Goal: Task Accomplishment & Management: Manage account settings

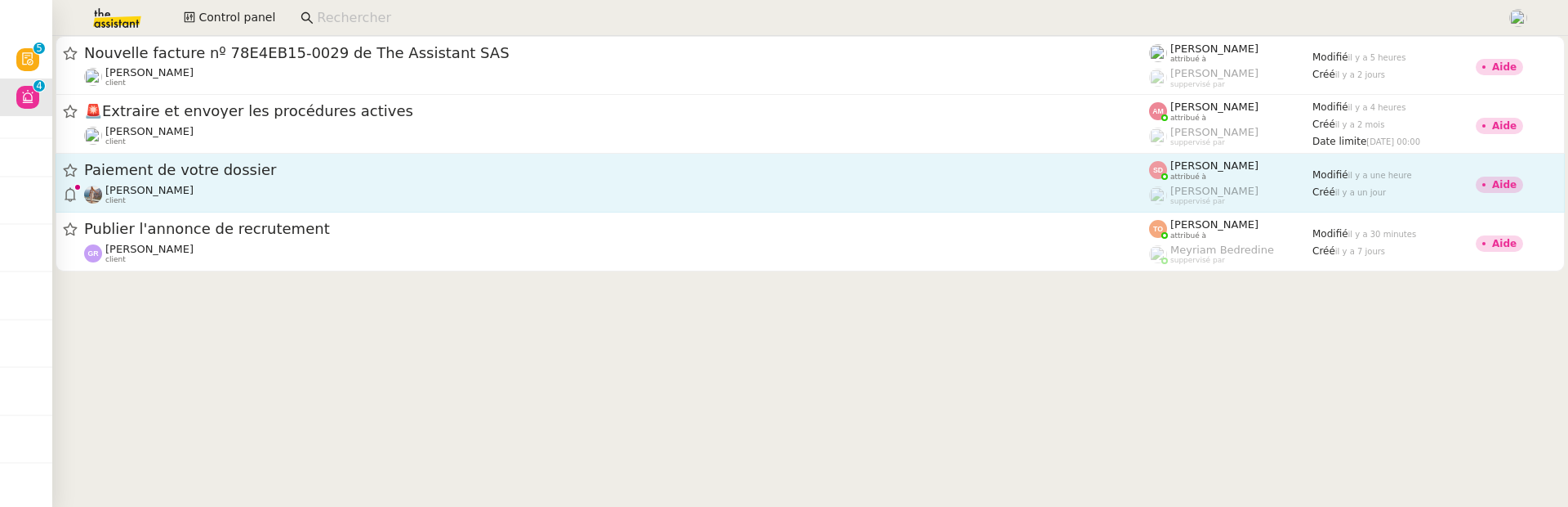
click at [474, 187] on div "[PERSON_NAME] client" at bounding box center [616, 194] width 1065 height 21
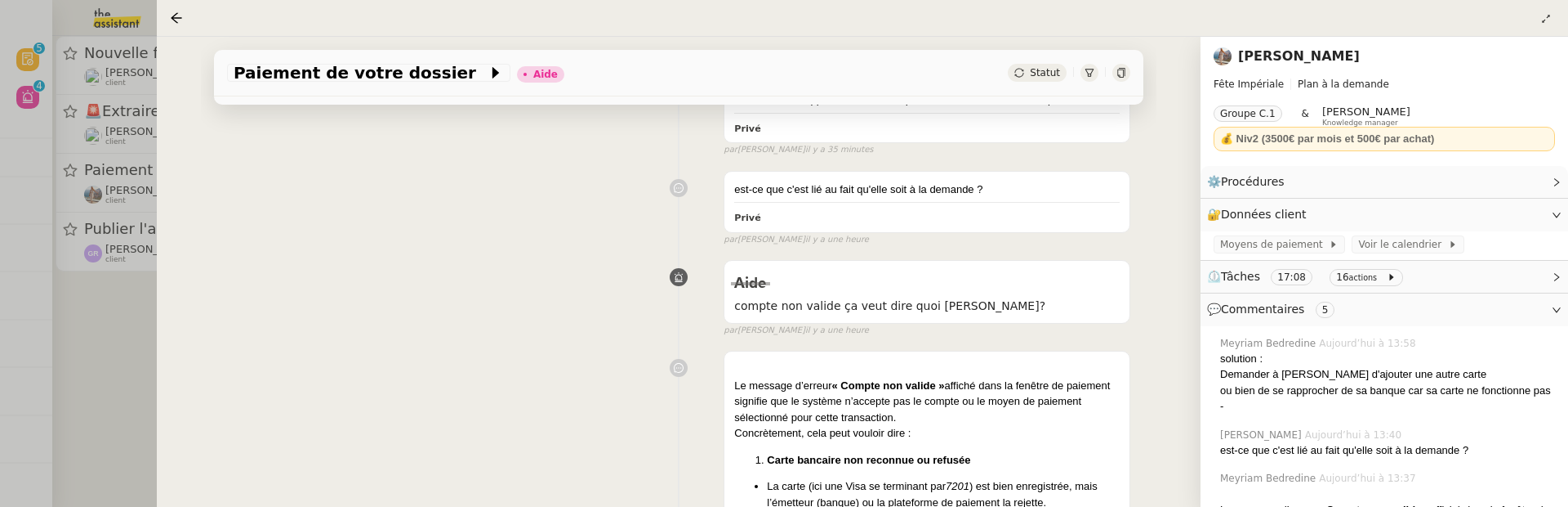
scroll to position [268, 0]
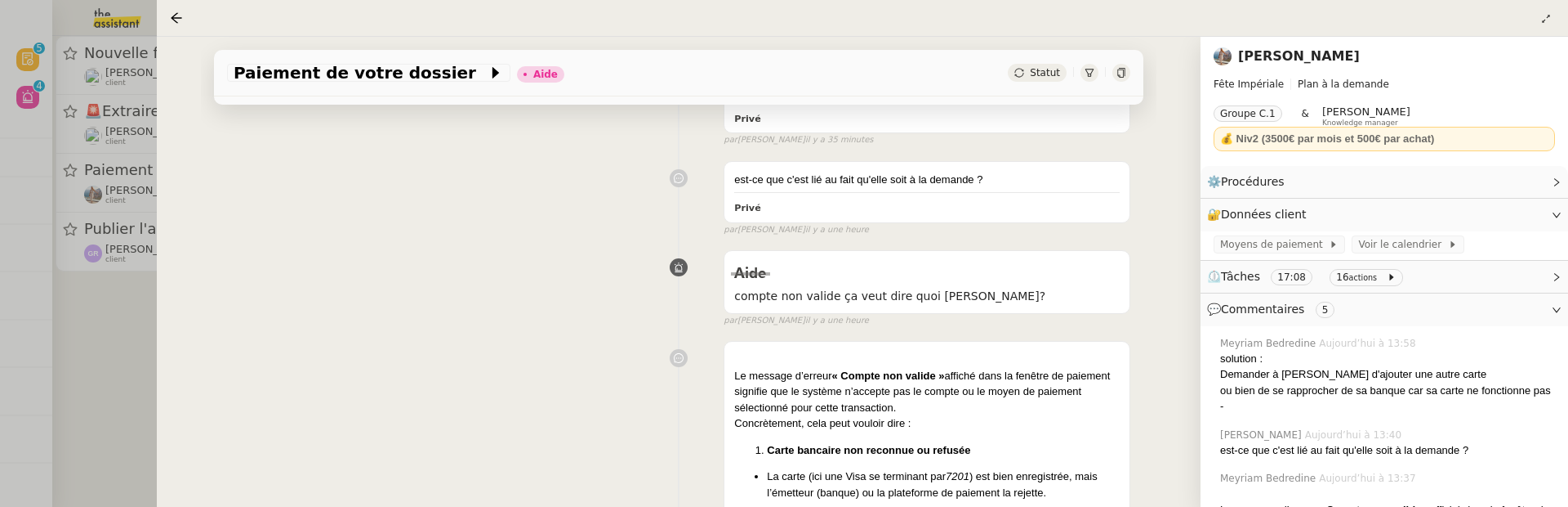
click at [122, 340] on div at bounding box center [784, 254] width 1568 height 507
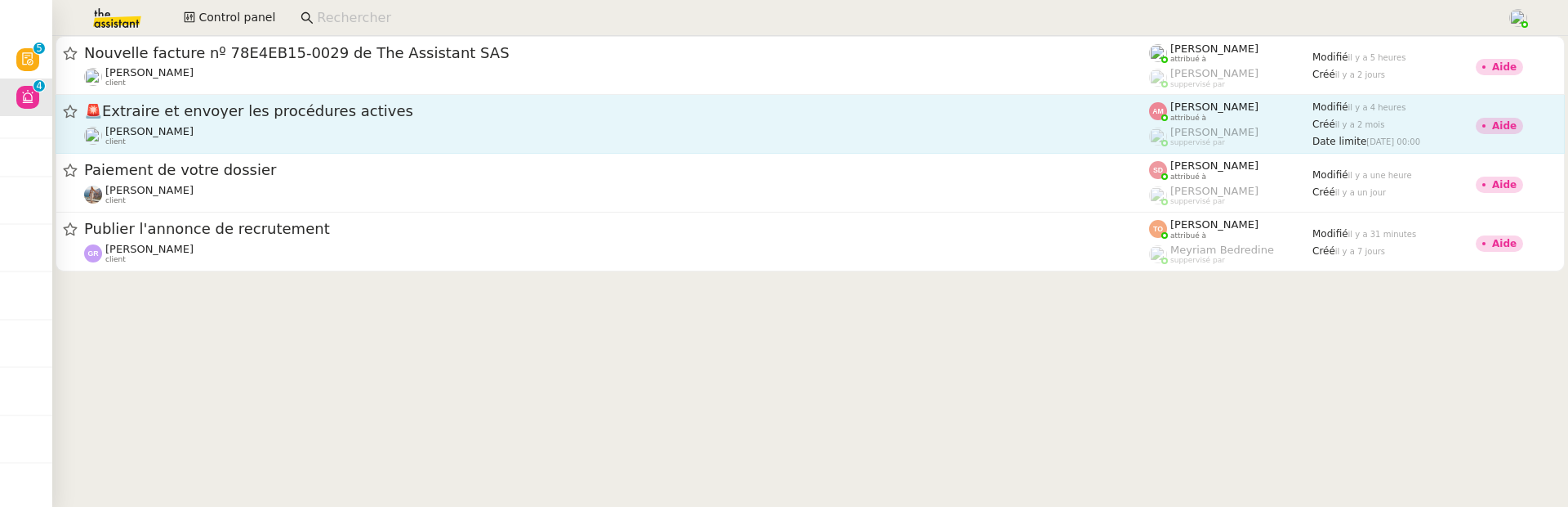
click at [196, 148] on link "🚨 Extraire et envoyer les procédures actives Stanislas Richoillez client Amyna …" at bounding box center [810, 124] width 1510 height 59
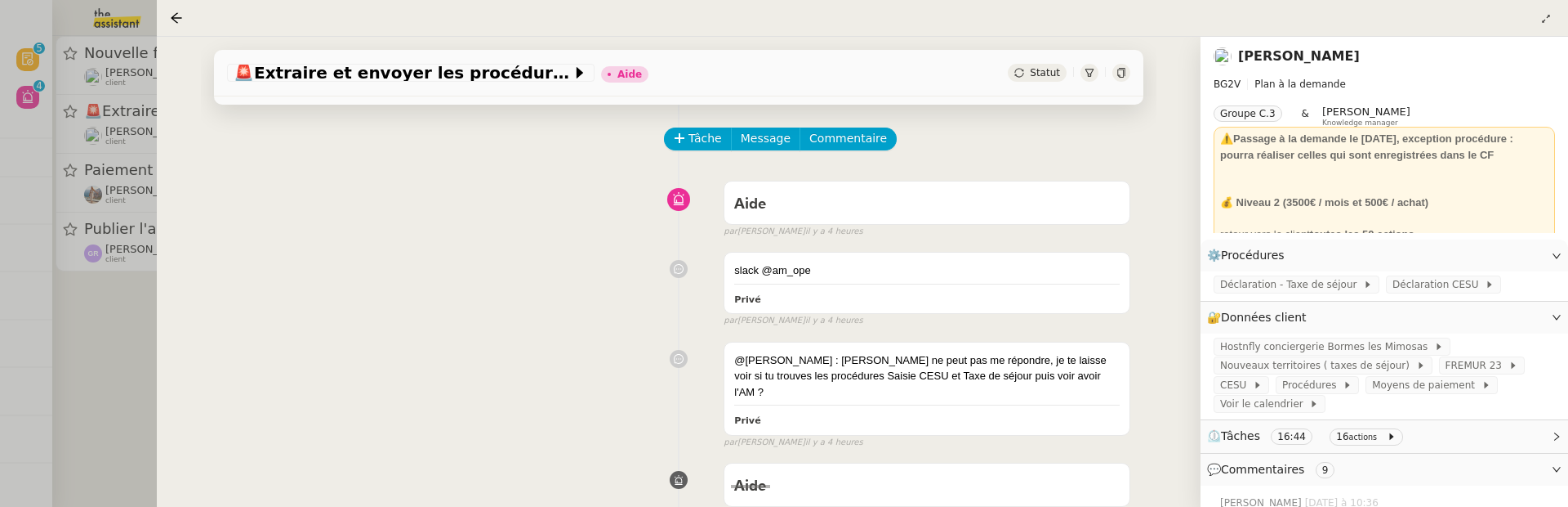
scroll to position [59, 0]
click at [170, 327] on div "🚨 Extraire et envoyer les procédures actives Aide Statut Client Stanislas Richo…" at bounding box center [679, 272] width 1044 height 470
click at [97, 316] on div at bounding box center [784, 254] width 1568 height 507
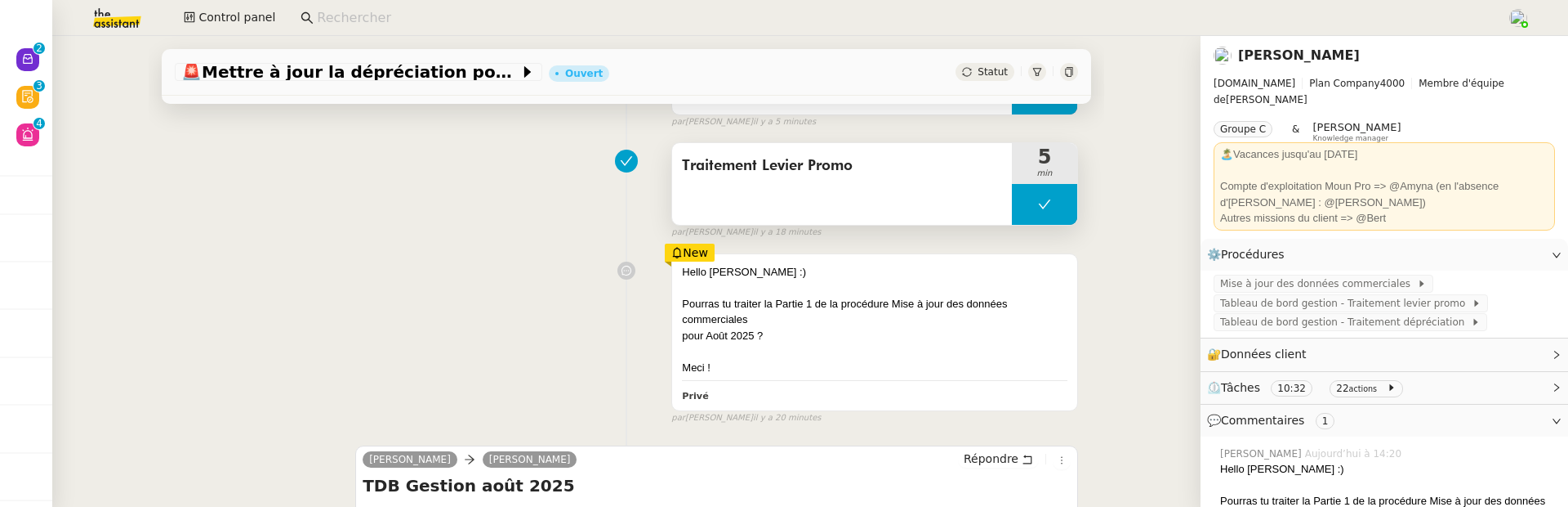
scroll to position [204, 0]
click at [1292, 55] on link "[PERSON_NAME]" at bounding box center [1300, 56] width 122 height 16
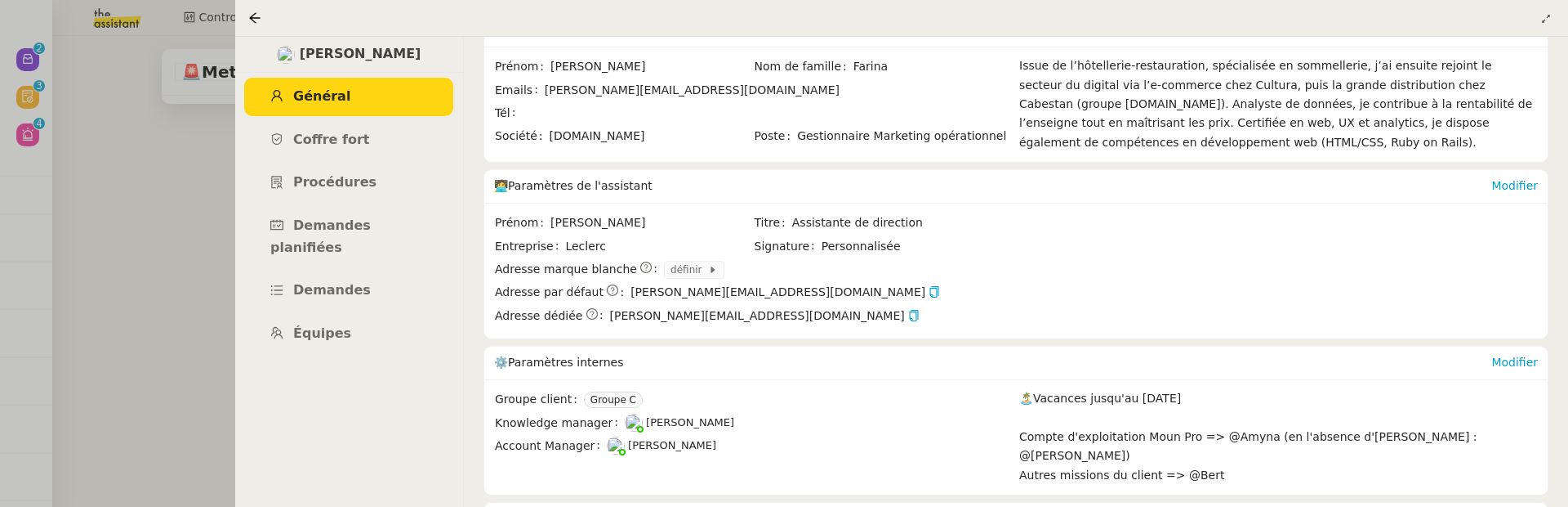
scroll to position [181, 0]
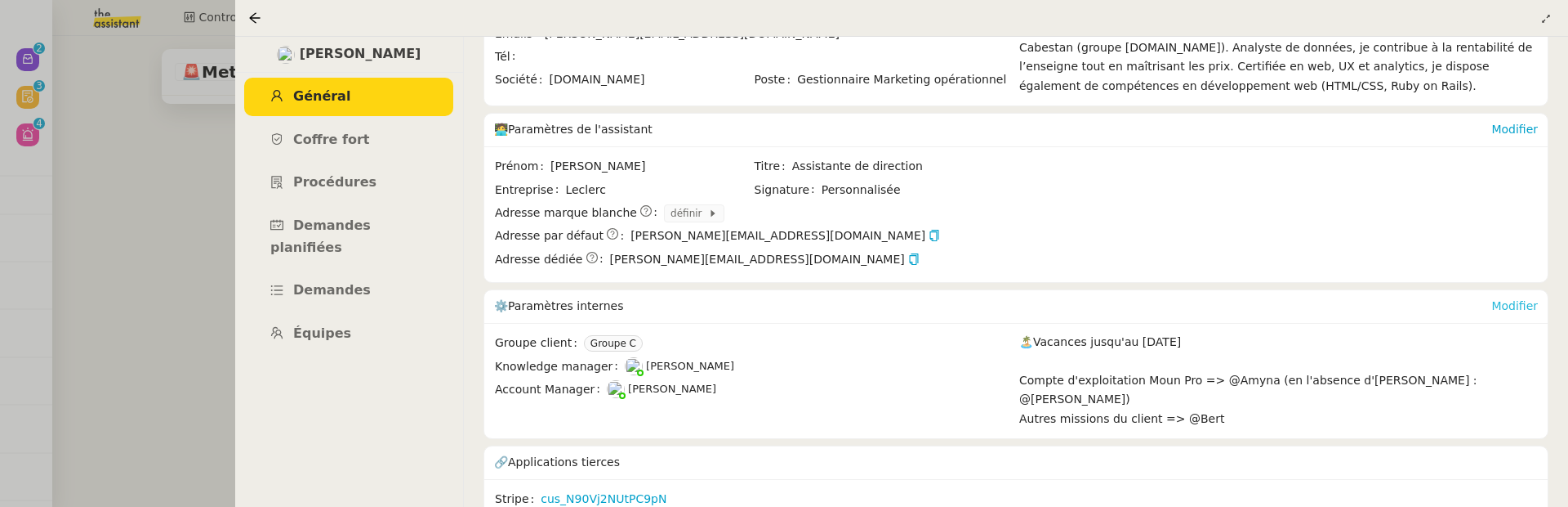
click at [1514, 299] on link "Modifier" at bounding box center [1514, 306] width 47 height 13
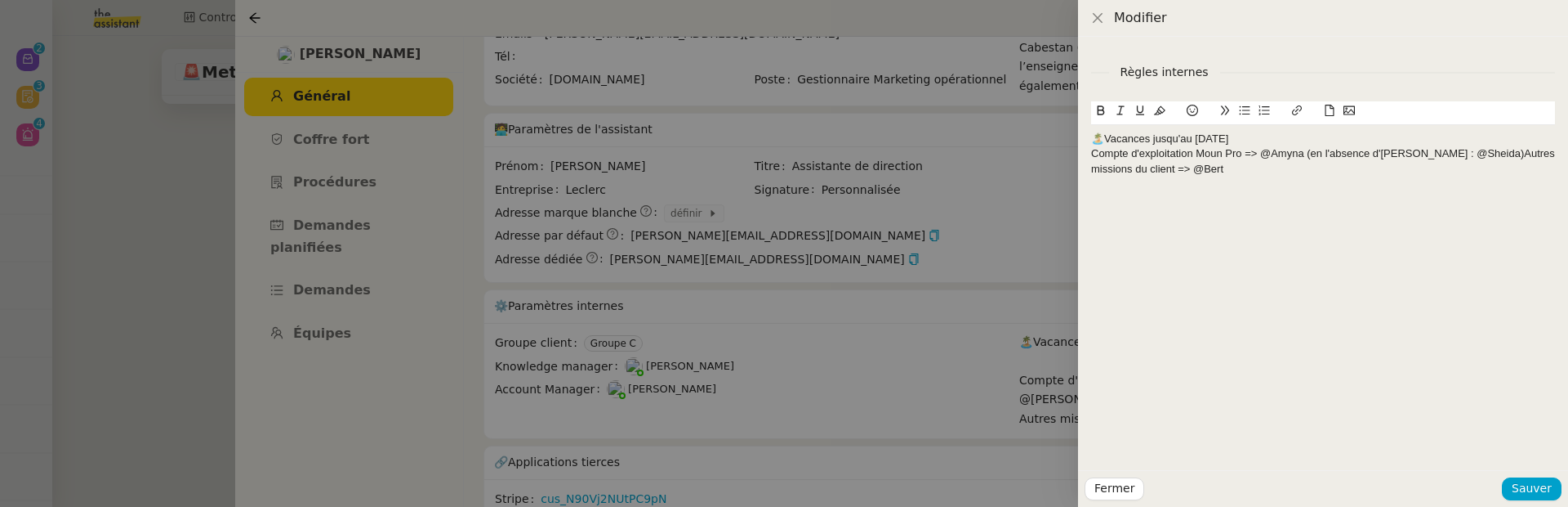
click at [1470, 153] on div "Compte d'exploitation Moun Pro => @Amyna (en l'absence d'Amyna : @Sheida)Autres…" at bounding box center [1323, 162] width 464 height 30
click at [1382, 177] on div at bounding box center [1323, 184] width 464 height 15
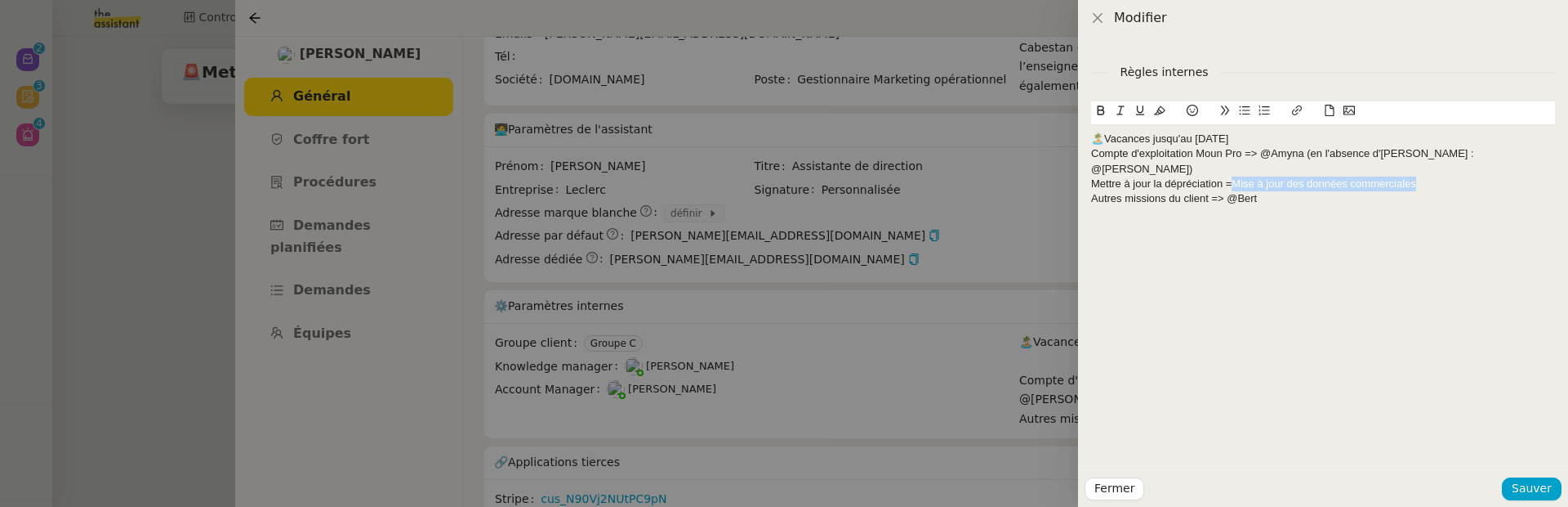
drag, startPoint x: 1237, startPoint y: 169, endPoint x: 1418, endPoint y: 164, distance: 181.1
click at [1415, 178] on span "Mise à jour des données commerciales" at bounding box center [1323, 184] width 184 height 12
click at [1157, 110] on icon at bounding box center [1159, 110] width 11 height 11
click at [1195, 156] on div "Compte d'exploitation Moun Pro => @Amyna (en l'absence d'Amyna : @Sheida)" at bounding box center [1323, 162] width 464 height 30
click at [1296, 125] on div "🏝️Vacances jusqu'au 22 aout. Compte d'exploitation Moun Pro => @Amyna (en l'abs…" at bounding box center [1323, 170] width 464 height 88
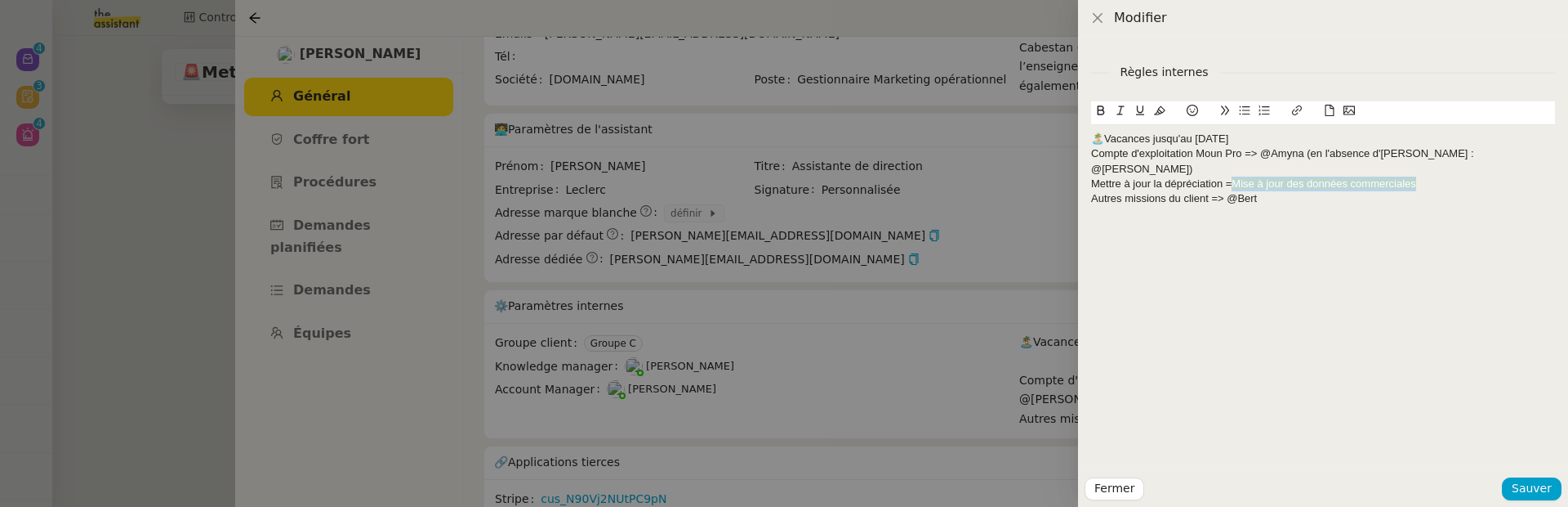
drag, startPoint x: 1234, startPoint y: 167, endPoint x: 1416, endPoint y: 164, distance: 182.0
click at [1415, 178] on span "Mise à jour des données commerciales" at bounding box center [1323, 184] width 184 height 12
click at [1160, 106] on icon at bounding box center [1159, 110] width 11 height 11
click at [1448, 191] on div "Autres missions du client => @Bert" at bounding box center [1323, 198] width 464 height 15
click at [1439, 177] on div "Mettre à jour la dépréciation = Mise à jour des données commerciales" at bounding box center [1323, 184] width 464 height 15
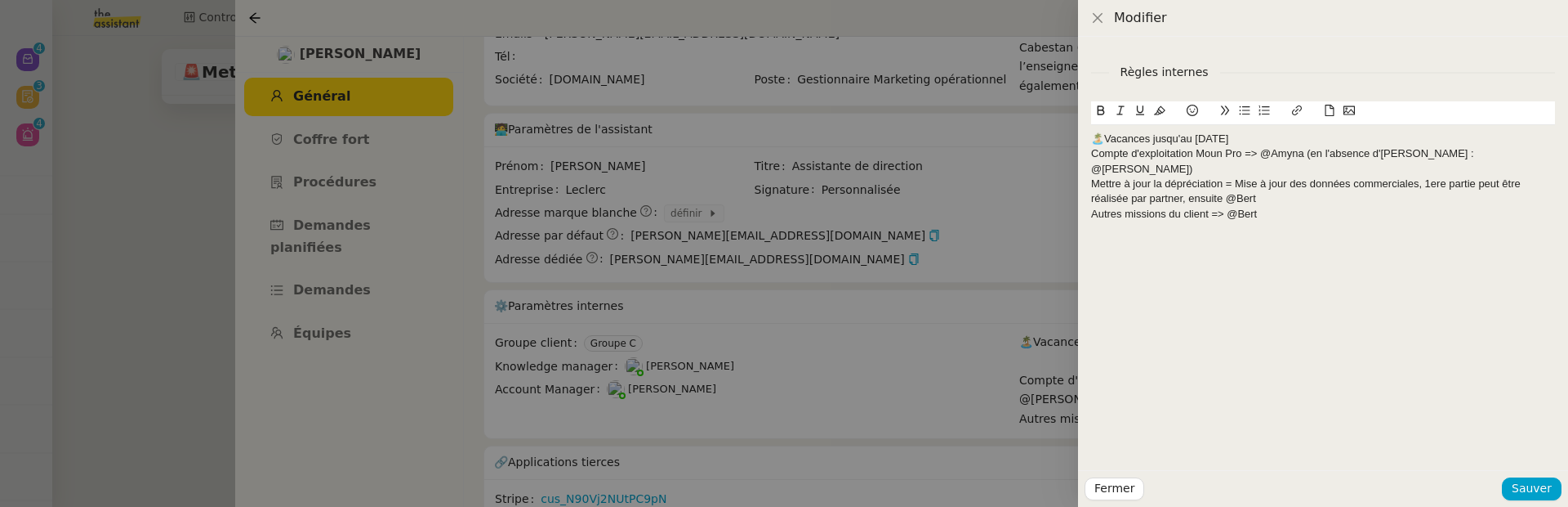
drag, startPoint x: 1243, startPoint y: 140, endPoint x: 1080, endPoint y: 140, distance: 163.0
click at [1080, 140] on div "Règles internes 🏝️Vacances jusqu'au 22 aout. Compte d'exploitation Moun Pro => …" at bounding box center [1323, 254] width 490 height 433
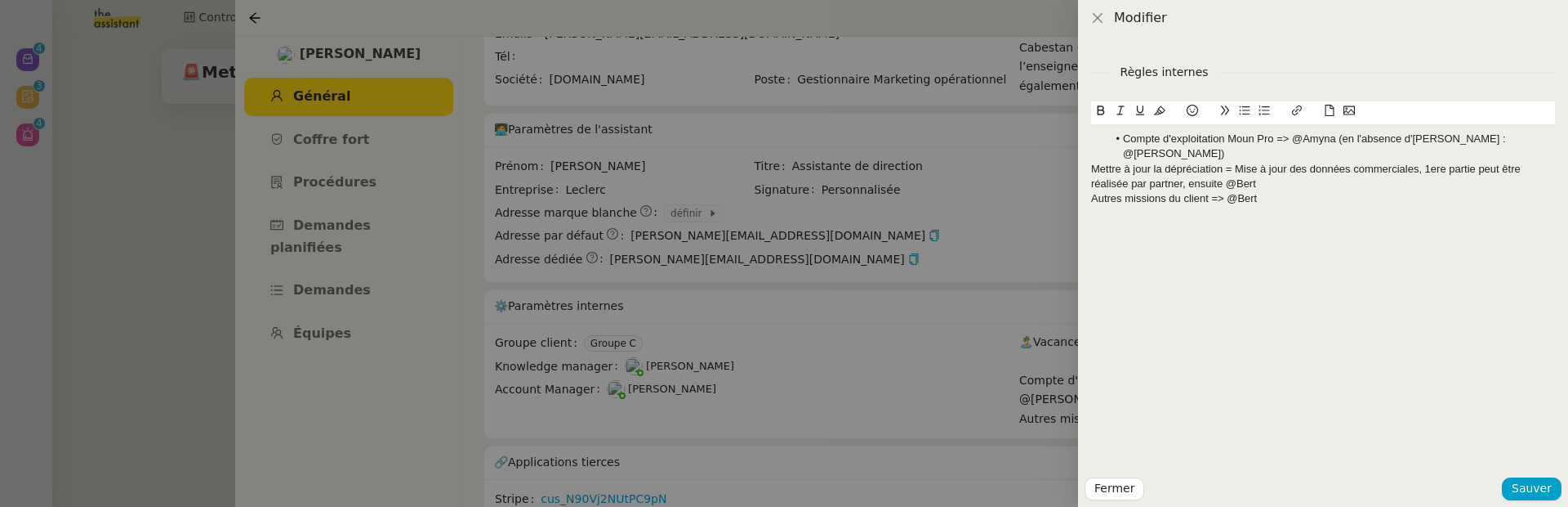
click at [1089, 153] on div "Règles internes Compte d'exploitation Moun Pro => @Amyna (en l'absence d'Amyna …" at bounding box center [1323, 254] width 490 height 433
click at [1091, 162] on div "Mettre à jour la dépréciation = Mise à jour des données commerciales, 1ere part…" at bounding box center [1323, 177] width 464 height 30
click at [1093, 191] on div "Autres missions du client => @Bert" at bounding box center [1323, 198] width 464 height 15
click at [1532, 478] on button "Sauver" at bounding box center [1532, 488] width 60 height 23
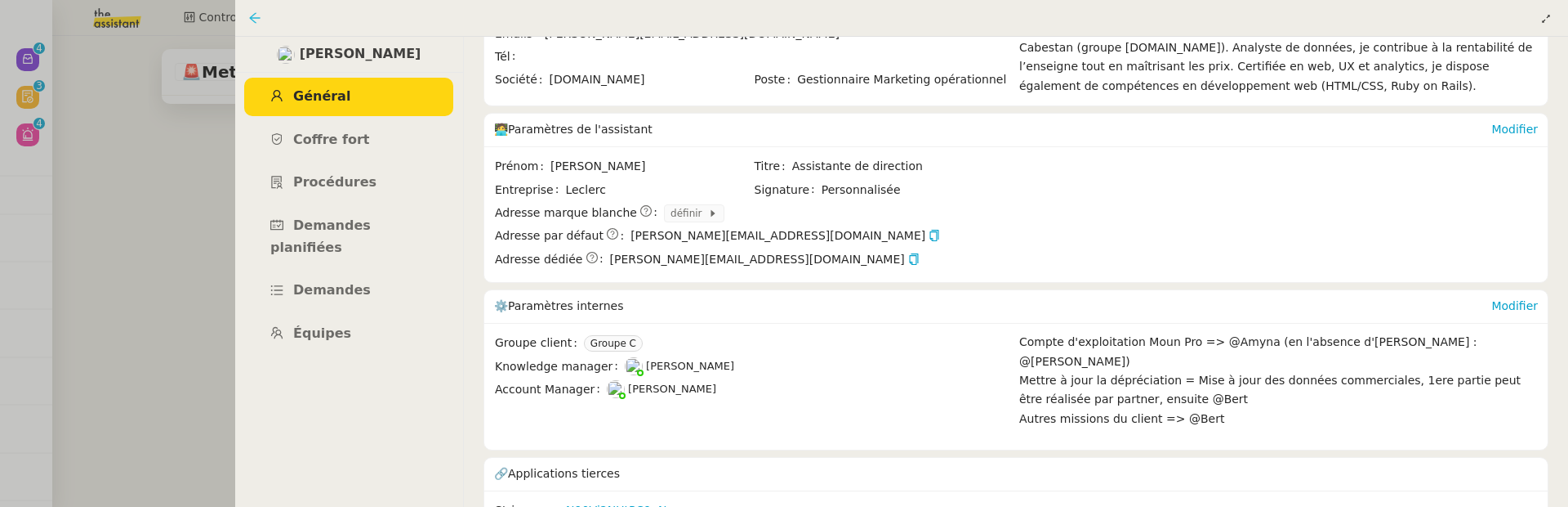
click at [254, 12] on icon at bounding box center [254, 18] width 13 height 13
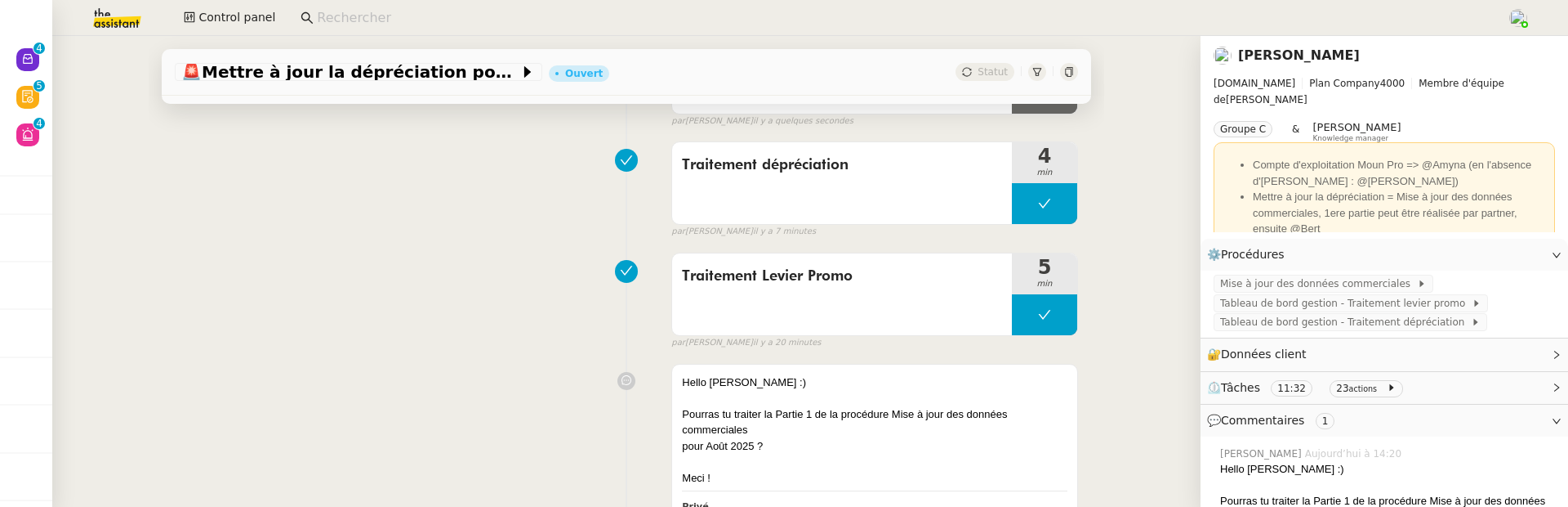
scroll to position [315, 0]
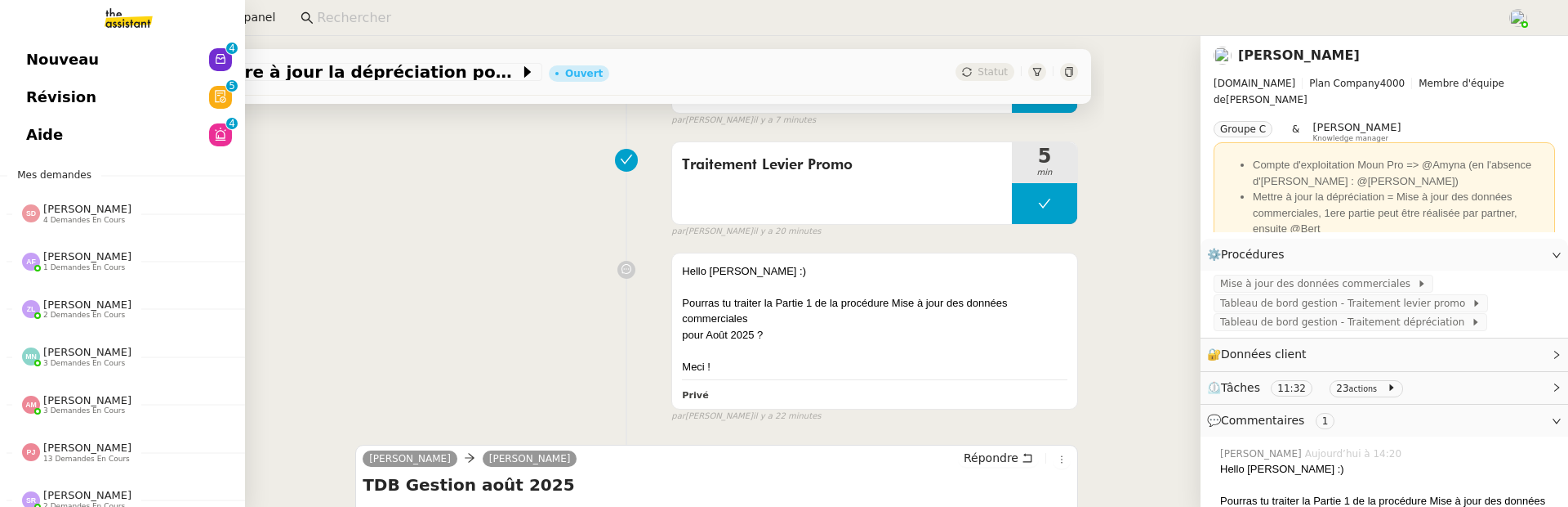
click at [34, 124] on span "Aide" at bounding box center [45, 135] width 37 height 25
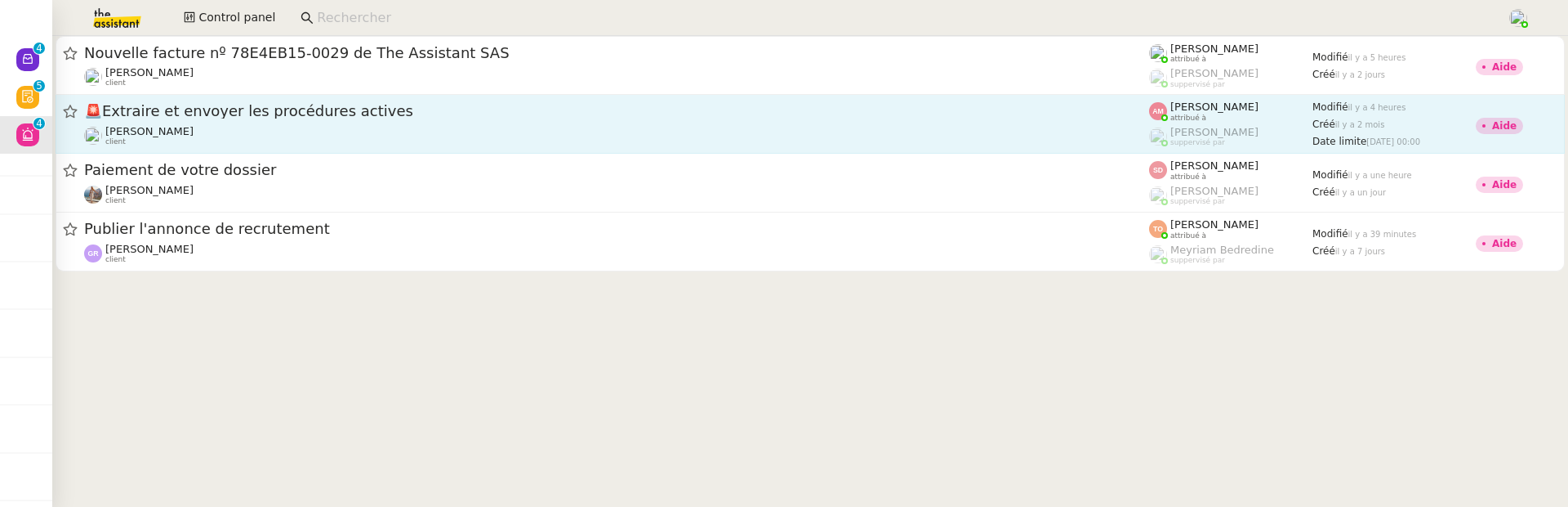
click at [557, 115] on span "🚨 Extraire et envoyer les procédures actives" at bounding box center [616, 110] width 1065 height 15
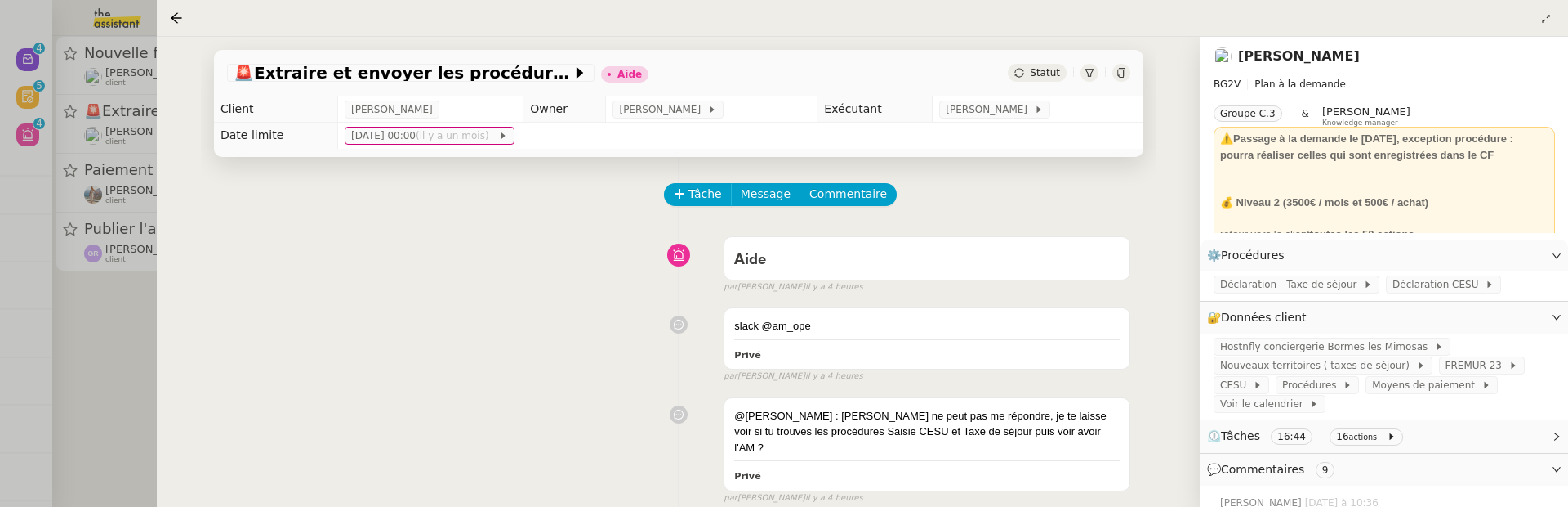
click at [1293, 64] on link "[PERSON_NAME]" at bounding box center [1300, 57] width 122 height 16
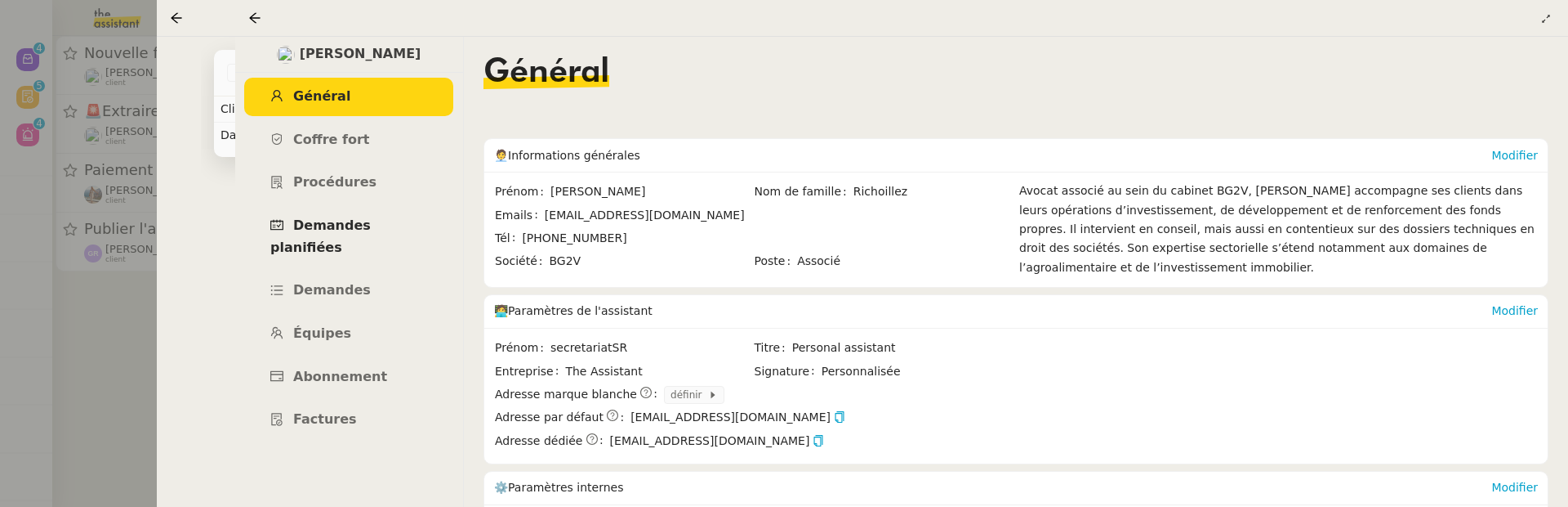
click at [358, 229] on span "Demandes planifiées" at bounding box center [320, 236] width 101 height 38
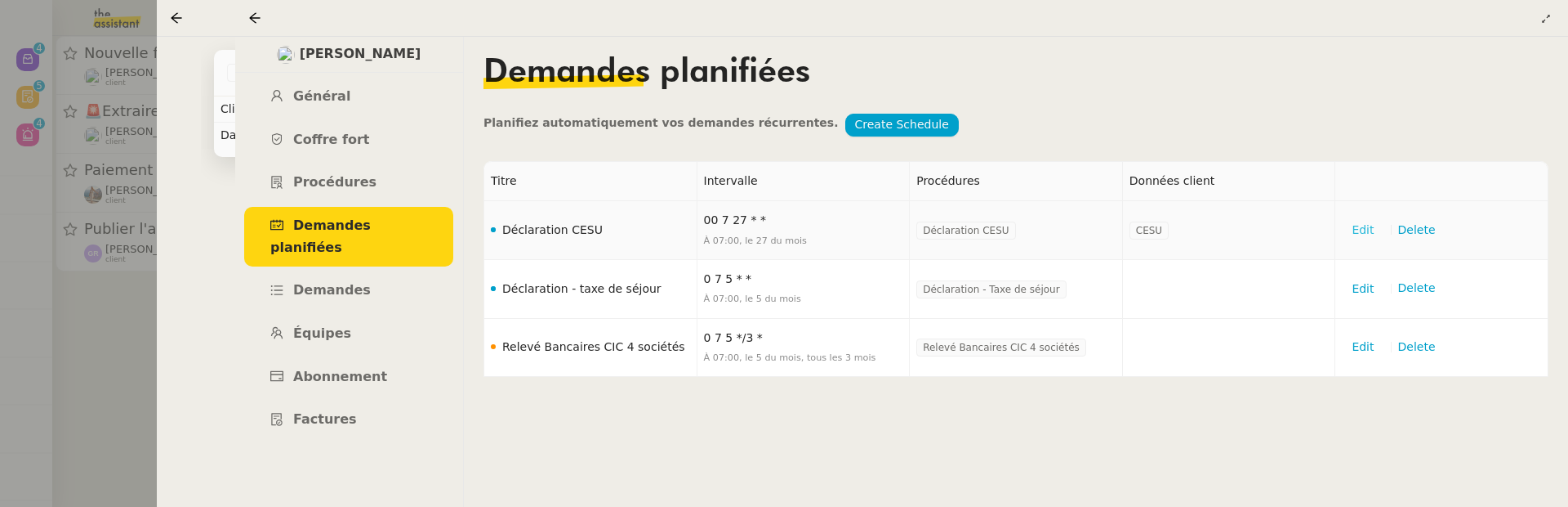
click at [1370, 235] on span "Edit" at bounding box center [1362, 230] width 22 height 19
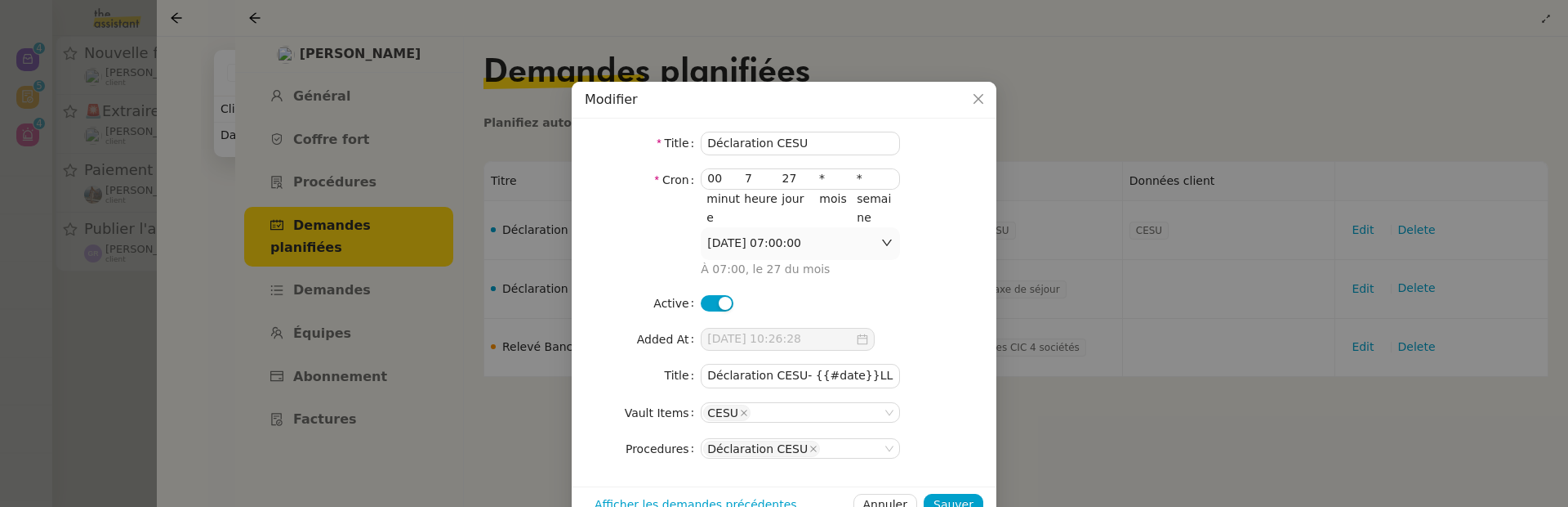
click at [716, 312] on div at bounding box center [801, 303] width 200 height 23
click at [716, 309] on button "button" at bounding box center [717, 303] width 33 height 17
click at [941, 496] on span "Sauver" at bounding box center [953, 504] width 40 height 19
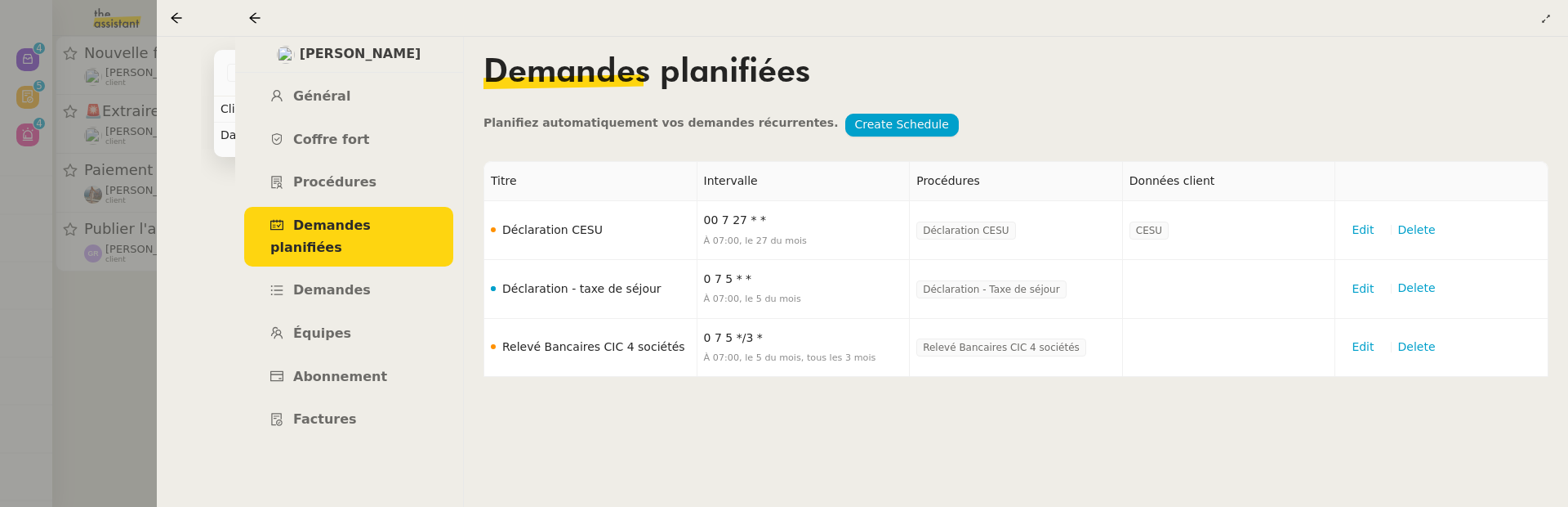
click at [1180, 439] on nz-content "Demandes planifiées Planifiez automatiquement vos demandes récurrentes. Create …" at bounding box center [1016, 272] width 1065 height 470
click at [1359, 294] on span "Edit" at bounding box center [1362, 288] width 22 height 19
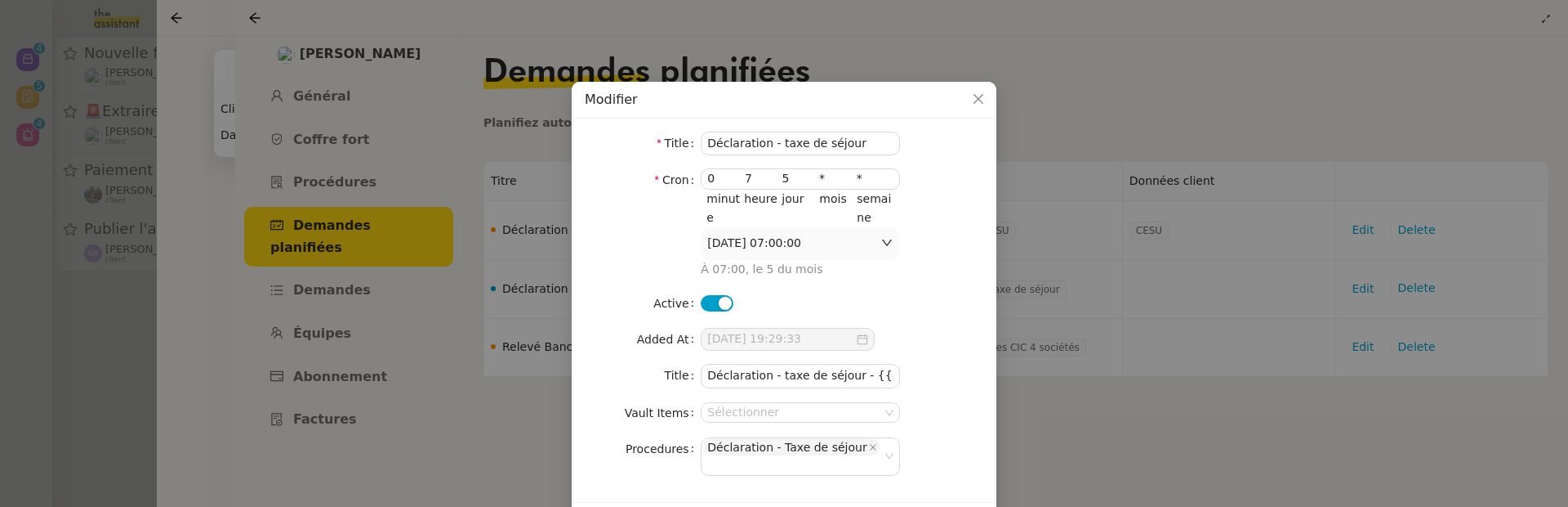
click at [711, 304] on button "button" at bounding box center [717, 303] width 33 height 17
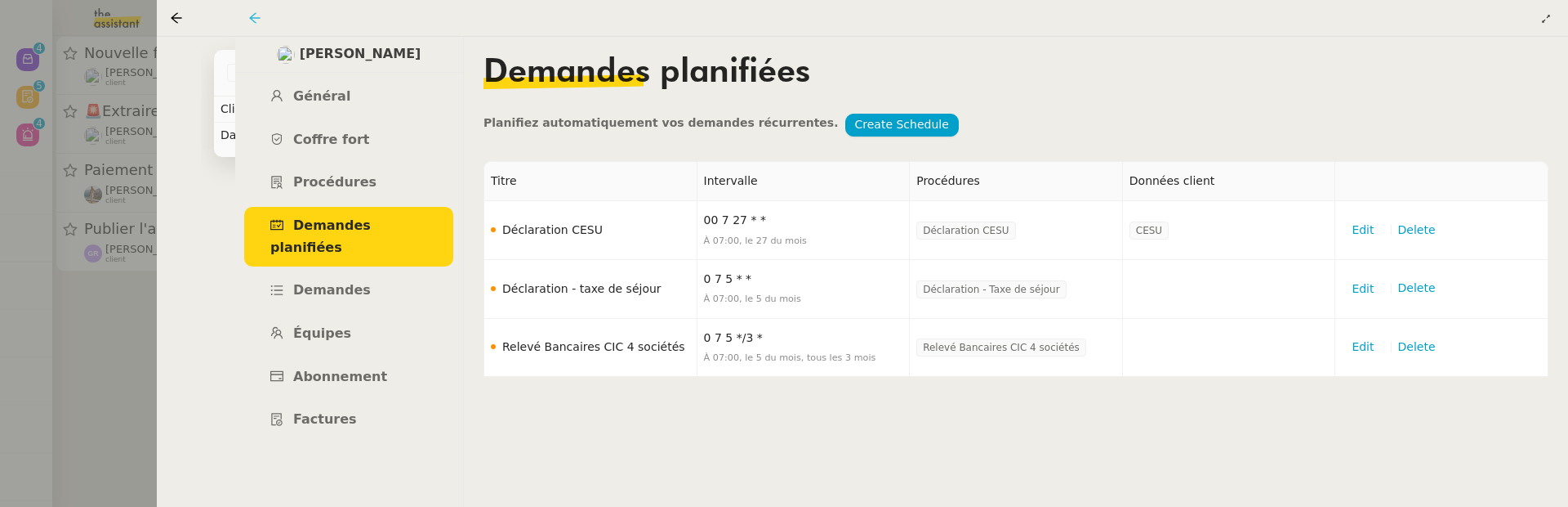
click at [259, 17] on icon at bounding box center [254, 18] width 13 height 13
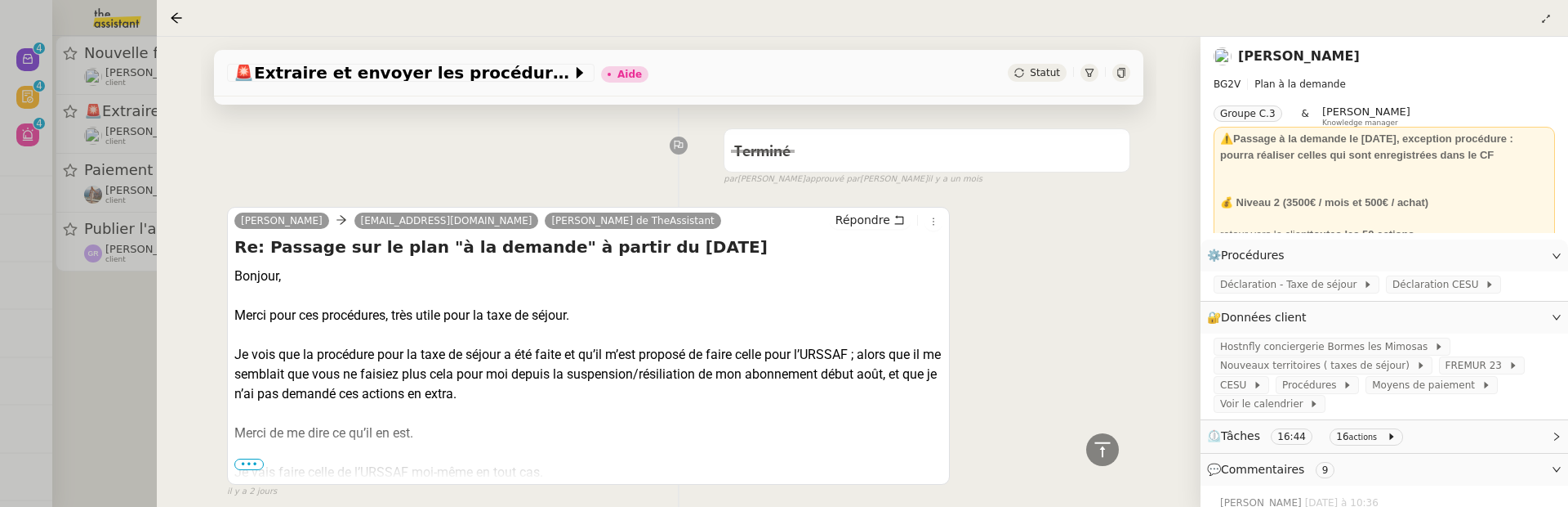
scroll to position [748, 0]
click at [235, 456] on span "•••" at bounding box center [249, 461] width 29 height 11
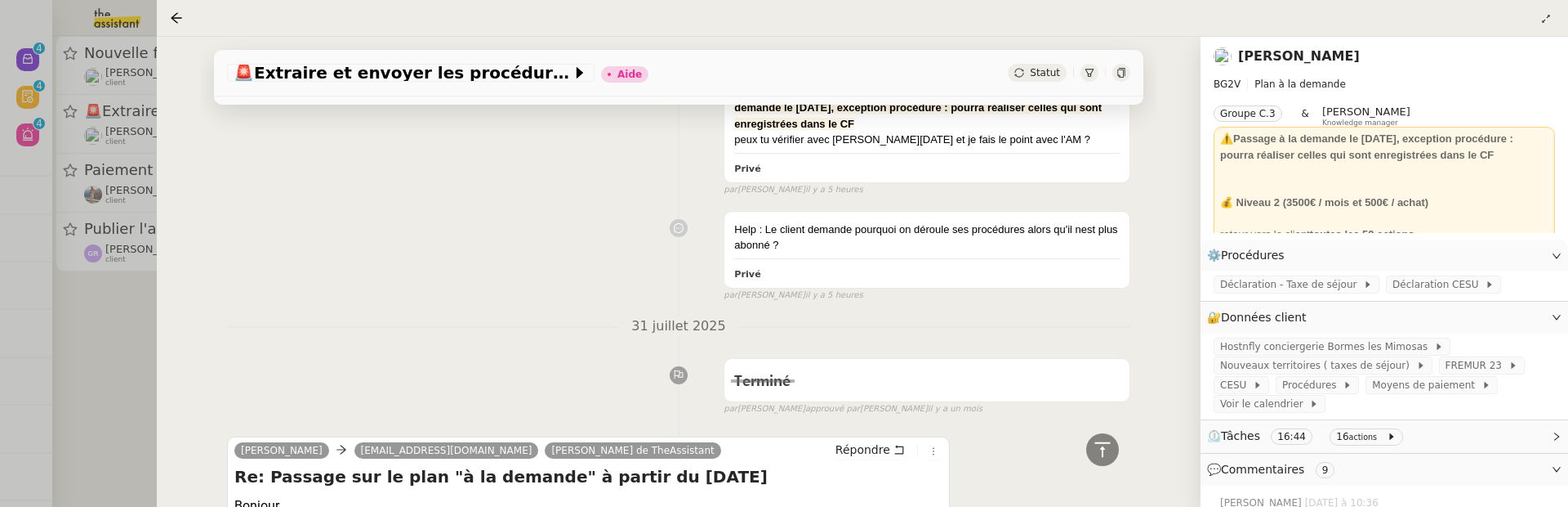
scroll to position [0, 0]
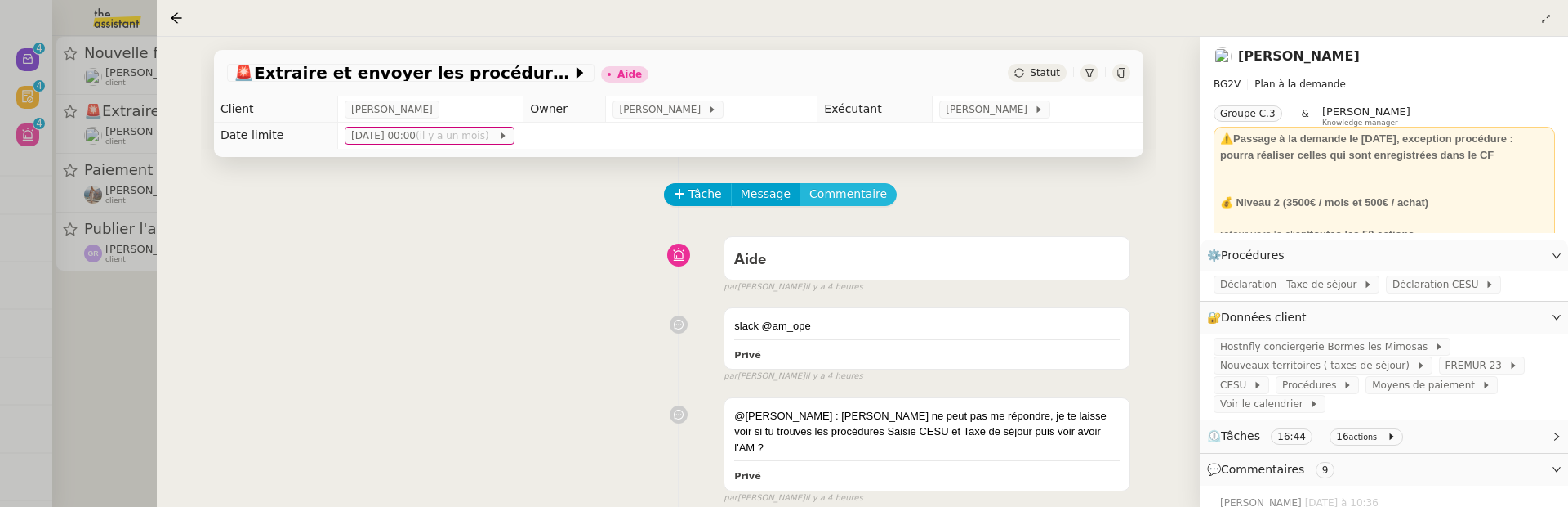
click at [859, 193] on span "Commentaire" at bounding box center [848, 193] width 78 height 19
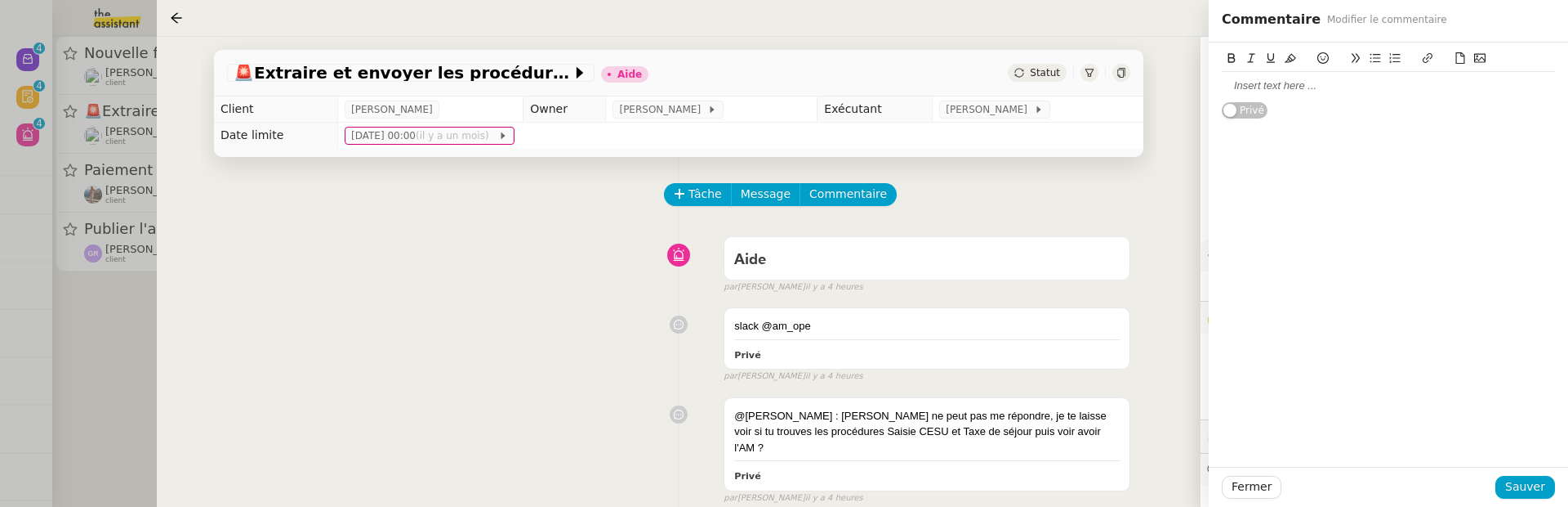
click at [1280, 85] on div at bounding box center [1388, 86] width 333 height 15
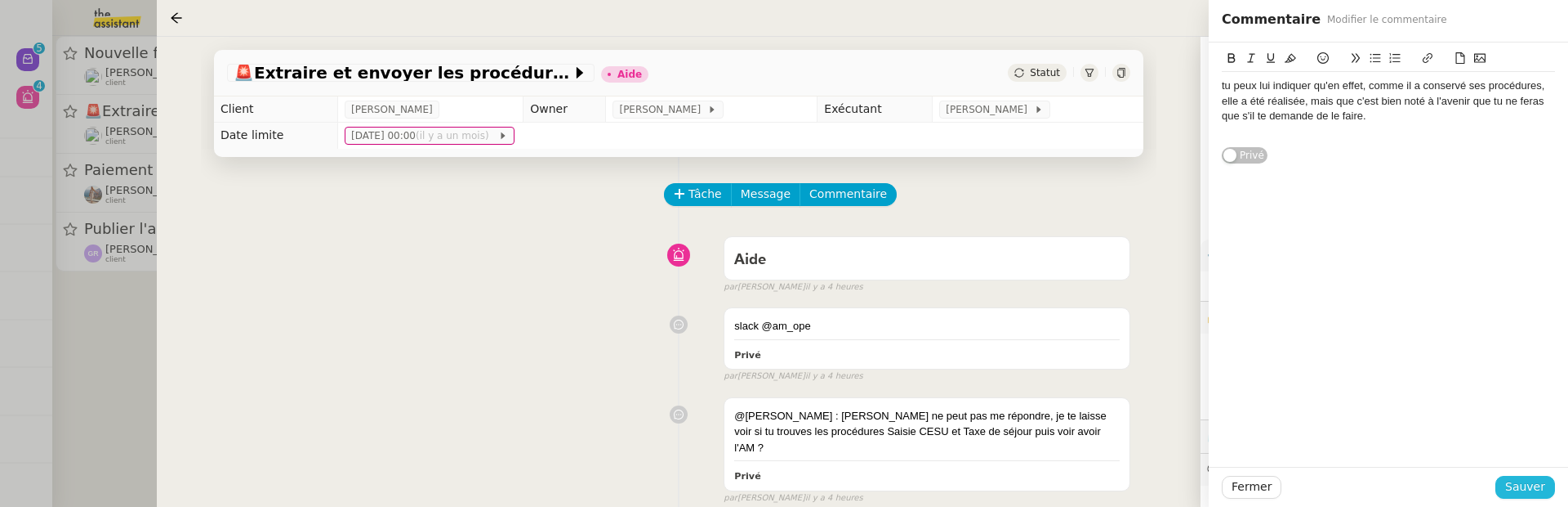
click at [1519, 482] on span "Sauver" at bounding box center [1525, 486] width 40 height 19
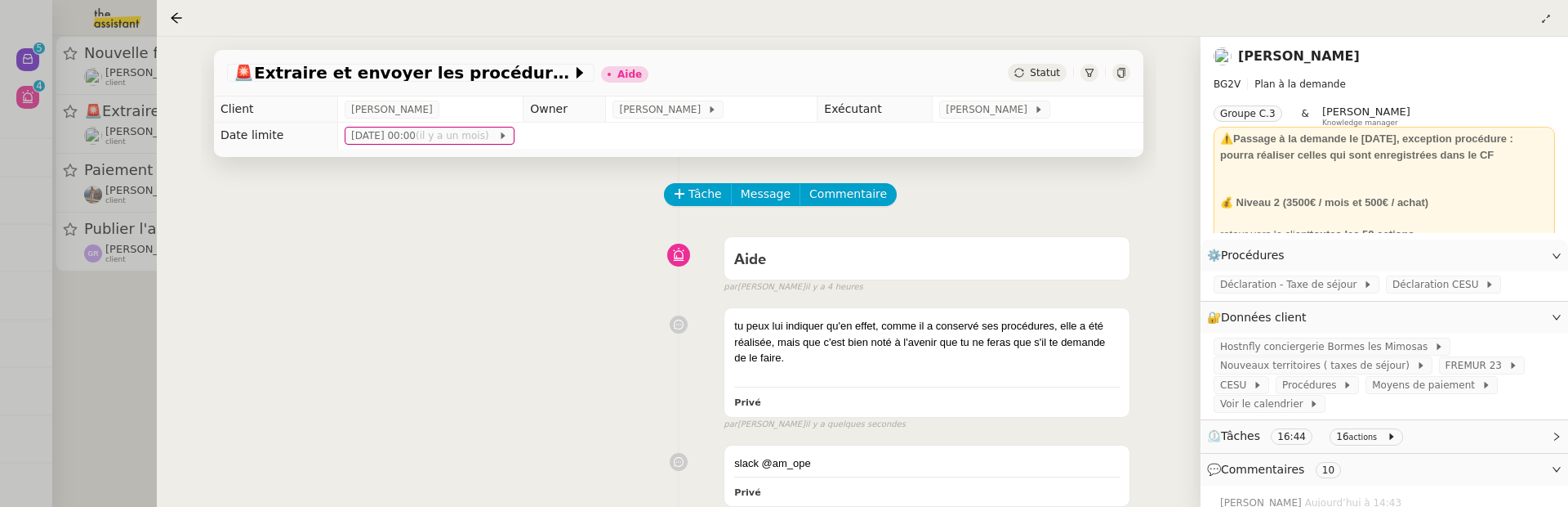
click at [1303, 56] on link "[PERSON_NAME]" at bounding box center [1300, 57] width 122 height 16
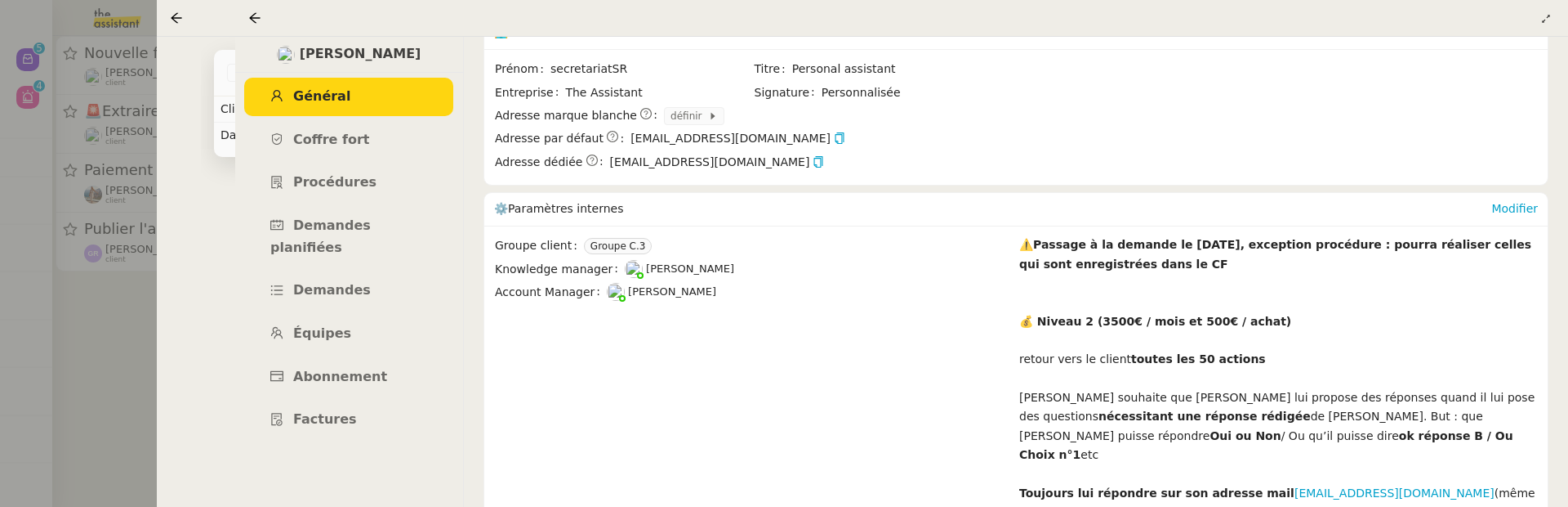
scroll to position [430, 0]
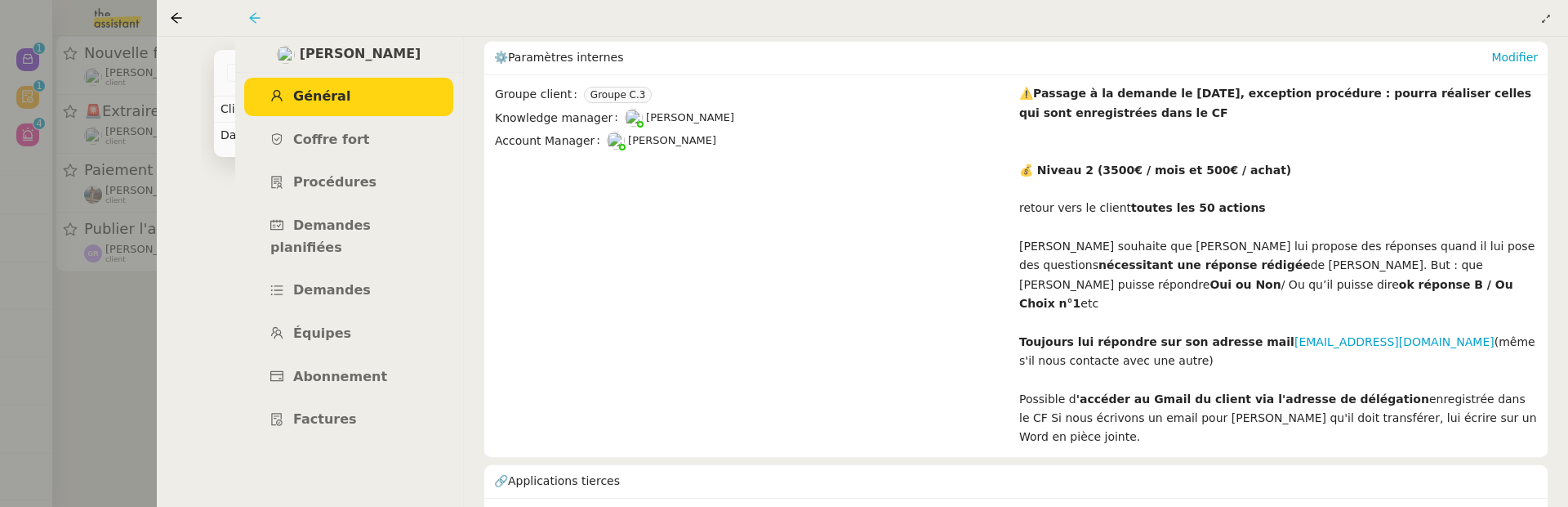
click at [260, 16] on icon at bounding box center [254, 18] width 13 height 13
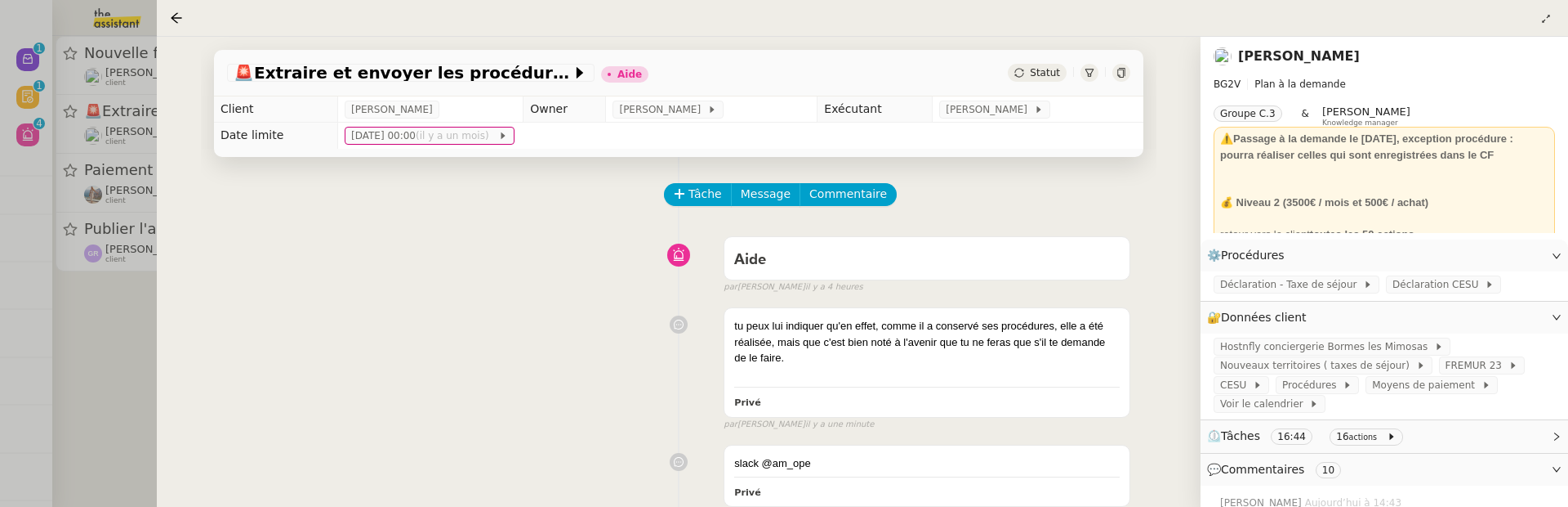
click at [1121, 61] on div "🚨 Extraire et envoyer les procédures actives Aide Statut" at bounding box center [678, 72] width 930 height 47
click at [1123, 72] on icon at bounding box center [1121, 72] width 7 height 10
click at [906, 358] on div "tu peux lui indiquer qu'en effet, comme il a conservé ses procédures, elle a ét…" at bounding box center [927, 342] width 386 height 49
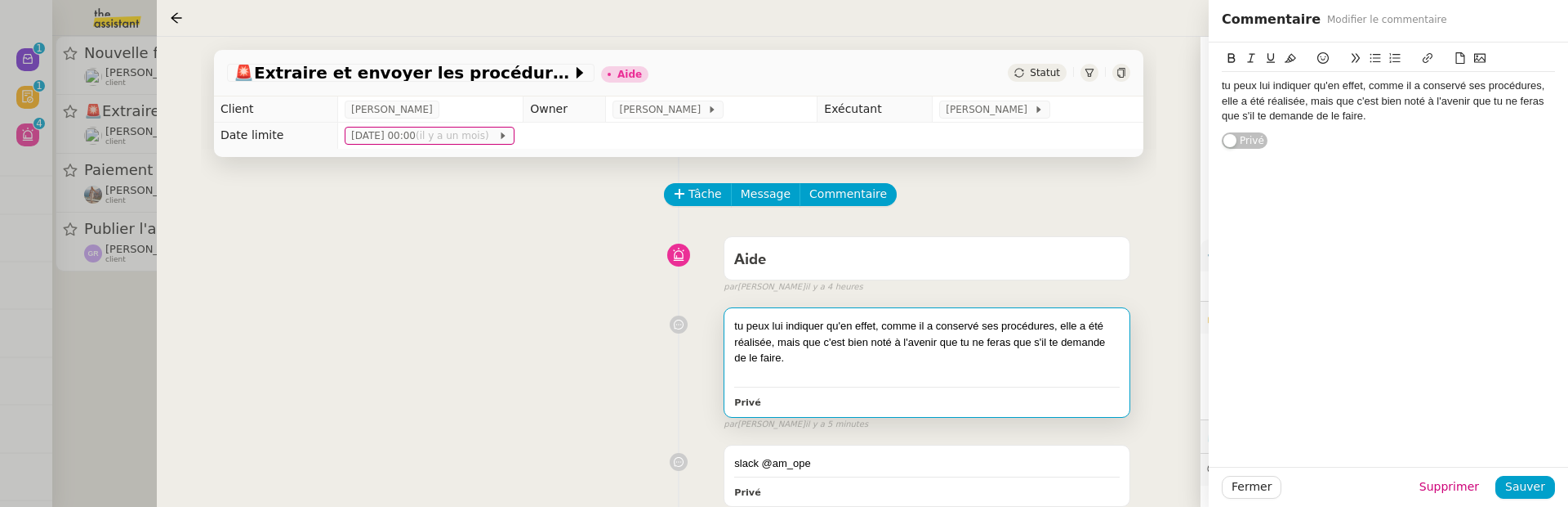
click at [1380, 112] on div "tu peux lui indiquer qu'en effet, comme il a conservé ses procédures, elle a ét…" at bounding box center [1388, 101] width 333 height 45
click at [1526, 495] on span "Sauver" at bounding box center [1525, 486] width 40 height 19
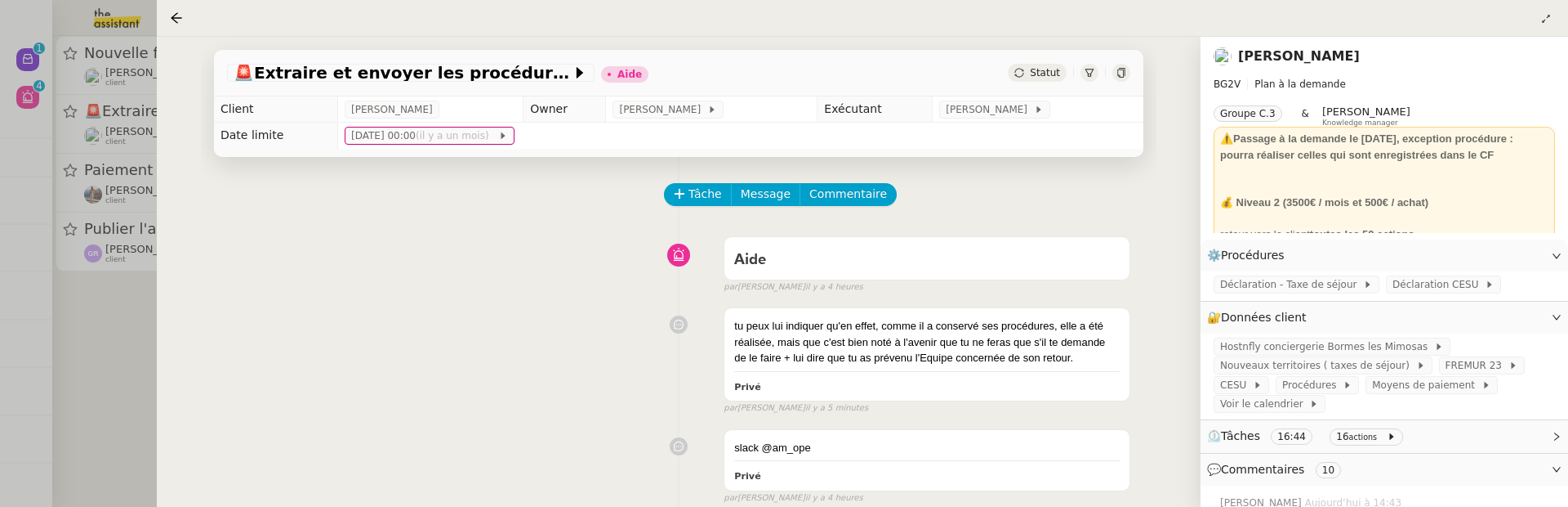
click at [1306, 62] on link "[PERSON_NAME]" at bounding box center [1300, 57] width 122 height 16
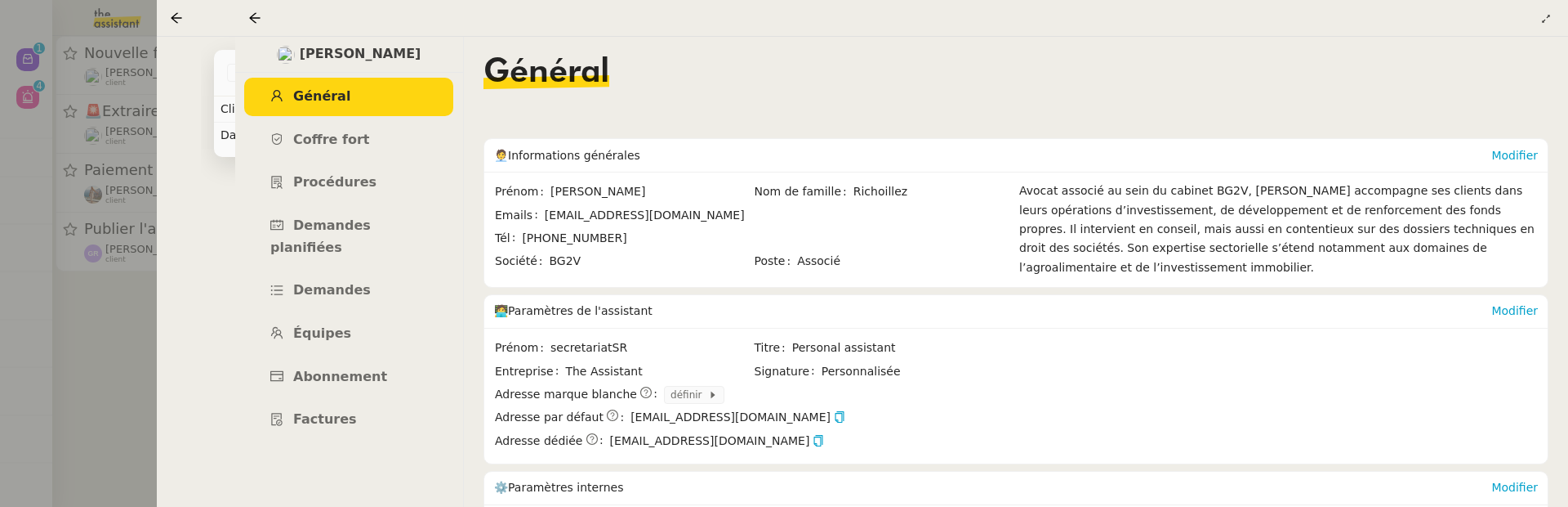
scroll to position [220, 0]
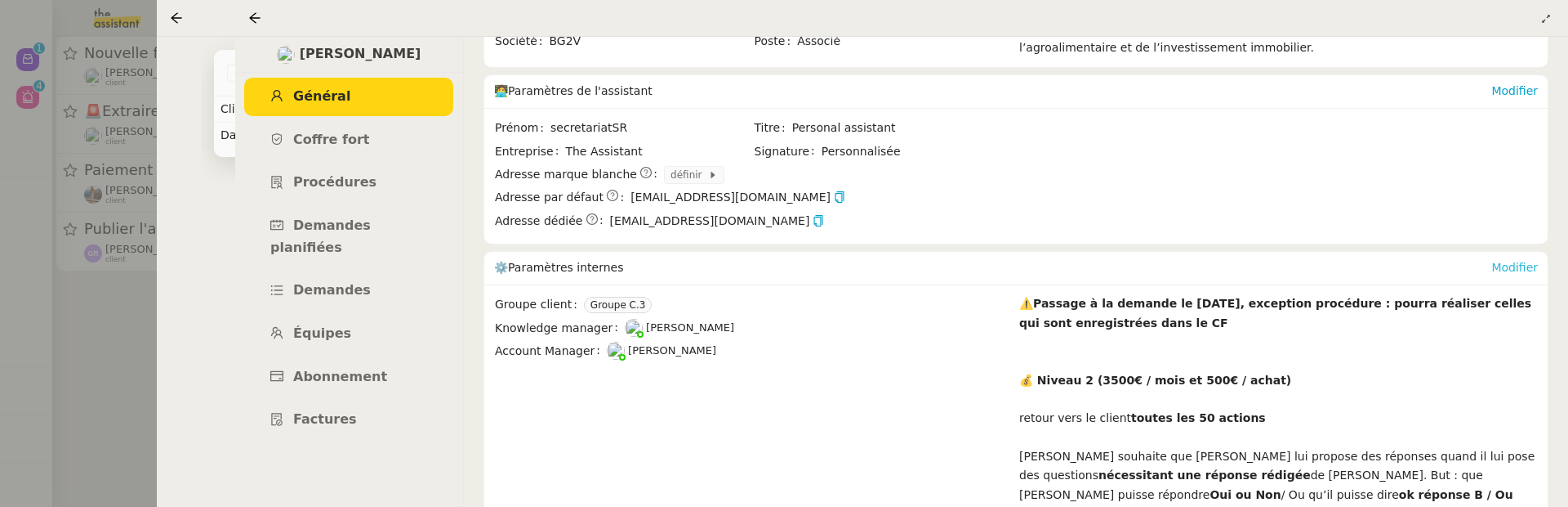
click at [1522, 262] on link "Modifier" at bounding box center [1514, 267] width 47 height 13
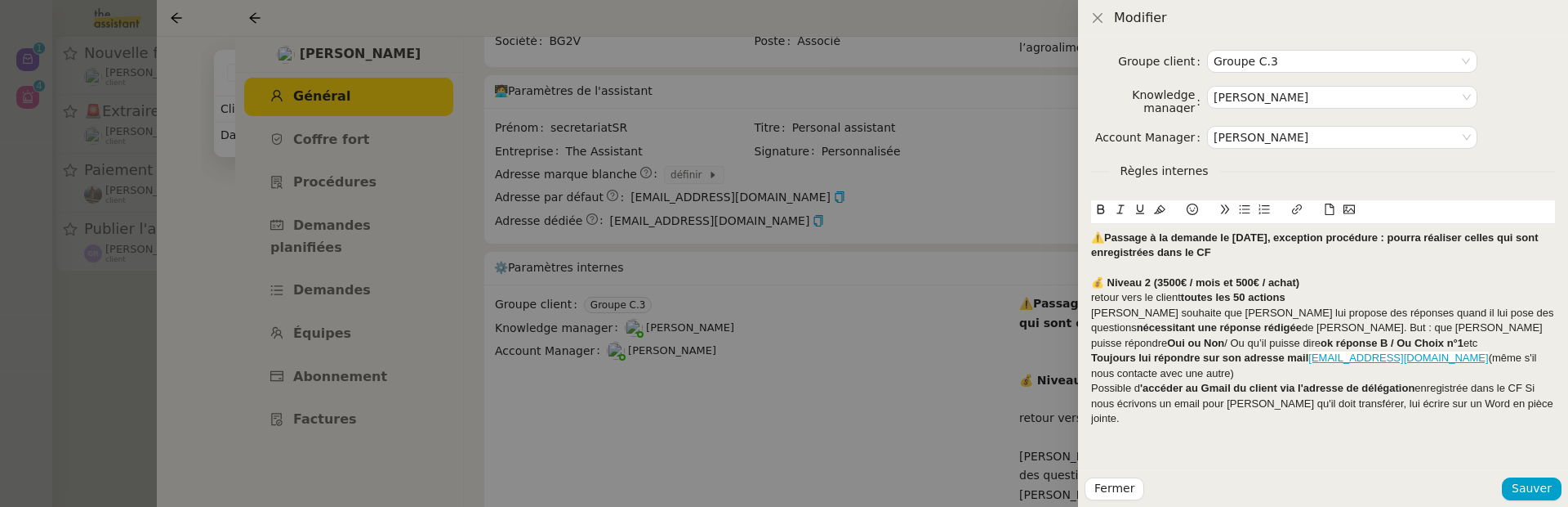
click at [1261, 246] on div "⚠️Passage à la demande le 10/08/2025, exception procédure : pourra réaliser cel…" at bounding box center [1323, 246] width 464 height 30
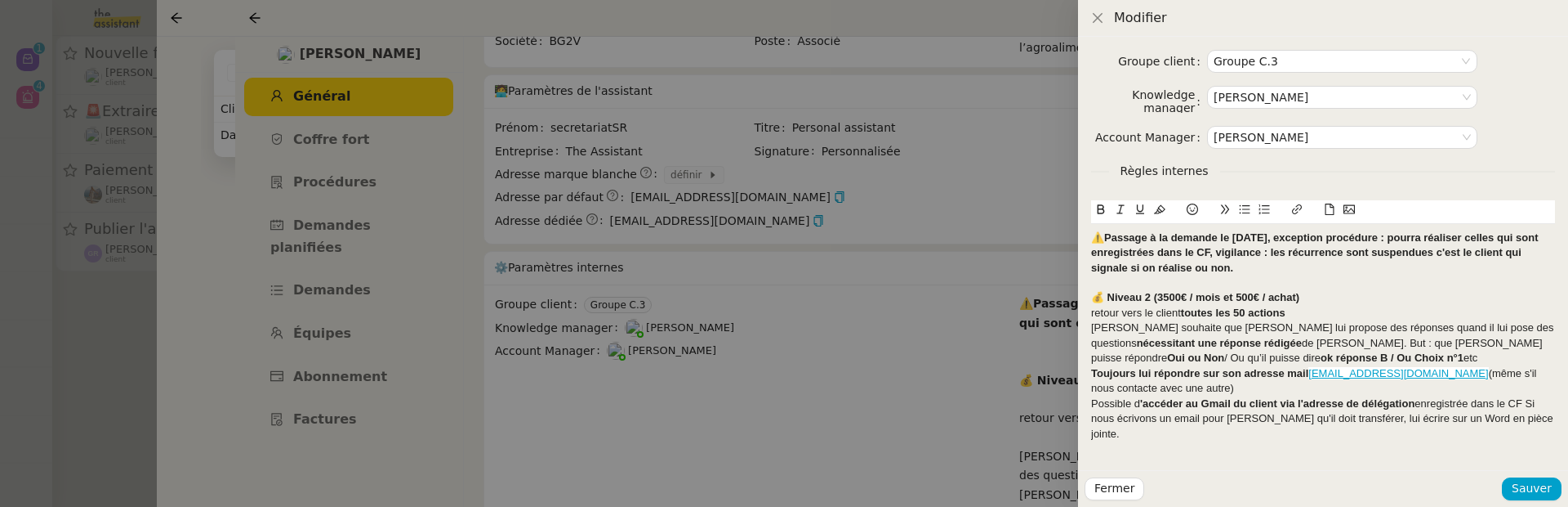
click at [1095, 281] on div at bounding box center [1323, 283] width 464 height 15
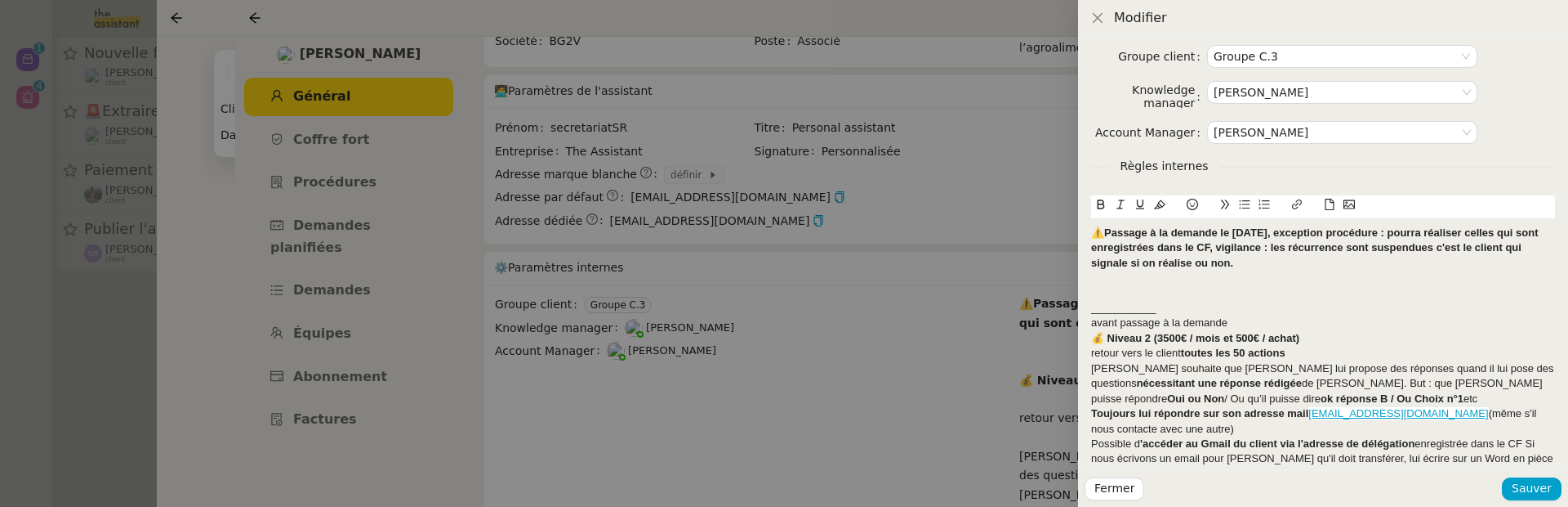
scroll to position [20, 0]
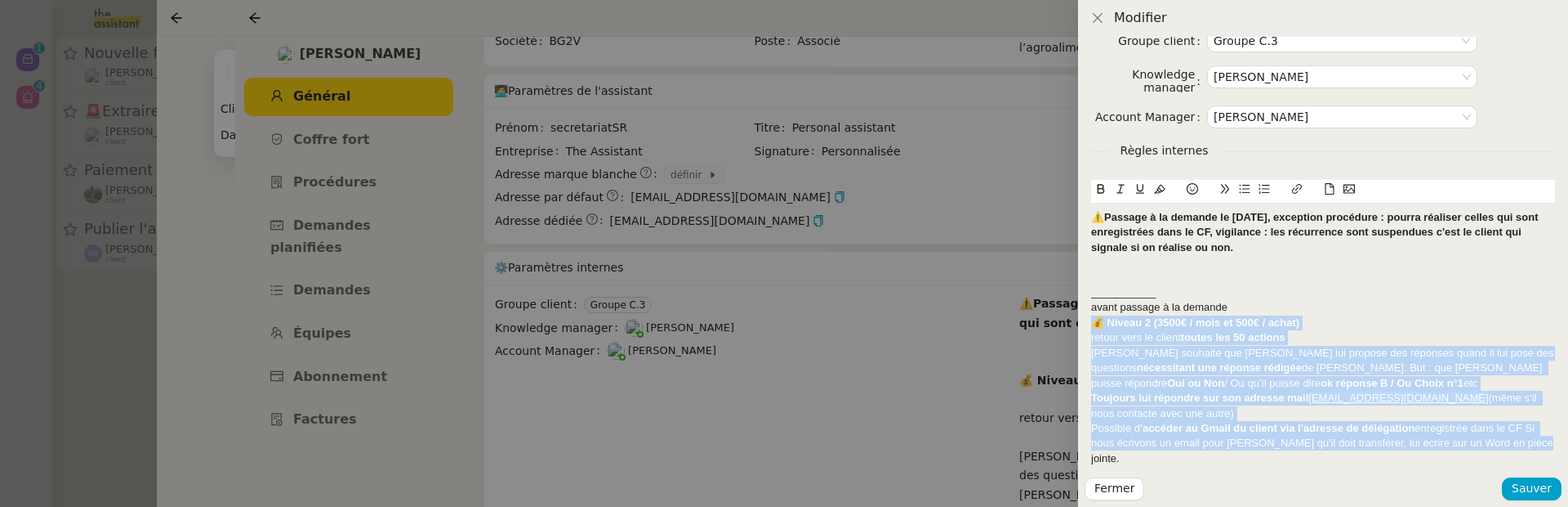
drag, startPoint x: 1521, startPoint y: 442, endPoint x: 1082, endPoint y: 320, distance: 455.6
click at [1082, 320] on div "Groupe client Groupe C.3 Knowledge manager Frédérique Albert Account Manager Ma…" at bounding box center [1323, 254] width 490 height 433
click at [1122, 197] on button at bounding box center [1120, 189] width 19 height 19
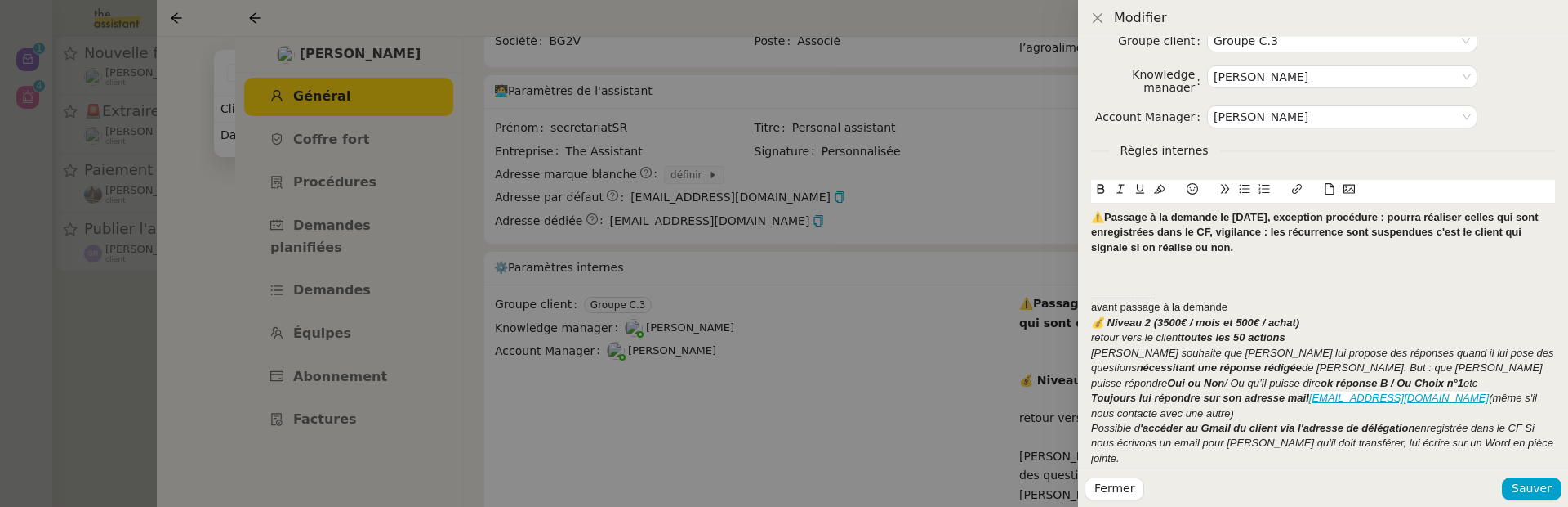
click at [1231, 307] on div "avant passage à la demande" at bounding box center [1323, 307] width 464 height 15
click at [1091, 339] on em "retour vers le client" at bounding box center [1136, 337] width 90 height 12
click at [1091, 353] on em "Stanislas souhaite que Max lui propose des réponses quand il lui pose des quest…" at bounding box center [1323, 359] width 465 height 27
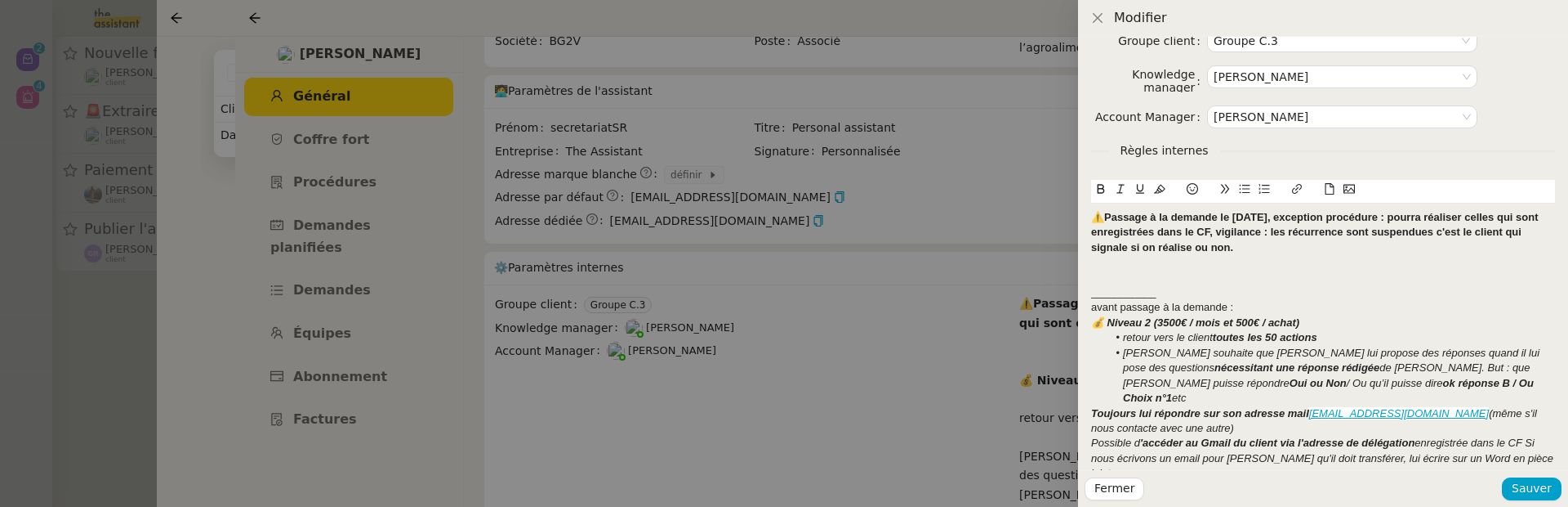
click at [1095, 407] on em "Toujours lui répondre sur son adresse mail" at bounding box center [1200, 413] width 218 height 12
click at [1091, 436] on em "Possible d" at bounding box center [1116, 443] width 49 height 12
click at [1534, 486] on span "Sauver" at bounding box center [1532, 488] width 40 height 19
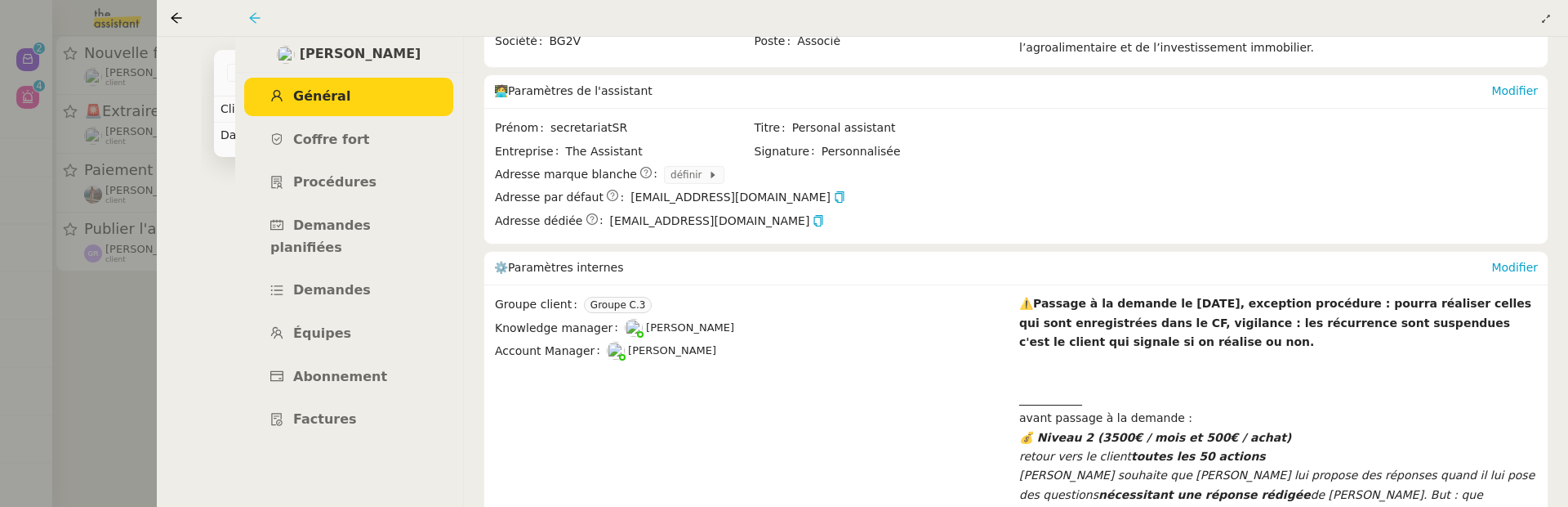
click at [257, 16] on icon at bounding box center [254, 18] width 13 height 13
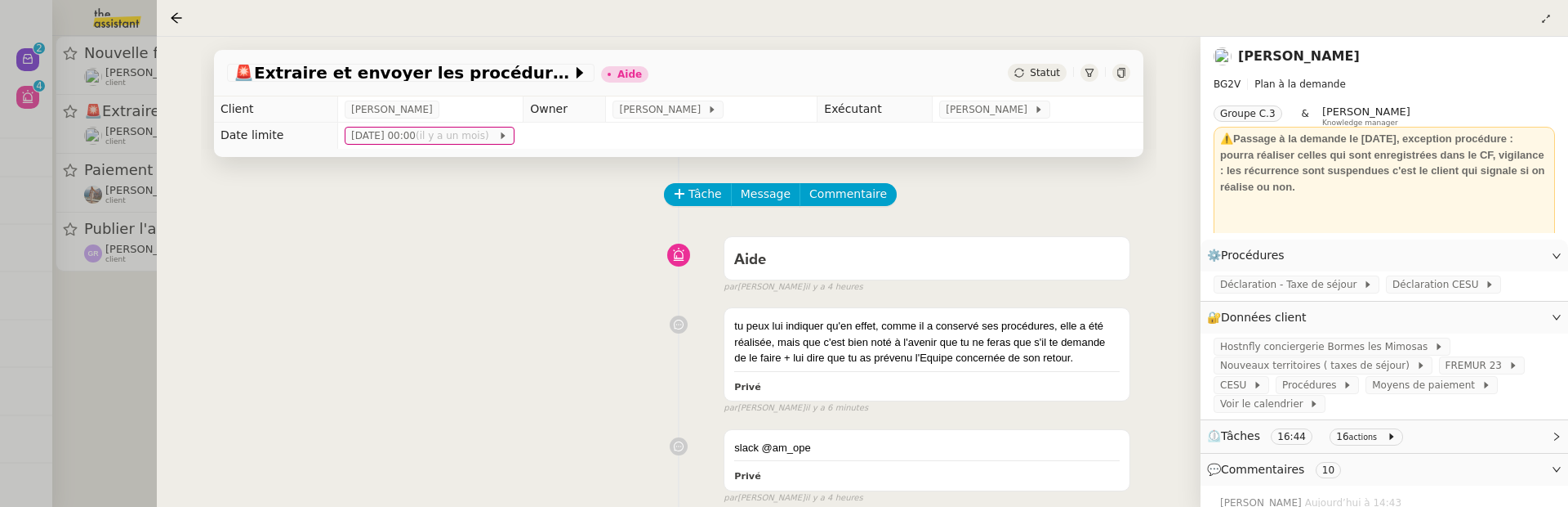
click at [1030, 71] on div "Statut" at bounding box center [1037, 72] width 59 height 18
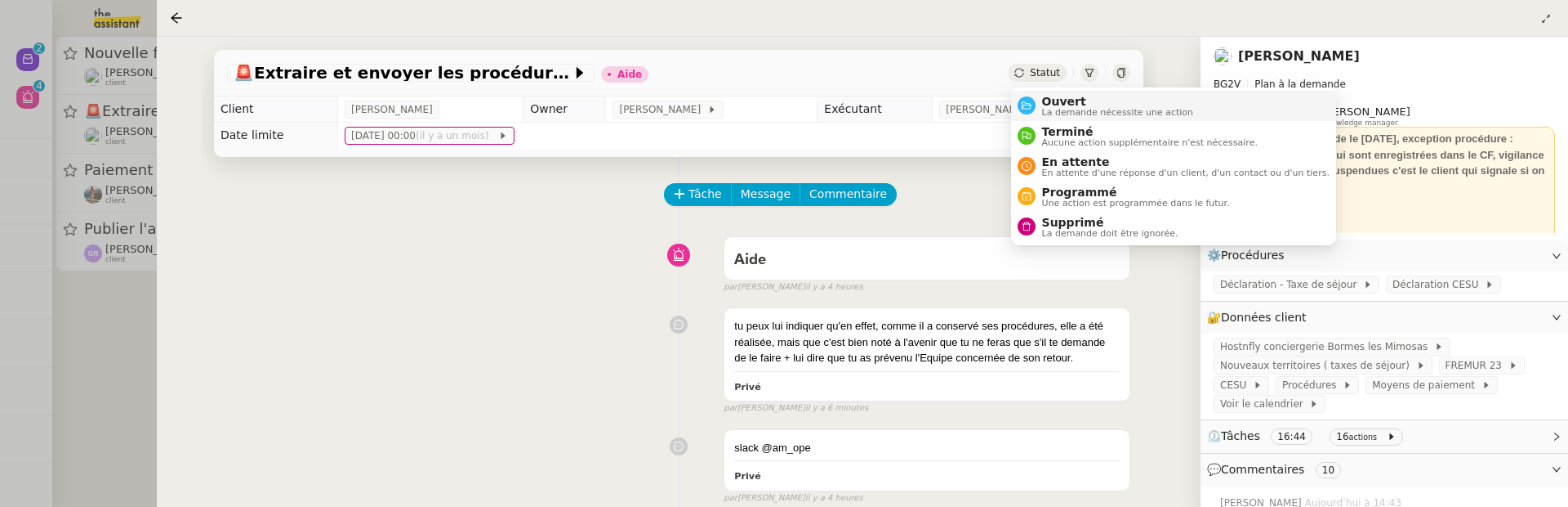
click at [1074, 110] on span "La demande nécessite une action" at bounding box center [1119, 112] width 152 height 9
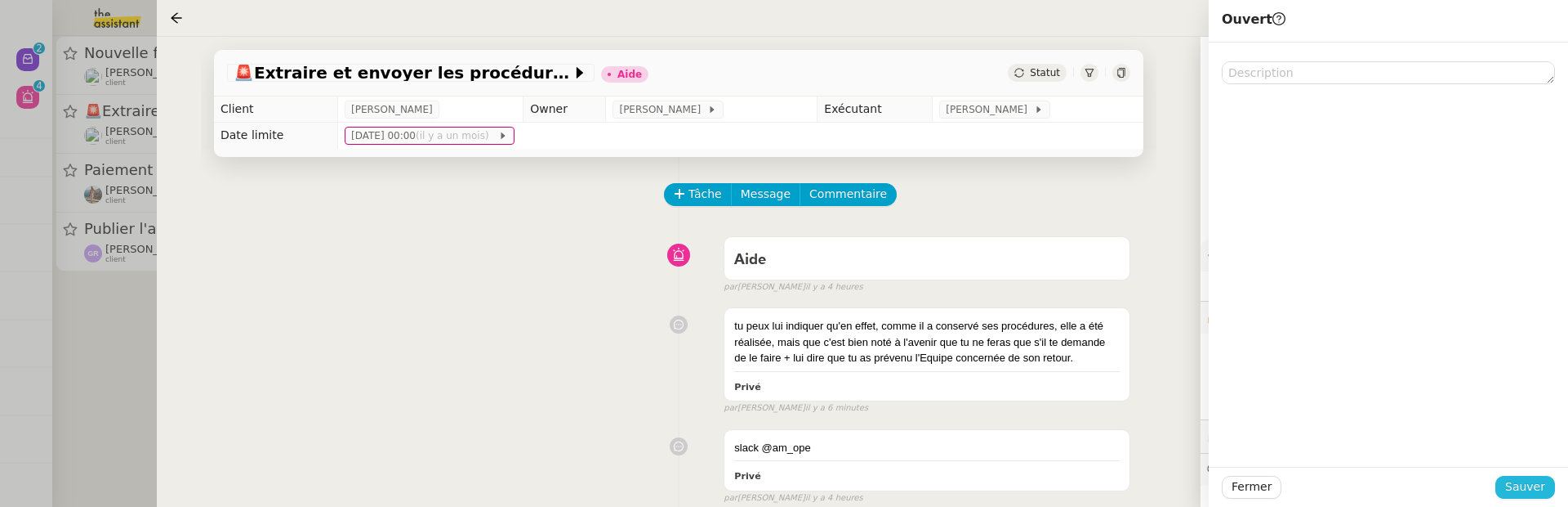
click at [1525, 494] on span "Sauver" at bounding box center [1525, 486] width 40 height 19
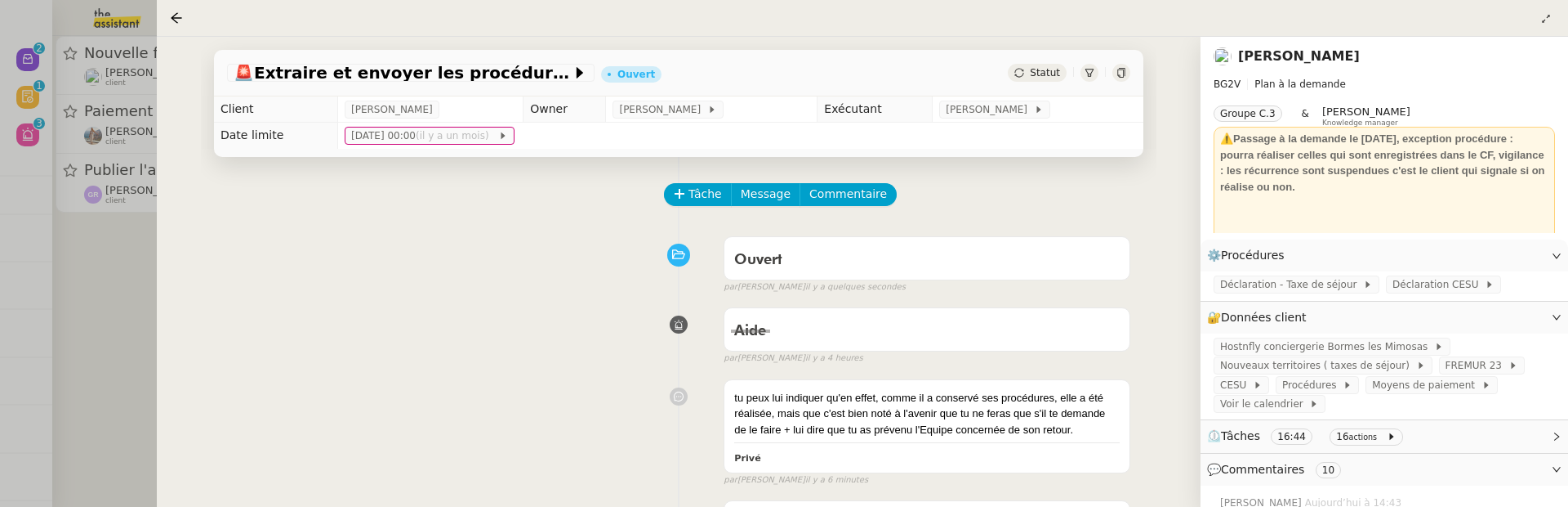
click at [101, 285] on div at bounding box center [784, 254] width 1568 height 507
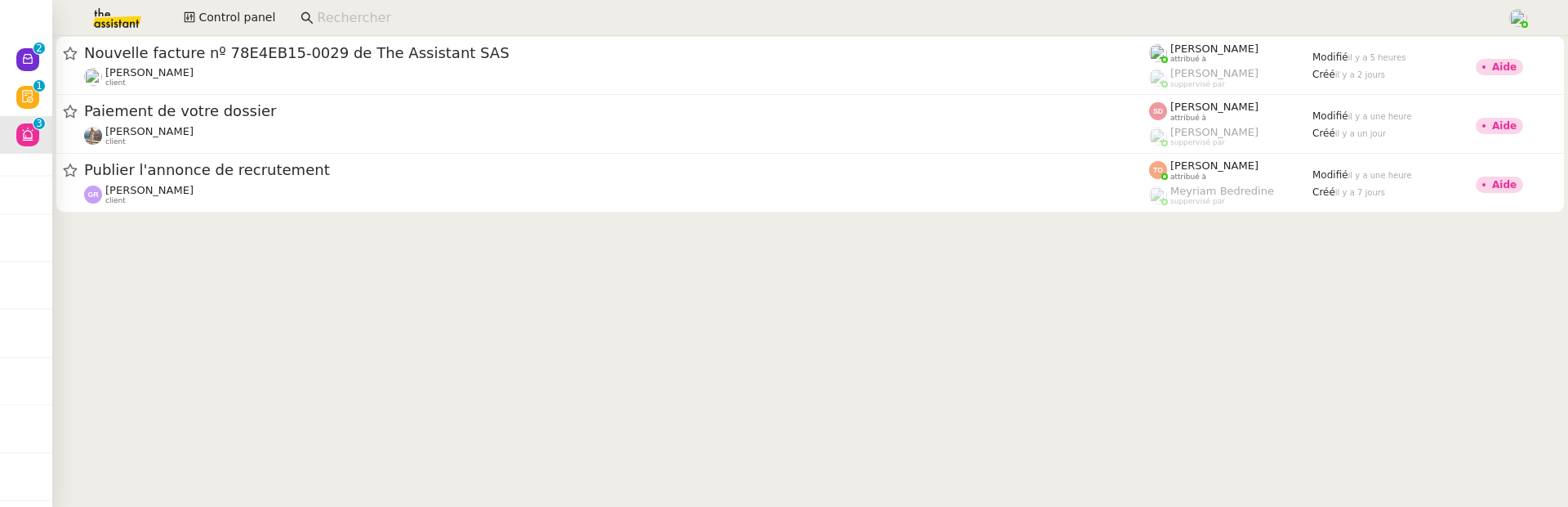
click at [431, 13] on input at bounding box center [903, 18] width 1173 height 22
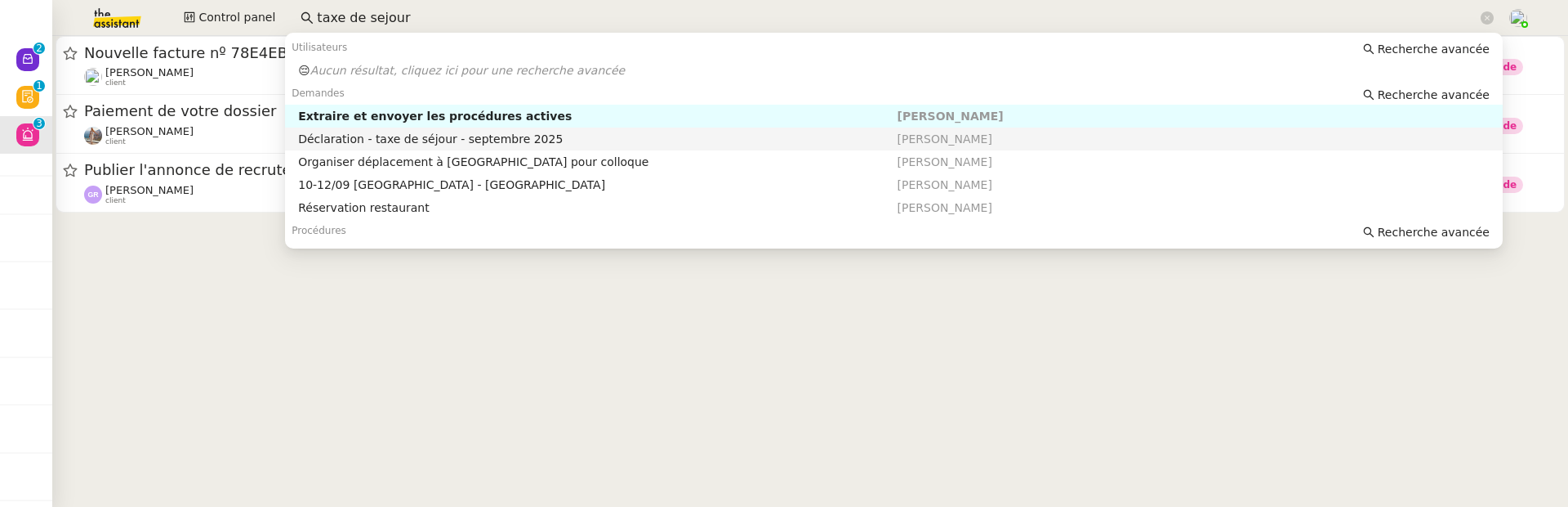
click at [496, 142] on div "Déclaration - taxe de séjour - septembre 2025" at bounding box center [598, 139] width 599 height 15
type input "taxe de sejour"
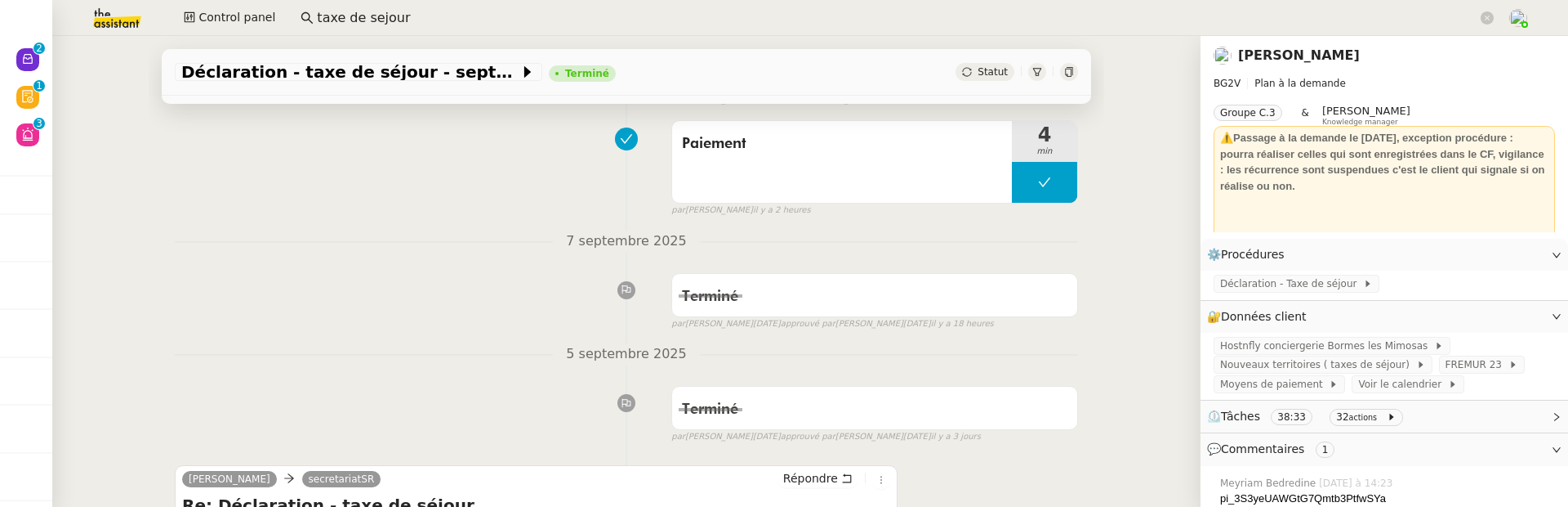
scroll to position [178, 0]
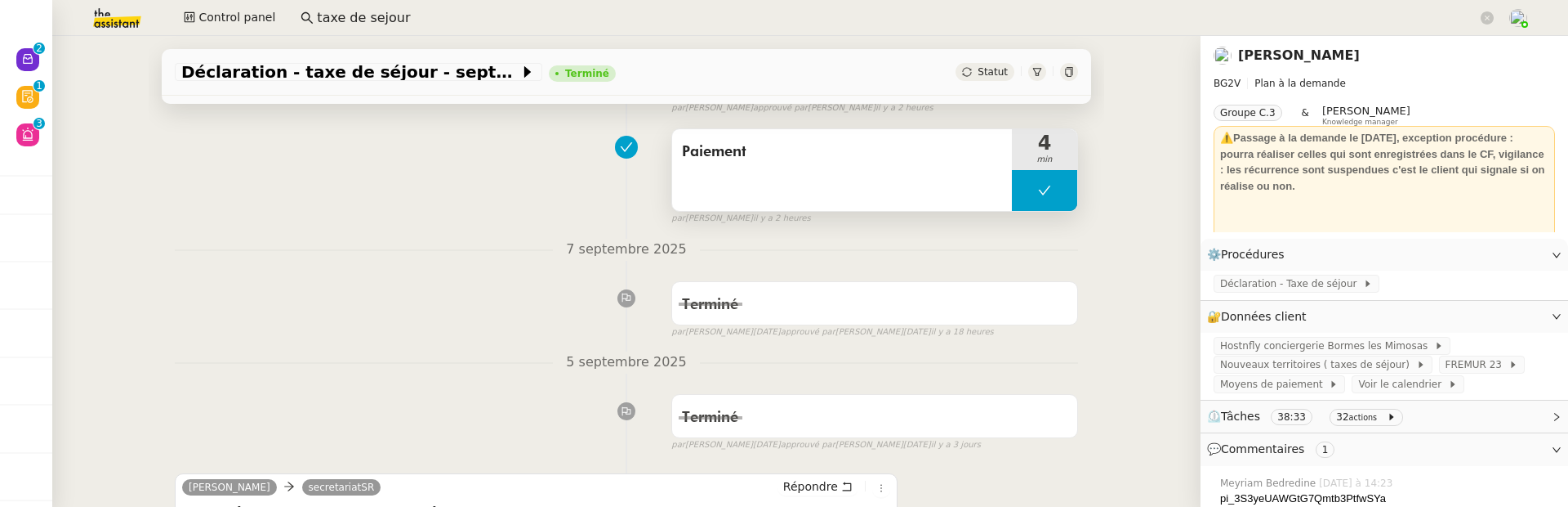
click at [835, 182] on div "Paiement" at bounding box center [841, 170] width 340 height 82
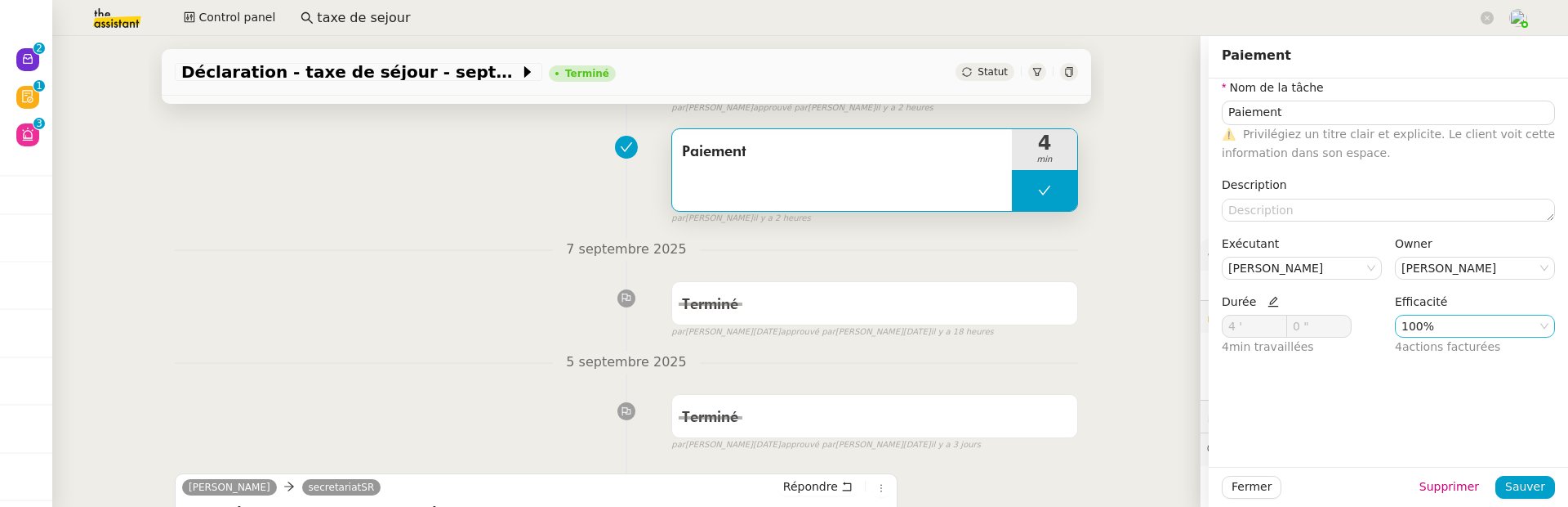
click at [1424, 322] on nz-select-item "100%" at bounding box center [1475, 326] width 147 height 21
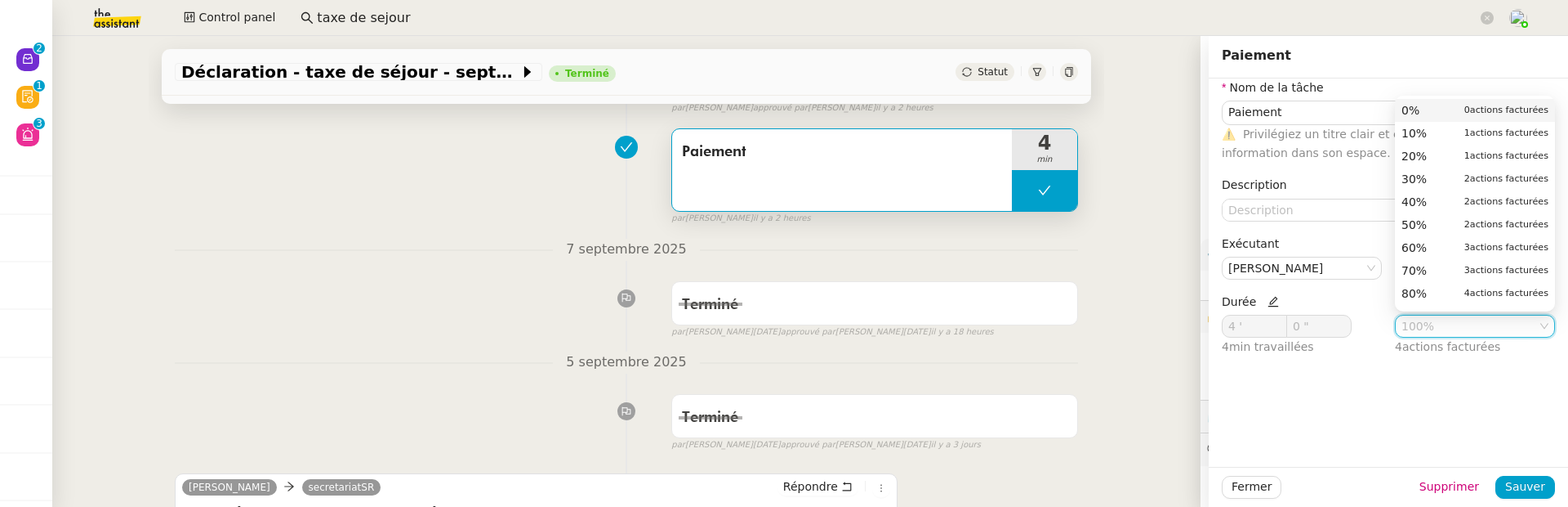
click at [1473, 114] on span "actions facturées" at bounding box center [1509, 110] width 79 height 11
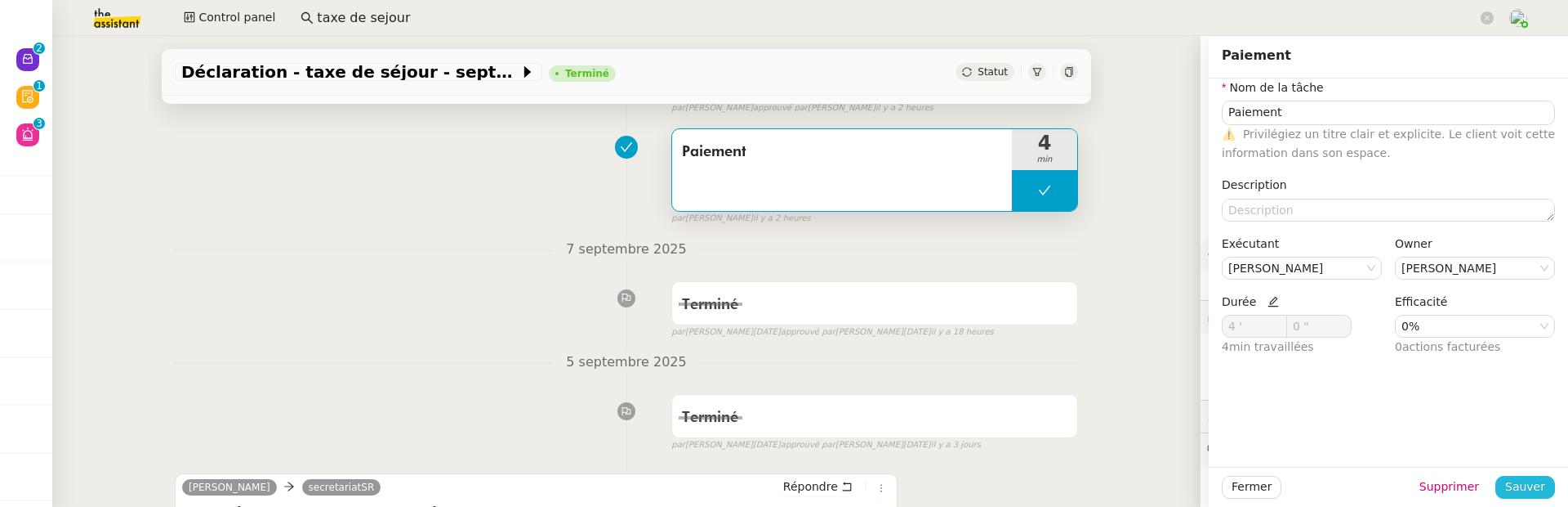
click at [1542, 486] on span "Sauver" at bounding box center [1525, 486] width 40 height 19
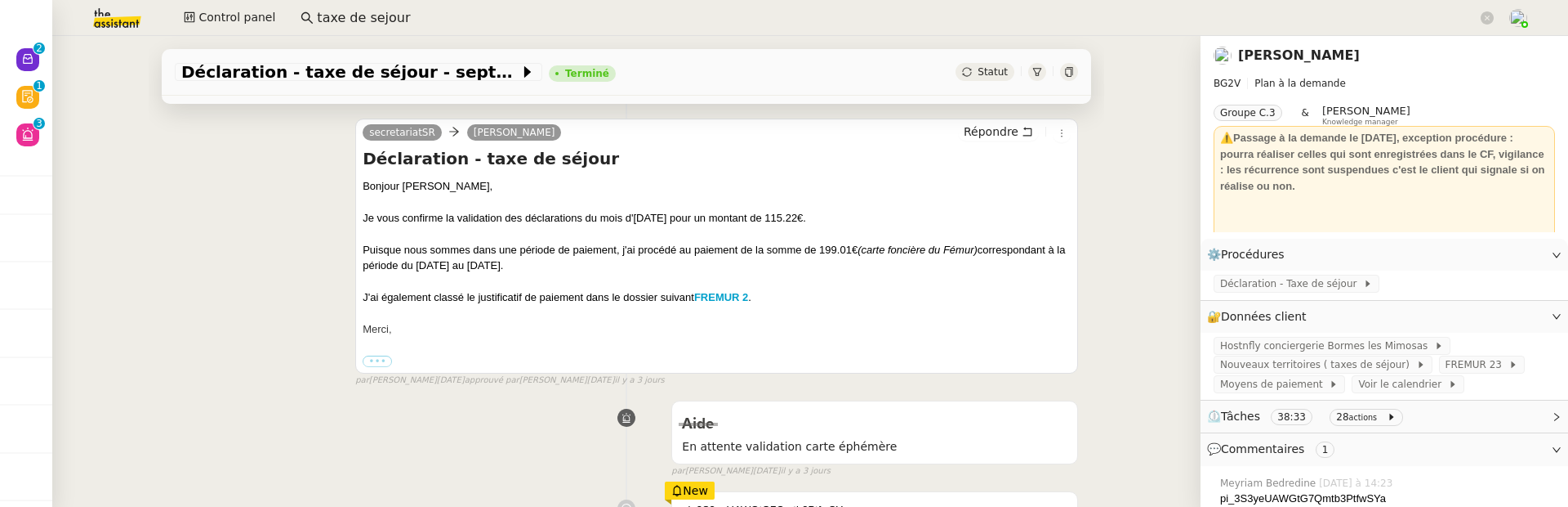
scroll to position [1169, 0]
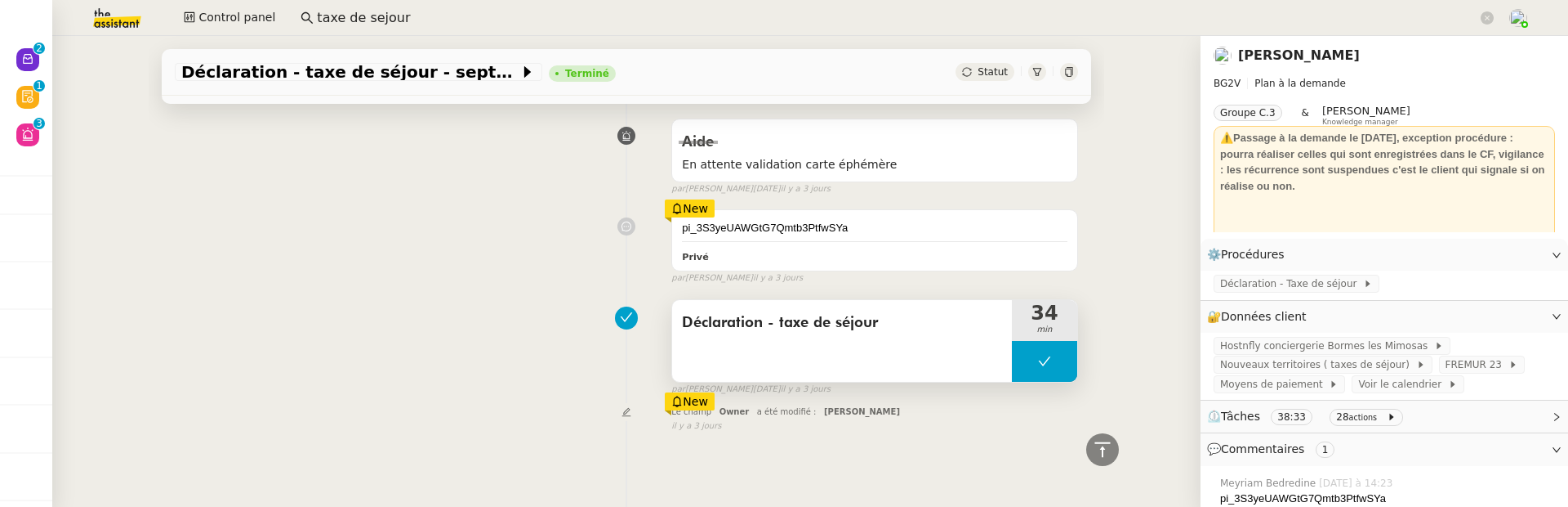
click at [893, 349] on div "Déclaration - taxe de séjour" at bounding box center [841, 341] width 340 height 82
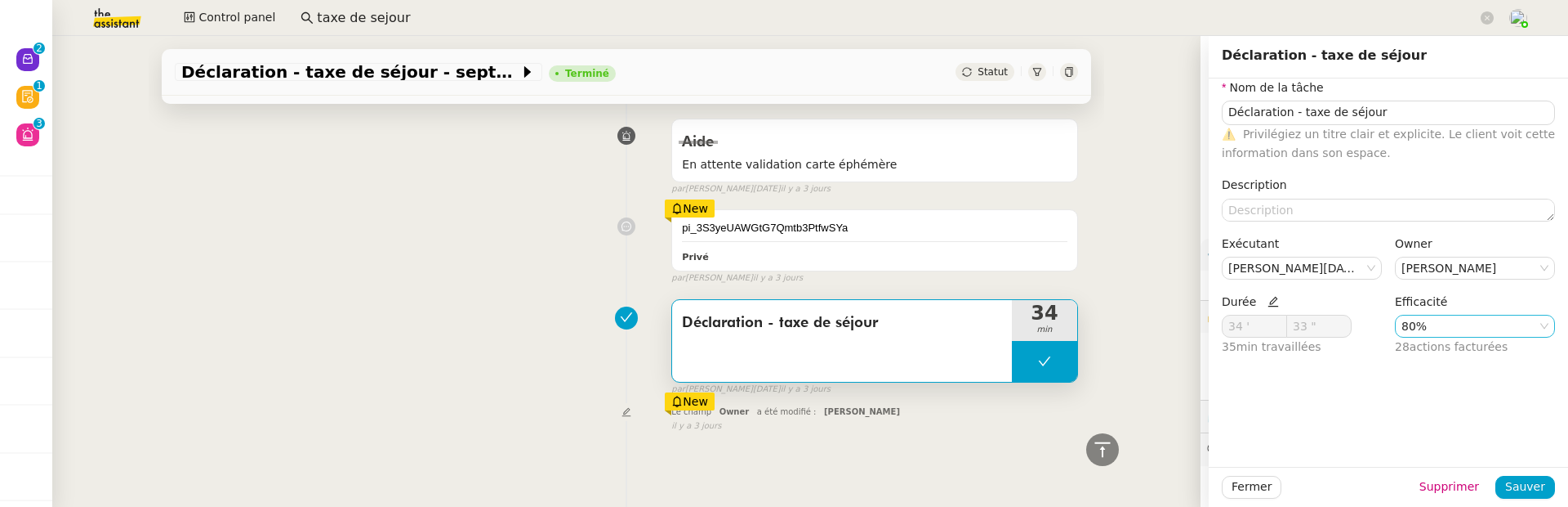
click at [1465, 333] on nz-select-item "80%" at bounding box center [1475, 326] width 147 height 21
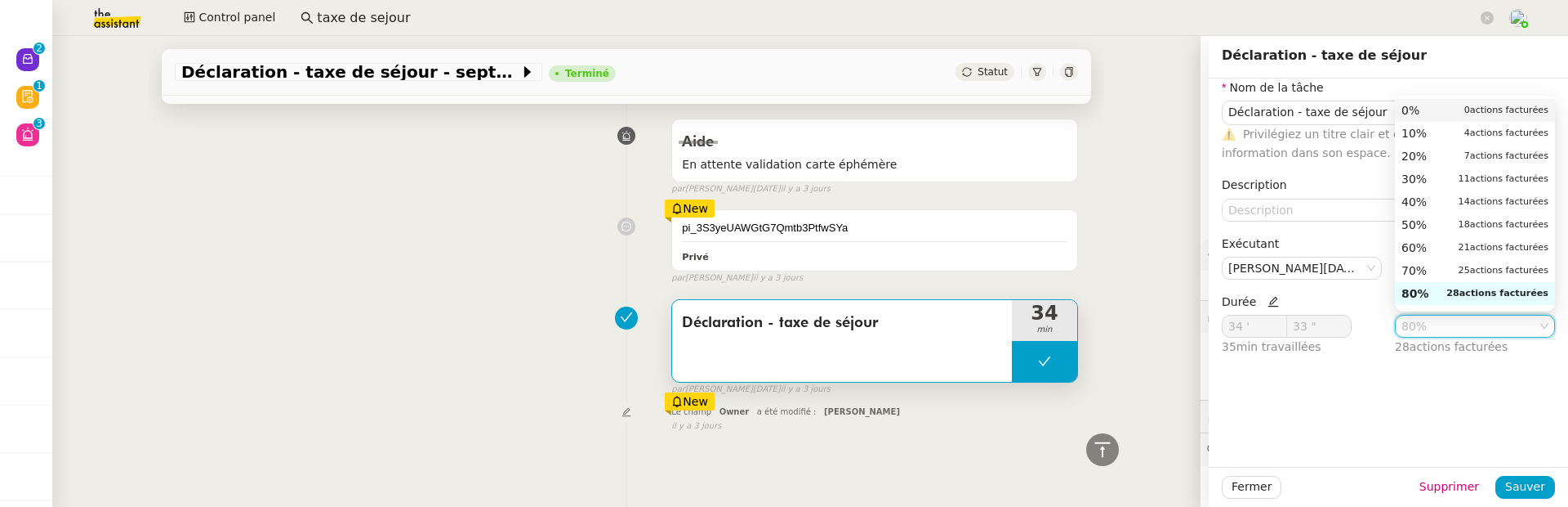
click at [1472, 104] on small "0 actions facturées" at bounding box center [1506, 110] width 84 height 15
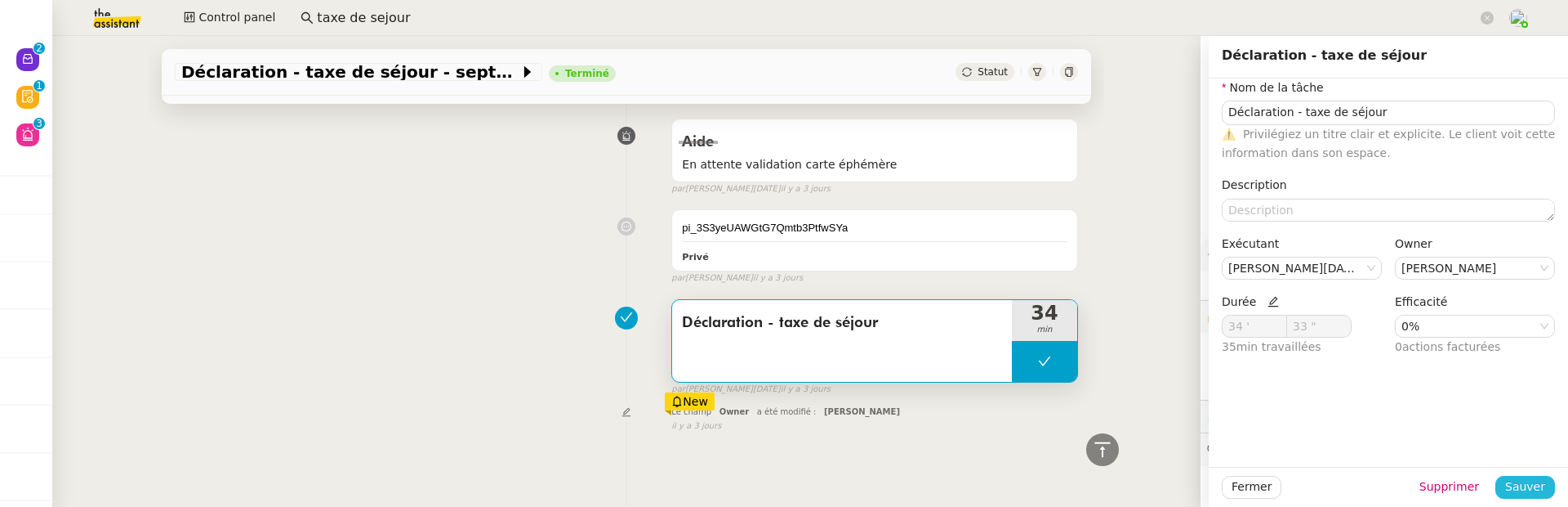
click at [1529, 480] on span "Sauver" at bounding box center [1525, 486] width 40 height 19
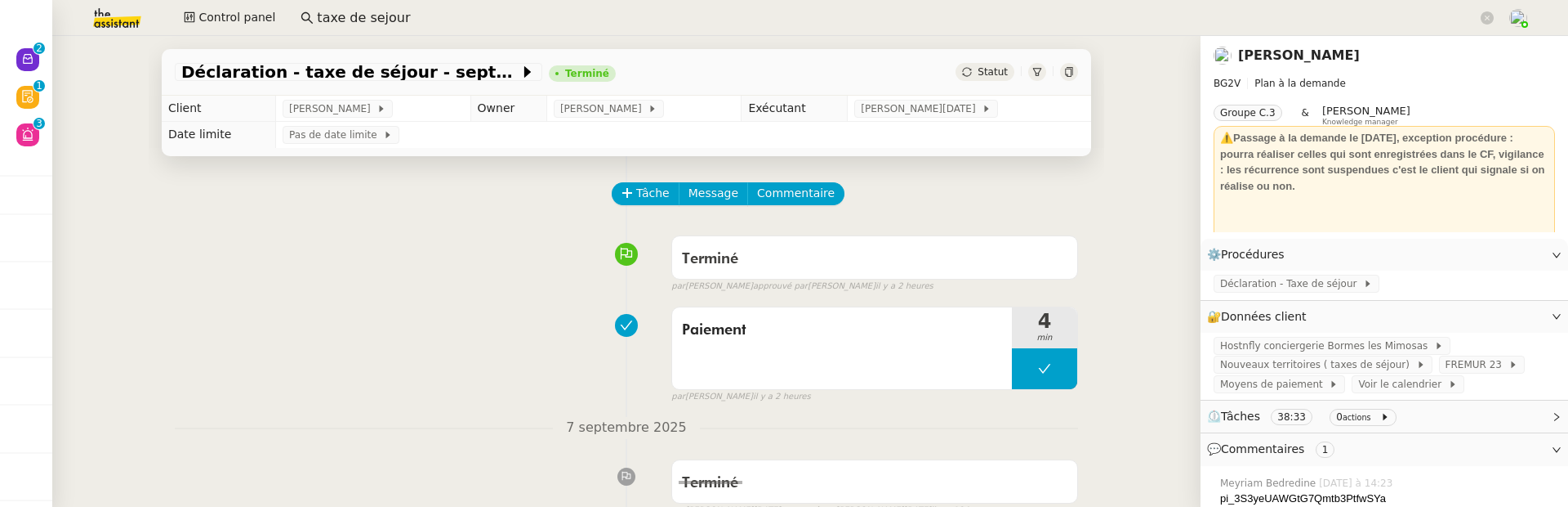
click at [1069, 68] on icon at bounding box center [1068, 72] width 7 height 10
click at [1289, 54] on link "Stanislas Richoillez" at bounding box center [1300, 56] width 122 height 16
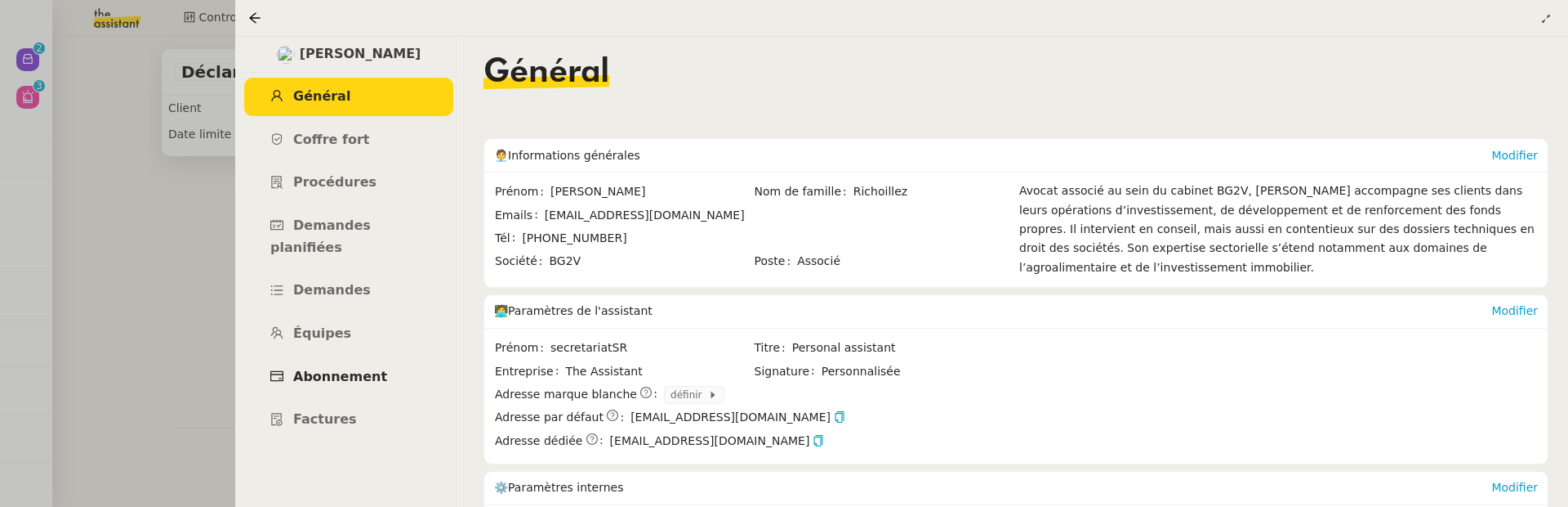
click at [355, 368] on span "Abonnement" at bounding box center [340, 376] width 94 height 16
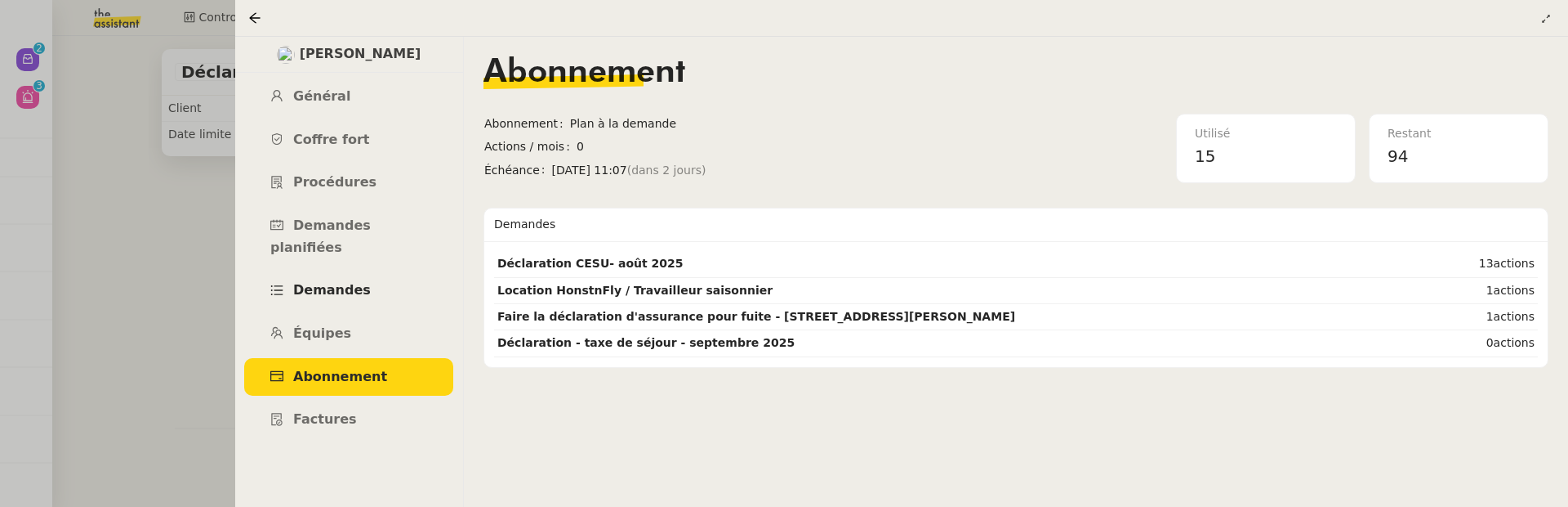
click at [336, 282] on span "Demandes" at bounding box center [332, 290] width 78 height 16
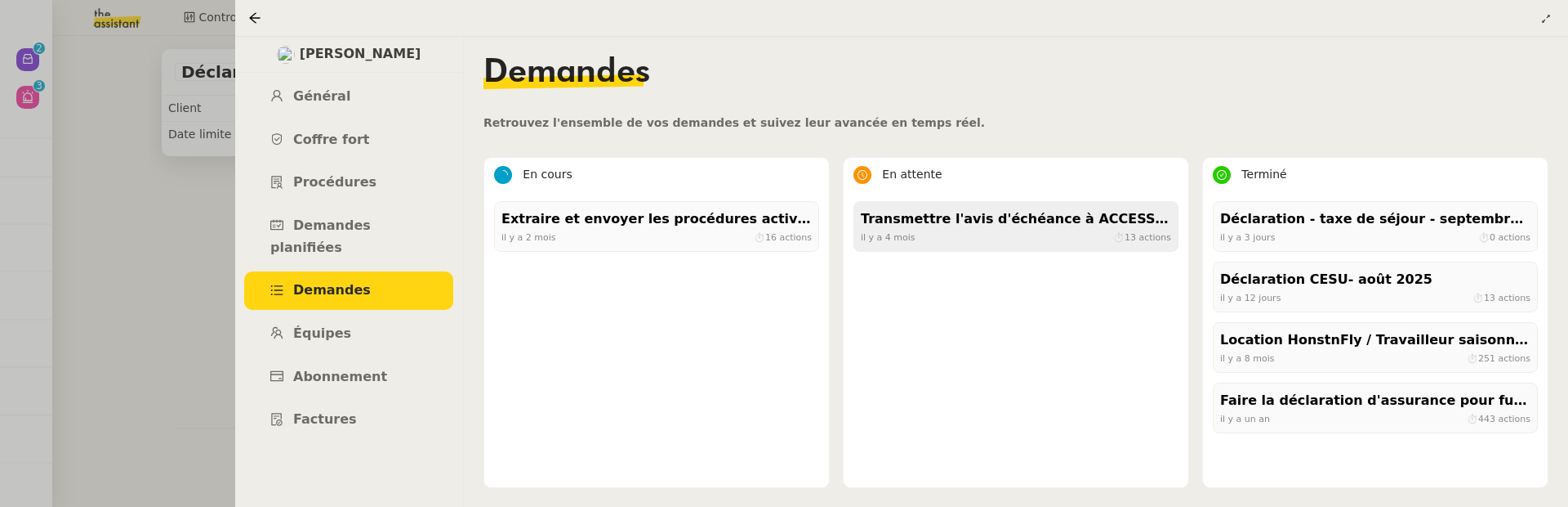
click at [973, 206] on div "Transmettre l'avis d'échéance à ACCESS IMMOBILIER il y a 4 mois ⏱ 13 actions" at bounding box center [1016, 226] width 325 height 50
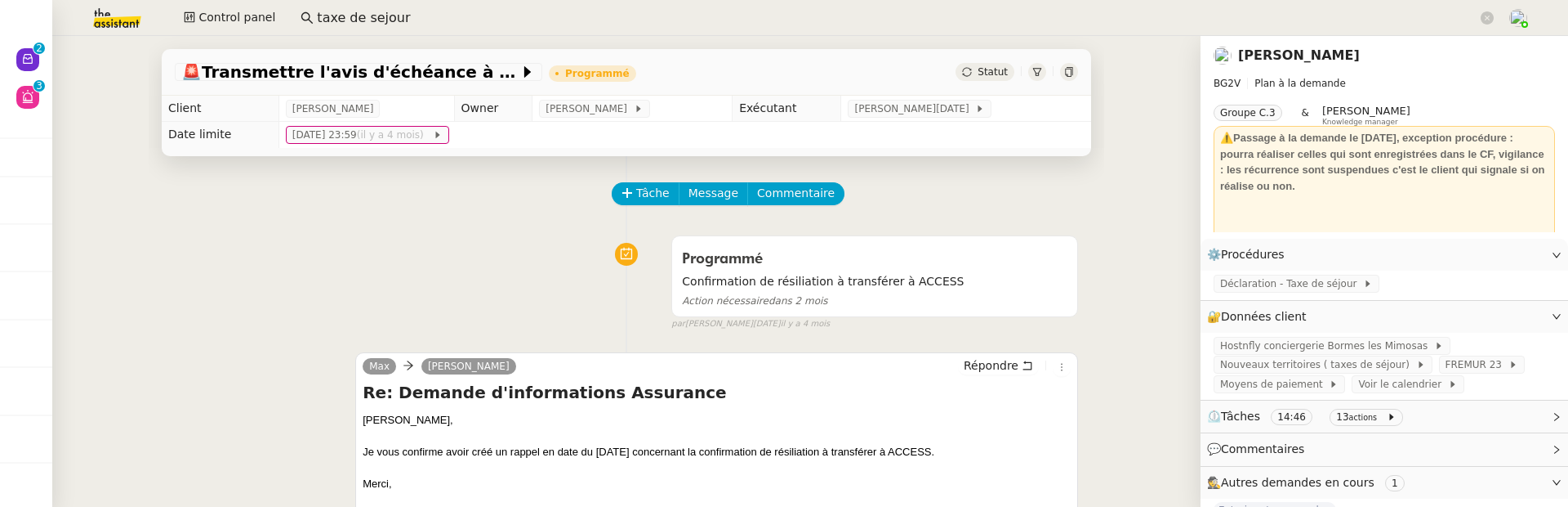
click at [1323, 54] on link "Stanislas Richoillez" at bounding box center [1300, 56] width 122 height 16
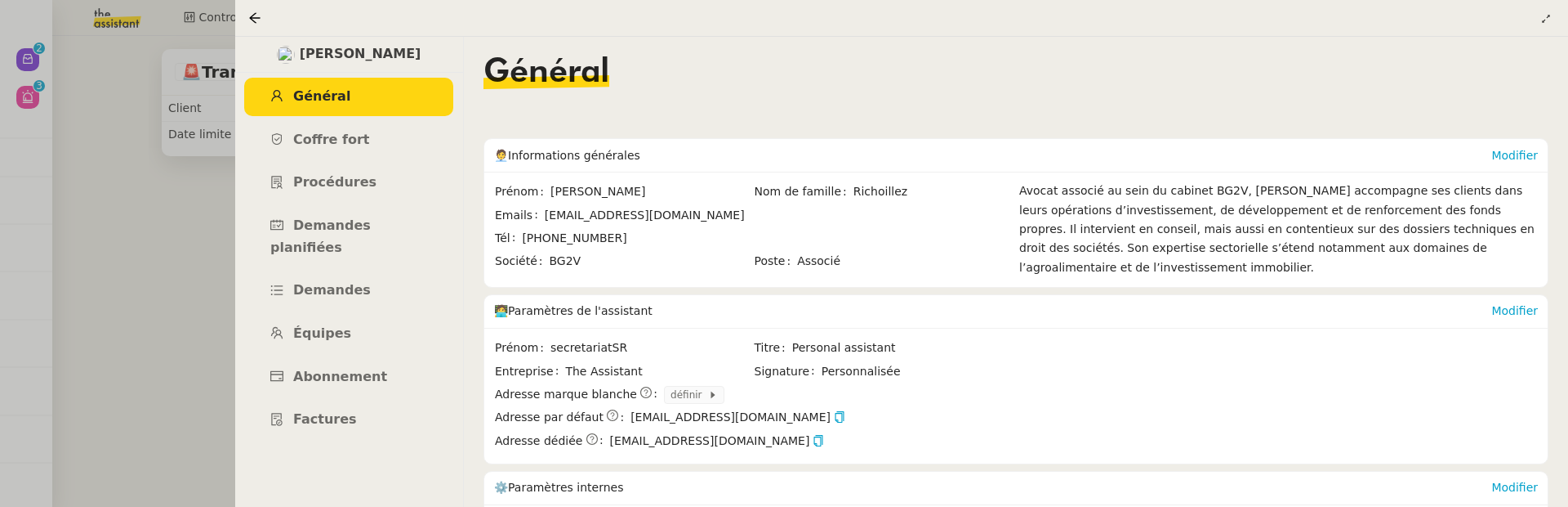
scroll to position [239, 0]
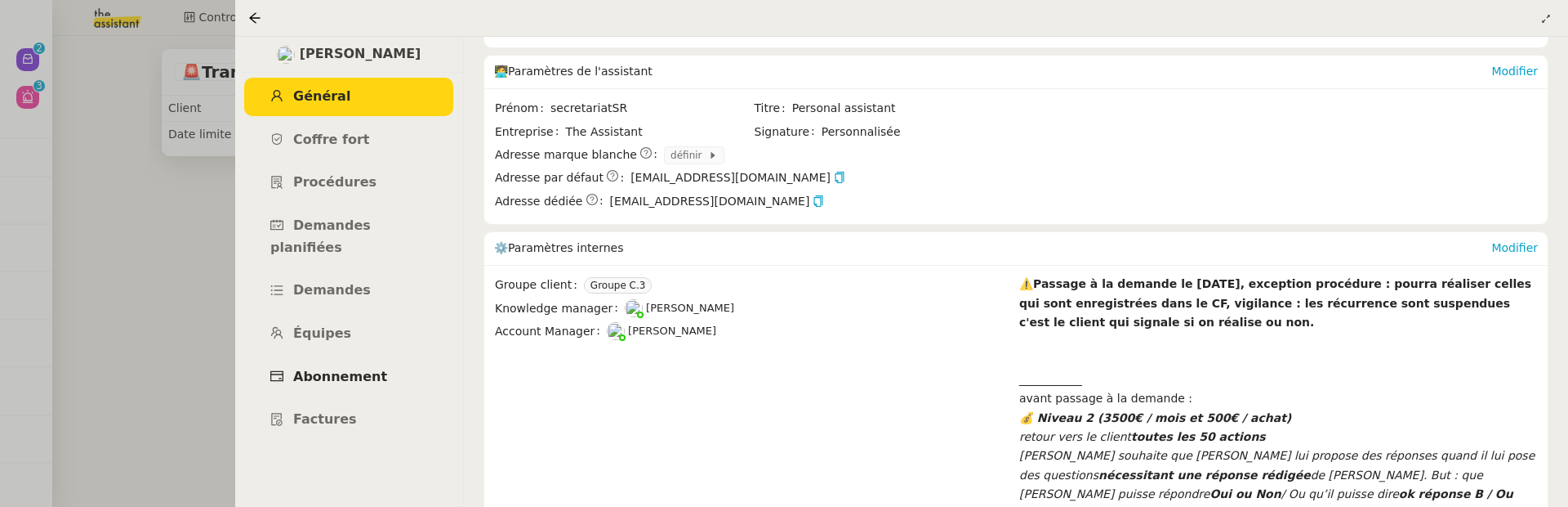
click at [360, 368] on span "Abonnement" at bounding box center [340, 376] width 94 height 16
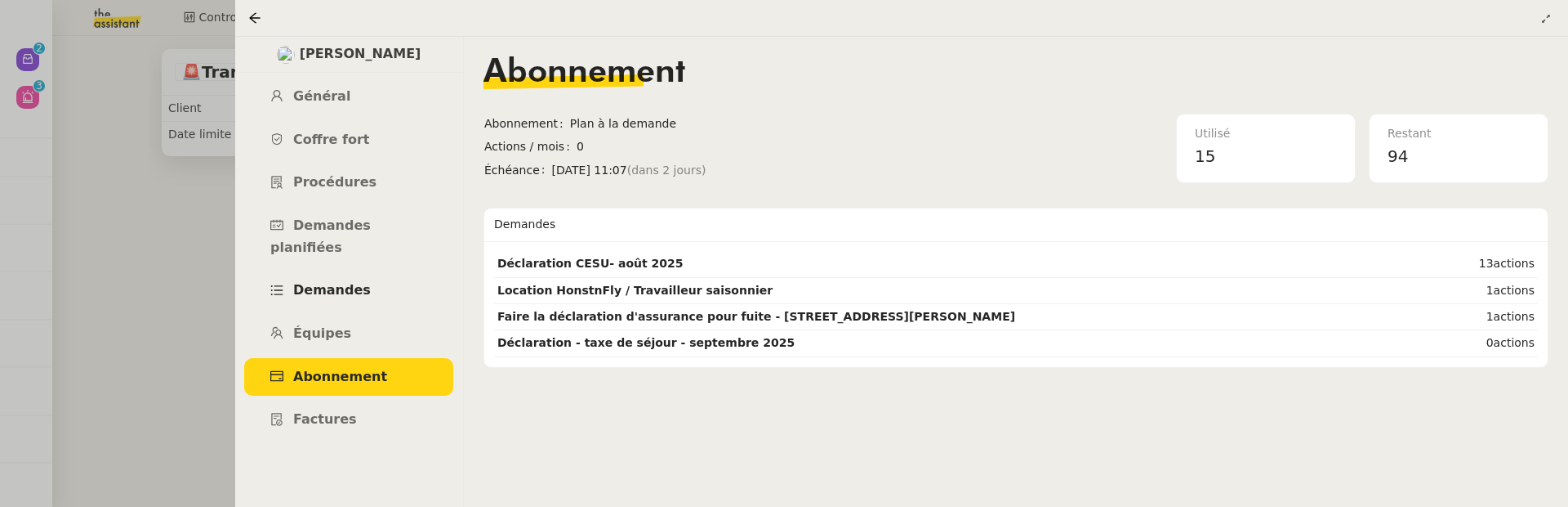
click at [324, 271] on link "Demandes" at bounding box center [349, 290] width 209 height 38
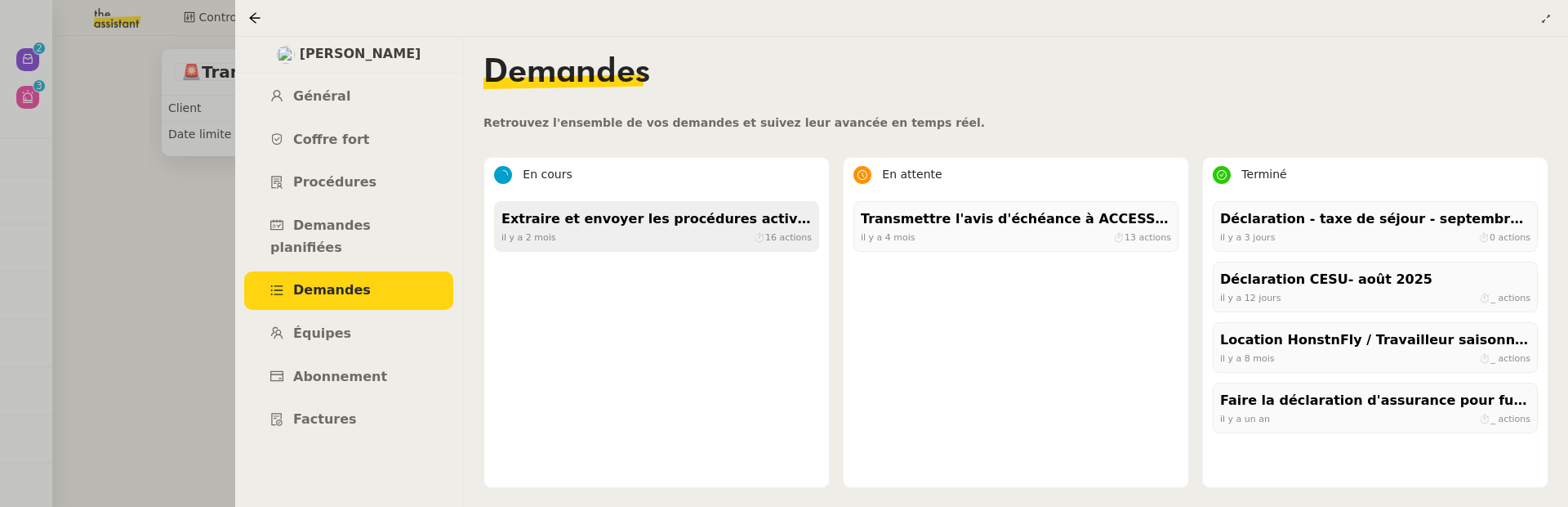
click at [600, 238] on div "il y a 2 mois ⏱ 16 actions" at bounding box center [657, 237] width 311 height 15
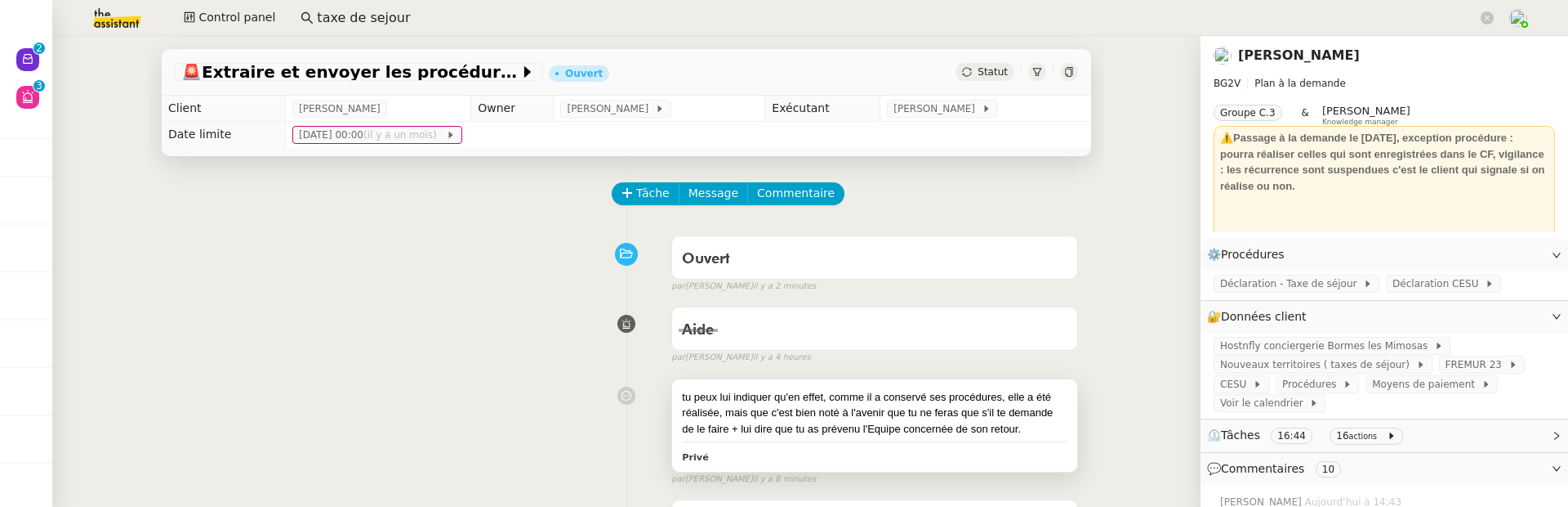
scroll to position [34, 0]
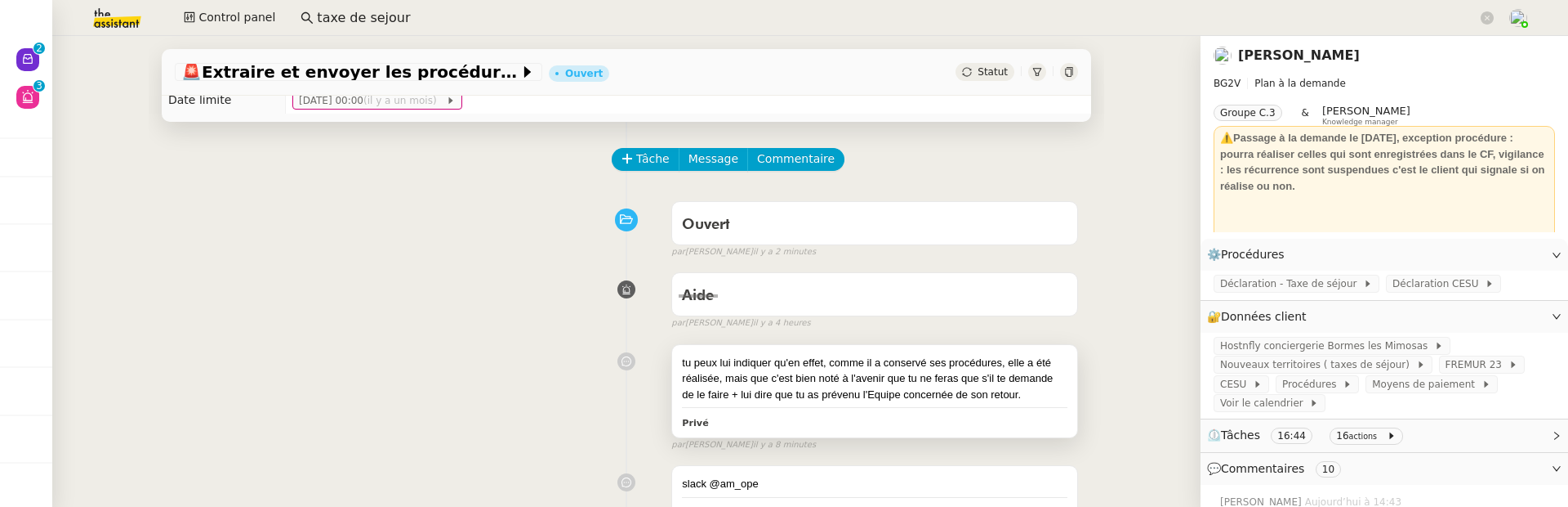
click at [979, 385] on div "tu peux lui indiquer qu'en effet, comme il a conservé ses procédures, elle a ét…" at bounding box center [875, 379] width 386 height 49
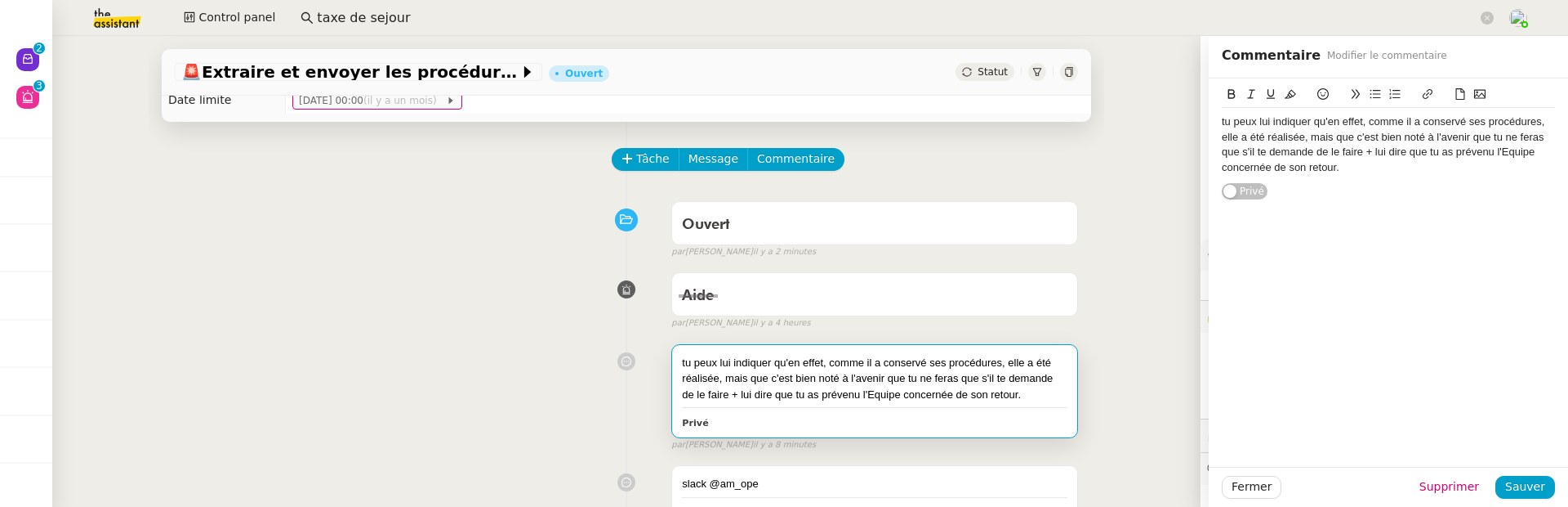
click at [1414, 171] on div "tu peux lui indiquer qu'en effet, comme il a conservé ses procédures, elle a ét…" at bounding box center [1388, 145] width 333 height 60
click at [1542, 486] on span "Sauver" at bounding box center [1525, 486] width 40 height 19
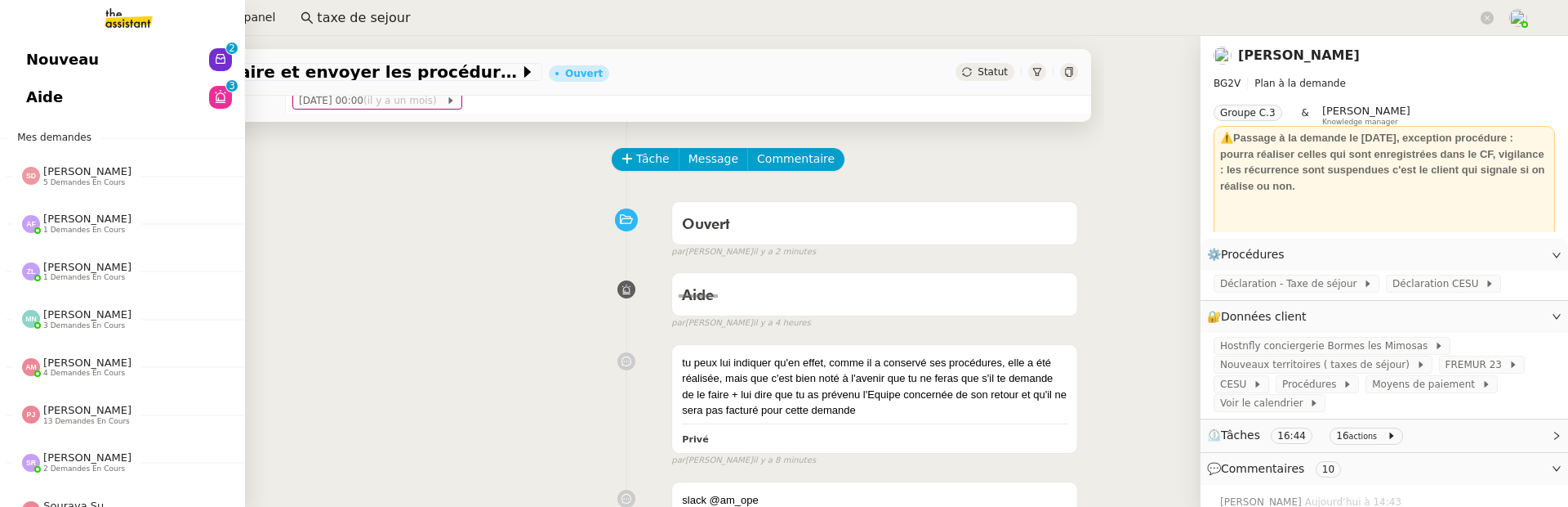
click at [34, 55] on span "Nouveau" at bounding box center [63, 60] width 72 height 25
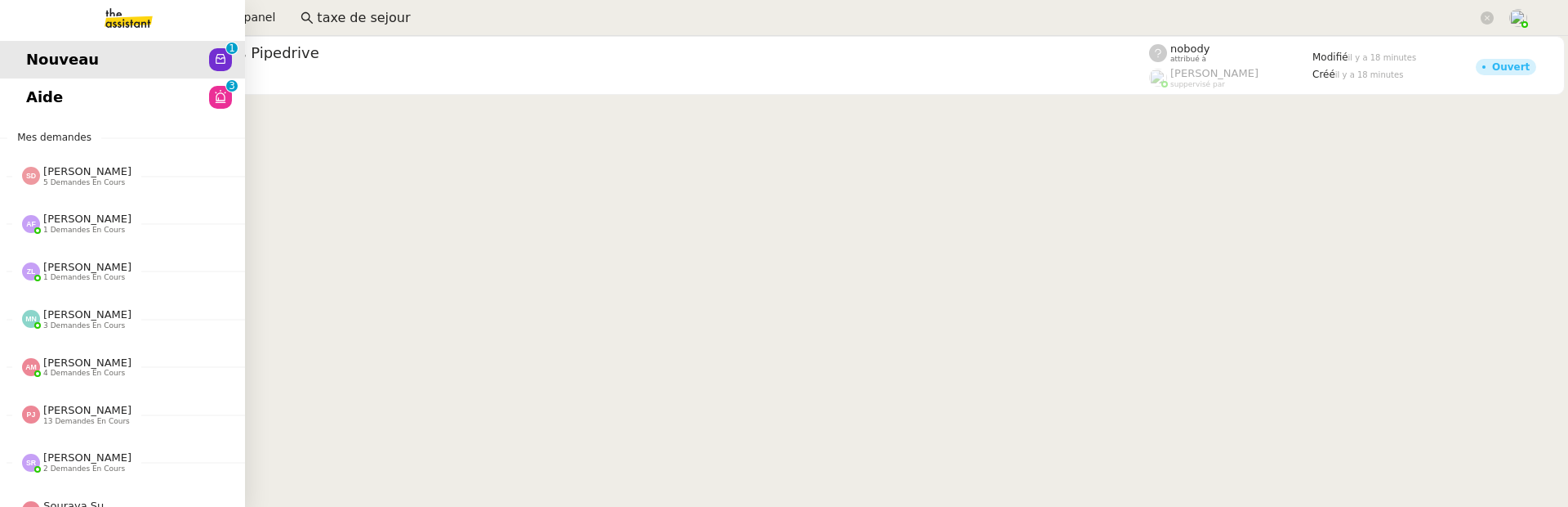
click at [34, 112] on link "Aide 0 1 2 3 4 5 6 7 8 9" at bounding box center [123, 97] width 245 height 38
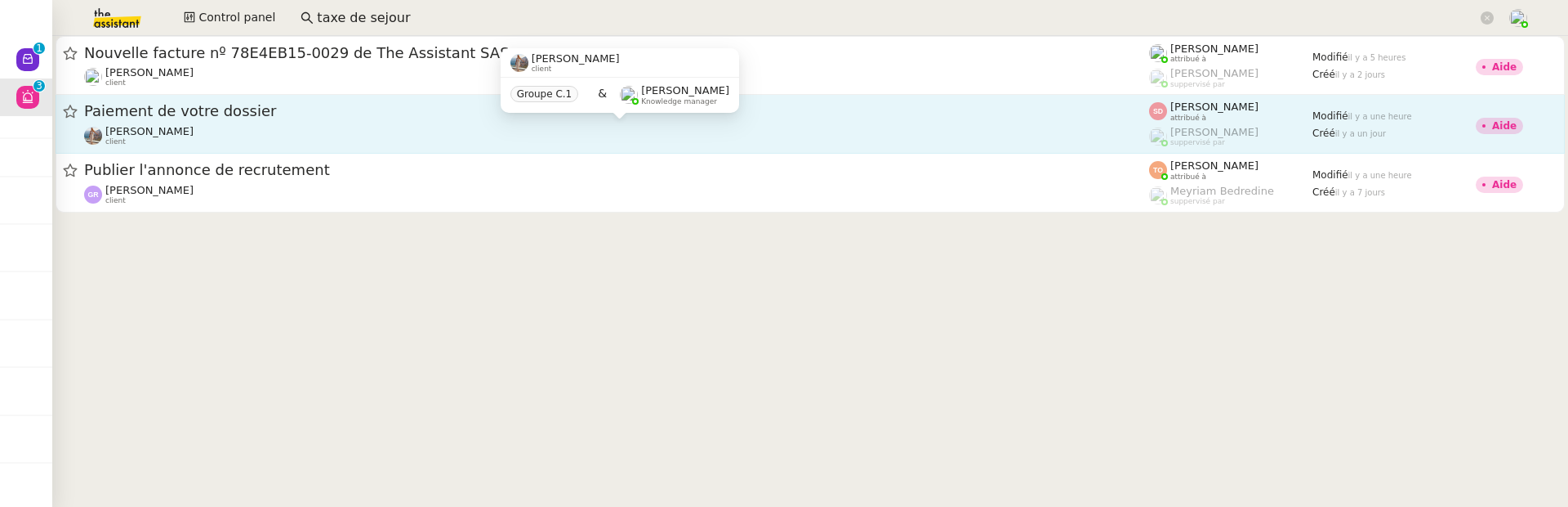
click at [547, 128] on div "[PERSON_NAME] client" at bounding box center [616, 136] width 1065 height 21
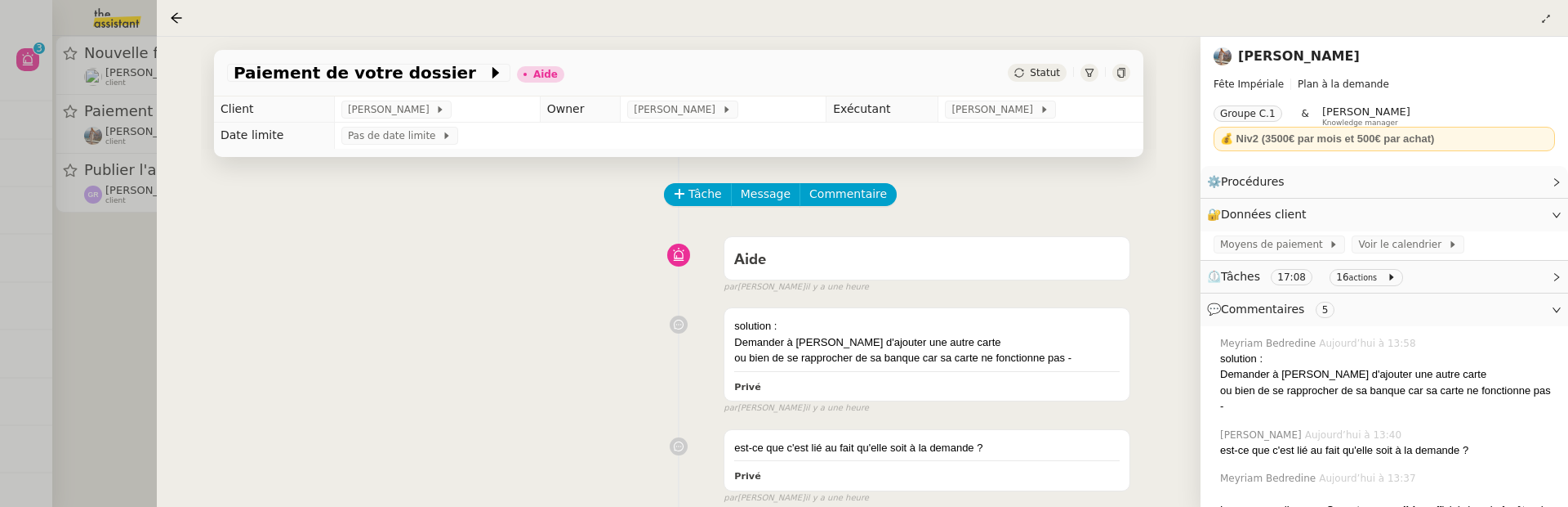
click at [121, 325] on div at bounding box center [784, 254] width 1568 height 507
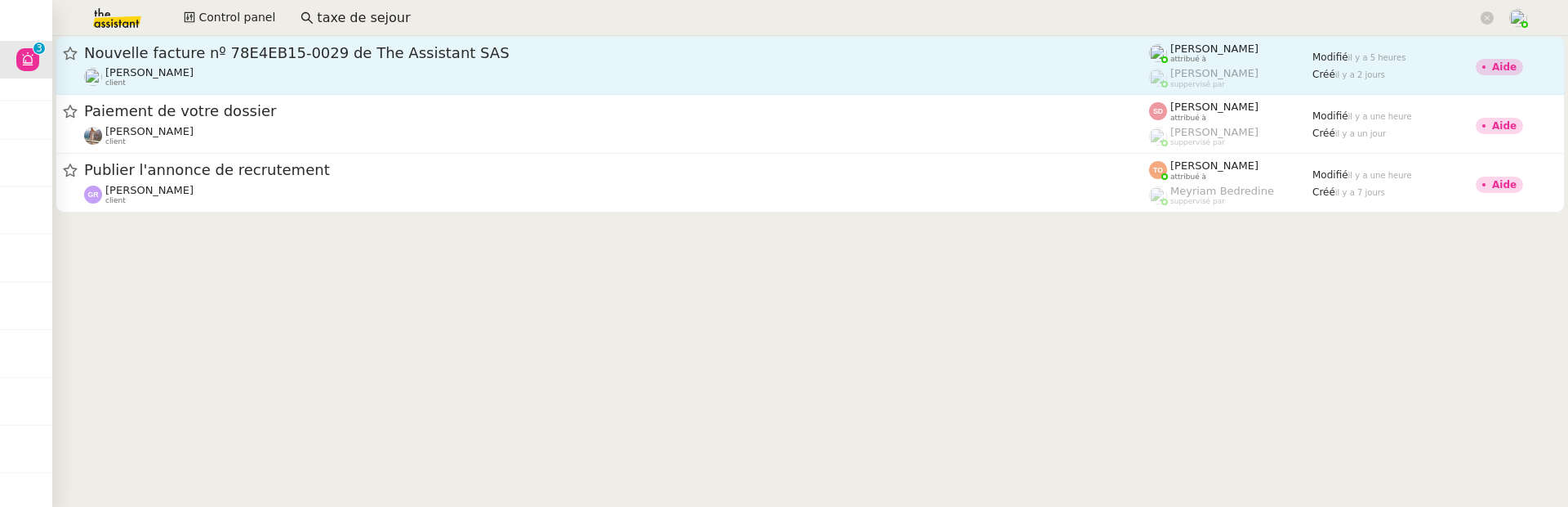
click at [300, 58] on span "Nouvelle facture nº 78E4EB15-0029 de The Assistant SAS" at bounding box center [616, 53] width 1065 height 15
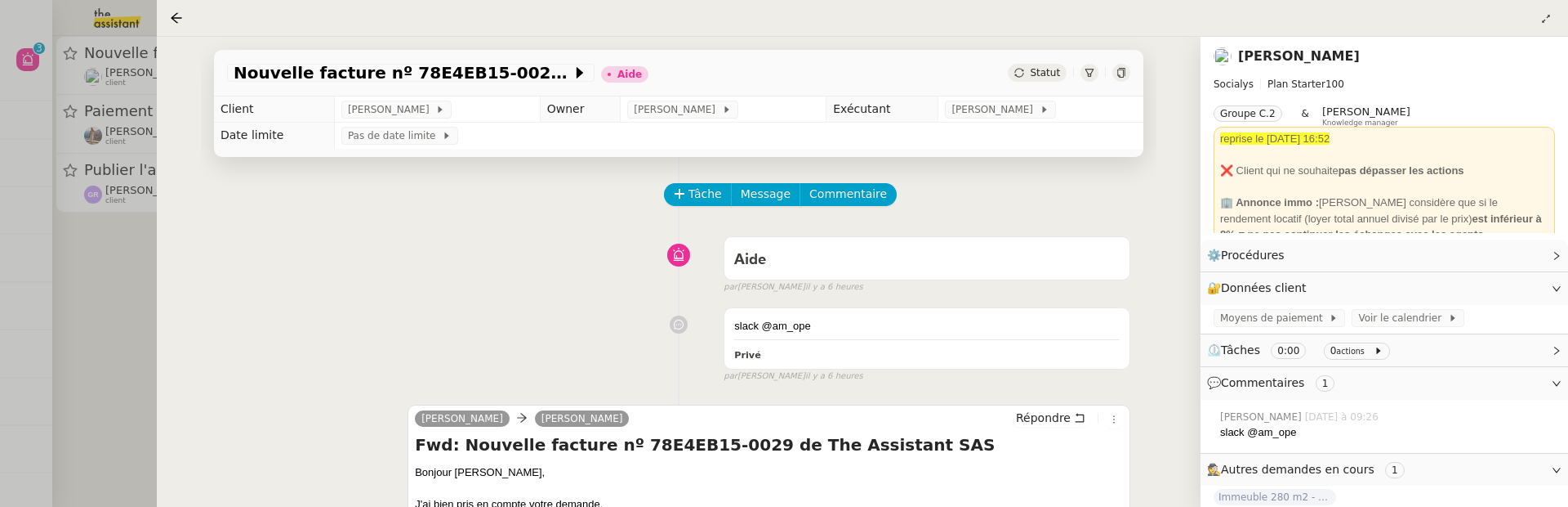
click at [124, 290] on div at bounding box center [784, 254] width 1568 height 507
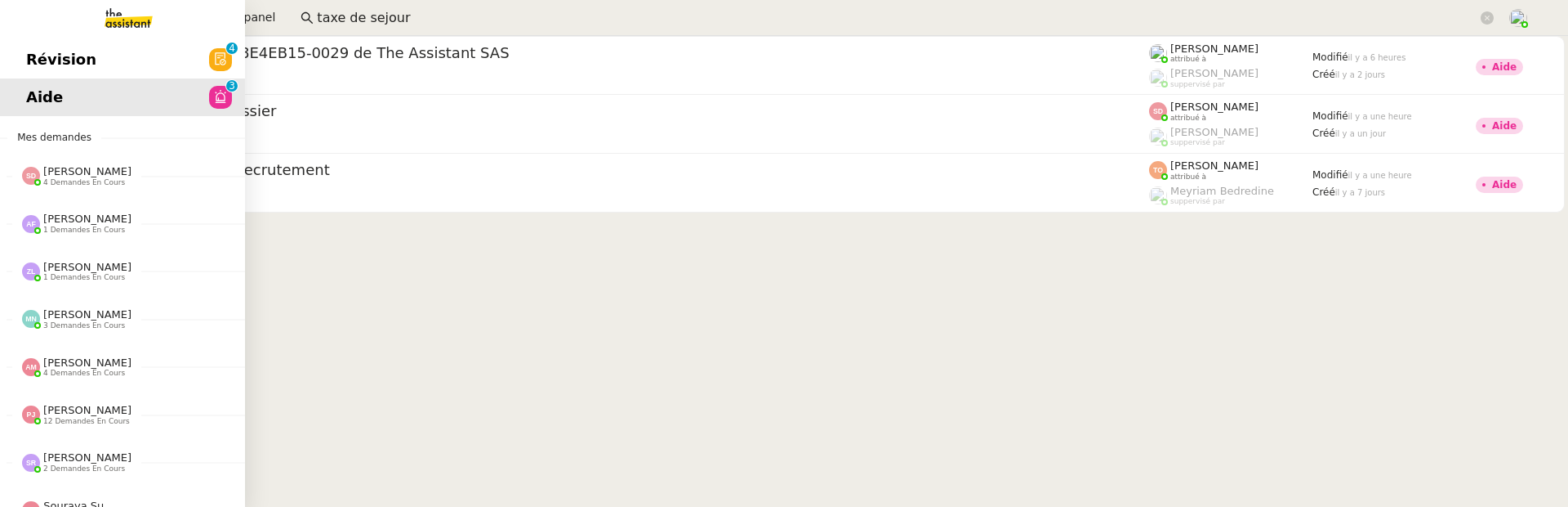
click at [130, 72] on link "Révision 0 1 2 3 4 5 6 7 8 9" at bounding box center [123, 59] width 245 height 38
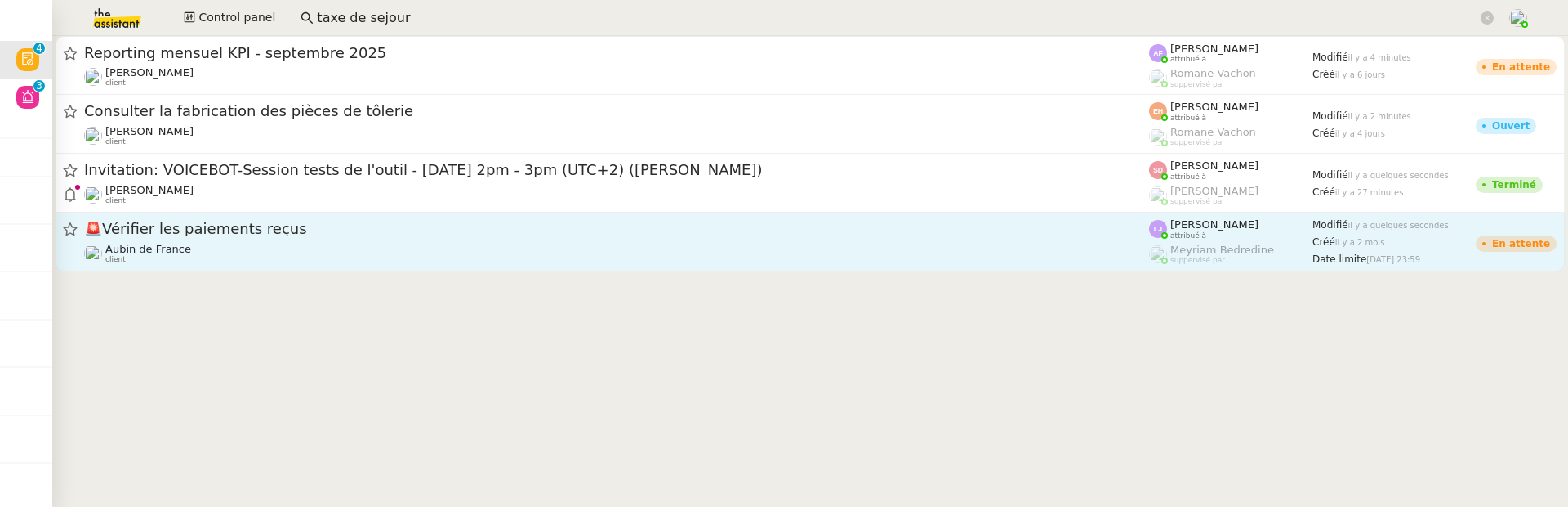
click at [586, 251] on div "Aubin de France client" at bounding box center [616, 254] width 1065 height 21
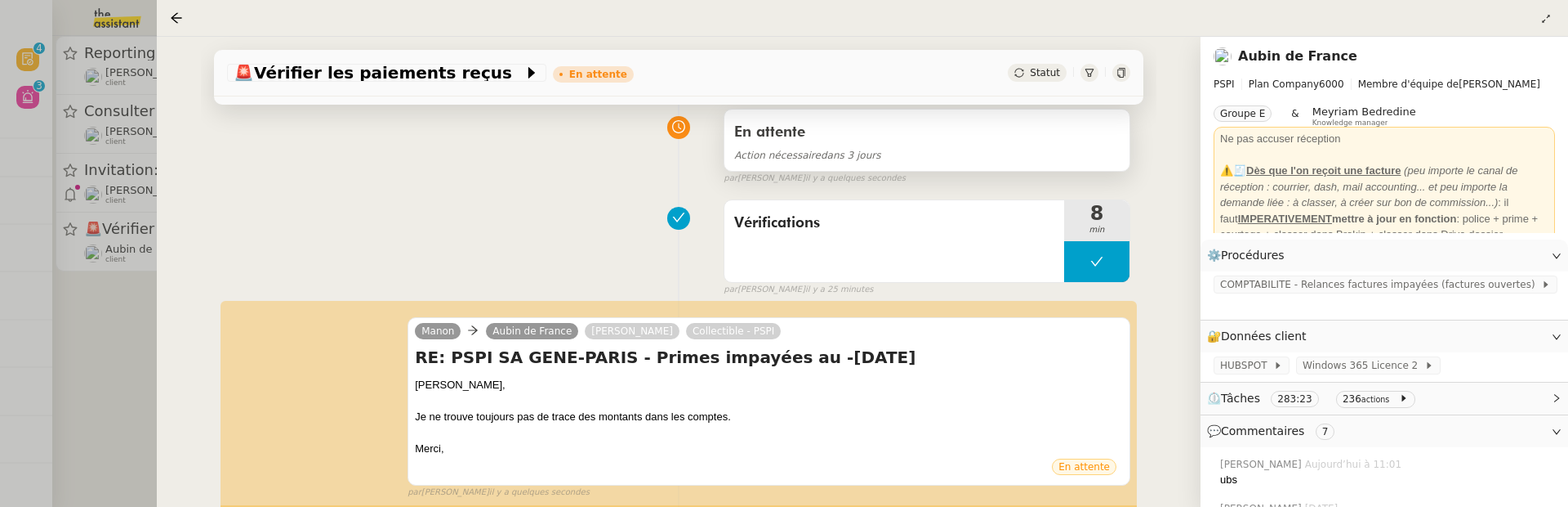
scroll to position [183, 0]
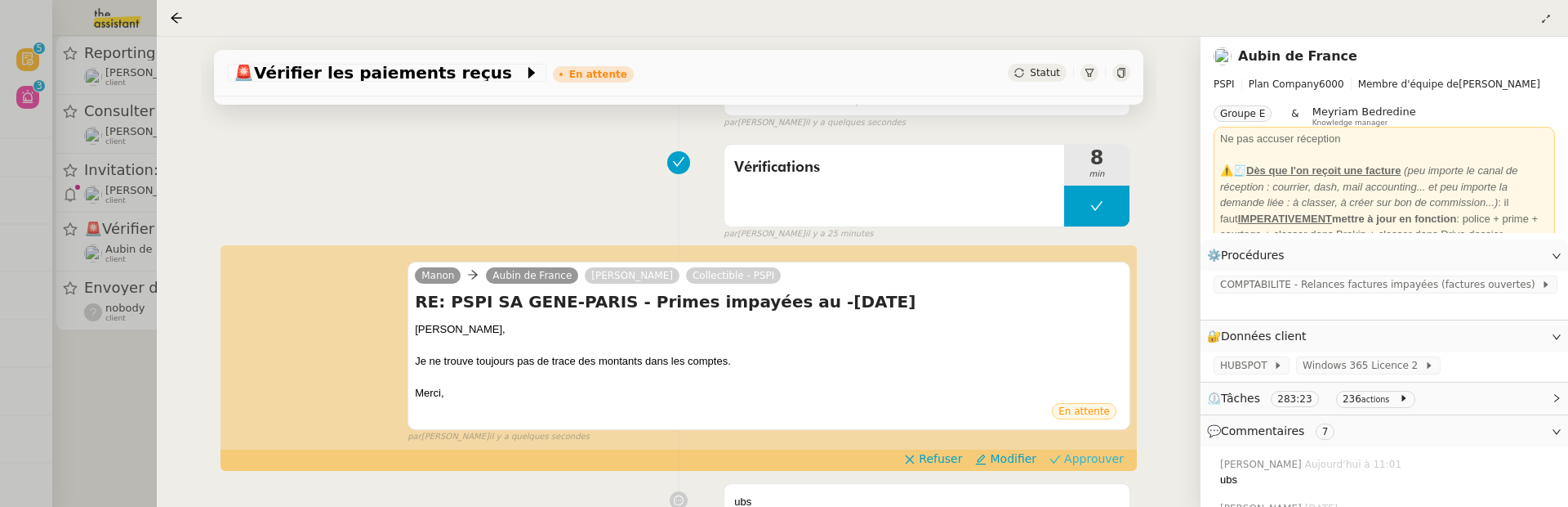
click at [1116, 457] on span "Approuver" at bounding box center [1095, 458] width 60 height 17
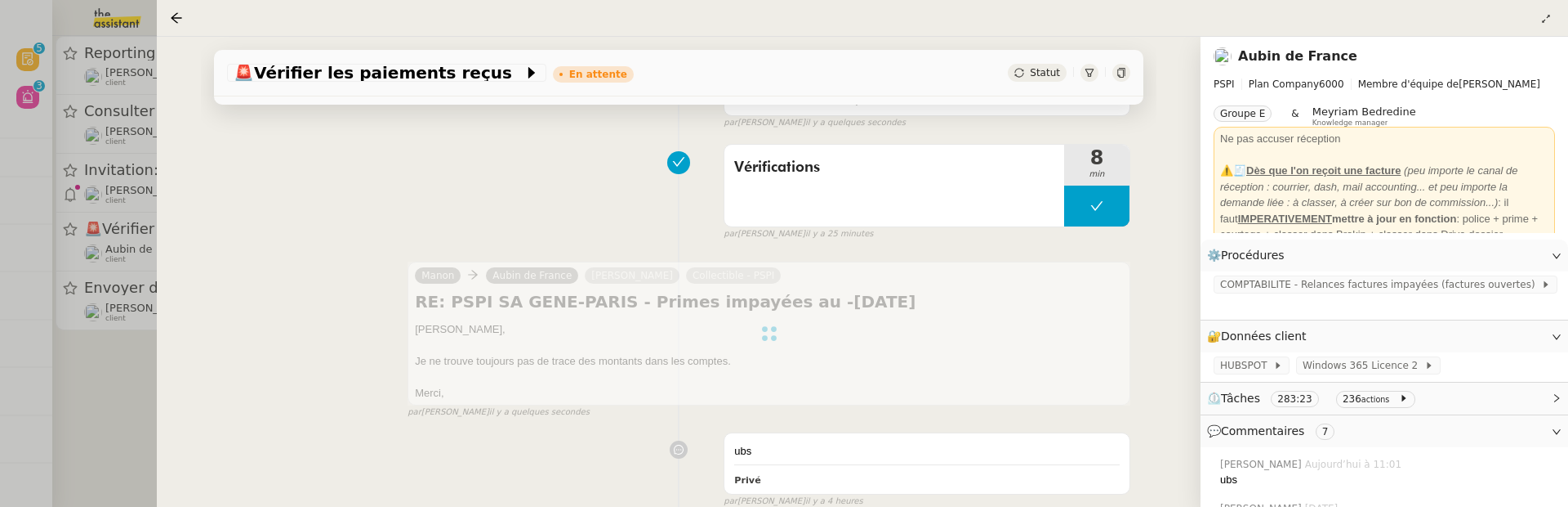
click at [108, 360] on div at bounding box center [784, 254] width 1568 height 507
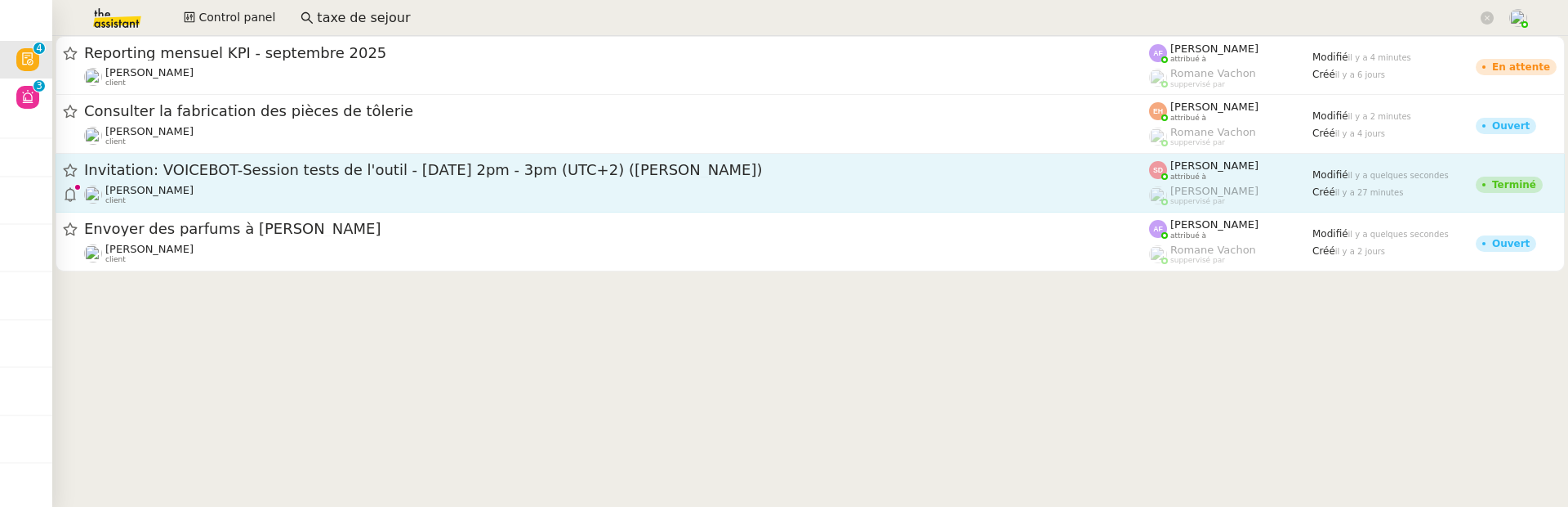
click at [318, 202] on div "[PERSON_NAME] client" at bounding box center [616, 194] width 1065 height 21
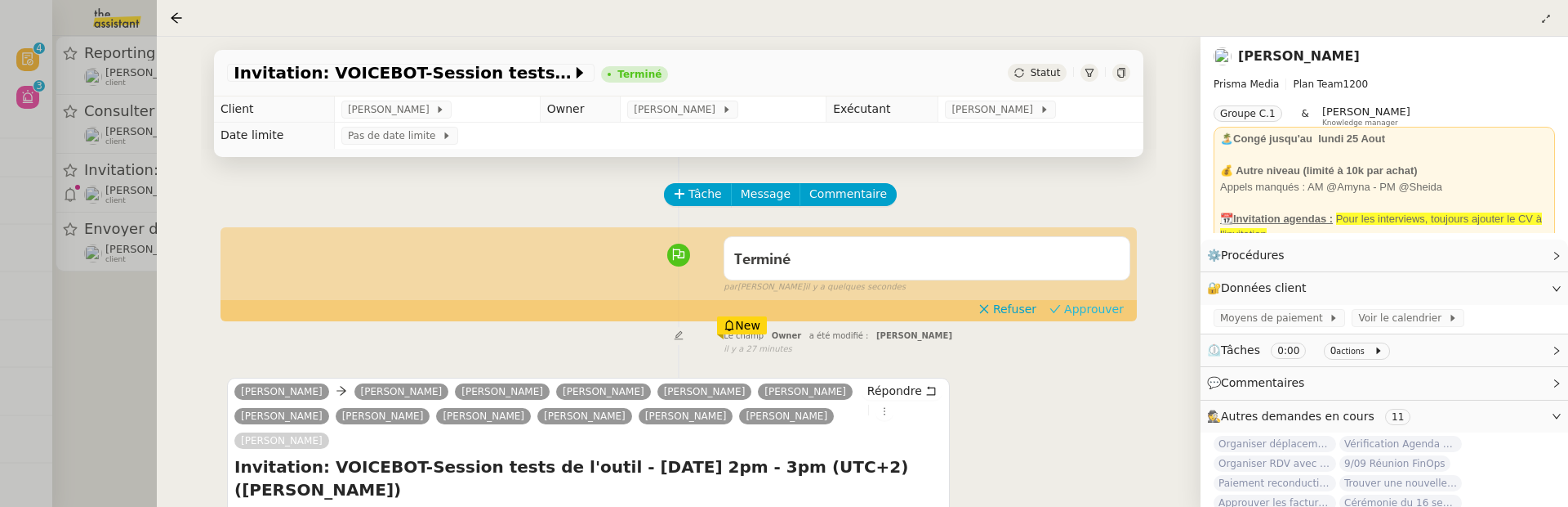
click at [1109, 311] on span "Approuver" at bounding box center [1095, 308] width 60 height 17
click at [79, 330] on div at bounding box center [784, 254] width 1568 height 507
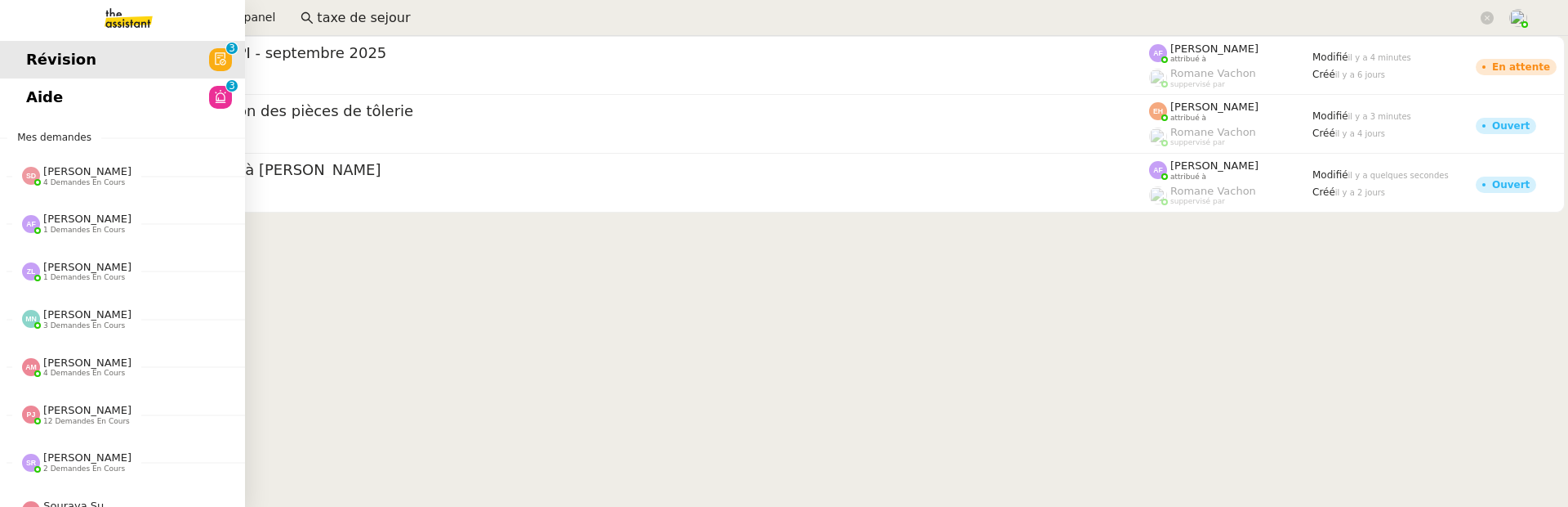
click at [16, 90] on link "Aide 0 1 2 3 4 5 6 7 8 9" at bounding box center [123, 97] width 245 height 38
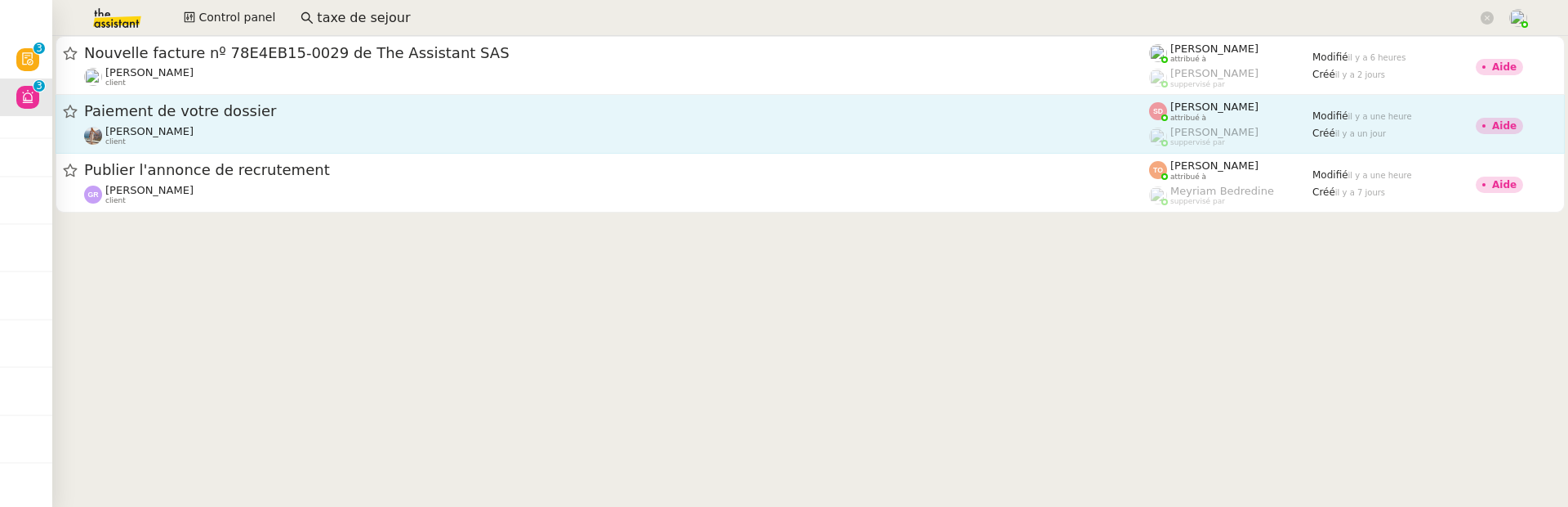
click at [705, 148] on link "Paiement de votre dossier Laura Gauthier client Sheida Delpazir attribué à Fréd…" at bounding box center [810, 124] width 1510 height 59
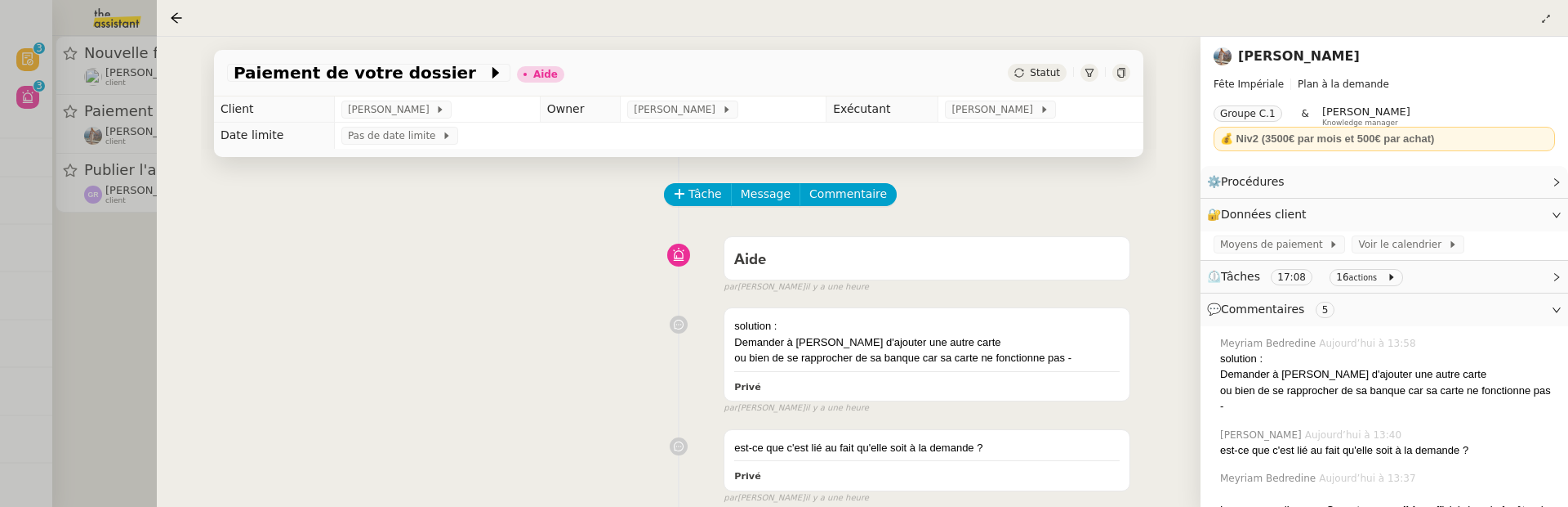
click at [116, 297] on div at bounding box center [784, 254] width 1568 height 507
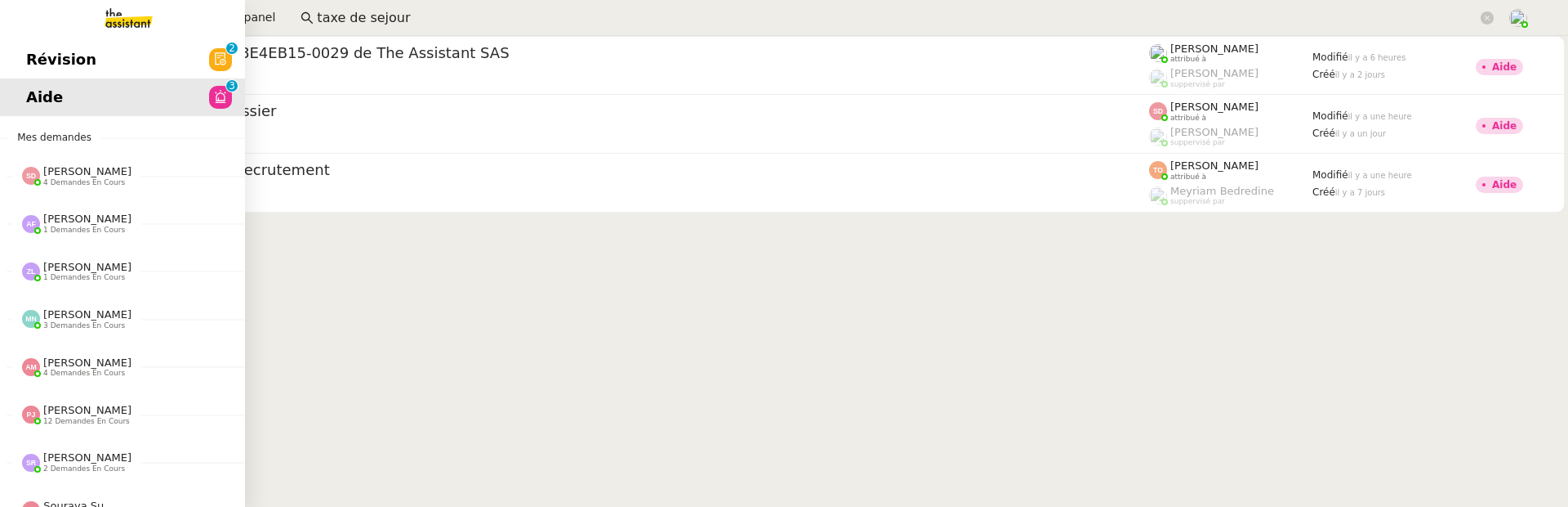
click at [27, 54] on span "Révision" at bounding box center [62, 60] width 71 height 25
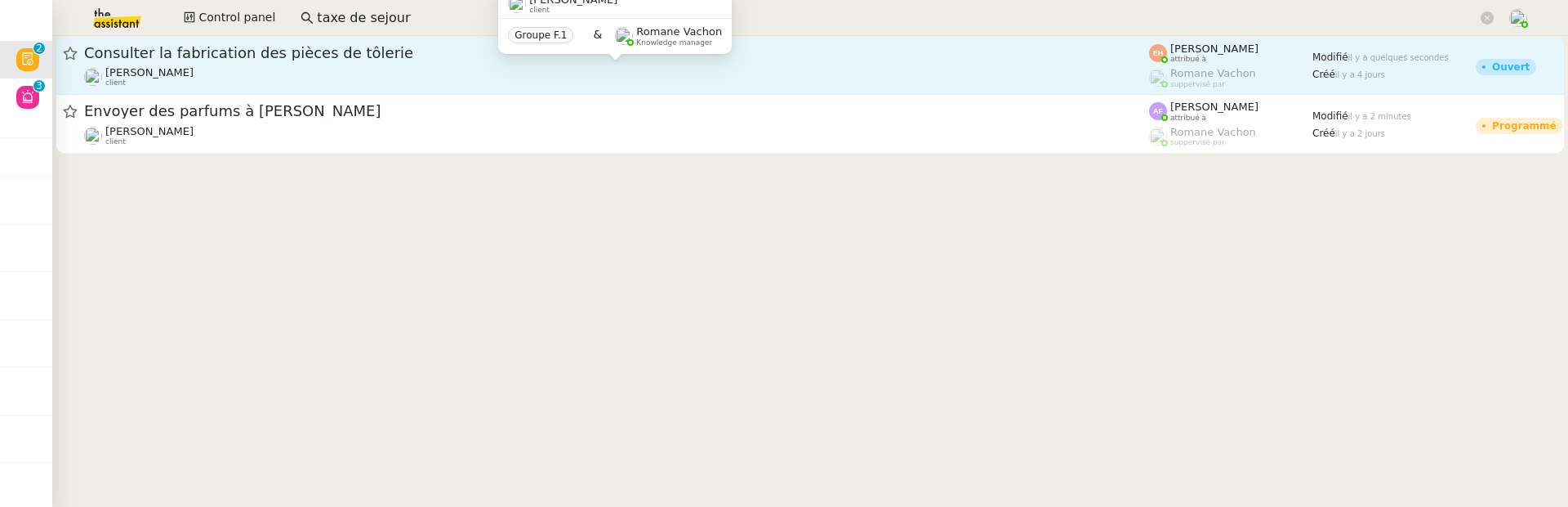
click at [498, 79] on div "Quang Tam NGUYEN client" at bounding box center [616, 77] width 1065 height 21
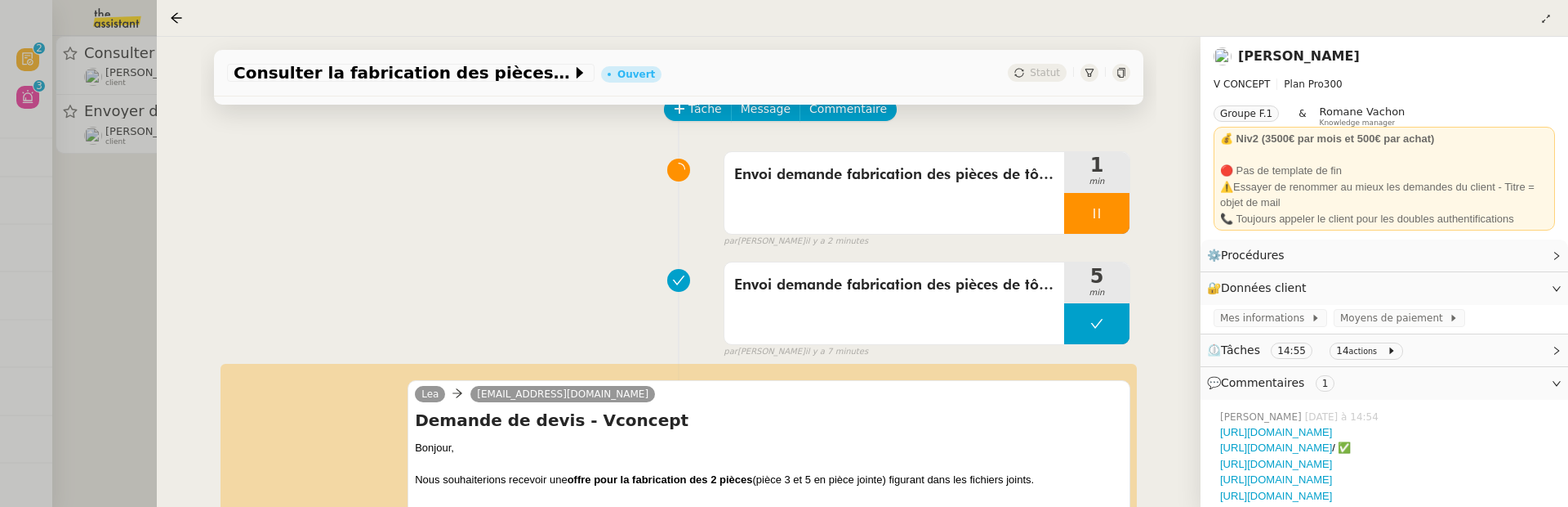
scroll to position [96, 0]
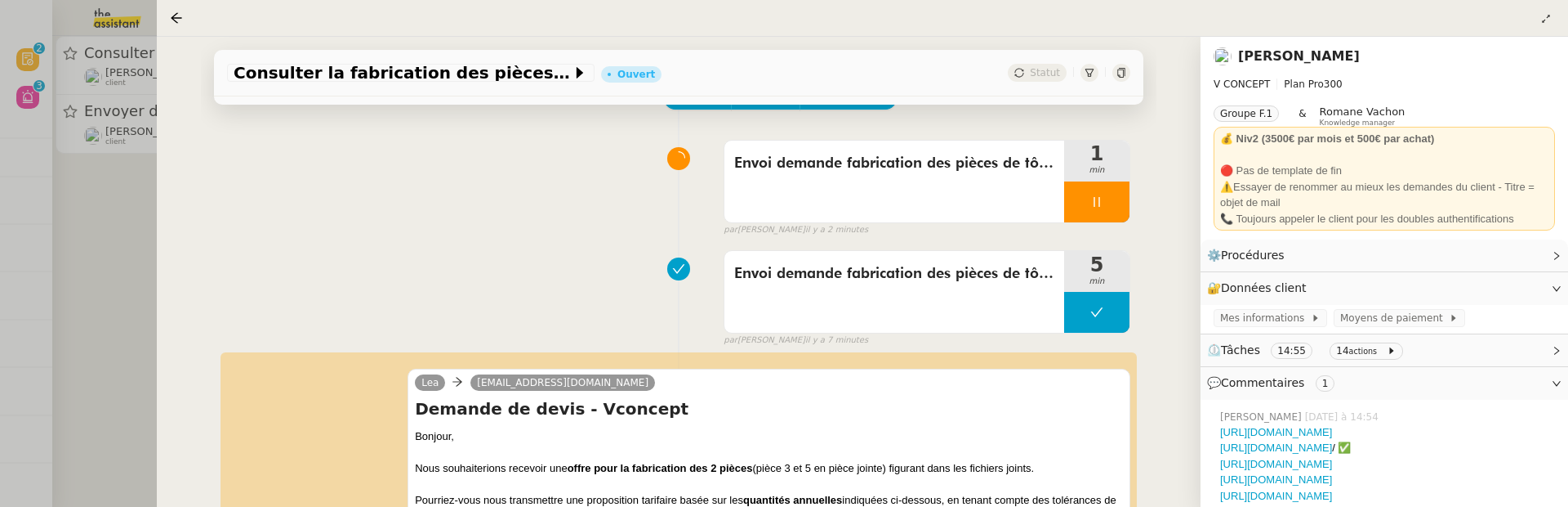
click at [129, 244] on div at bounding box center [784, 254] width 1568 height 507
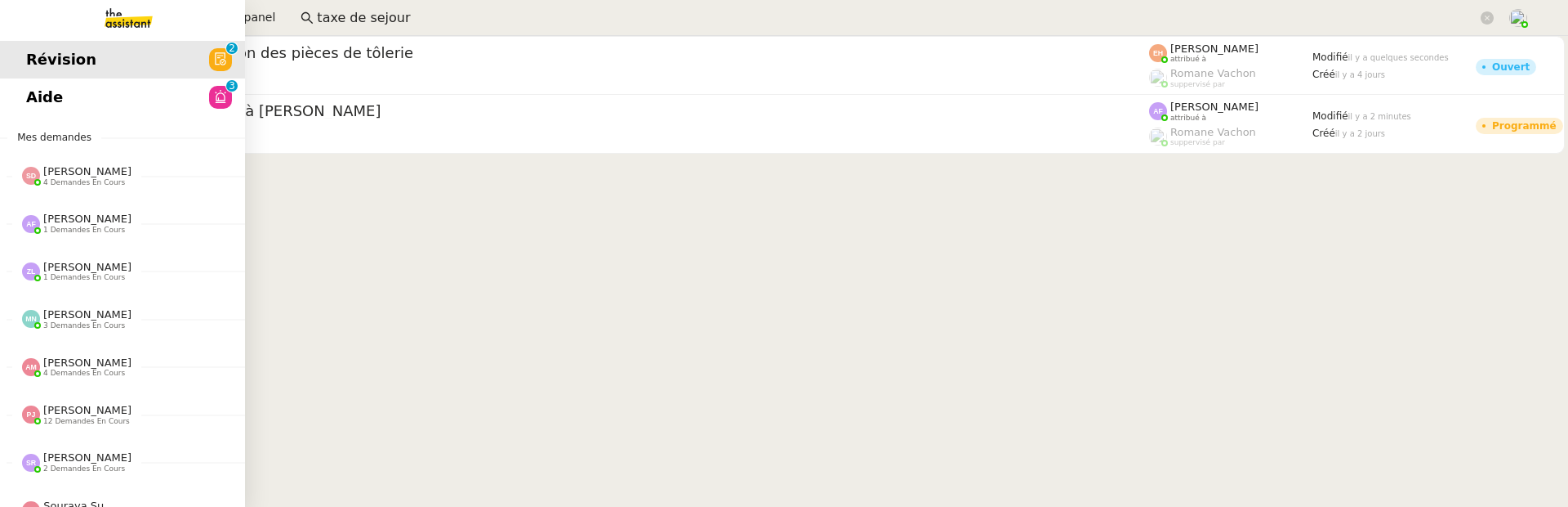
click at [38, 106] on span "Aide" at bounding box center [45, 97] width 37 height 25
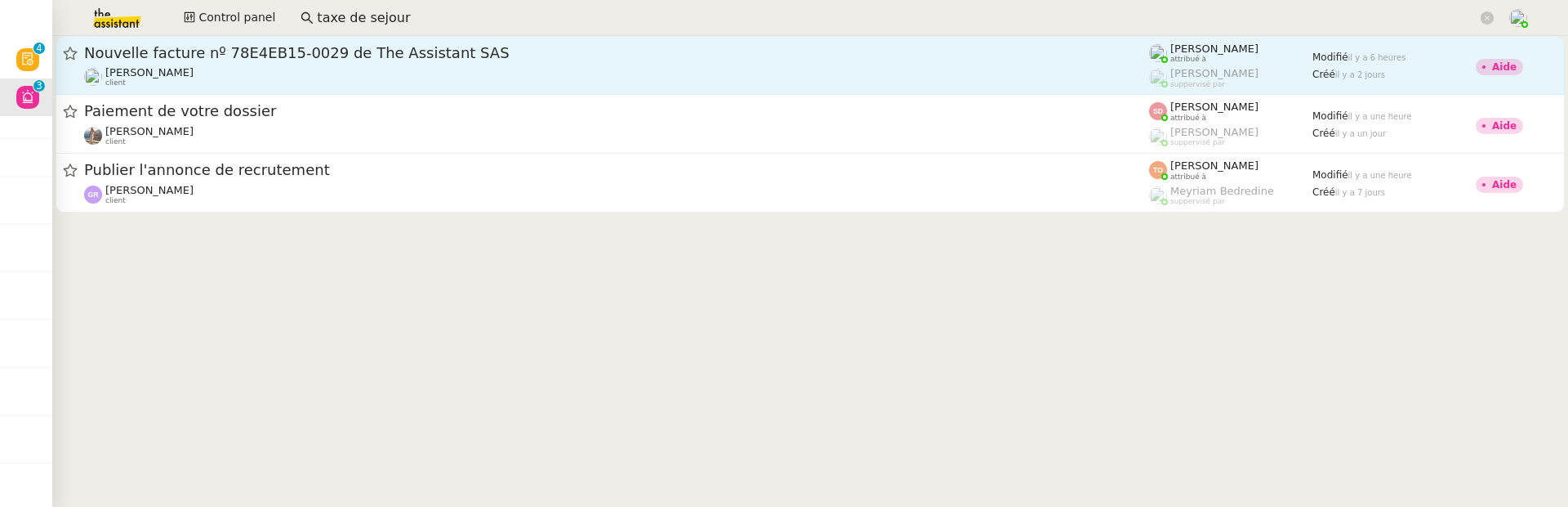
click at [229, 36] on link "Nouvelle facture nº 78E4EB15-0029 de The Assistant SAS Kevin AUBERT client Fréd…" at bounding box center [810, 65] width 1510 height 59
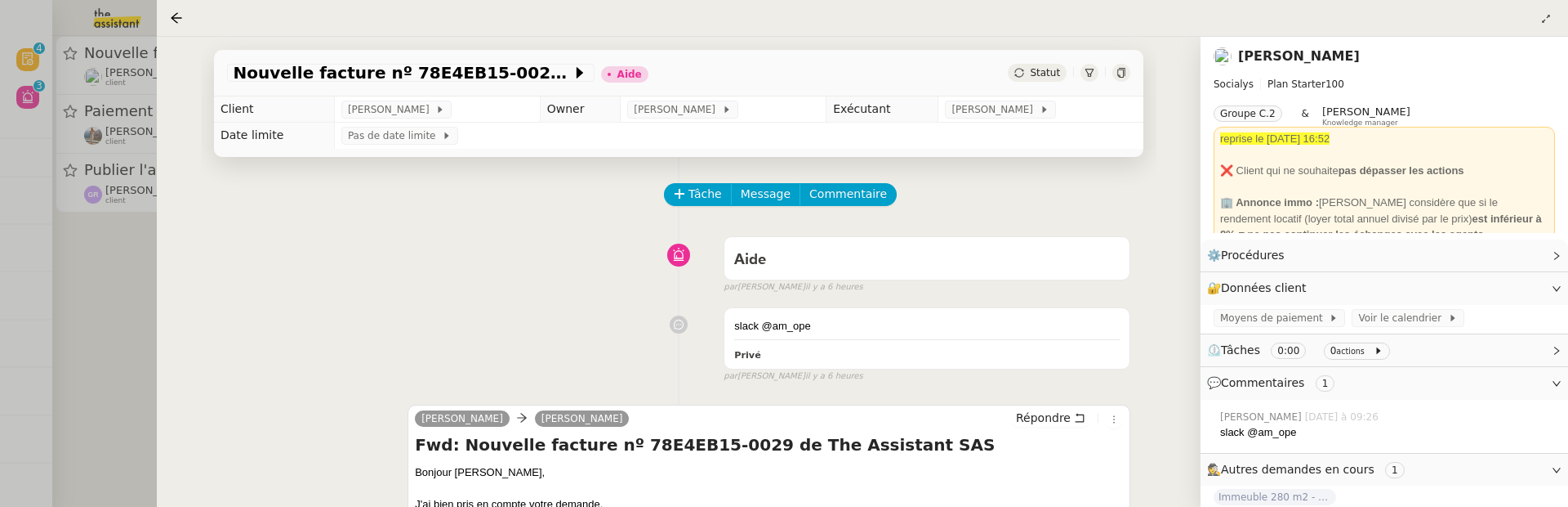
click at [164, 38] on div "Nouvelle facture nº 78E4EB15-0029 de The Assistant SAS Aide Statut Client Kevin…" at bounding box center [679, 272] width 1044 height 470
click at [171, 10] on div at bounding box center [179, 18] width 19 height 19
click at [176, 19] on icon at bounding box center [176, 18] width 13 height 13
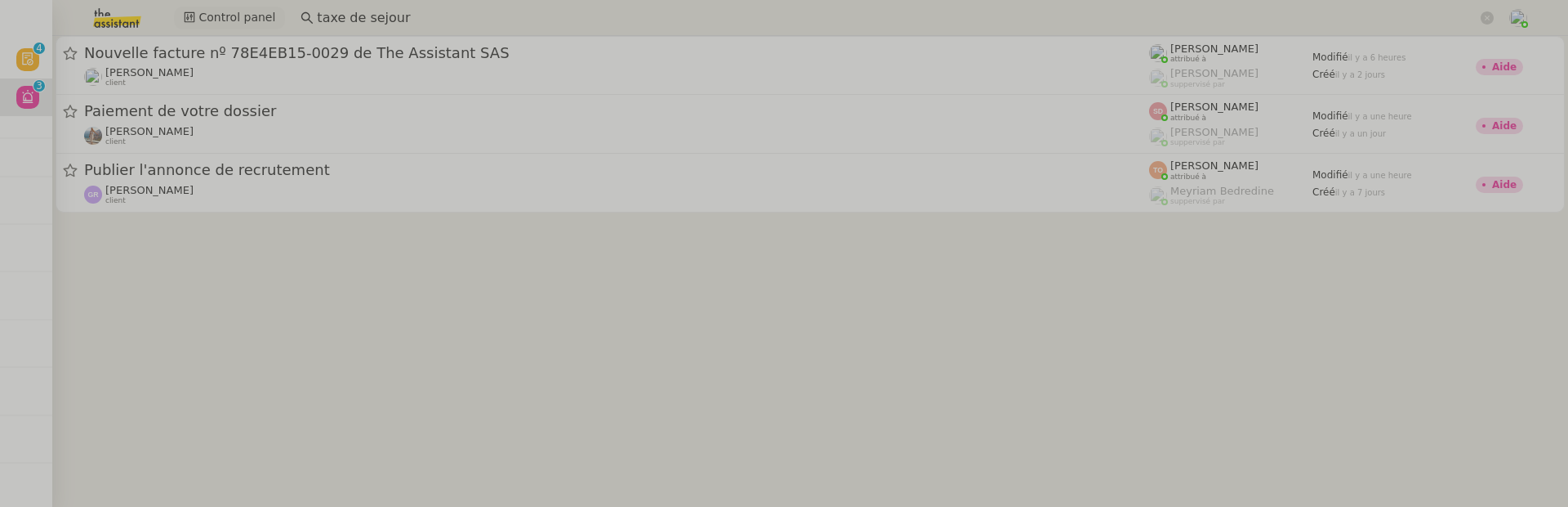
click at [222, 17] on span "Control panel" at bounding box center [237, 17] width 77 height 19
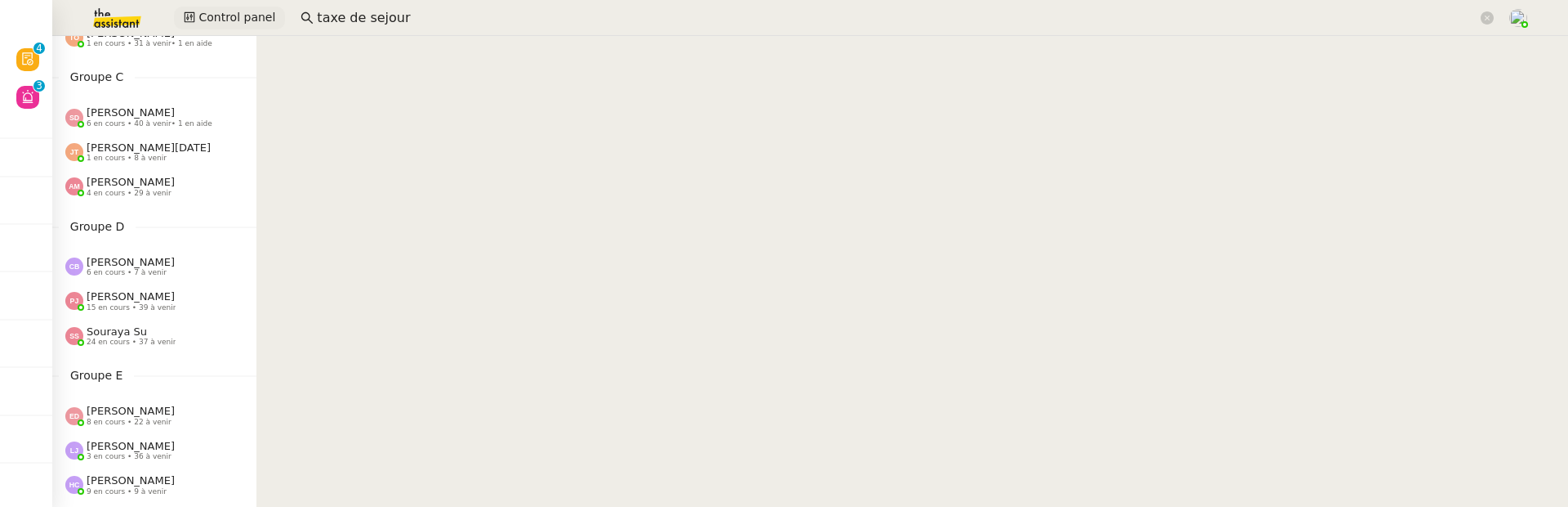
scroll to position [299, 0]
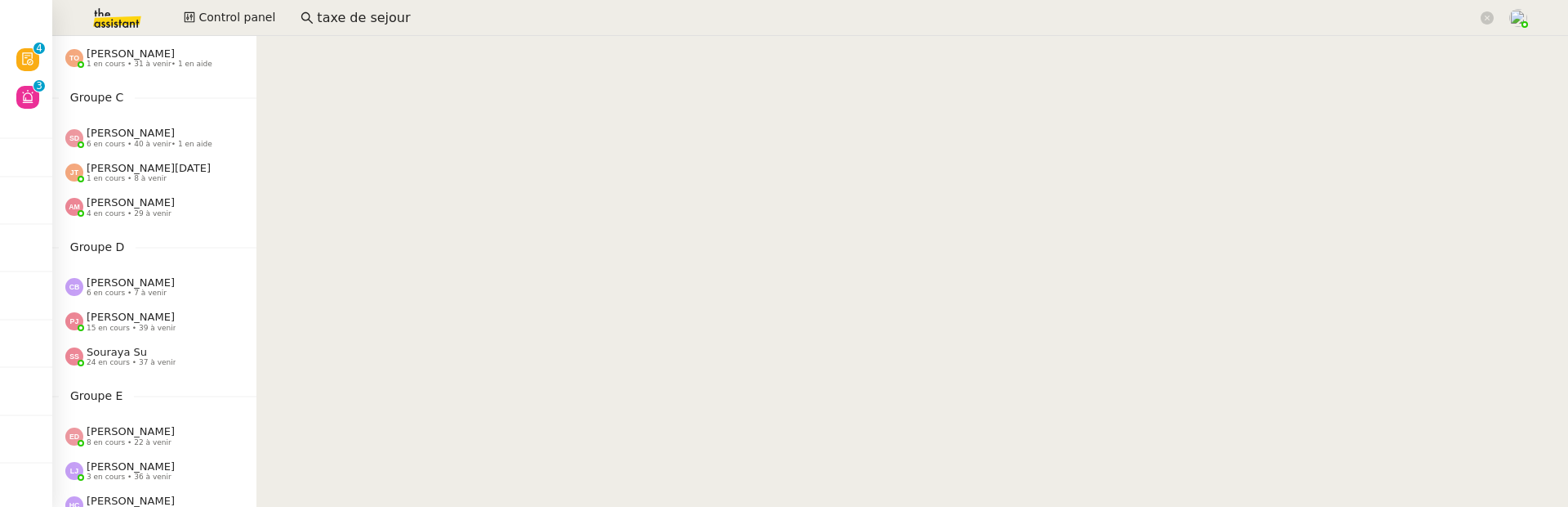
click at [166, 147] on span "6 en cours • 40 à venir • 1 en aide" at bounding box center [149, 144] width 125 height 9
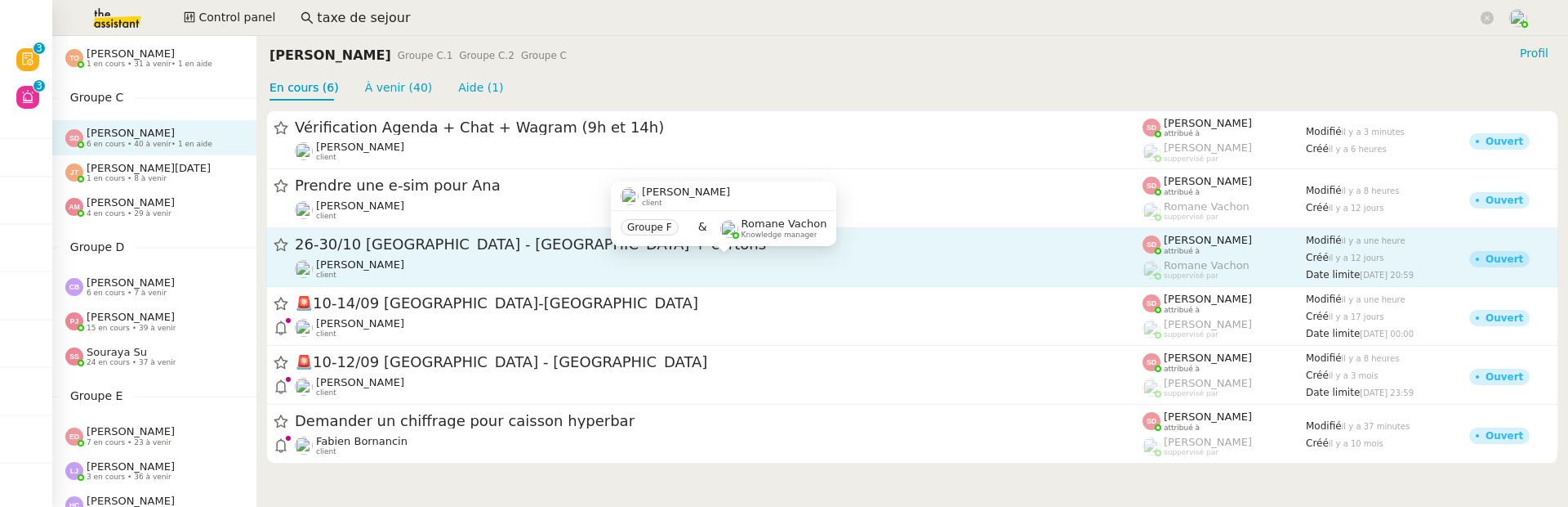
click at [922, 263] on div "Pierre Mergui client" at bounding box center [719, 269] width 848 height 21
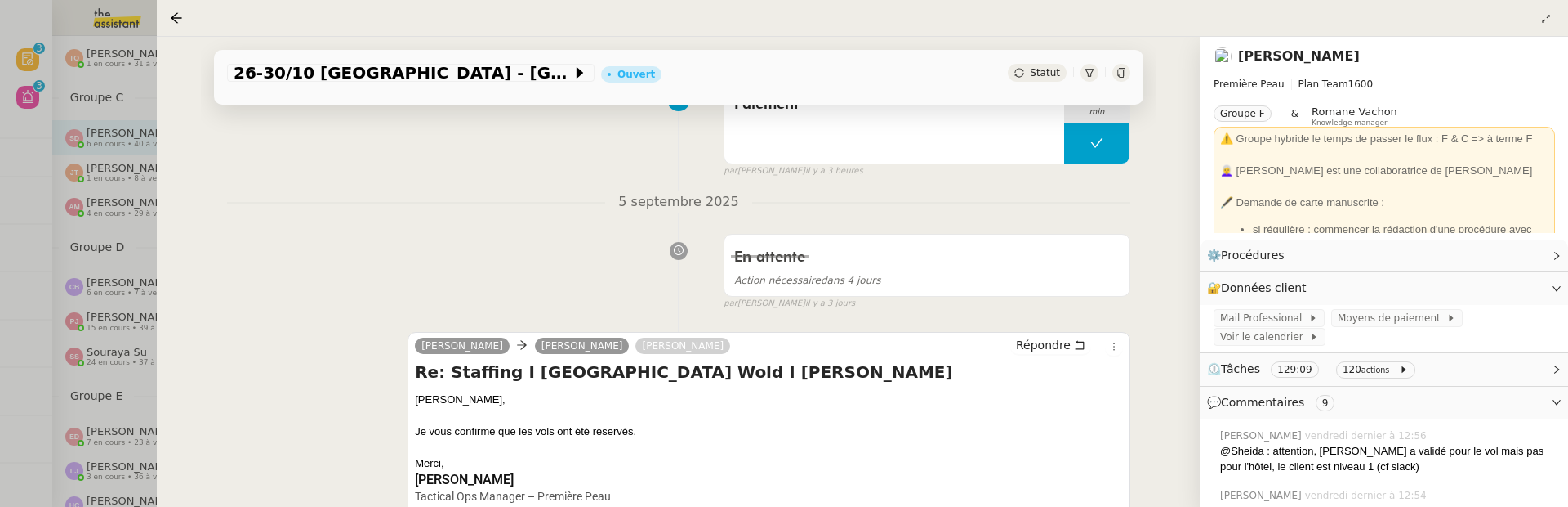
scroll to position [559, 0]
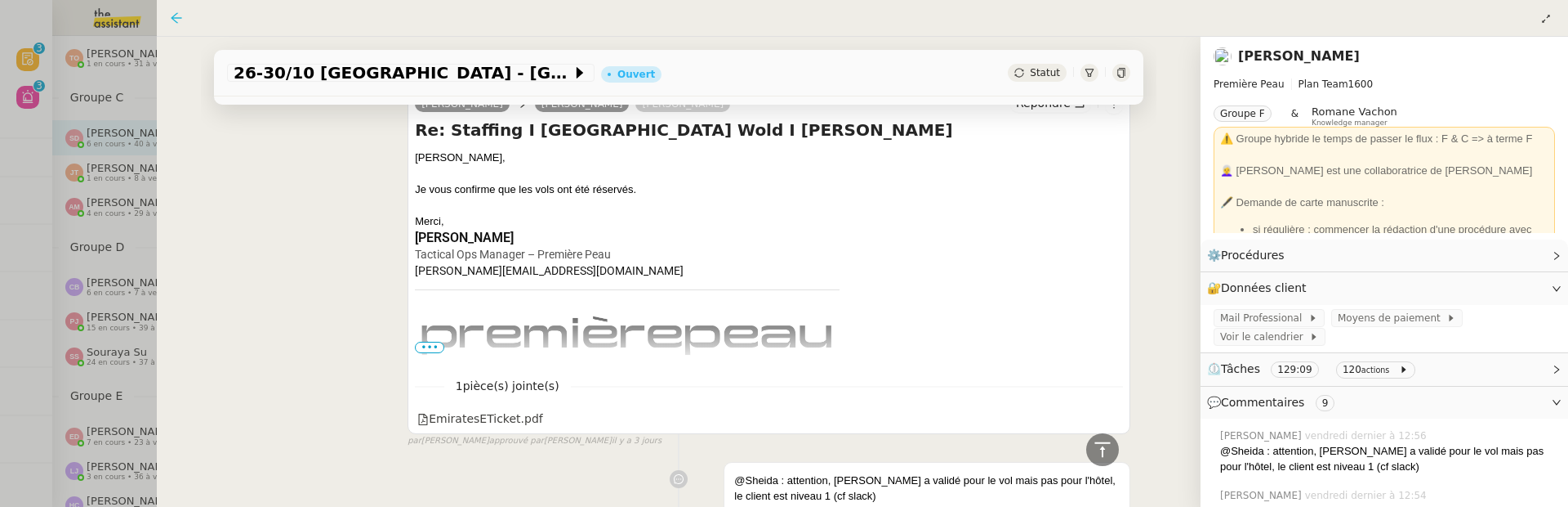
click at [172, 17] on icon at bounding box center [176, 18] width 11 height 11
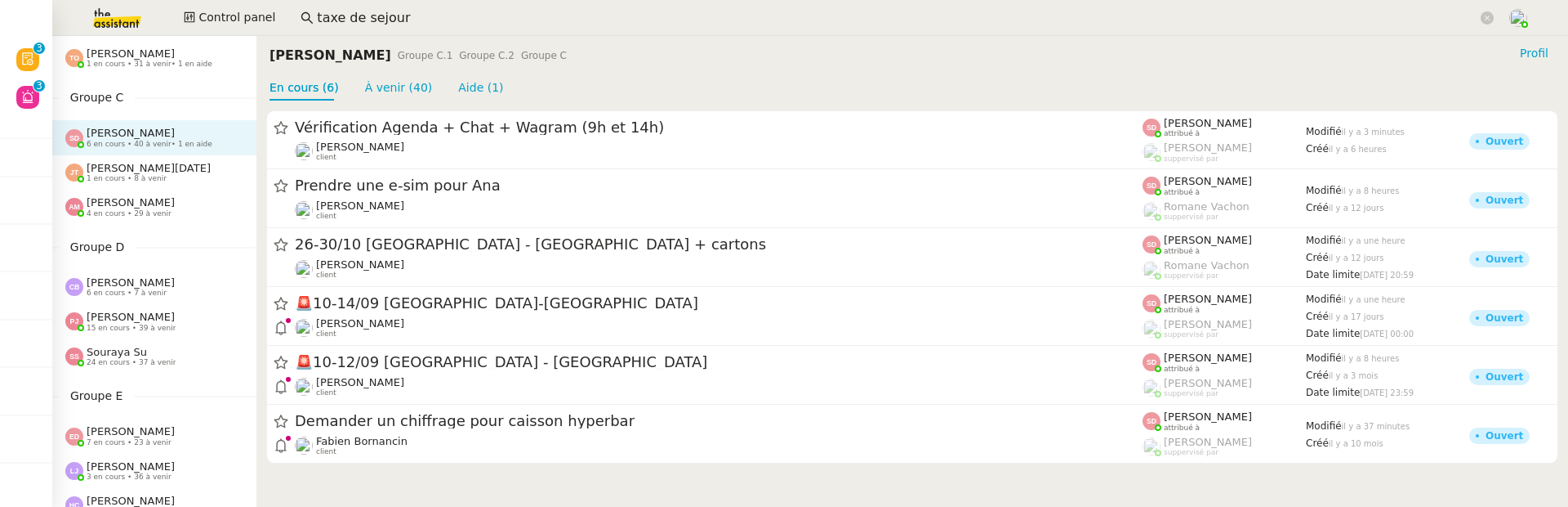
click at [128, 177] on span "1 en cours • 8 à venir" at bounding box center [126, 178] width 80 height 9
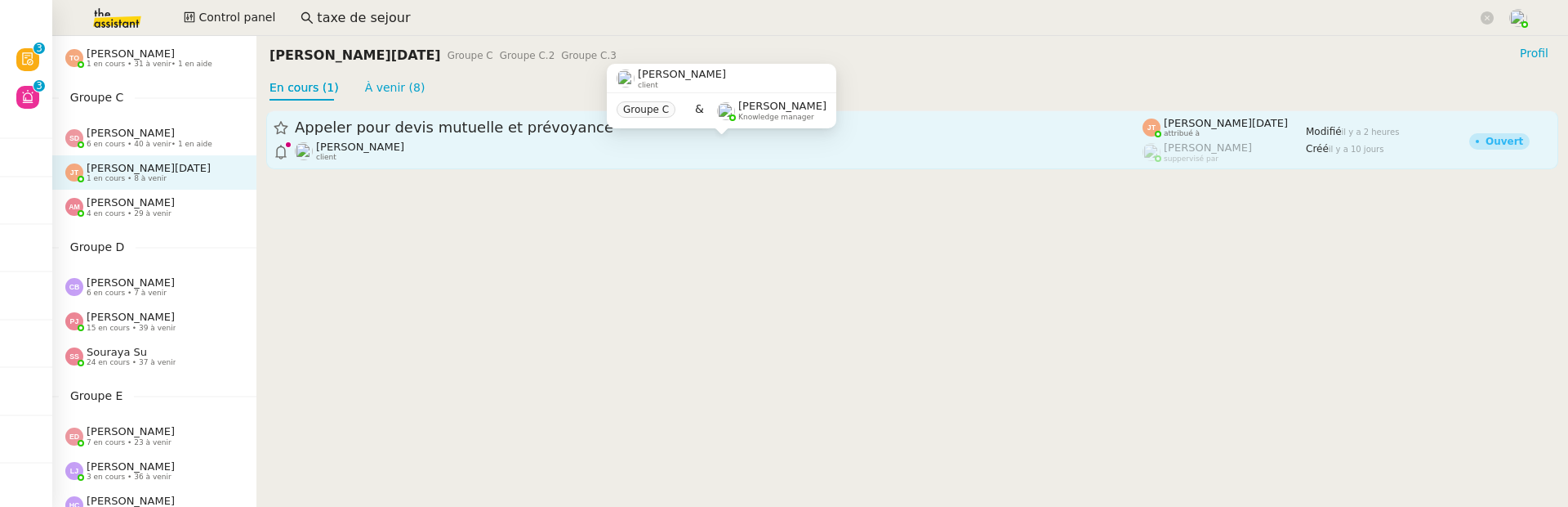
click at [668, 150] on div "Lydie Laulon client" at bounding box center [719, 151] width 848 height 21
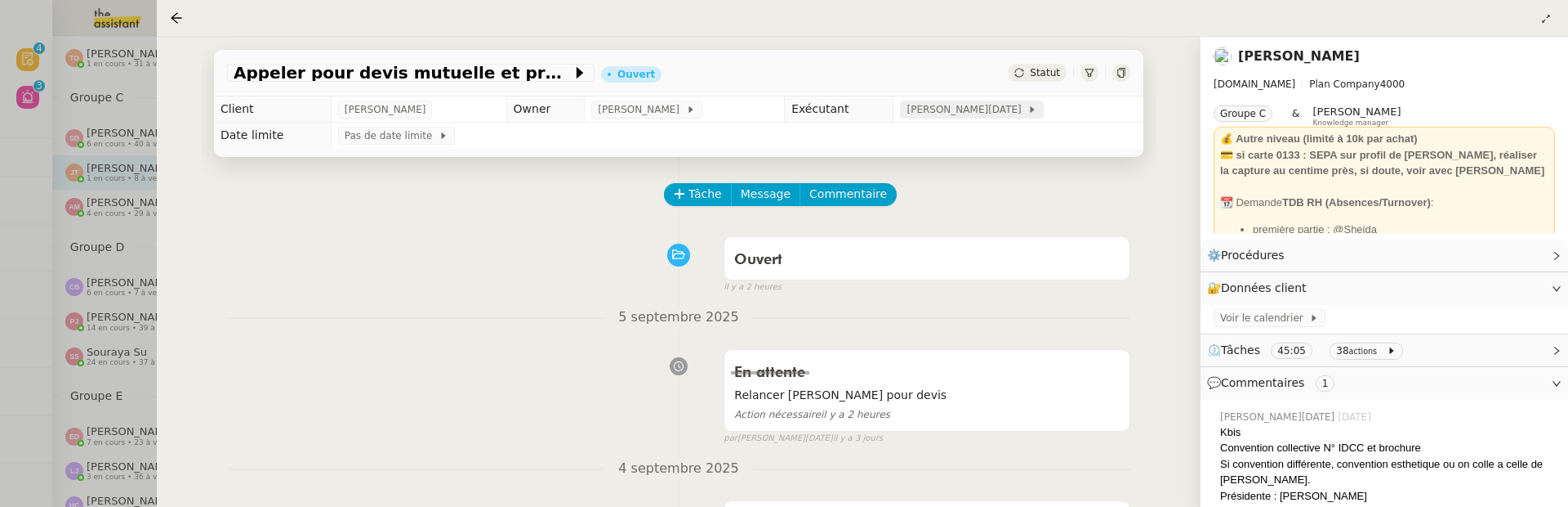
click at [983, 113] on span "Jean-Noël De Tinguy" at bounding box center [967, 110] width 121 height 17
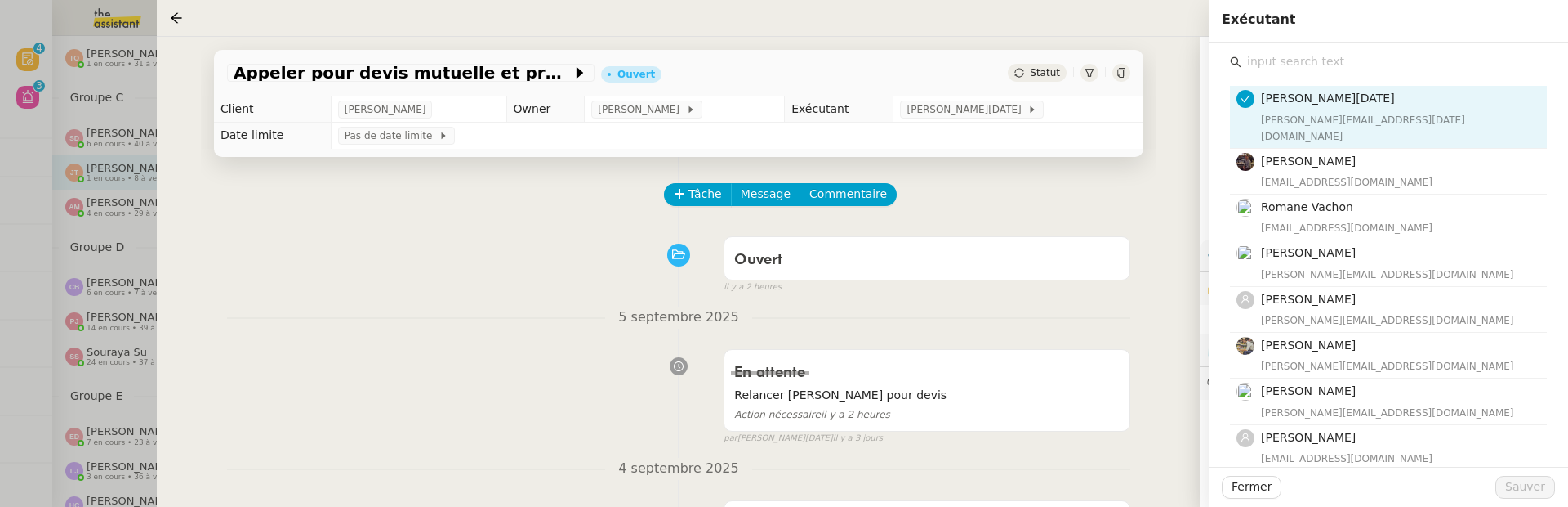
click at [1316, 67] on input "text" at bounding box center [1394, 61] width 305 height 22
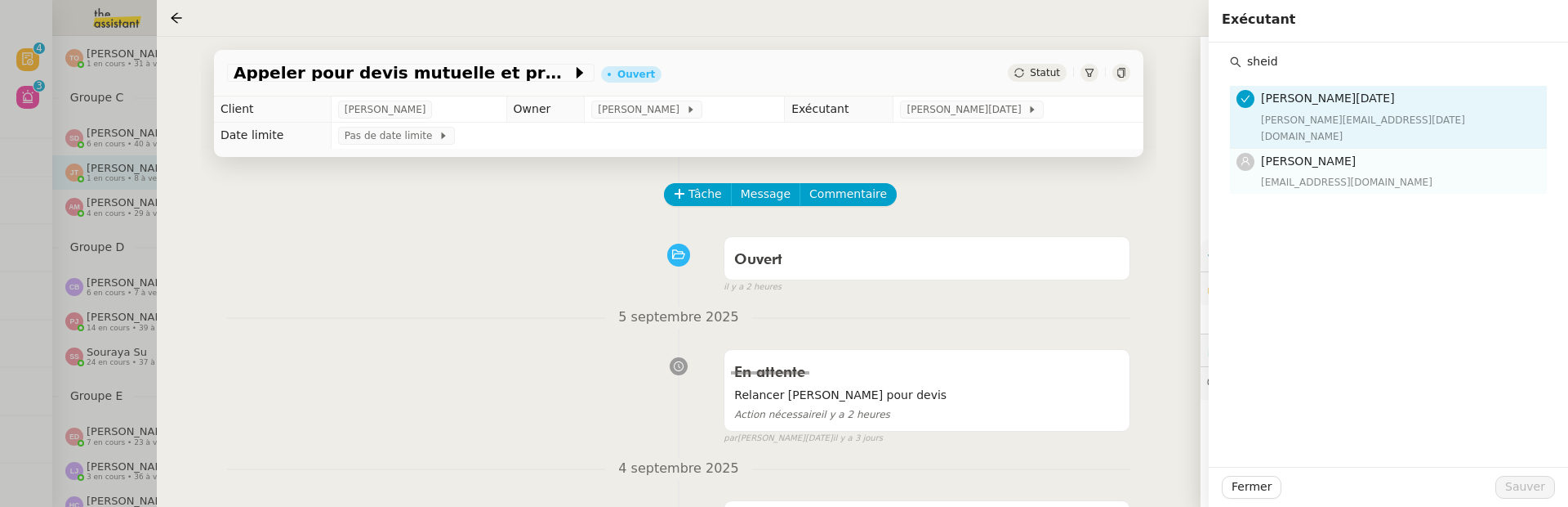
type input "sheid"
click at [1396, 152] on h4 "[PERSON_NAME]" at bounding box center [1398, 161] width 276 height 19
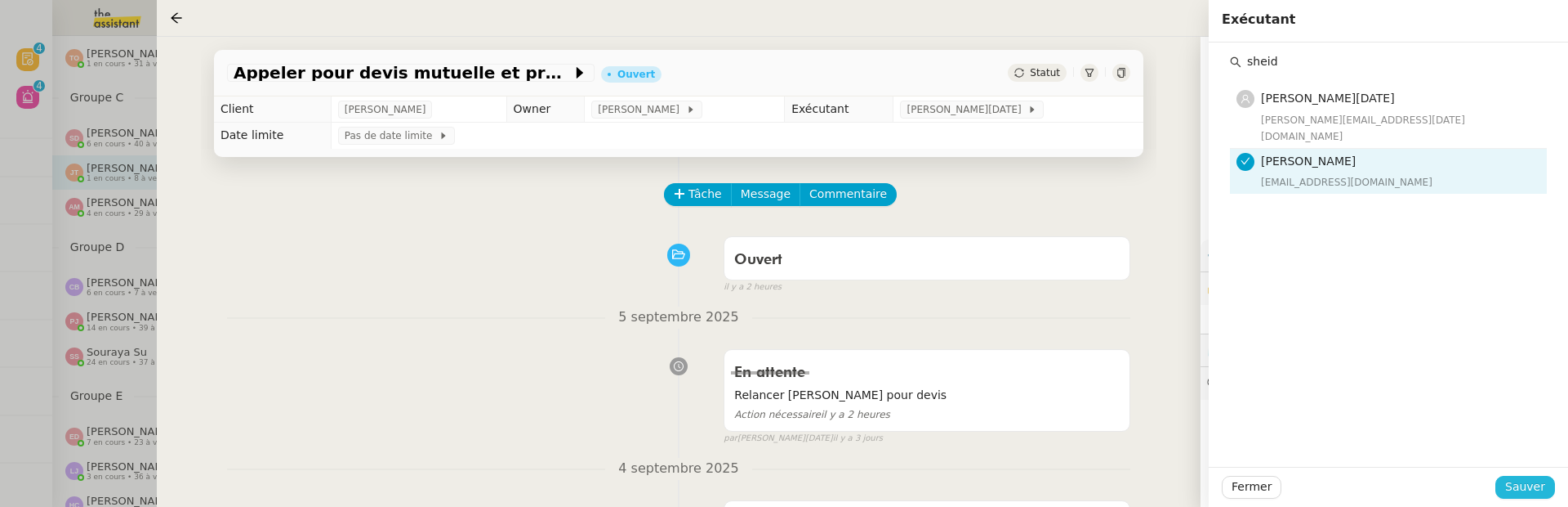
click at [1534, 488] on span "Sauver" at bounding box center [1525, 486] width 40 height 19
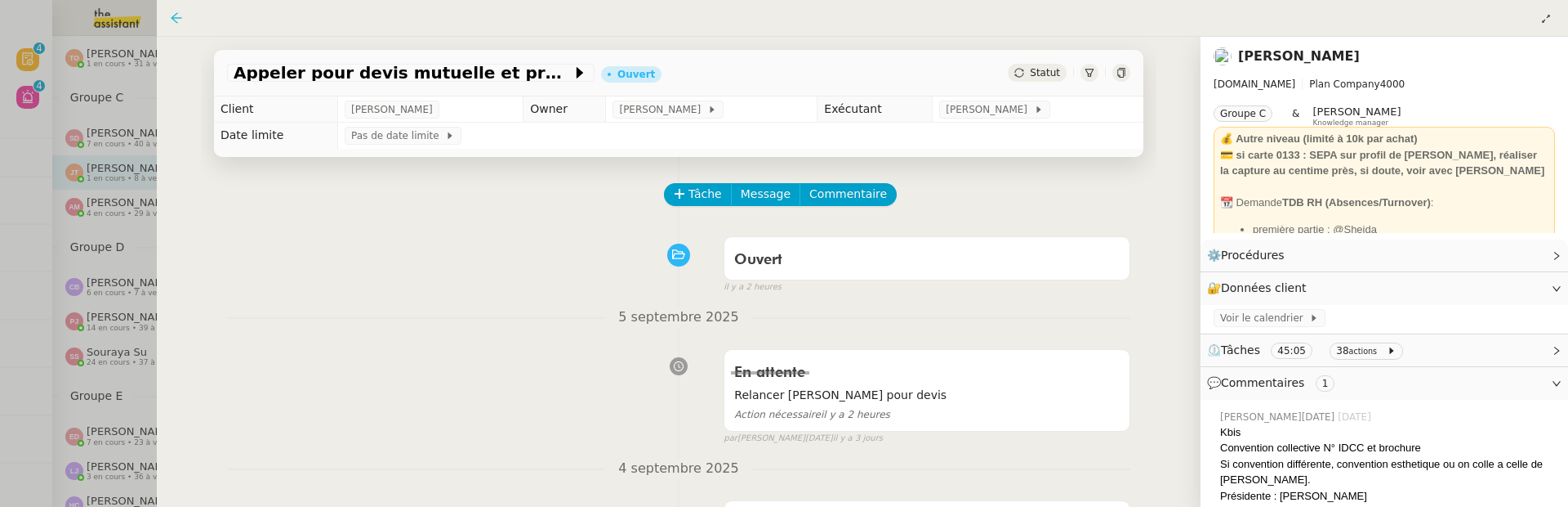
click at [178, 18] on icon at bounding box center [176, 18] width 13 height 13
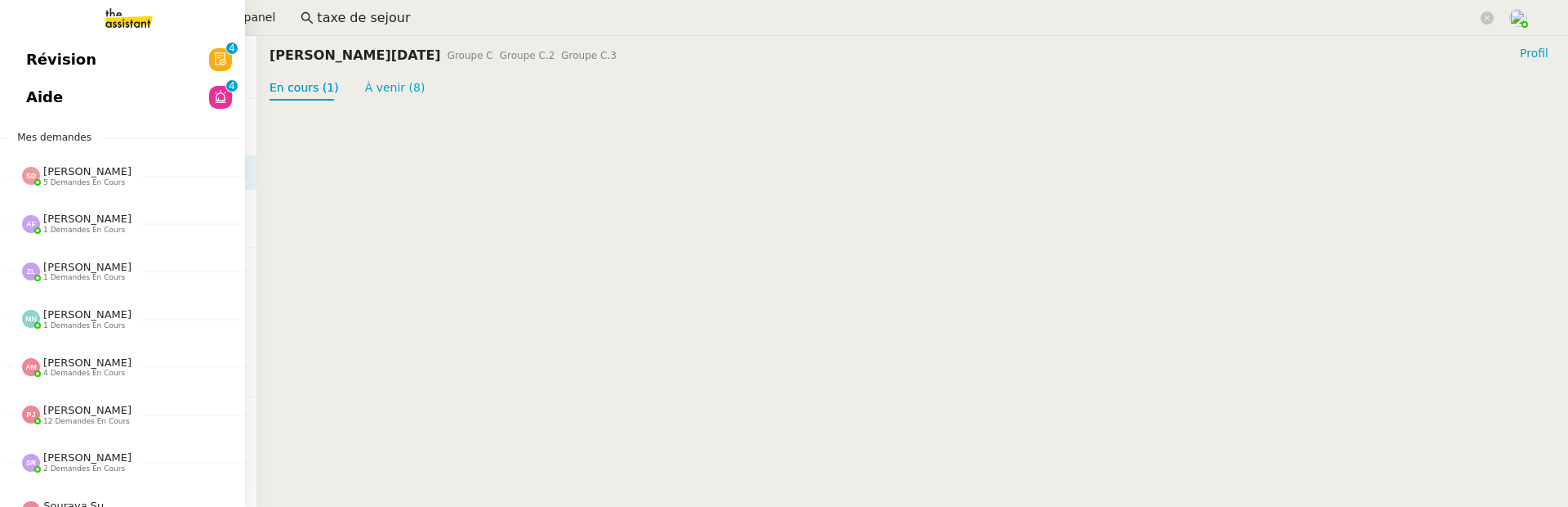
click at [38, 63] on link "Révision 0 1 2 3 4 5 6 7 8 9" at bounding box center [123, 59] width 245 height 38
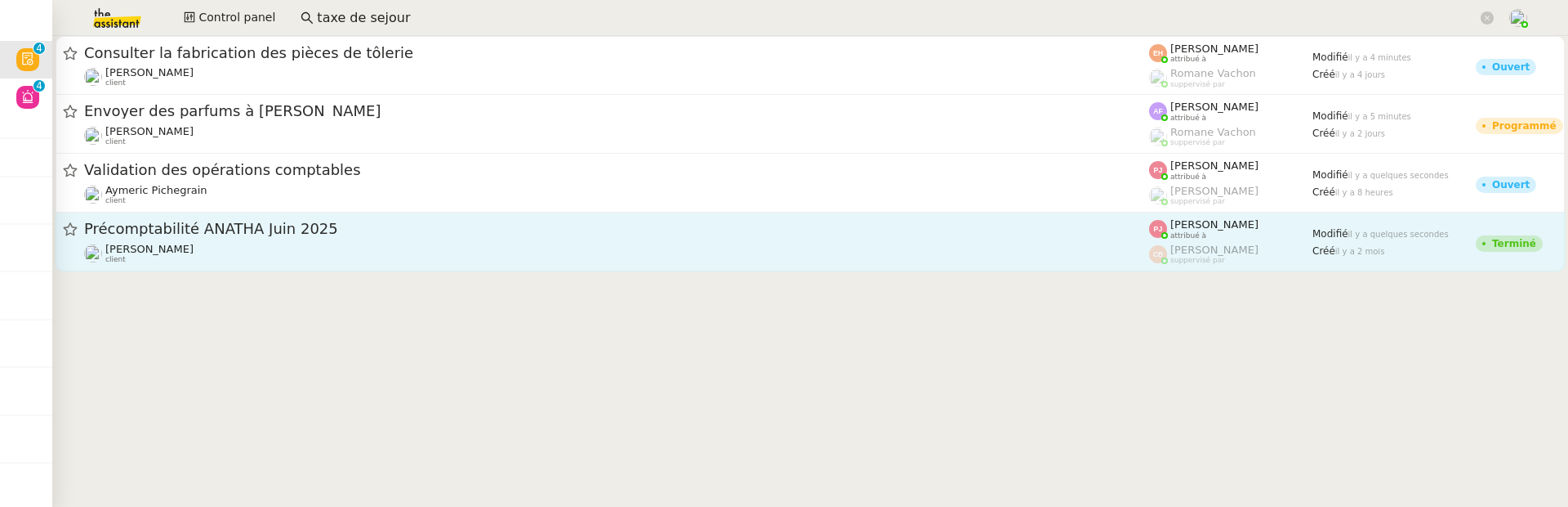
click at [587, 240] on div "Précomptabilité ANATHA Juin 2025 Paul WEIBEL client" at bounding box center [616, 241] width 1065 height 45
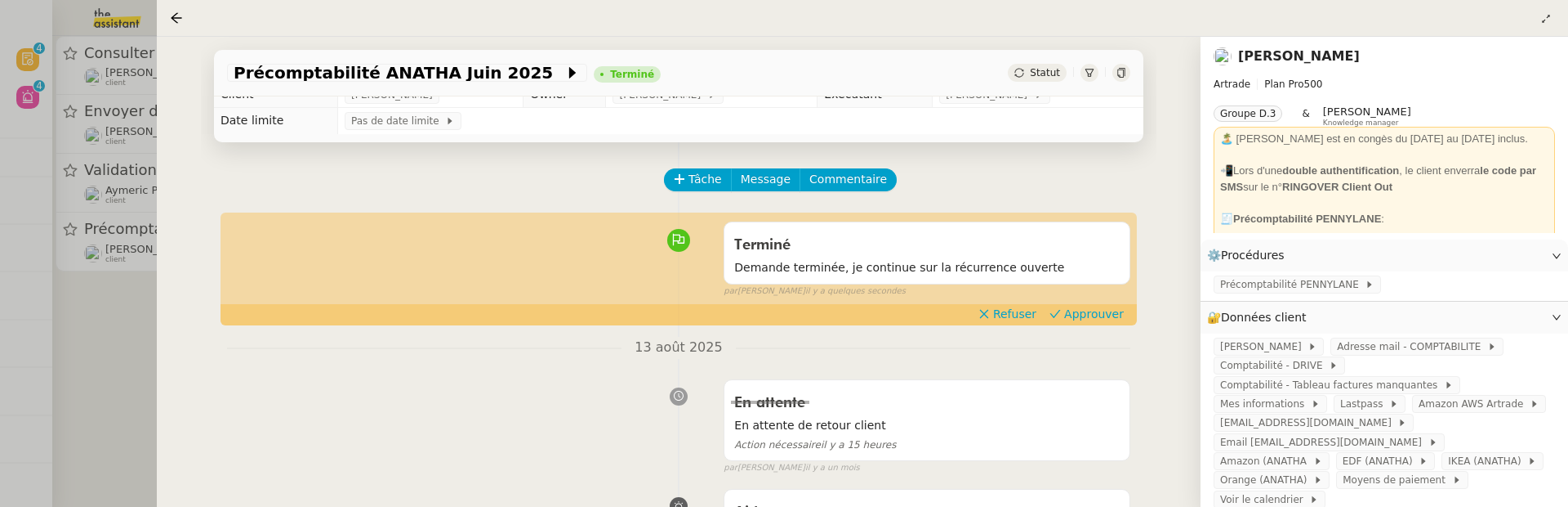
scroll to position [19, 0]
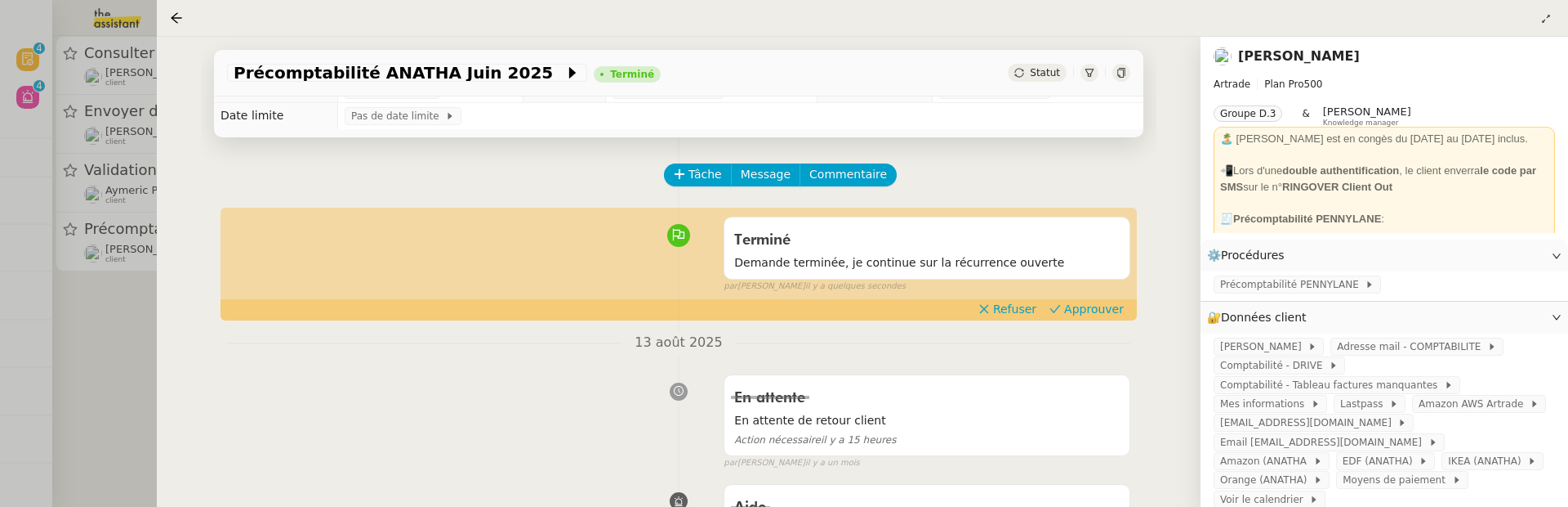
click at [1091, 293] on div "Terminé Demande terminée, je continue sur la récurrence ouverte false par Pauli…" at bounding box center [678, 251] width 903 height 84
click at [1094, 305] on span "Approuver" at bounding box center [1095, 308] width 60 height 17
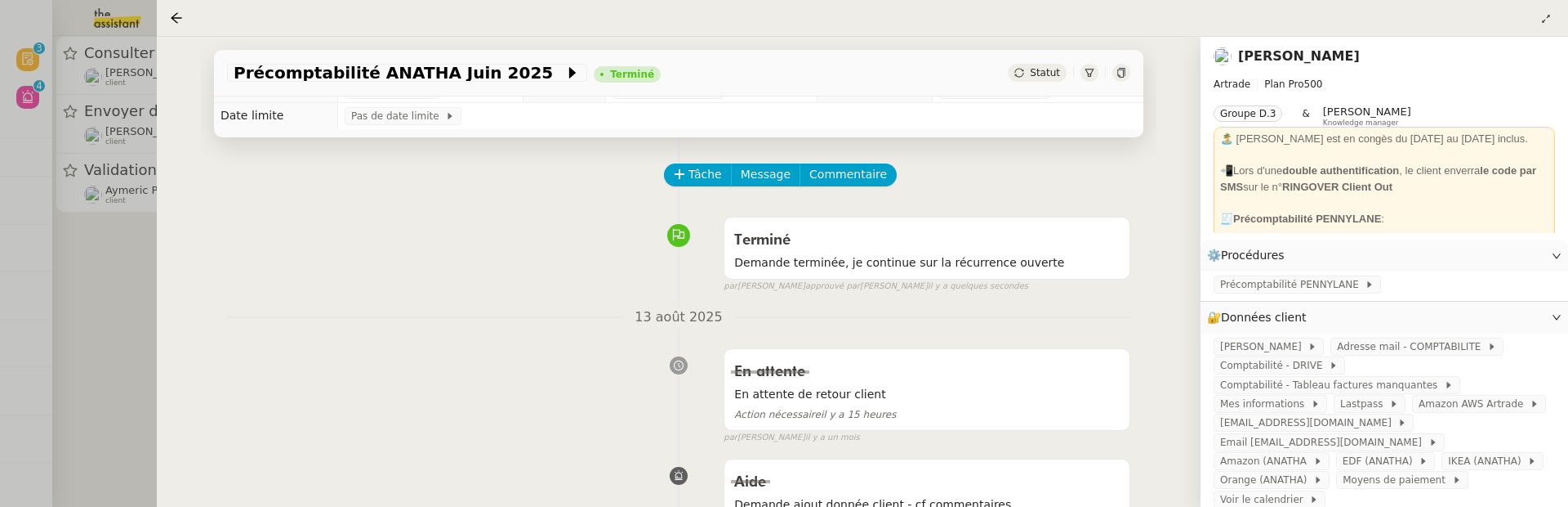
click at [142, 334] on div at bounding box center [784, 254] width 1568 height 507
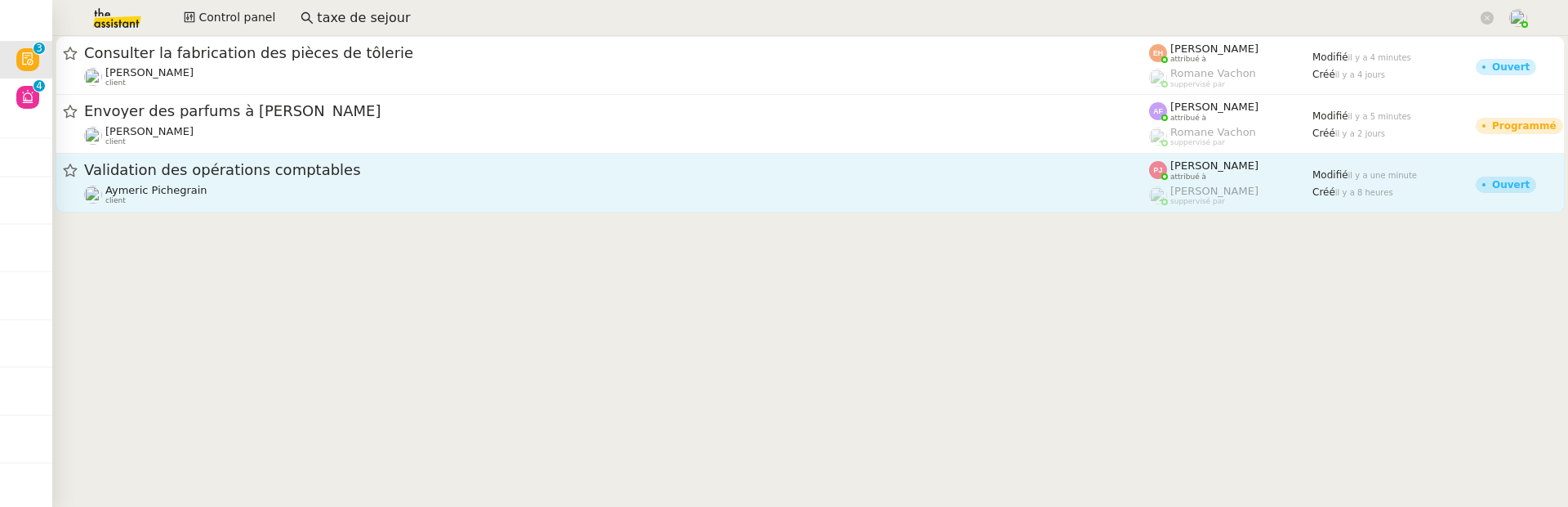
click at [303, 204] on div "Aymeric Pichegrain client" at bounding box center [616, 194] width 1065 height 21
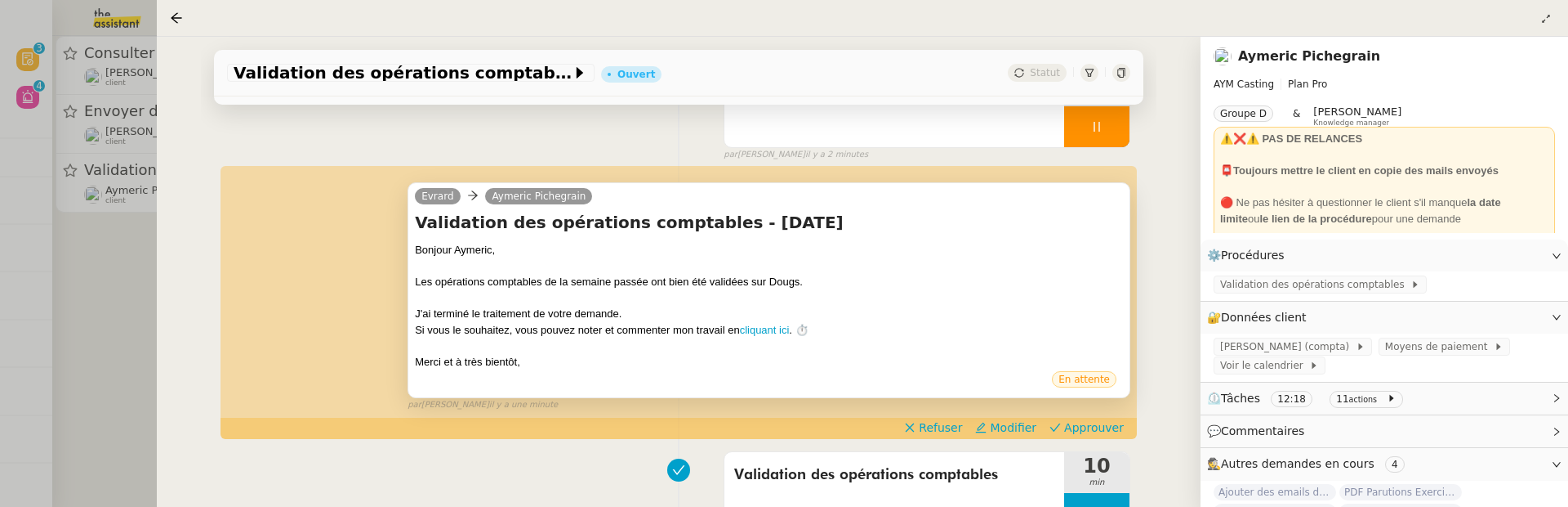
scroll to position [173, 0]
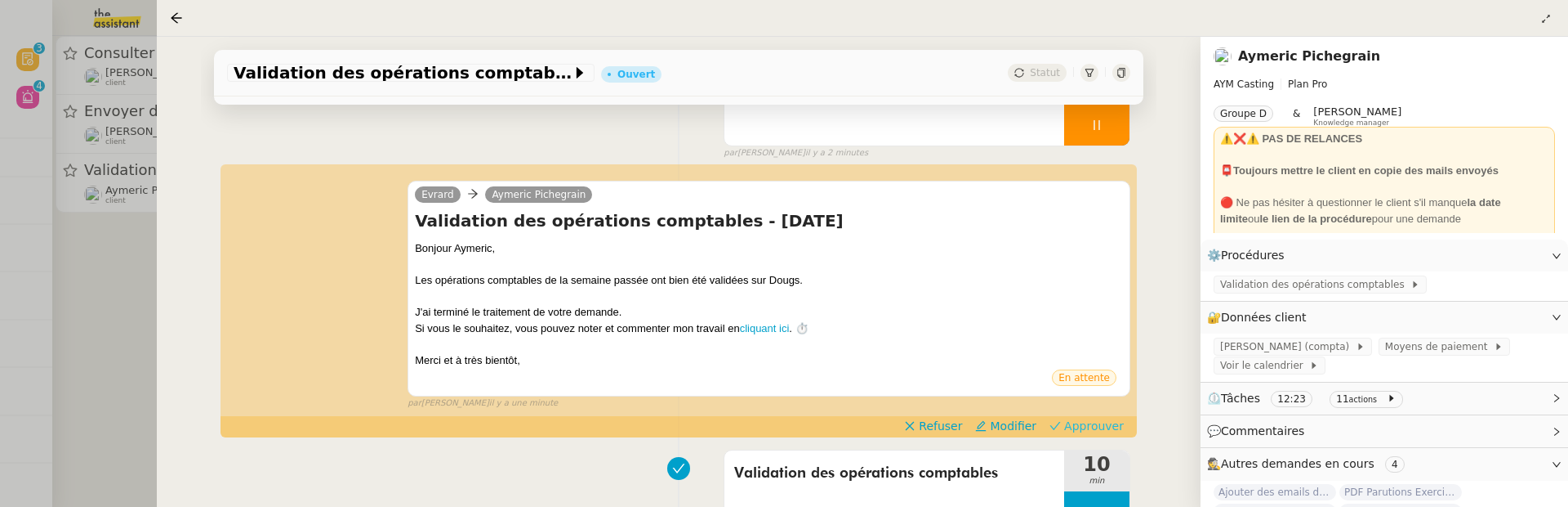
click at [1114, 426] on span "Approuver" at bounding box center [1095, 426] width 60 height 17
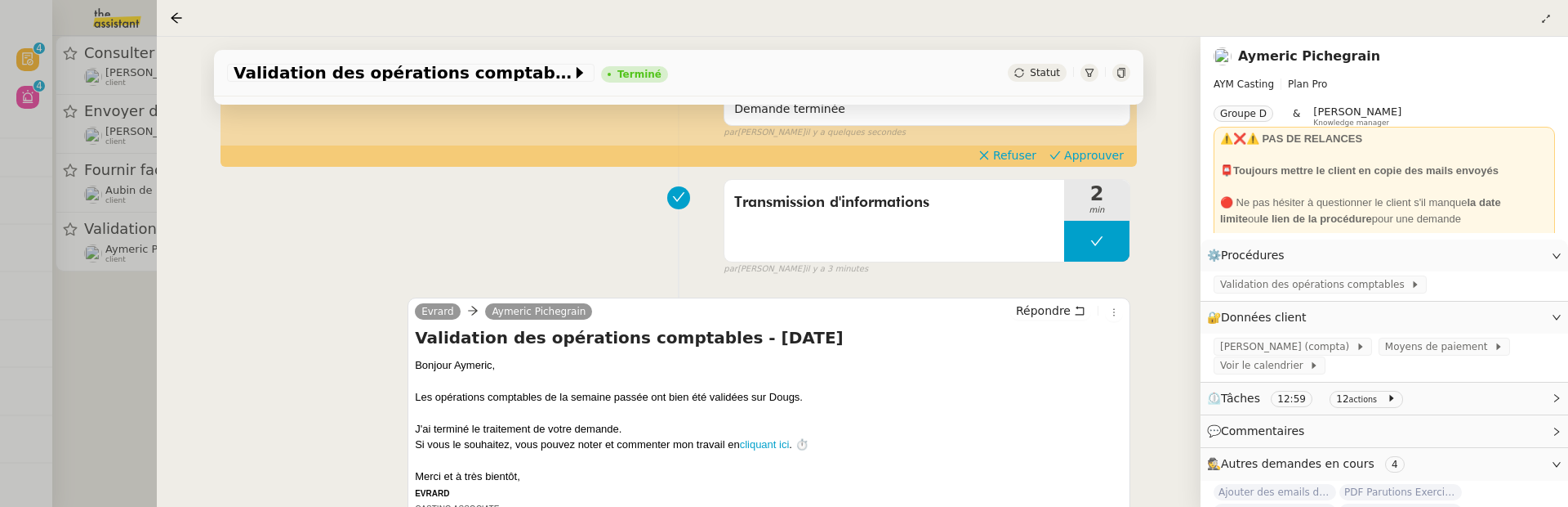
scroll to position [7, 0]
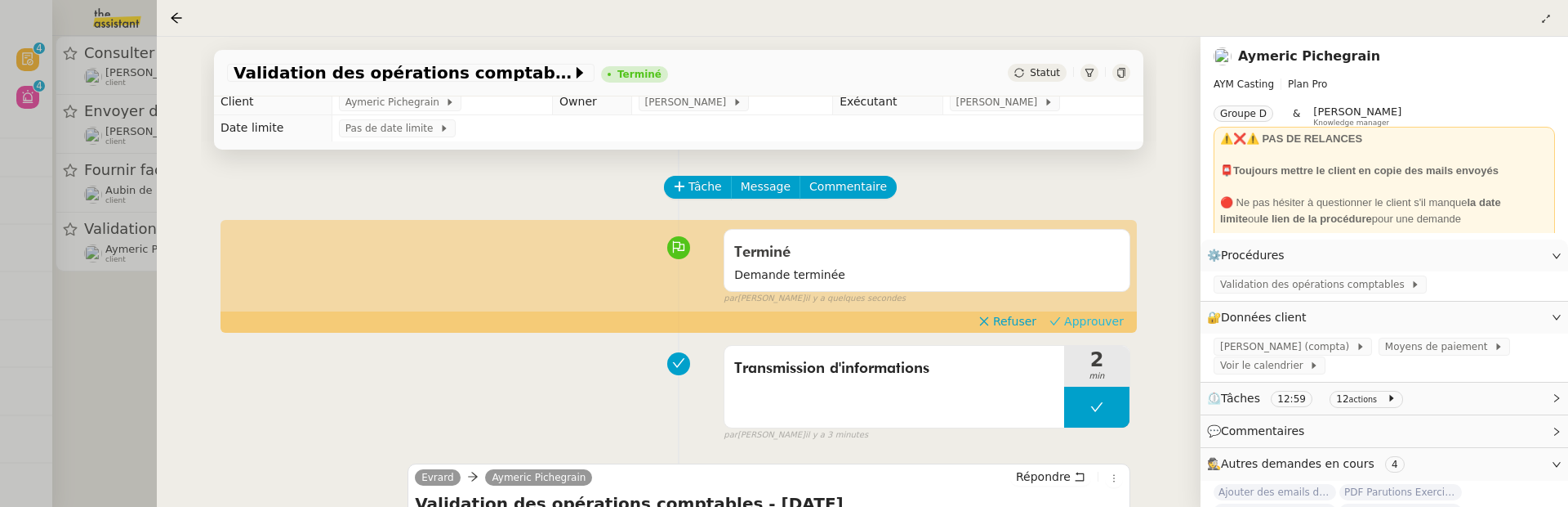
click at [1116, 313] on span "Approuver" at bounding box center [1095, 321] width 60 height 17
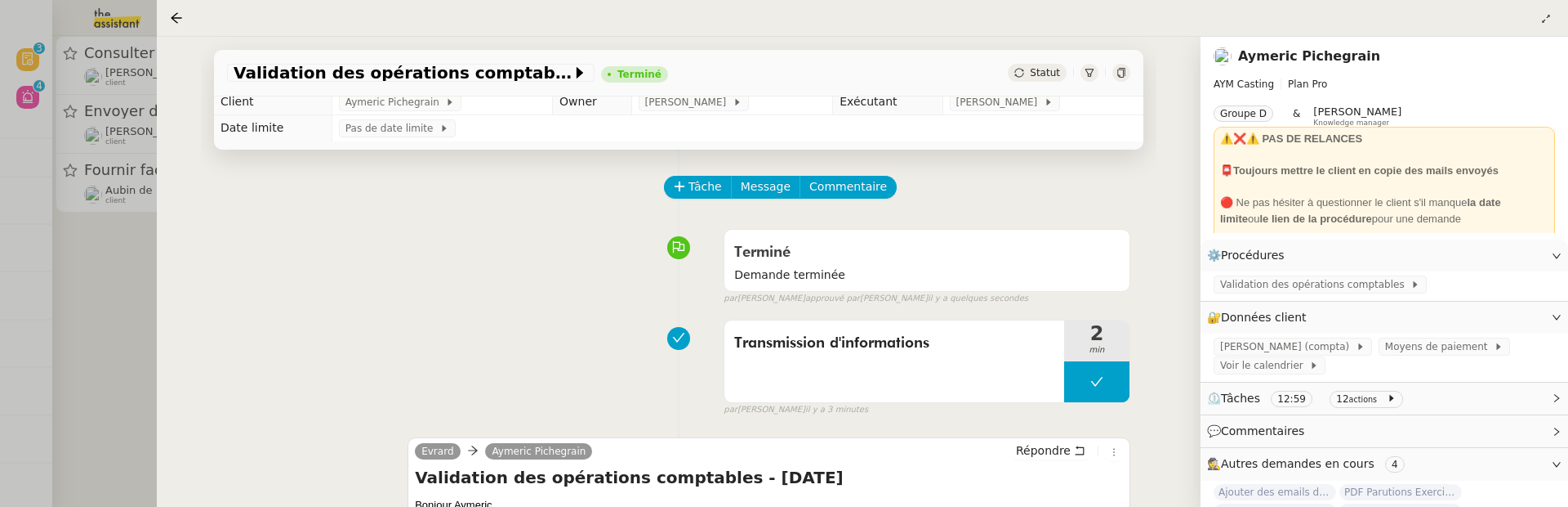
click at [137, 368] on div at bounding box center [784, 254] width 1568 height 507
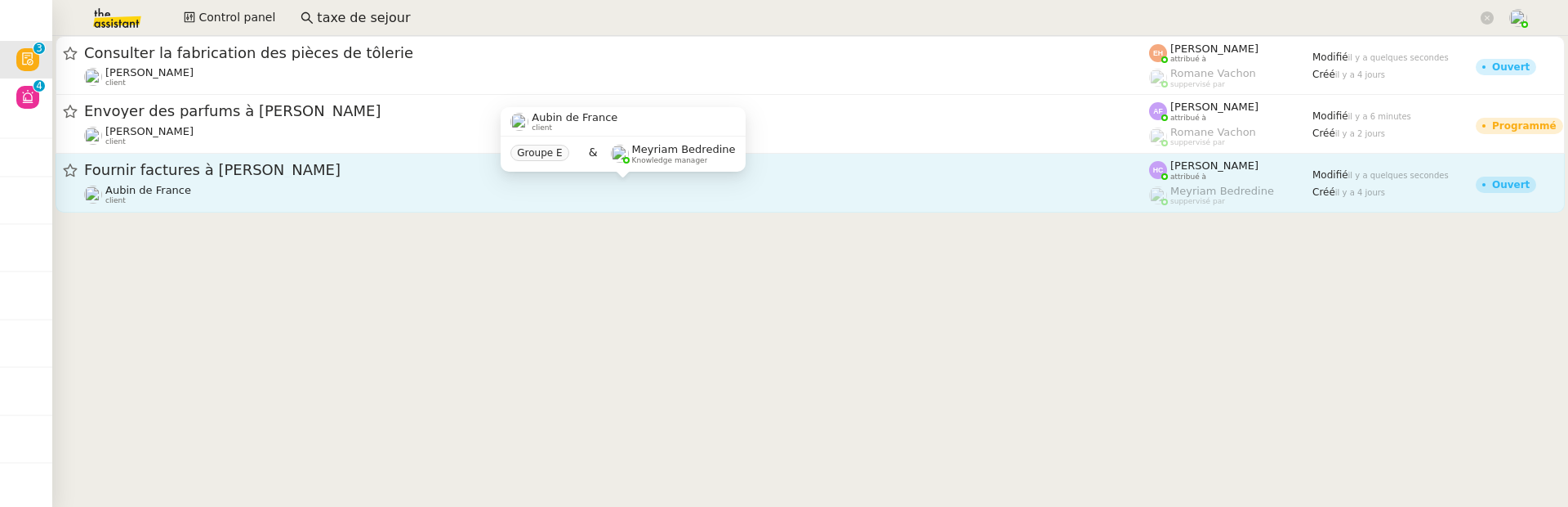
click at [389, 185] on div "Aubin de France client" at bounding box center [616, 194] width 1065 height 21
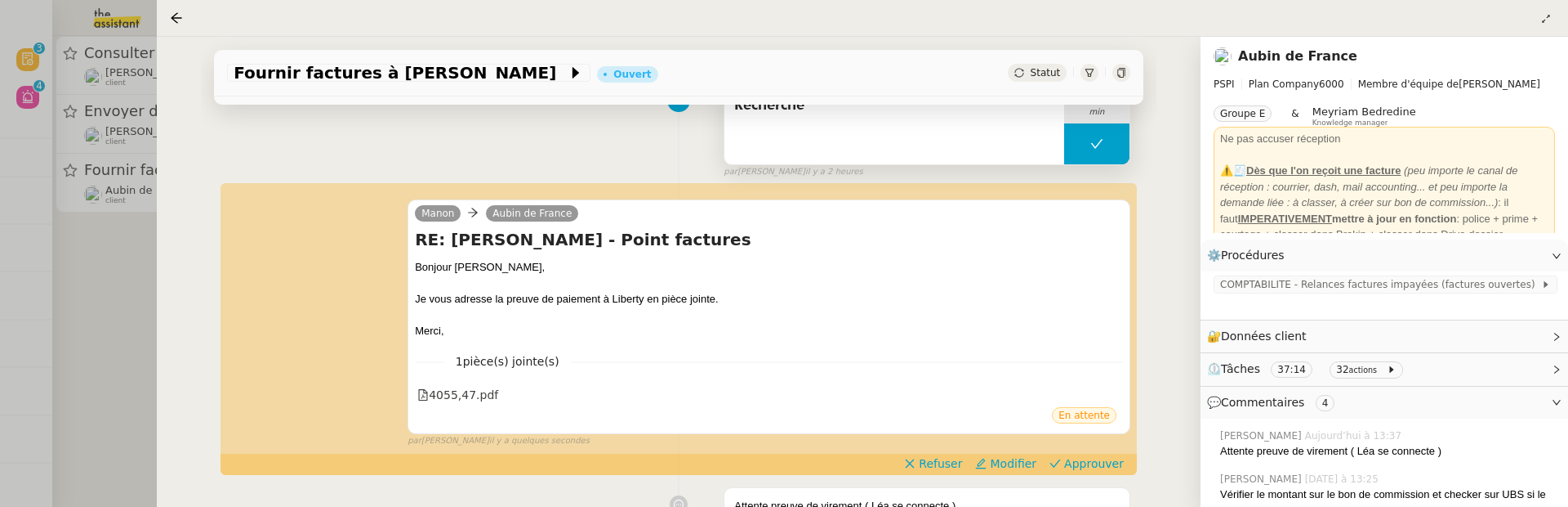
scroll to position [163, 0]
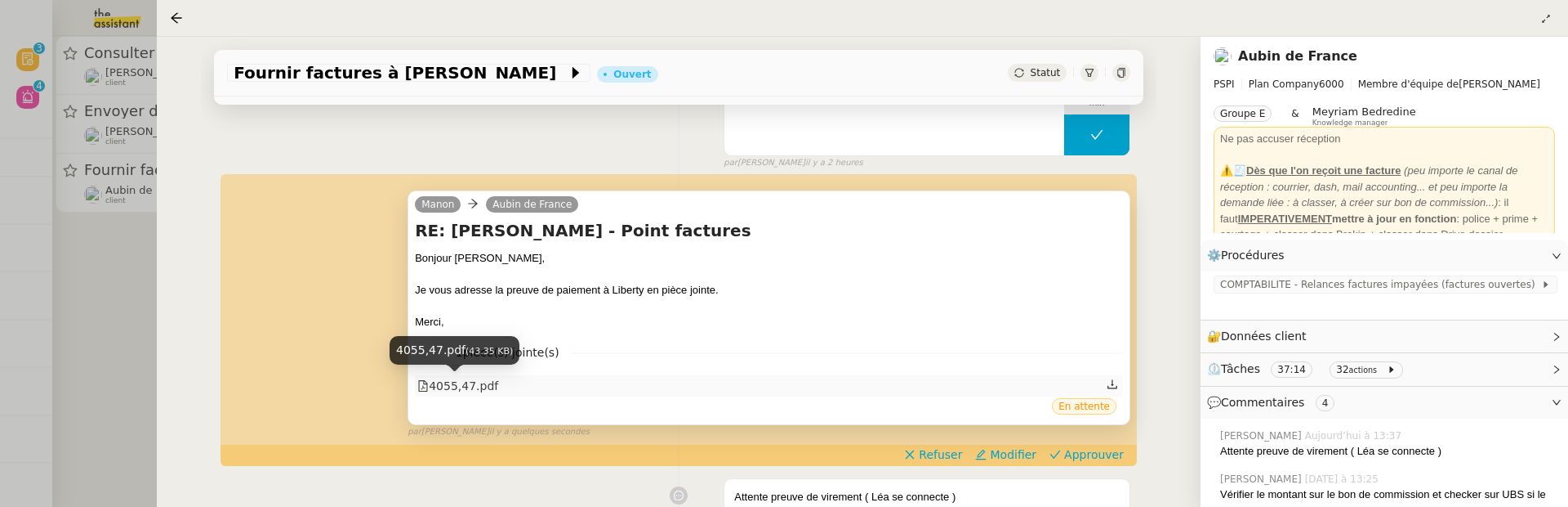
click at [470, 387] on div "4055,47.pdf" at bounding box center [458, 386] width 81 height 19
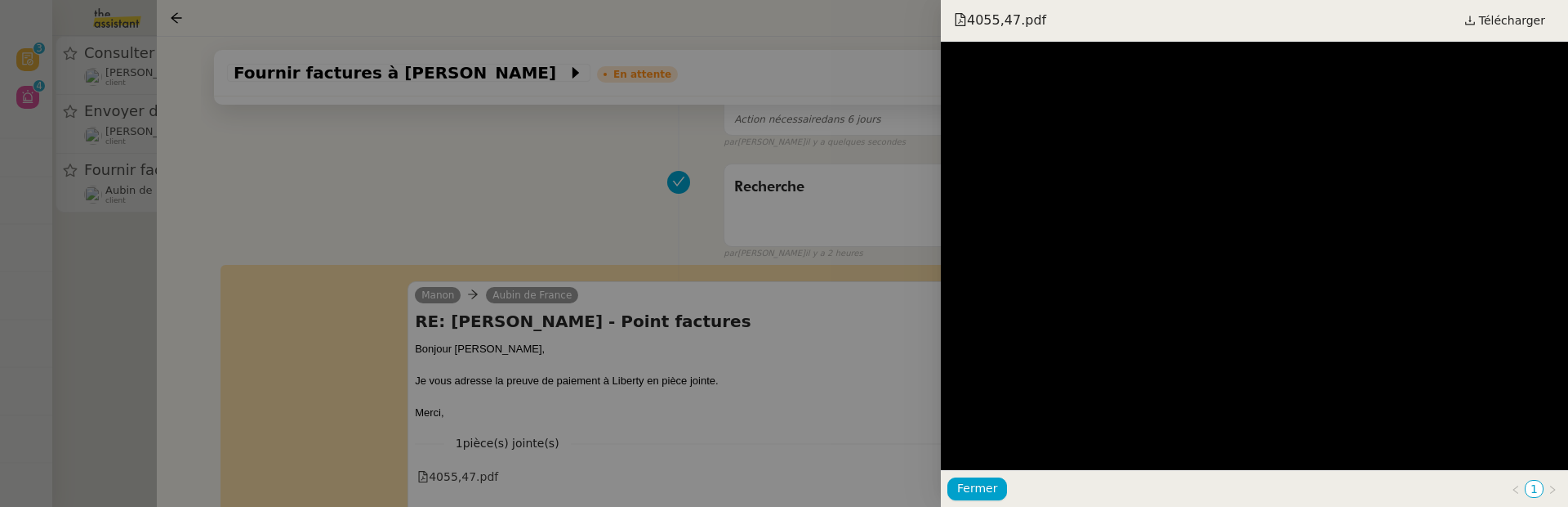
click at [838, 344] on div at bounding box center [784, 254] width 1568 height 507
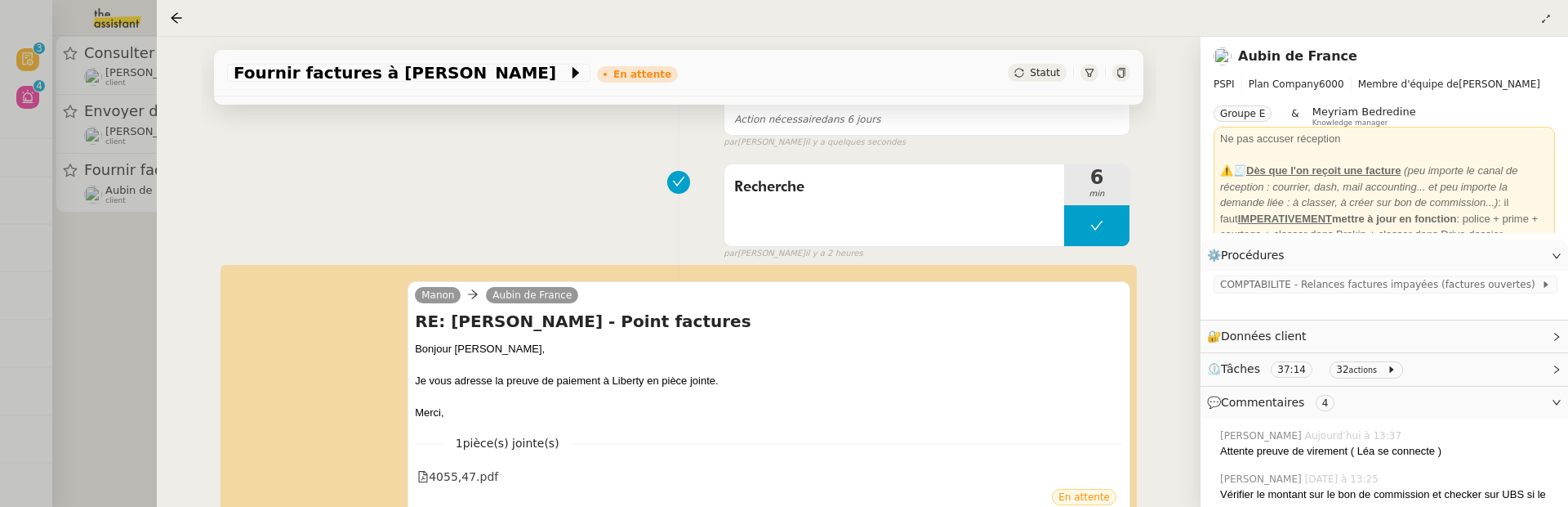
scroll to position [351, 0]
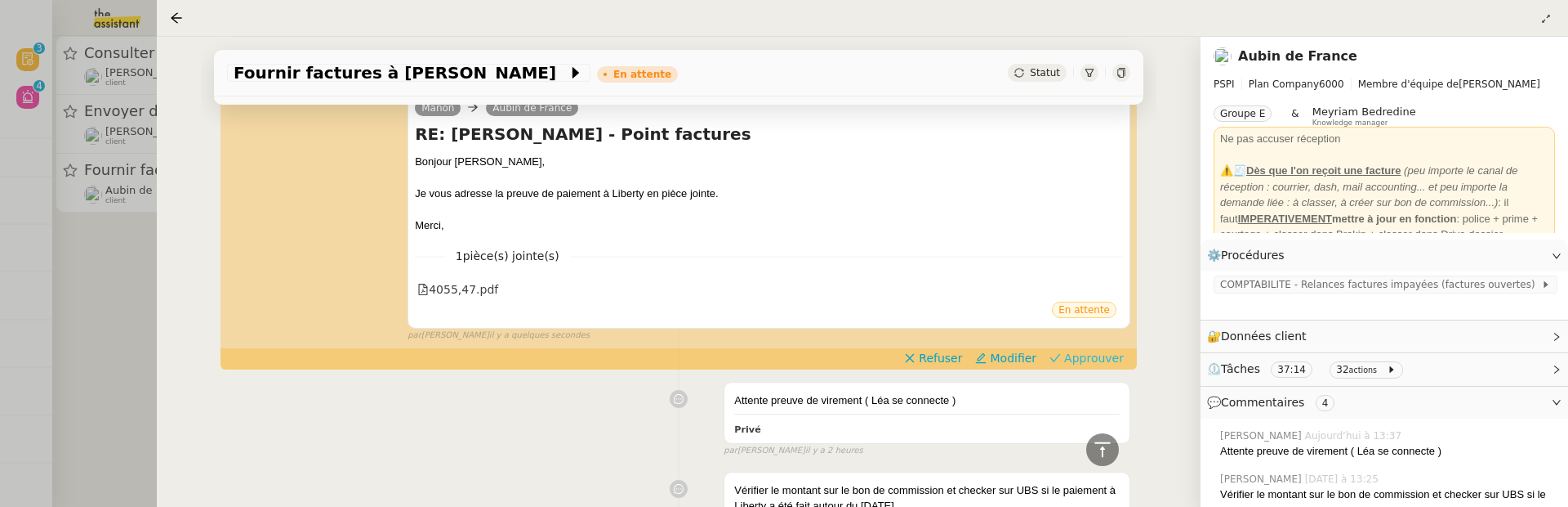
click at [1119, 350] on span "Approuver" at bounding box center [1095, 358] width 60 height 17
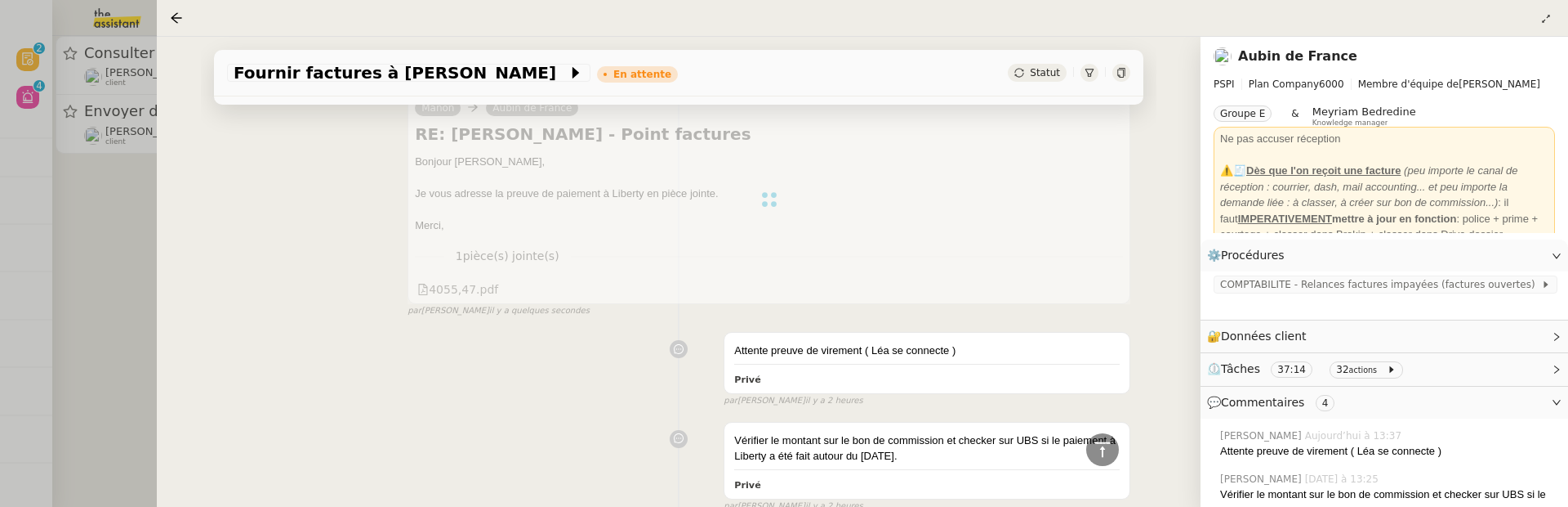
click at [125, 286] on div at bounding box center [784, 254] width 1568 height 507
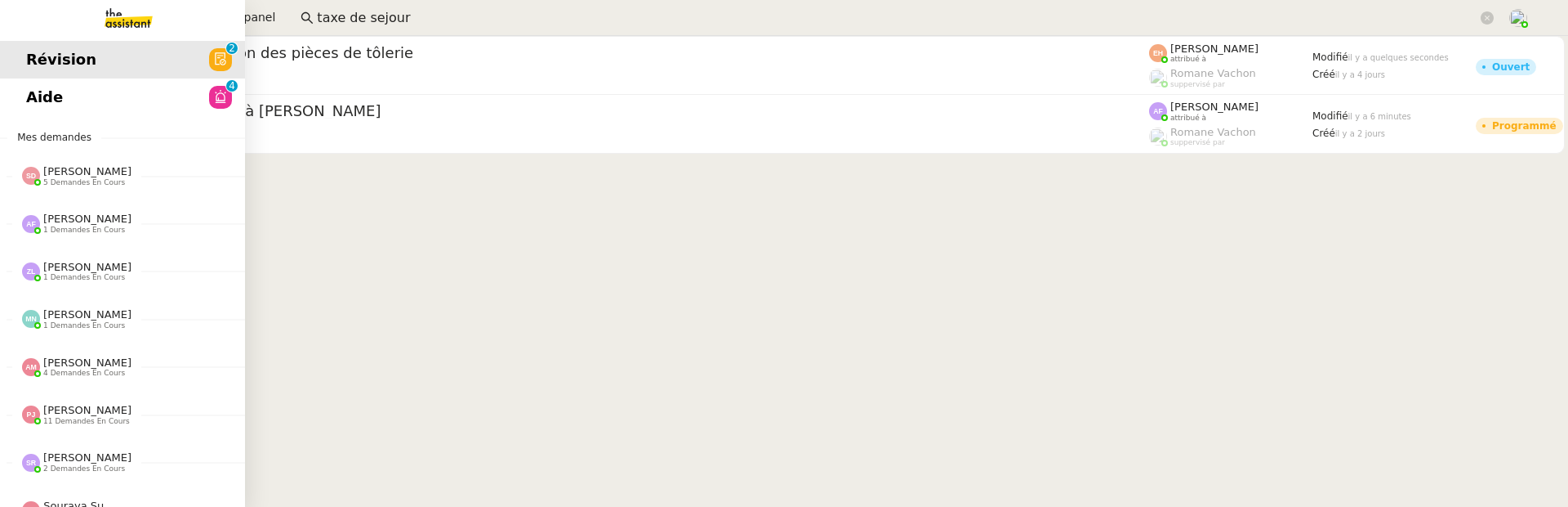
click at [33, 90] on span "Aide" at bounding box center [45, 97] width 37 height 25
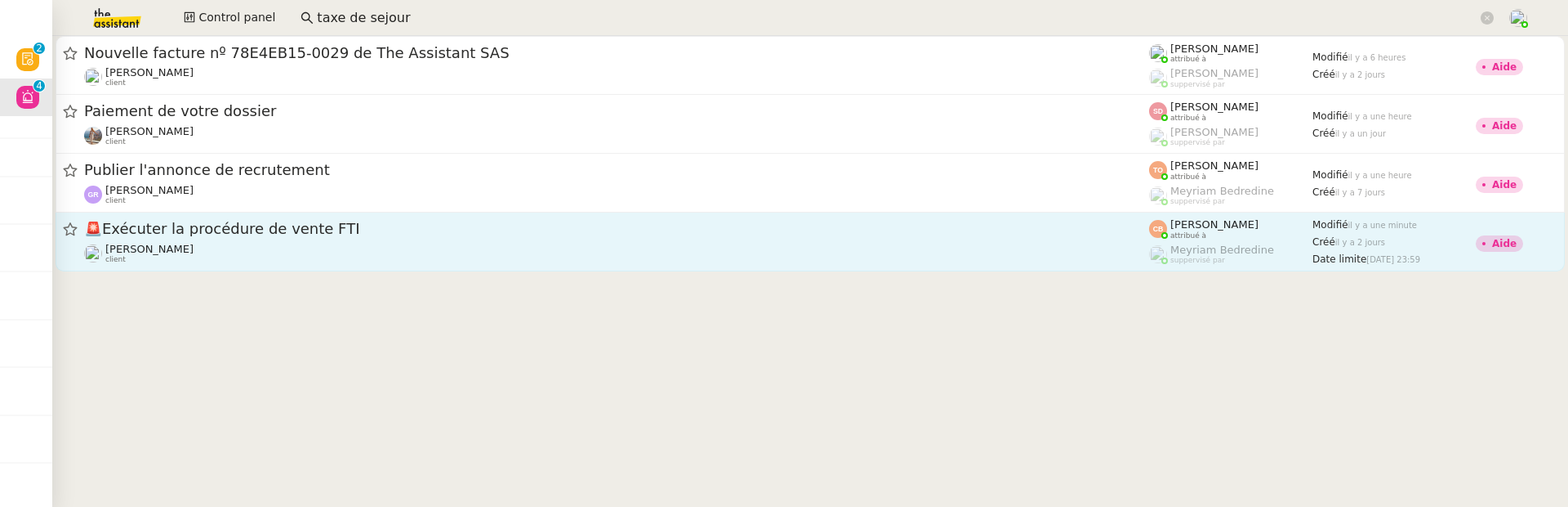
click at [647, 250] on div "Cédric Tempestini client" at bounding box center [616, 254] width 1065 height 21
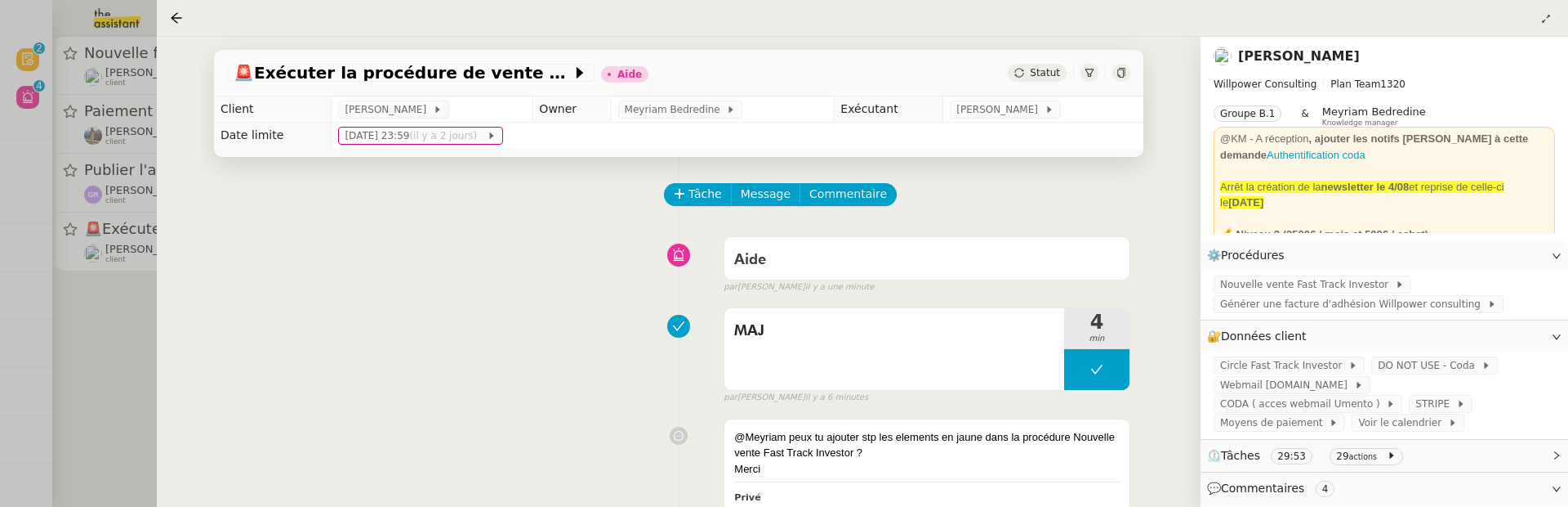
click at [124, 344] on div at bounding box center [784, 254] width 1568 height 507
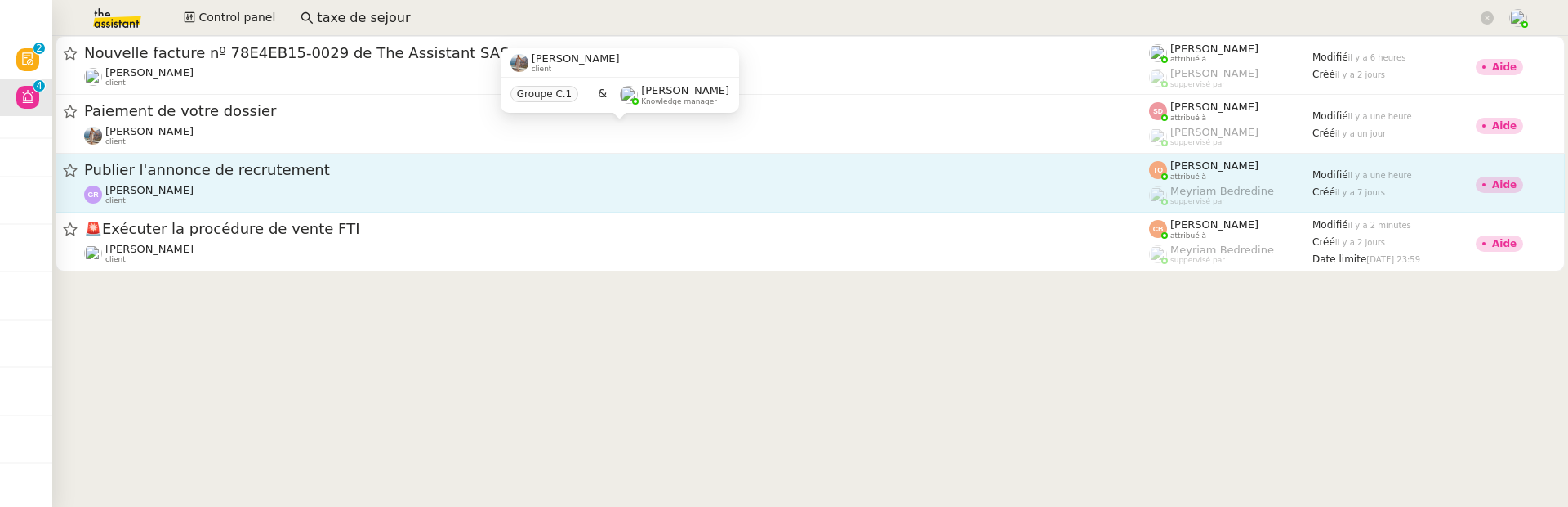
click at [631, 184] on div "Guillaume Rouvroy client" at bounding box center [616, 194] width 1065 height 21
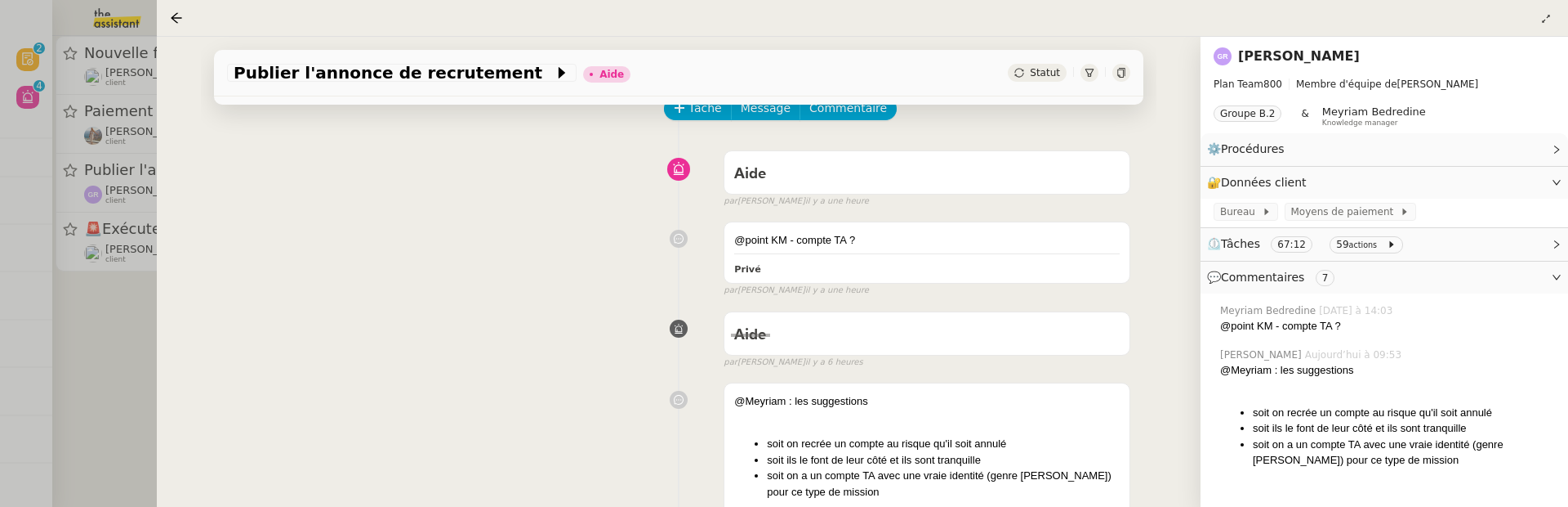
scroll to position [83, 0]
click at [160, 325] on div "Publier l'annonce de recrutement Aide Statut Client Guillaume Rouvroy Owner Mey…" at bounding box center [679, 272] width 1044 height 470
click at [124, 329] on div at bounding box center [784, 254] width 1568 height 507
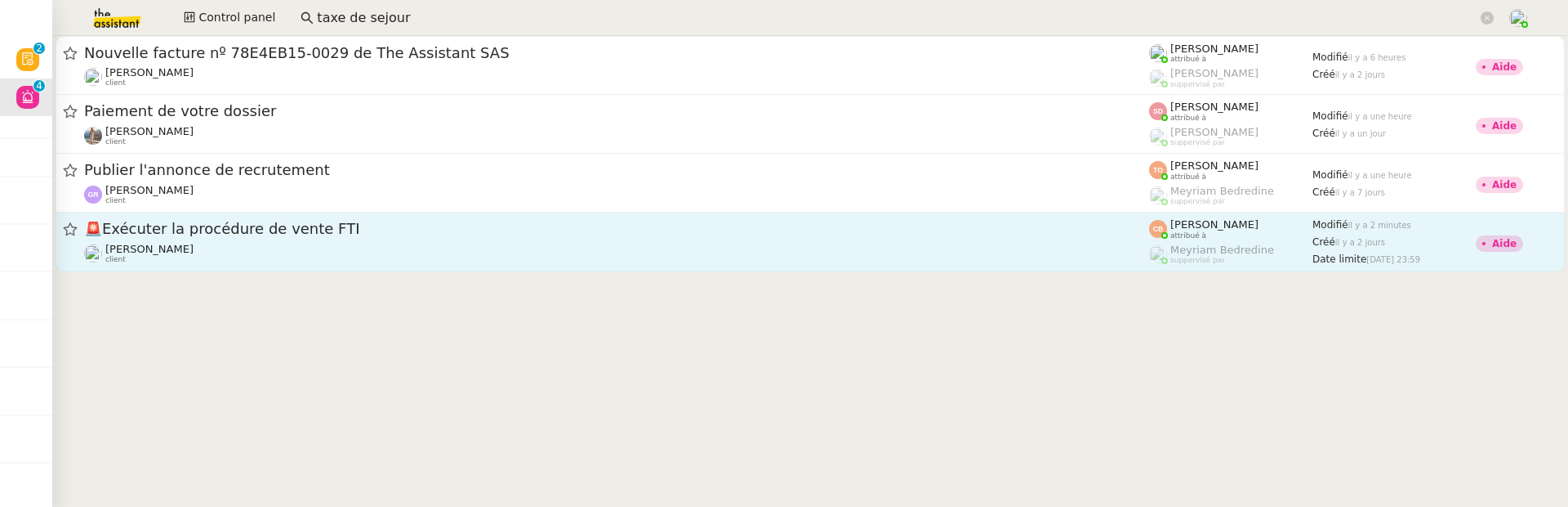
click at [340, 269] on link "🚨 Exécuter la procédure de vente FTI Cédric Tempestini client Coralie Bordas at…" at bounding box center [810, 242] width 1510 height 59
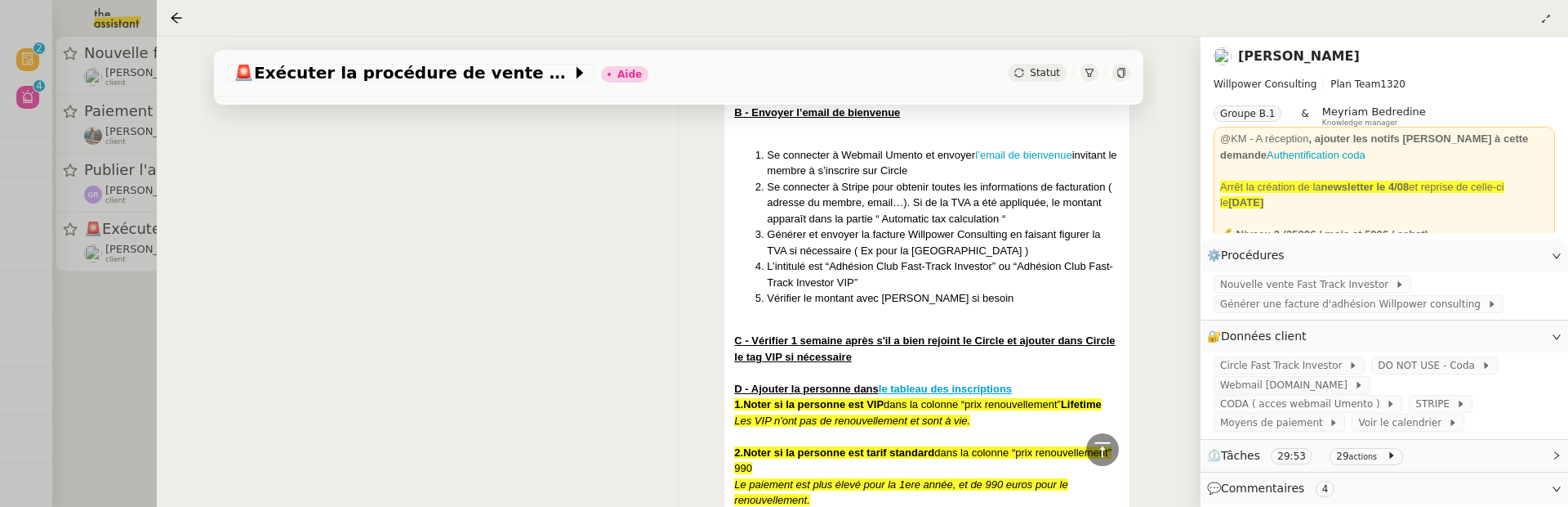
scroll to position [1050, 0]
click at [120, 332] on div at bounding box center [784, 254] width 1568 height 507
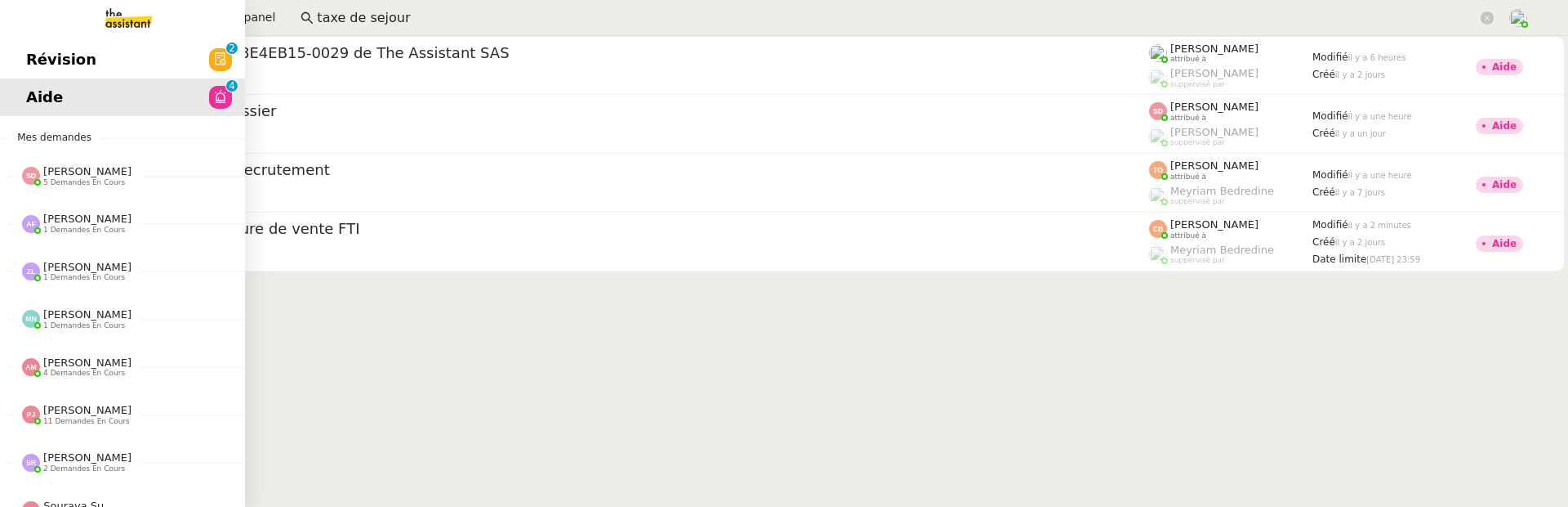
click at [46, 70] on span "Révision" at bounding box center [62, 60] width 71 height 25
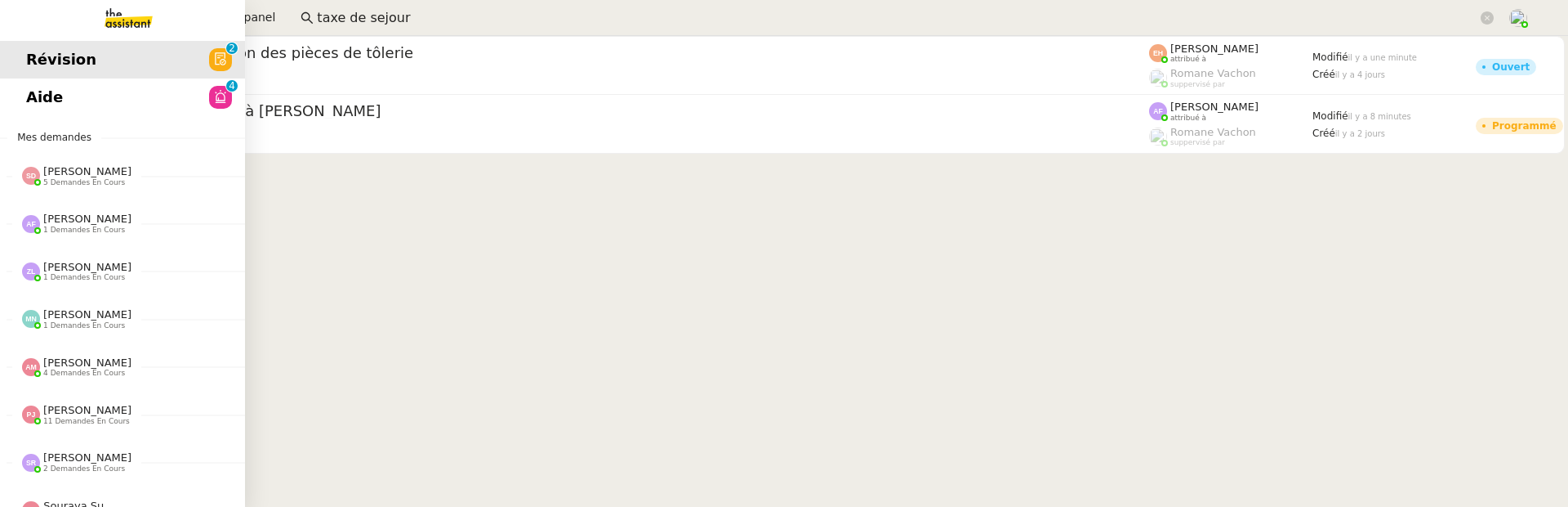
click at [27, 88] on span "Aide" at bounding box center [45, 97] width 37 height 25
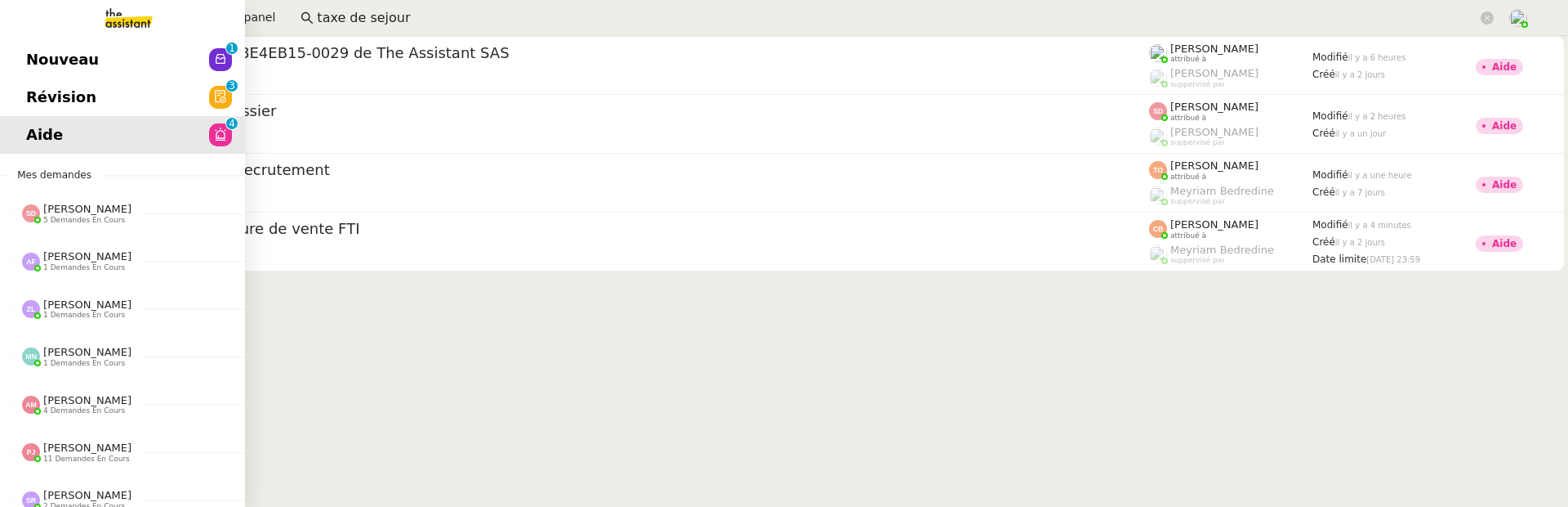
click at [44, 82] on link "Révision 0 1 2 3 4 5 6 7 8 9" at bounding box center [123, 97] width 245 height 38
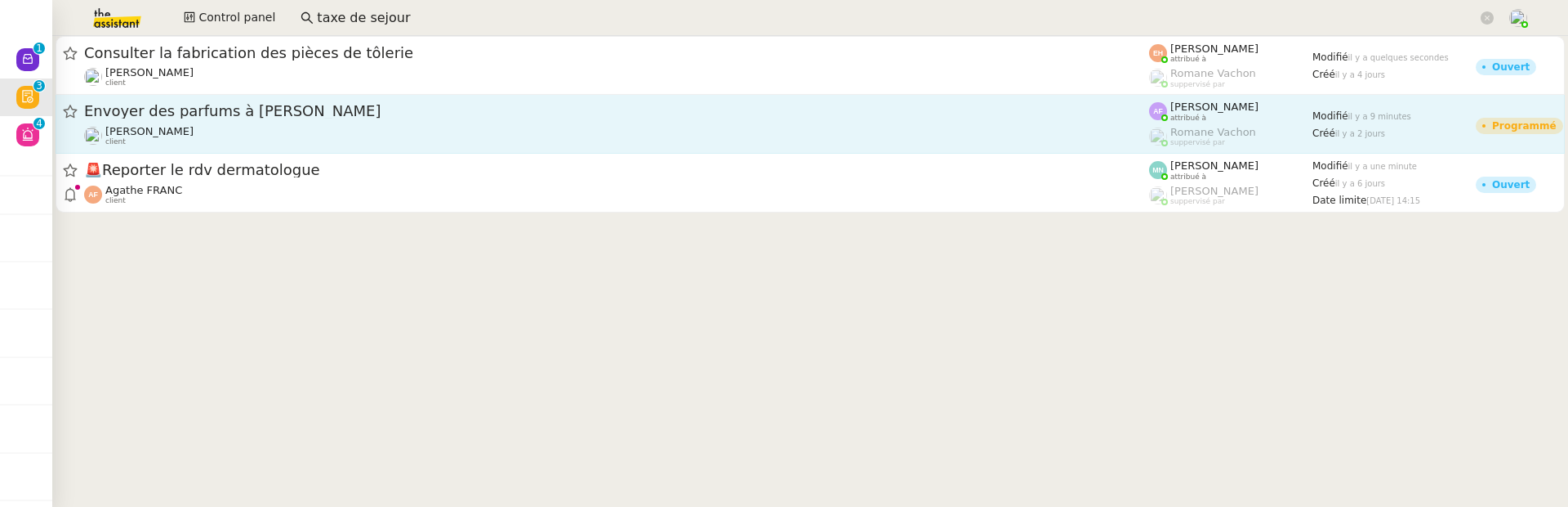
click at [593, 142] on div "[PERSON_NAME] client" at bounding box center [616, 136] width 1065 height 21
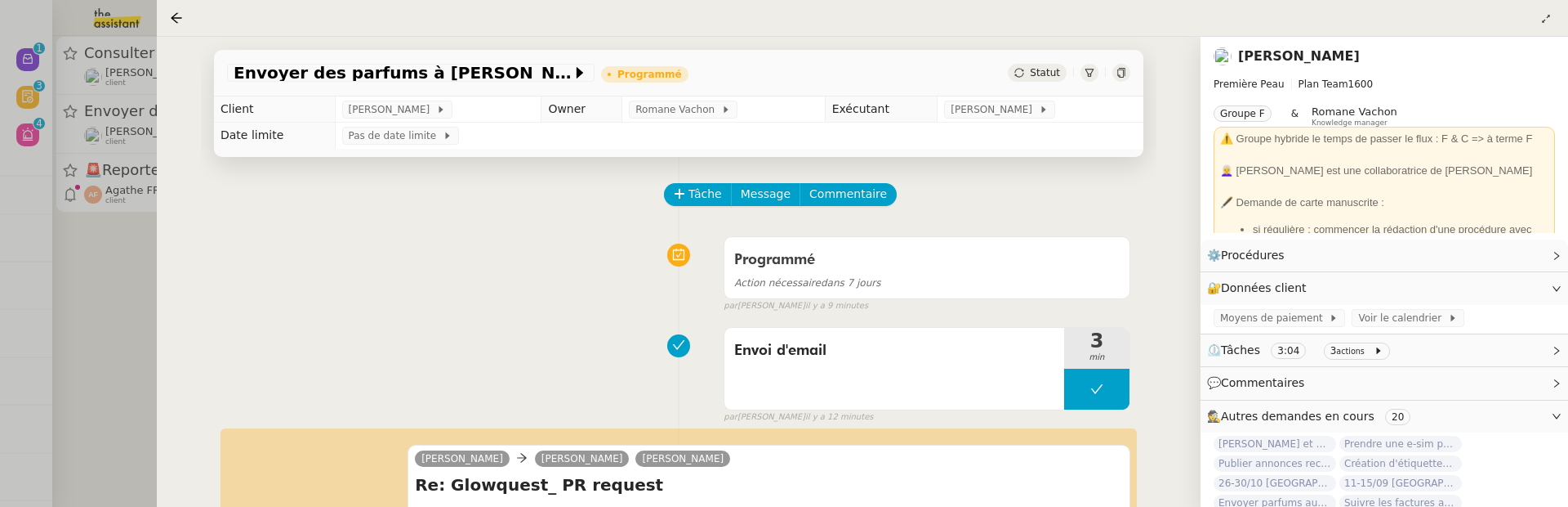
click at [125, 304] on div at bounding box center [784, 254] width 1568 height 507
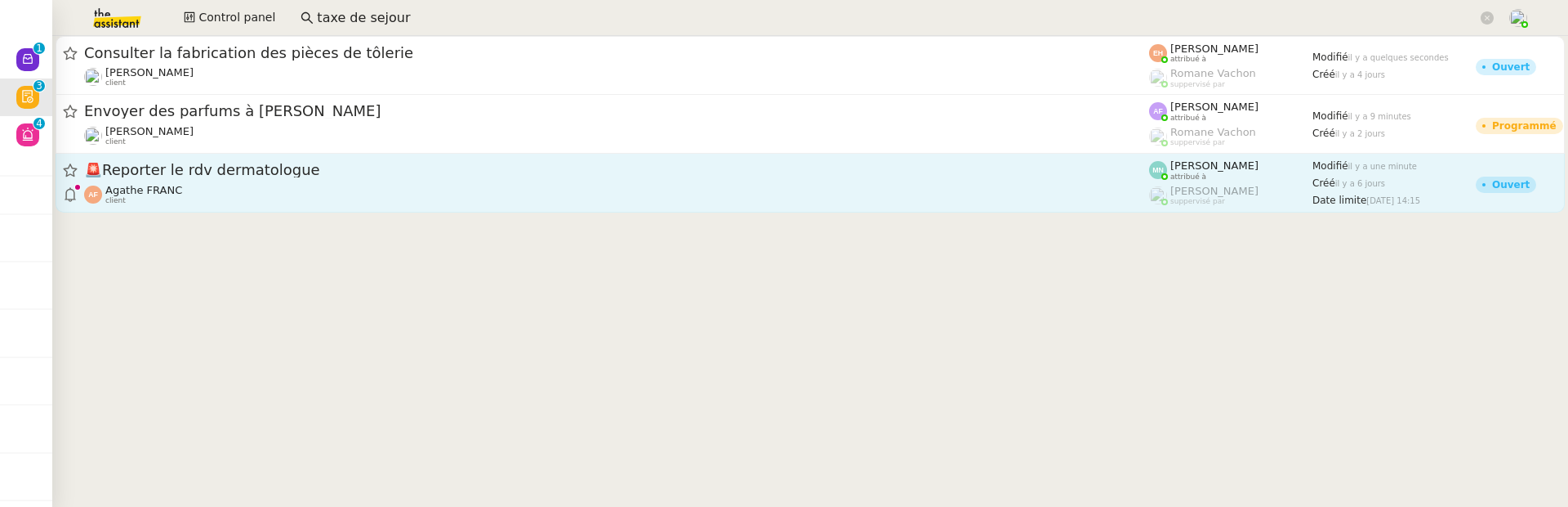
click at [316, 205] on link "🚨 Reporter le rdv dermatologue Agathe FRANC client Mélody Noé attribué à Frédér…" at bounding box center [810, 183] width 1510 height 59
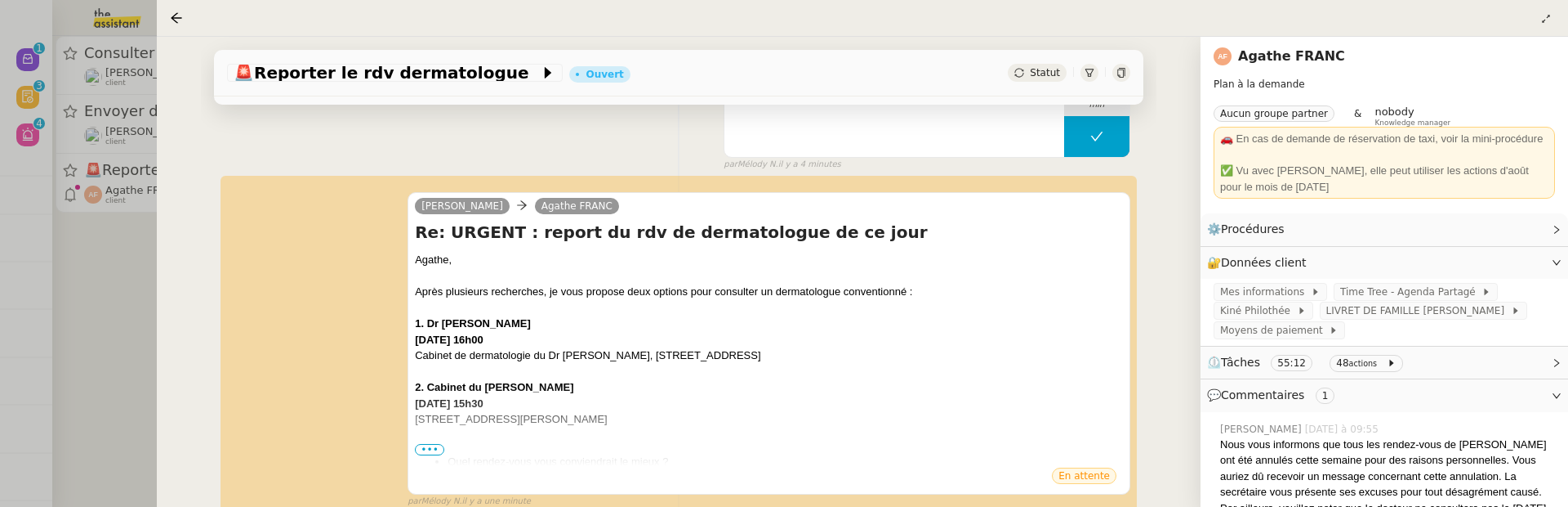
scroll to position [163, 0]
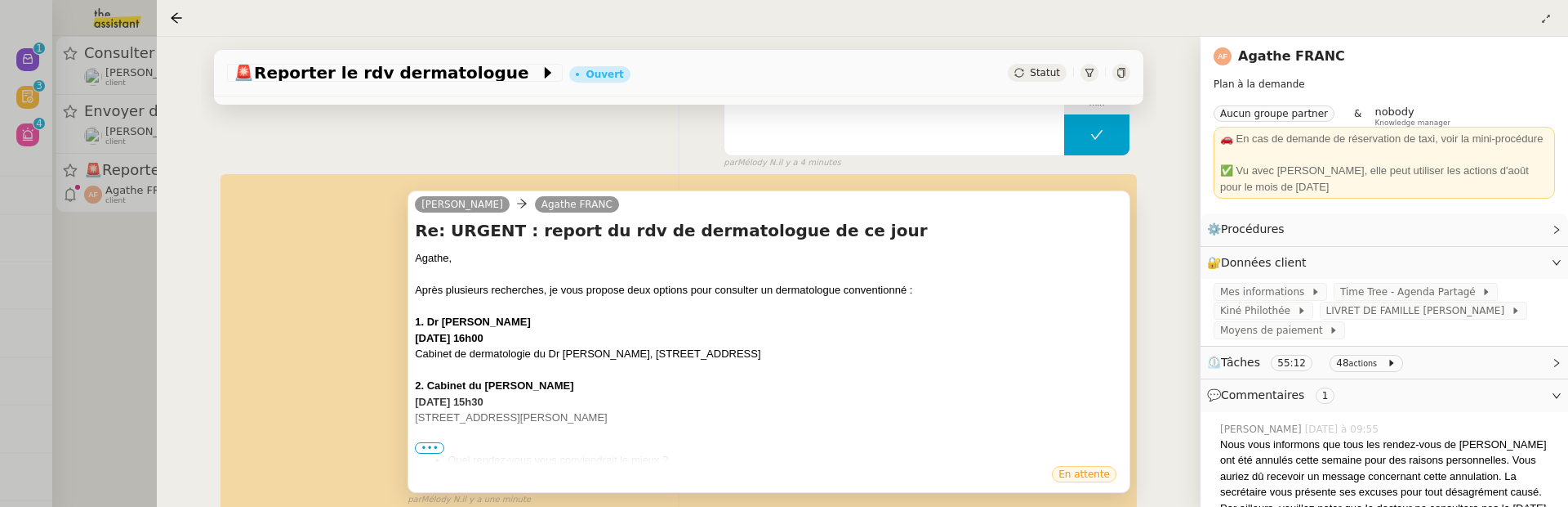
click at [429, 449] on span "•••" at bounding box center [429, 448] width 29 height 11
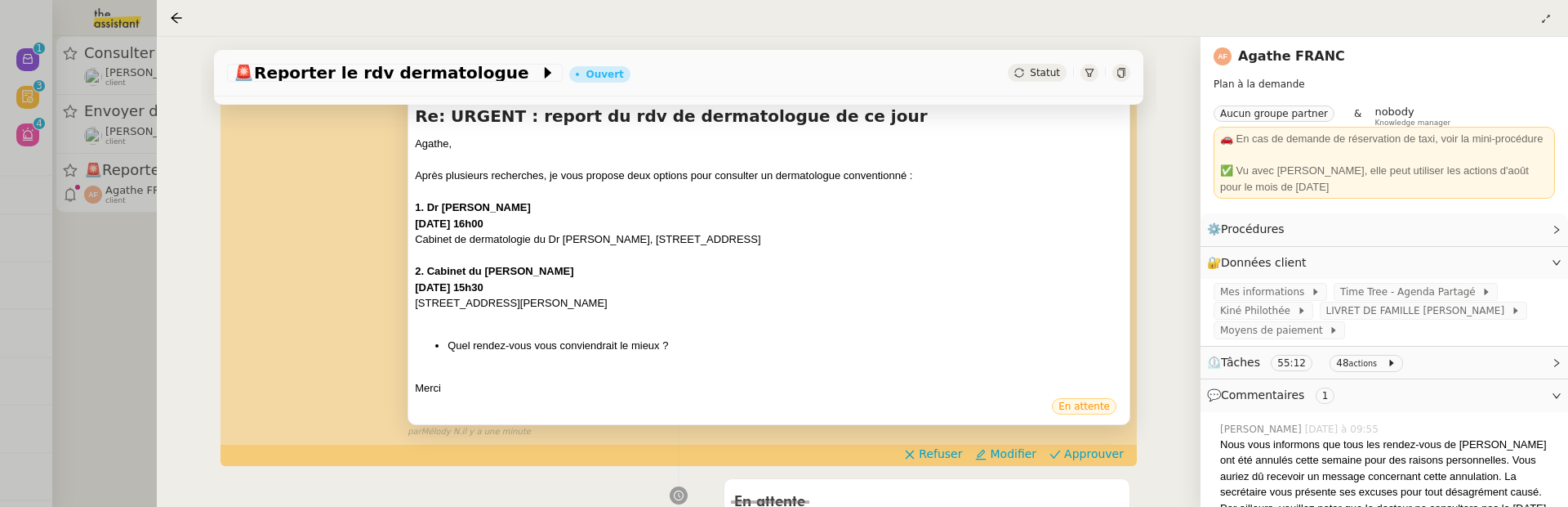
scroll to position [281, 0]
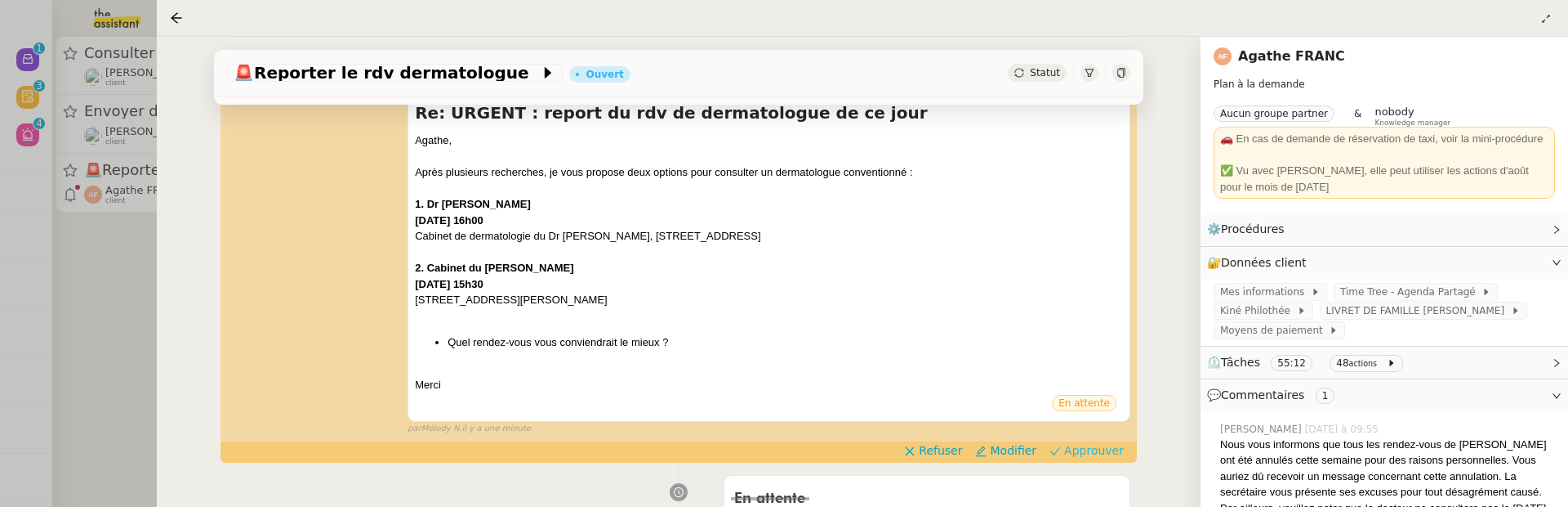
click at [1085, 443] on span "Approuver" at bounding box center [1095, 450] width 60 height 17
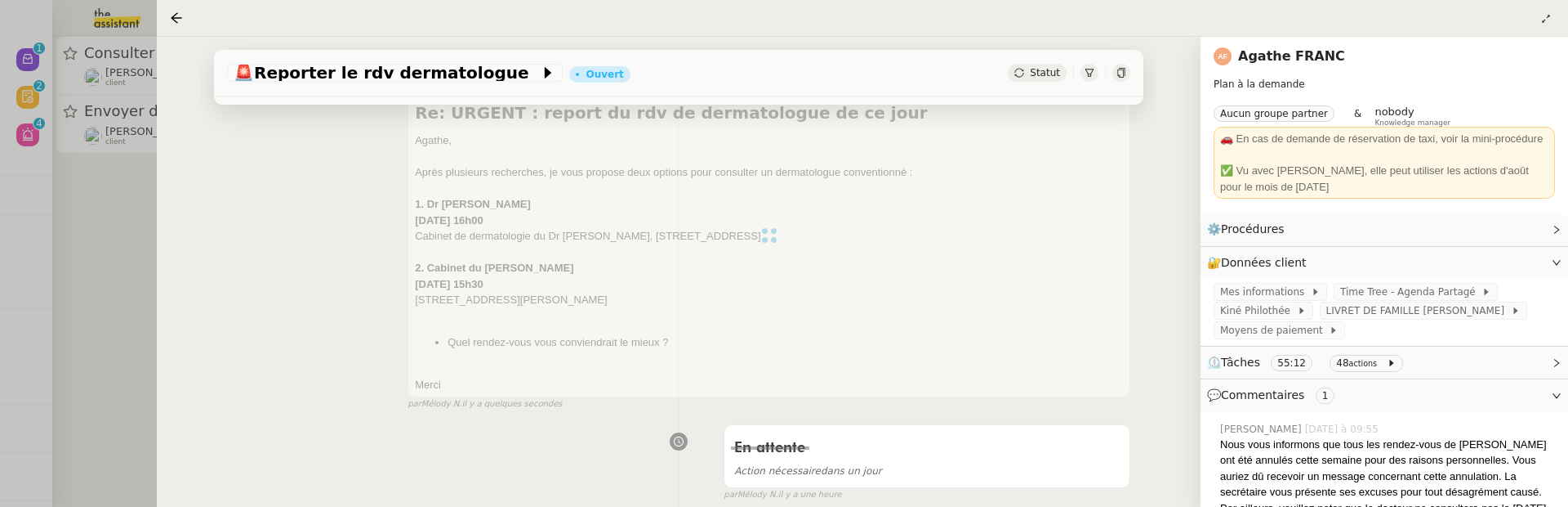
click at [155, 285] on div at bounding box center [784, 254] width 1568 height 507
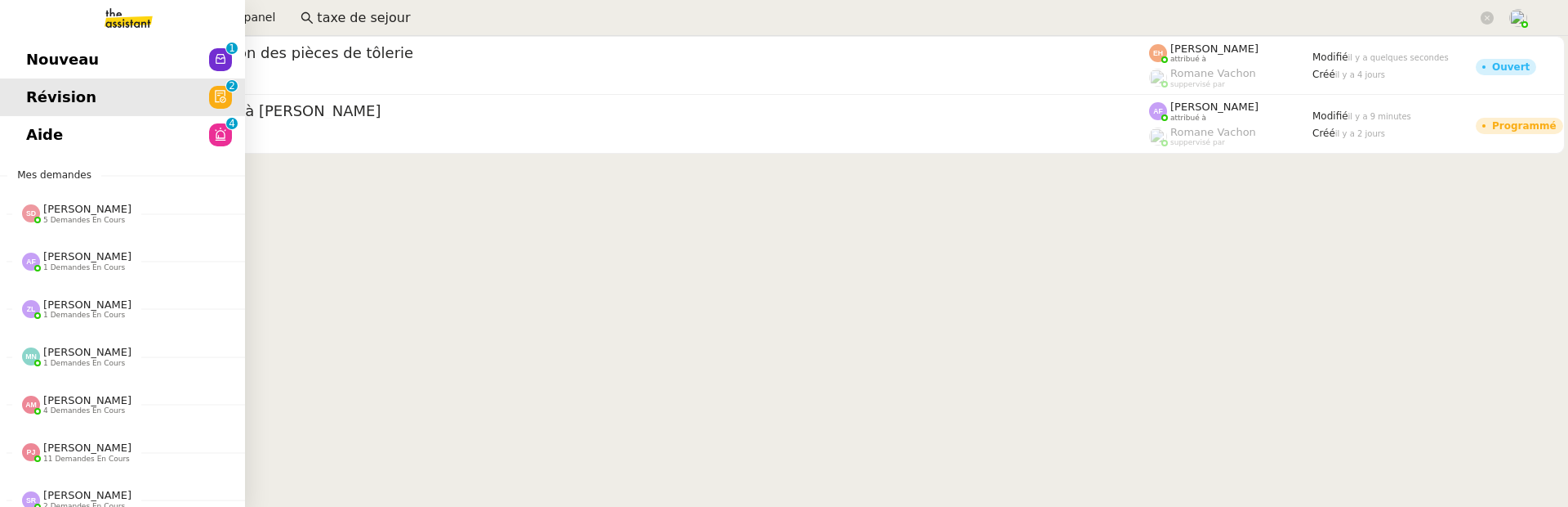
click at [38, 64] on link "Nouveau 0 1 2 3 4 5 6 7 8 9" at bounding box center [123, 59] width 245 height 38
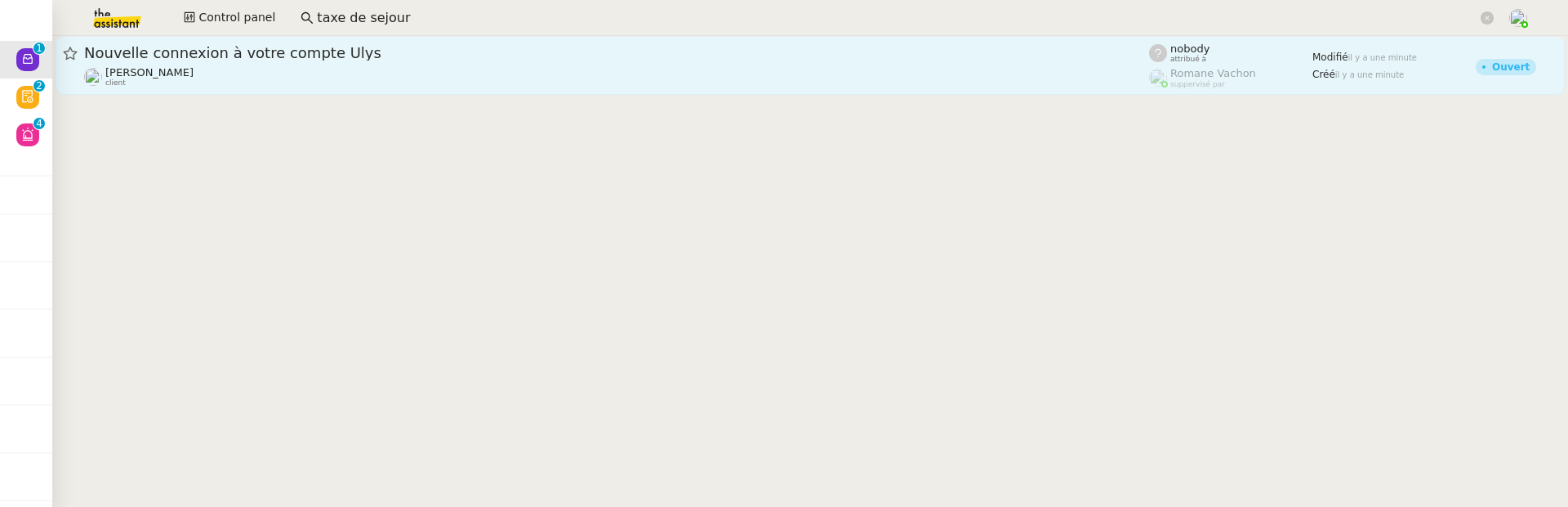
click at [460, 66] on div "Manon Loustau client" at bounding box center [616, 77] width 1065 height 21
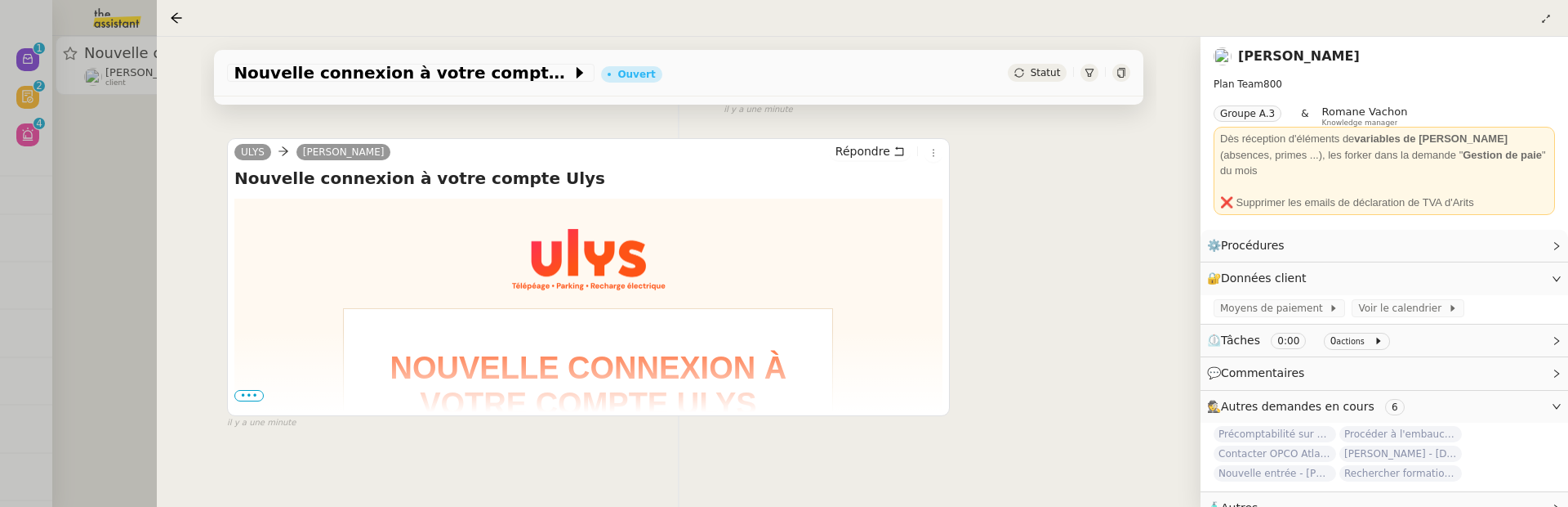
scroll to position [265, 0]
click at [248, 396] on span "•••" at bounding box center [249, 396] width 29 height 11
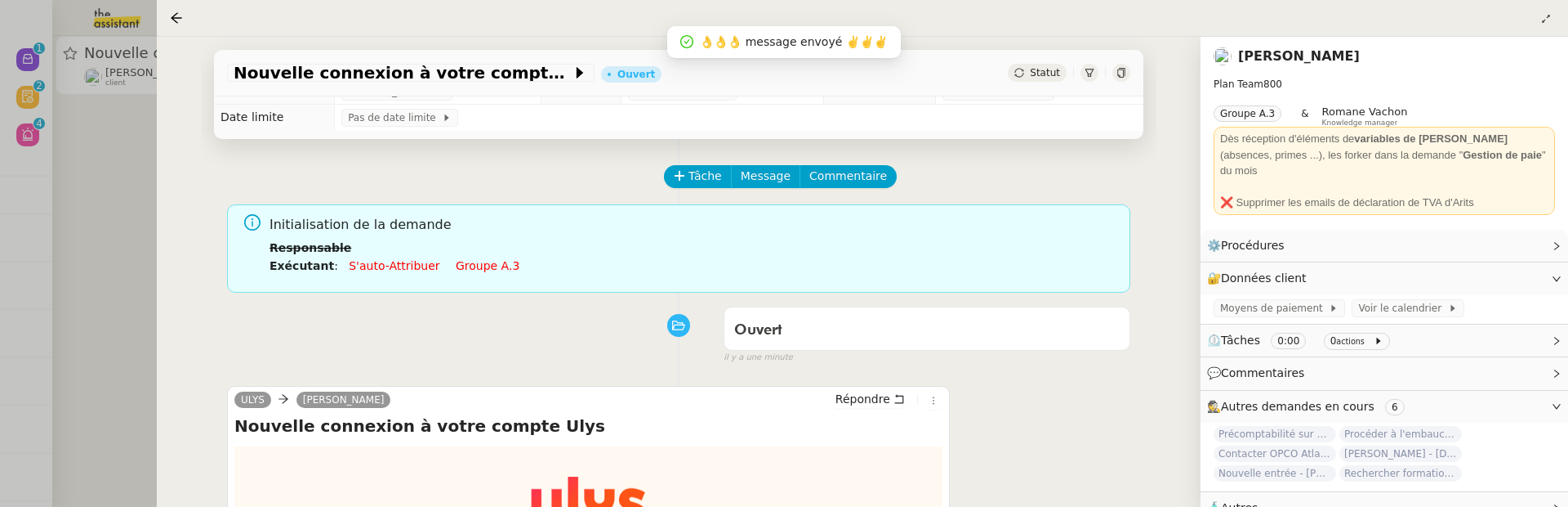
scroll to position [0, 0]
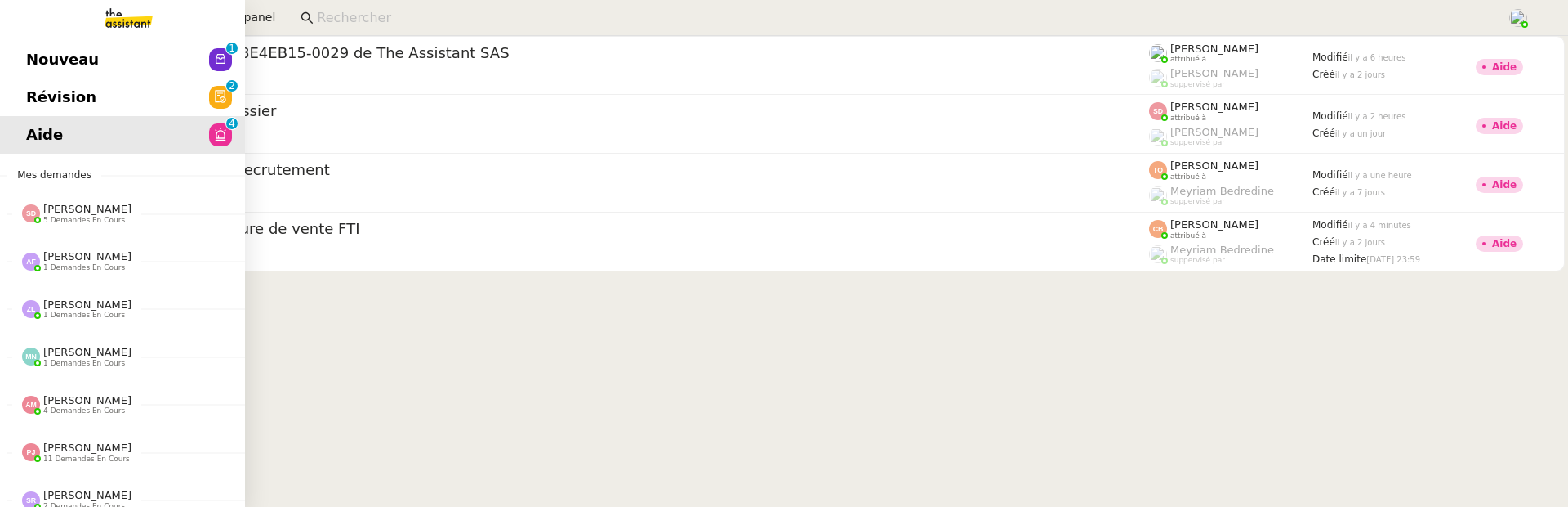
click at [46, 63] on span "Nouveau" at bounding box center [63, 60] width 72 height 25
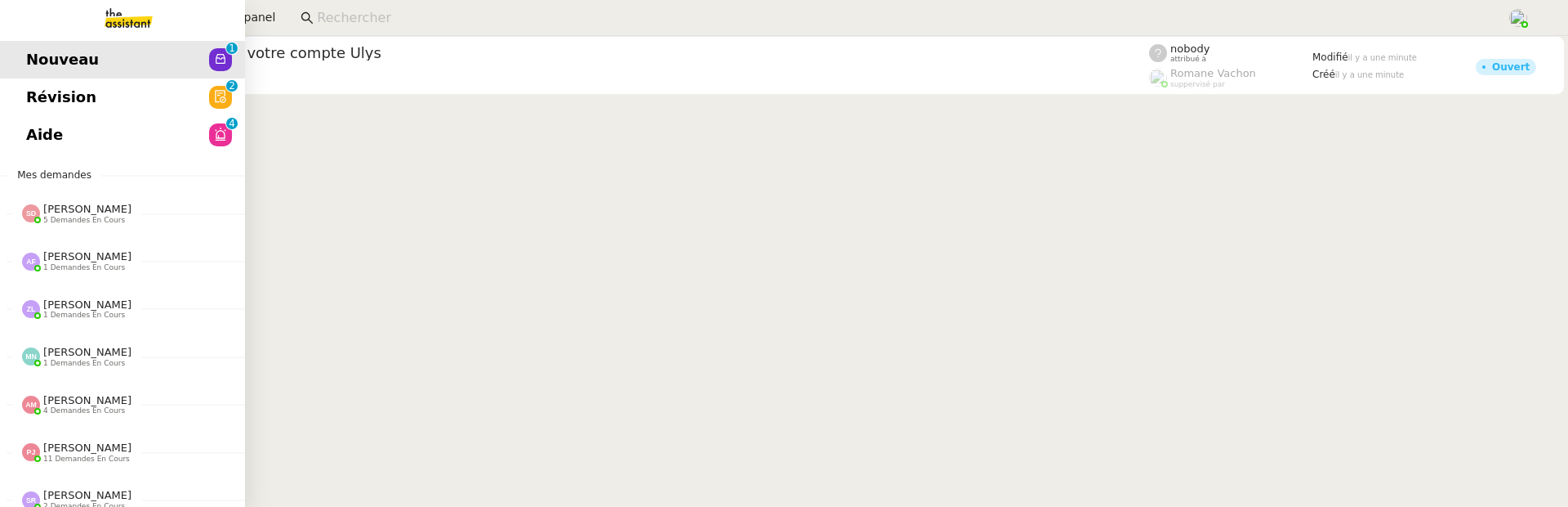
click at [53, 88] on span "Révision" at bounding box center [62, 97] width 71 height 25
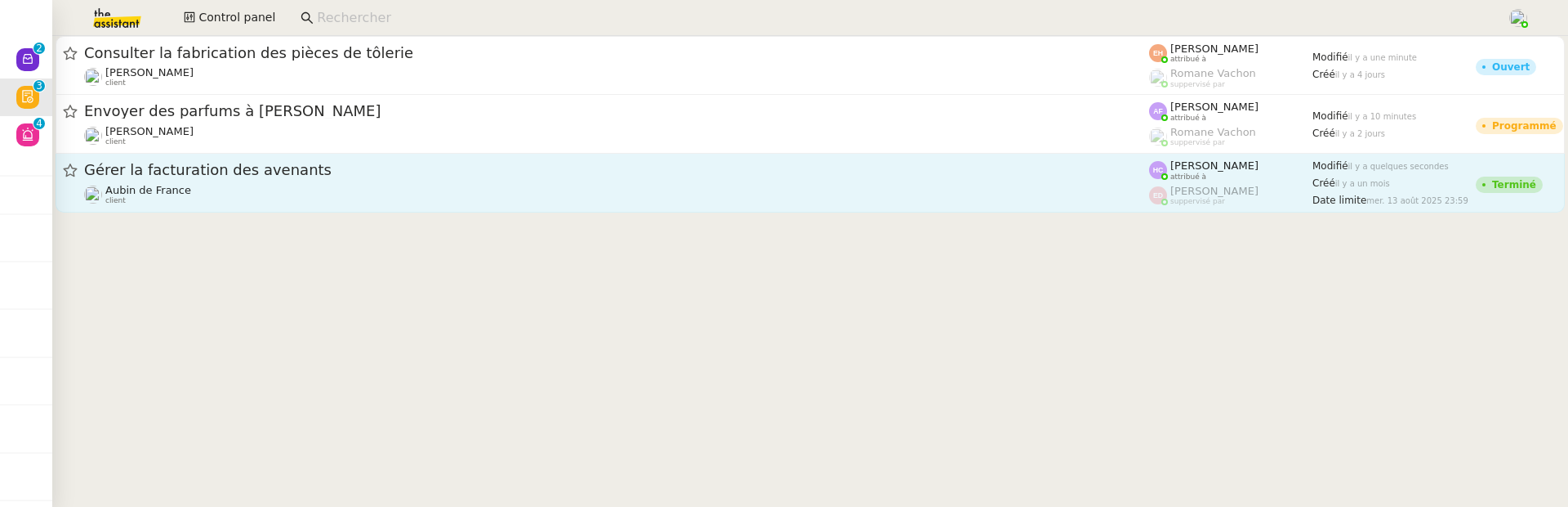
click at [832, 208] on link "Gérer la facturation des avenants Aubin de France client Hannah Cassar attribué…" at bounding box center [810, 183] width 1510 height 59
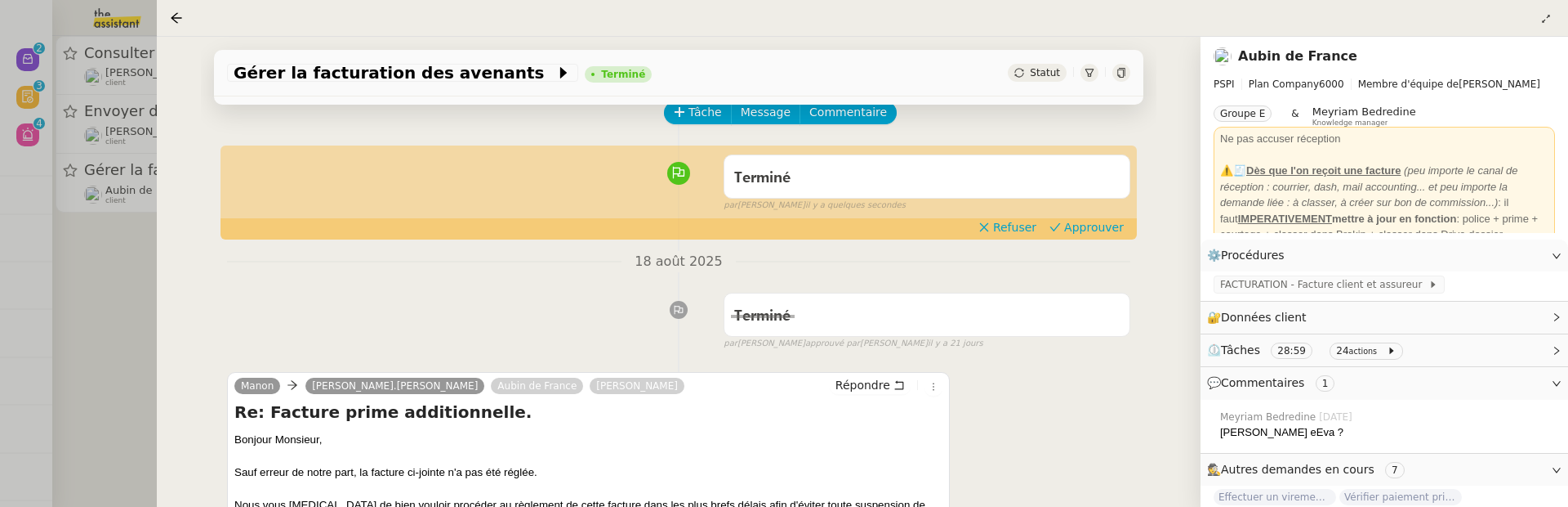
scroll to position [82, 0]
click at [1082, 232] on span "Approuver" at bounding box center [1095, 226] width 60 height 17
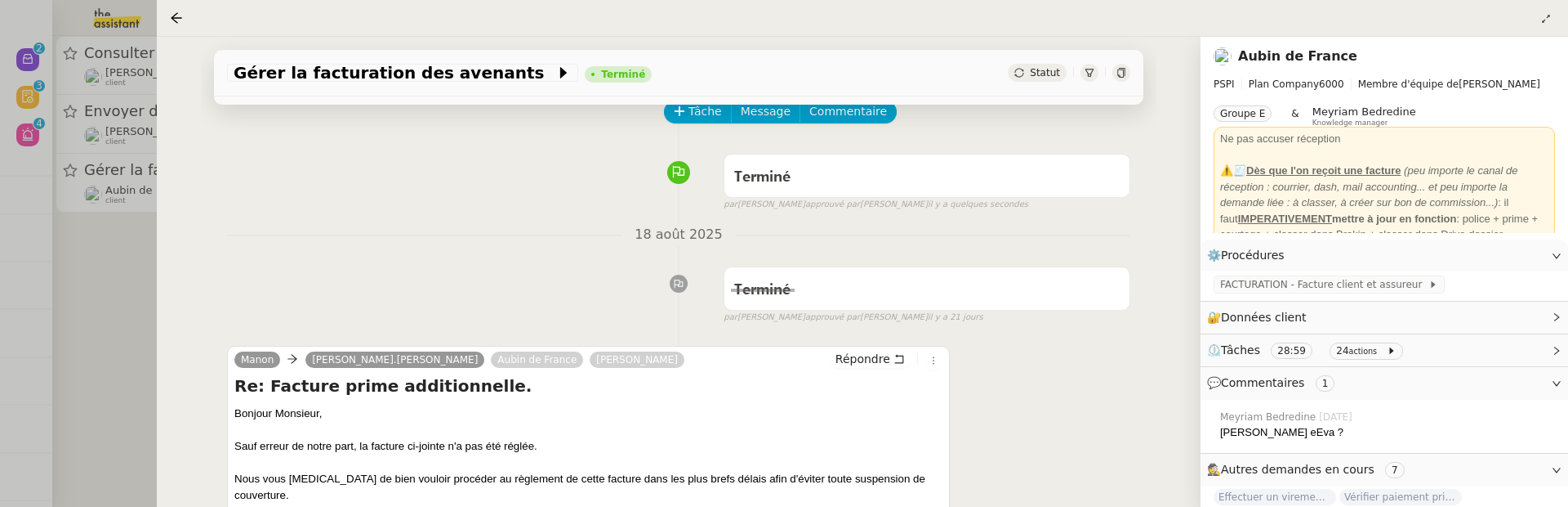
click at [127, 278] on div at bounding box center [784, 254] width 1568 height 507
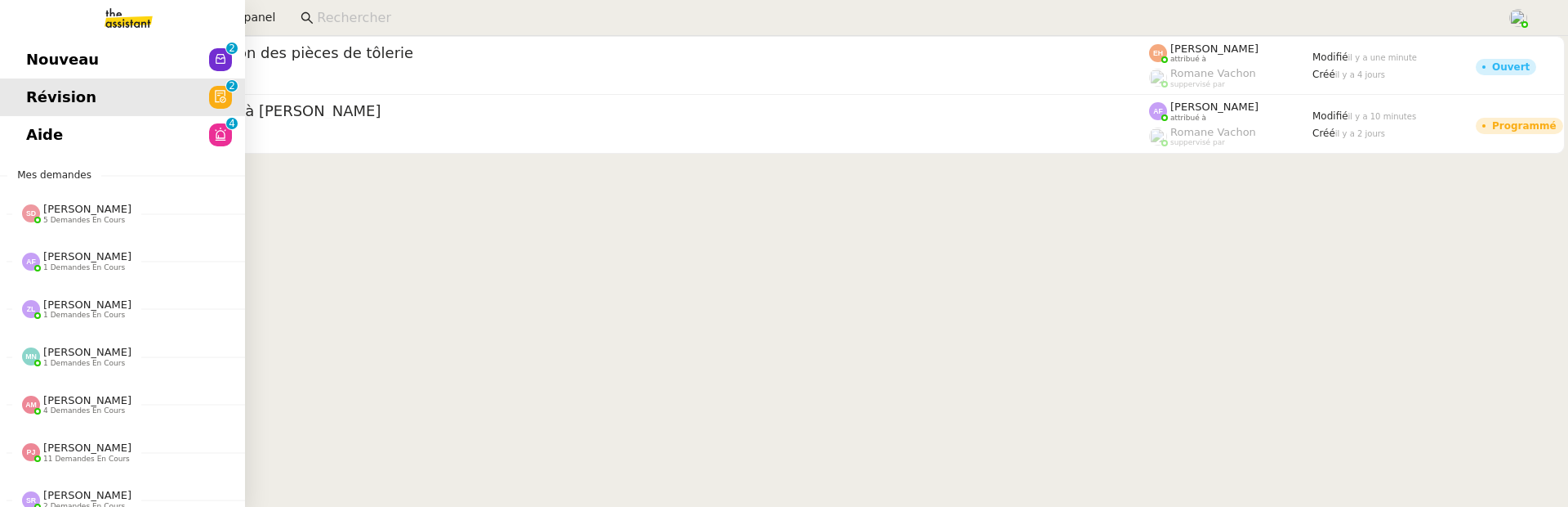
click at [39, 66] on span "Nouveau" at bounding box center [63, 60] width 72 height 25
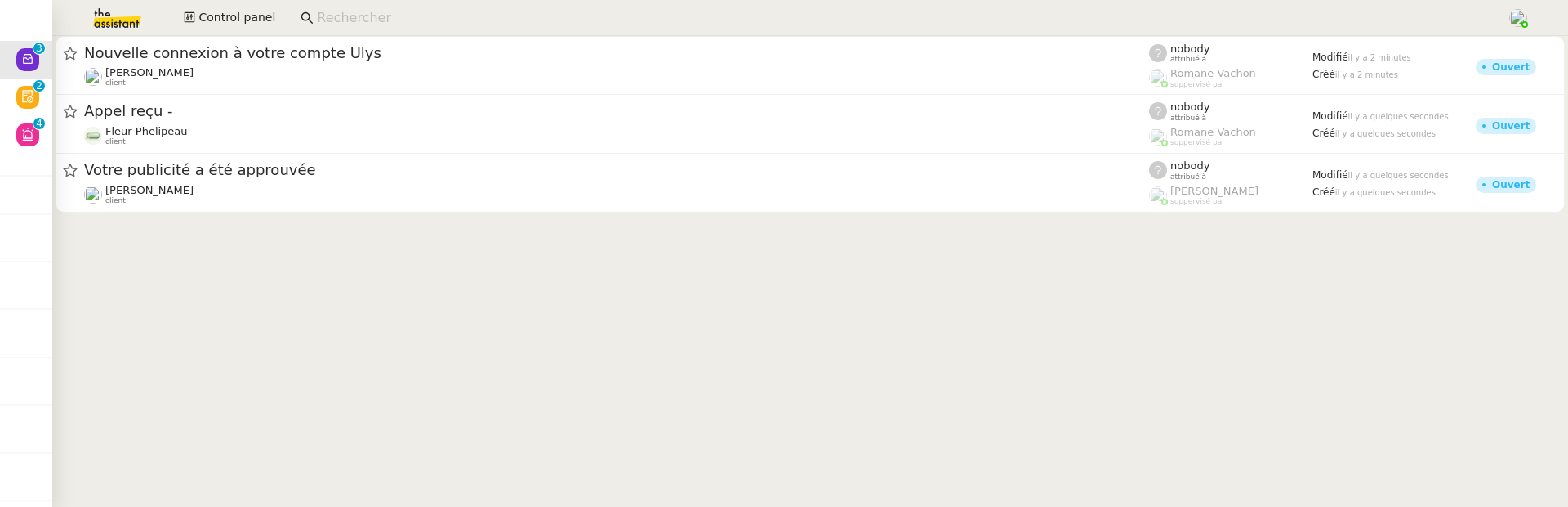
click at [705, 191] on div "Anthony Morcillo client" at bounding box center [616, 194] width 1065 height 21
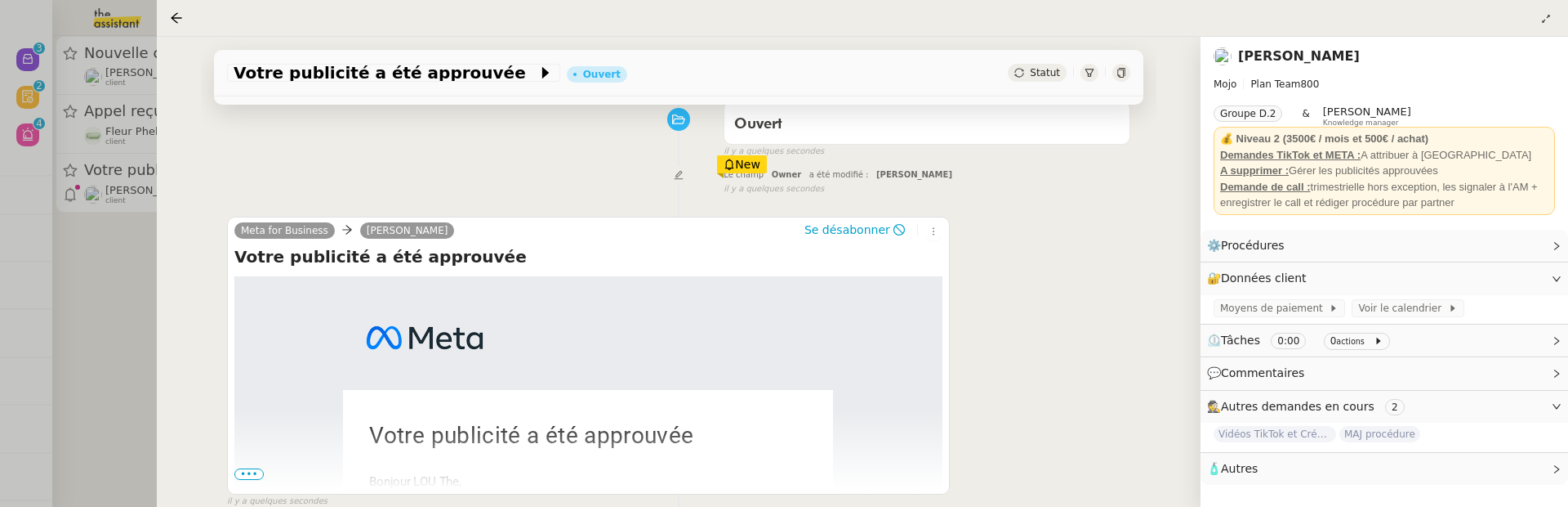
scroll to position [235, 0]
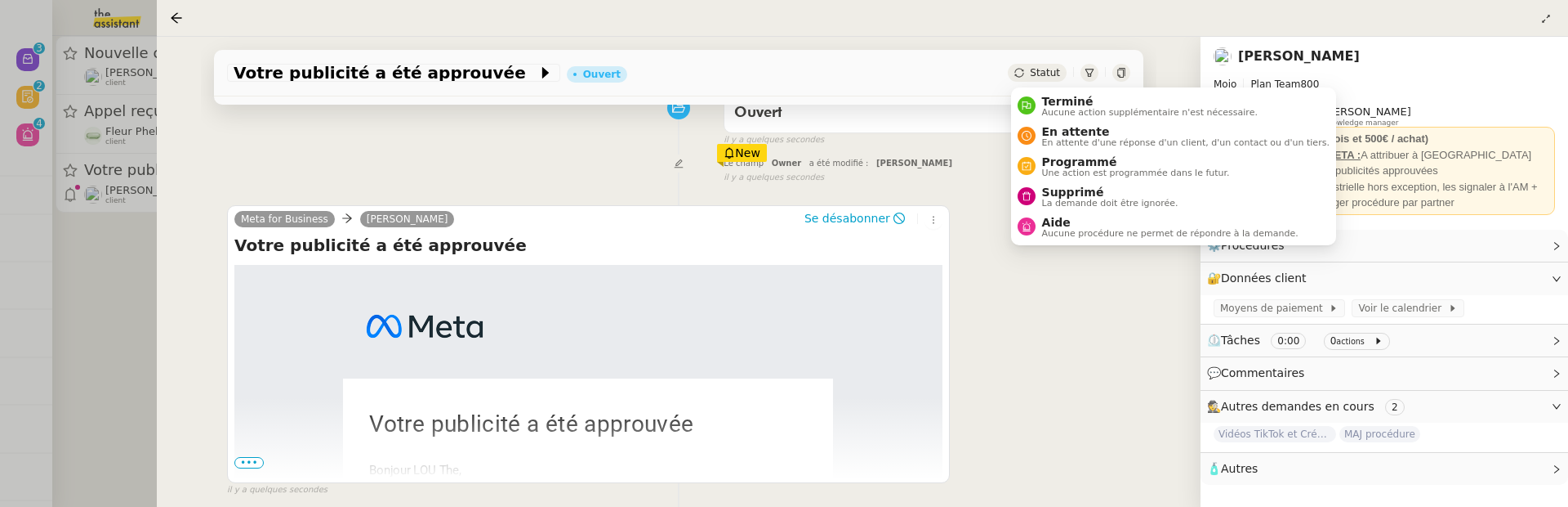
click at [1053, 71] on span "Statut" at bounding box center [1045, 72] width 30 height 11
click at [1070, 194] on span "Supprimé" at bounding box center [1111, 192] width 137 height 13
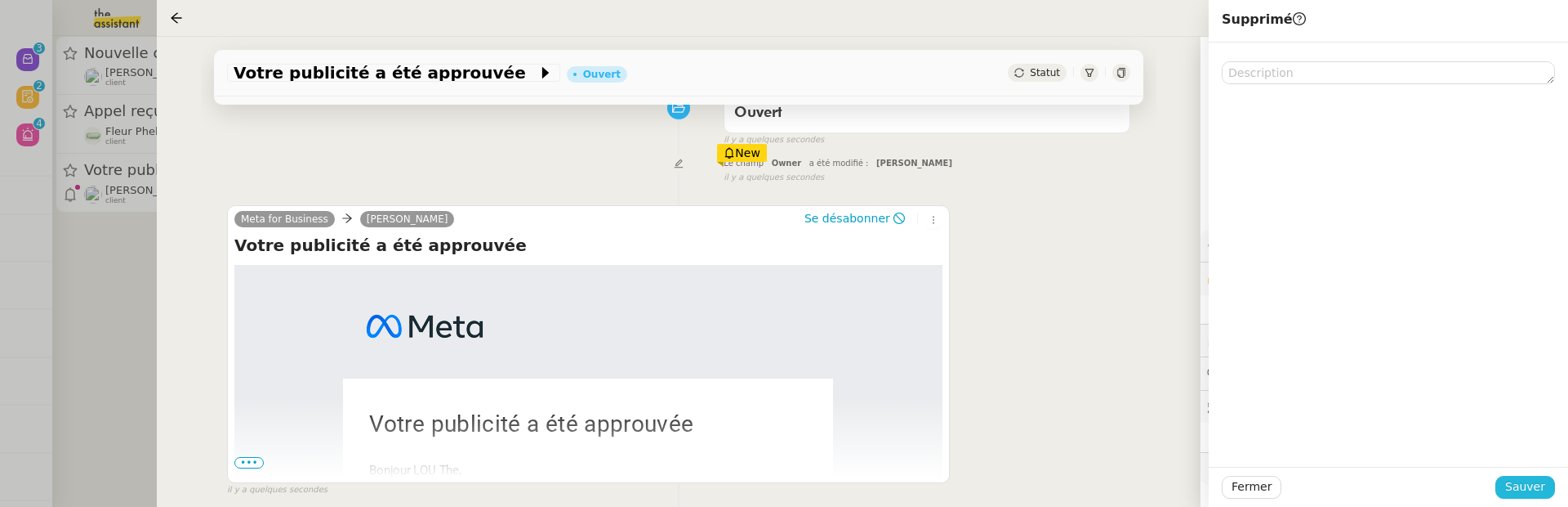
click at [1519, 481] on span "Sauver" at bounding box center [1525, 486] width 40 height 19
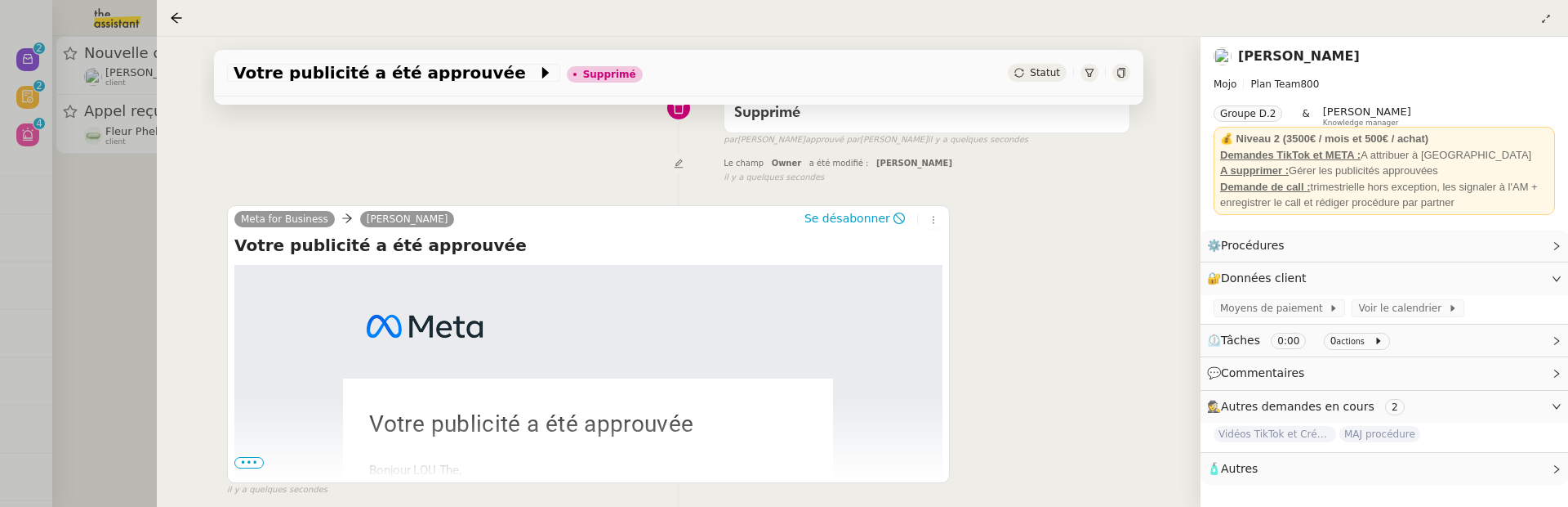
click at [124, 284] on div at bounding box center [784, 254] width 1568 height 507
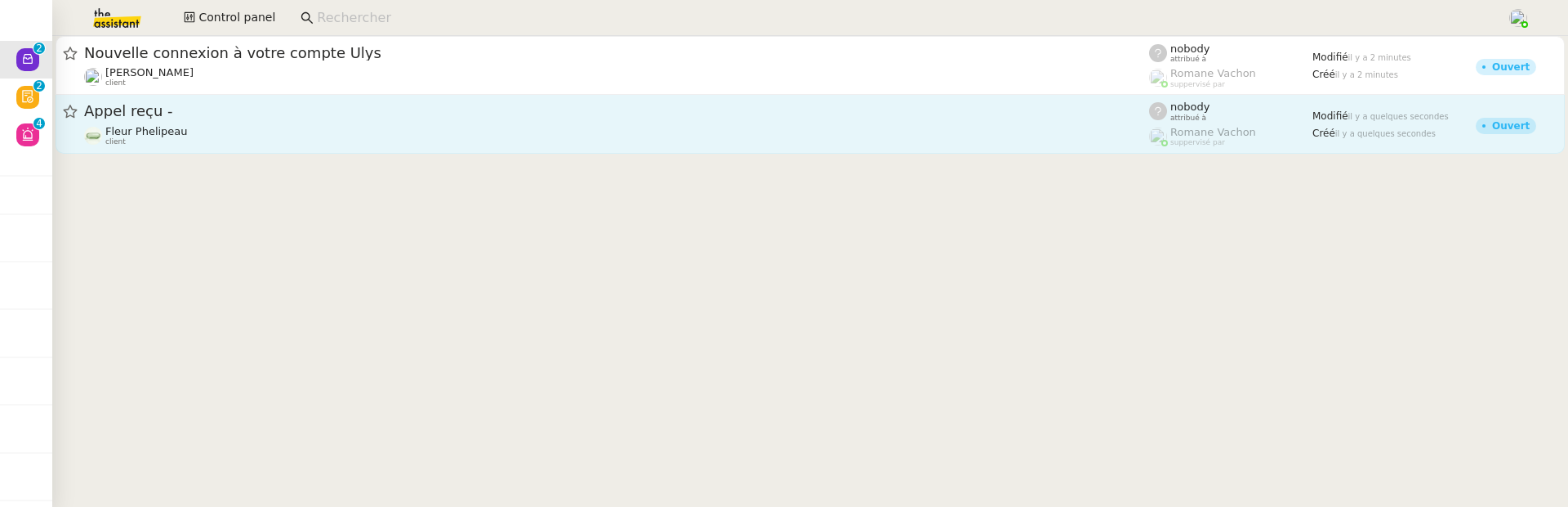
click at [414, 117] on span "Appel reçu -" at bounding box center [616, 110] width 1065 height 15
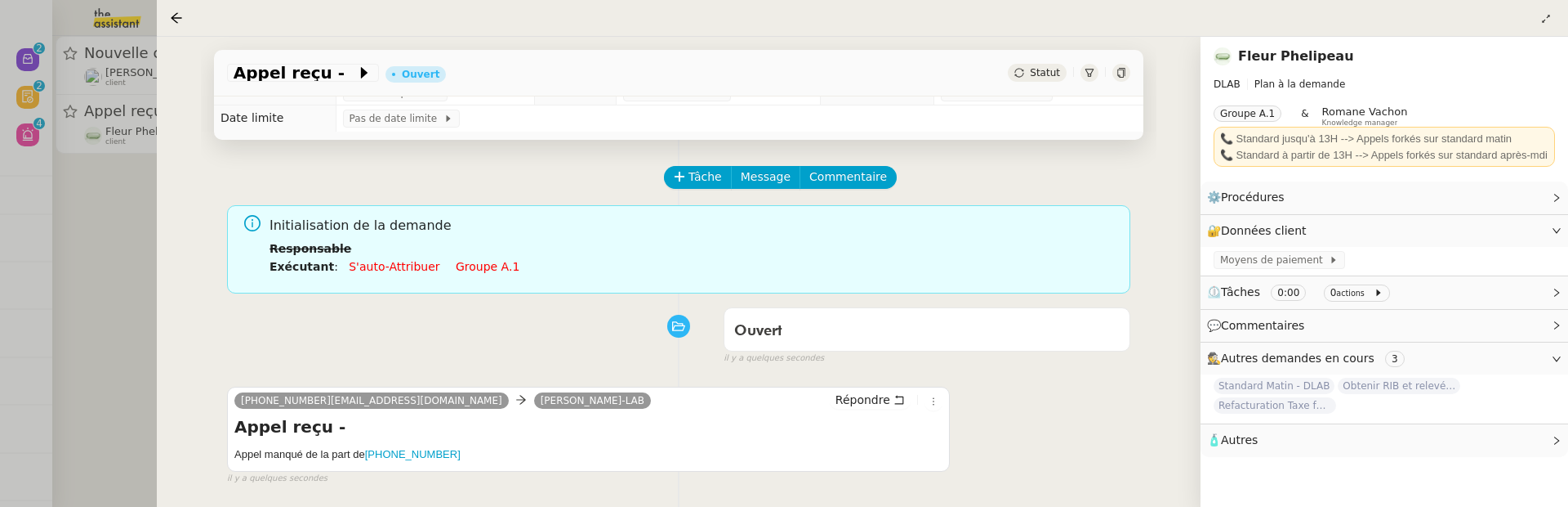
scroll to position [20, 0]
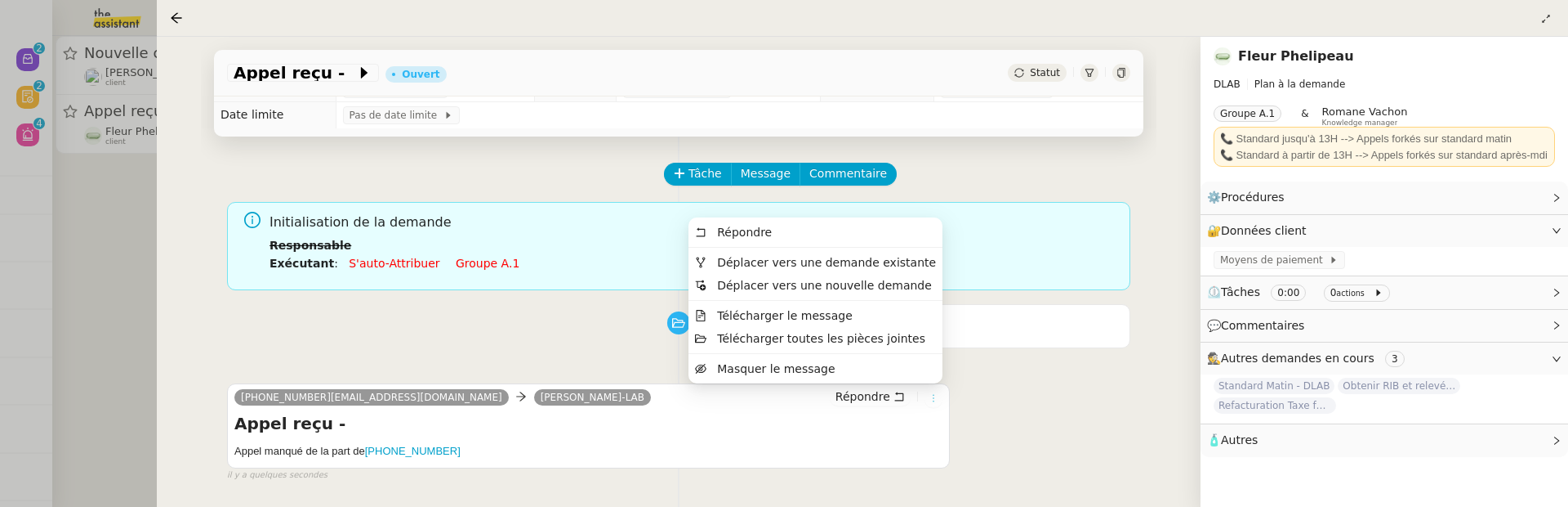
click at [932, 397] on icon at bounding box center [933, 397] width 10 height 10
click at [908, 262] on span "Déplacer vers une demande existante" at bounding box center [826, 262] width 219 height 13
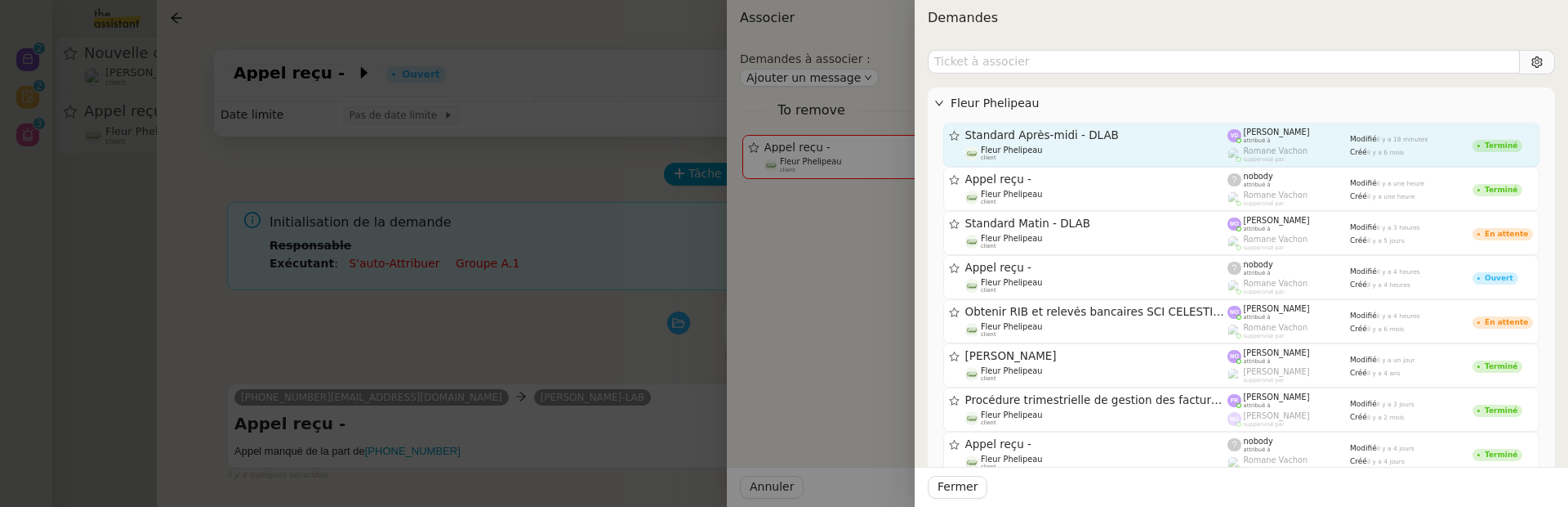
click at [1104, 137] on span "Standard Après-midi - DLAB" at bounding box center [1097, 135] width 263 height 11
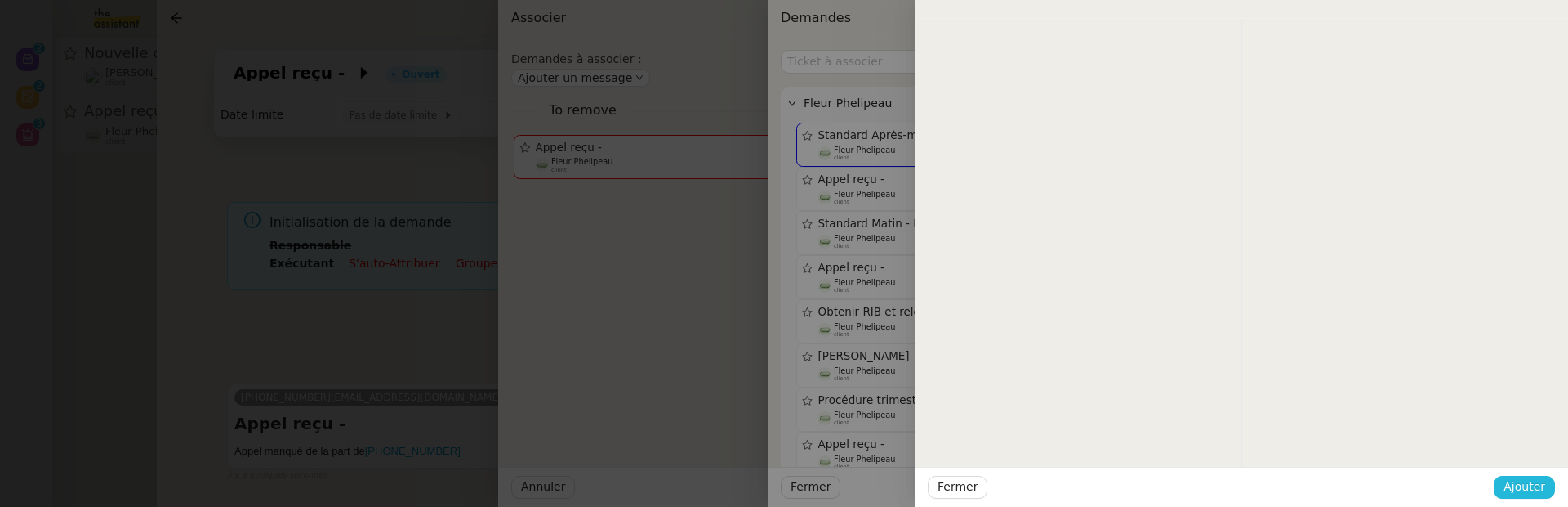
click at [1511, 486] on span "Ajouter" at bounding box center [1524, 486] width 41 height 19
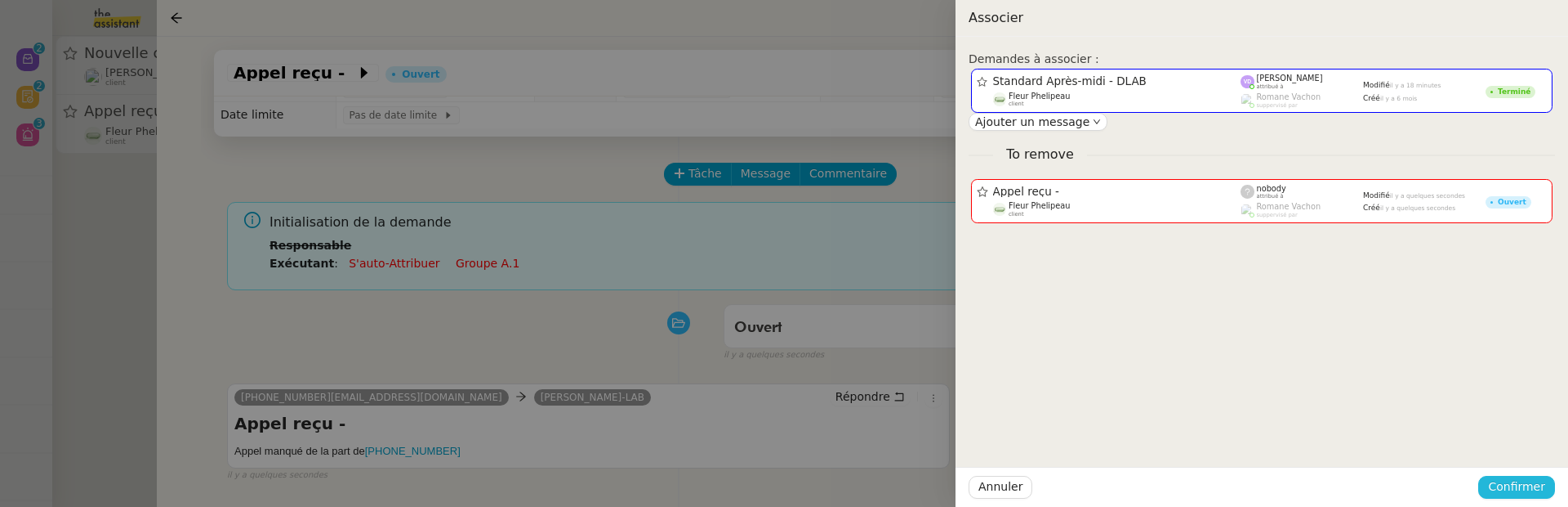
click at [1511, 486] on span "Confirmer" at bounding box center [1517, 486] width 57 height 19
click at [1514, 445] on span "Ajouter" at bounding box center [1518, 443] width 41 height 17
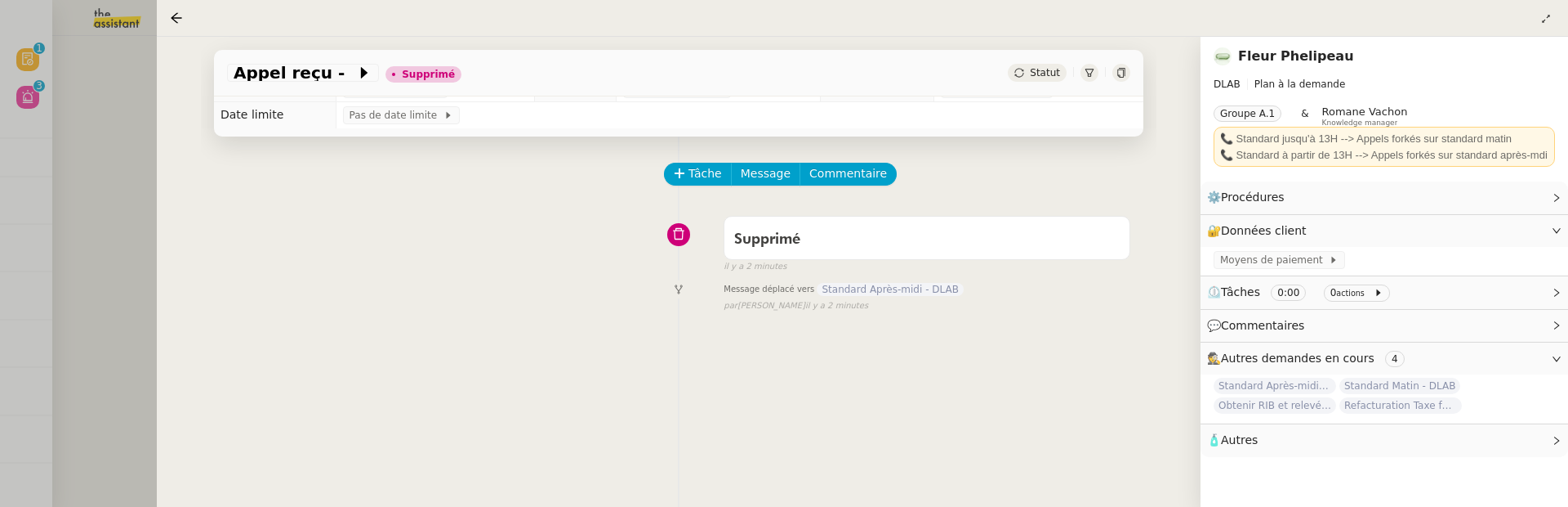
click at [70, 201] on div at bounding box center [784, 254] width 1568 height 507
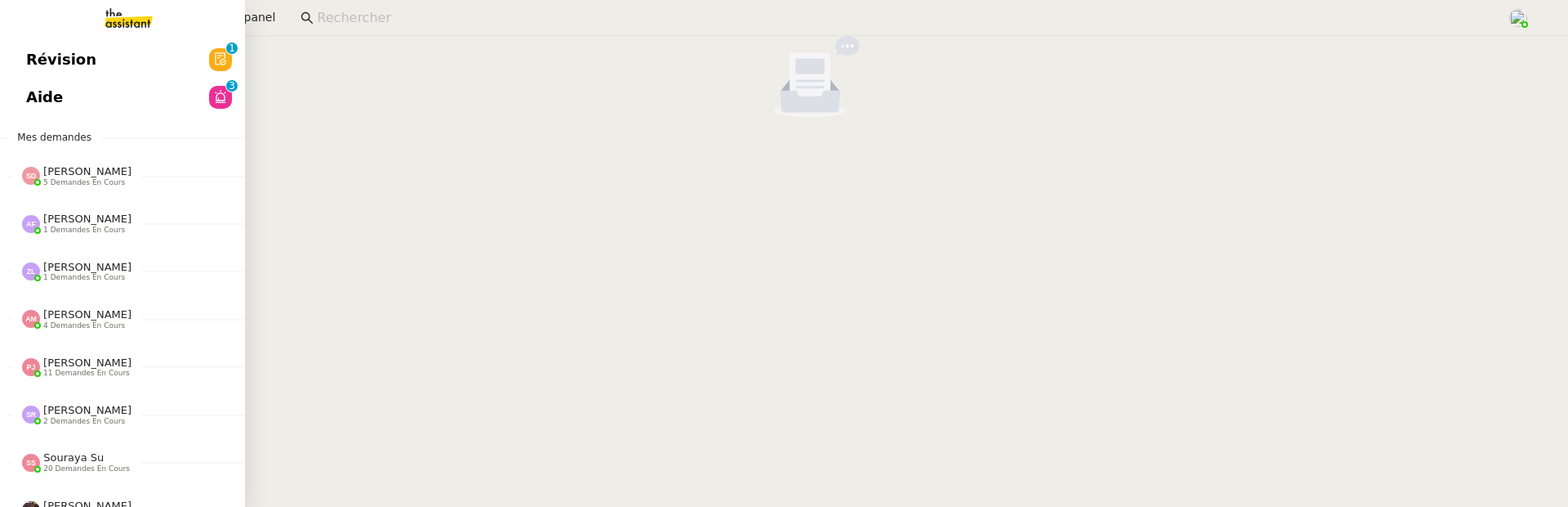
click at [27, 56] on span "Révision" at bounding box center [62, 60] width 71 height 25
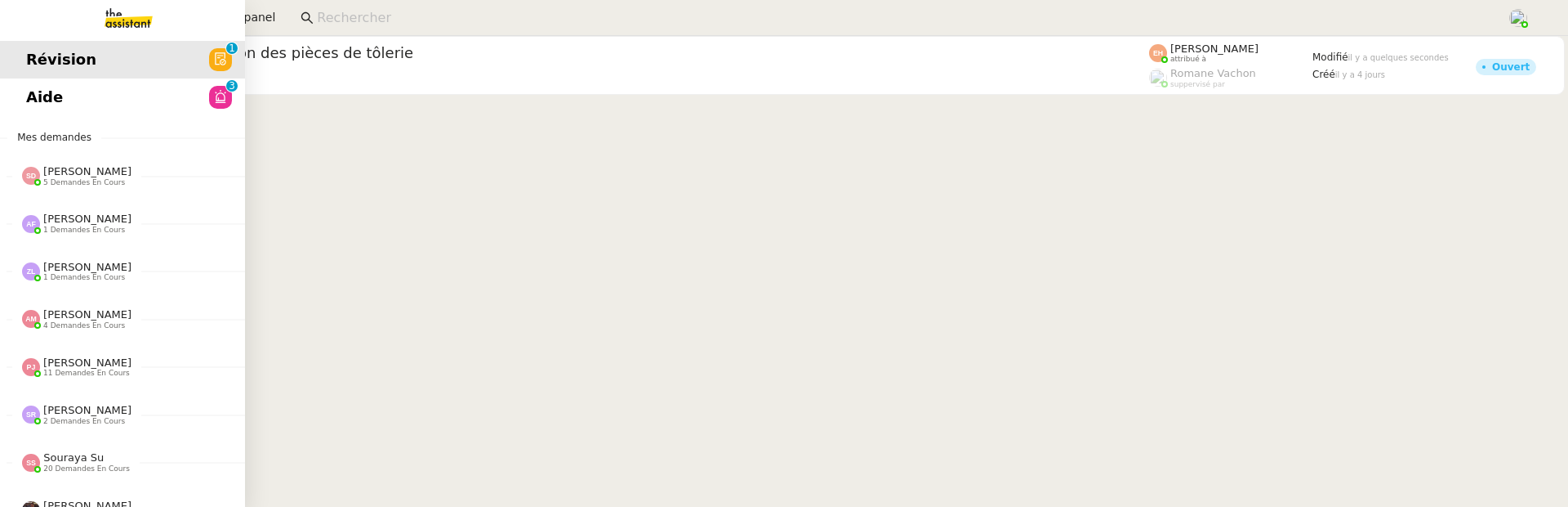
click at [13, 92] on link "Aide 0 1 2 3 4 5 6 7 8 9" at bounding box center [123, 97] width 245 height 38
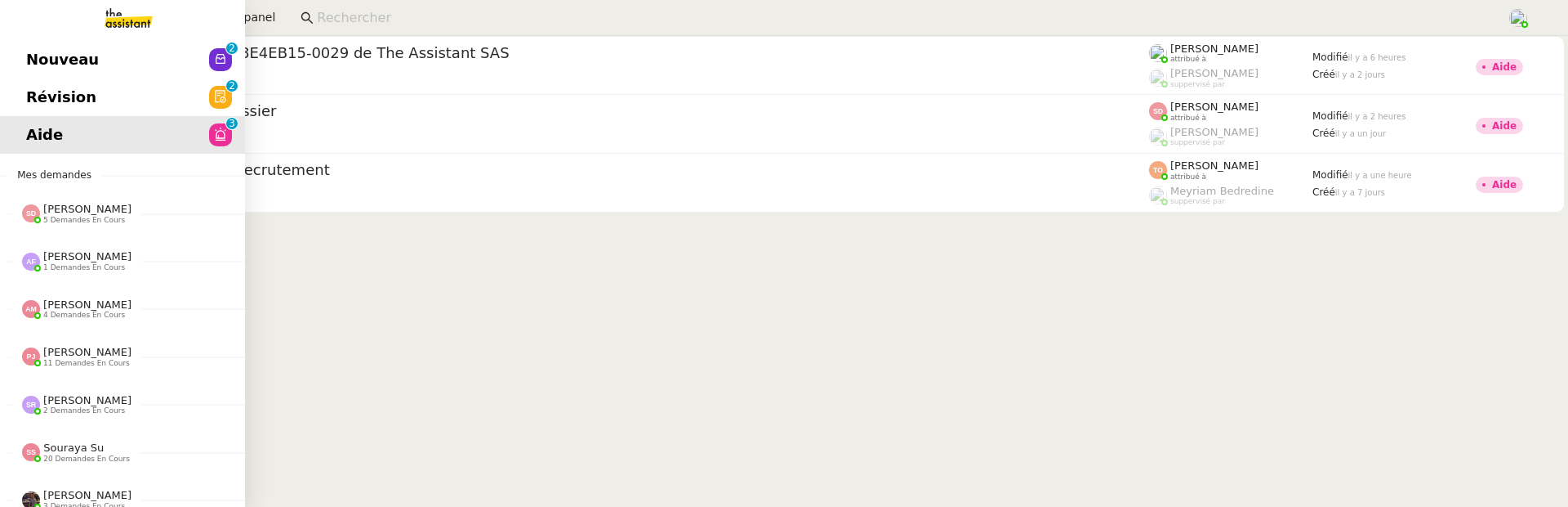
click at [41, 95] on span "Révision" at bounding box center [62, 97] width 71 height 25
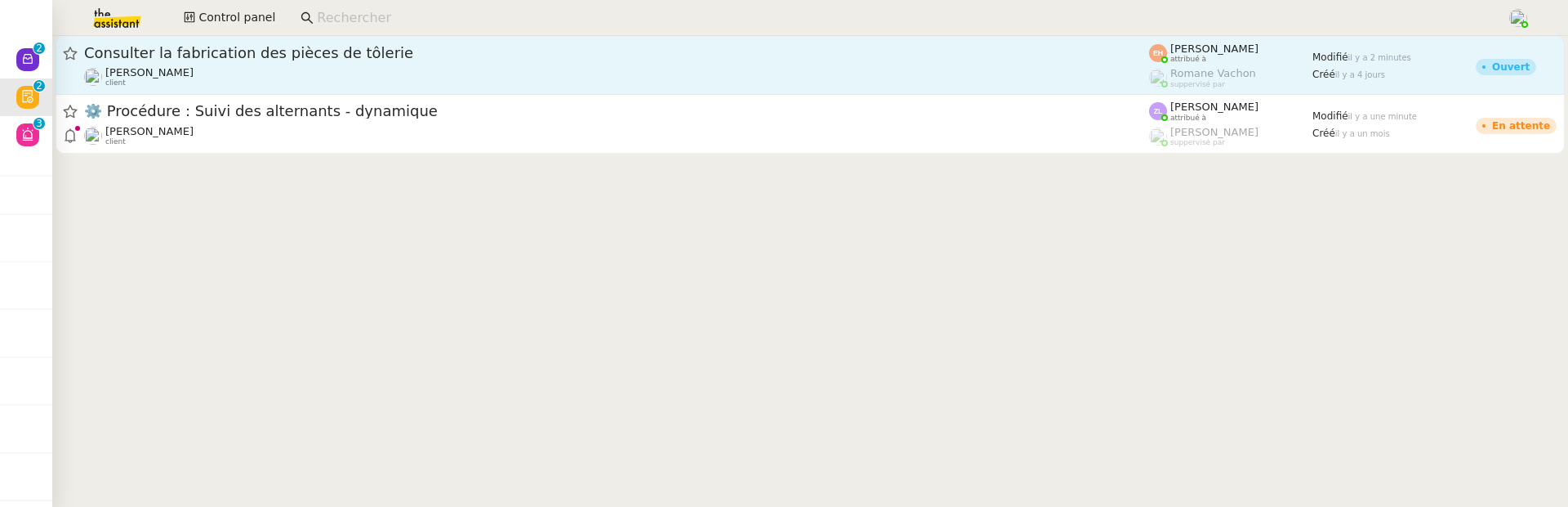
click at [618, 87] on div "Quang Tam NGUYEN client" at bounding box center [616, 77] width 1065 height 21
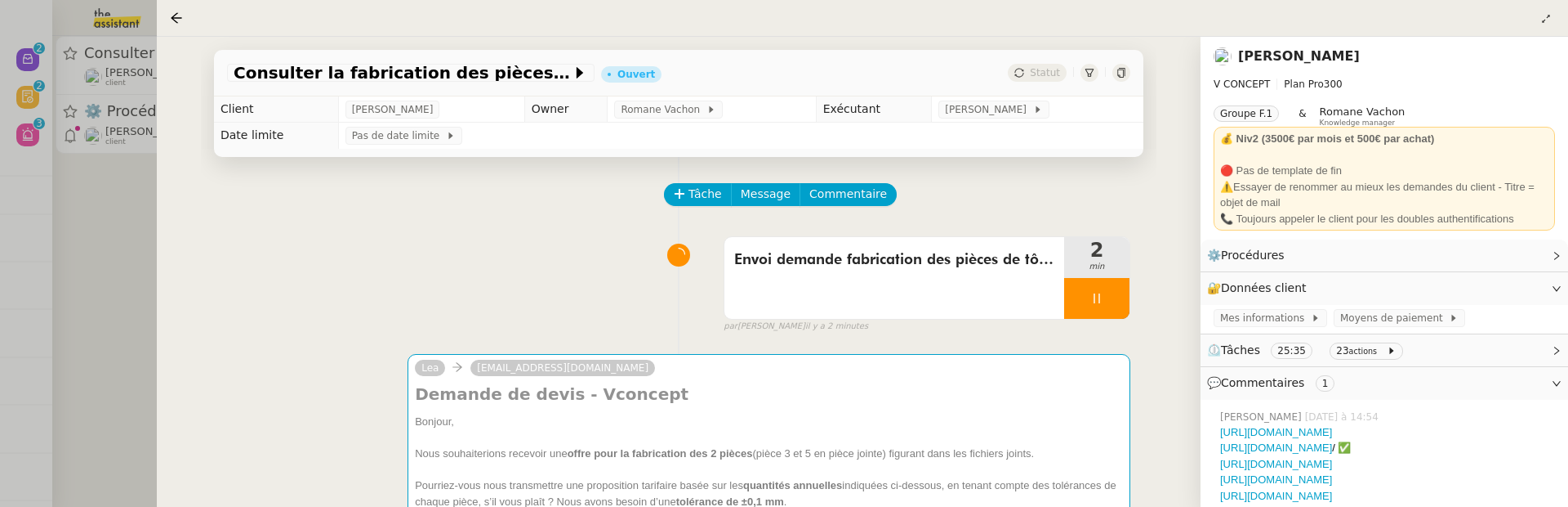
click at [146, 302] on div at bounding box center [784, 254] width 1568 height 507
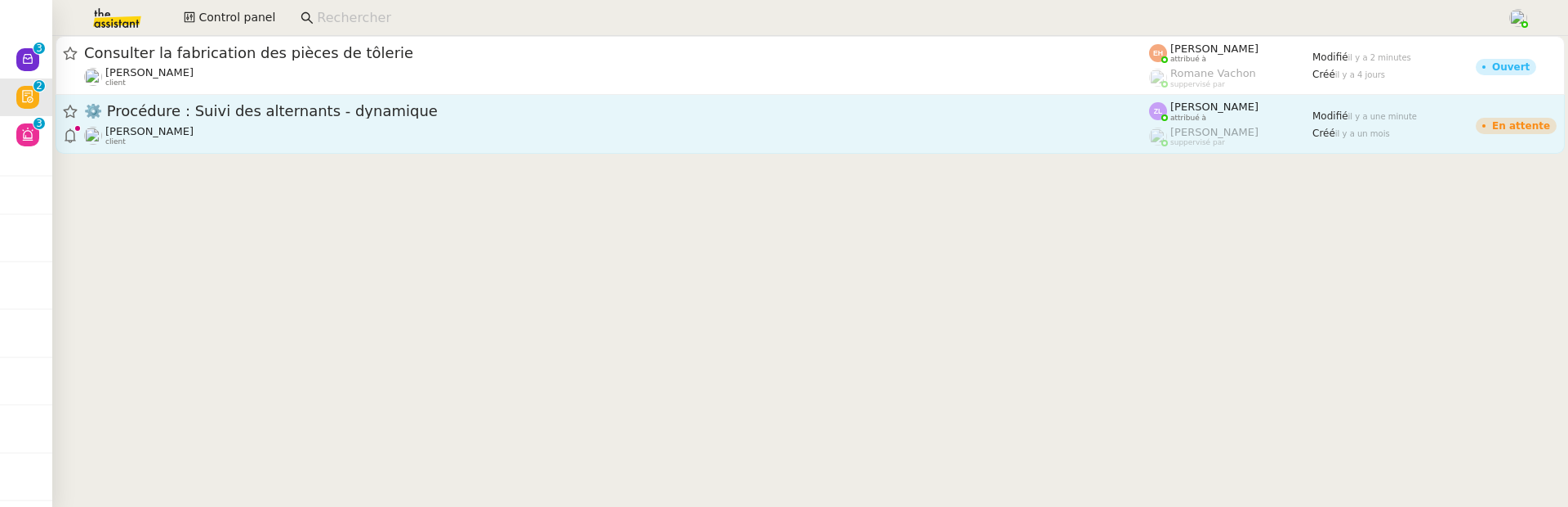
click at [434, 97] on link "⚙️ Procédure : Suivi des alternants - dynamique Réma Ngaiboye client Zoé Lacham…" at bounding box center [810, 124] width 1510 height 59
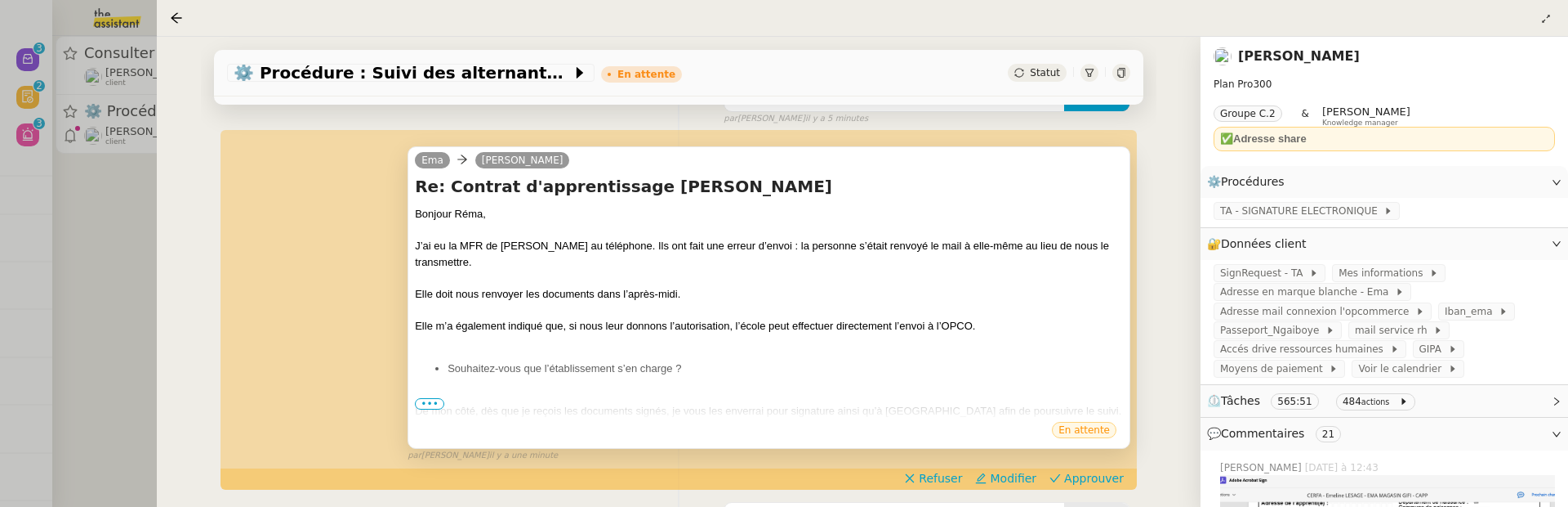
scroll to position [301, 0]
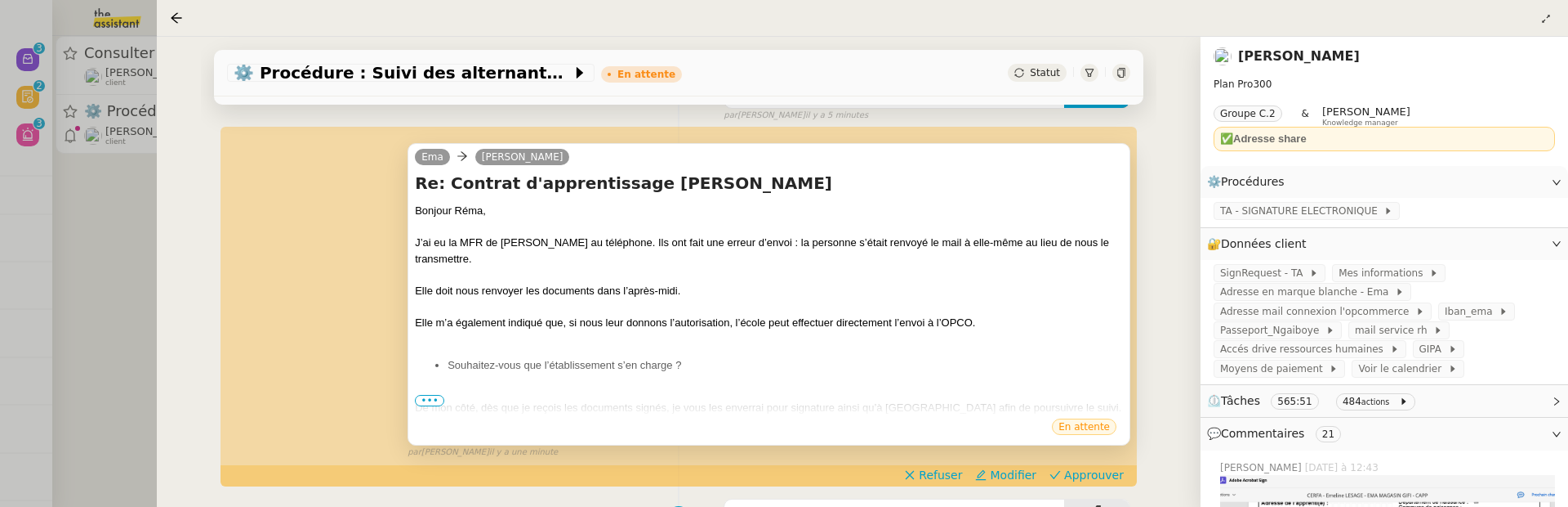
click at [431, 403] on span "•••" at bounding box center [429, 400] width 29 height 11
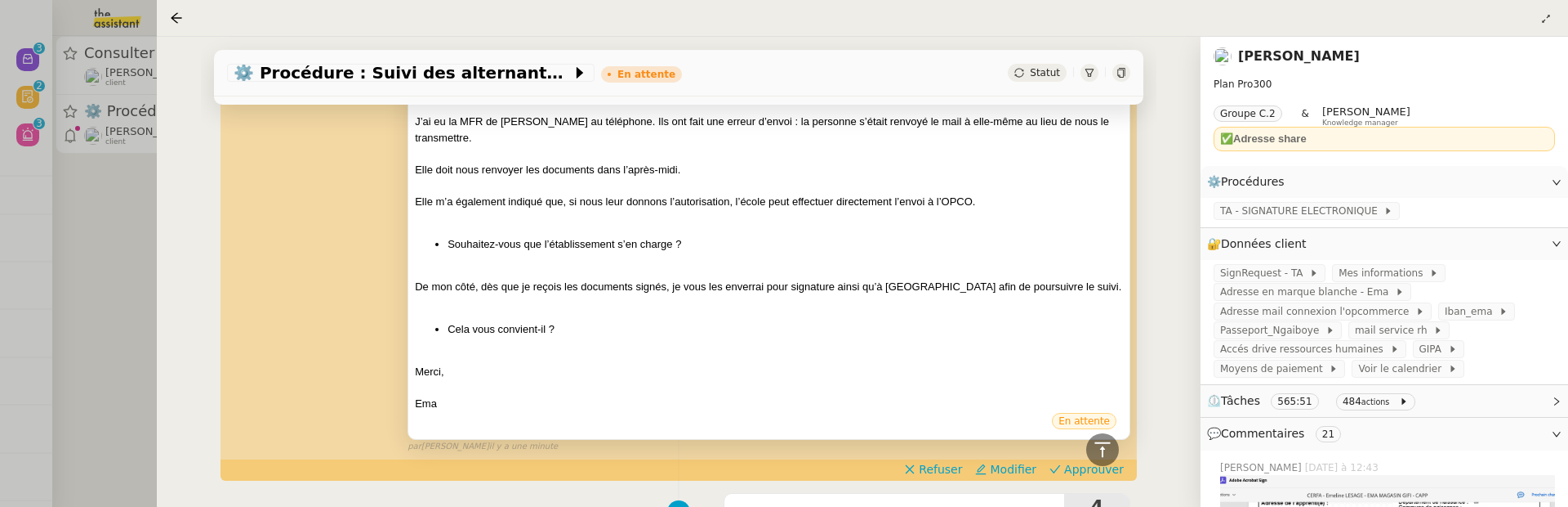
scroll to position [423, 0]
click at [1070, 460] on span "Approuver" at bounding box center [1095, 468] width 60 height 17
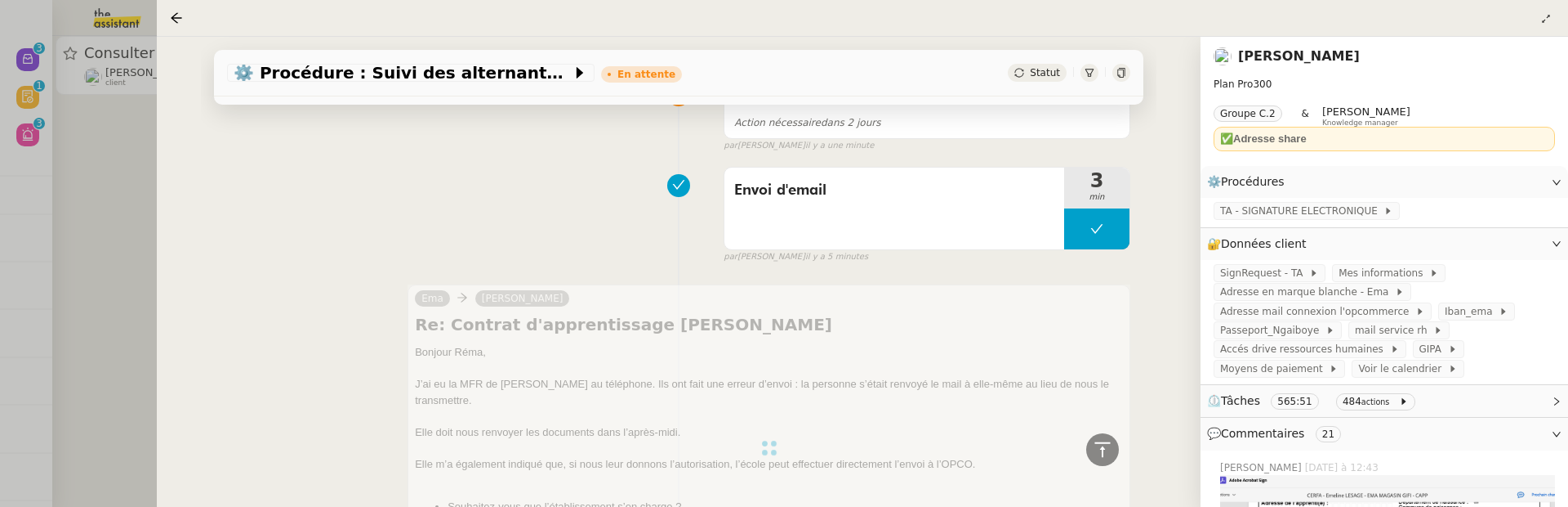
scroll to position [0, 0]
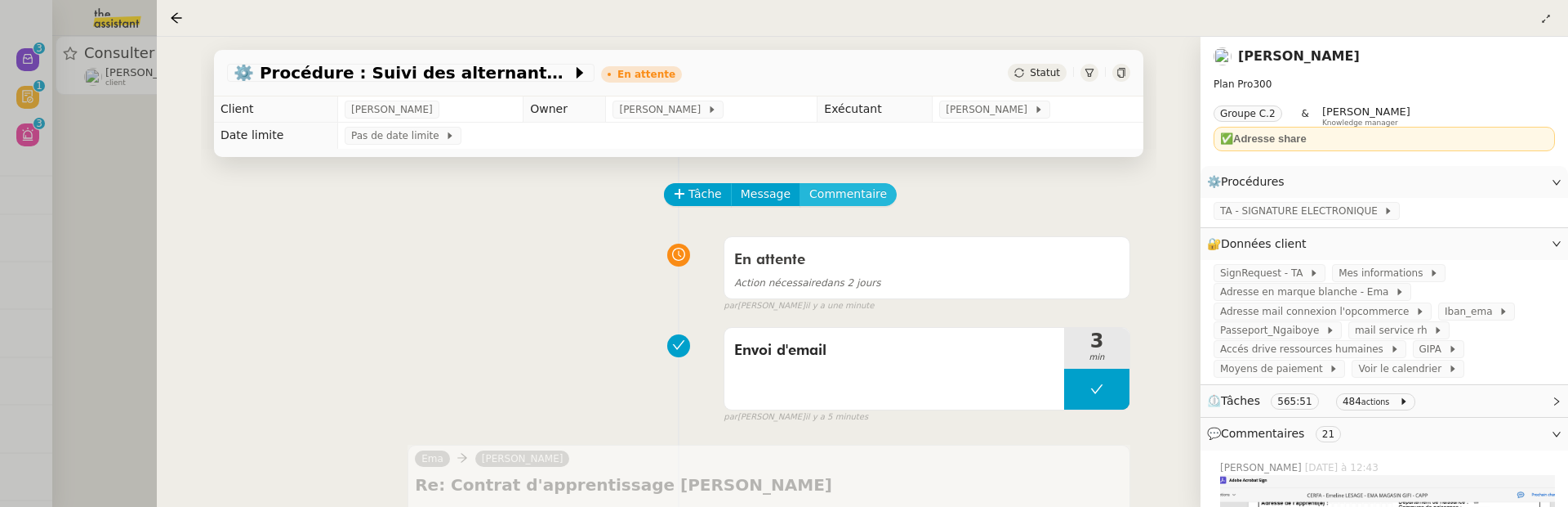
click at [861, 192] on span "Commentaire" at bounding box center [848, 193] width 78 height 19
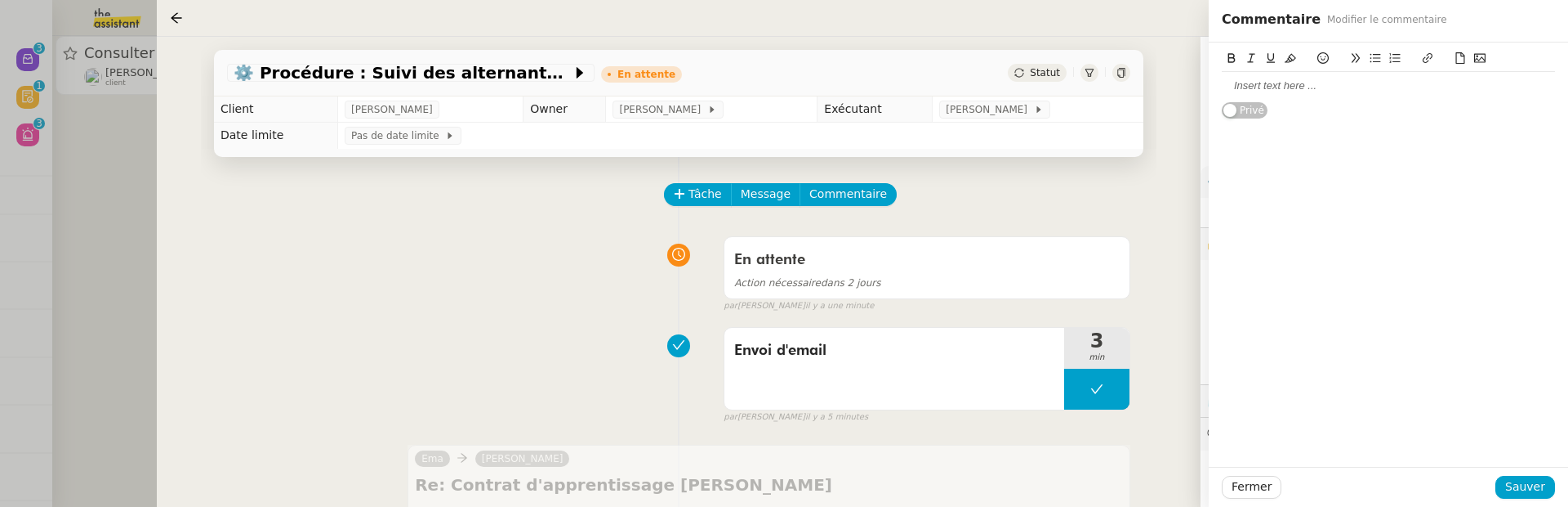
click at [1248, 90] on div at bounding box center [1388, 86] width 333 height 15
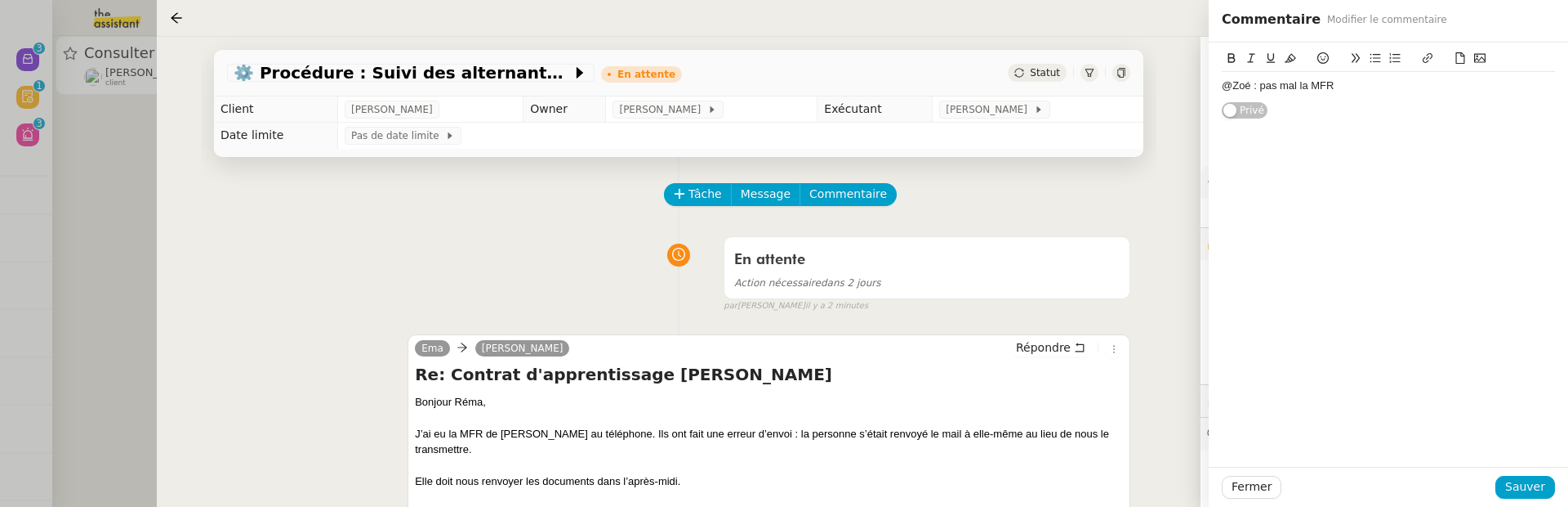
click at [1324, 56] on icon at bounding box center [1323, 57] width 11 height 11
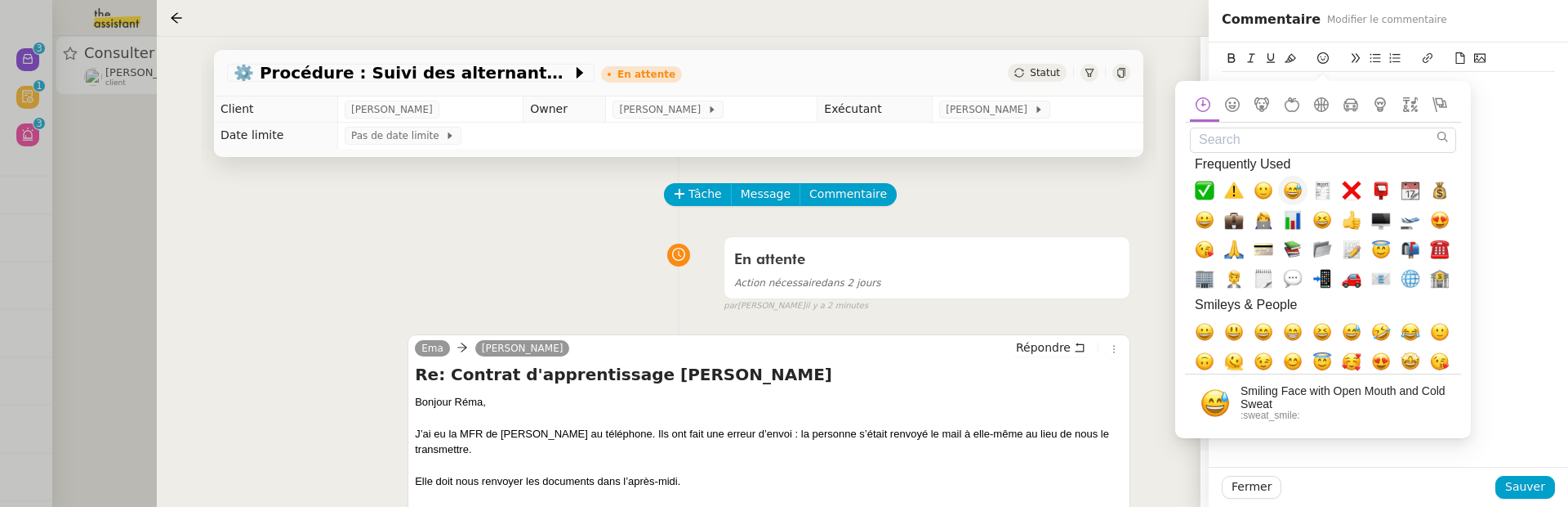
click at [1287, 189] on span "😅, sweat_smile" at bounding box center [1293, 190] width 19 height 19
click at [1522, 500] on div "Fermer Sauver" at bounding box center [1388, 486] width 359 height 40
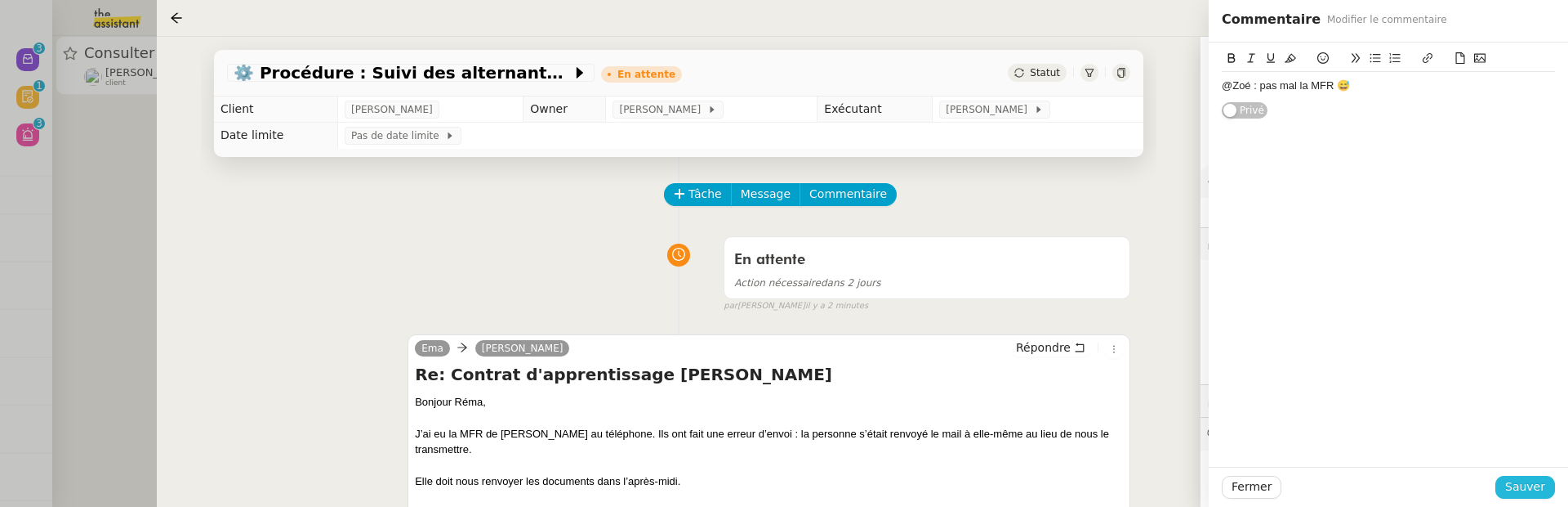
click at [1526, 488] on span "Sauver" at bounding box center [1525, 486] width 40 height 19
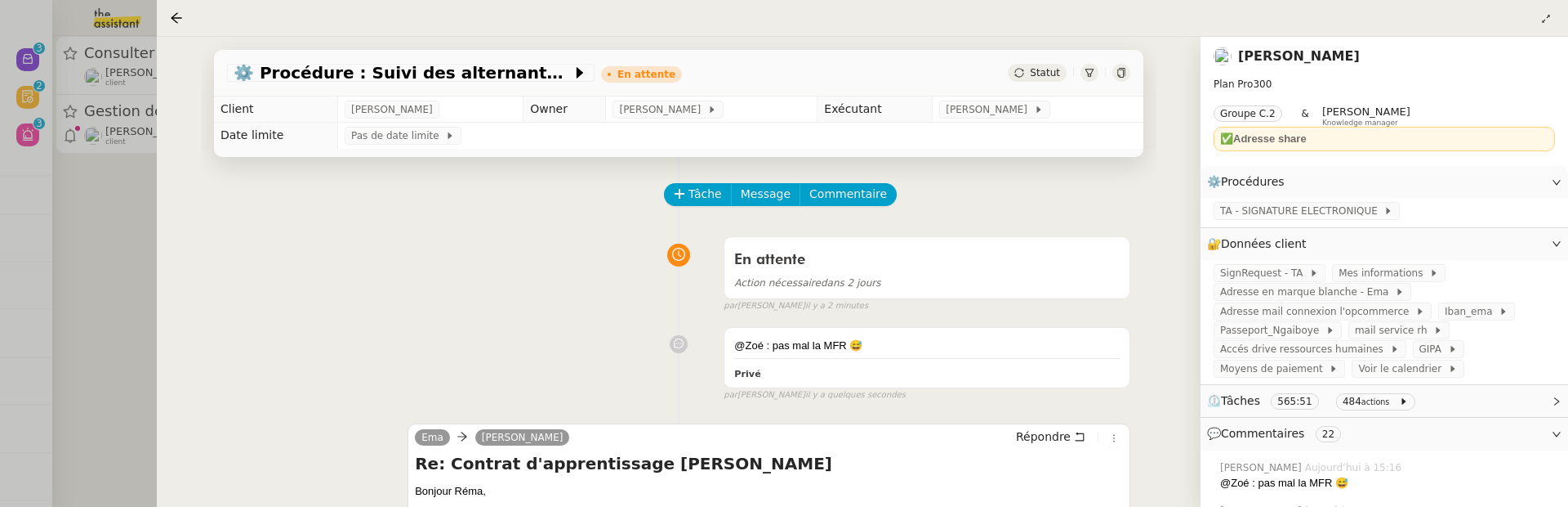
click at [147, 216] on div at bounding box center [784, 254] width 1568 height 507
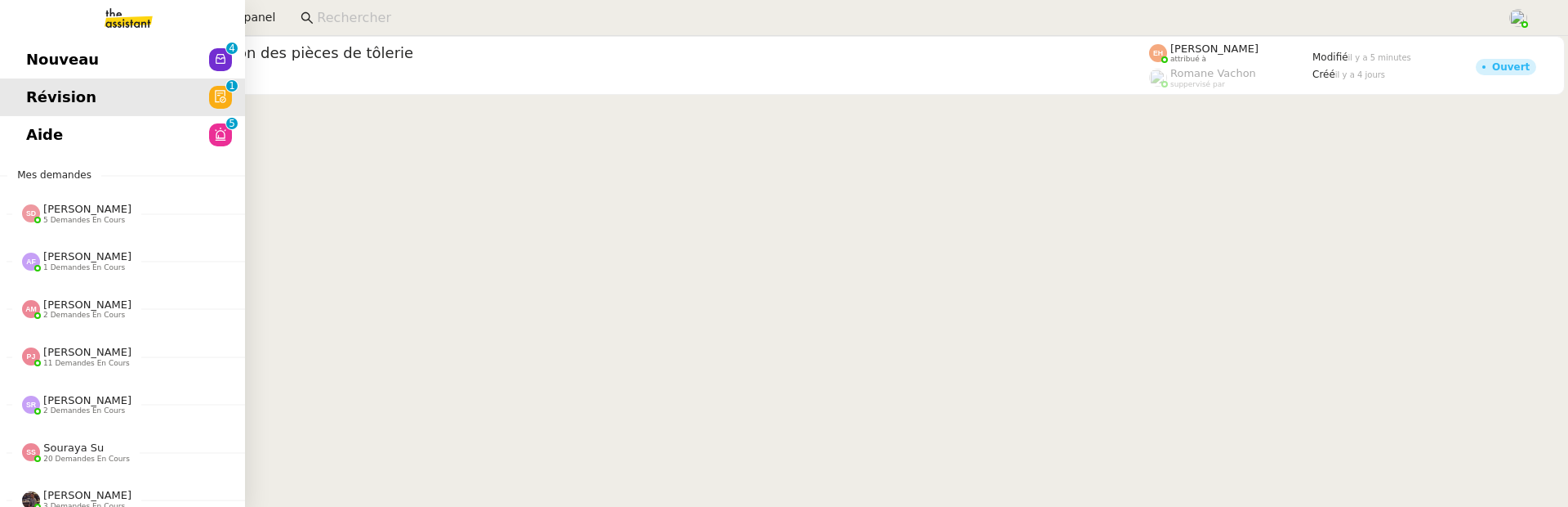
click at [43, 139] on link "Aide 0 1 2 3 4 5 6 7 8 9" at bounding box center [123, 134] width 245 height 38
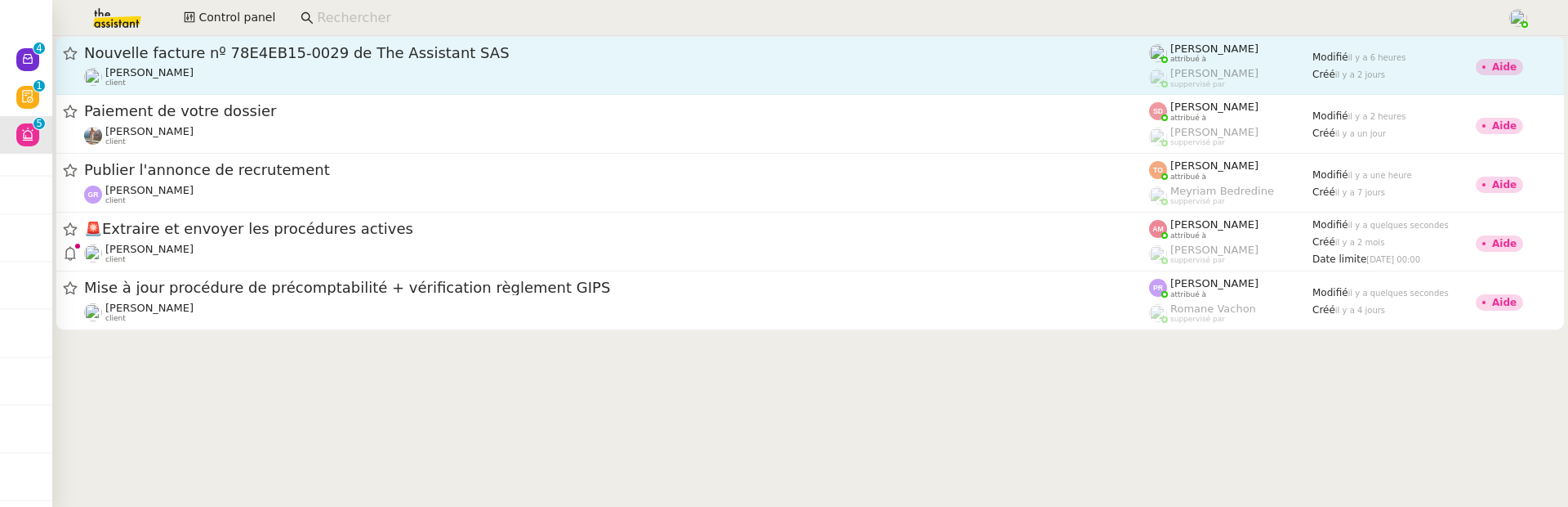
click at [660, 56] on span "Nouvelle facture nº 78E4EB15-0029 de The Assistant SAS" at bounding box center [616, 53] width 1065 height 15
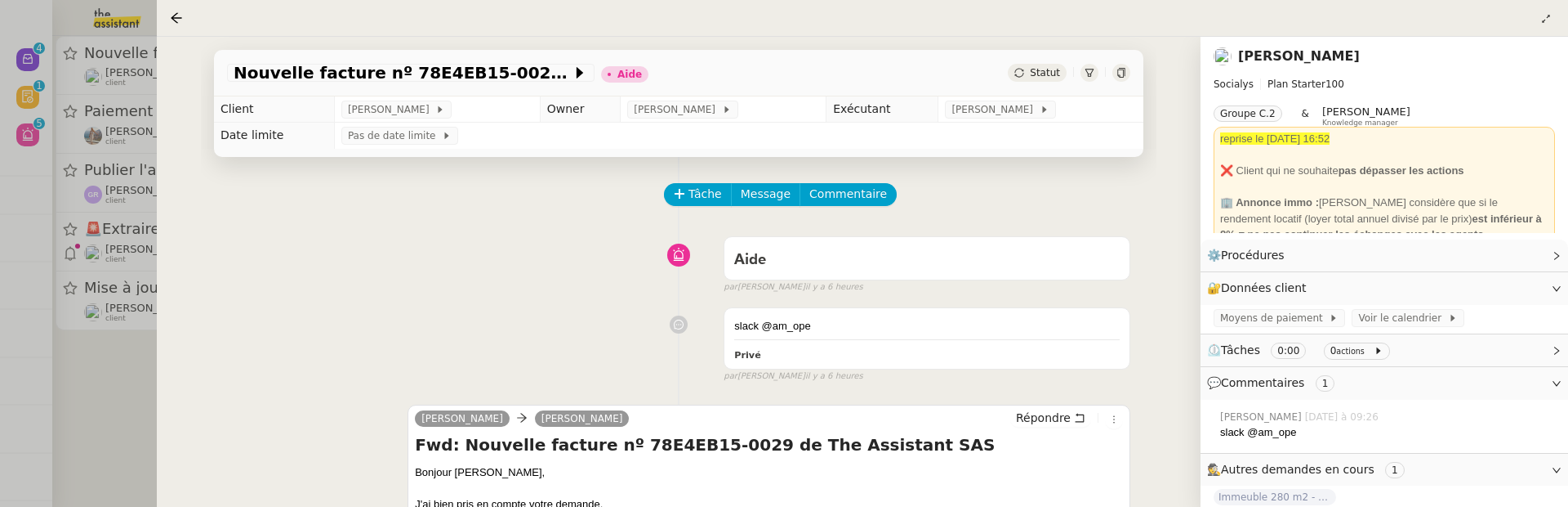
click at [100, 392] on div at bounding box center [784, 254] width 1568 height 507
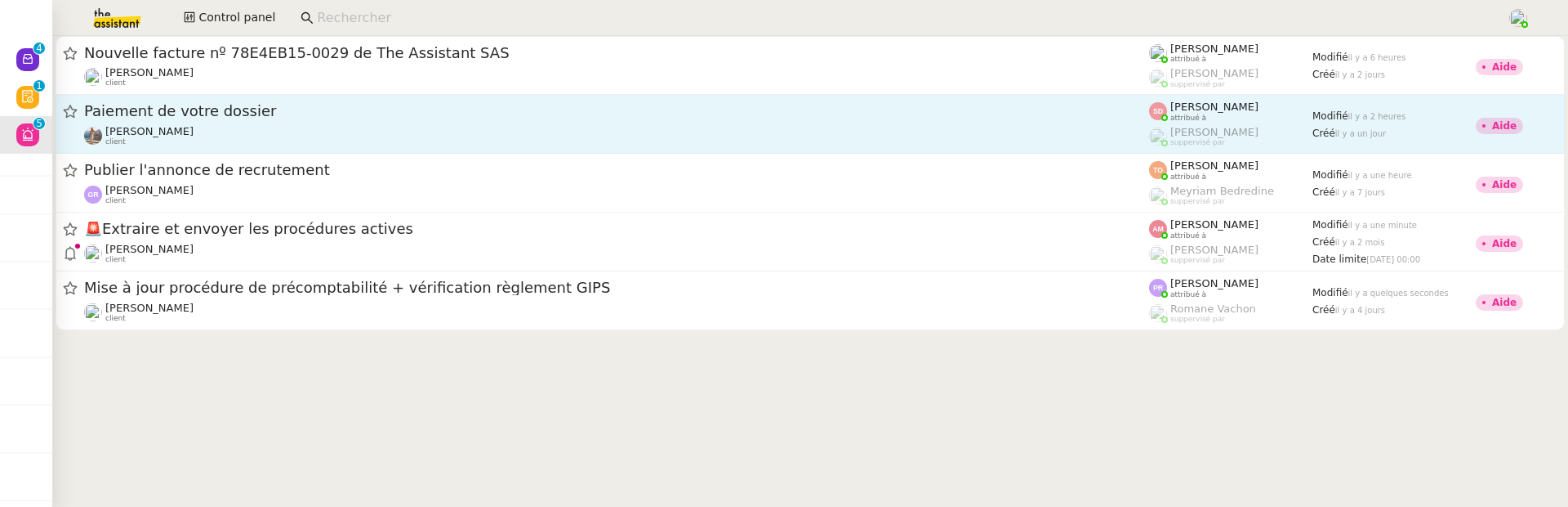
click at [340, 122] on div "Paiement de votre dossier Laura Gauthier client" at bounding box center [616, 124] width 1065 height 45
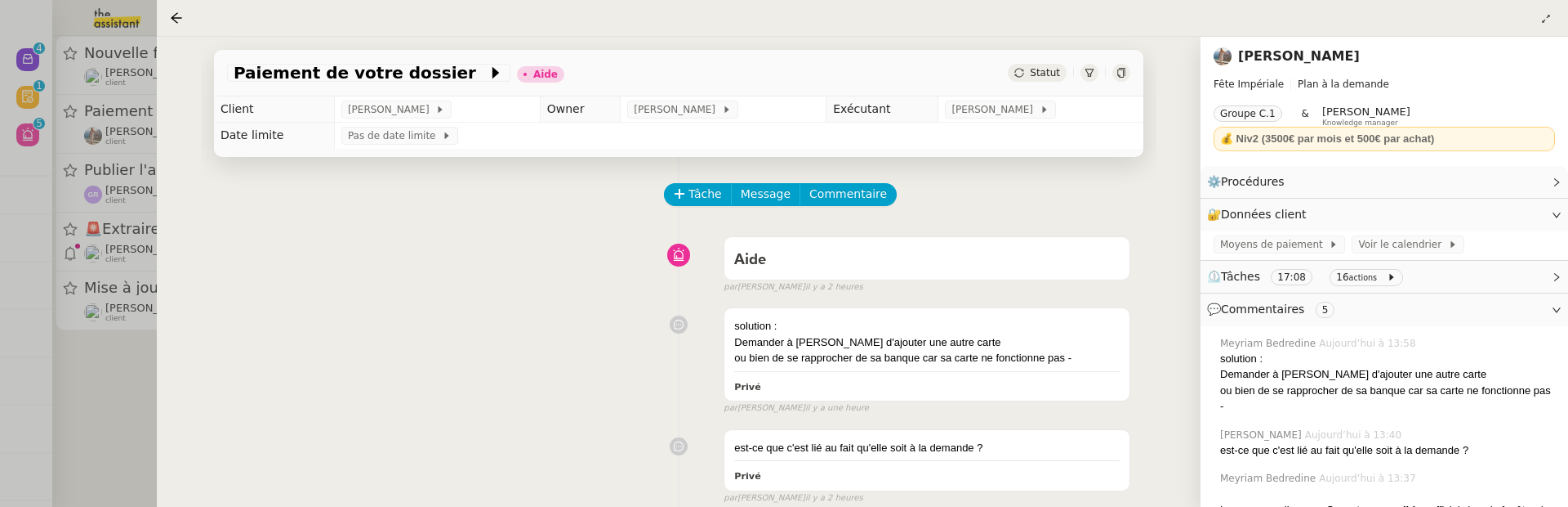
click at [115, 383] on div at bounding box center [784, 254] width 1568 height 507
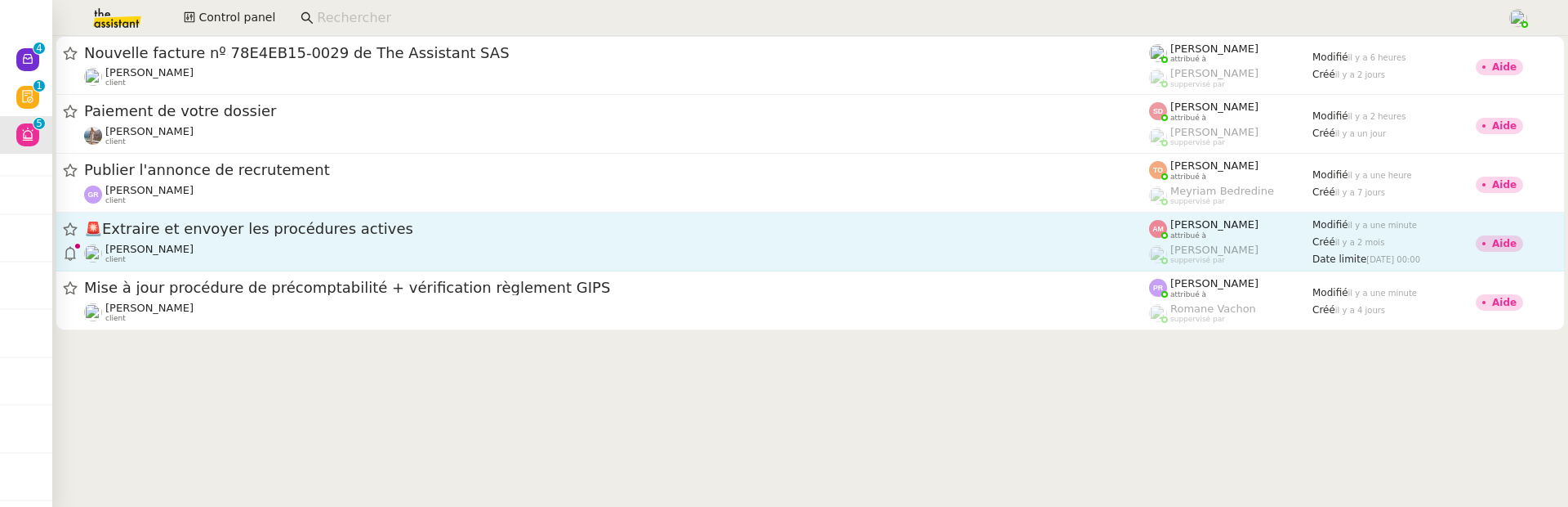
click at [398, 232] on span "🚨 Extraire et envoyer les procédures actives" at bounding box center [616, 229] width 1065 height 15
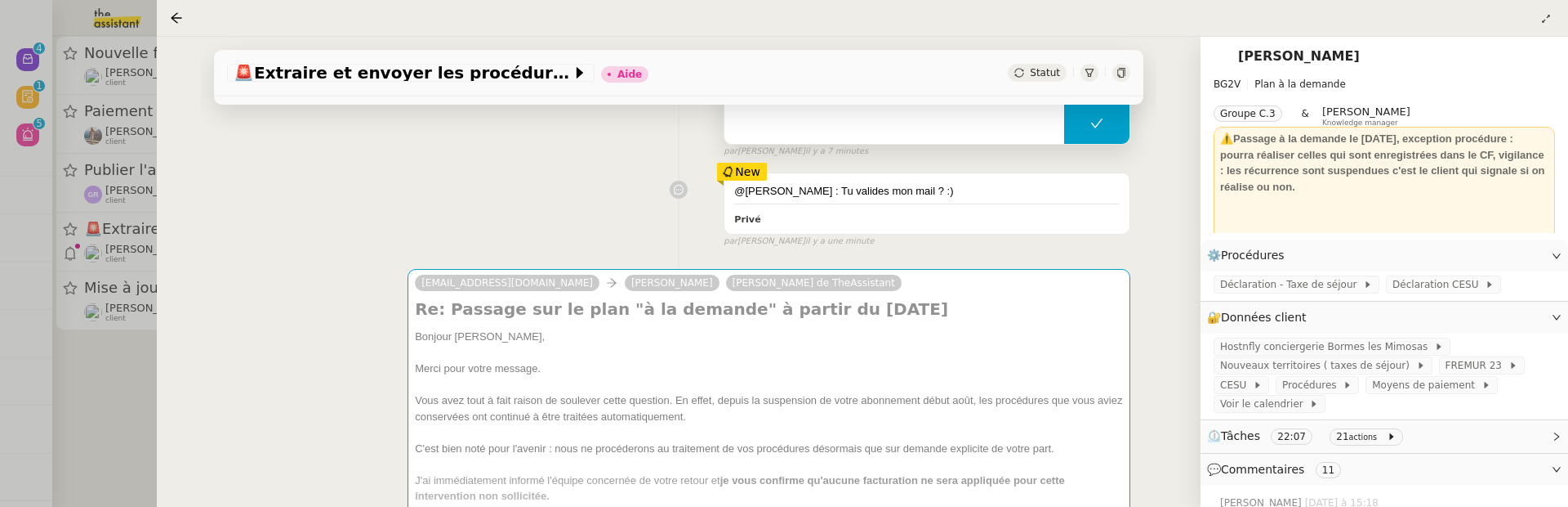
scroll to position [329, 0]
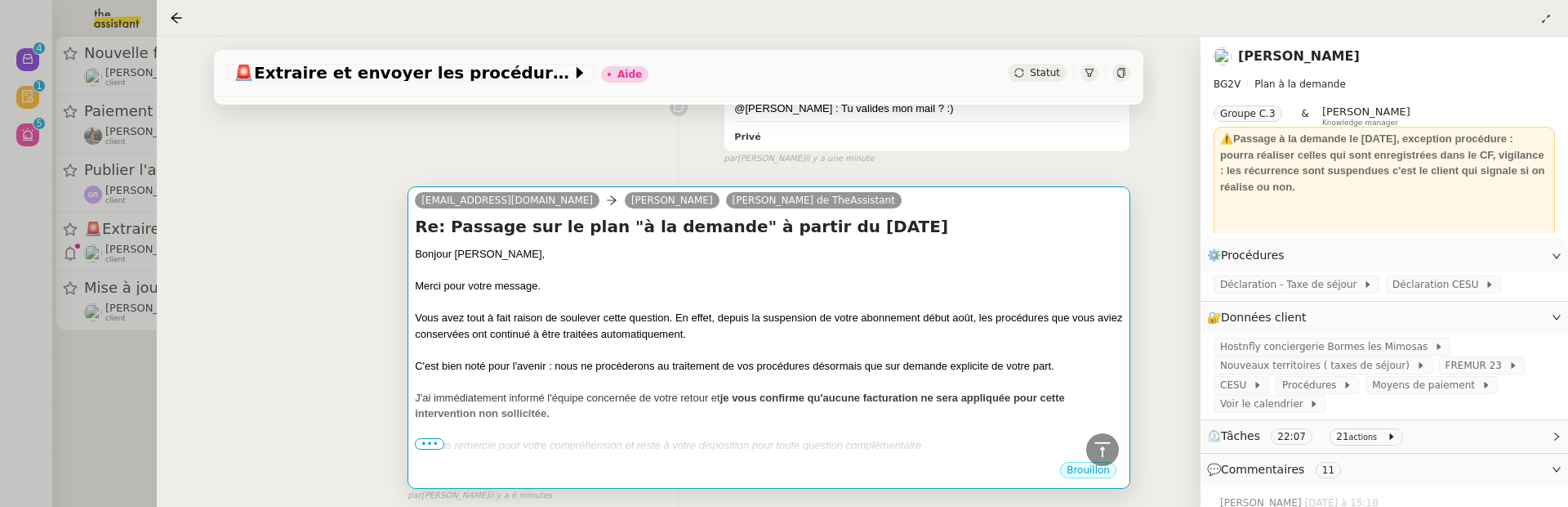
click at [419, 448] on em "Je vous remercie pour votre compréhension et reste à votre disposition pour tou…" at bounding box center [669, 445] width 509 height 12
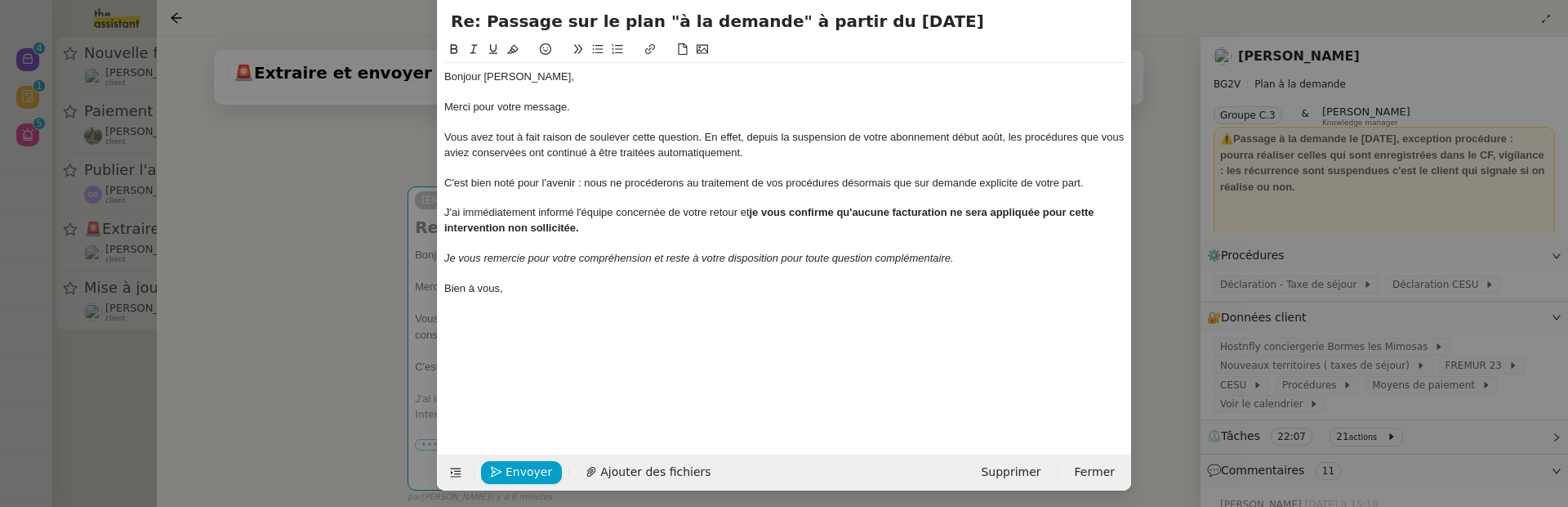
scroll to position [50, 0]
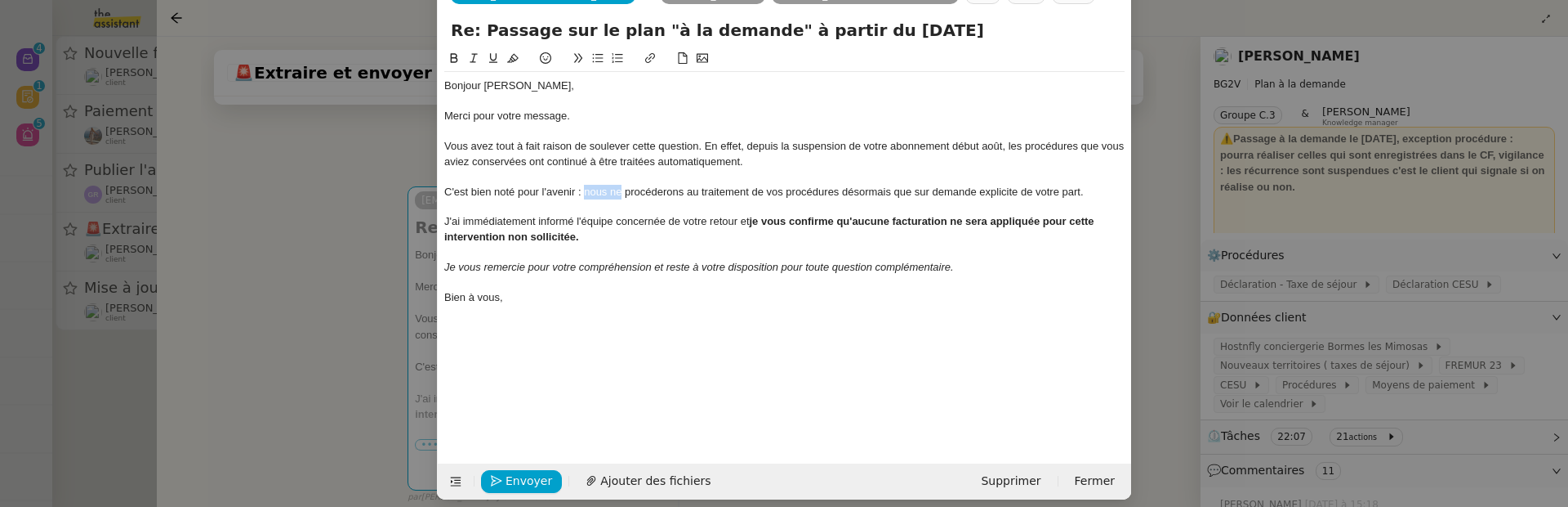
drag, startPoint x: 584, startPoint y: 191, endPoint x: 622, endPoint y: 192, distance: 38.0
click at [622, 192] on div "C'est bien noté pour l'avenir : nous ne procéderons au traitement de vos procéd…" at bounding box center [784, 192] width 681 height 15
drag, startPoint x: 725, startPoint y: 191, endPoint x: 664, endPoint y: 191, distance: 61.0
click at [664, 191] on div "C'est bien noté pour l'avenir : je ne procéderai procéderons au traitement de v…" at bounding box center [784, 192] width 681 height 15
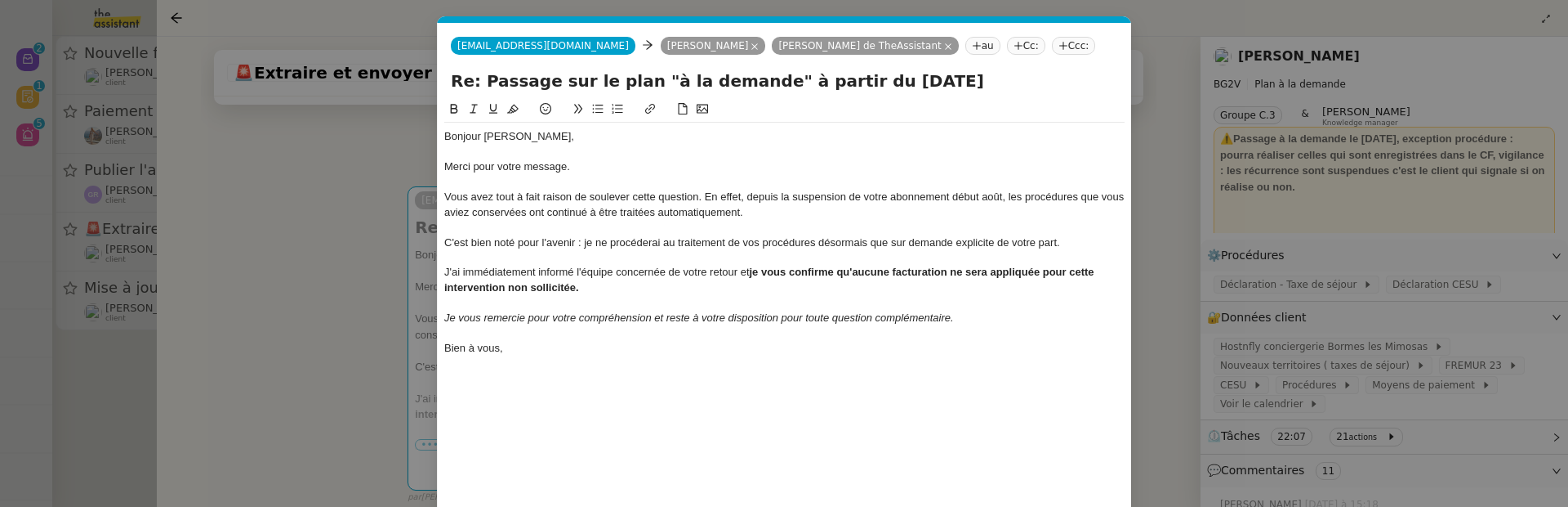
scroll to position [1, 0]
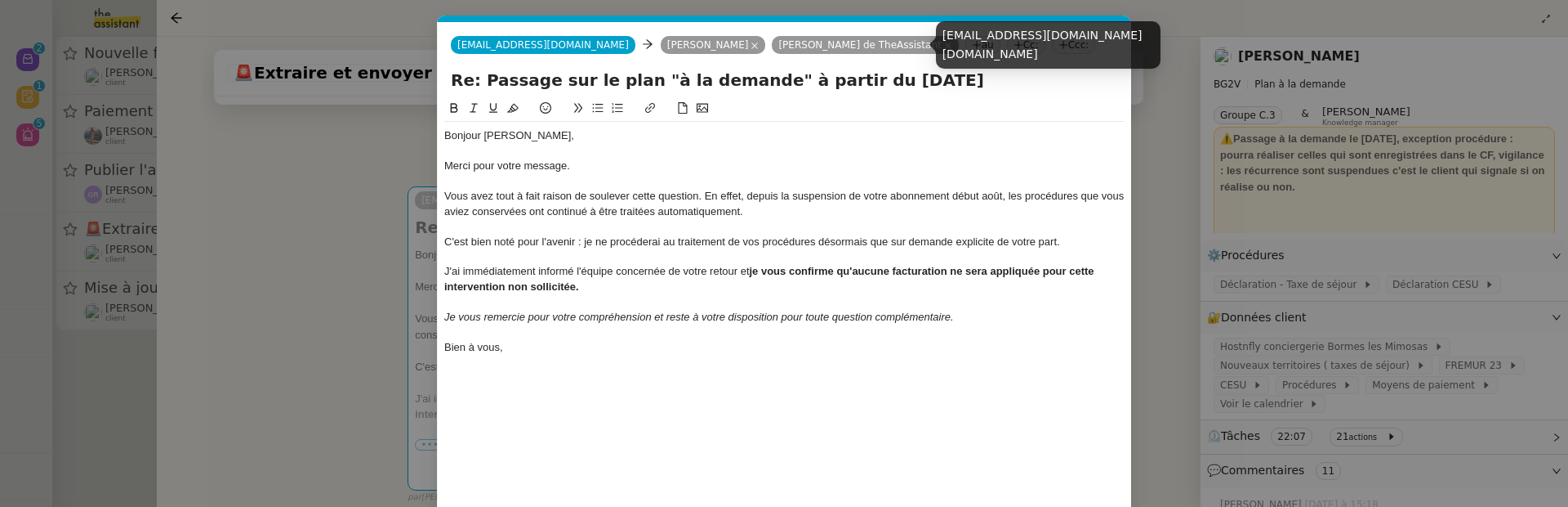
click at [945, 45] on icon at bounding box center [947, 45] width 6 height 6
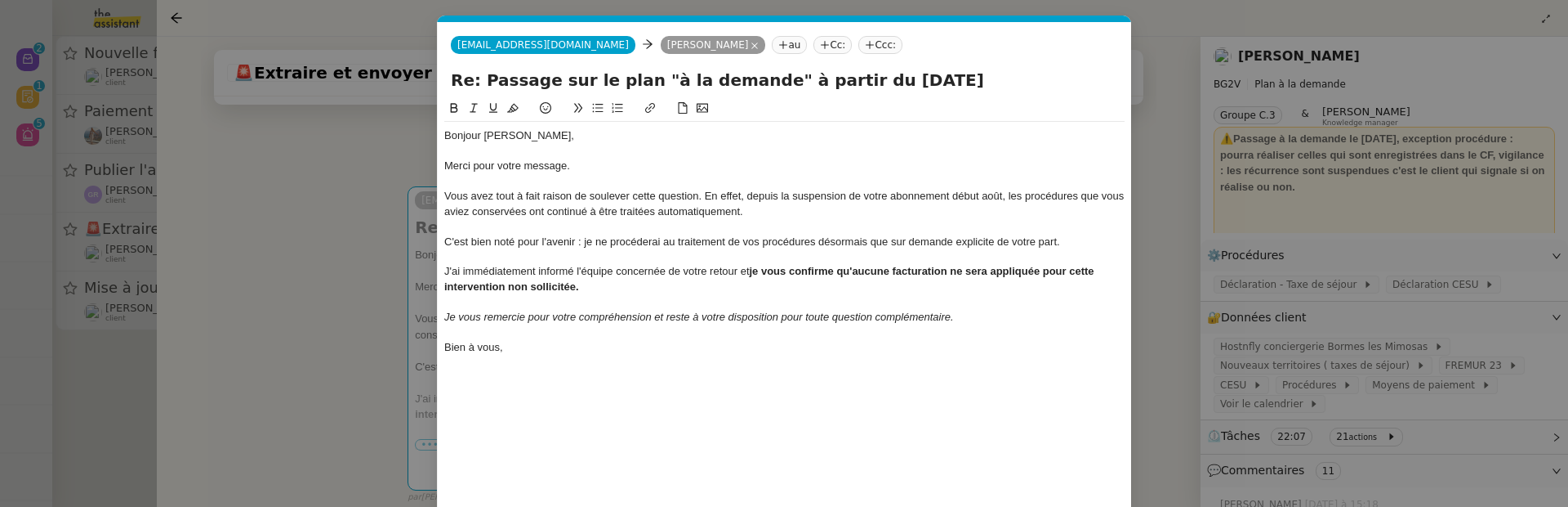
click at [773, 49] on nz-tag "au" at bounding box center [789, 45] width 35 height 18
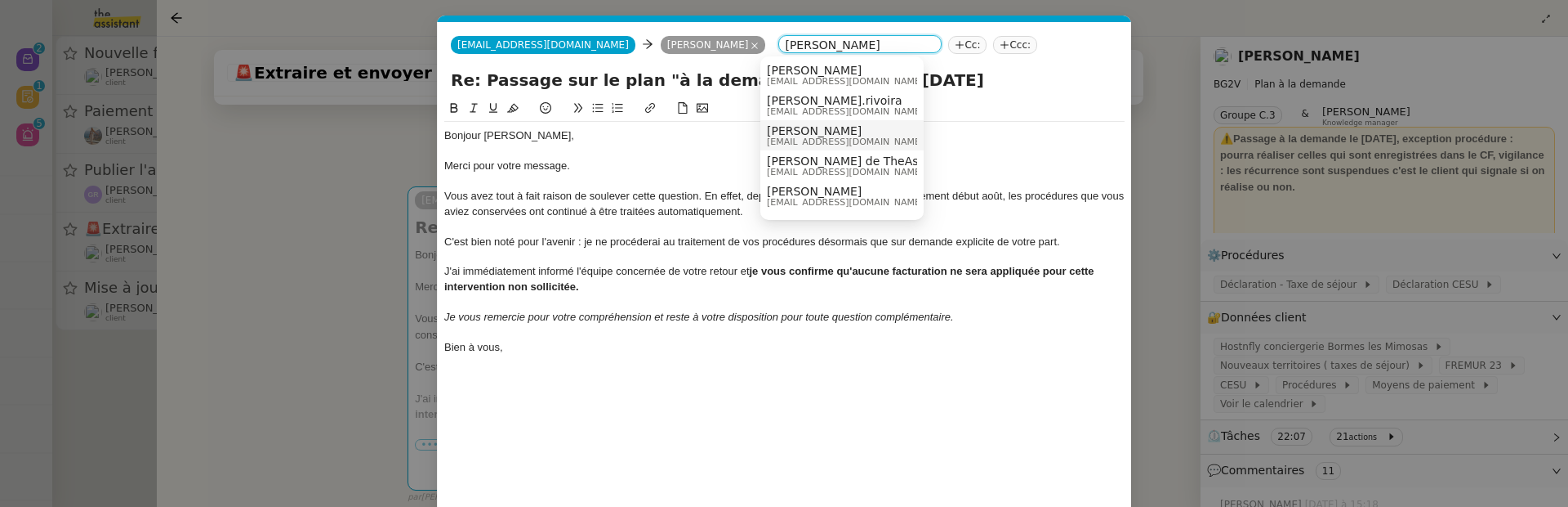
type input "marie rivoir"
click at [850, 134] on span "Marie Rivoira" at bounding box center [846, 131] width 157 height 13
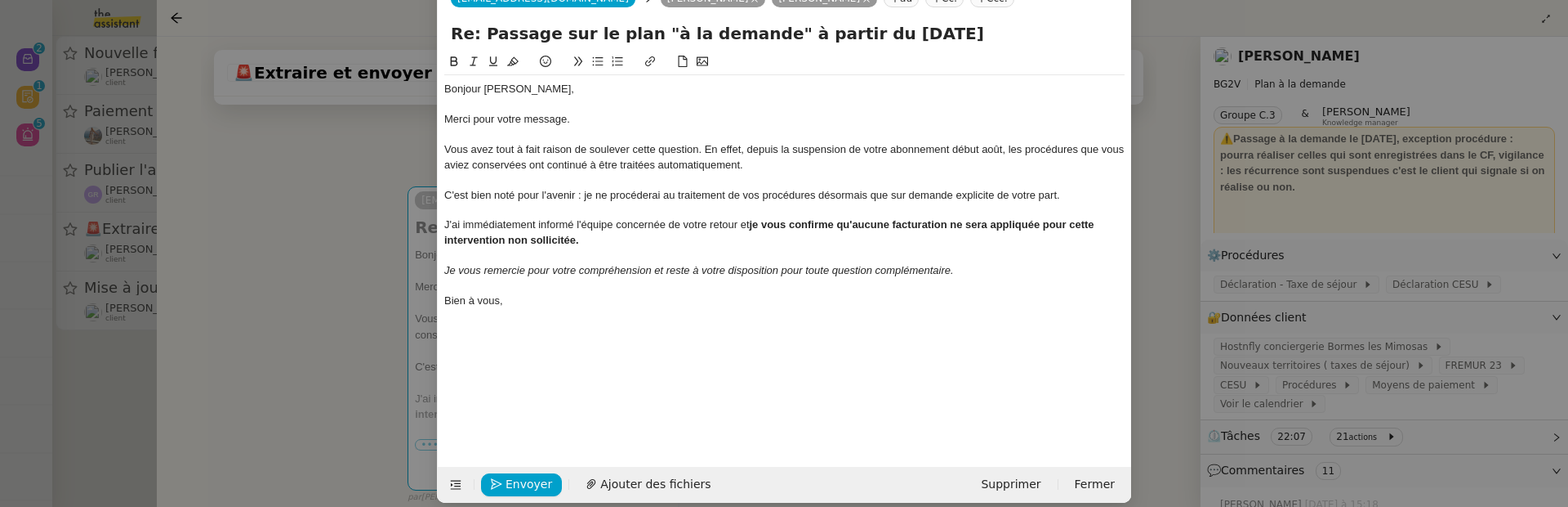
scroll to position [62, 0]
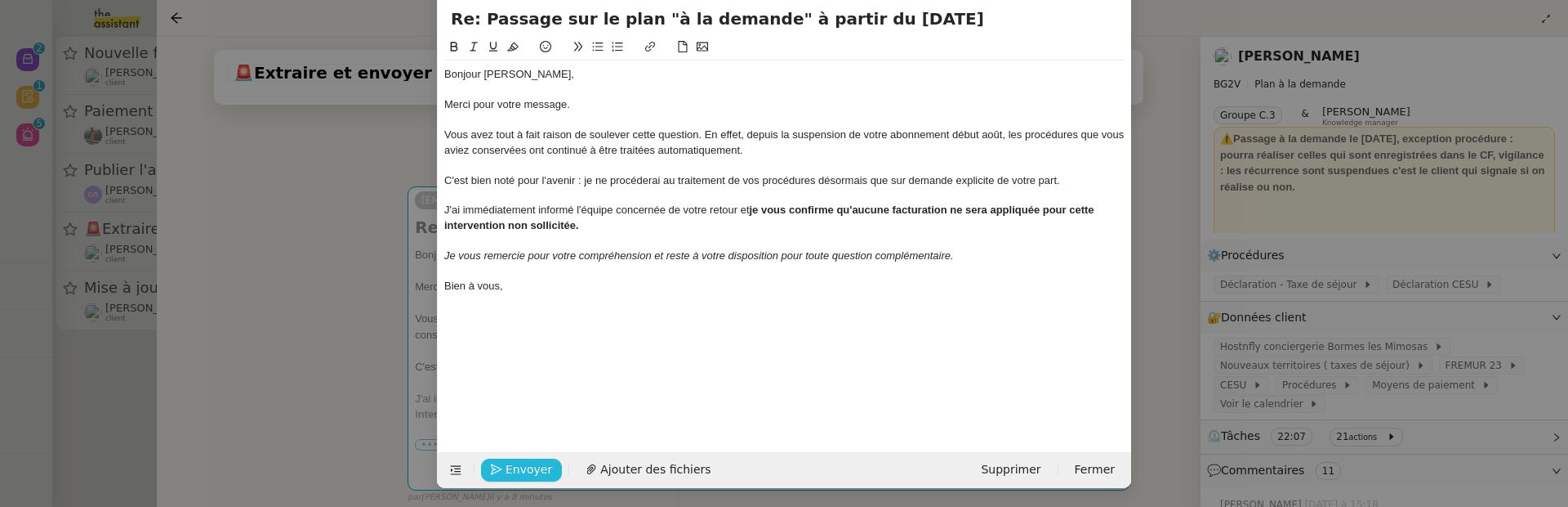
click at [515, 465] on span "Envoyer" at bounding box center [529, 469] width 47 height 19
click at [515, 465] on span "Confirmer l'envoi" at bounding box center [554, 469] width 98 height 19
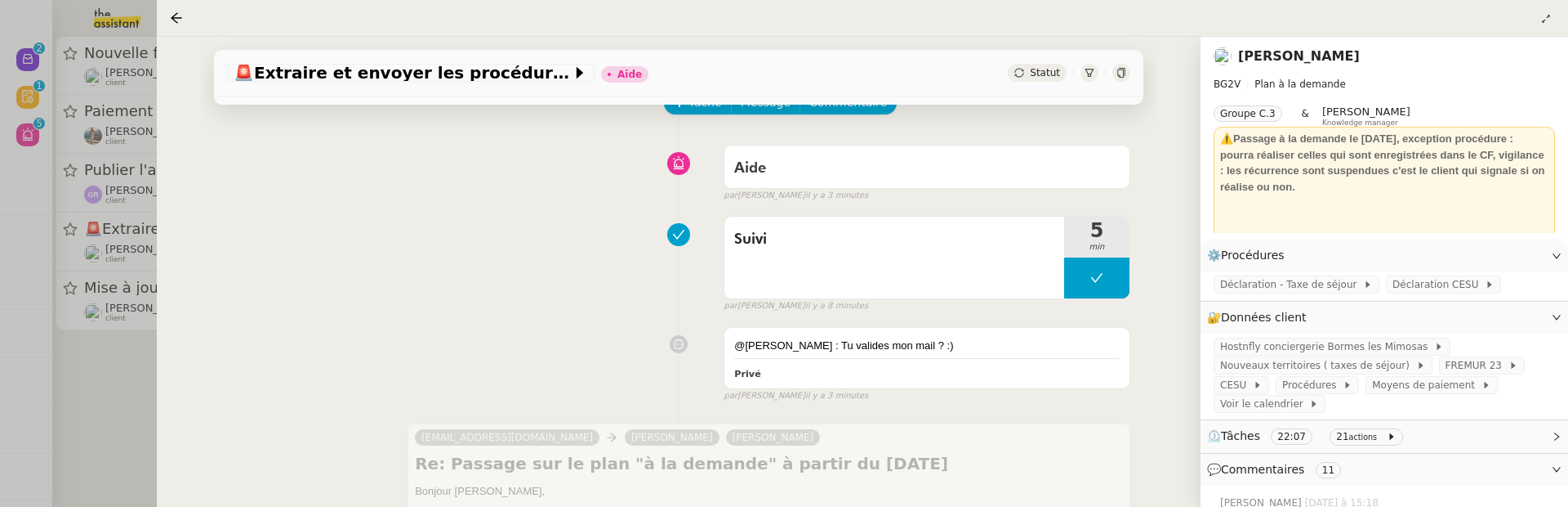
scroll to position [0, 0]
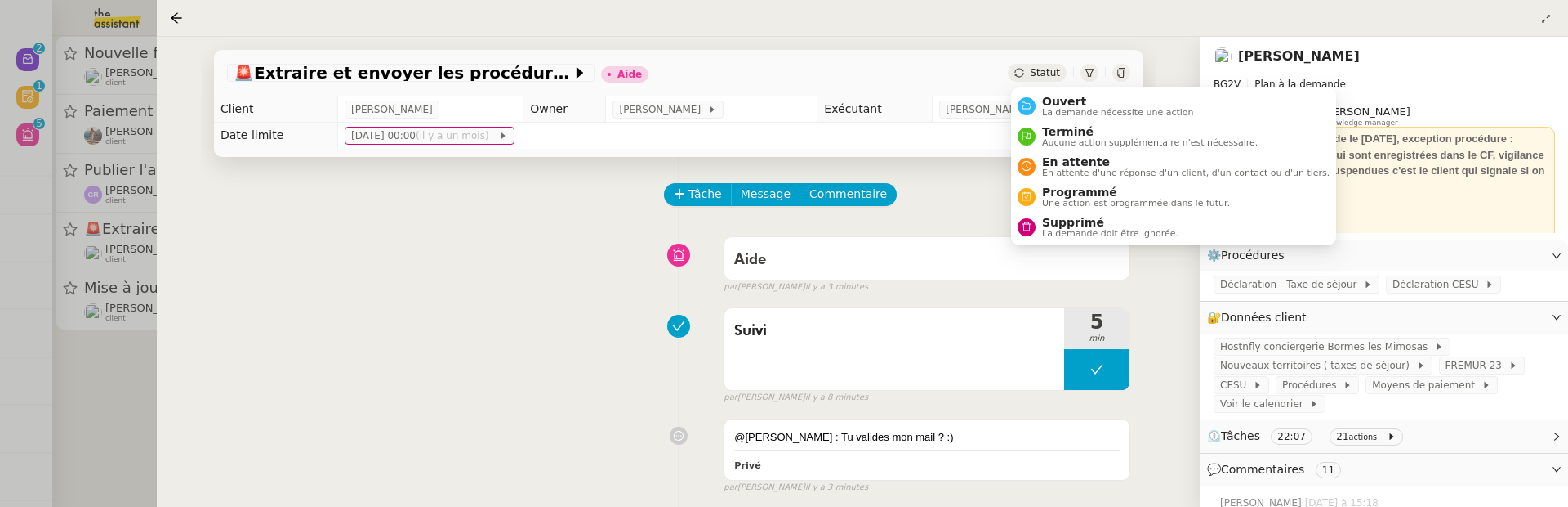
click at [1047, 74] on span "Statut" at bounding box center [1045, 72] width 30 height 11
click at [1060, 98] on span "Ouvert" at bounding box center [1119, 101] width 152 height 13
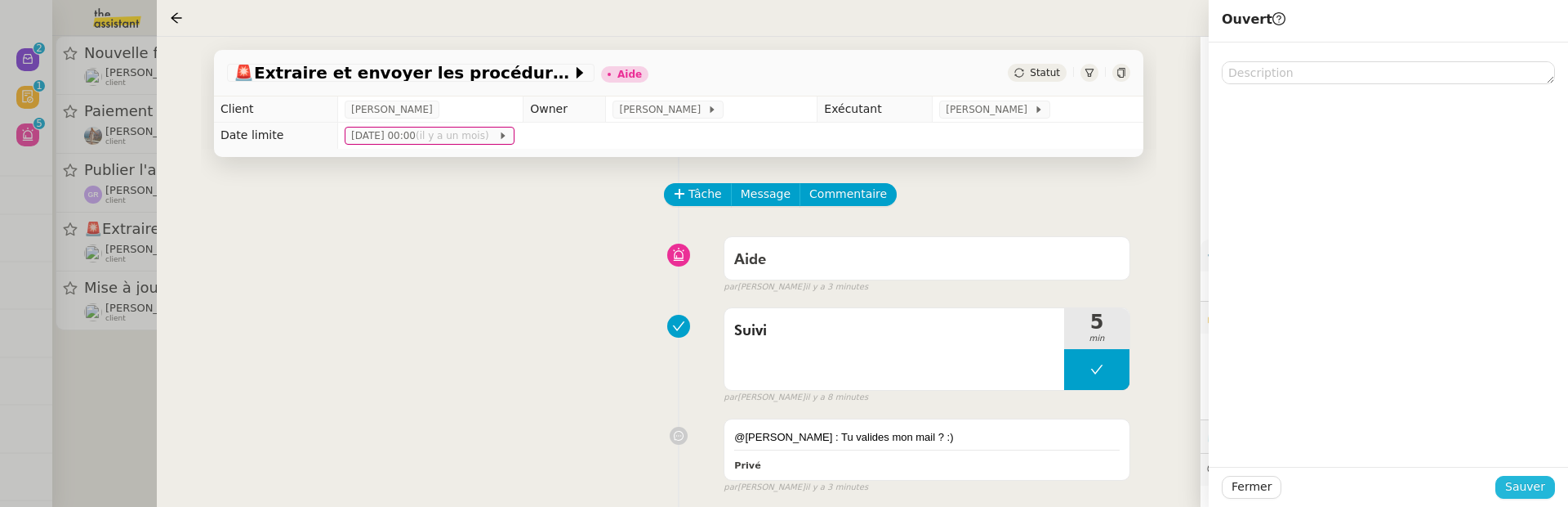
click at [1546, 495] on button "Sauver" at bounding box center [1526, 487] width 60 height 23
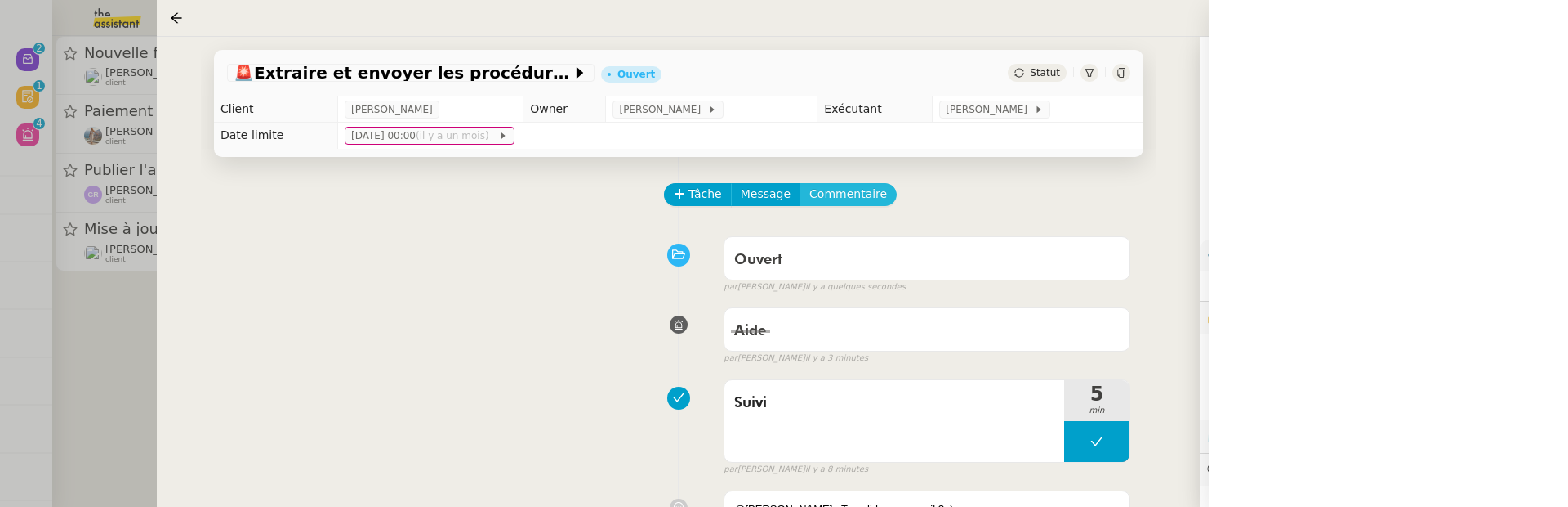
click at [857, 204] on button "Commentaire" at bounding box center [848, 194] width 97 height 23
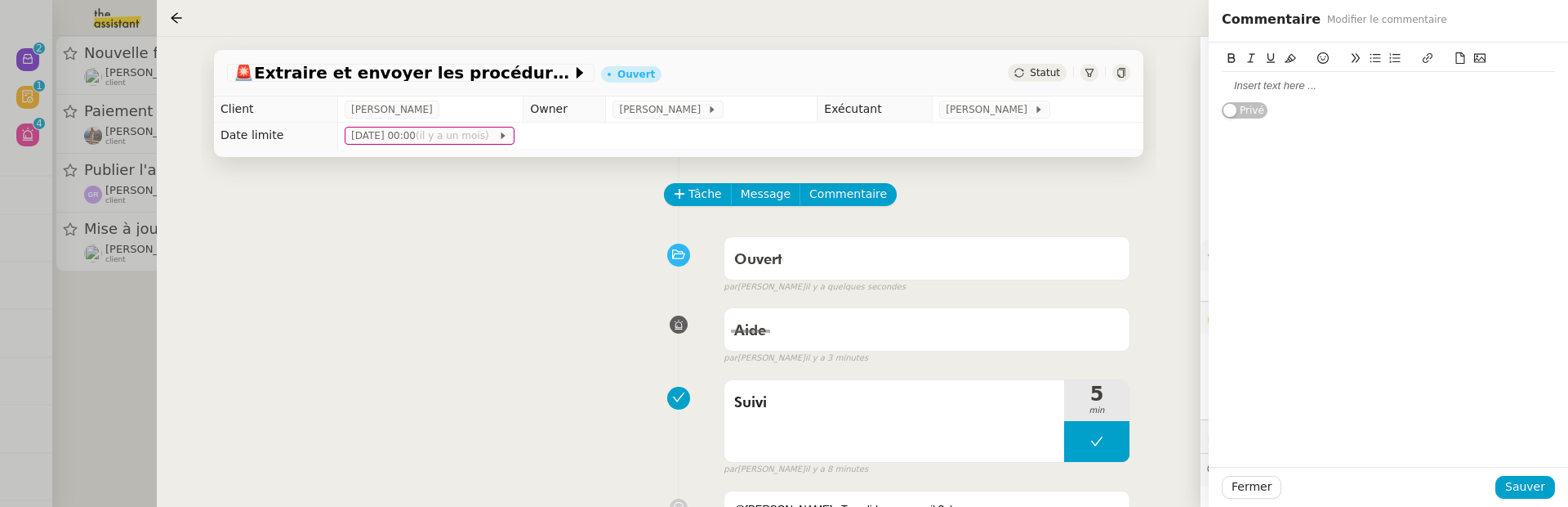
click at [1252, 90] on div at bounding box center [1388, 86] width 333 height 15
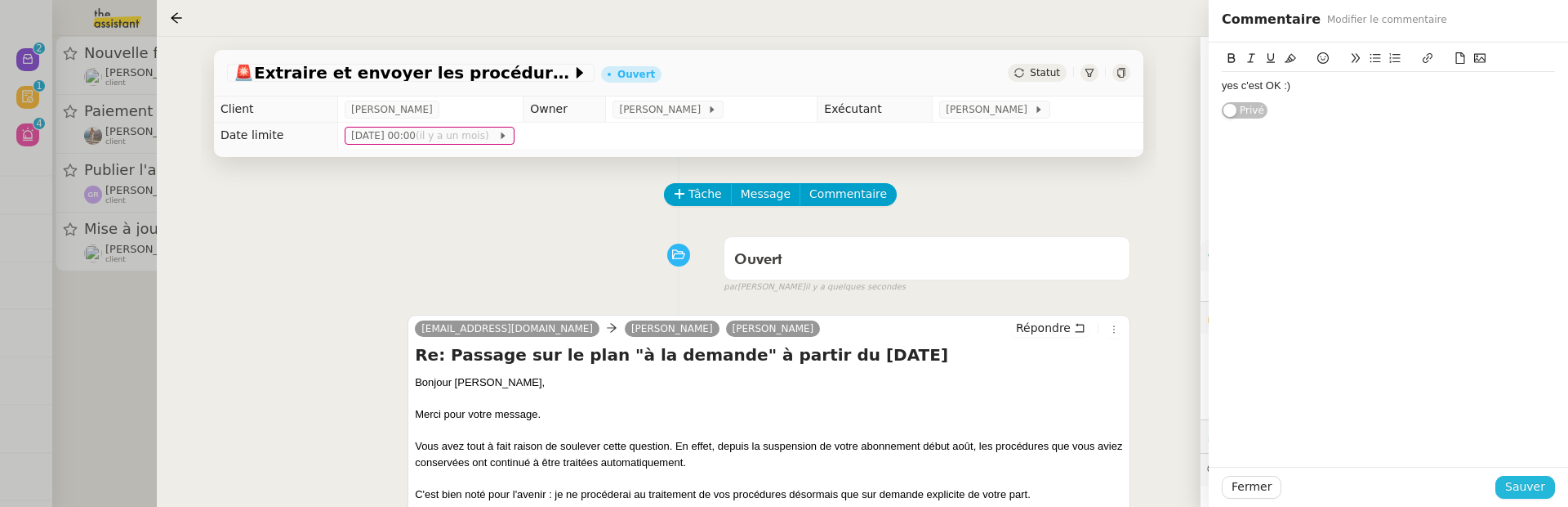
click at [1524, 480] on span "Sauver" at bounding box center [1525, 486] width 40 height 19
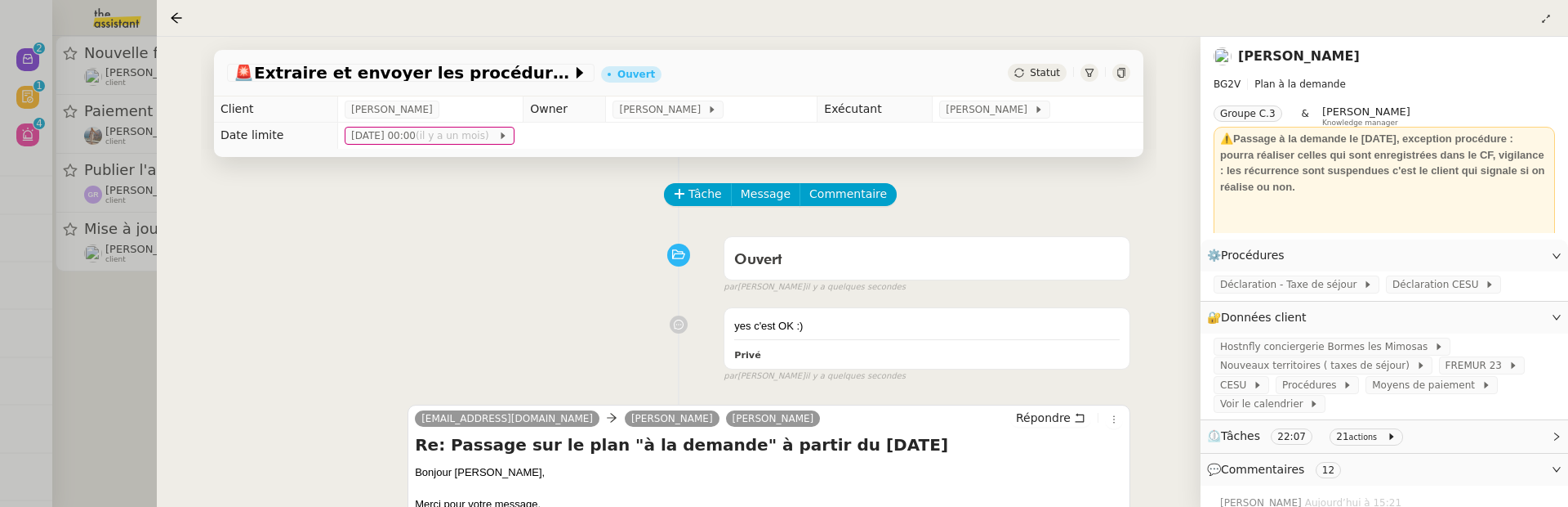
click at [73, 365] on div at bounding box center [784, 254] width 1568 height 507
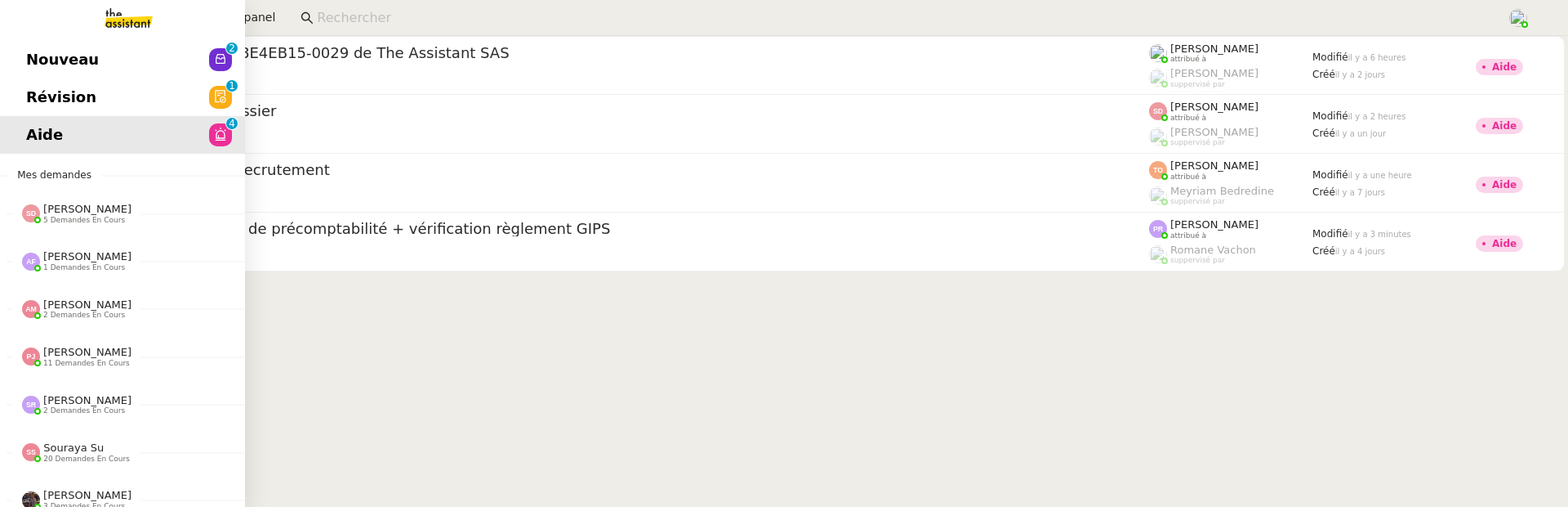
click at [32, 86] on span "Révision" at bounding box center [62, 97] width 71 height 25
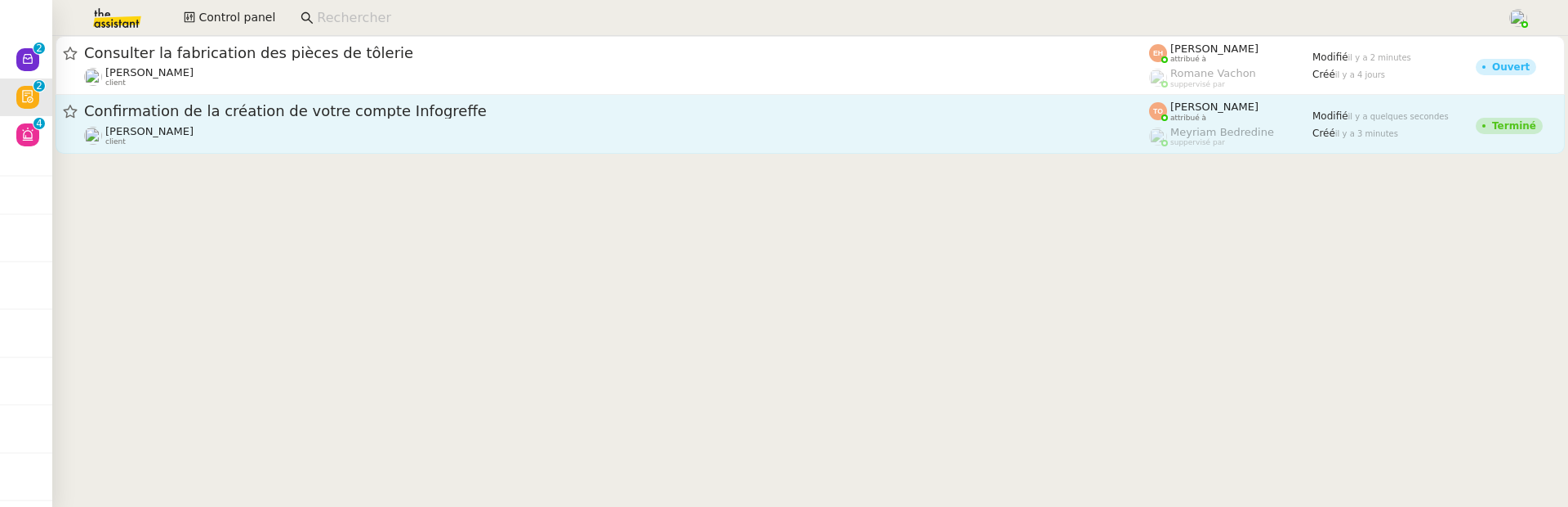
click at [393, 109] on span "Confirmation de la création de votre compte Infogreffe" at bounding box center [616, 110] width 1065 height 15
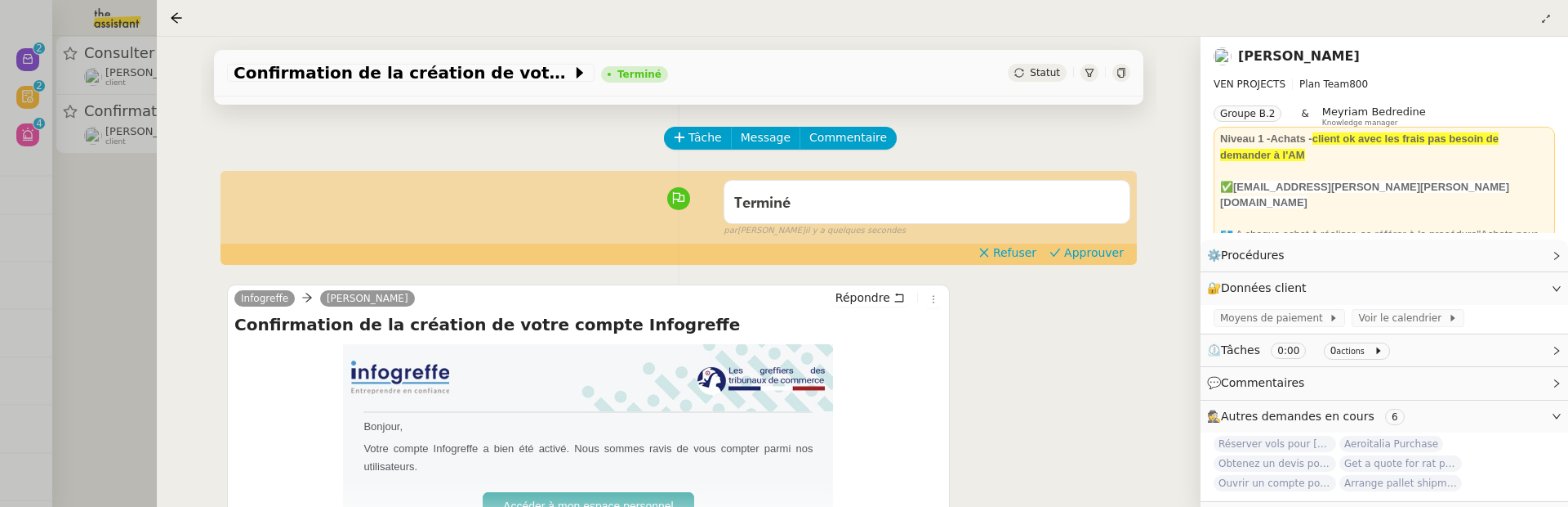
scroll to position [82, 0]
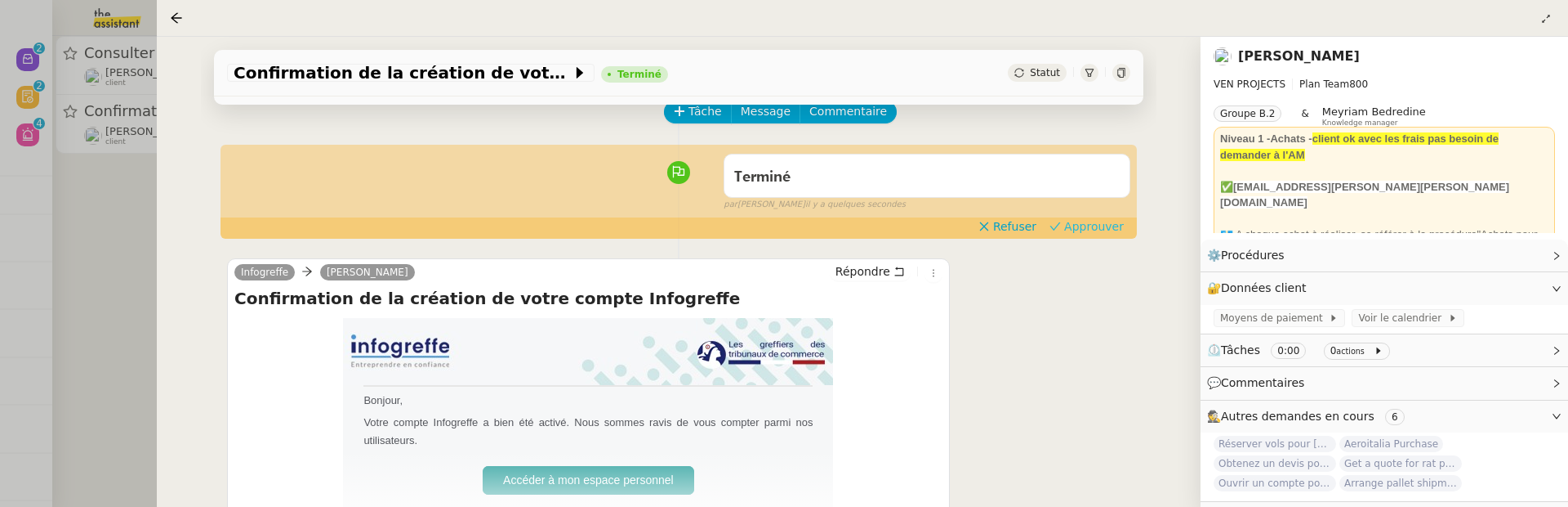
click at [1097, 224] on span "Approuver" at bounding box center [1095, 226] width 60 height 17
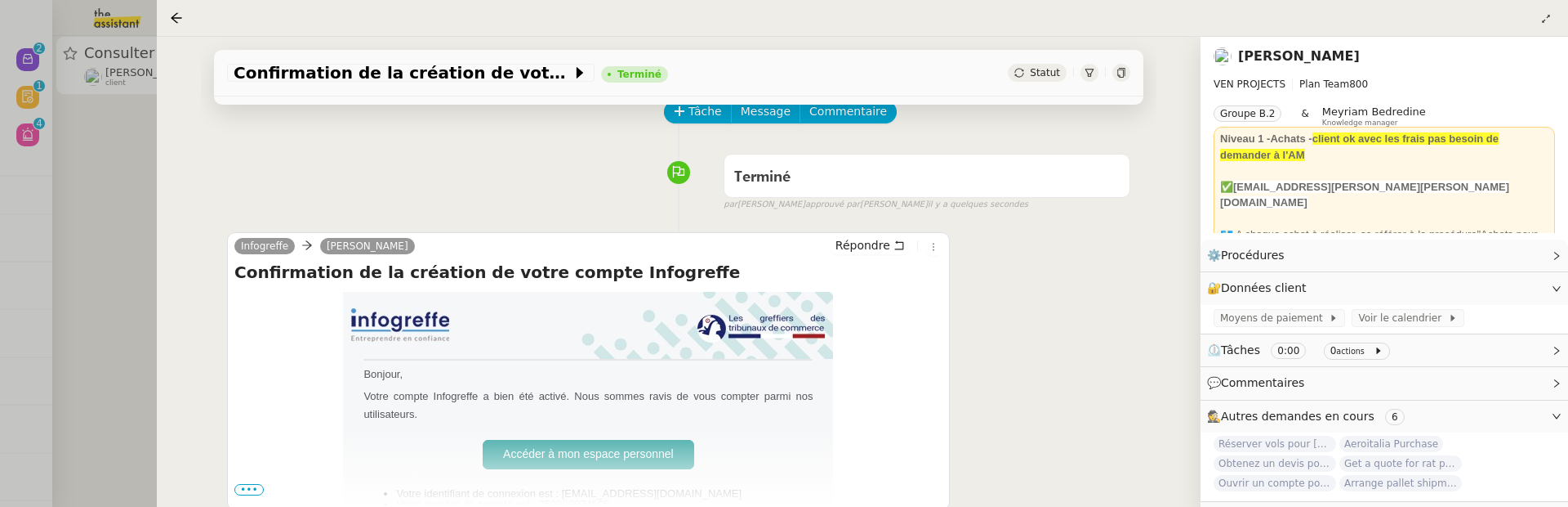
click at [103, 274] on div at bounding box center [784, 254] width 1568 height 507
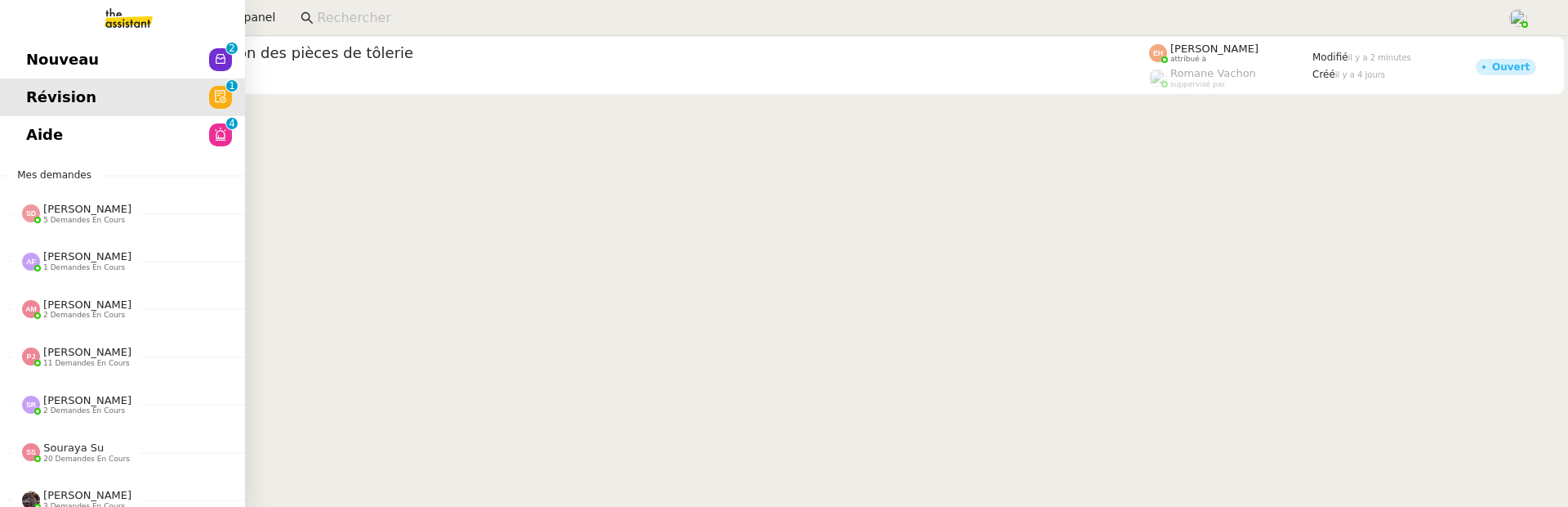
click at [21, 33] on link at bounding box center [123, 18] width 245 height 36
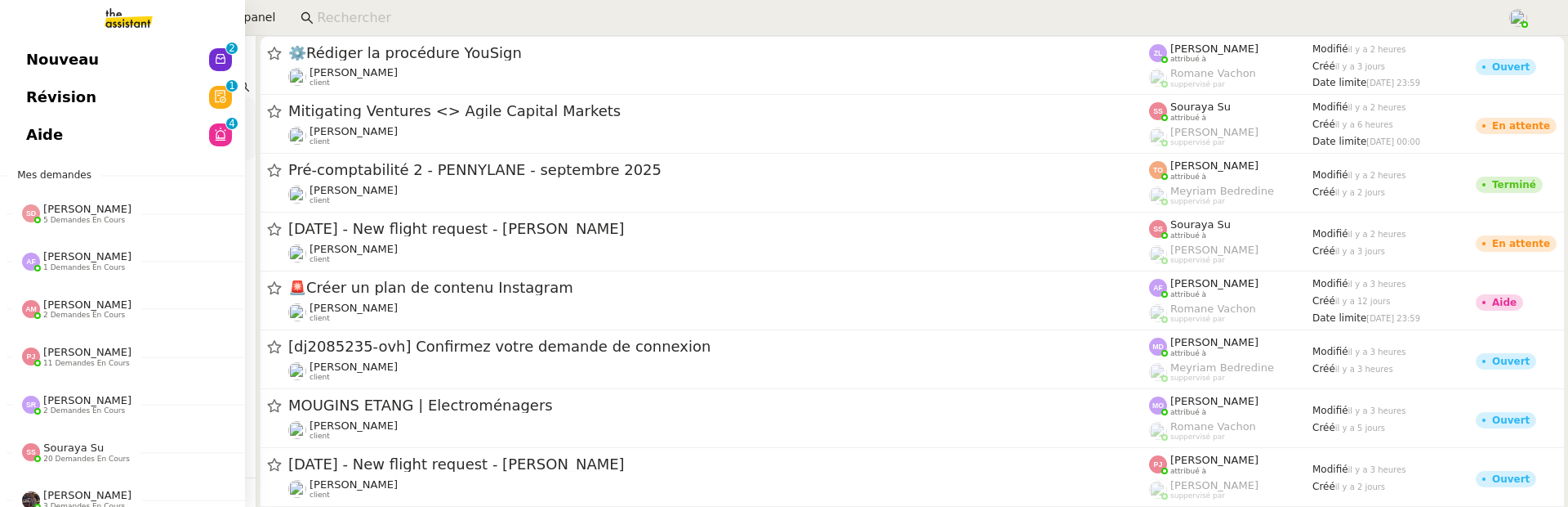
click at [49, 59] on span "Nouveau" at bounding box center [63, 60] width 72 height 25
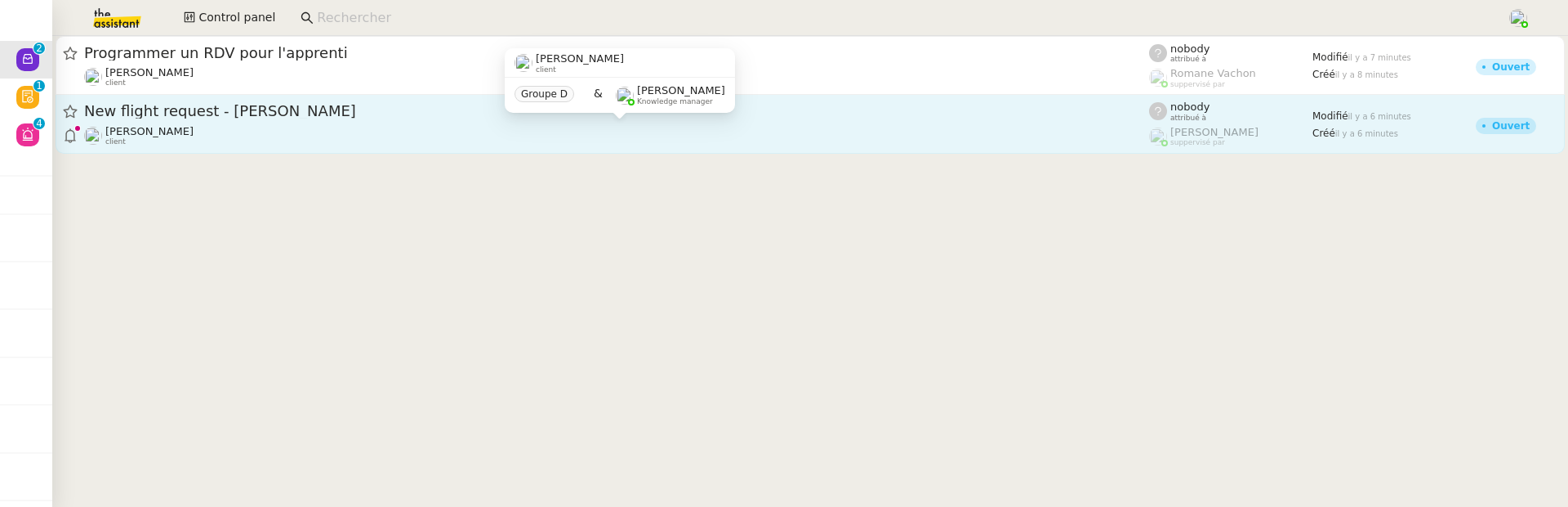
click at [503, 144] on div "Louis Frei client" at bounding box center [616, 136] width 1065 height 21
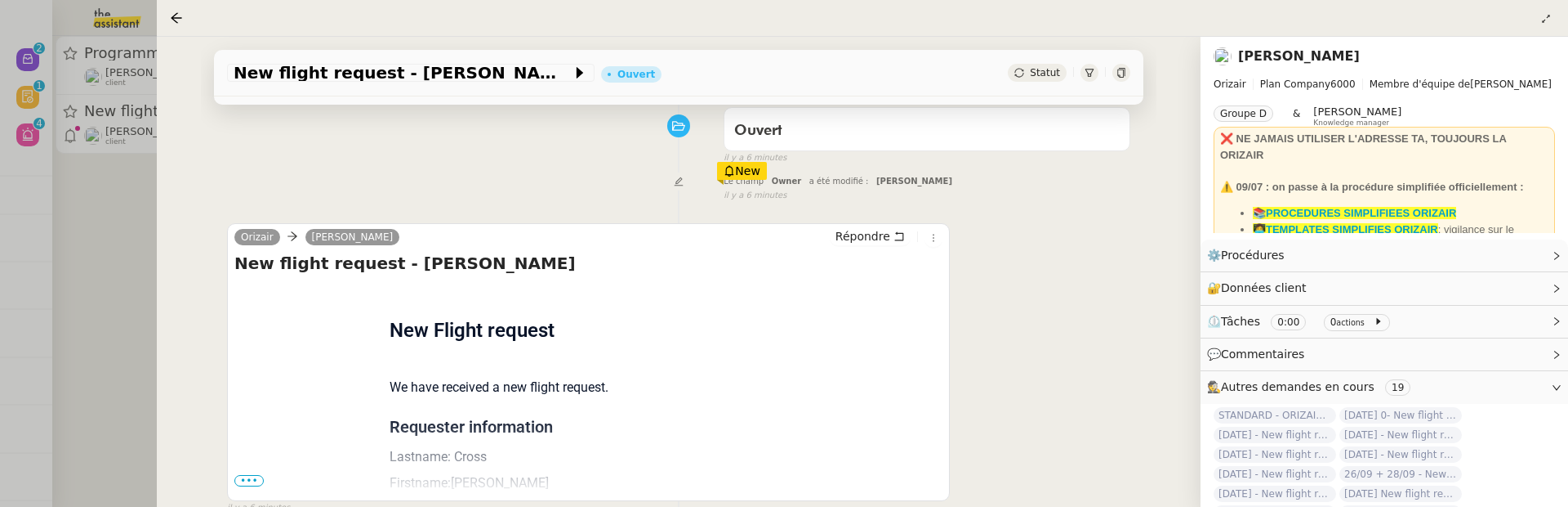
scroll to position [300, 0]
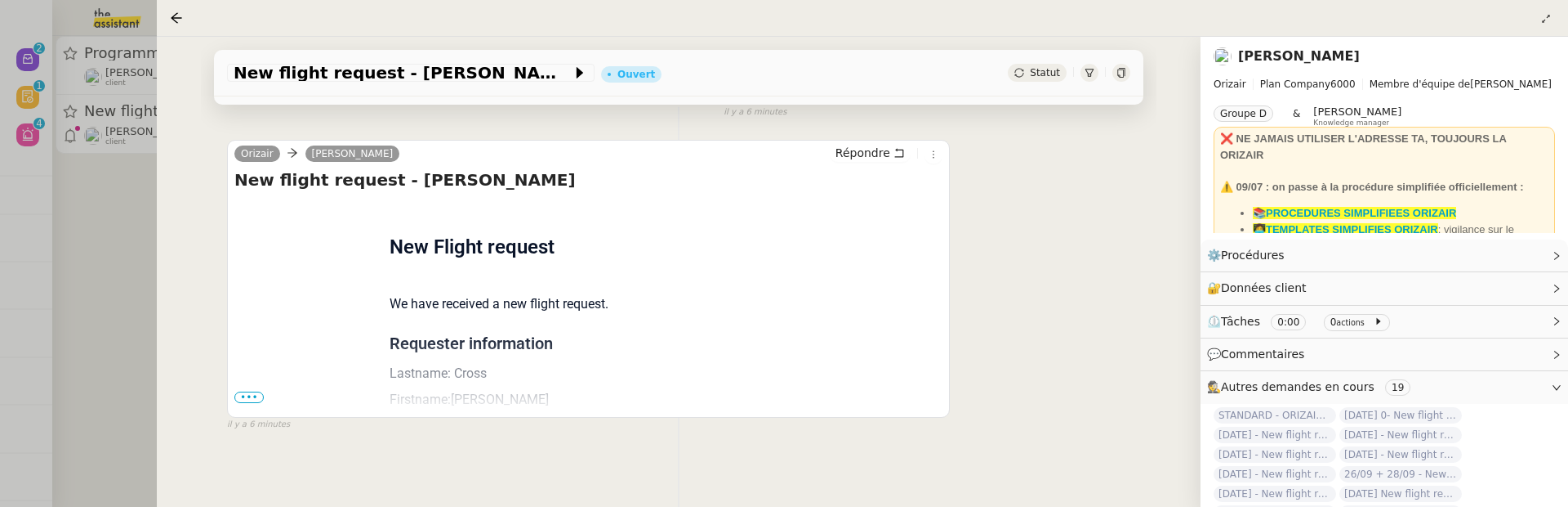
click at [240, 394] on span "•••" at bounding box center [249, 397] width 29 height 11
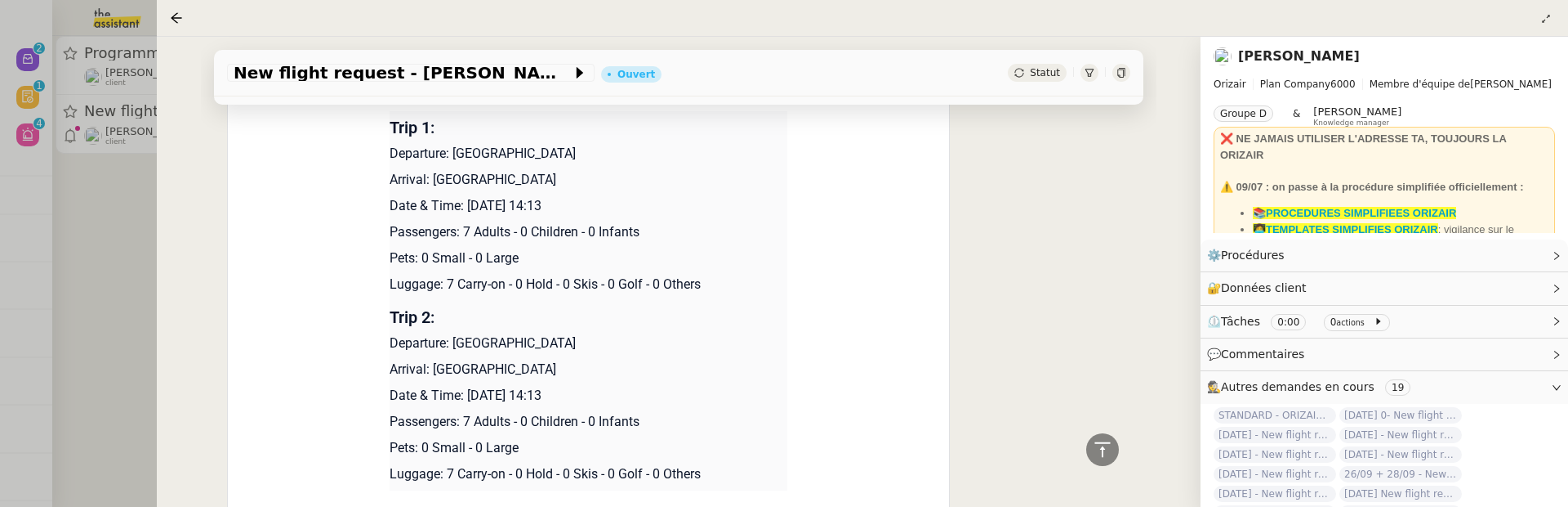
scroll to position [665, 0]
click at [232, 71] on div "New flight request - Joseph Cross" at bounding box center [411, 72] width 367 height 18
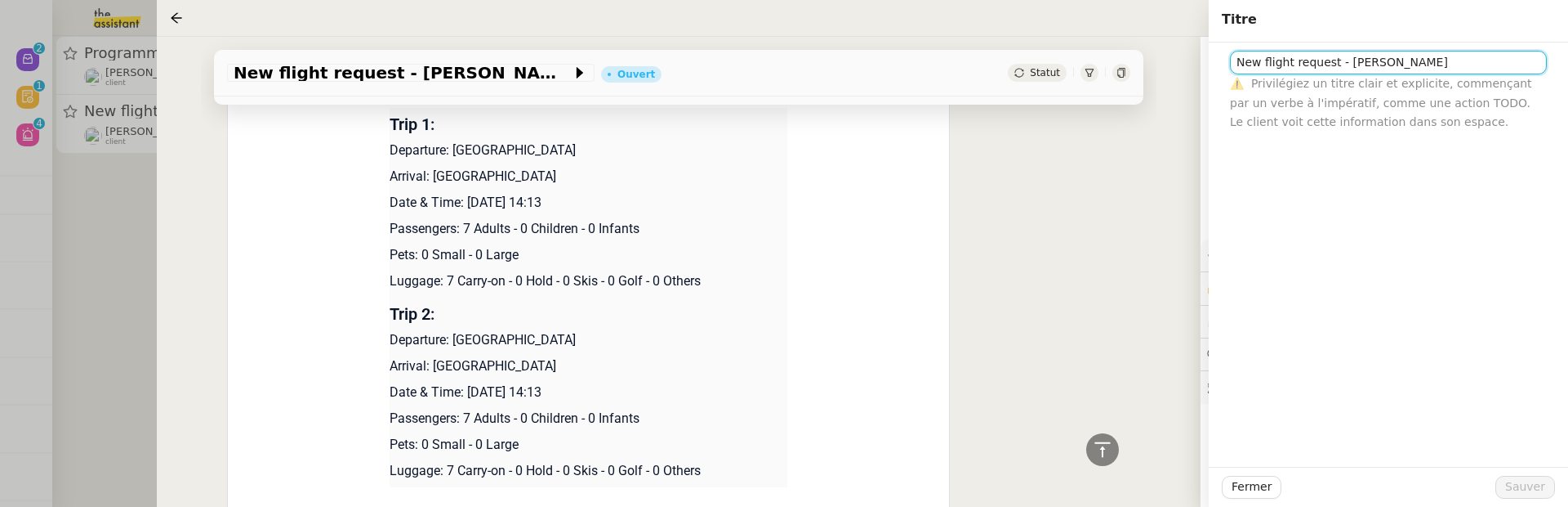
click at [1233, 63] on input "New flight request - Joseph Cross" at bounding box center [1388, 62] width 317 height 24
type input "21/09 + 28/09 - New flight request - [PERSON_NAME]"
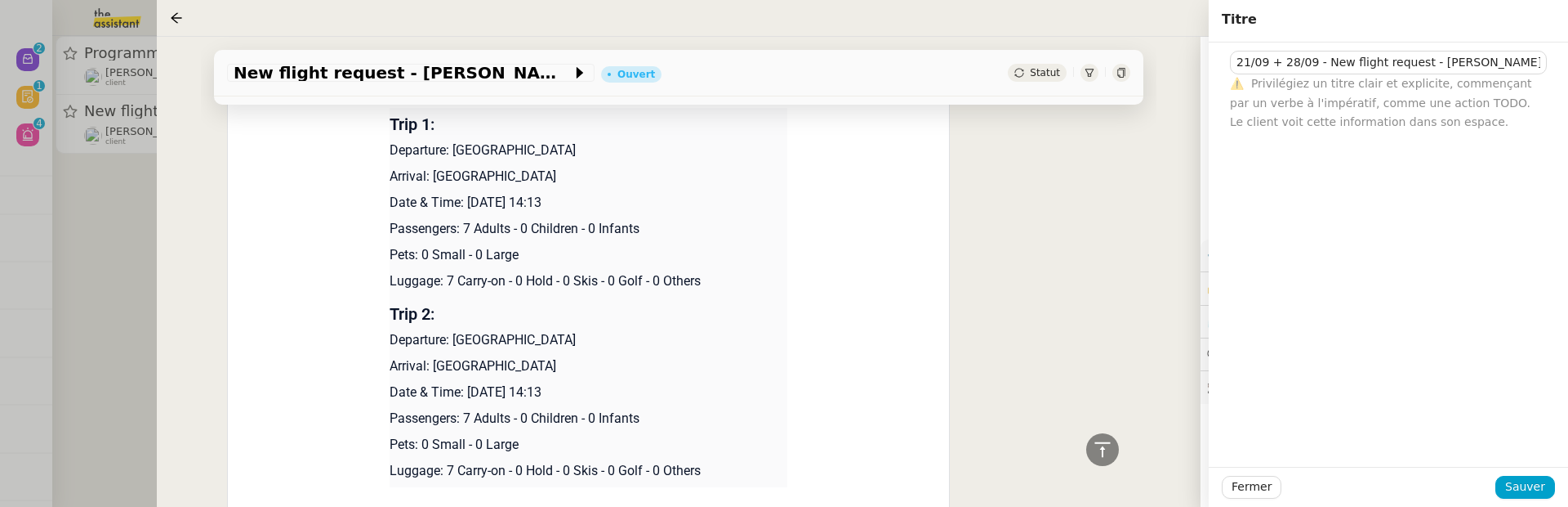
click at [1510, 471] on div "Fermer Sauver" at bounding box center [1388, 486] width 359 height 40
click at [1514, 480] on span "Sauver" at bounding box center [1525, 486] width 40 height 19
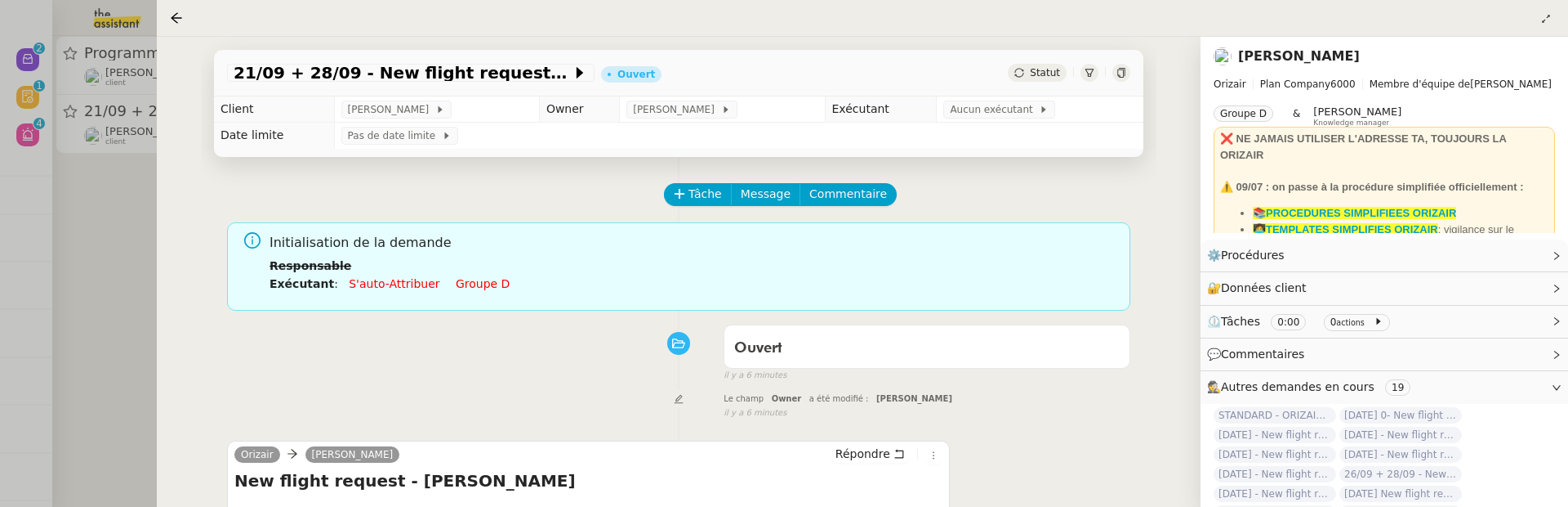
click at [67, 226] on div at bounding box center [784, 254] width 1568 height 507
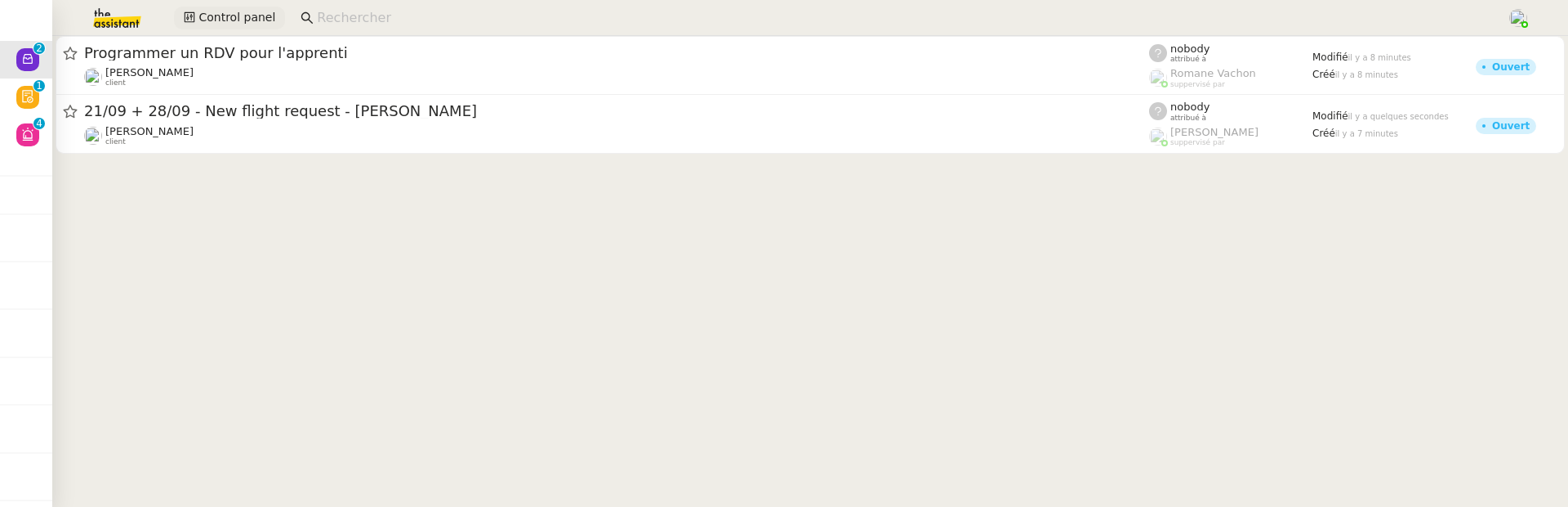
click at [251, 11] on span "Control panel" at bounding box center [237, 17] width 77 height 19
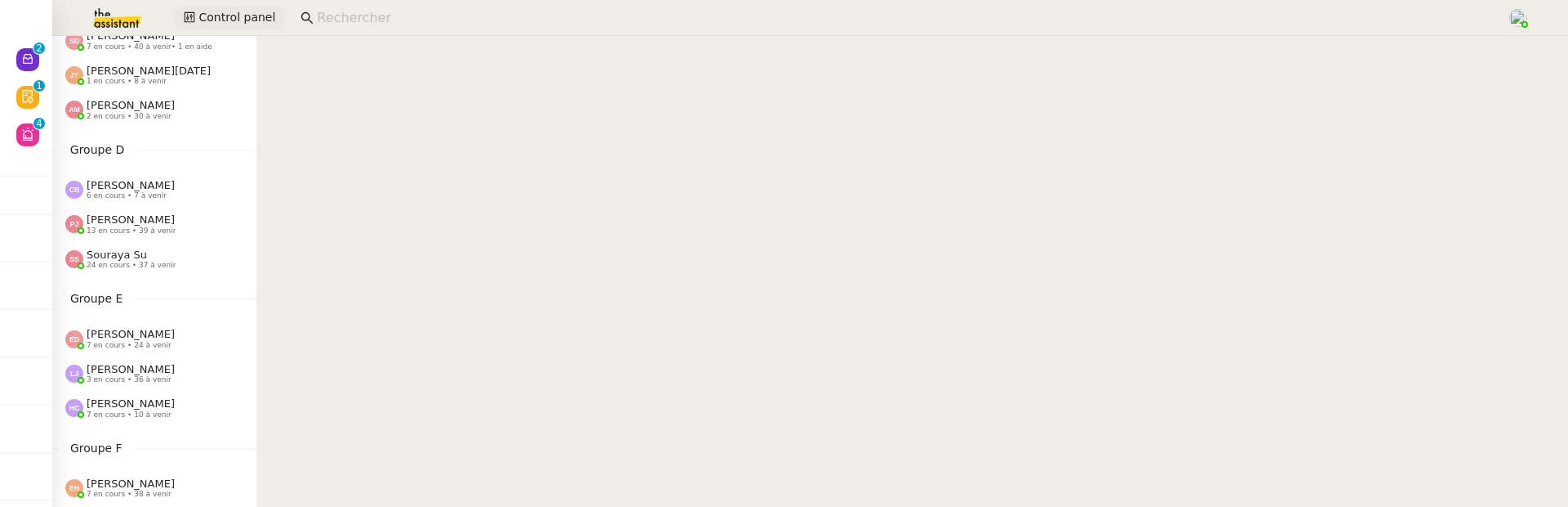
scroll to position [400, 0]
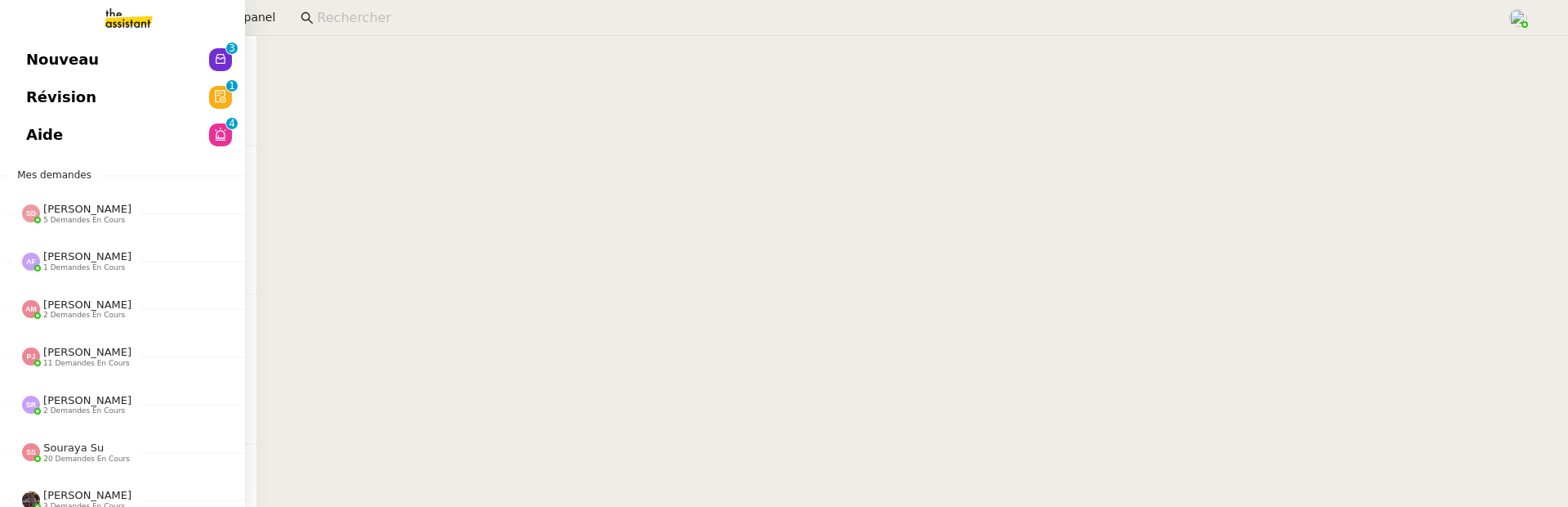
click at [108, 52] on link "Nouveau 0 1 2 3 4 5 6 7 8 9" at bounding box center [123, 59] width 245 height 38
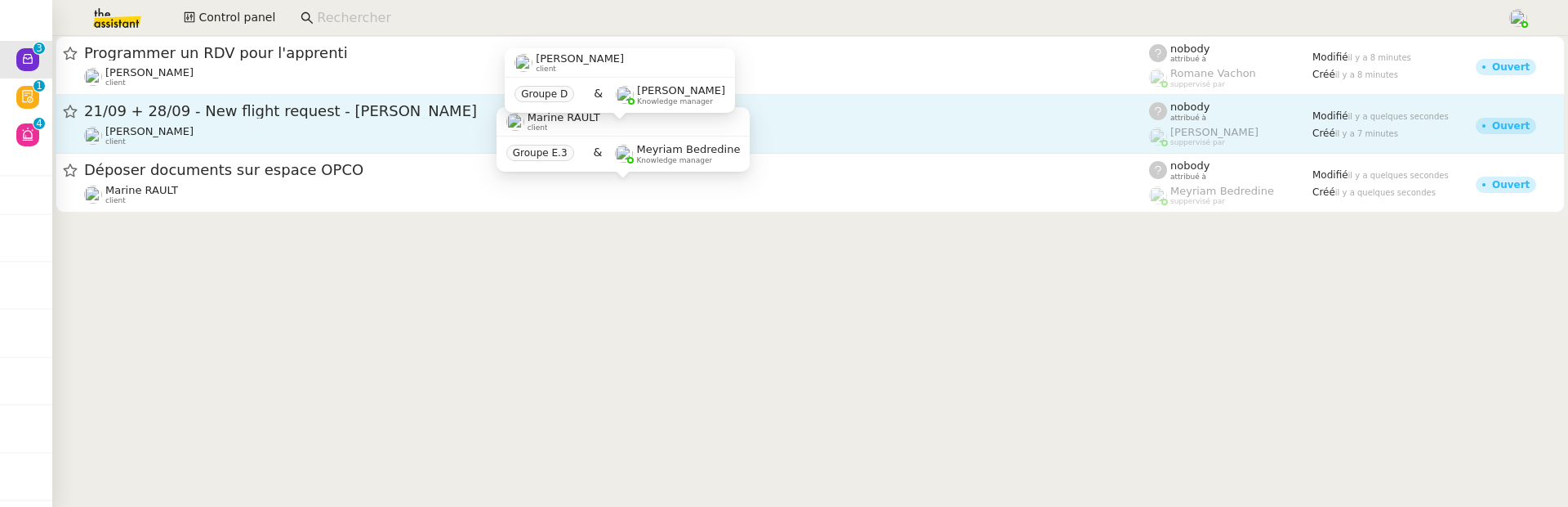
click at [810, 125] on div "Louis Frei client" at bounding box center [616, 136] width 1065 height 21
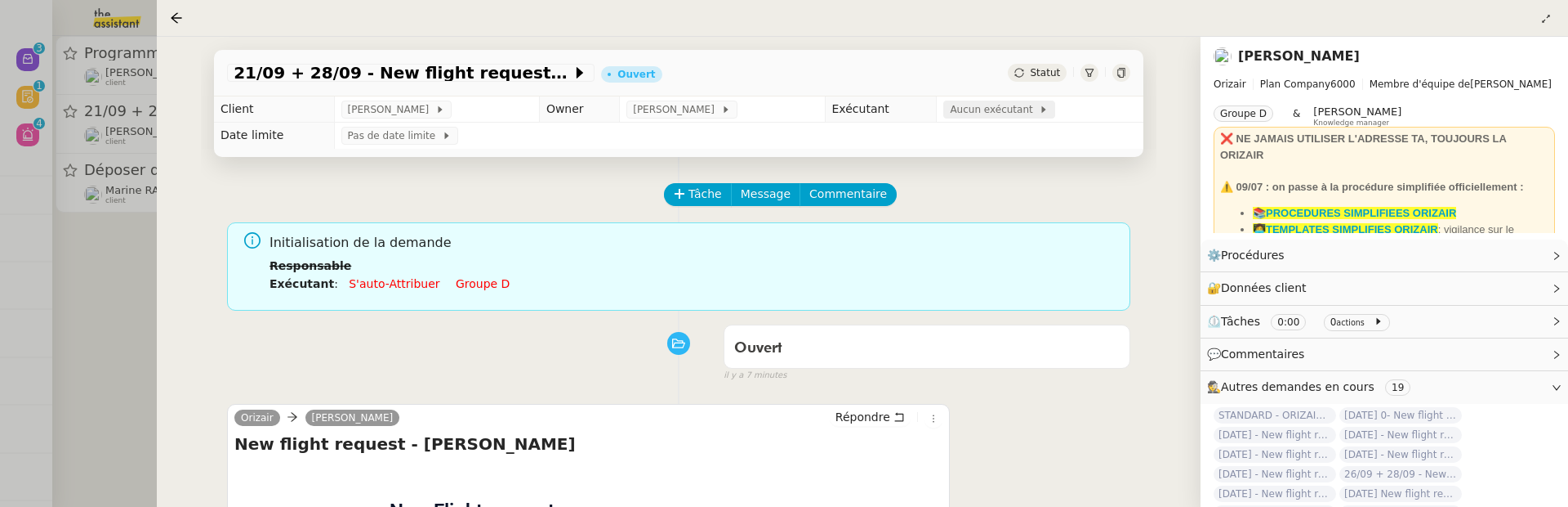
click at [1007, 110] on span "Aucun exécutant" at bounding box center [994, 110] width 89 height 17
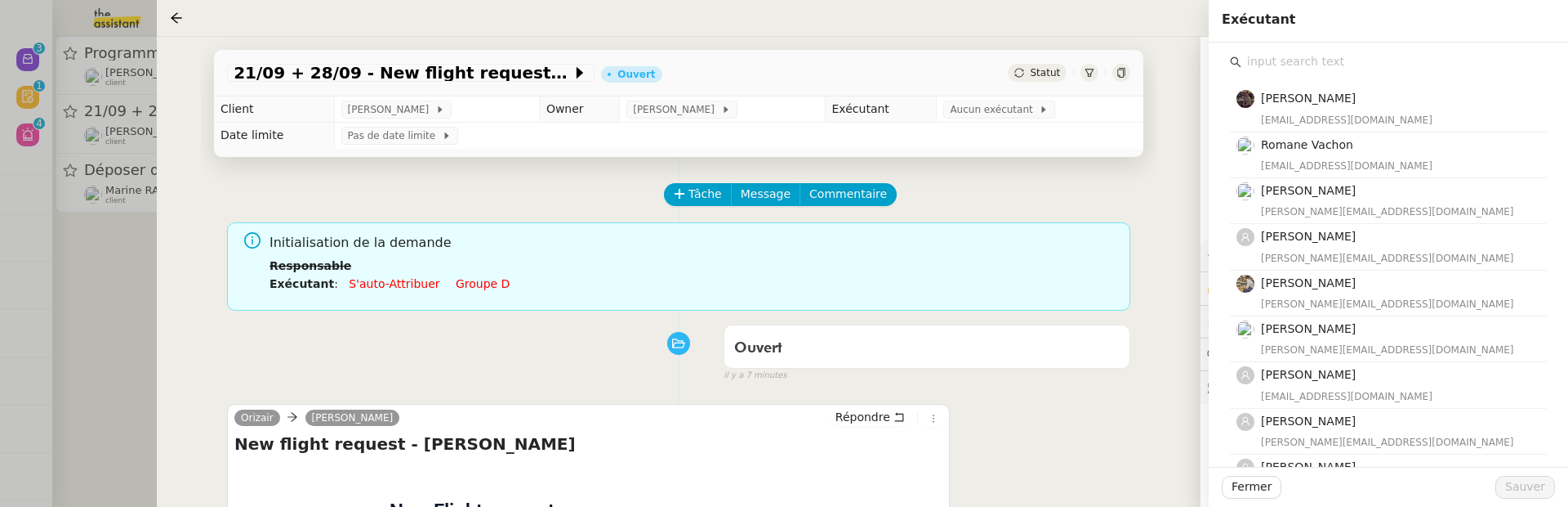
click at [1285, 69] on input "text" at bounding box center [1394, 61] width 305 height 22
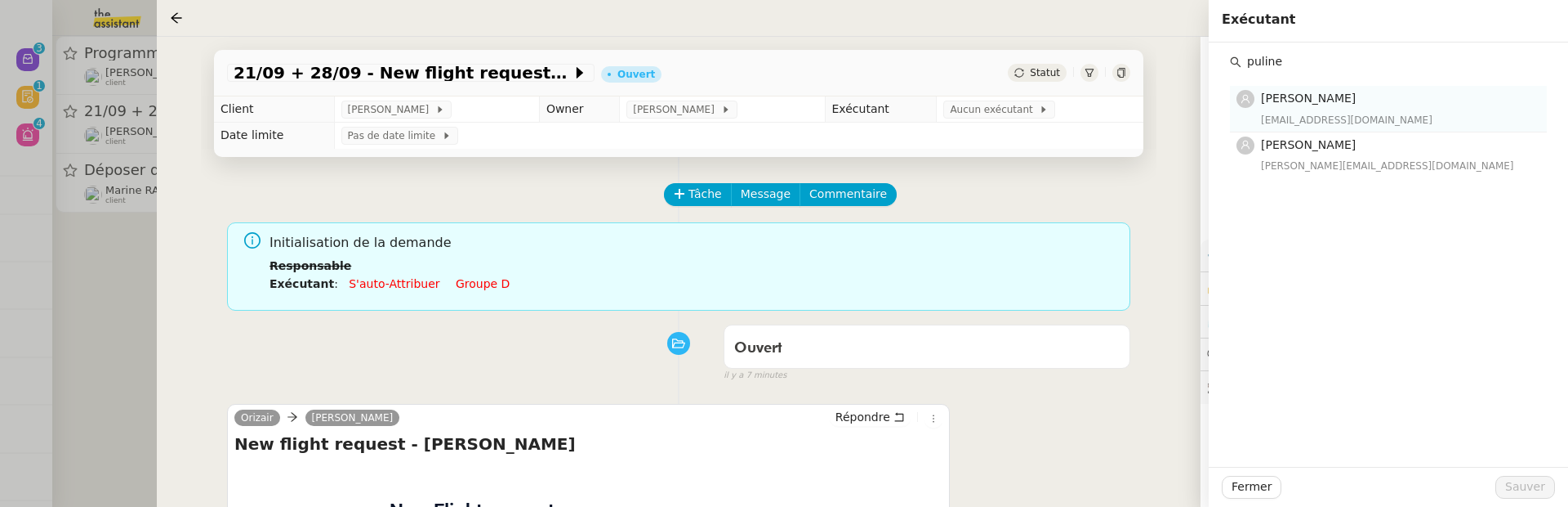
type input "puline"
click at [1316, 112] on div "[EMAIL_ADDRESS][DOMAIN_NAME]" at bounding box center [1398, 120] width 276 height 17
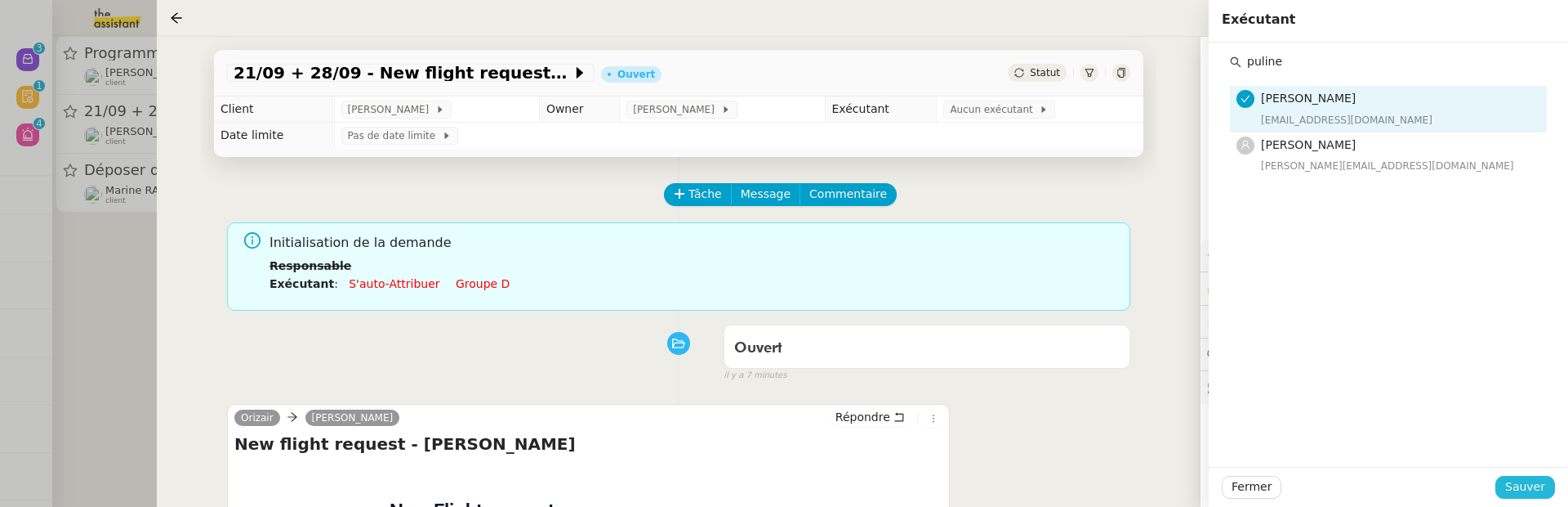
click at [1537, 477] on span "Sauver" at bounding box center [1525, 486] width 40 height 19
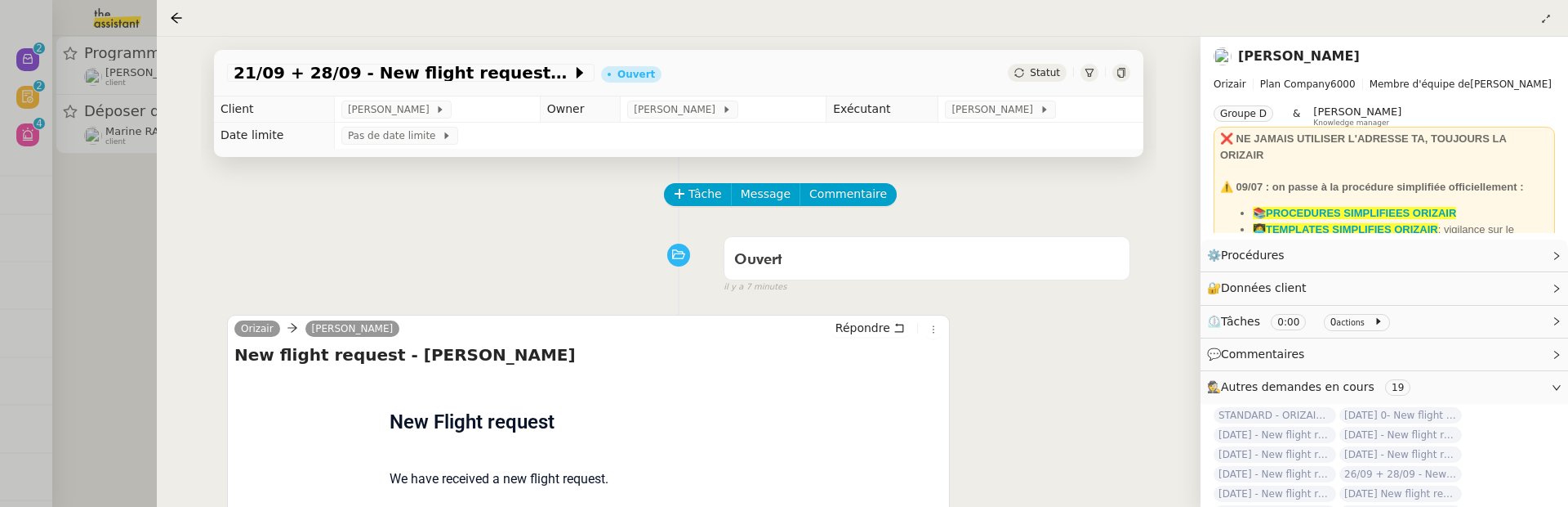
click at [157, 213] on div "21/09 + 28/09 - New flight request - Joseph Cross Ouvert Statut Client Louis Fr…" at bounding box center [679, 272] width 1044 height 470
click at [108, 226] on div at bounding box center [784, 254] width 1568 height 507
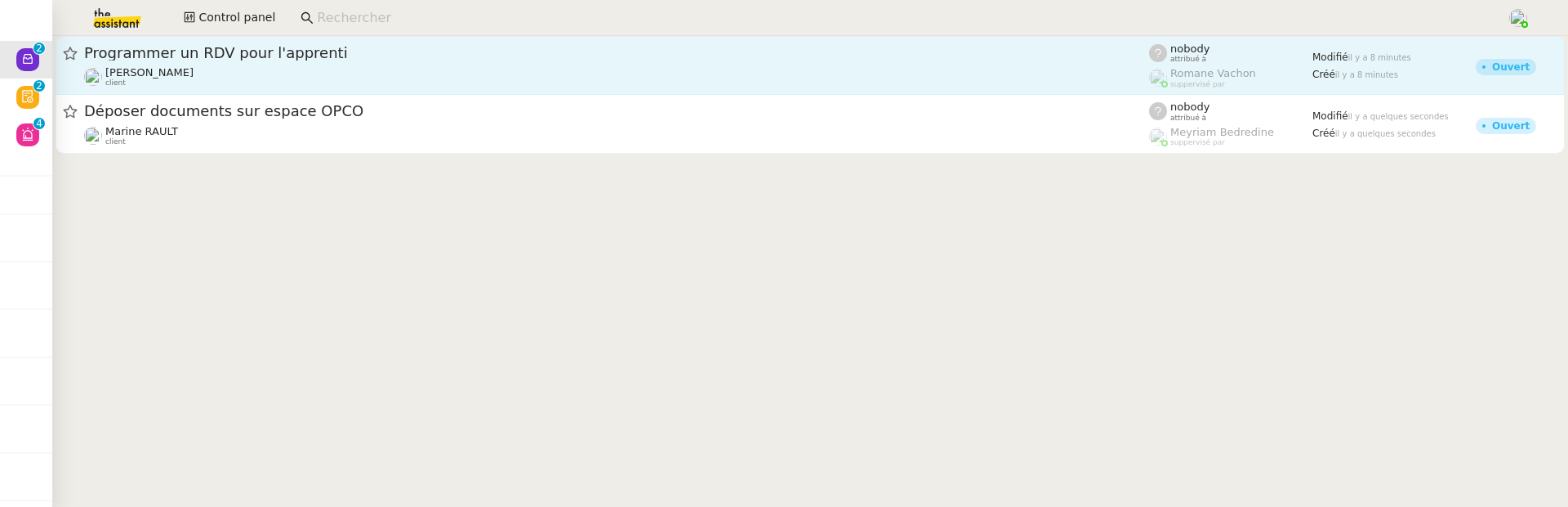
click at [488, 60] on div "Programmer un RDV pour l'apprenti" at bounding box center [616, 53] width 1065 height 19
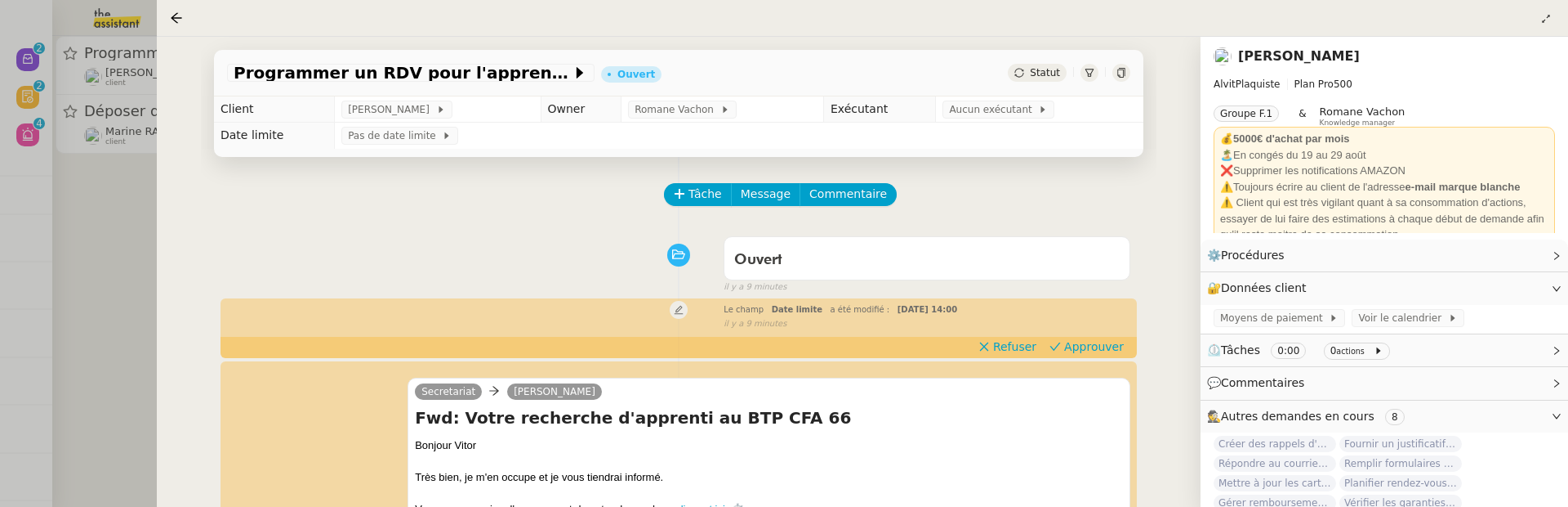
click at [115, 244] on div at bounding box center [784, 254] width 1568 height 507
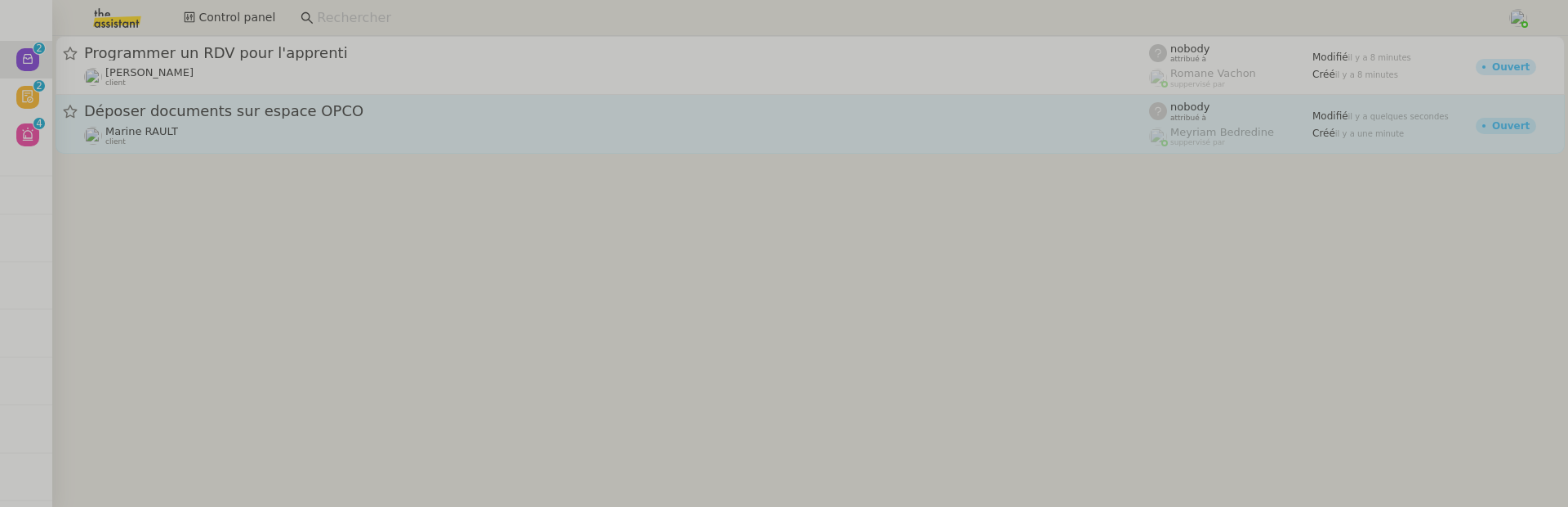
click at [196, 127] on div "Marine RAULT client" at bounding box center [616, 136] width 1065 height 21
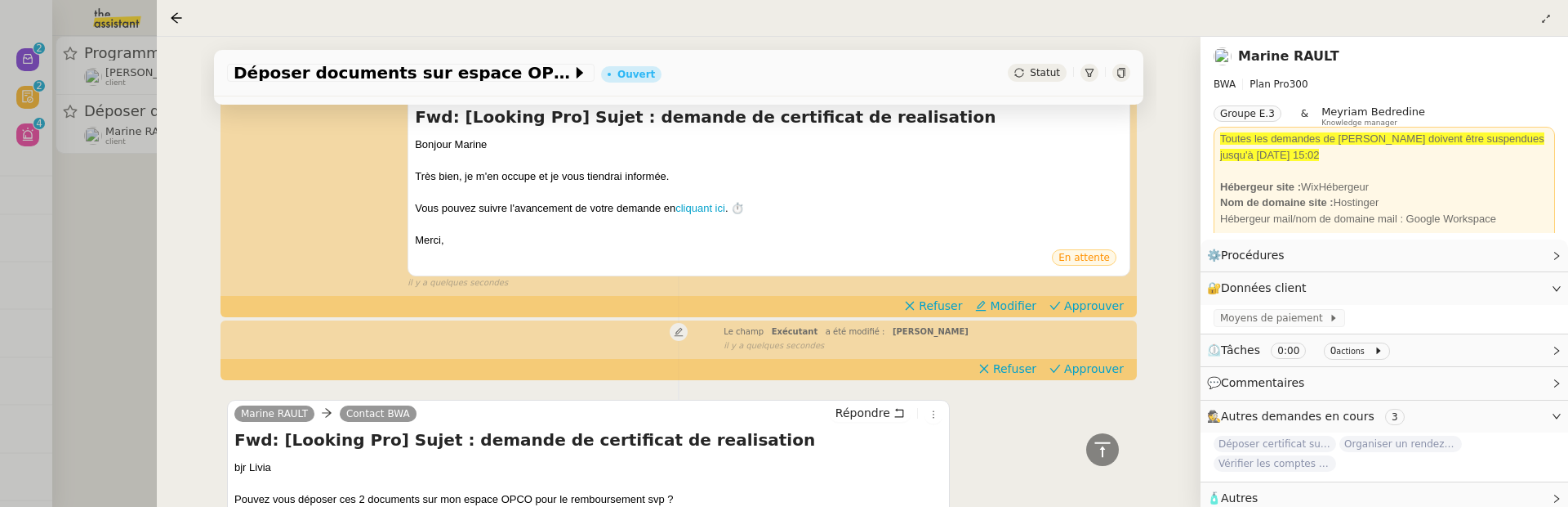
scroll to position [249, 0]
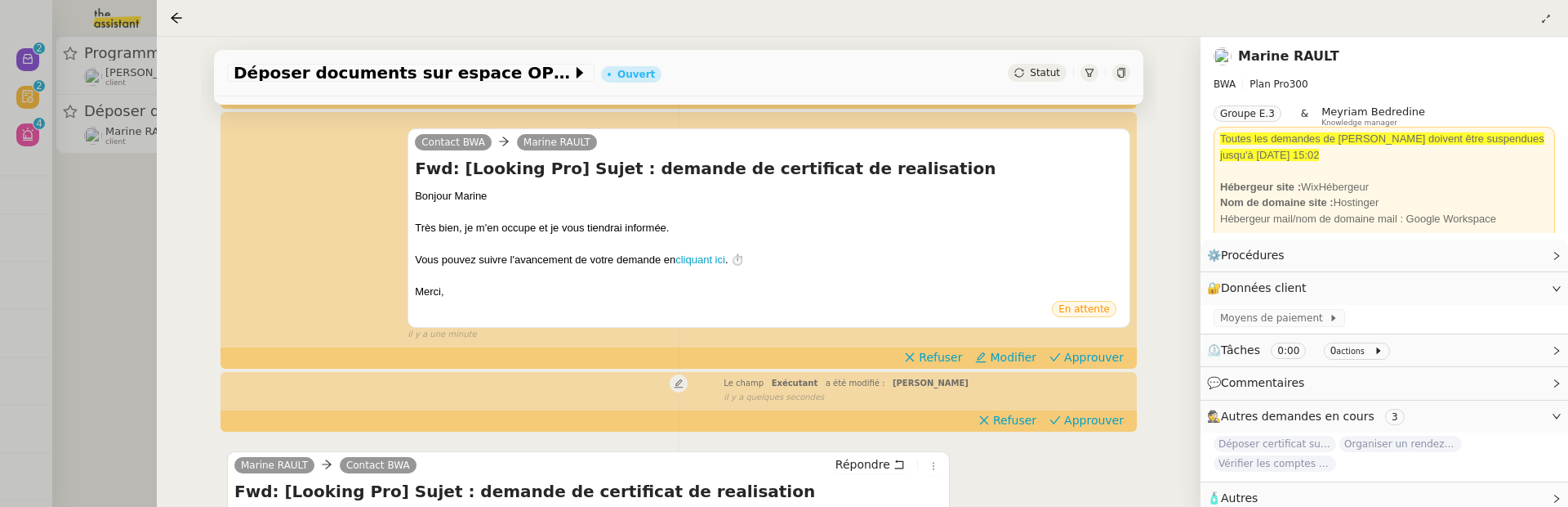
click at [1099, 404] on div "Le champ Exécutant a été modifié : Hannah Cassar false il y a quelques secondes" at bounding box center [678, 389] width 903 height 30
click at [1099, 426] on span "Approuver" at bounding box center [1095, 420] width 60 height 17
click at [1102, 355] on span "Approuver" at bounding box center [1095, 357] width 60 height 17
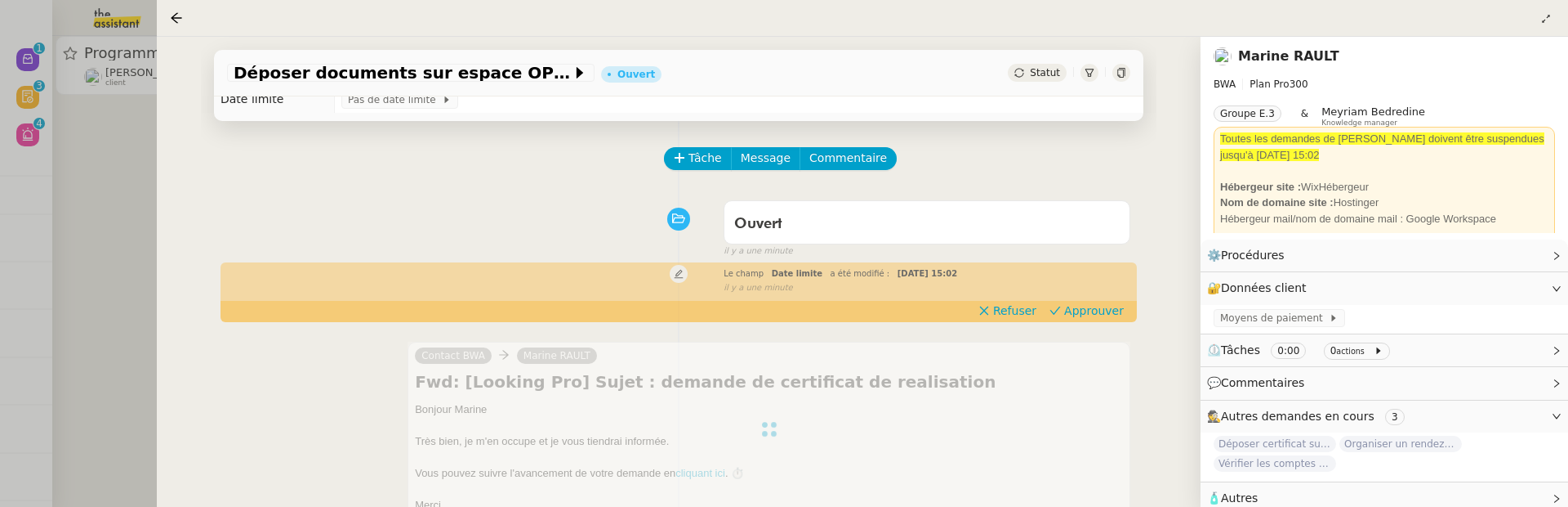
scroll to position [31, 0]
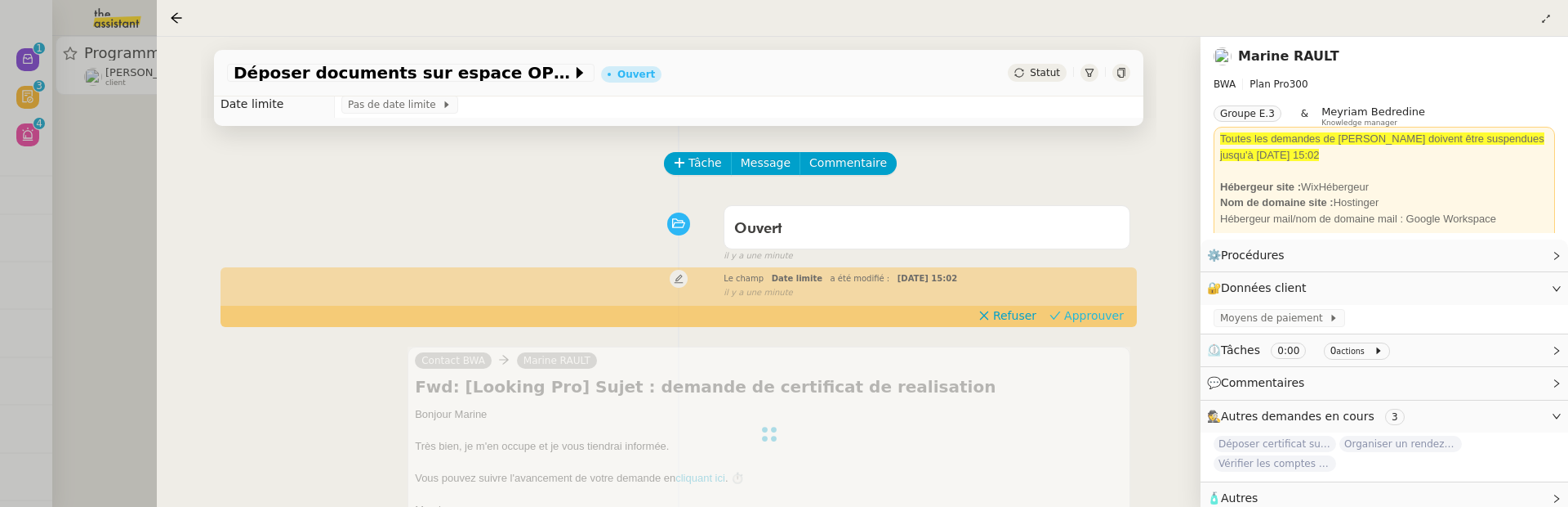
click at [1119, 318] on span "Approuver" at bounding box center [1095, 315] width 60 height 17
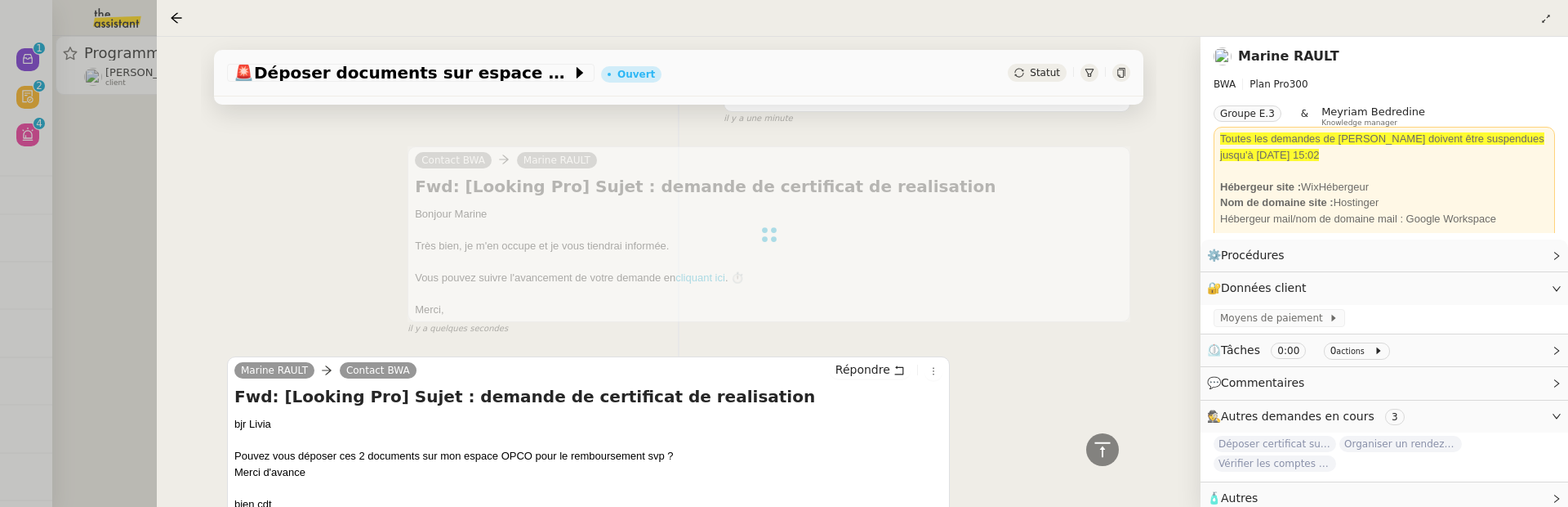
scroll to position [0, 0]
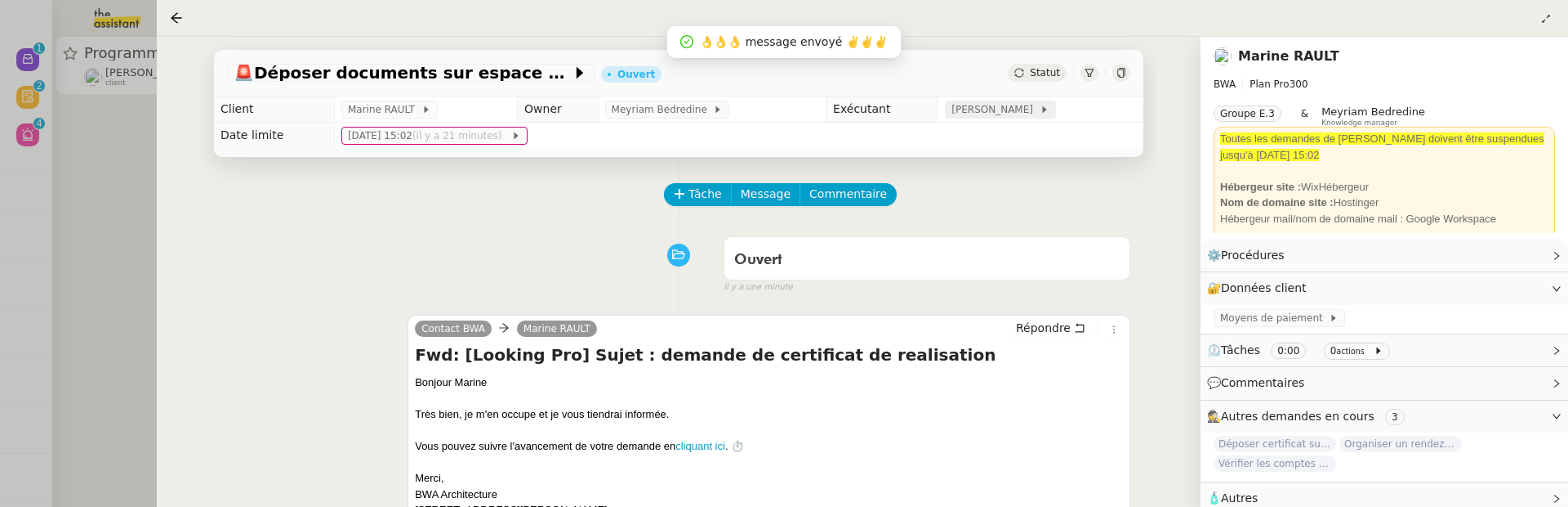
click at [1012, 104] on span "[PERSON_NAME]" at bounding box center [995, 110] width 87 height 17
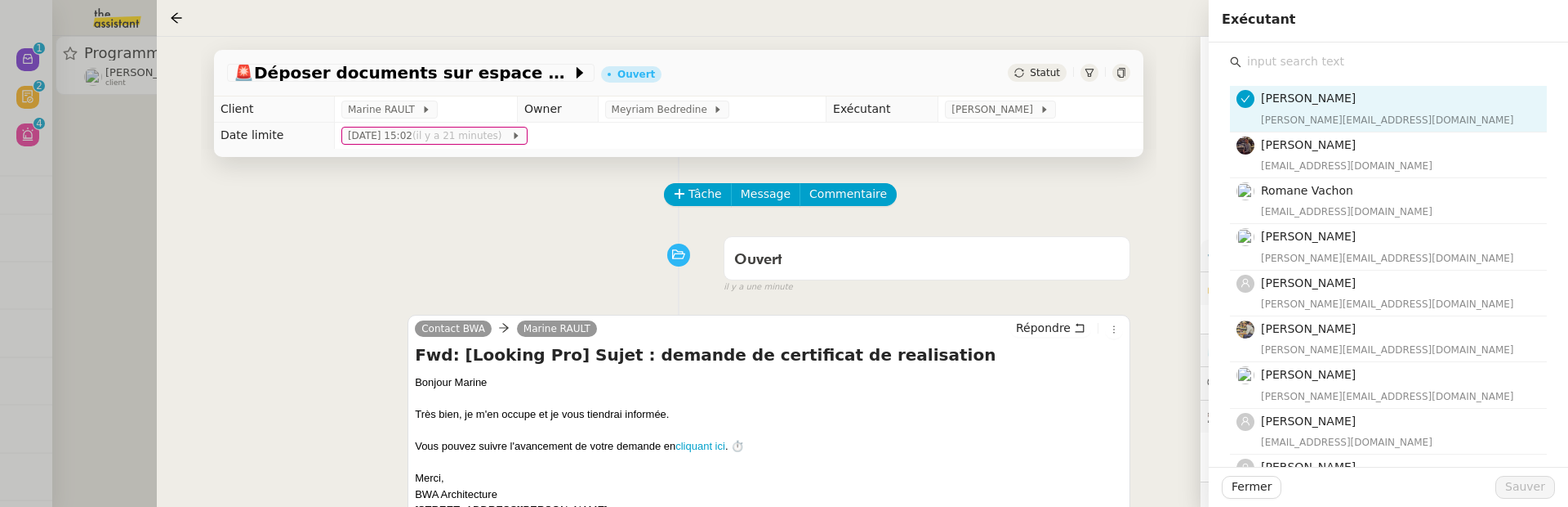
click at [117, 194] on div at bounding box center [784, 254] width 1568 height 507
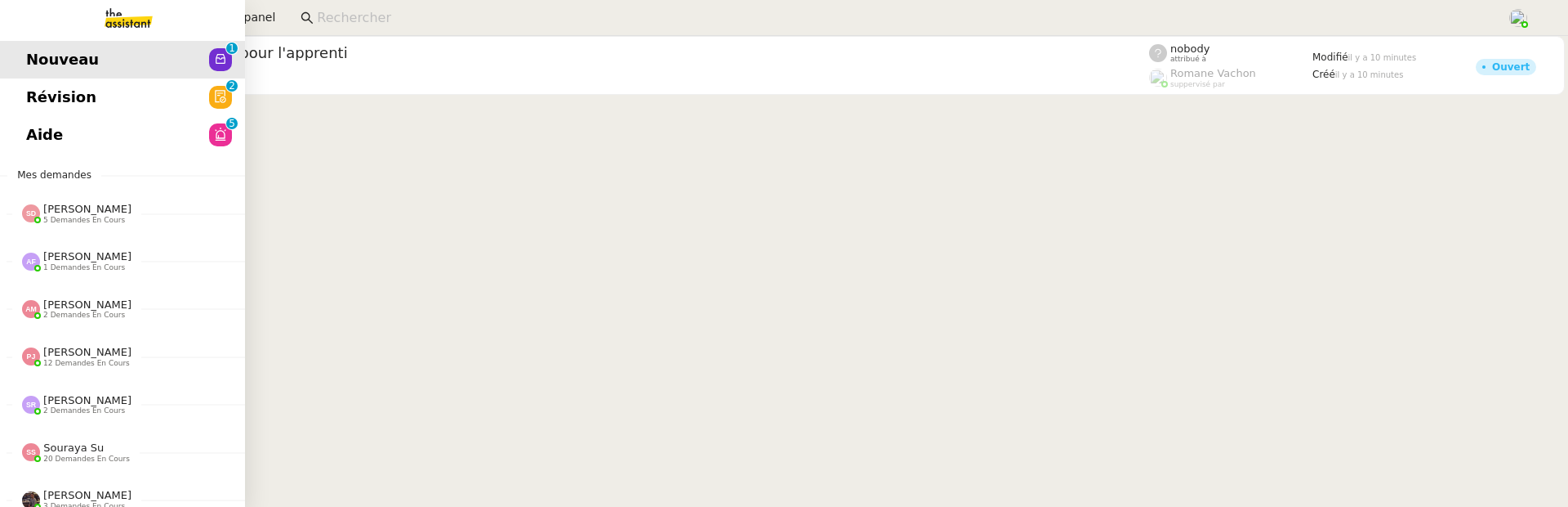
click at [38, 99] on span "Révision" at bounding box center [62, 97] width 71 height 25
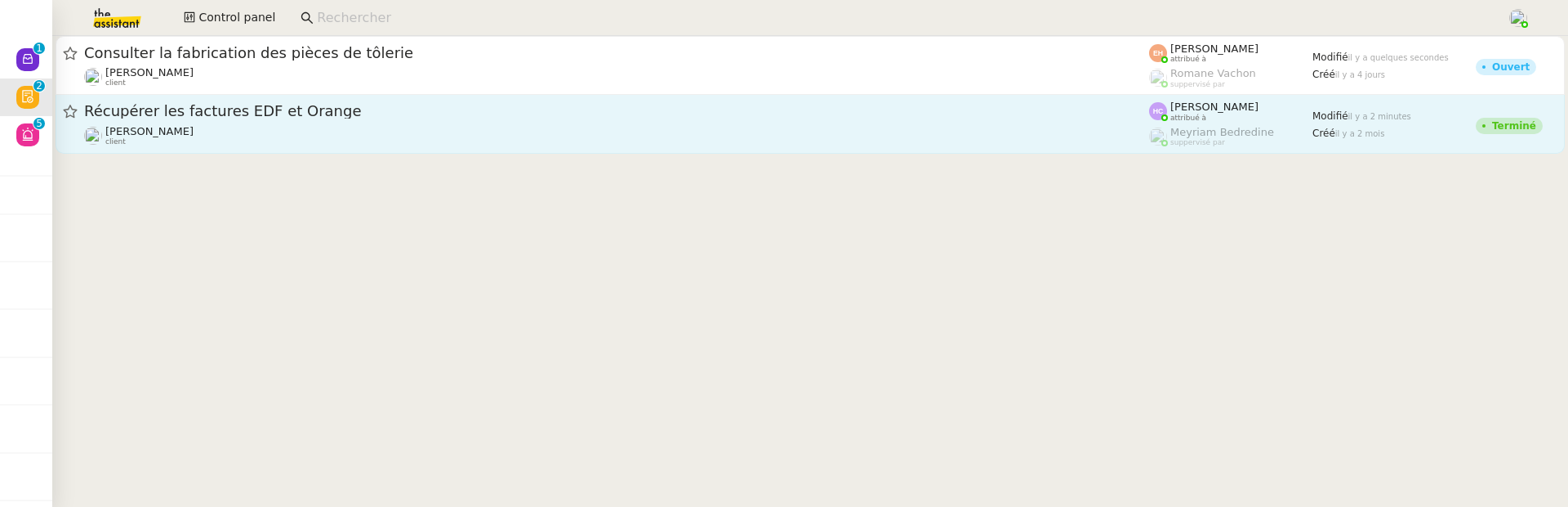
click at [547, 127] on div "Morgane Mussard client" at bounding box center [616, 136] width 1065 height 21
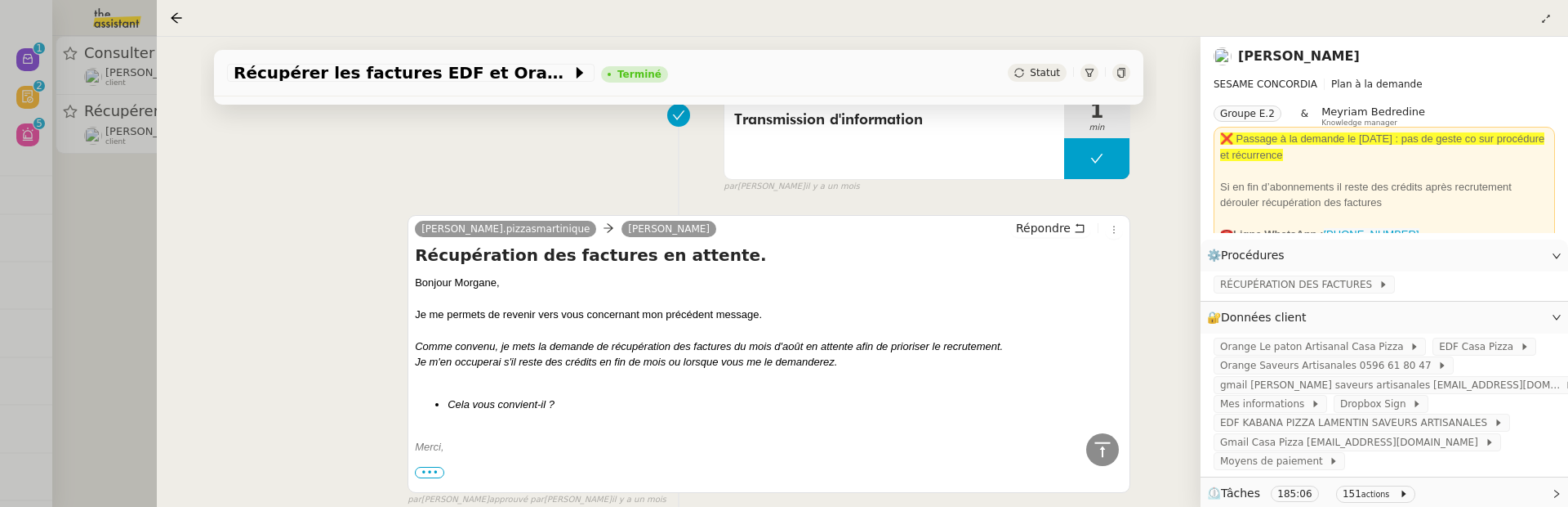
scroll to position [1015, 0]
click at [138, 265] on div at bounding box center [784, 254] width 1568 height 507
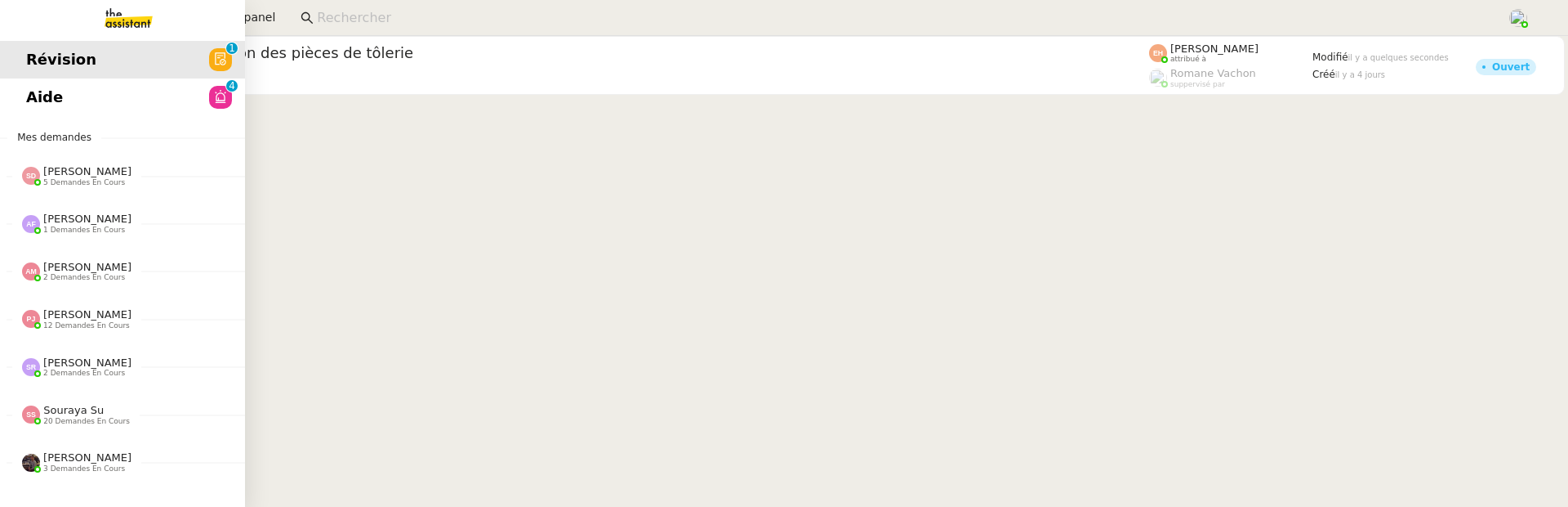
click at [39, 102] on span "Aide" at bounding box center [45, 97] width 37 height 25
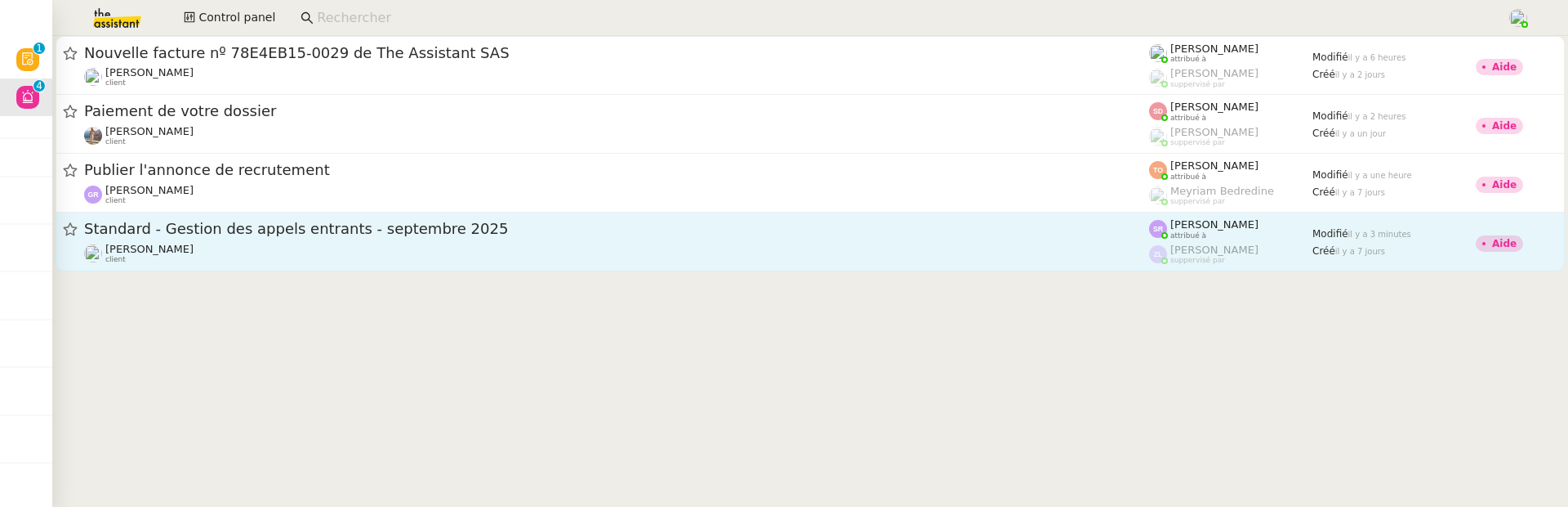
click at [752, 265] on link "Standard - Gestion des appels entrants - septembre 2025 Florian Parant client S…" at bounding box center [810, 242] width 1510 height 59
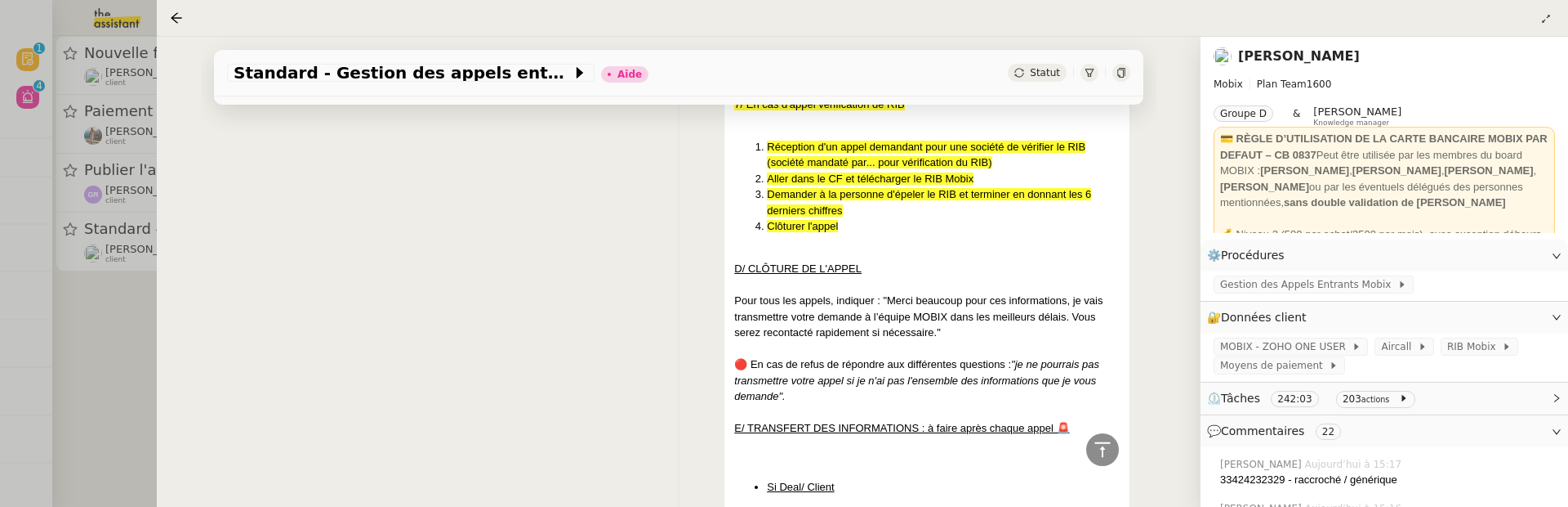
scroll to position [2811, 0]
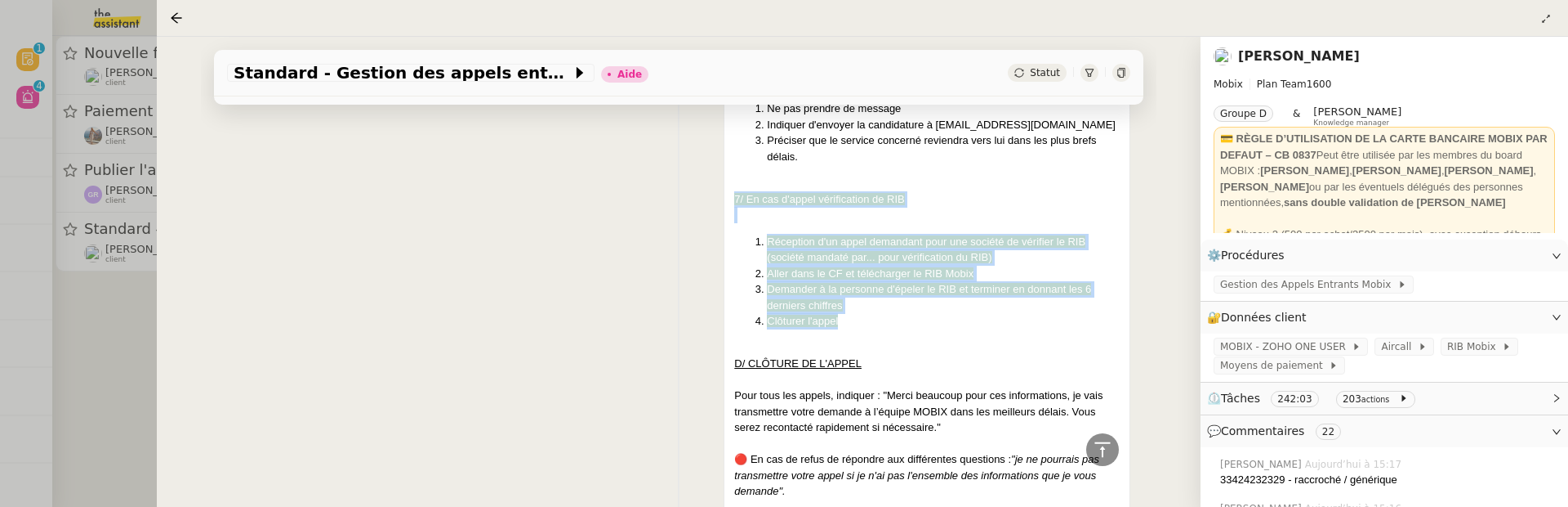
drag, startPoint x: 862, startPoint y: 322, endPoint x: 723, endPoint y: 202, distance: 183.6
click at [723, 202] on div "Mise à jour le 08/09/2025 Contexte : Cette procédure définit les étapes à suivr…" at bounding box center [678, 132] width 903 height 4847
copy div "7/ En cas d'appel vérification de RIB Réception d'un appel demandant pour une s…"
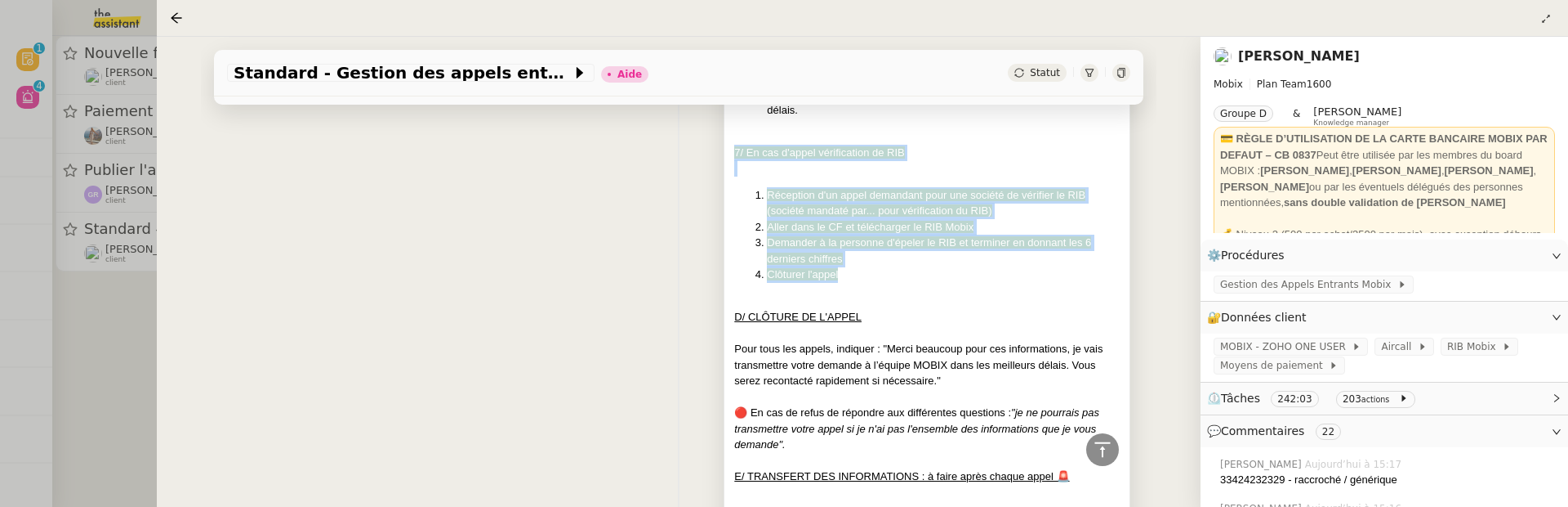
scroll to position [2852, 0]
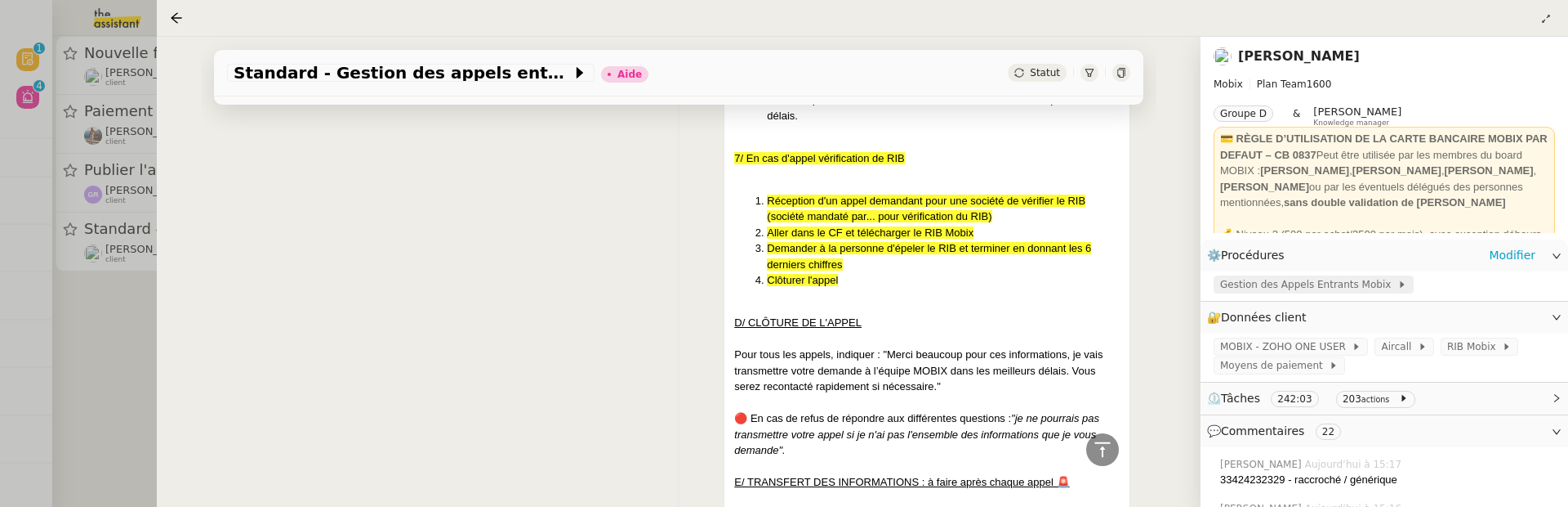
click at [1323, 283] on span "Gestion des Appels Entrants Mobix" at bounding box center [1308, 284] width 177 height 17
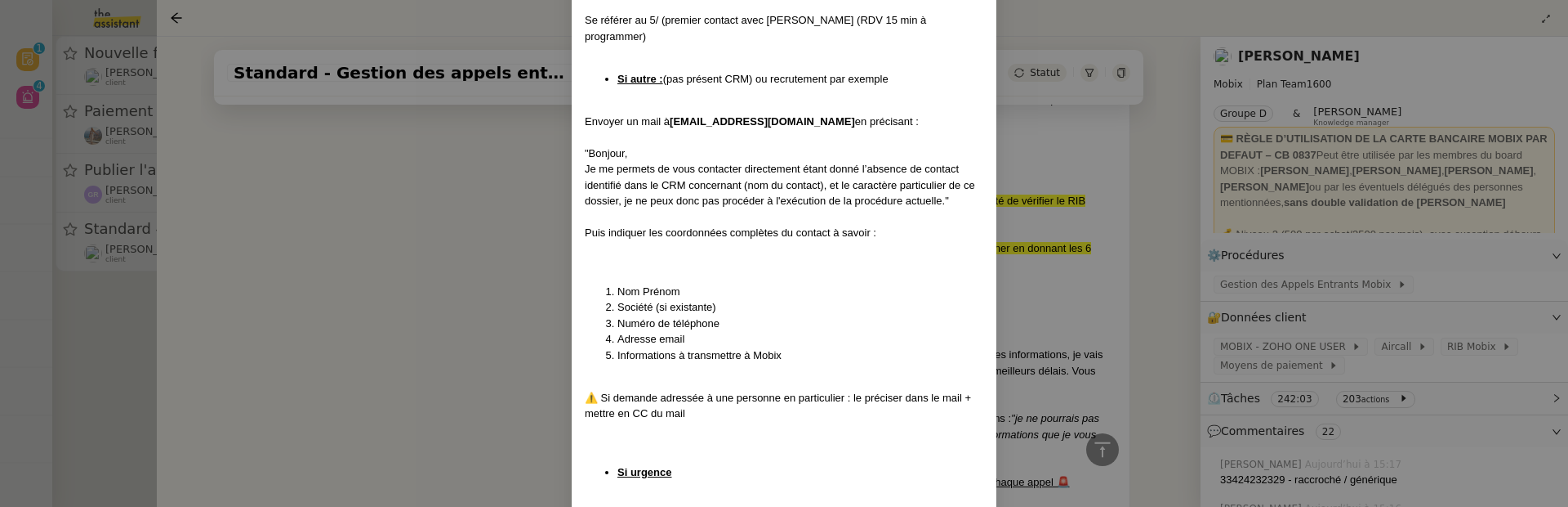
scroll to position [4257, 0]
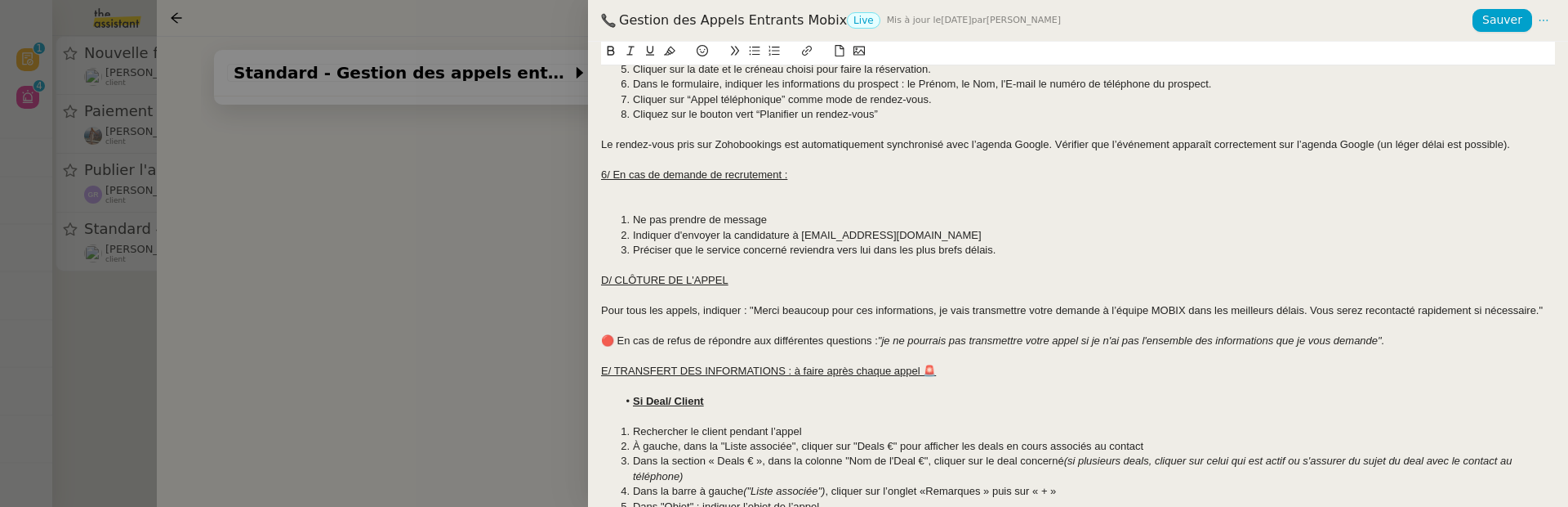
scroll to position [1610, 0]
click at [1022, 253] on li "Préciser que le service concerné reviendra vers lui dans les plus brefs délais." at bounding box center [1086, 248] width 939 height 15
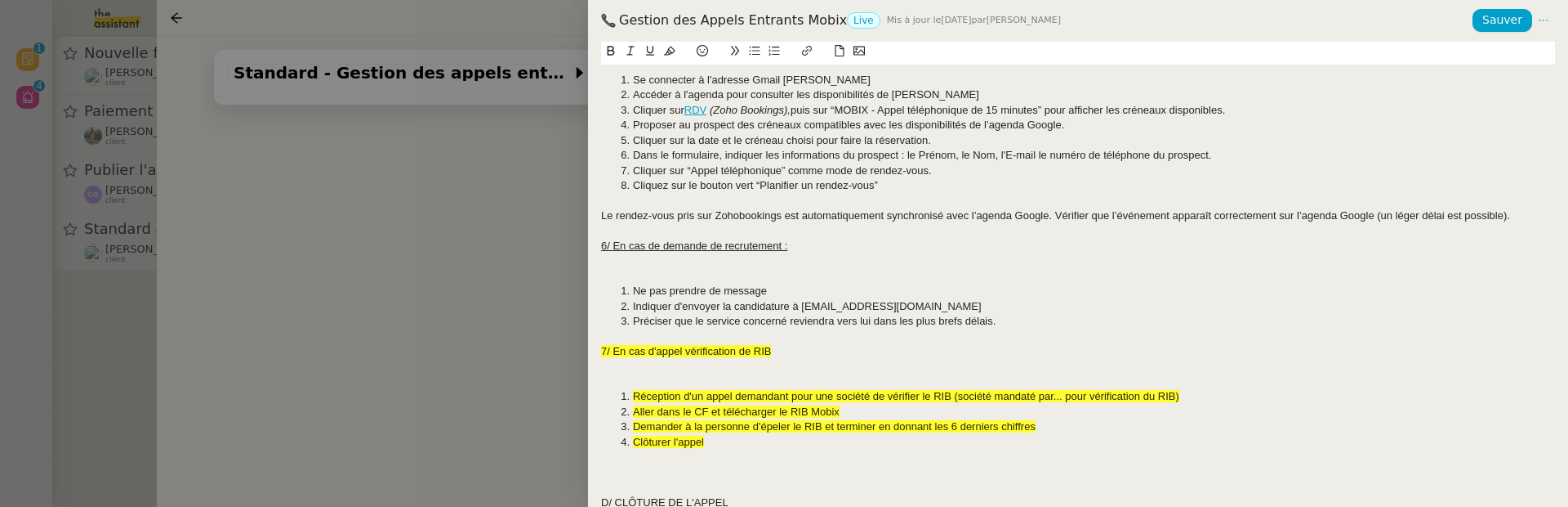
scroll to position [1701, 0]
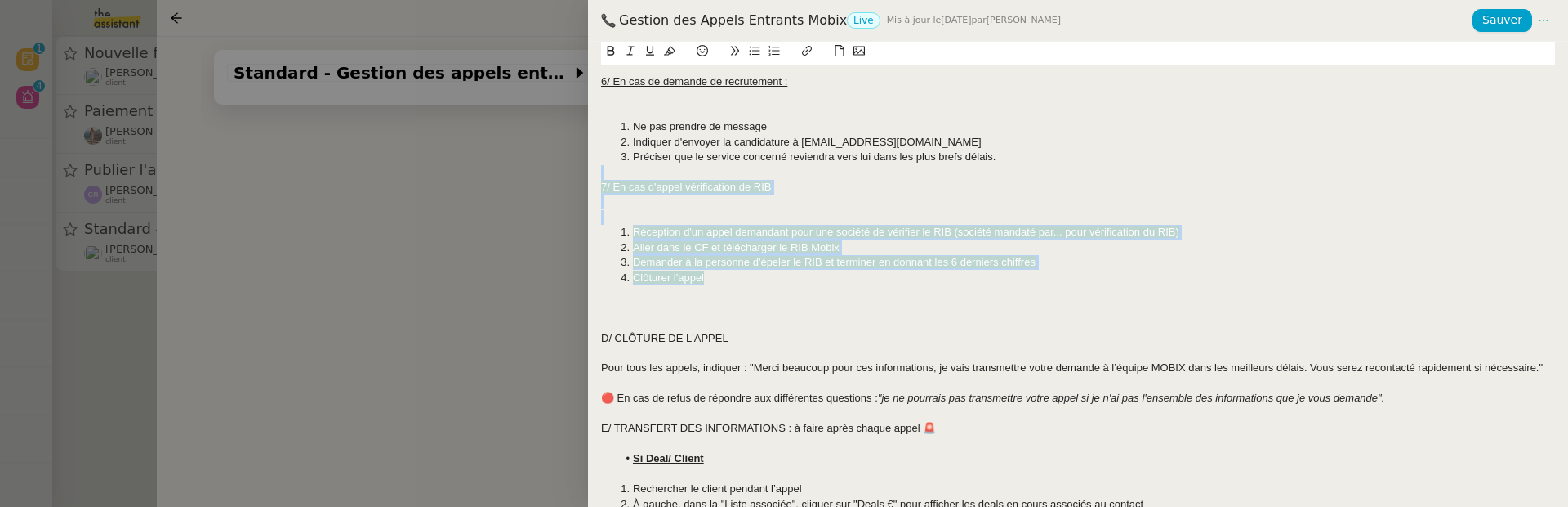
drag, startPoint x: 730, startPoint y: 279, endPoint x: 574, endPoint y: 180, distance: 184.8
click at [574, 180] on div "Gestion des Appels Entrants Mobix Live Mis à jour le 1 sept. 2025 par Frédériqu…" at bounding box center [784, 254] width 1568 height 507
click at [667, 52] on icon at bounding box center [669, 51] width 11 height 9
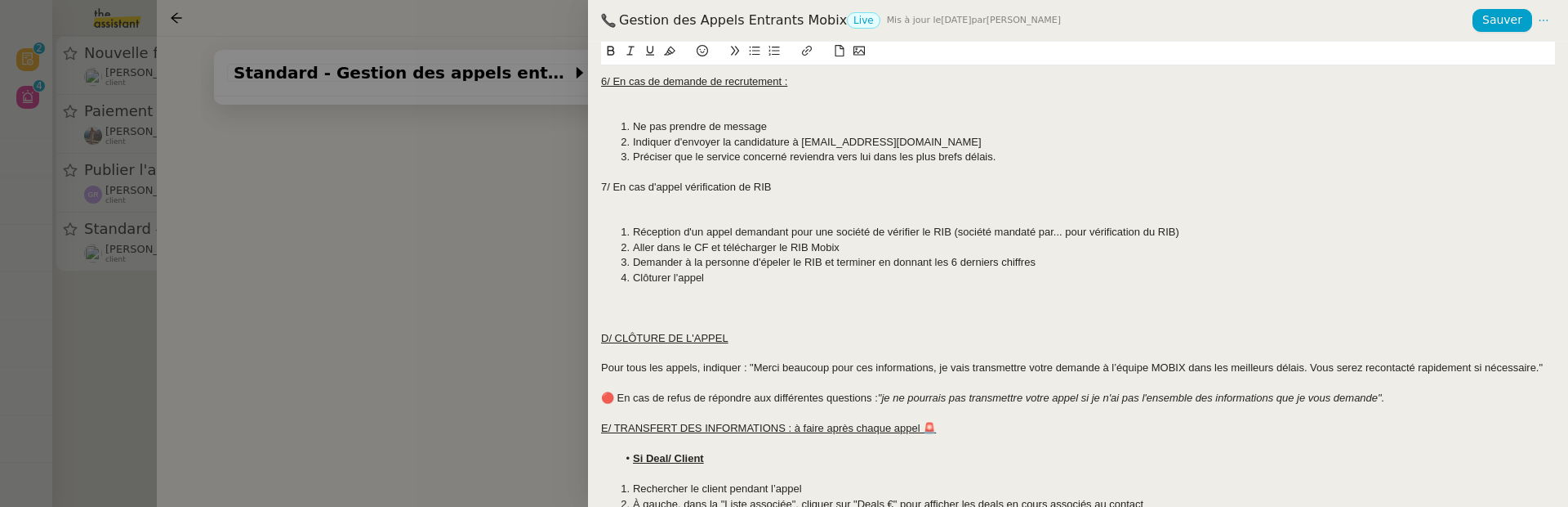
click at [670, 170] on div at bounding box center [1078, 172] width 954 height 15
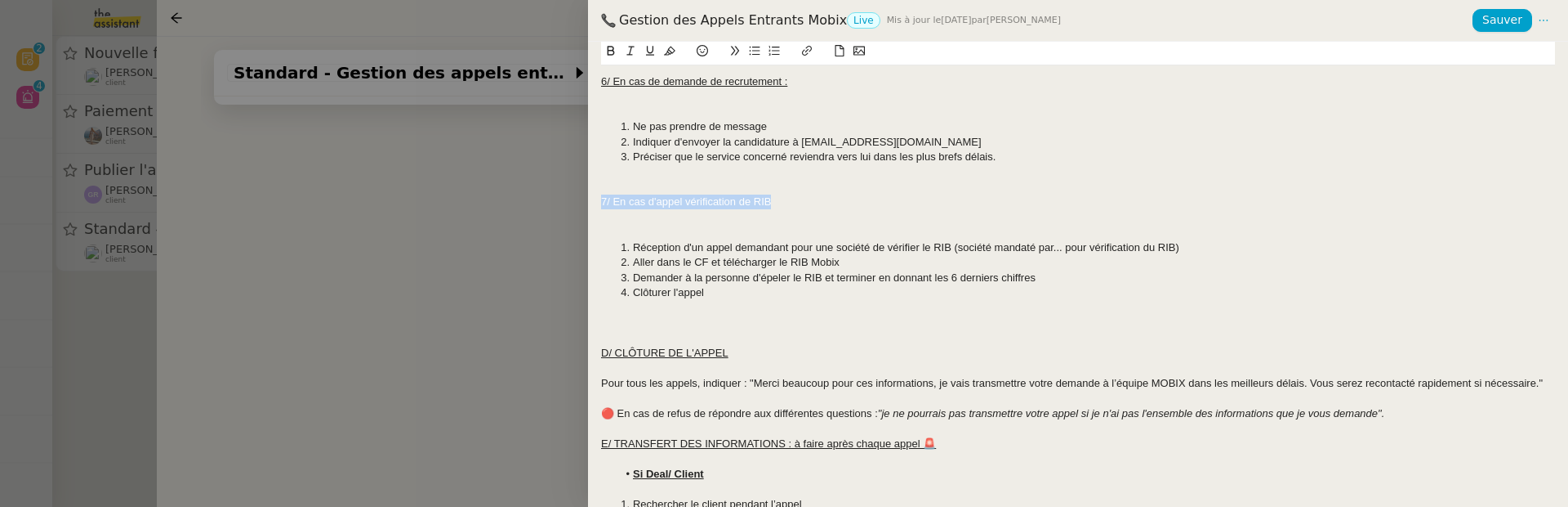
drag, startPoint x: 801, startPoint y: 200, endPoint x: 555, endPoint y: 198, distance: 246.0
click at [554, 198] on div "Gestion des Appels Entrants Mobix Live Mis à jour le 1 sept. 2025 par Frédériqu…" at bounding box center [784, 254] width 1568 height 507
click at [651, 49] on icon at bounding box center [650, 50] width 11 height 11
click at [833, 207] on div "7/ En cas d'appel vérification de RIB" at bounding box center [1078, 201] width 954 height 15
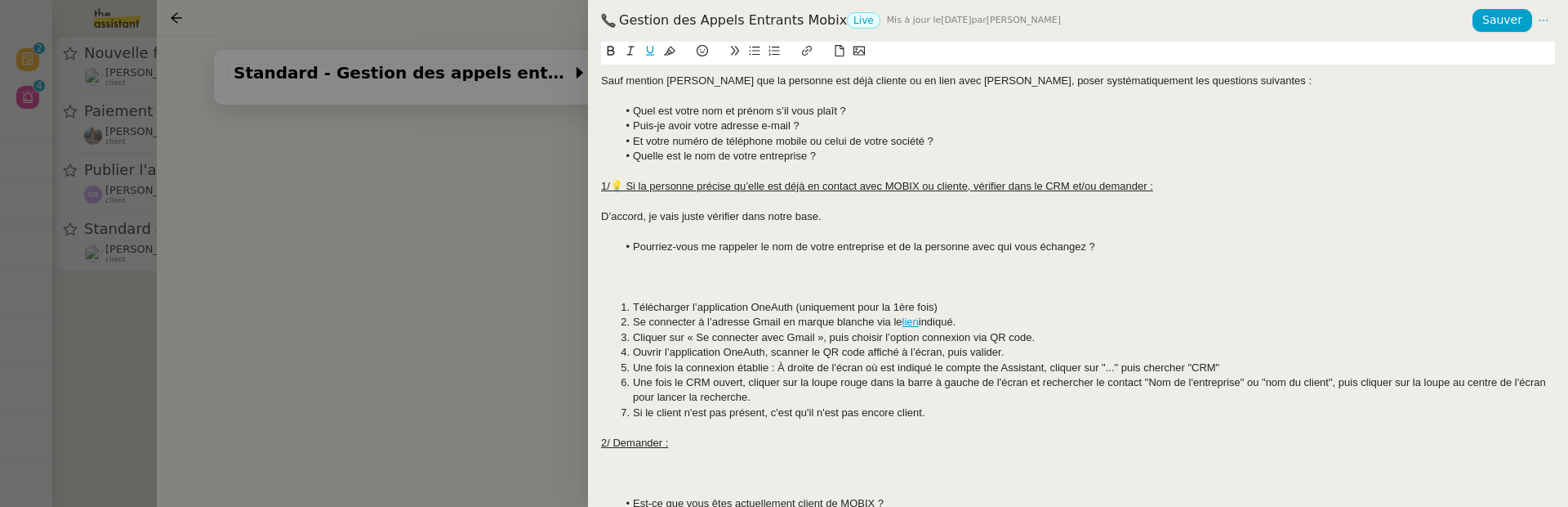
scroll to position [0, 0]
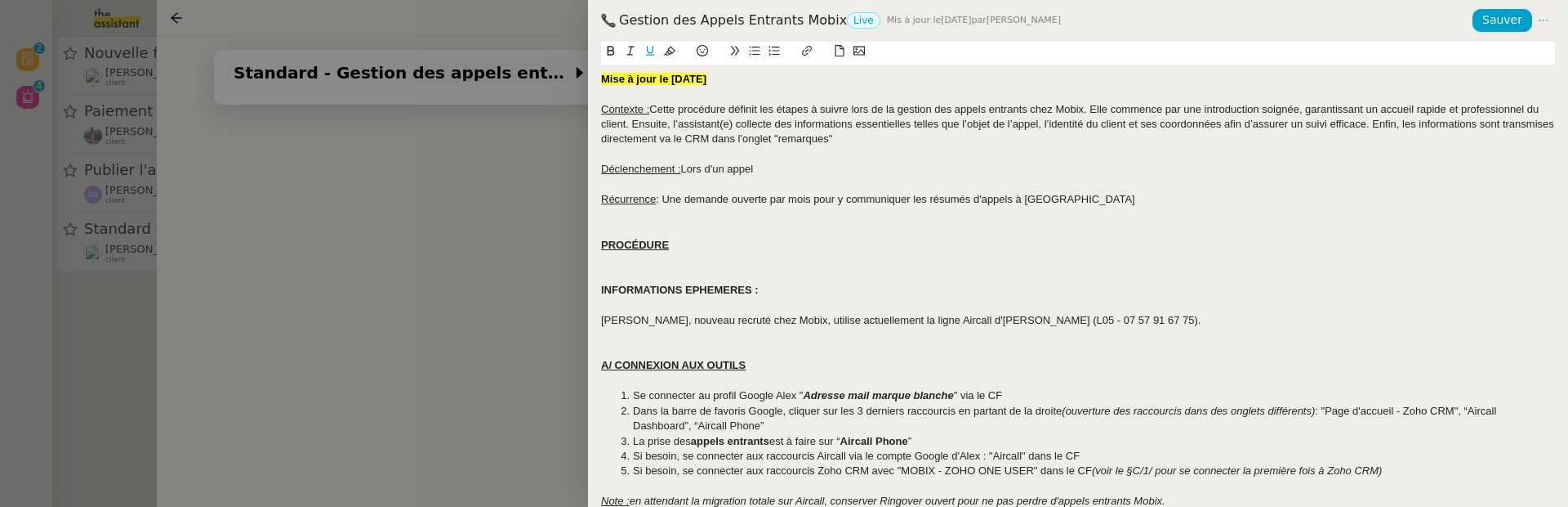
click at [682, 80] on strong "Mise à jour le 01/09/2025" at bounding box center [653, 79] width 105 height 12
click at [1517, 23] on span "Sauver" at bounding box center [1502, 19] width 40 height 19
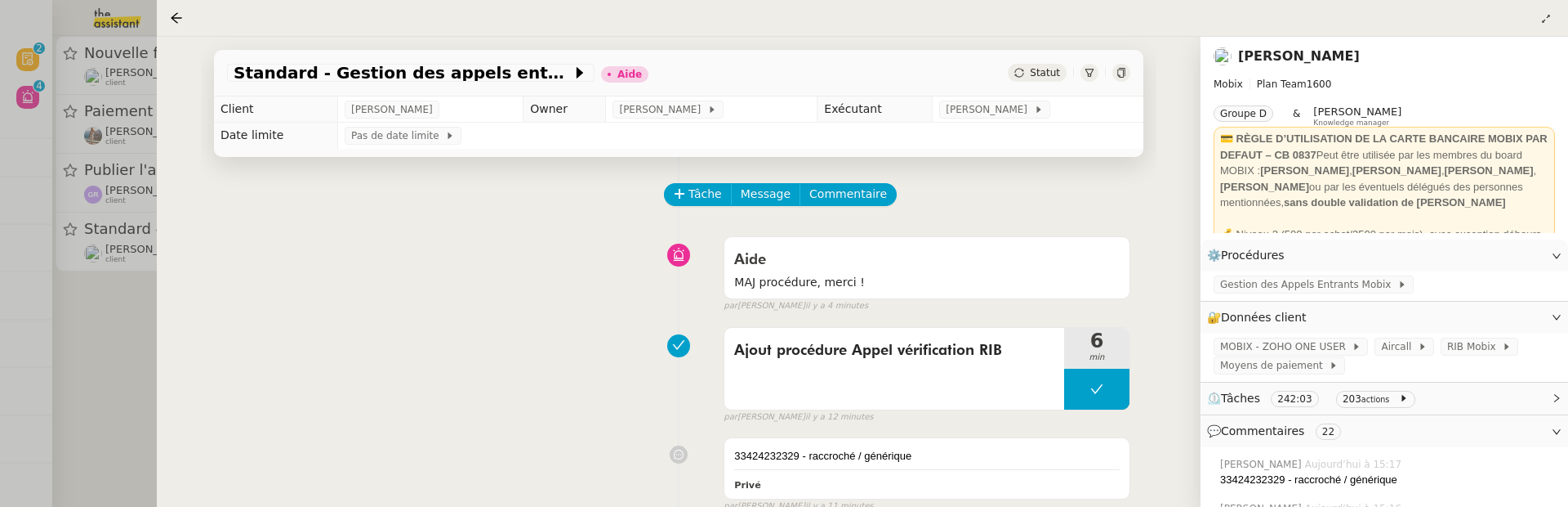
click at [839, 185] on span "Commentaire" at bounding box center [848, 193] width 78 height 19
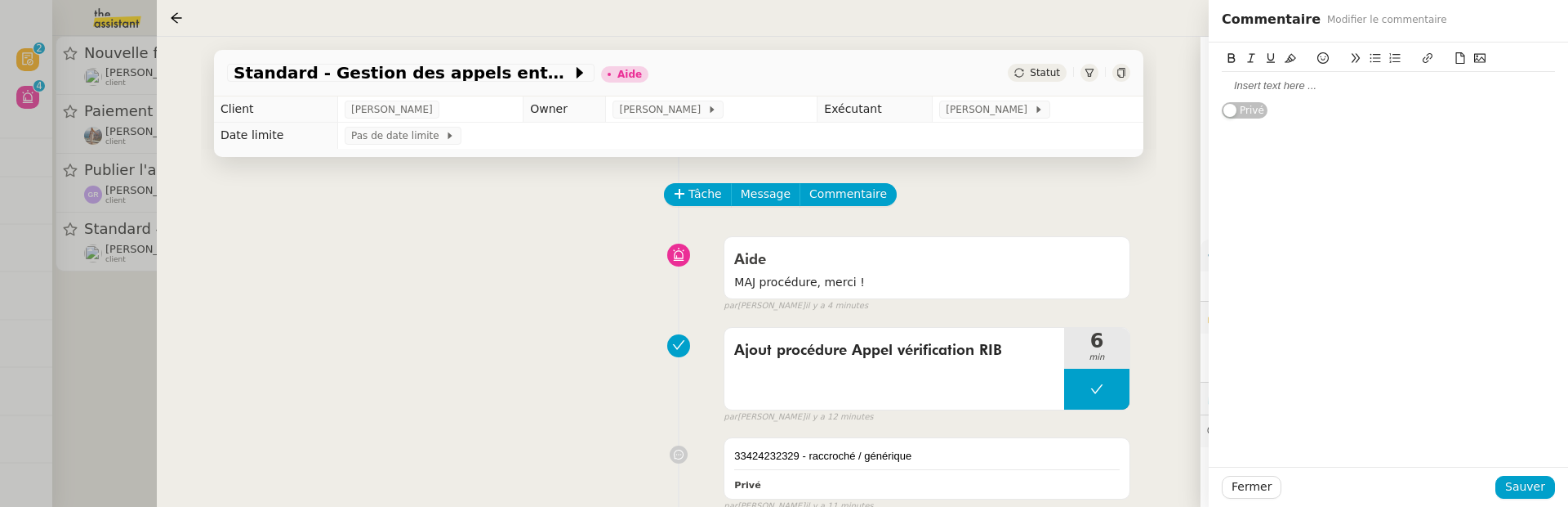
click at [1309, 82] on div at bounding box center [1388, 86] width 333 height 15
click at [1527, 483] on span "Sauver" at bounding box center [1525, 486] width 40 height 19
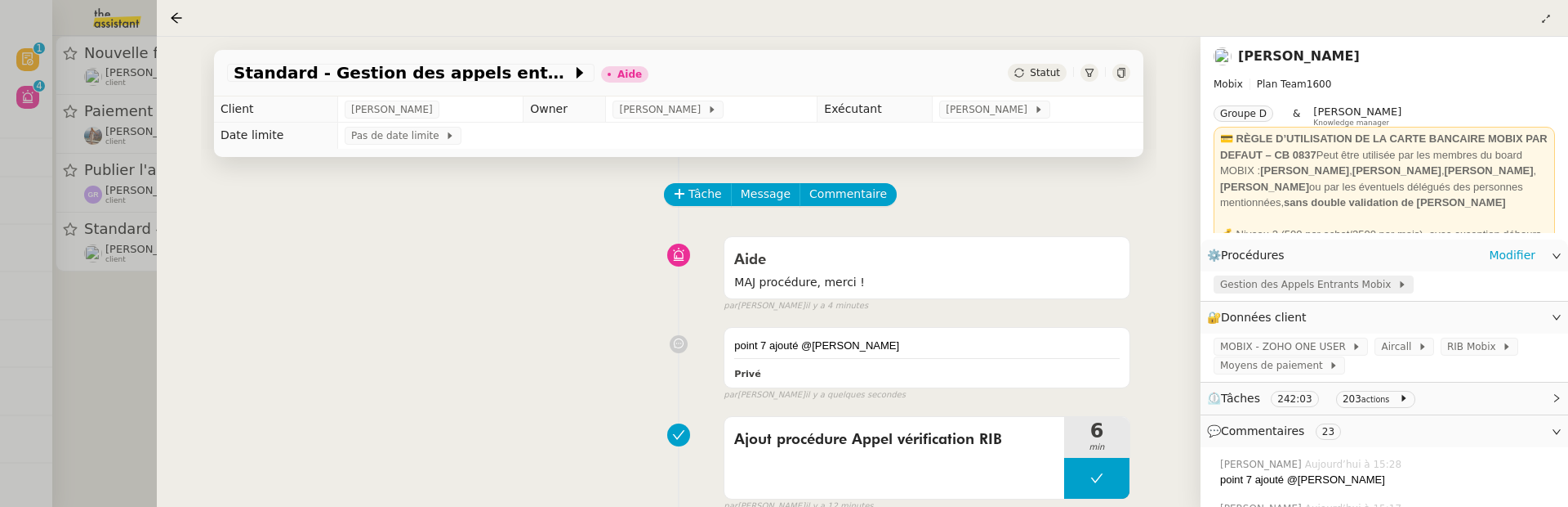
click at [1309, 285] on span "Gestion des Appels Entrants Mobix" at bounding box center [1308, 284] width 177 height 17
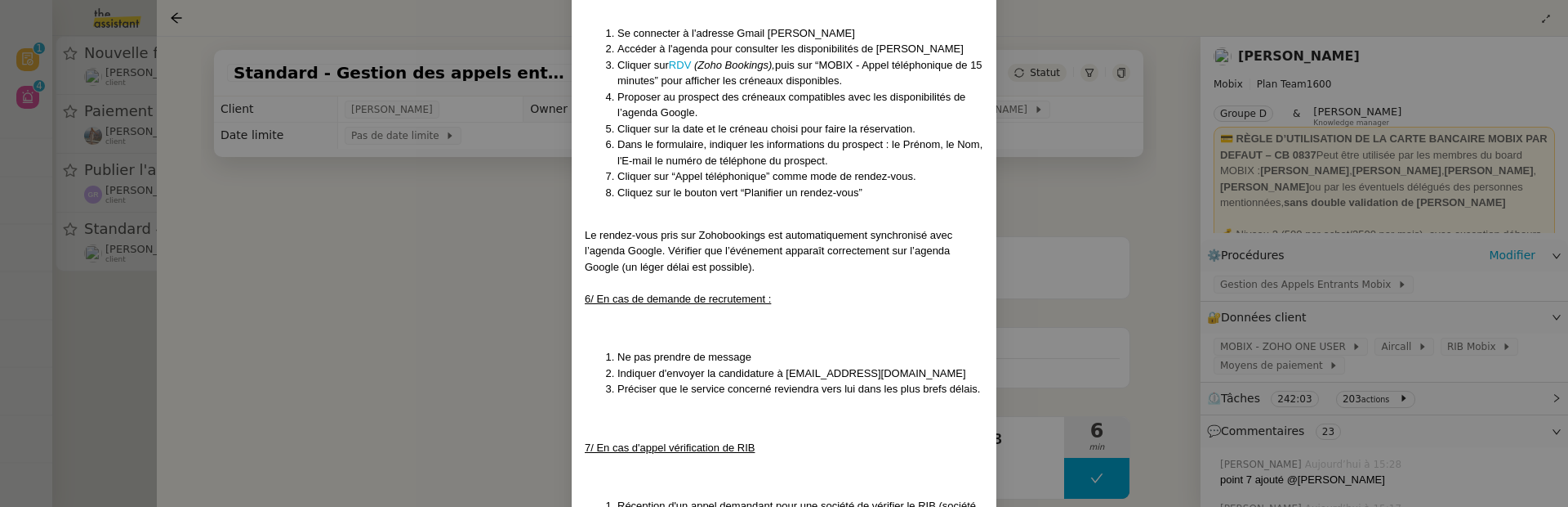
scroll to position [2359, 0]
click at [460, 326] on nz-modal-container "Mise à jour le 08/09/2025 Contexte : Cette procédure définit les étapes à suivr…" at bounding box center [784, 254] width 1568 height 507
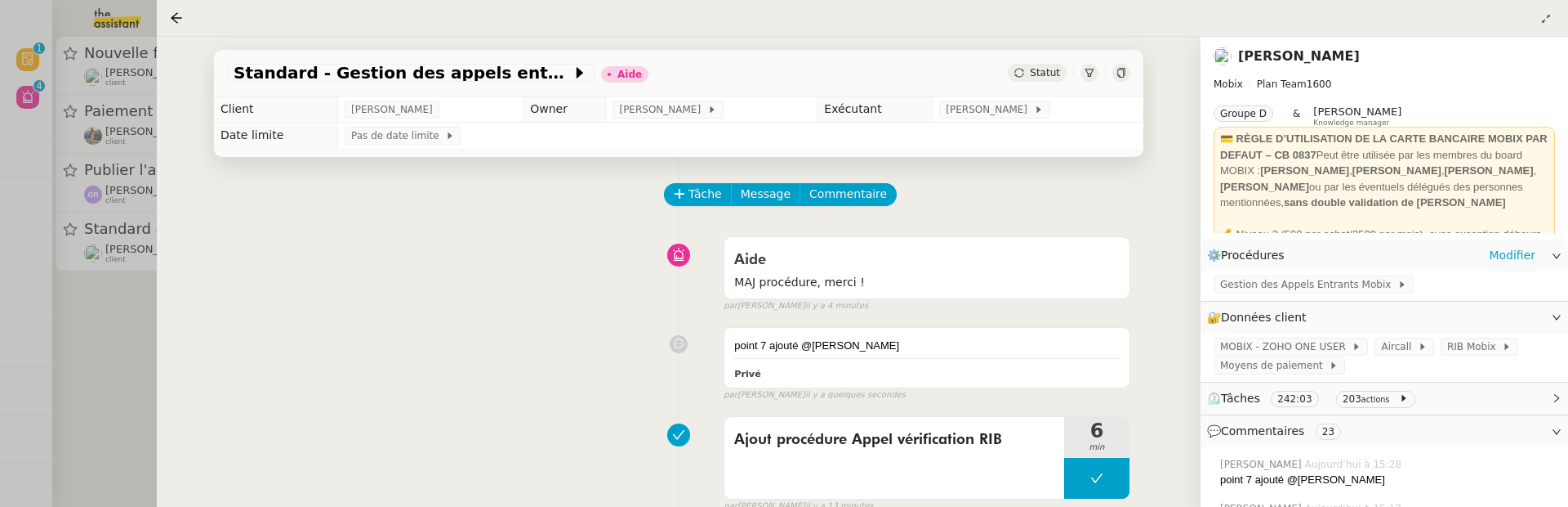
click at [459, 326] on nz-modal-container "Mise à jour le 08/09/2025 Contexte : Cette procédure définit les étapes à suivr…" at bounding box center [784, 254] width 1568 height 507
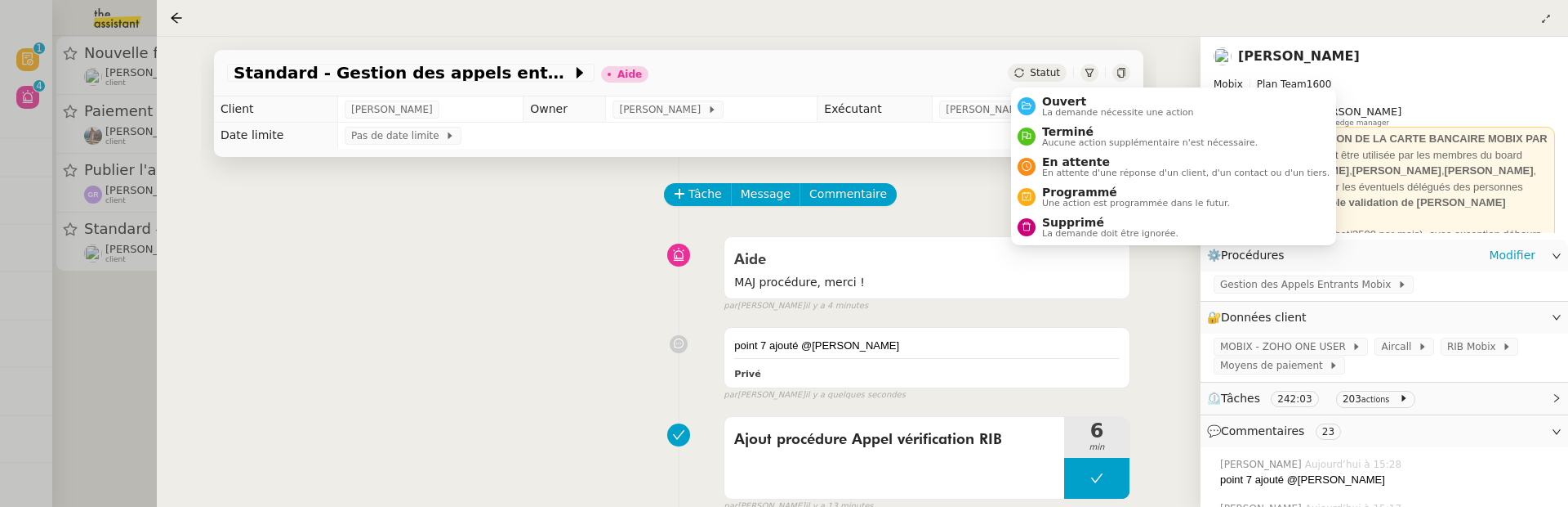
click at [1045, 76] on span "Statut" at bounding box center [1045, 72] width 30 height 11
click at [1059, 103] on span "Ouvert" at bounding box center [1119, 101] width 152 height 13
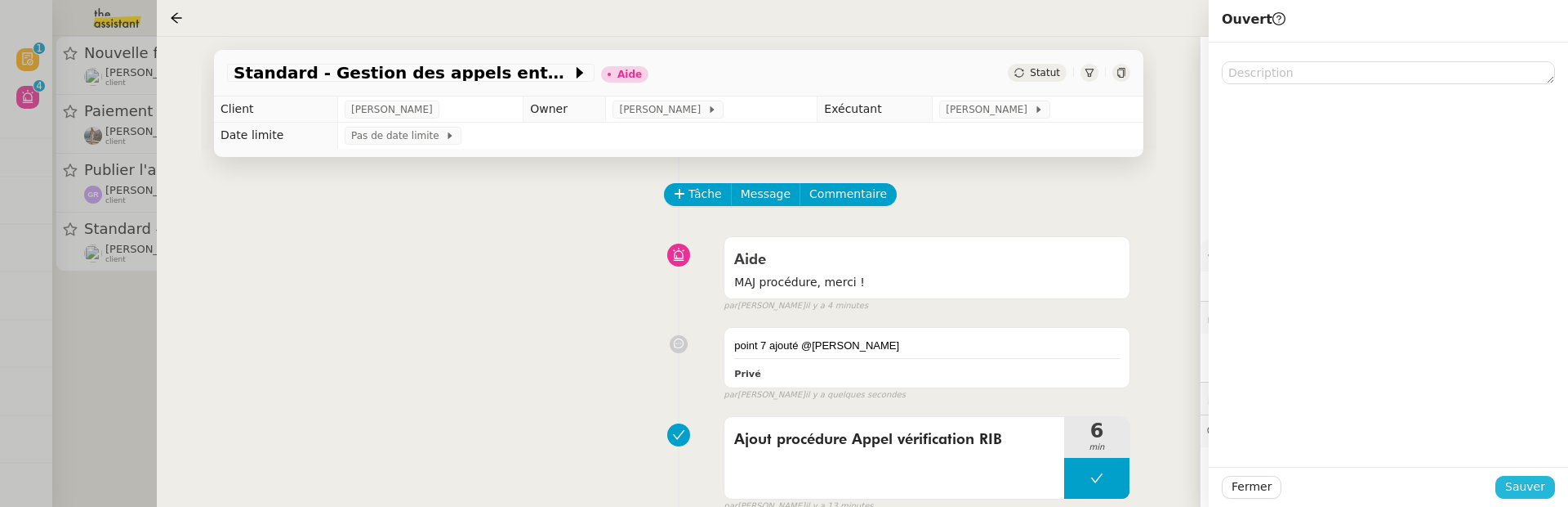
click at [1542, 486] on span "Sauver" at bounding box center [1525, 486] width 40 height 19
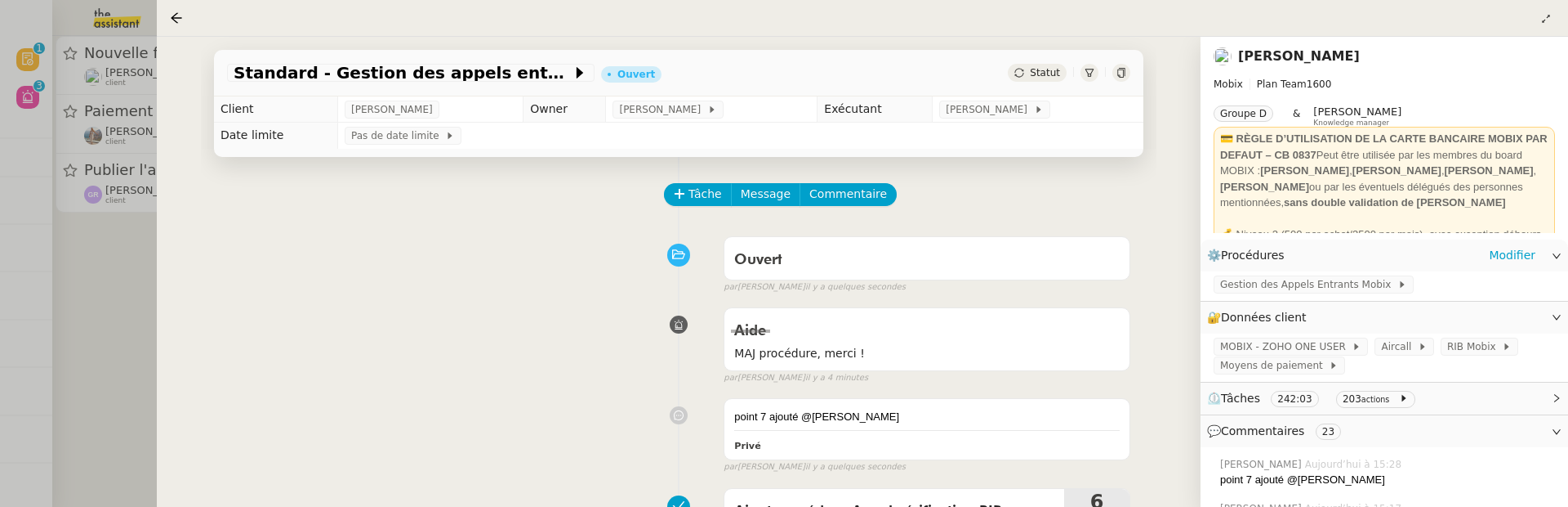
click at [80, 353] on div at bounding box center [784, 254] width 1568 height 507
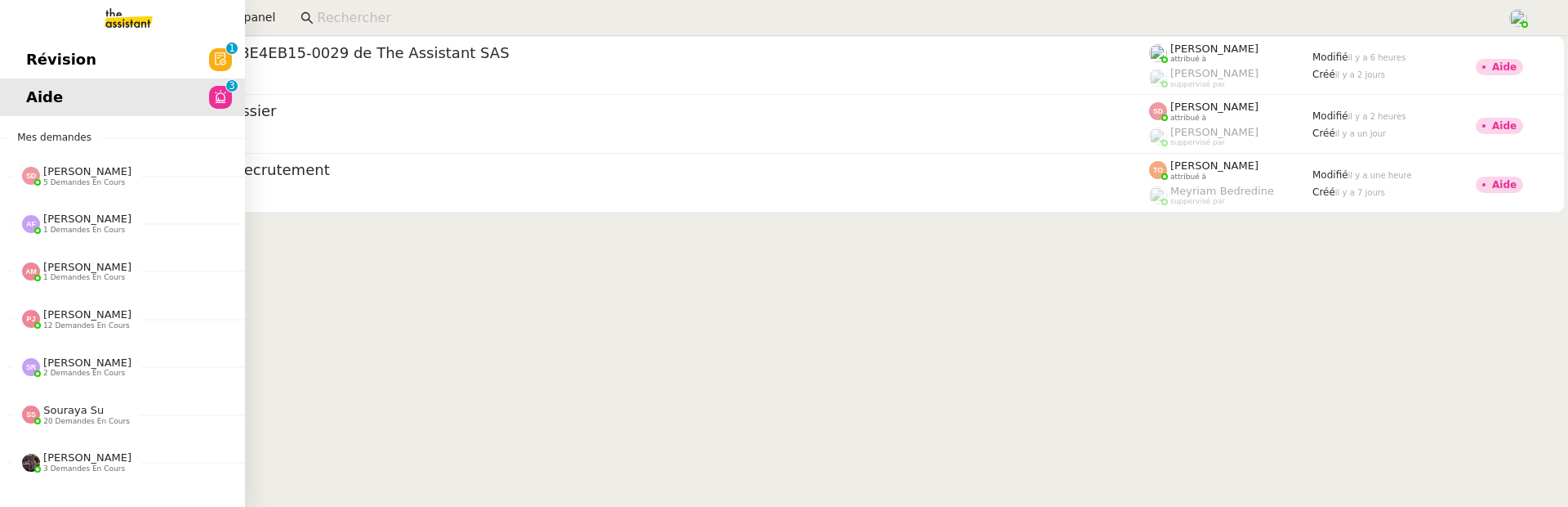
click at [49, 58] on span "Révision" at bounding box center [62, 60] width 71 height 25
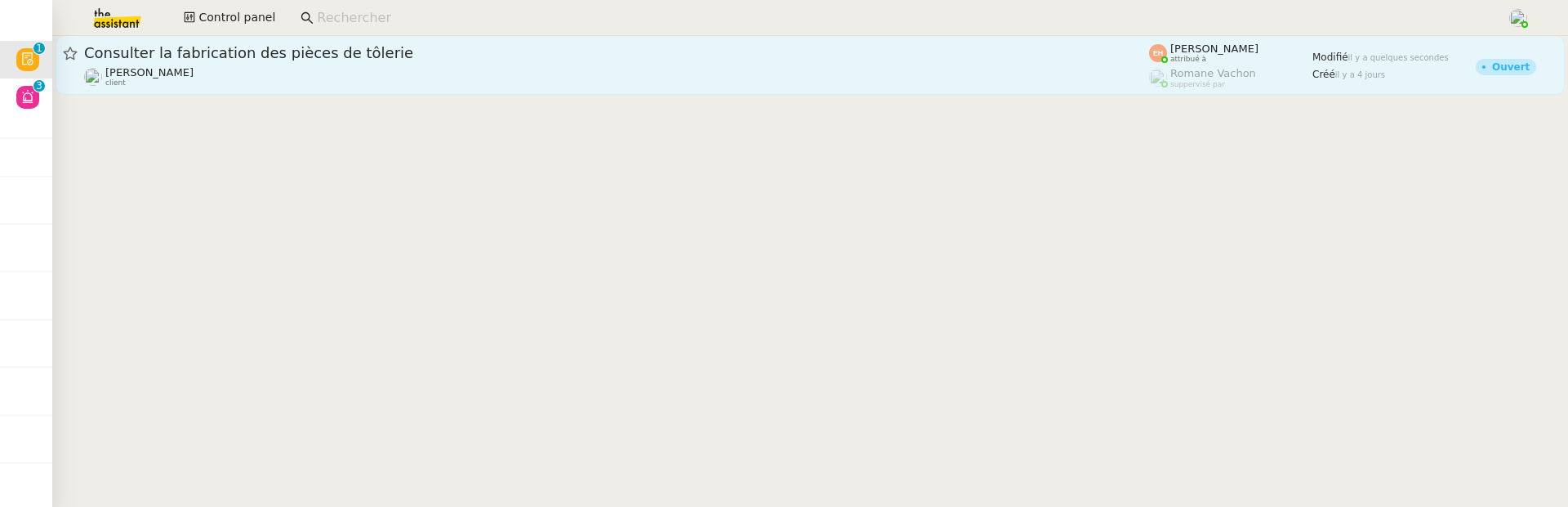
click at [416, 56] on span "Consulter la fabrication des pièces de tôlerie" at bounding box center [616, 53] width 1065 height 15
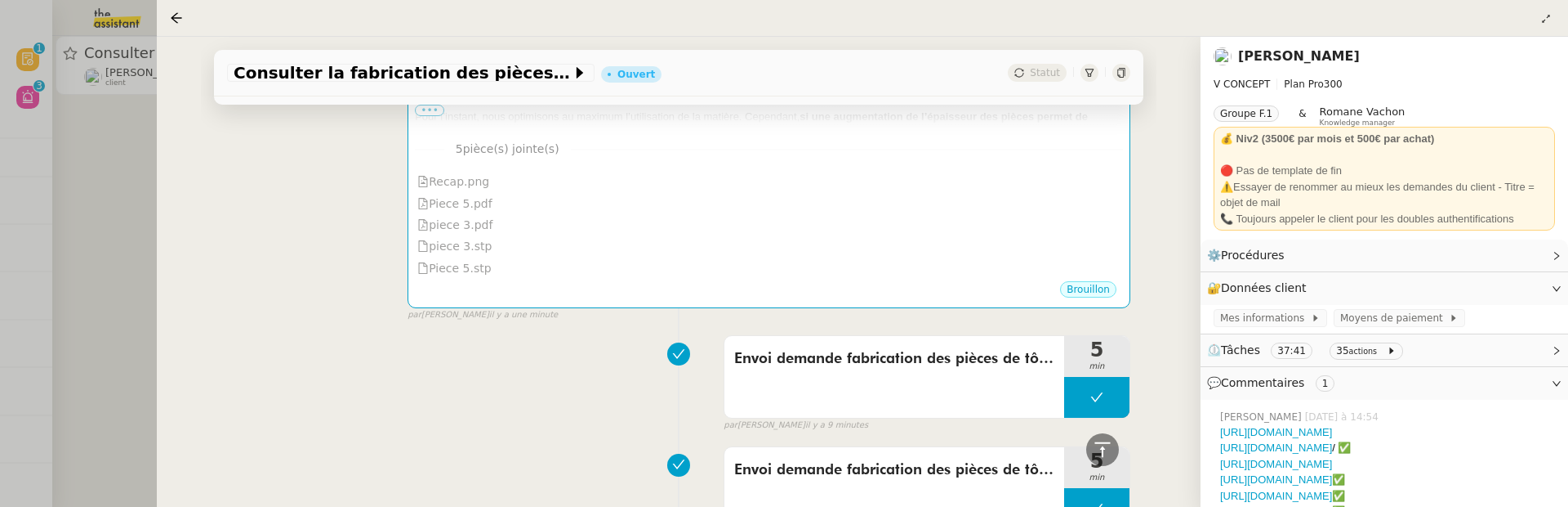
scroll to position [1458, 0]
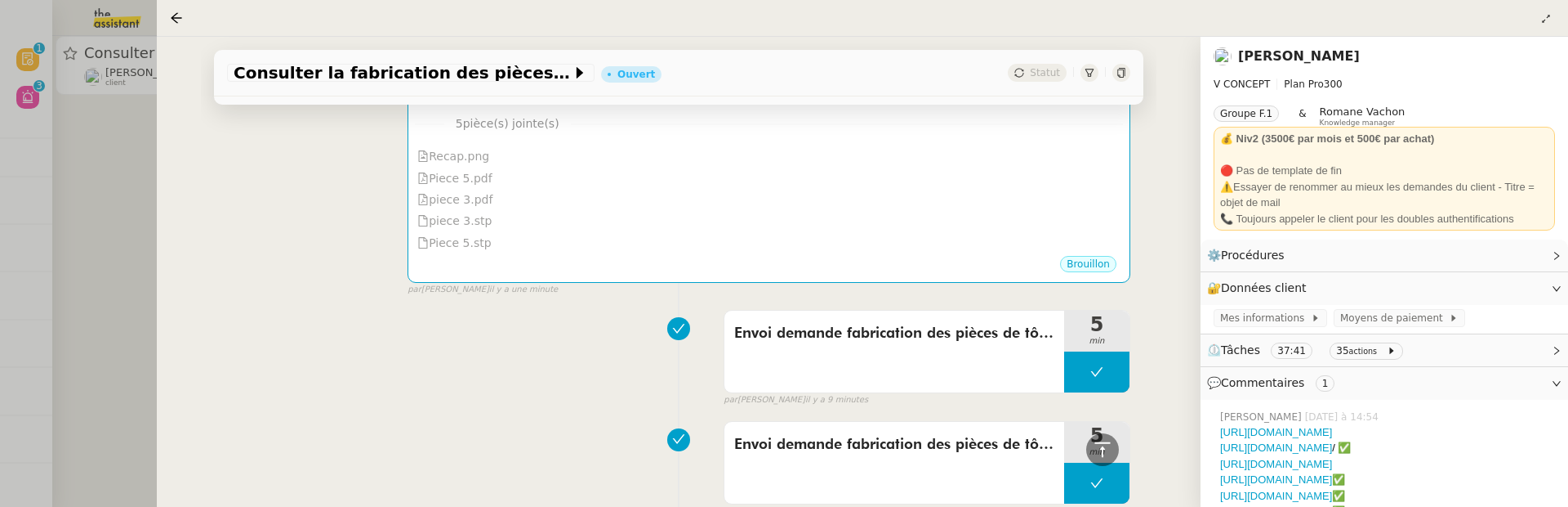
click at [86, 176] on div at bounding box center [784, 254] width 1568 height 507
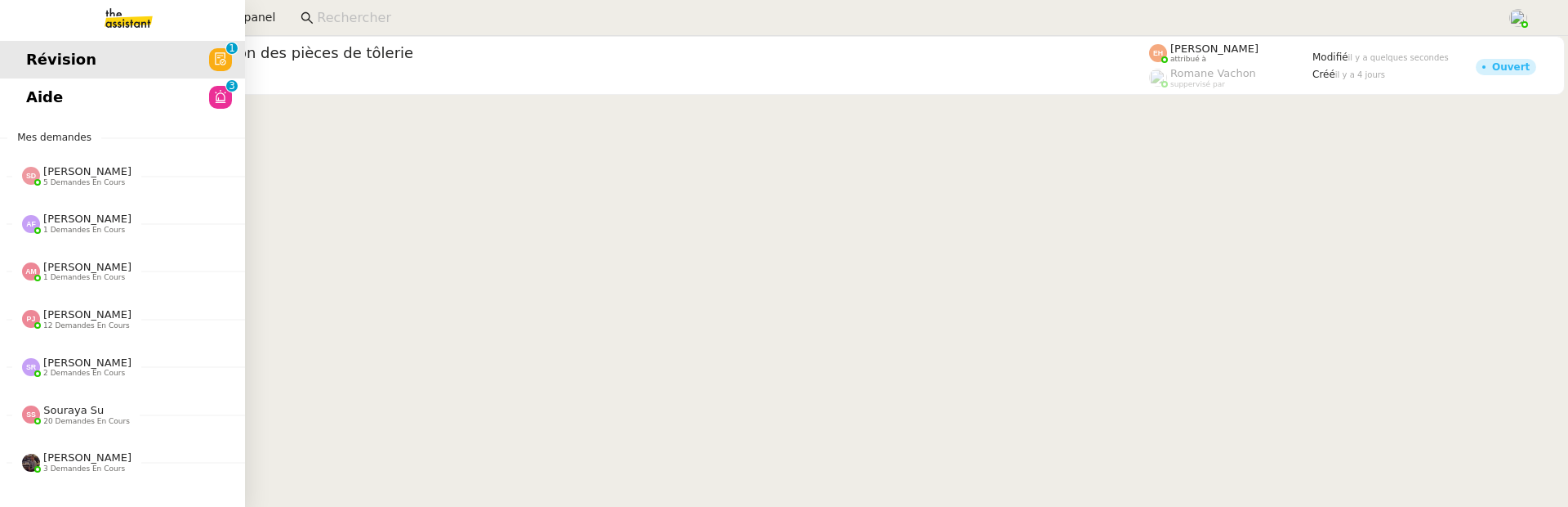
click at [34, 104] on link "Aide 0 1 2 3 4 5 6 7 8 9" at bounding box center [123, 97] width 245 height 38
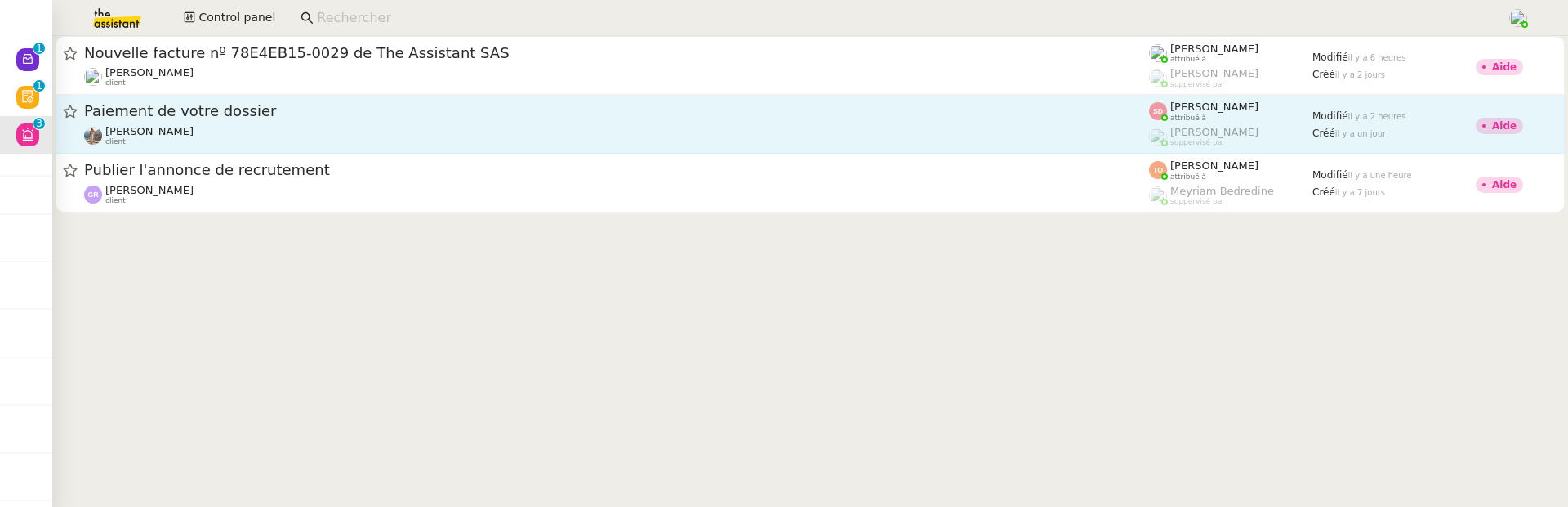
click at [819, 132] on div "Laura Gauthier client" at bounding box center [616, 136] width 1065 height 21
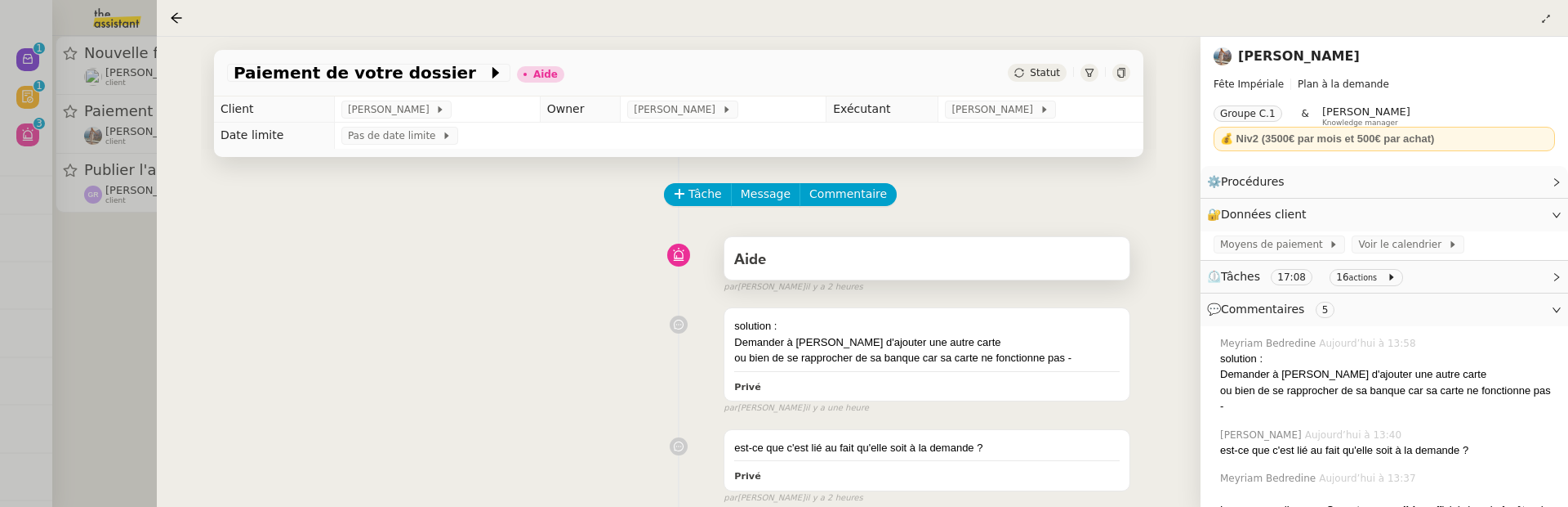
click at [821, 247] on div "Aide" at bounding box center [927, 260] width 386 height 26
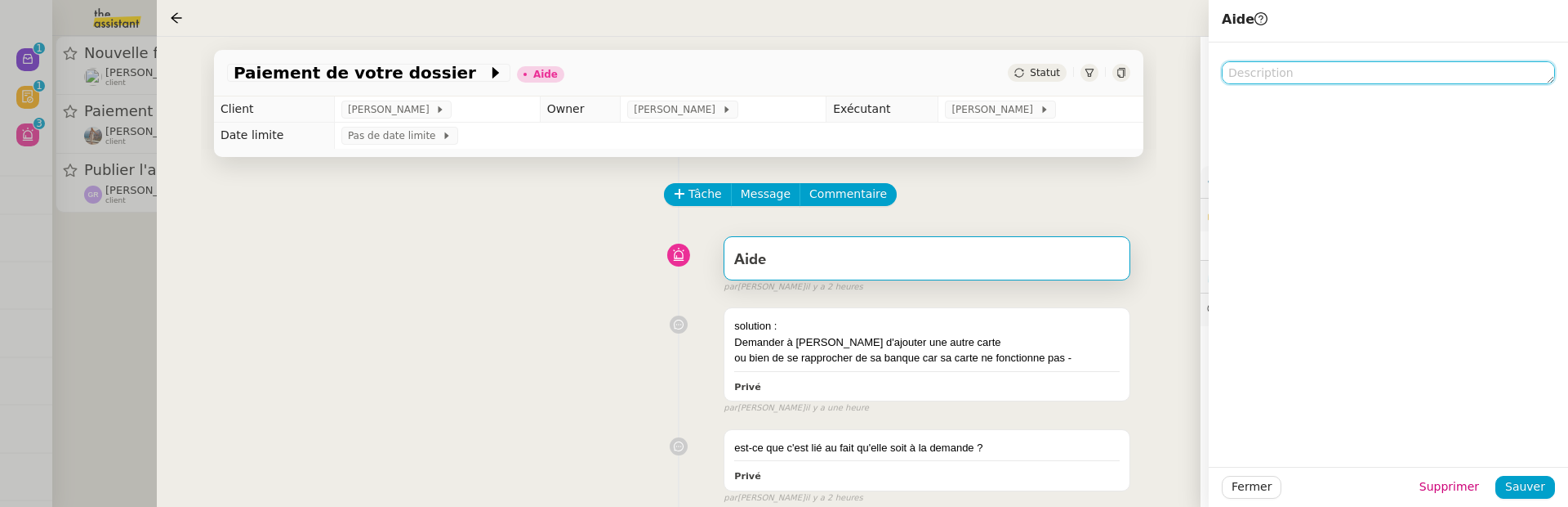
click at [1282, 82] on textarea at bounding box center [1388, 72] width 333 height 23
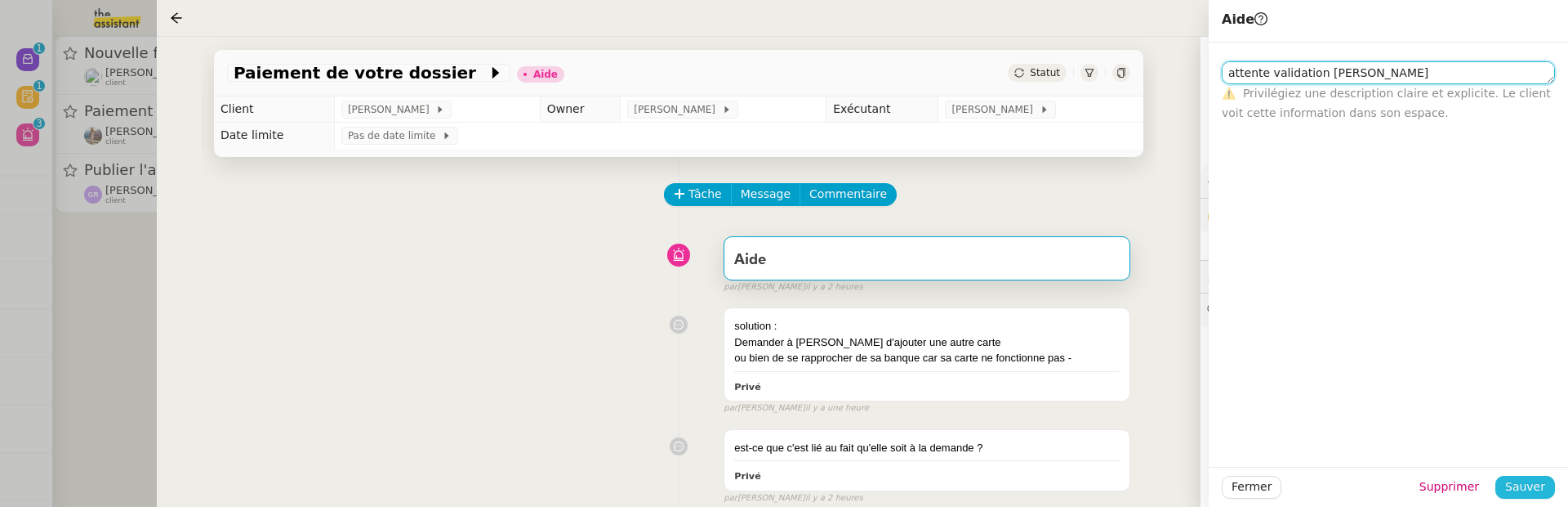
type textarea "attente validation Charles"
click at [1521, 487] on span "Sauver" at bounding box center [1525, 486] width 40 height 19
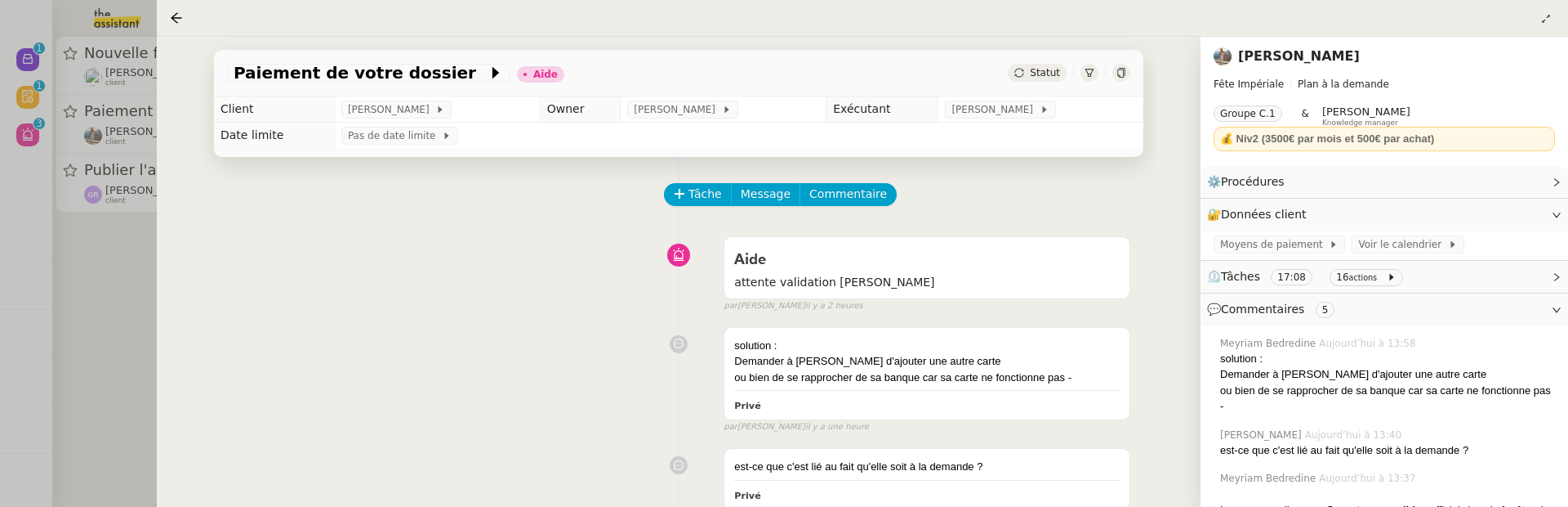
click at [125, 299] on div at bounding box center [784, 254] width 1568 height 507
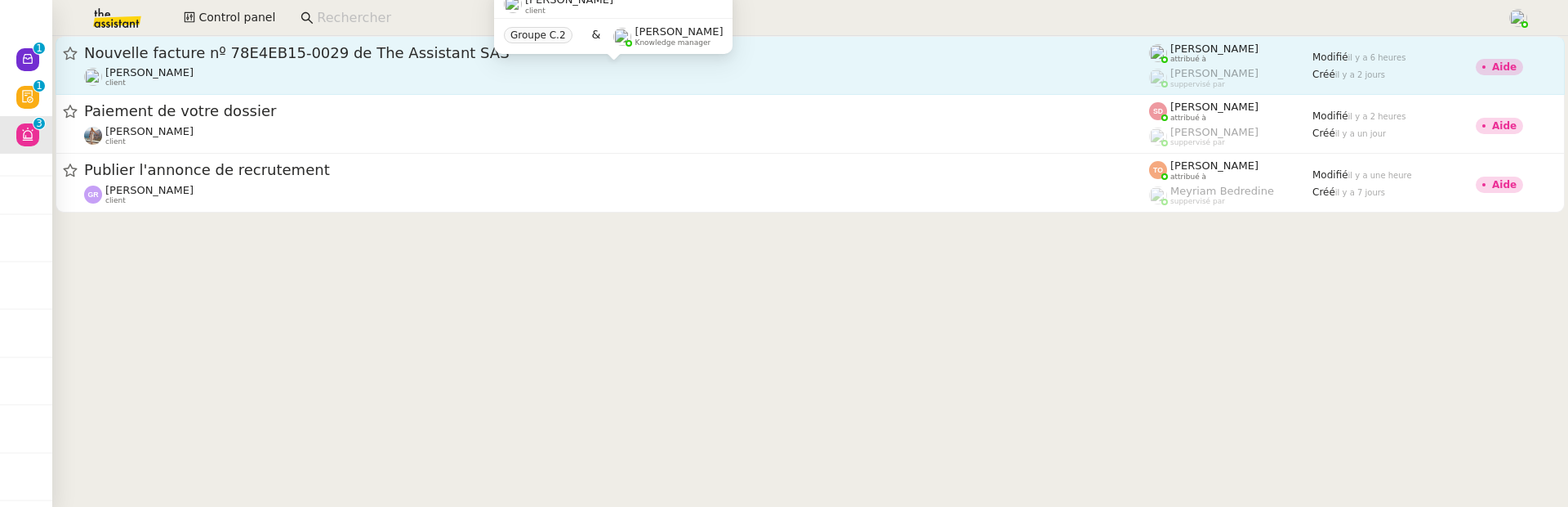
click at [301, 75] on div "Kevin AUBERT client" at bounding box center [616, 77] width 1065 height 21
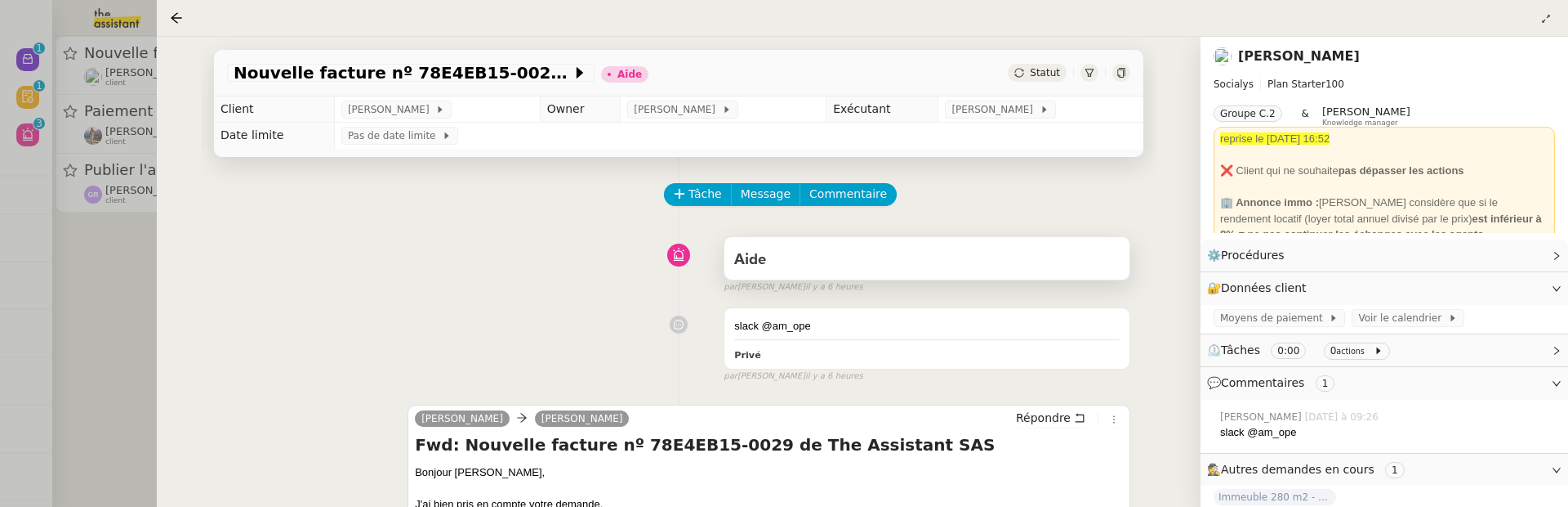
click at [923, 258] on div "Aide" at bounding box center [927, 260] width 386 height 26
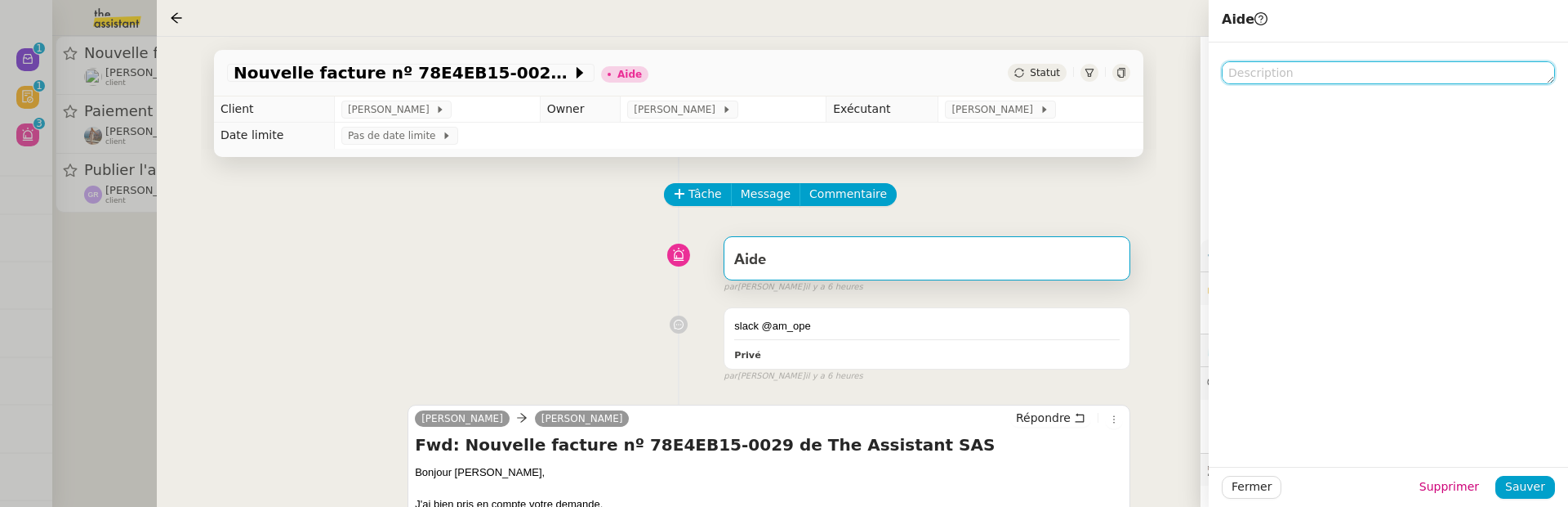
click at [1295, 82] on textarea at bounding box center [1388, 72] width 333 height 23
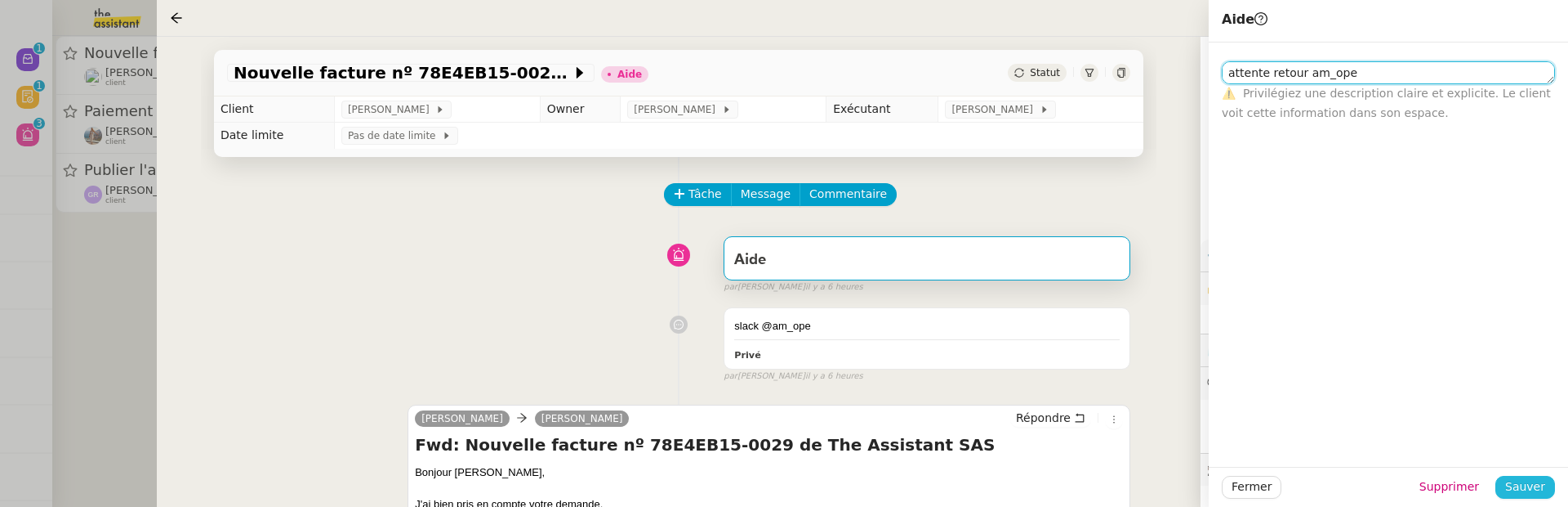
type textarea "attente retour am_ope"
click at [1534, 489] on span "Sauver" at bounding box center [1525, 486] width 40 height 19
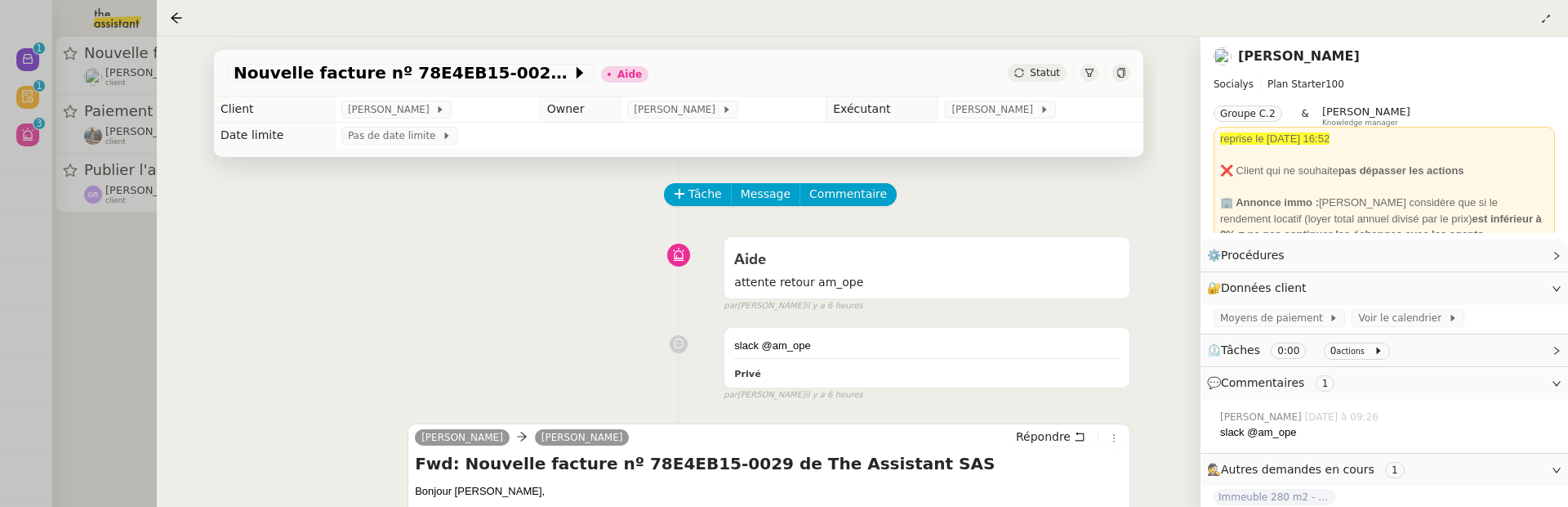
click at [133, 260] on div at bounding box center [784, 254] width 1568 height 507
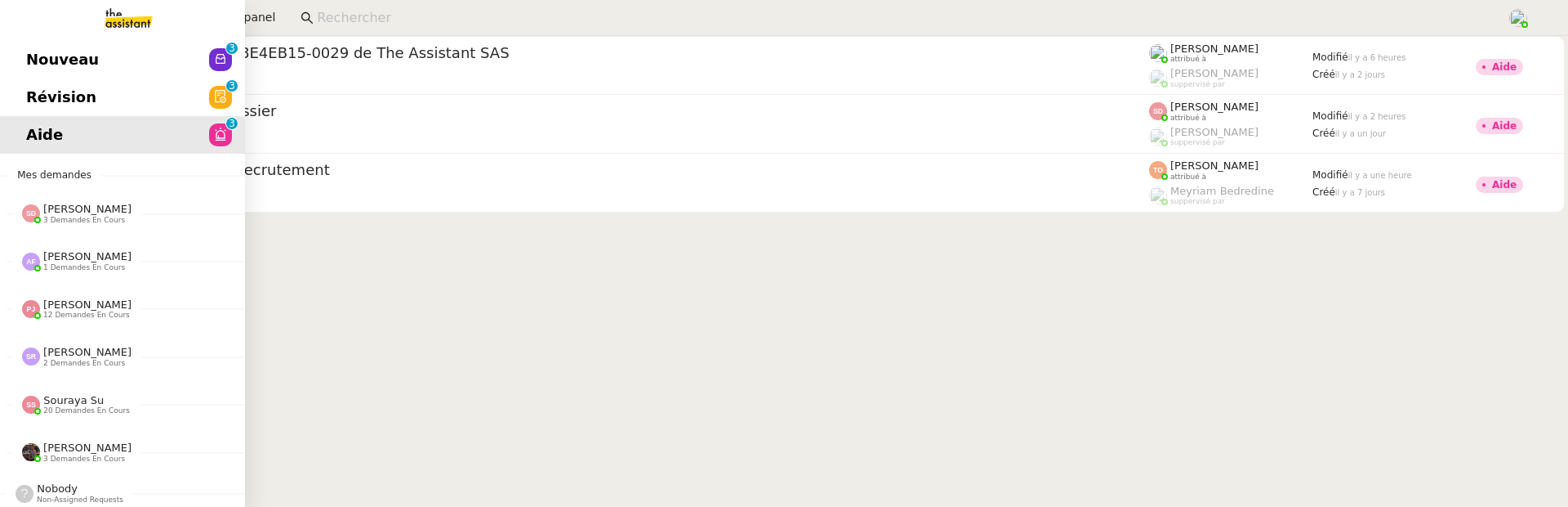
click at [28, 95] on span "Révision" at bounding box center [62, 97] width 71 height 25
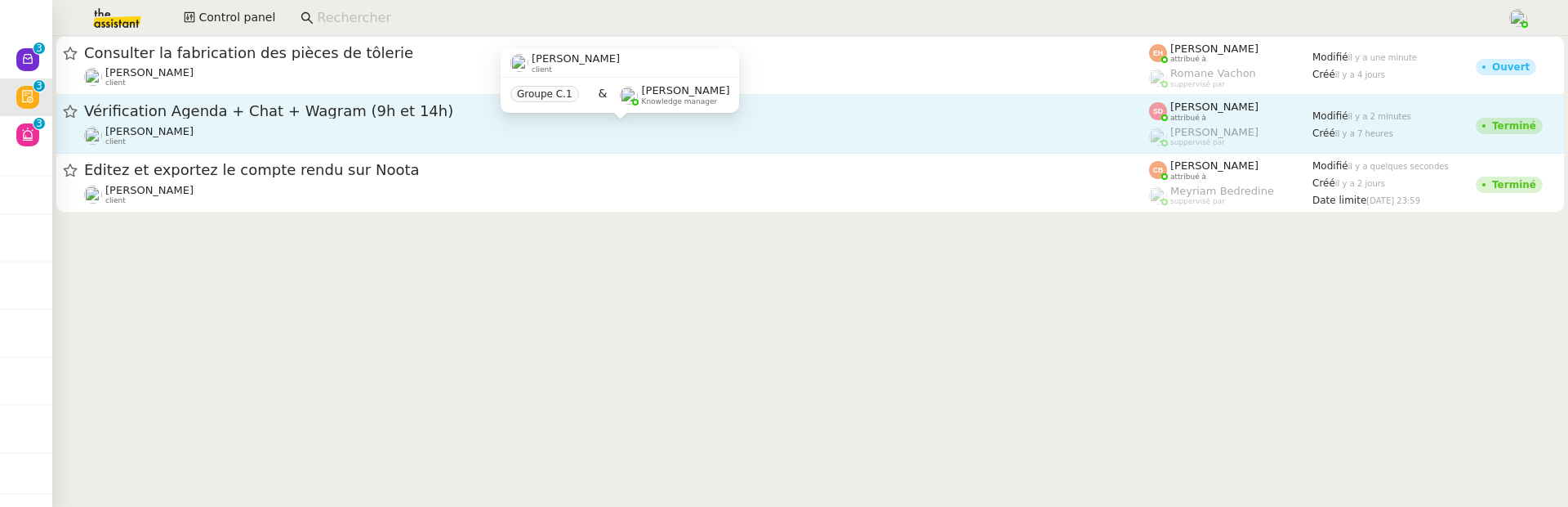
click at [683, 135] on div "[PERSON_NAME] client" at bounding box center [616, 136] width 1065 height 21
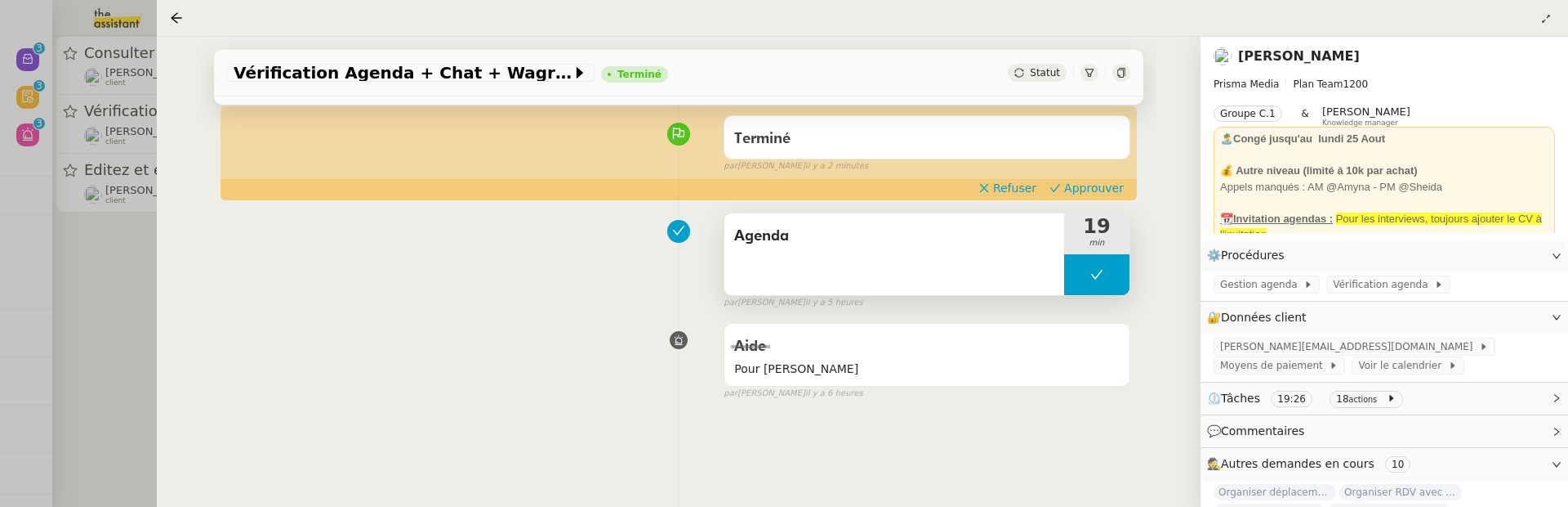
scroll to position [127, 0]
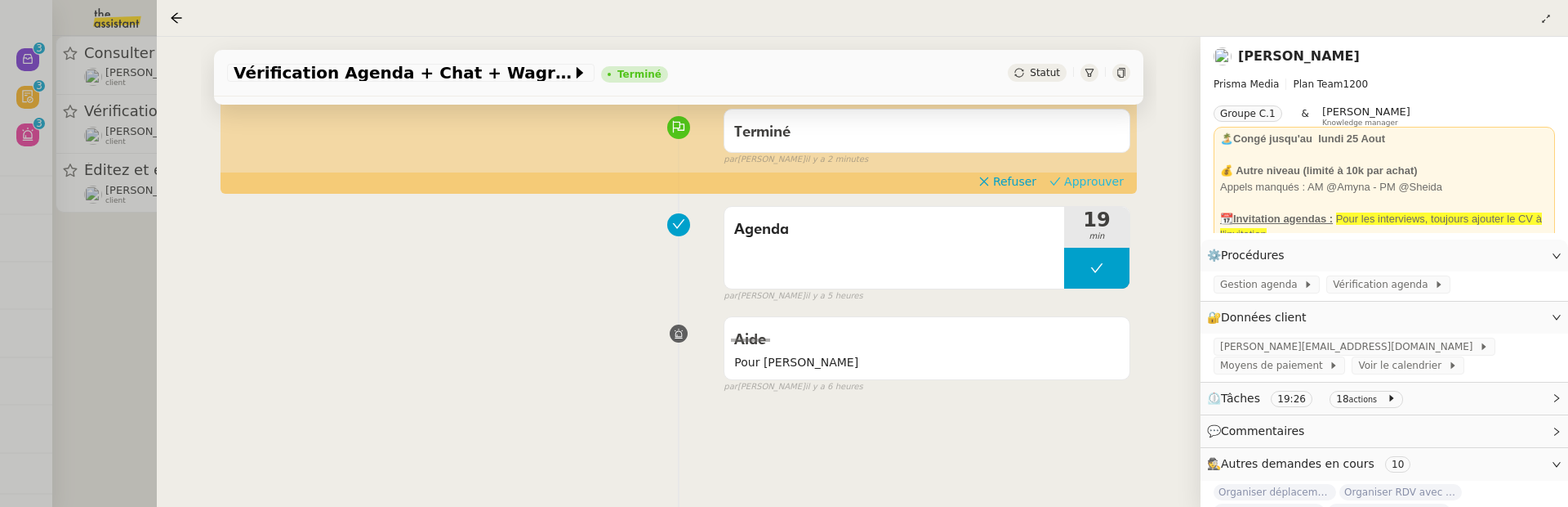
click at [1087, 185] on span "Approuver" at bounding box center [1095, 181] width 60 height 17
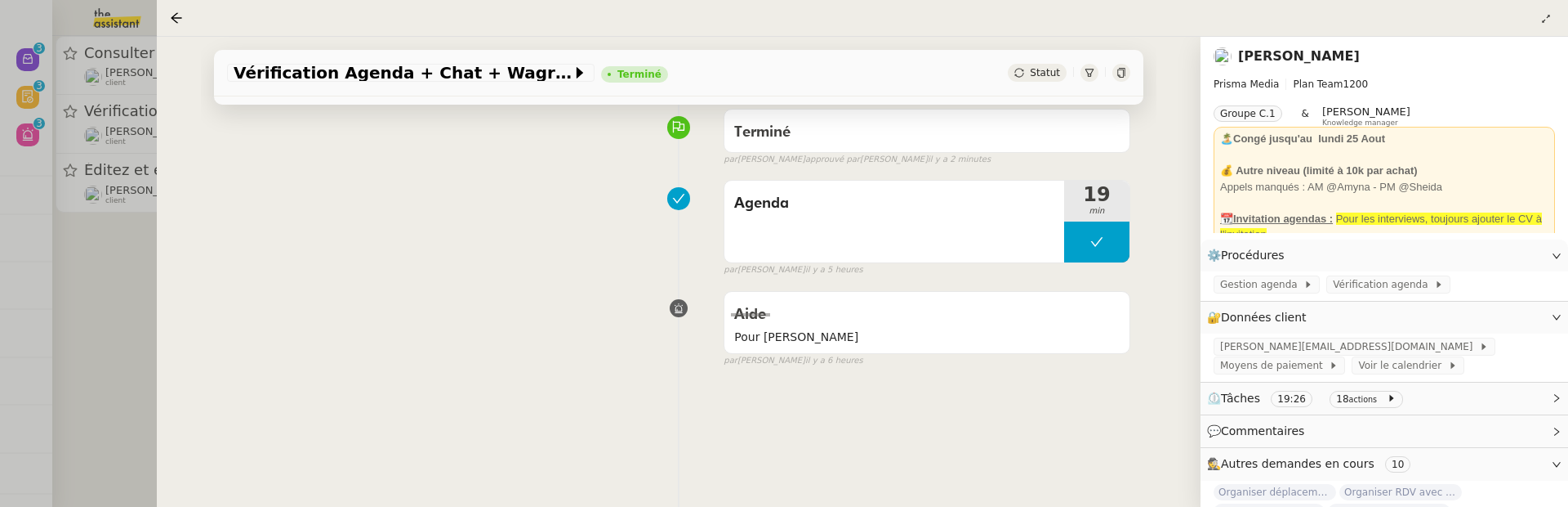
click at [104, 341] on div at bounding box center [784, 254] width 1568 height 507
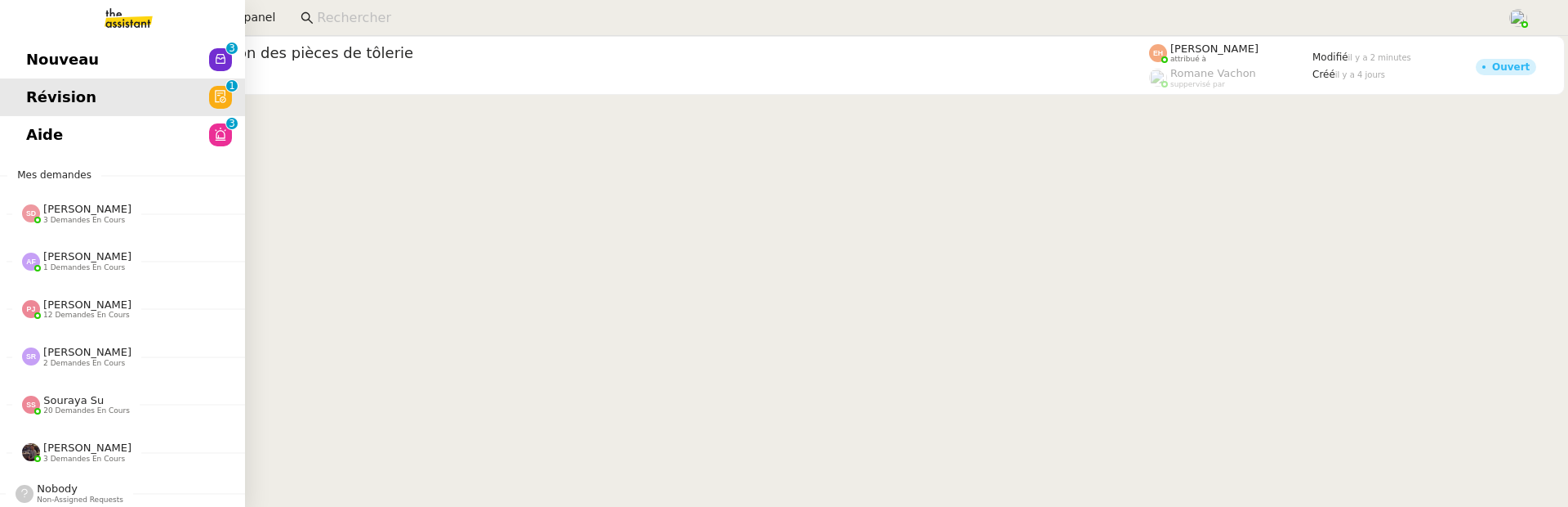
click at [33, 64] on span "Nouveau" at bounding box center [63, 60] width 72 height 25
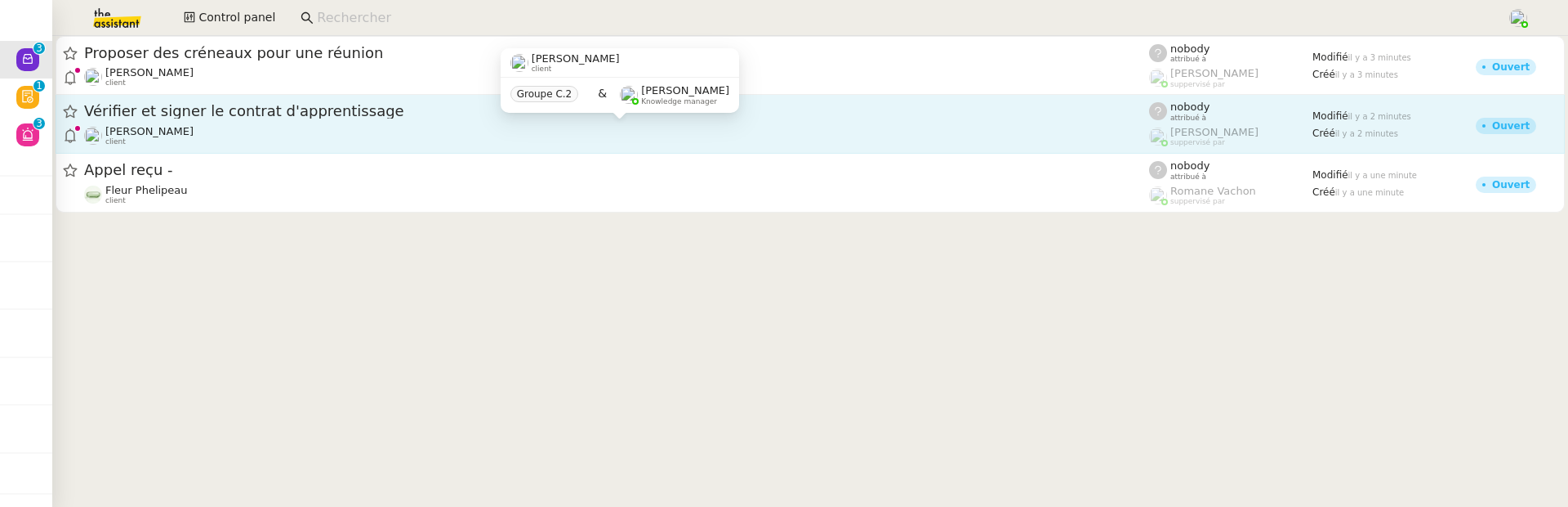
click at [868, 134] on div "[PERSON_NAME] client" at bounding box center [616, 136] width 1065 height 21
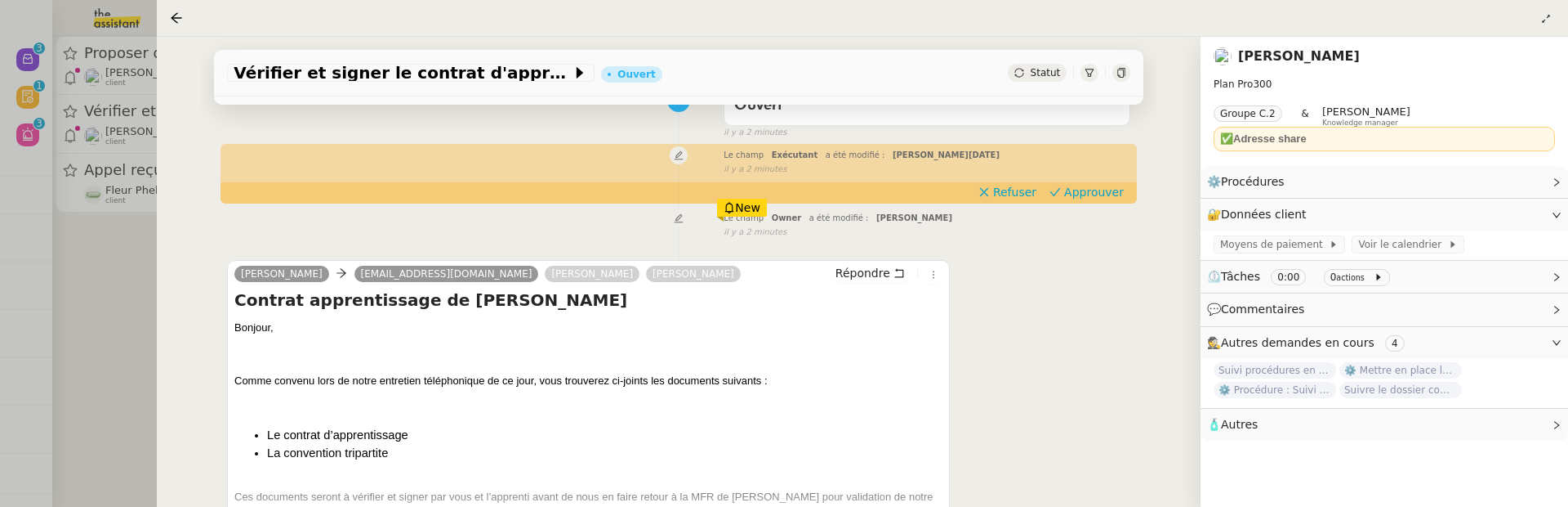
scroll to position [168, 0]
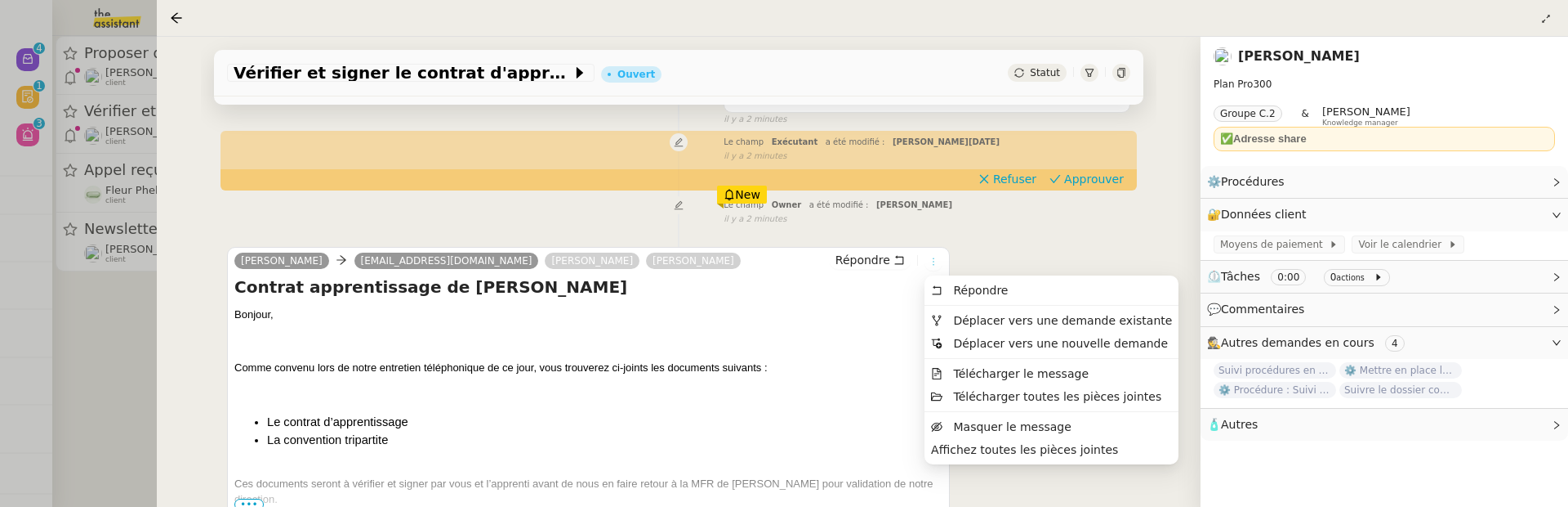
click at [931, 262] on icon at bounding box center [933, 261] width 10 height 10
click at [976, 319] on span "Déplacer vers une demande existante" at bounding box center [1063, 320] width 219 height 13
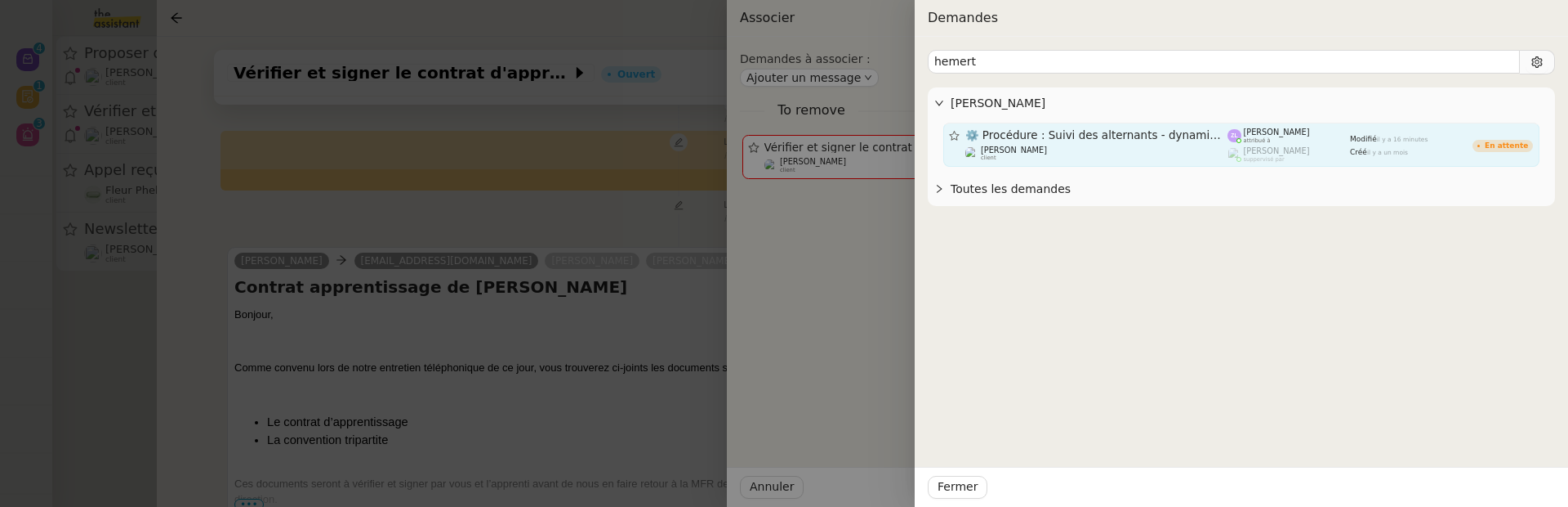
type input "hemert"
click at [1208, 148] on div "[PERSON_NAME] client" at bounding box center [1097, 154] width 263 height 17
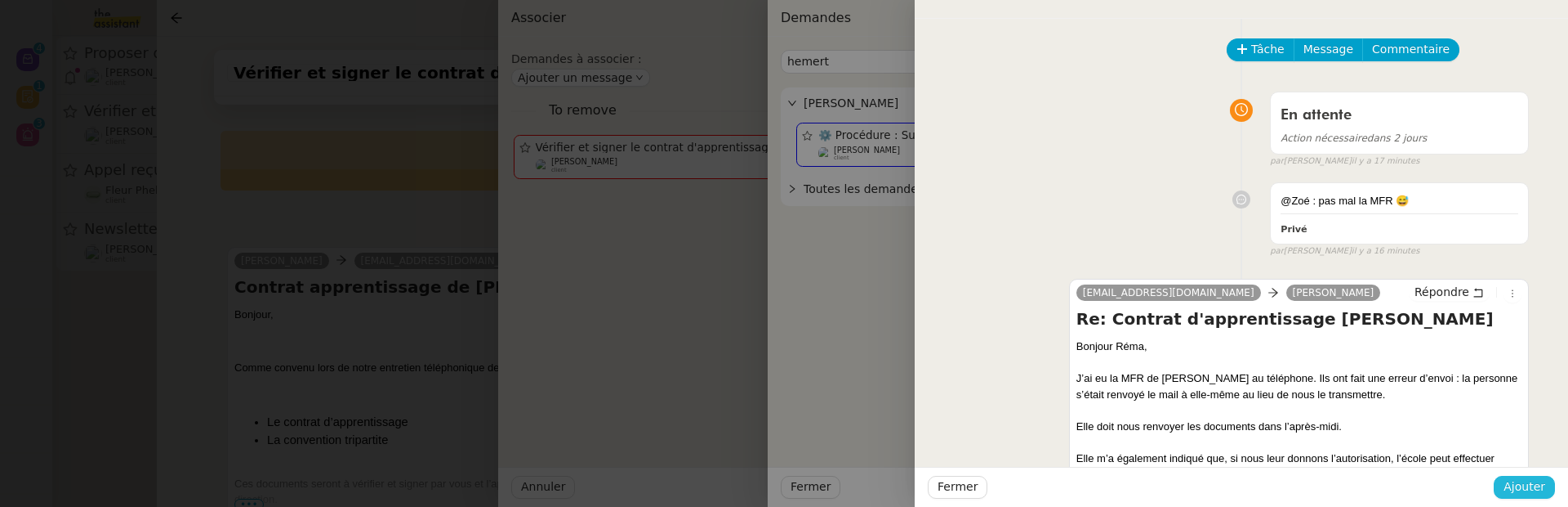
click at [1549, 490] on button "Ajouter" at bounding box center [1524, 487] width 61 height 23
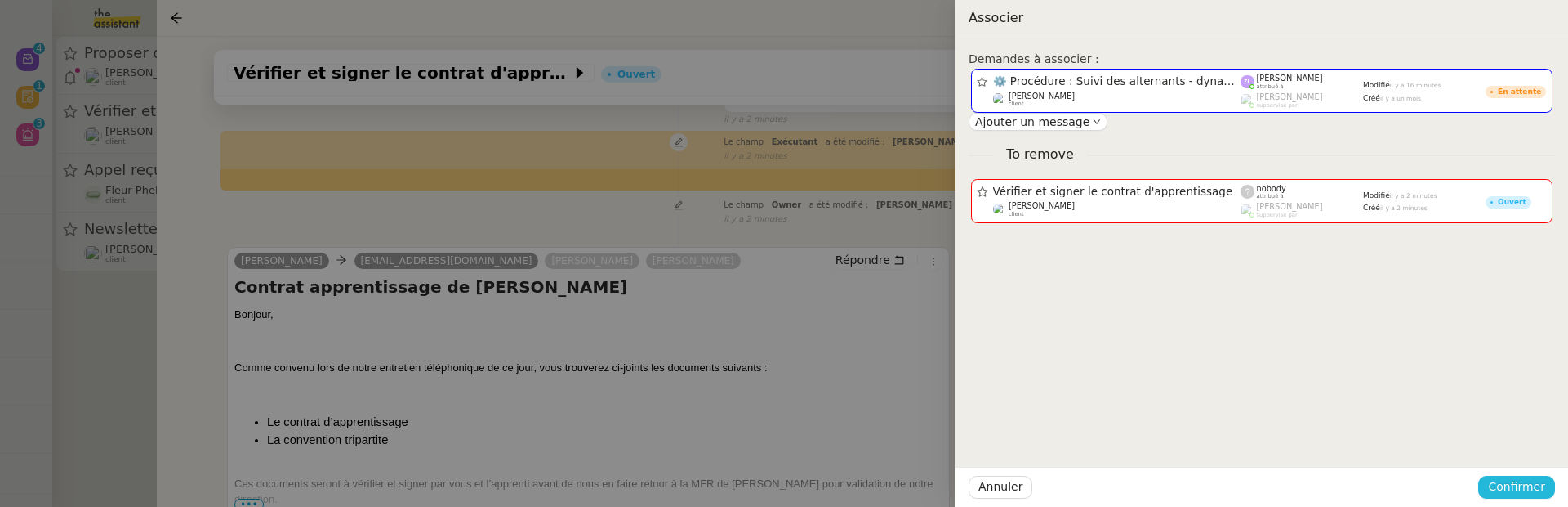
click at [1533, 492] on span "Confirmer" at bounding box center [1517, 486] width 57 height 19
click at [1531, 448] on span "Ajouter" at bounding box center [1518, 443] width 41 height 17
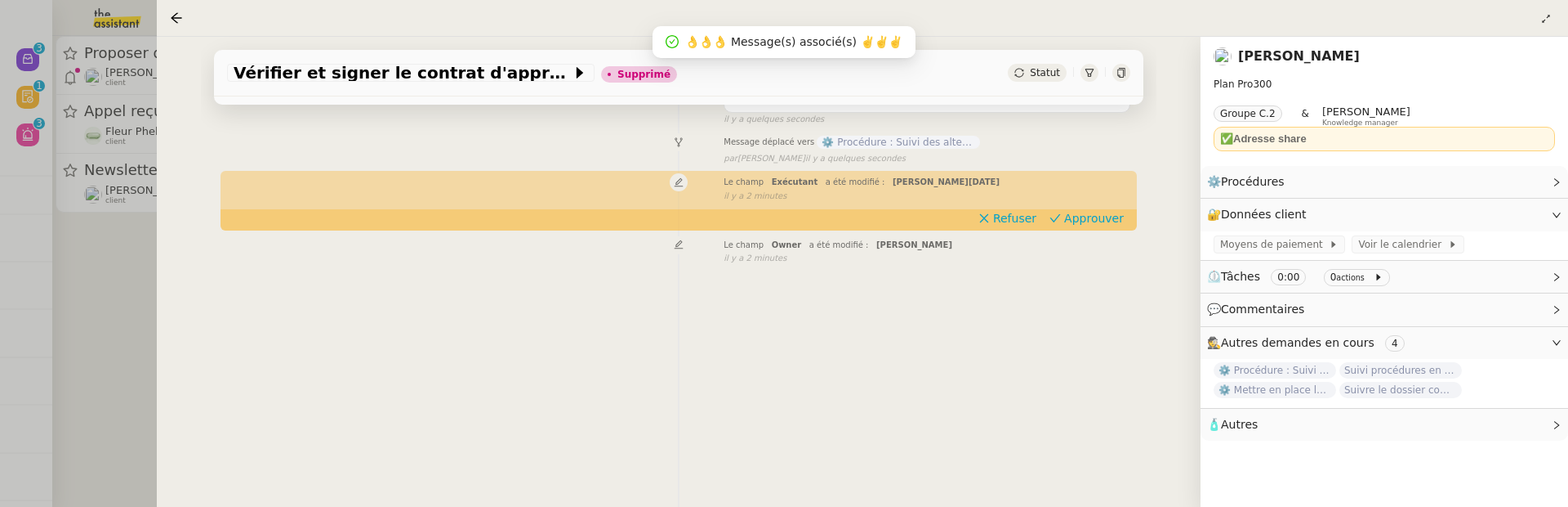
click at [158, 301] on div "Vérifier et signer le contrat d'apprentissage Supprimé Statut Client Réma Ngaib…" at bounding box center [679, 272] width 1044 height 470
click at [137, 288] on div at bounding box center [784, 254] width 1568 height 507
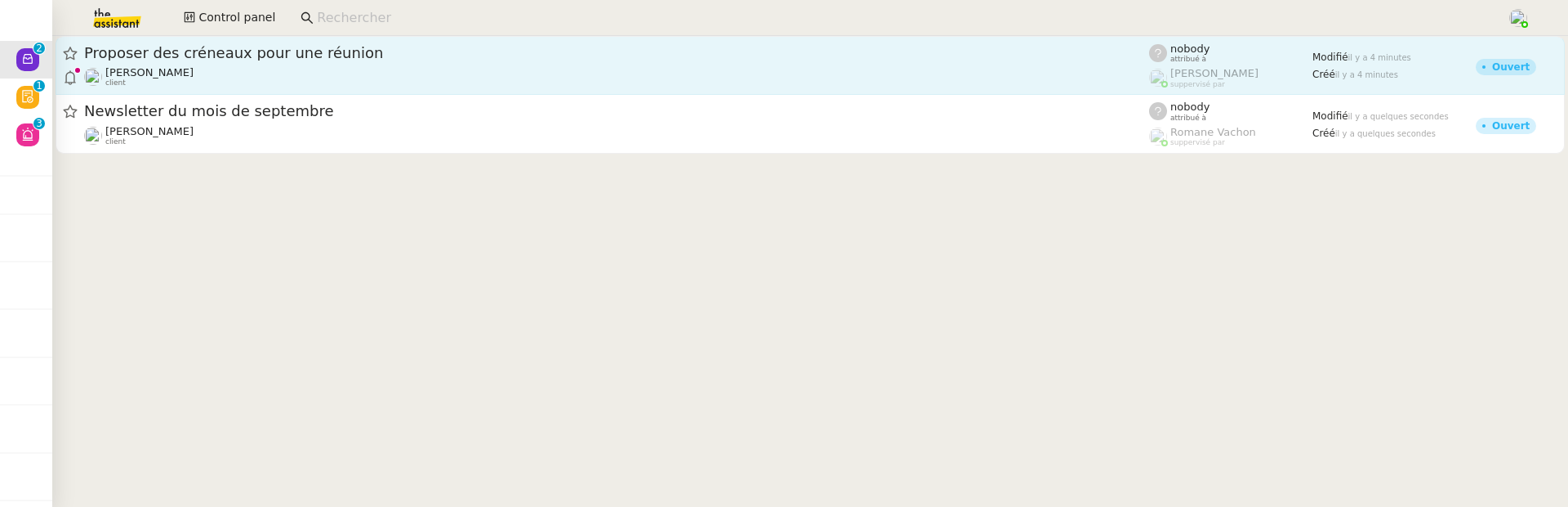
click at [260, 64] on div "Proposer des créneaux pour une réunion Michael Khayat client" at bounding box center [616, 65] width 1065 height 44
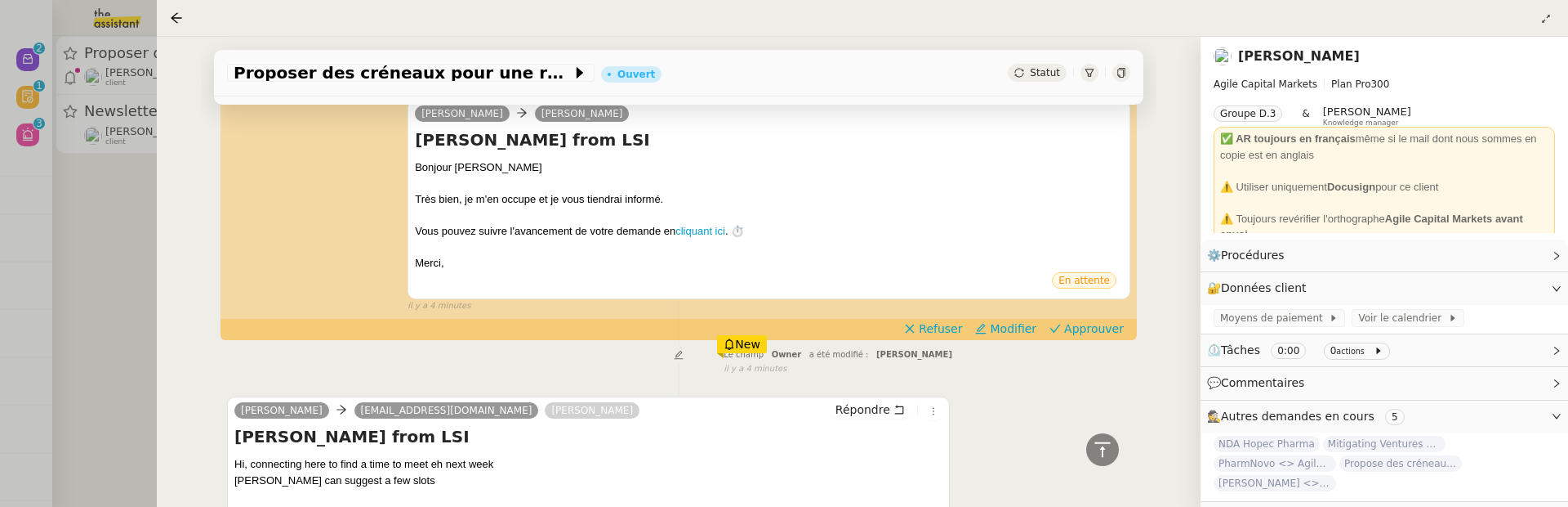
scroll to position [450, 0]
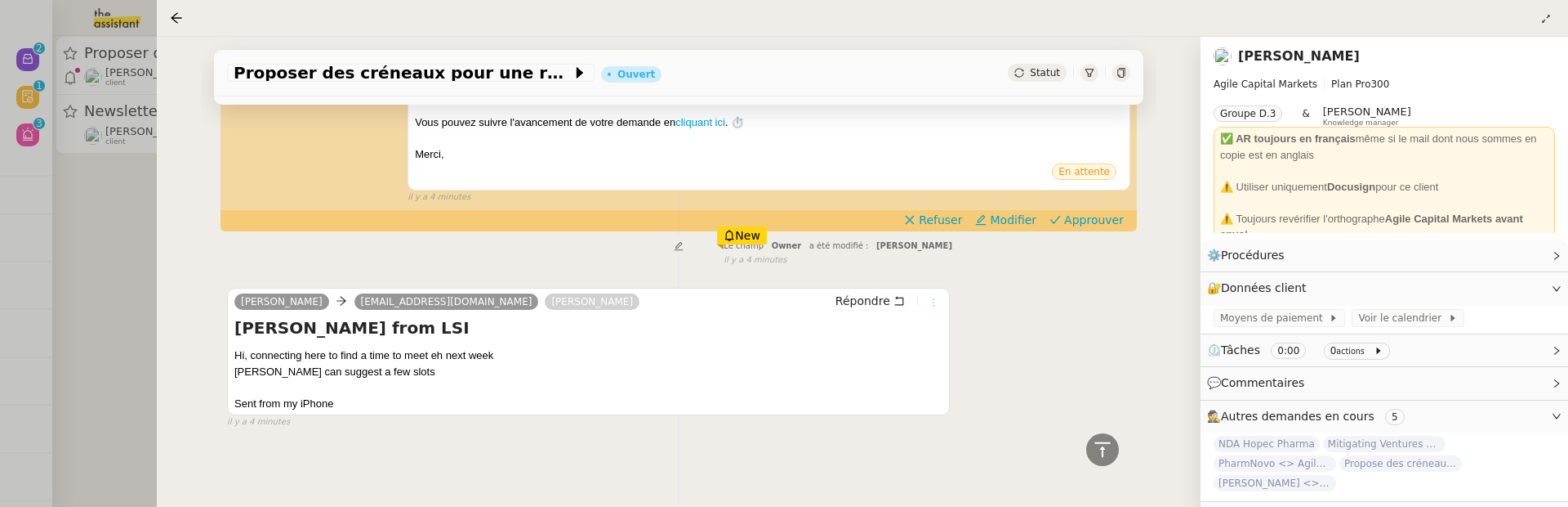
click at [931, 304] on icon at bounding box center [933, 302] width 10 height 10
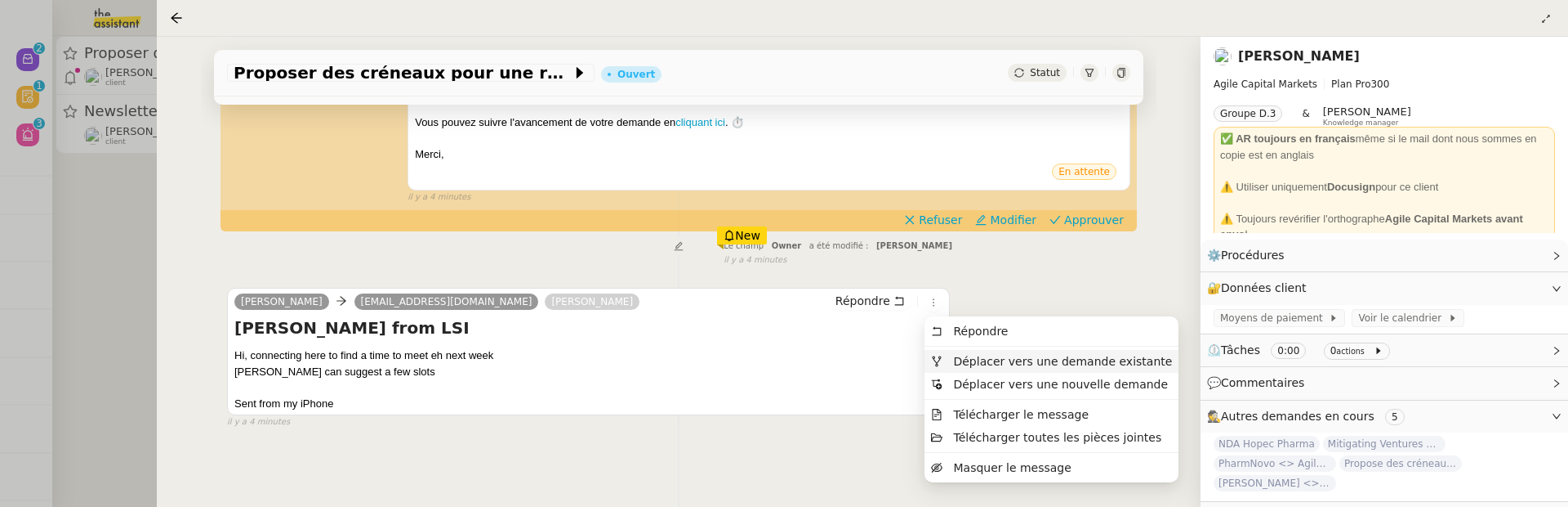
click at [999, 360] on span "Déplacer vers une demande existante" at bounding box center [1063, 361] width 219 height 13
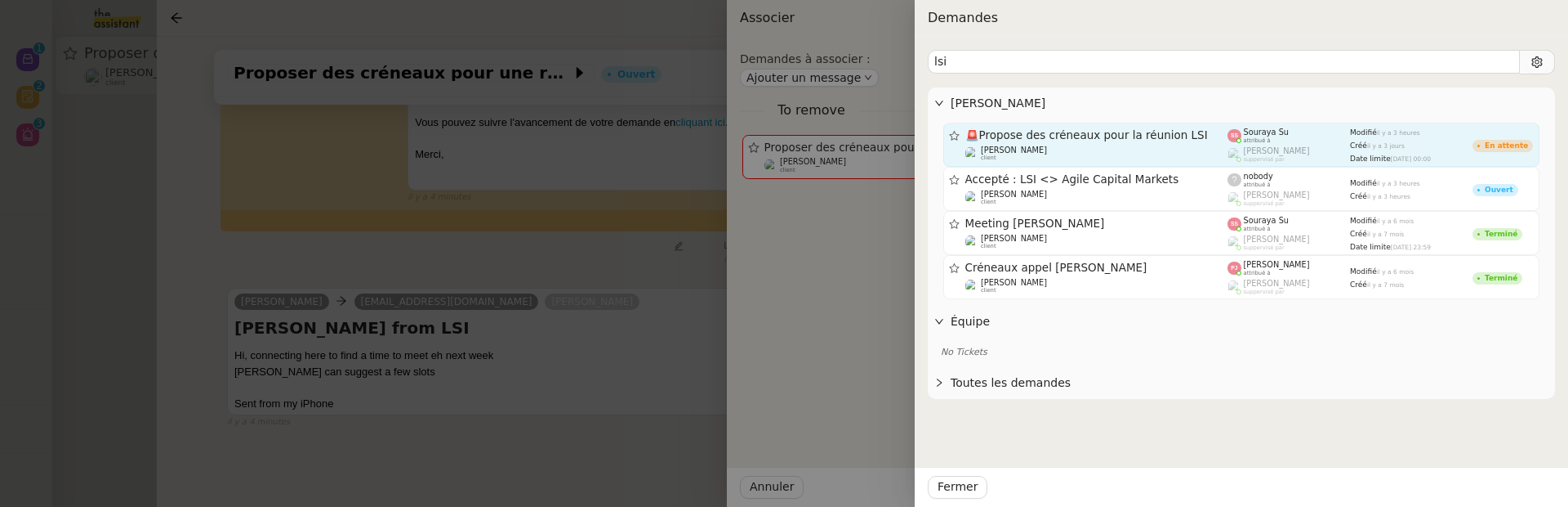
type input "lsi"
click at [1200, 153] on div "Michael Khayat client" at bounding box center [1097, 154] width 263 height 17
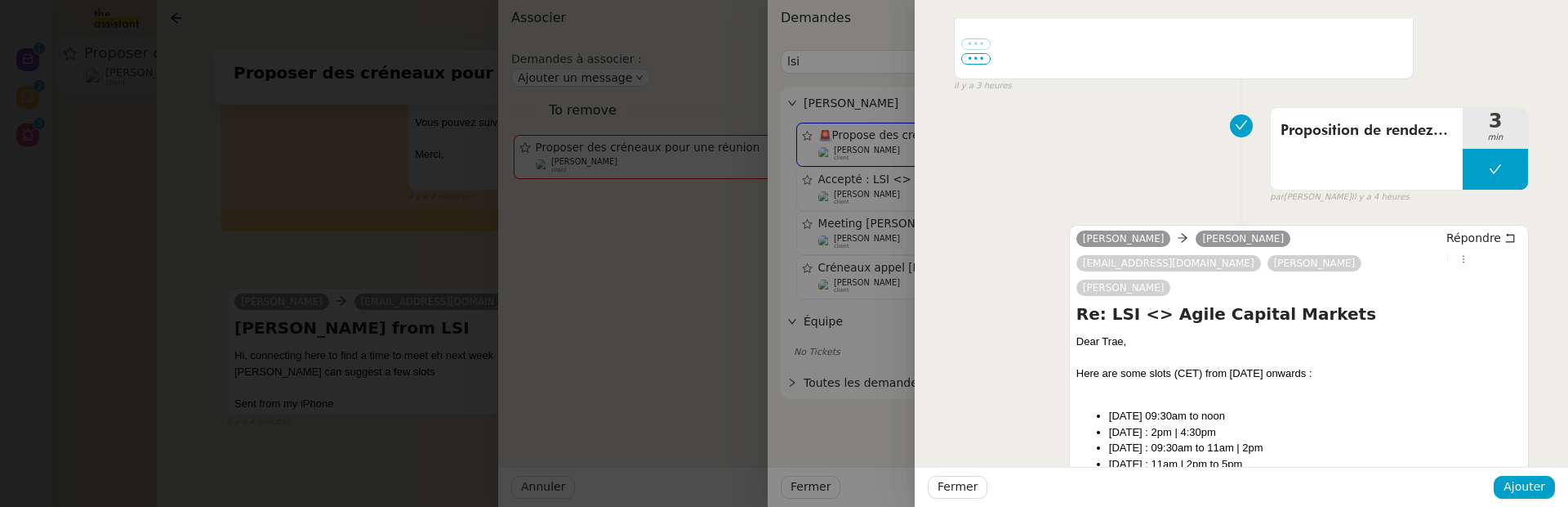
scroll to position [1233, 0]
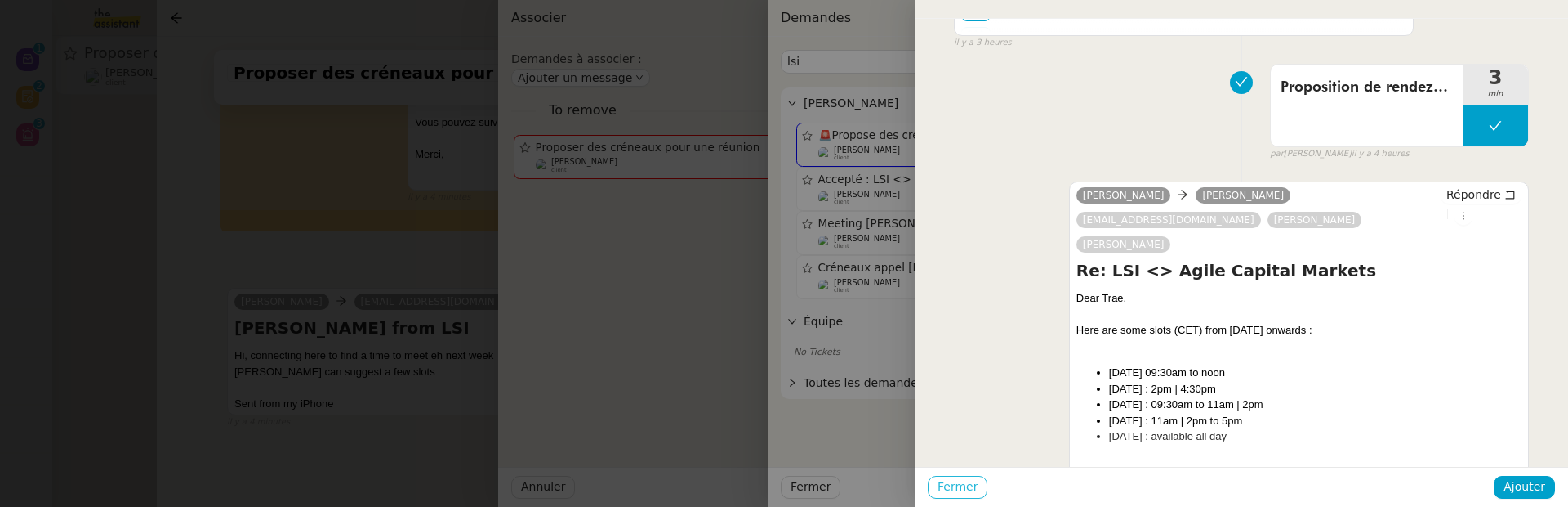
click at [966, 496] on span "Fermer" at bounding box center [957, 486] width 40 height 19
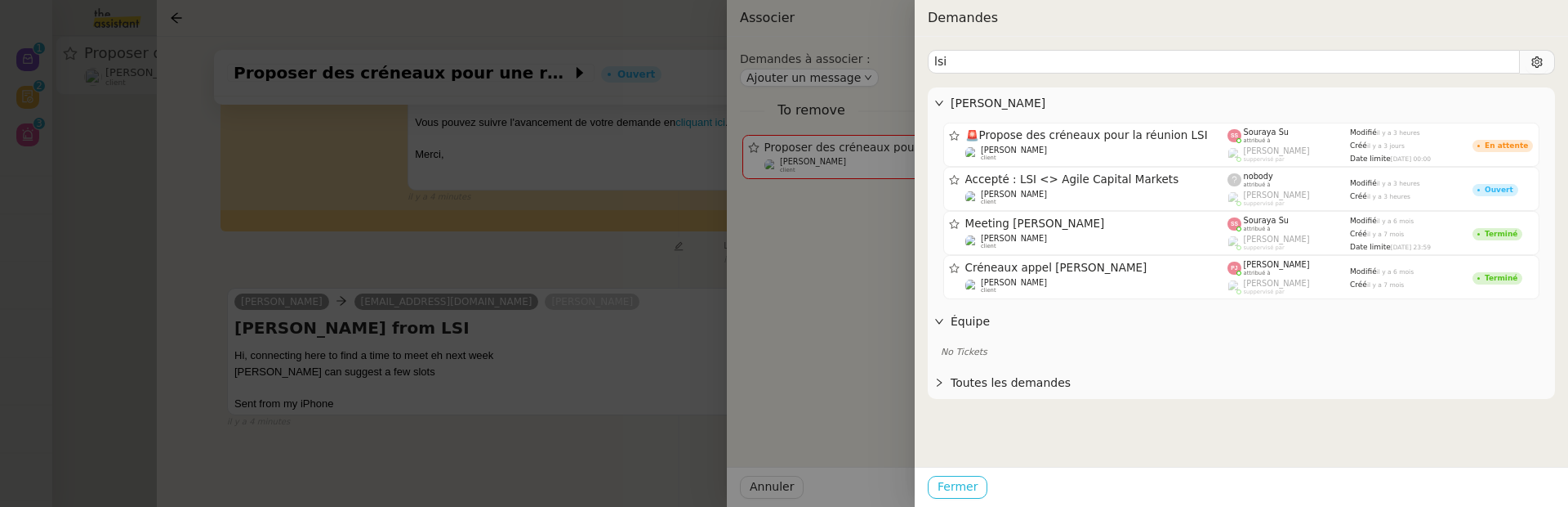
click at [929, 488] on button "Fermer" at bounding box center [958, 487] width 60 height 23
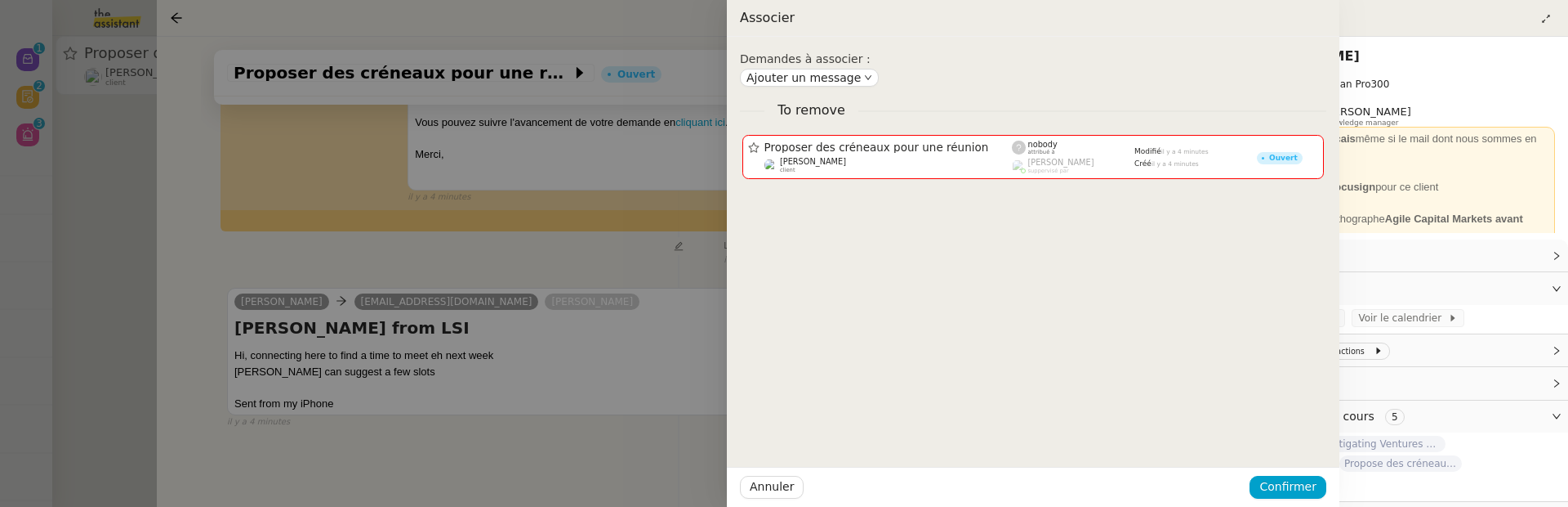
click at [929, 488] on div at bounding box center [784, 254] width 1568 height 507
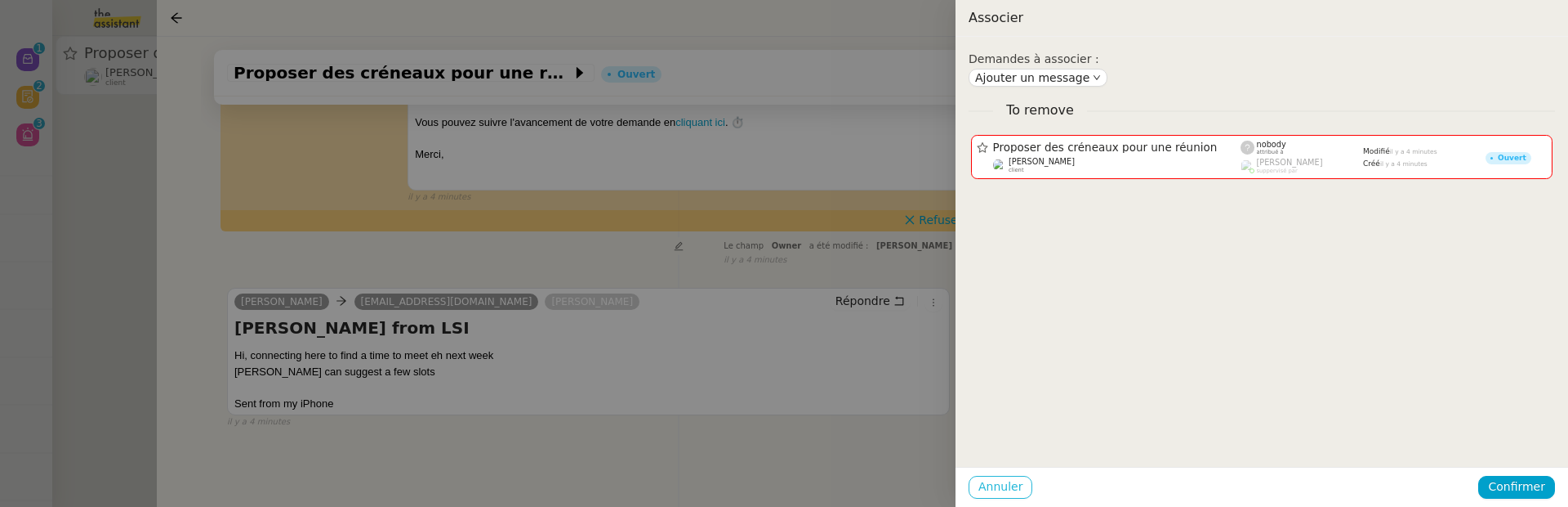
click at [982, 488] on span "Annuler" at bounding box center [1000, 486] width 44 height 19
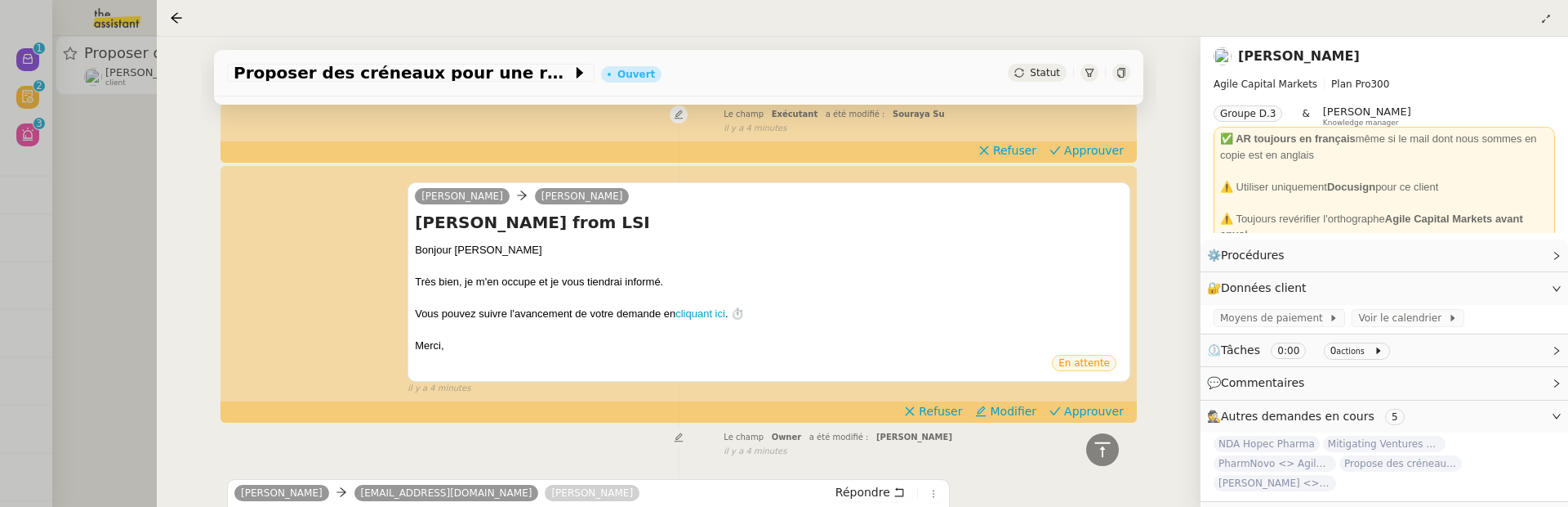
scroll to position [260, 0]
click at [1118, 408] on span "Approuver" at bounding box center [1095, 409] width 60 height 17
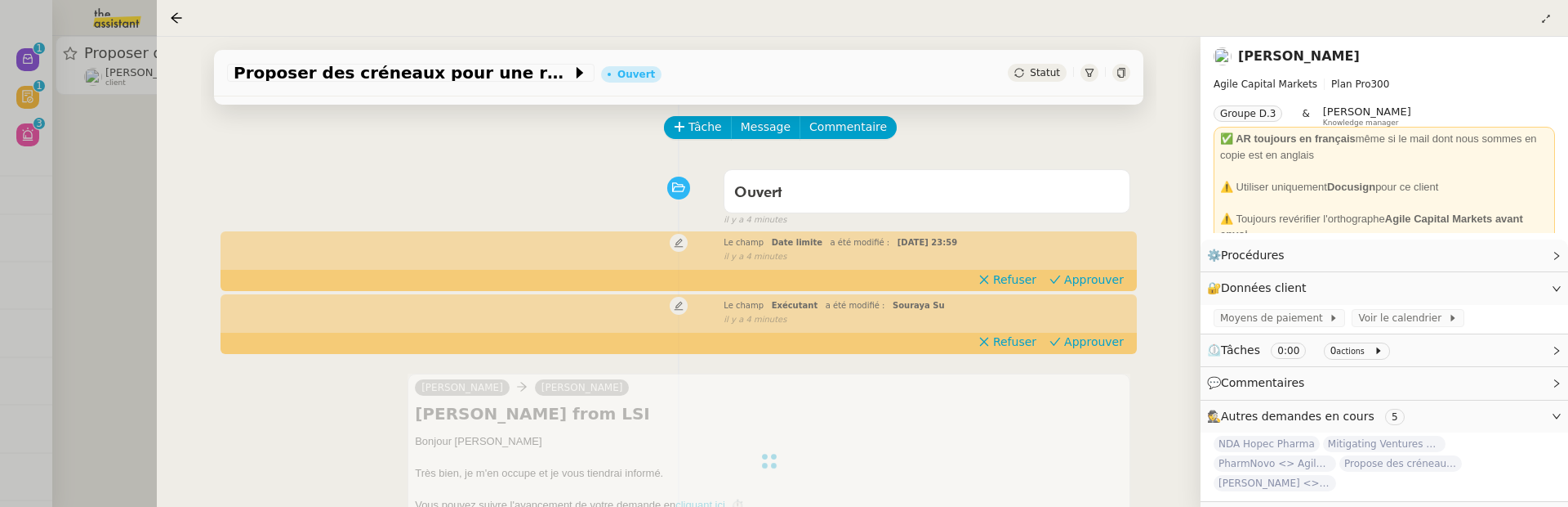
scroll to position [60, 0]
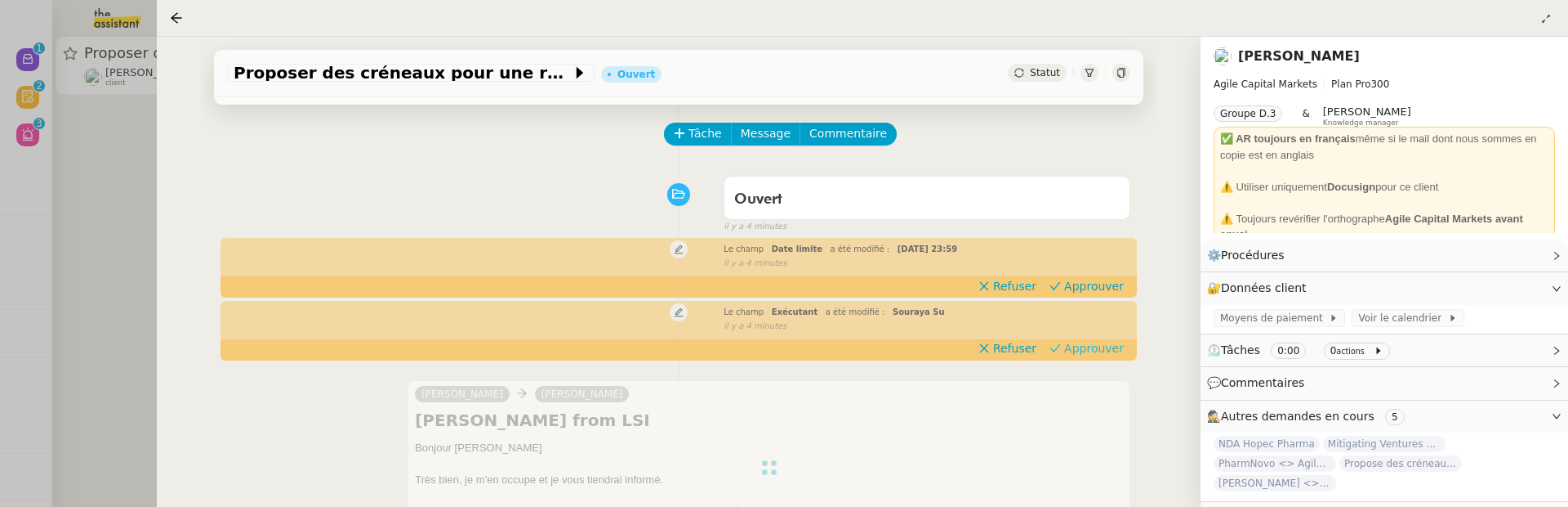
click at [1112, 352] on span "Approuver" at bounding box center [1095, 348] width 60 height 17
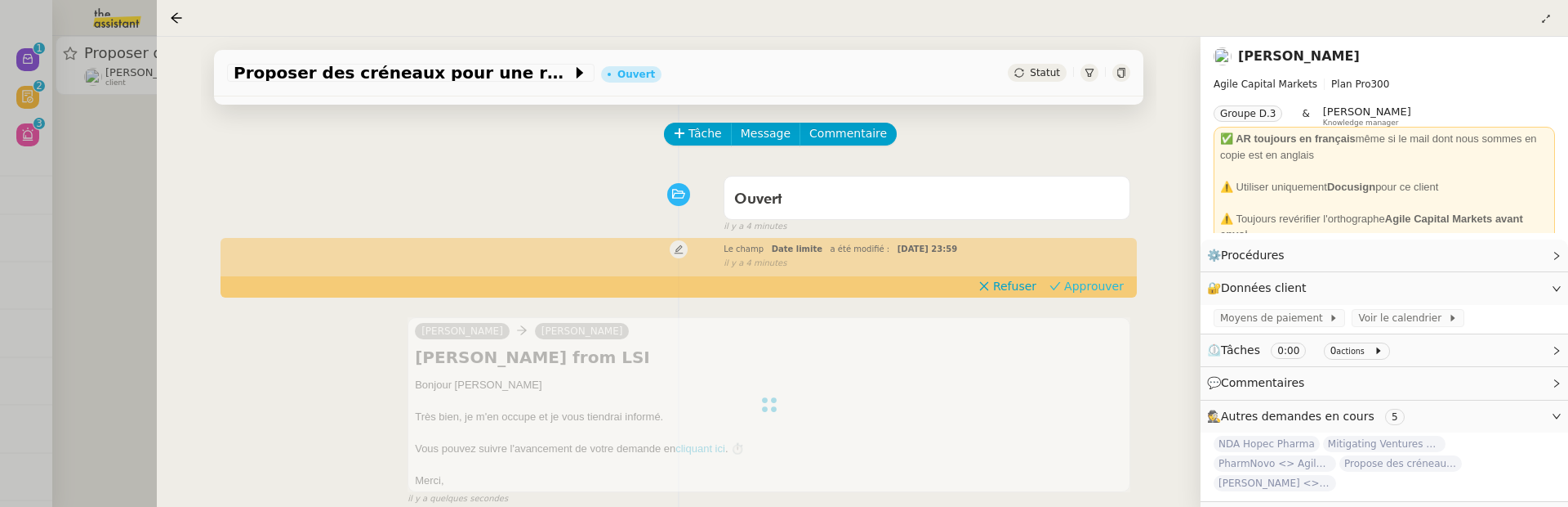
click at [1104, 284] on span "Approuver" at bounding box center [1095, 286] width 60 height 17
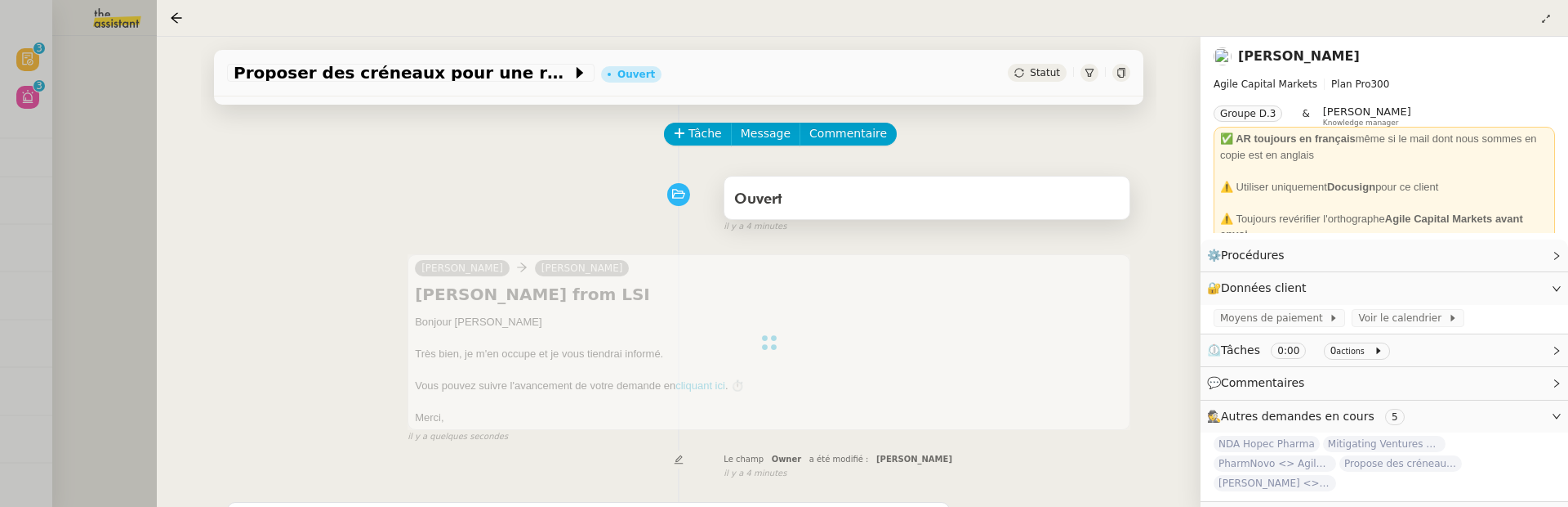
scroll to position [0, 0]
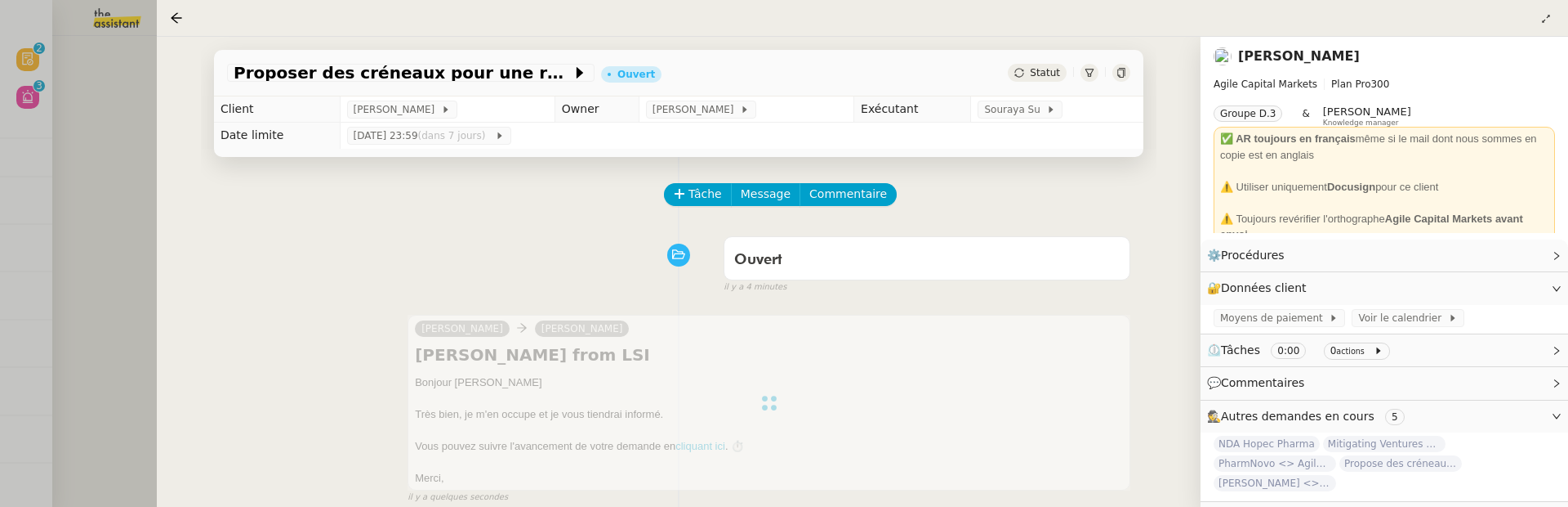
click at [53, 158] on div at bounding box center [784, 254] width 1568 height 507
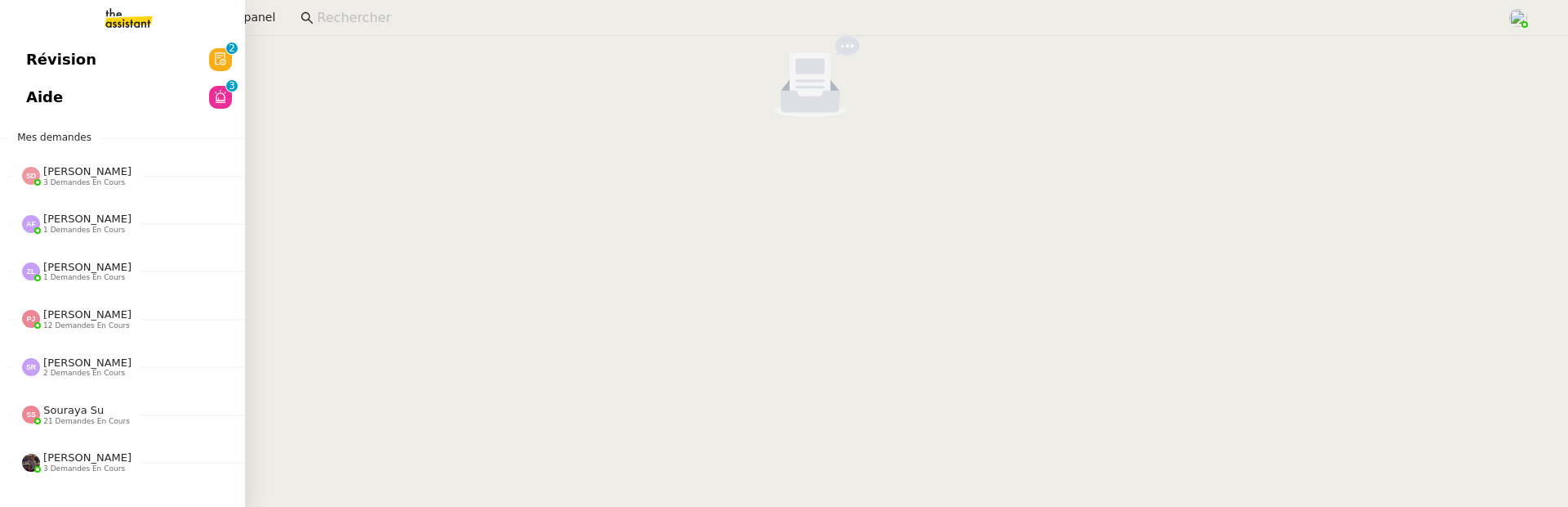
click at [30, 82] on link "Aide 0 1 2 3 4 5 6 7 8 9" at bounding box center [123, 97] width 245 height 38
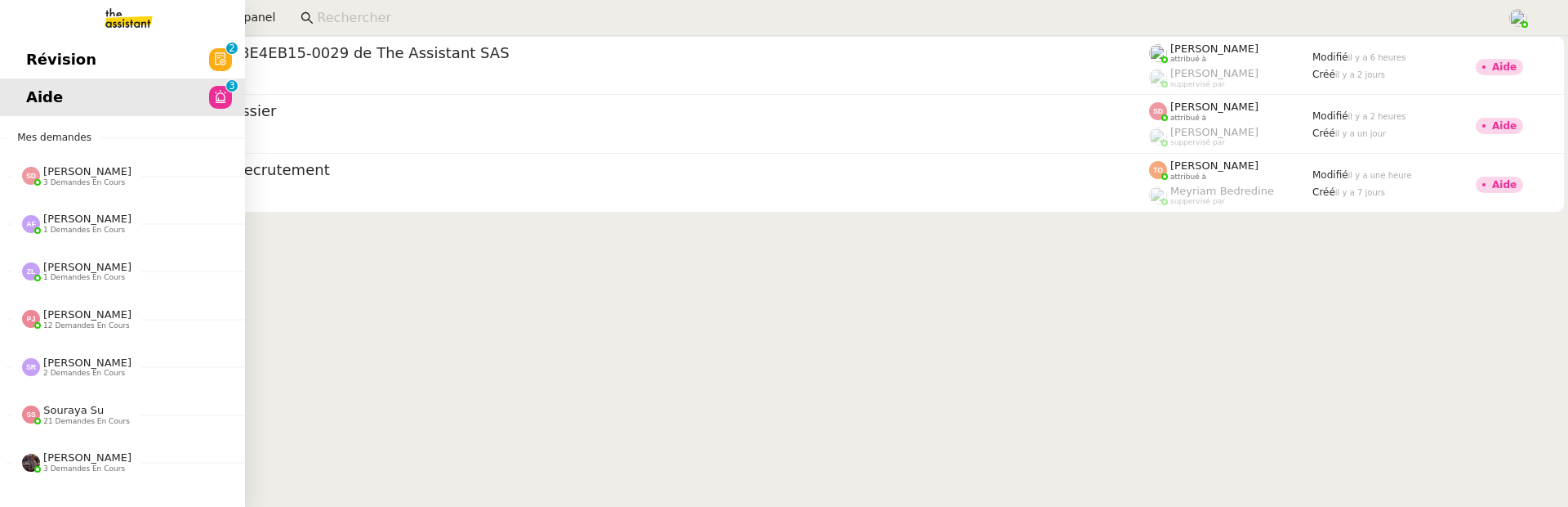
click at [49, 66] on span "Révision" at bounding box center [62, 60] width 71 height 25
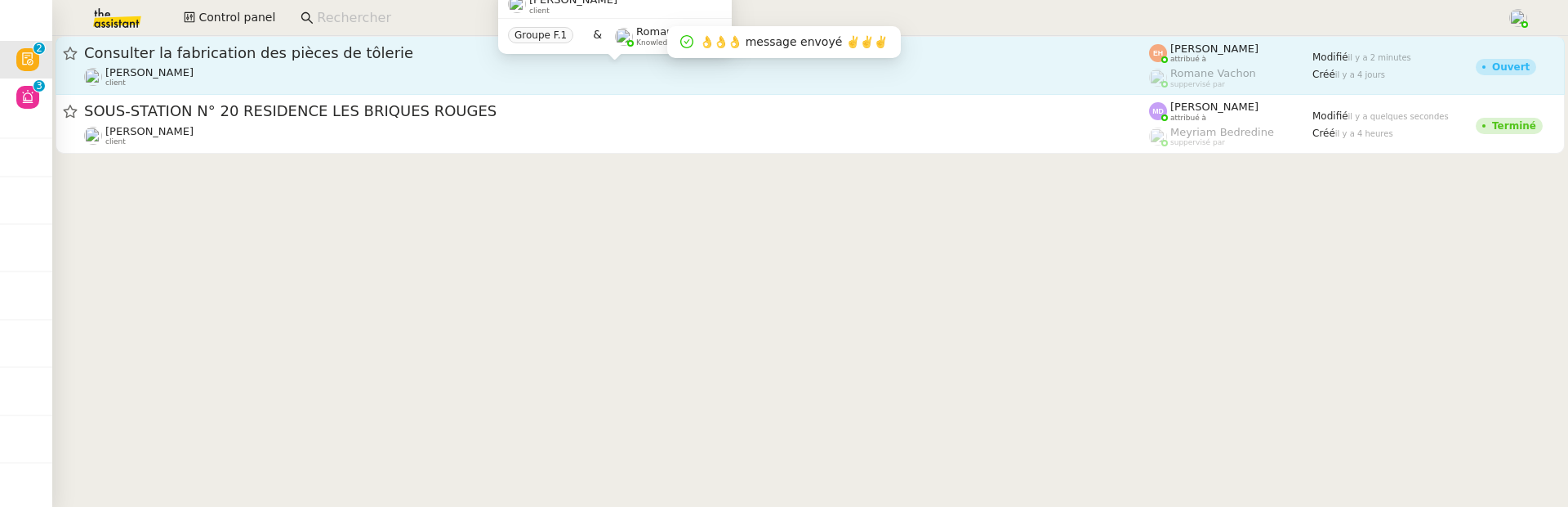
click at [448, 78] on div "Quang Tam NGUYEN client" at bounding box center [616, 77] width 1065 height 21
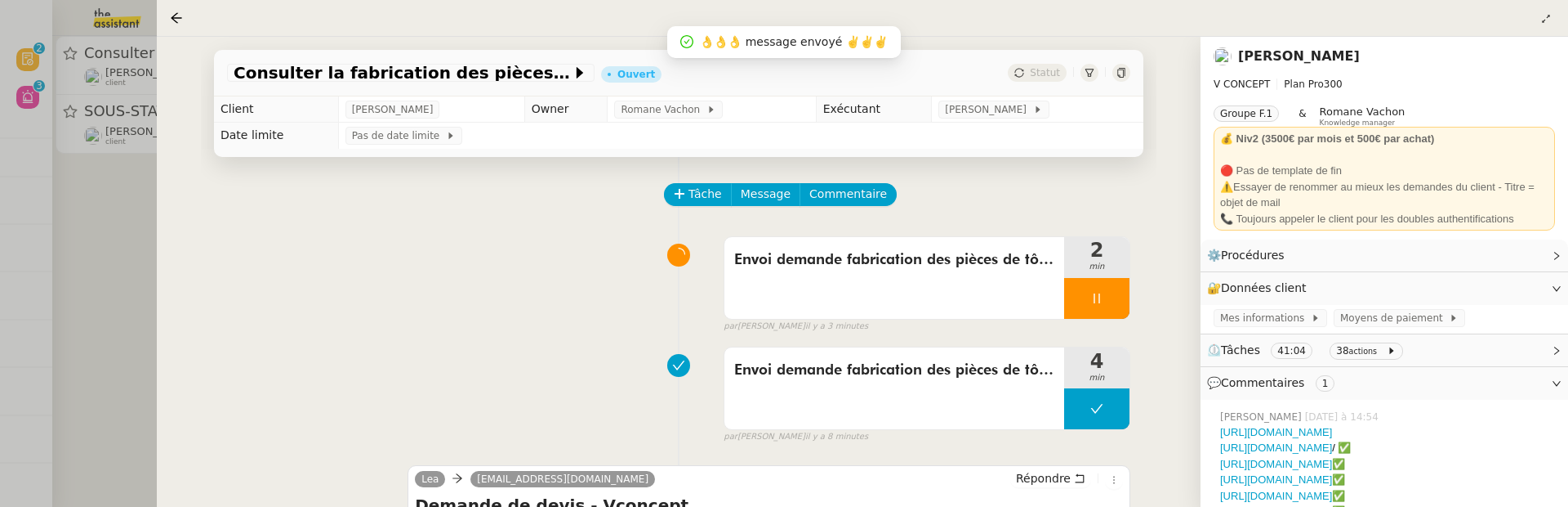
click at [142, 223] on div at bounding box center [784, 254] width 1568 height 507
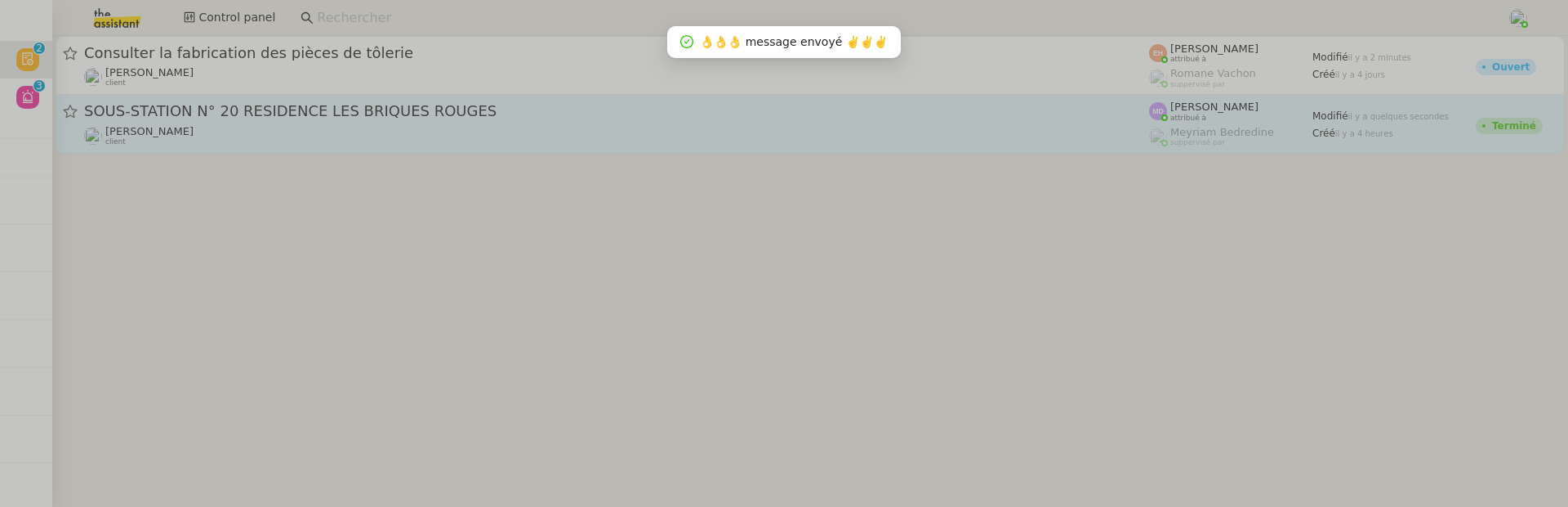
click at [402, 145] on div "Charles Da Conceicao client" at bounding box center [616, 136] width 1065 height 21
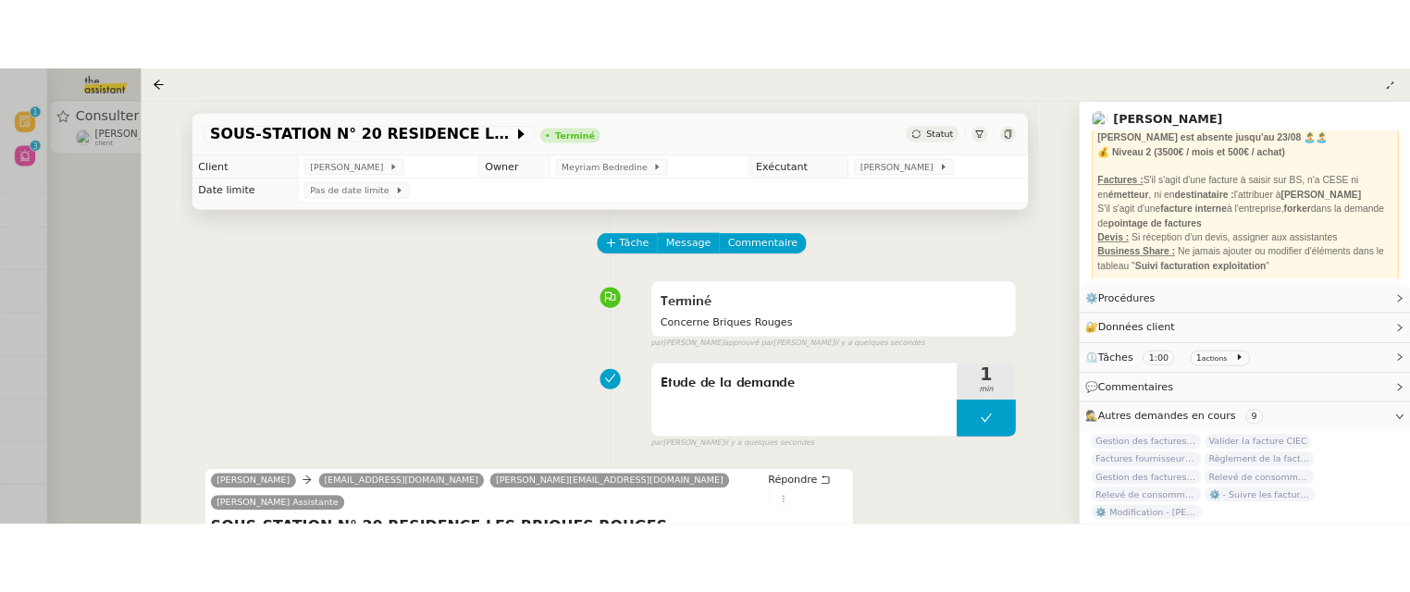
scroll to position [70, 0]
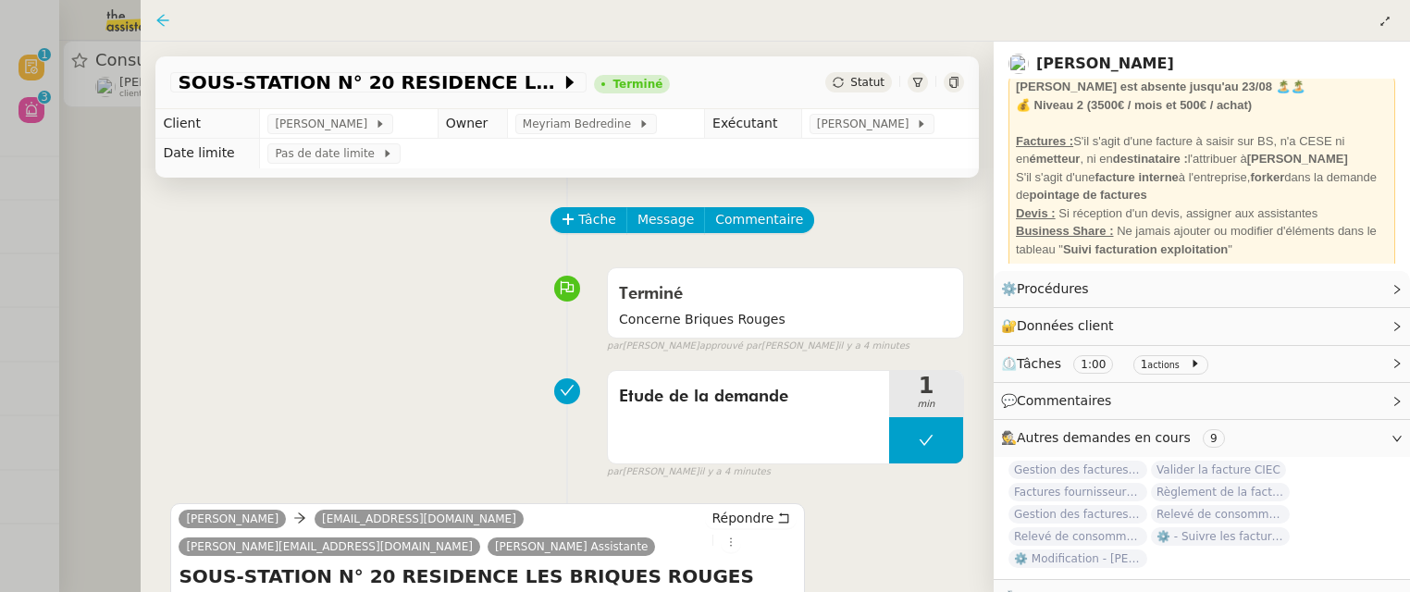
click at [157, 19] on icon at bounding box center [162, 20] width 15 height 15
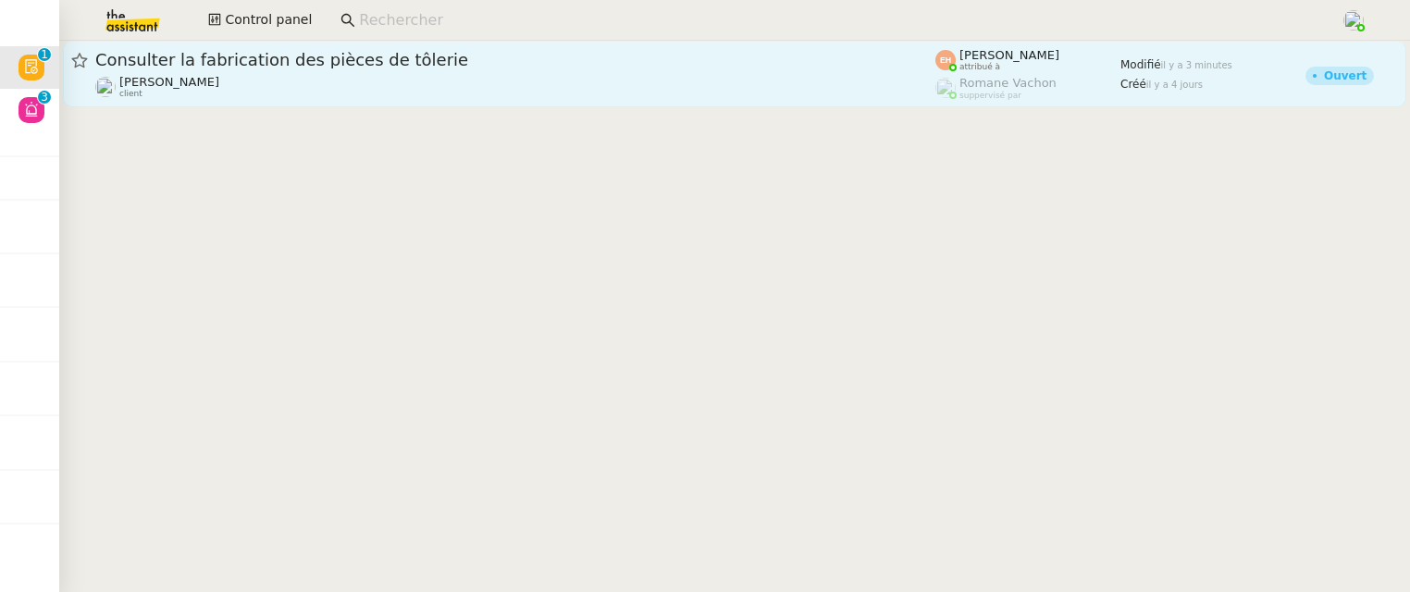
click at [453, 89] on div "Quang Tam NGUYEN client" at bounding box center [515, 87] width 840 height 24
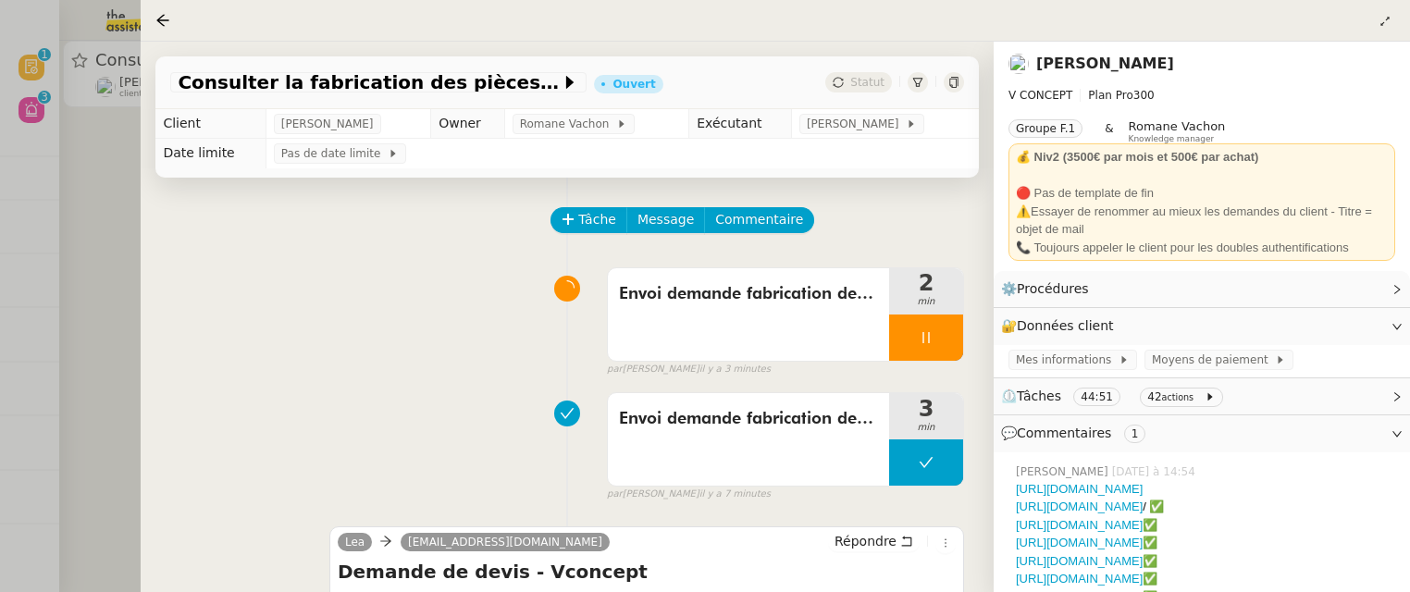
click at [118, 278] on div at bounding box center [705, 296] width 1410 height 592
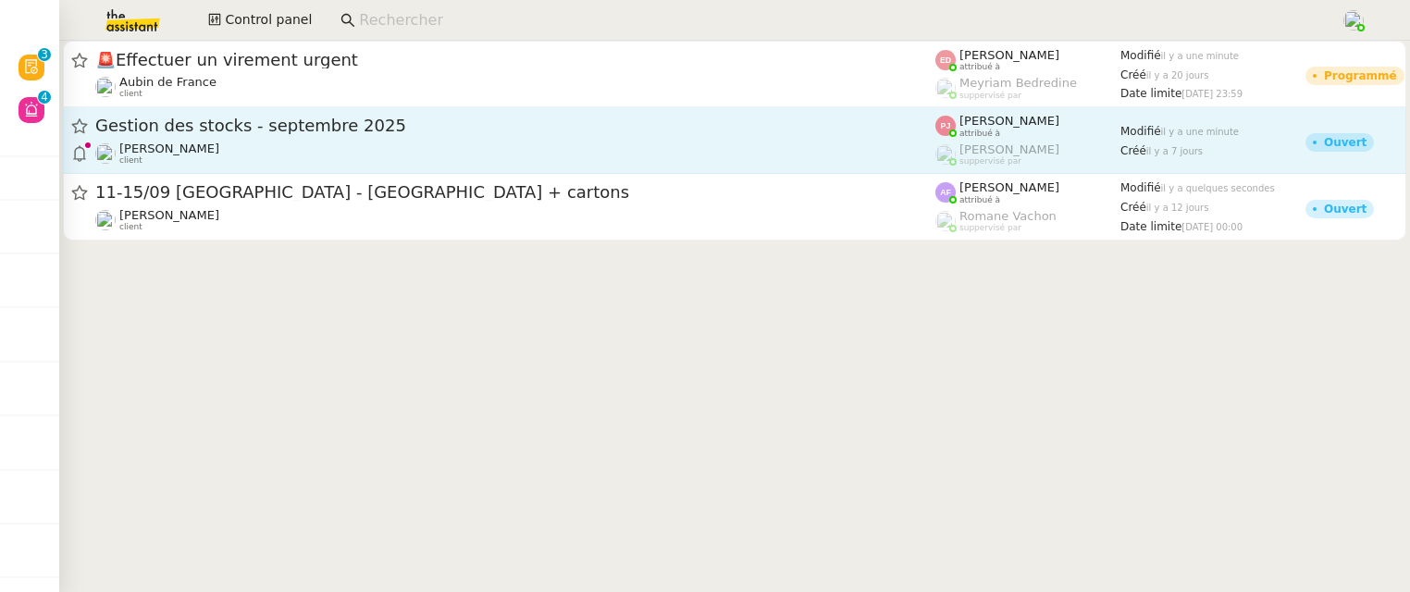
click at [253, 116] on div "Gestion des stocks - septembre 2025" at bounding box center [515, 126] width 840 height 23
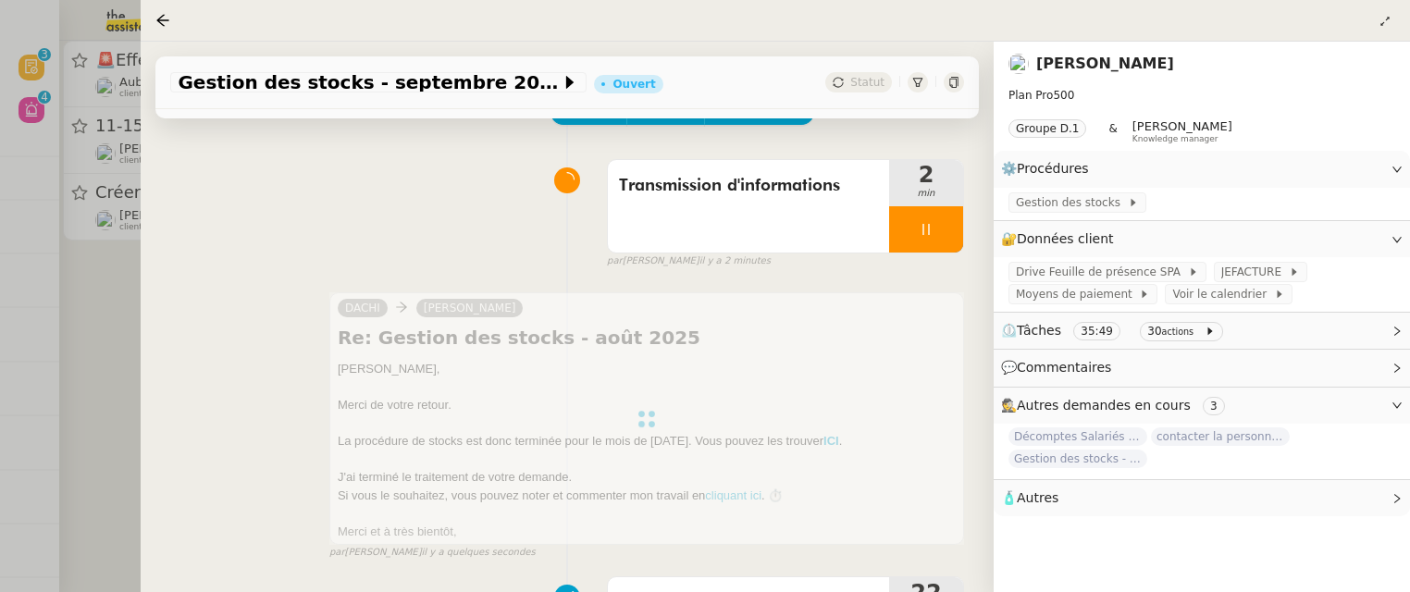
scroll to position [130, 0]
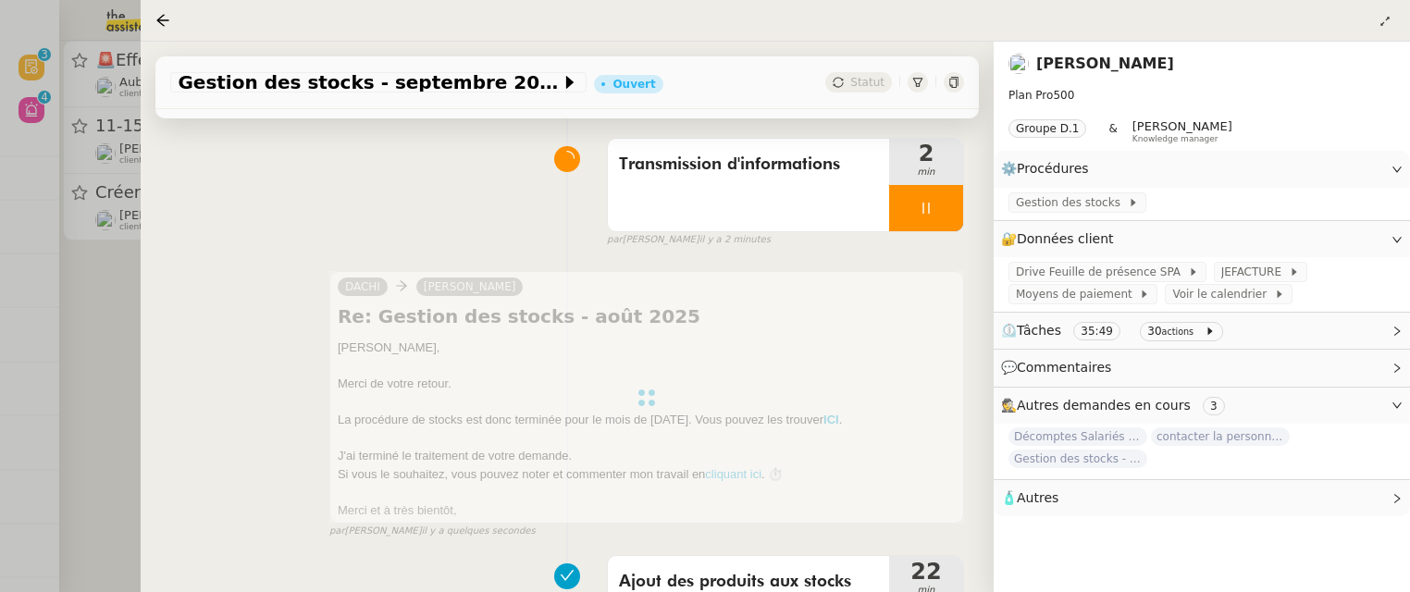
click at [130, 291] on div at bounding box center [705, 296] width 1410 height 592
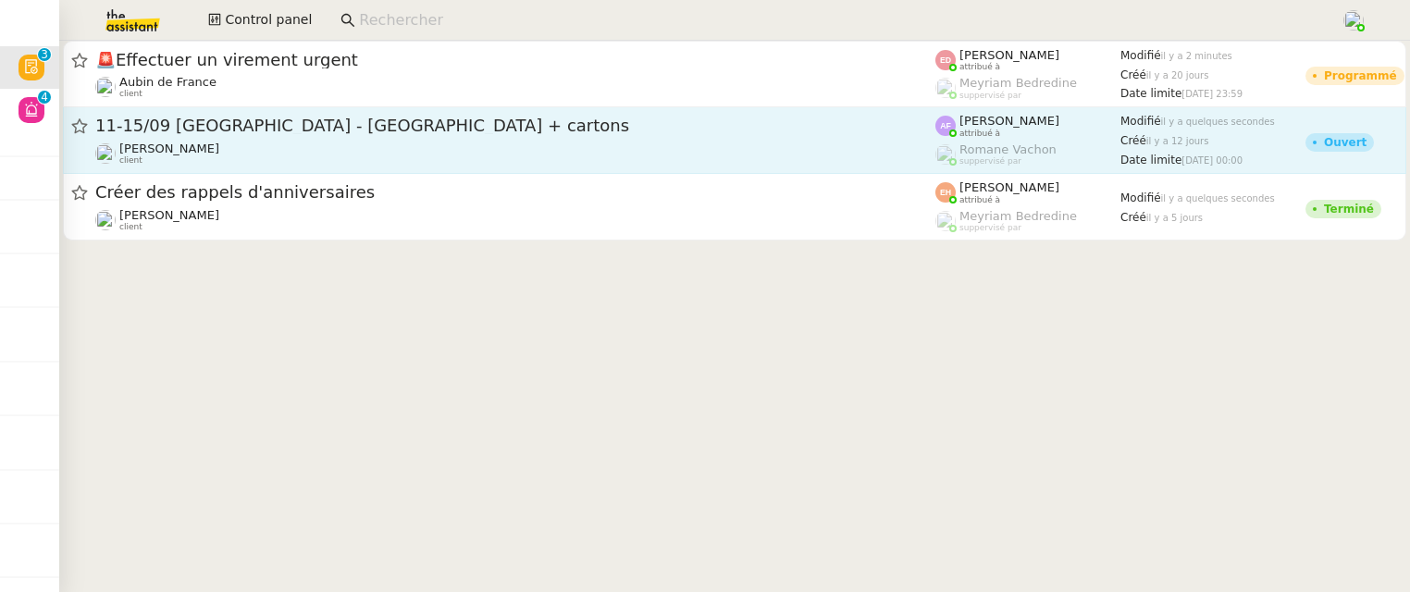
click at [309, 123] on span "11-15/09 [GEOGRAPHIC_DATA] - [GEOGRAPHIC_DATA] + cartons" at bounding box center [515, 125] width 840 height 17
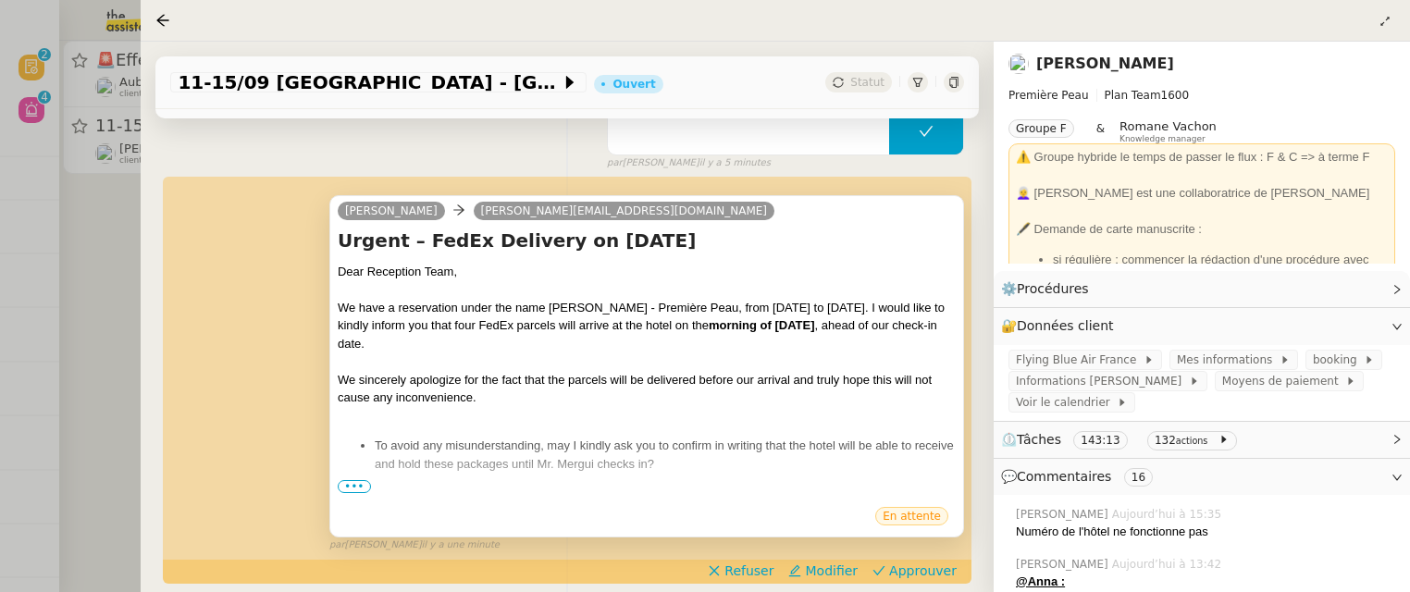
scroll to position [387, 0]
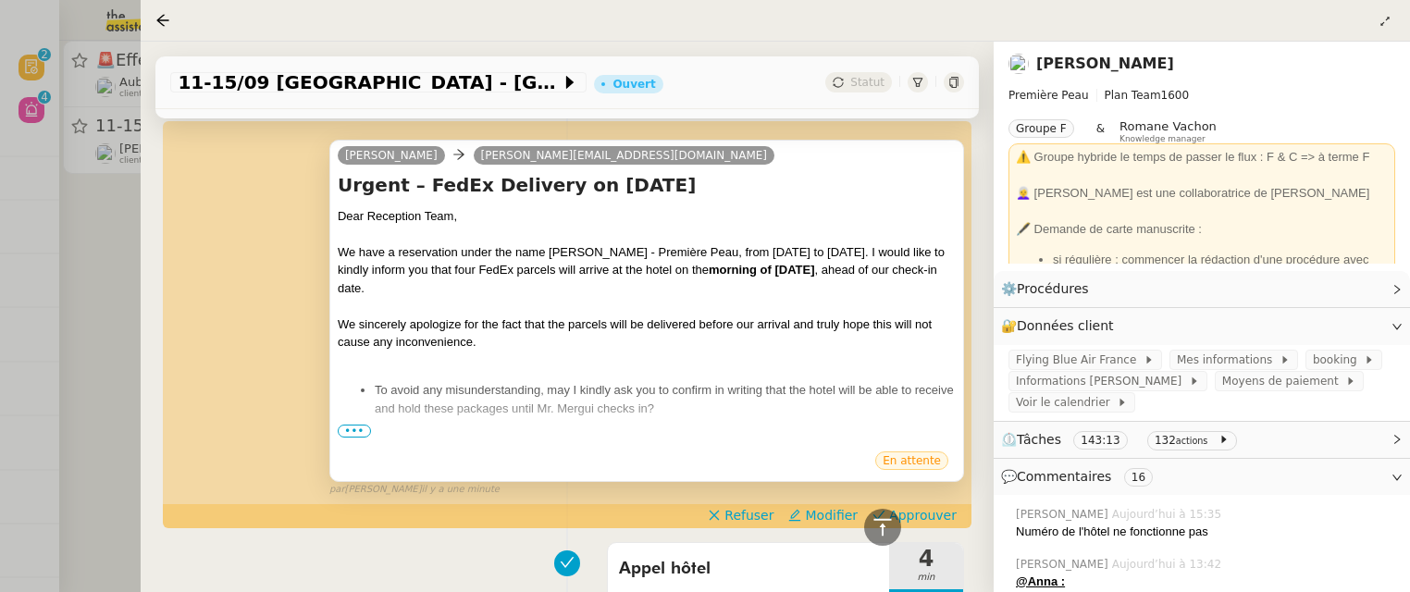
click at [335, 441] on div "camille florence@thesocialhub.co Urgent – FedEx Delivery on September 9th Dear …" at bounding box center [646, 311] width 635 height 342
click at [344, 426] on span "•••" at bounding box center [354, 431] width 33 height 13
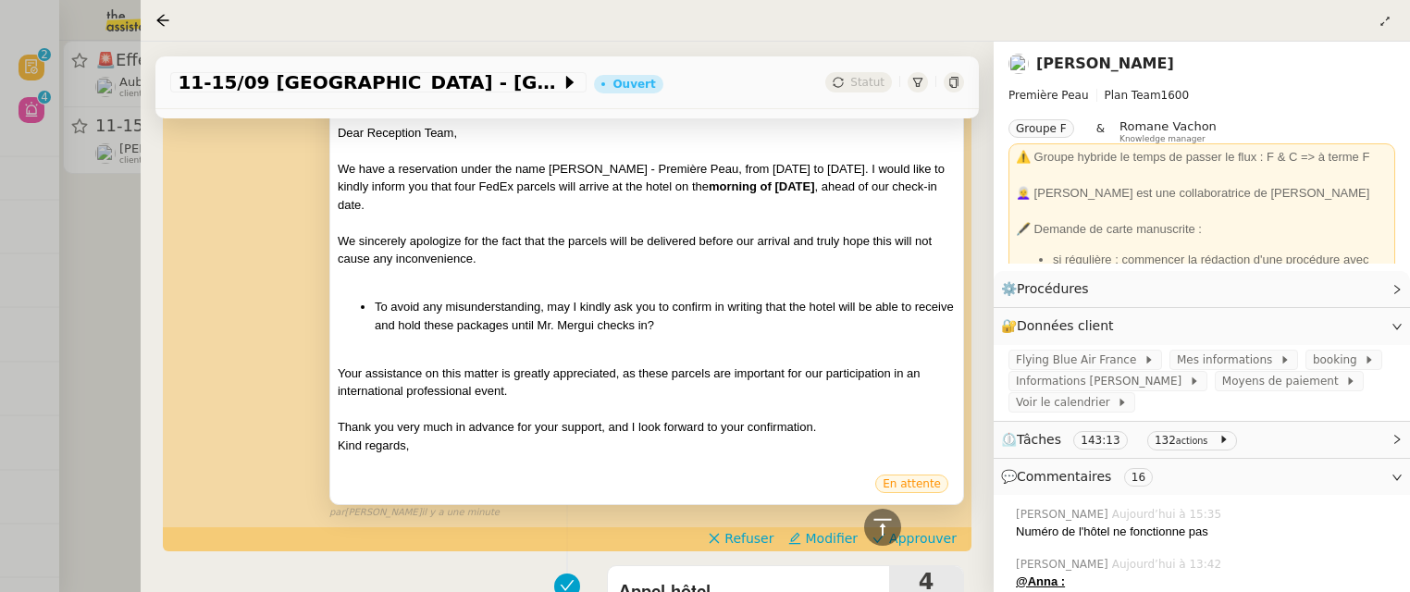
scroll to position [472, 0]
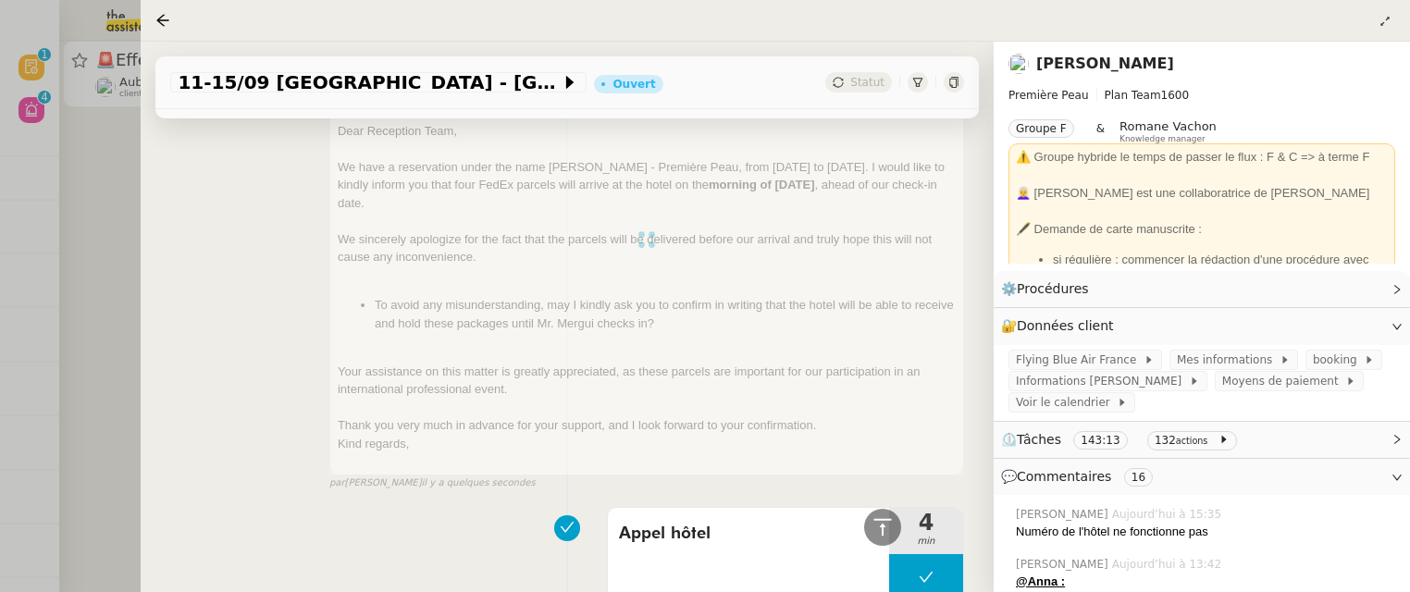
click at [105, 233] on div at bounding box center [705, 296] width 1410 height 592
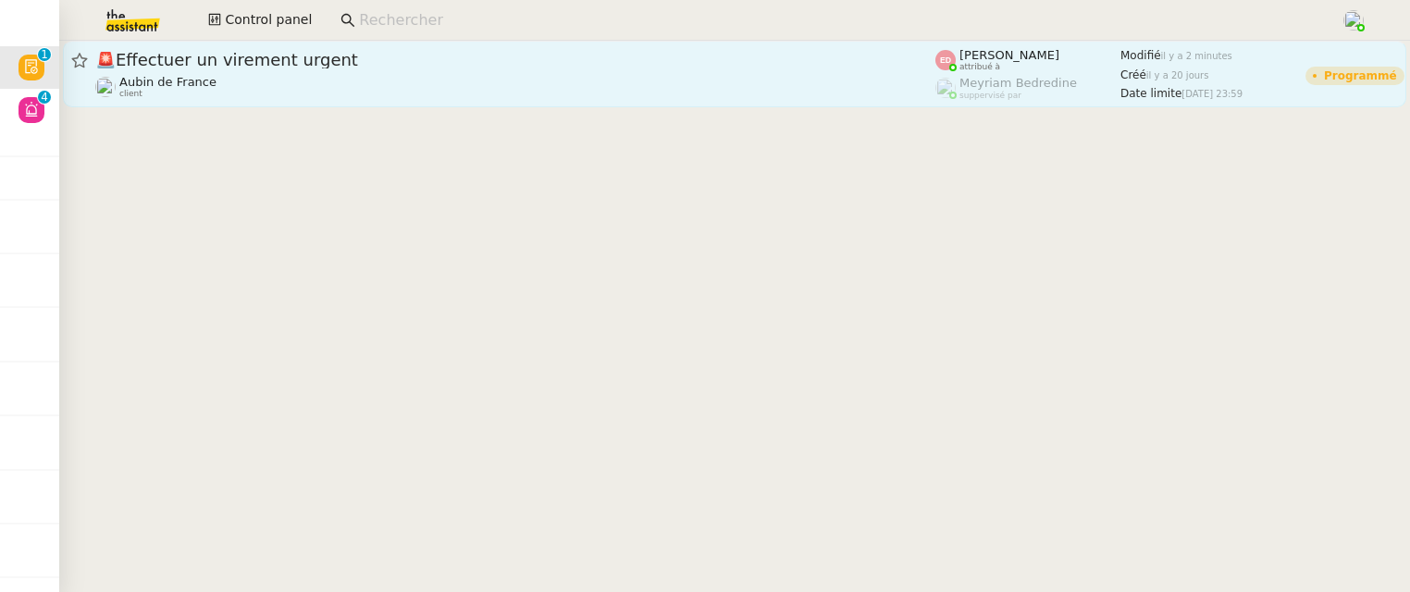
click at [283, 94] on div "Aubin de France client" at bounding box center [515, 87] width 840 height 24
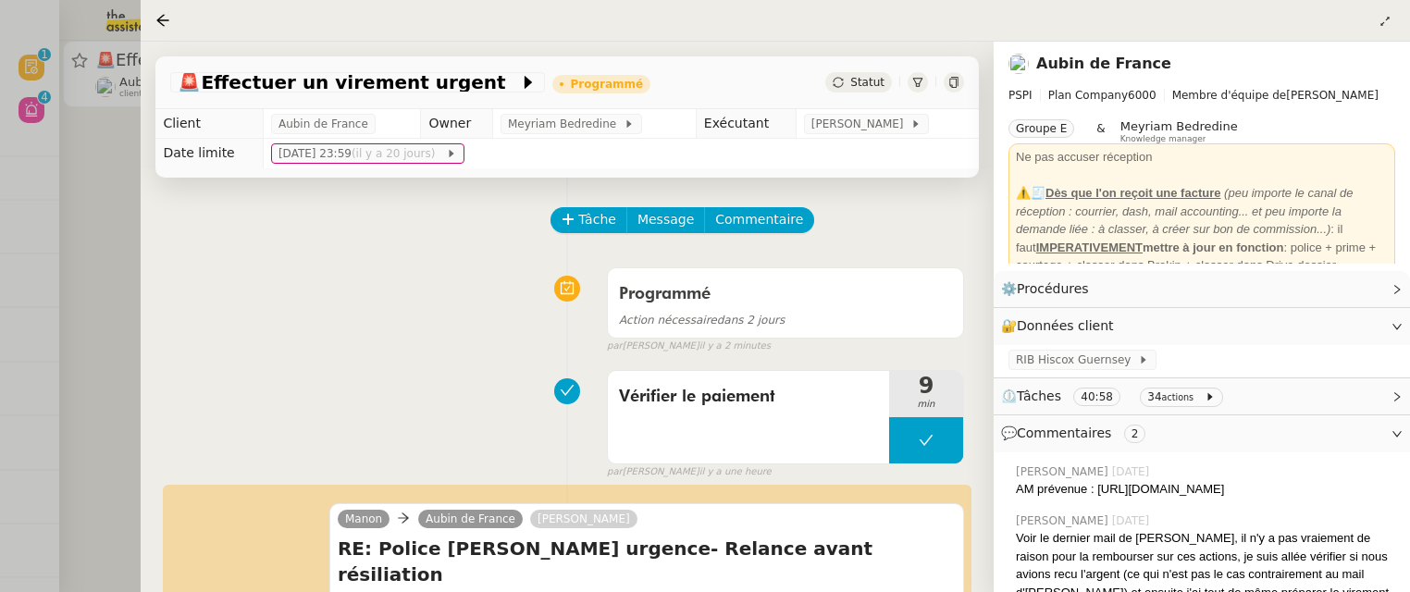
scroll to position [319, 0]
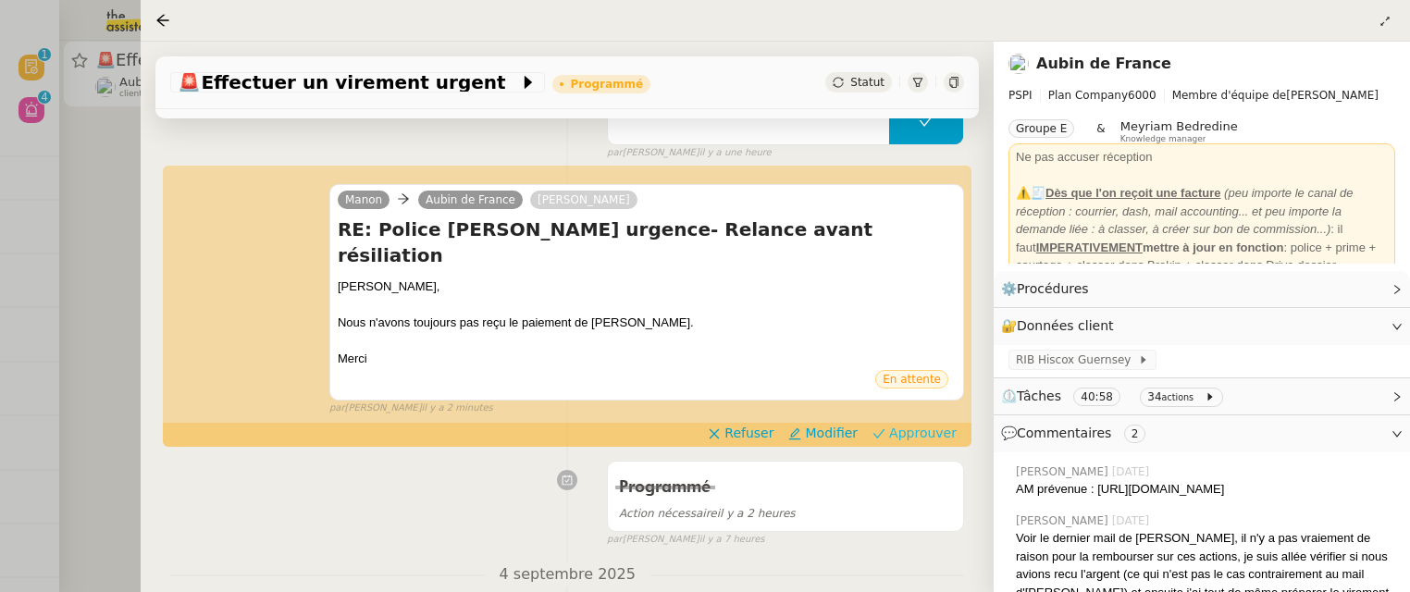
click at [885, 427] on icon at bounding box center [878, 433] width 13 height 13
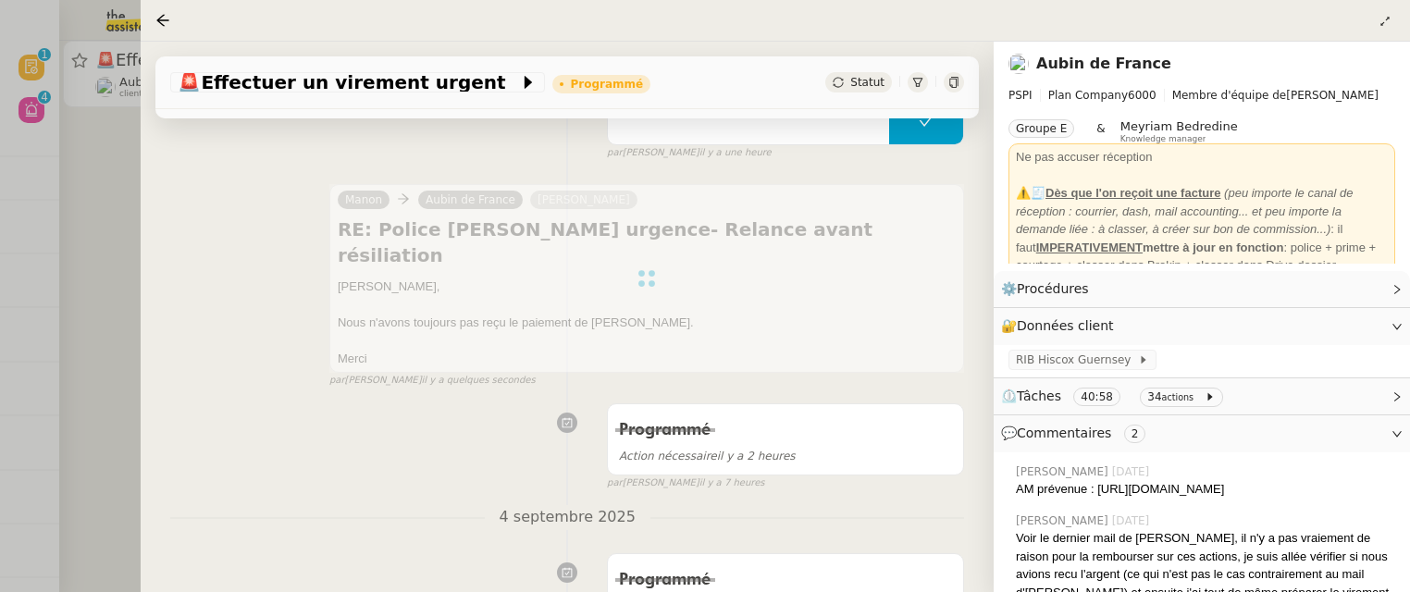
click at [105, 198] on div at bounding box center [705, 296] width 1410 height 592
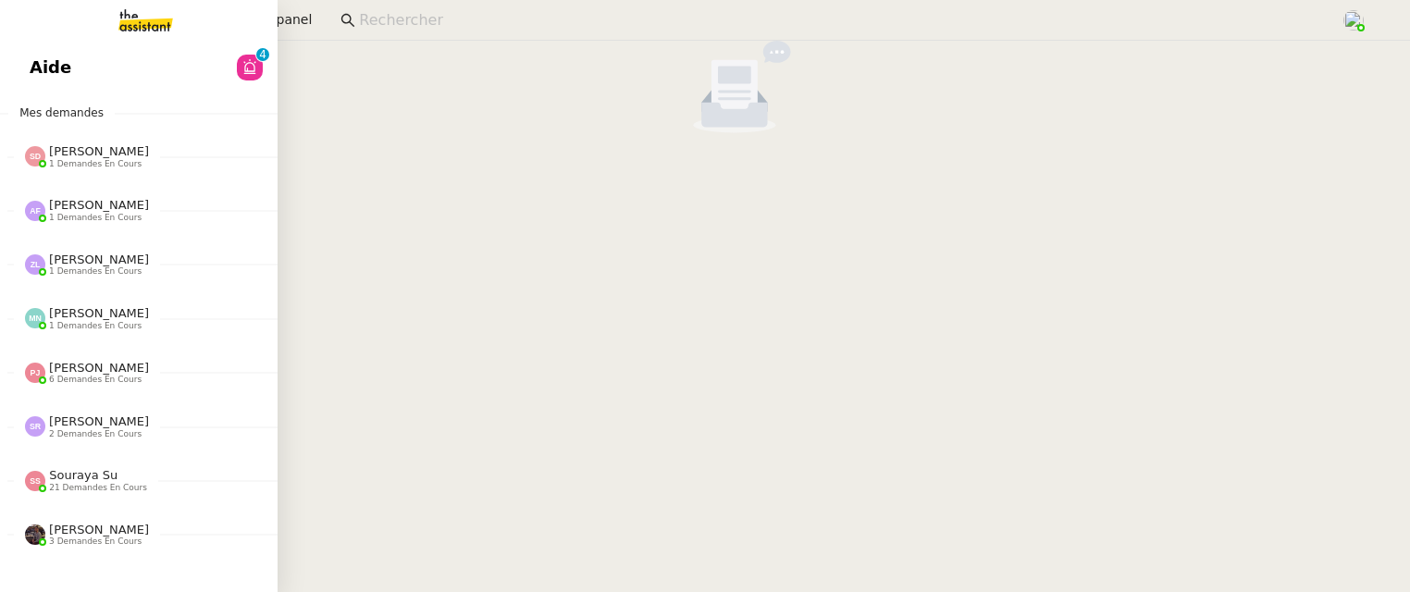
click at [43, 80] on span "Aide" at bounding box center [51, 68] width 42 height 28
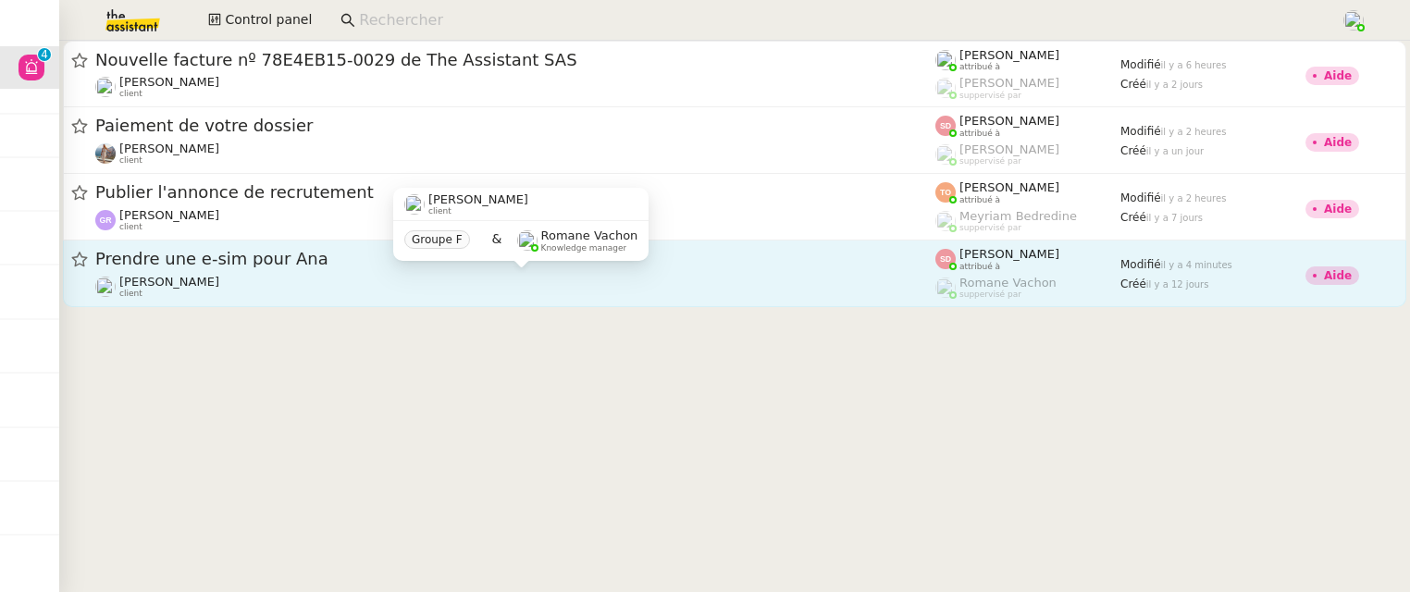
click at [638, 280] on div "Pierre Mergui client" at bounding box center [515, 287] width 840 height 24
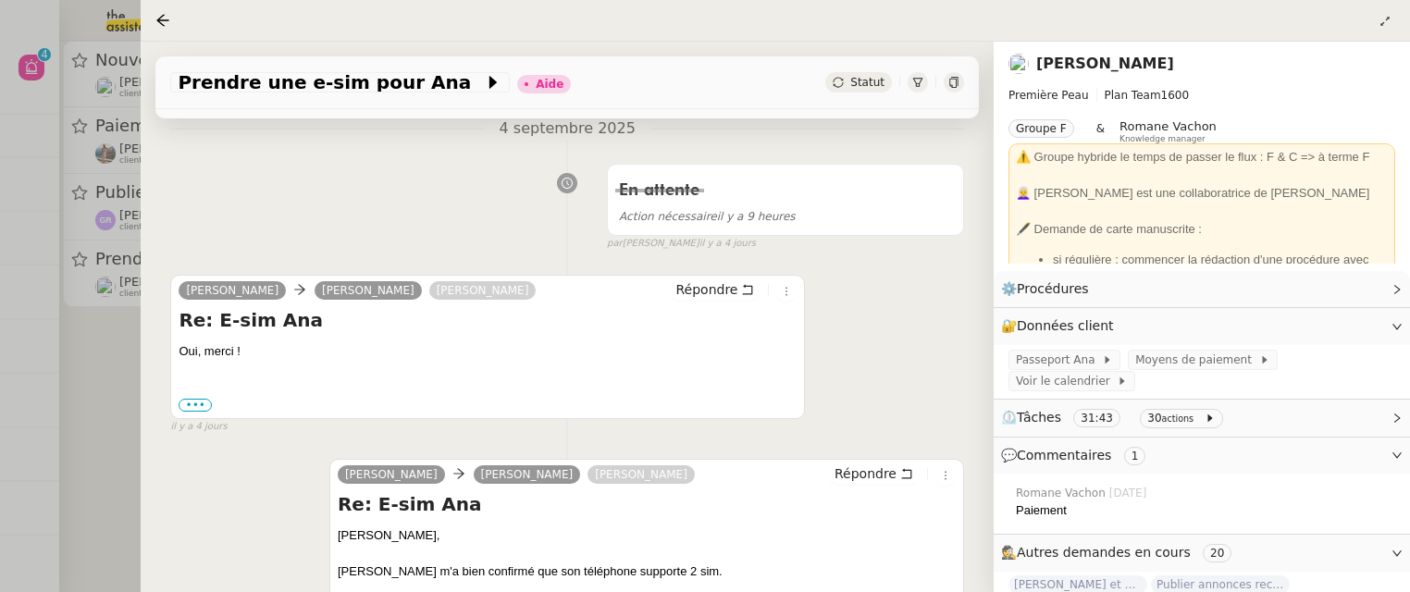
scroll to position [287, 0]
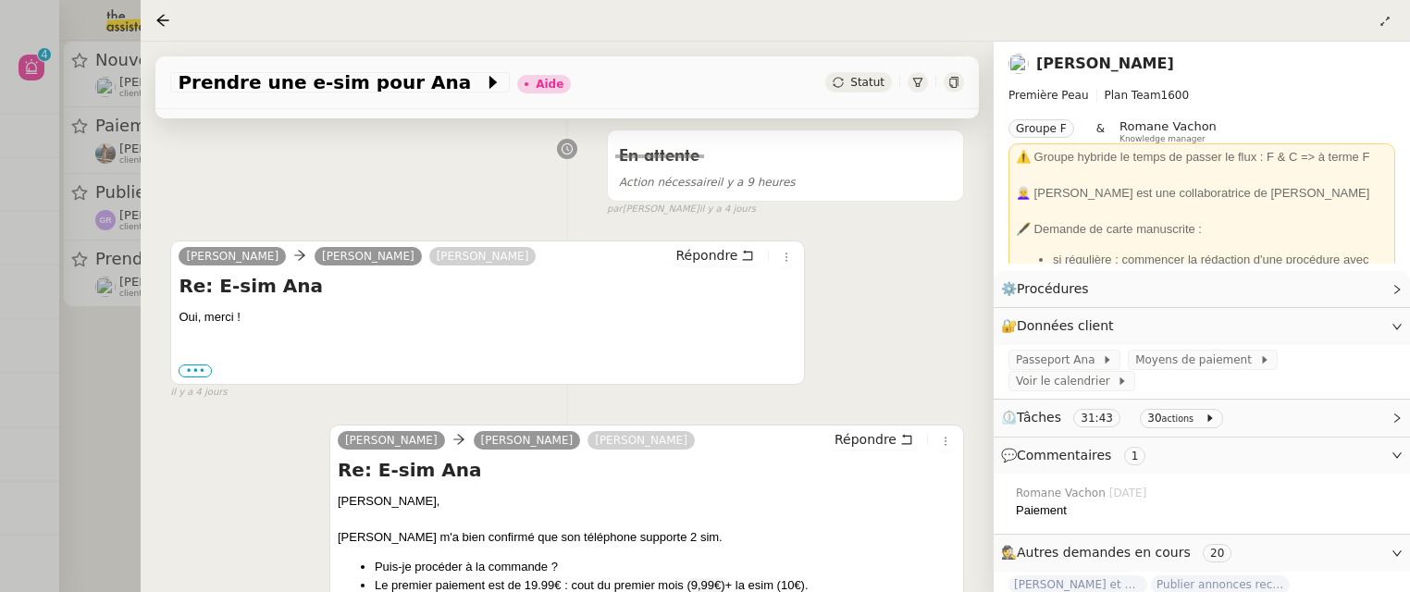
click at [100, 420] on div at bounding box center [705, 296] width 1410 height 592
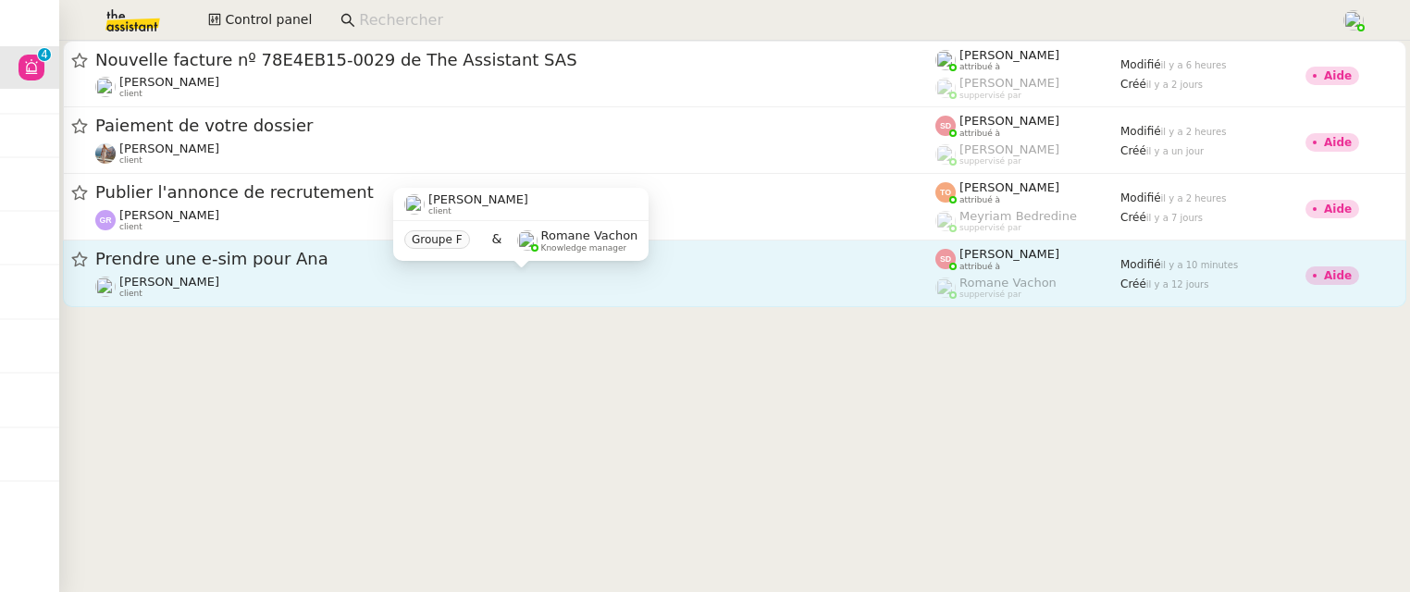
click at [650, 289] on div "Pierre Mergui client" at bounding box center [515, 287] width 840 height 24
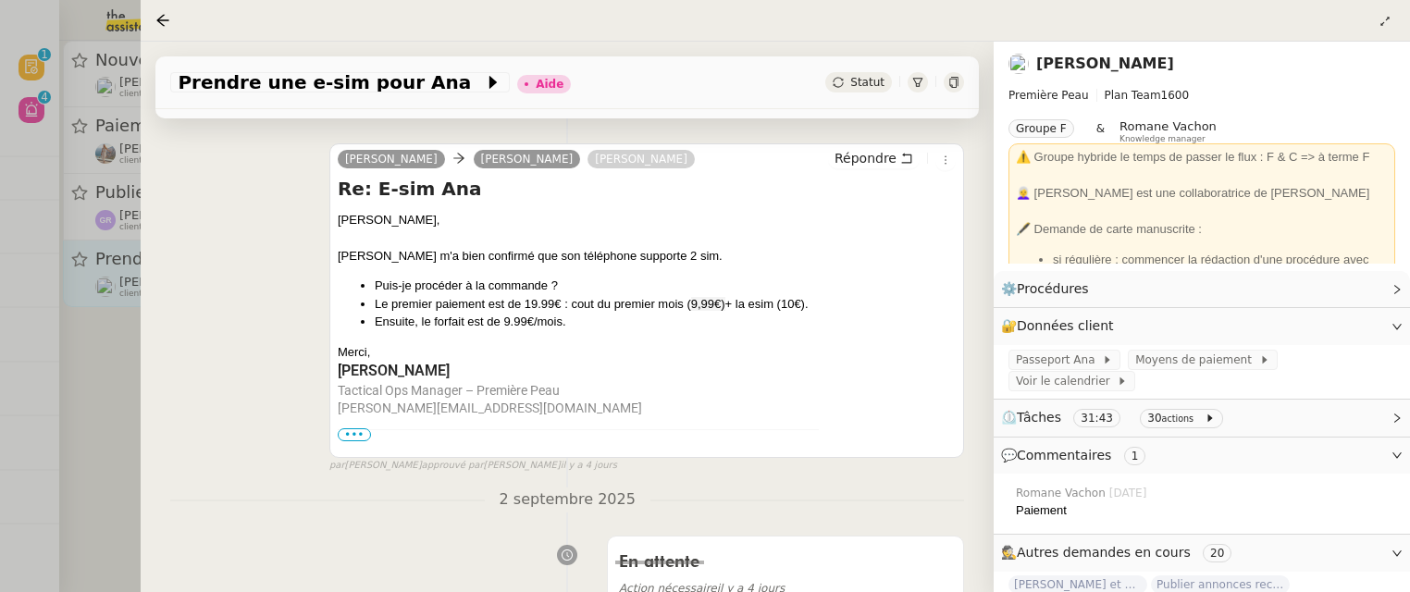
scroll to position [582, 0]
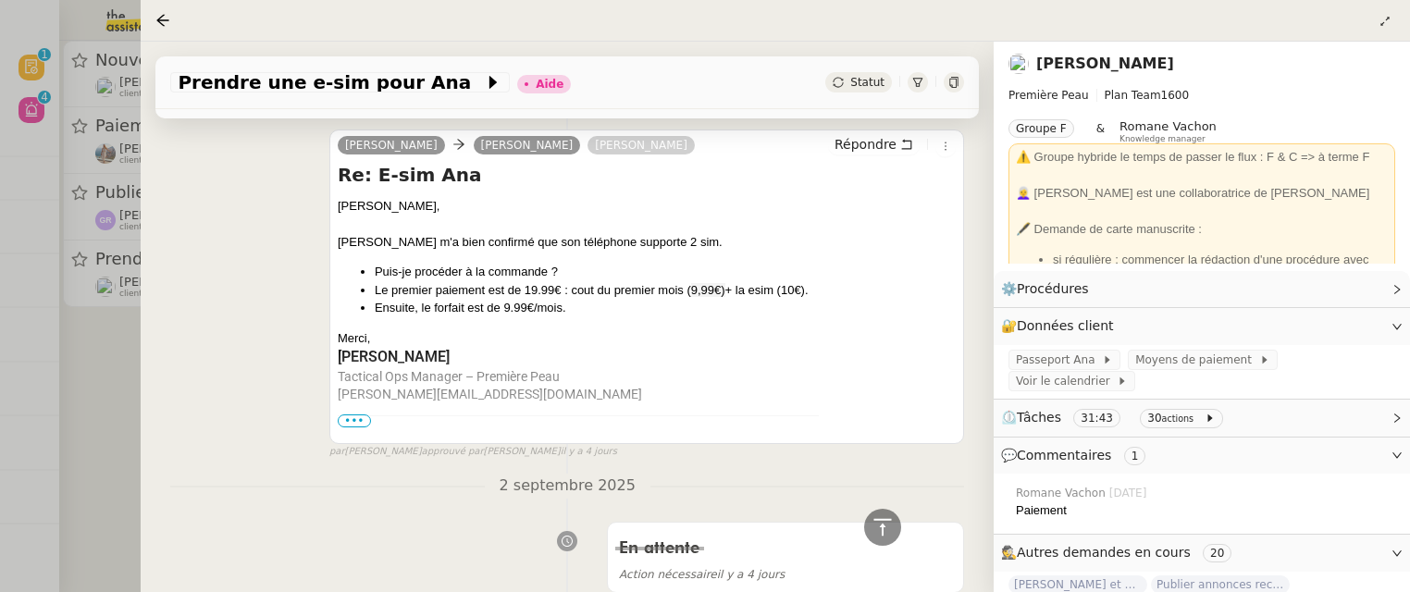
click at [117, 435] on div at bounding box center [705, 296] width 1410 height 592
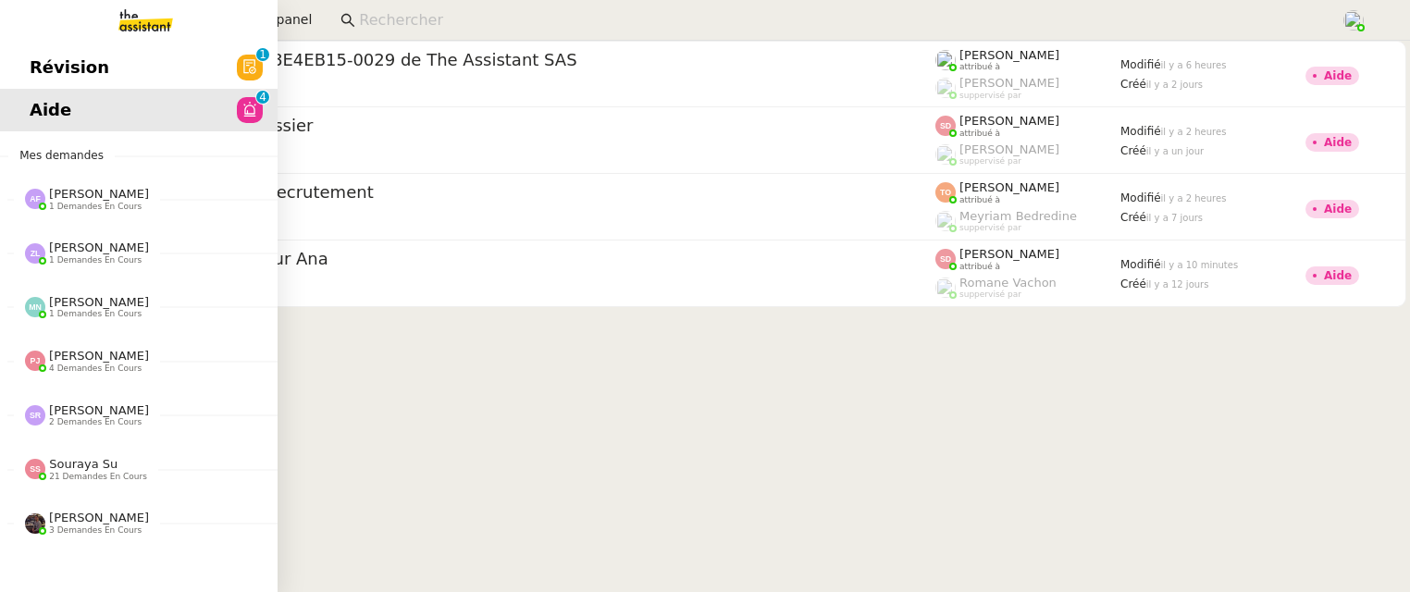
click at [47, 69] on span "Révision" at bounding box center [70, 68] width 80 height 28
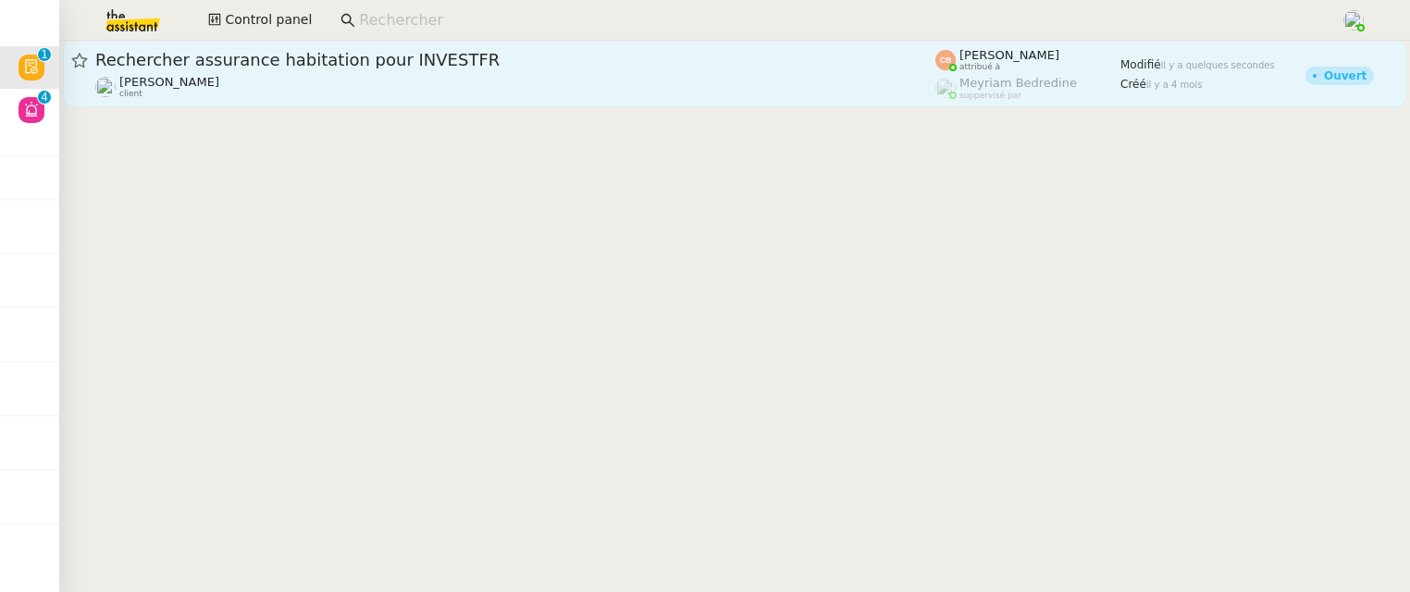
click at [363, 68] on div "Rechercher assurance habitation pour INVESTFR" at bounding box center [515, 60] width 840 height 22
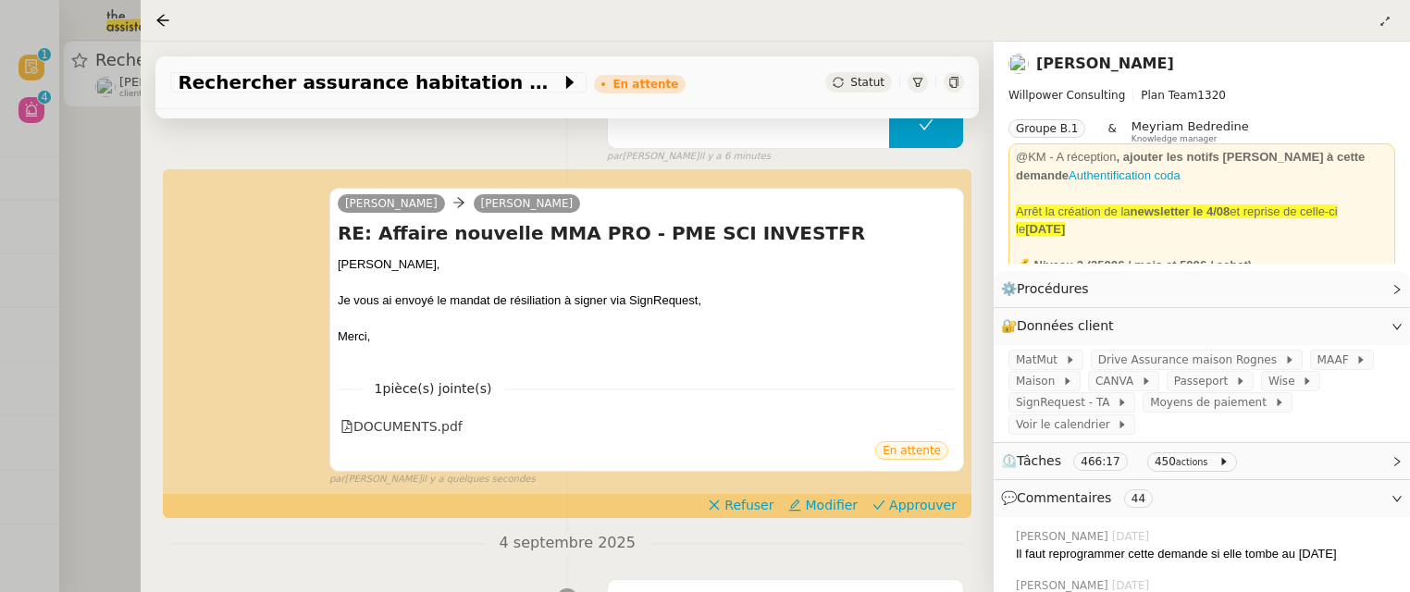
scroll to position [420, 0]
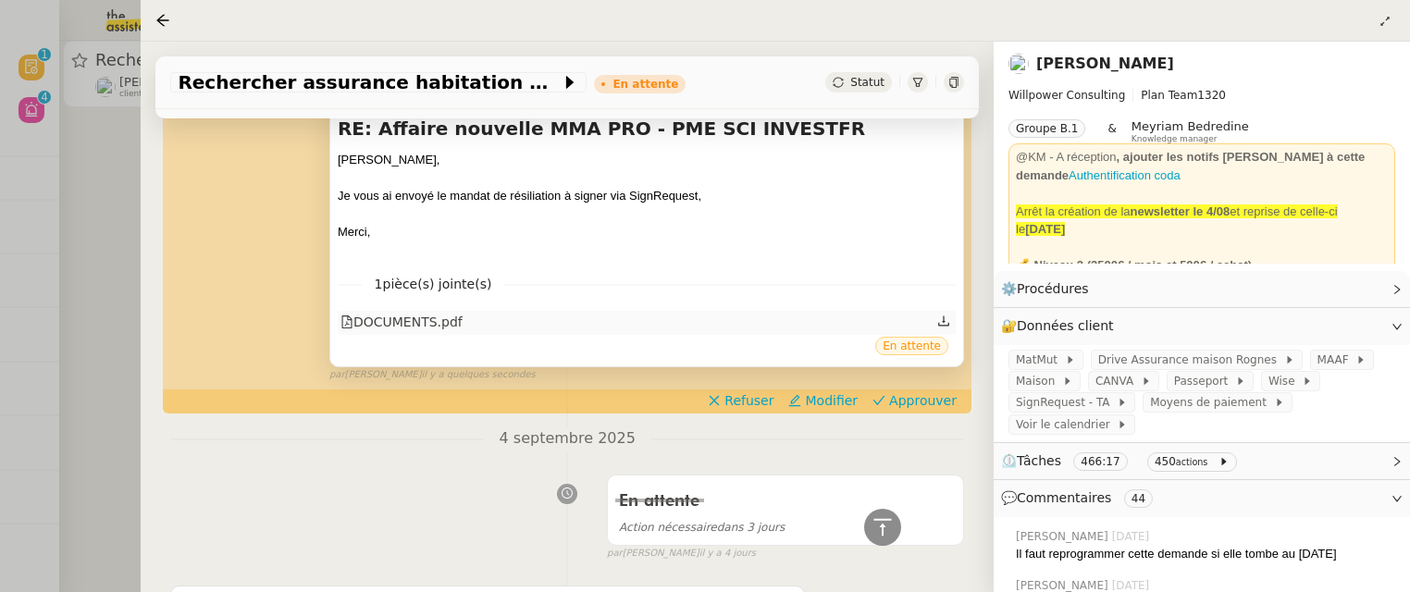
click at [404, 320] on div "DOCUMENTS.pdf" at bounding box center [401, 322] width 122 height 21
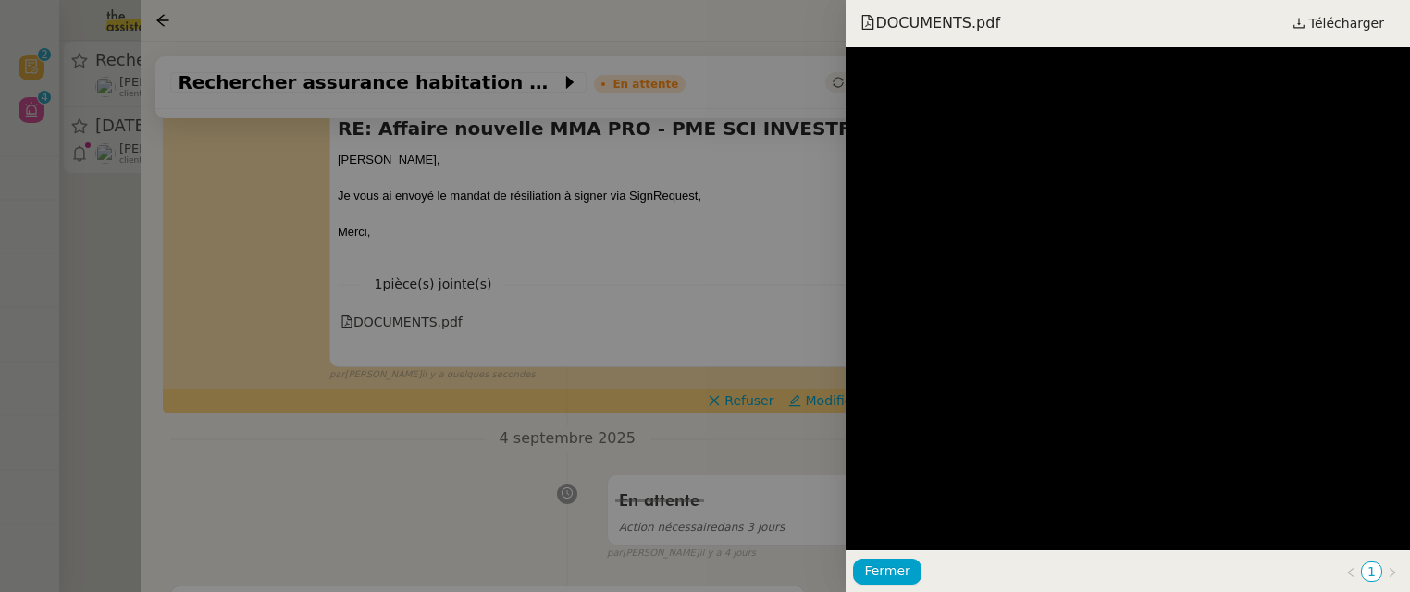
click at [762, 283] on div at bounding box center [705, 296] width 1410 height 592
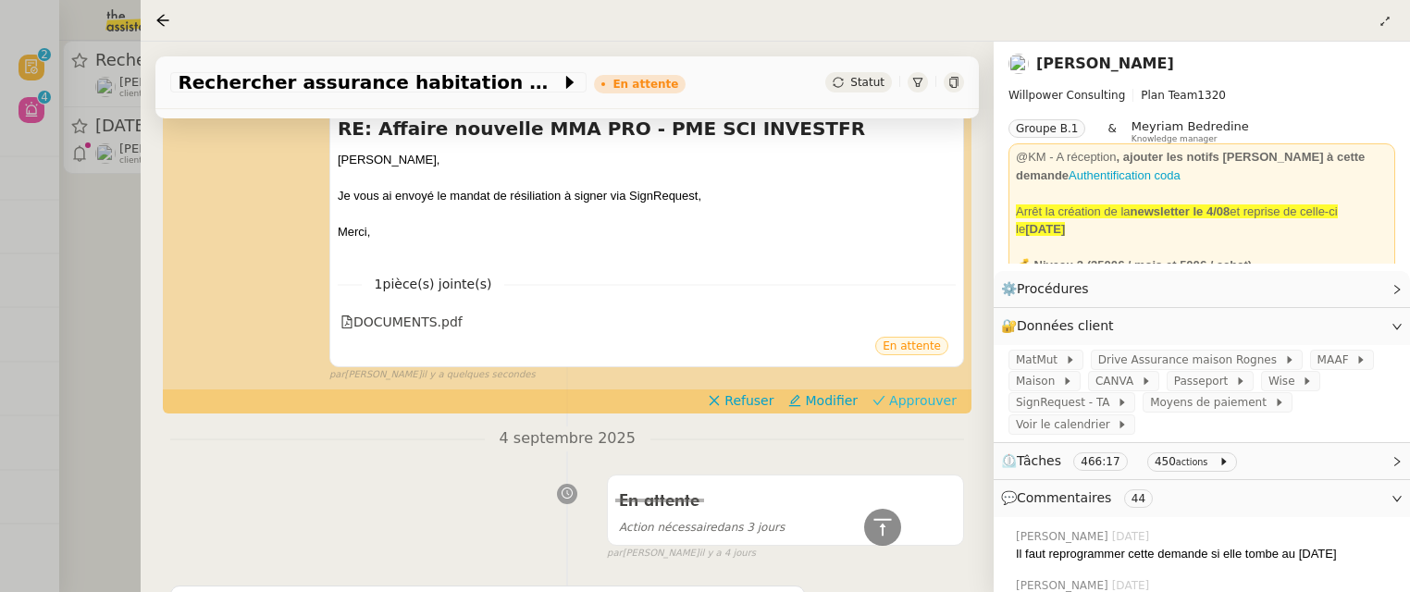
click at [950, 390] on button "Approuver" at bounding box center [914, 400] width 99 height 20
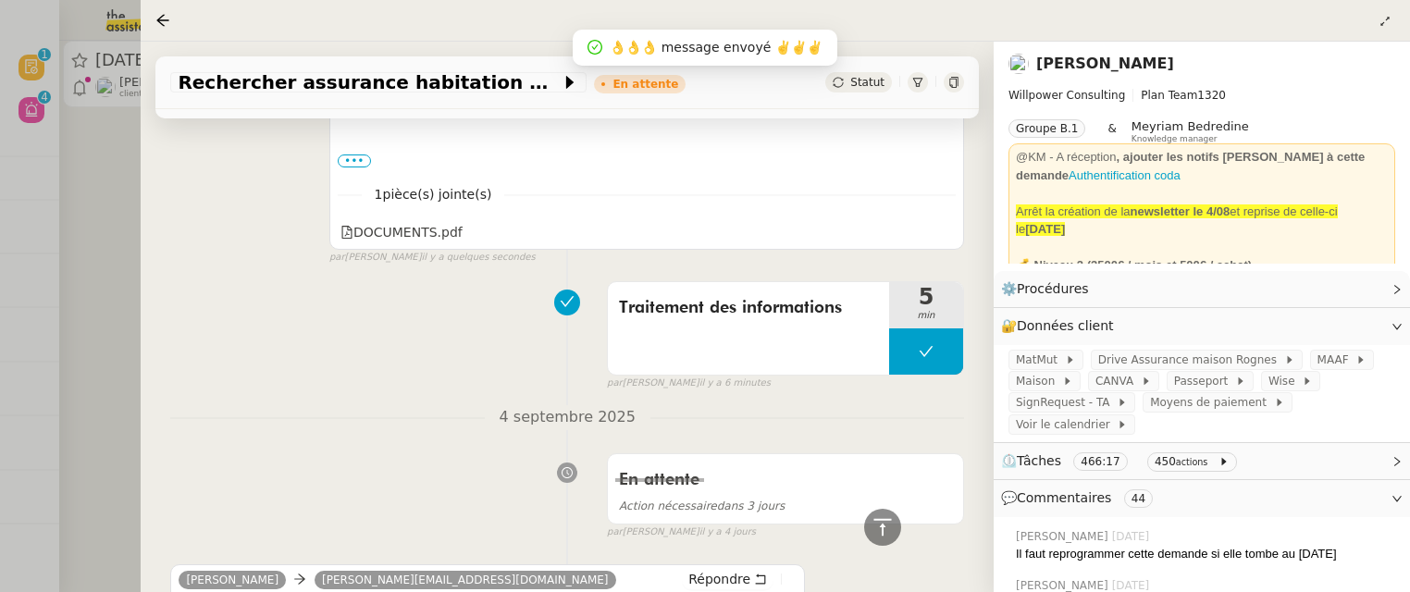
scroll to position [751, 0]
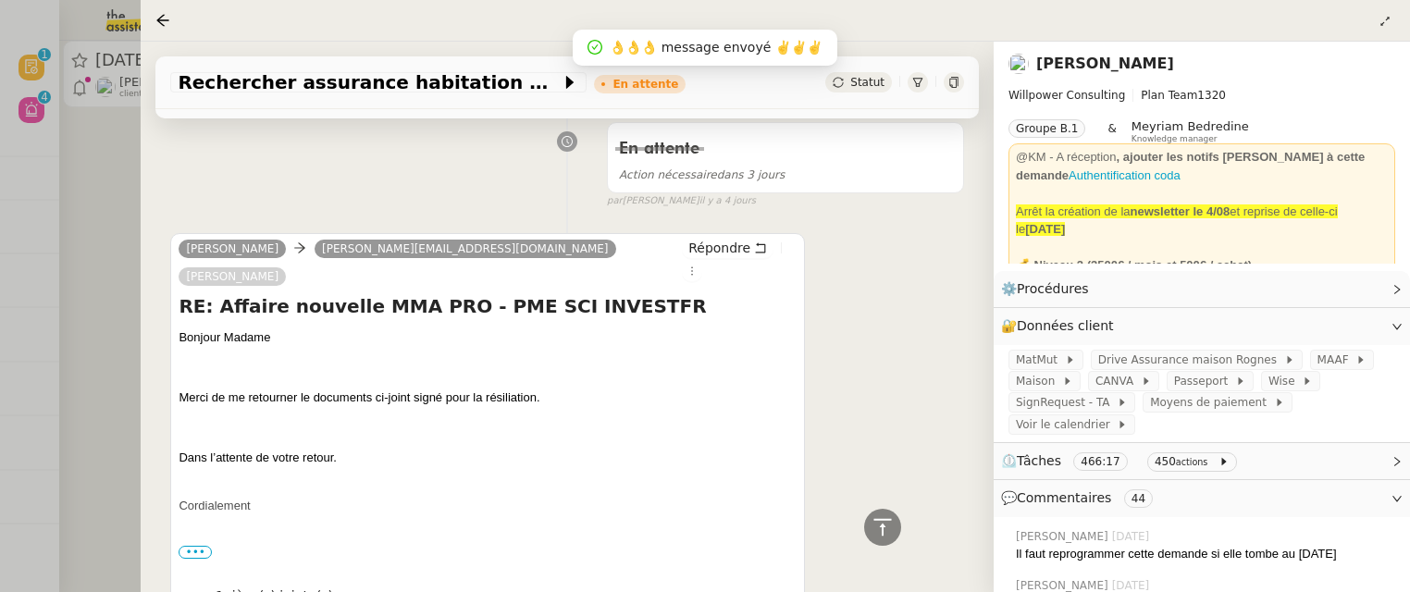
click at [130, 150] on div at bounding box center [705, 296] width 1410 height 592
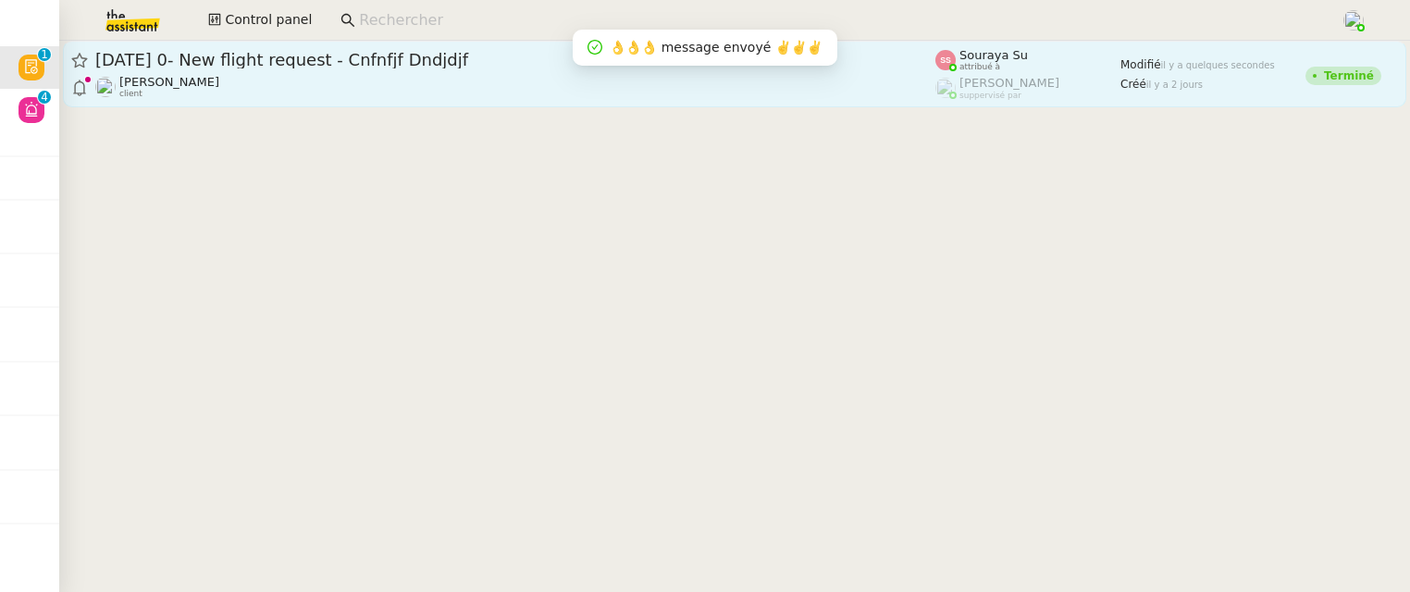
click at [266, 66] on span "30th September 2025 0- New flight request - Cnfnfjf Dndjdjf" at bounding box center [515, 60] width 840 height 17
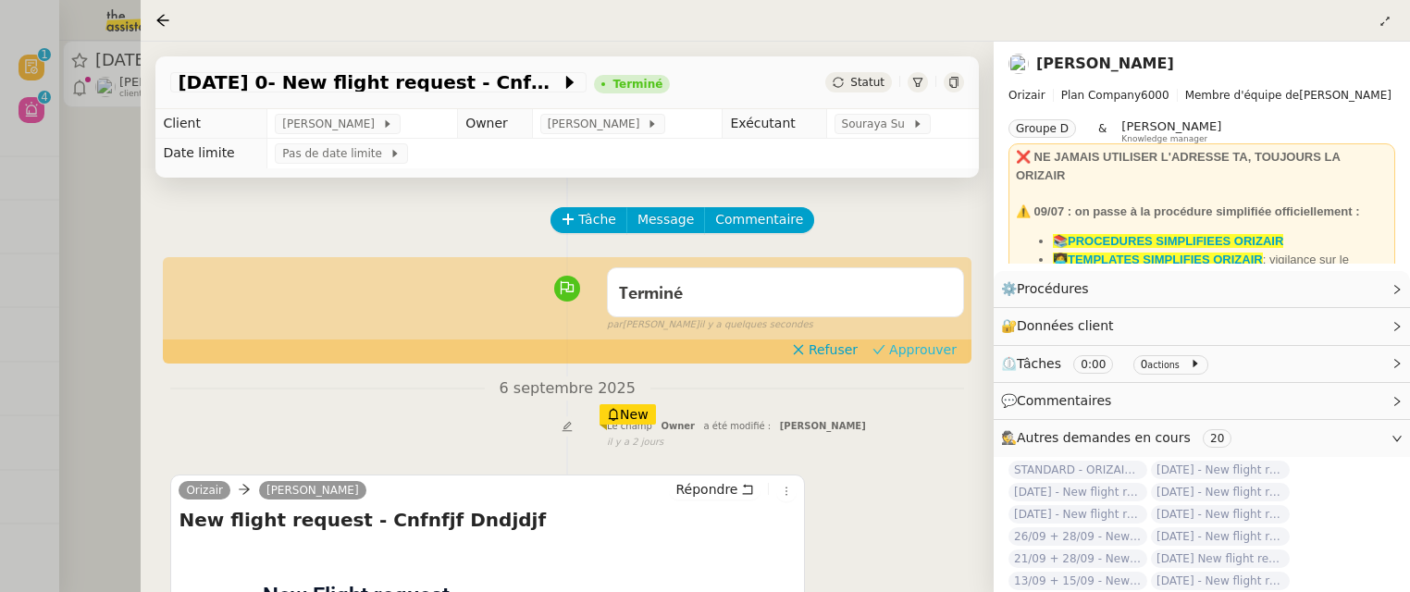
click at [930, 350] on span "Approuver" at bounding box center [923, 349] width 68 height 19
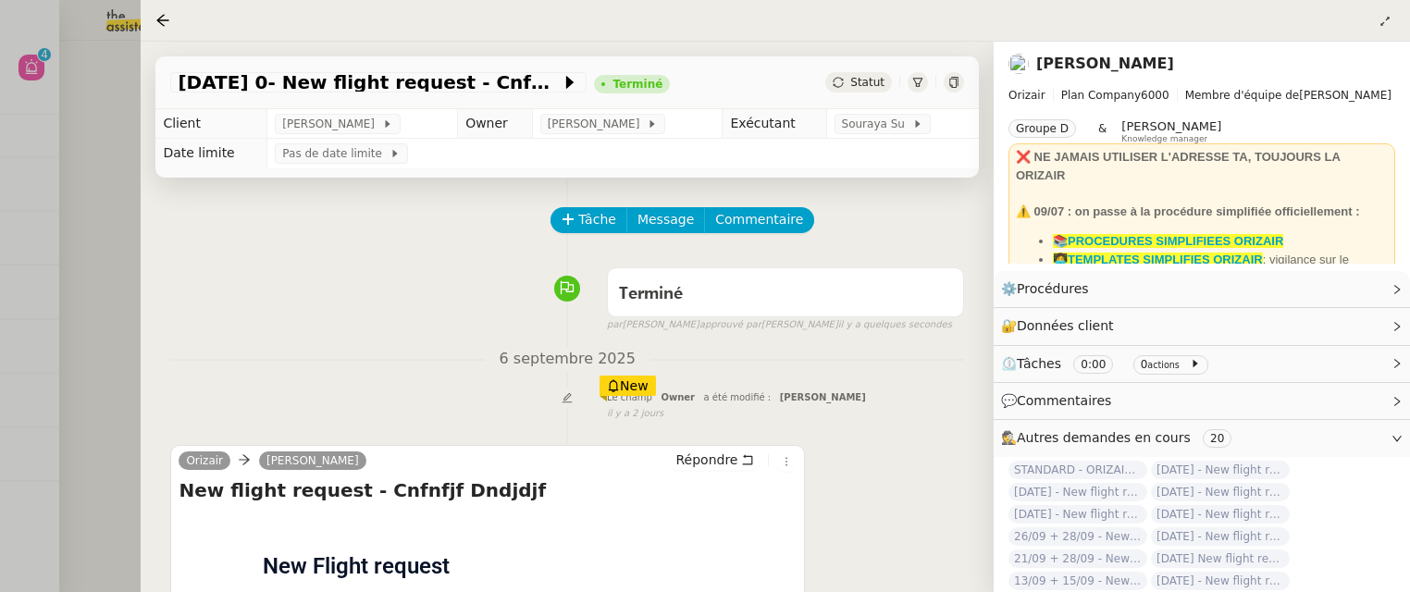
click at [106, 204] on div at bounding box center [705, 296] width 1410 height 592
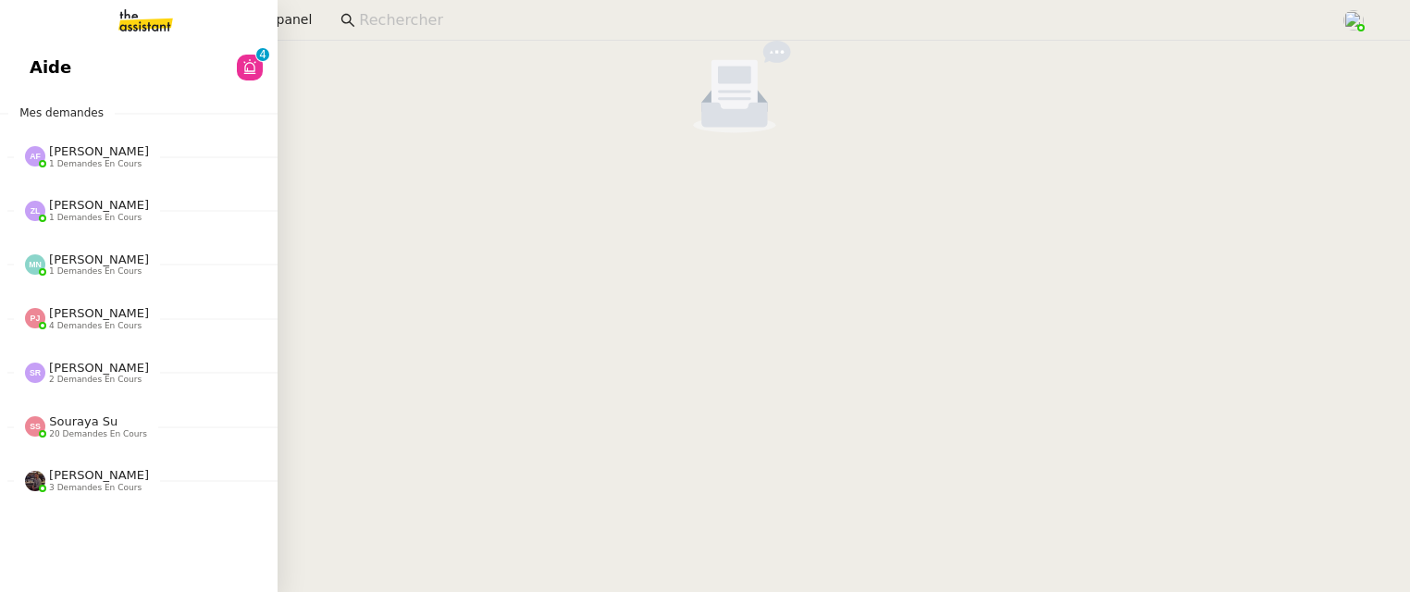
click at [31, 68] on span "Aide" at bounding box center [51, 68] width 42 height 28
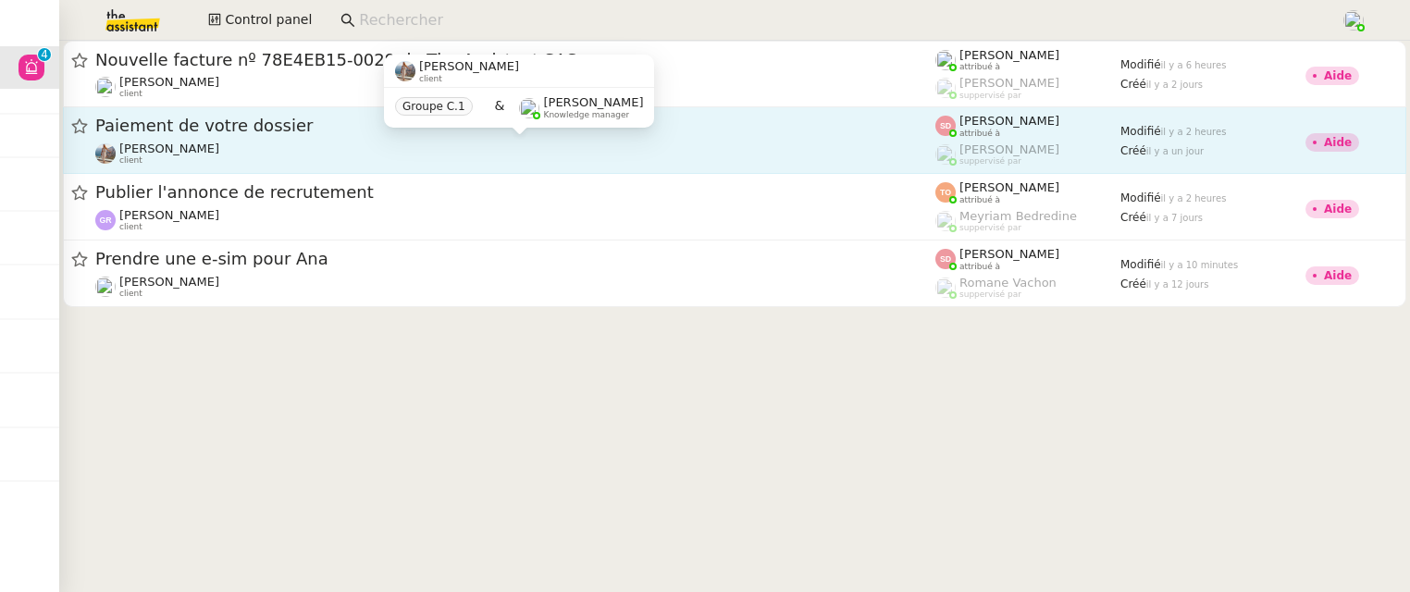
click at [645, 139] on div "Laura Gauthier client Groupe C.1 & Frédérique Albert Knowledge manager" at bounding box center [519, 98] width 270 height 87
click at [732, 145] on div "Laura Gauthier client" at bounding box center [515, 154] width 840 height 24
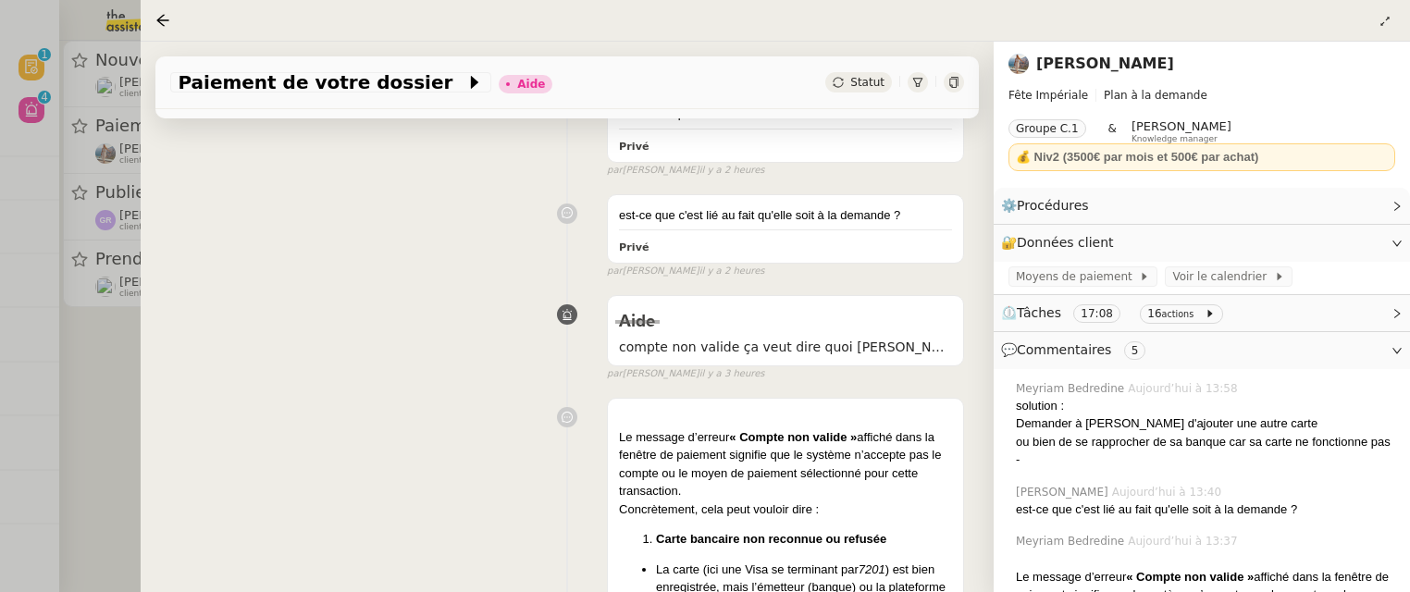
scroll to position [352, 0]
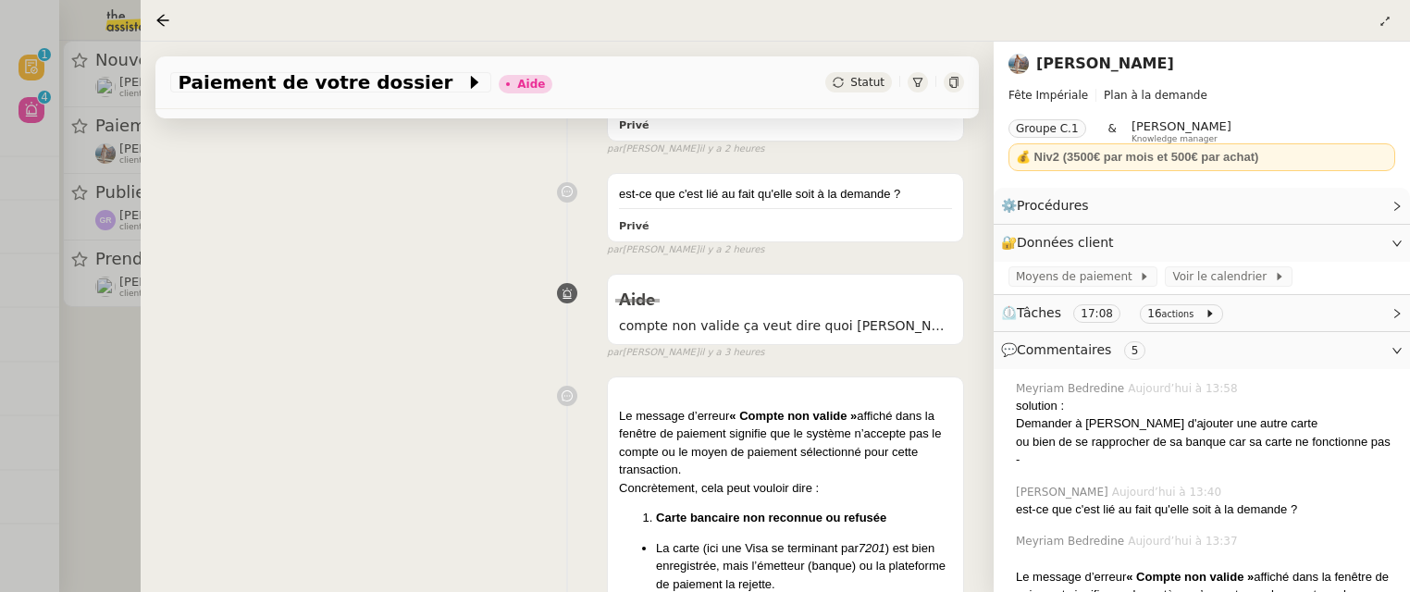
click at [119, 361] on div at bounding box center [705, 296] width 1410 height 592
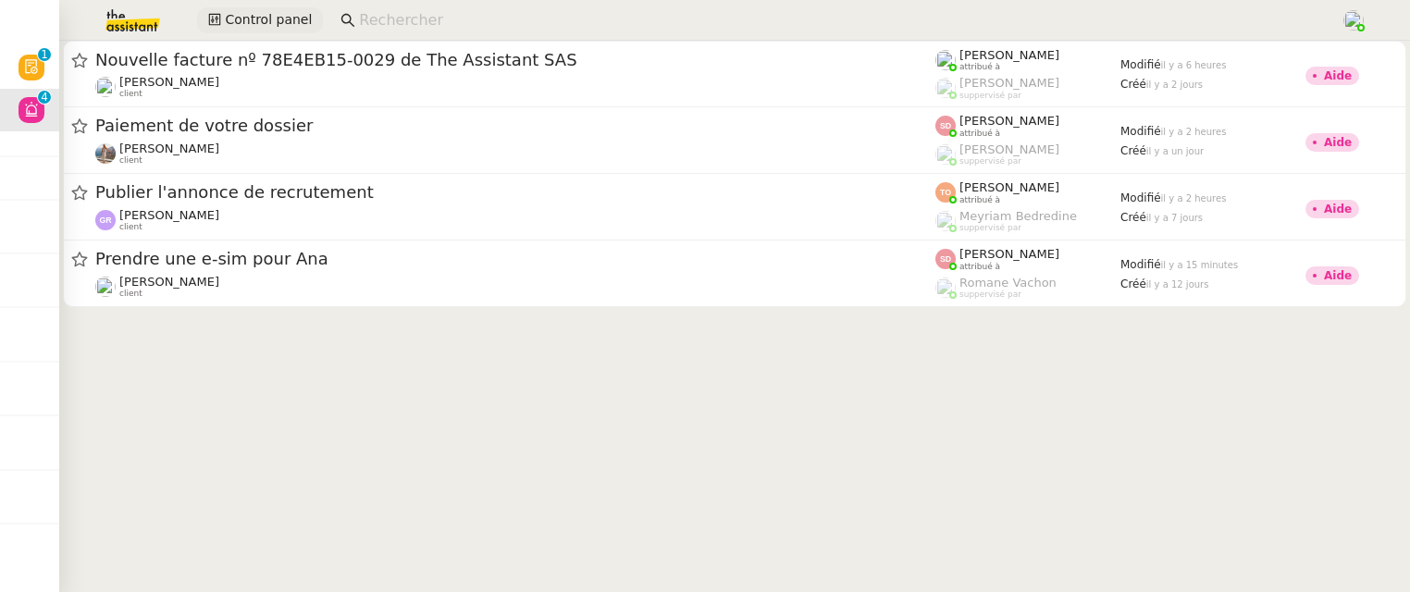
click at [292, 26] on span "Control panel" at bounding box center [268, 19] width 87 height 21
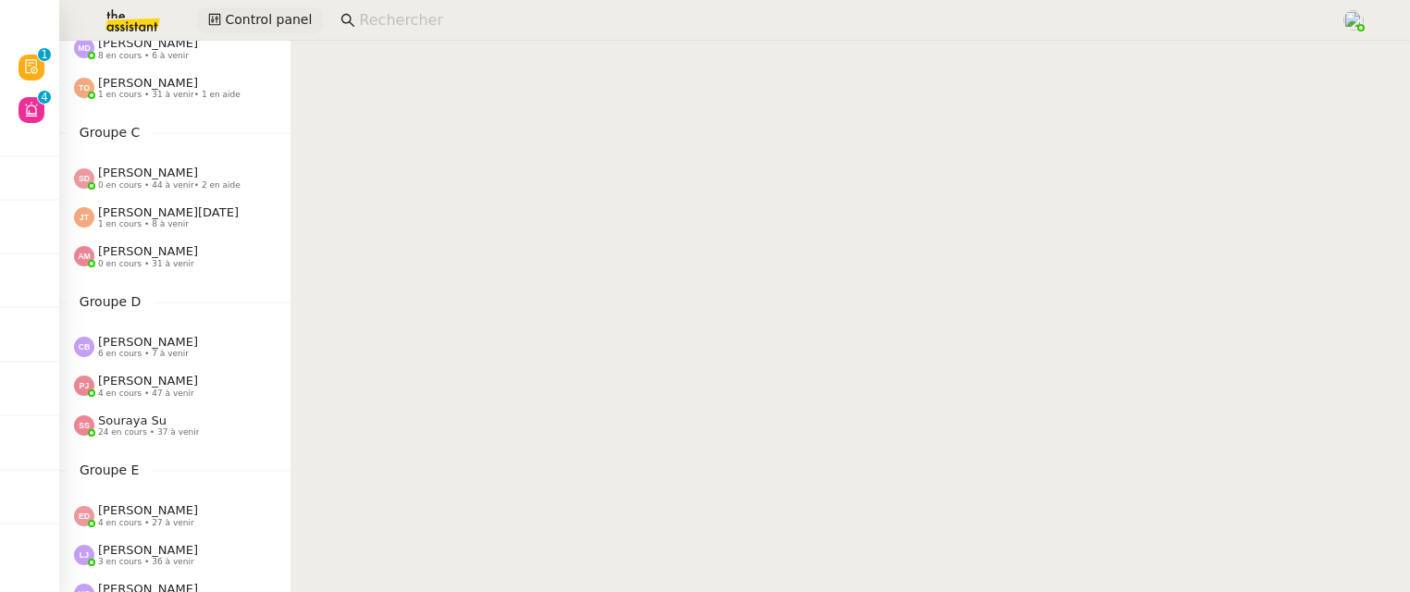
scroll to position [349, 0]
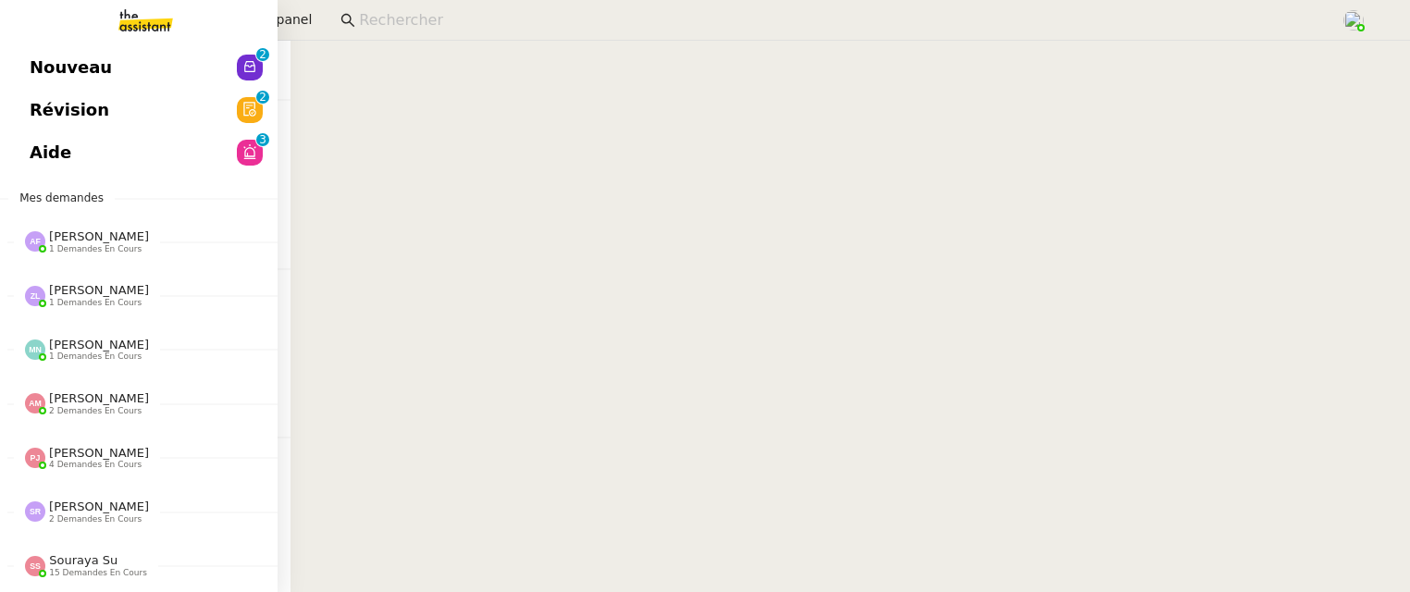
click at [17, 99] on link "Révision 0 1 2 3 4 5 6 7 8 9" at bounding box center [139, 110] width 278 height 43
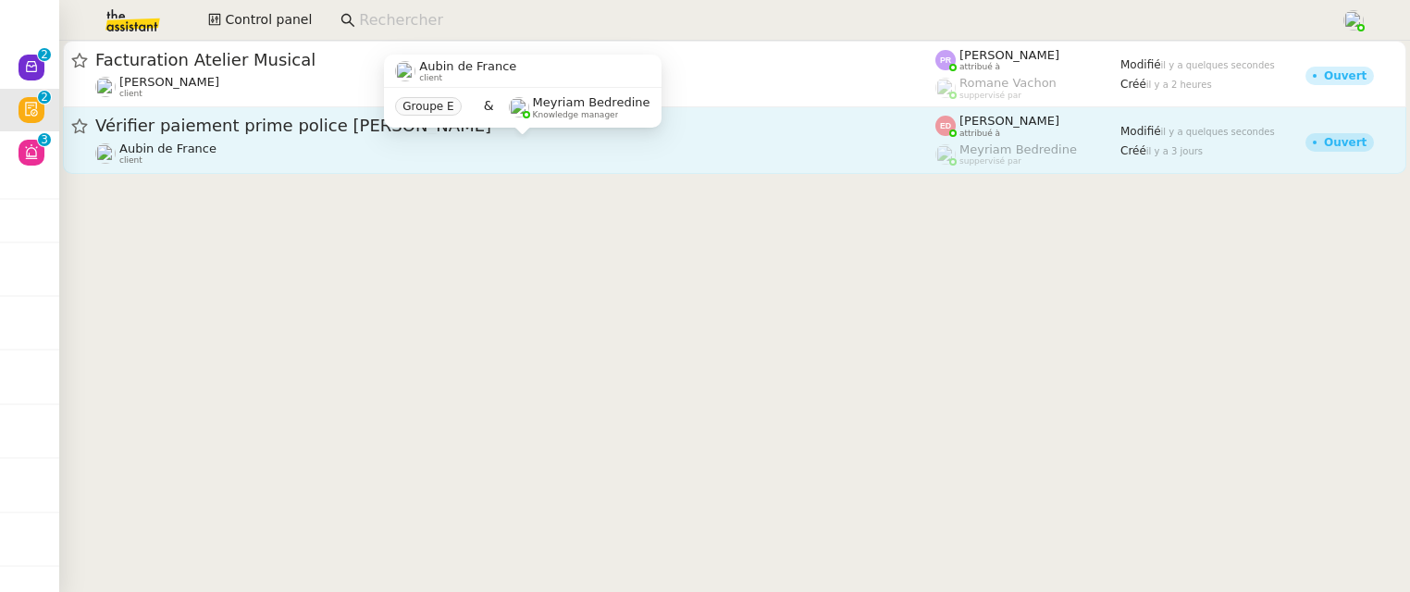
click at [615, 158] on div "Aubin de France client" at bounding box center [515, 154] width 840 height 24
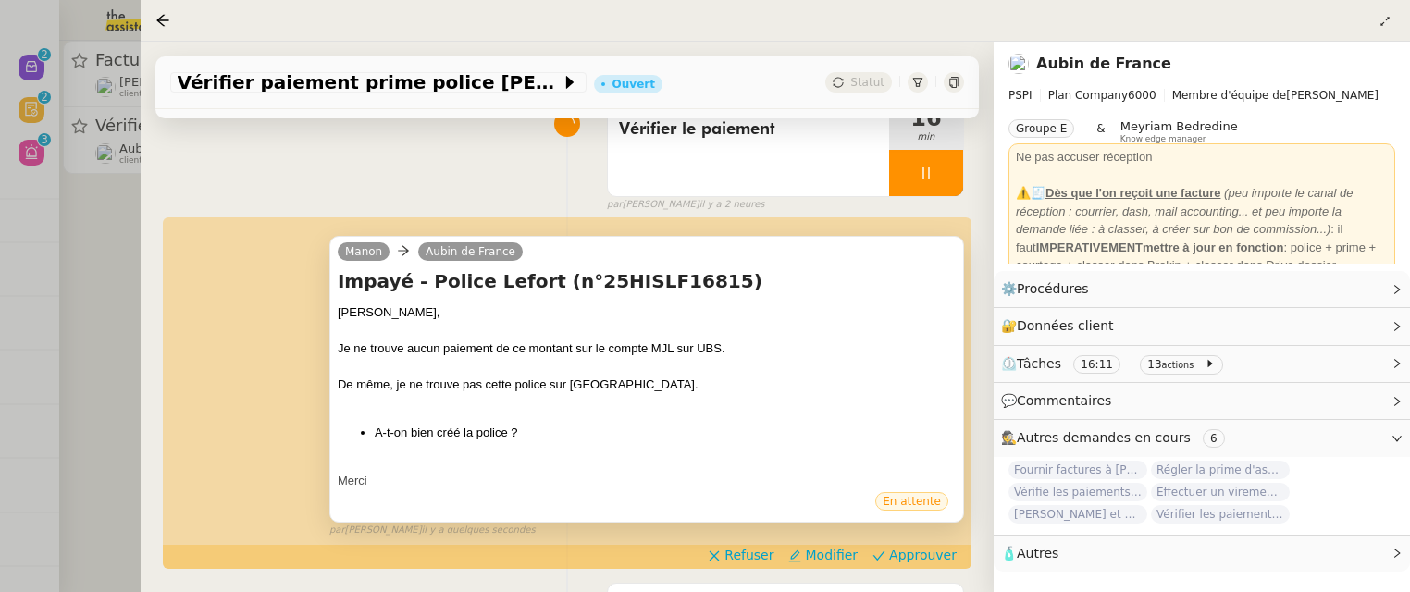
scroll to position [163, 0]
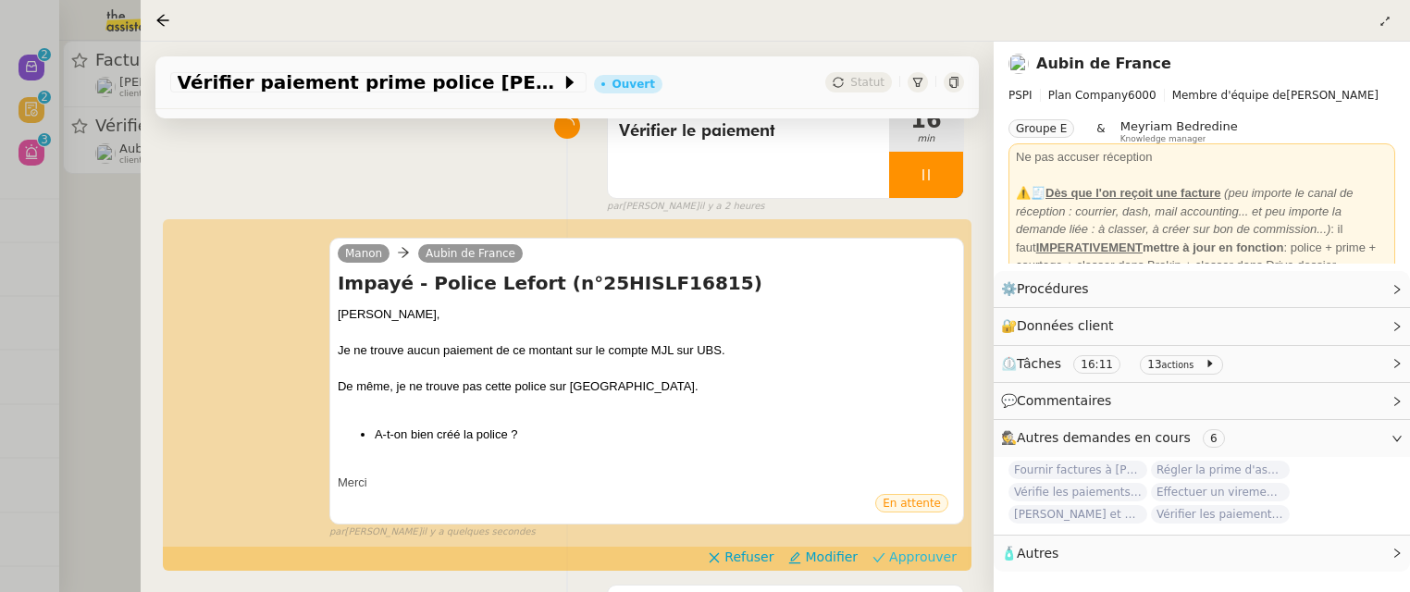
click at [934, 551] on span "Approuver" at bounding box center [923, 557] width 68 height 19
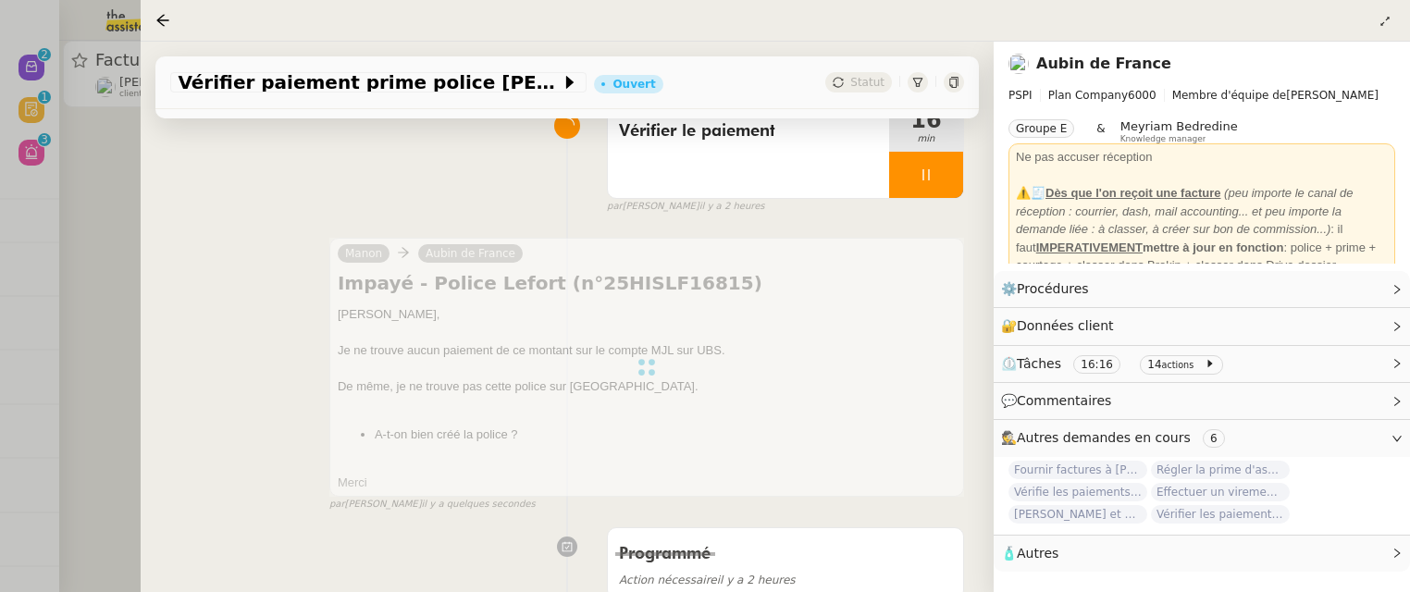
click at [63, 248] on div at bounding box center [705, 296] width 1410 height 592
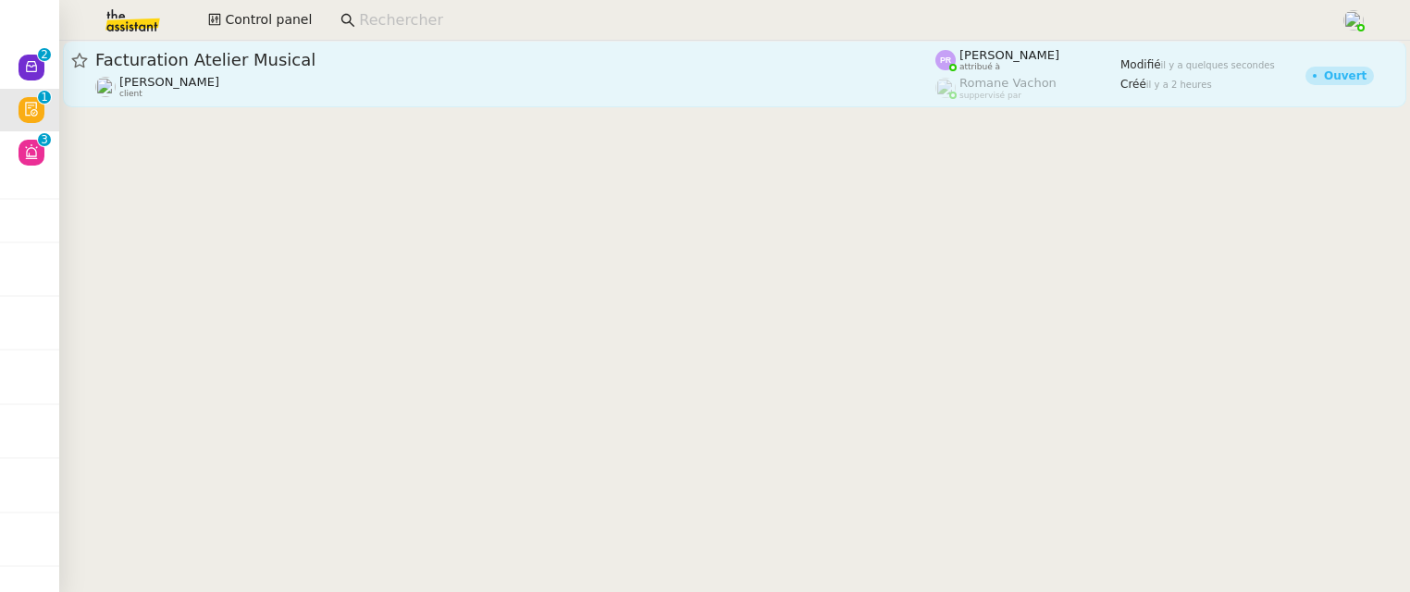
click at [298, 99] on div "[PERSON_NAME] client" at bounding box center [515, 87] width 840 height 24
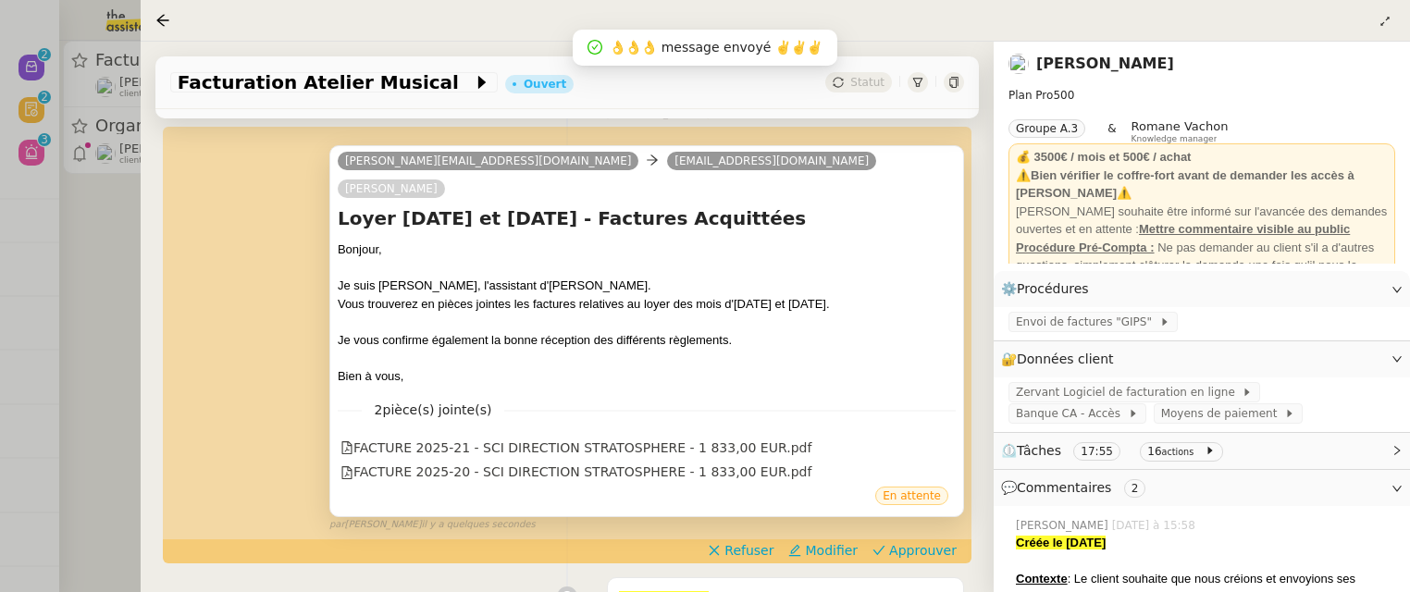
scroll to position [265, 0]
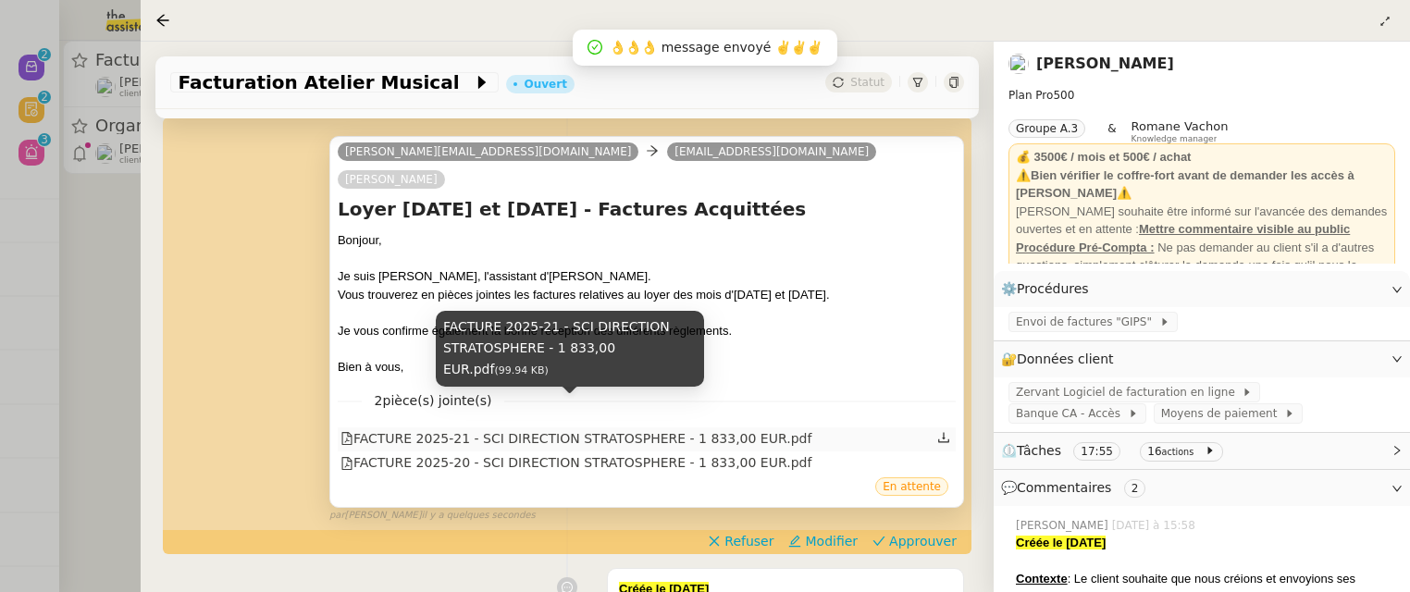
click at [570, 428] on div "FACTURE 2025-21 - SCI DIRECTION STRATOSPHERE - 1 833,00 EUR.pdf" at bounding box center [575, 438] width 471 height 21
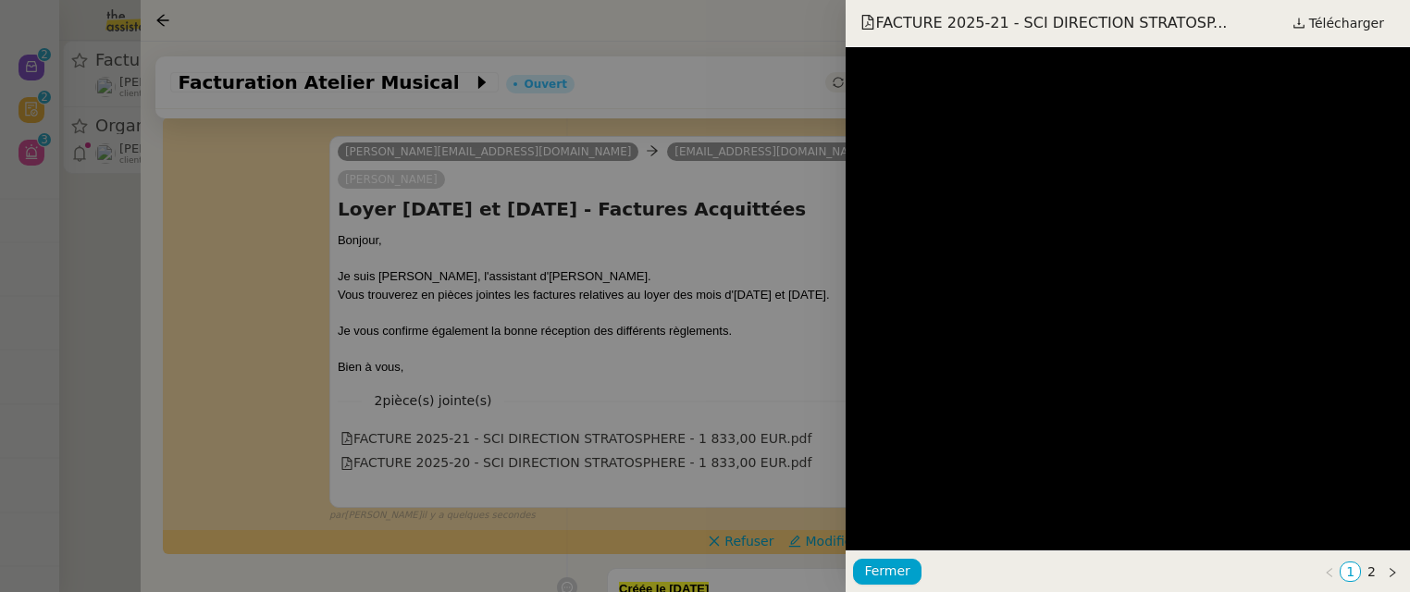
click at [631, 355] on div at bounding box center [705, 296] width 1410 height 592
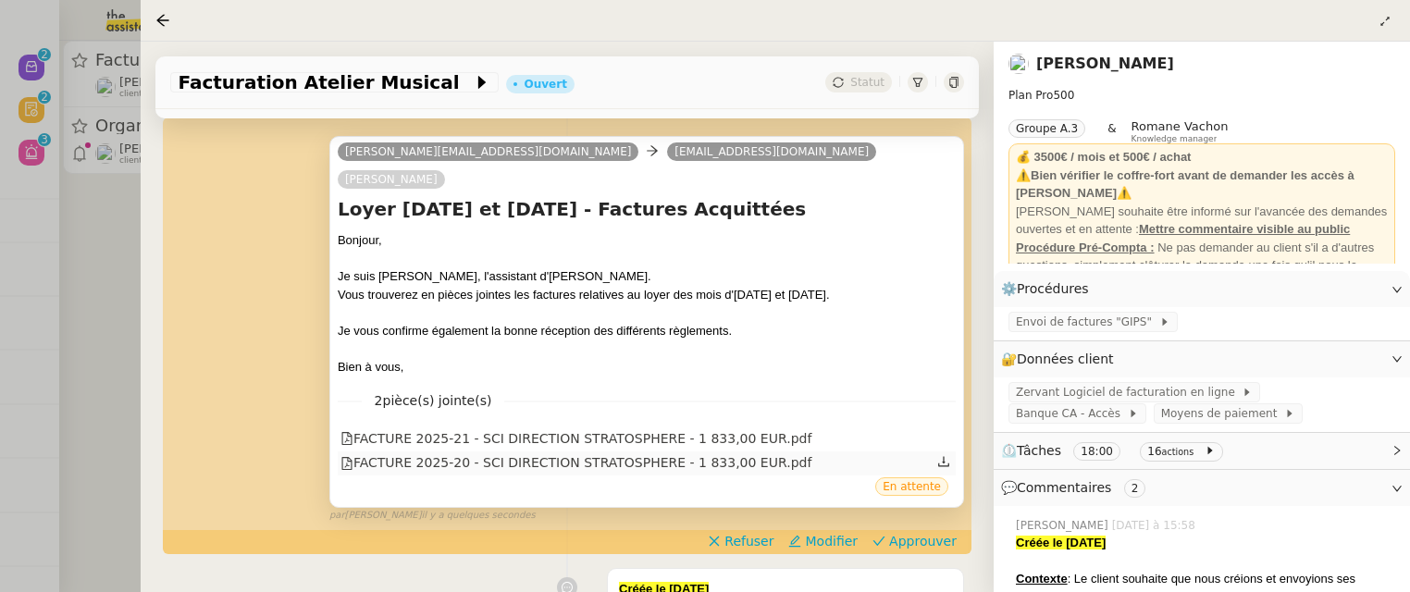
click at [603, 452] on div "FACTURE 2025-20 - SCI DIRECTION STRATOSPHERE - 1 833,00 EUR.pdf" at bounding box center [575, 462] width 471 height 21
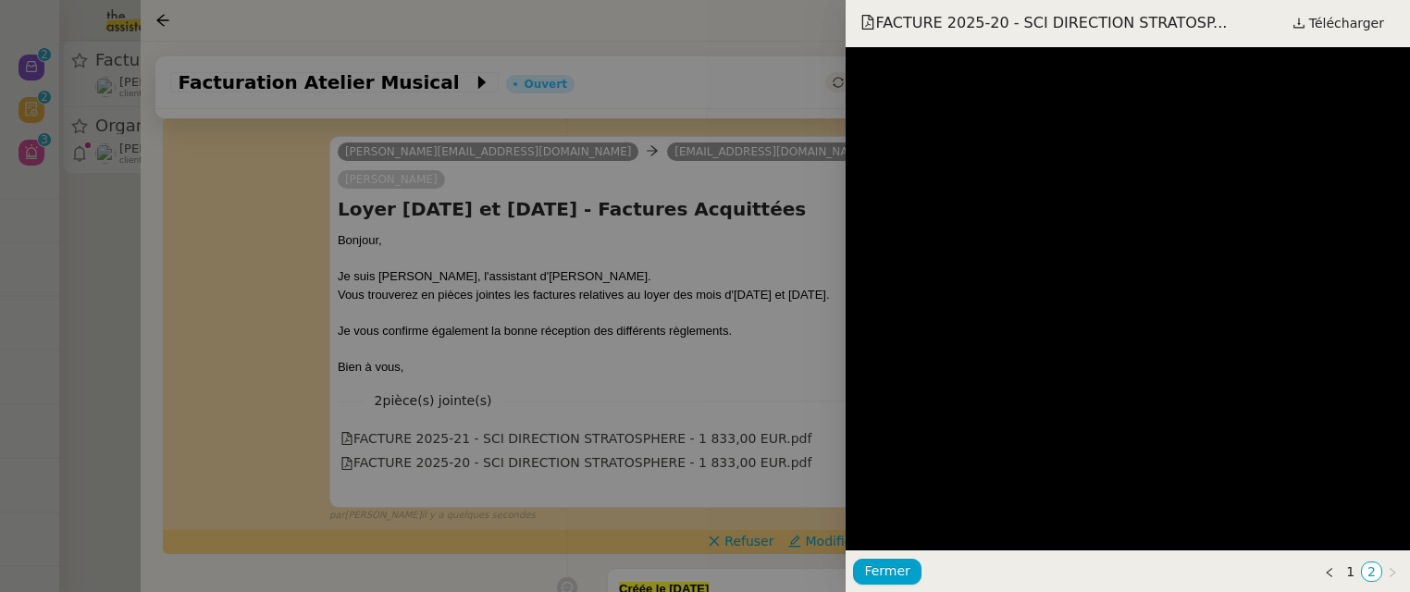
click at [616, 370] on div at bounding box center [705, 296] width 1410 height 592
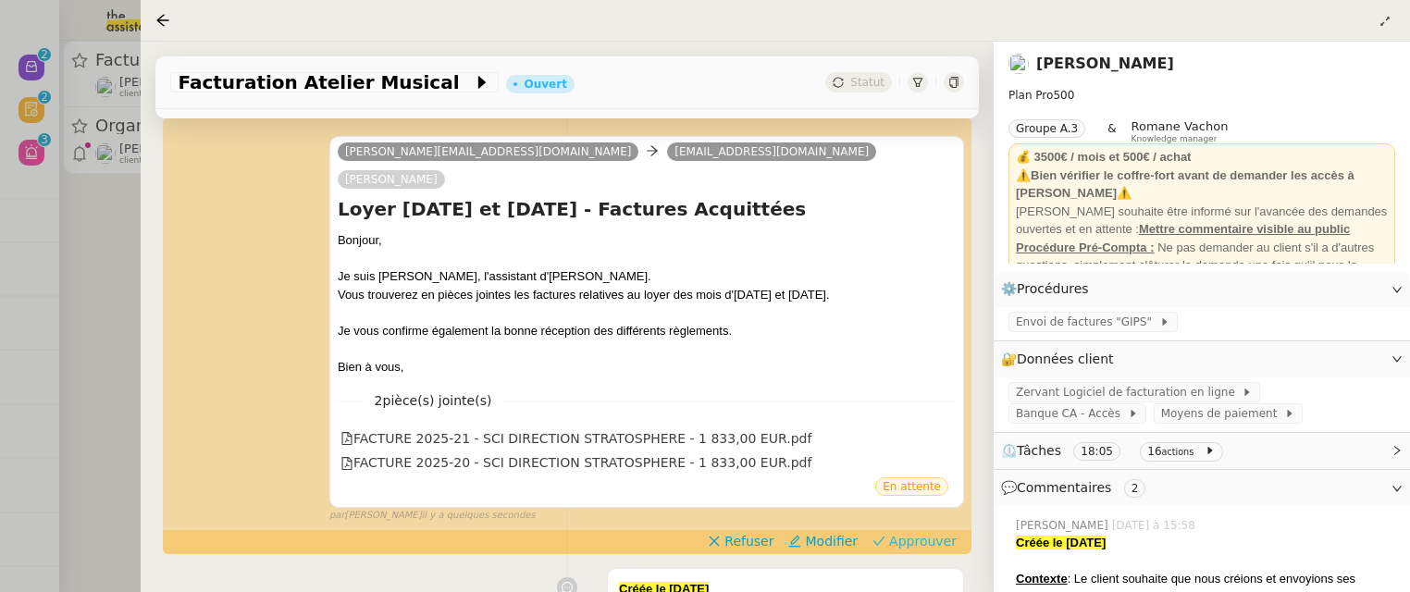
click at [925, 532] on span "Approuver" at bounding box center [923, 541] width 68 height 19
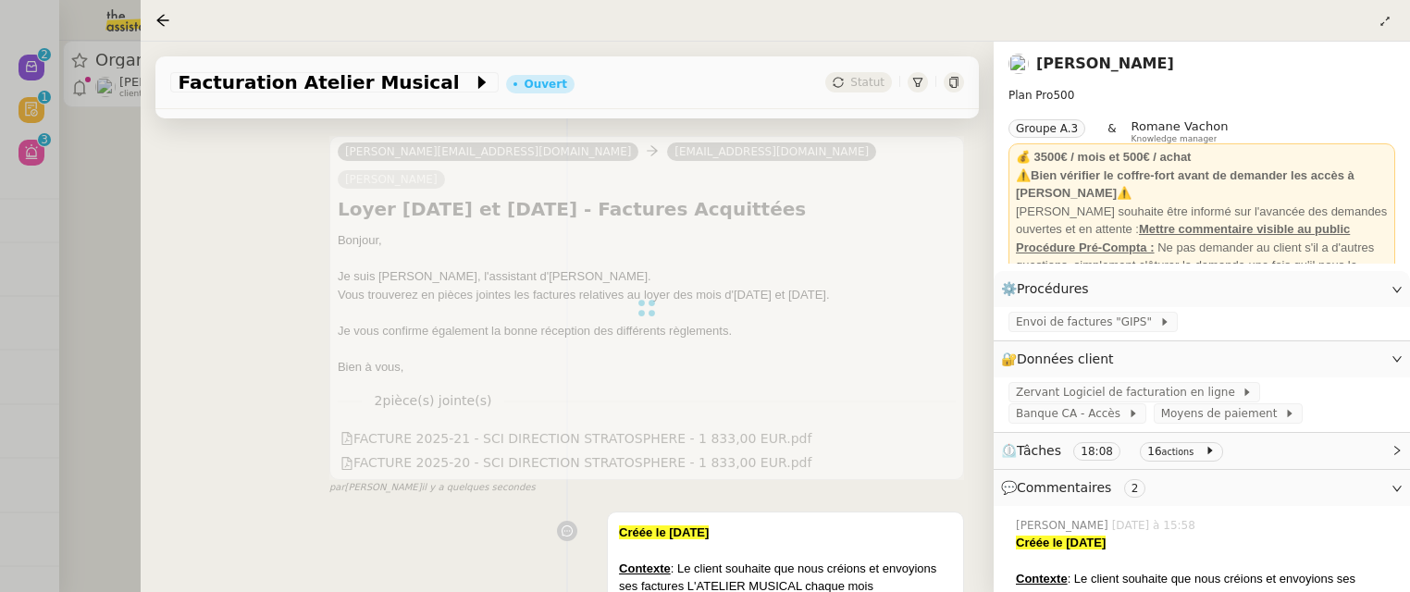
click at [115, 198] on div at bounding box center [705, 296] width 1410 height 592
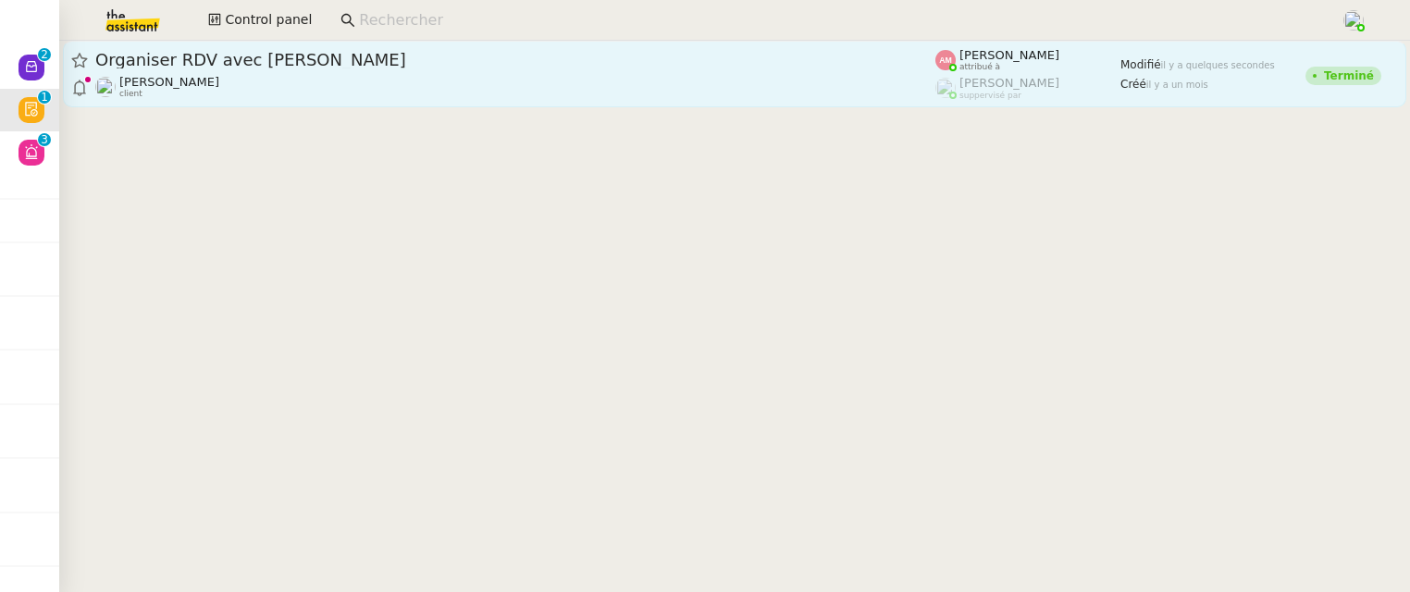
click at [264, 60] on span "Organiser RDV avec [PERSON_NAME]" at bounding box center [515, 60] width 840 height 17
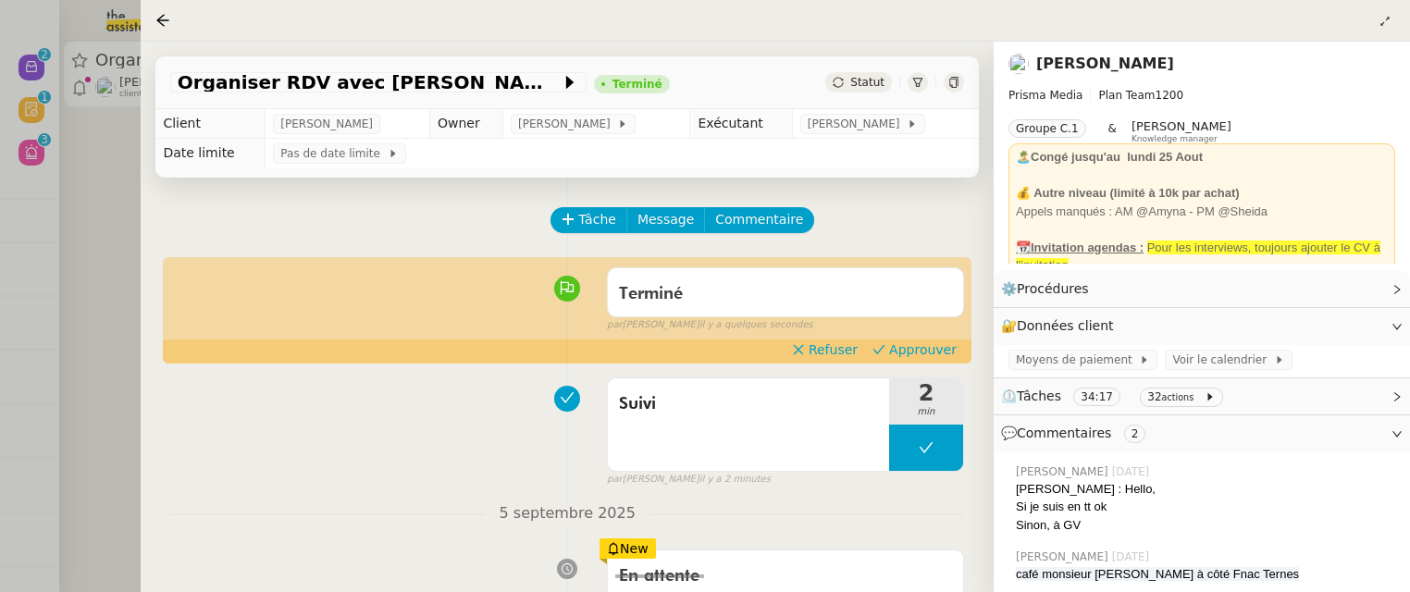
scroll to position [86, 0]
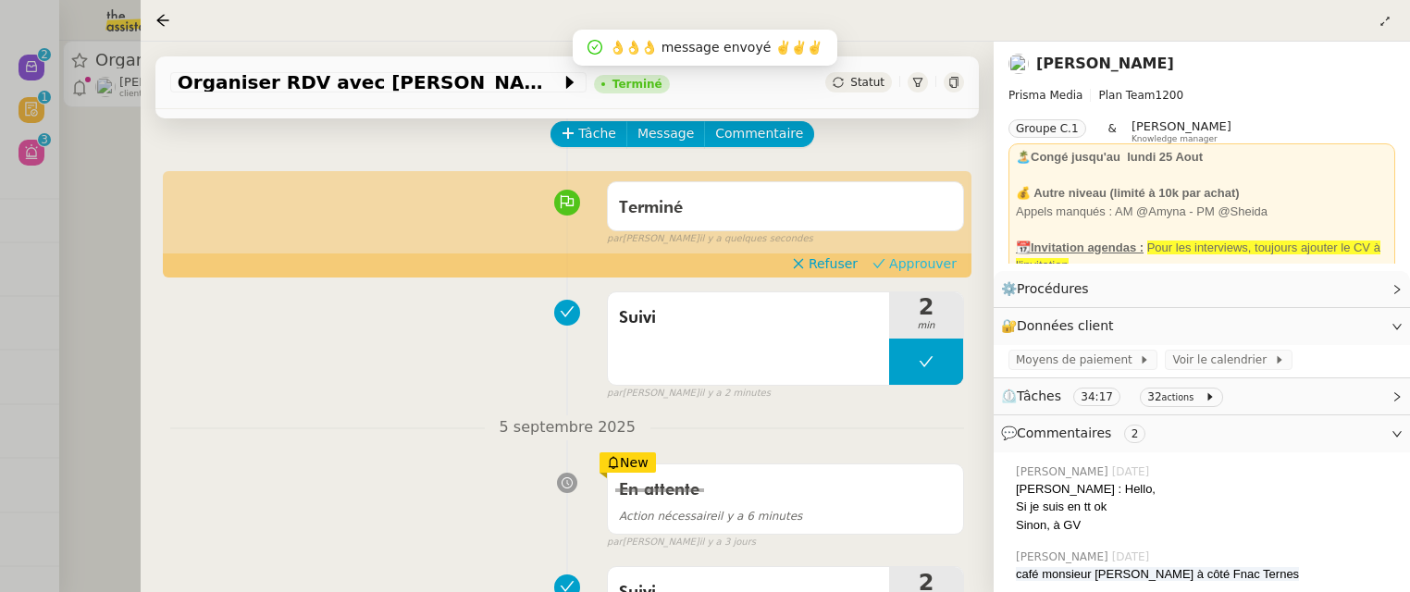
click at [943, 265] on span "Approuver" at bounding box center [923, 263] width 68 height 19
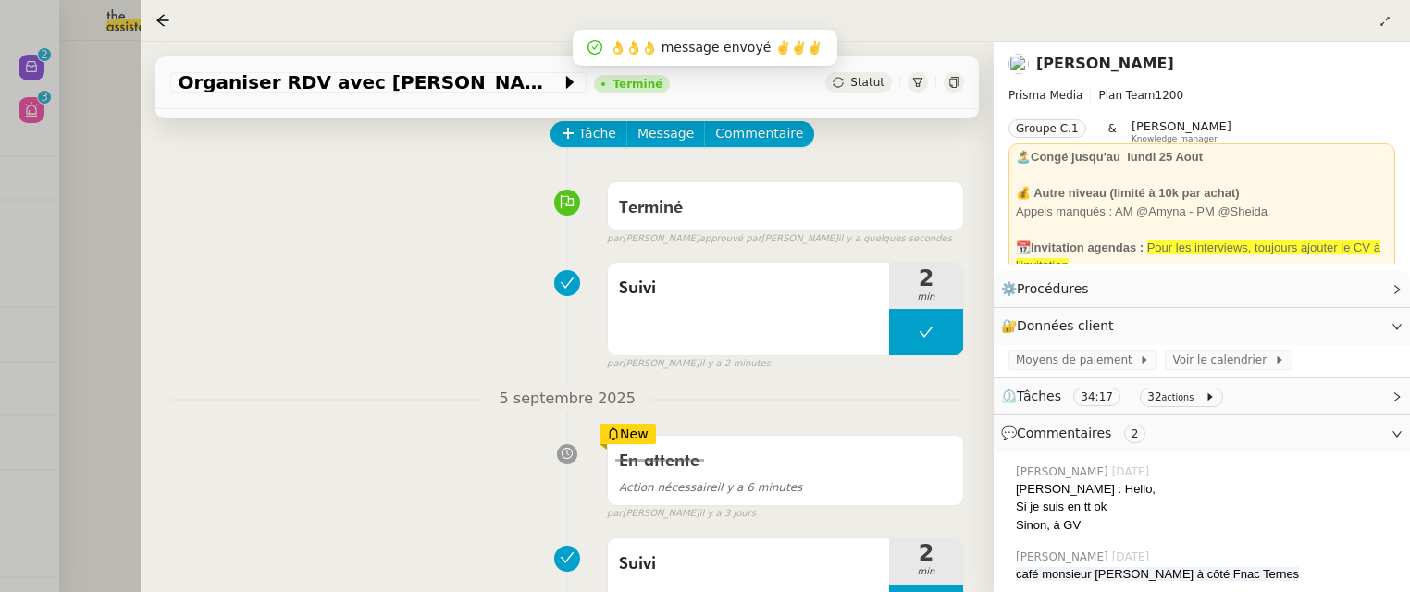
click at [109, 166] on div at bounding box center [705, 296] width 1410 height 592
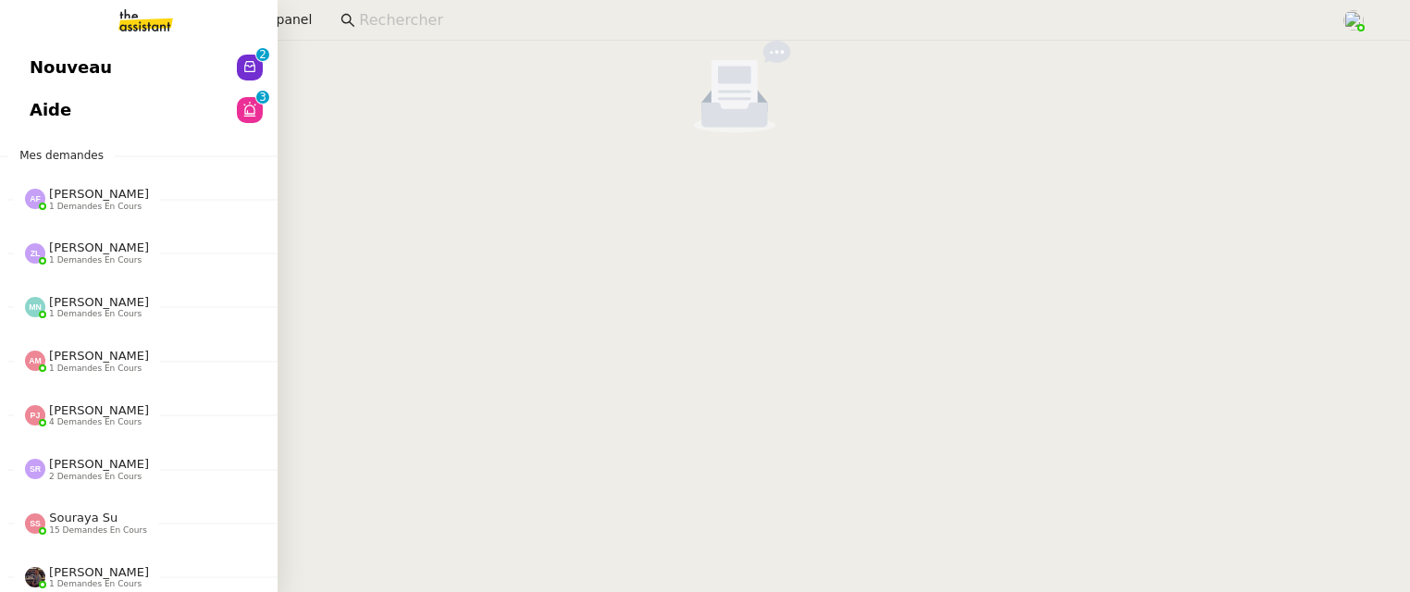
click at [38, 65] on span "Nouveau" at bounding box center [71, 68] width 82 height 28
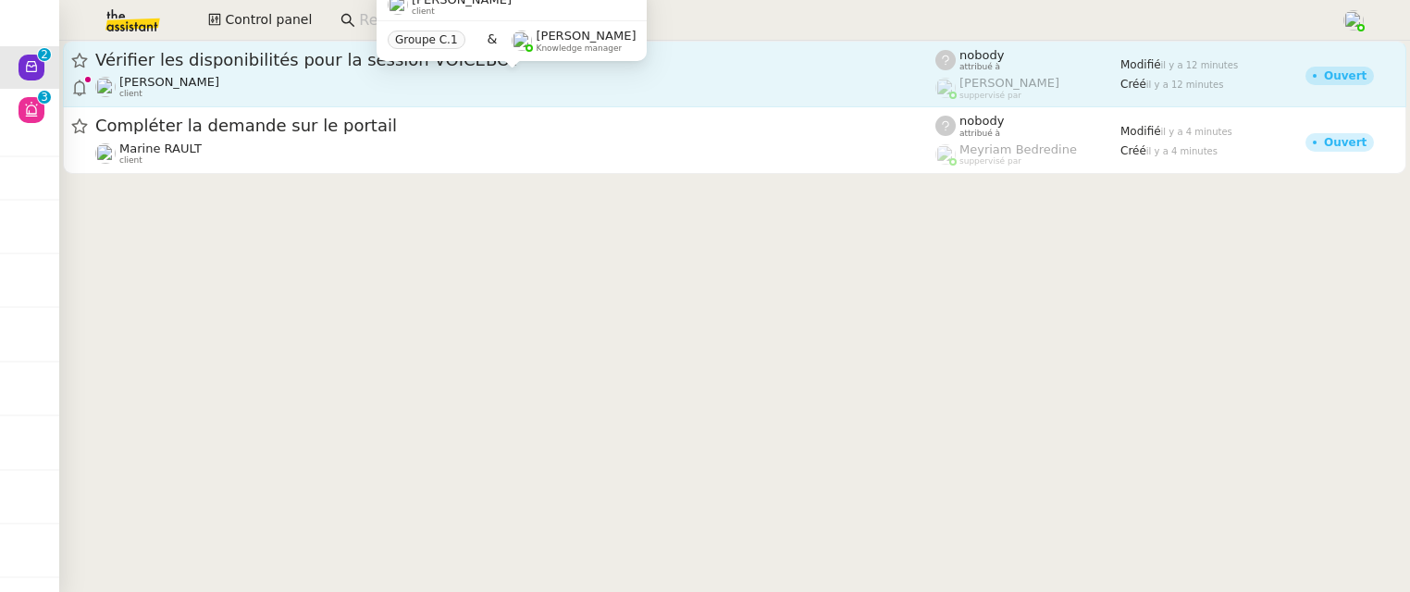
click at [389, 83] on div "[PERSON_NAME] client" at bounding box center [515, 87] width 840 height 24
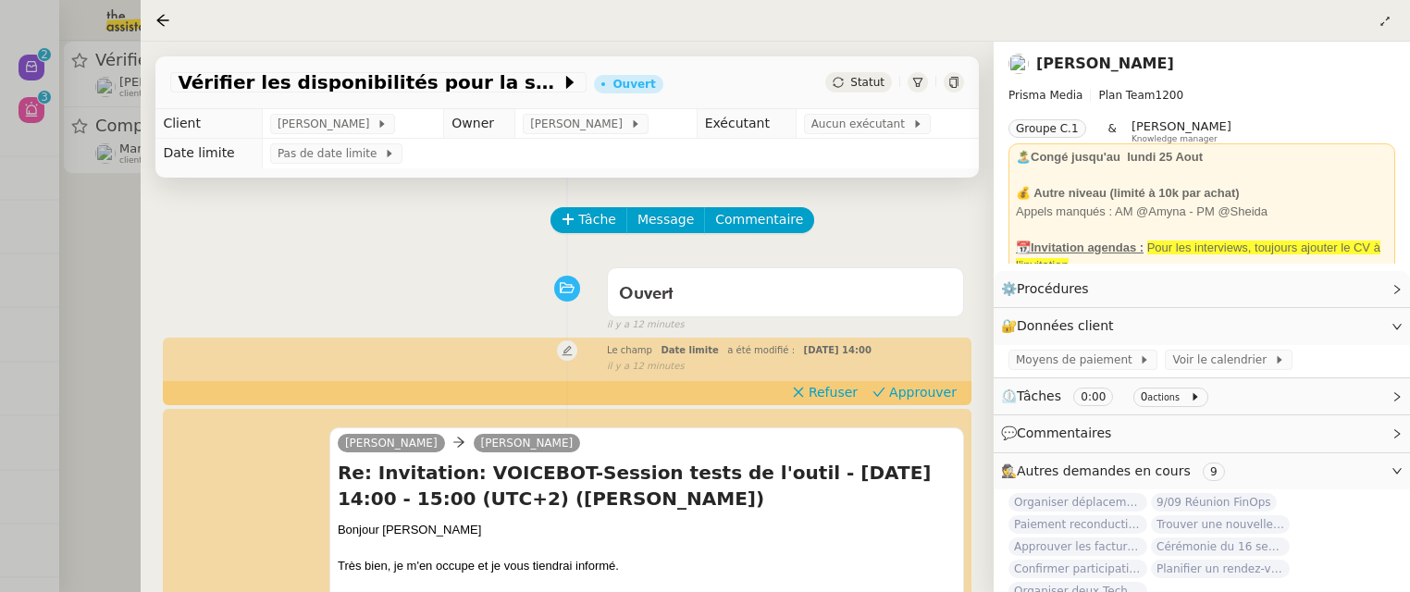
scroll to position [290, 0]
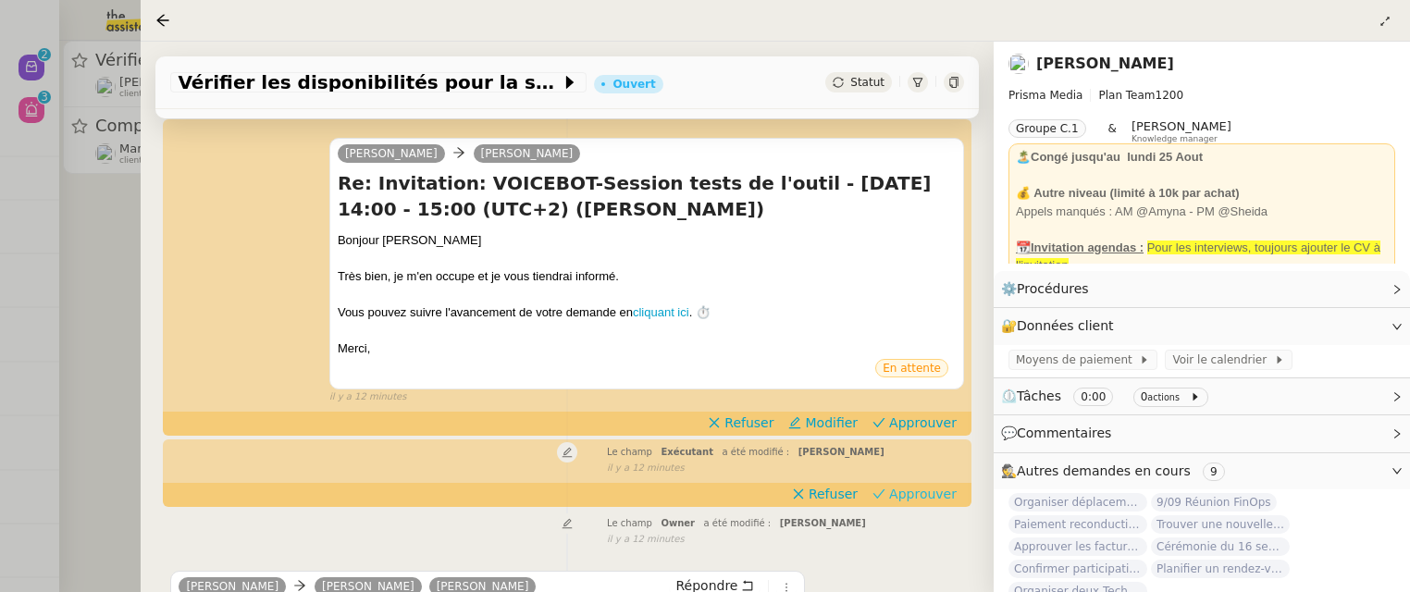
click at [937, 498] on span "Approuver" at bounding box center [923, 494] width 68 height 19
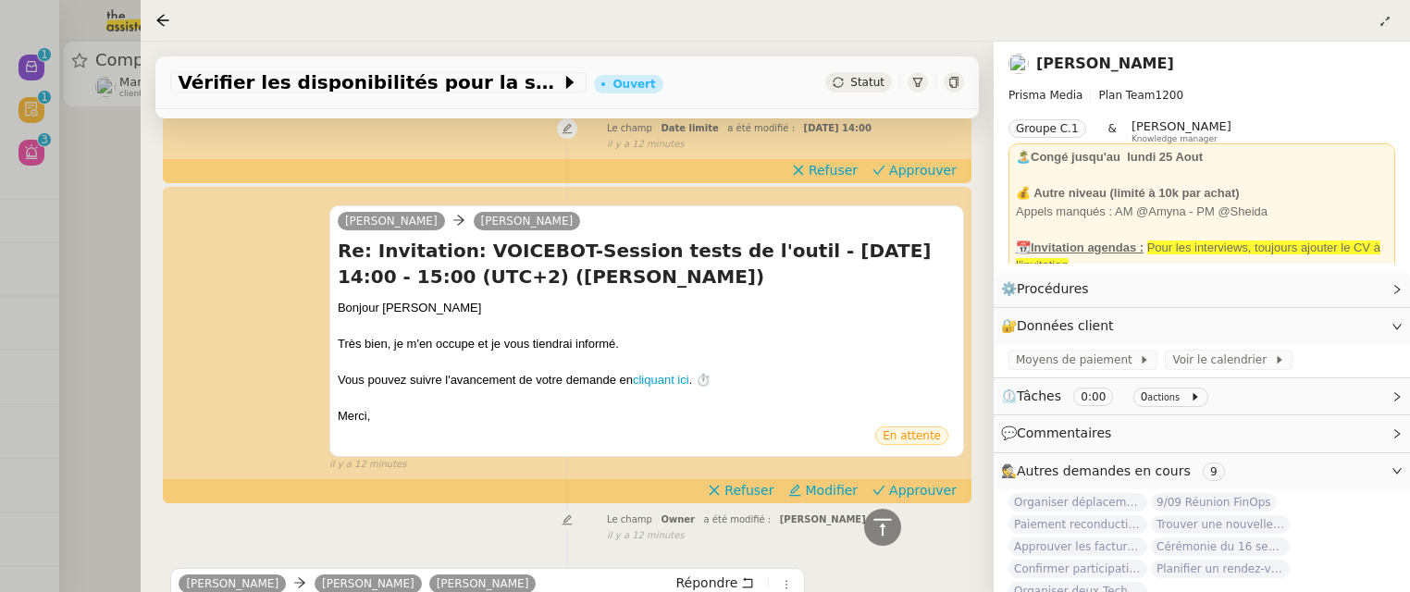
scroll to position [223, 0]
click at [925, 488] on span "Approuver" at bounding box center [923, 489] width 68 height 19
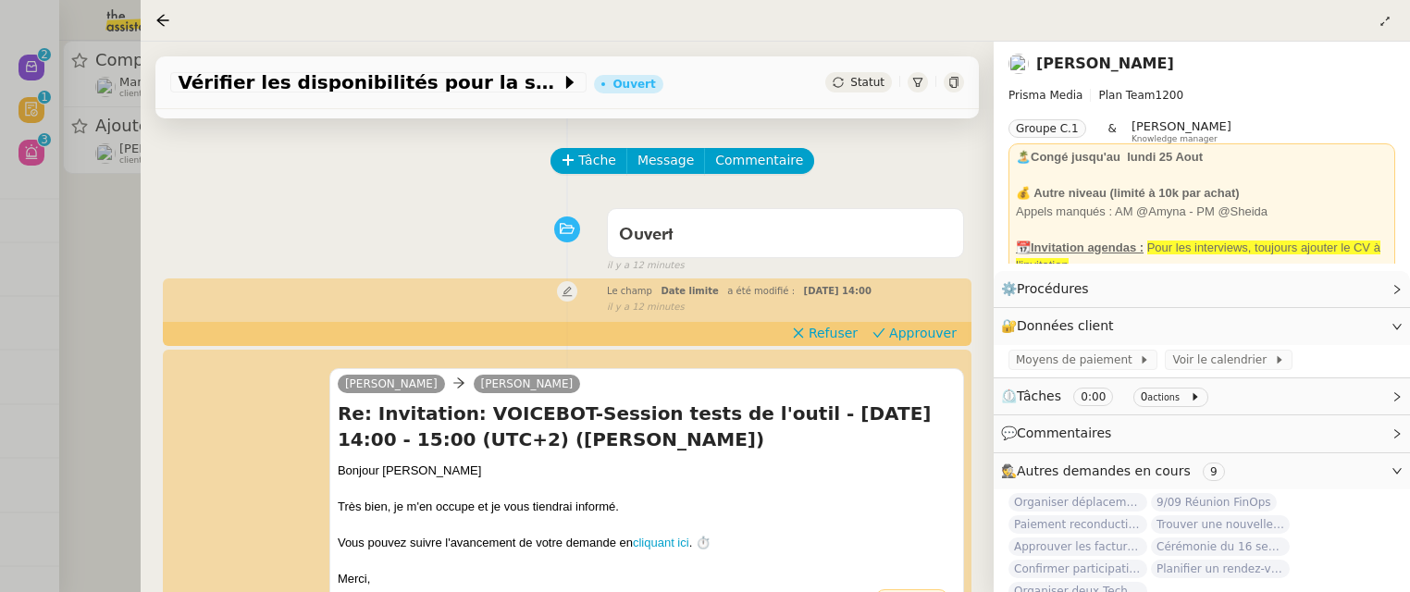
scroll to position [0, 0]
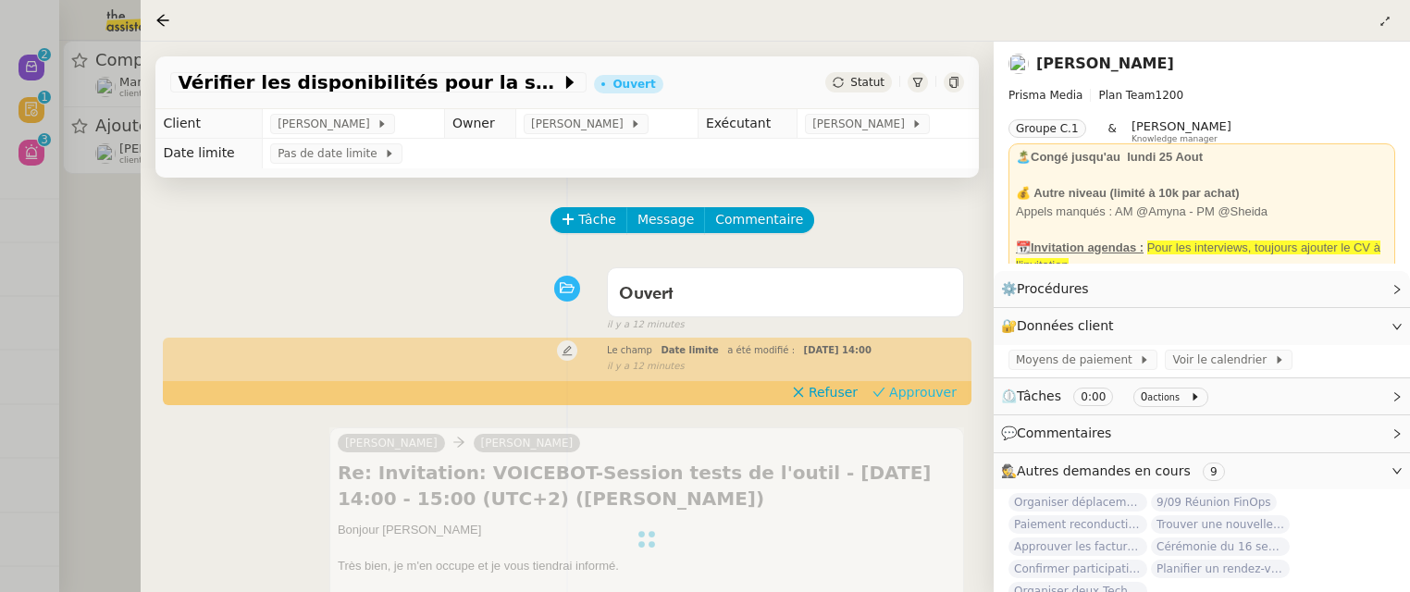
click at [908, 390] on span "Approuver" at bounding box center [923, 392] width 68 height 19
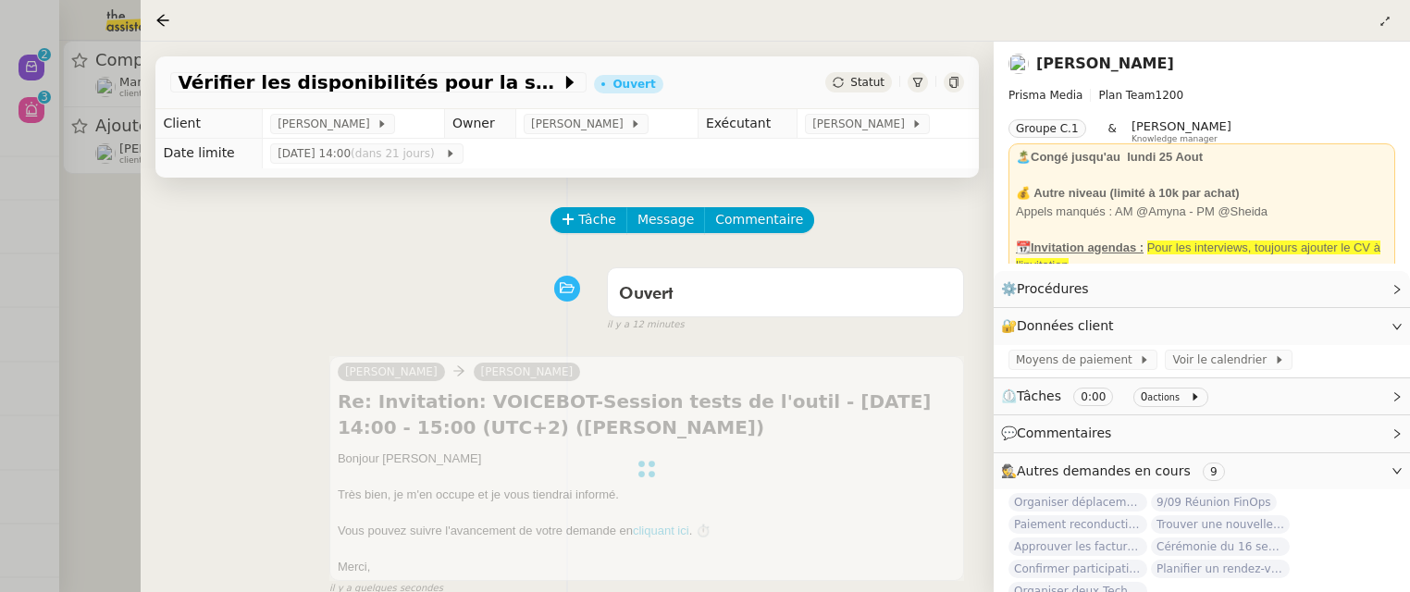
click at [79, 290] on div at bounding box center [705, 296] width 1410 height 592
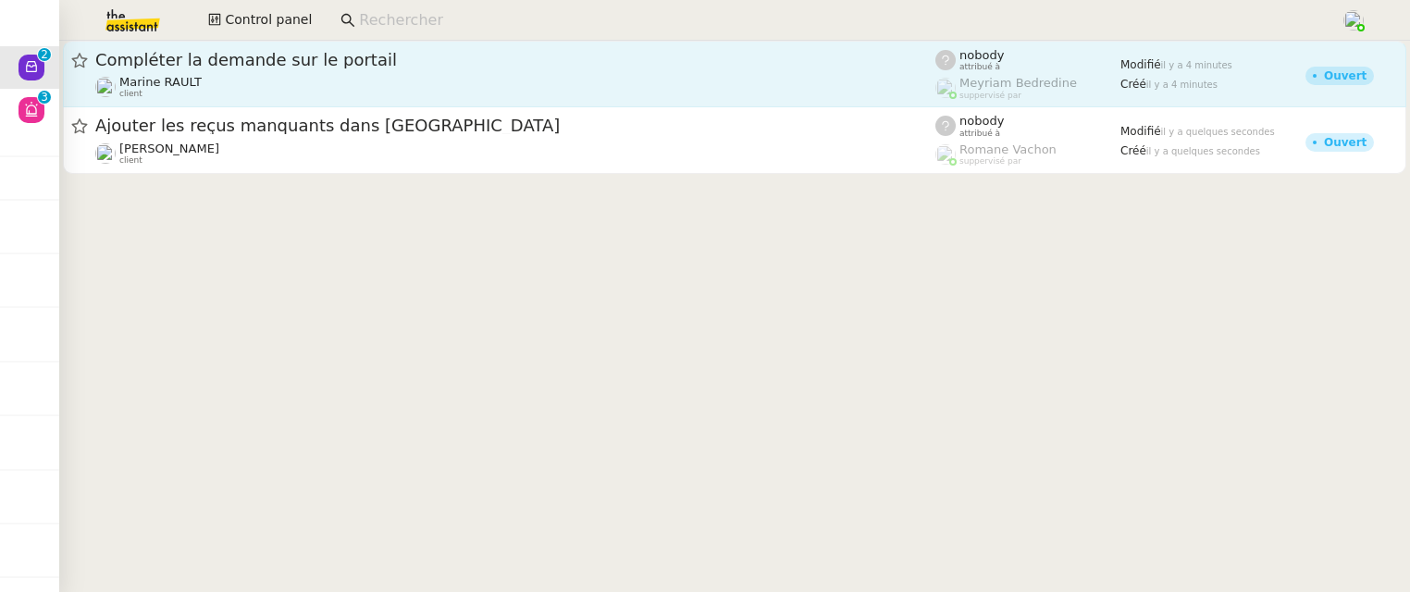
click at [312, 52] on span "Compléter la demande sur le portail" at bounding box center [515, 60] width 840 height 17
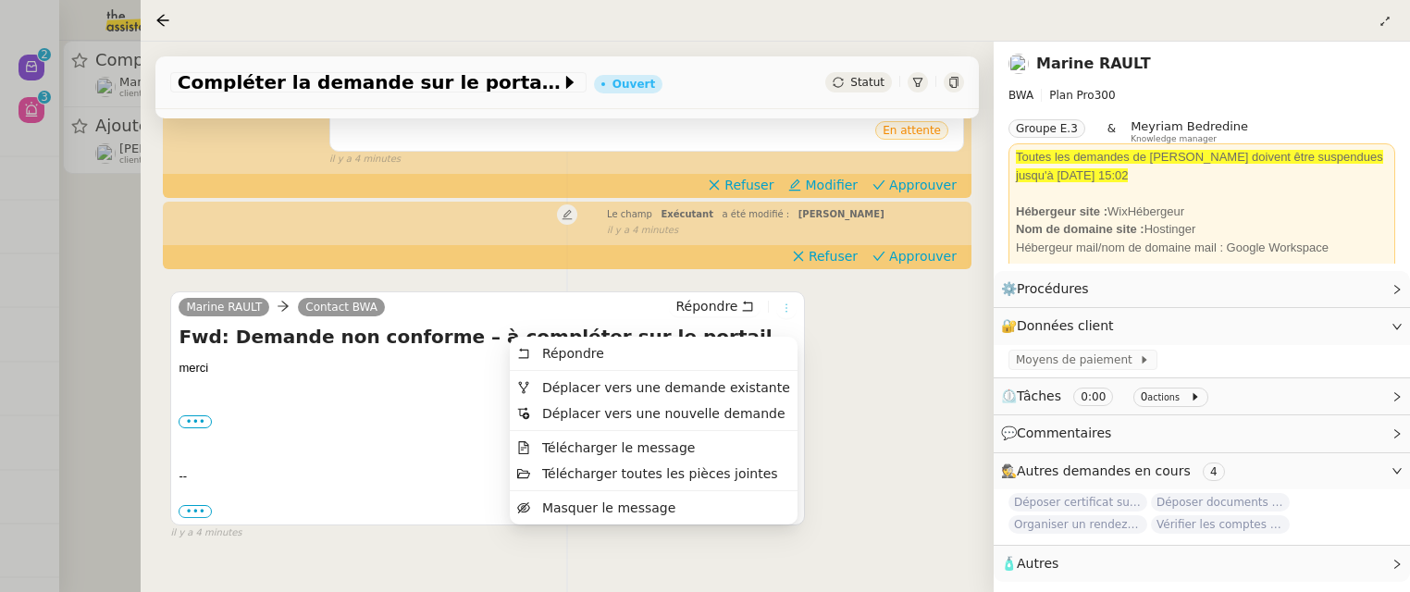
scroll to position [504, 0]
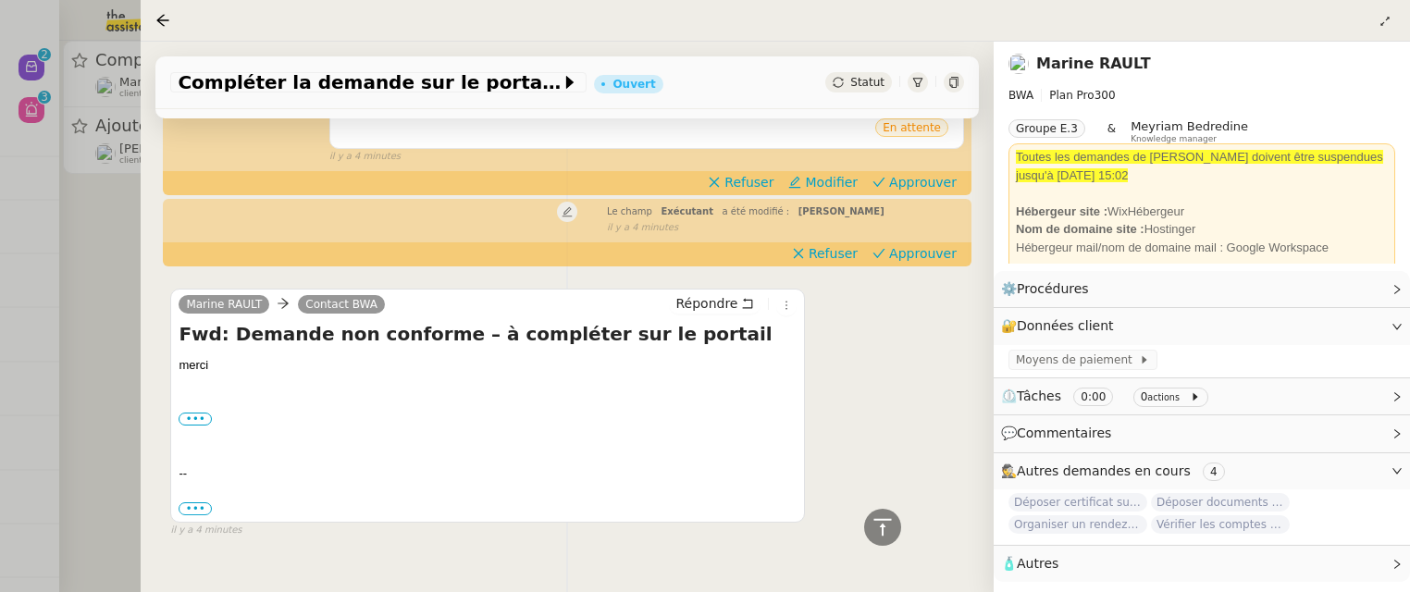
click at [201, 408] on div "merci ••• ---------- Forwarded message --------- De : OPCO des Entreprises de P…" at bounding box center [488, 437] width 618 height 162
click at [202, 419] on label "•••" at bounding box center [195, 419] width 33 height 13
click at [0, 0] on input "•••" at bounding box center [0, 0] width 0 height 0
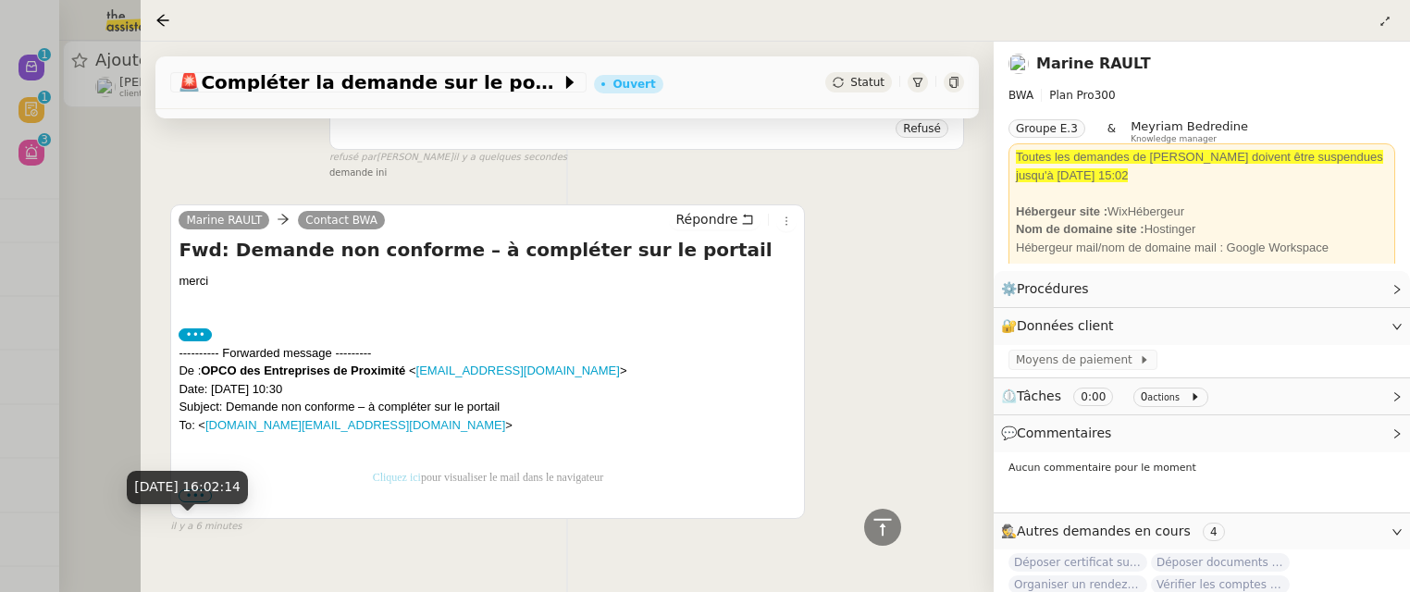
scroll to position [799, 0]
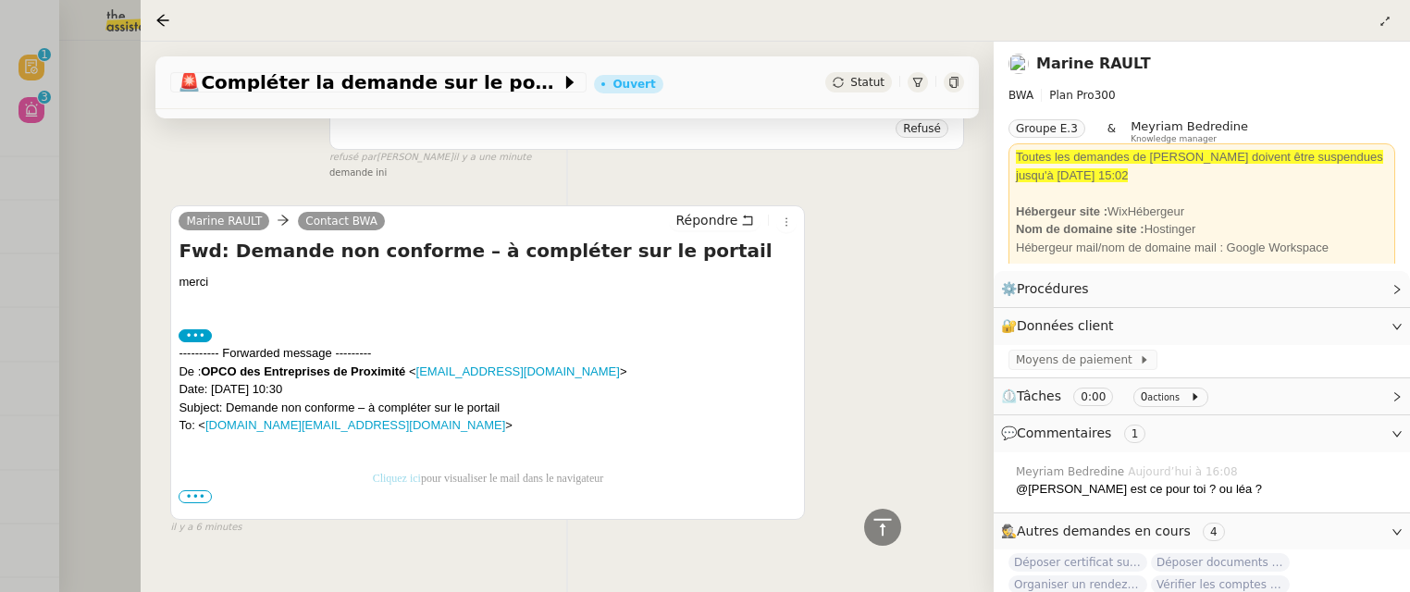
click at [118, 125] on div at bounding box center [705, 296] width 1410 height 592
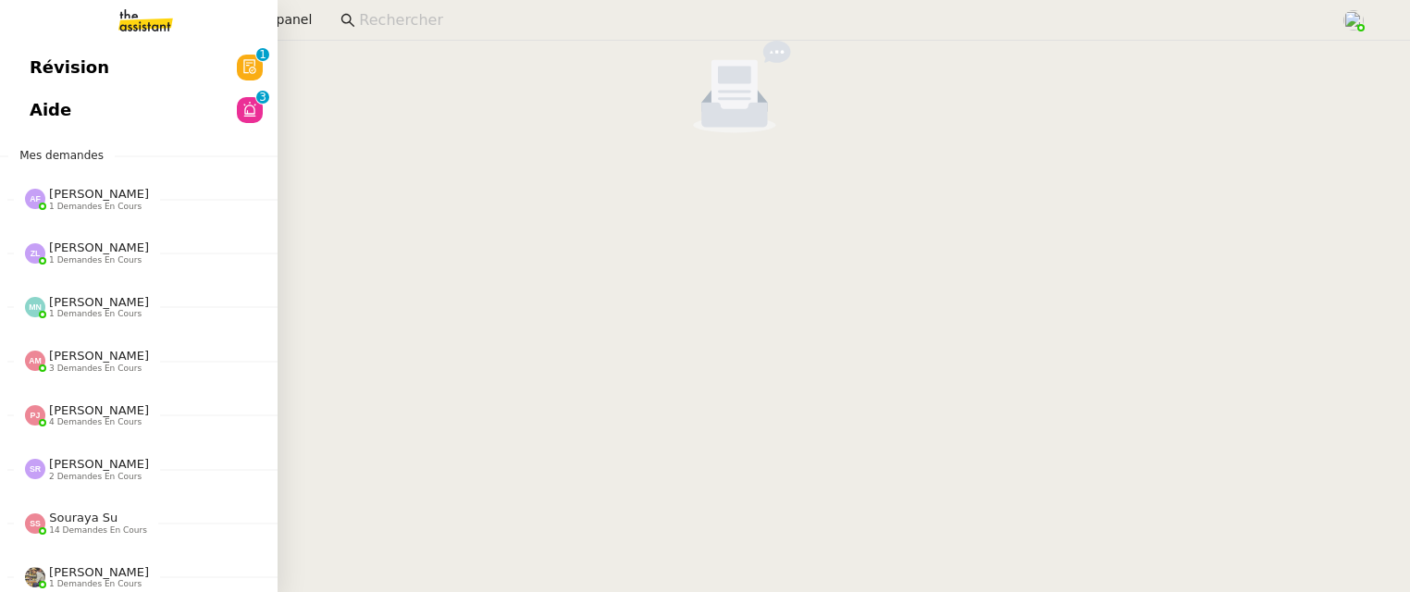
click at [40, 66] on span "Révision" at bounding box center [70, 68] width 80 height 28
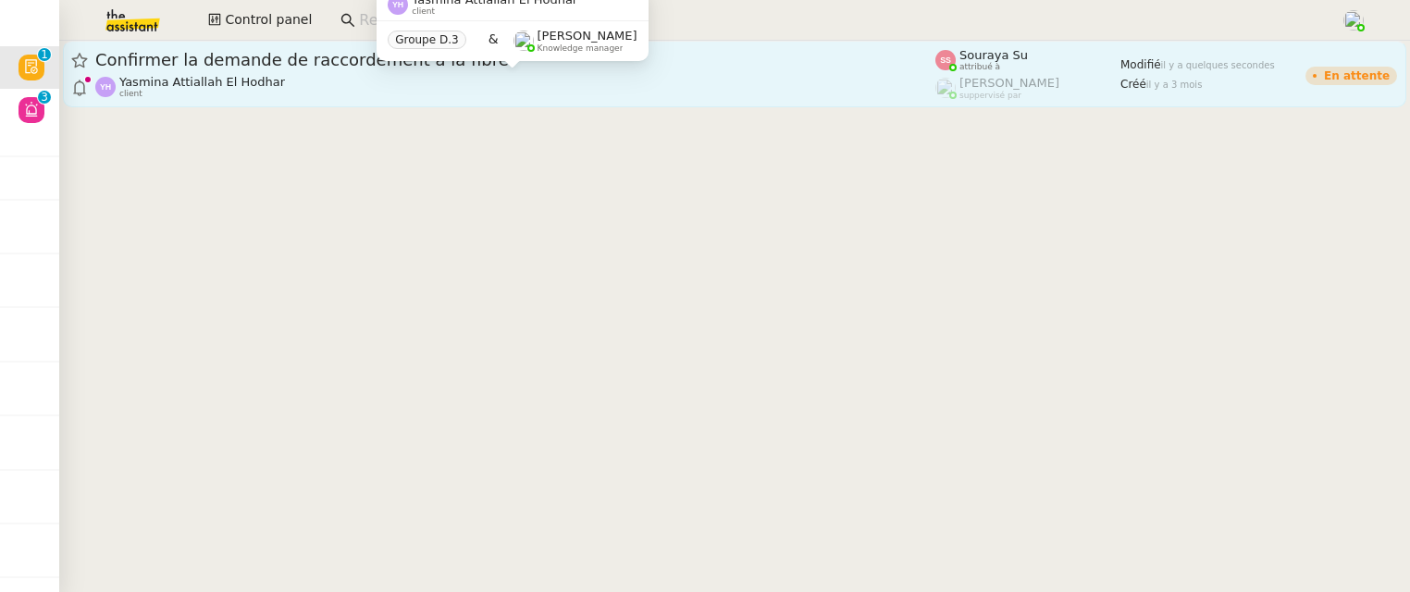
click at [545, 95] on div "Yasmina Attiallah El Hodhar client" at bounding box center [515, 87] width 840 height 24
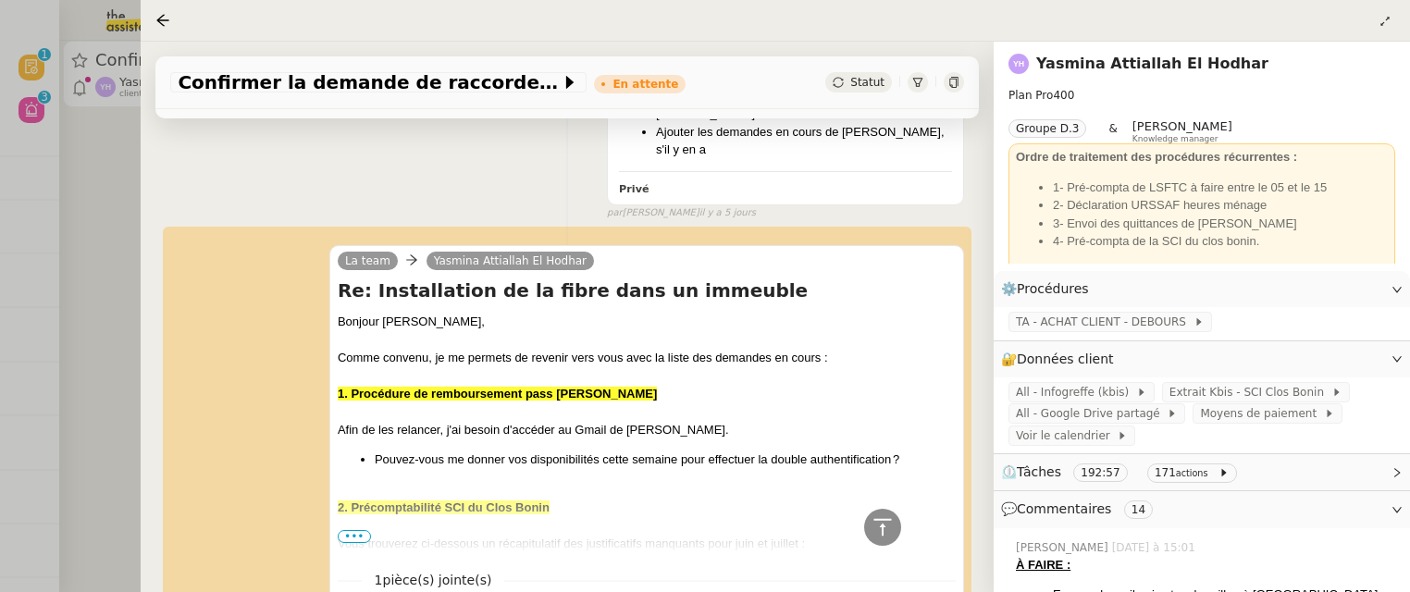
scroll to position [896, 0]
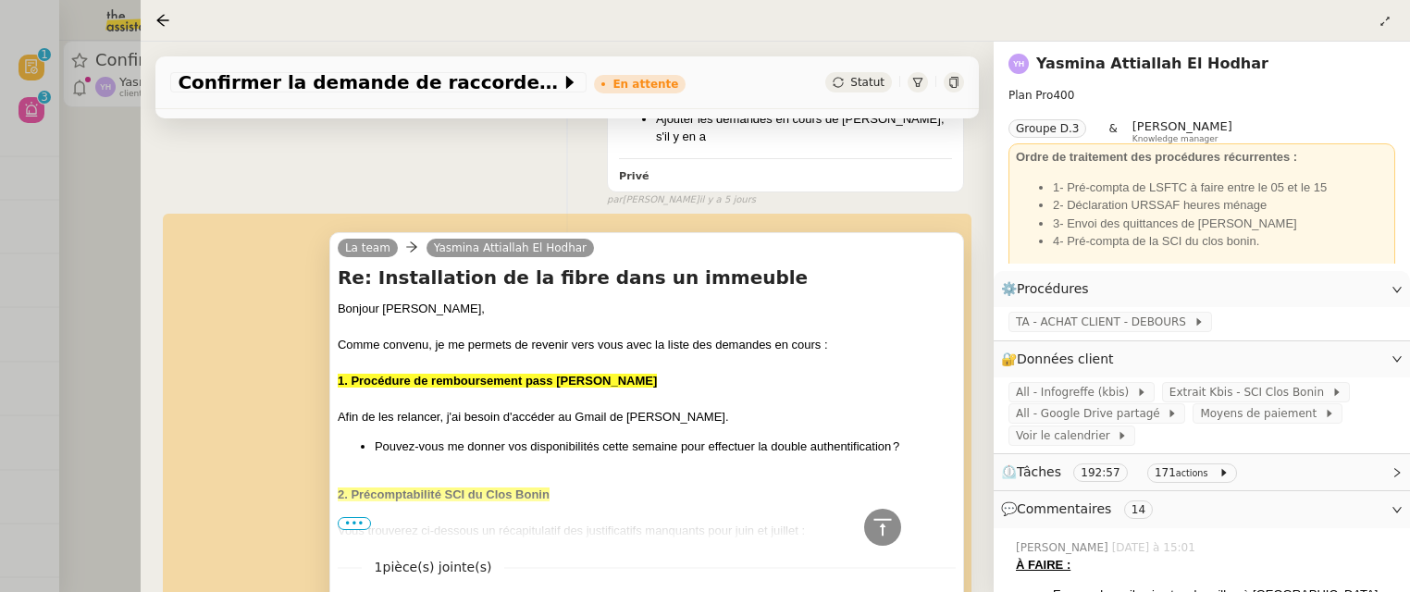
click at [351, 517] on span "•••" at bounding box center [354, 523] width 33 height 13
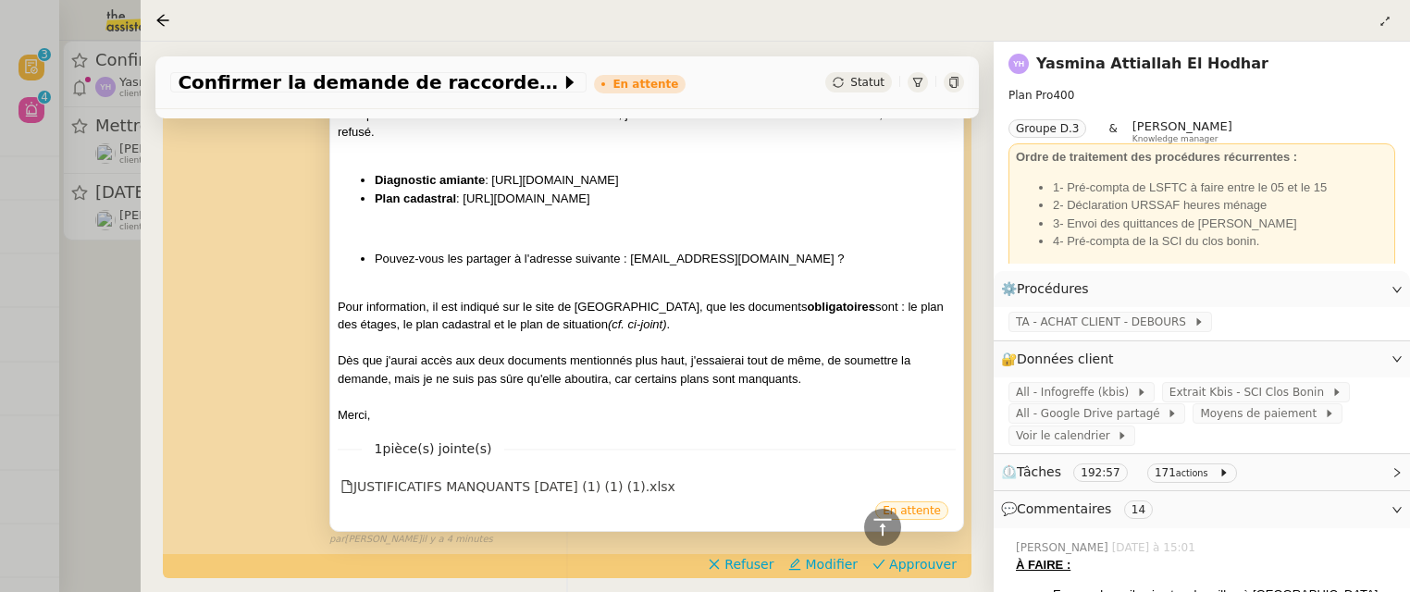
scroll to position [1791, 0]
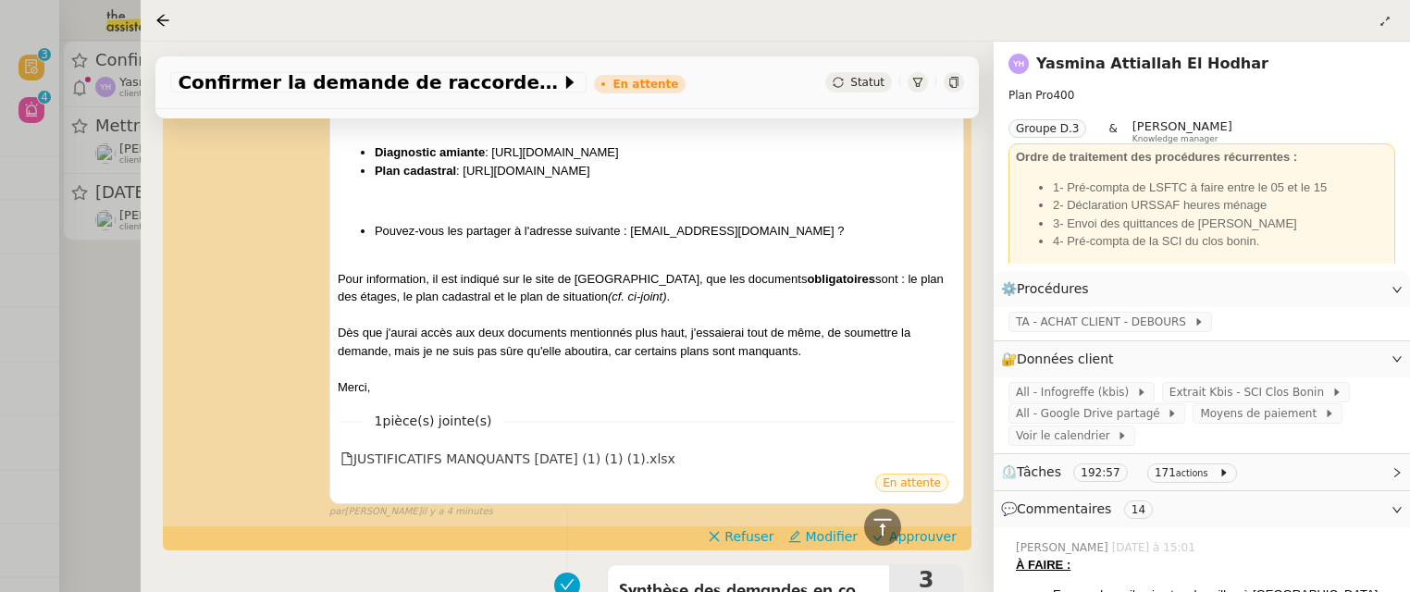
click at [931, 538] on span "Approuver" at bounding box center [923, 536] width 68 height 19
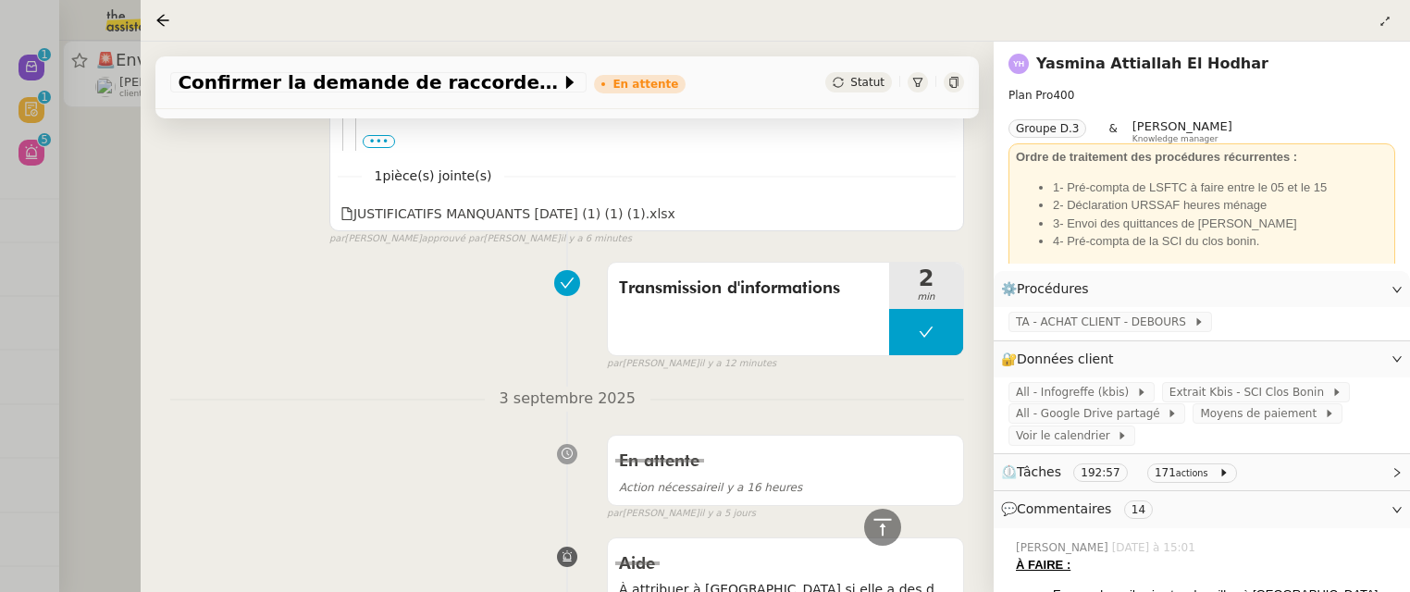
click at [55, 205] on div at bounding box center [705, 296] width 1410 height 592
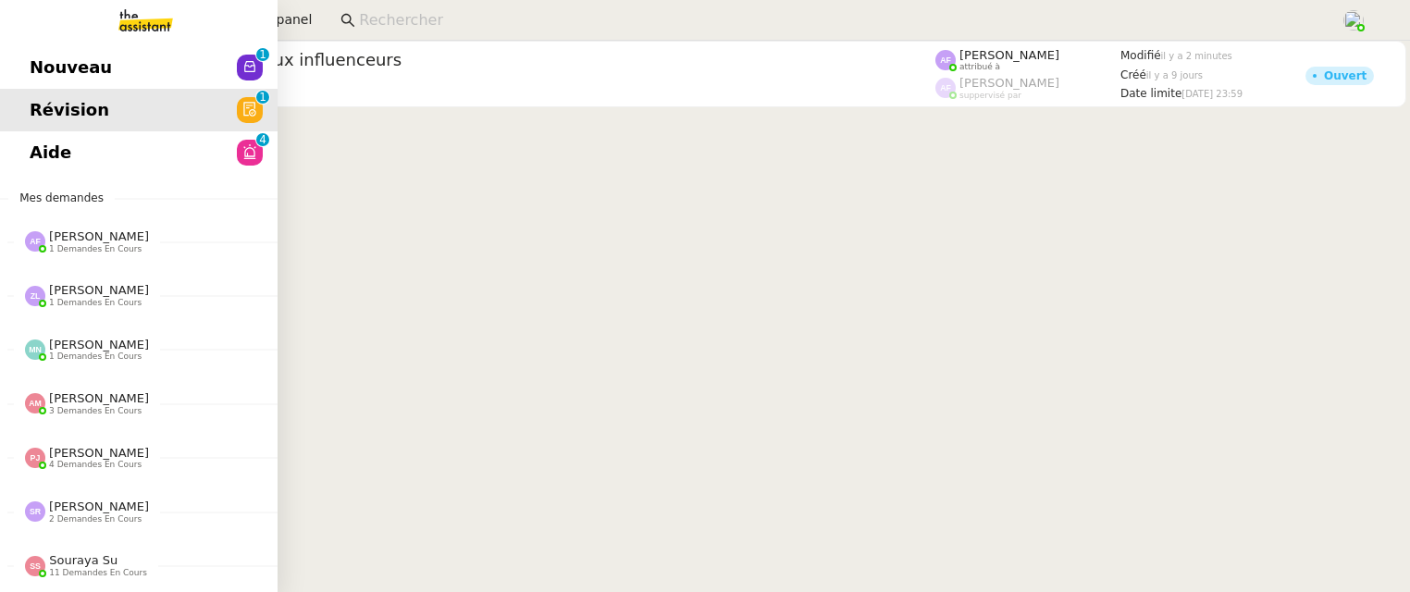
click at [49, 62] on span "Nouveau" at bounding box center [71, 68] width 82 height 28
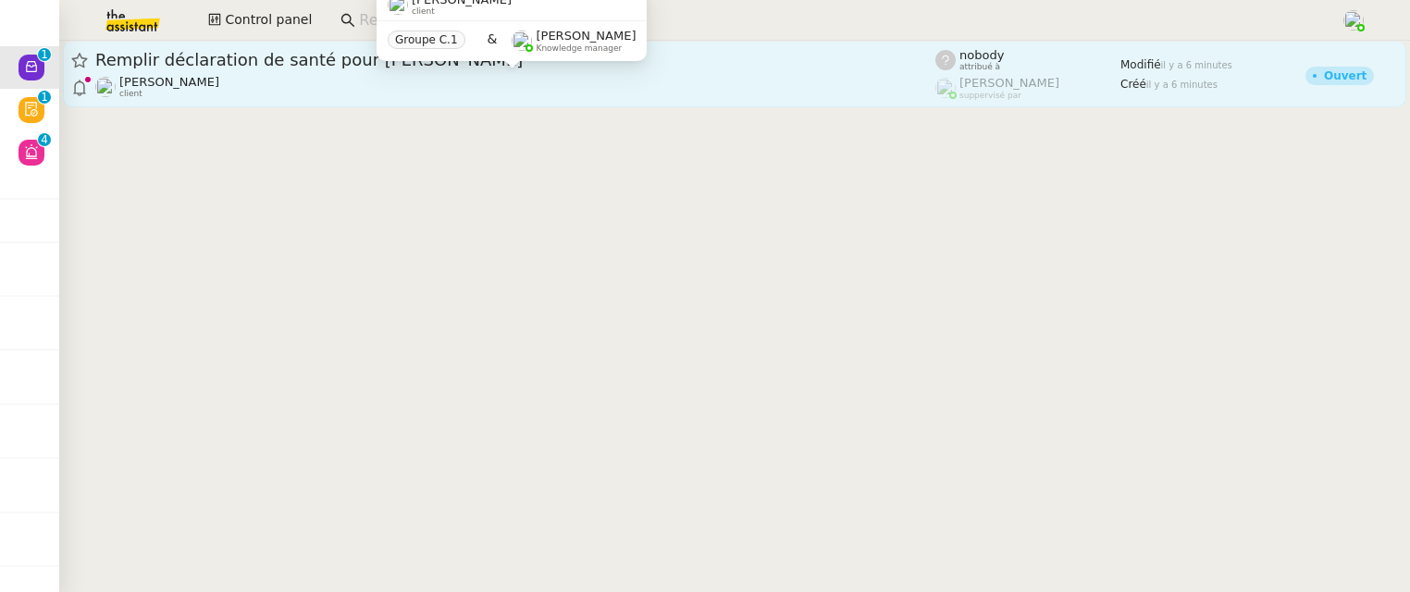
click at [516, 85] on div "[PERSON_NAME] client" at bounding box center [515, 87] width 840 height 24
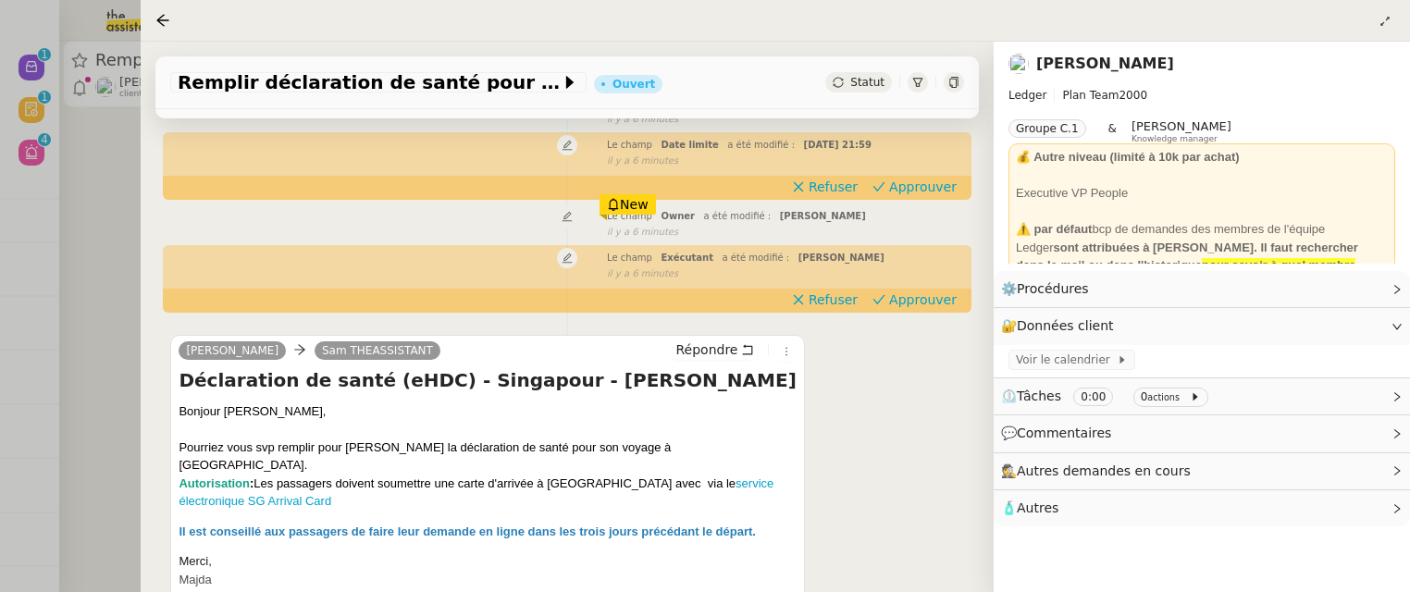
scroll to position [231, 0]
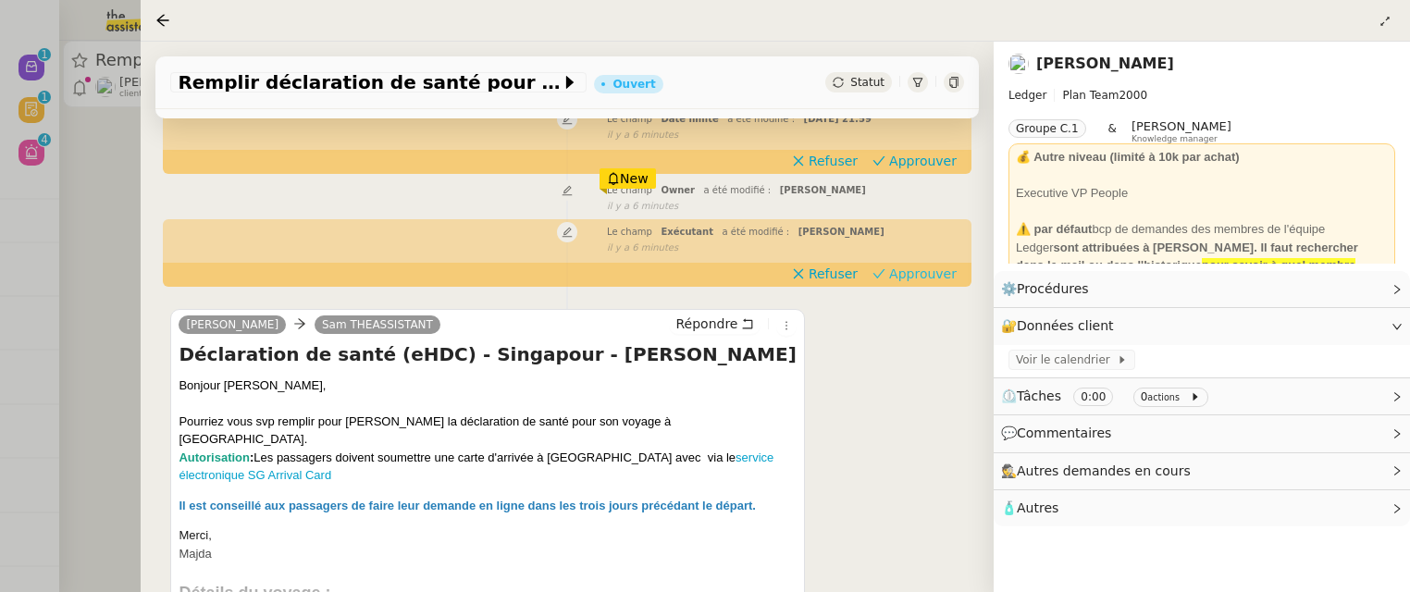
click at [928, 276] on span "Approuver" at bounding box center [923, 274] width 68 height 19
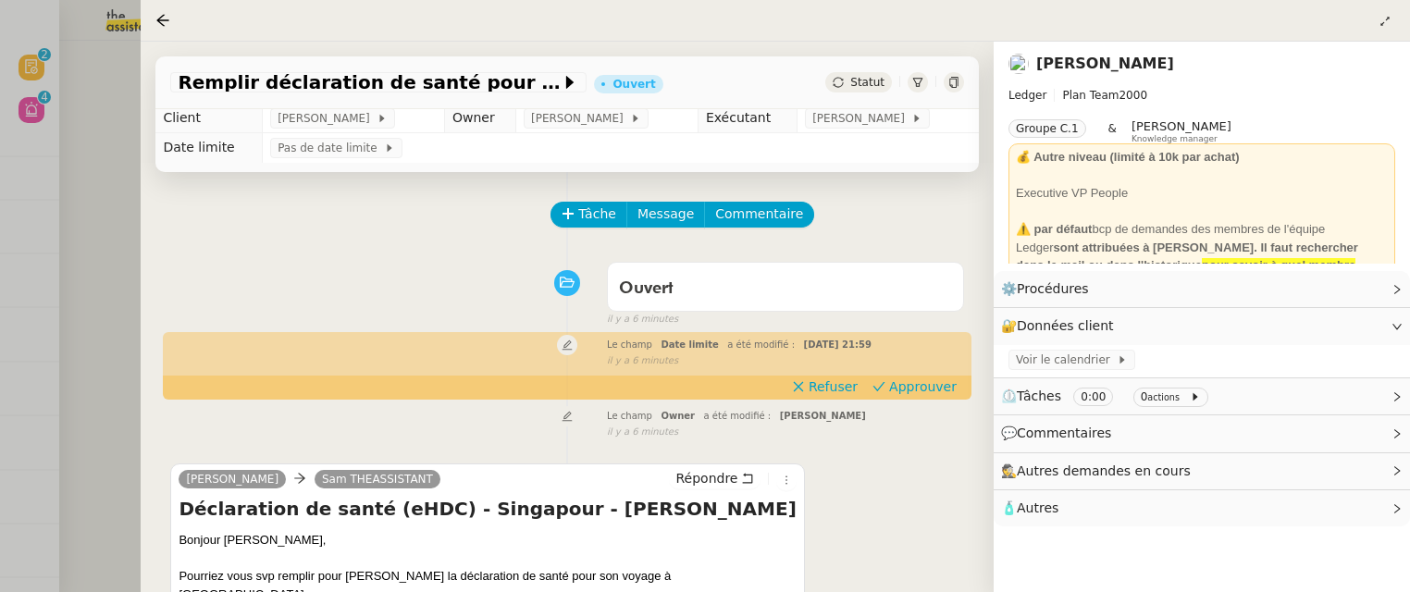
scroll to position [7, 0]
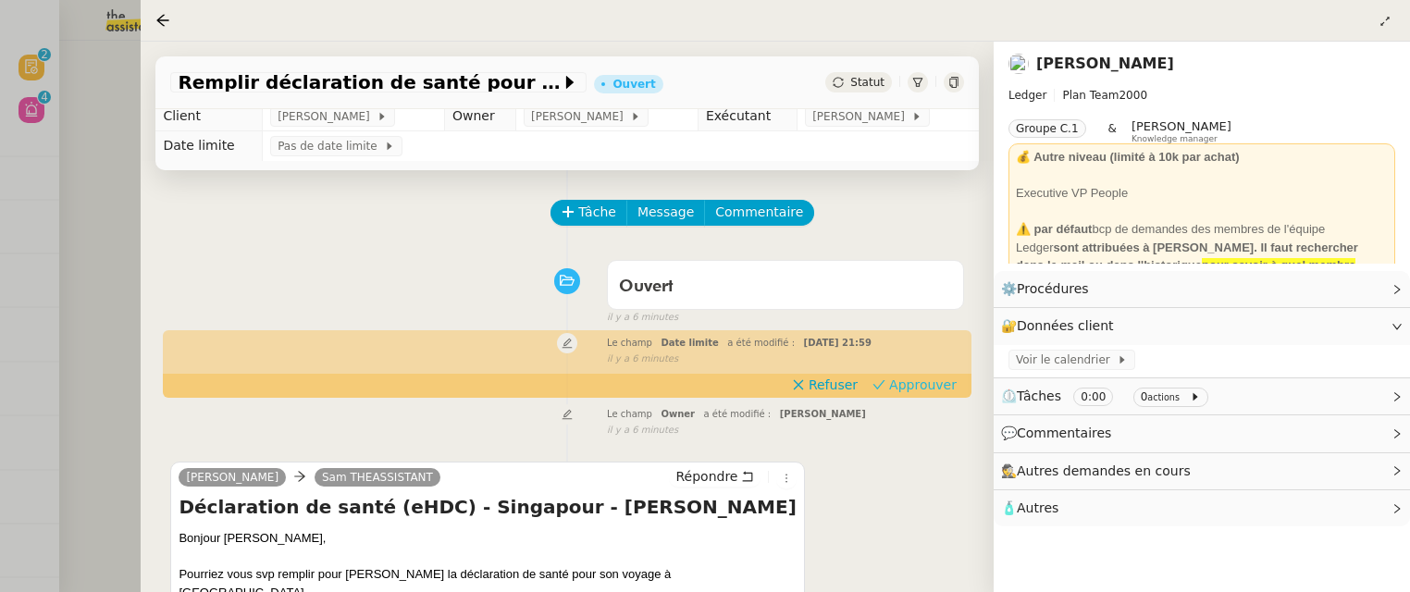
click at [920, 387] on span "Approuver" at bounding box center [923, 385] width 68 height 19
click at [104, 133] on div at bounding box center [705, 296] width 1410 height 592
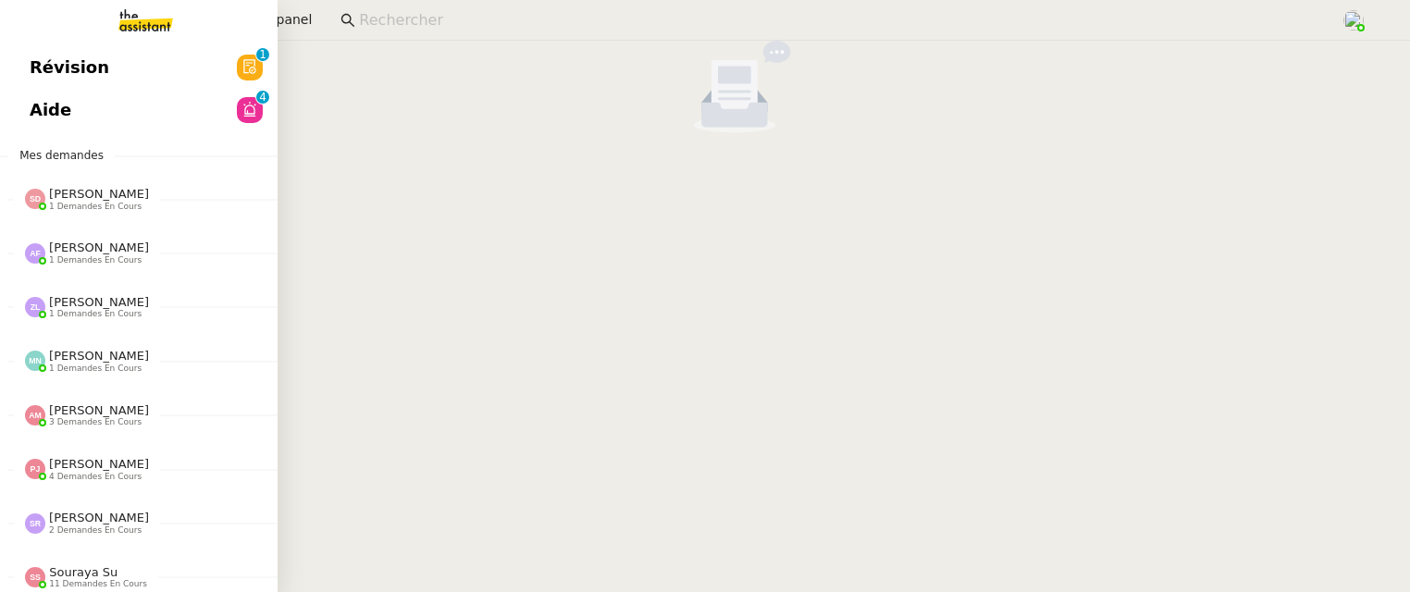
click at [30, 56] on span "Révision" at bounding box center [70, 68] width 80 height 28
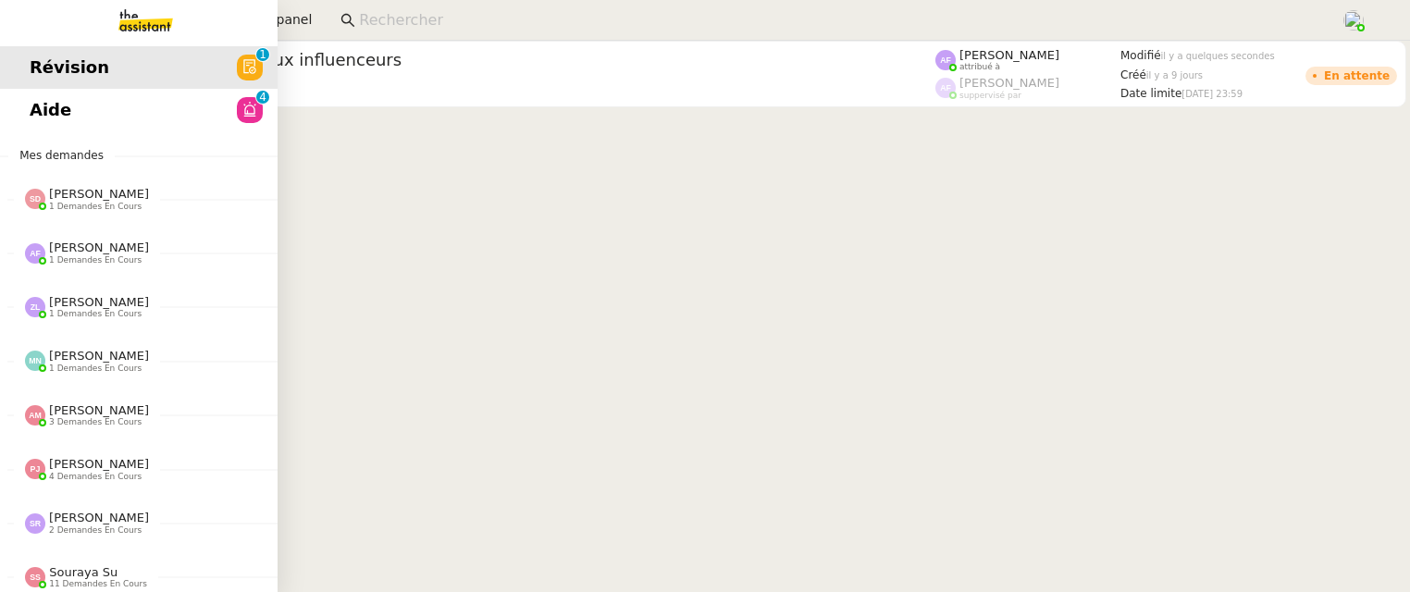
click at [30, 111] on span "Aide" at bounding box center [51, 110] width 42 height 28
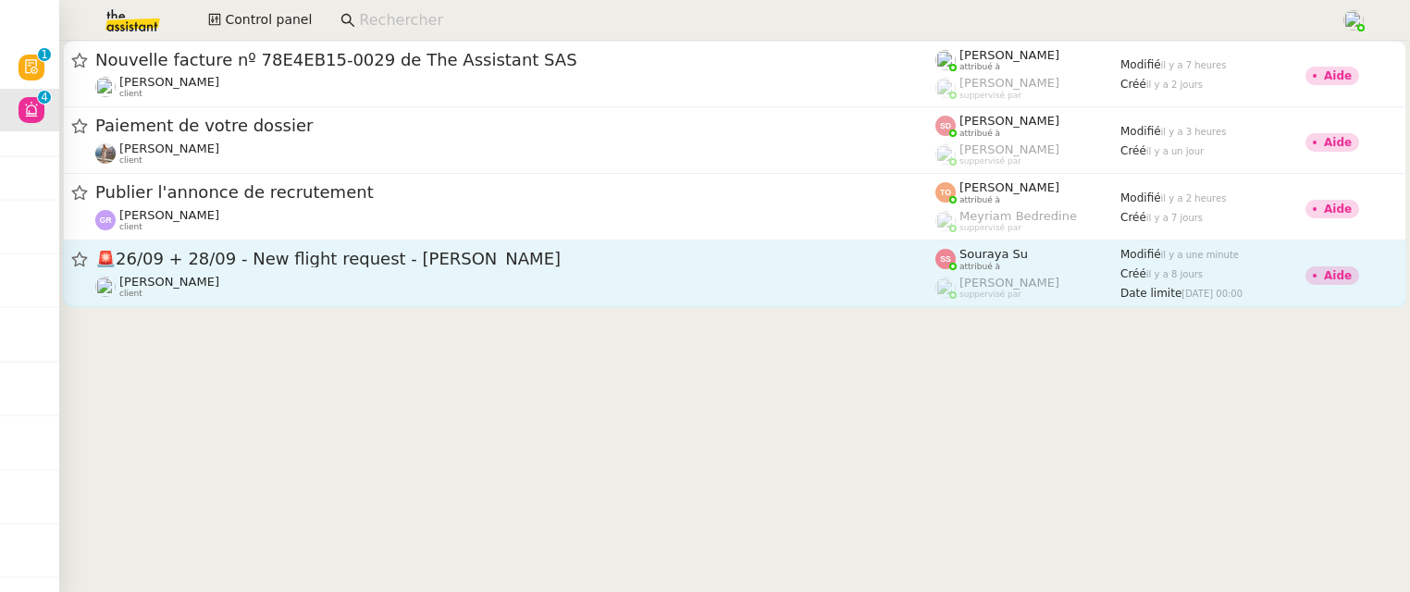
click at [581, 284] on div "[PERSON_NAME] client" at bounding box center [515, 287] width 840 height 24
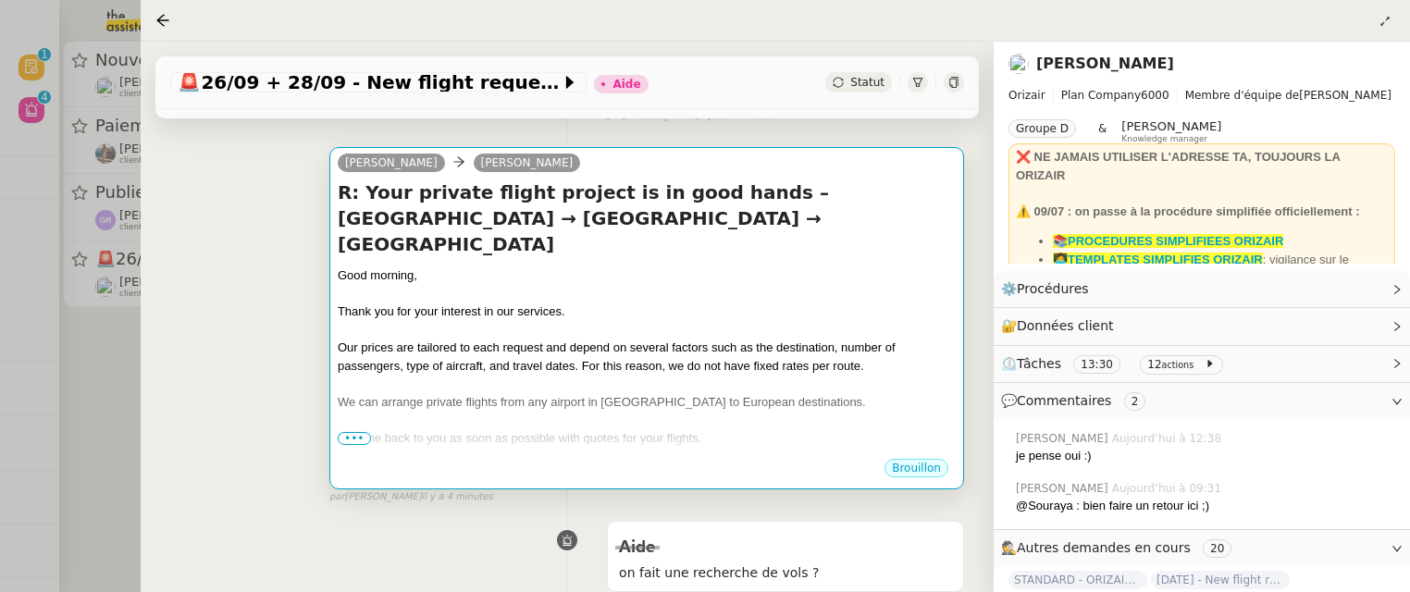
scroll to position [363, 0]
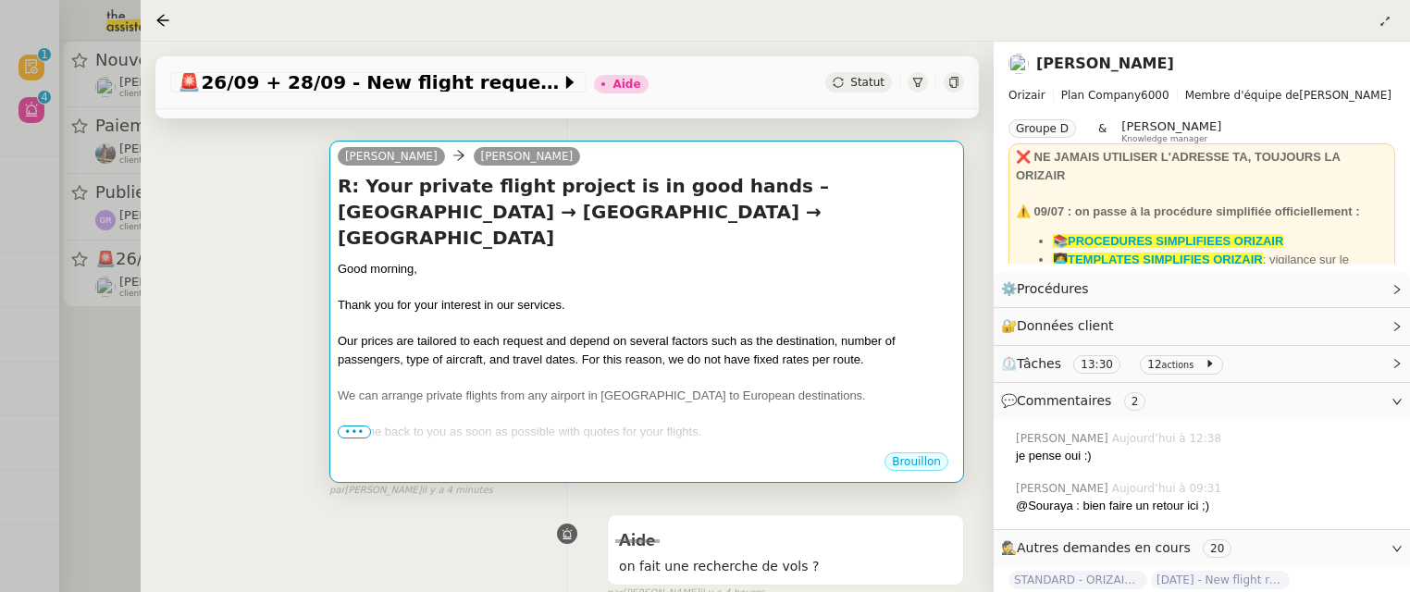
click at [349, 433] on span "•••" at bounding box center [354, 432] width 33 height 13
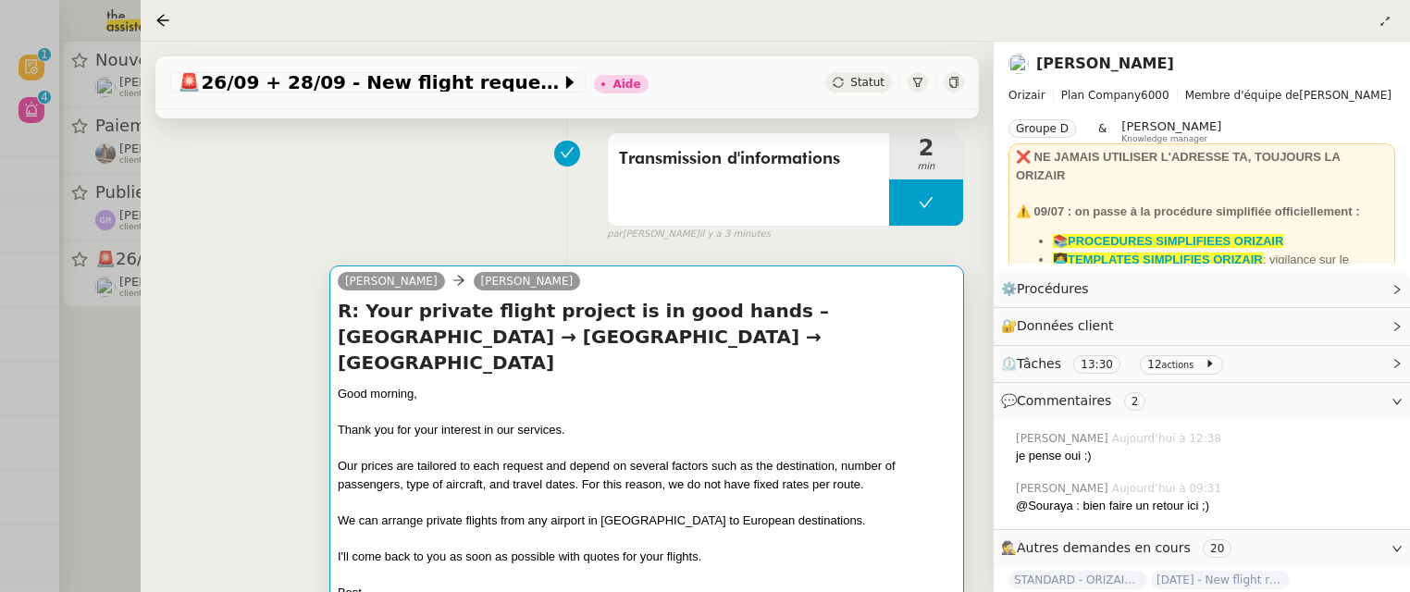
scroll to position [0, 0]
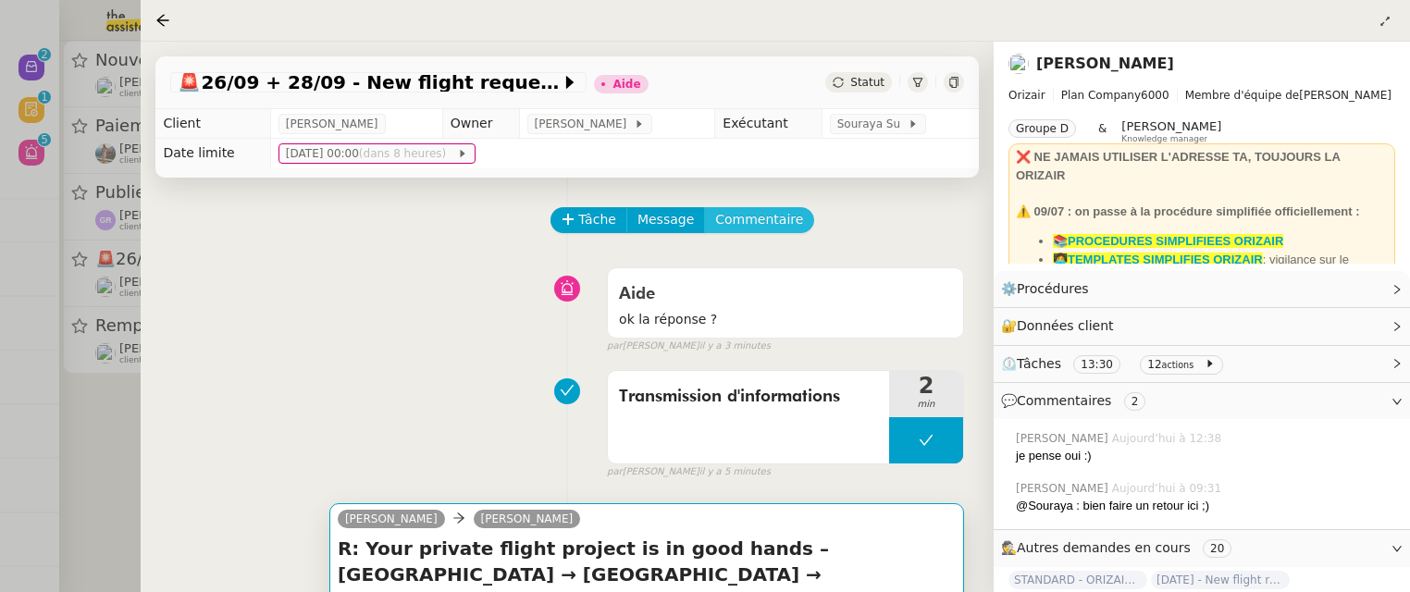
click at [771, 217] on span "Commentaire" at bounding box center [759, 219] width 88 height 21
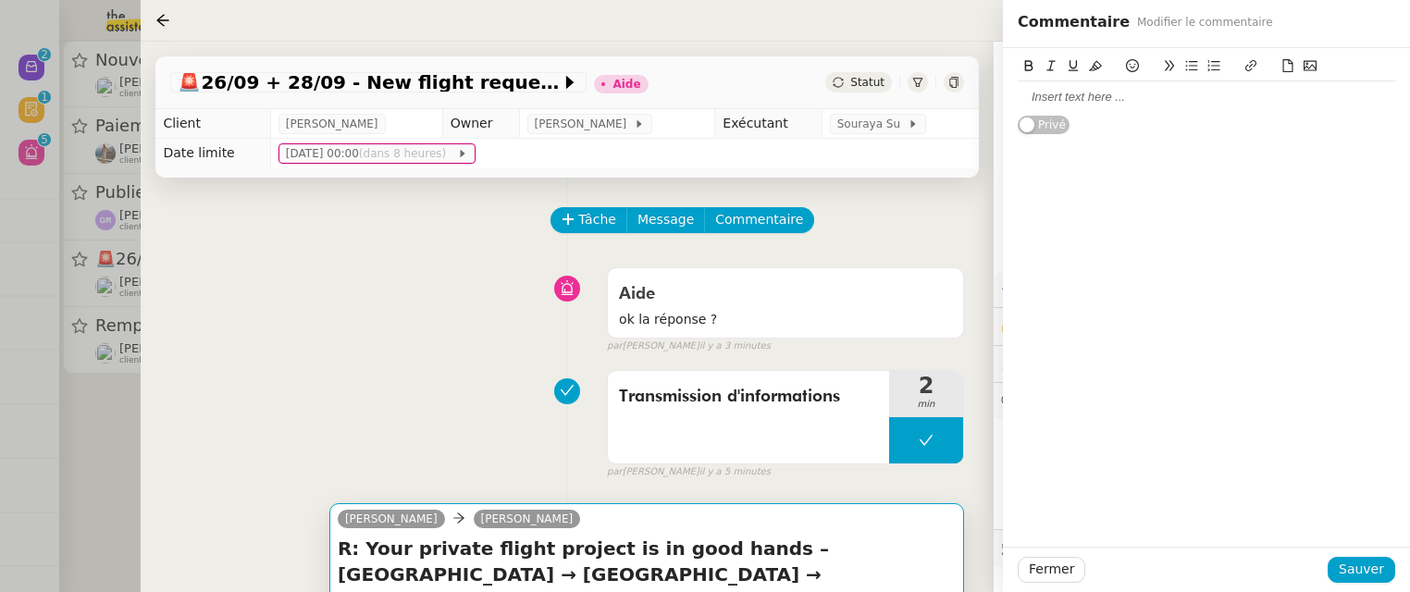
click at [1130, 98] on div at bounding box center [1206, 97] width 377 height 17
click at [1355, 560] on span "Sauver" at bounding box center [1361, 569] width 45 height 21
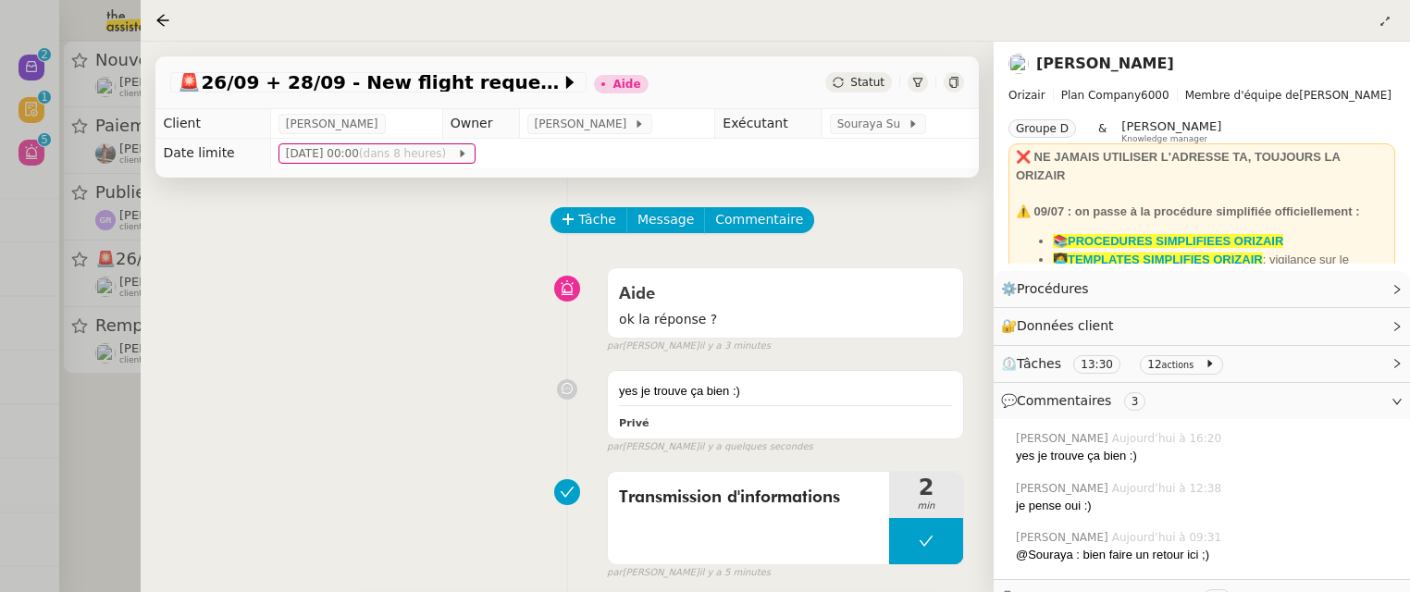
click at [877, 80] on span "Statut" at bounding box center [867, 82] width 34 height 13
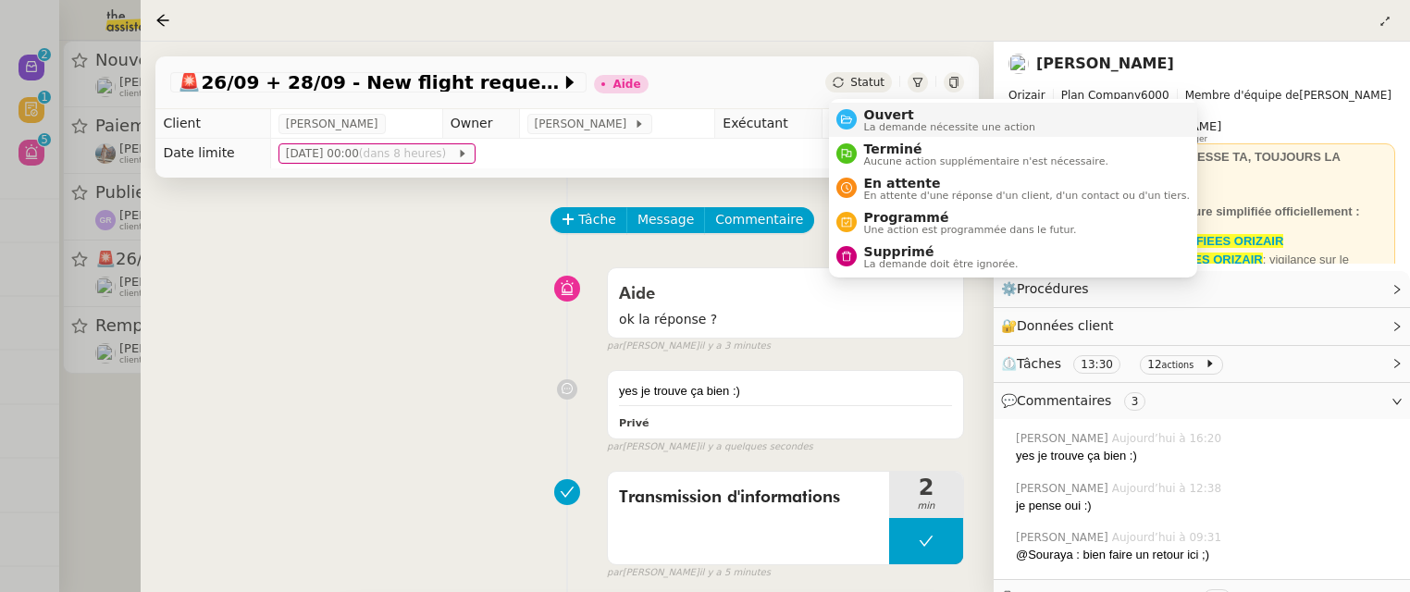
click at [896, 111] on span "Ouvert" at bounding box center [950, 114] width 172 height 15
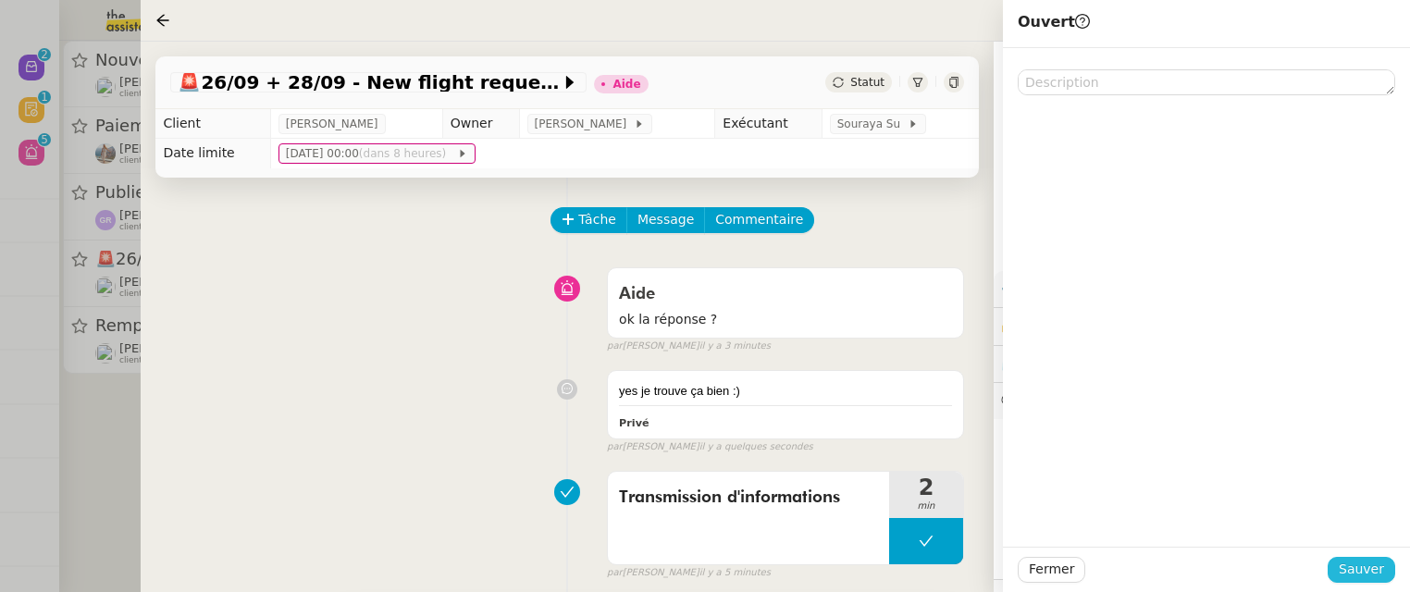
click at [1357, 563] on span "Sauver" at bounding box center [1361, 569] width 45 height 21
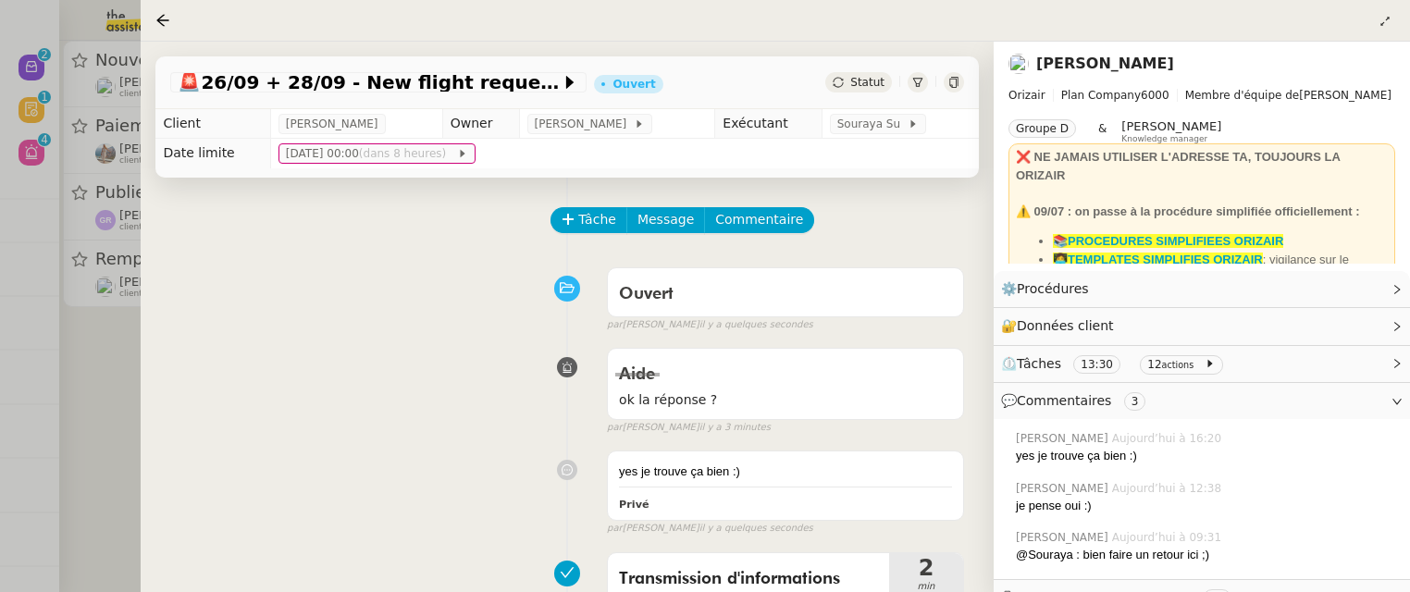
click at [117, 378] on div at bounding box center [705, 296] width 1410 height 592
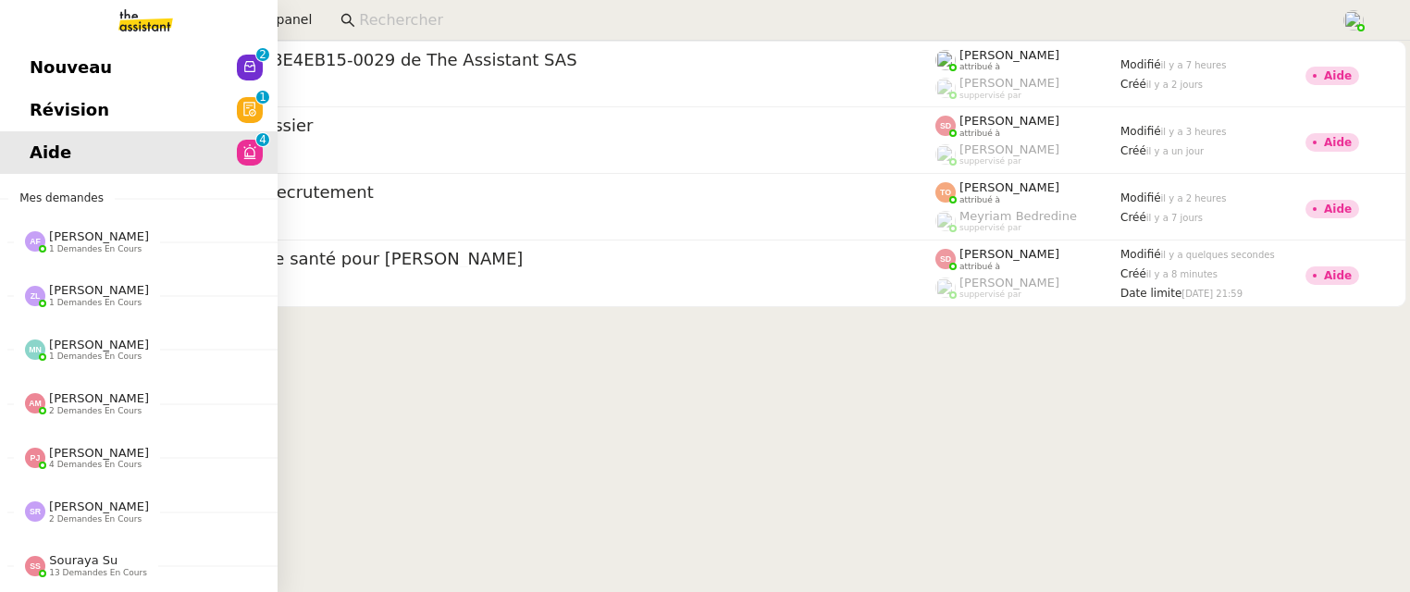
click at [123, 87] on link "Nouveau 0 1 2 3 4 5 6 7 8 9" at bounding box center [139, 67] width 278 height 43
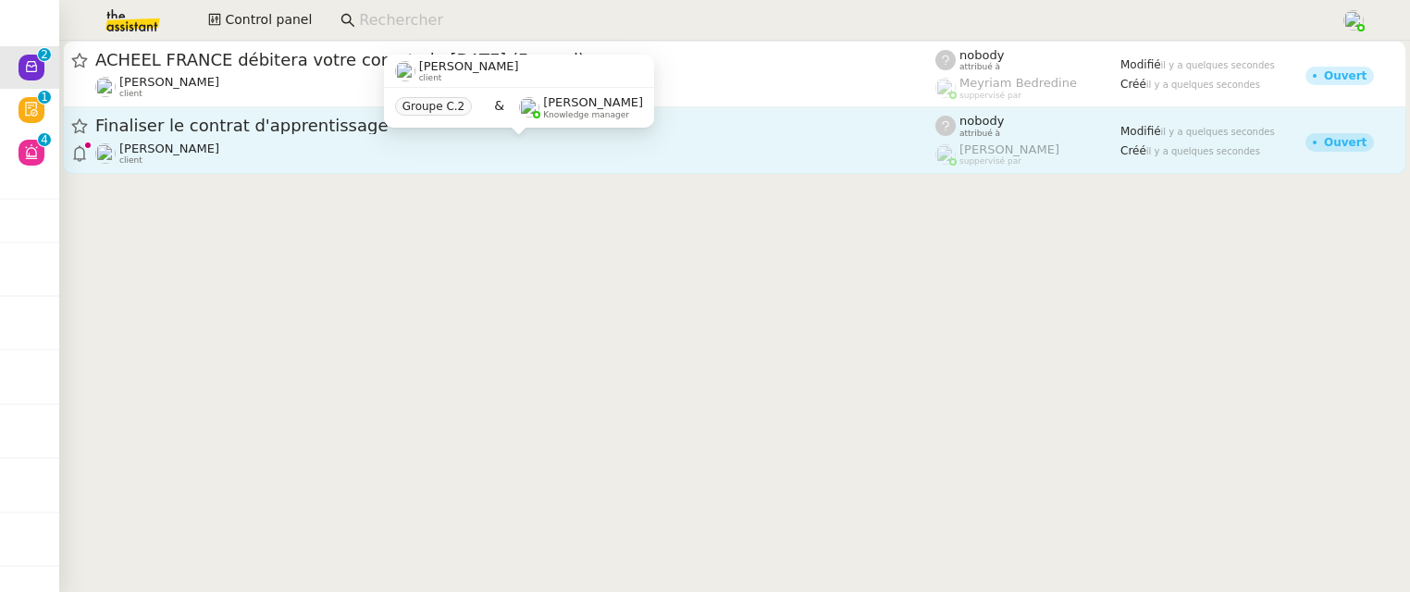
click at [534, 150] on div "[PERSON_NAME] client" at bounding box center [515, 154] width 840 height 24
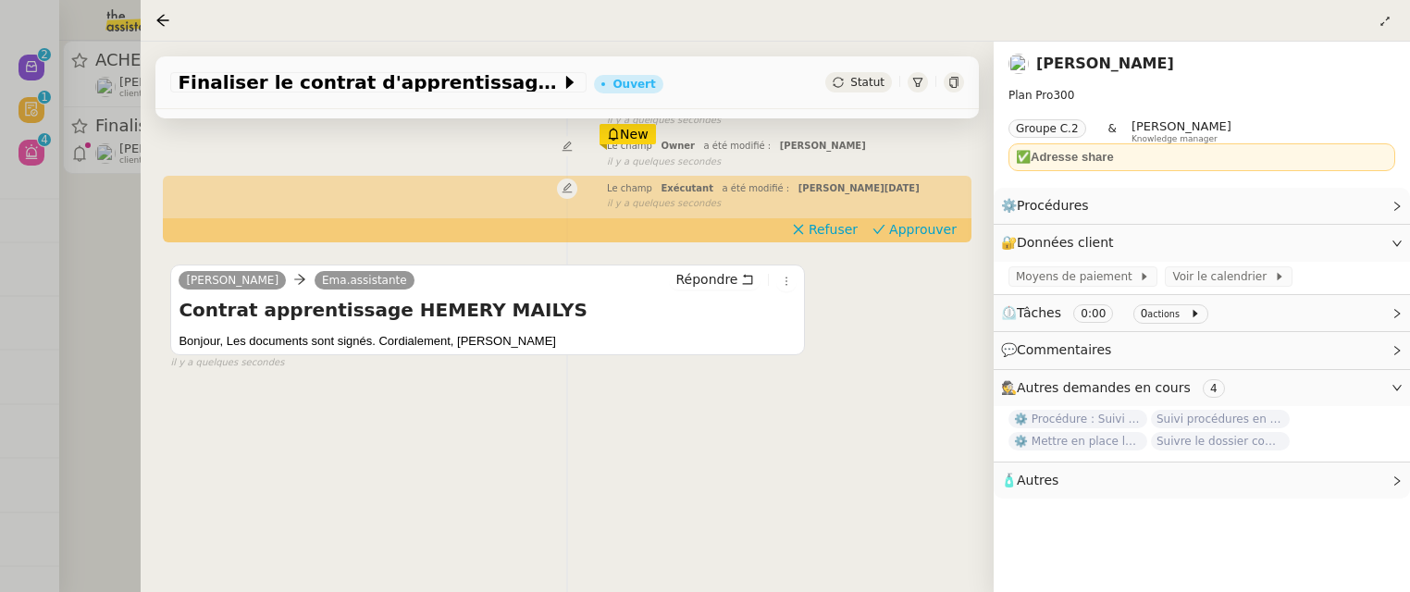
scroll to position [205, 0]
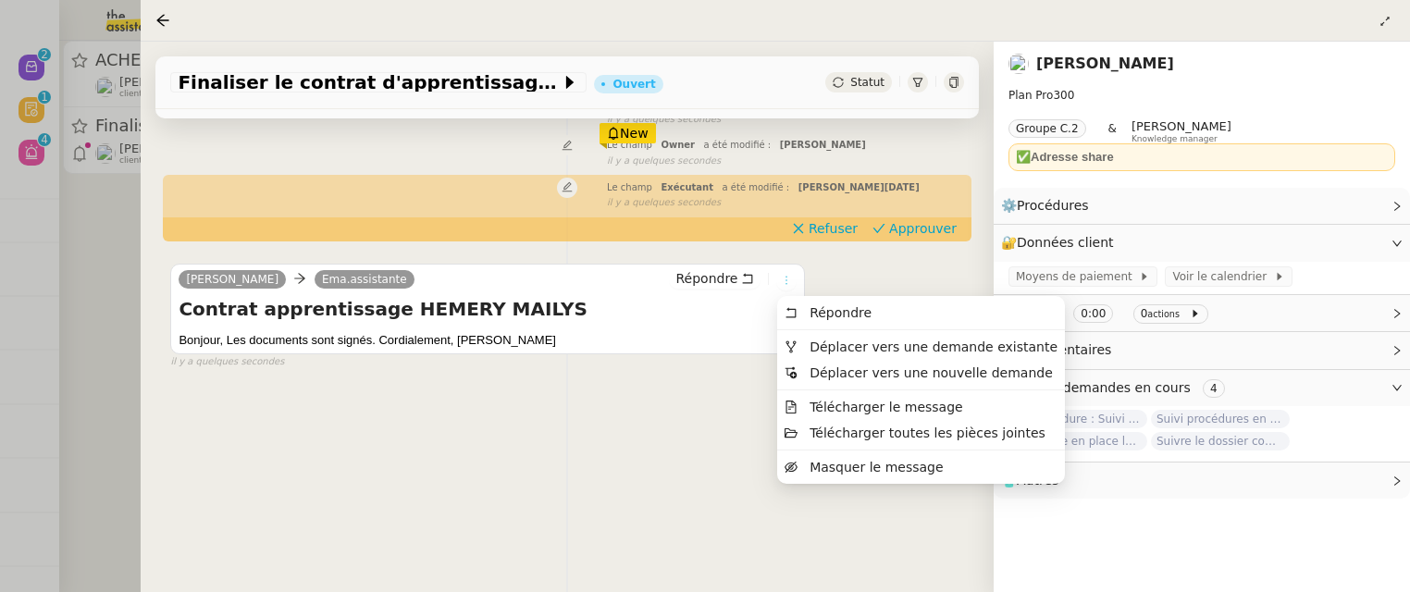
click at [788, 278] on icon at bounding box center [786, 280] width 11 height 11
click at [838, 352] on span "Déplacer vers une demande existante" at bounding box center [934, 347] width 248 height 15
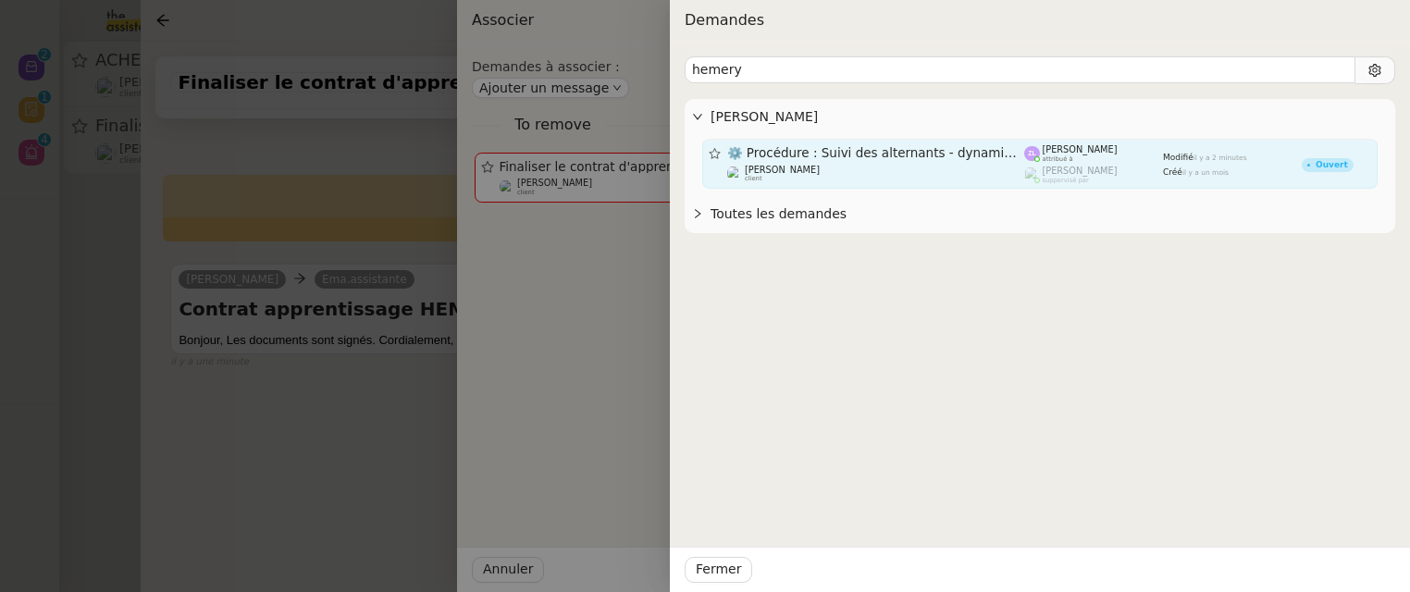
type input "hemery"
click at [977, 158] on span "⚙️ Procédure : Suivi des alternants - dynamique" at bounding box center [876, 153] width 298 height 13
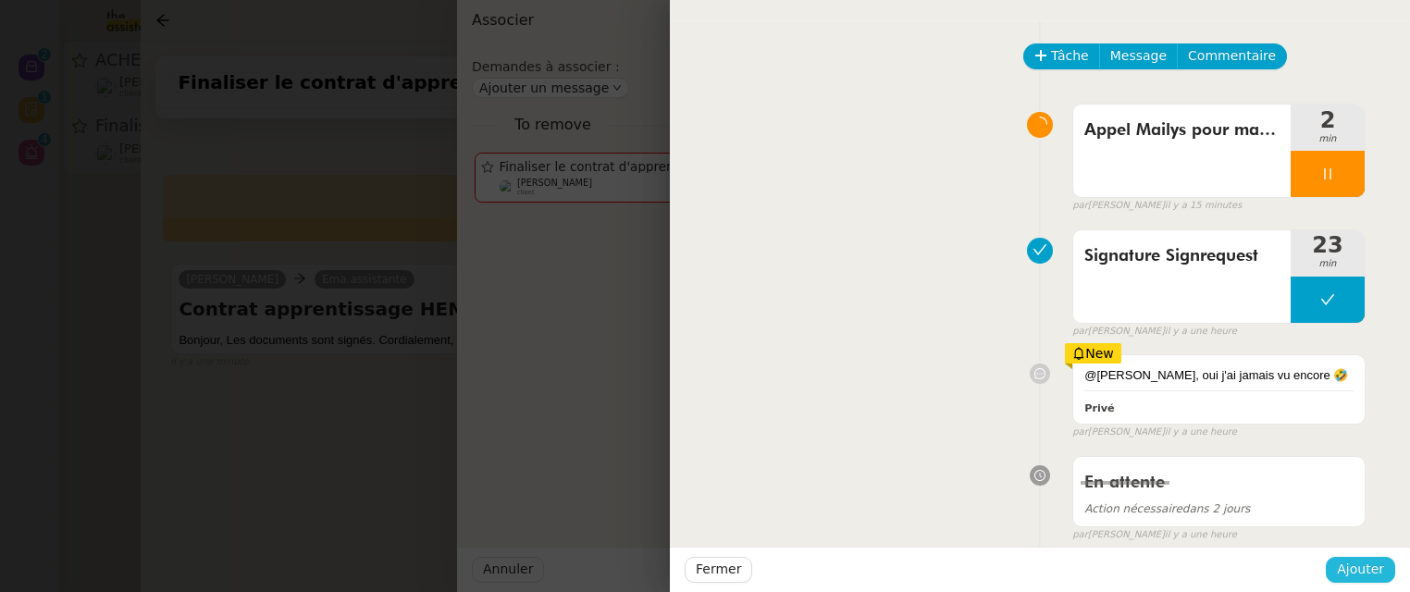
click at [1367, 573] on span "Ajouter" at bounding box center [1360, 569] width 47 height 21
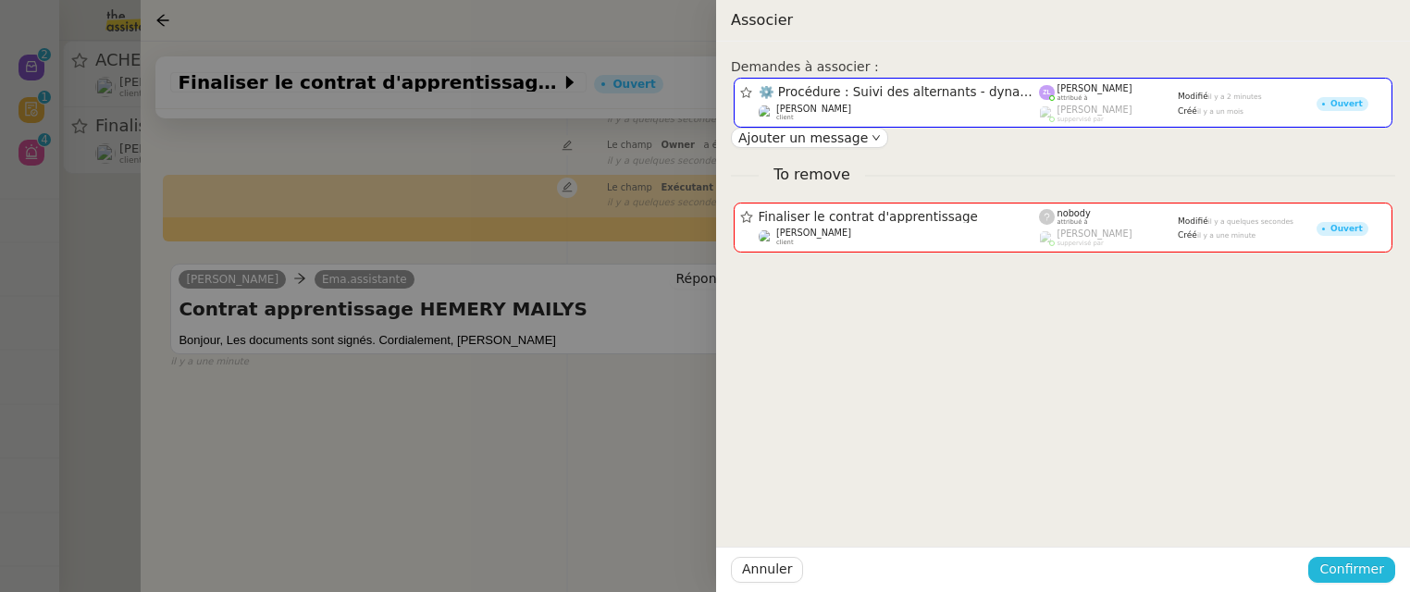
click at [1367, 573] on span "Confirmer" at bounding box center [1351, 569] width 65 height 21
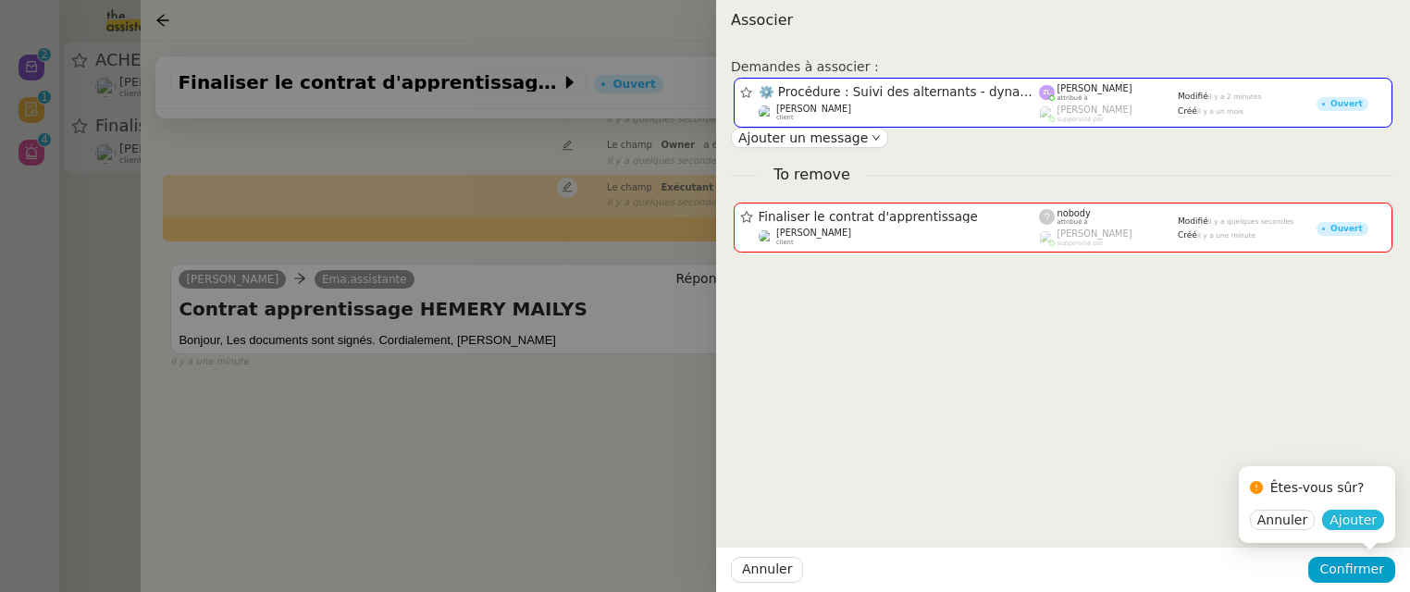
click at [1364, 518] on span "Ajouter" at bounding box center [1352, 520] width 47 height 19
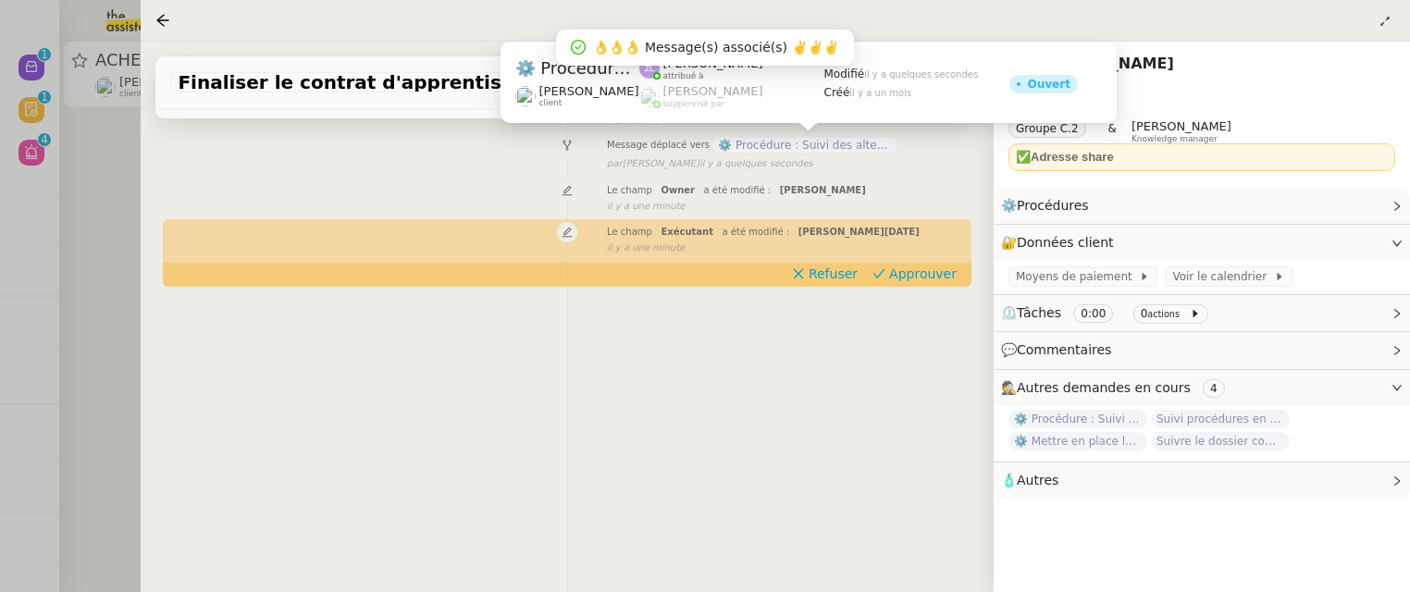
click at [852, 143] on span "⚙️ Procédure : Suivi des alternants - dynamique" at bounding box center [804, 145] width 185 height 15
click at [754, 93] on div "Finaliser le contrat d'apprentissage Supprimé Statut" at bounding box center [566, 82] width 823 height 53
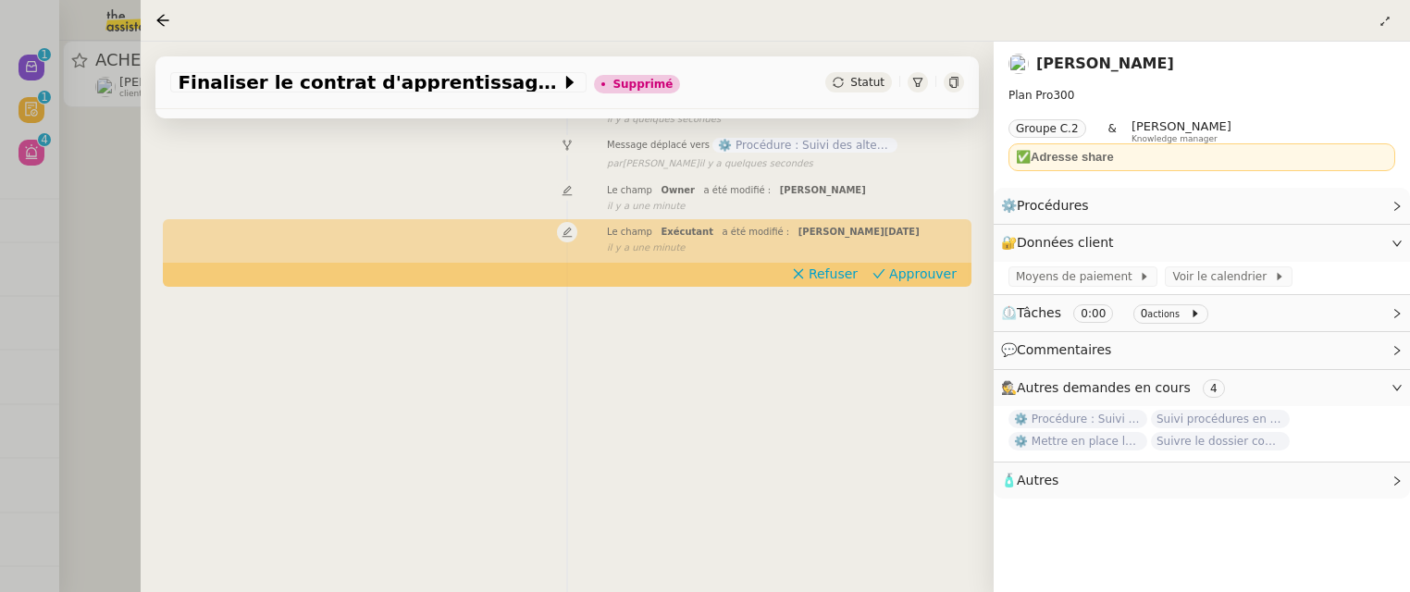
click at [802, 142] on span "⚙️ Procédure : Suivi des alternants - dynamique" at bounding box center [804, 145] width 185 height 15
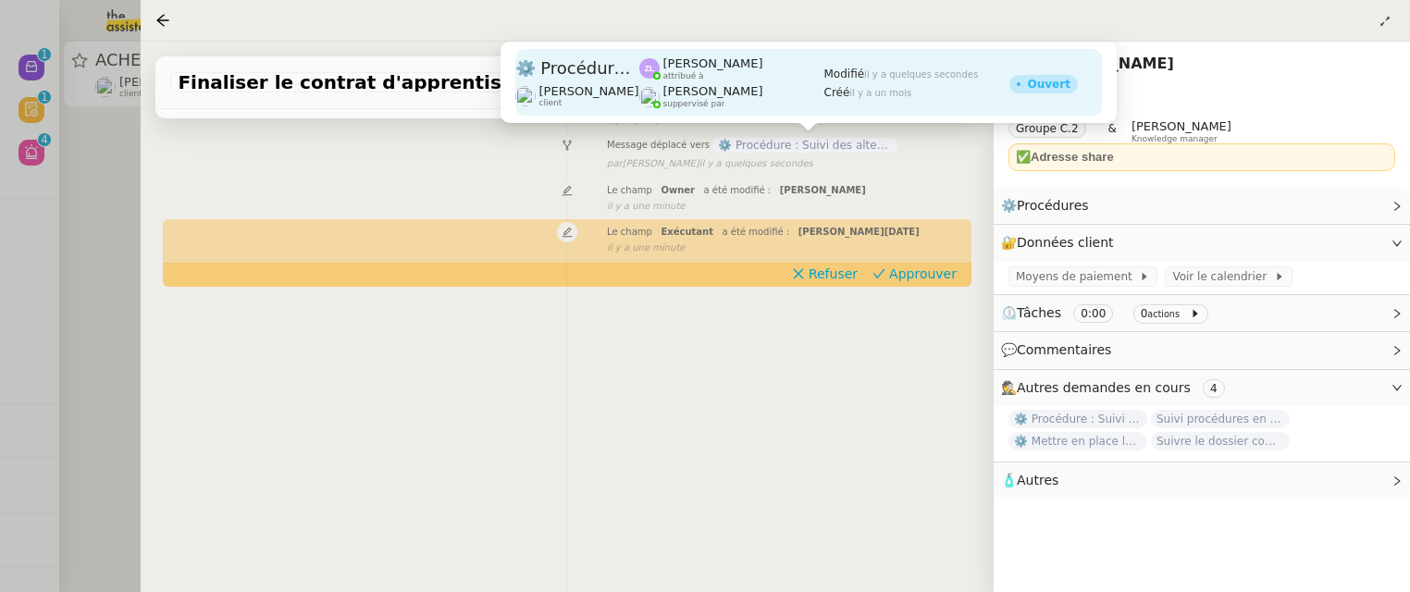
click at [773, 103] on div "[PERSON_NAME] suppervisé par" at bounding box center [731, 96] width 185 height 24
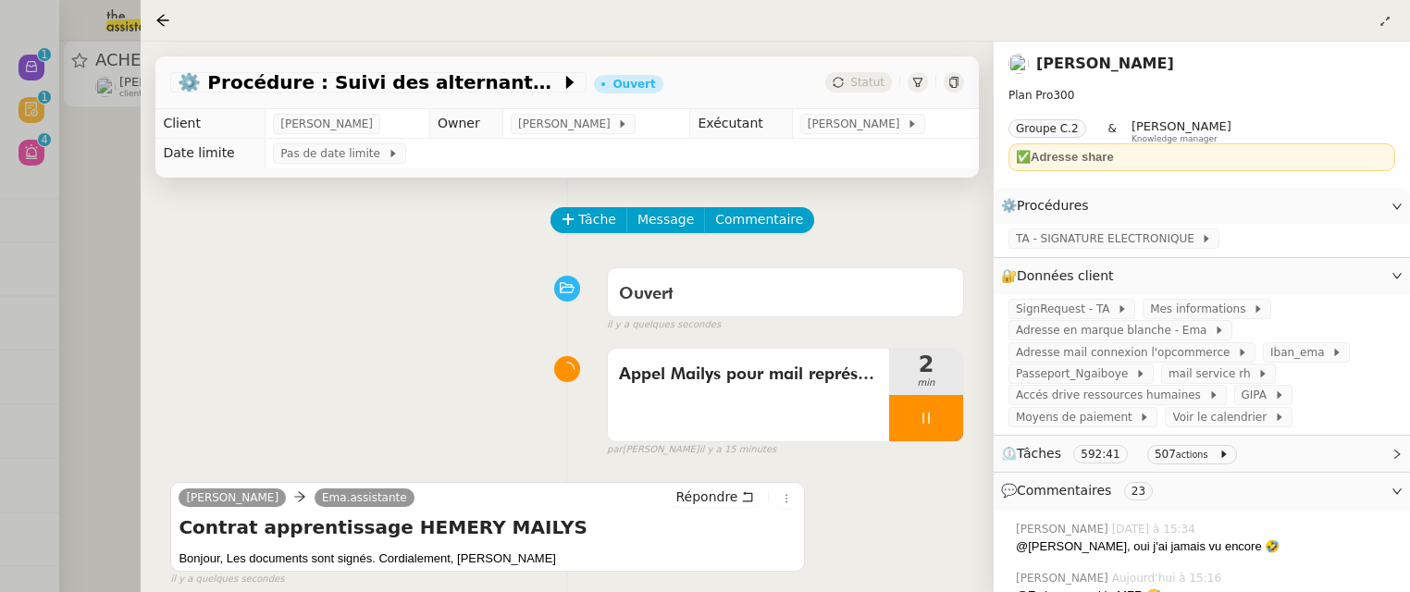
click at [126, 346] on div at bounding box center [705, 296] width 1410 height 592
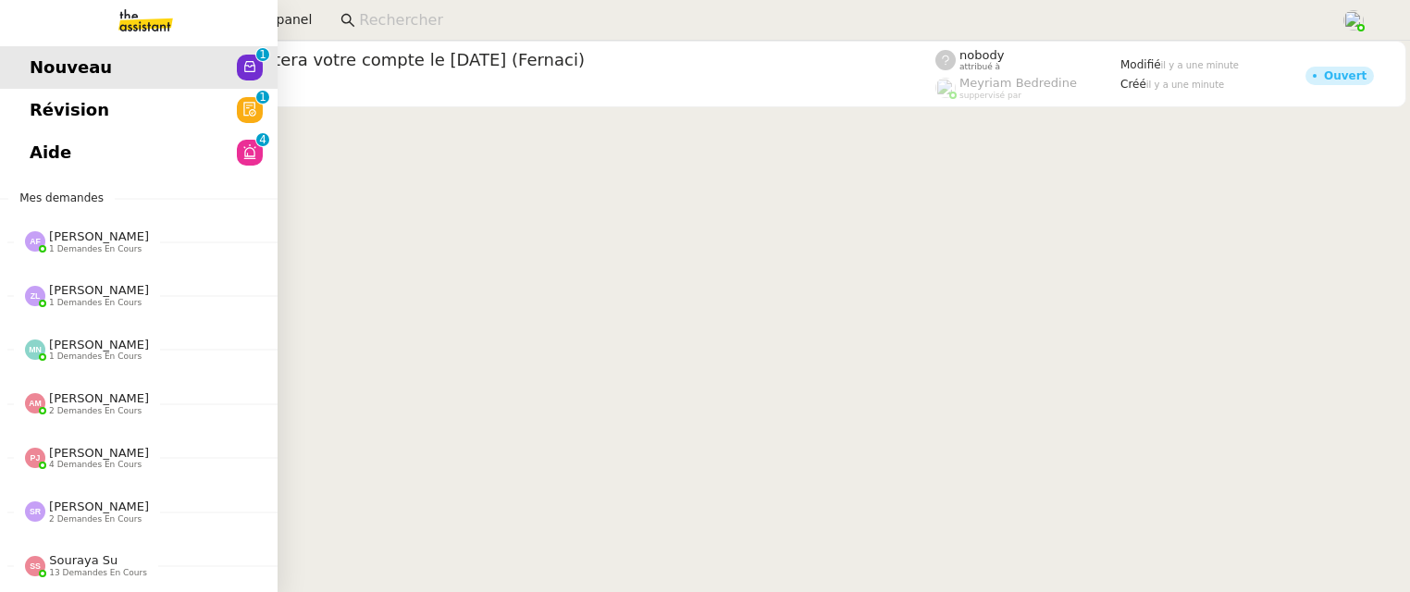
click at [45, 106] on span "Révision" at bounding box center [70, 110] width 80 height 28
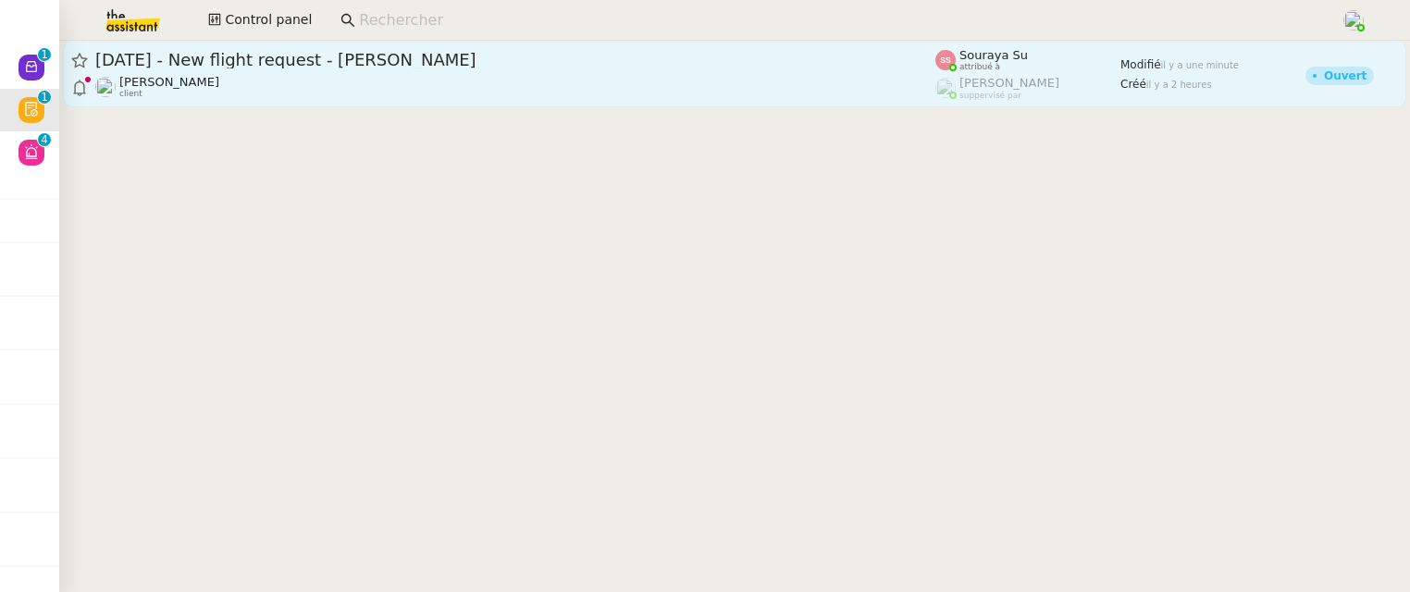
click at [394, 58] on span "[DATE] - New flight request - [PERSON_NAME]" at bounding box center [515, 60] width 840 height 17
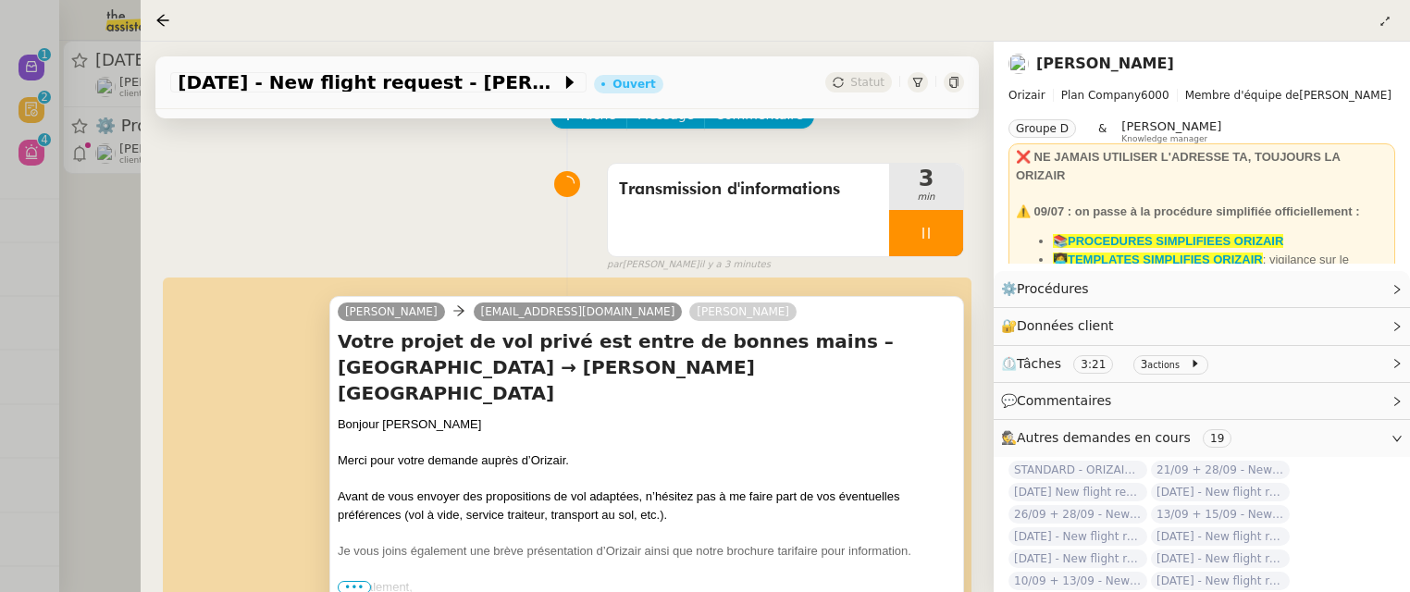
scroll to position [171, 0]
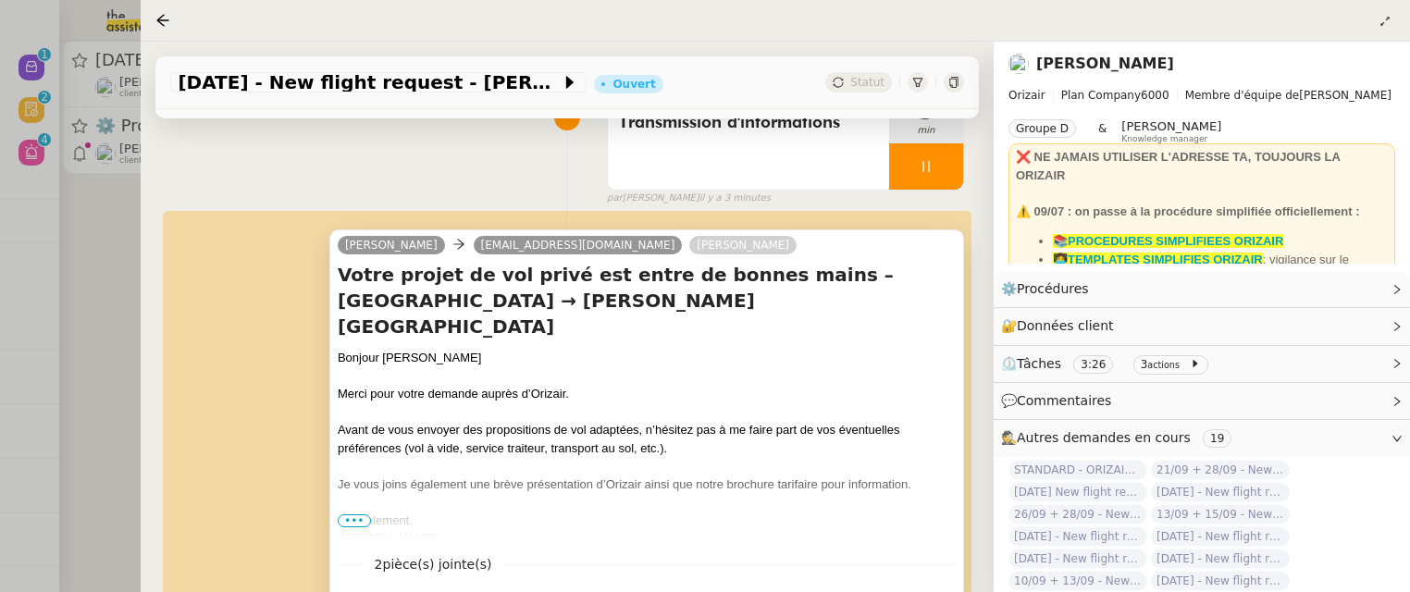
click at [360, 516] on span "•••" at bounding box center [354, 520] width 33 height 13
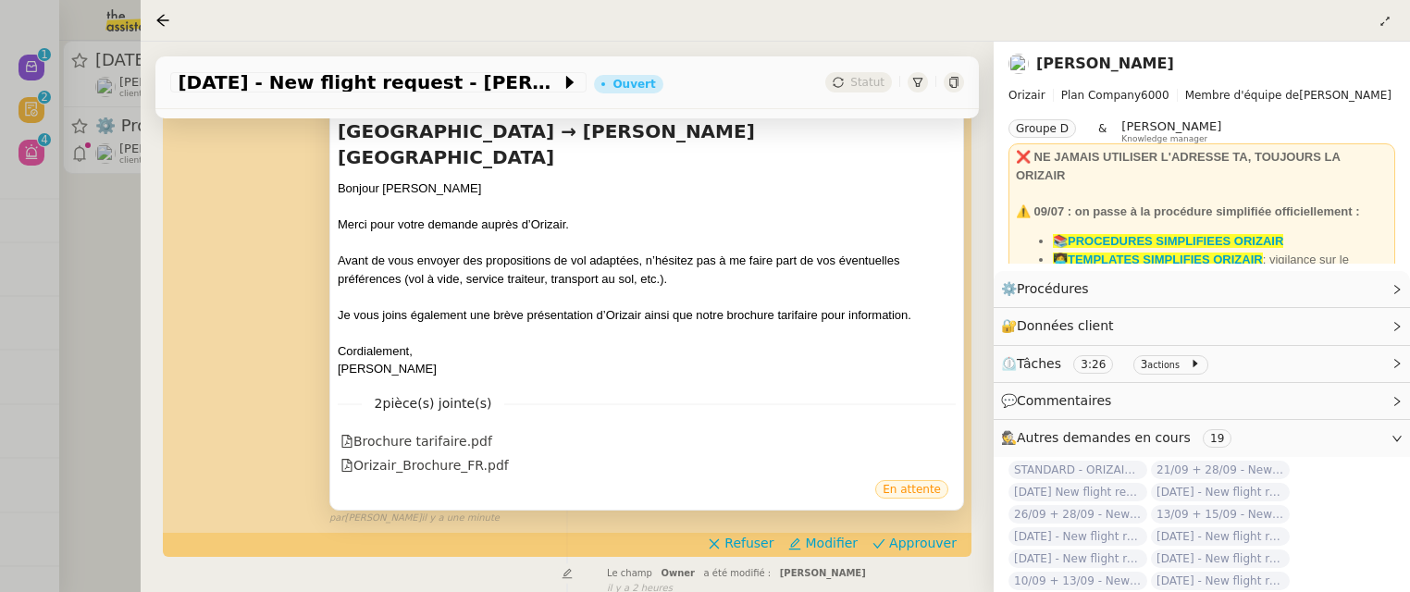
scroll to position [412, 0]
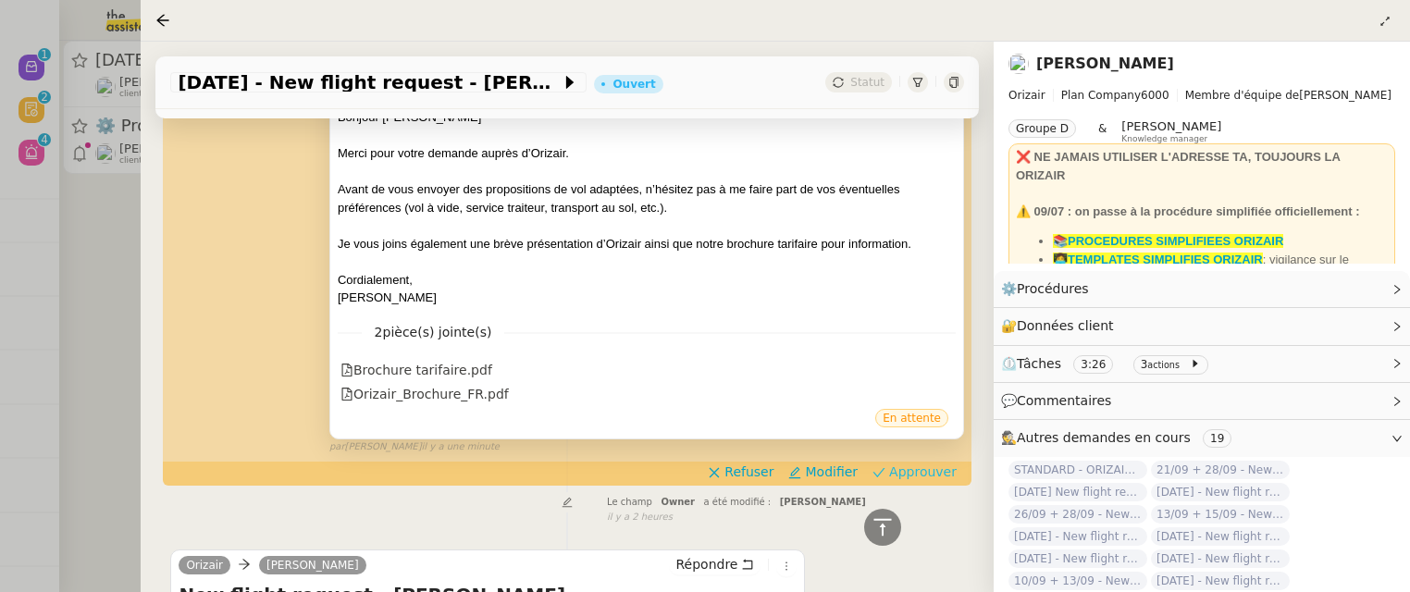
click at [904, 463] on span "Approuver" at bounding box center [923, 472] width 68 height 19
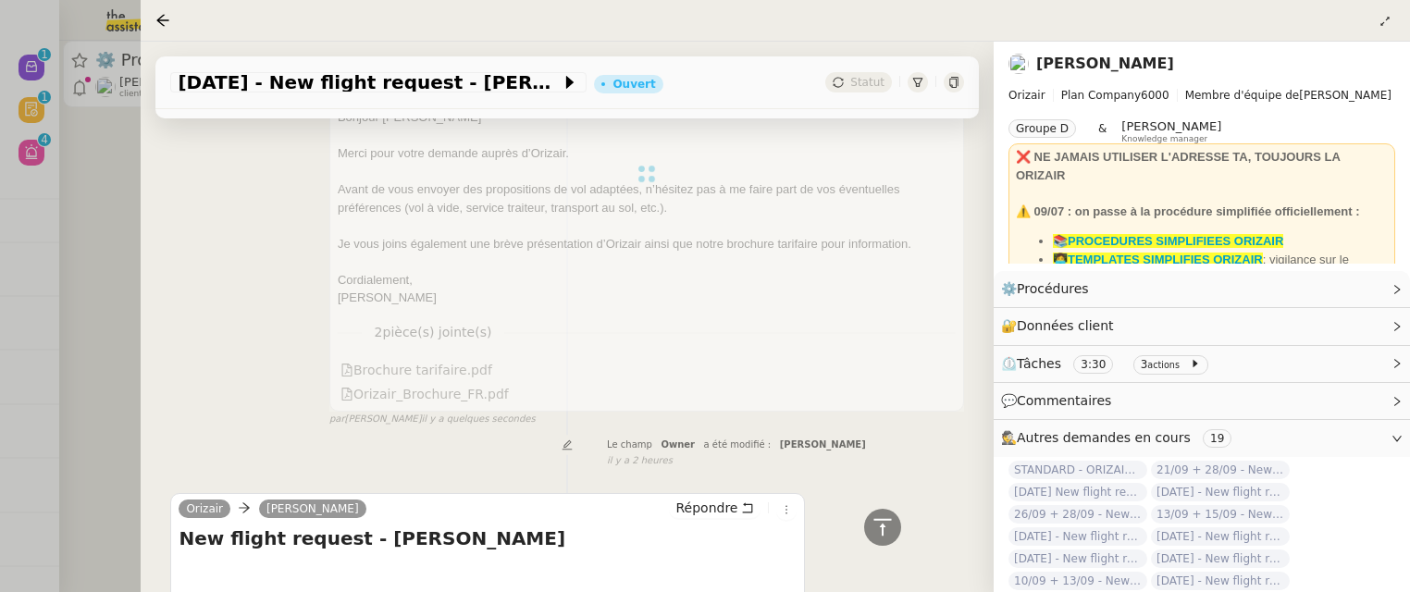
click at [114, 241] on div at bounding box center [705, 296] width 1410 height 592
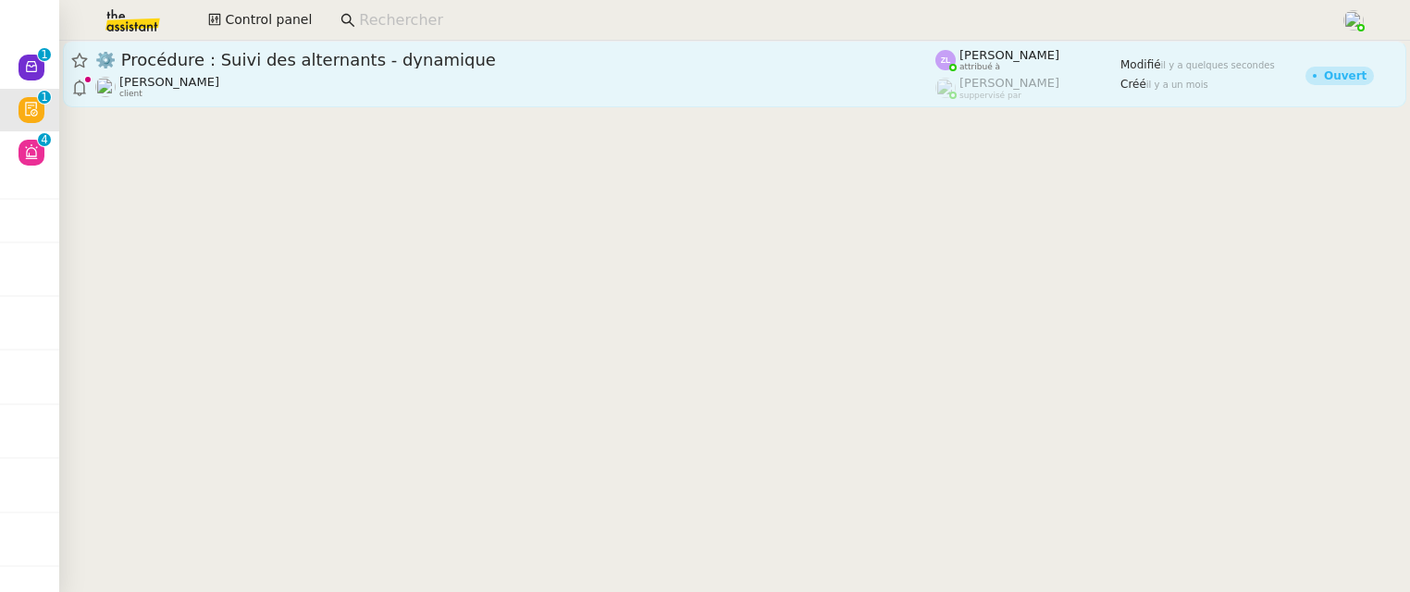
click at [290, 73] on div "⚙️ Procédure : Suivi des alternants - dynamique [PERSON_NAME] client" at bounding box center [515, 74] width 840 height 50
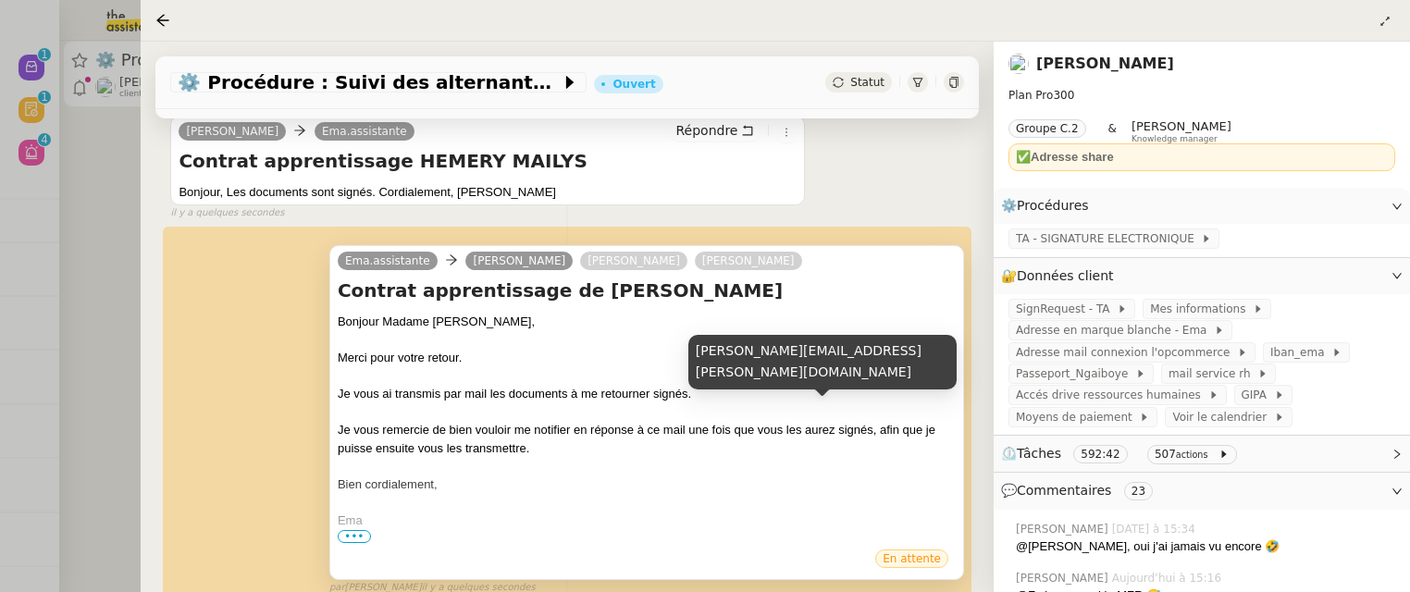
scroll to position [370, 0]
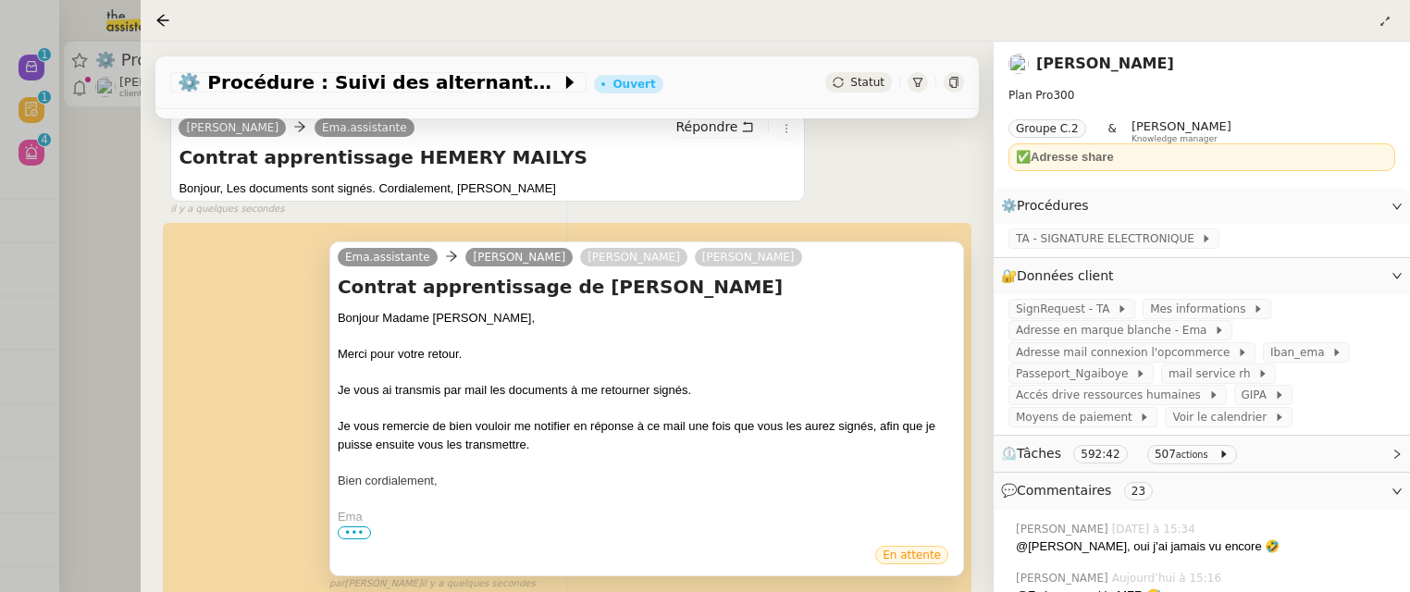
click at [349, 526] on span "•••" at bounding box center [354, 532] width 33 height 13
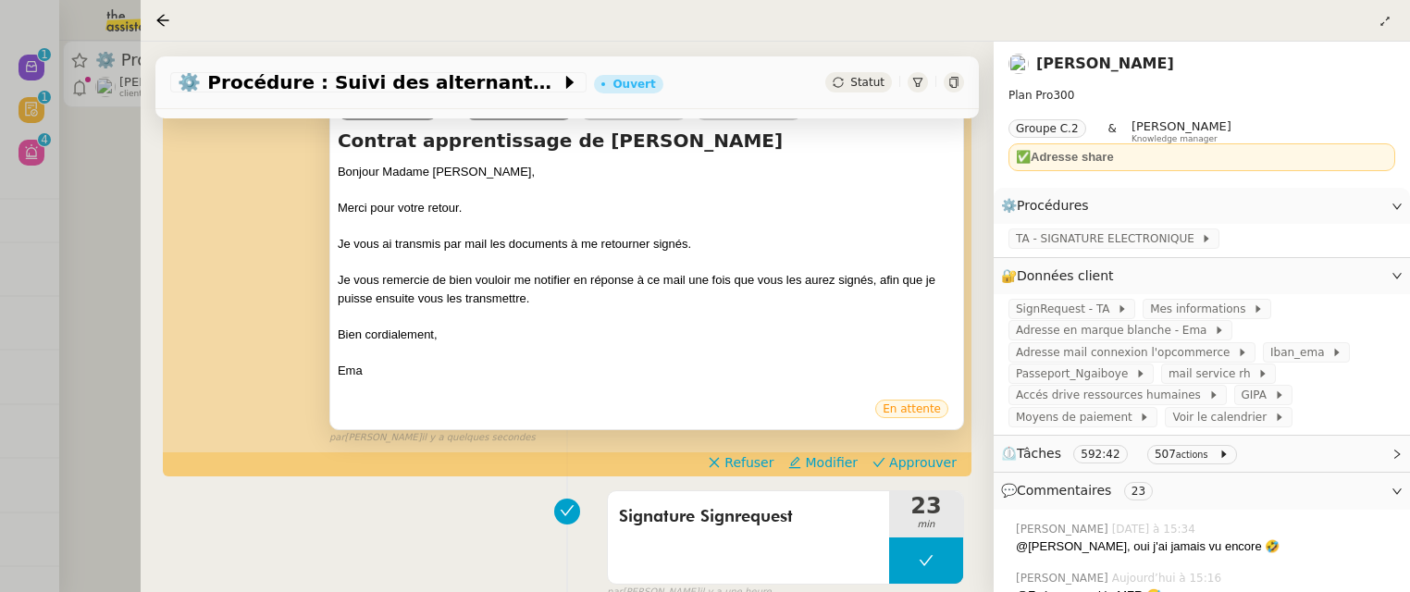
scroll to position [546, 0]
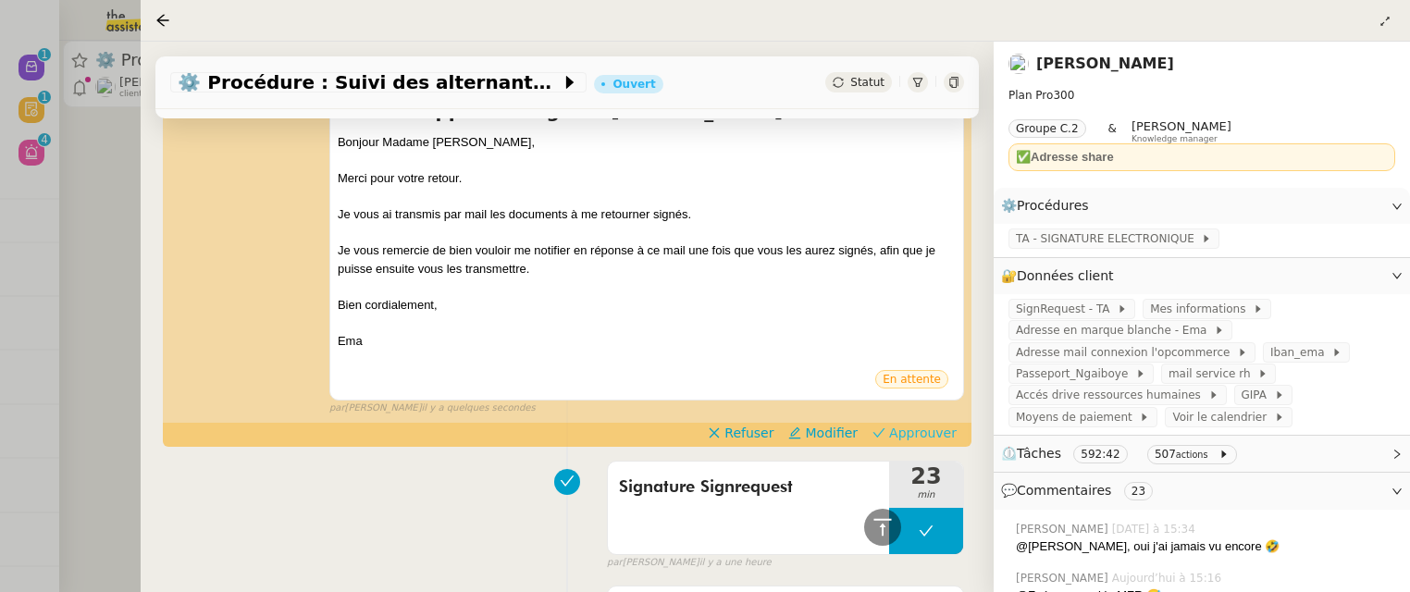
click at [939, 423] on button "Approuver" at bounding box center [914, 433] width 99 height 20
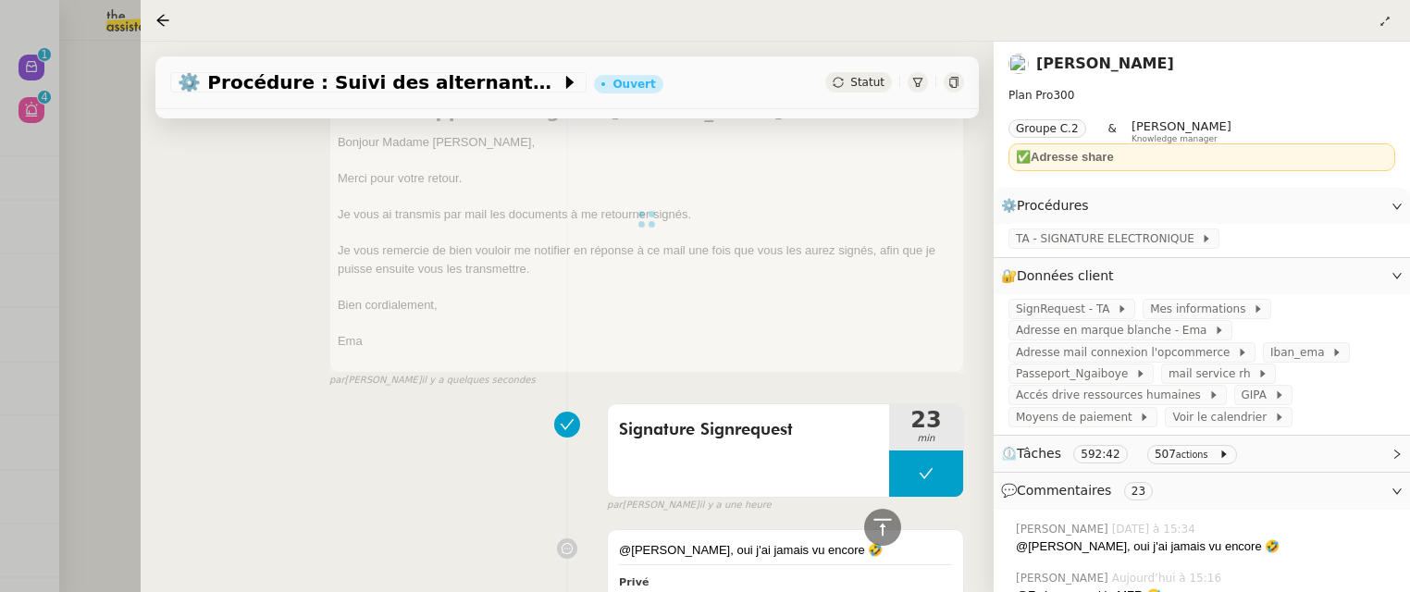
click at [105, 112] on div at bounding box center [705, 296] width 1410 height 592
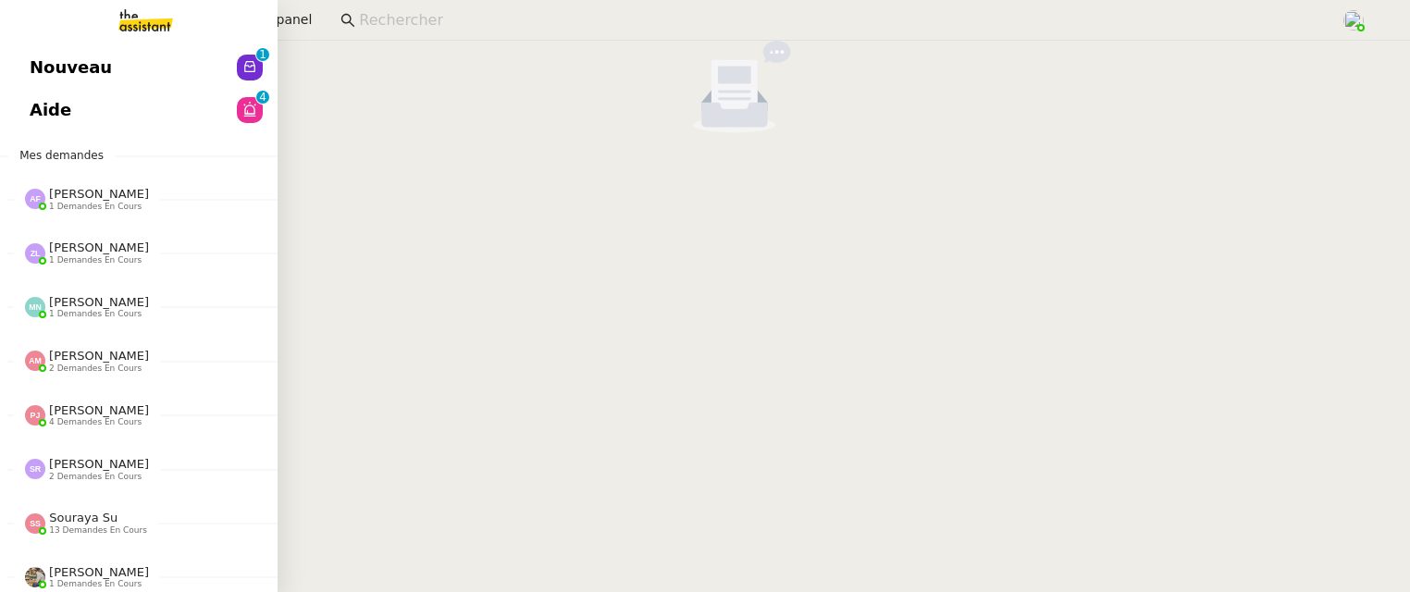
click at [27, 56] on link "Nouveau 0 1 2 3 4 5 6 7 8 9" at bounding box center [139, 67] width 278 height 43
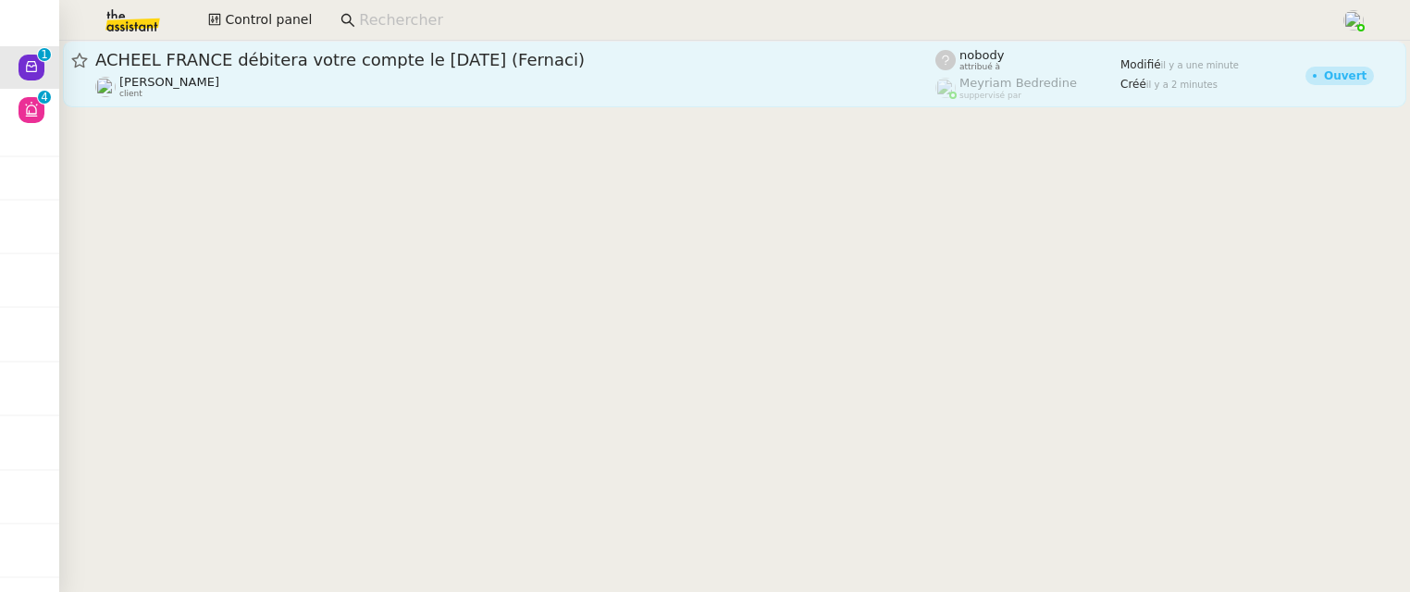
click at [480, 97] on div "Ilyes Hadj client" at bounding box center [515, 87] width 840 height 24
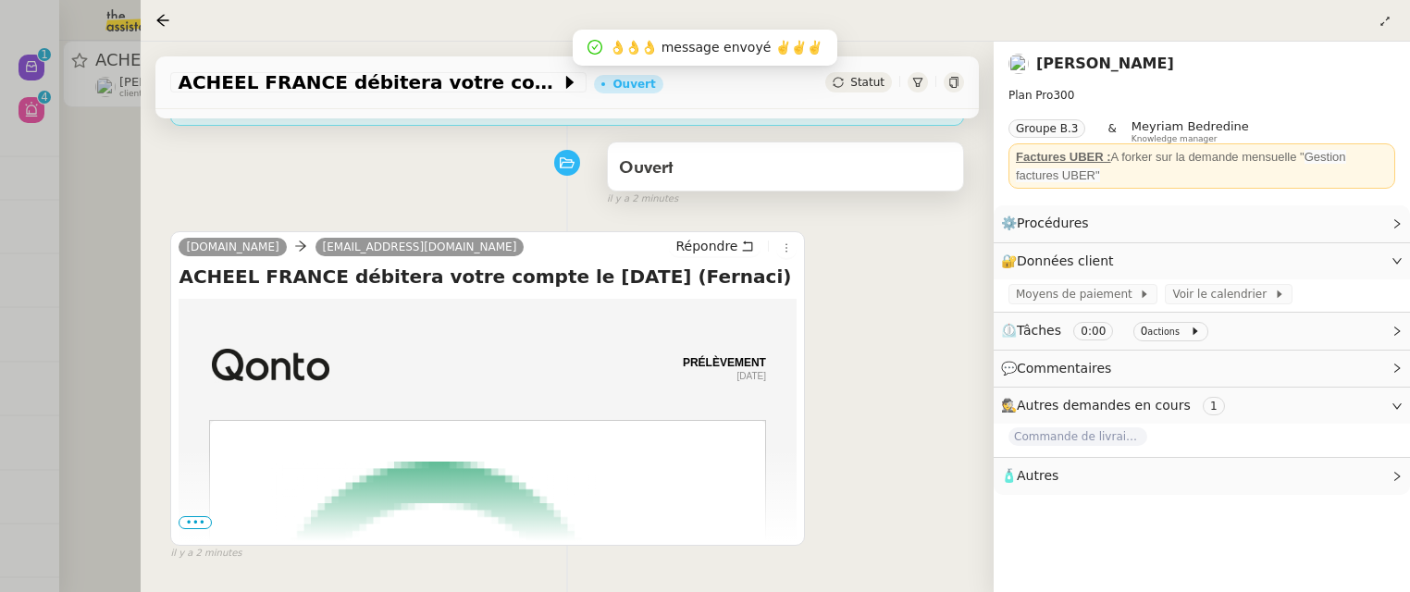
scroll to position [253, 0]
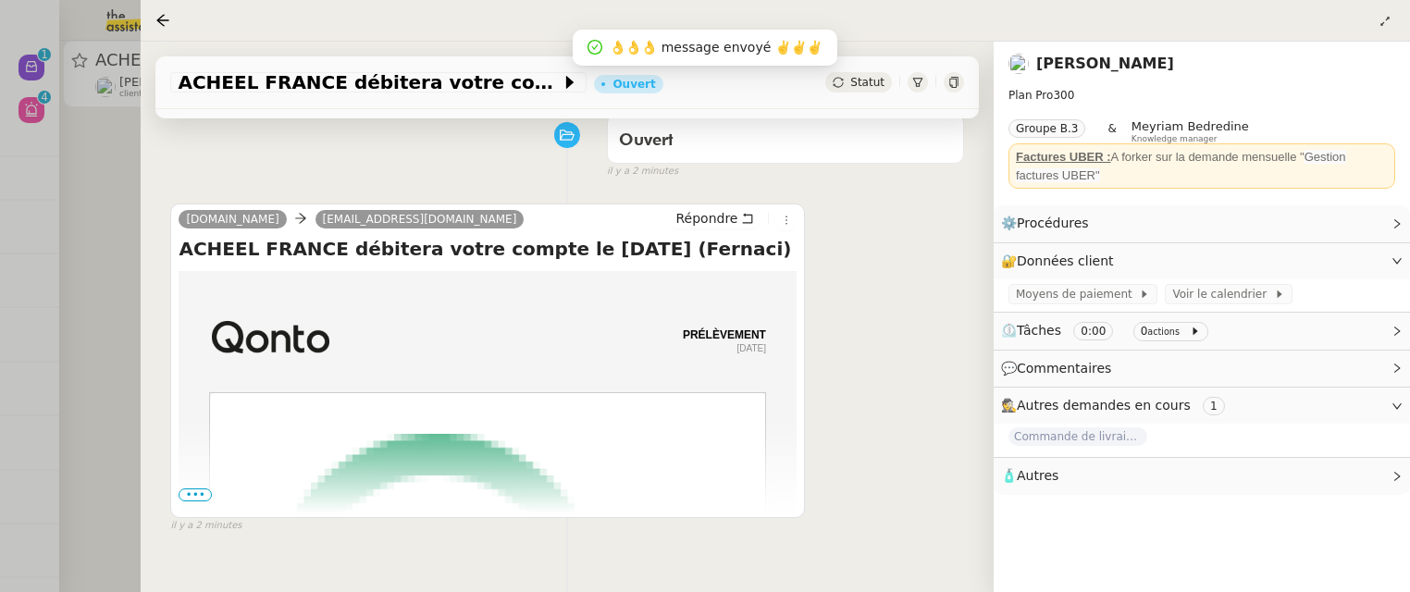
click at [199, 488] on span "•••" at bounding box center [195, 494] width 33 height 13
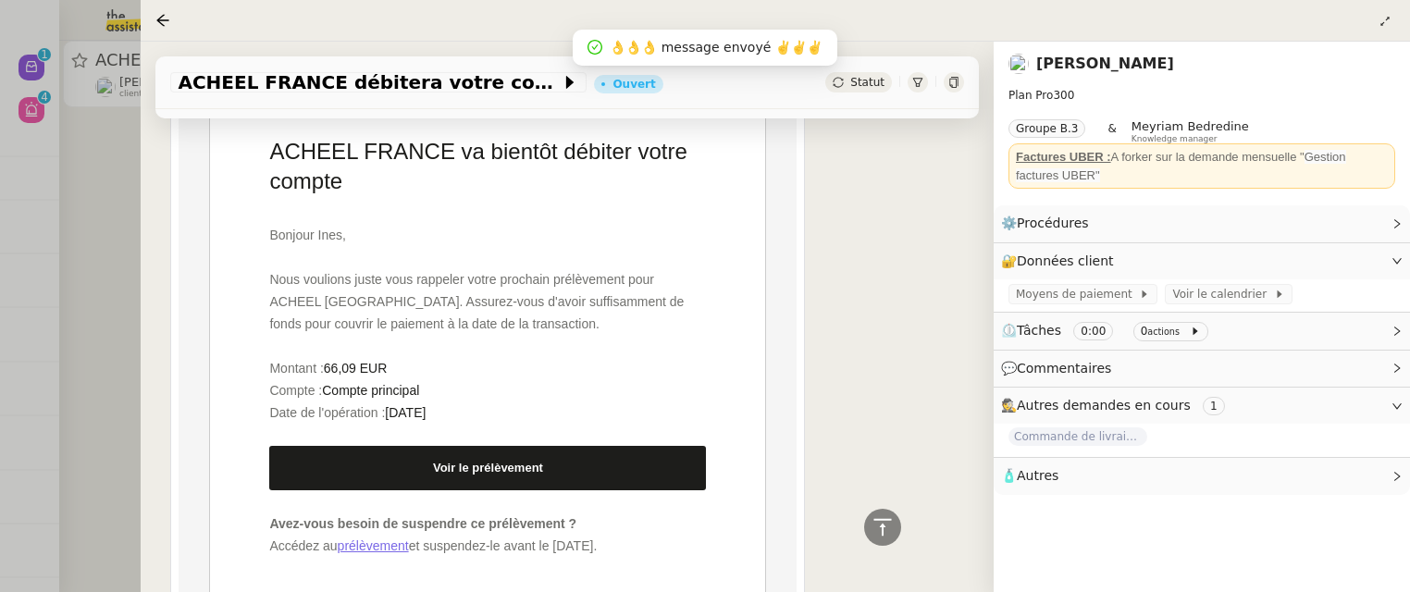
scroll to position [0, 0]
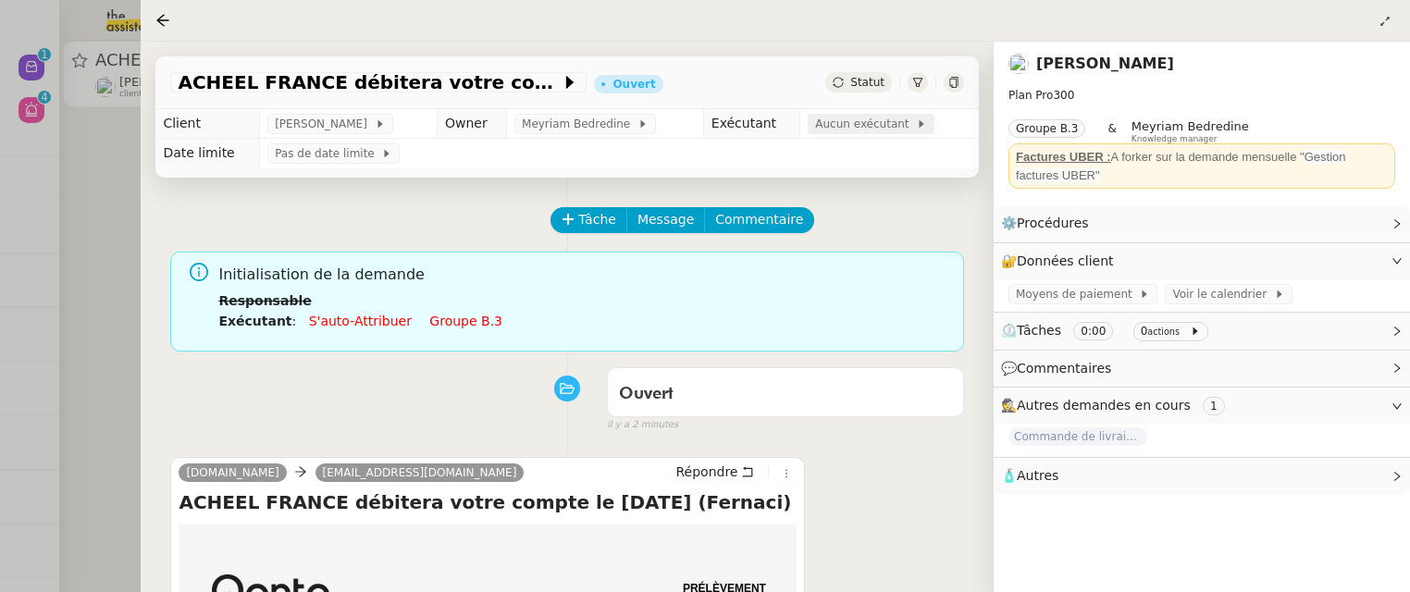
click at [819, 126] on span "Aucun exécutant" at bounding box center [865, 124] width 101 height 19
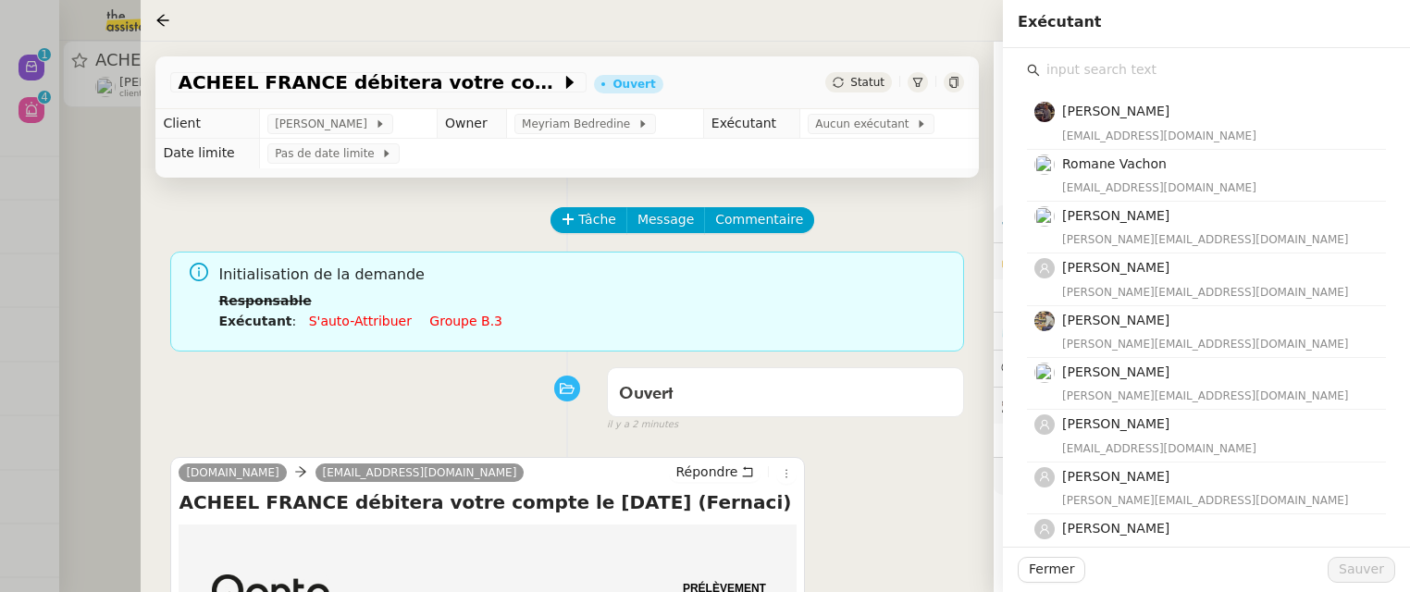
click at [1276, 78] on input "text" at bounding box center [1213, 69] width 346 height 25
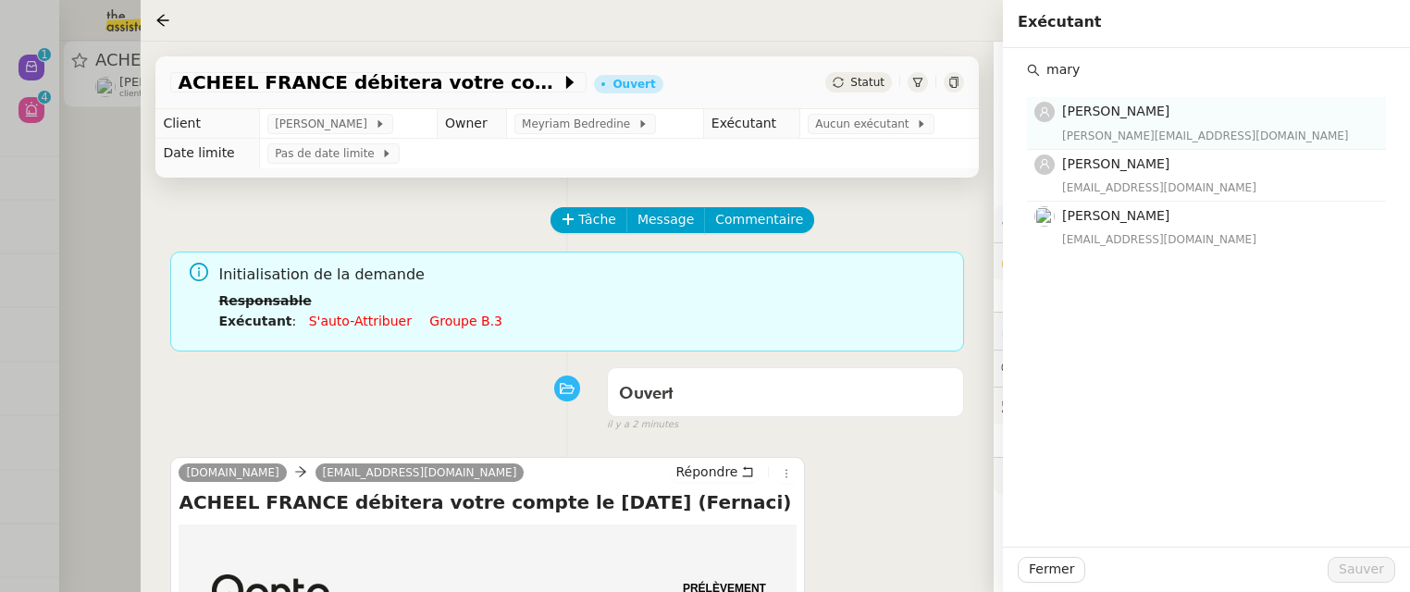
type input "mary"
click at [1321, 113] on h4 "[PERSON_NAME]" at bounding box center [1218, 111] width 313 height 21
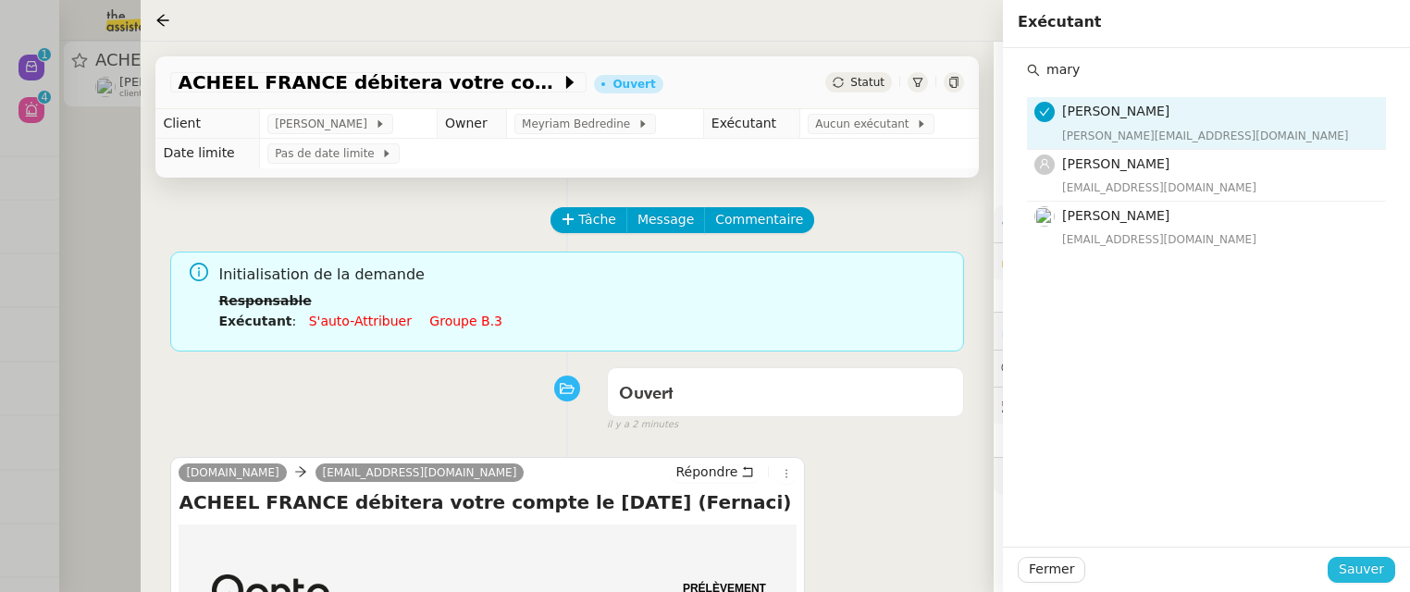
click at [1354, 560] on span "Sauver" at bounding box center [1361, 569] width 45 height 21
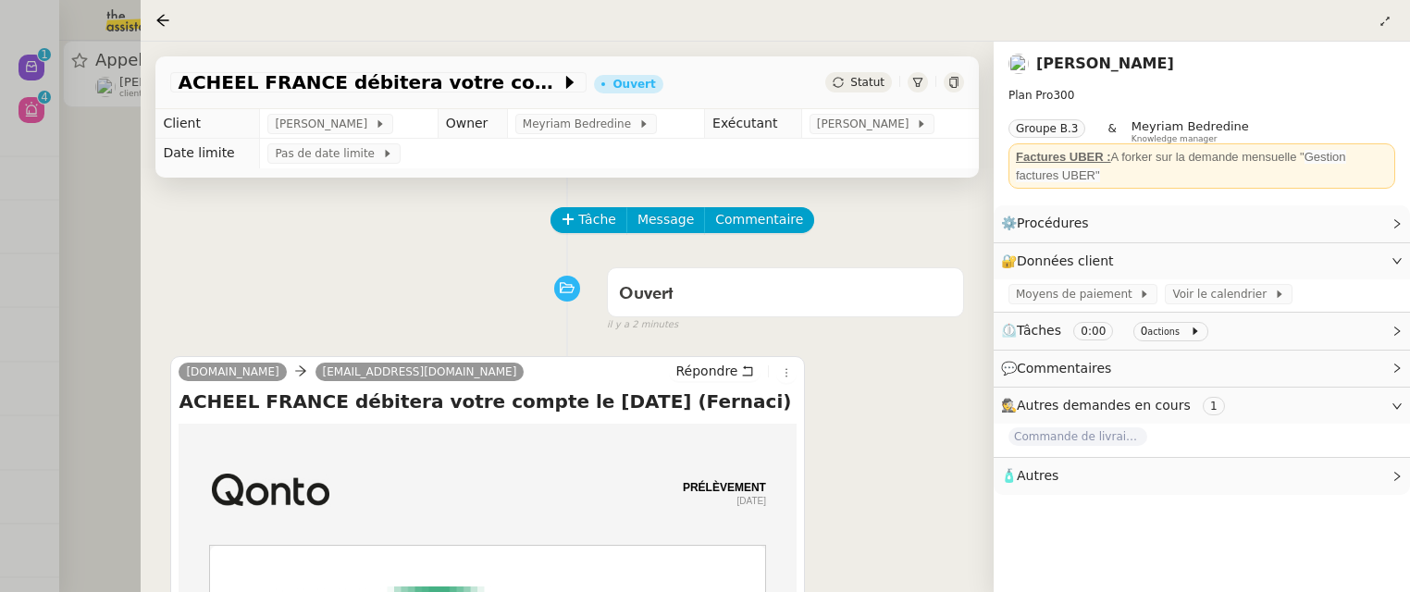
click at [135, 204] on div at bounding box center [705, 296] width 1410 height 592
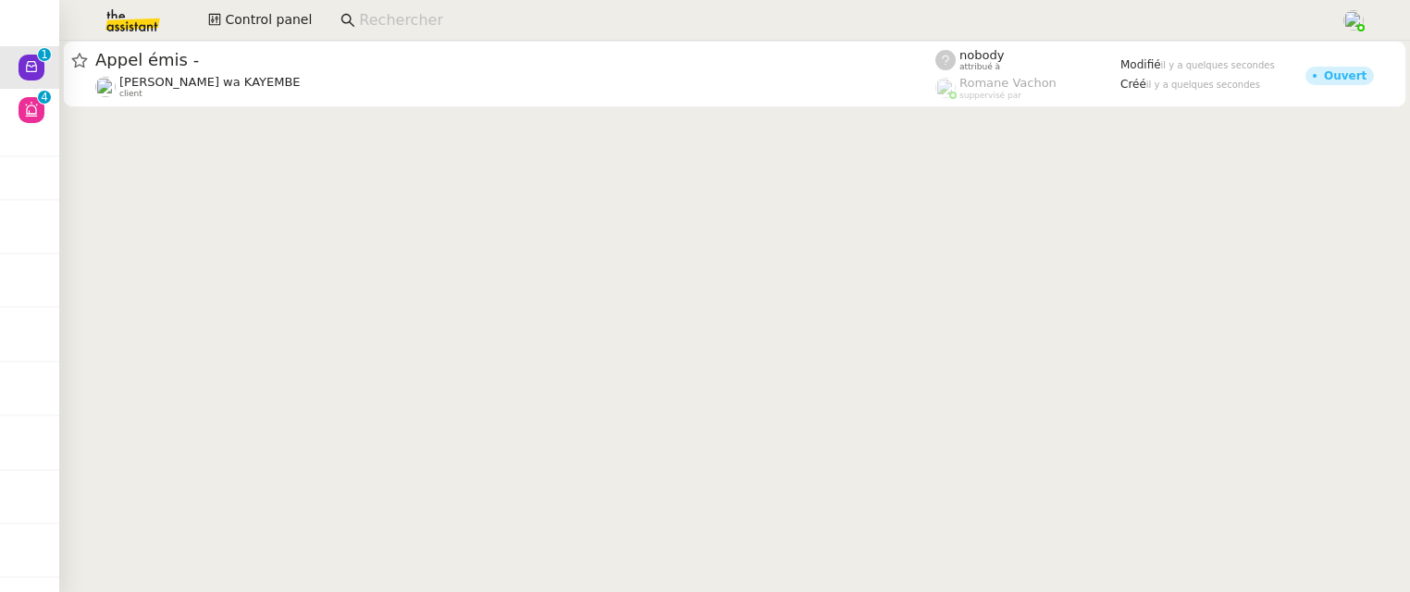
click at [282, 114] on cdk-virtual-scroll-viewport "Appel émis - [PERSON_NAME] wa KAYEMBE client nobody attribué à [PERSON_NAME] su…" at bounding box center [734, 316] width 1351 height 551
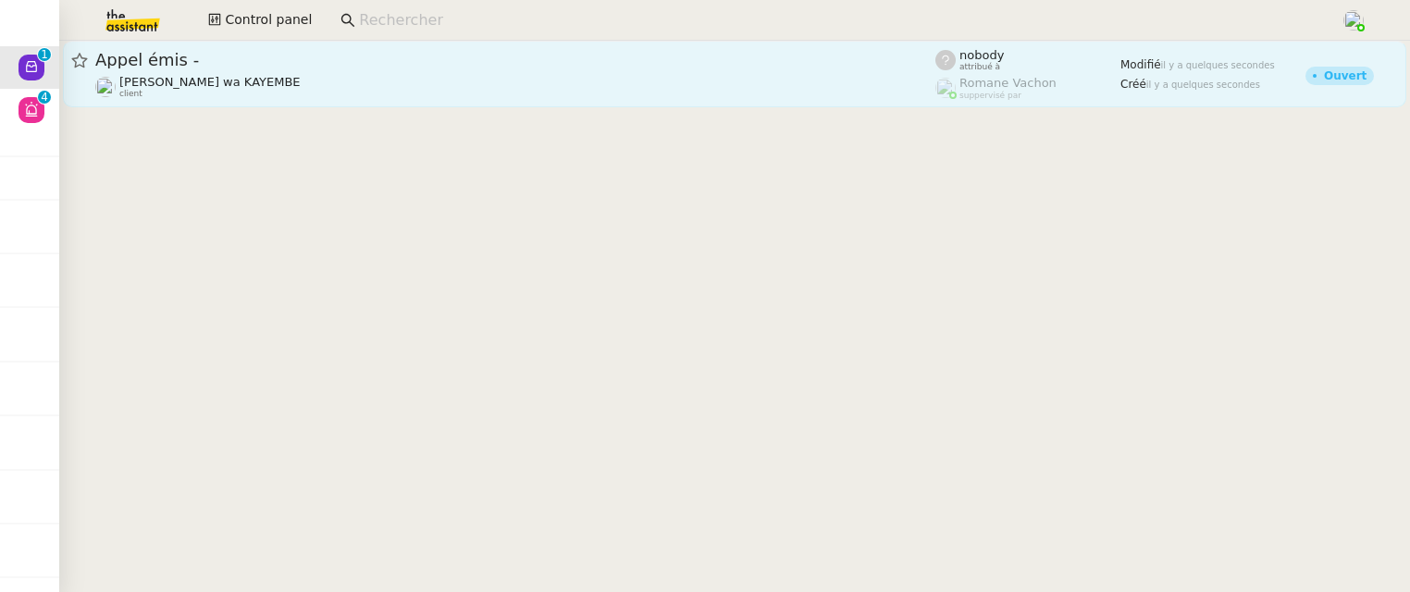
click at [295, 103] on link "Appel émis - [PERSON_NAME] wa KAYEMBE client nobody attribué à [PERSON_NAME] su…" at bounding box center [734, 74] width 1343 height 67
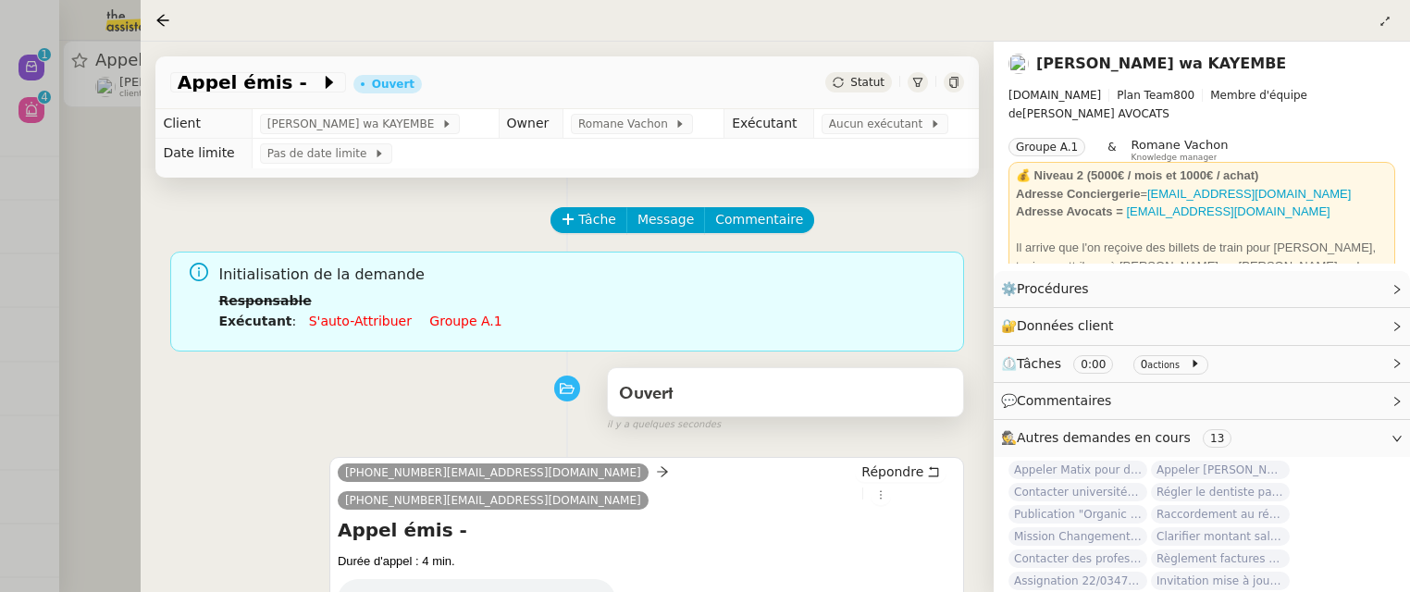
scroll to position [237, 0]
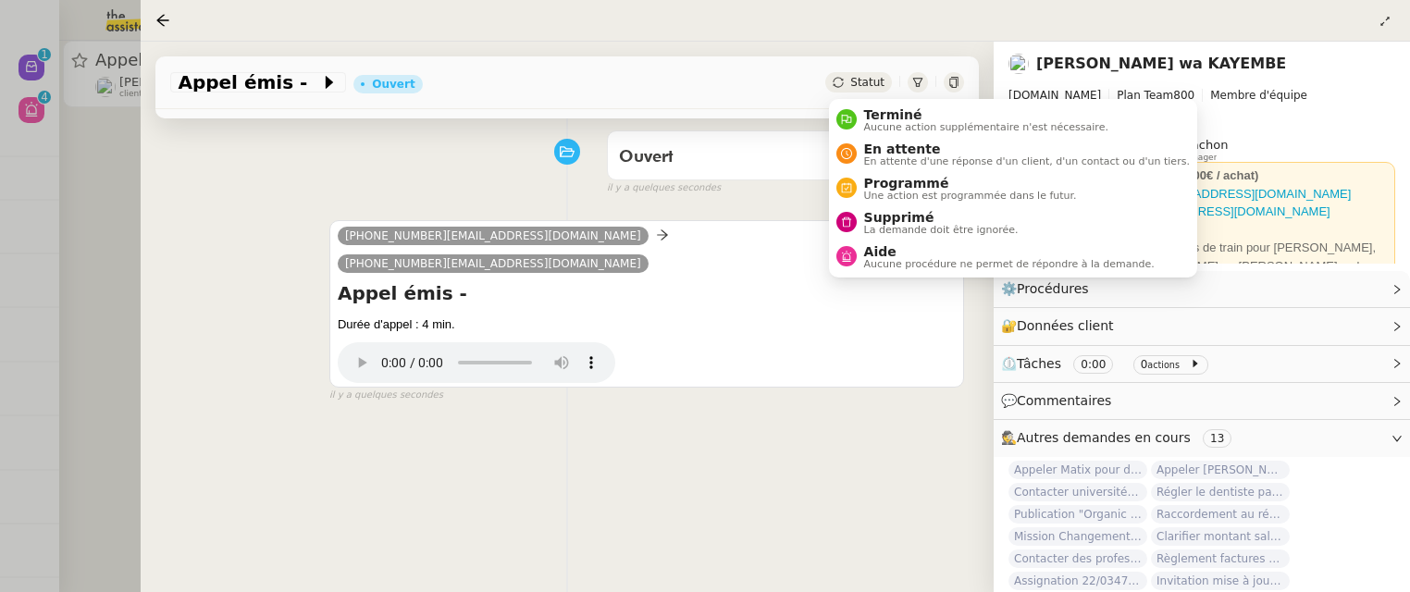
click at [876, 81] on span "Statut" at bounding box center [867, 82] width 34 height 13
click at [921, 226] on span "La demande doit être ignorée." at bounding box center [941, 230] width 155 height 10
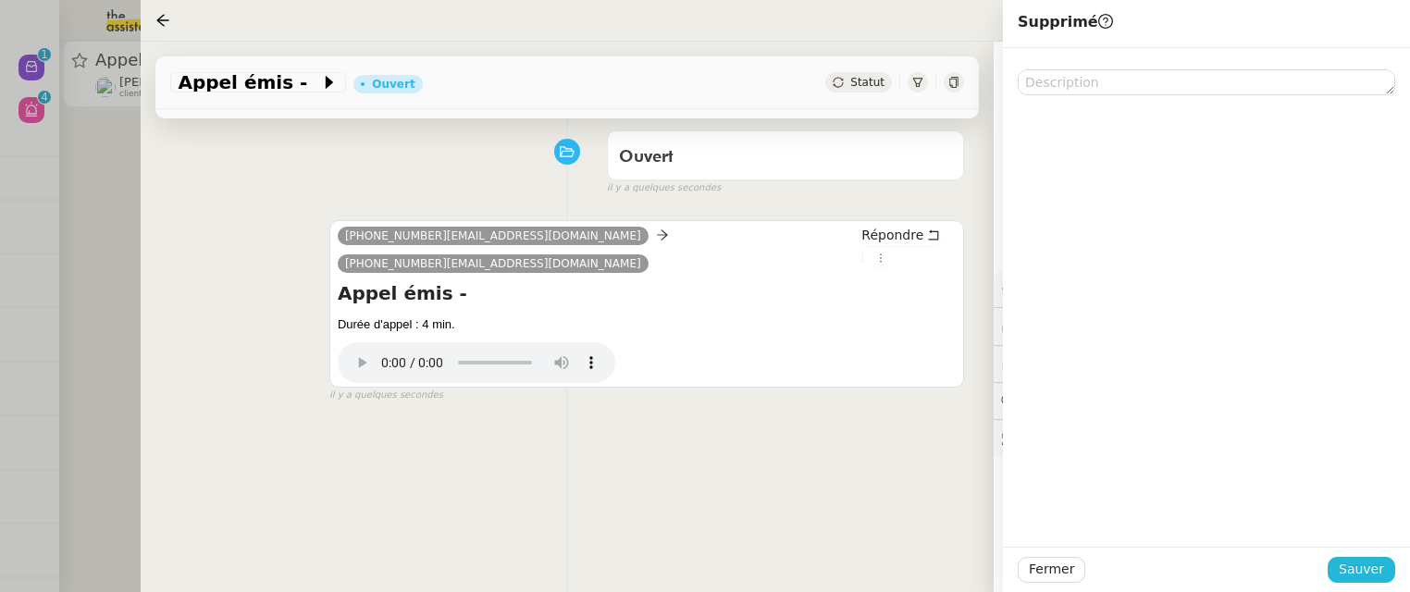
click at [1362, 558] on button "Sauver" at bounding box center [1362, 570] width 68 height 26
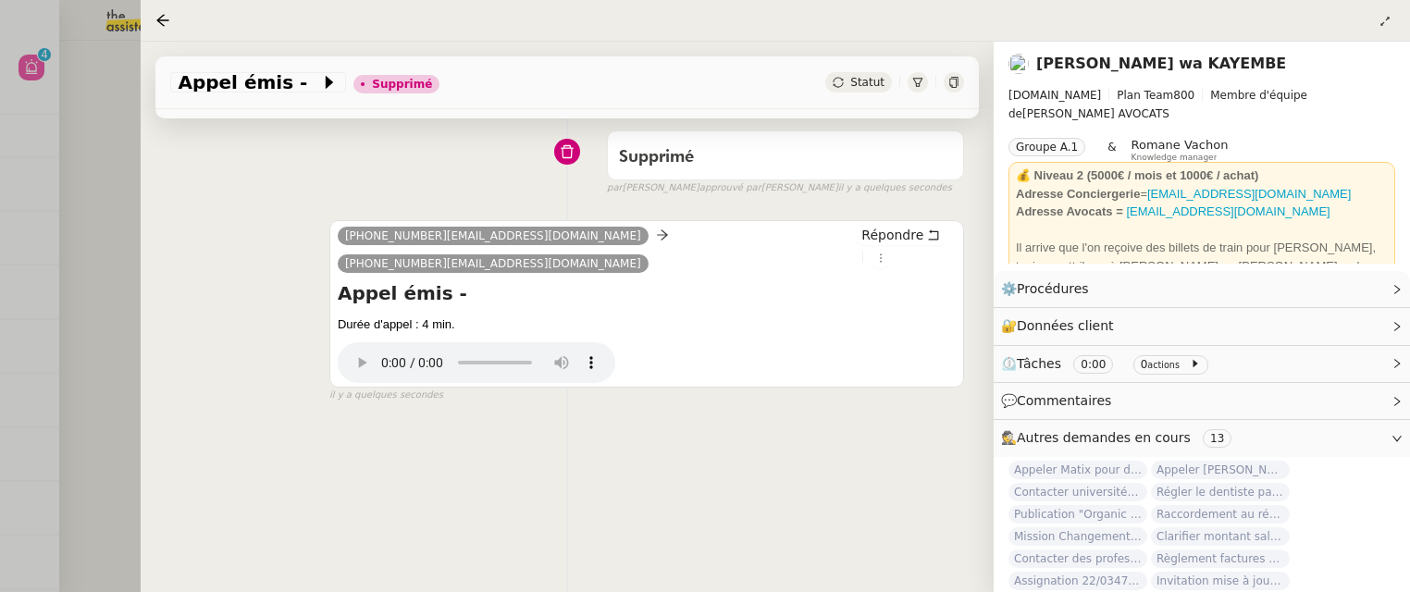
click at [132, 153] on div at bounding box center [705, 296] width 1410 height 592
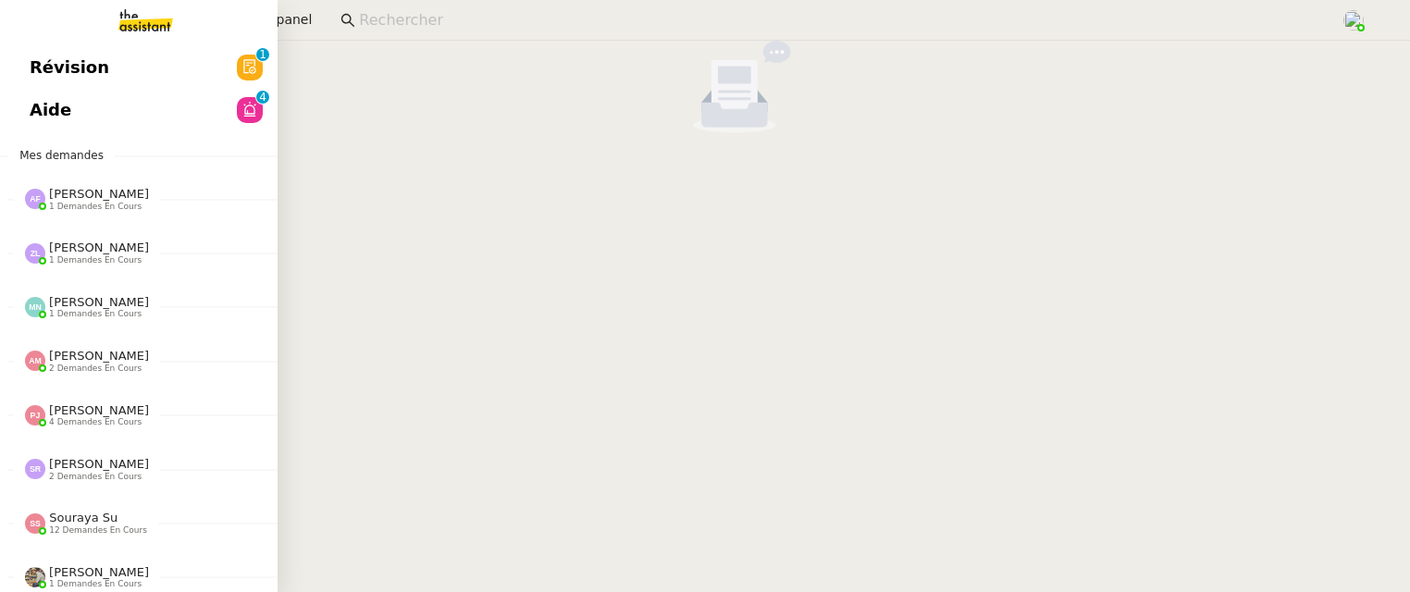
click at [34, 67] on span "Révision" at bounding box center [70, 68] width 80 height 28
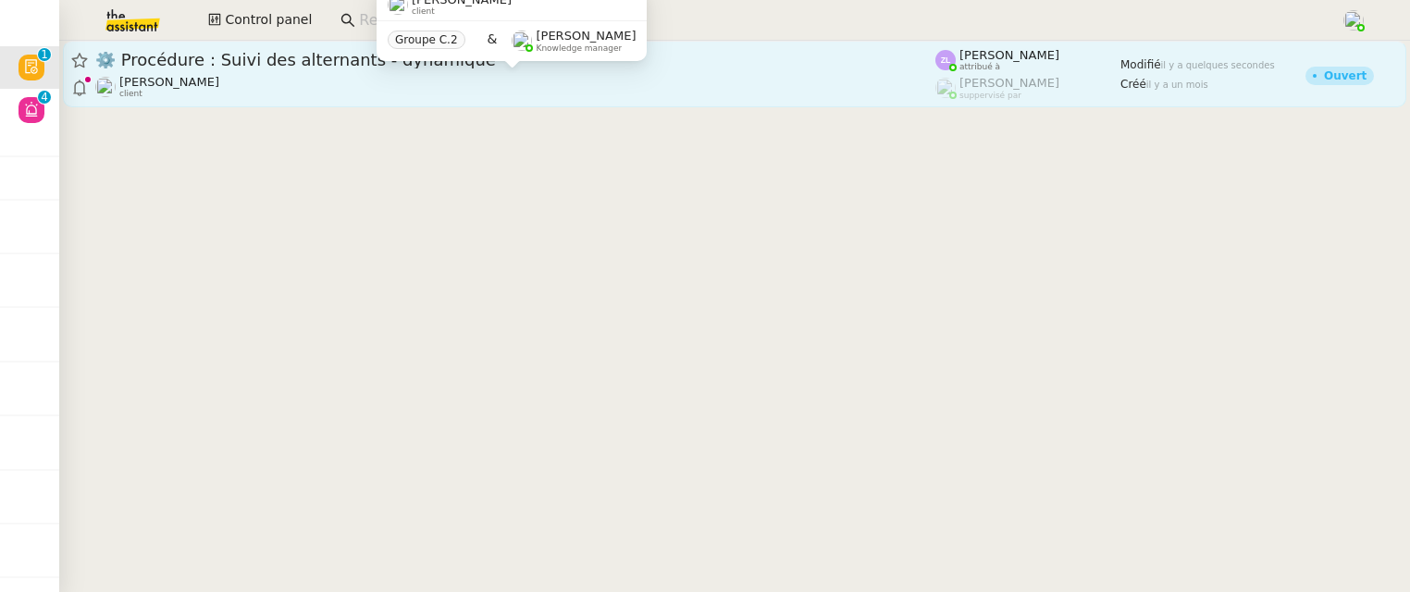
click at [472, 96] on div "[PERSON_NAME] client" at bounding box center [515, 87] width 840 height 24
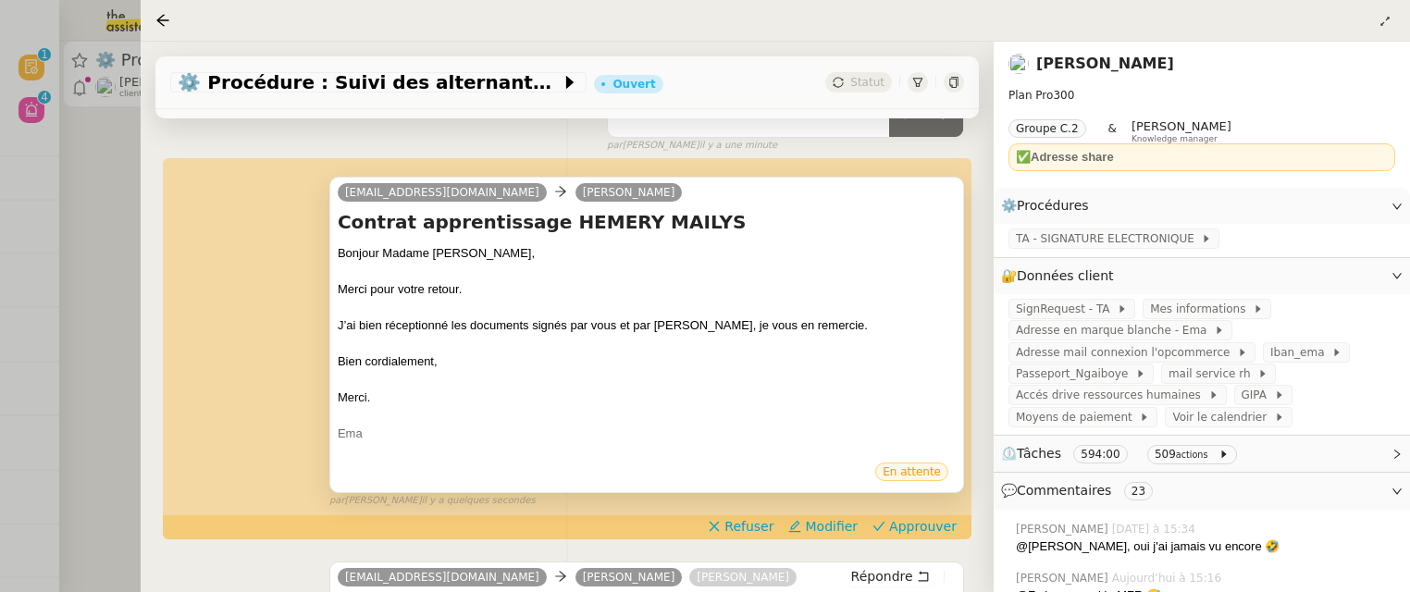
scroll to position [226, 0]
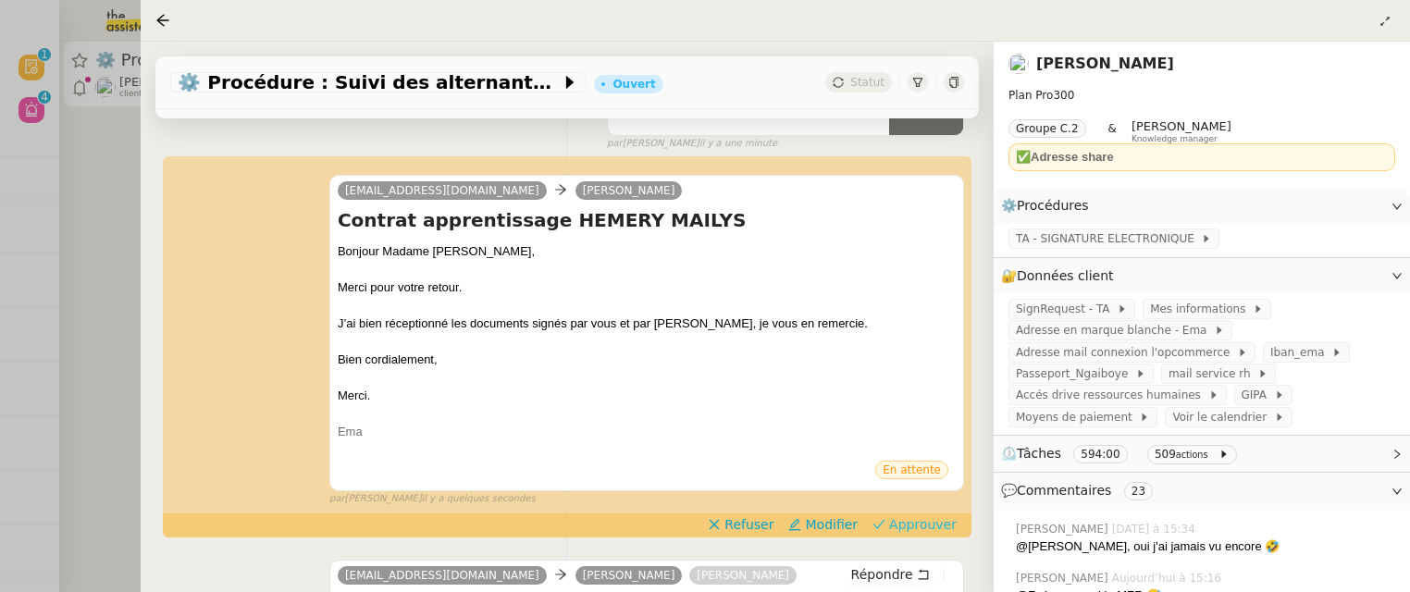
click at [949, 521] on span "Approuver" at bounding box center [923, 524] width 68 height 19
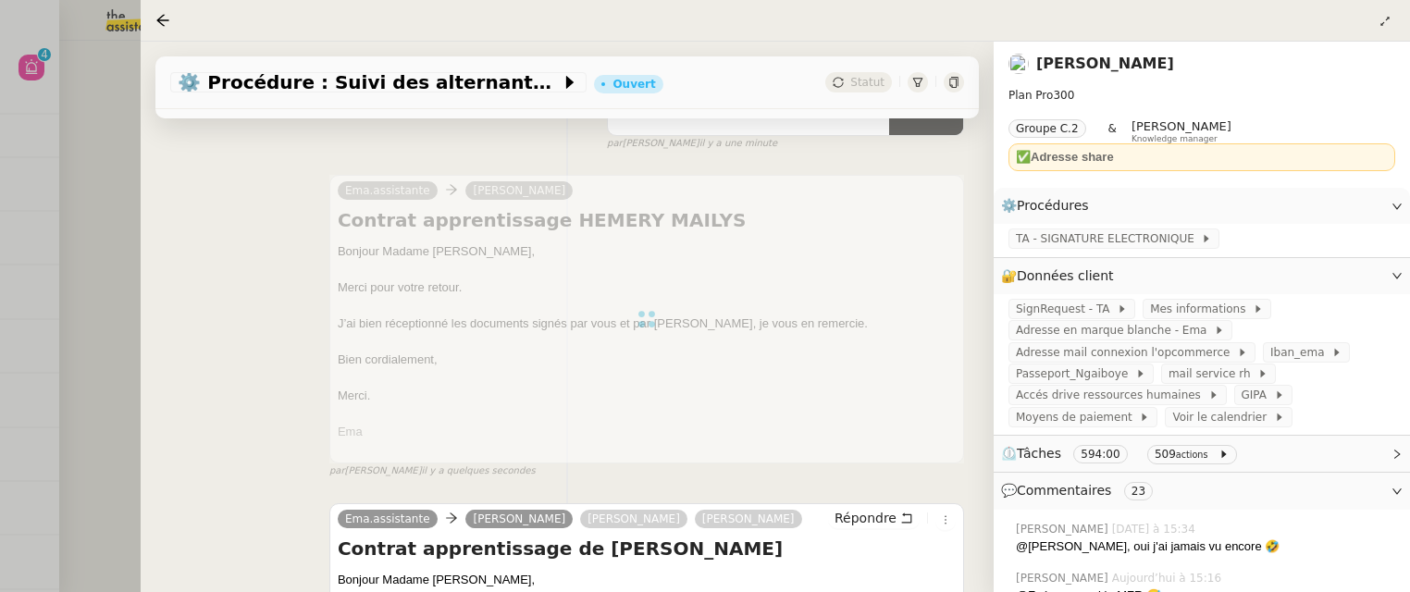
click at [129, 142] on div at bounding box center [705, 296] width 1410 height 592
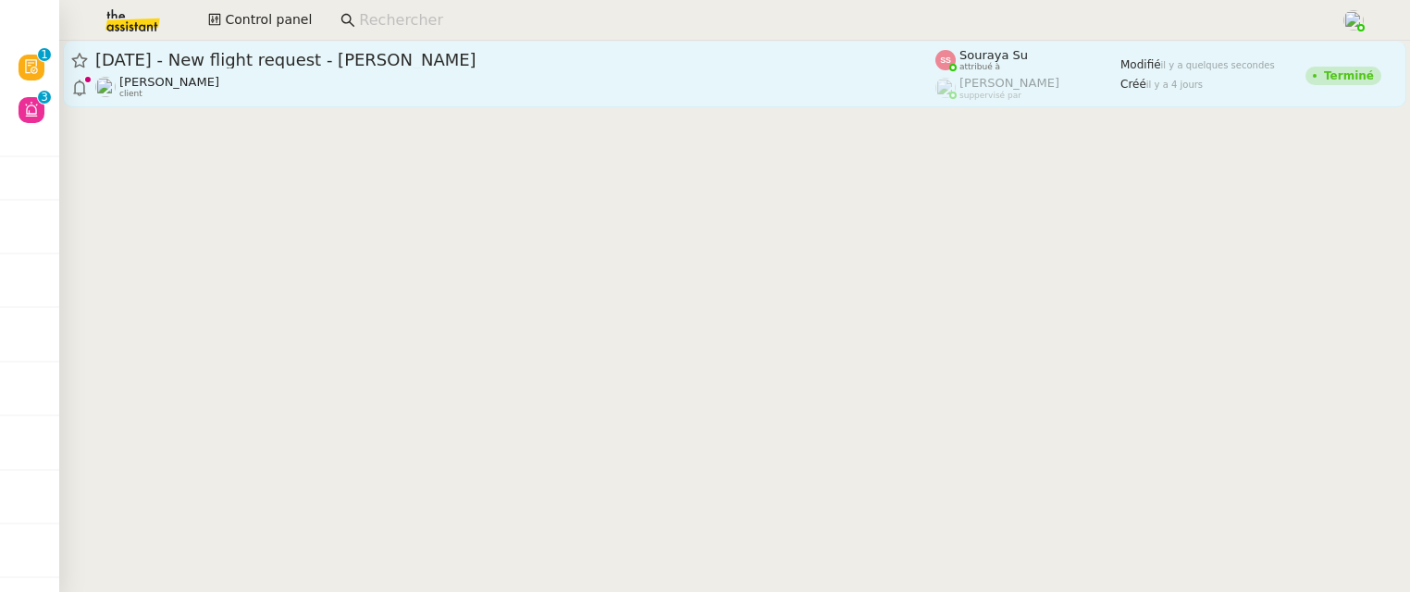
click at [303, 68] on div "[DATE] - New flight request - [PERSON_NAME]" at bounding box center [515, 60] width 840 height 22
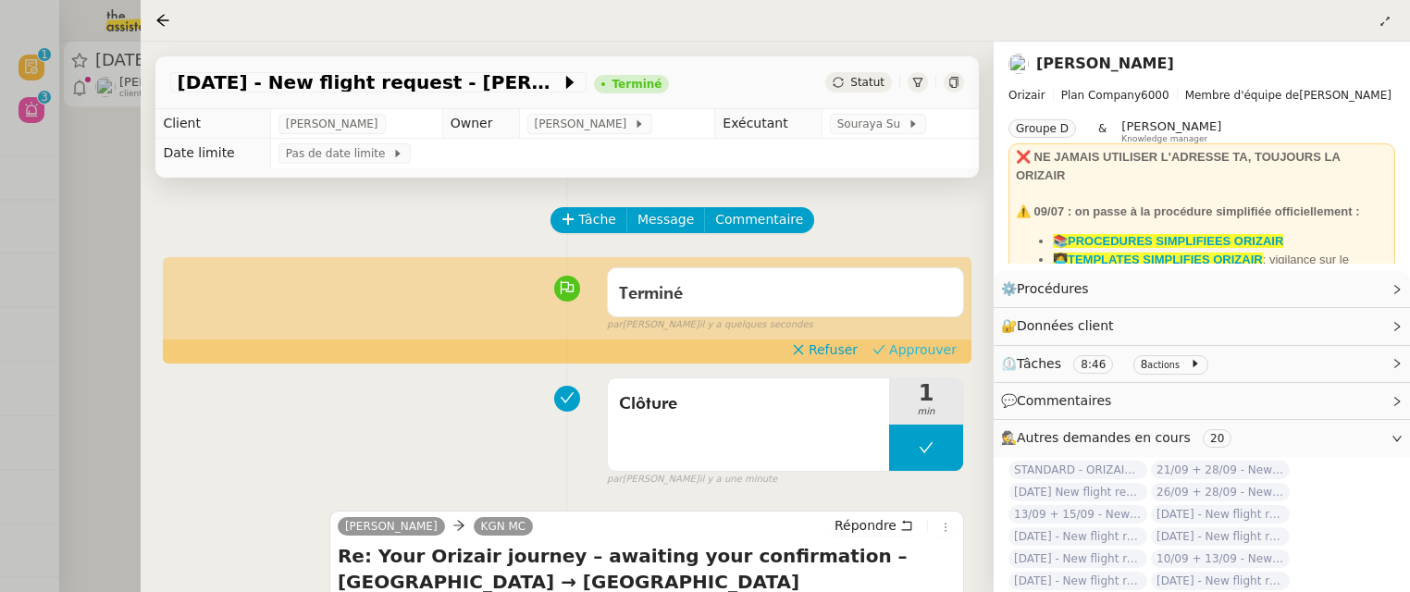
click at [912, 344] on span "Approuver" at bounding box center [923, 349] width 68 height 19
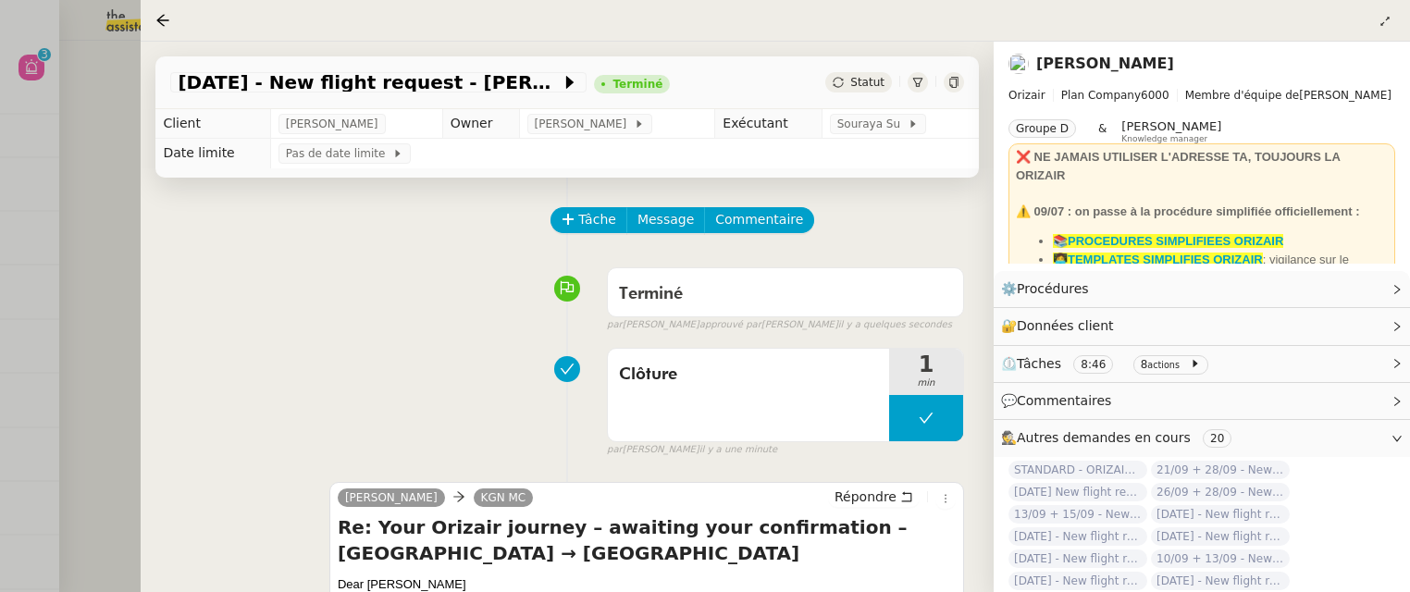
click at [95, 156] on div at bounding box center [705, 296] width 1410 height 592
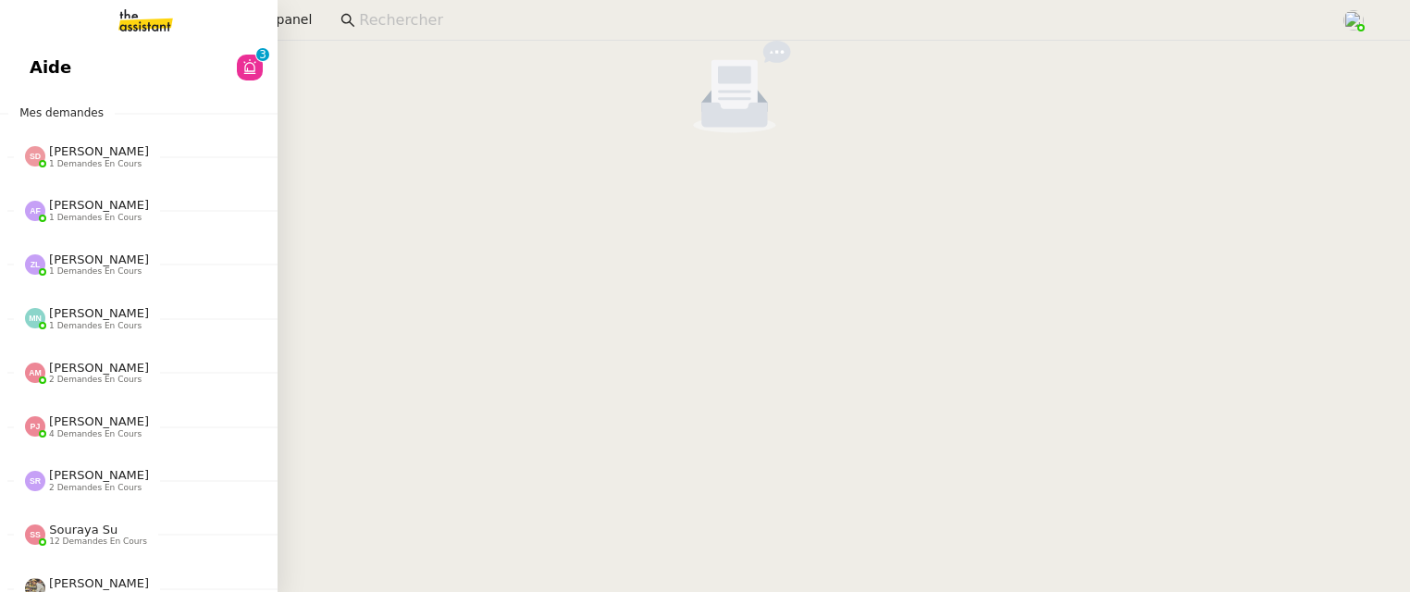
click at [31, 62] on span "Aide" at bounding box center [51, 68] width 42 height 28
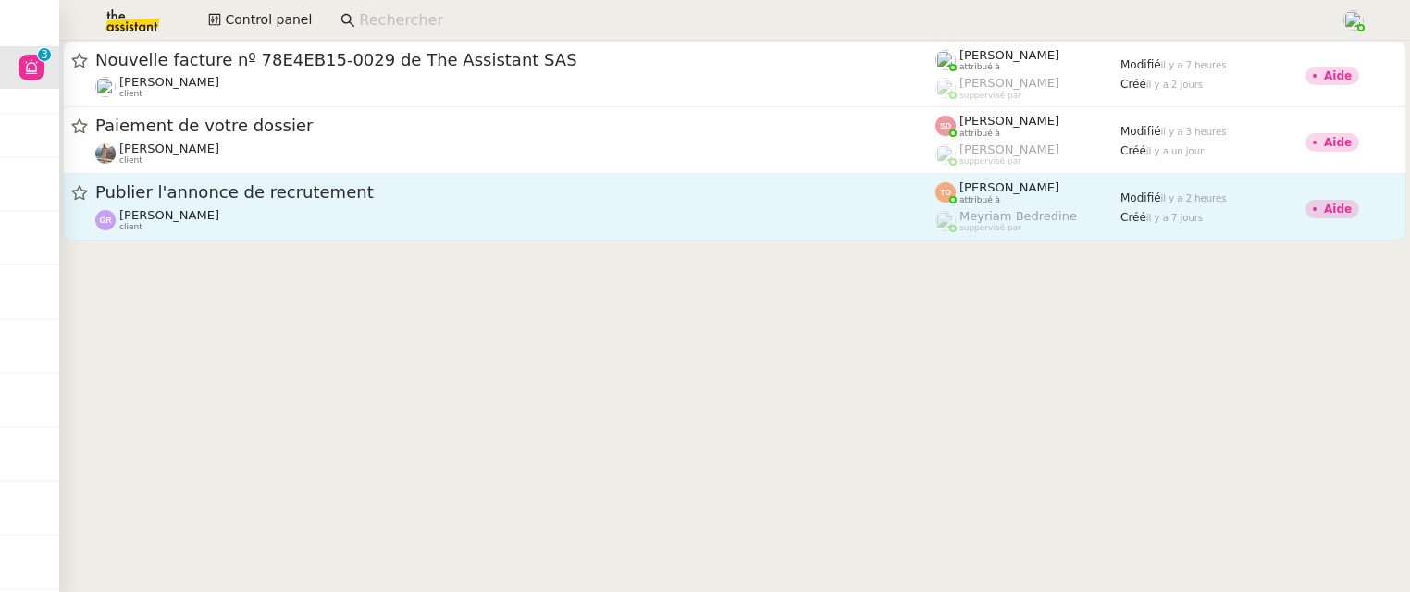
click at [718, 233] on link "Publier l'annonce de recrutement [PERSON_NAME] client [PERSON_NAME] attribué à …" at bounding box center [734, 207] width 1343 height 67
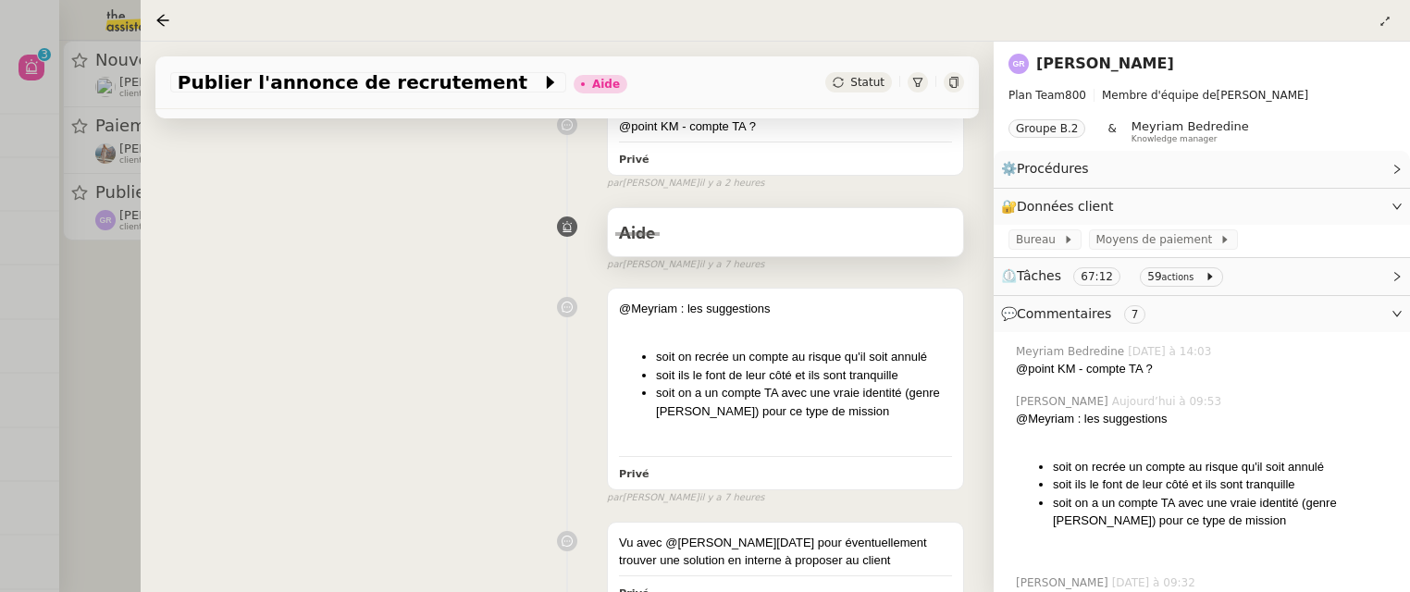
scroll to position [281, 0]
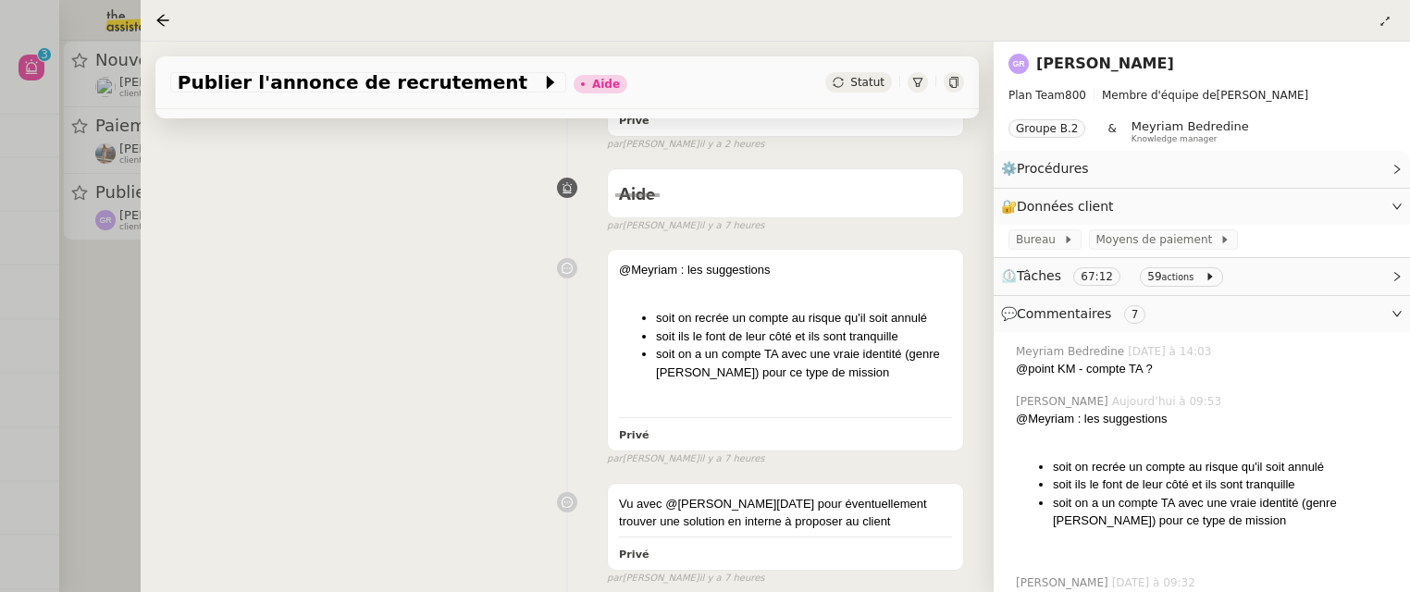
click at [89, 320] on div at bounding box center [705, 296] width 1410 height 592
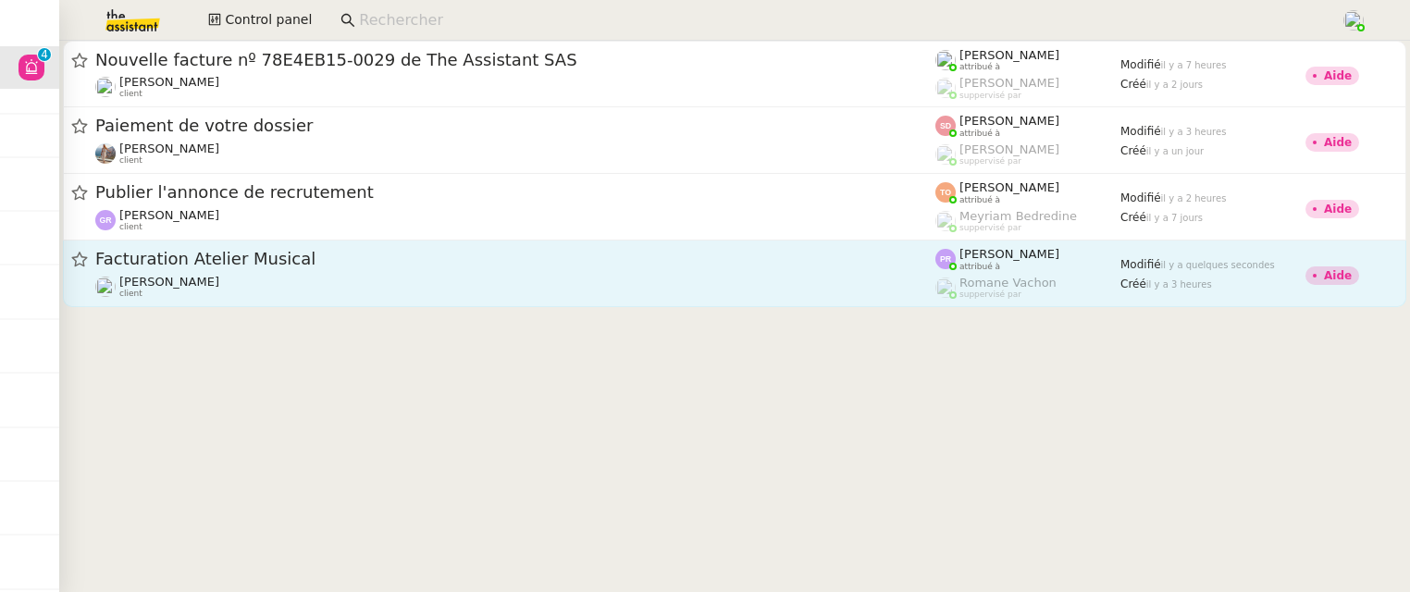
click at [201, 256] on span "Facturation Atelier Musical" at bounding box center [515, 259] width 840 height 17
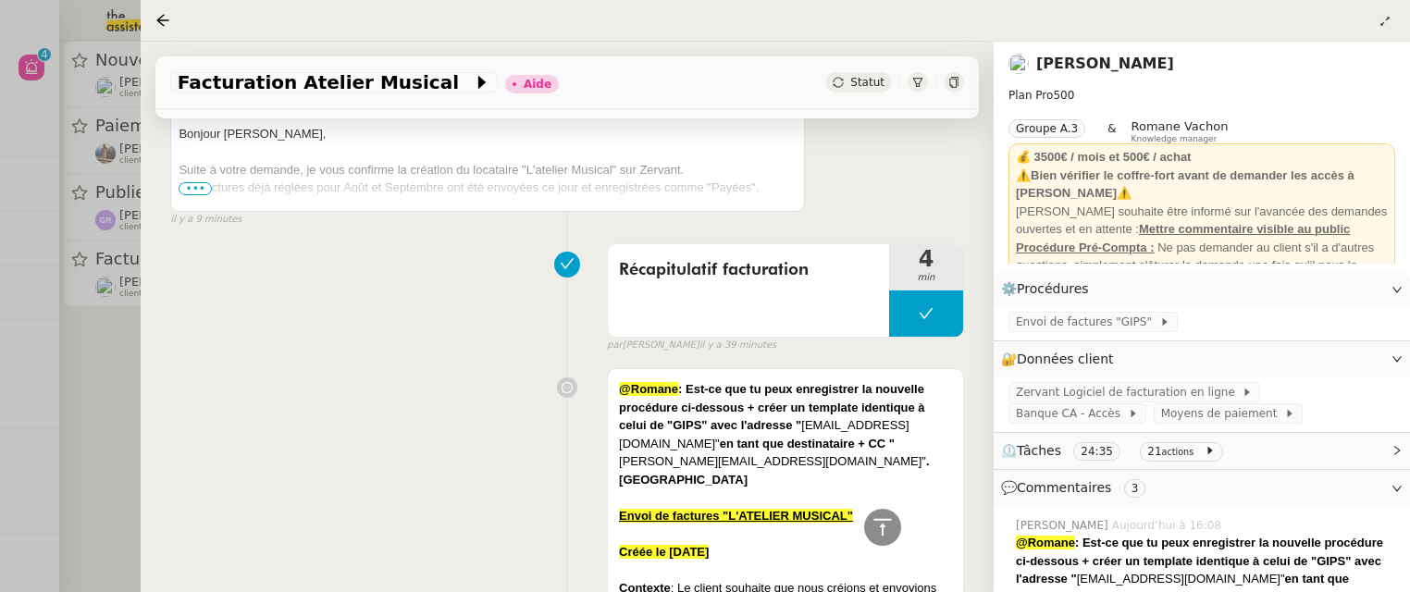
scroll to position [611, 0]
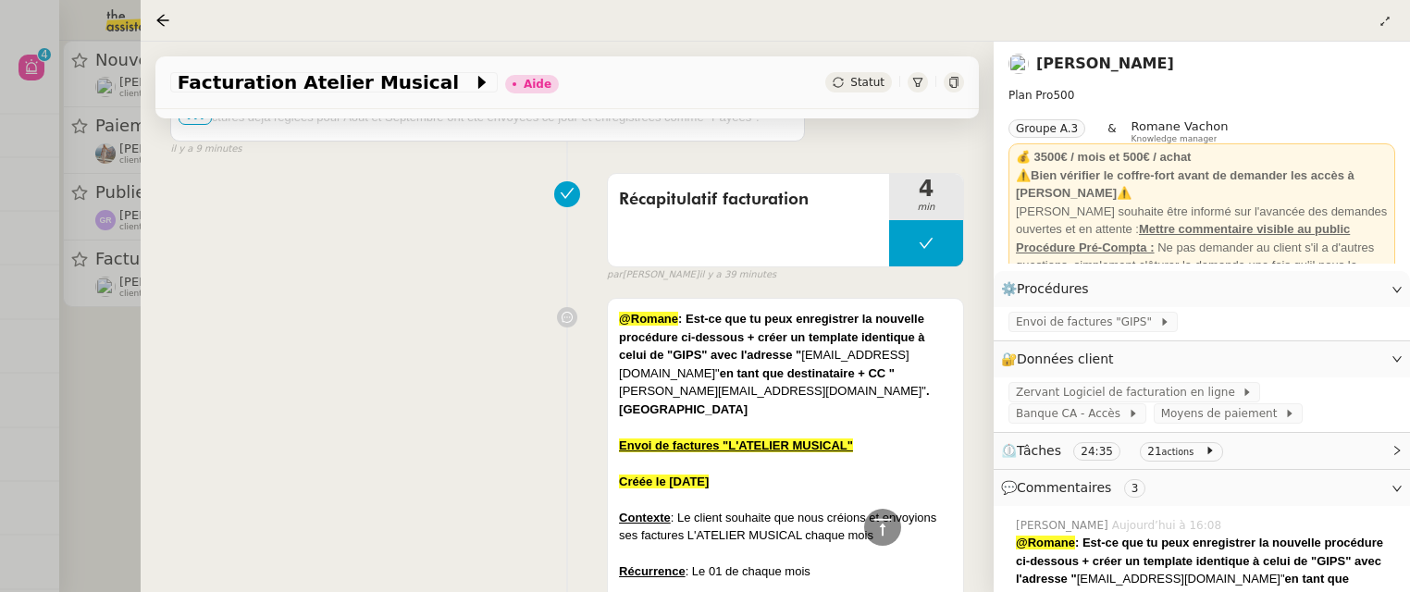
click at [122, 340] on div at bounding box center [705, 296] width 1410 height 592
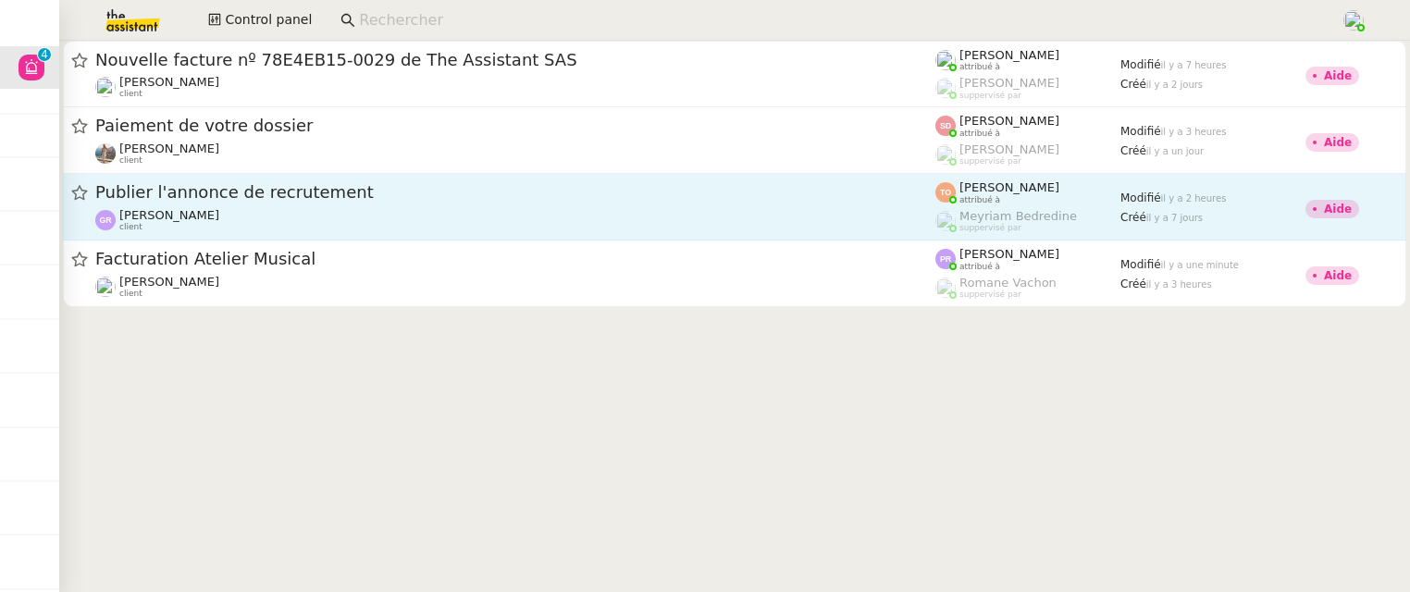
click at [435, 213] on div "[PERSON_NAME] client" at bounding box center [515, 220] width 840 height 24
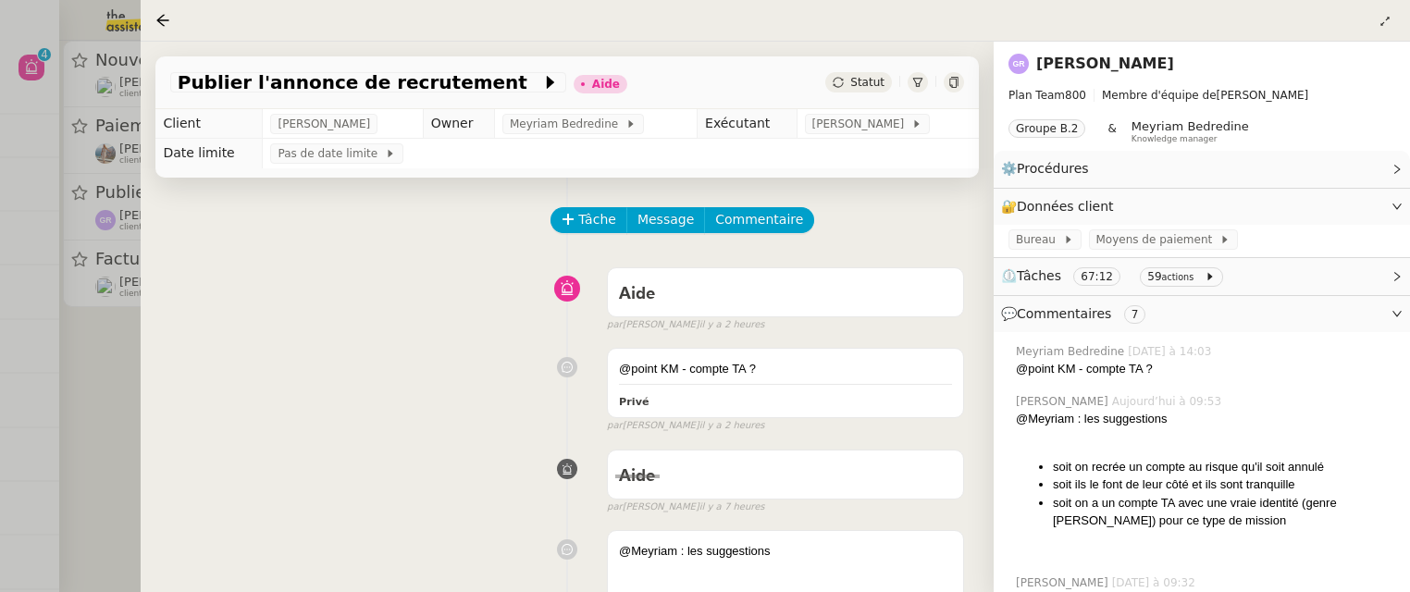
click at [86, 340] on div at bounding box center [705, 296] width 1410 height 592
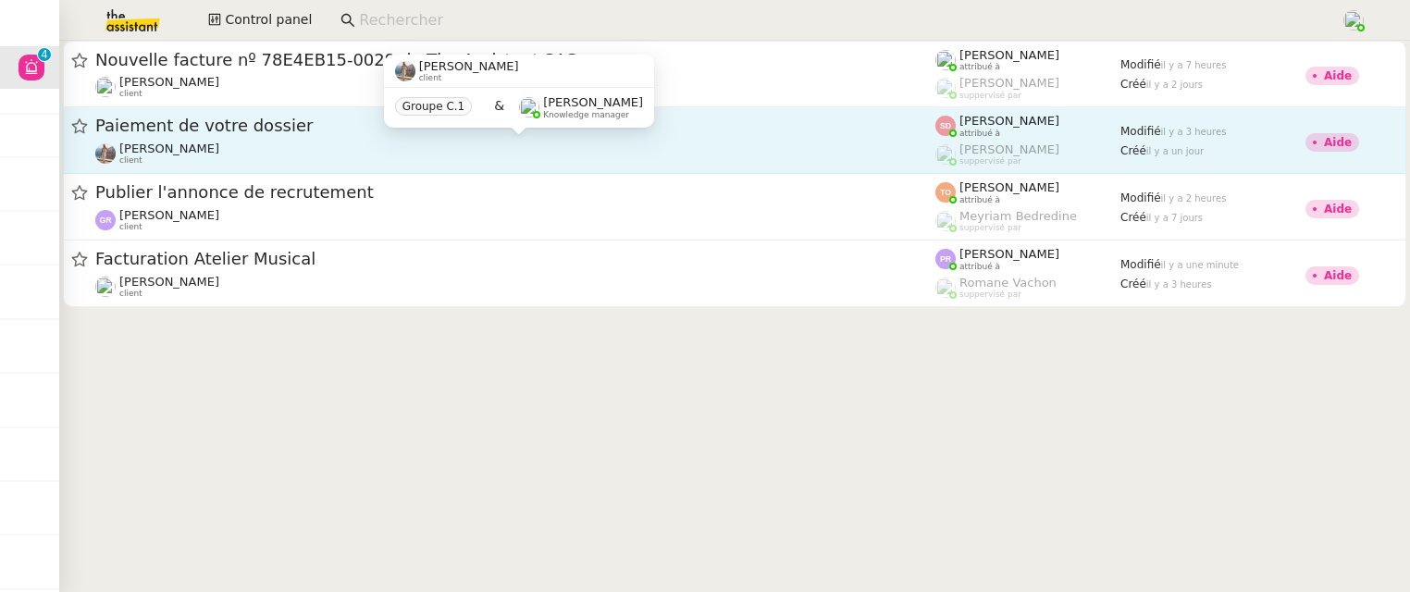
click at [341, 150] on div "[PERSON_NAME] client" at bounding box center [515, 154] width 840 height 24
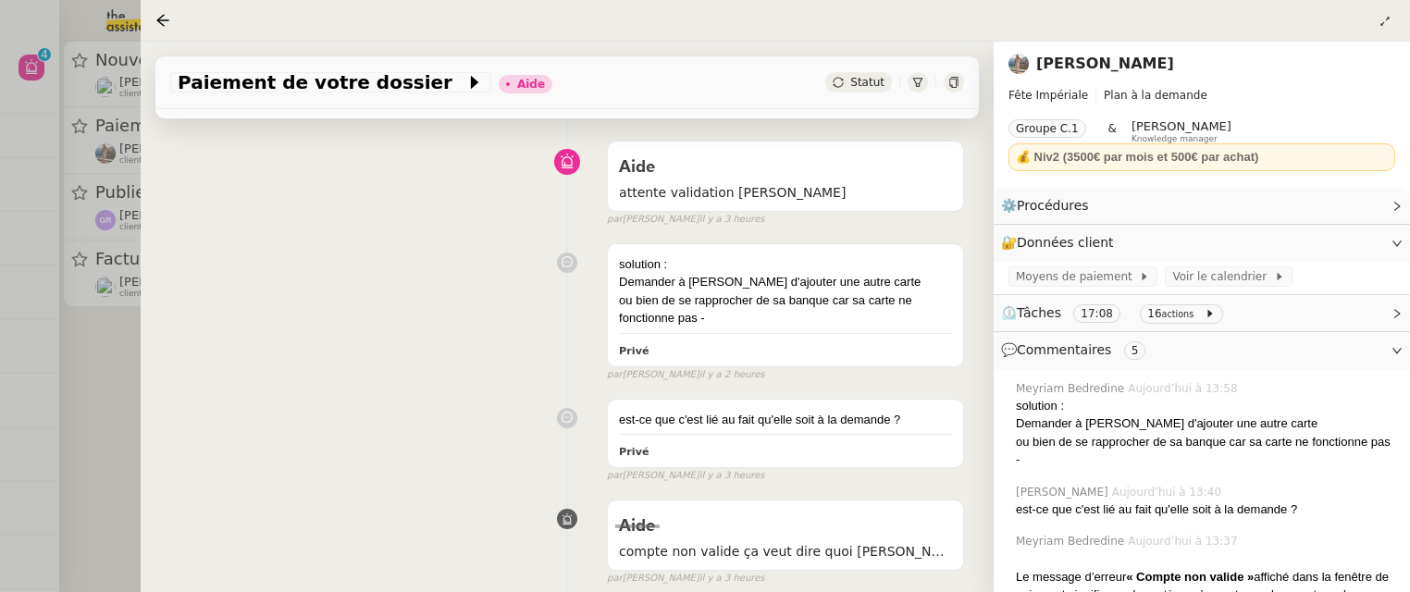
scroll to position [128, 0]
click at [166, 16] on icon at bounding box center [162, 20] width 15 height 15
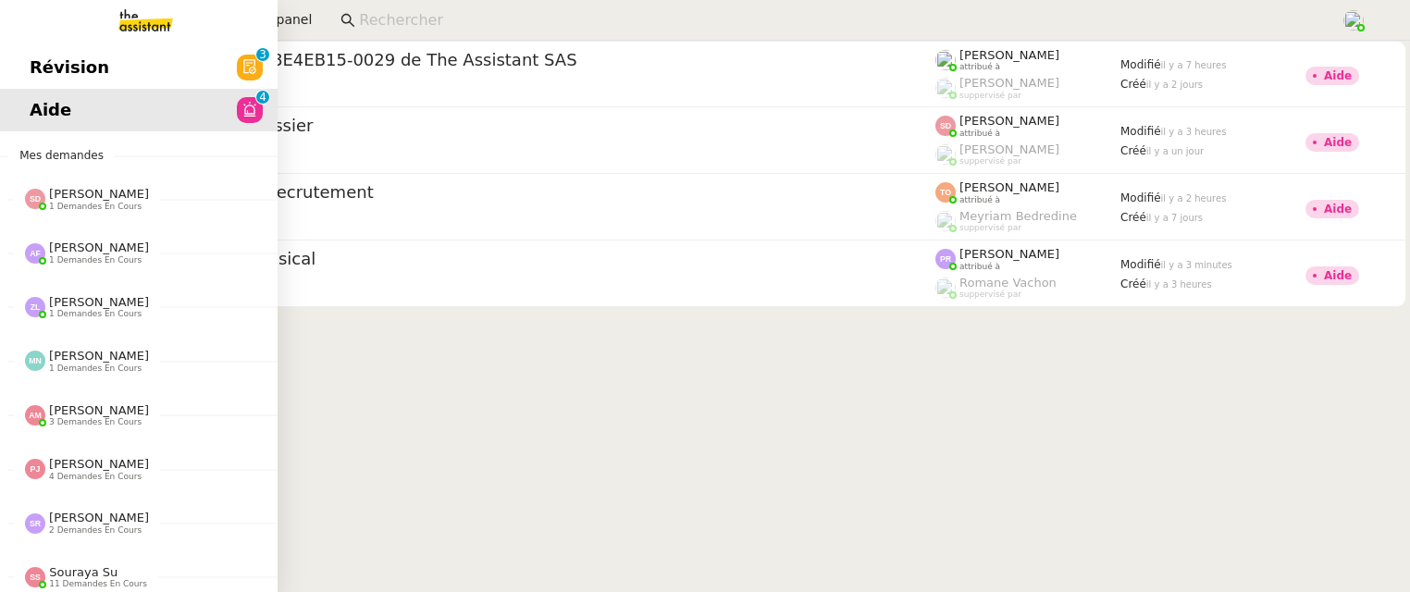
click at [26, 46] on link "Révision 0 1 2 3 4 5 6 7 8 9" at bounding box center [139, 67] width 278 height 43
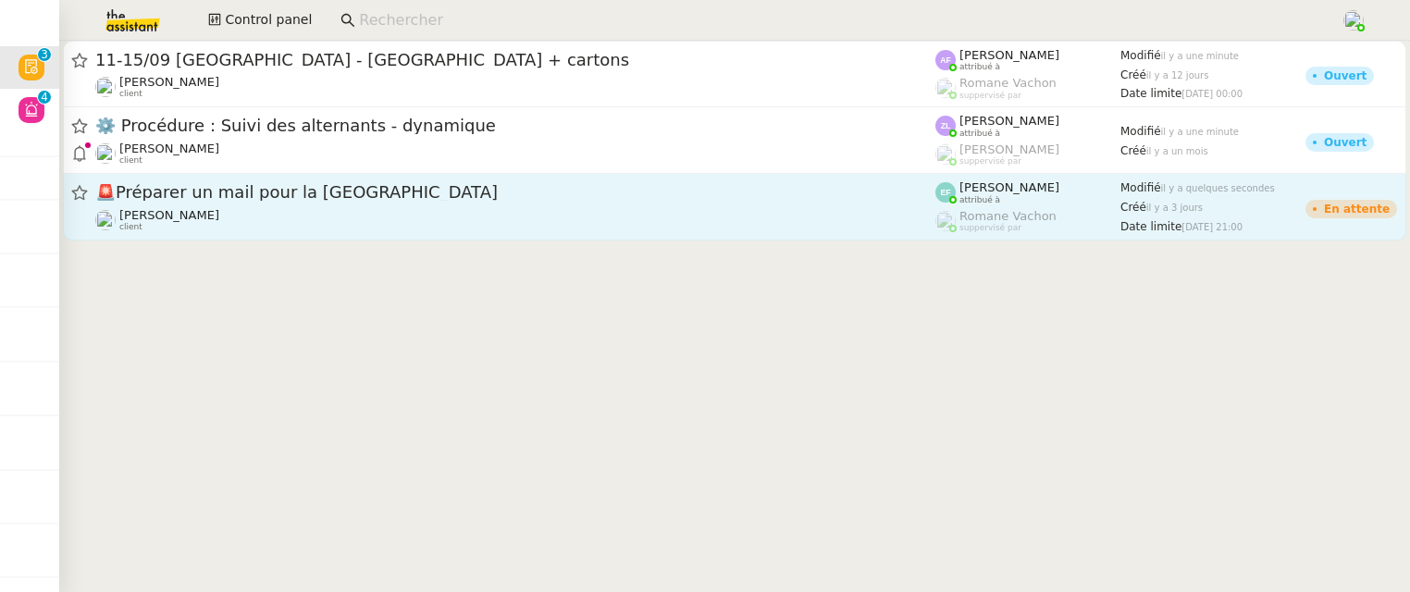
click at [453, 203] on div "🚨 Préparer un mail pour la [GEOGRAPHIC_DATA]" at bounding box center [515, 192] width 840 height 23
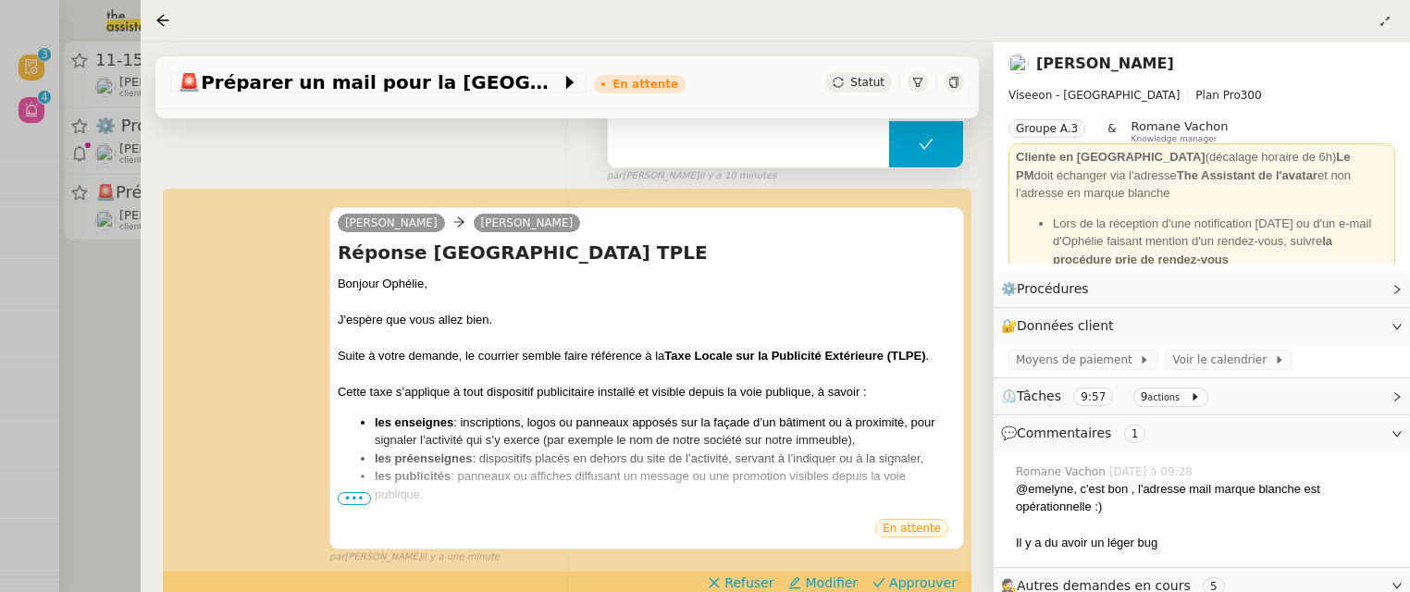
scroll to position [298, 0]
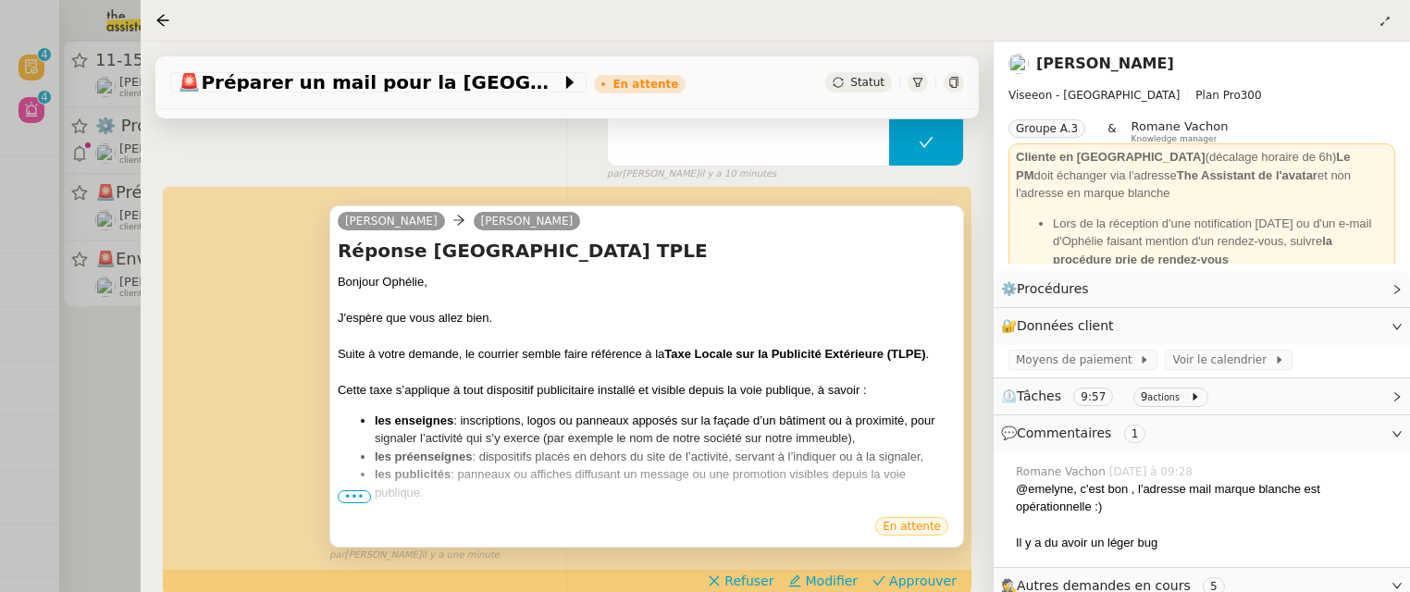
click at [354, 491] on span "•••" at bounding box center [354, 496] width 33 height 13
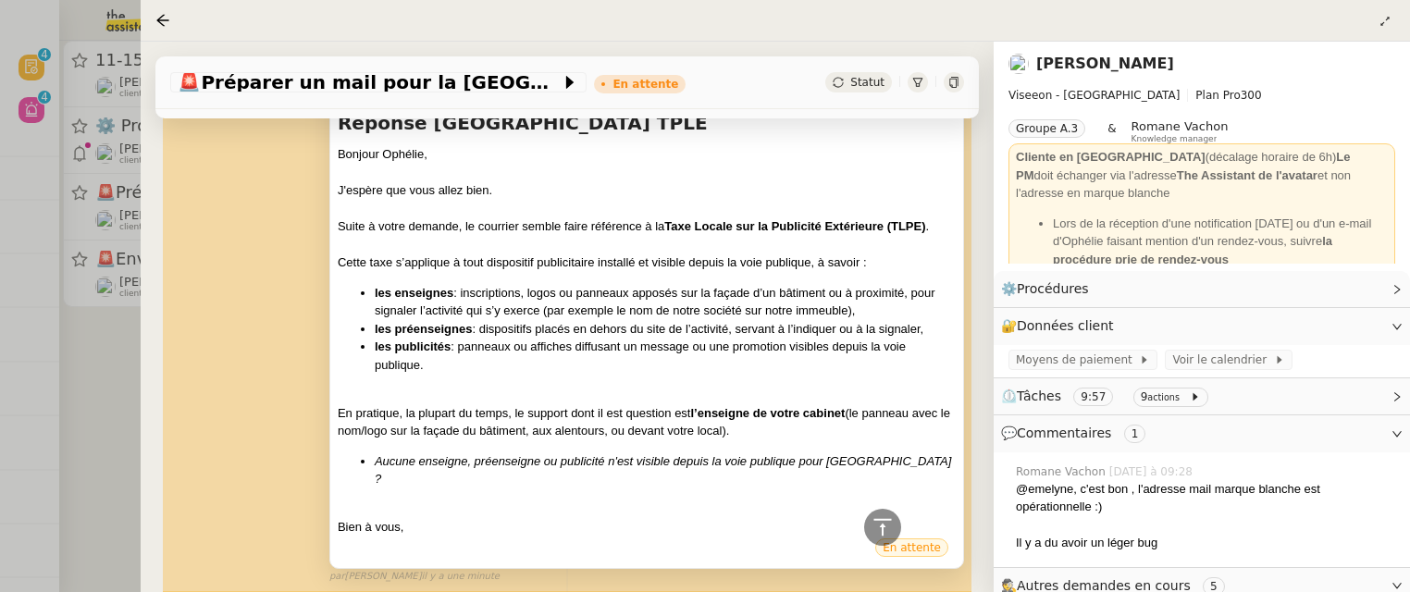
scroll to position [429, 0]
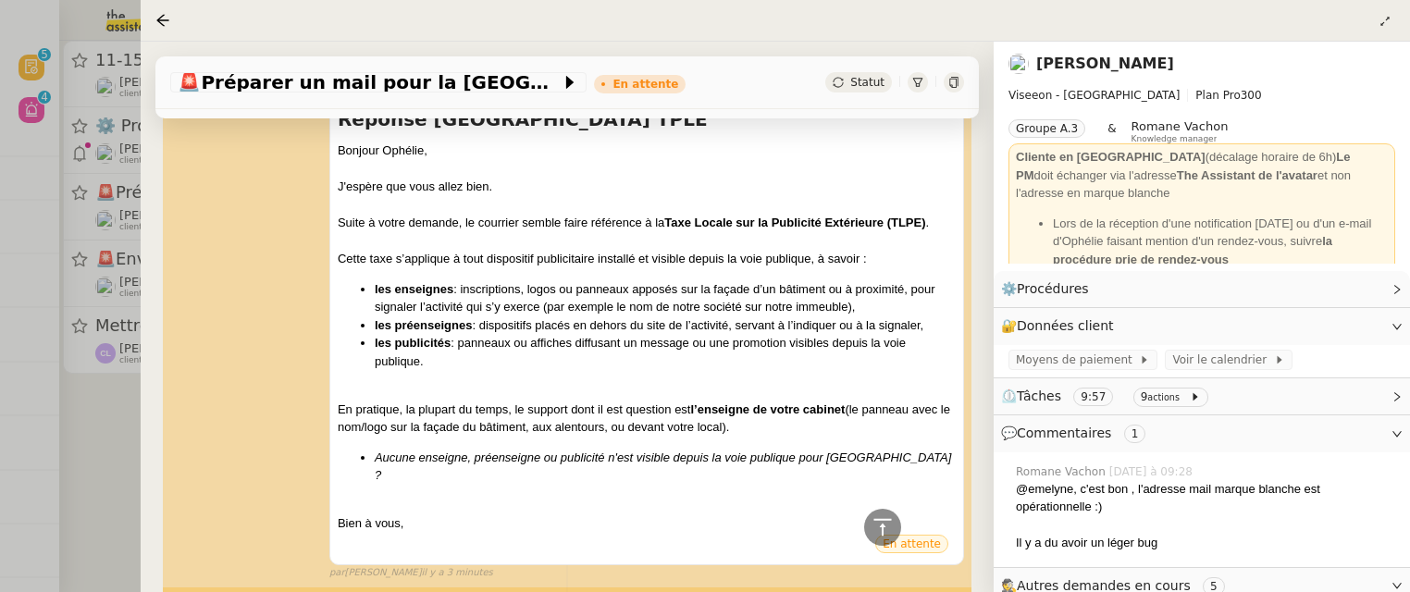
click at [113, 449] on div at bounding box center [705, 296] width 1410 height 592
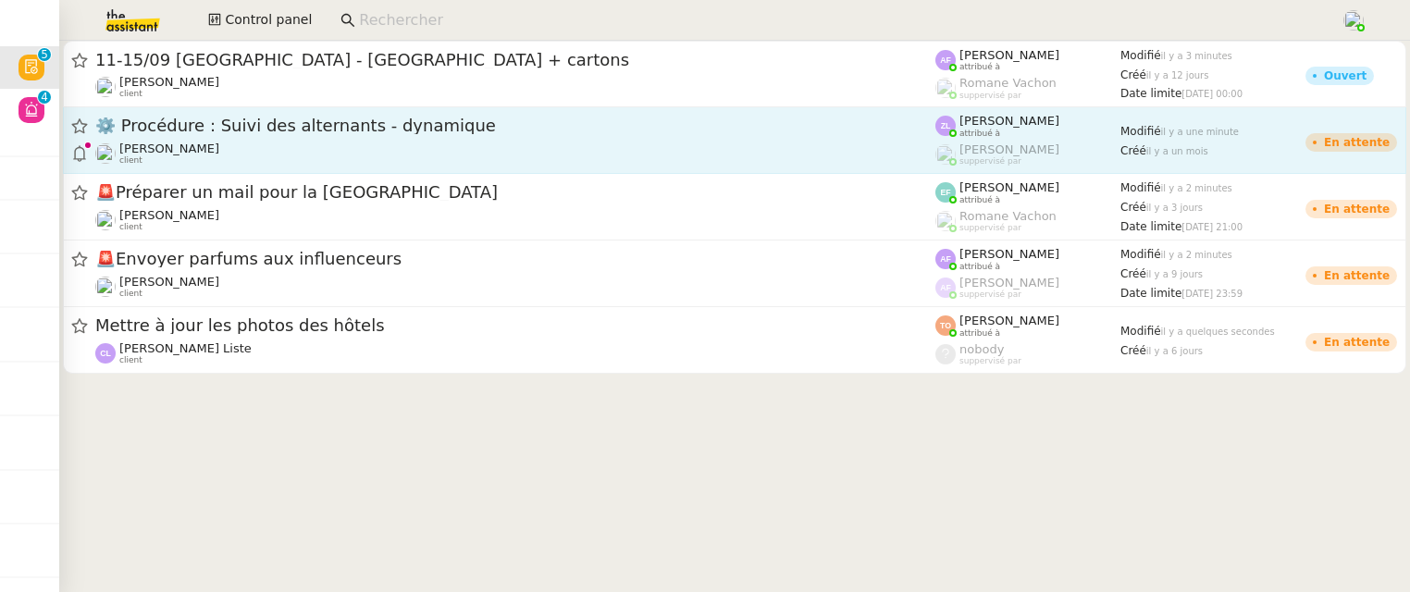
click at [450, 138] on div "⚙️ Procédure : Suivi des alternants - dynamique [PERSON_NAME] client" at bounding box center [515, 140] width 840 height 51
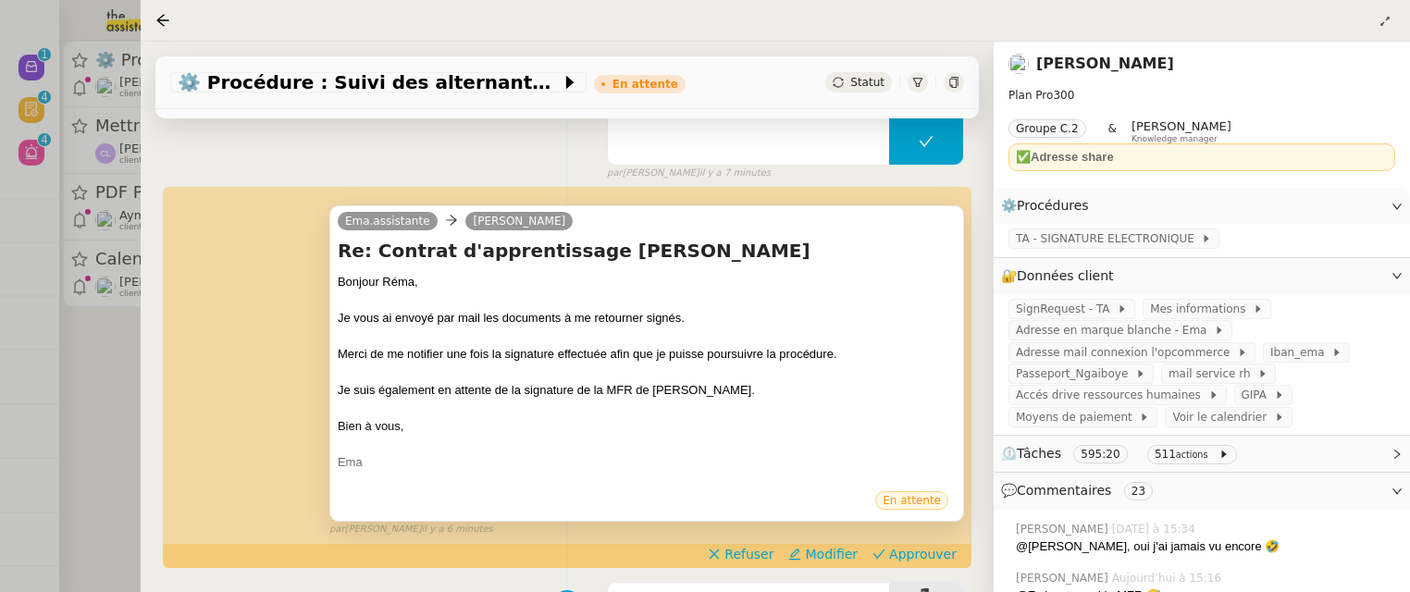
scroll to position [326, 0]
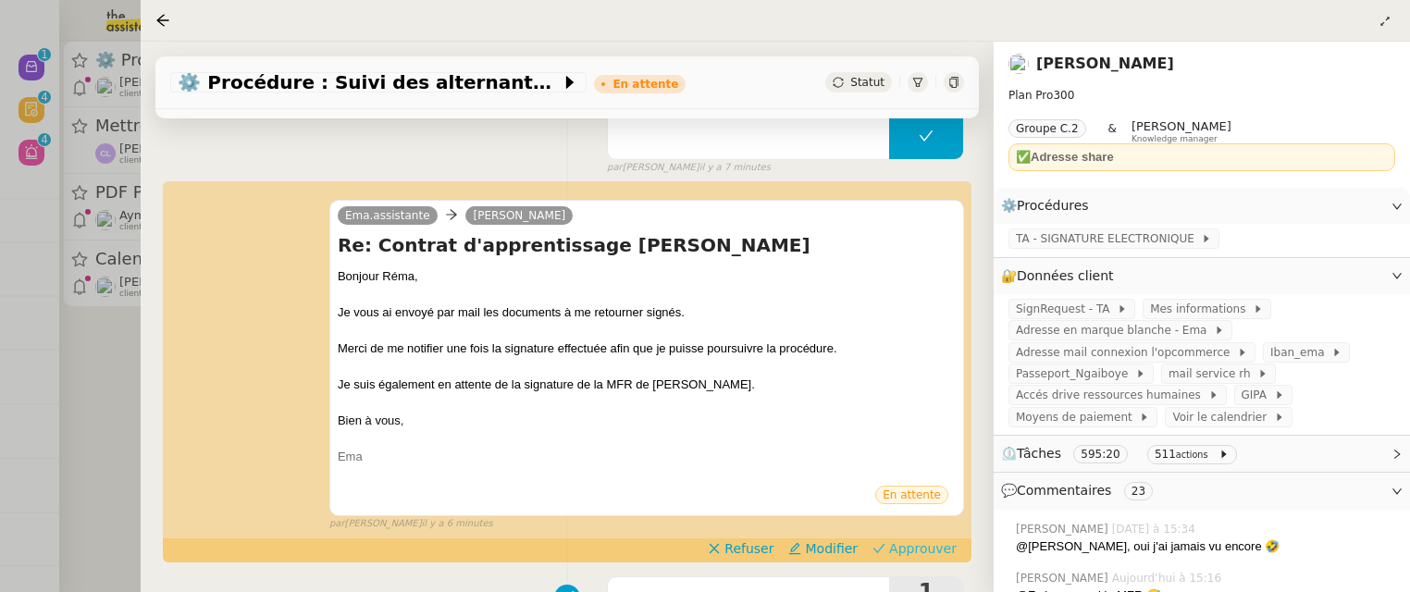
click at [939, 548] on span "Approuver" at bounding box center [923, 548] width 68 height 19
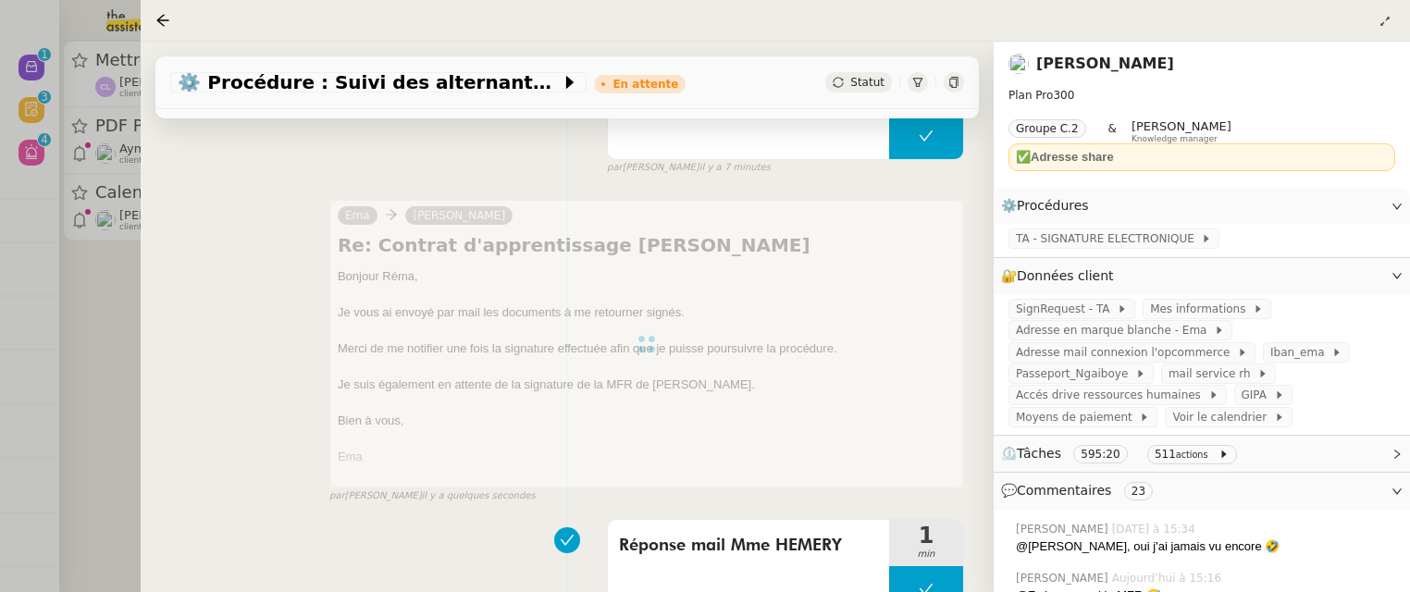
click at [81, 316] on div at bounding box center [705, 296] width 1410 height 592
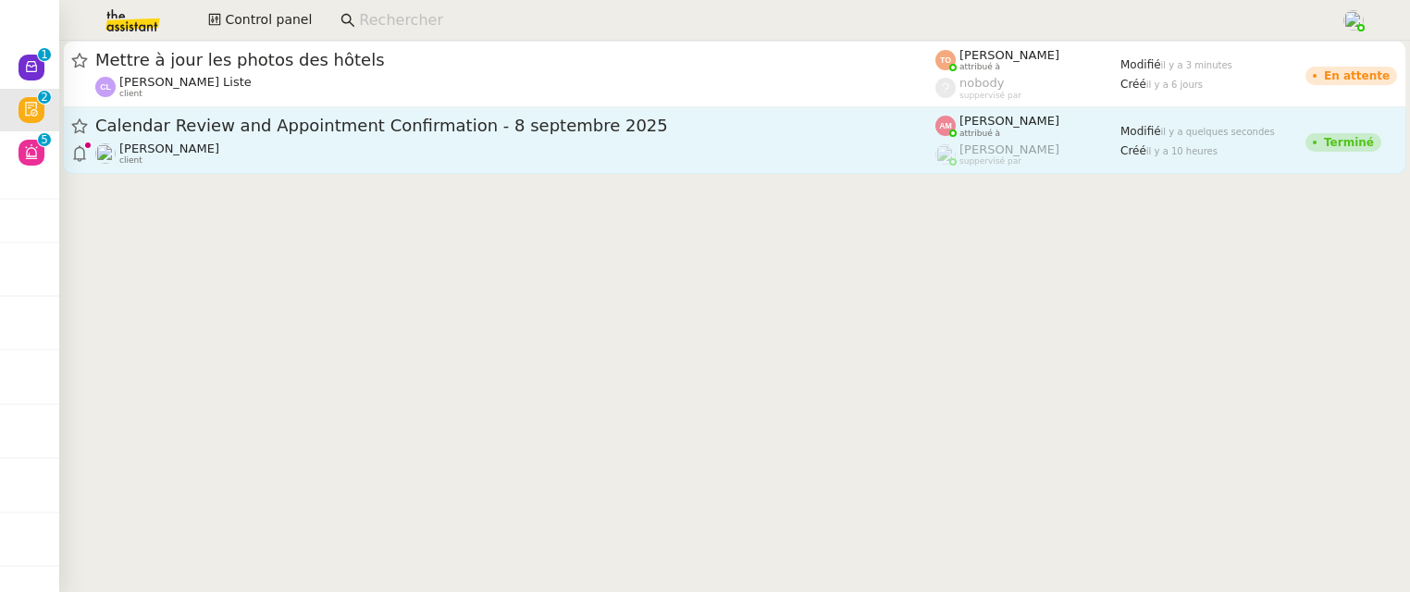
click at [318, 158] on div "[PERSON_NAME] client" at bounding box center [515, 154] width 840 height 24
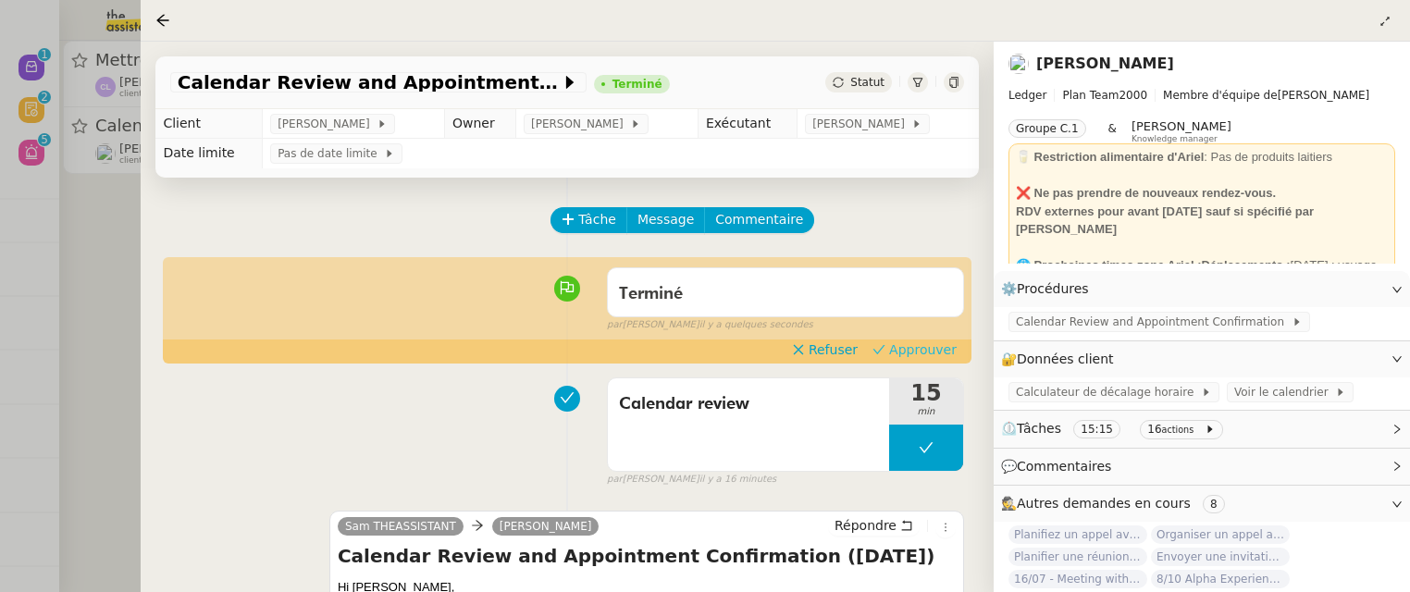
click at [911, 349] on span "Approuver" at bounding box center [923, 349] width 68 height 19
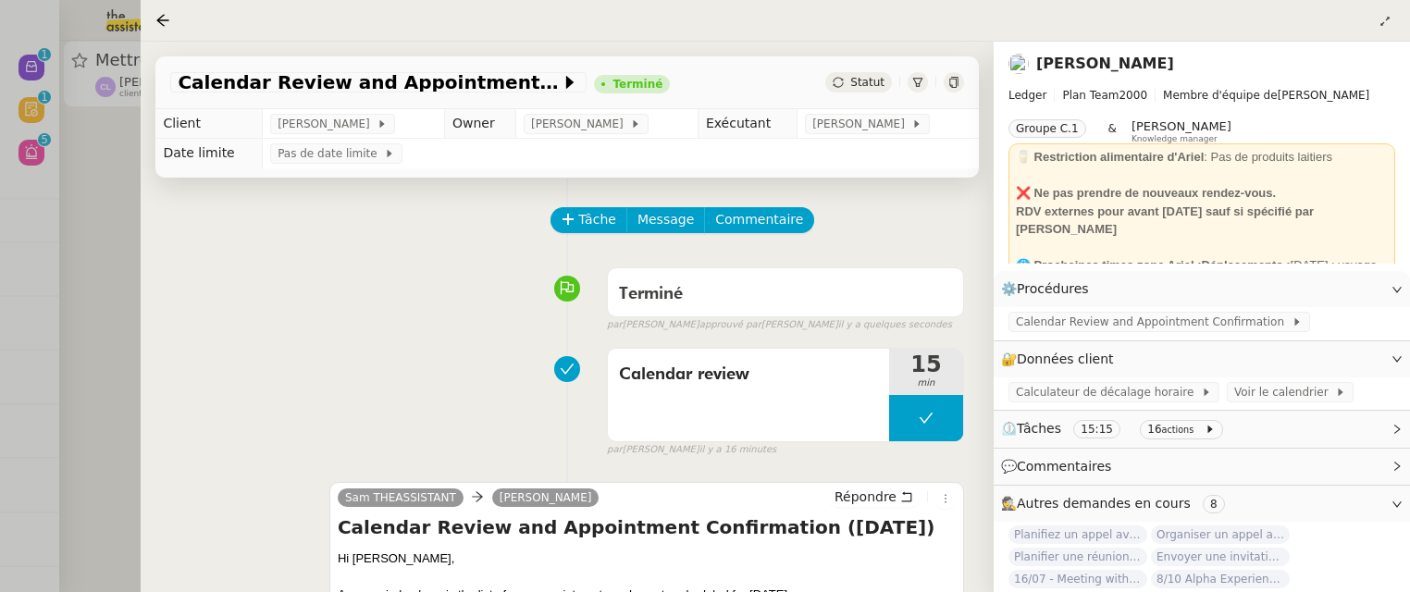
click at [116, 216] on div at bounding box center [705, 296] width 1410 height 592
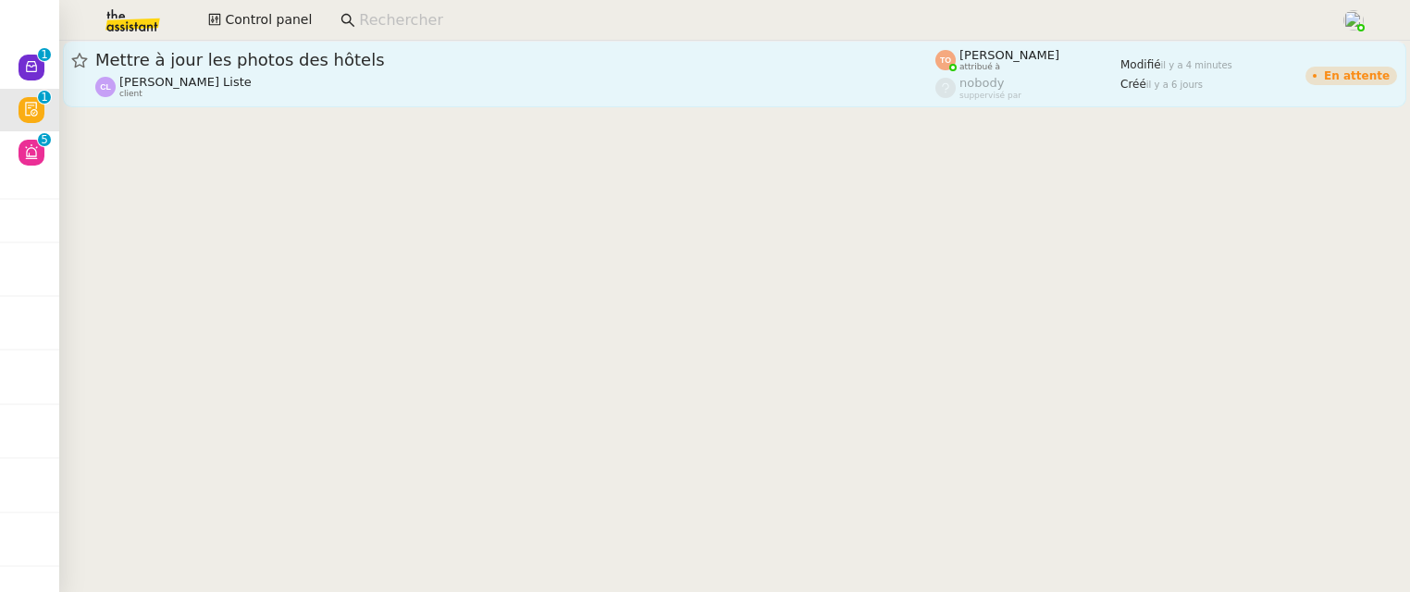
click at [309, 68] on div "Mettre à jour les photos des hôtels" at bounding box center [515, 60] width 840 height 22
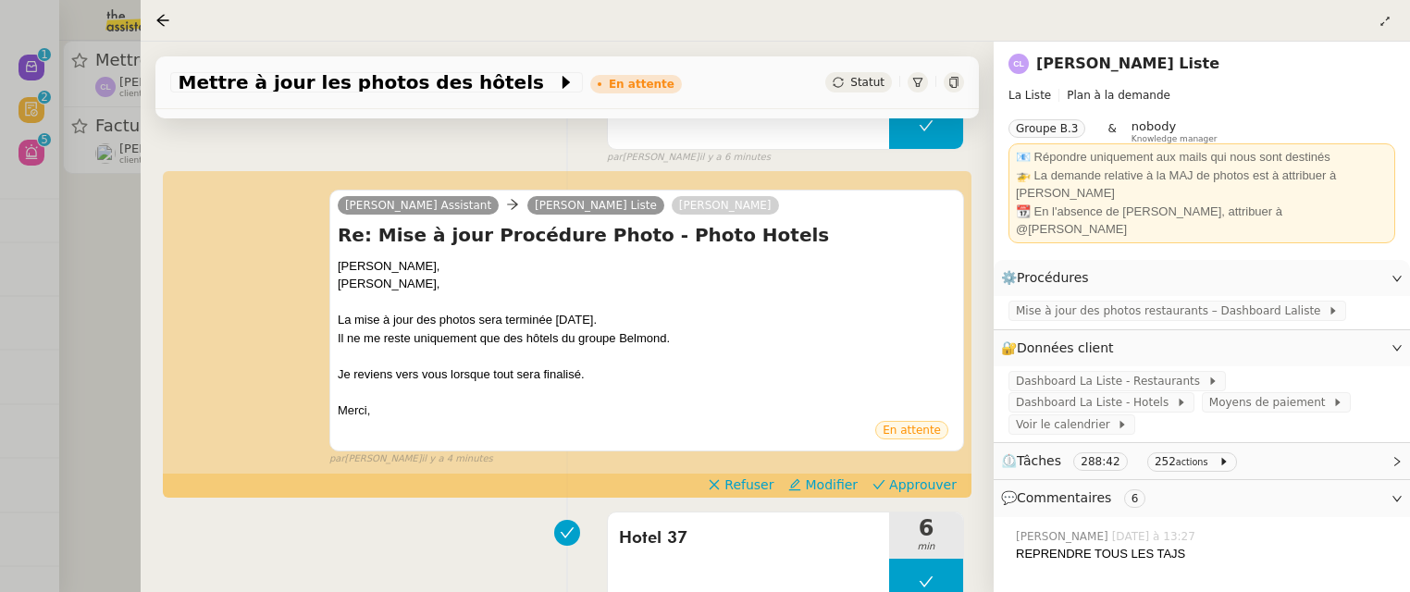
scroll to position [427, 0]
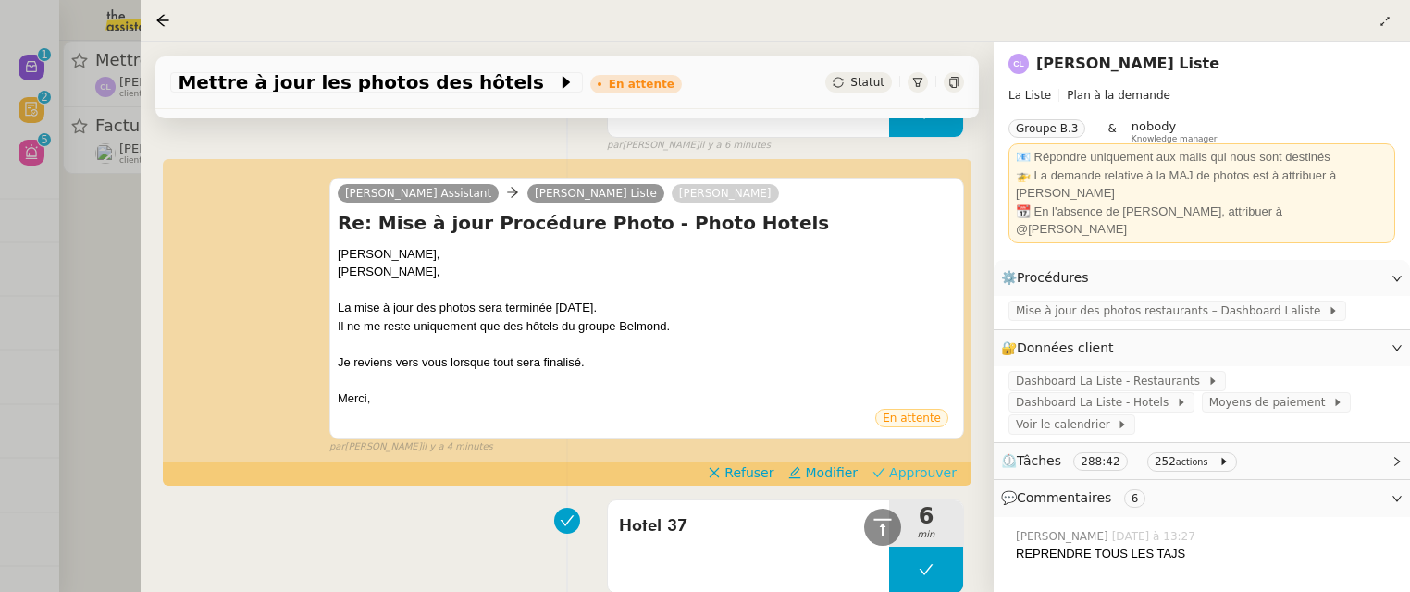
click at [908, 465] on span "Approuver" at bounding box center [923, 473] width 68 height 19
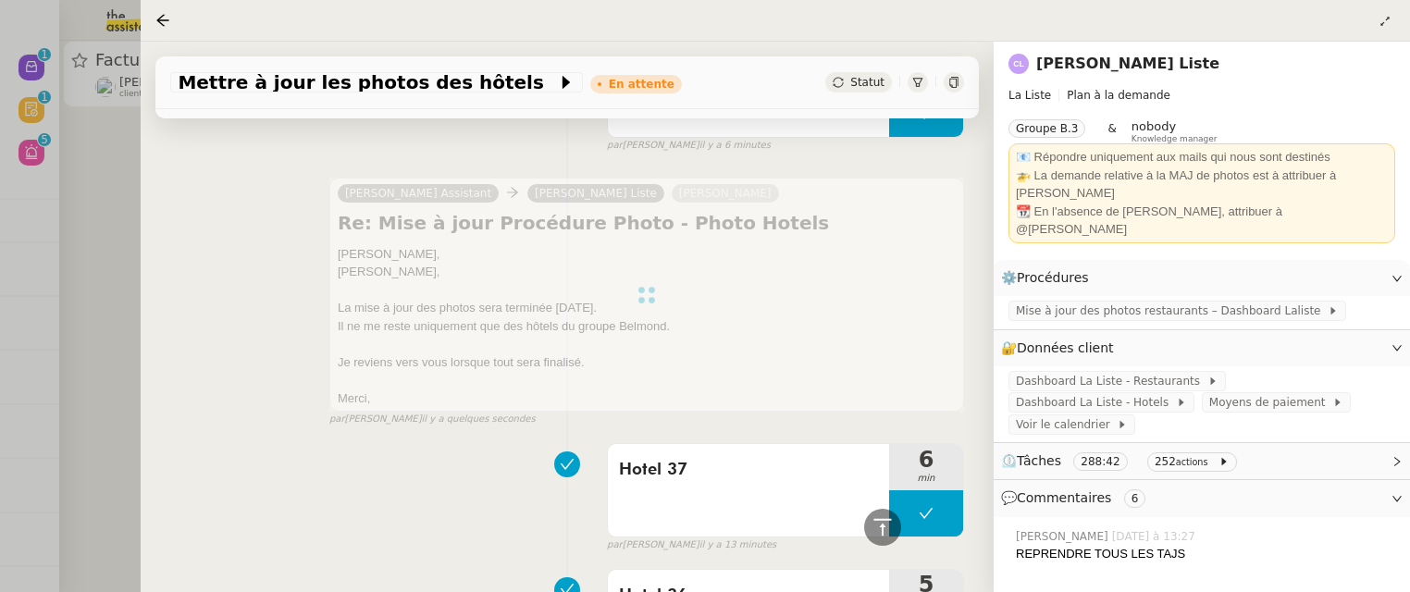
click at [133, 241] on div at bounding box center [705, 296] width 1410 height 592
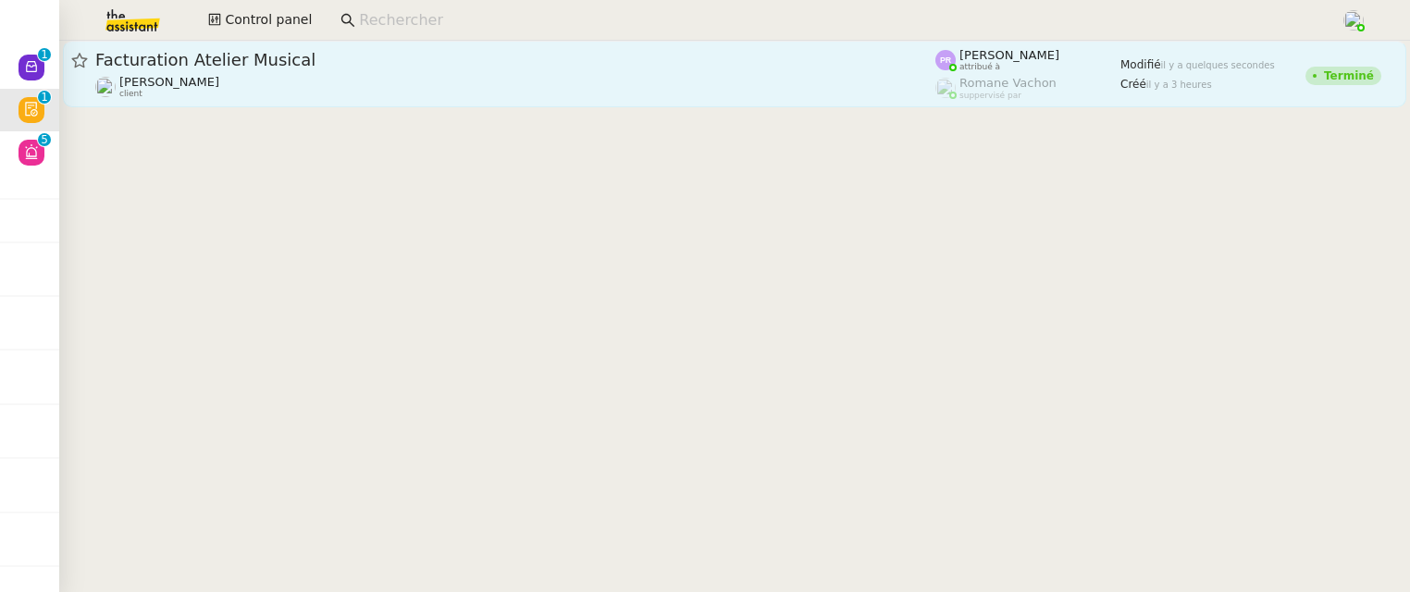
click at [256, 77] on div "[PERSON_NAME] client" at bounding box center [515, 87] width 840 height 24
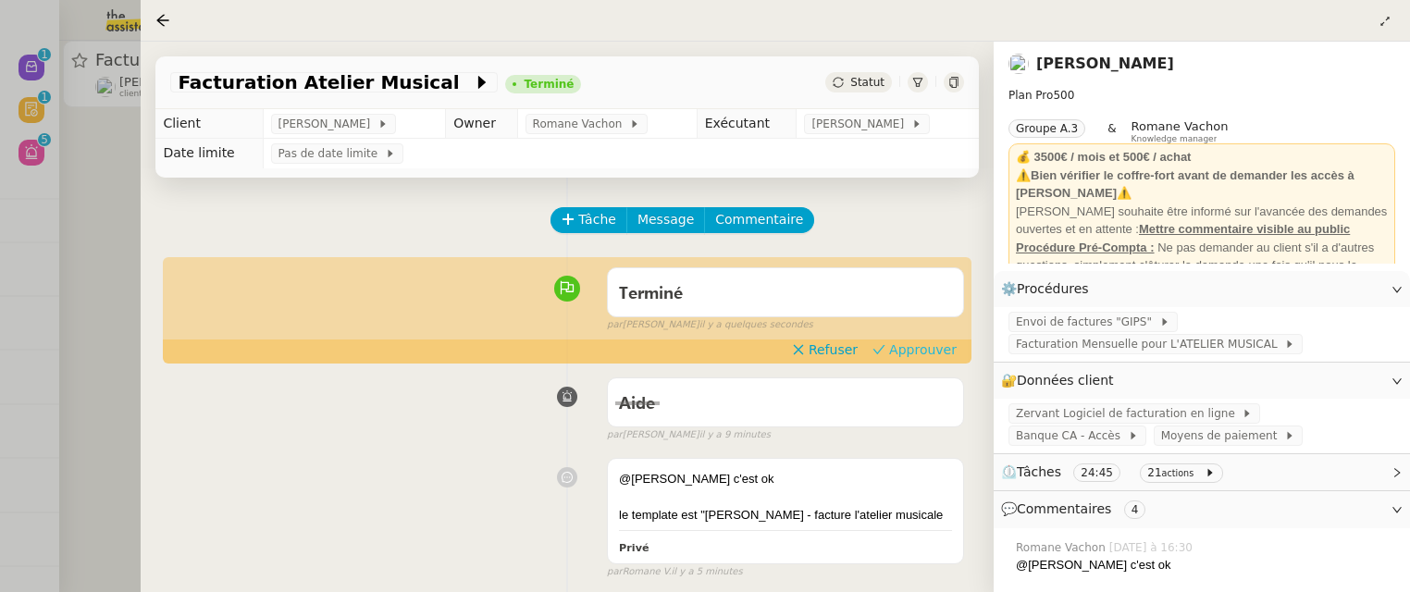
click at [905, 350] on span "Approuver" at bounding box center [923, 349] width 68 height 19
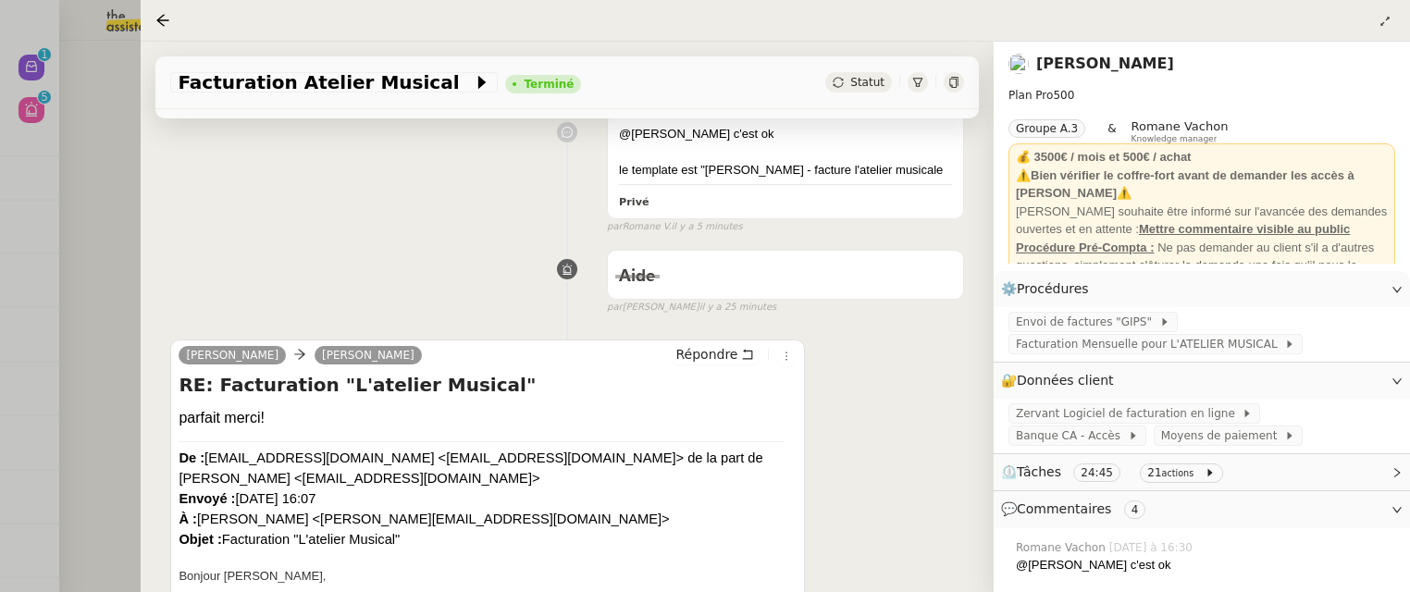
scroll to position [350, 0]
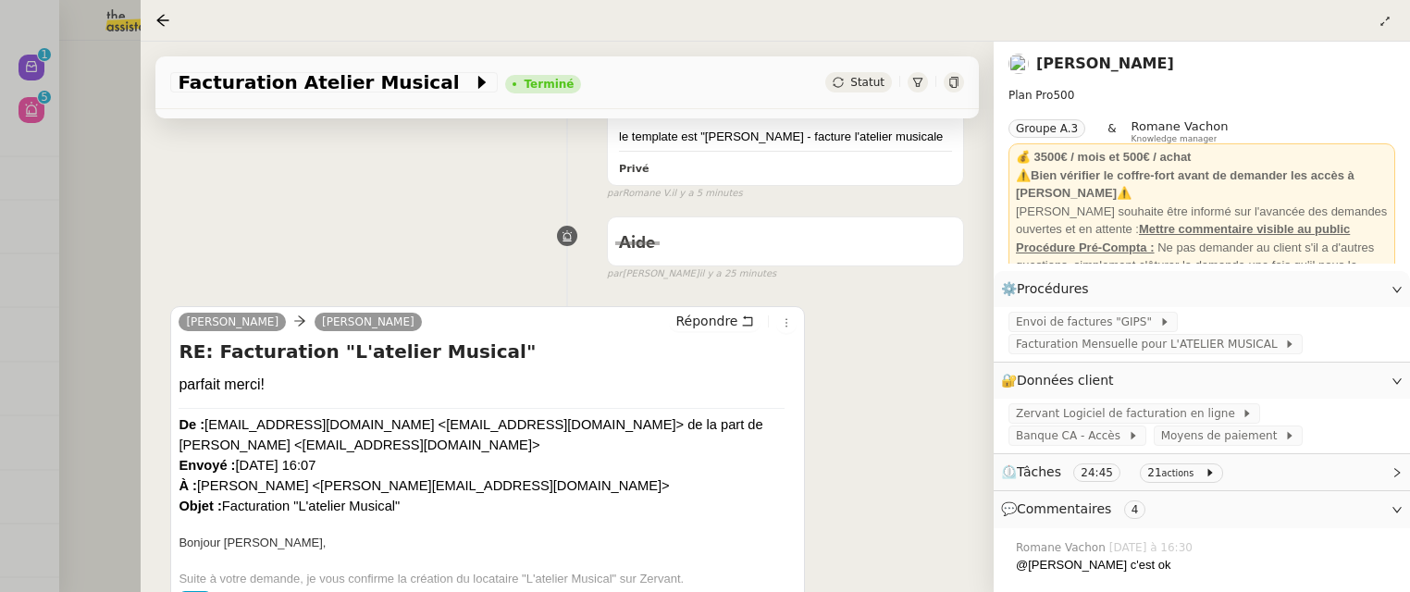
click at [104, 199] on div at bounding box center [705, 296] width 1410 height 592
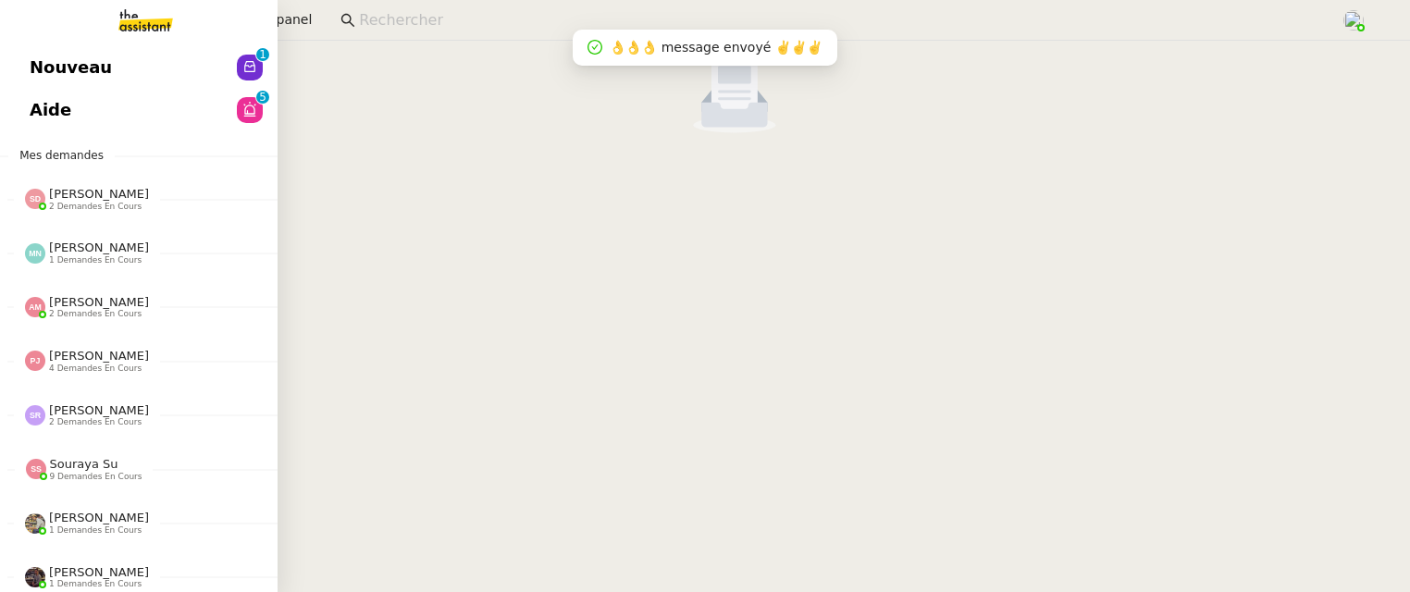
click at [27, 25] on link at bounding box center [139, 20] width 278 height 41
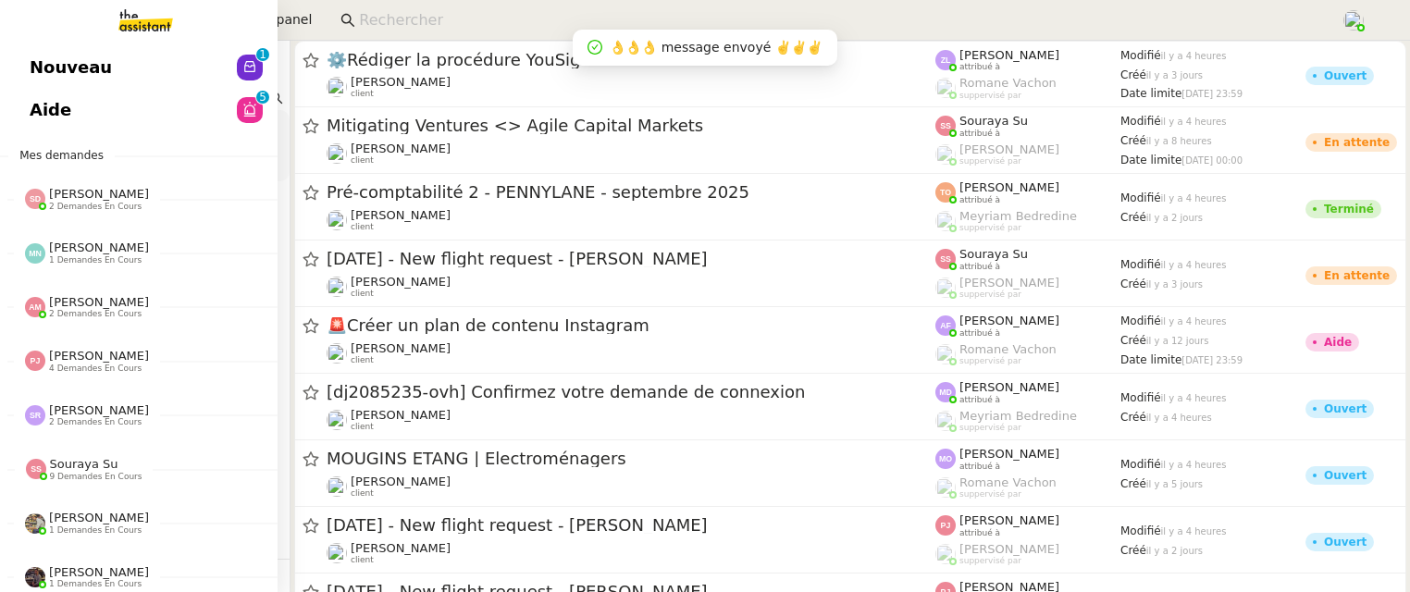
click at [61, 69] on span "Nouveau" at bounding box center [71, 68] width 82 height 28
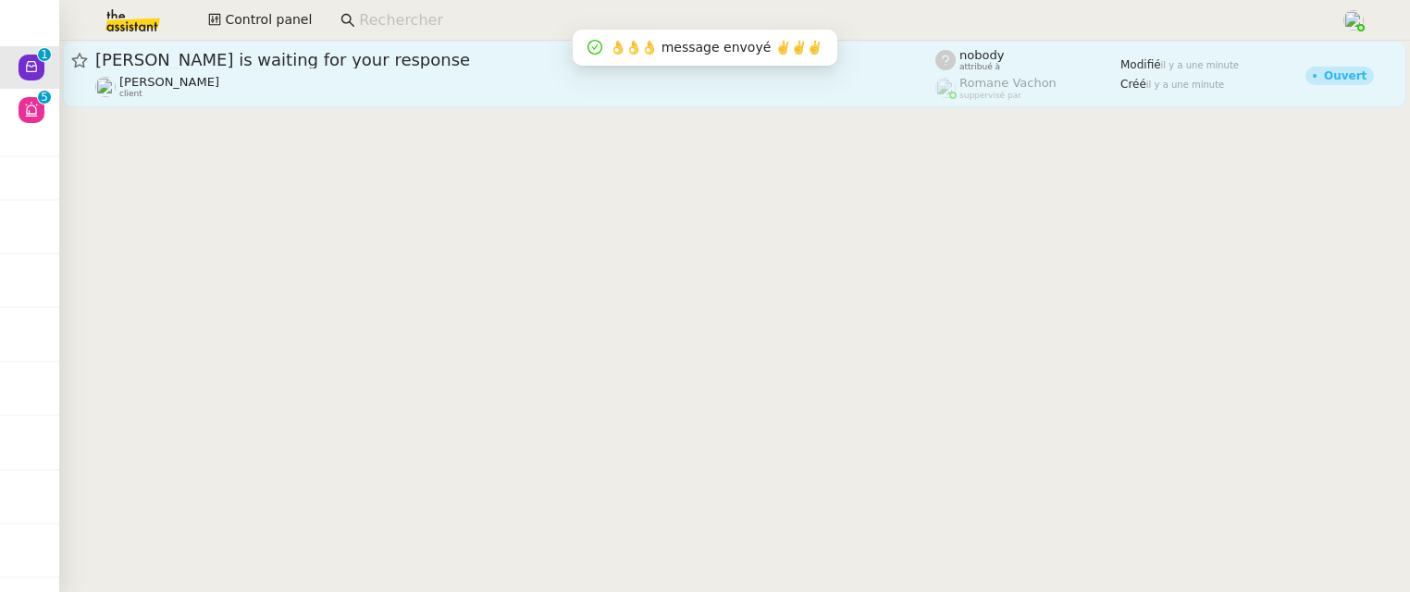
click at [415, 68] on div "[PERSON_NAME] is waiting for your response" at bounding box center [515, 60] width 840 height 22
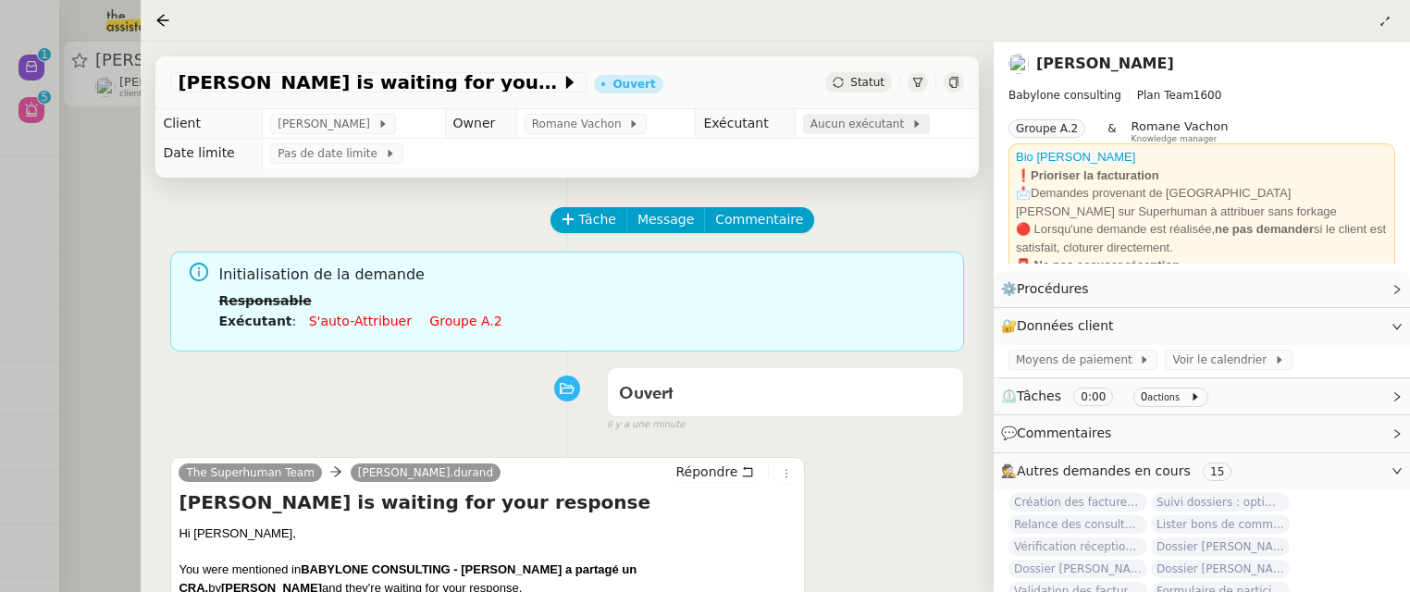
click at [823, 125] on span "Aucun exécutant" at bounding box center [860, 124] width 101 height 19
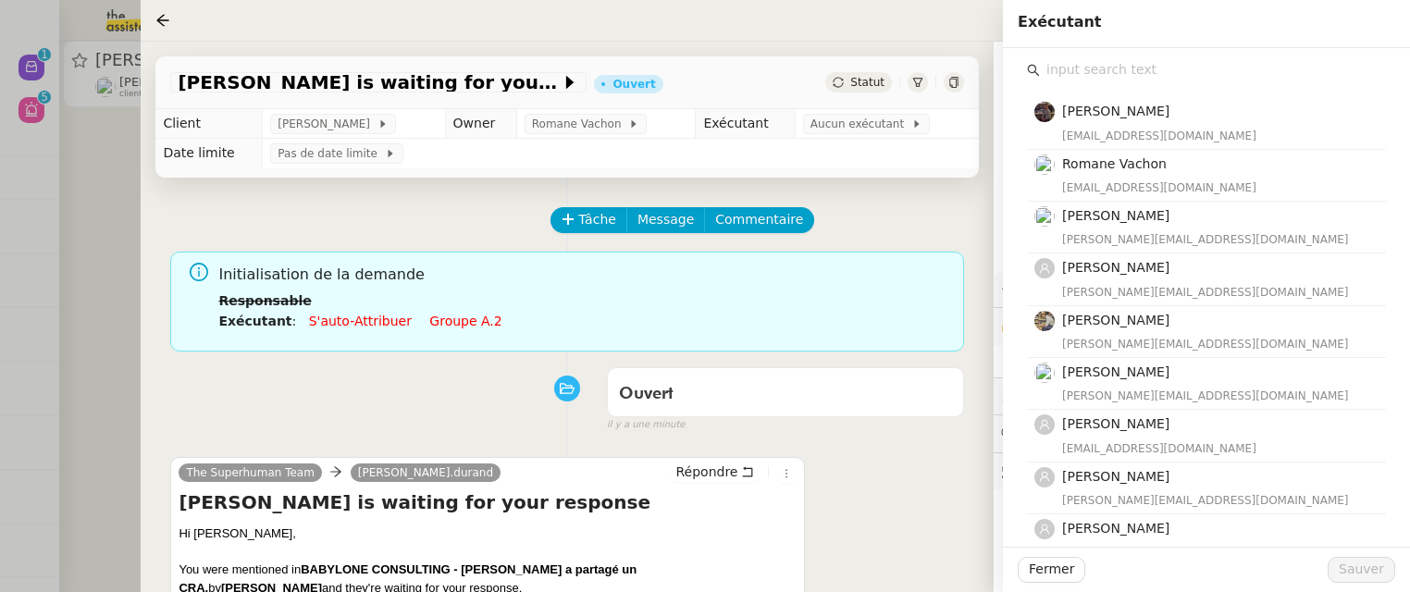
click at [1273, 72] on input "text" at bounding box center [1213, 69] width 346 height 25
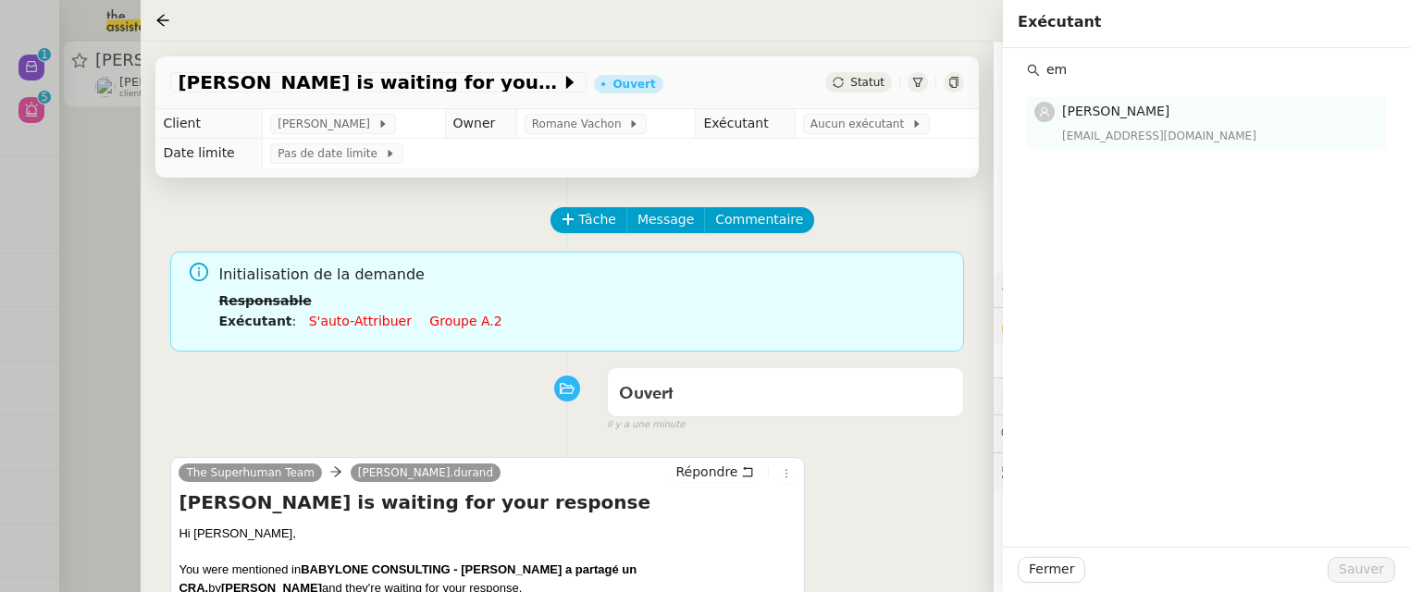
type input "em"
click at [1280, 119] on h4 "[PERSON_NAME]" at bounding box center [1218, 111] width 313 height 21
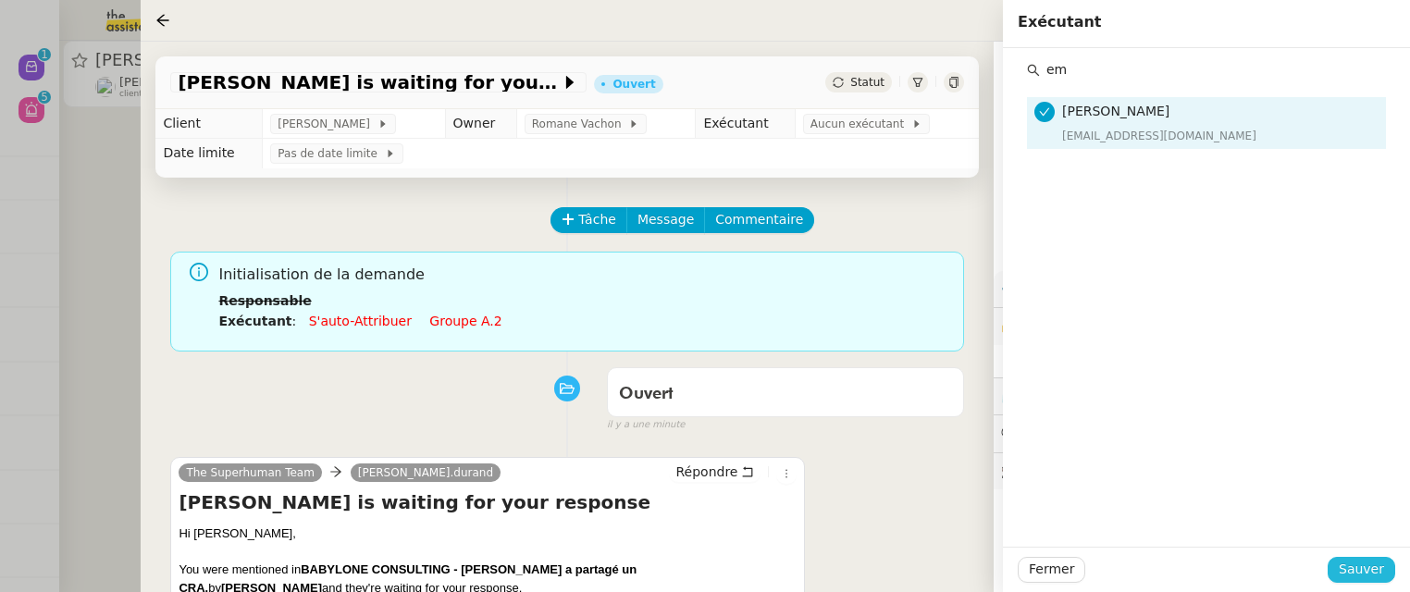
click at [1347, 563] on span "Sauver" at bounding box center [1361, 569] width 45 height 21
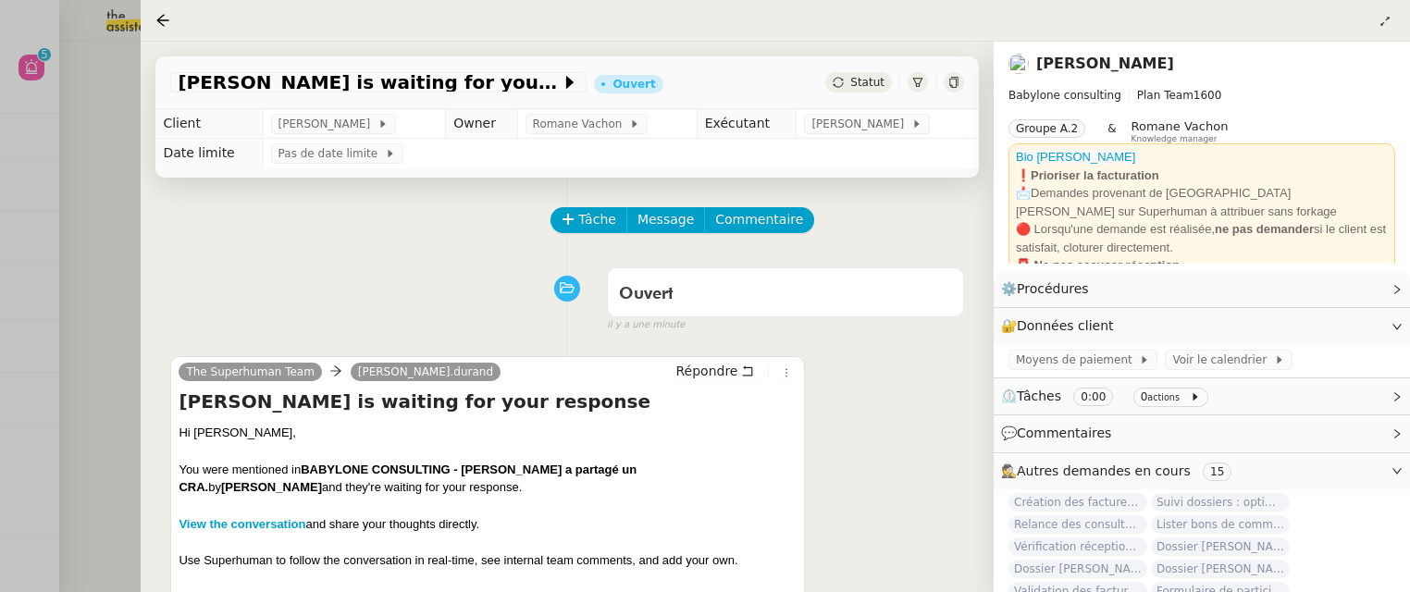
click at [97, 213] on div at bounding box center [705, 296] width 1410 height 592
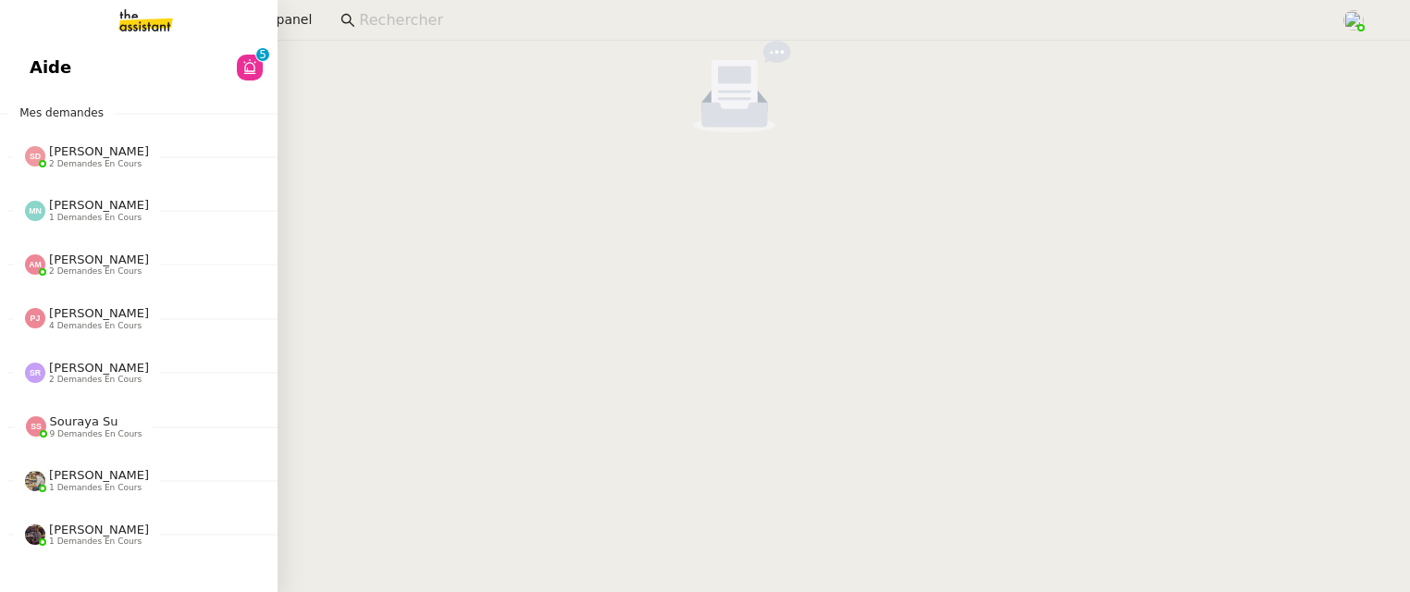
click at [39, 83] on link "Aide 0 1 2 3 4 5 6 7 8 9" at bounding box center [139, 67] width 278 height 43
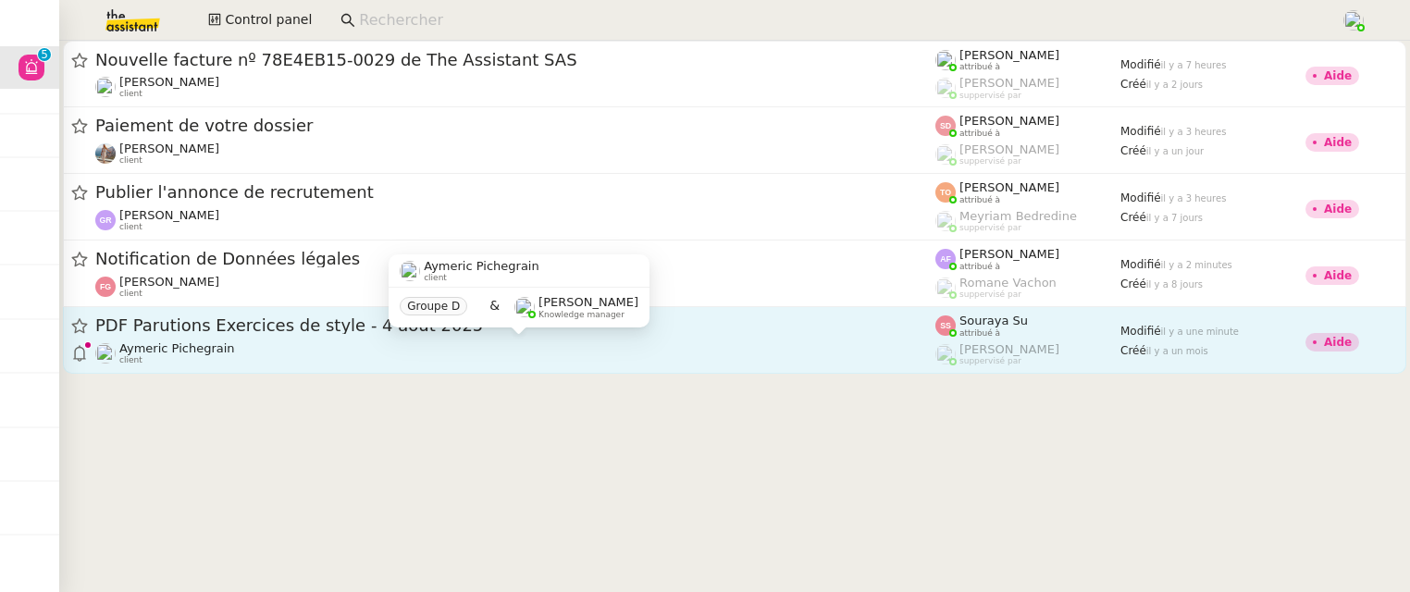
click at [397, 342] on div "Aymeric Pichegrain client" at bounding box center [515, 353] width 840 height 24
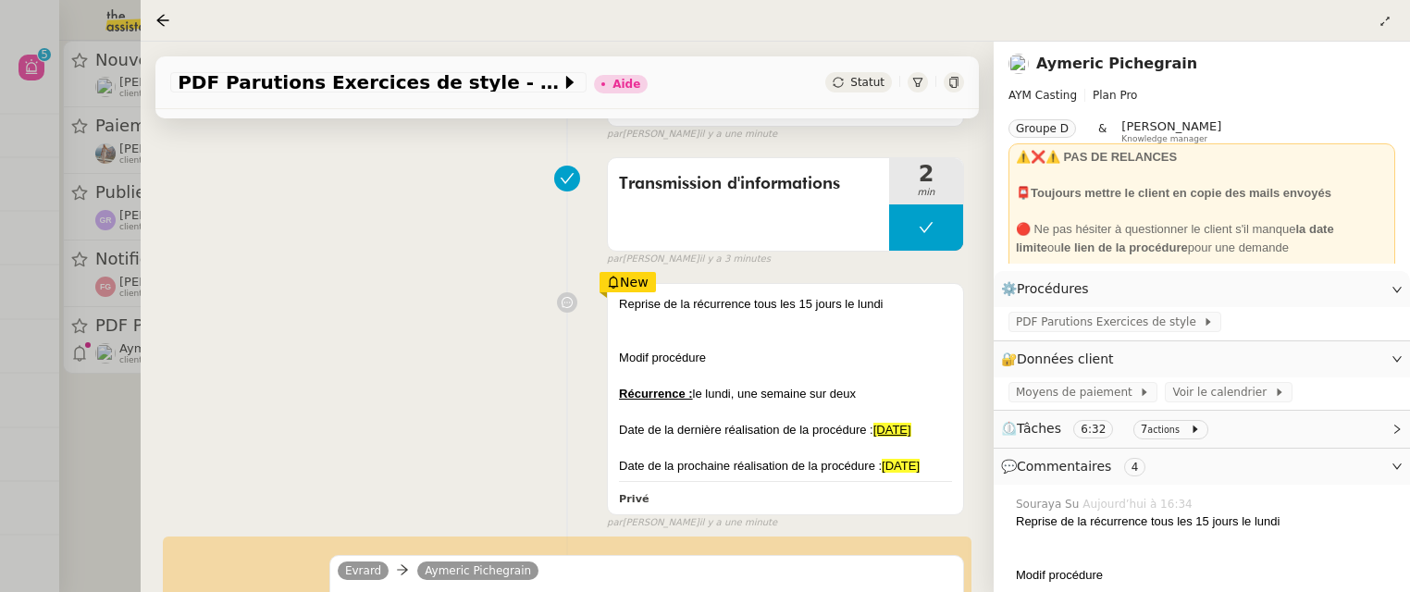
scroll to position [244, 0]
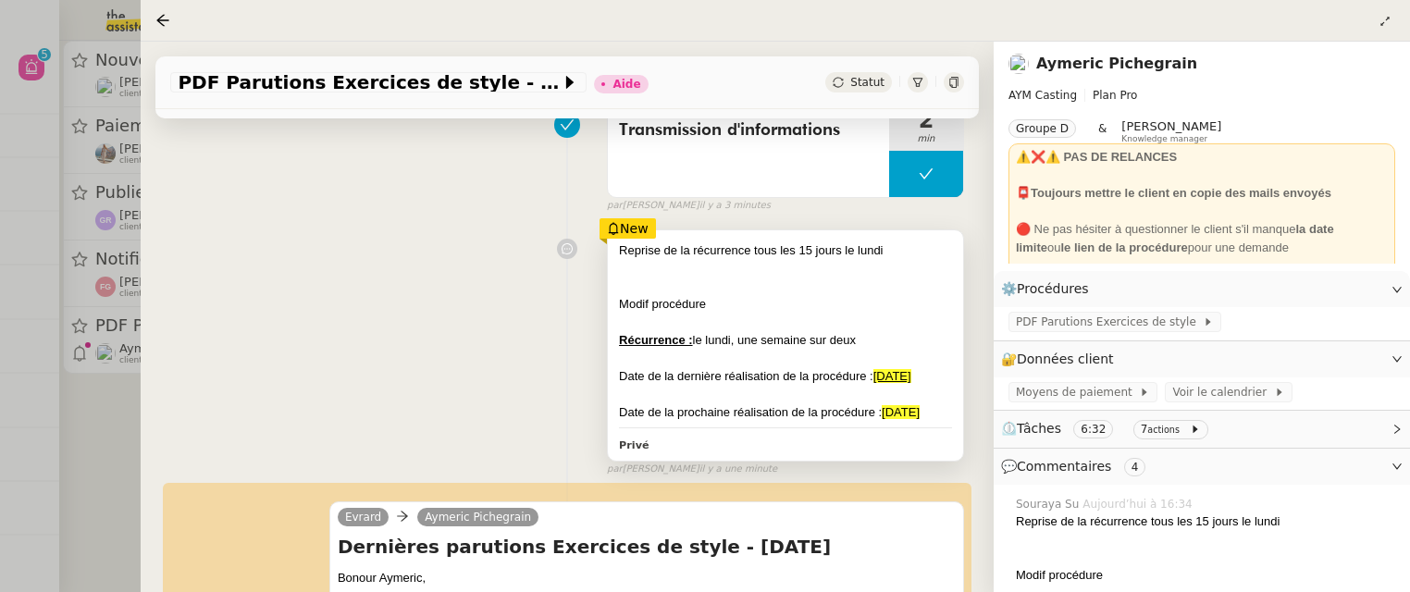
click at [935, 412] on div "Date de la prochaine réalisation de la procédure : [DATE]" at bounding box center [785, 412] width 333 height 19
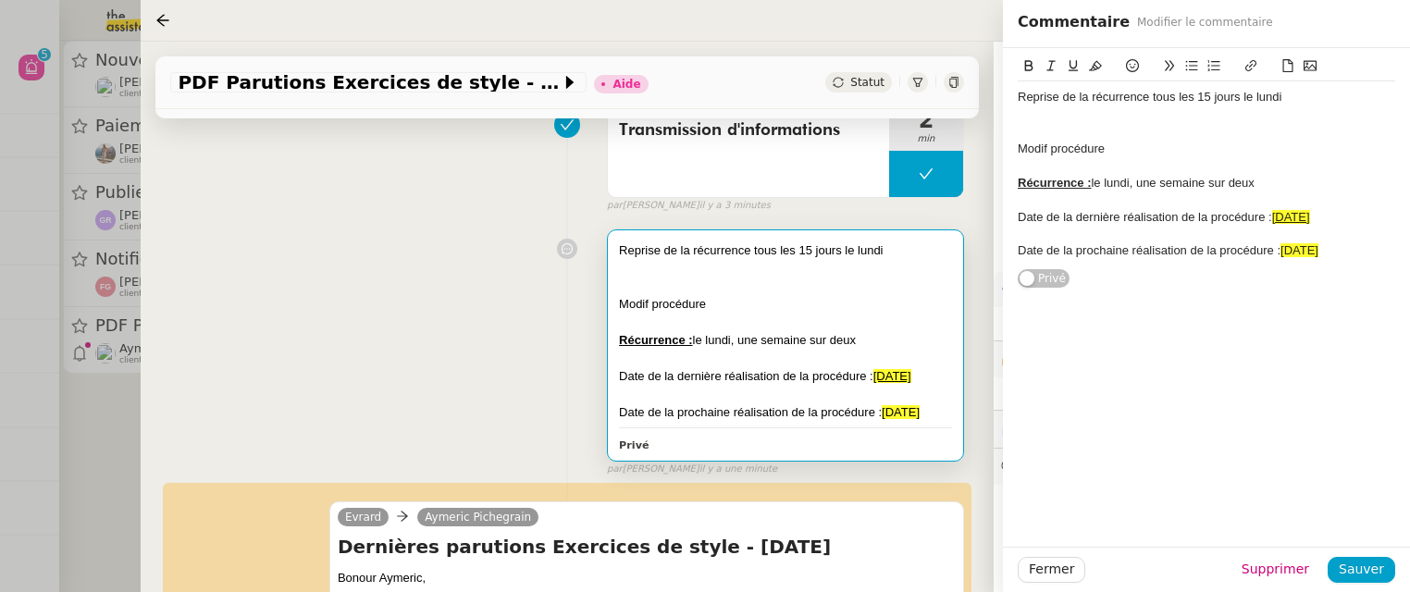
drag, startPoint x: 1352, startPoint y: 254, endPoint x: 1011, endPoint y: 220, distance: 342.2
click at [1011, 218] on div "Reprise de la récurrence tous les 15 jours le [DATE] Modif procédure Récurrence…" at bounding box center [1206, 168] width 407 height 241
copy div "Date de la dernière réalisation de la procédure : [DATE] Date de la prochaine r…"
click at [514, 313] on div "Reprise de la récurrence tous les 15 jours le [DATE] Modif procédure Récurrence…" at bounding box center [567, 349] width 794 height 256
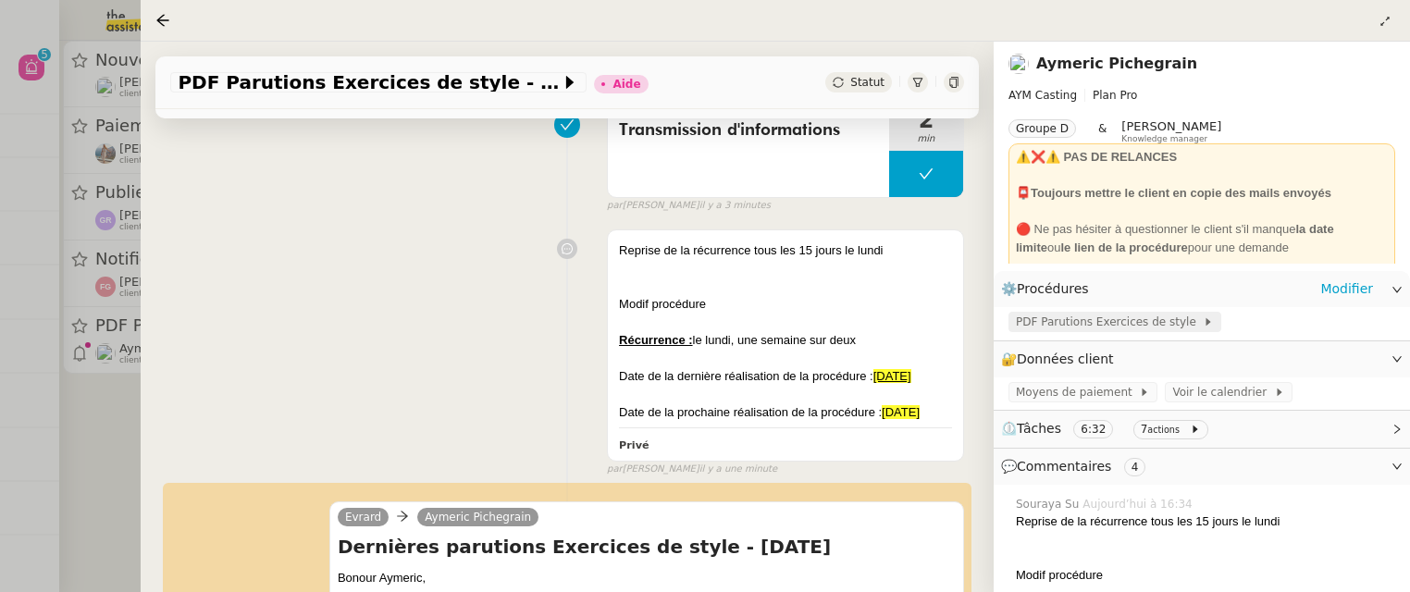
click at [1141, 330] on span "PDF Parutions Exercices de style" at bounding box center [1109, 322] width 187 height 19
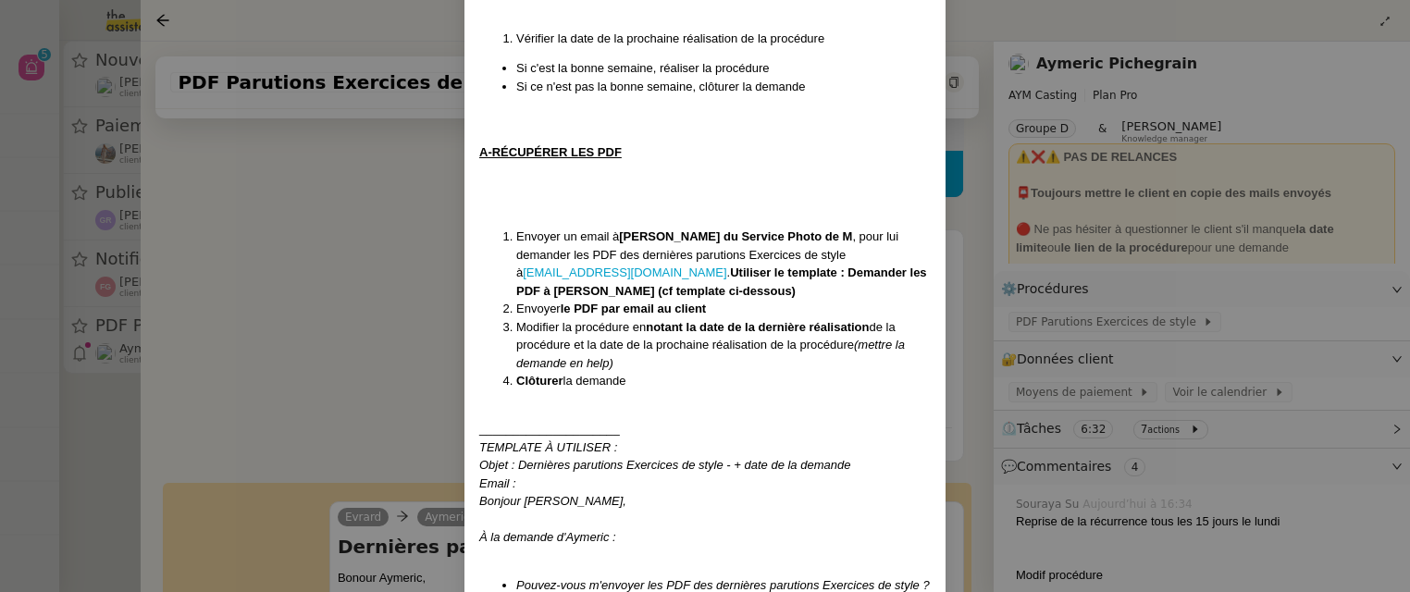
scroll to position [579, 0]
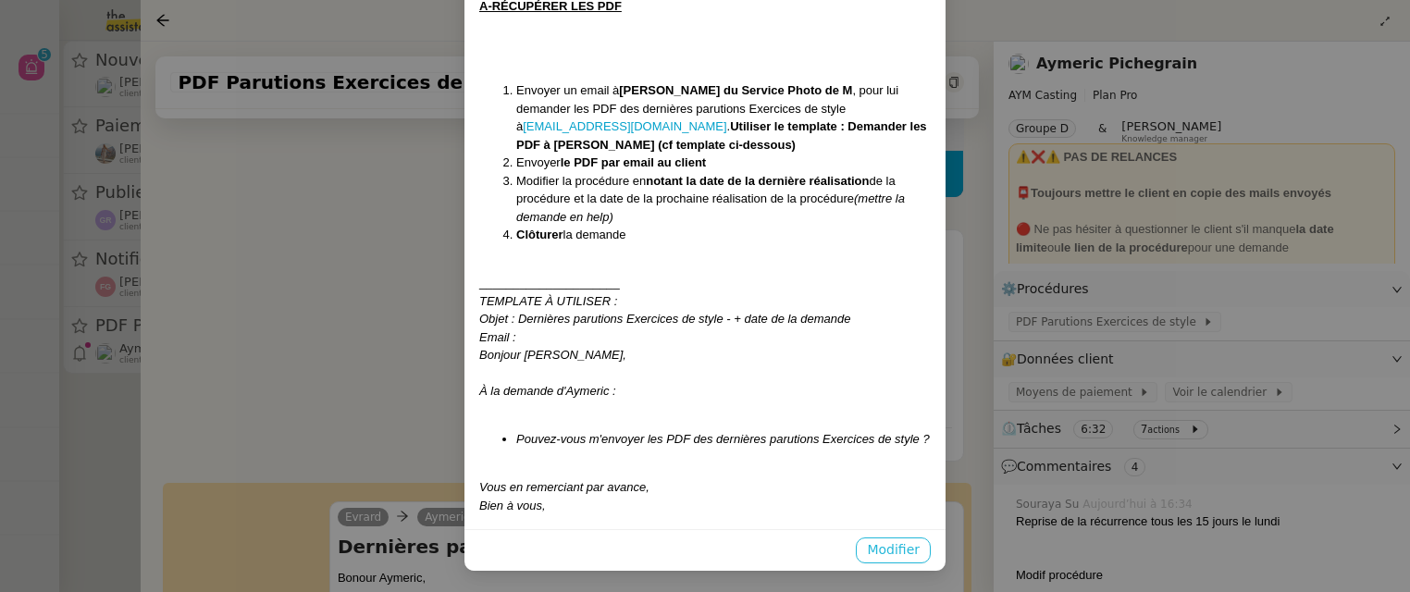
click at [881, 548] on span "Modifier" at bounding box center [893, 549] width 53 height 21
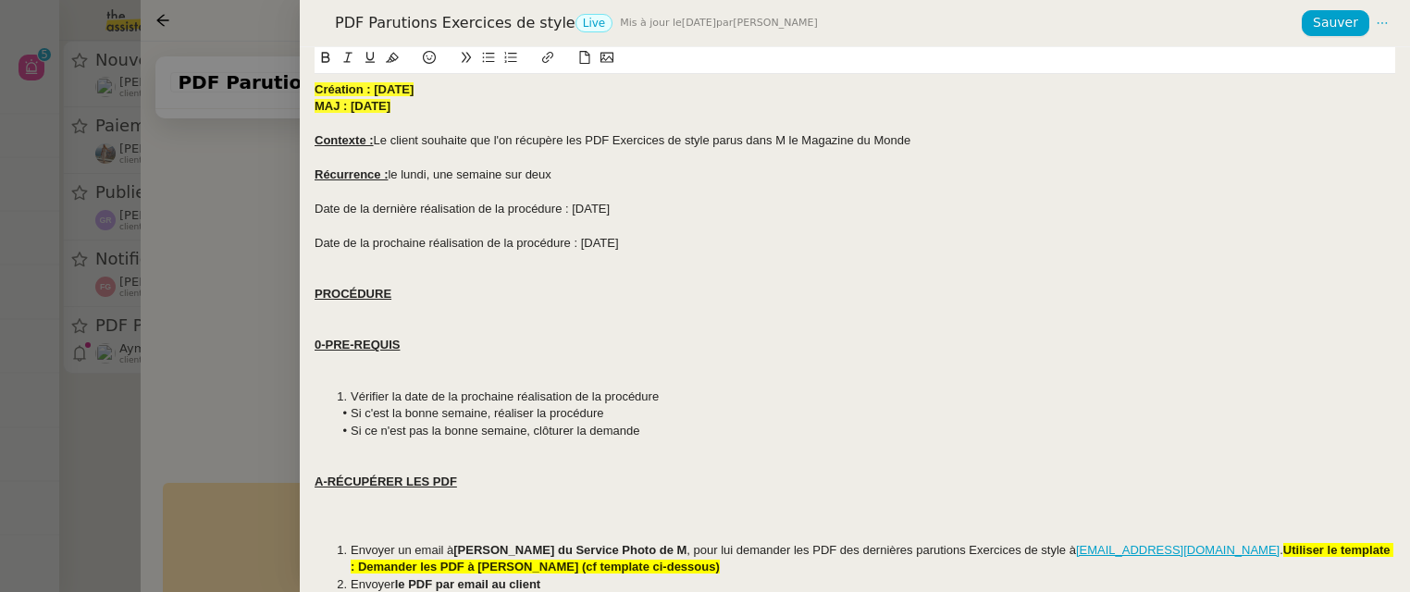
scroll to position [487, 0]
drag, startPoint x: 653, startPoint y: 249, endPoint x: 301, endPoint y: 208, distance: 354.8
click at [300, 207] on div "Création : [DATE] MAJ : [DATE] Contexte : Le client souhaite que l'on récupère …" at bounding box center [855, 319] width 1110 height 545
click at [380, 105] on strong "MAJ : [DATE]" at bounding box center [353, 106] width 76 height 14
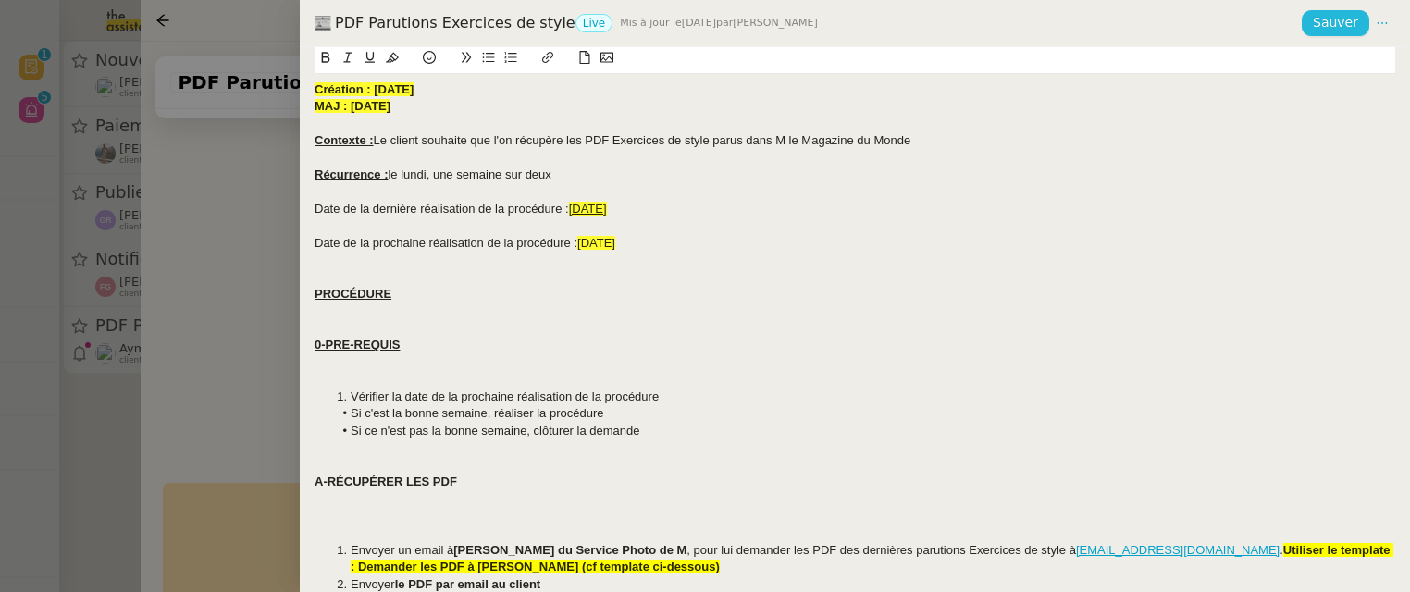
click at [1334, 29] on span "Sauver" at bounding box center [1335, 22] width 45 height 21
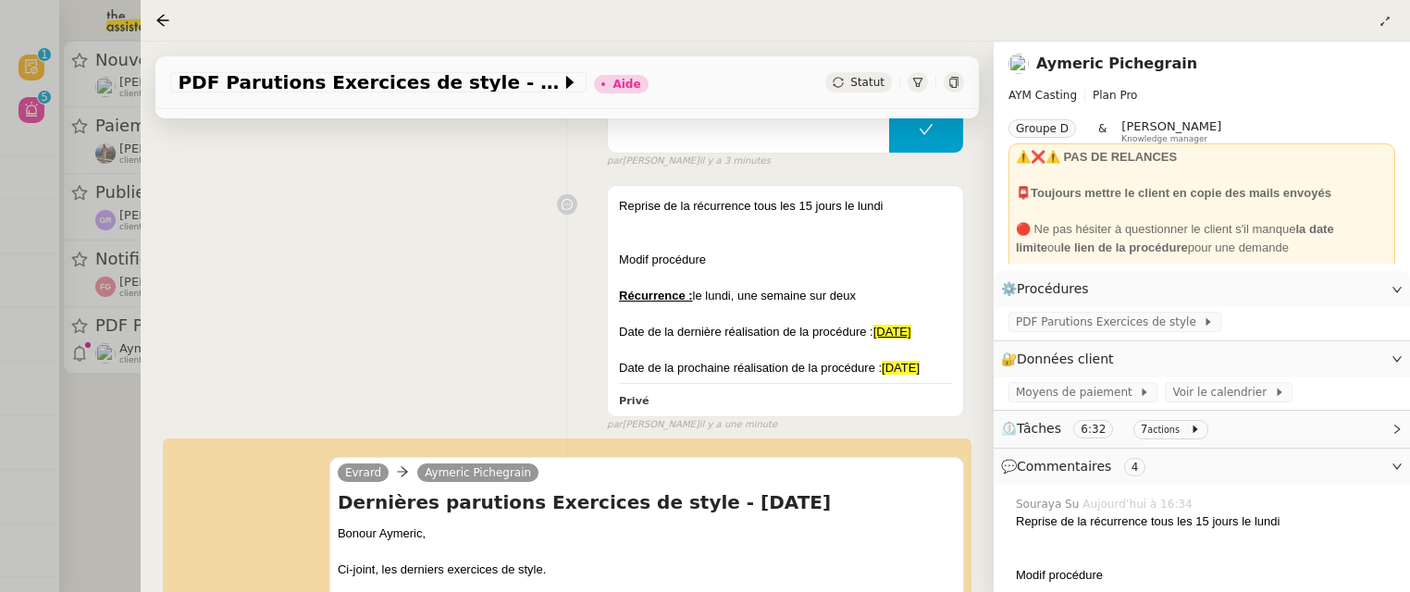
scroll to position [246, 0]
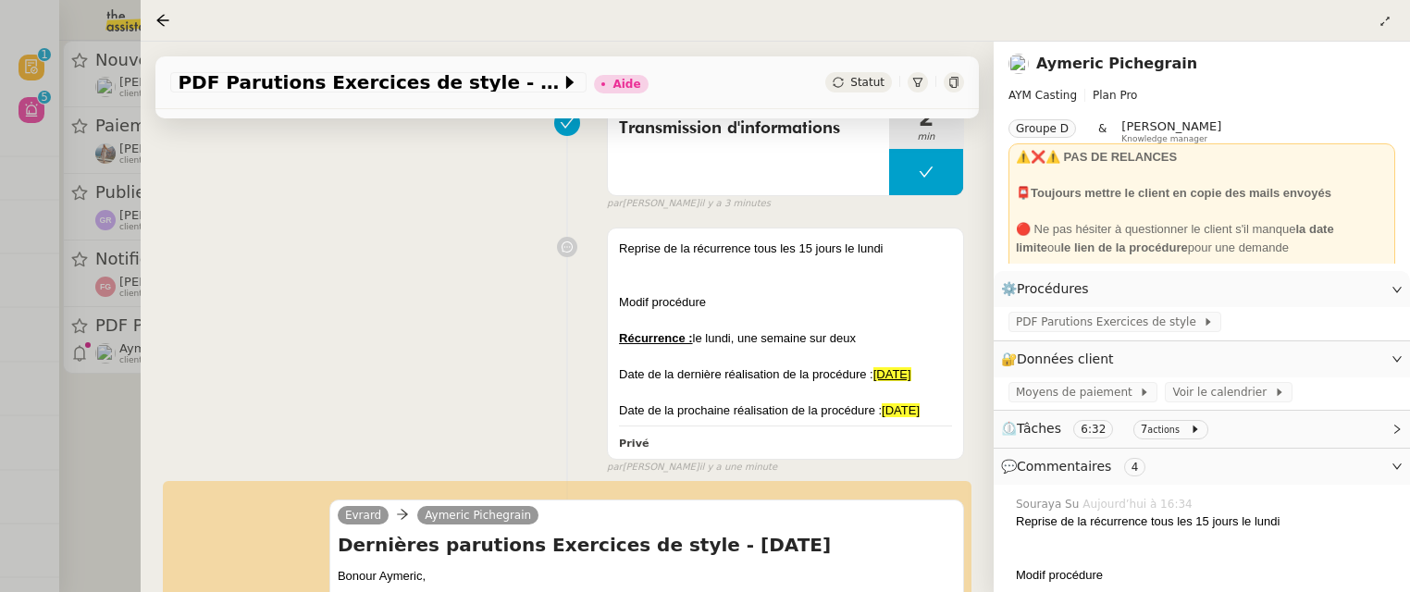
click at [1104, 74] on nz-page-header-title "Aymeric Pichegrain" at bounding box center [1116, 64] width 161 height 26
click at [1082, 59] on link "Aymeric Pichegrain" at bounding box center [1116, 64] width 161 height 18
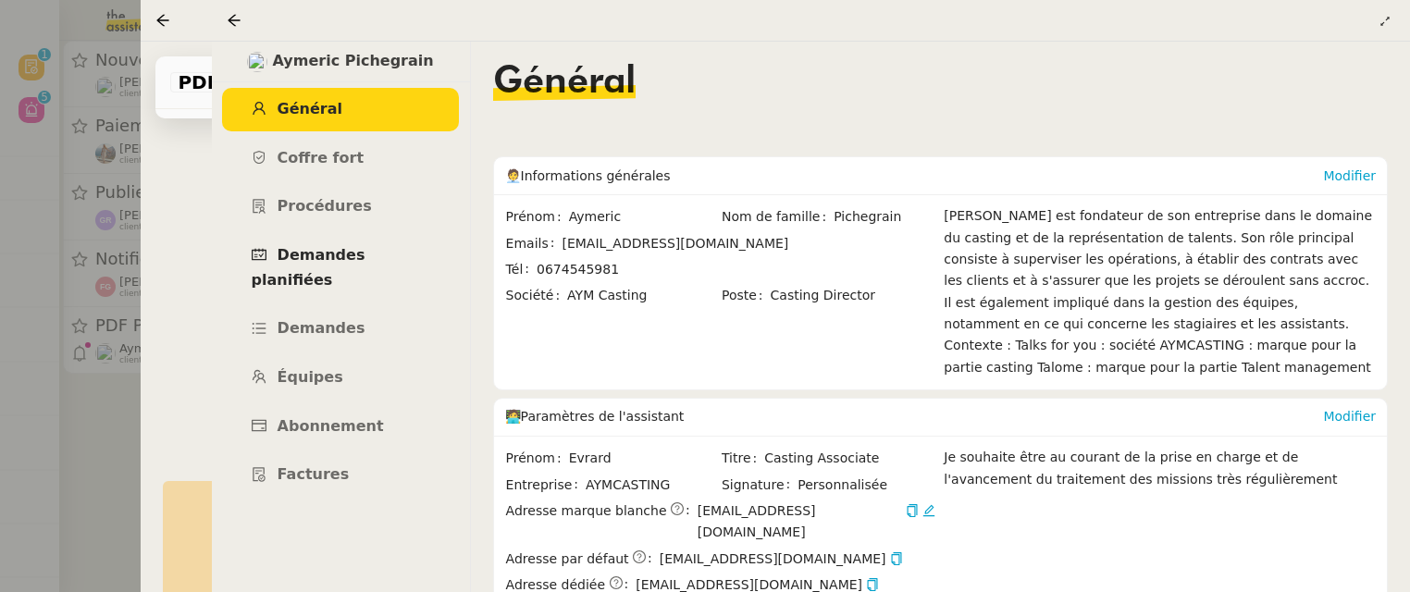
click at [365, 254] on span "Demandes planifiées" at bounding box center [309, 267] width 114 height 43
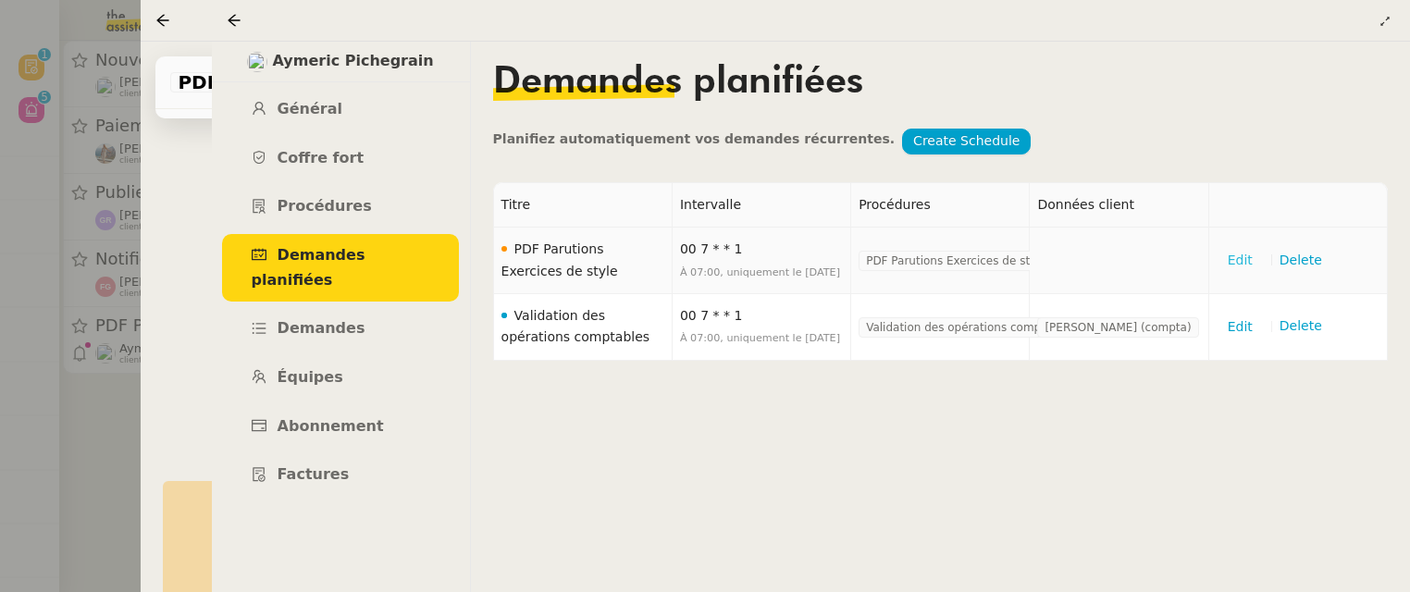
click at [1235, 261] on span "Edit" at bounding box center [1240, 260] width 25 height 21
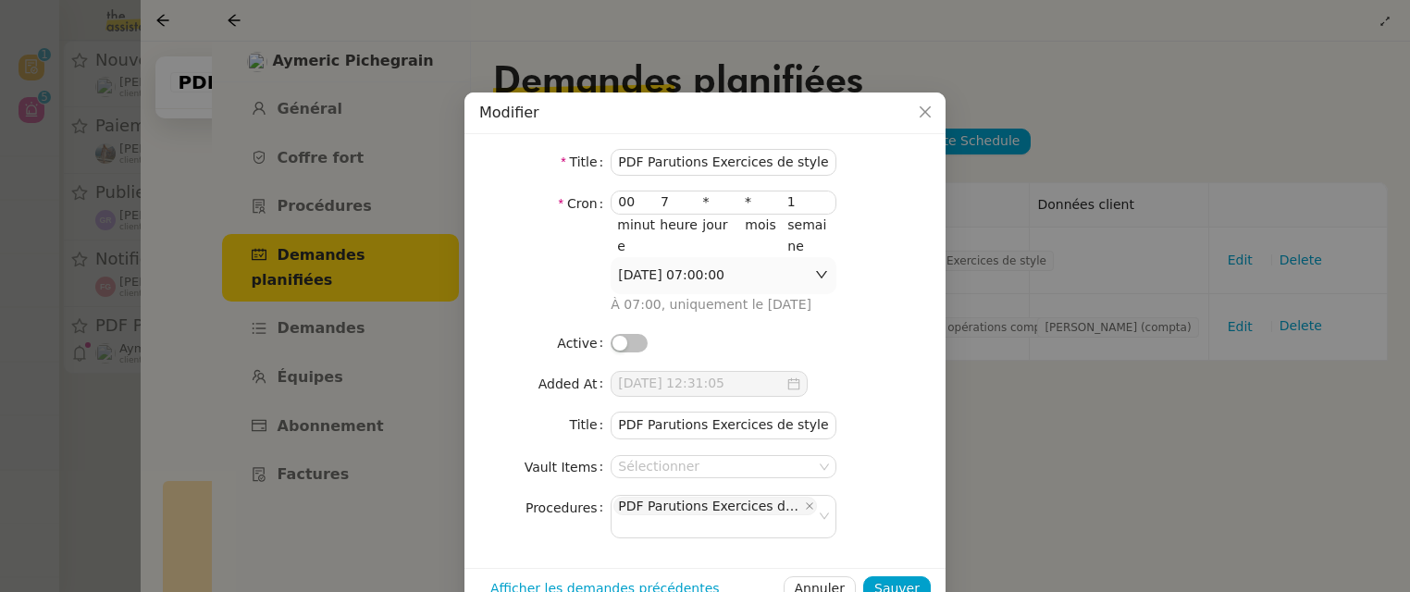
click at [625, 332] on nz-switch at bounding box center [629, 342] width 37 height 21
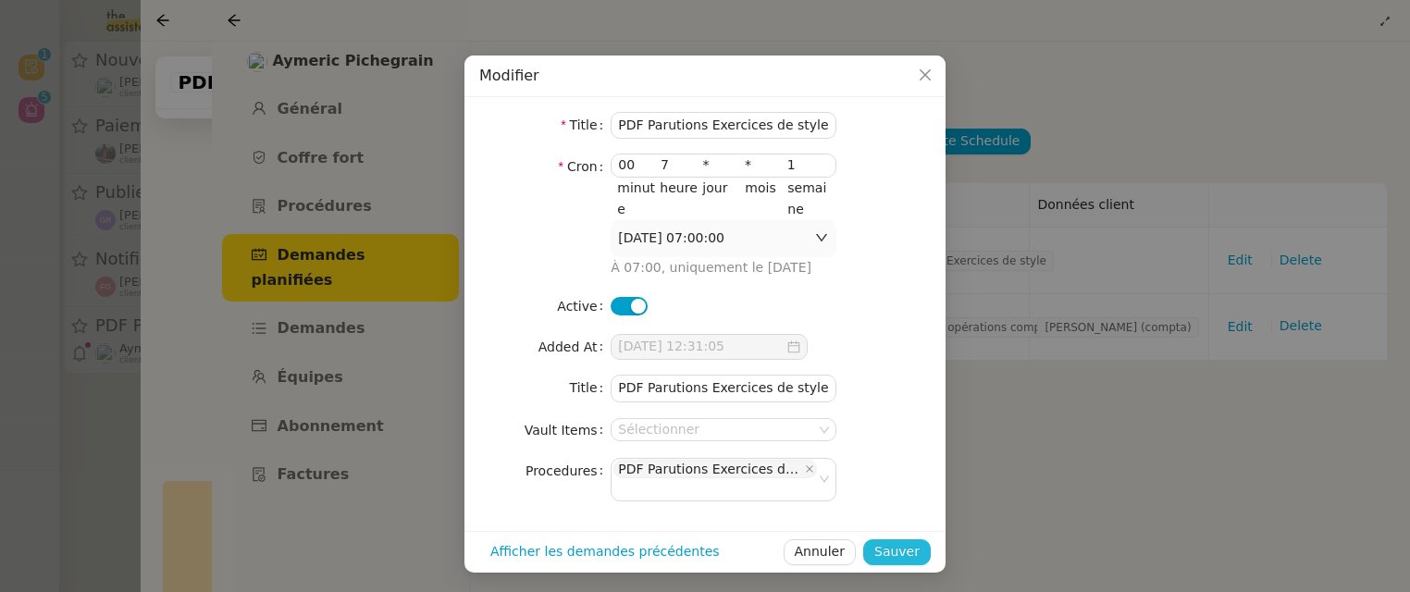
click at [889, 549] on span "Sauver" at bounding box center [896, 551] width 45 height 21
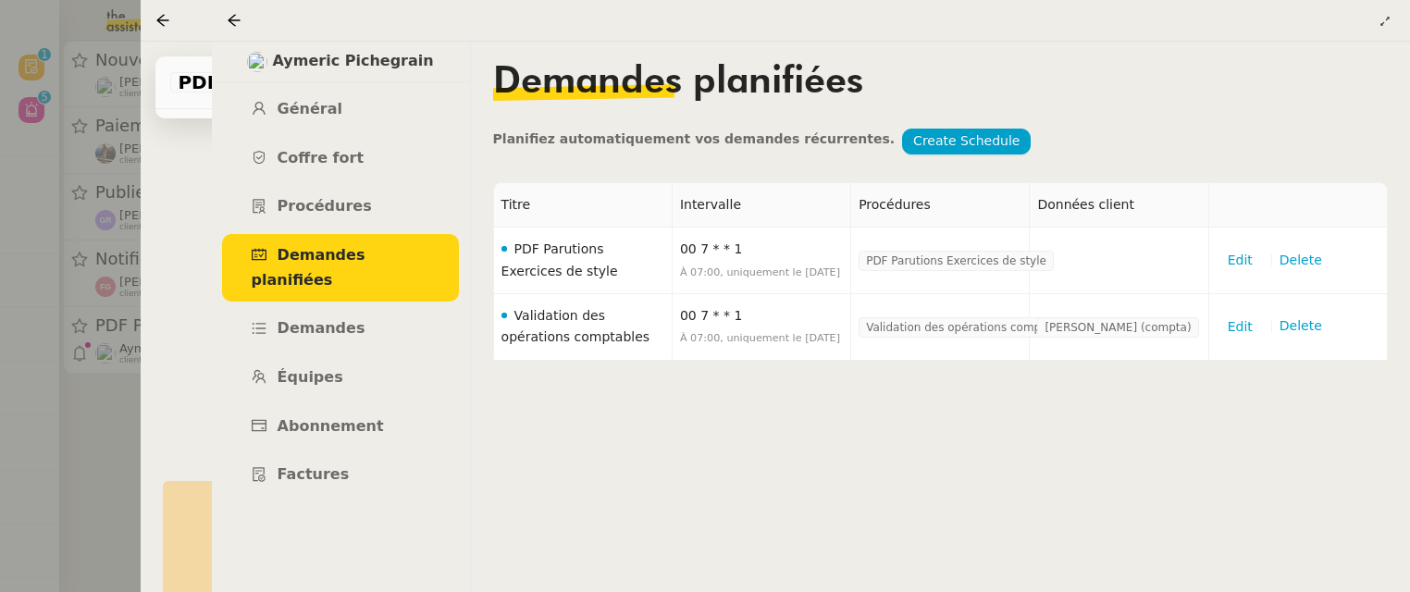
scroll to position [0, 0]
click at [229, 15] on icon at bounding box center [234, 20] width 15 height 15
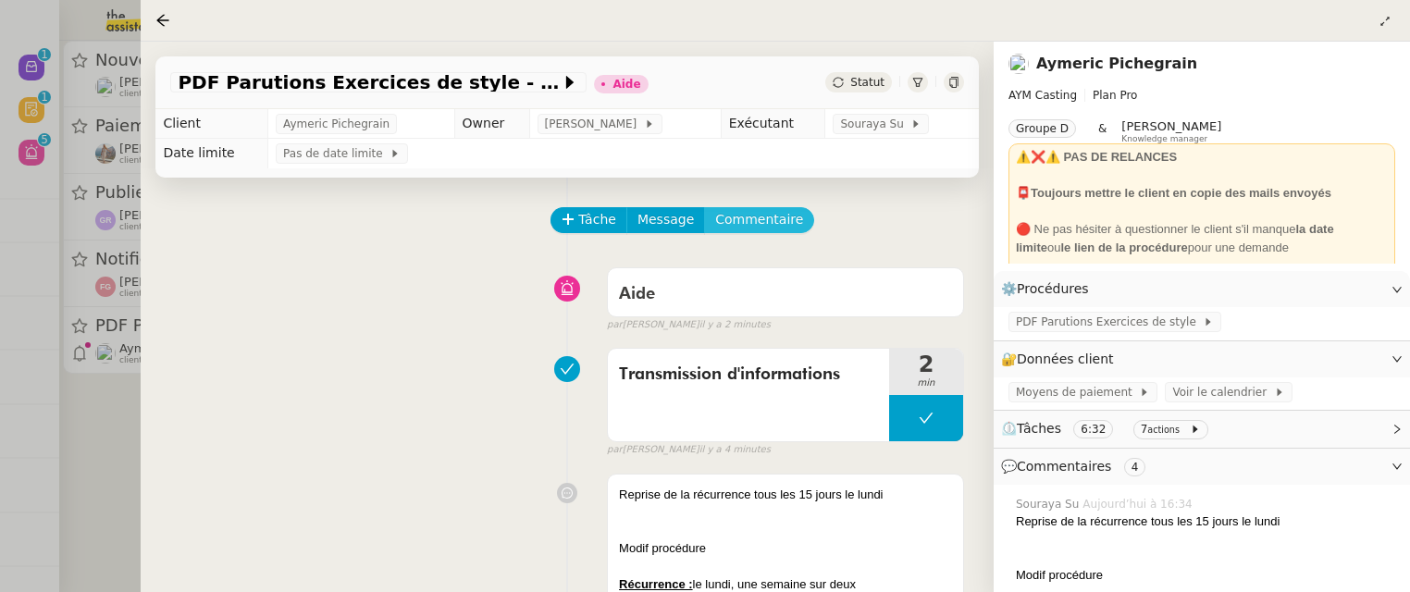
click at [759, 210] on span "Commentaire" at bounding box center [759, 219] width 88 height 21
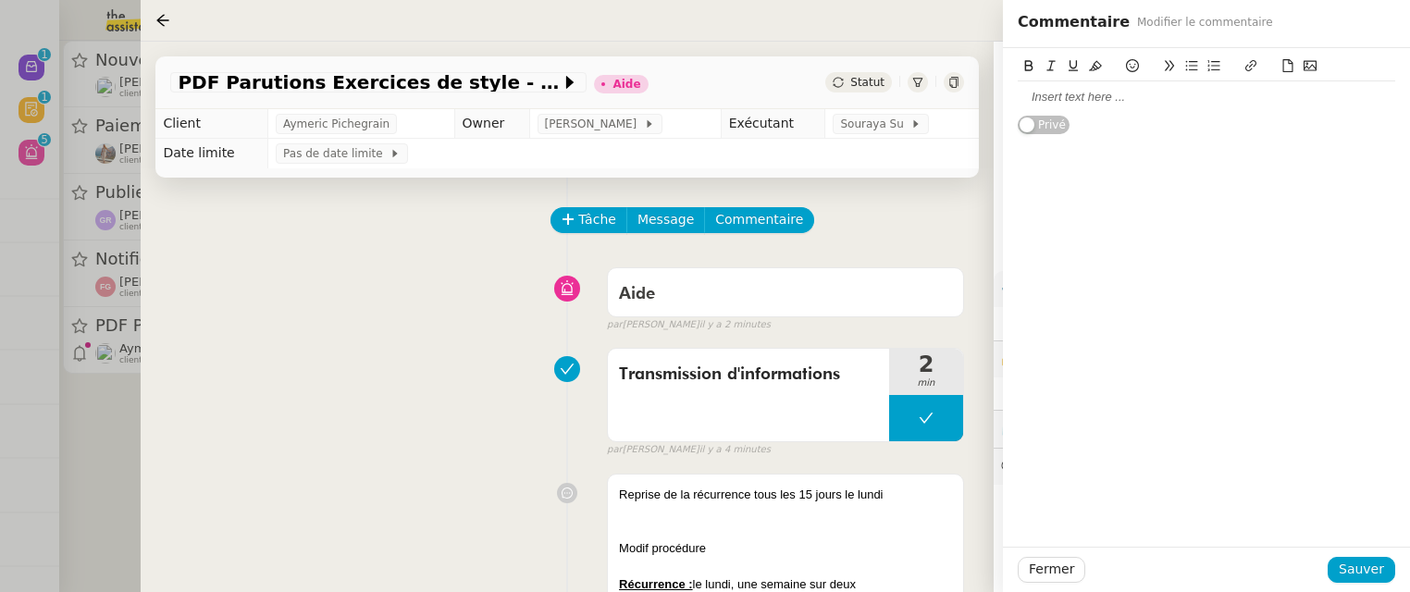
click at [1230, 108] on div at bounding box center [1206, 96] width 377 height 31
click at [1377, 573] on span "Sauver" at bounding box center [1361, 569] width 45 height 21
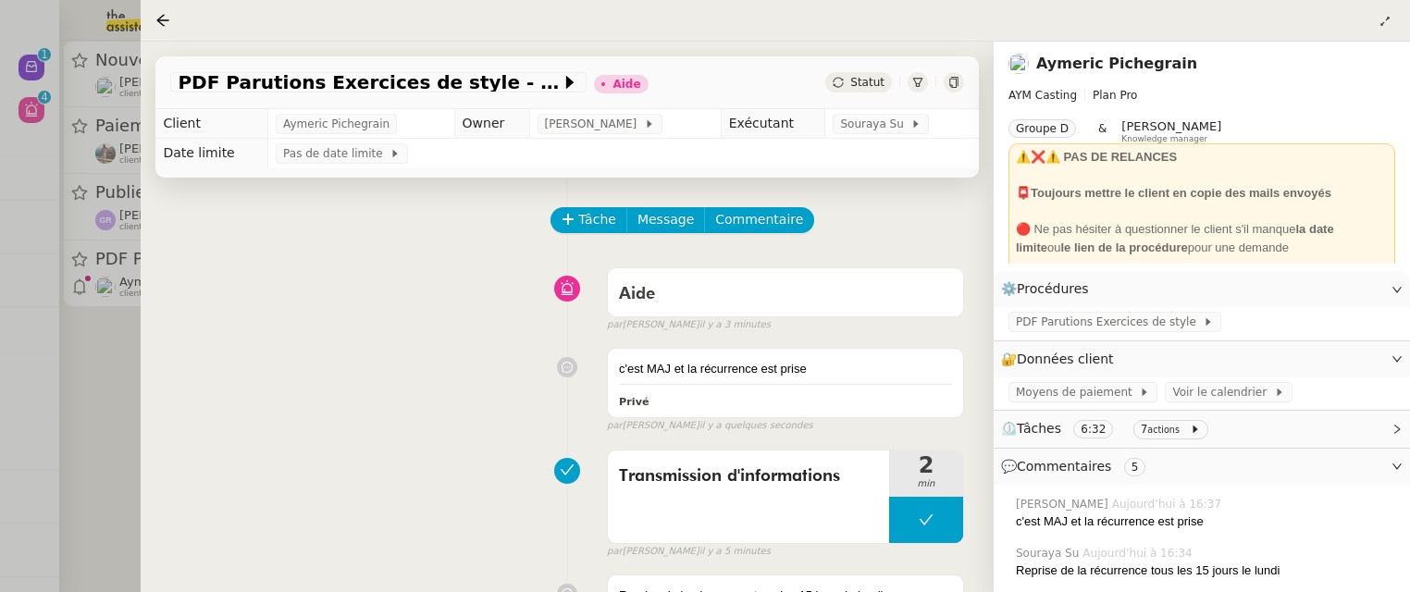
scroll to position [12, 0]
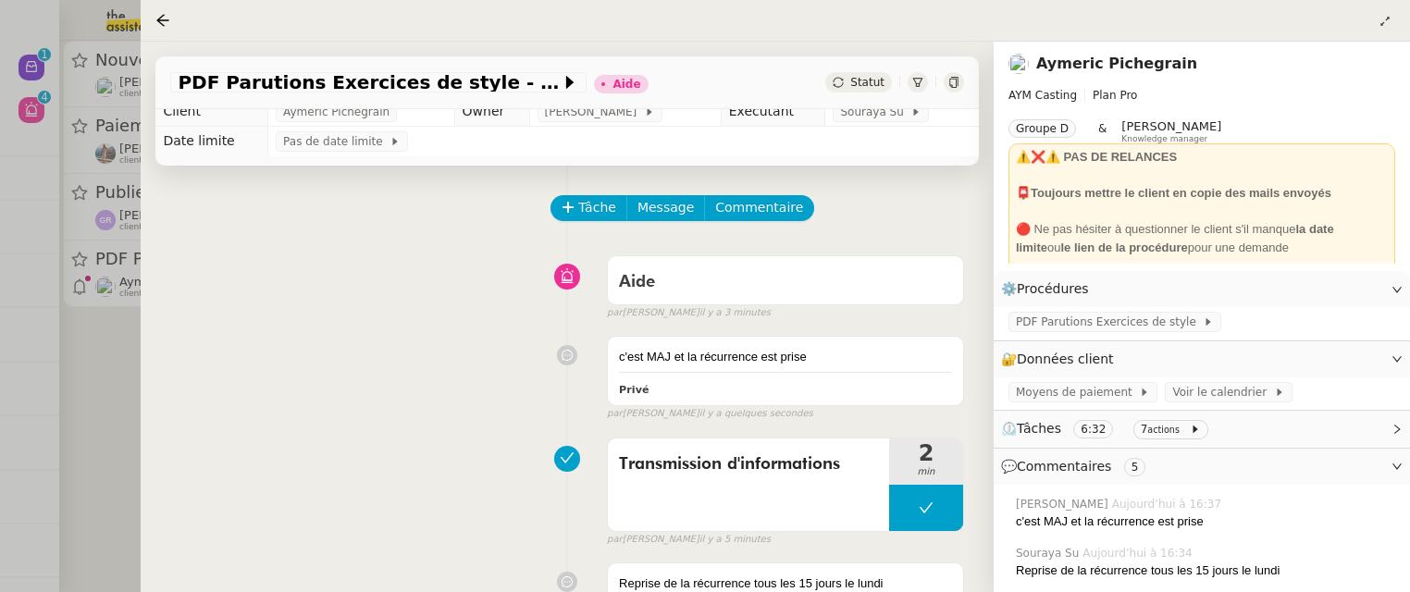
click at [870, 80] on span "Statut" at bounding box center [867, 82] width 34 height 13
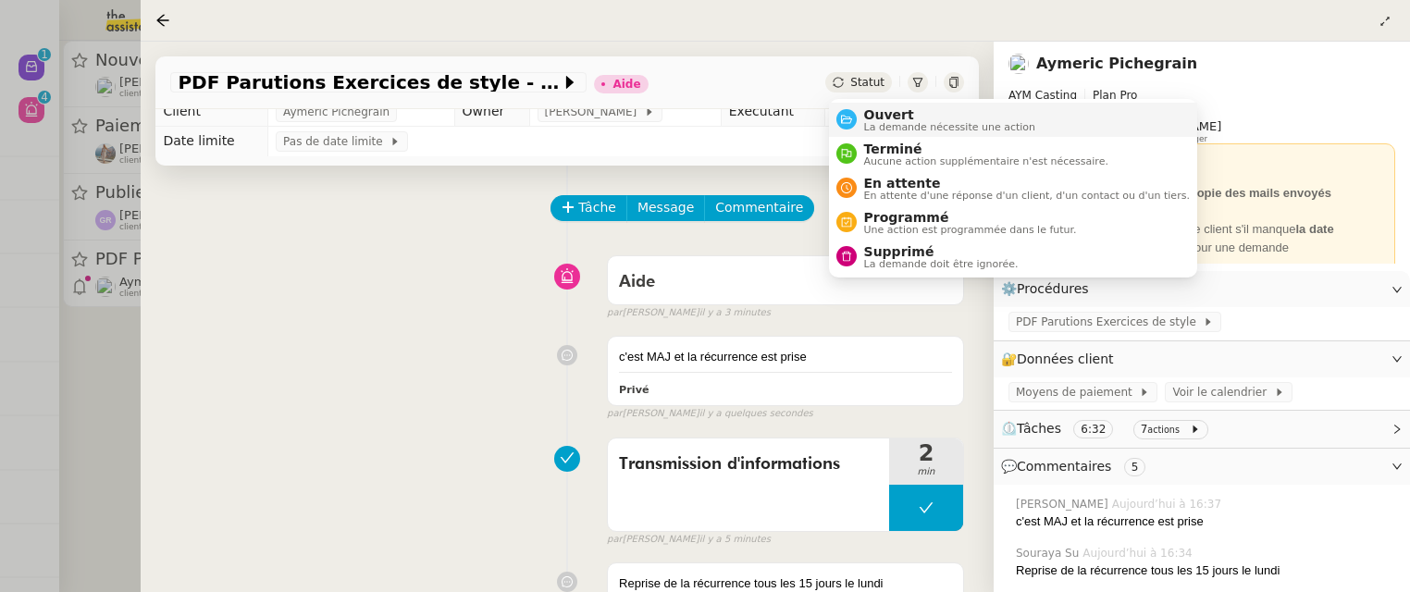
click at [884, 111] on span "Ouvert" at bounding box center [950, 114] width 172 height 15
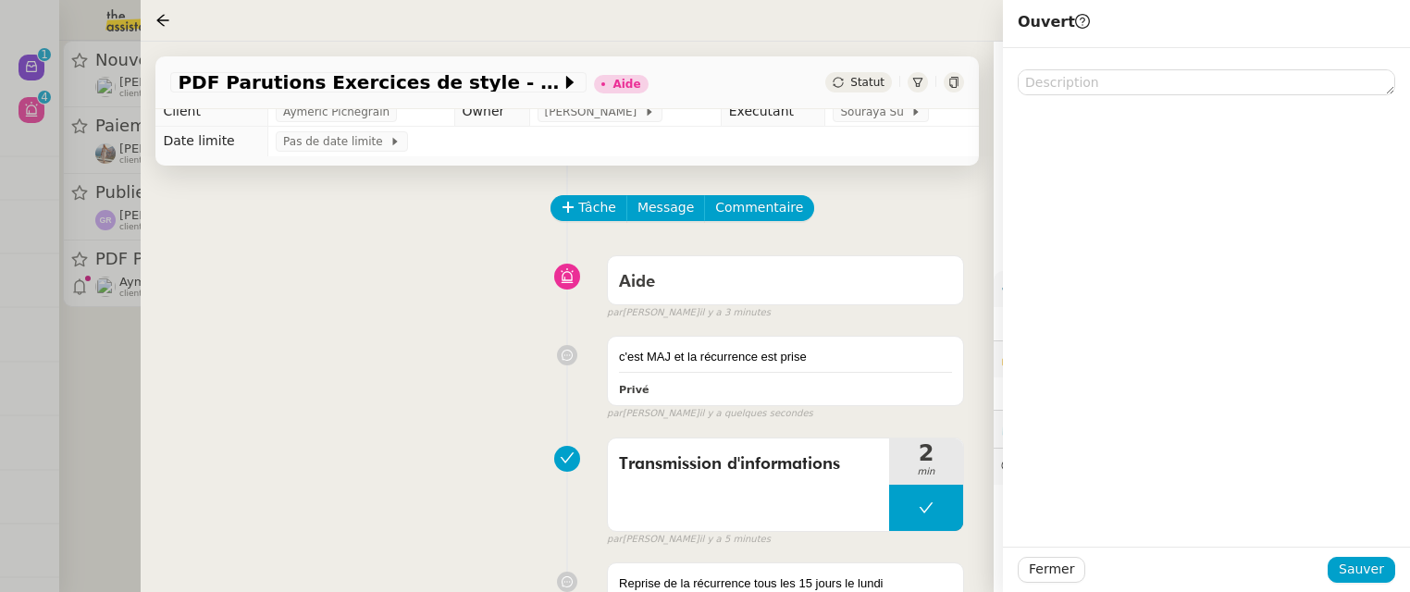
click at [1355, 583] on div "Fermer Sauver" at bounding box center [1206, 569] width 407 height 45
click at [1359, 575] on span "Sauver" at bounding box center [1361, 569] width 45 height 21
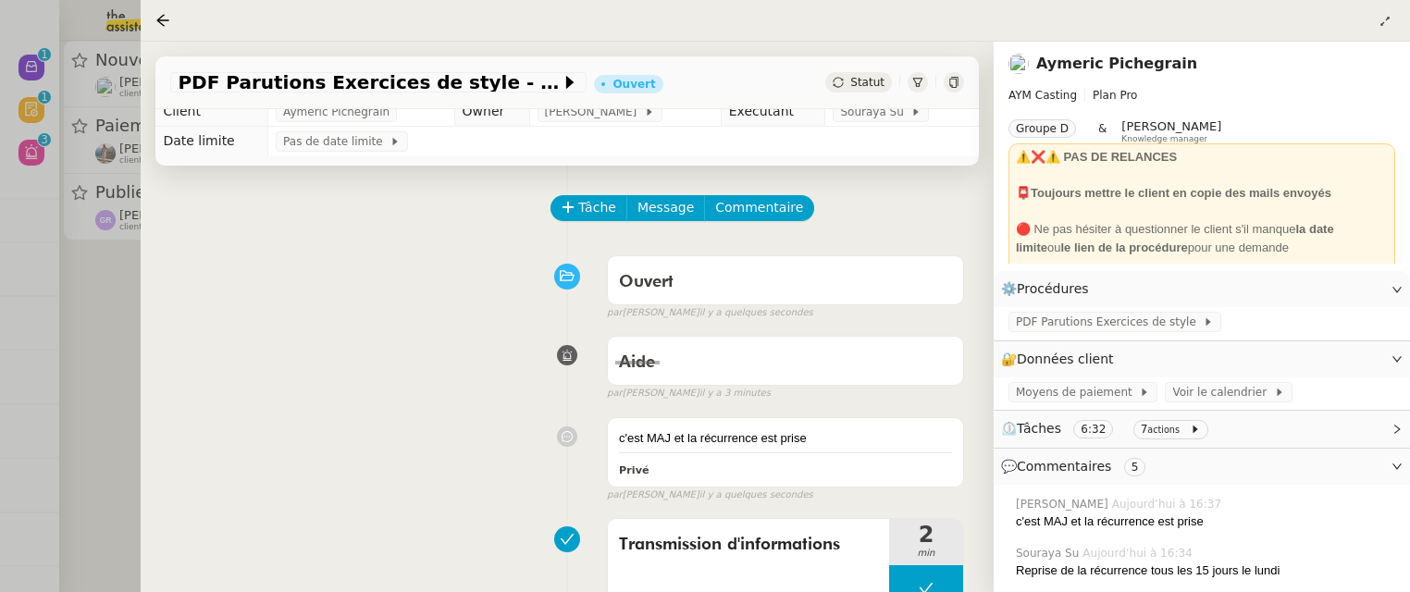
click at [111, 284] on div at bounding box center [705, 296] width 1410 height 592
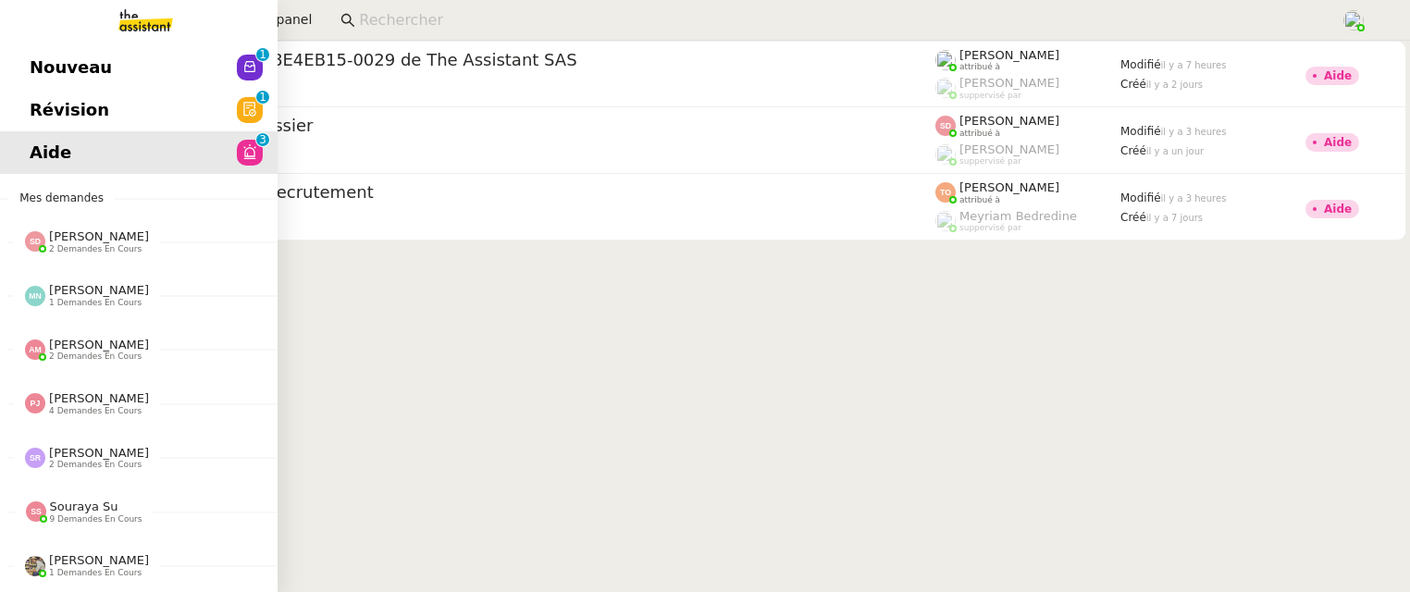
click at [58, 94] on link "Révision 0 1 2 3 4 5 6 7 8 9" at bounding box center [139, 110] width 278 height 43
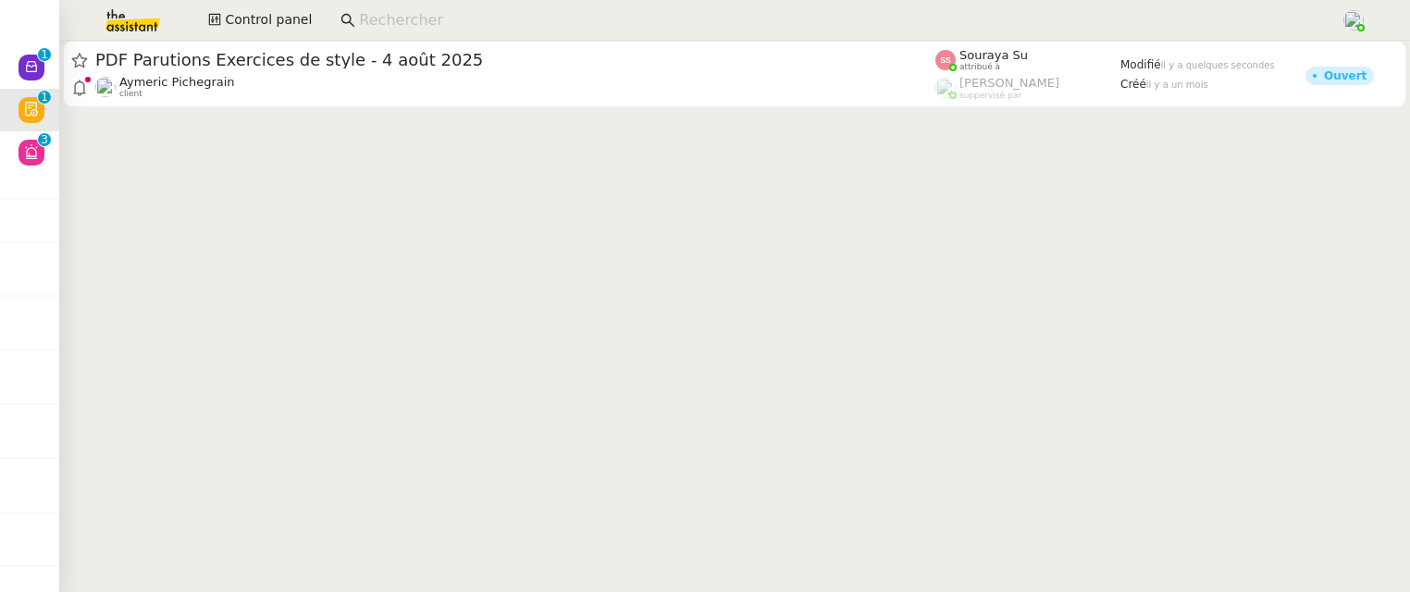
click at [534, 108] on div at bounding box center [734, 76] width 1351 height 70
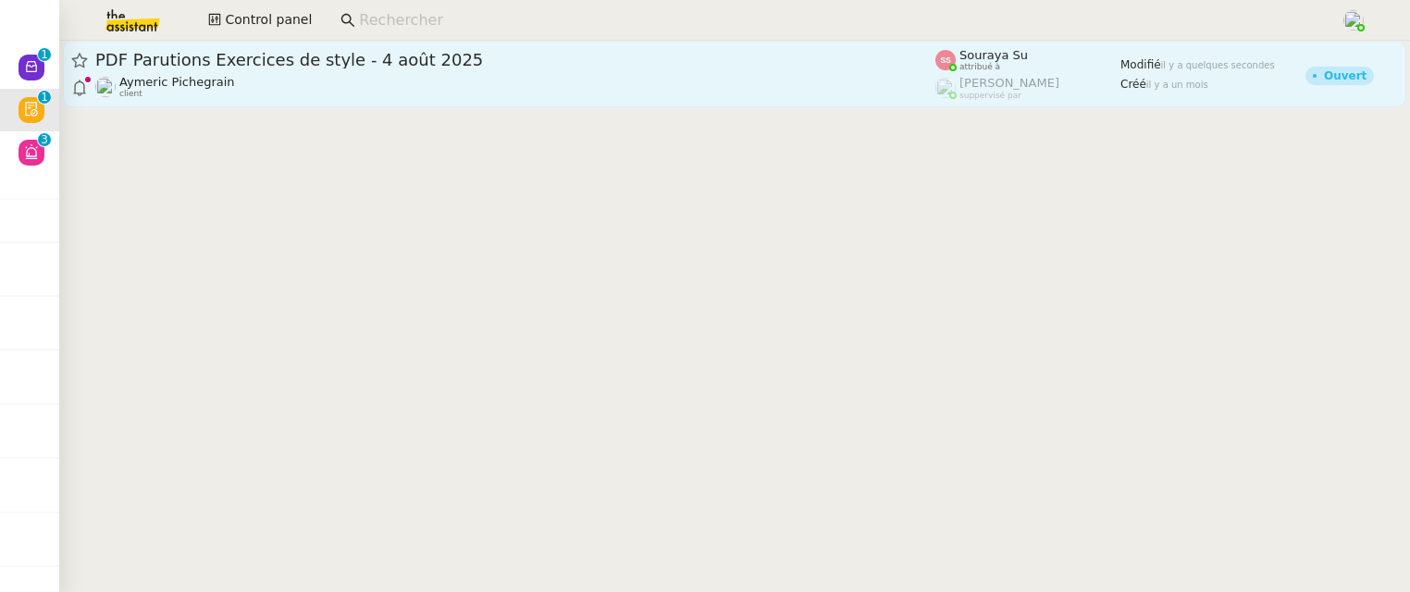
click at [556, 56] on span "PDF Parutions Exercices de style - 4 août 2025" at bounding box center [515, 60] width 840 height 17
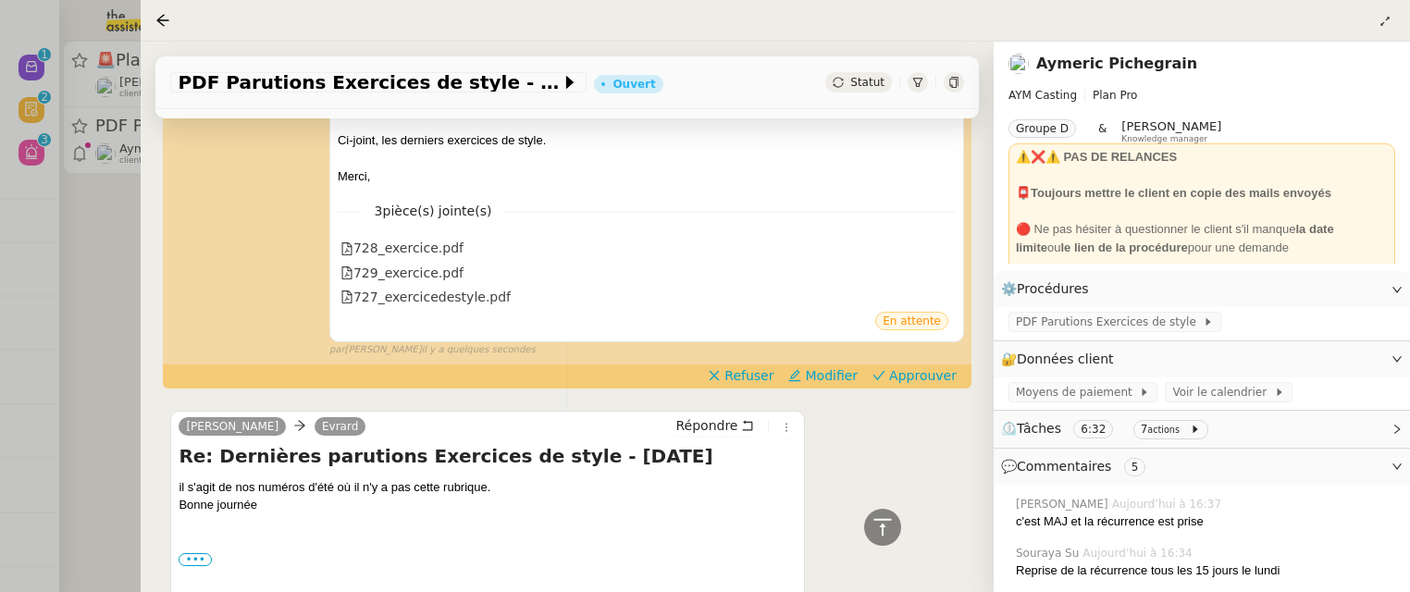
scroll to position [845, 0]
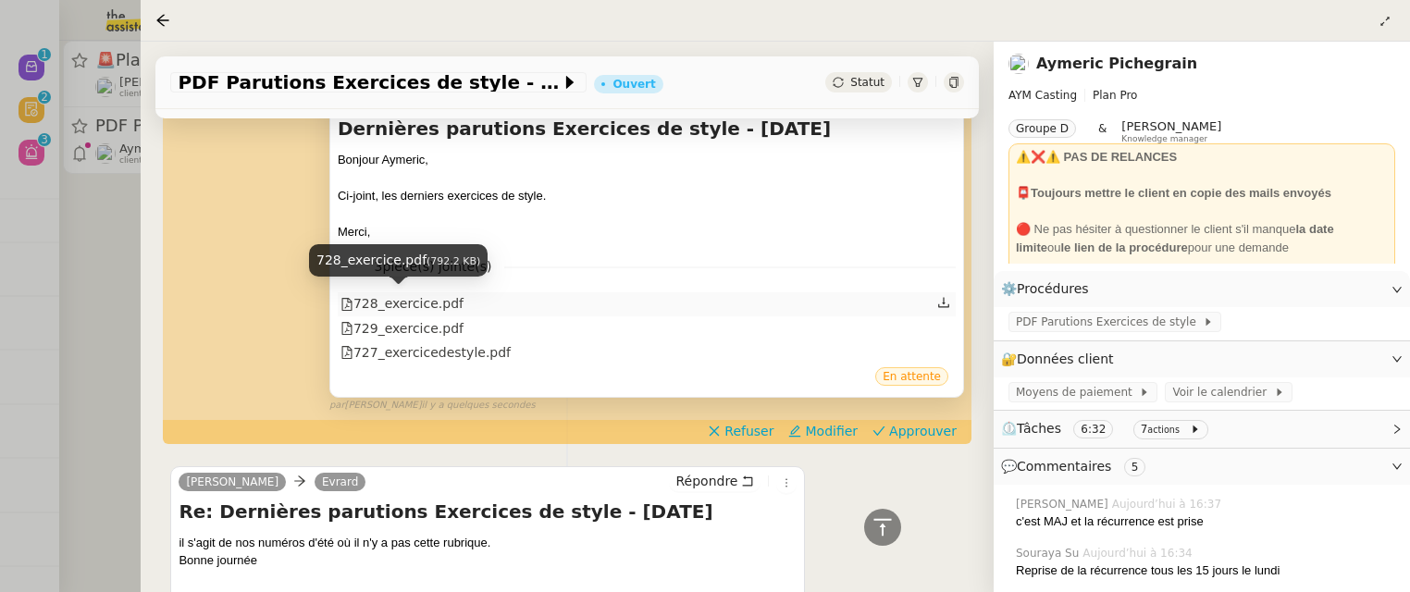
click at [422, 296] on div "728_exercice.pdf" at bounding box center [401, 303] width 123 height 21
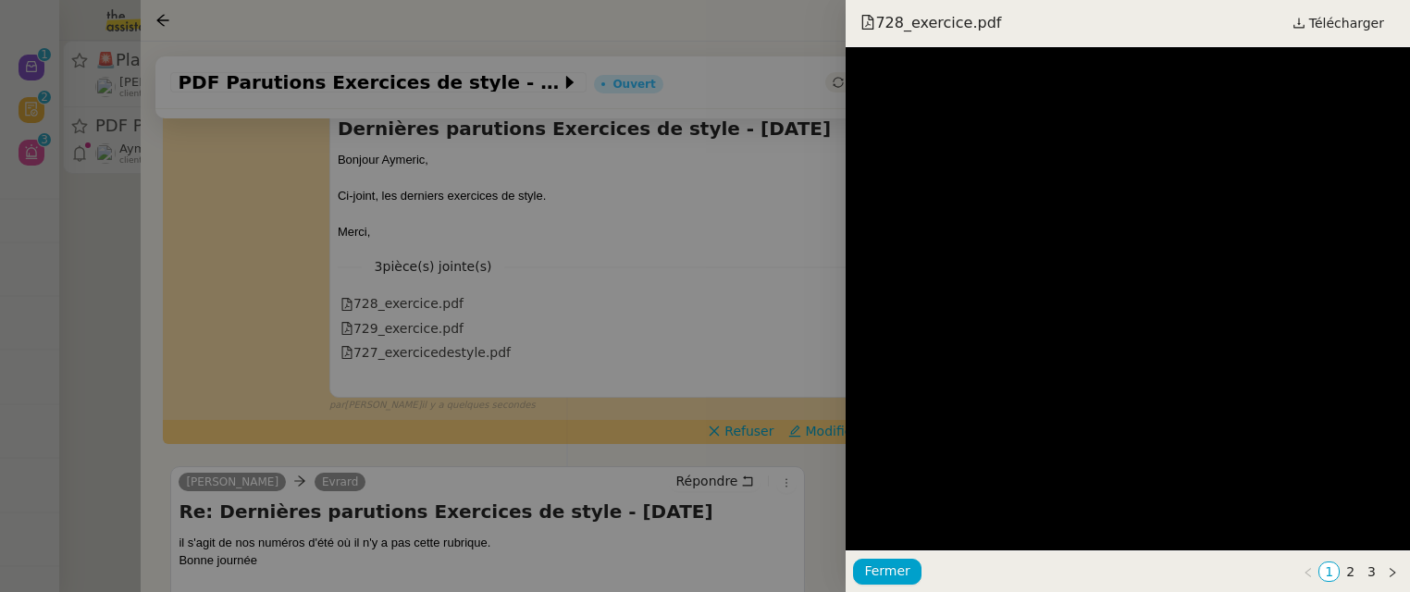
click at [635, 327] on div at bounding box center [705, 296] width 1410 height 592
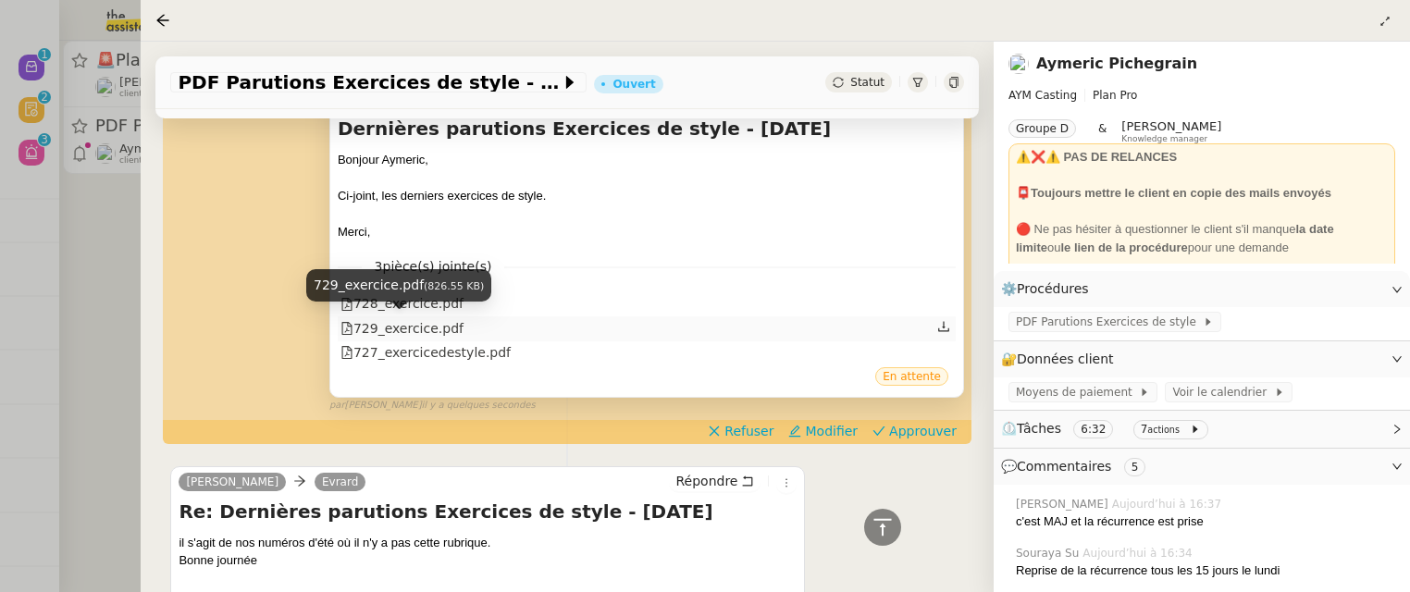
click at [427, 327] on div "729_exercice.pdf" at bounding box center [401, 328] width 123 height 21
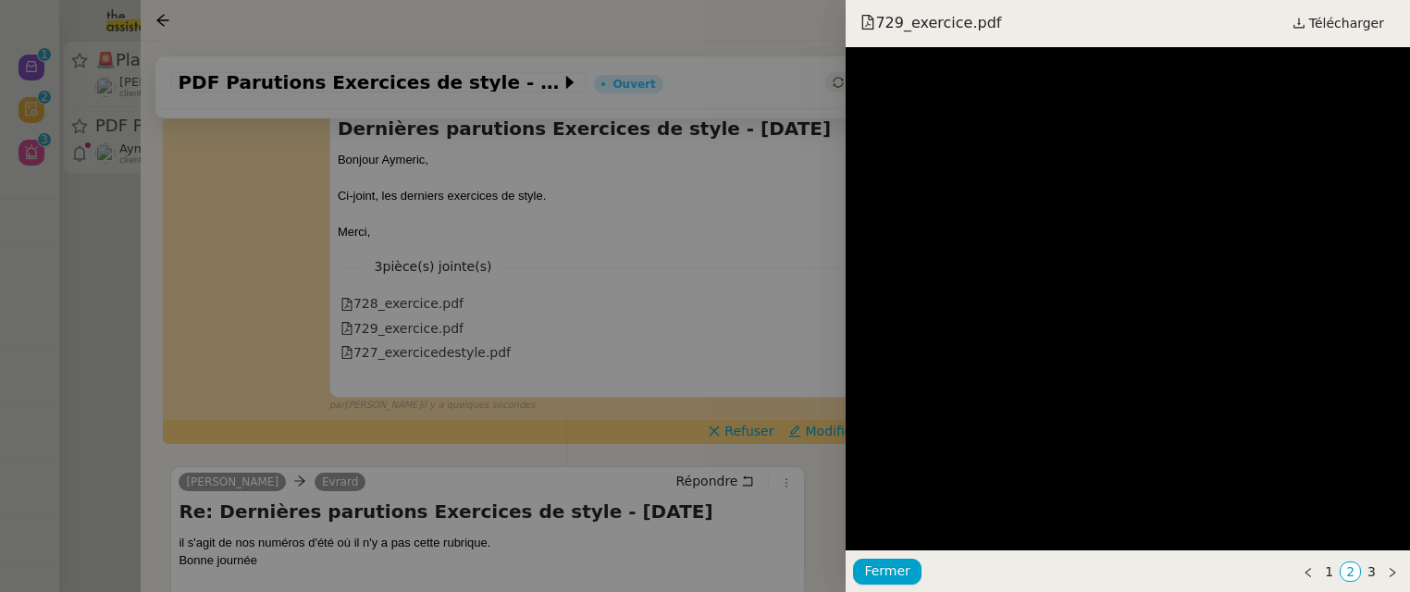
click at [639, 297] on div at bounding box center [705, 296] width 1410 height 592
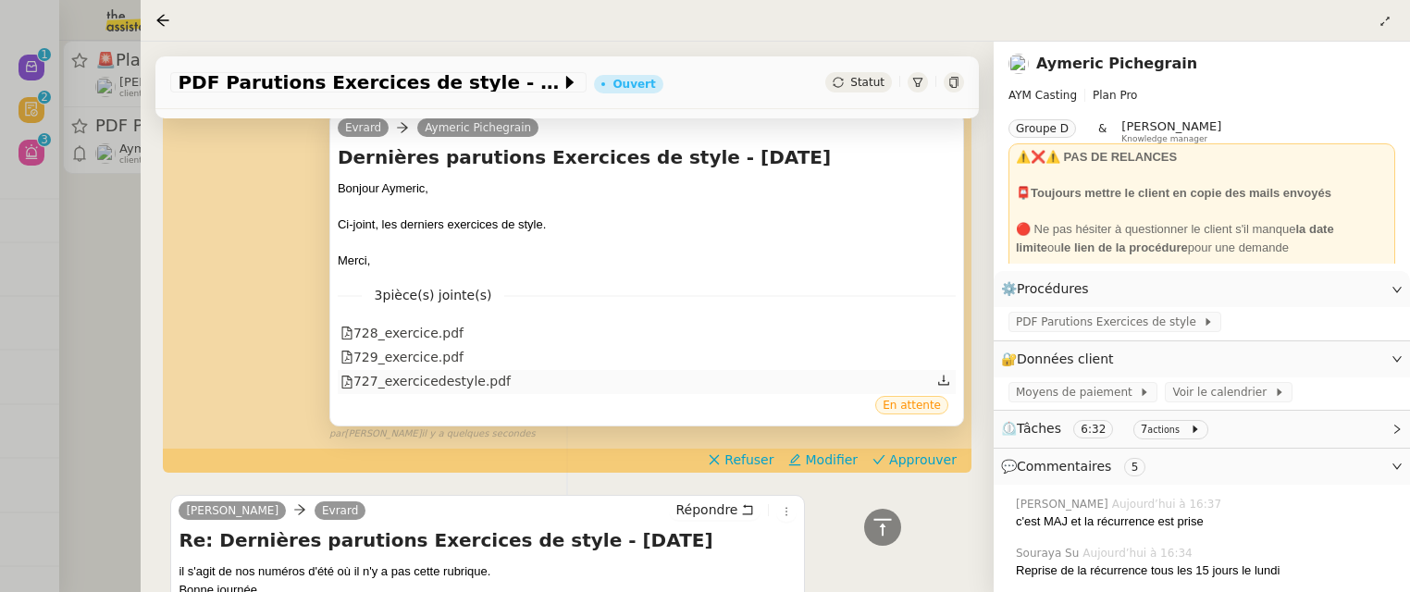
scroll to position [873, 0]
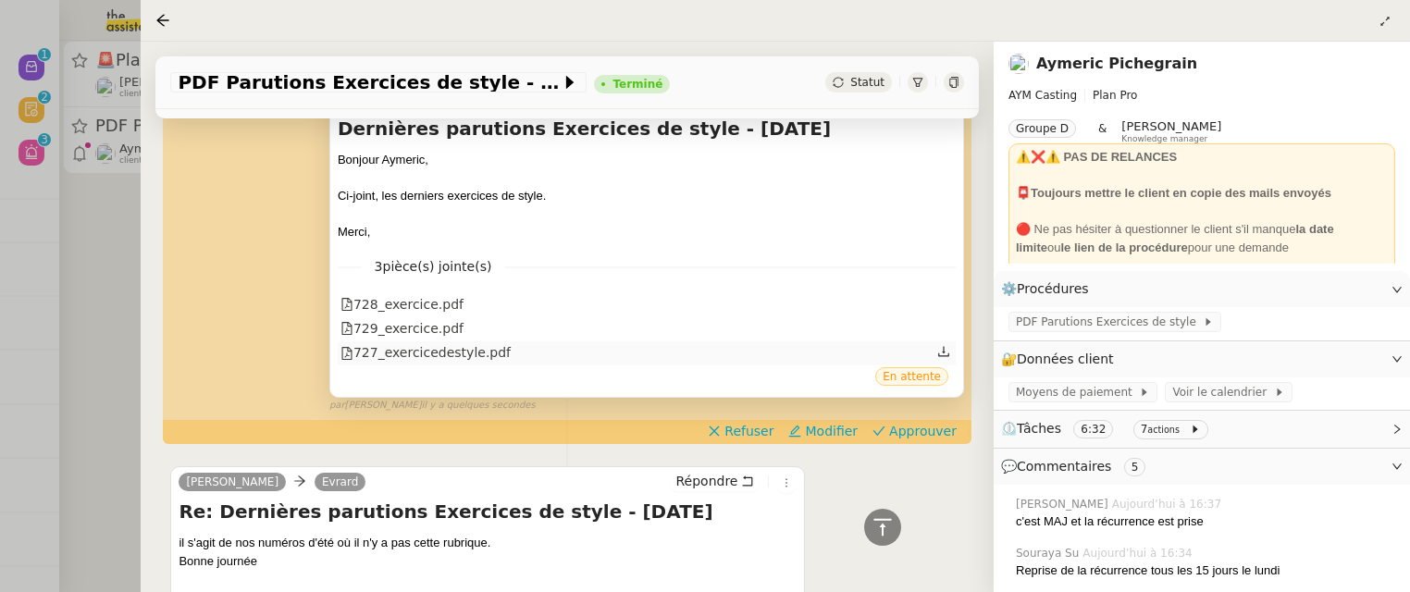
click at [412, 346] on div "727_exercicedestyle.pdf" at bounding box center [425, 352] width 170 height 21
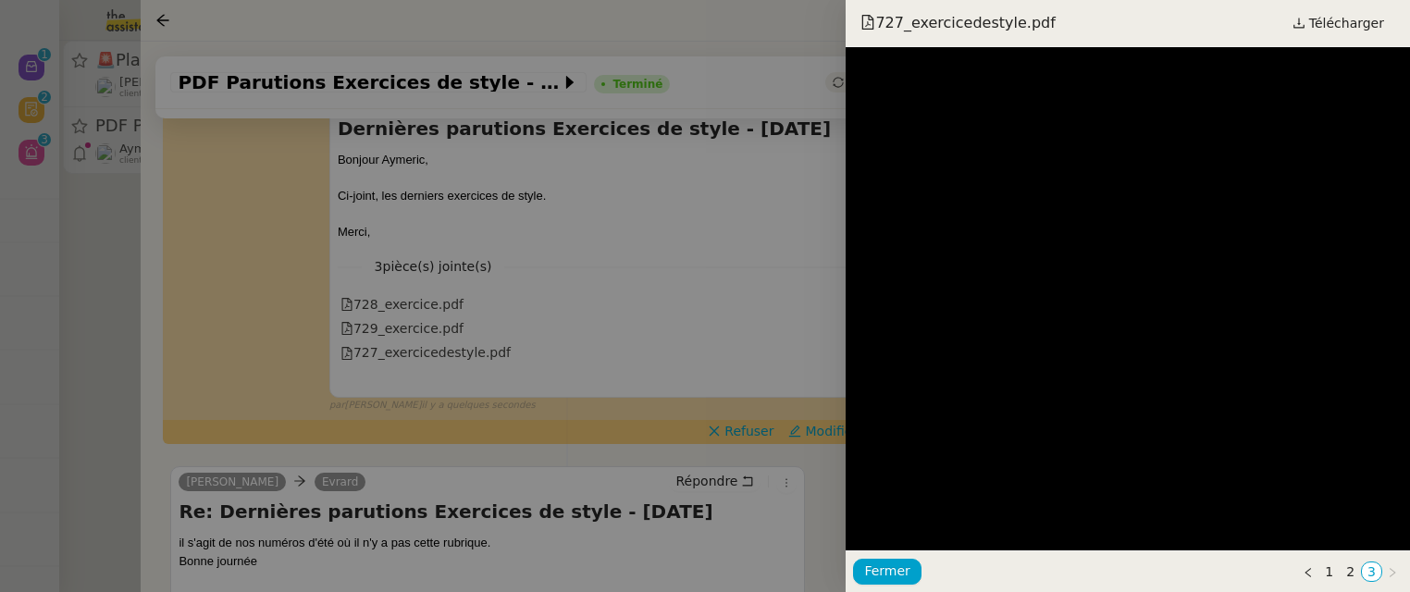
click at [676, 292] on div at bounding box center [705, 296] width 1410 height 592
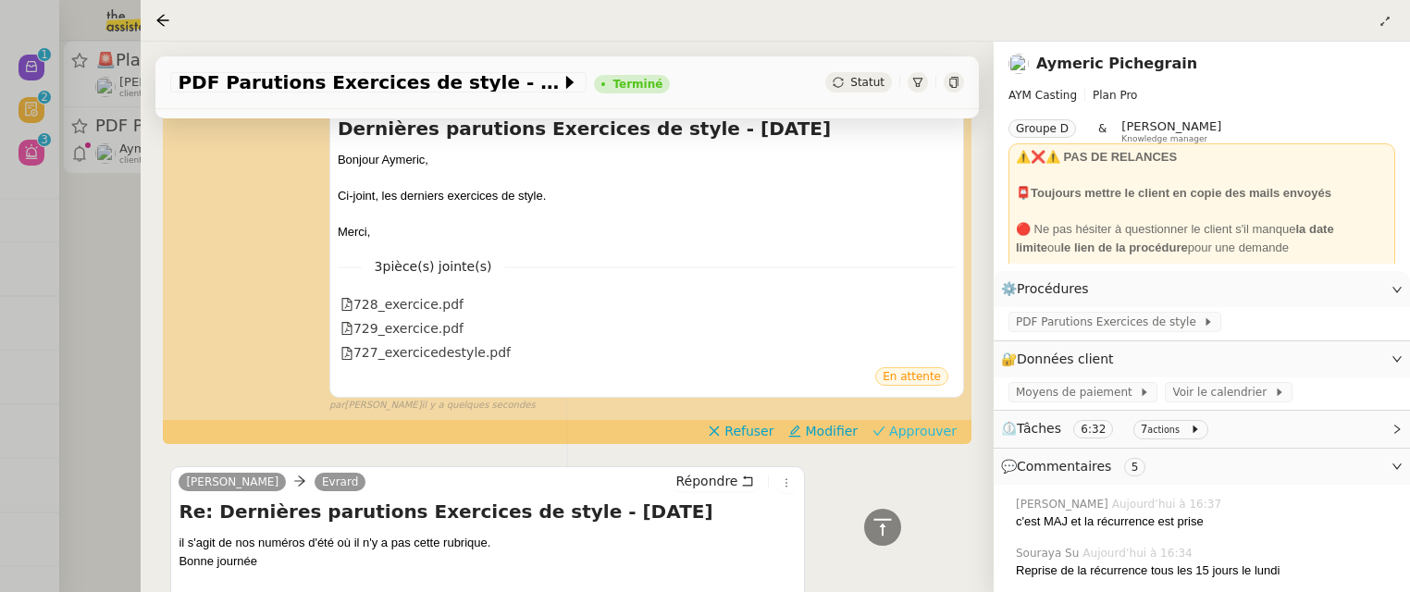
click at [912, 423] on span "Approuver" at bounding box center [923, 431] width 68 height 19
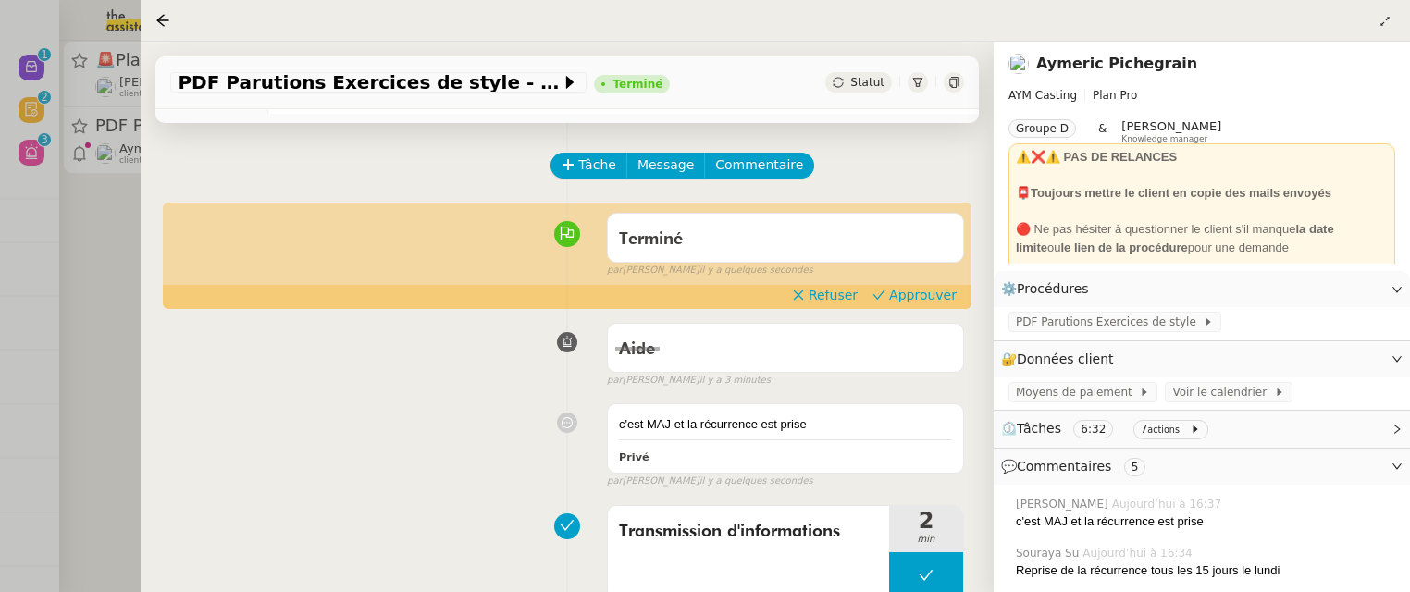
scroll to position [0, 0]
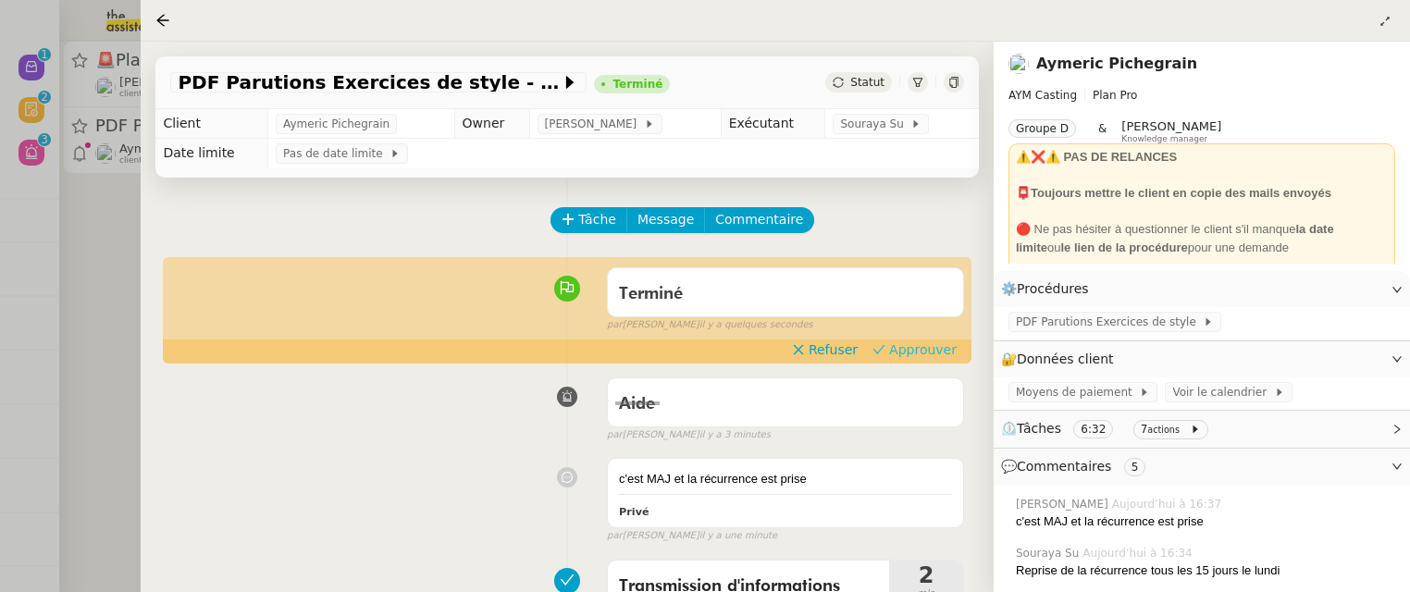
click at [921, 355] on span "Approuver" at bounding box center [923, 349] width 68 height 19
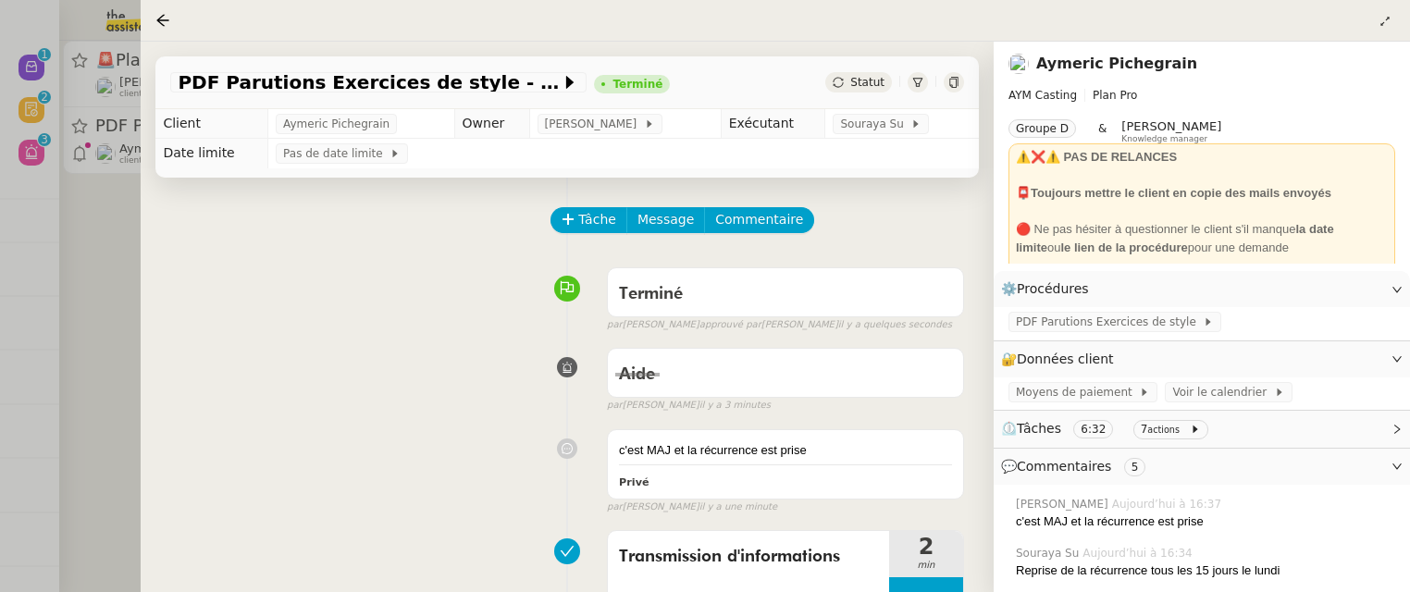
click at [115, 261] on div at bounding box center [705, 296] width 1410 height 592
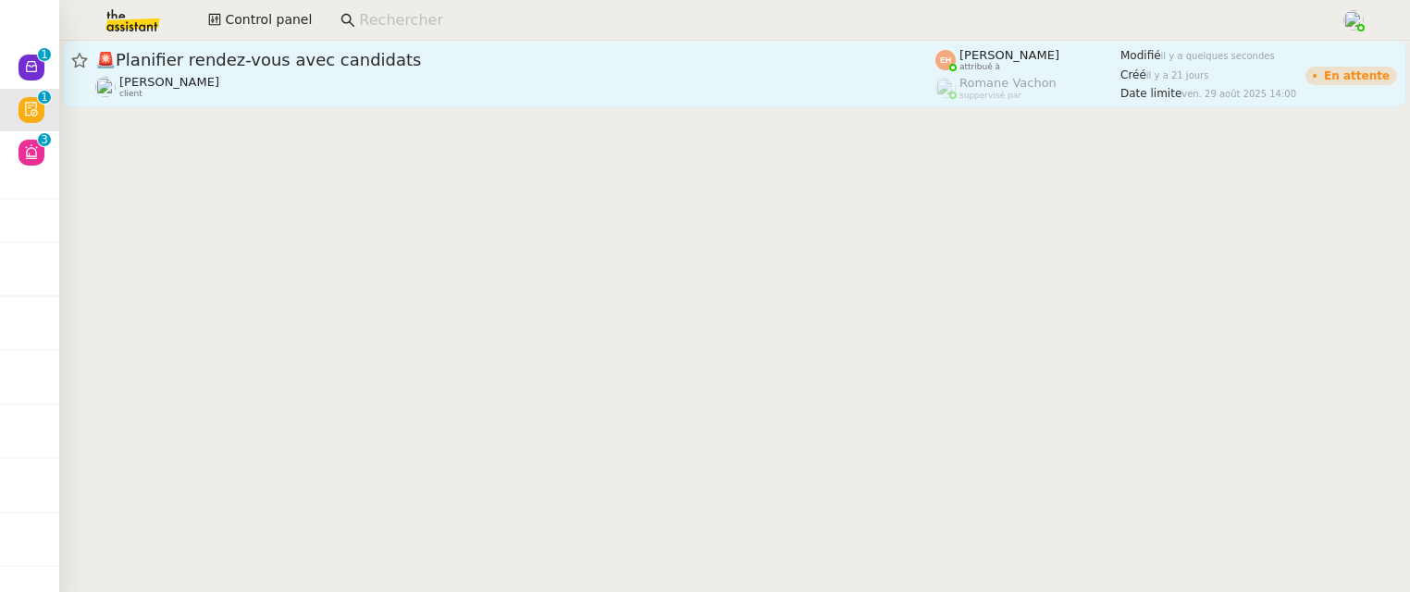
click at [359, 70] on div "🚨 Planifier rendez-vous avec candidats [PERSON_NAME] client" at bounding box center [515, 74] width 840 height 50
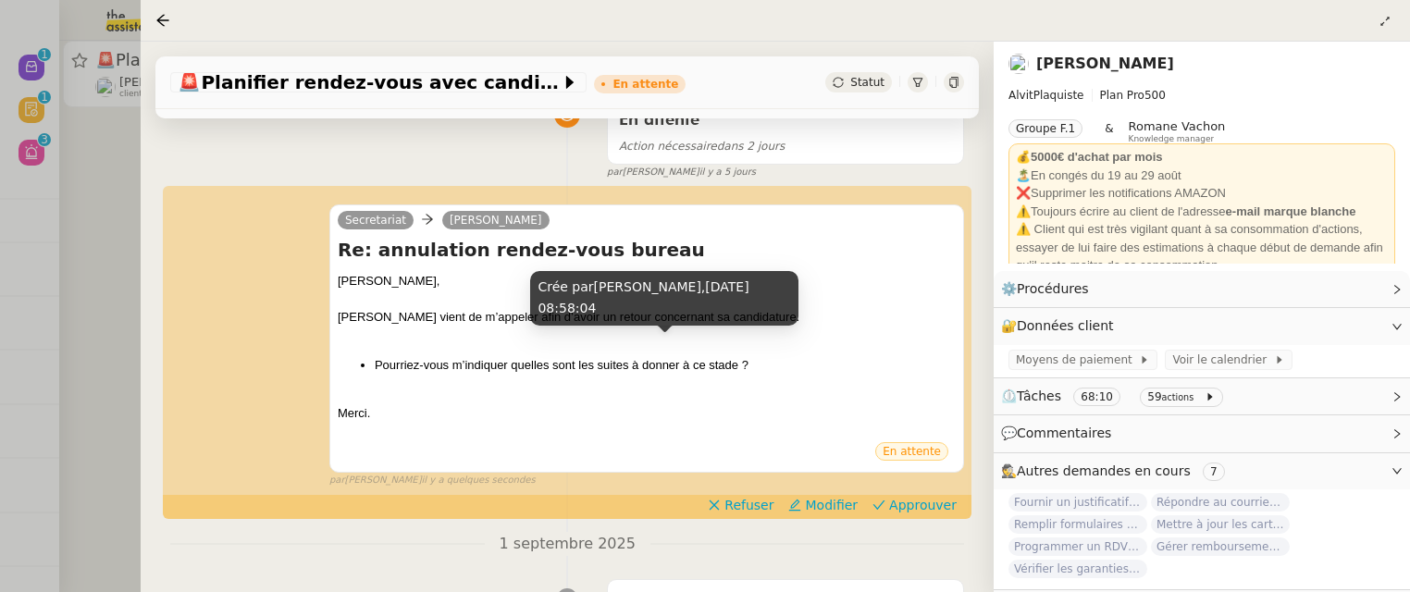
scroll to position [201, 0]
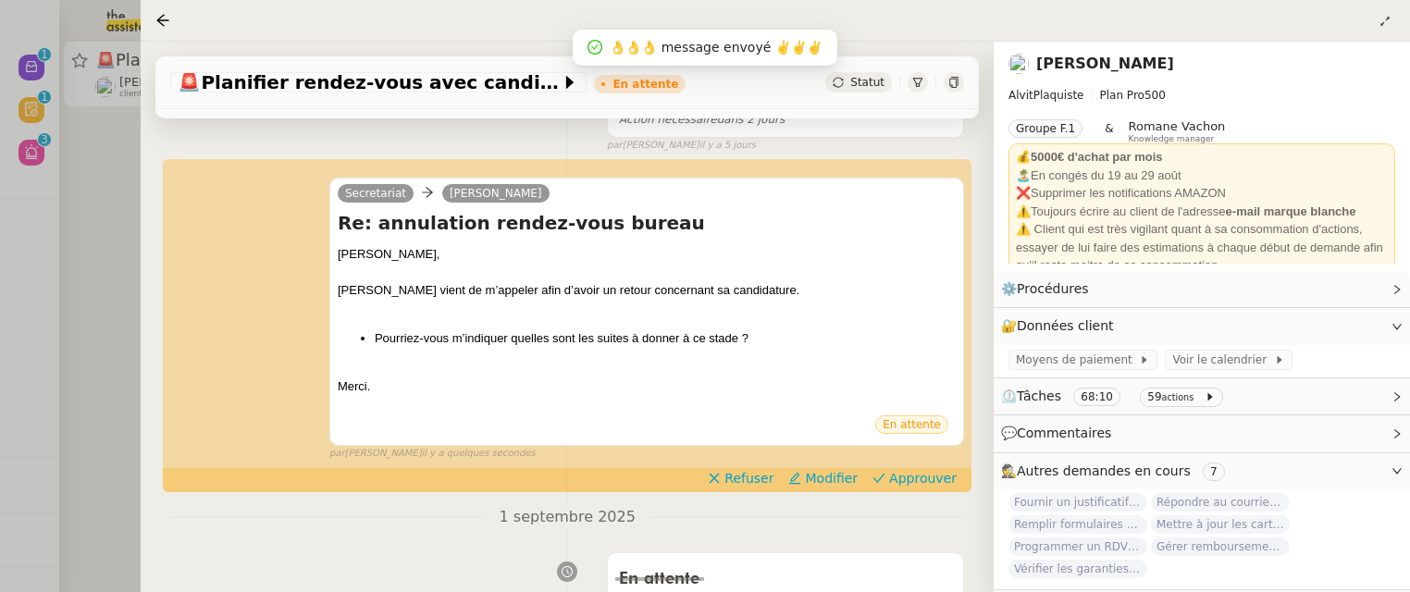
click at [105, 183] on div at bounding box center [705, 296] width 1410 height 592
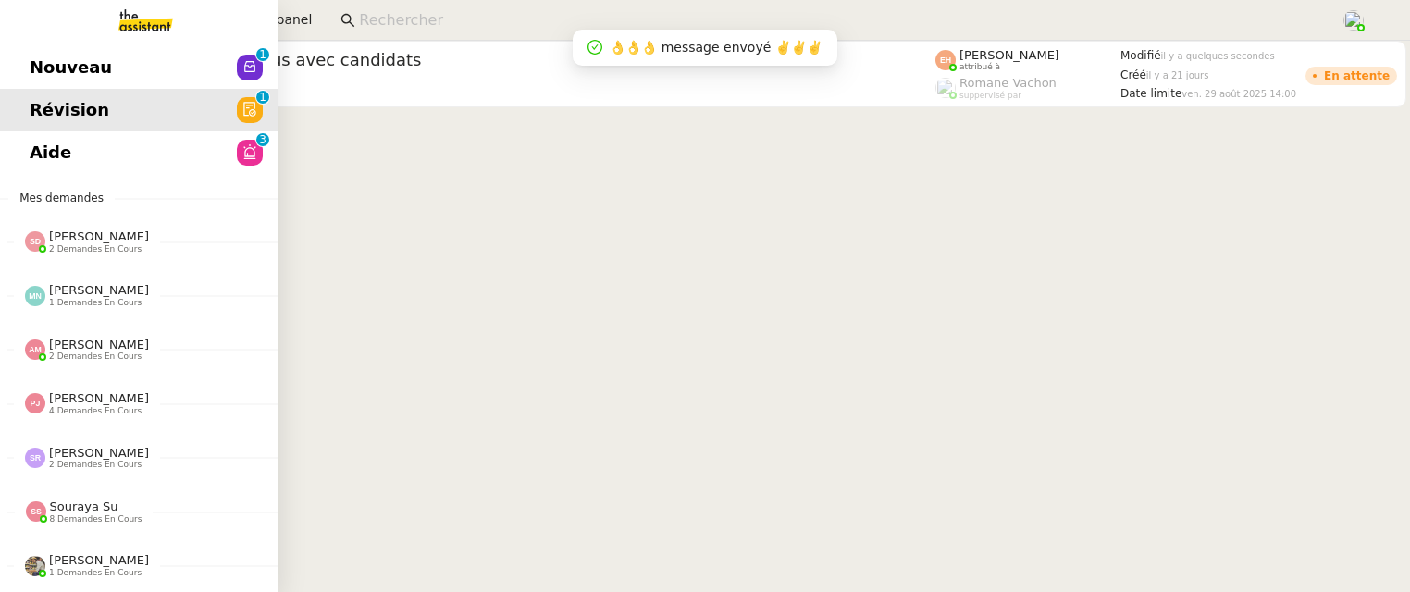
click at [53, 70] on span "Nouveau" at bounding box center [71, 68] width 82 height 28
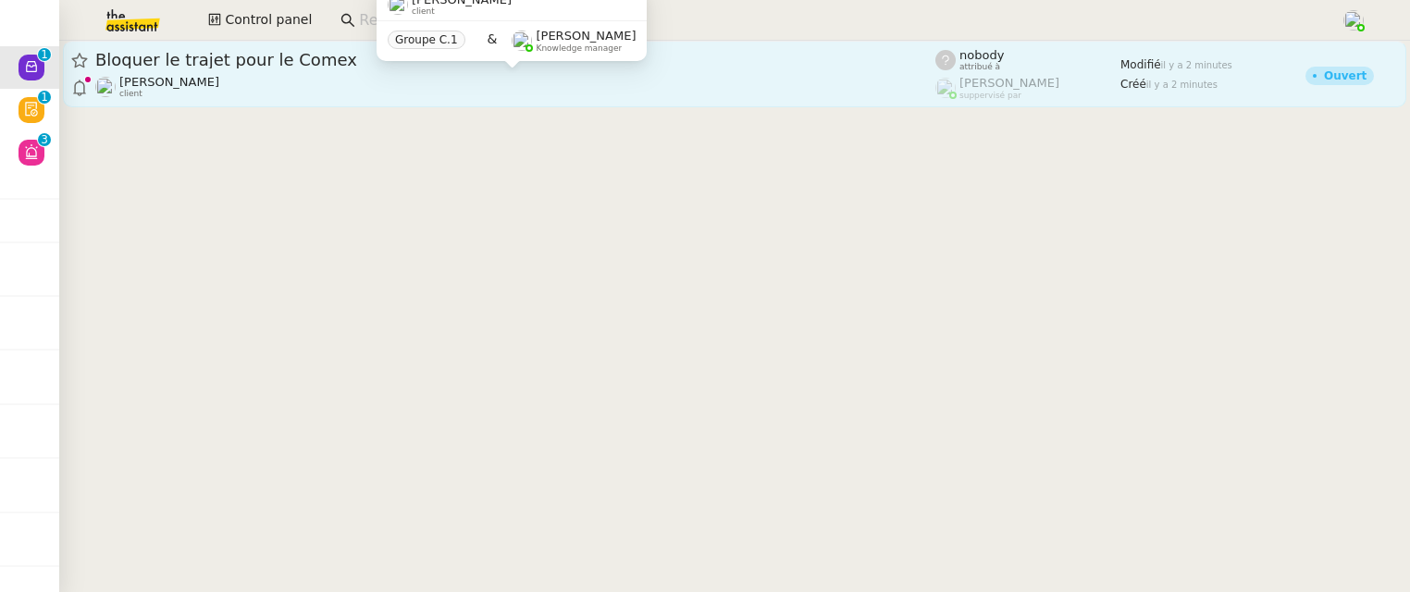
click at [563, 83] on div "[PERSON_NAME] client" at bounding box center [515, 87] width 840 height 24
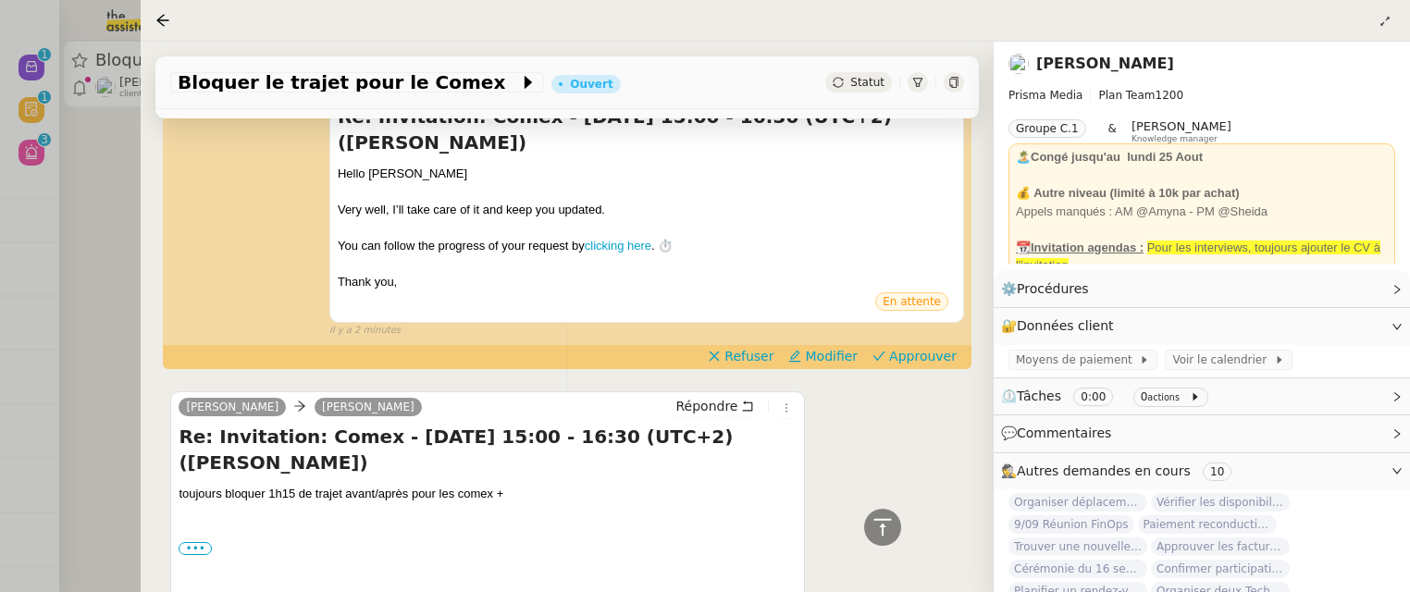
scroll to position [473, 0]
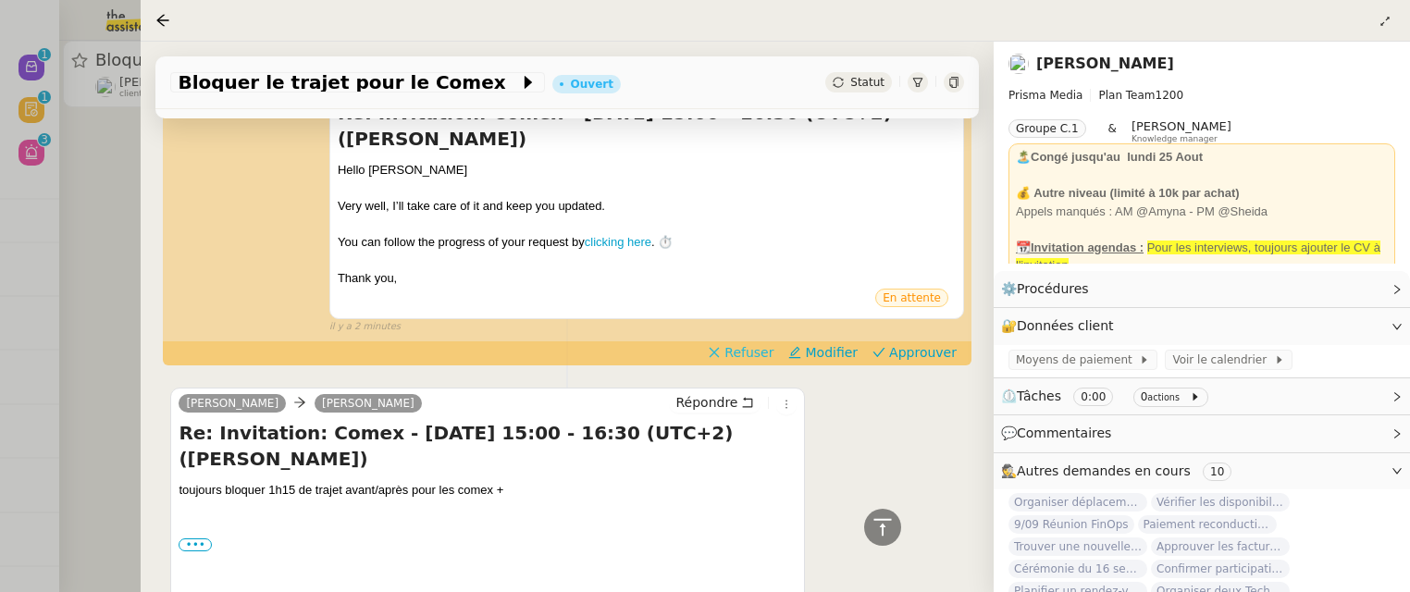
click at [764, 352] on span "Refuser" at bounding box center [748, 352] width 49 height 19
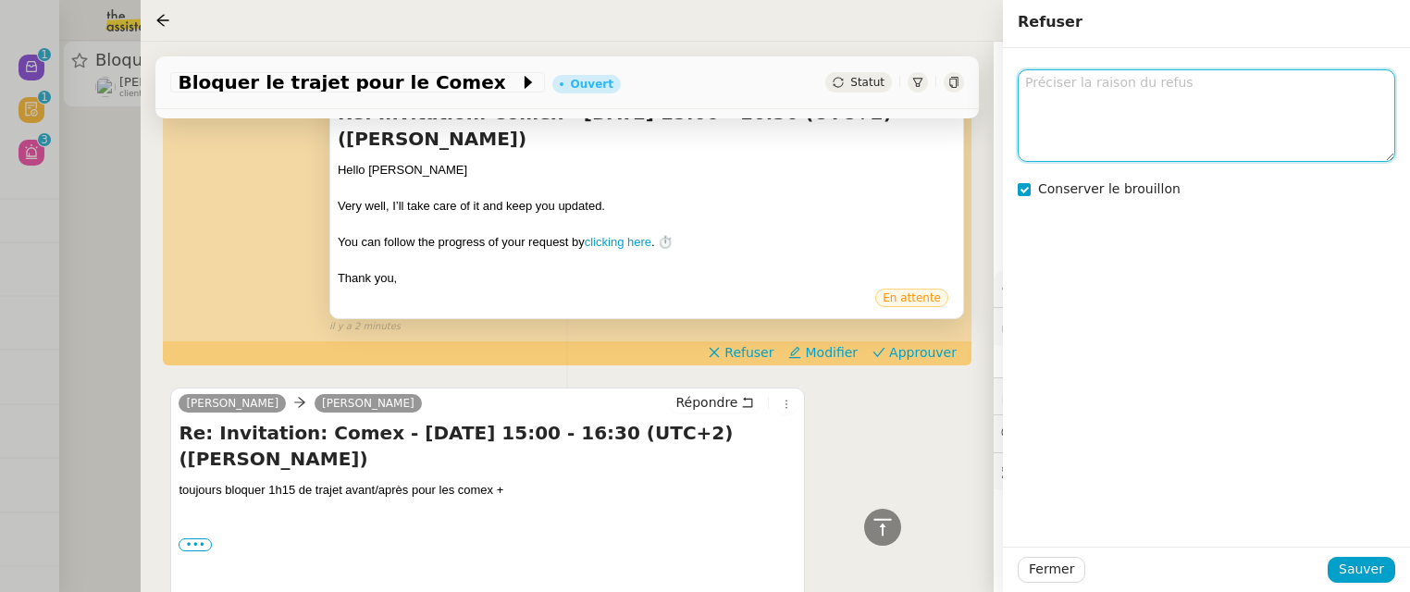
click at [1137, 124] on textarea at bounding box center [1206, 115] width 377 height 92
type textarea "à forker ?"
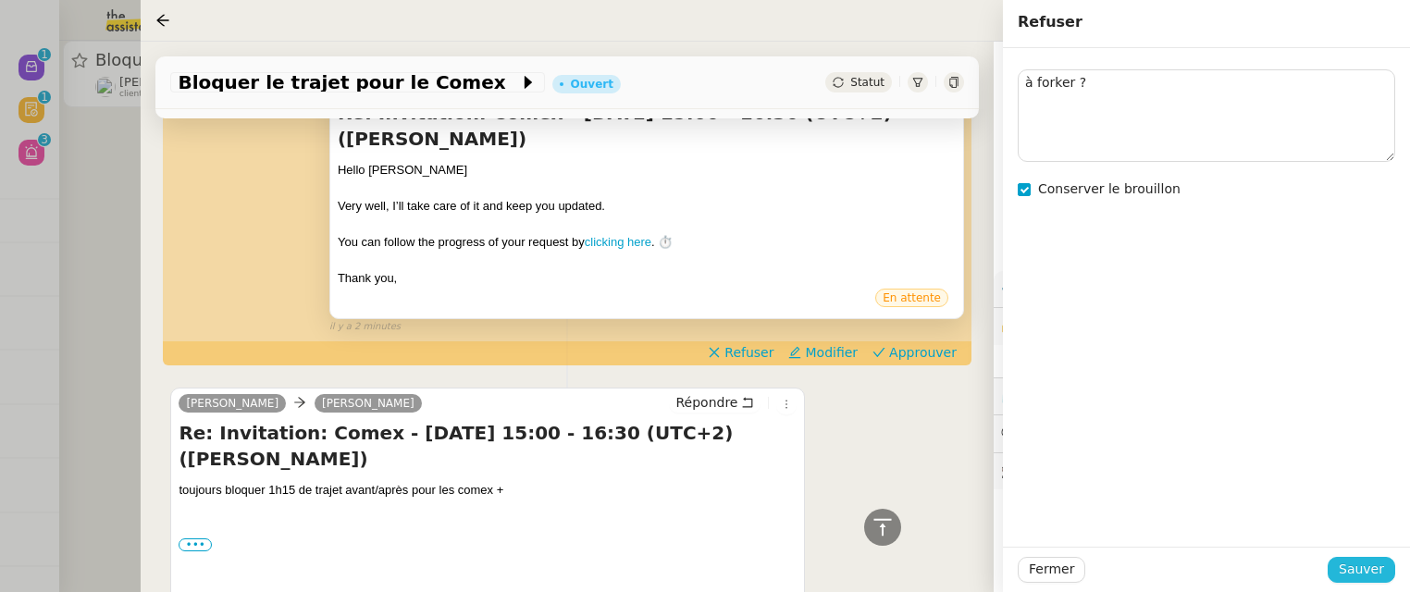
click at [1369, 569] on span "Sauver" at bounding box center [1361, 569] width 45 height 21
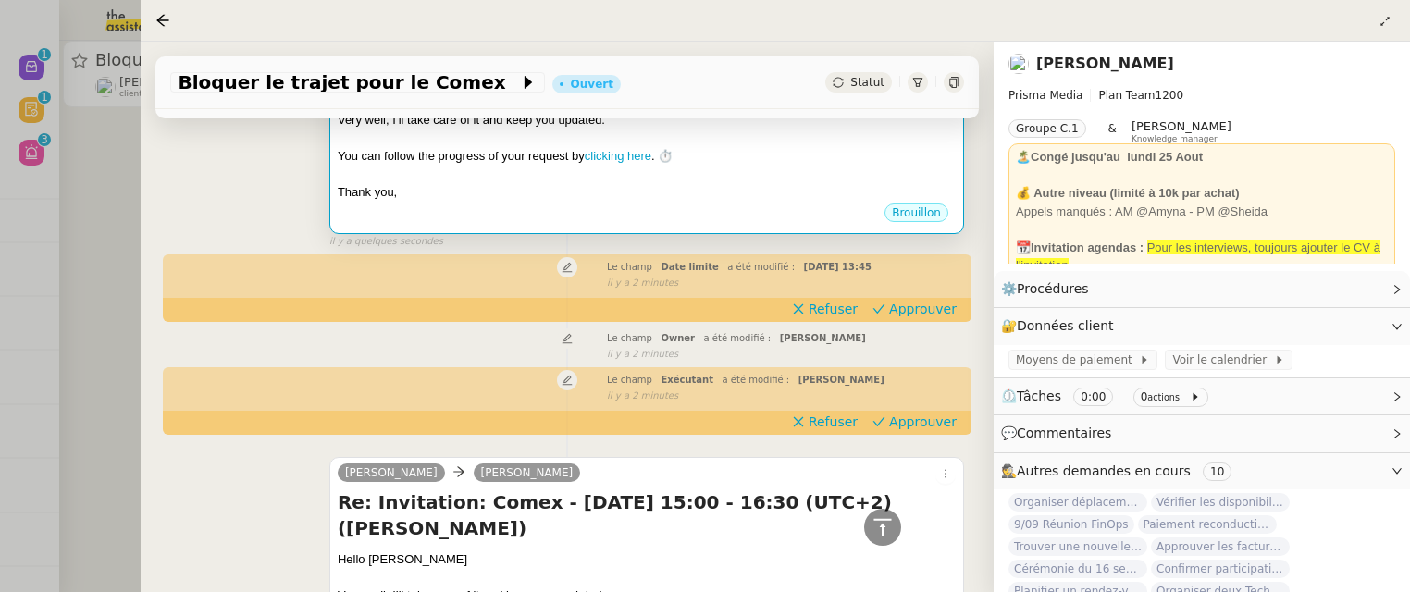
scroll to position [368, 0]
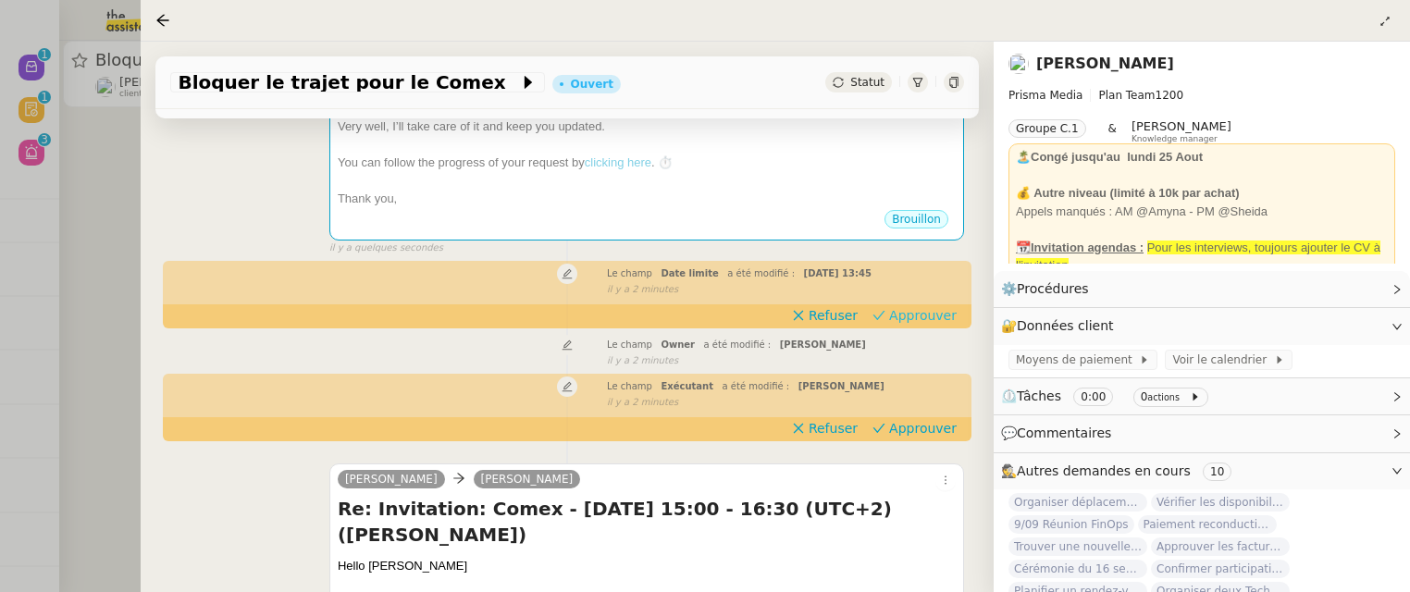
click at [937, 312] on span "Approuver" at bounding box center [923, 315] width 68 height 19
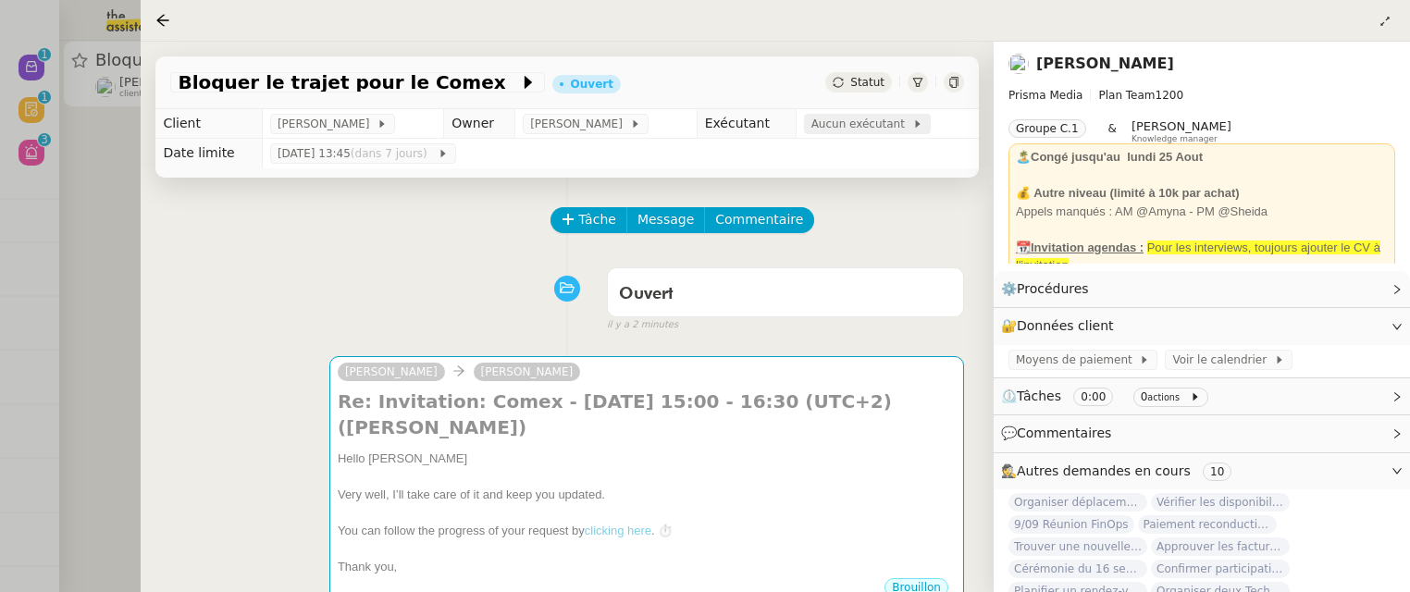
click at [823, 115] on div "Aucun exécutant" at bounding box center [867, 124] width 127 height 20
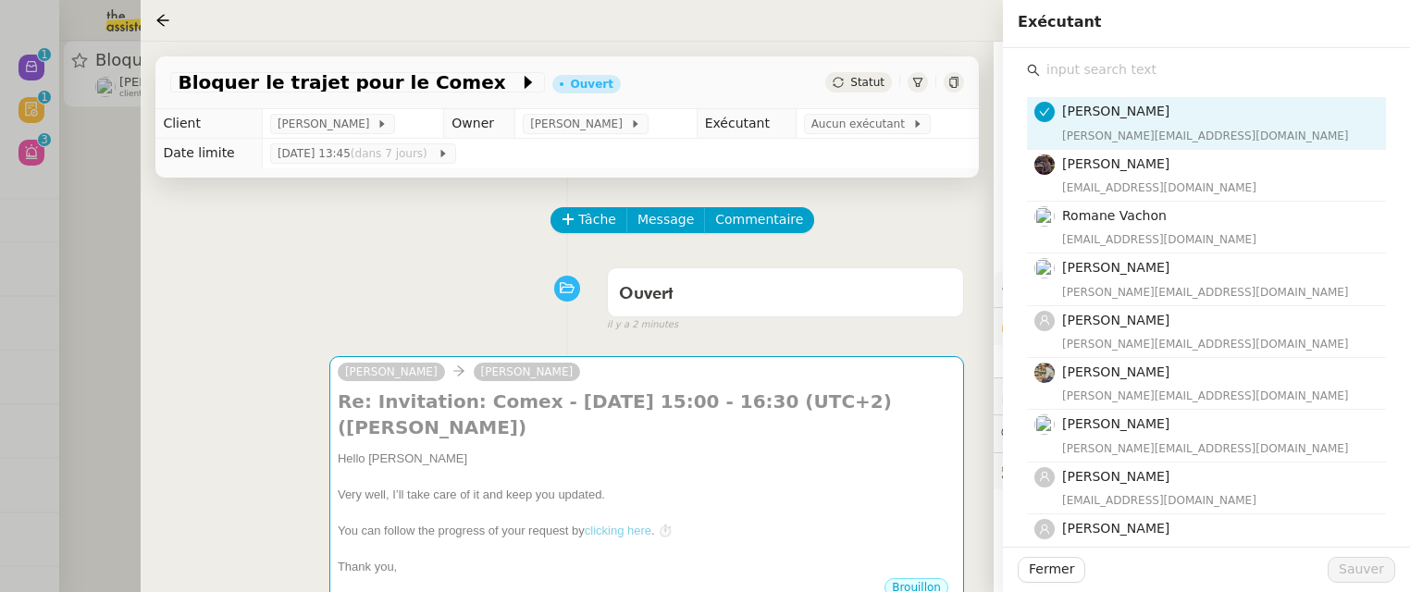
click at [1126, 68] on input "text" at bounding box center [1213, 69] width 346 height 25
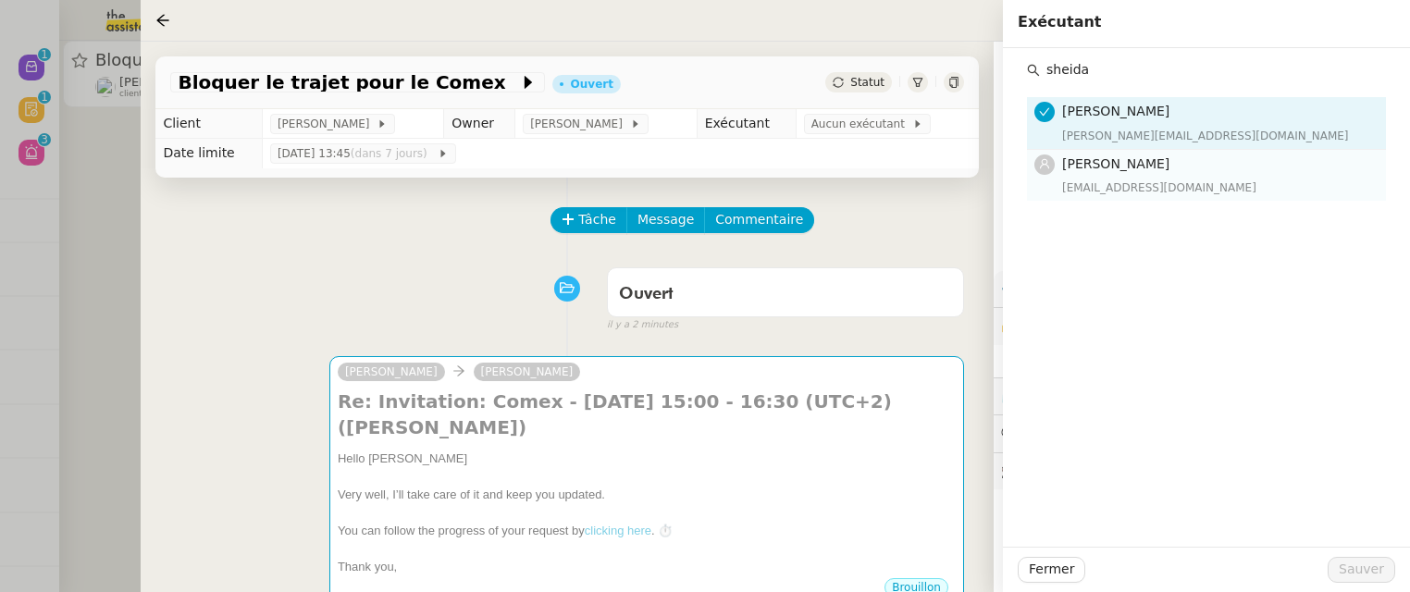
type input "sheida"
click at [1142, 159] on span "[PERSON_NAME]" at bounding box center [1115, 163] width 107 height 15
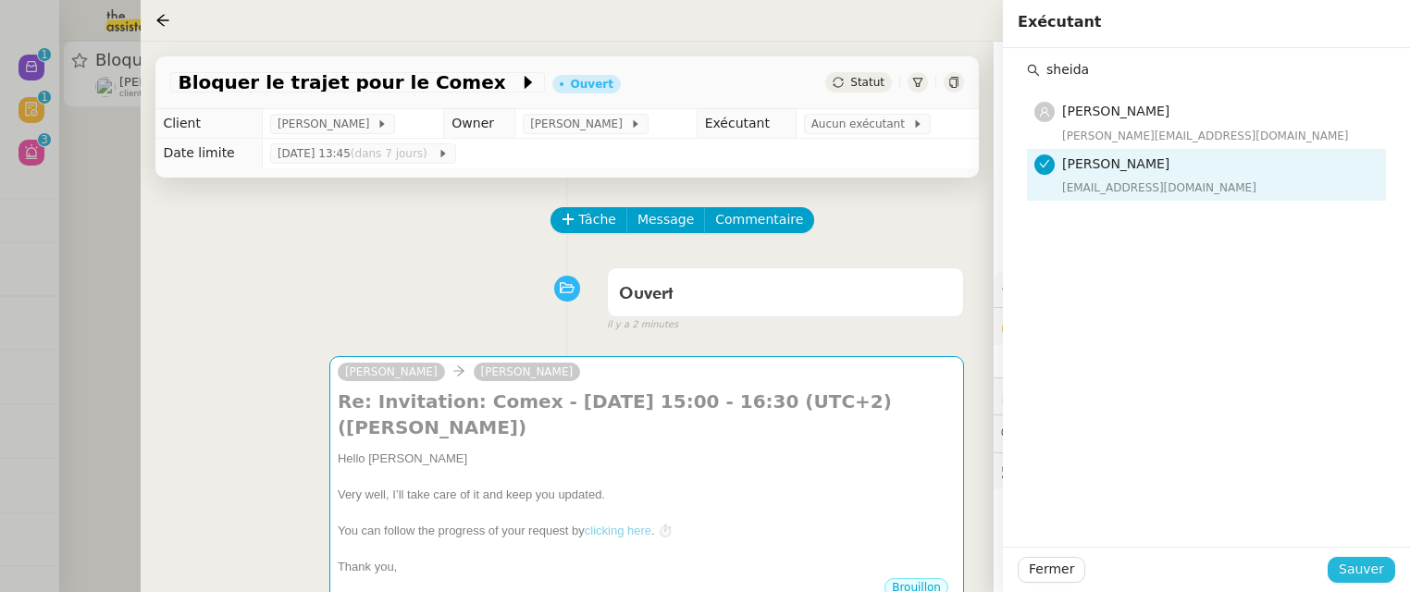
click at [1342, 575] on span "Sauver" at bounding box center [1361, 569] width 45 height 21
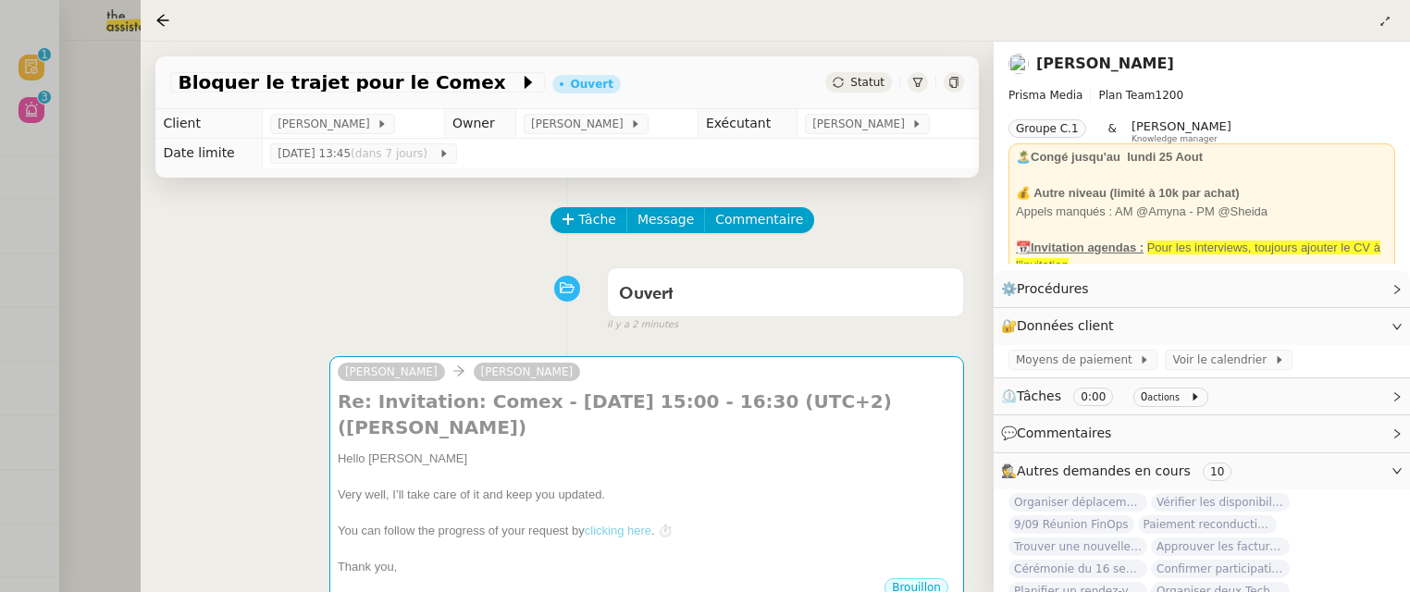
click at [65, 153] on div at bounding box center [705, 296] width 1410 height 592
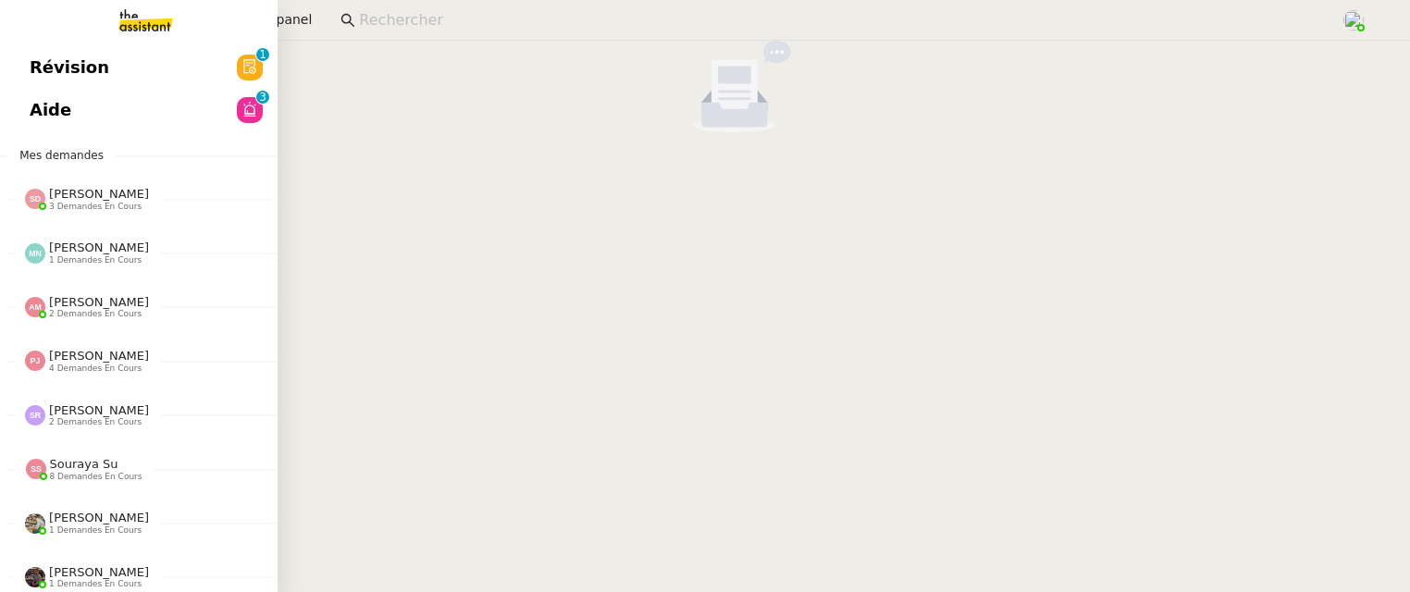
click at [43, 111] on link "Aide 0 1 2 3 4 5 6 7 8 9" at bounding box center [139, 110] width 278 height 43
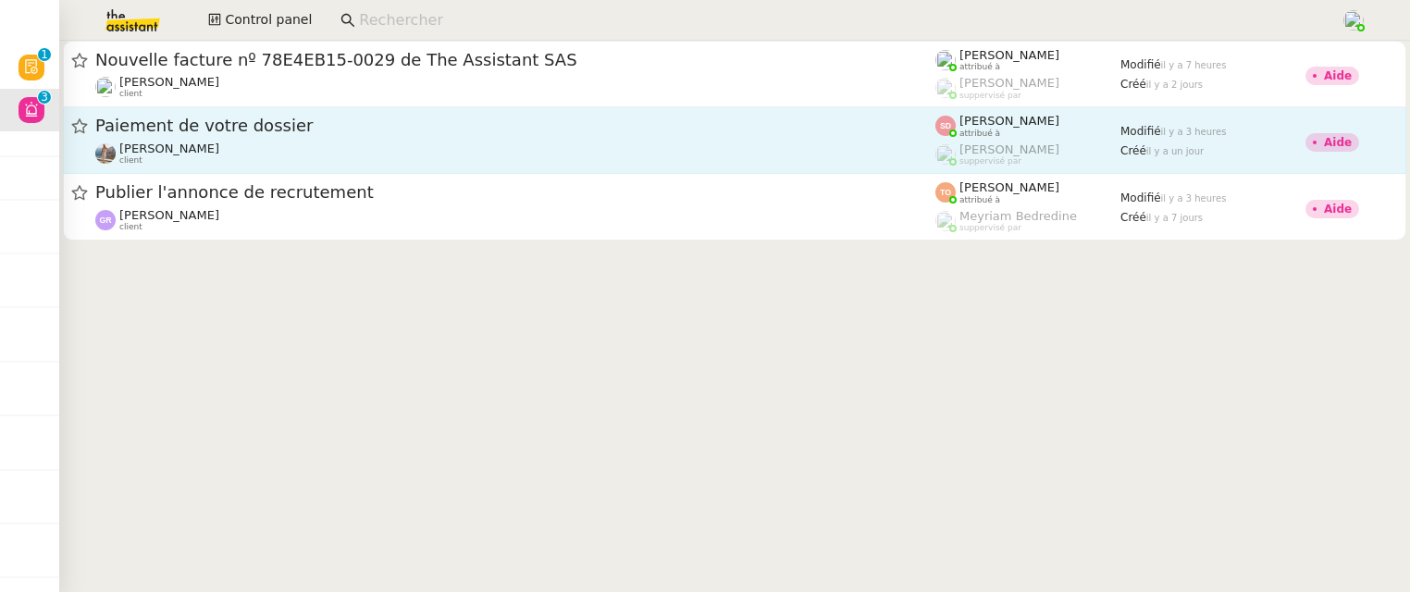
click at [573, 143] on div "[PERSON_NAME] client" at bounding box center [515, 154] width 840 height 24
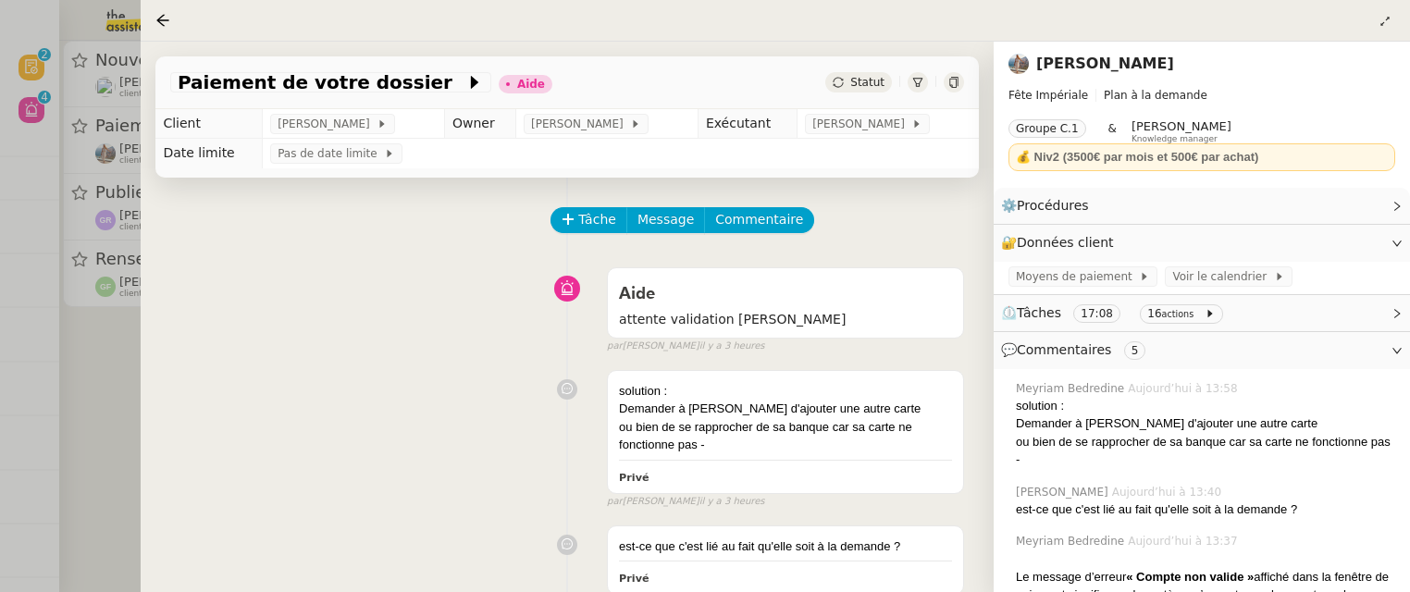
click at [87, 384] on div at bounding box center [705, 296] width 1410 height 592
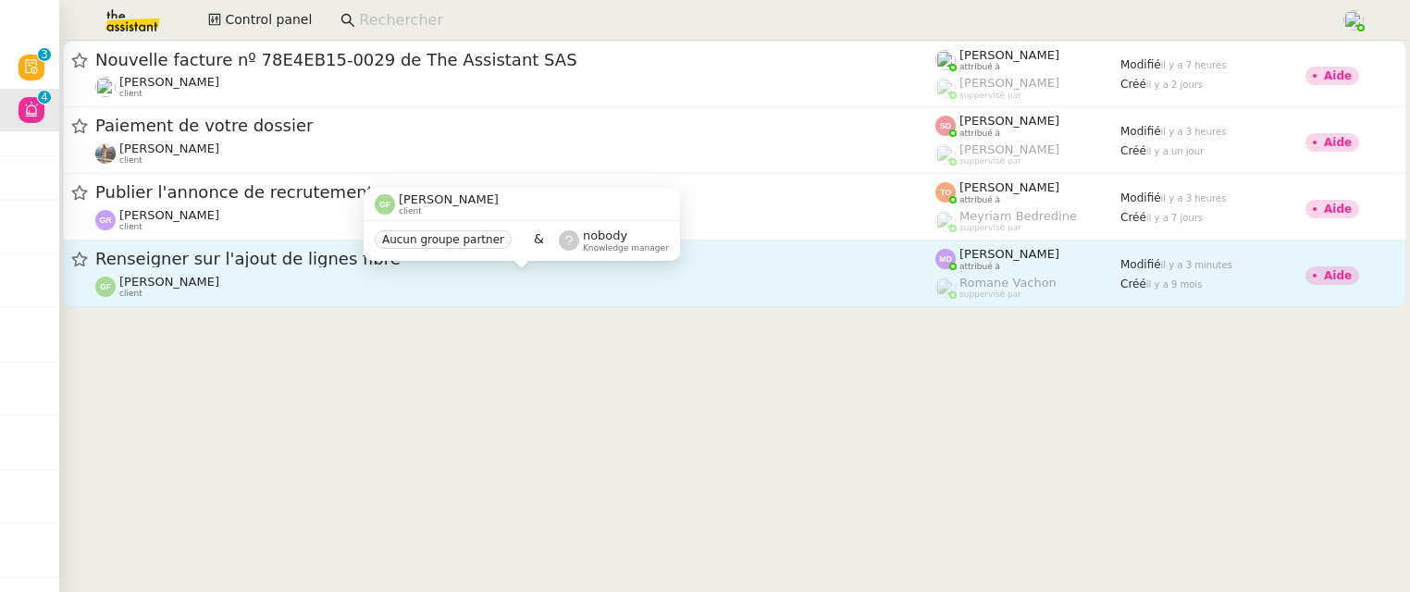
click at [347, 277] on div "[PERSON_NAME] client" at bounding box center [515, 287] width 840 height 24
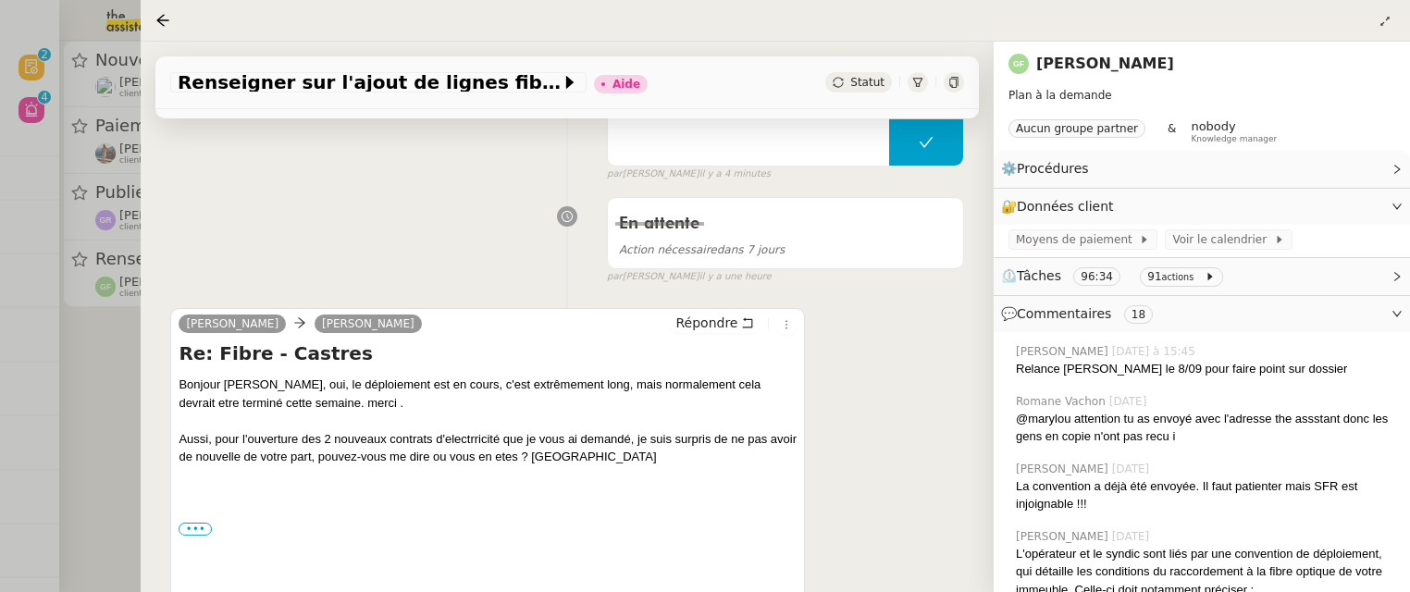
scroll to position [297, 0]
click at [122, 373] on div at bounding box center [705, 296] width 1410 height 592
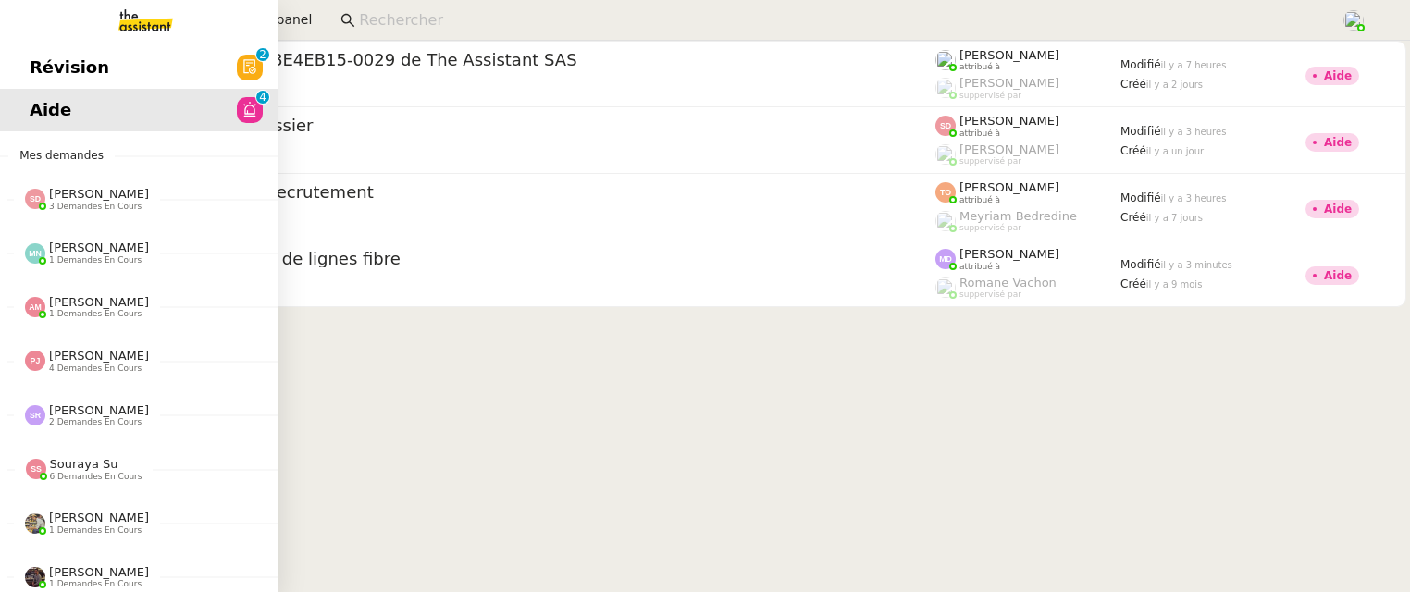
click at [49, 64] on span "Révision" at bounding box center [70, 68] width 80 height 28
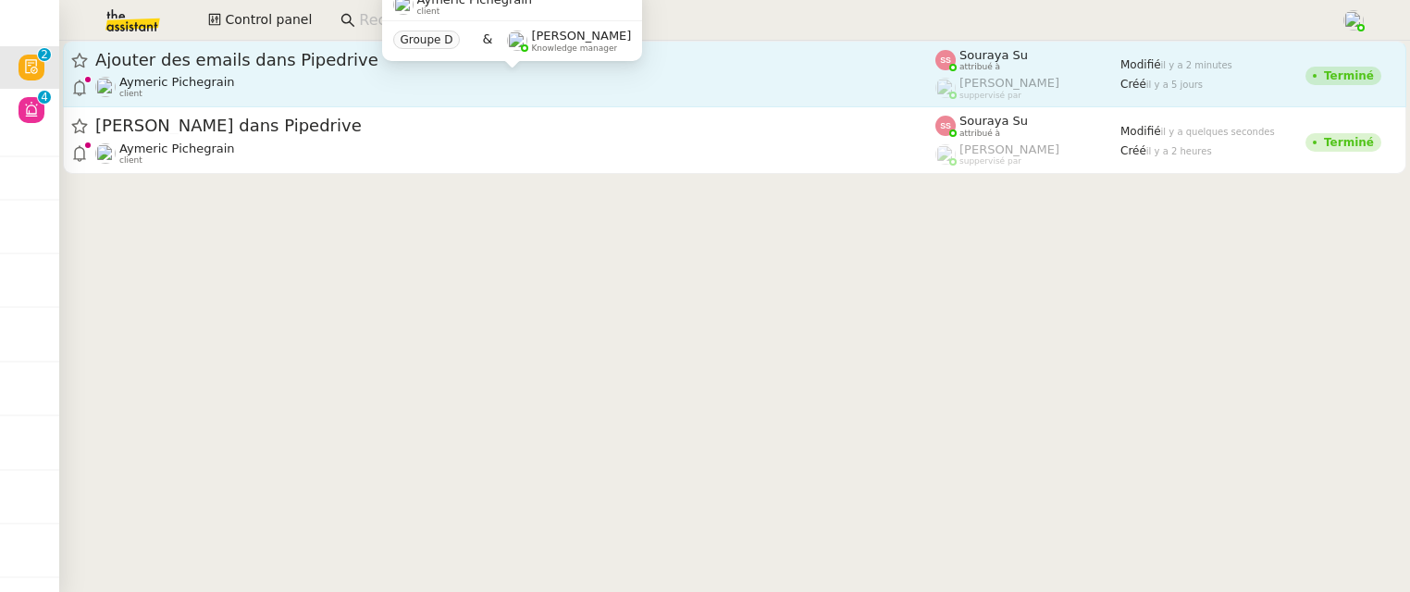
click at [399, 88] on div "Aymeric Pichegrain client" at bounding box center [515, 87] width 840 height 24
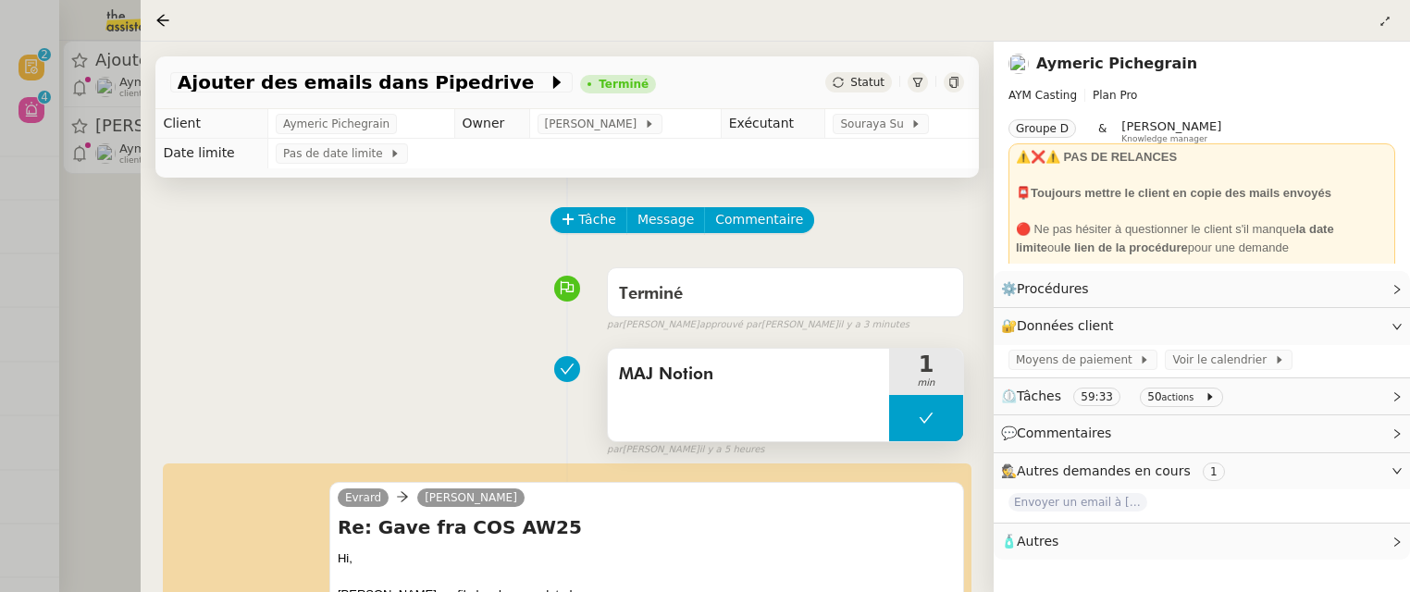
scroll to position [191, 0]
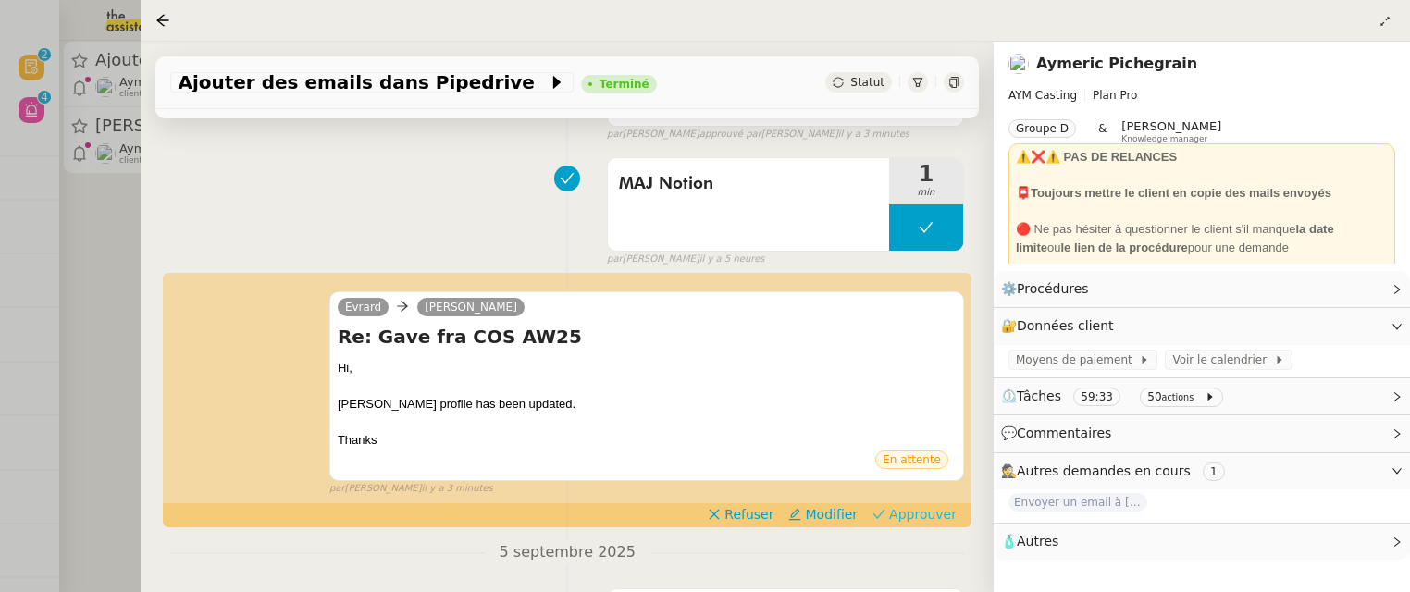
click at [939, 509] on span "Approuver" at bounding box center [923, 514] width 68 height 19
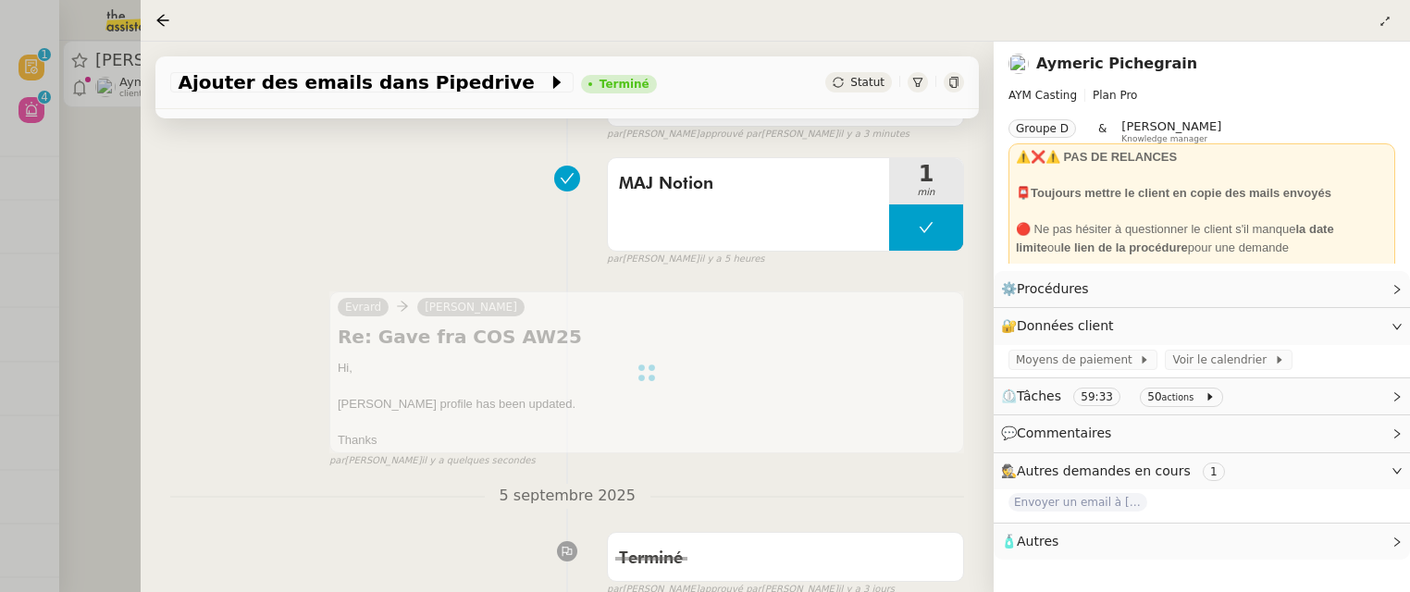
click at [107, 225] on div at bounding box center [705, 296] width 1410 height 592
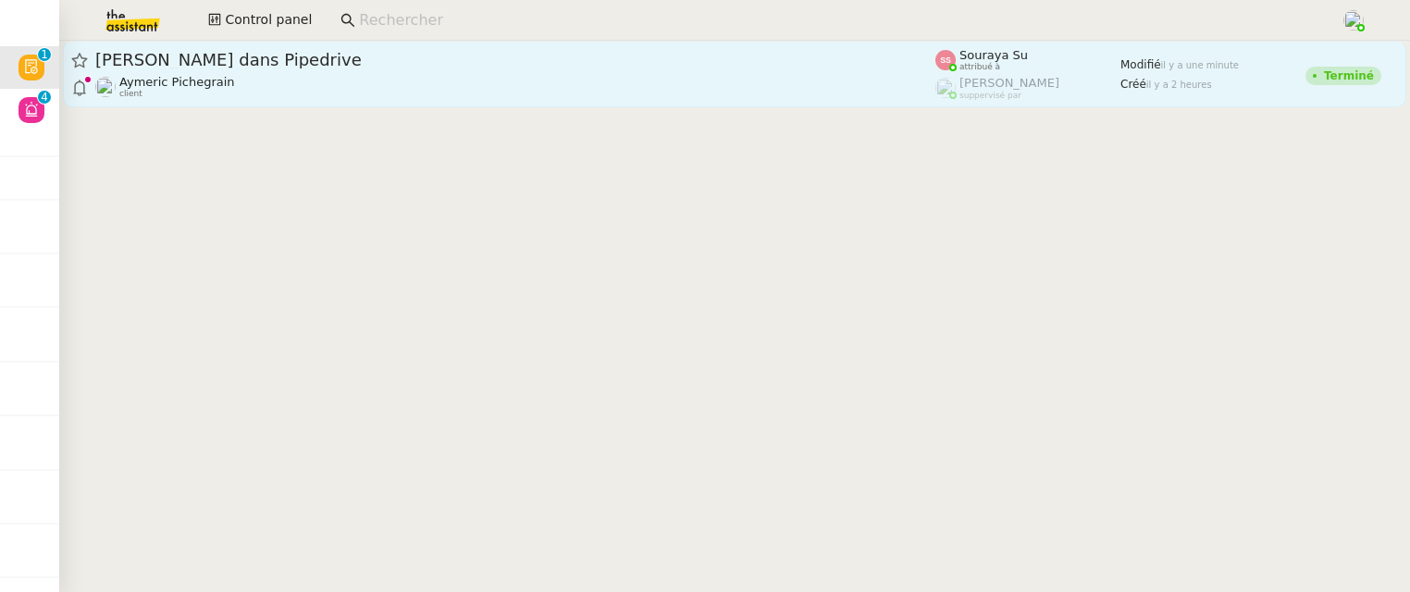
click at [272, 81] on div "Aymeric Pichegrain client" at bounding box center [515, 87] width 840 height 24
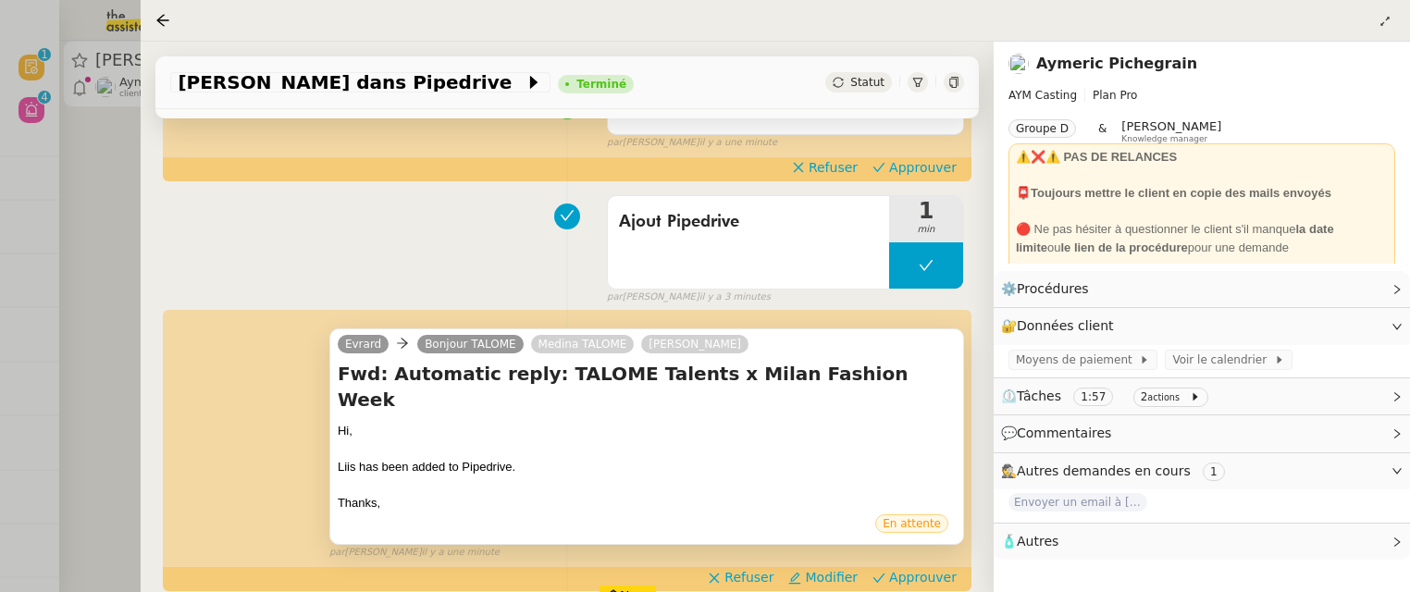
scroll to position [339, 0]
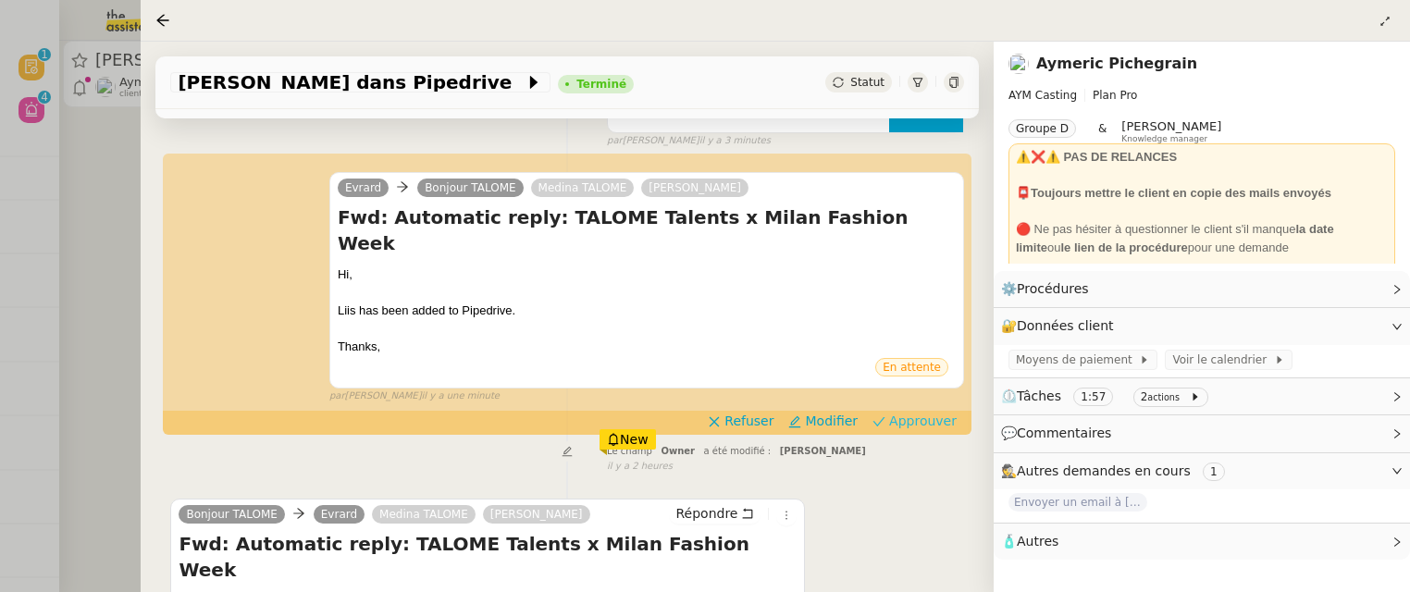
click at [927, 412] on span "Approuver" at bounding box center [923, 421] width 68 height 19
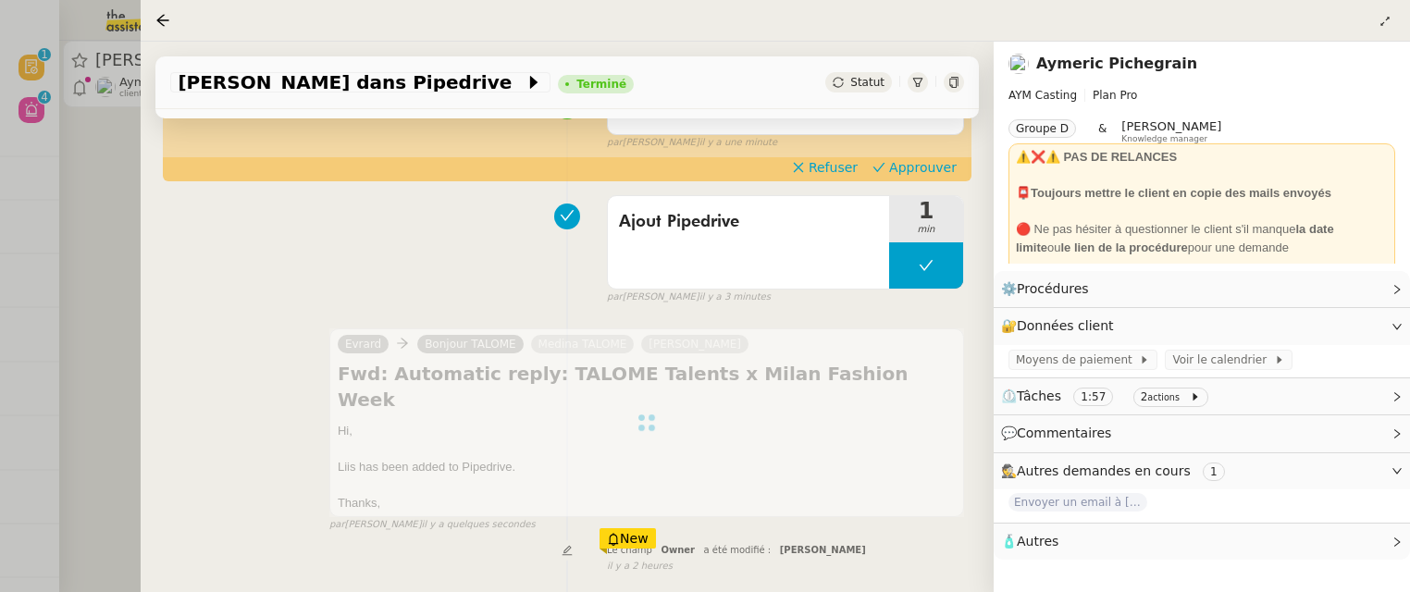
scroll to position [0, 0]
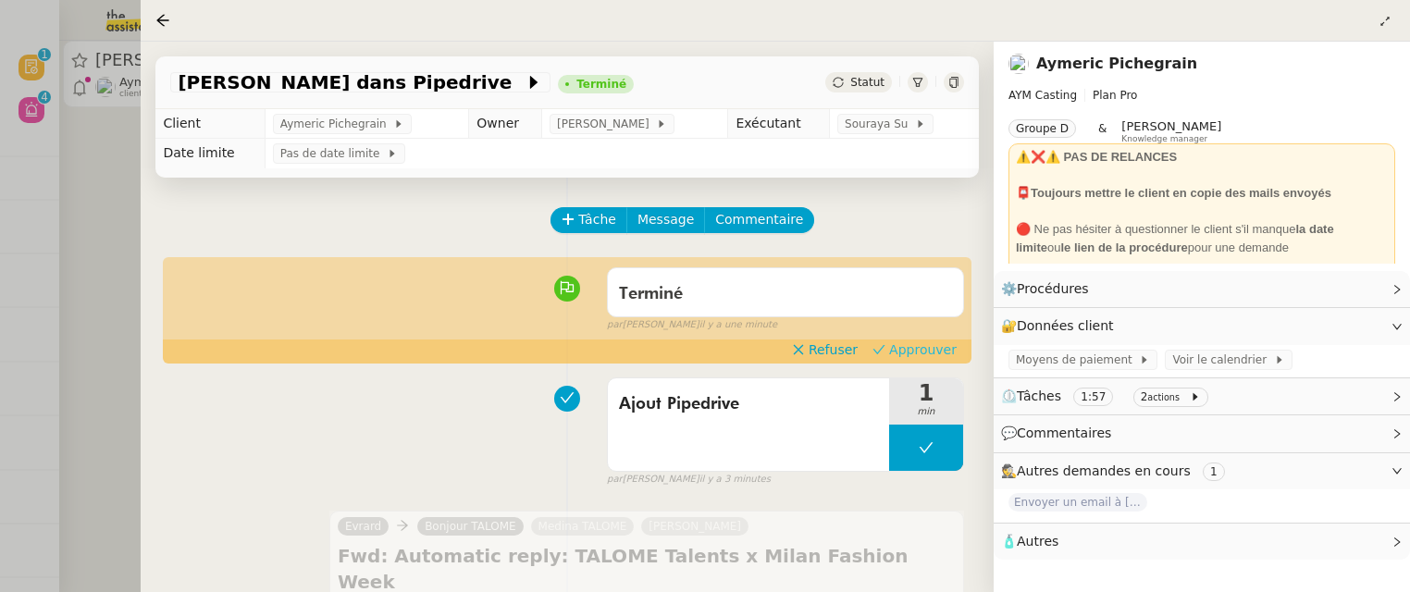
click at [929, 346] on span "Approuver" at bounding box center [923, 349] width 68 height 19
click at [126, 192] on div at bounding box center [705, 296] width 1410 height 592
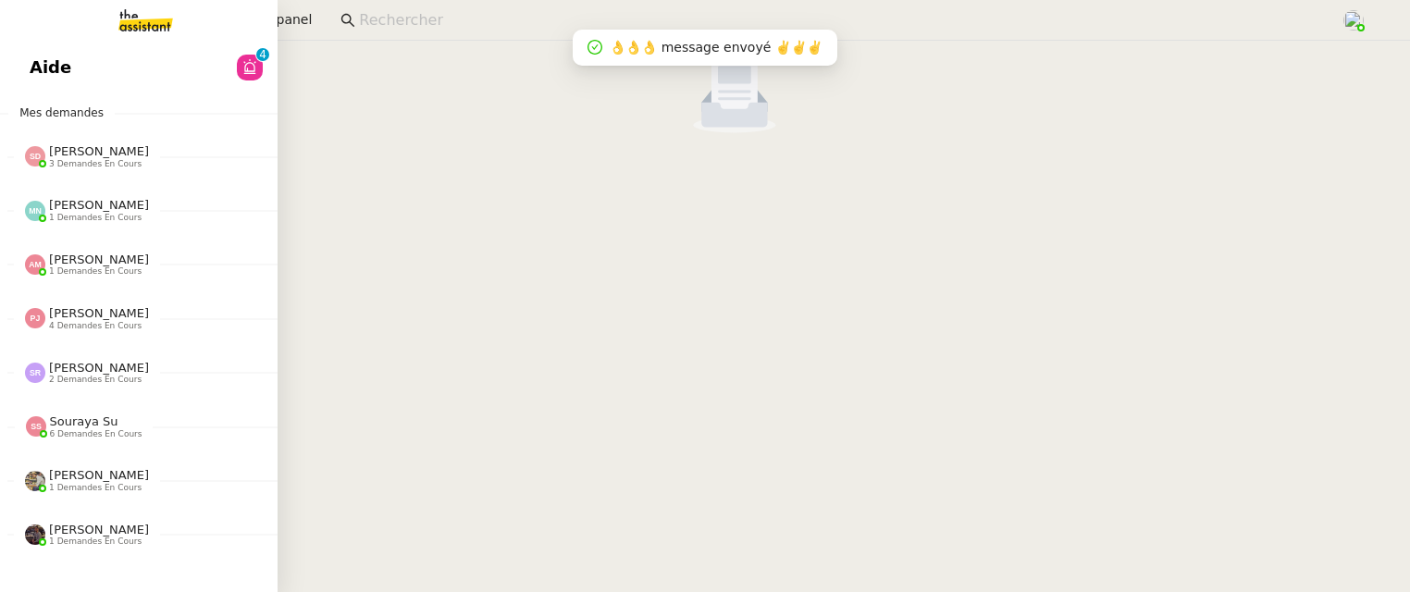
click at [41, 68] on span "Aide" at bounding box center [51, 68] width 42 height 28
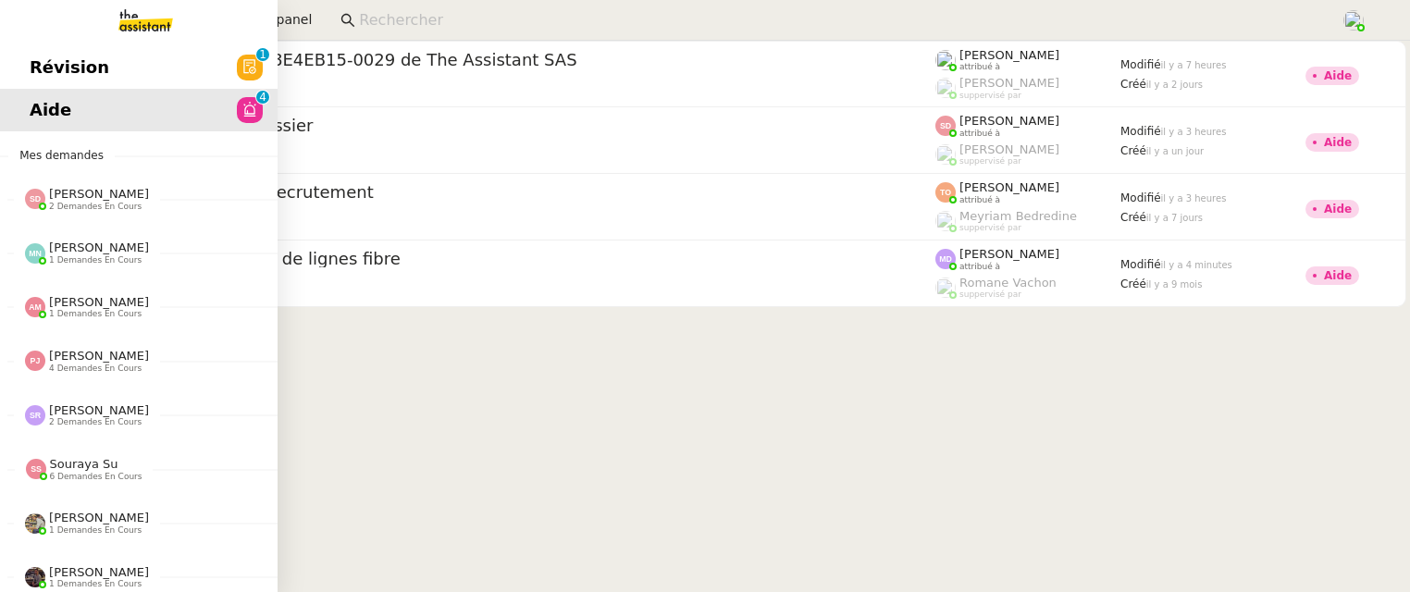
click at [95, 68] on span "Révision" at bounding box center [70, 68] width 80 height 28
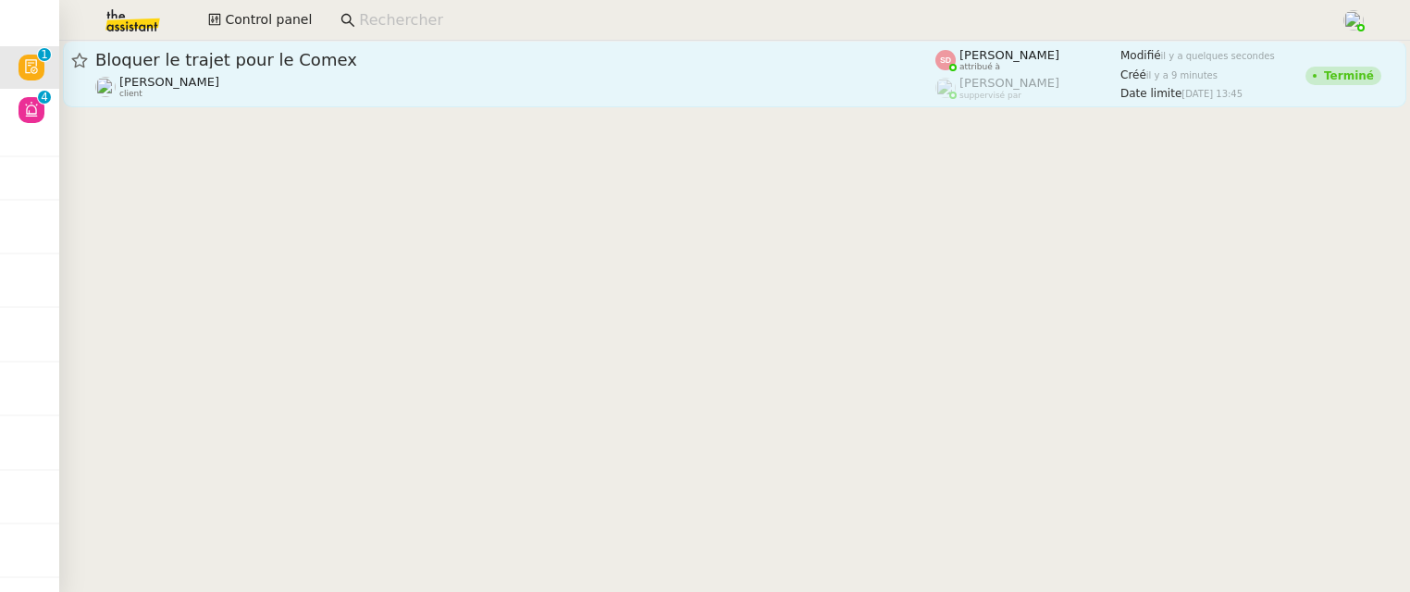
click at [315, 73] on div "Bloquer le trajet pour le Comex [PERSON_NAME] client" at bounding box center [515, 74] width 840 height 50
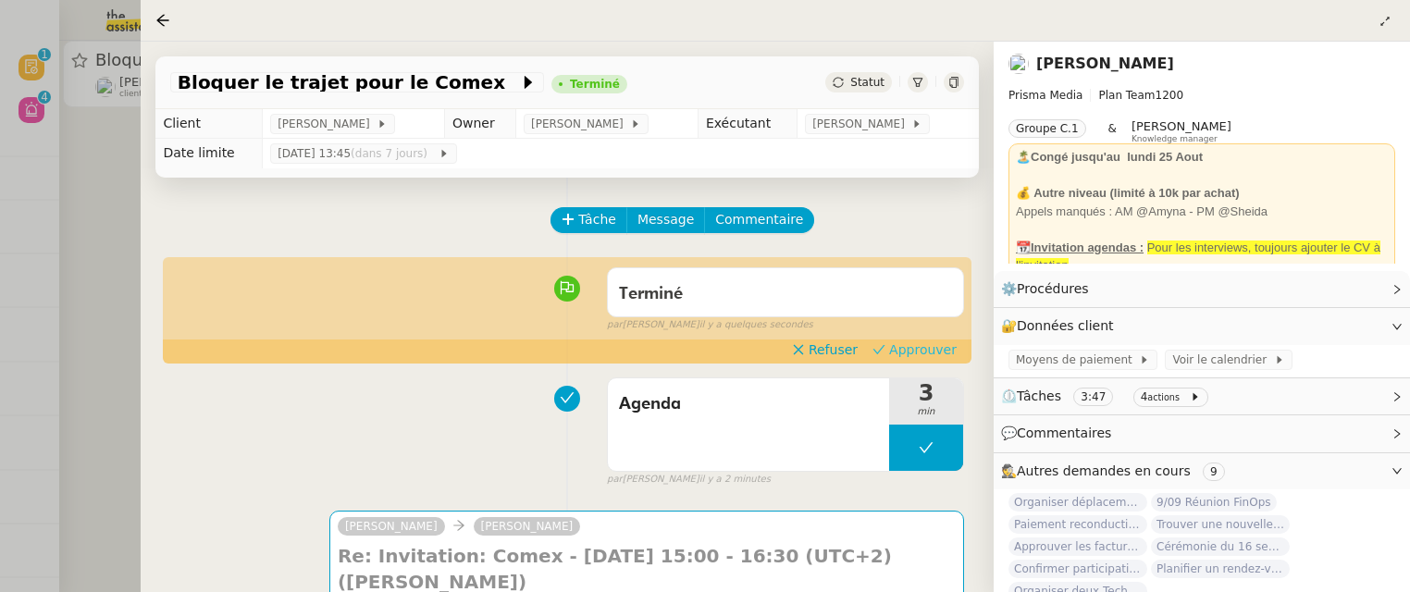
click at [916, 350] on span "Approuver" at bounding box center [923, 349] width 68 height 19
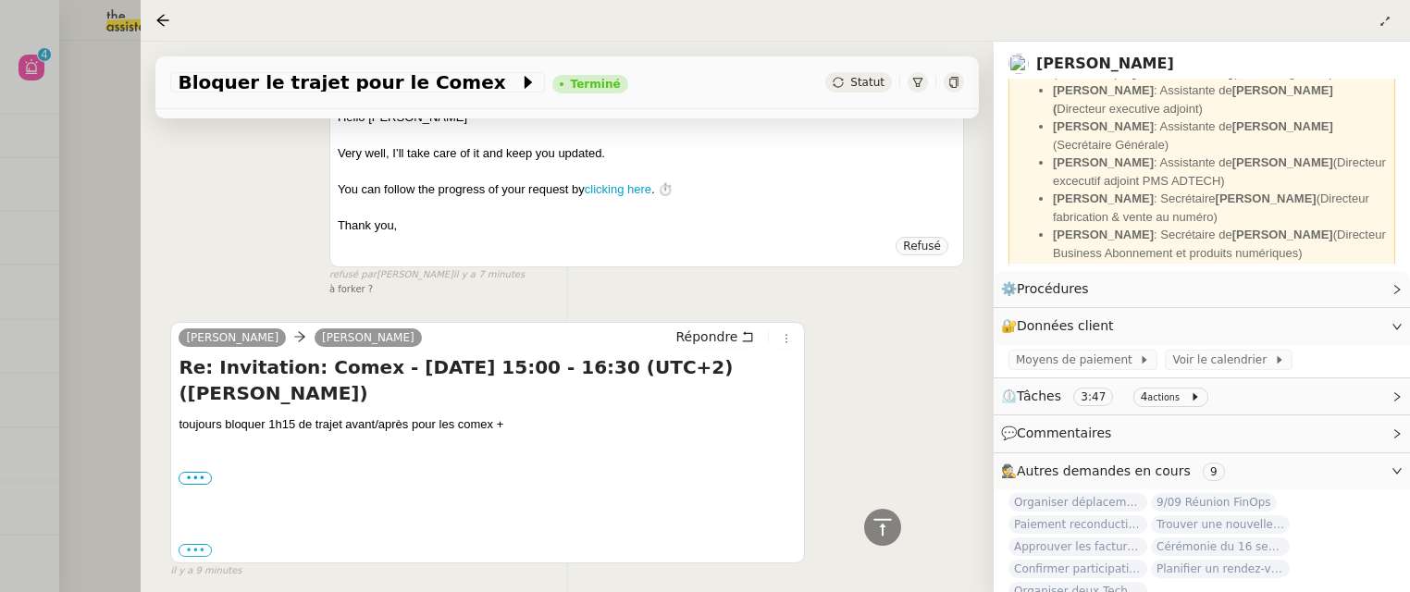
scroll to position [625, 0]
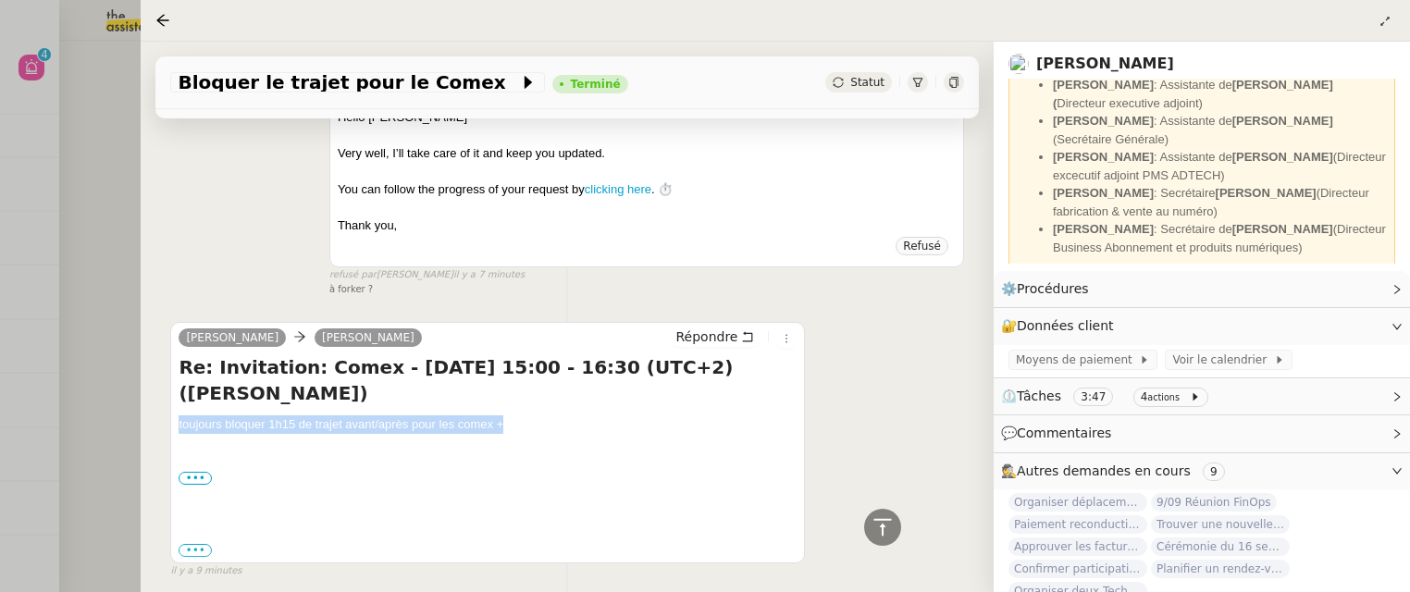
drag, startPoint x: 179, startPoint y: 420, endPoint x: 501, endPoint y: 427, distance: 323.0
click at [501, 427] on div "toujours bloquer 1h15 de trajet avant/après pour les comex +" at bounding box center [488, 424] width 618 height 19
copy div "toujours bloquer 1h15 de trajet avant/après pour les comex +"
click at [1096, 59] on link "[PERSON_NAME]" at bounding box center [1105, 64] width 138 height 18
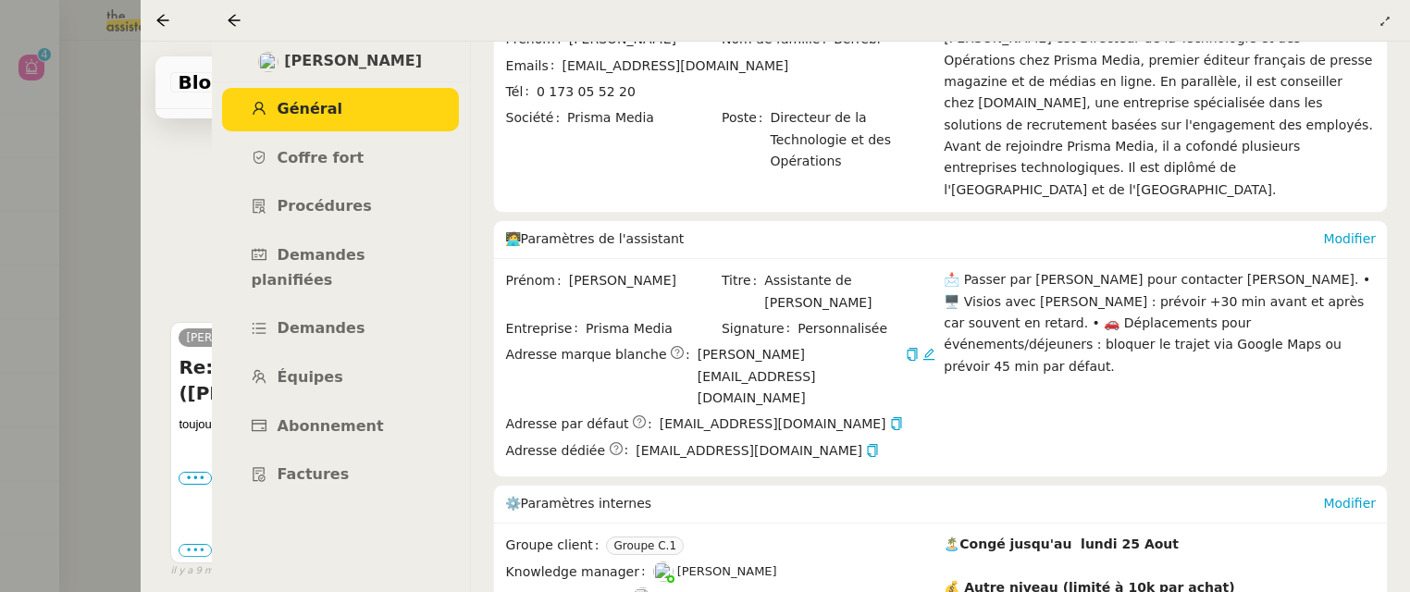
scroll to position [201, 0]
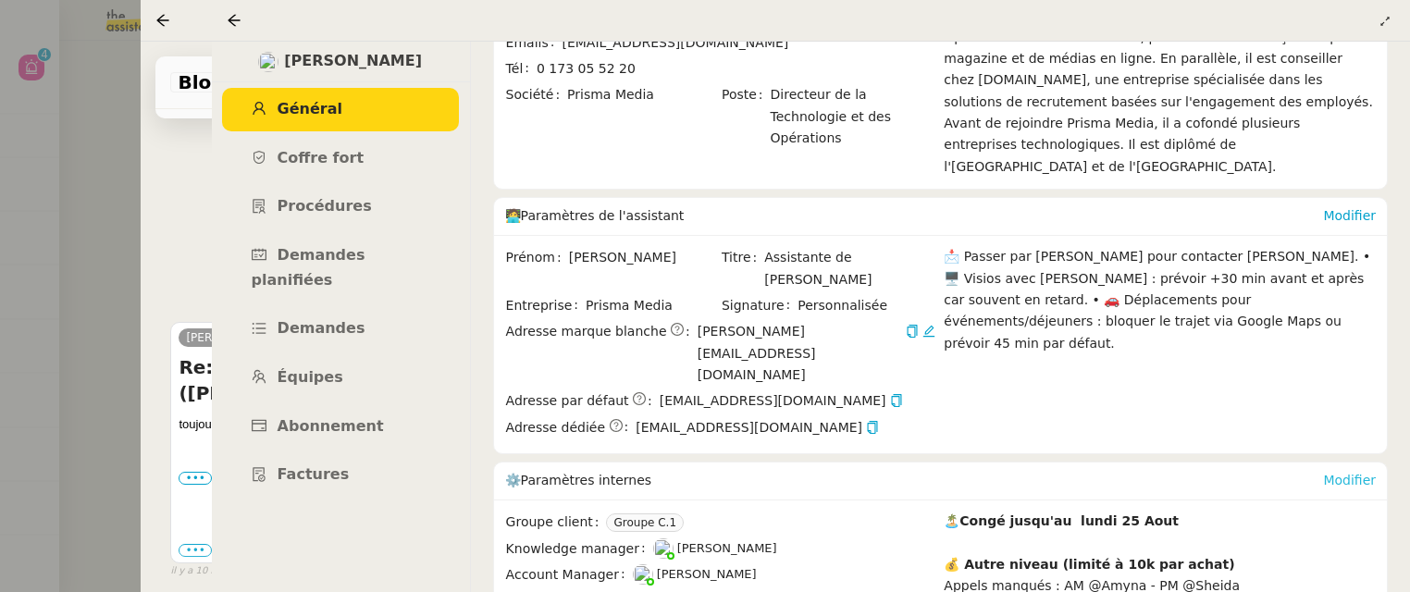
click at [1342, 473] on link "Modifier" at bounding box center [1349, 480] width 53 height 15
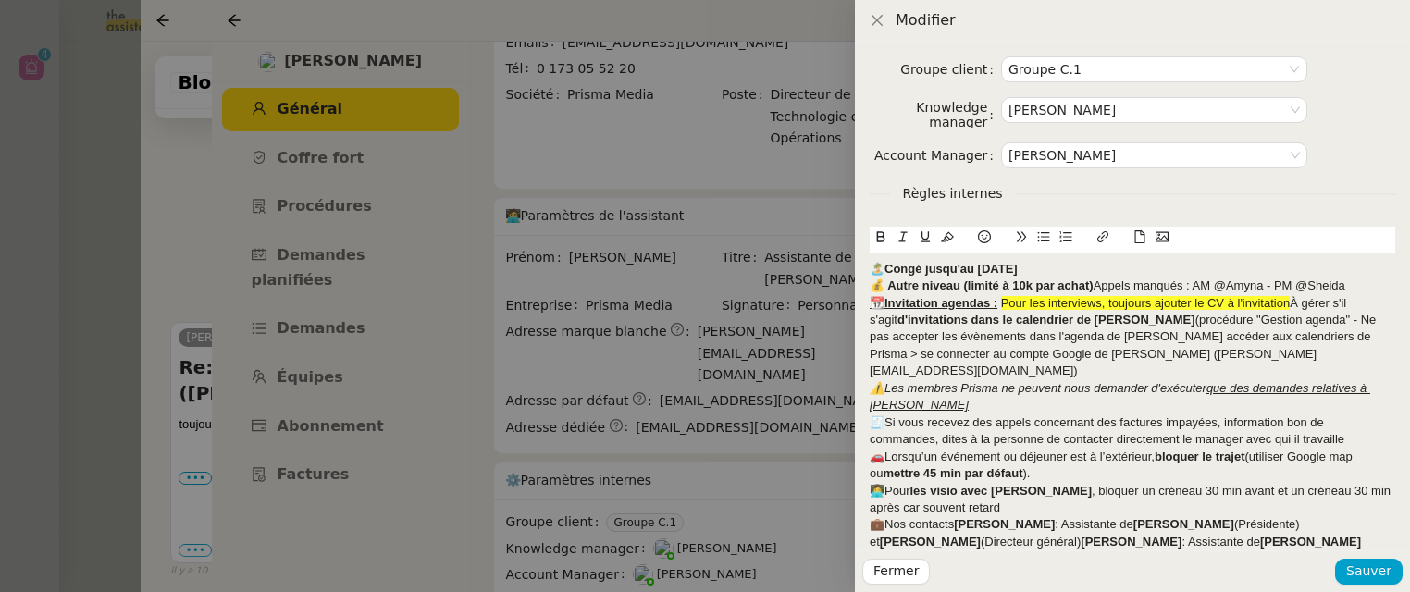
click at [1135, 265] on div "🏝️Congé jusqu'au [DATE]" at bounding box center [1133, 269] width 526 height 17
drag, startPoint x: 1118, startPoint y: 272, endPoint x: 862, endPoint y: 269, distance: 255.4
click at [862, 269] on div "Groupe client Groupe C.1 Knowledge manager [PERSON_NAME] Account Manager [PERSO…" at bounding box center [1132, 296] width 555 height 509
click at [872, 286] on strong "💰 Autre niveau (limité à 10k par achat)" at bounding box center [982, 285] width 224 height 14
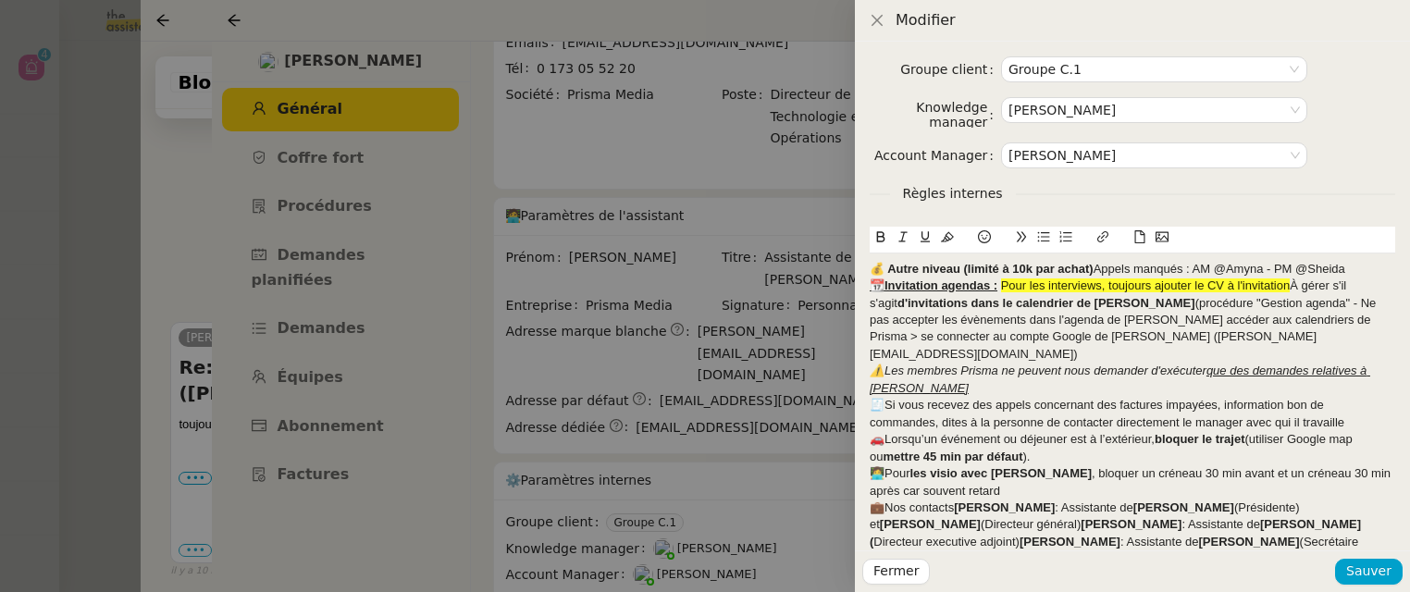
click at [1348, 269] on div "💰 Autre niveau (limité à 10k par achat) Appels manqués : AM @Amyna - PM @Sheida" at bounding box center [1133, 269] width 526 height 17
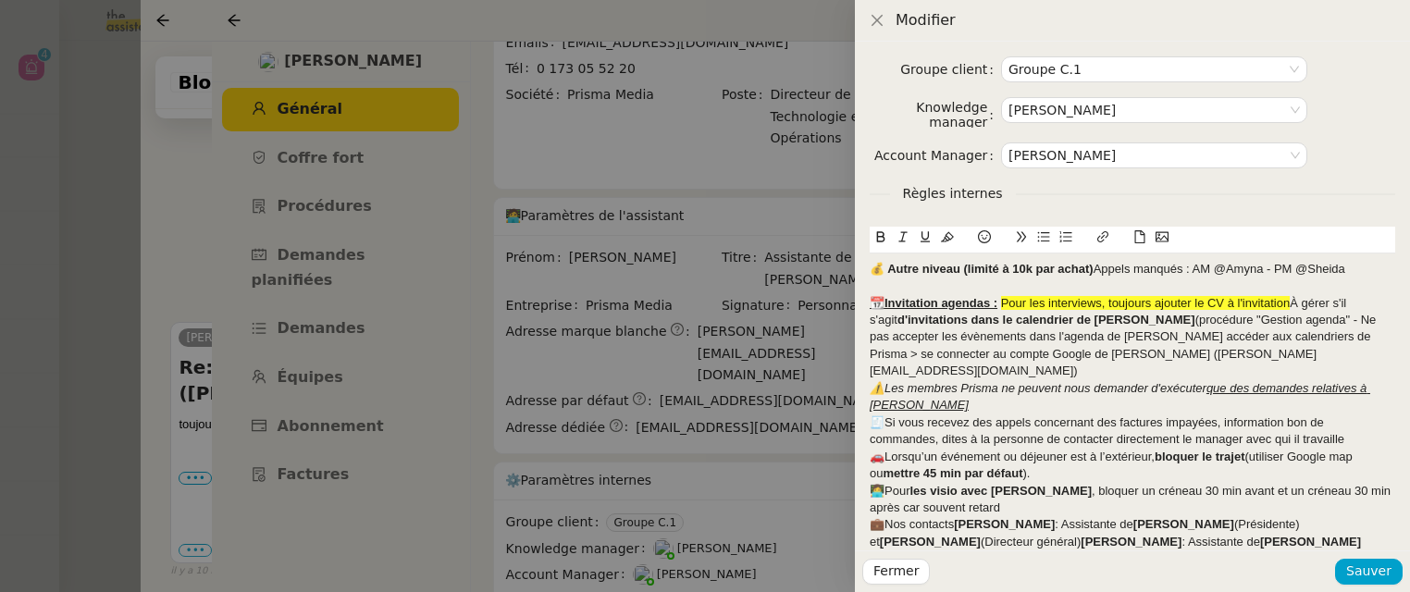
click at [1215, 355] on div "📆Invitation agendas : Pour les interviews, toujours ajouter le CV à l'invitatio…" at bounding box center [1133, 337] width 526 height 85
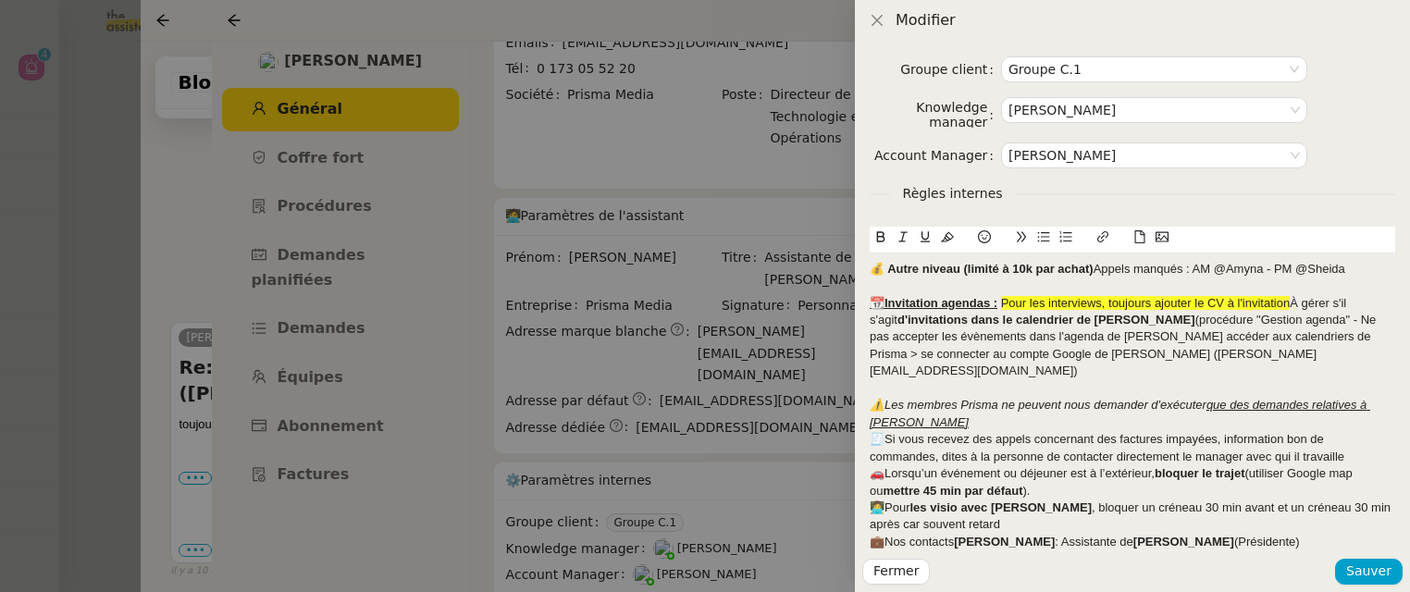
click at [935, 405] on div "⚠️Les membres Prisma ne peuvent nous demander d'exécuter que des demandes relat…" at bounding box center [1133, 414] width 526 height 34
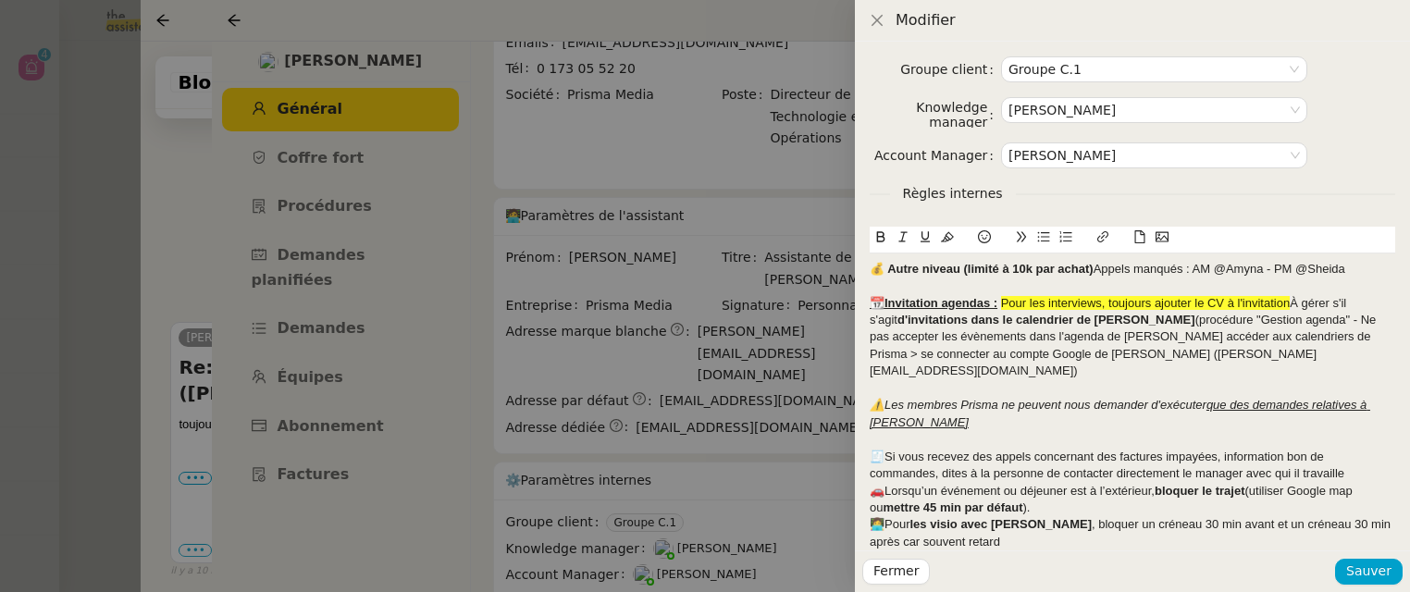
click at [1292, 463] on div "🧾Si vous recevez des appels concernant des factures impayées, information bon d…" at bounding box center [1133, 466] width 526 height 34
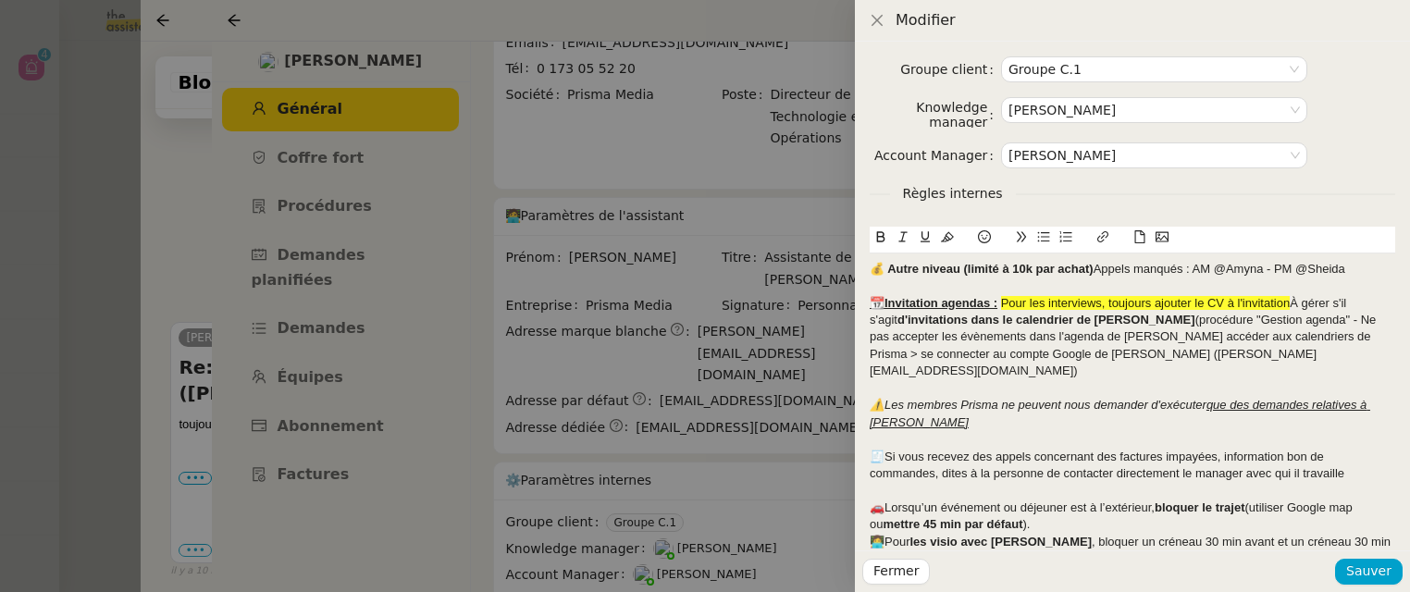
click at [1191, 509] on div "🚗Lorsqu’un événement ou déjeuner est à l’extérieur, bloquer le trajet (utiliser…" at bounding box center [1133, 517] width 526 height 34
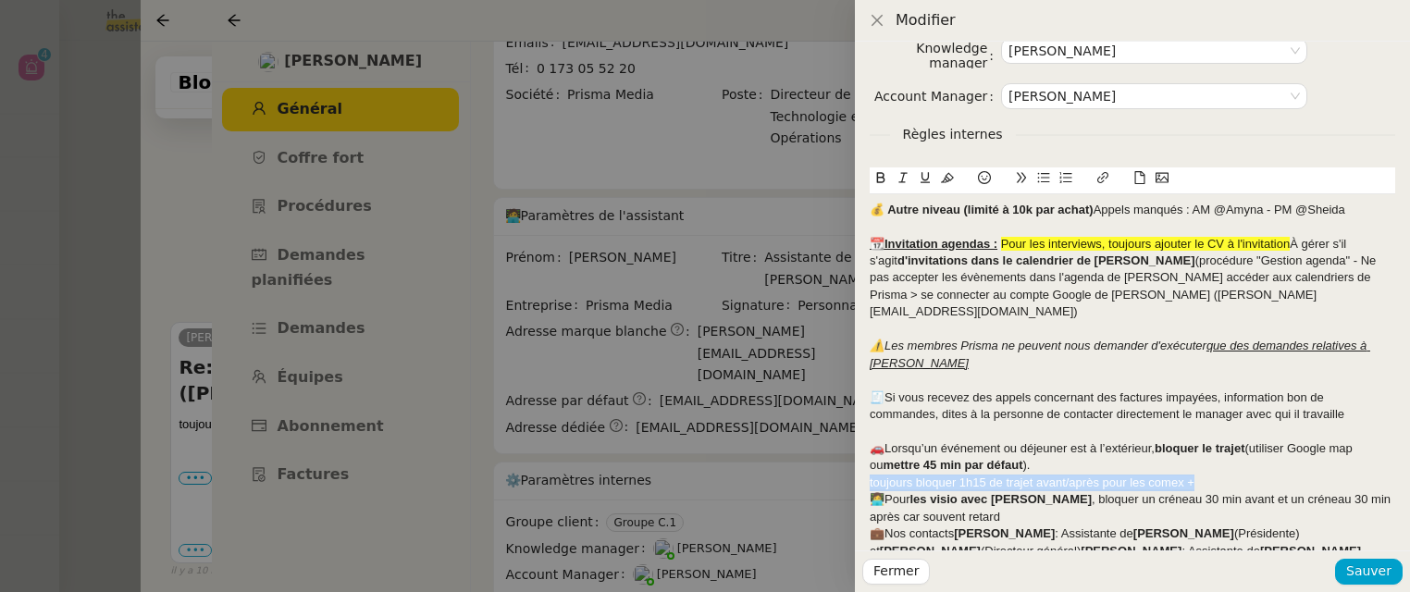
drag, startPoint x: 1203, startPoint y: 466, endPoint x: 851, endPoint y: 458, distance: 351.7
click at [851, 458] on div "Modifier Groupe client Groupe C.1 Knowledge manager [PERSON_NAME] Account Manag…" at bounding box center [705, 296] width 1410 height 592
click at [951, 180] on icon at bounding box center [947, 178] width 13 height 10
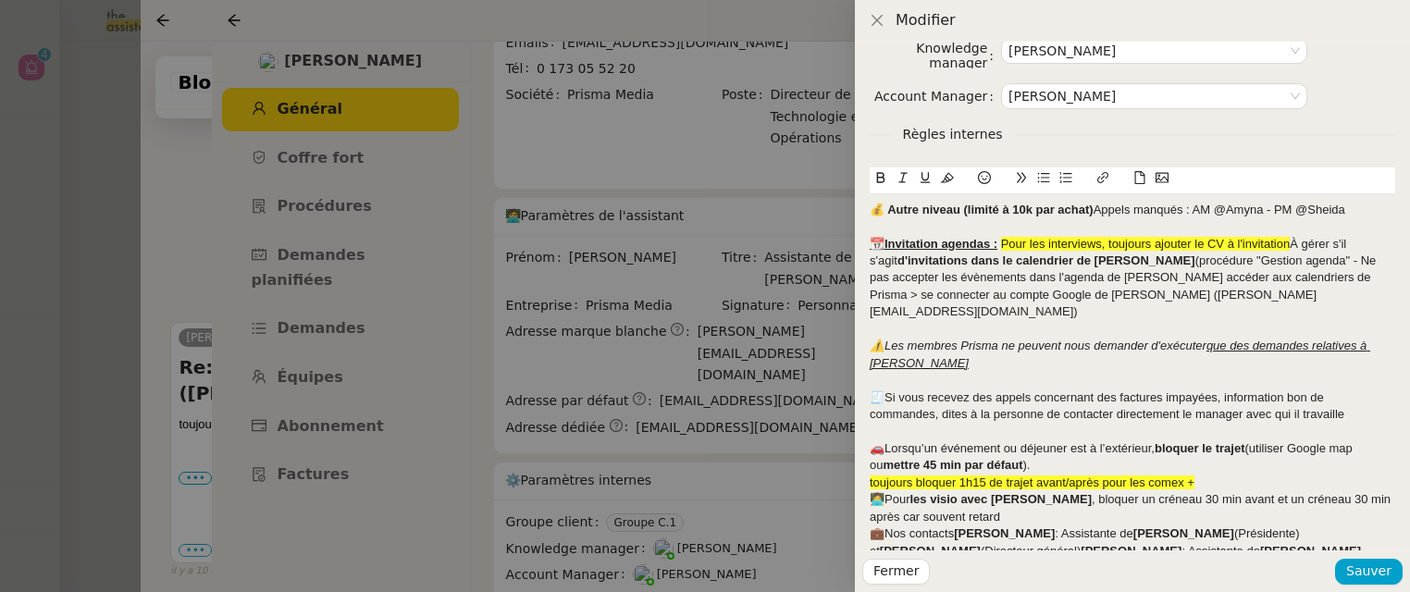
click at [1032, 476] on span "toujours bloquer 1h15 de trajet avant/après pour les comex +" at bounding box center [1032, 483] width 325 height 14
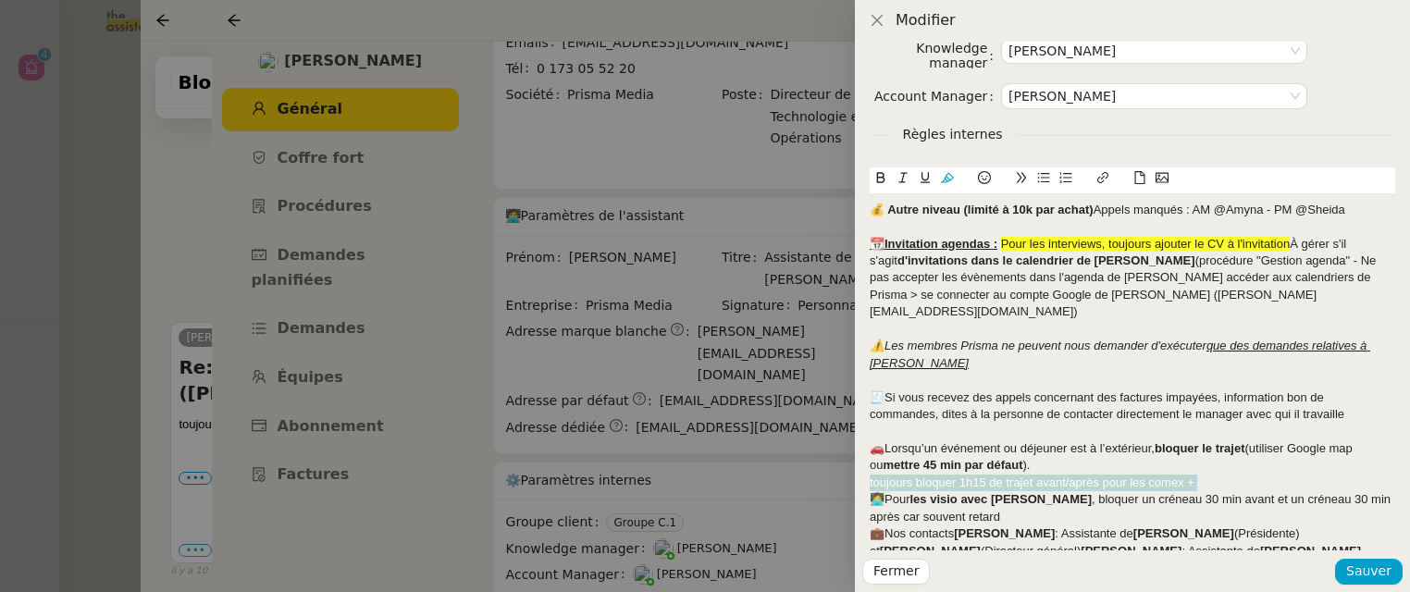
click at [1032, 476] on span "toujours bloquer 1h15 de trajet avant/après pour les comex +" at bounding box center [1032, 483] width 325 height 14
click at [948, 177] on icon at bounding box center [947, 177] width 13 height 13
click at [875, 475] on div "toujours bloquer 1h15 de trajet avant/après pour les comex +" at bounding box center [1133, 483] width 526 height 17
click at [860, 457] on div "Groupe client Groupe C.1 Knowledge manager [PERSON_NAME] Account Manager [PERSO…" at bounding box center [1132, 296] width 555 height 509
click at [871, 475] on div "toujours bloquer 1h15 de trajet avant/après pour les comex +" at bounding box center [1133, 483] width 526 height 17
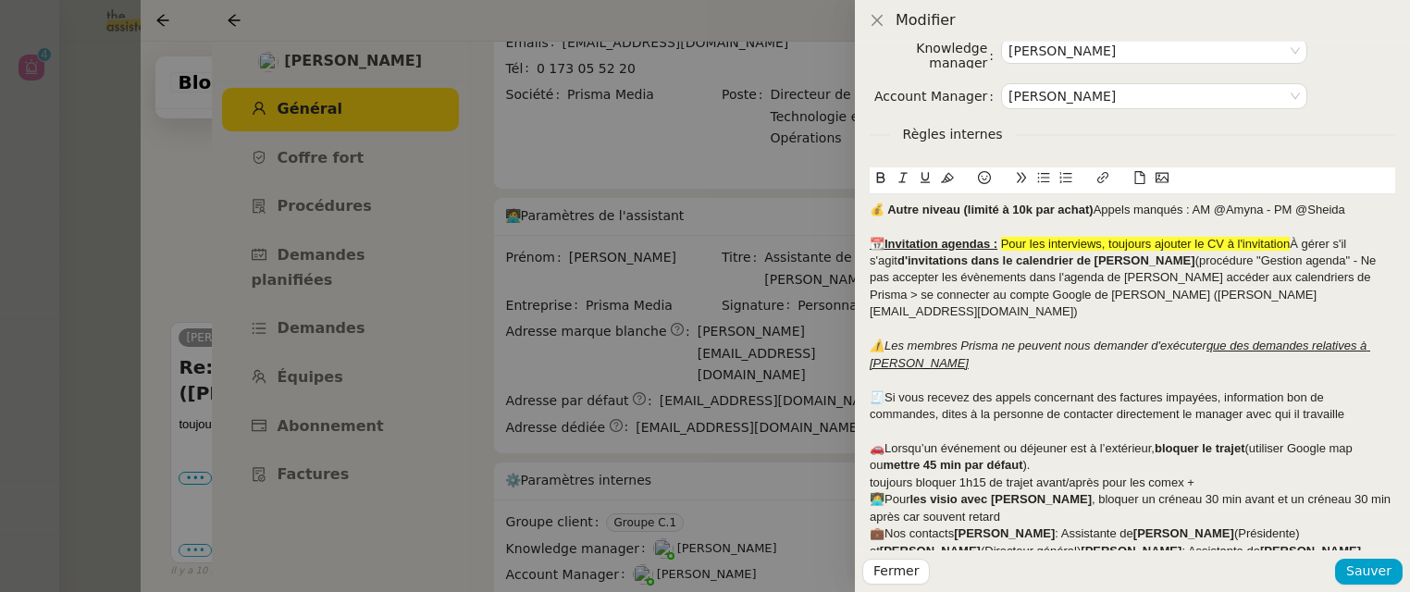
click at [983, 176] on icon at bounding box center [984, 177] width 13 height 13
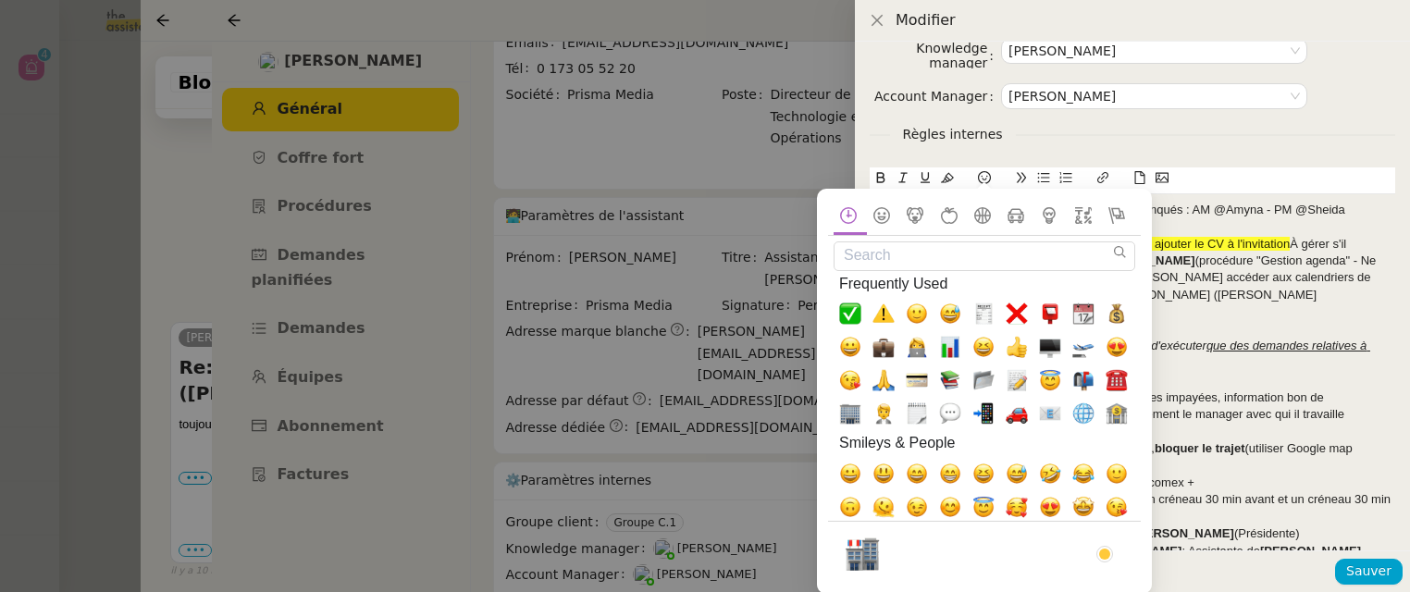
click at [929, 259] on input "Search" at bounding box center [985, 255] width 302 height 29
type input "c"
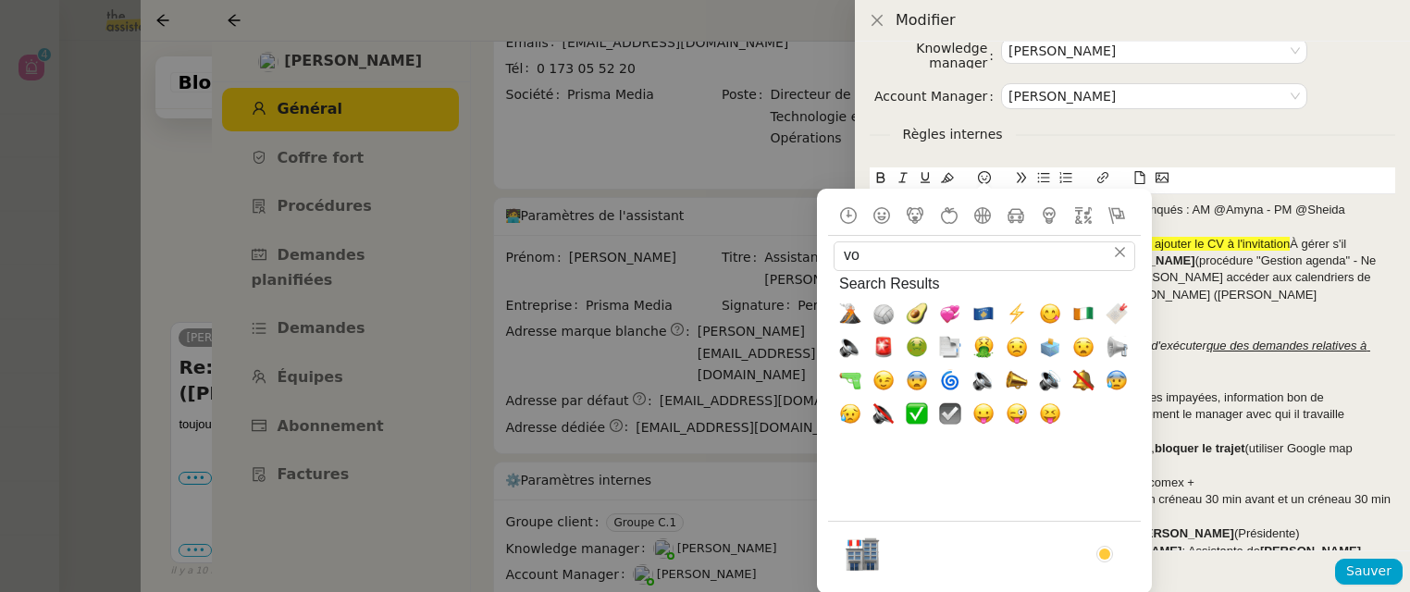
type input "v"
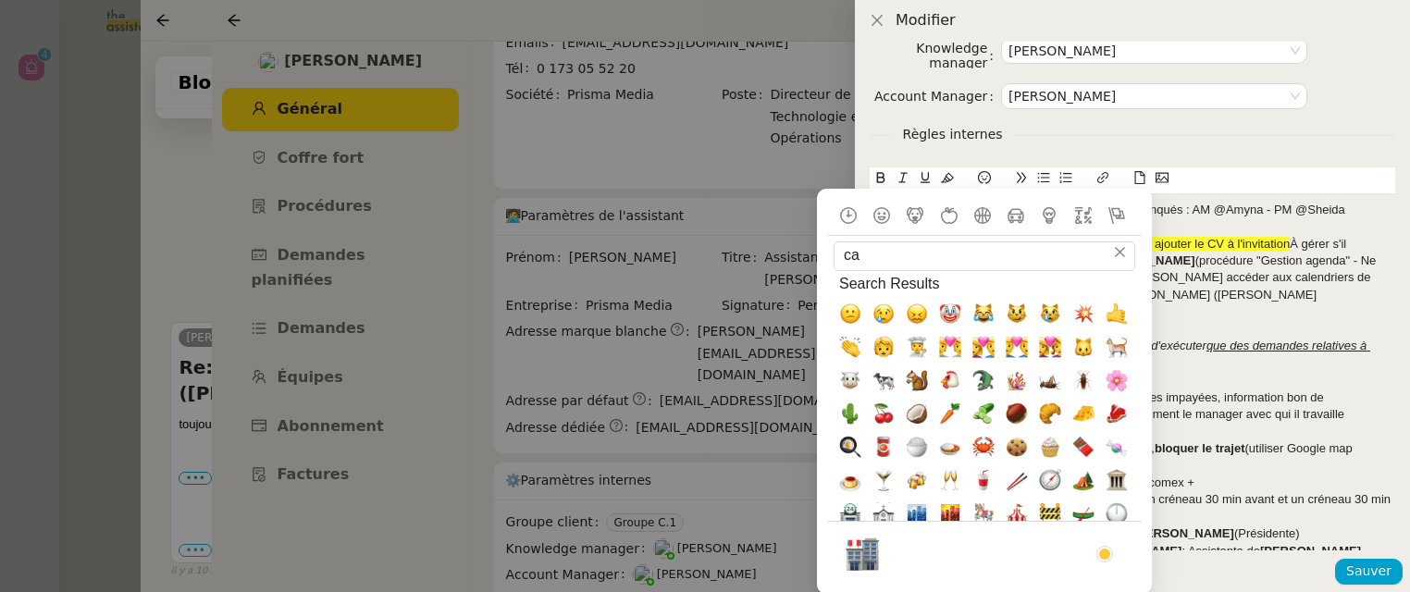
type input "car"
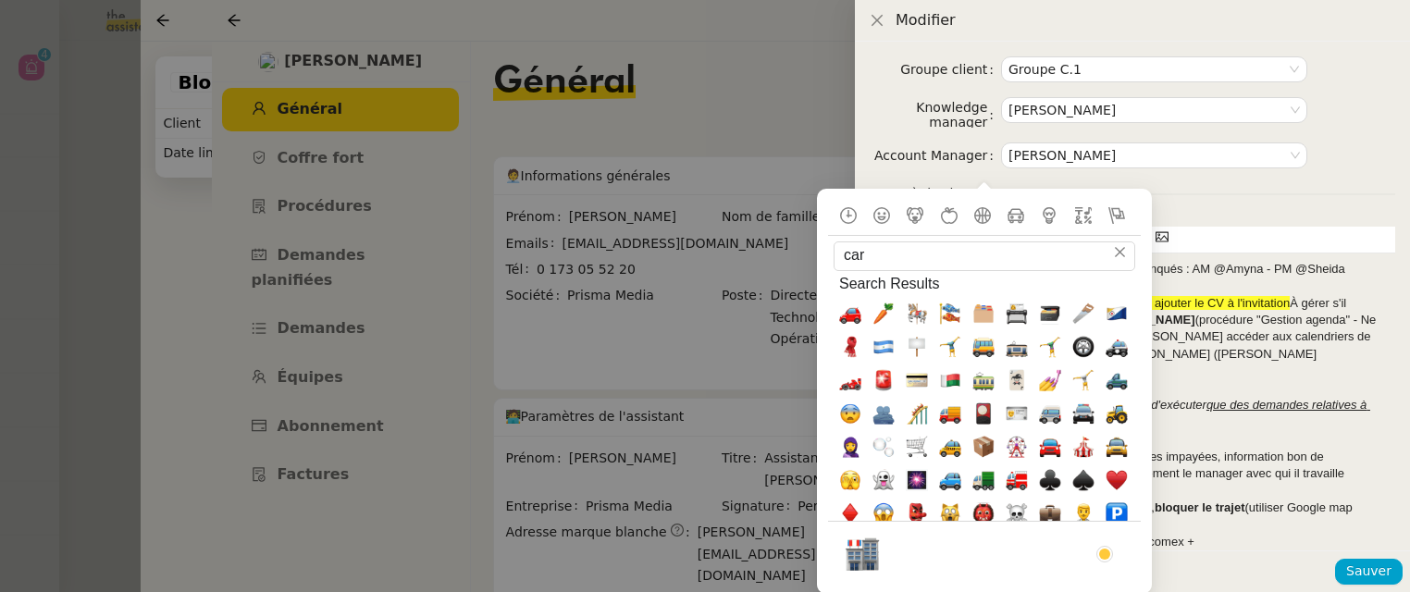
scroll to position [59, 0]
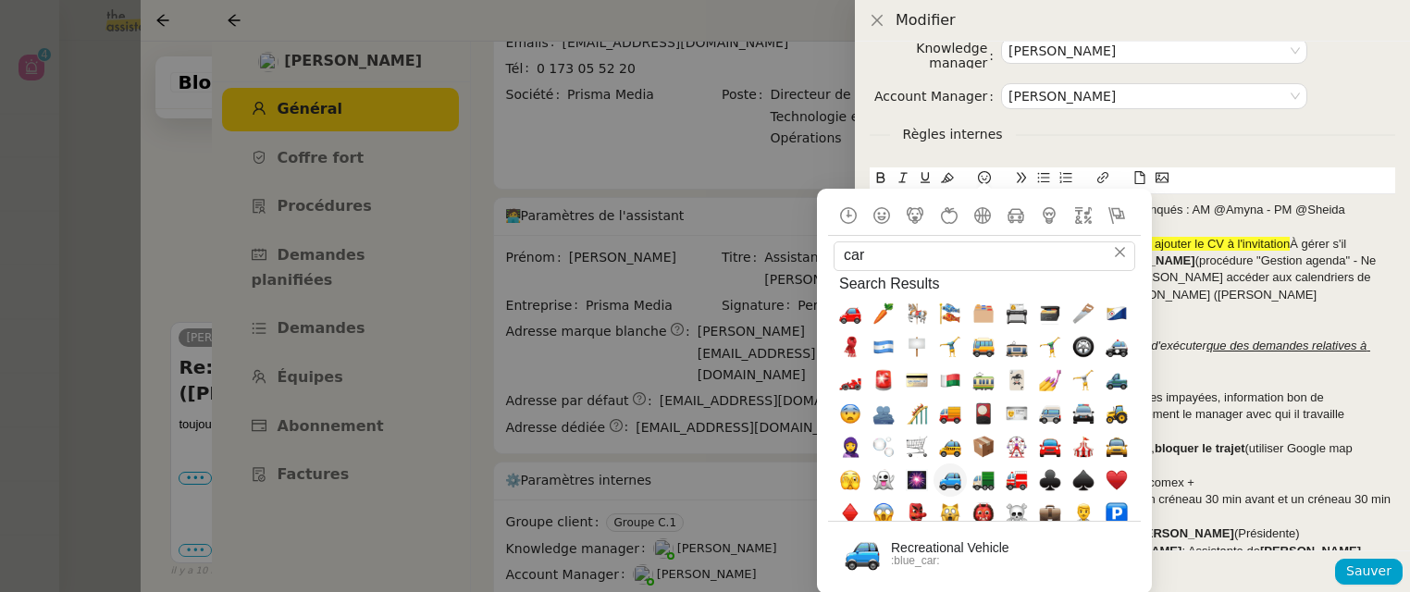
type input "car"
click at [944, 491] on span "🚙, blue_car" at bounding box center [950, 480] width 33 height 33
click at [1255, 339] on u "que des demandes relatives à [PERSON_NAME]" at bounding box center [1120, 354] width 501 height 31
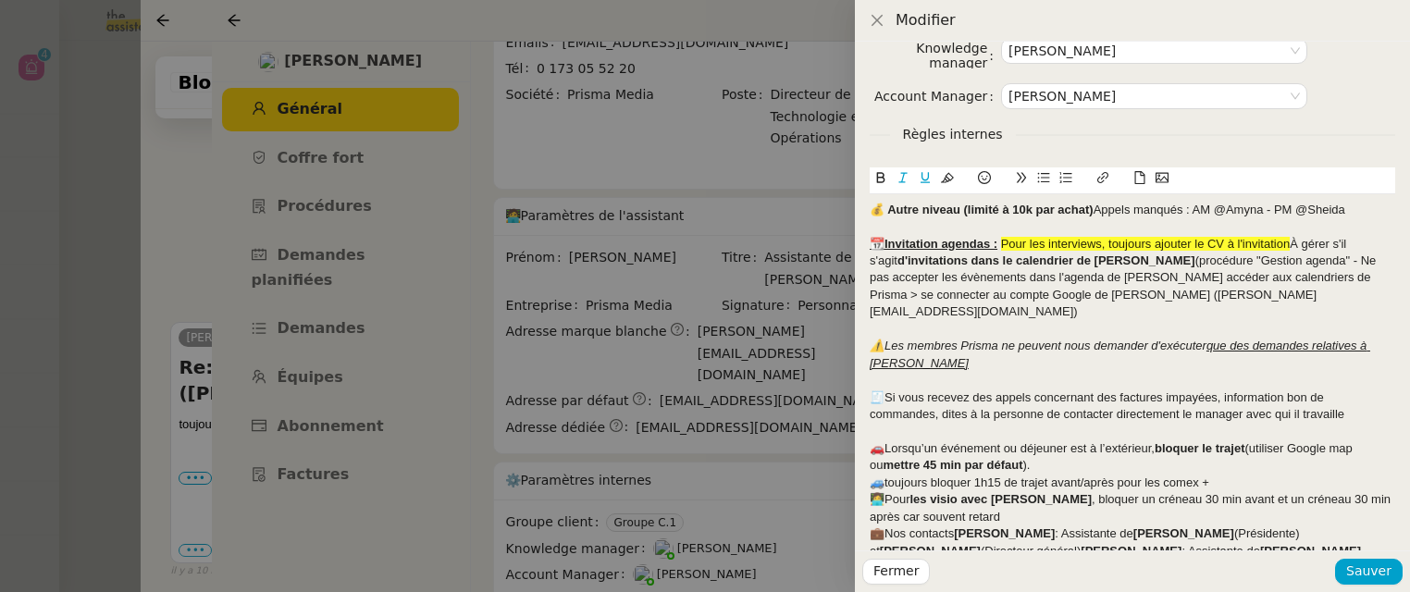
click at [890, 475] on div "🚙toujours bloquer 1h15 de trajet avant/après pour les comex +" at bounding box center [1133, 483] width 526 height 17
click at [883, 440] on div "🚗Lorsqu’un événement ou déjeuner est à l’extérieur, bloquer le trajet (utiliser…" at bounding box center [1133, 457] width 526 height 34
click at [883, 475] on div "🚙toujours bloquer 1h15 de trajet avant/après pour les comex +" at bounding box center [1133, 483] width 526 height 17
click at [1253, 475] on div "🚙 Toujours bloquer 1h15 de trajet avant/après pour les comex +" at bounding box center [1133, 483] width 526 height 17
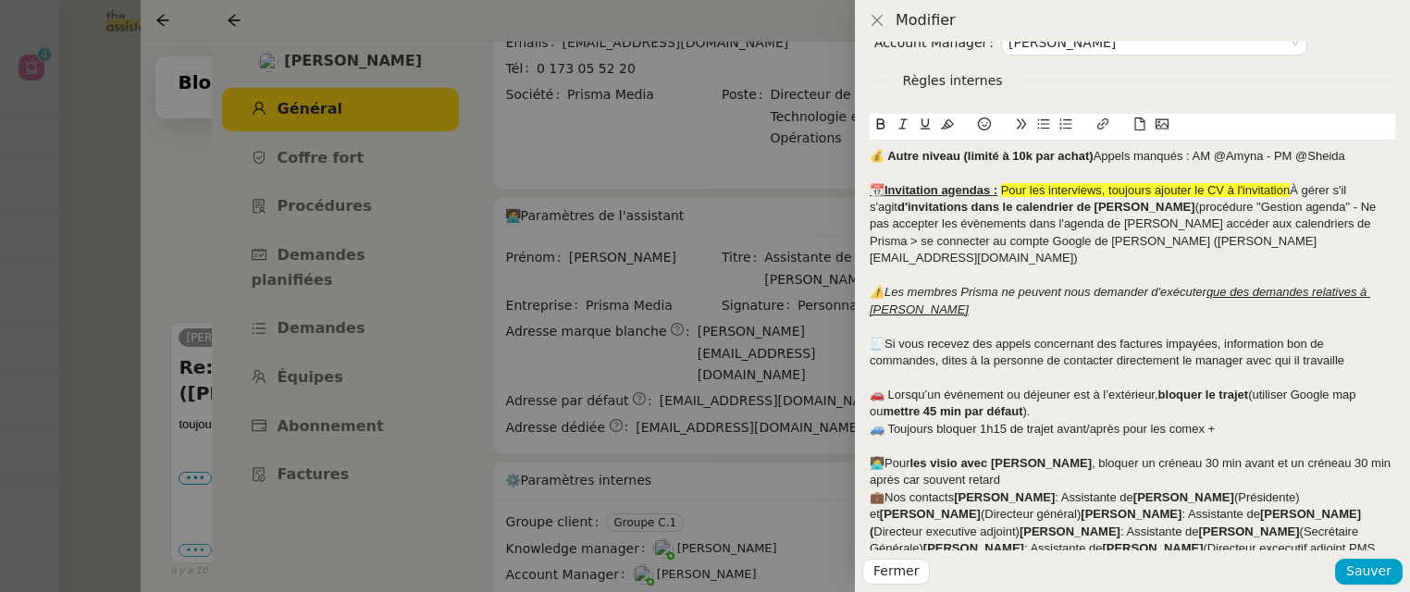
scroll to position [115, 0]
click at [1060, 465] on div "👩‍💻Pour les visio avec [PERSON_NAME] , bloquer un créneau 30 min avant et un cr…" at bounding box center [1133, 470] width 526 height 34
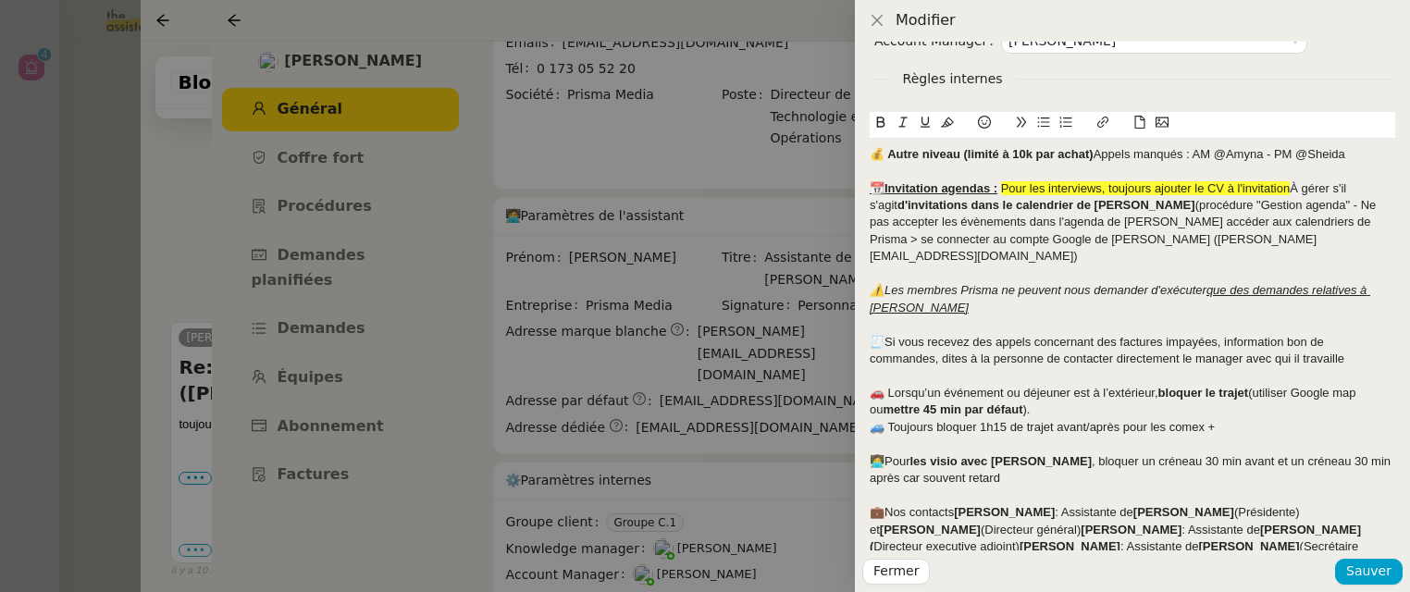
click at [955, 505] on strong "[PERSON_NAME]" at bounding box center [1004, 512] width 101 height 14
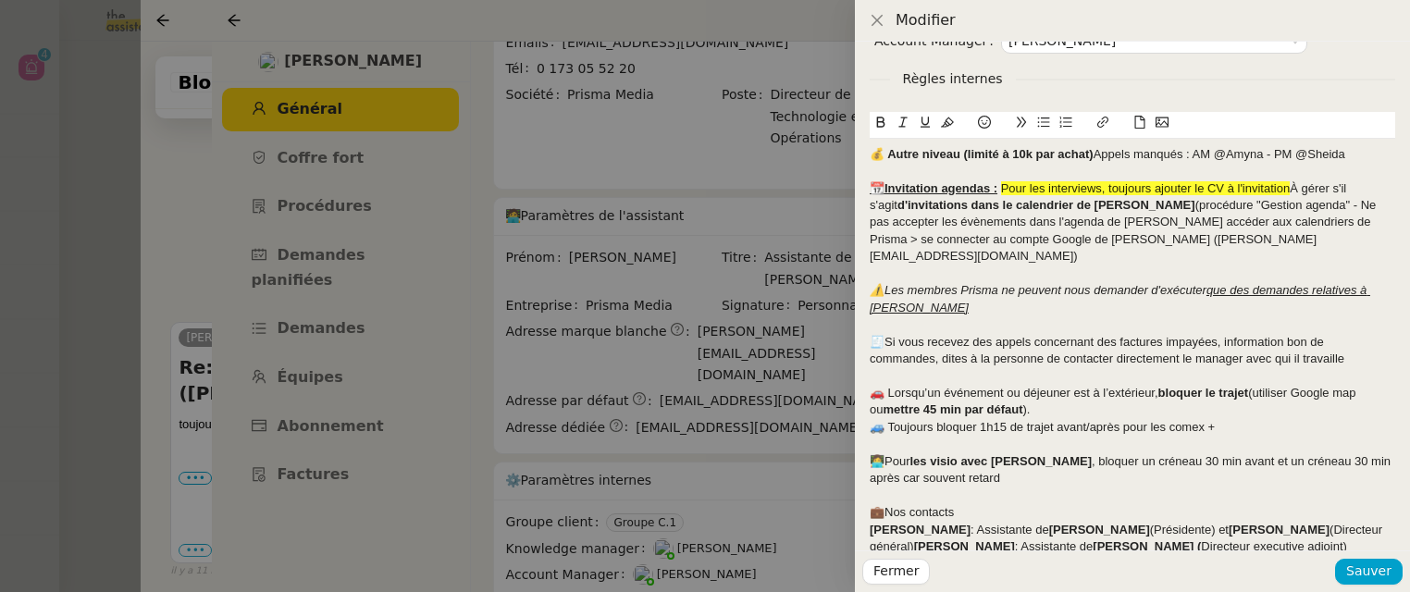
click at [914, 539] on strong "[PERSON_NAME]" at bounding box center [964, 546] width 101 height 14
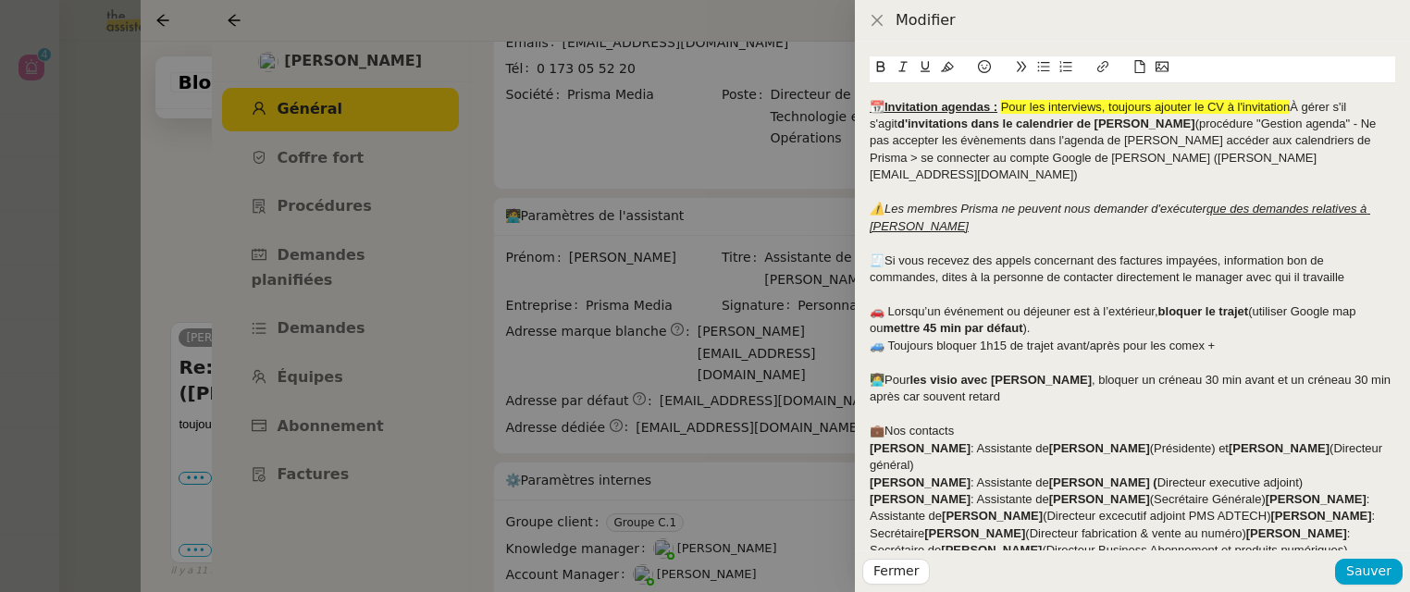
scroll to position [209, 0]
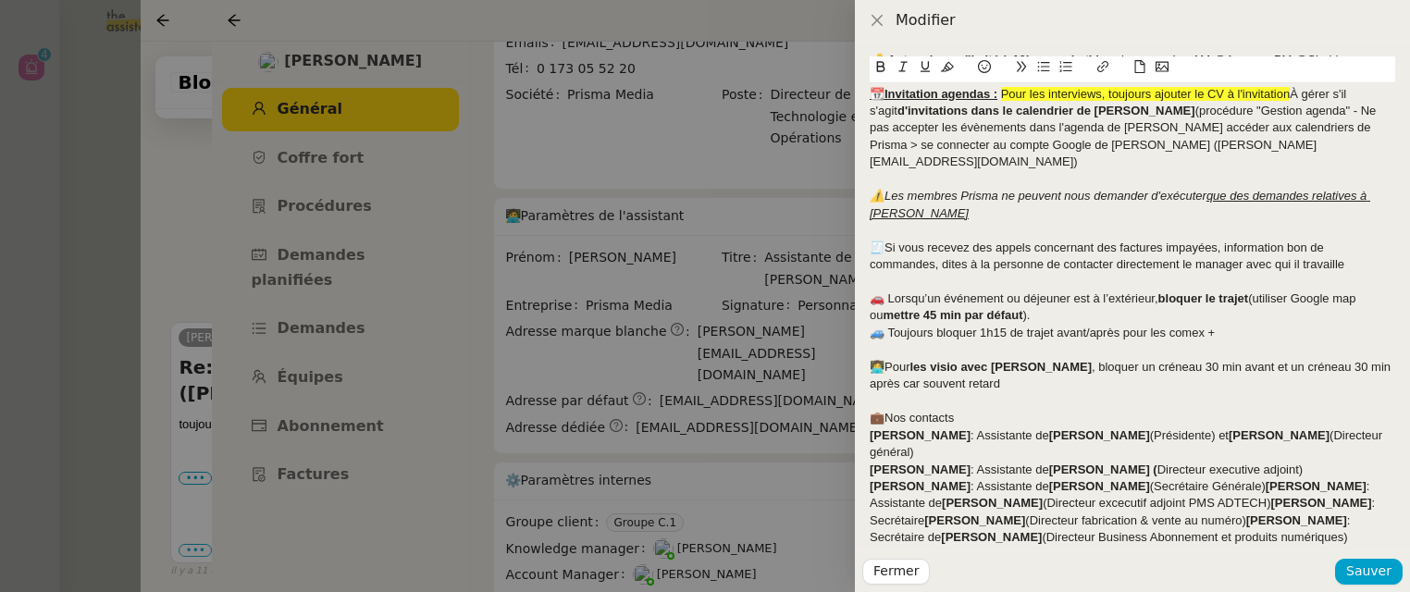
click at [1257, 462] on div "[PERSON_NAME] : Assistante de [PERSON_NAME] ( Directeur executive adjoint) [PER…" at bounding box center [1133, 504] width 526 height 85
click at [1264, 478] on div "[PERSON_NAME] : Assistante de [PERSON_NAME] (Secrétaire Générale) [PERSON_NAME]…" at bounding box center [1133, 512] width 526 height 68
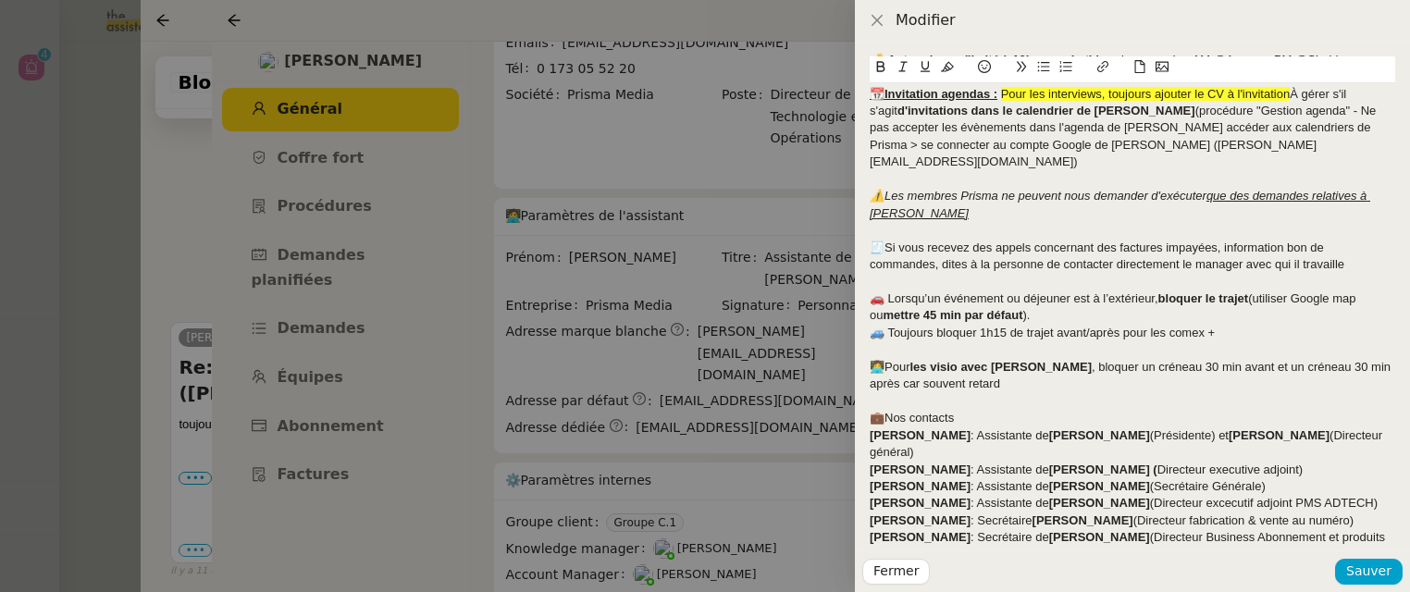
scroll to position [227, 0]
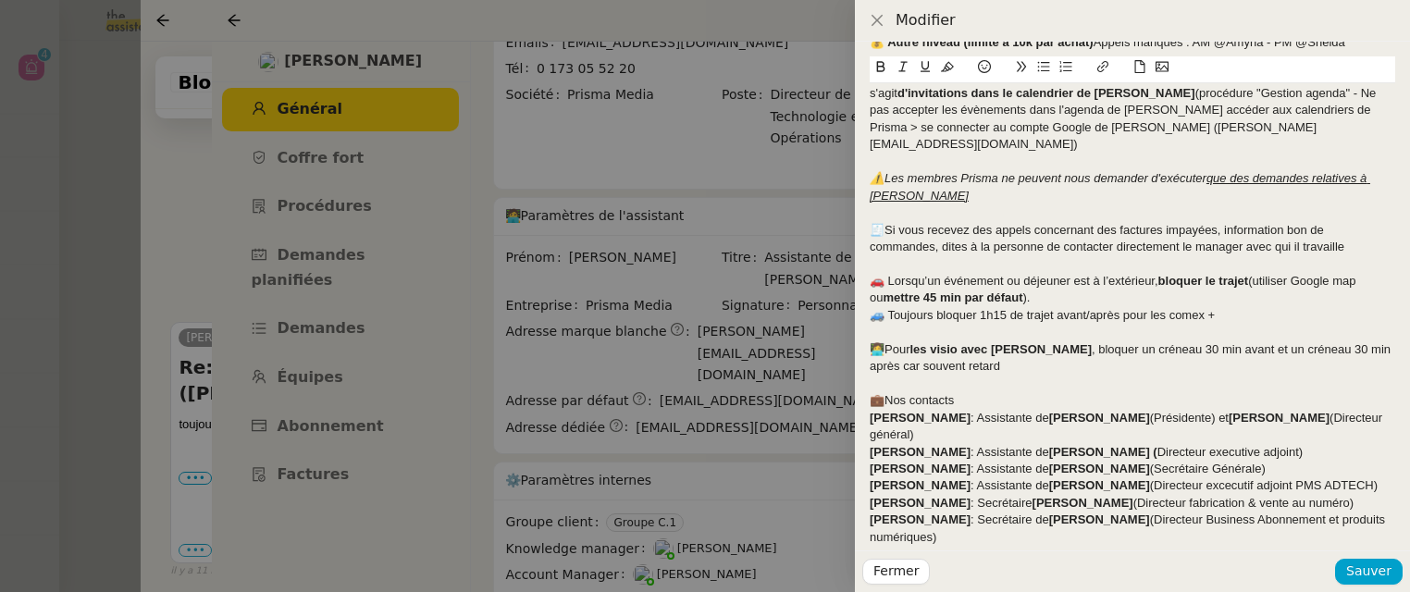
click at [925, 496] on strong "Francoise Bazeille" at bounding box center [920, 503] width 101 height 14
click at [915, 513] on strong "Laurence Narcisi-Marotel" at bounding box center [920, 520] width 101 height 14
click at [916, 513] on strong "Laurence Narcisi-Marotel" at bounding box center [920, 520] width 101 height 14
click at [914, 513] on strong "Laurence Narcisi-Marotel" at bounding box center [920, 520] width 101 height 14
click at [1358, 571] on span "Sauver" at bounding box center [1368, 571] width 45 height 21
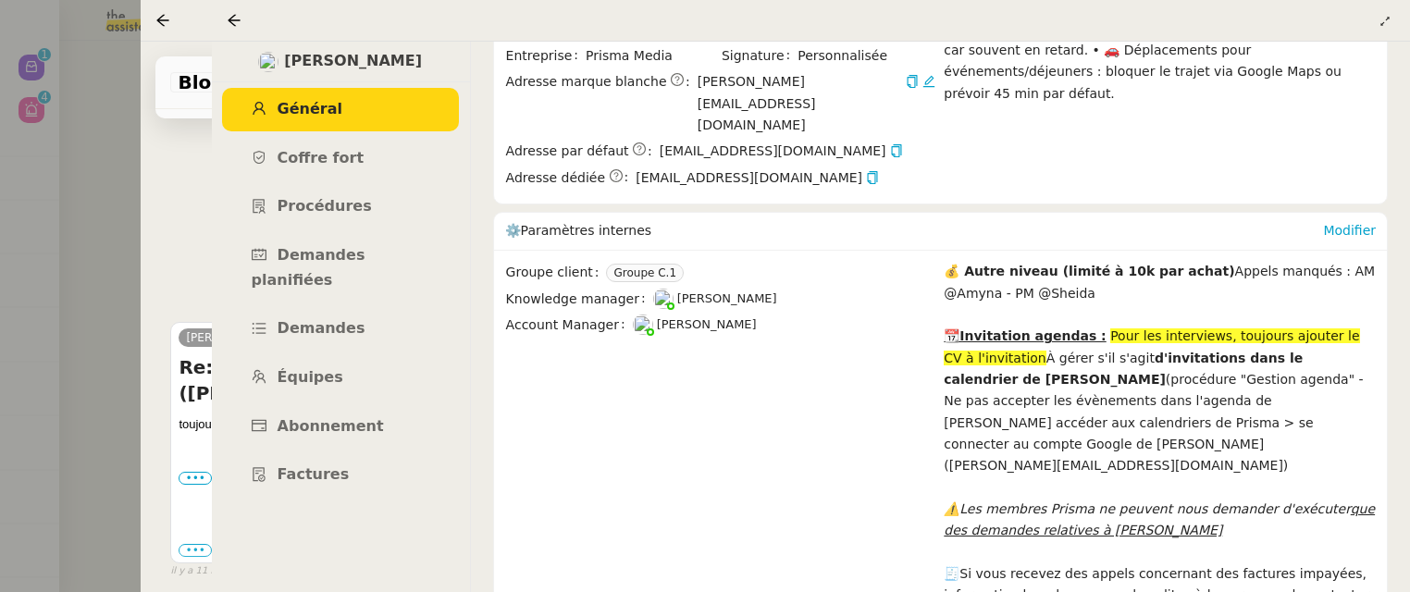
scroll to position [0, 0]
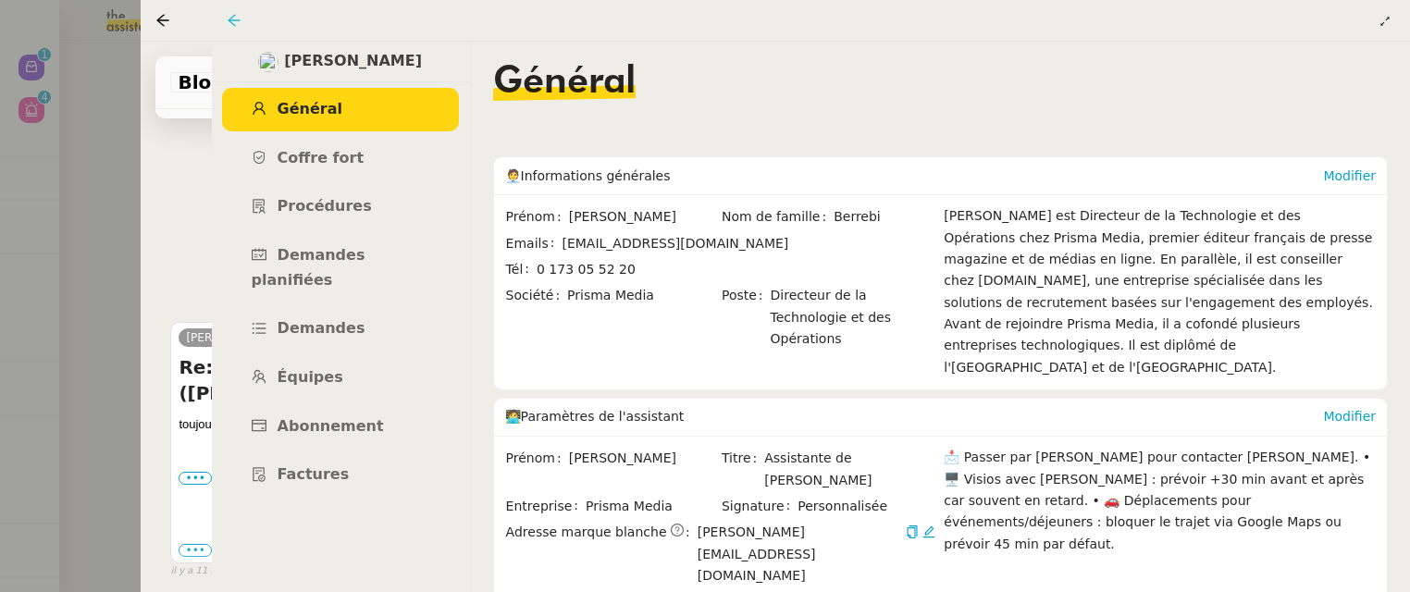
click at [239, 19] on icon at bounding box center [234, 20] width 15 height 15
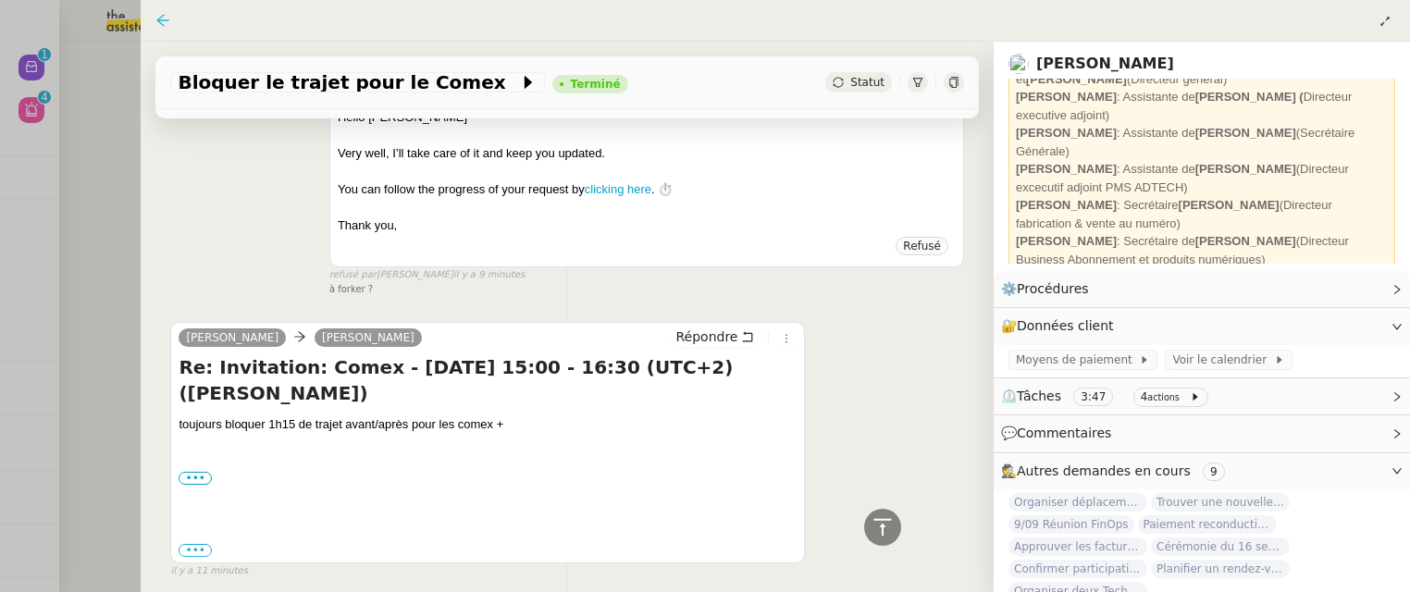
click at [159, 19] on icon at bounding box center [163, 20] width 12 height 12
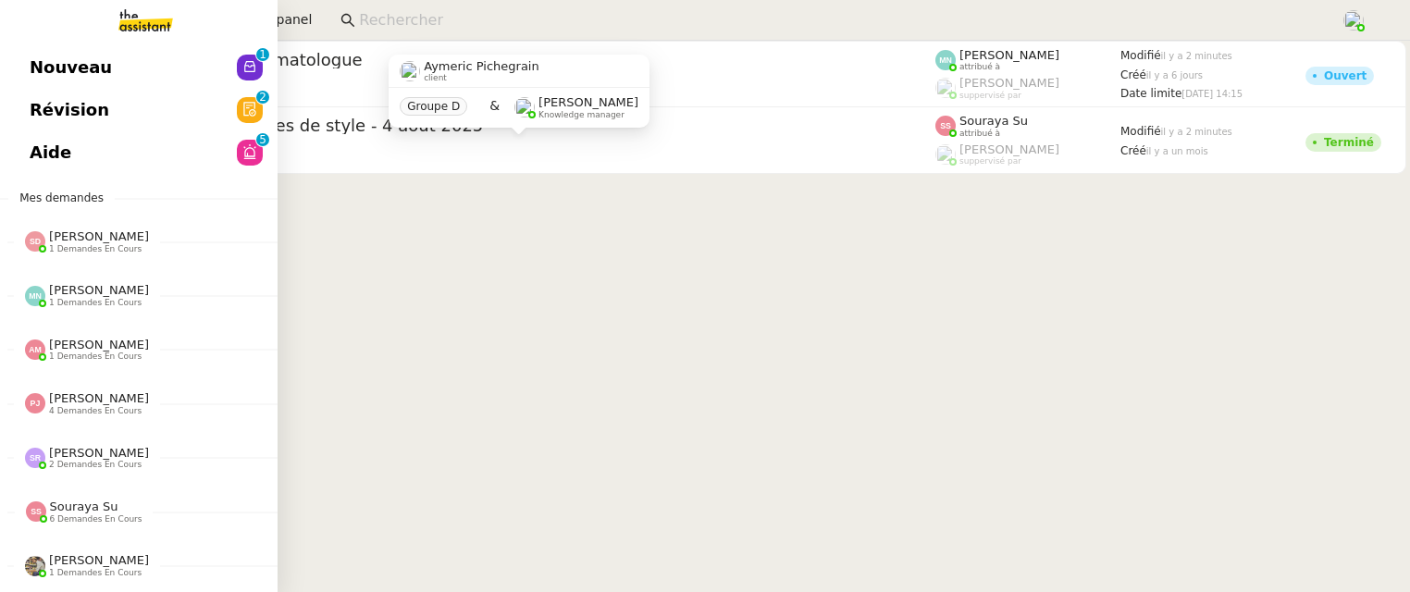
click at [45, 135] on link "Aide 0 1 2 3 4 5 6 7 8 9" at bounding box center [139, 152] width 278 height 43
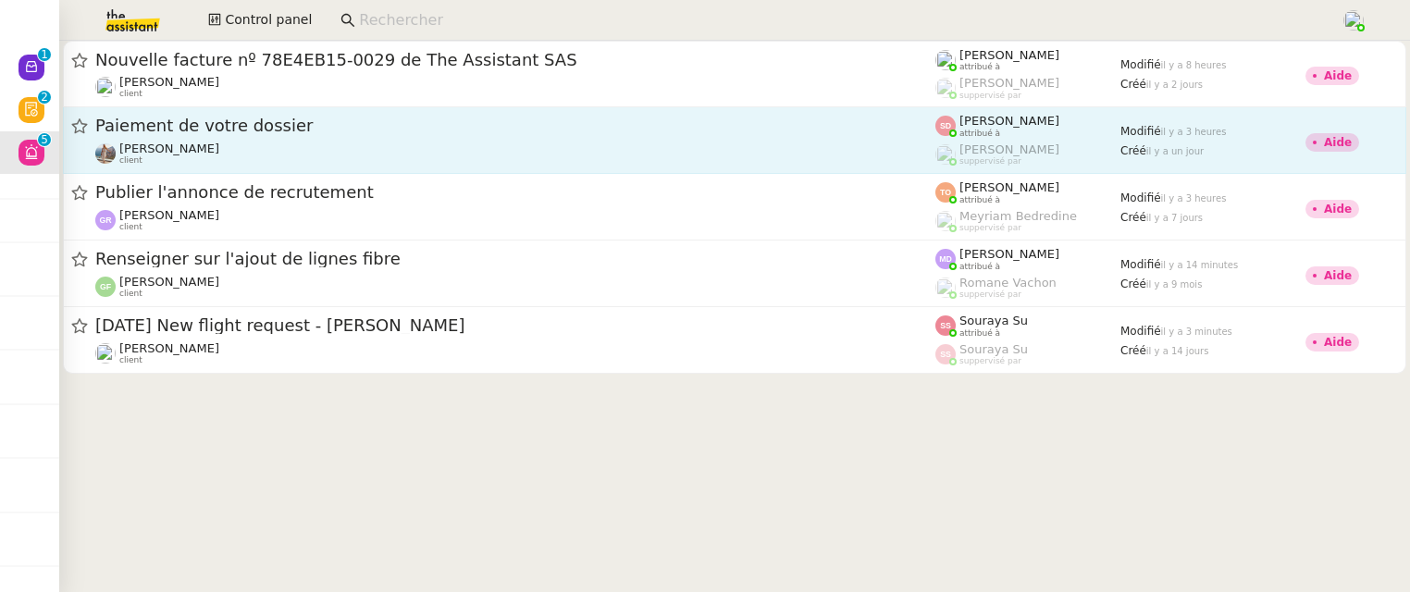
click at [810, 137] on div "Paiement de votre dossier" at bounding box center [515, 126] width 840 height 23
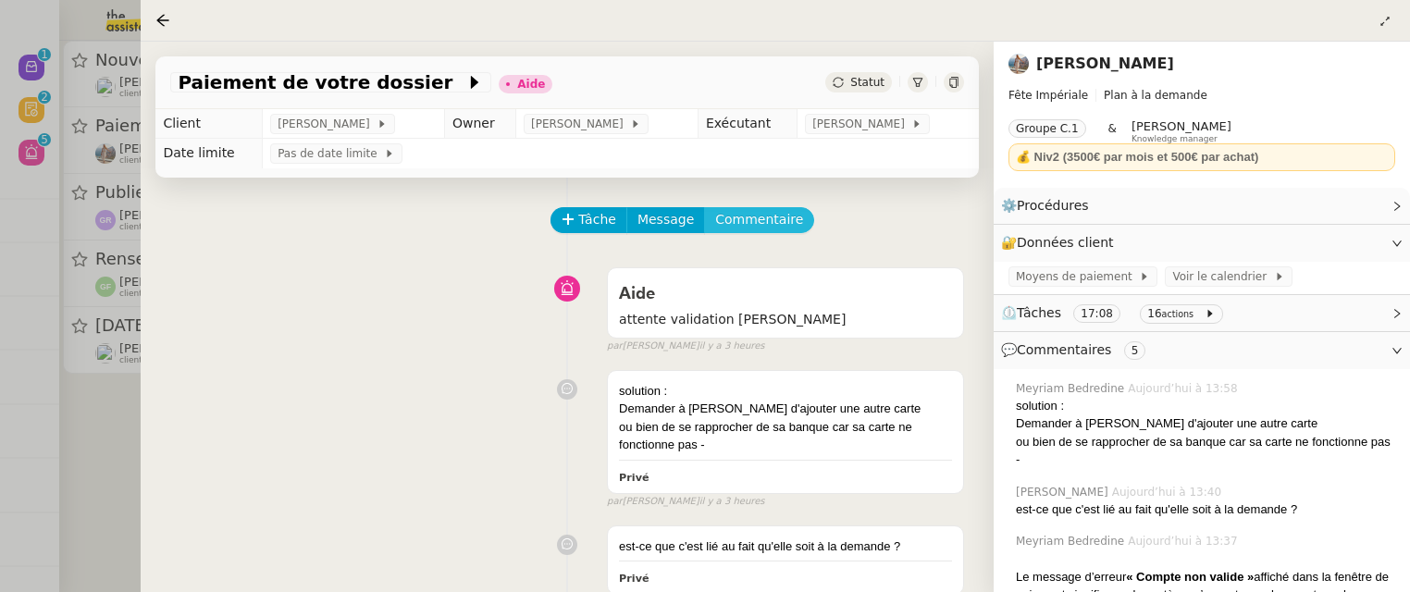
click at [752, 223] on span "Commentaire" at bounding box center [759, 219] width 88 height 21
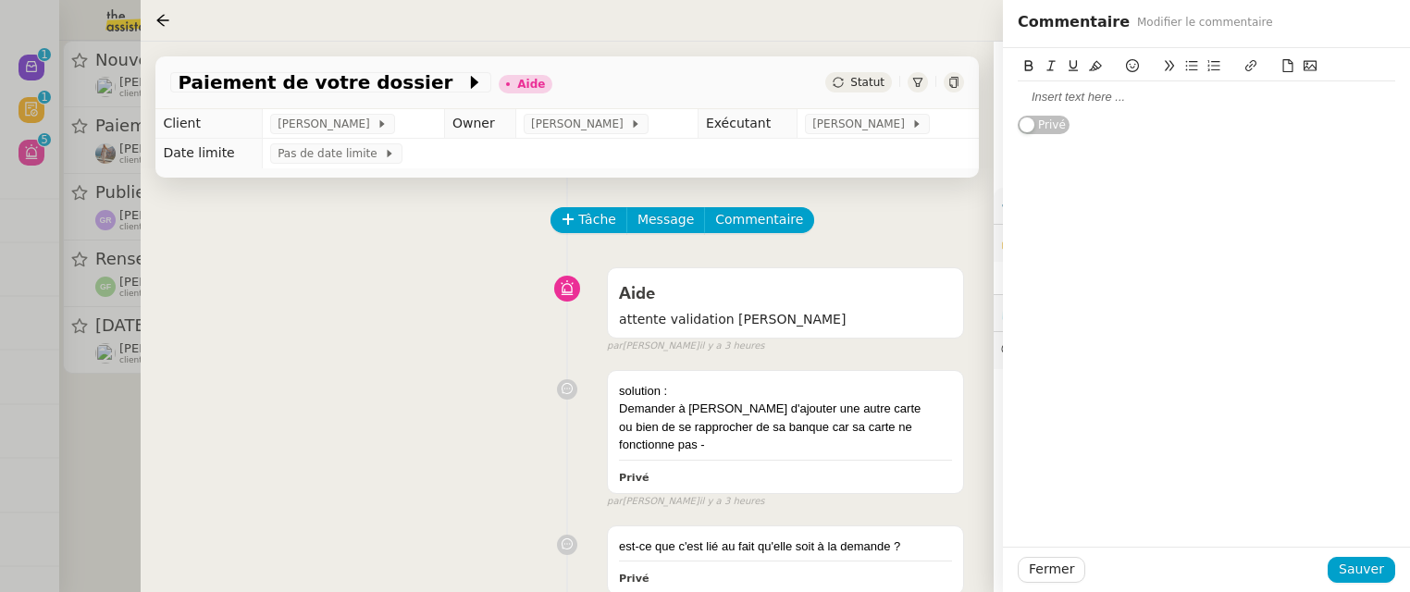
click at [1097, 95] on div at bounding box center [1206, 97] width 377 height 17
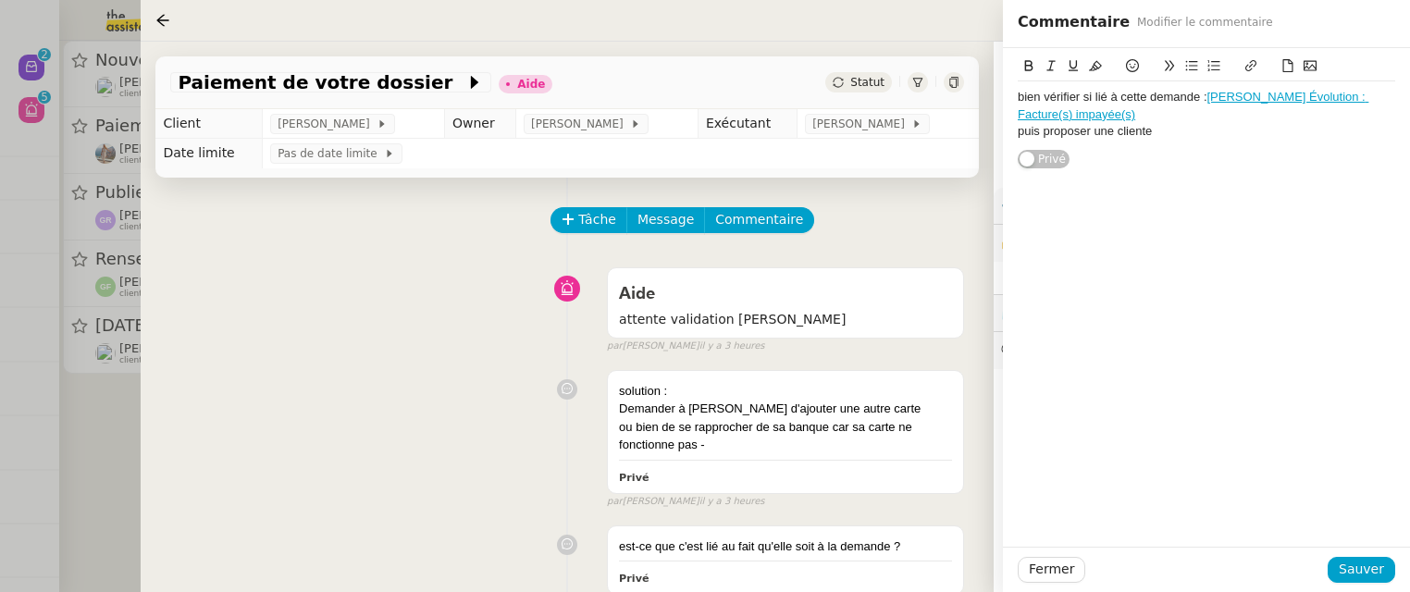
drag, startPoint x: 1095, startPoint y: 132, endPoint x: 1171, endPoint y: 141, distance: 76.3
click at [1171, 141] on div "bien vérifier si lié à cette demande : Darty Max Évolution : Facture(s) impayée…" at bounding box center [1206, 114] width 377 height 66
click at [1378, 563] on span "Sauver" at bounding box center [1361, 569] width 45 height 21
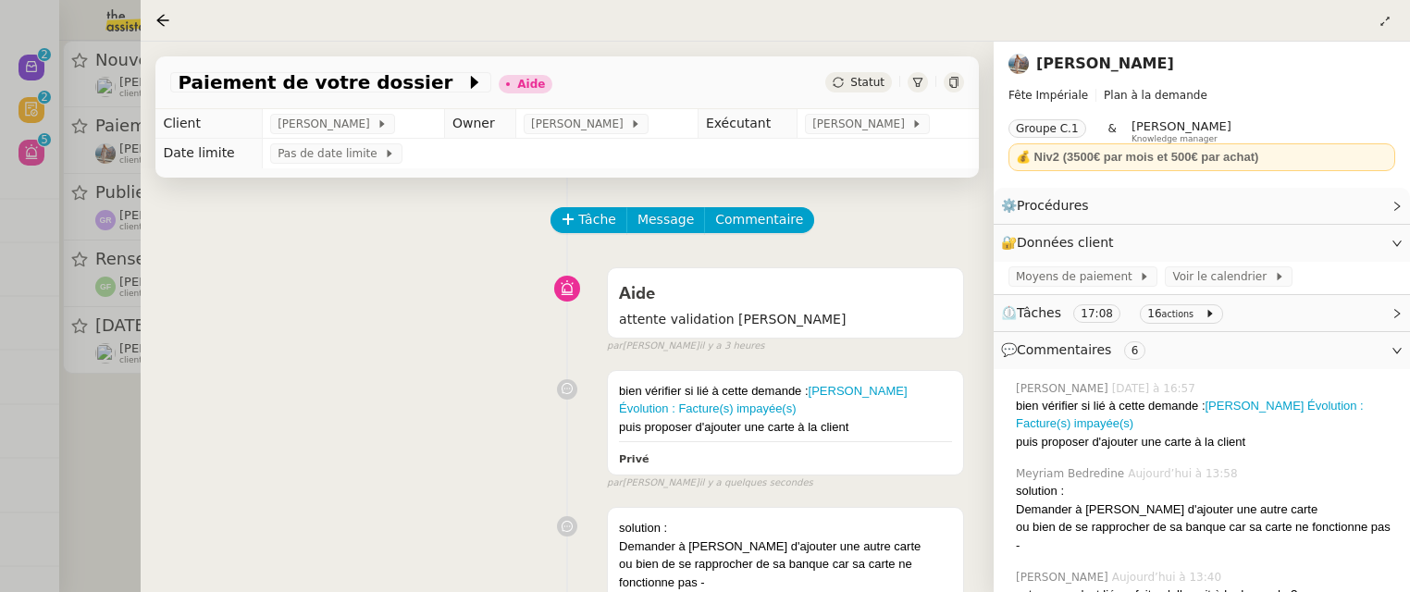
click at [851, 93] on div "Statut" at bounding box center [858, 82] width 67 height 20
click at [884, 108] on div "Paiement de votre dossier Aide Statut" at bounding box center [566, 82] width 823 height 53
click at [868, 87] on span "Statut" at bounding box center [867, 82] width 34 height 13
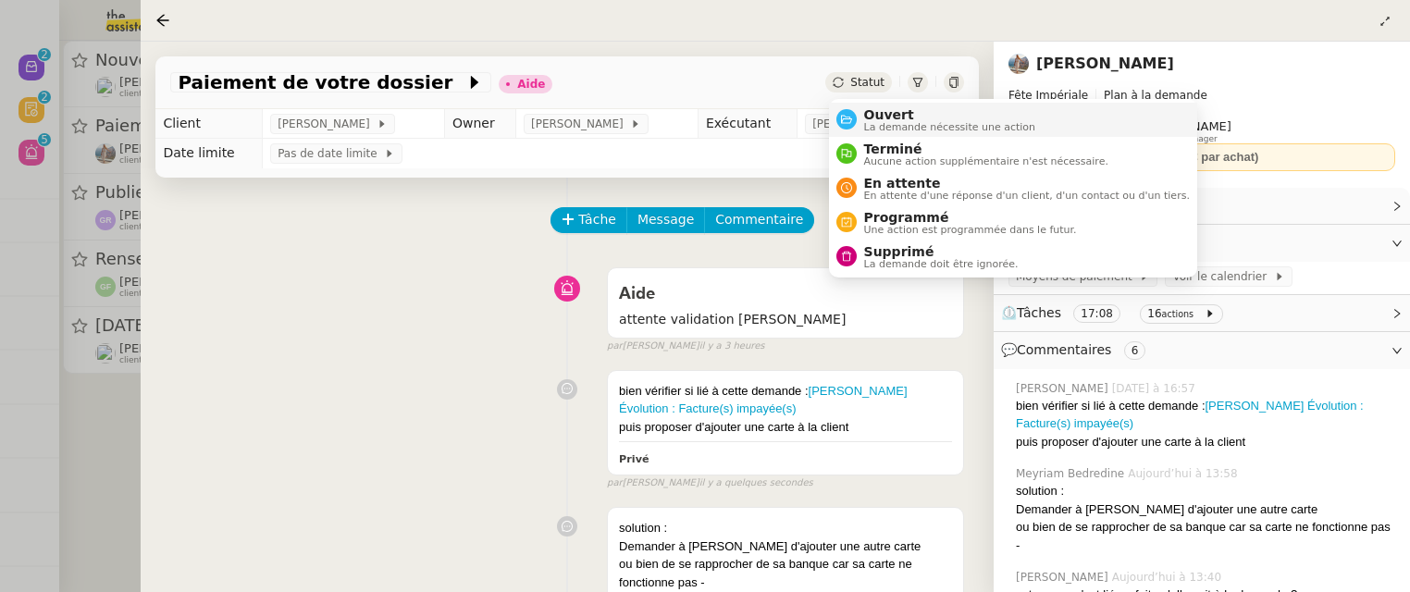
click at [904, 122] on span "La demande nécessite une action" at bounding box center [950, 127] width 172 height 10
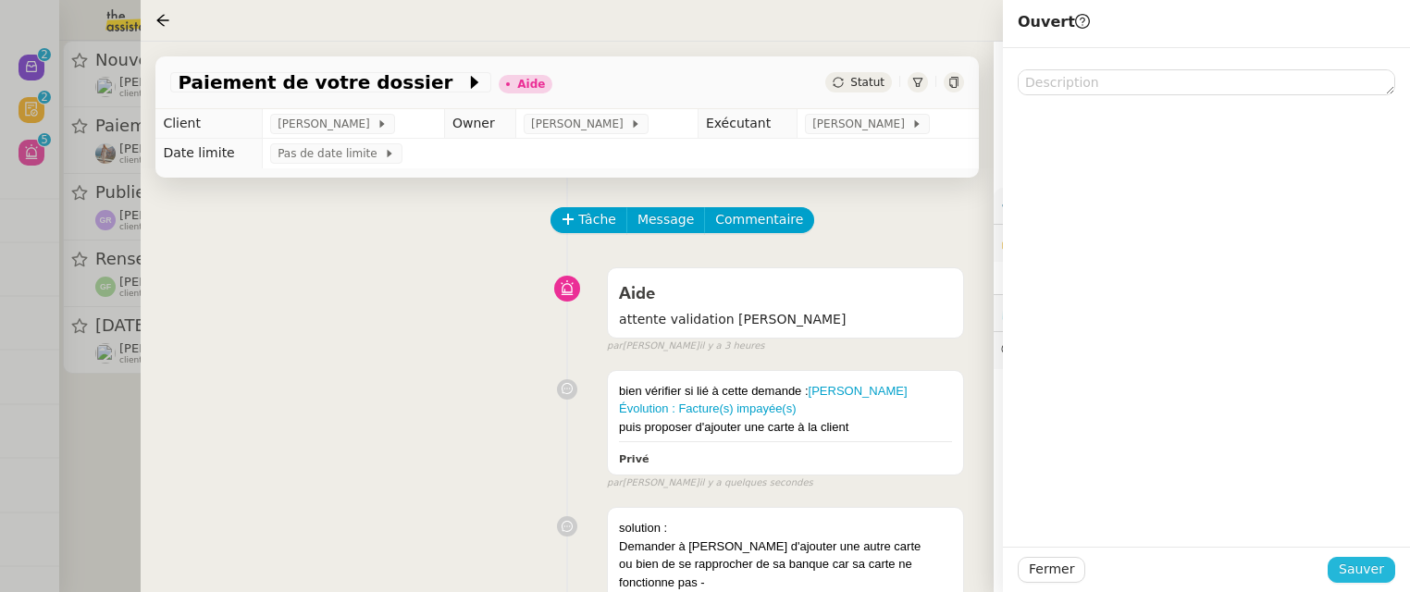
click at [1368, 574] on span "Sauver" at bounding box center [1361, 569] width 45 height 21
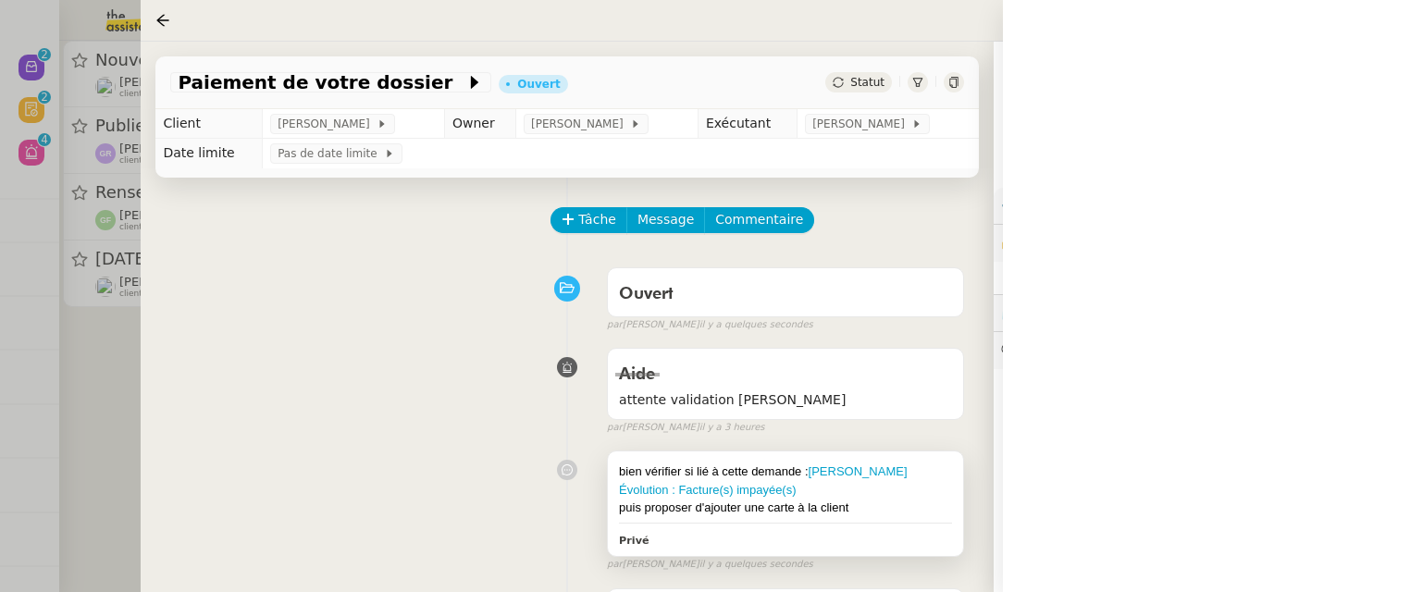
click at [879, 508] on div "puis proposer d'ajouter une carte à la client" at bounding box center [785, 508] width 333 height 19
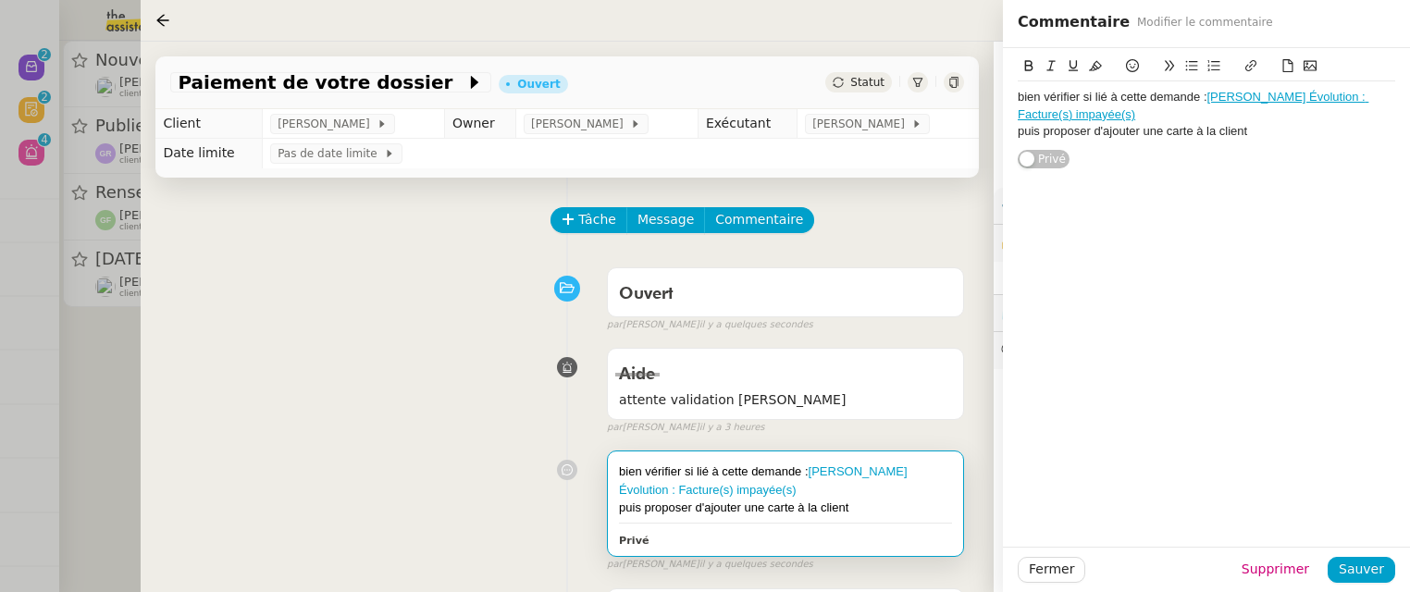
click at [1301, 138] on div "puis proposer d'ajouter une carte à la client" at bounding box center [1206, 131] width 377 height 17
click at [1367, 565] on span "Sauver" at bounding box center [1361, 569] width 45 height 21
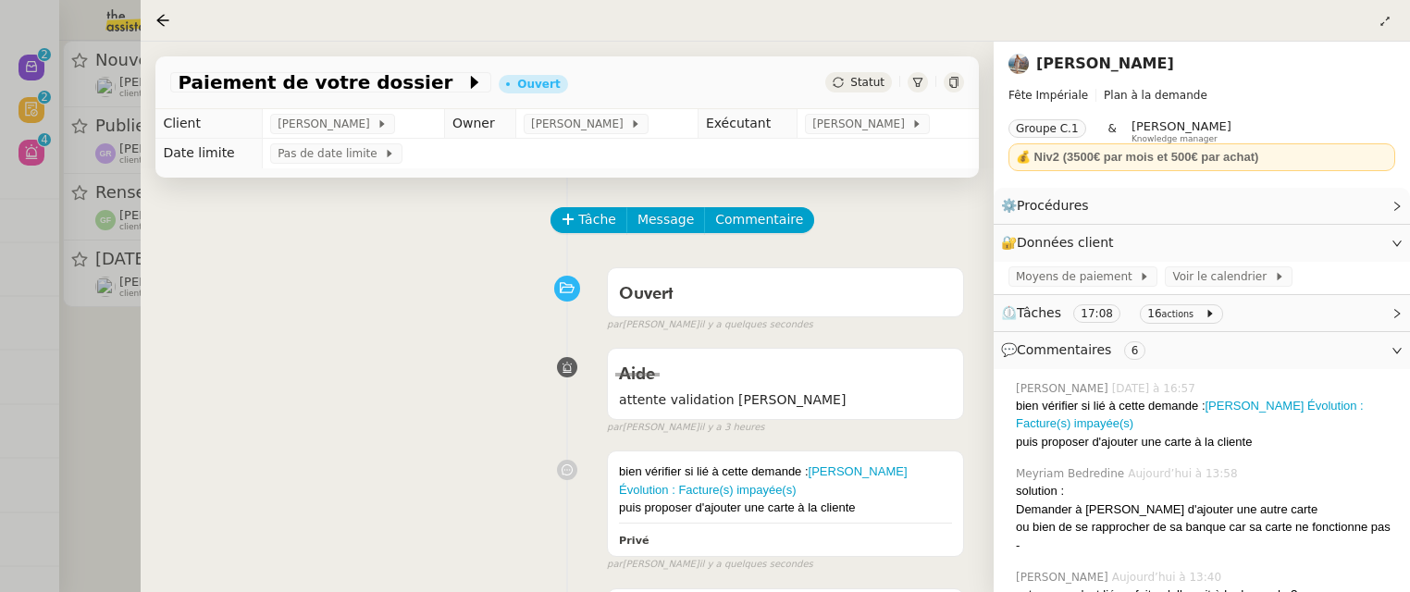
click at [117, 354] on div at bounding box center [705, 296] width 1410 height 592
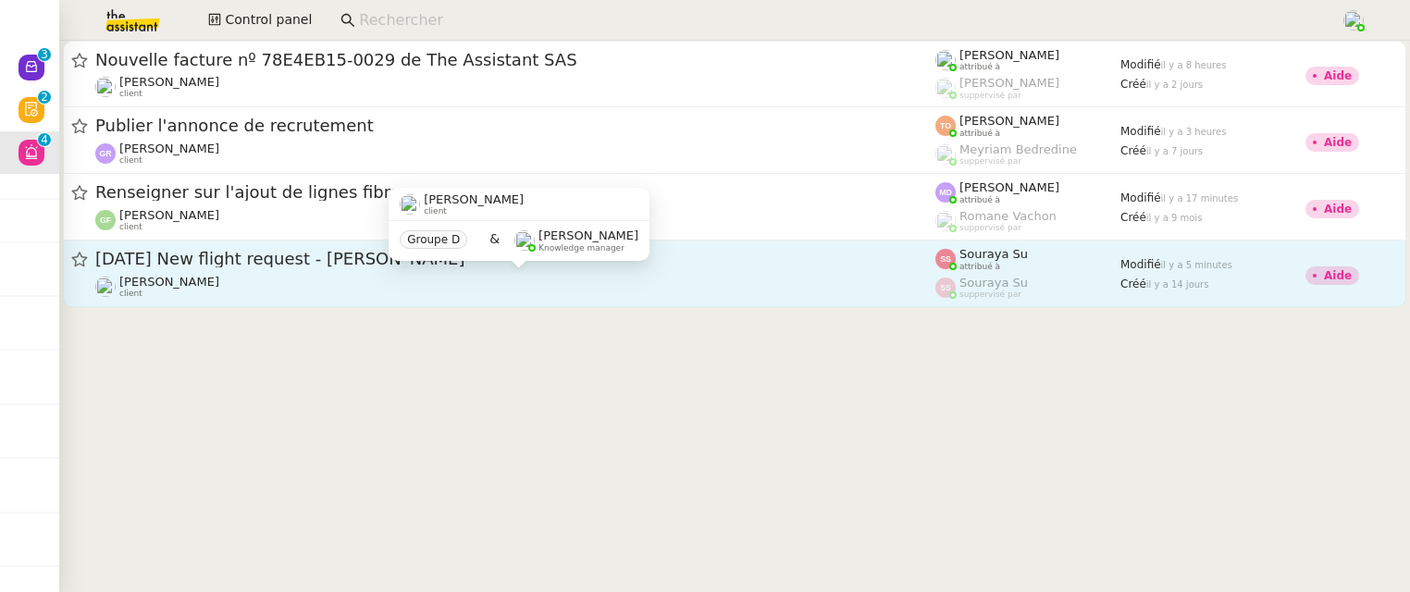
click at [353, 276] on div "Louis Frei client" at bounding box center [515, 287] width 840 height 24
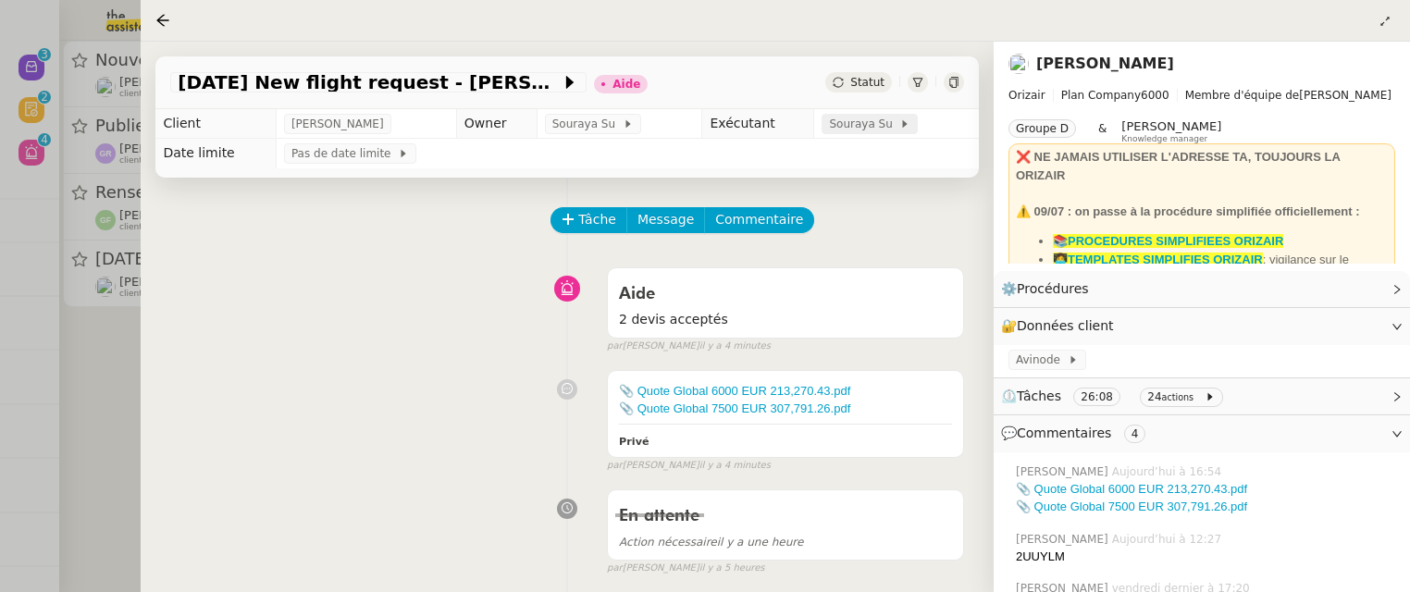
click at [872, 123] on span "Souraya Su" at bounding box center [864, 124] width 70 height 19
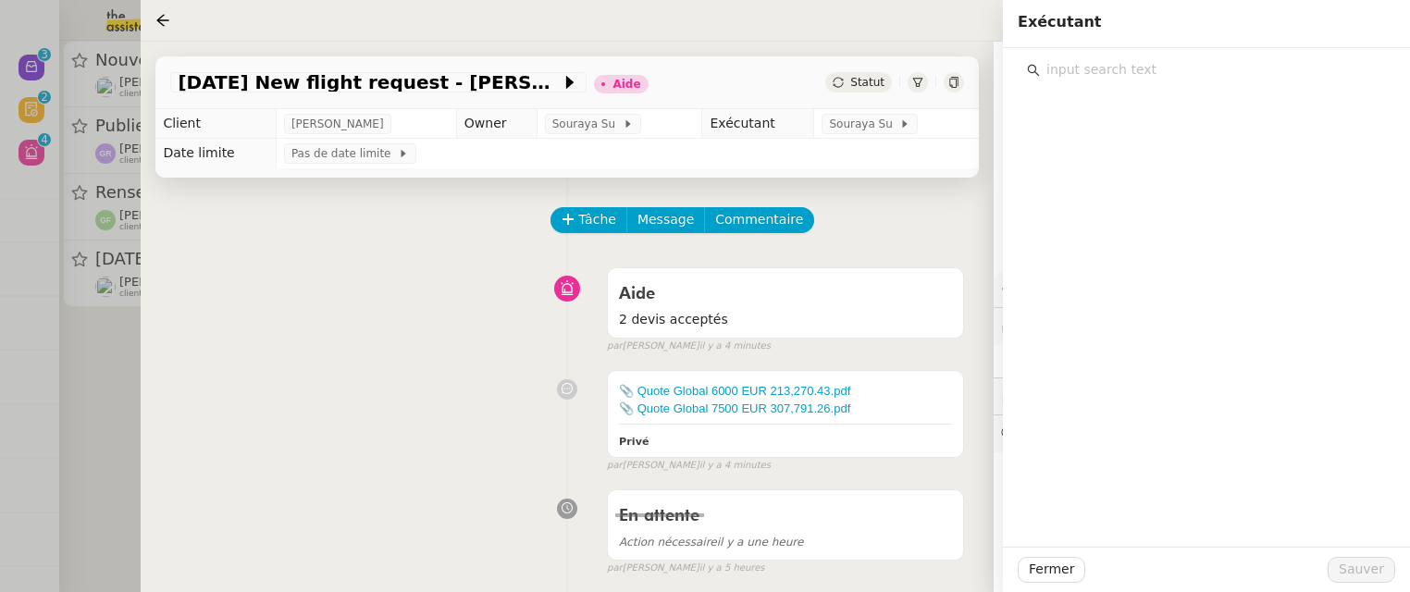
click at [536, 271] on div "Aide 2 devis acceptés false par Sheida D. il y a 4 minutes" at bounding box center [567, 306] width 794 height 95
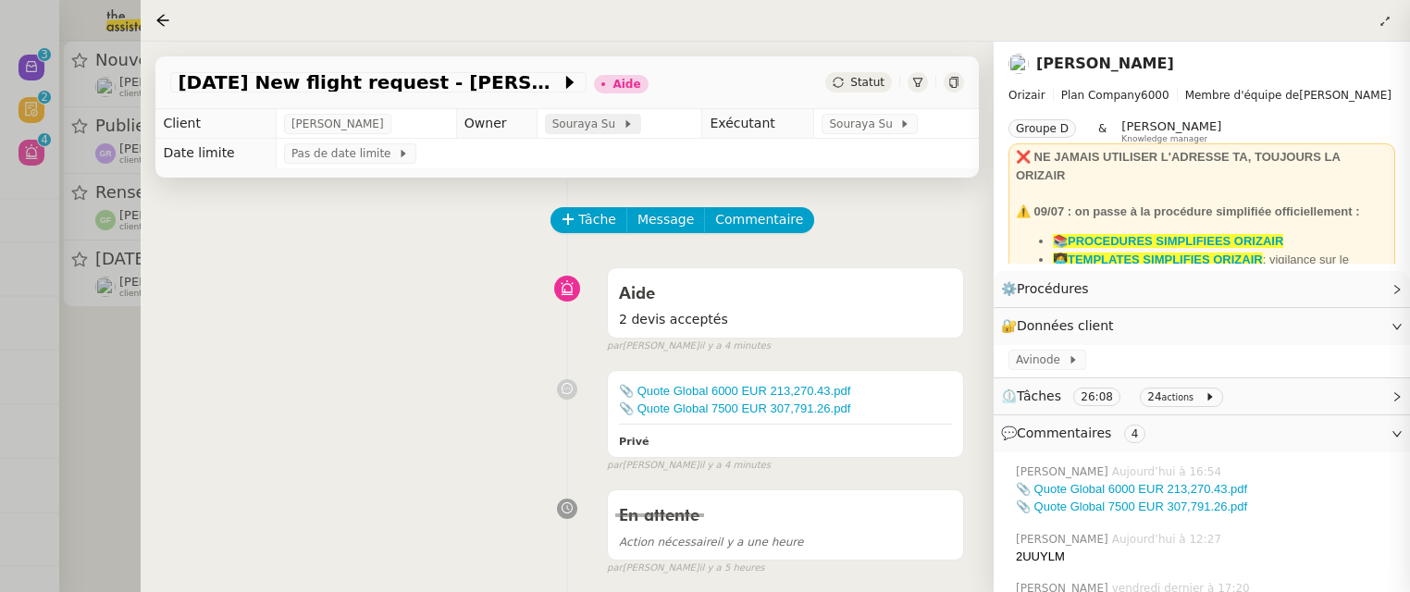
click at [552, 116] on span "Souraya Su" at bounding box center [587, 124] width 70 height 19
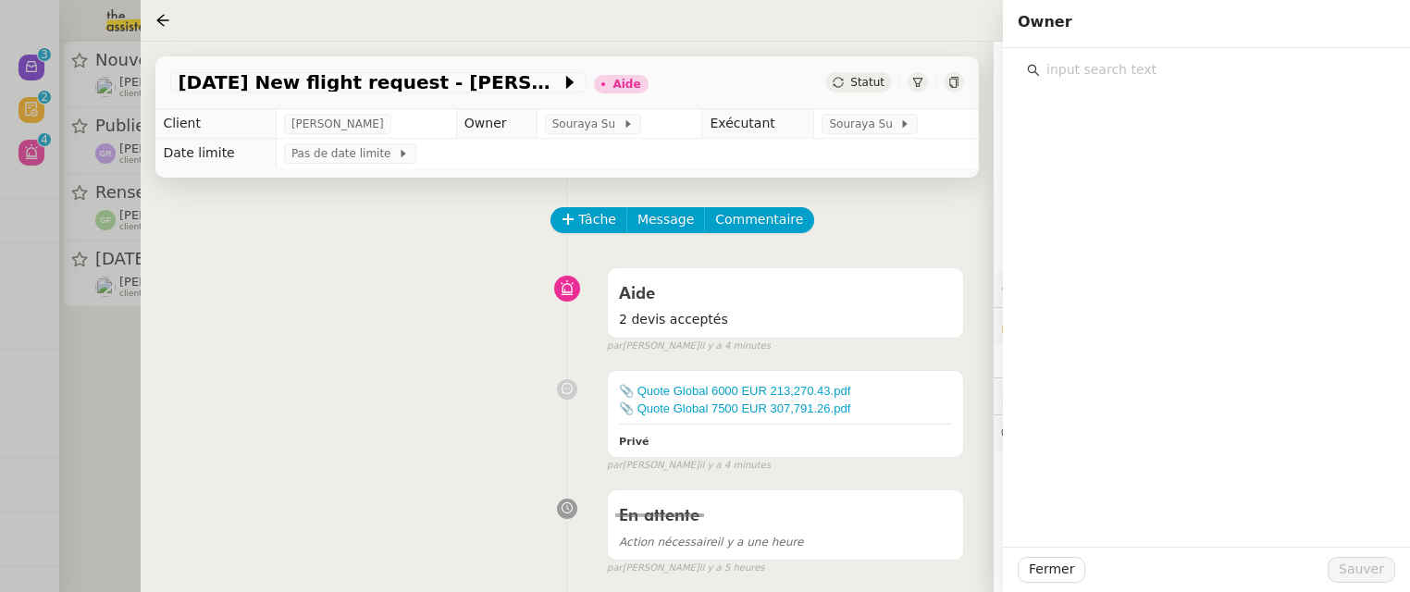
click at [1126, 72] on input "text" at bounding box center [1213, 69] width 346 height 25
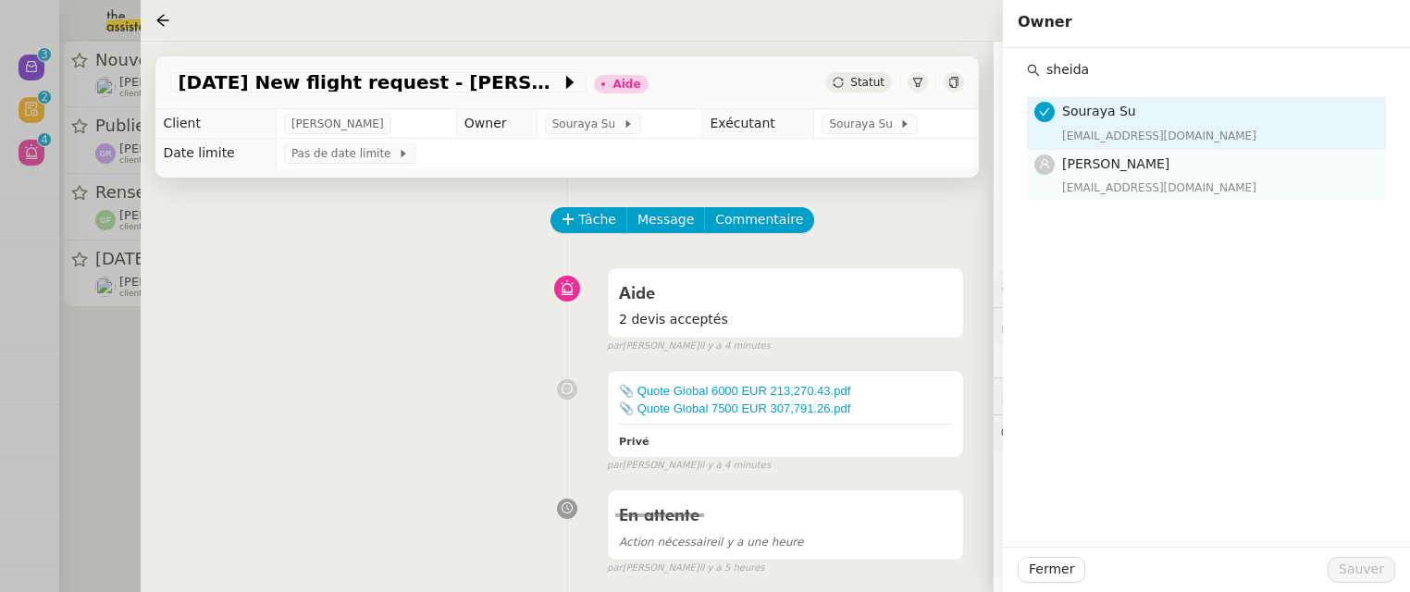
type input "sheida"
click at [1172, 159] on h4 "[PERSON_NAME]" at bounding box center [1218, 164] width 313 height 21
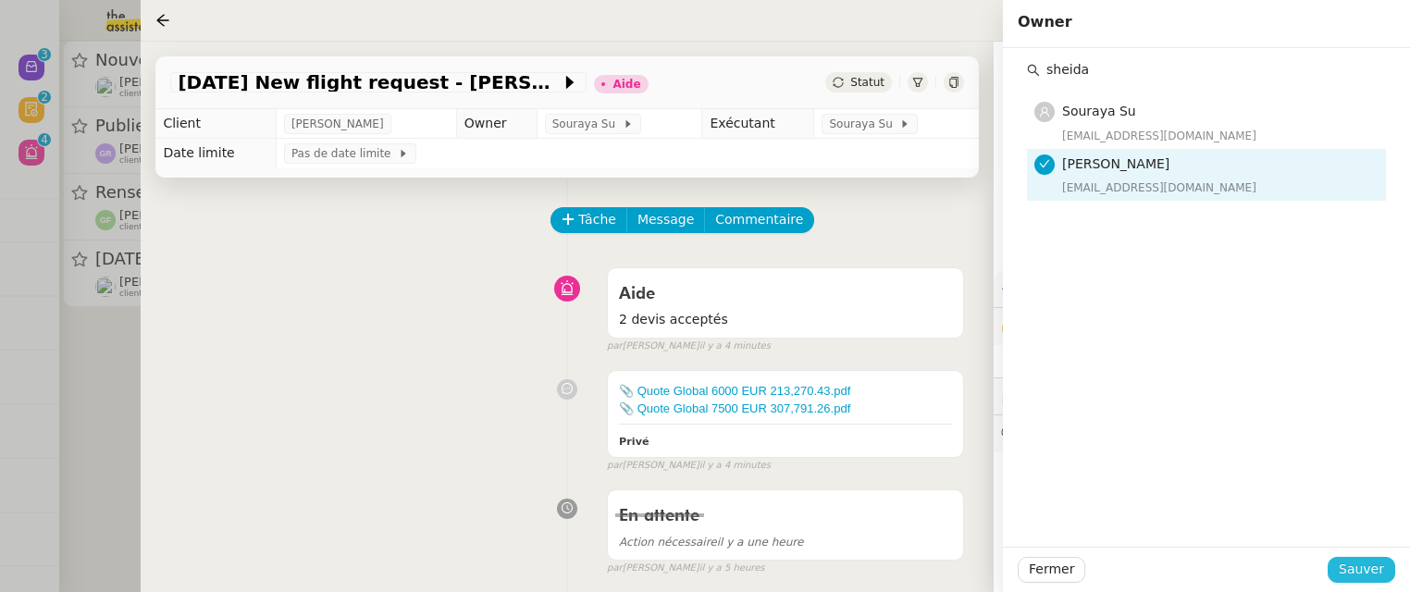
click at [1349, 576] on span "Sauver" at bounding box center [1361, 569] width 45 height 21
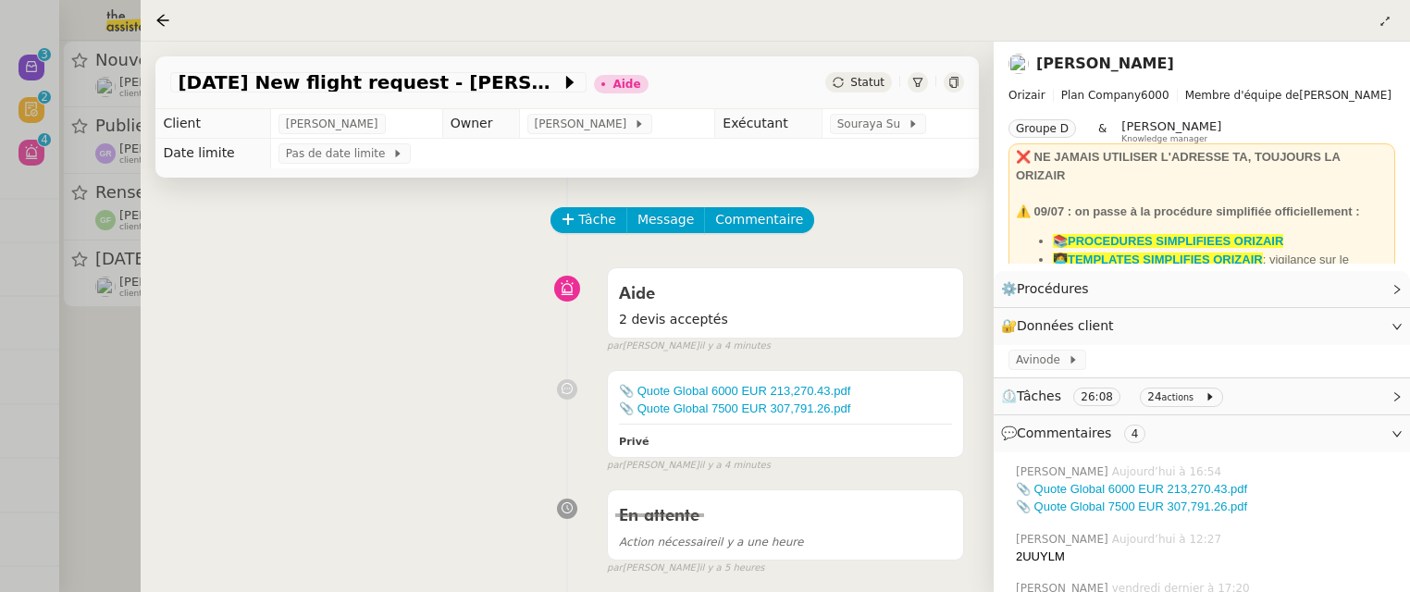
click at [859, 81] on span "Statut" at bounding box center [867, 82] width 34 height 13
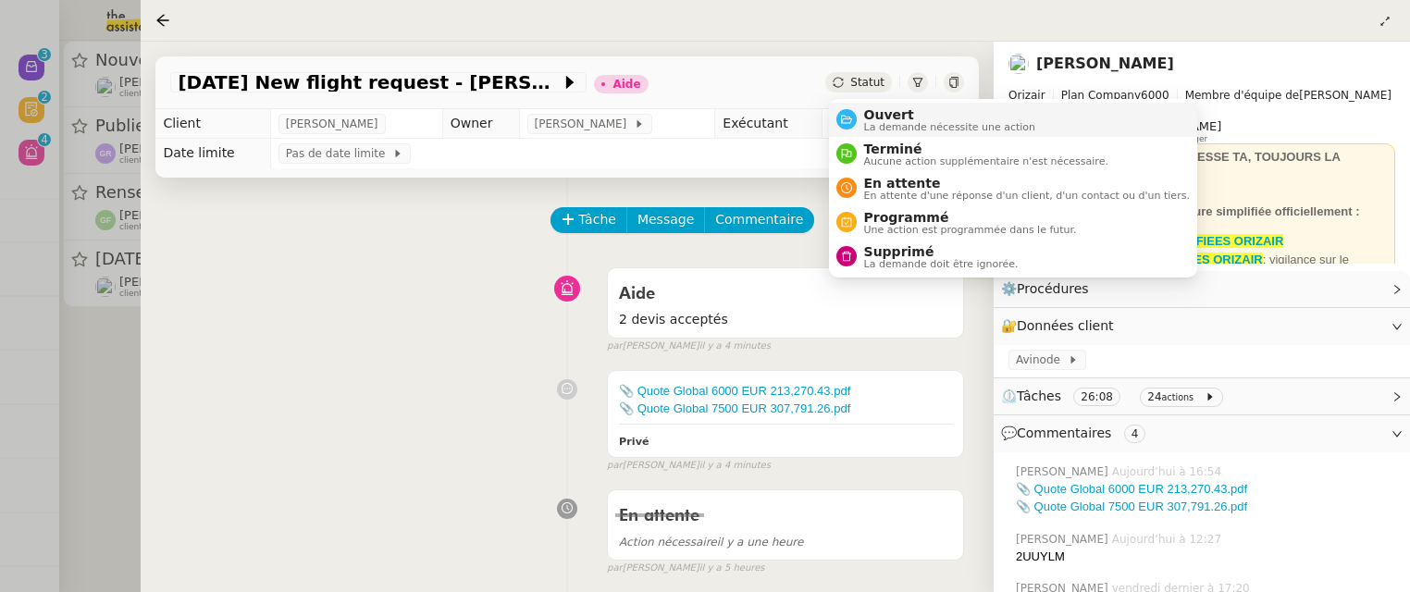
click at [871, 107] on span "Ouvert" at bounding box center [950, 114] width 172 height 15
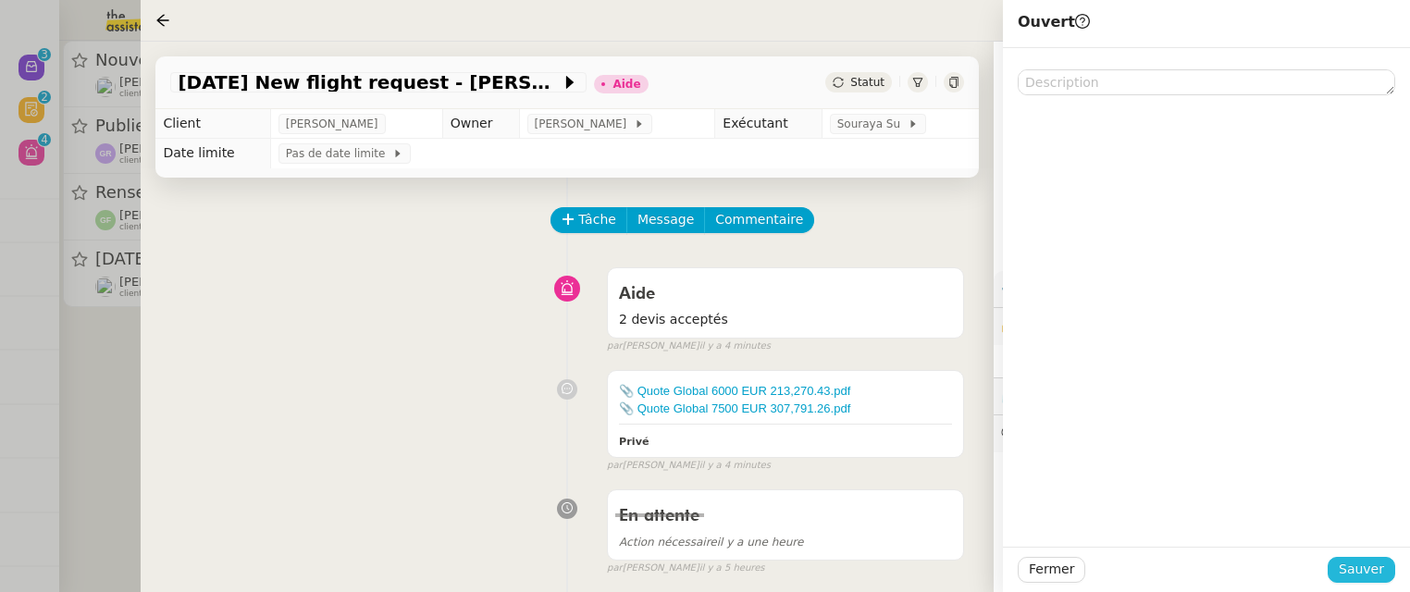
click at [1346, 562] on span "Sauver" at bounding box center [1361, 569] width 45 height 21
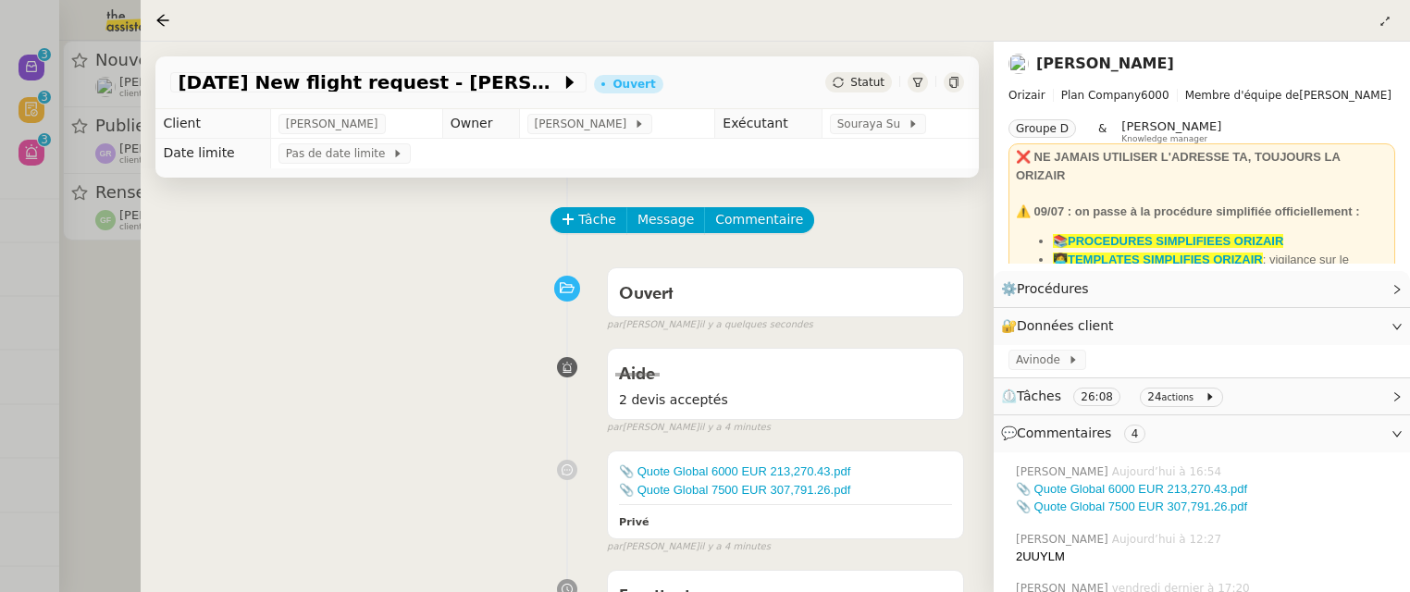
click at [117, 299] on div at bounding box center [705, 296] width 1410 height 592
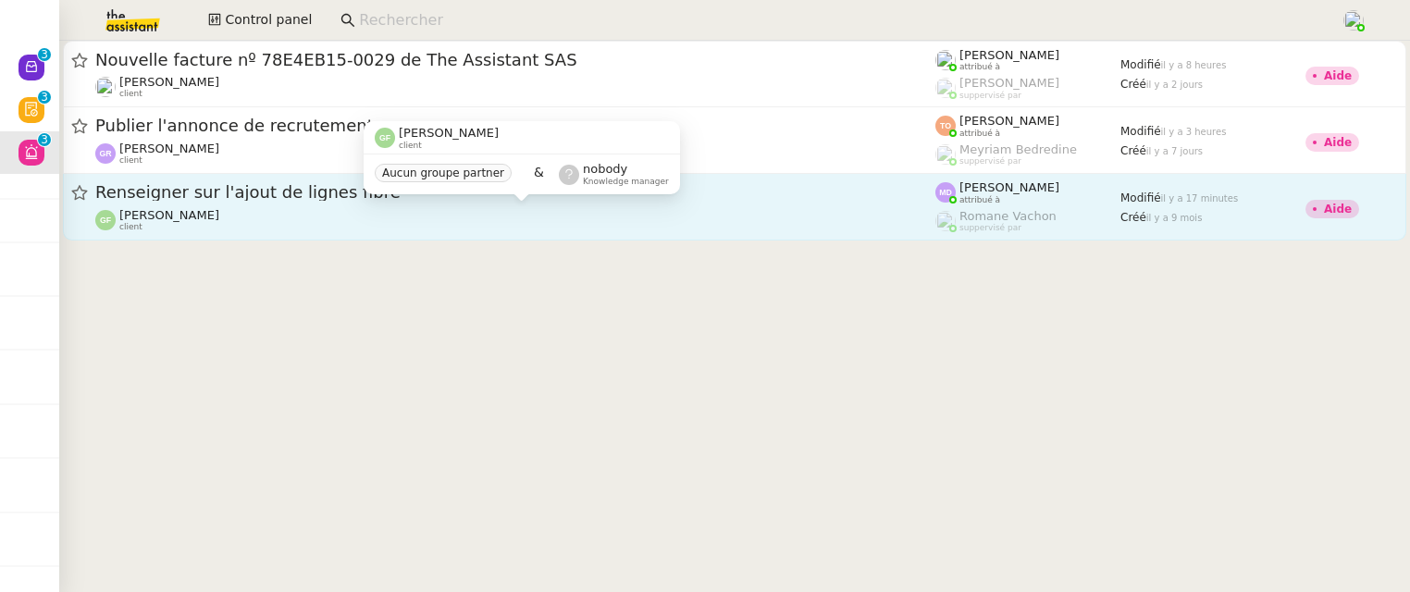
click at [309, 215] on div "[PERSON_NAME] client" at bounding box center [515, 220] width 840 height 24
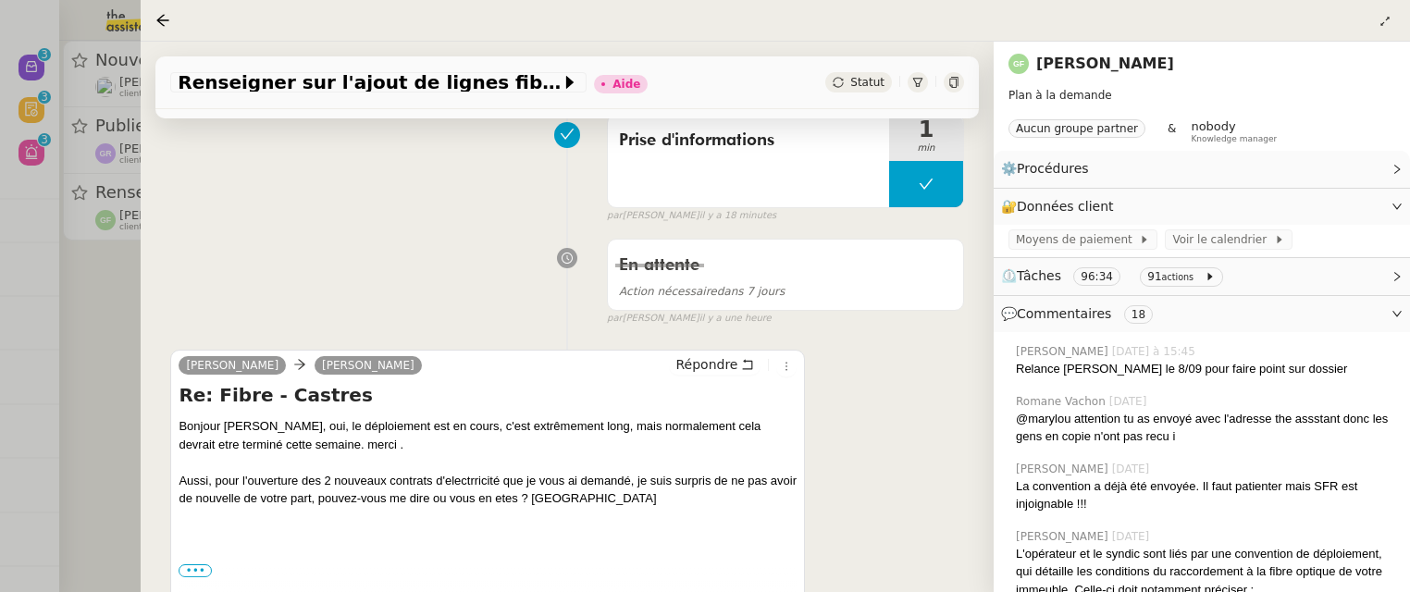
scroll to position [278, 0]
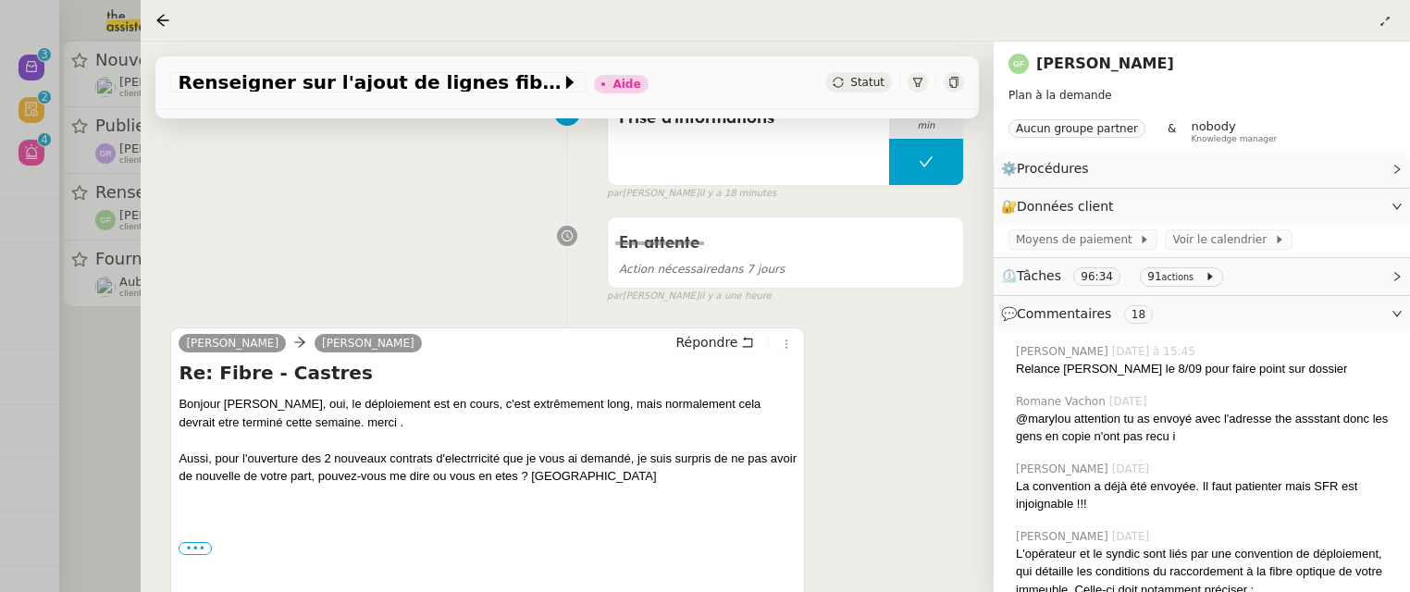
click at [112, 356] on div at bounding box center [705, 296] width 1410 height 592
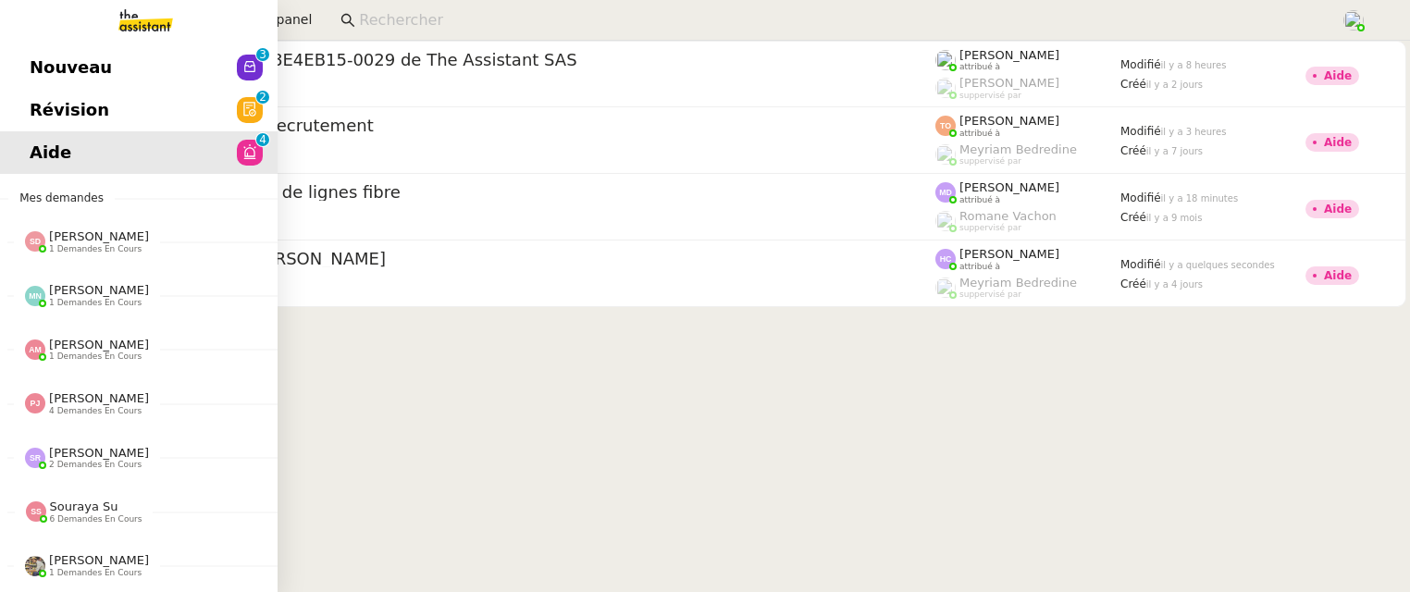
click at [31, 107] on span "Révision" at bounding box center [70, 110] width 80 height 28
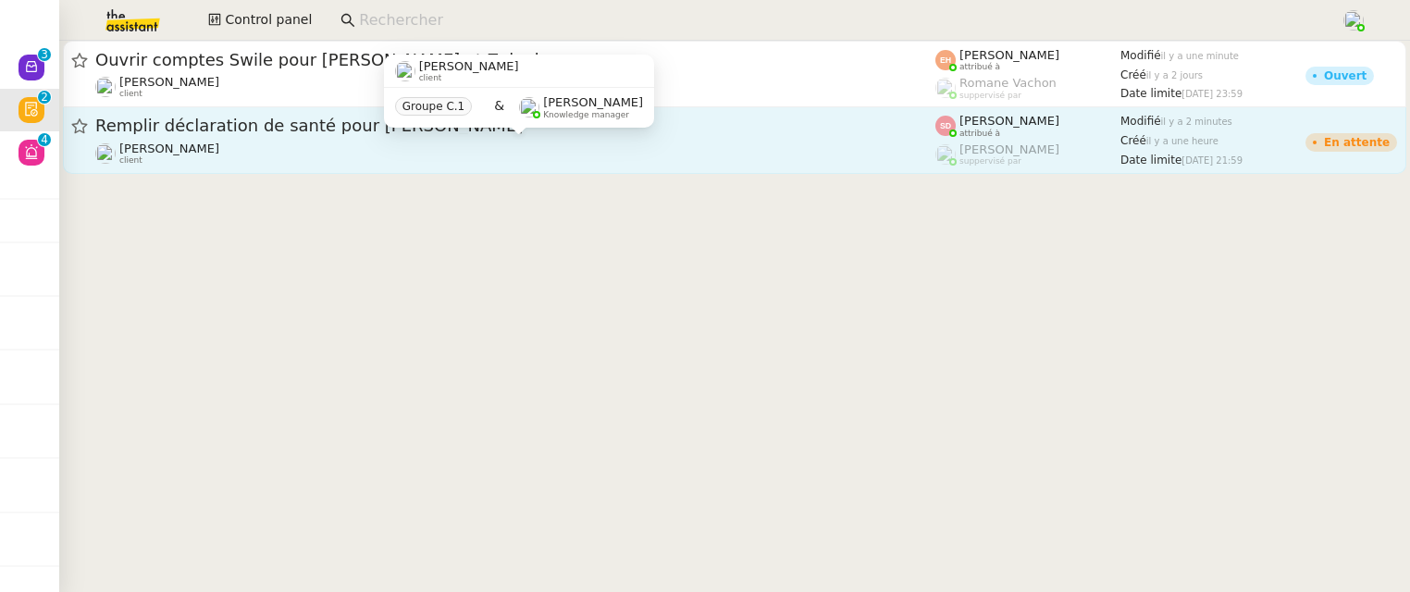
click at [807, 151] on div "Pascal Gauthier client" at bounding box center [515, 154] width 840 height 24
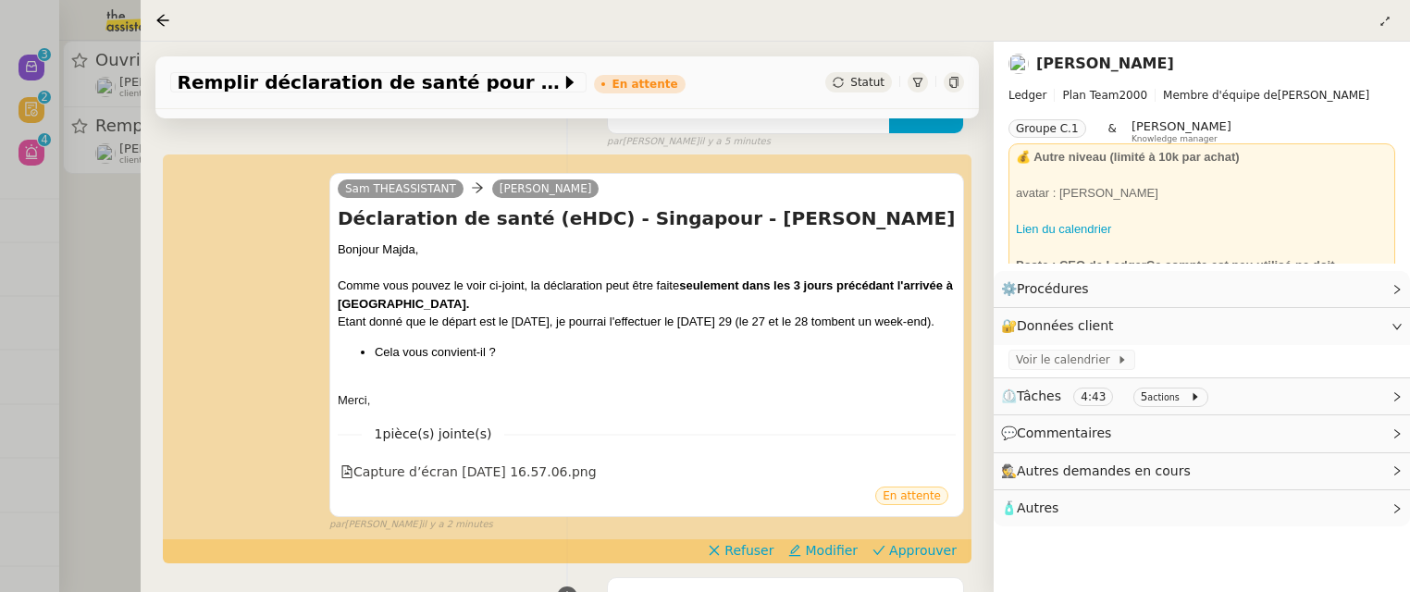
scroll to position [334, 0]
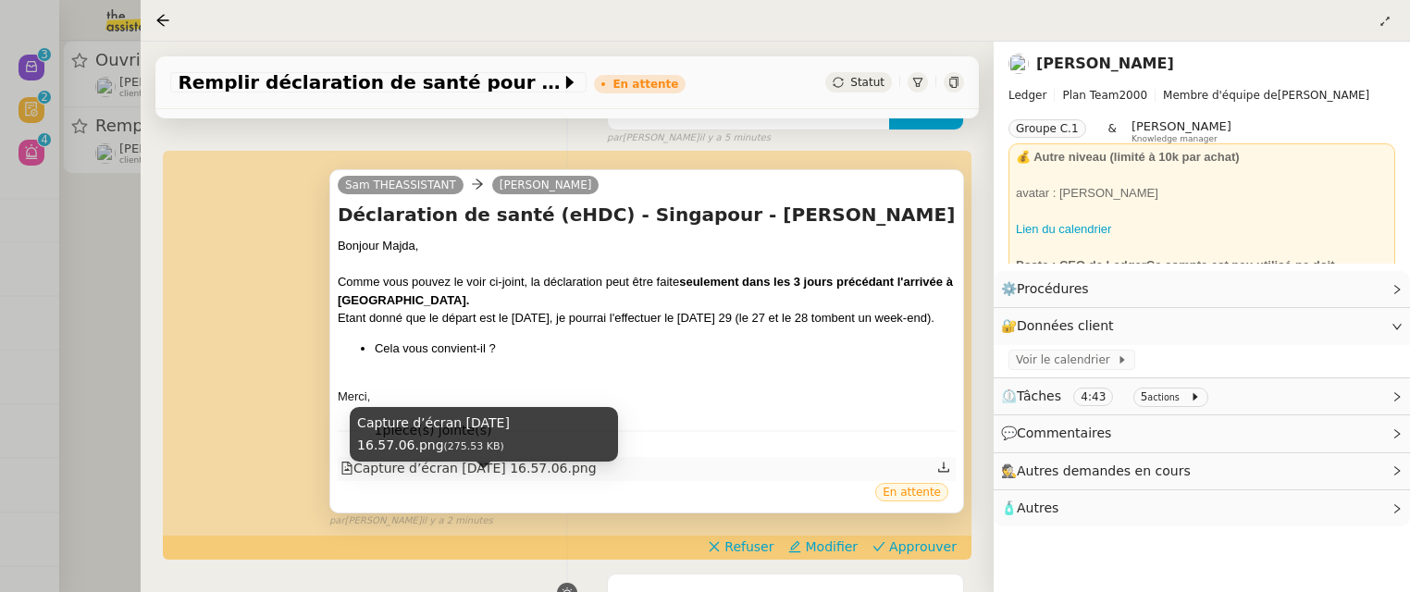
click at [522, 479] on div "Capture d’écran 2025-09-08 à 16.57.06.png" at bounding box center [468, 468] width 256 height 21
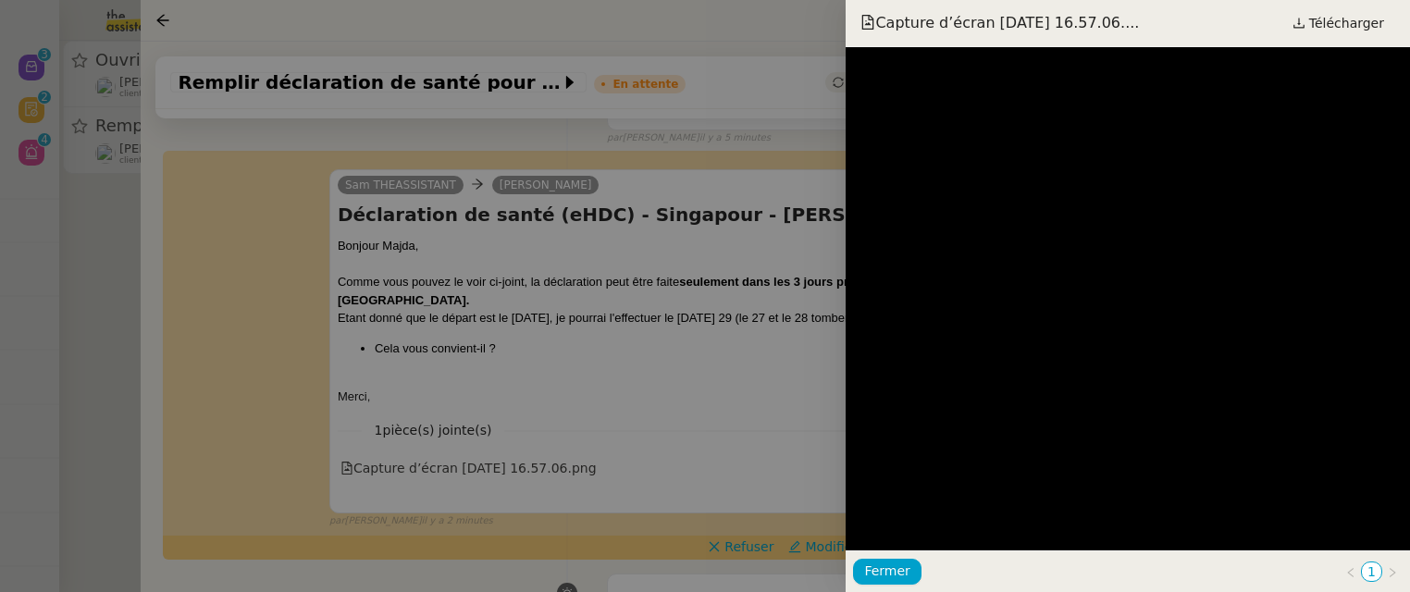
click at [647, 388] on div at bounding box center [705, 296] width 1410 height 592
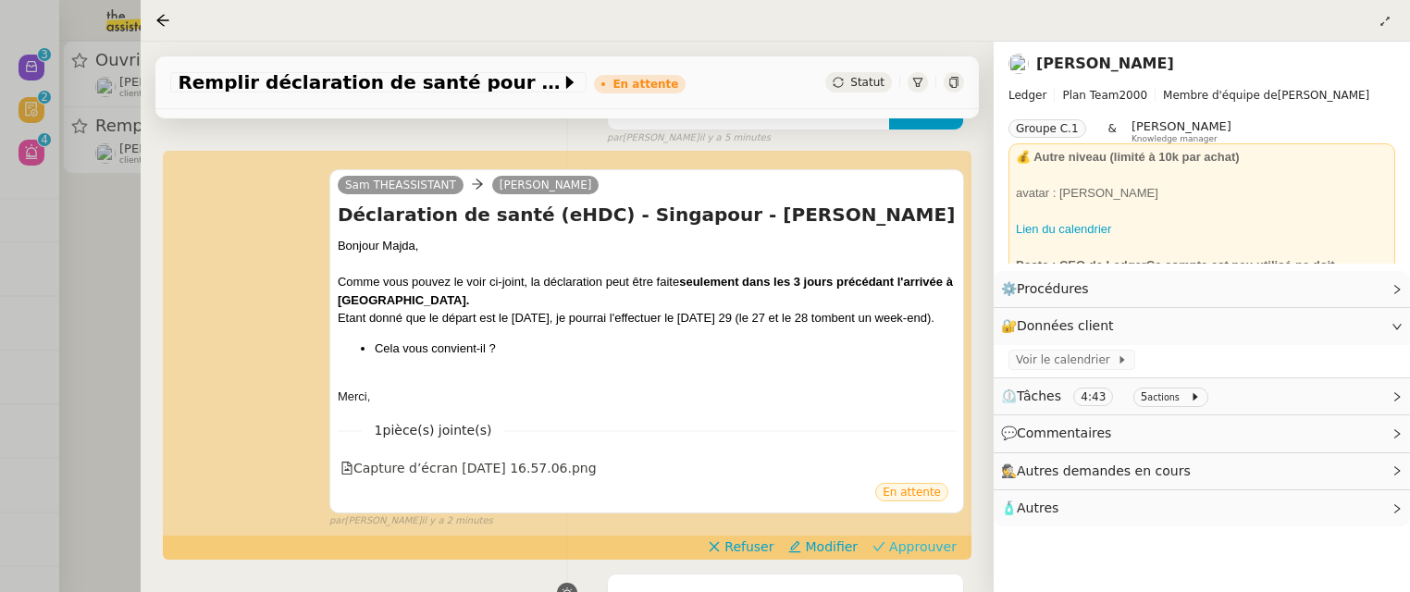
click at [940, 556] on span "Approuver" at bounding box center [923, 547] width 68 height 19
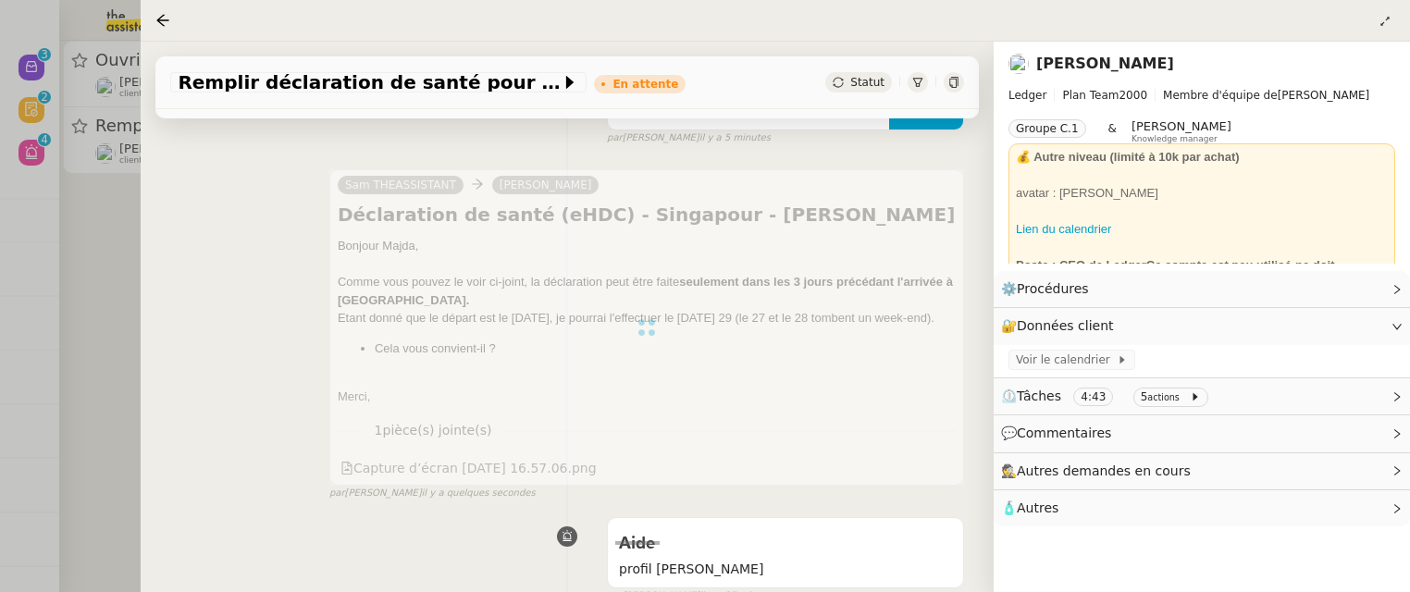
click at [125, 241] on div at bounding box center [705, 296] width 1410 height 592
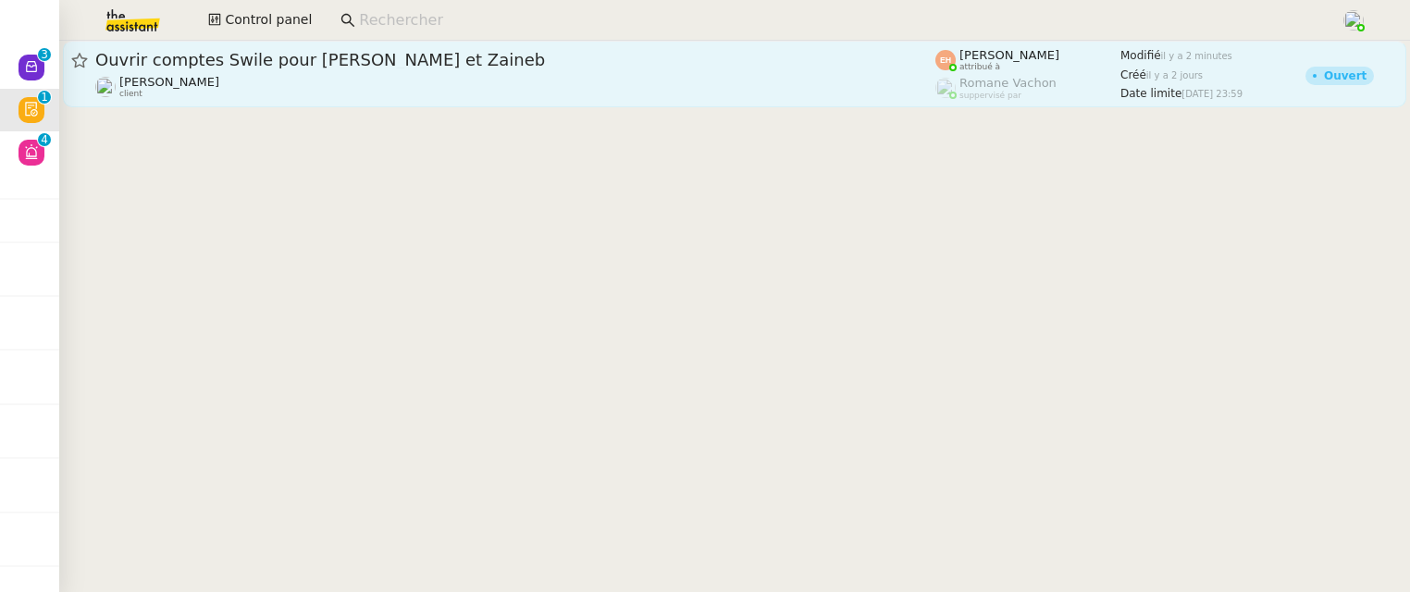
click at [356, 81] on div "Céline MAS client" at bounding box center [515, 87] width 840 height 24
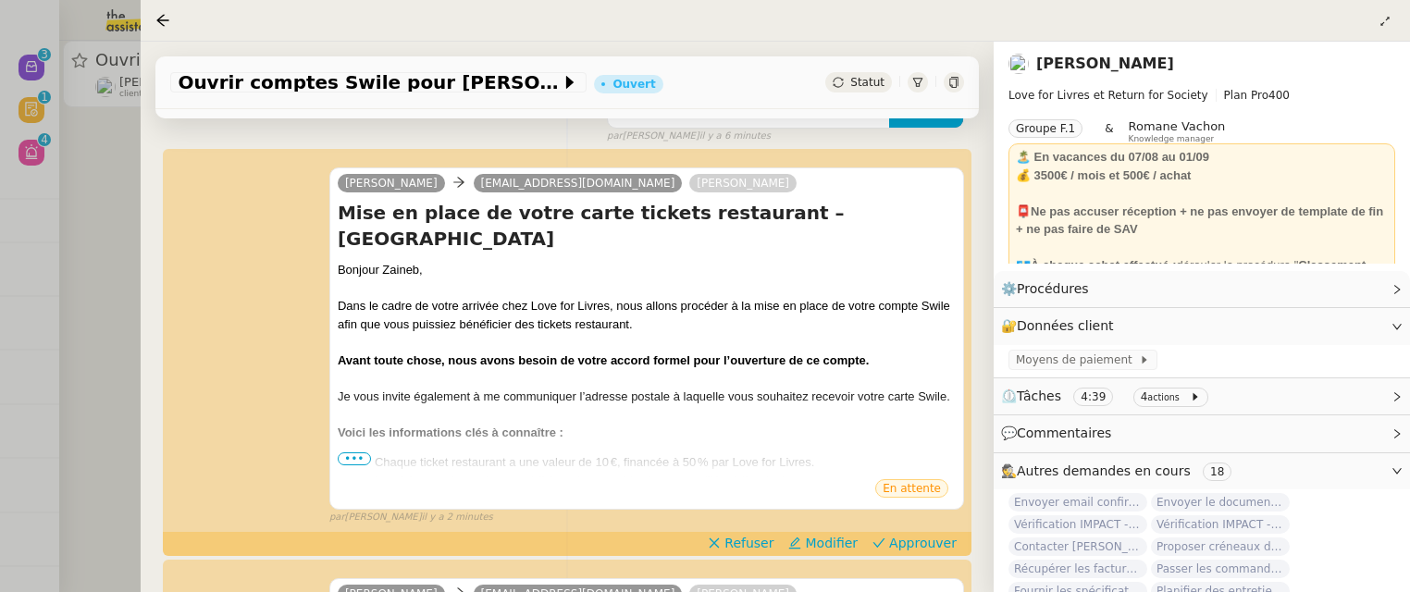
scroll to position [229, 0]
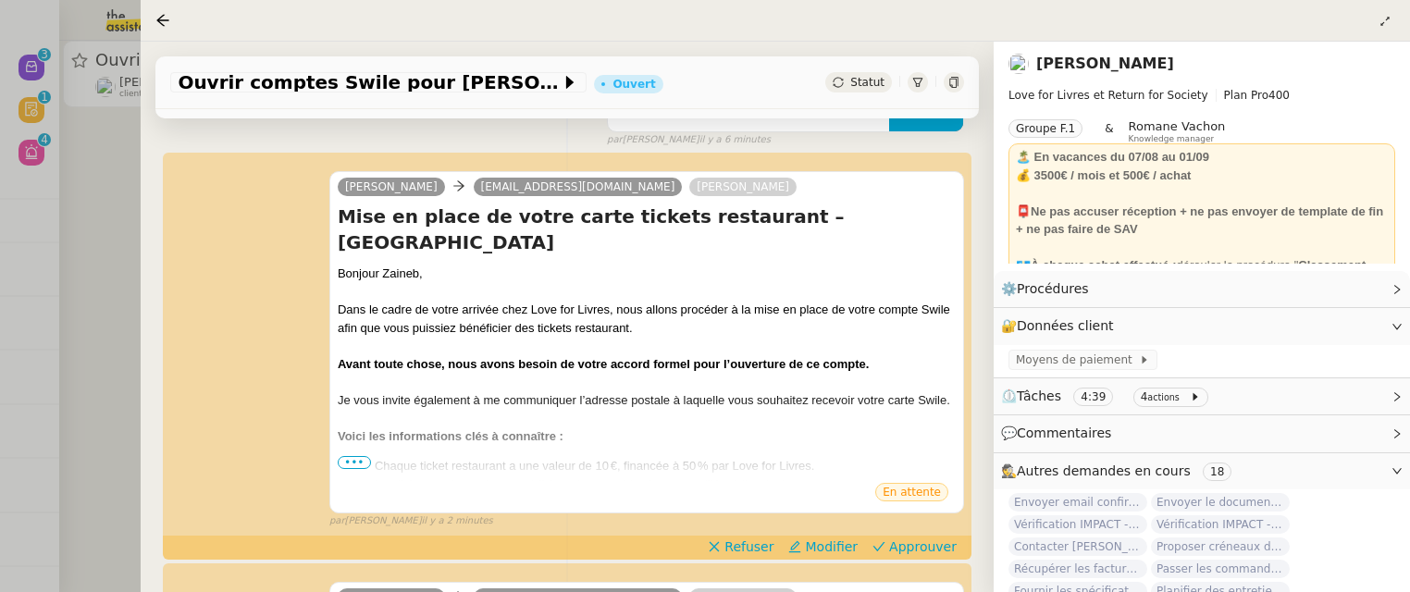
click at [67, 170] on div at bounding box center [705, 296] width 1410 height 592
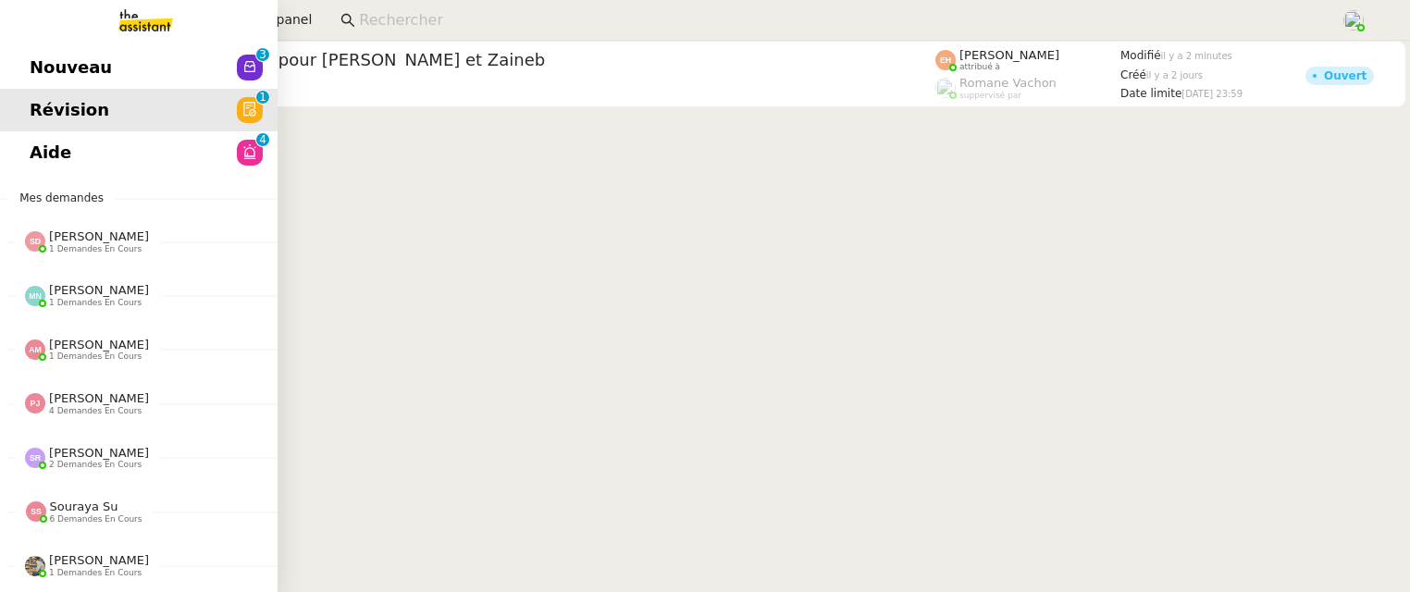
click at [63, 149] on span "Aide" at bounding box center [51, 153] width 42 height 28
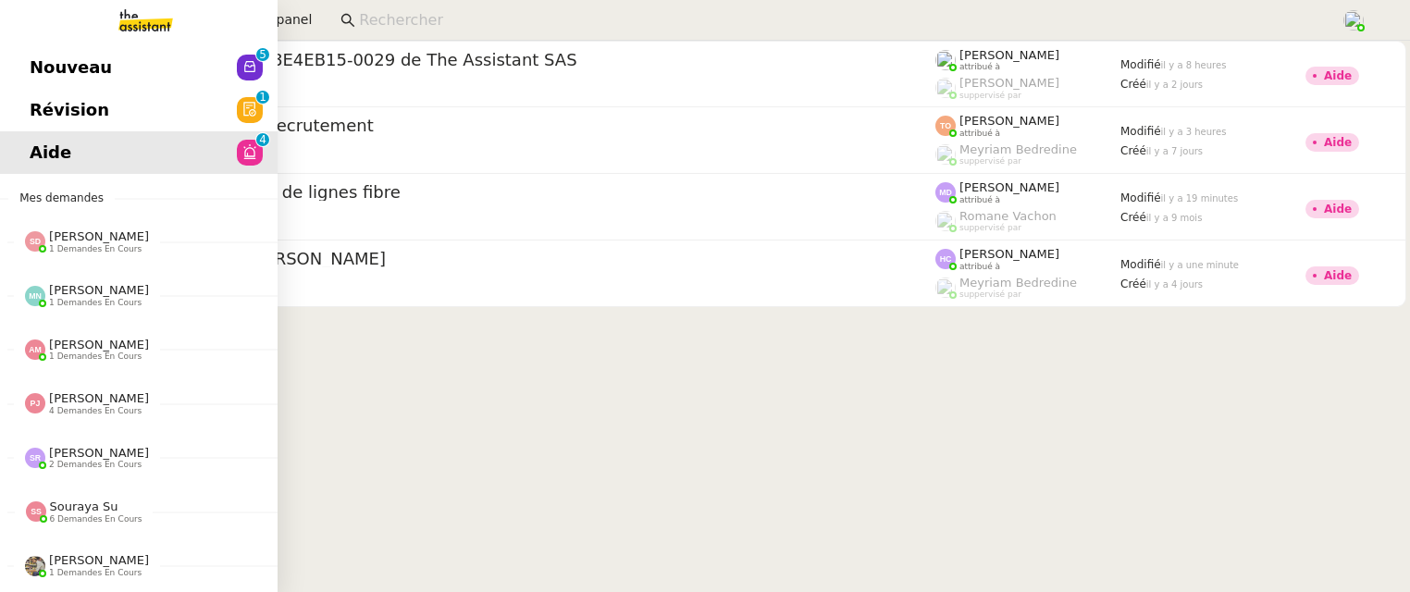
click at [22, 70] on link "Nouveau 0 1 2 3 4 5 6 7 8 9" at bounding box center [139, 67] width 278 height 43
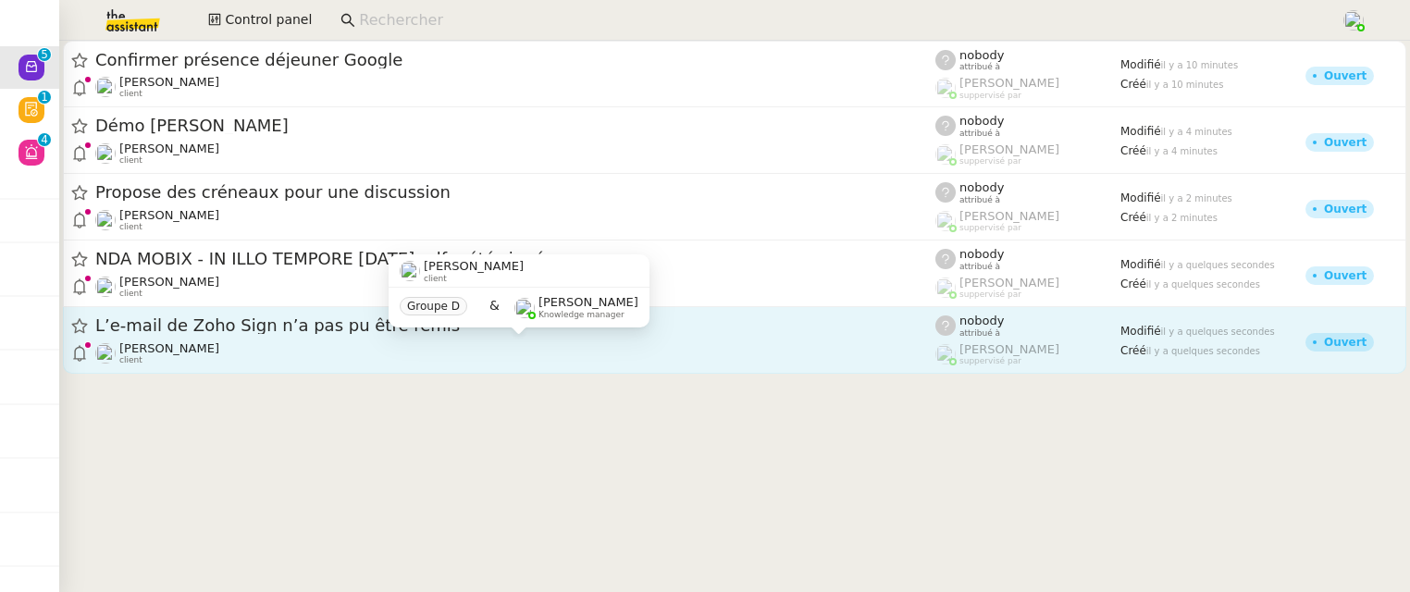
click at [569, 351] on div "Florian Parant client" at bounding box center [515, 353] width 840 height 24
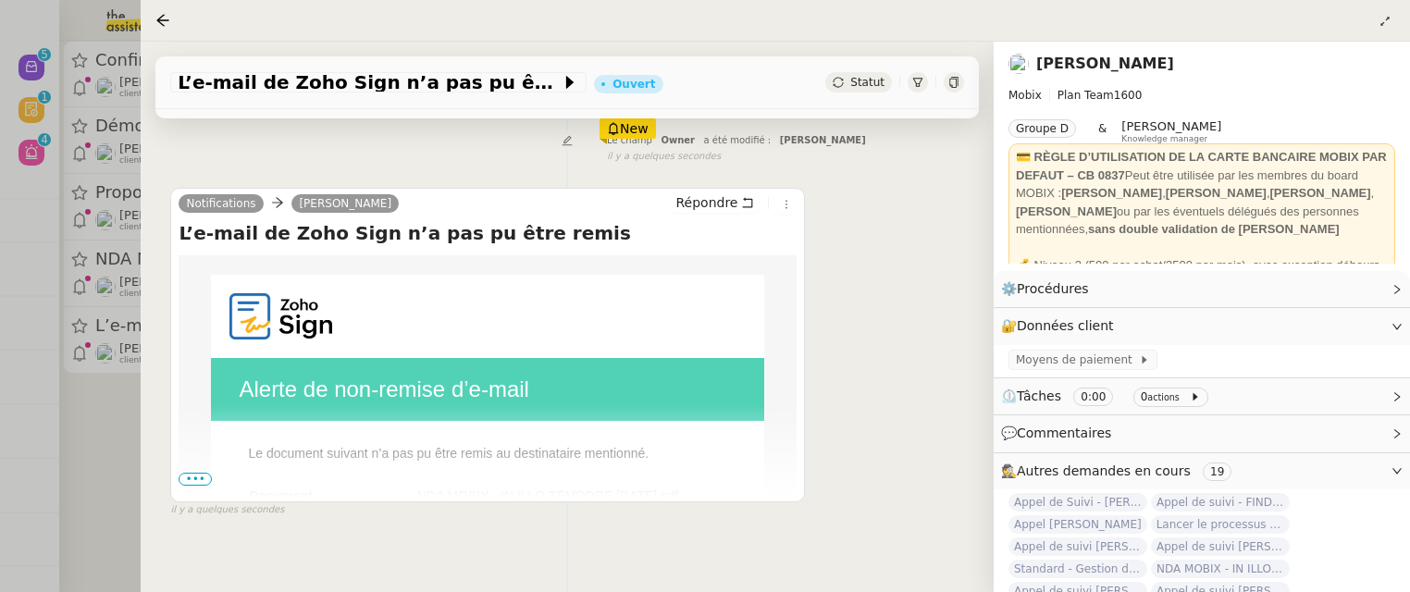
scroll to position [324, 0]
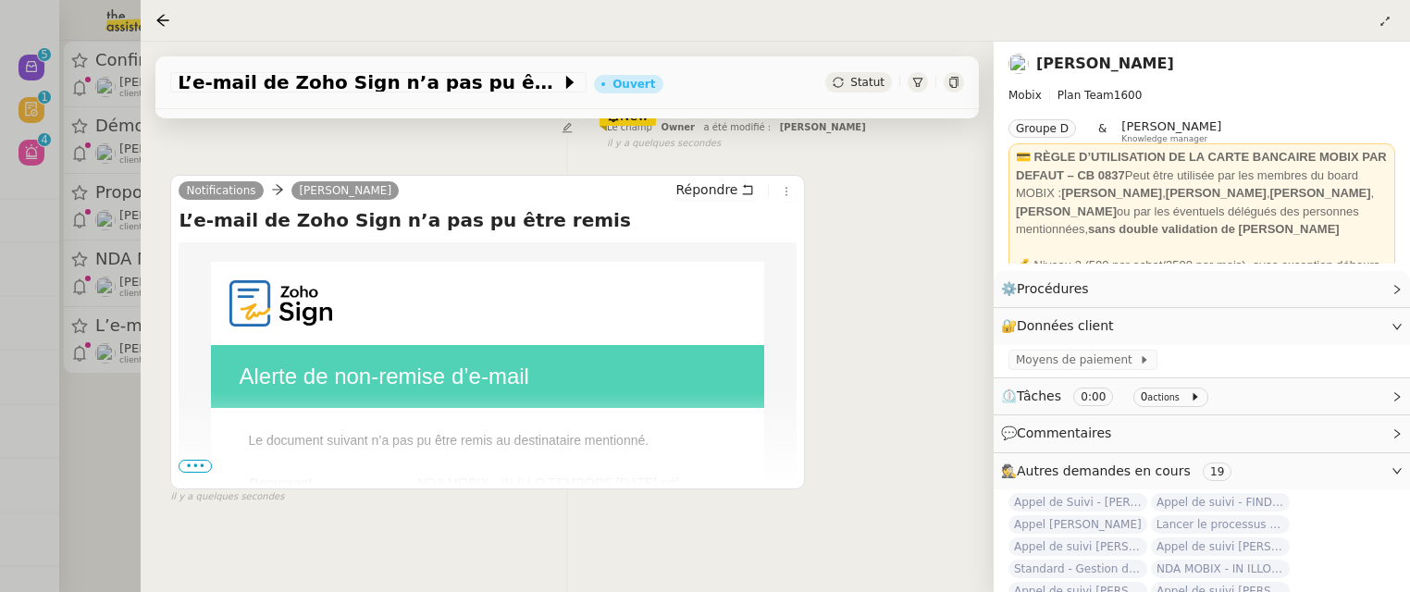
click at [195, 463] on span "•••" at bounding box center [195, 466] width 33 height 13
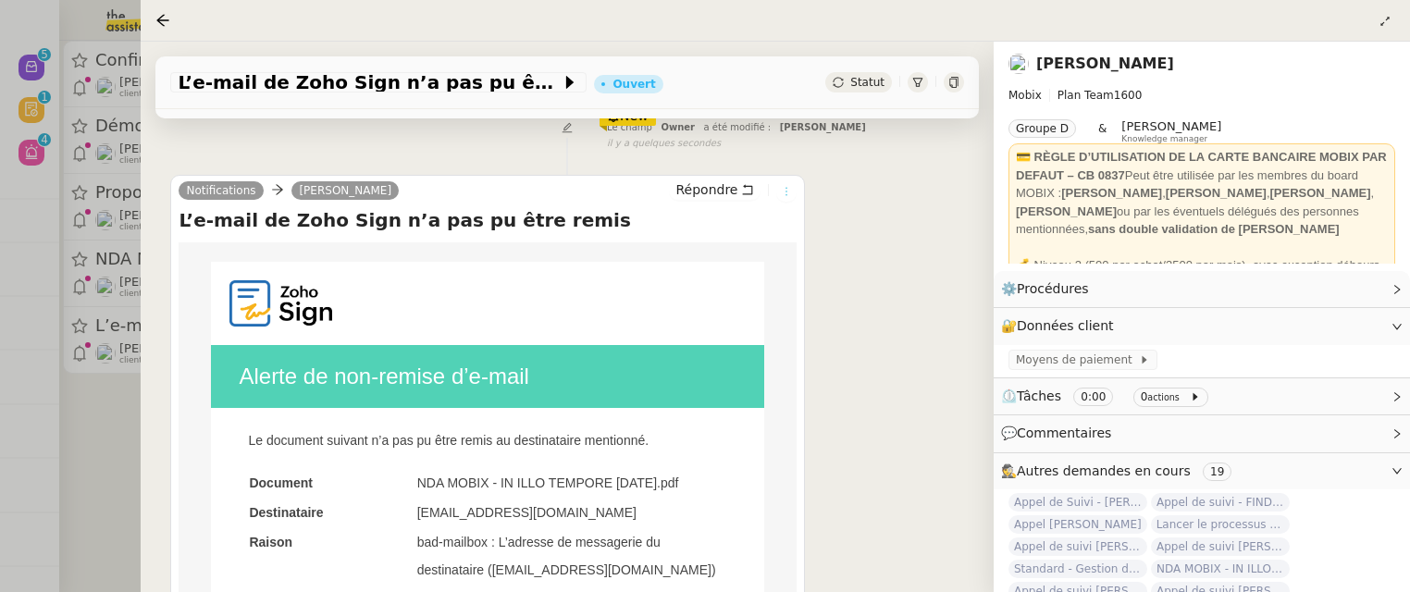
click at [782, 192] on icon at bounding box center [786, 191] width 11 height 11
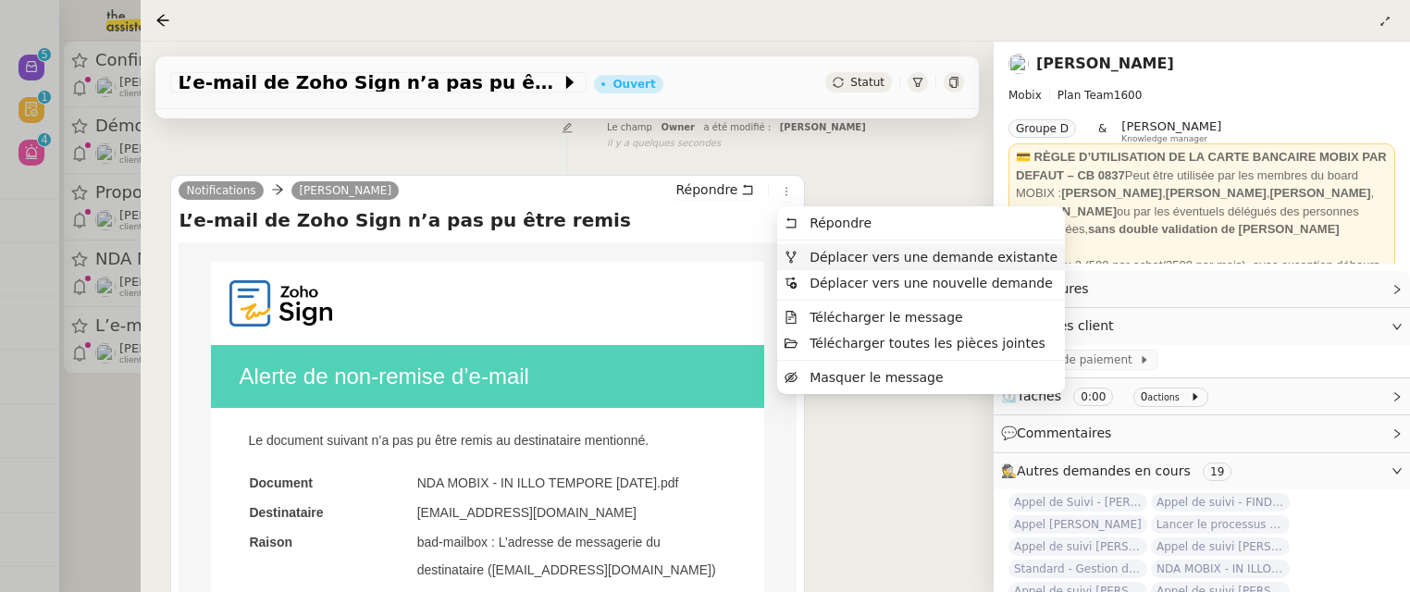
click at [887, 259] on span "Déplacer vers une demande existante" at bounding box center [934, 257] width 248 height 15
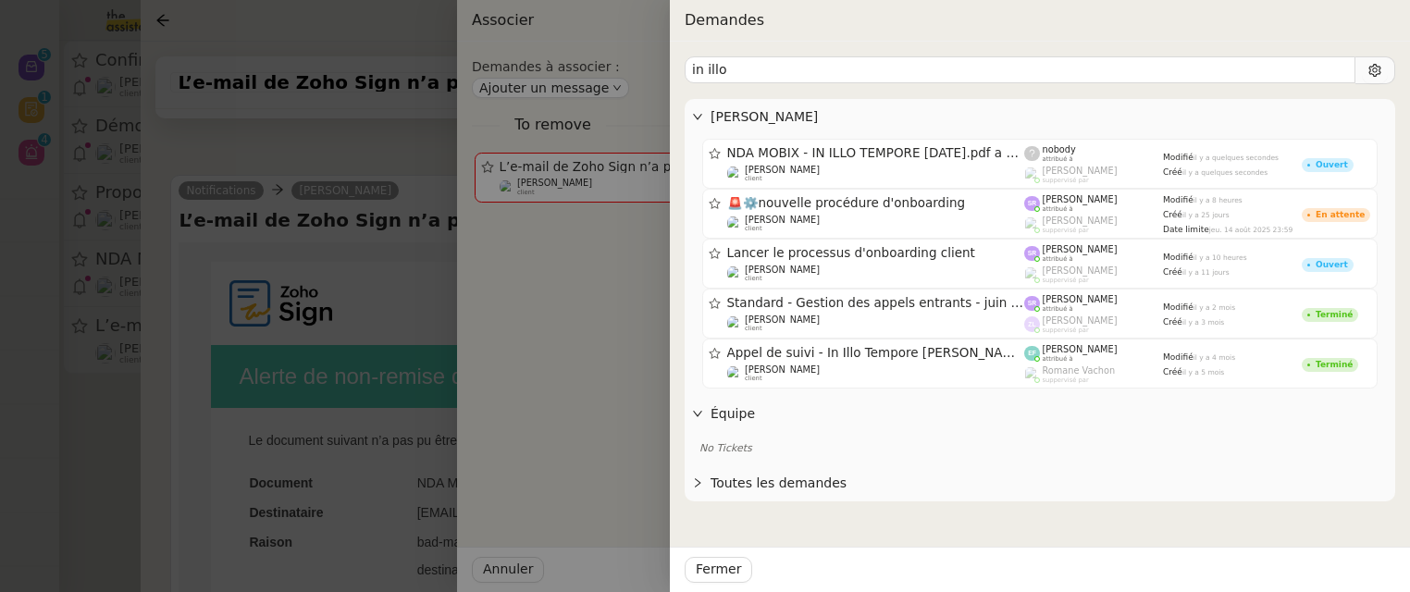
type input "in illo"
click at [317, 157] on div at bounding box center [705, 296] width 1410 height 592
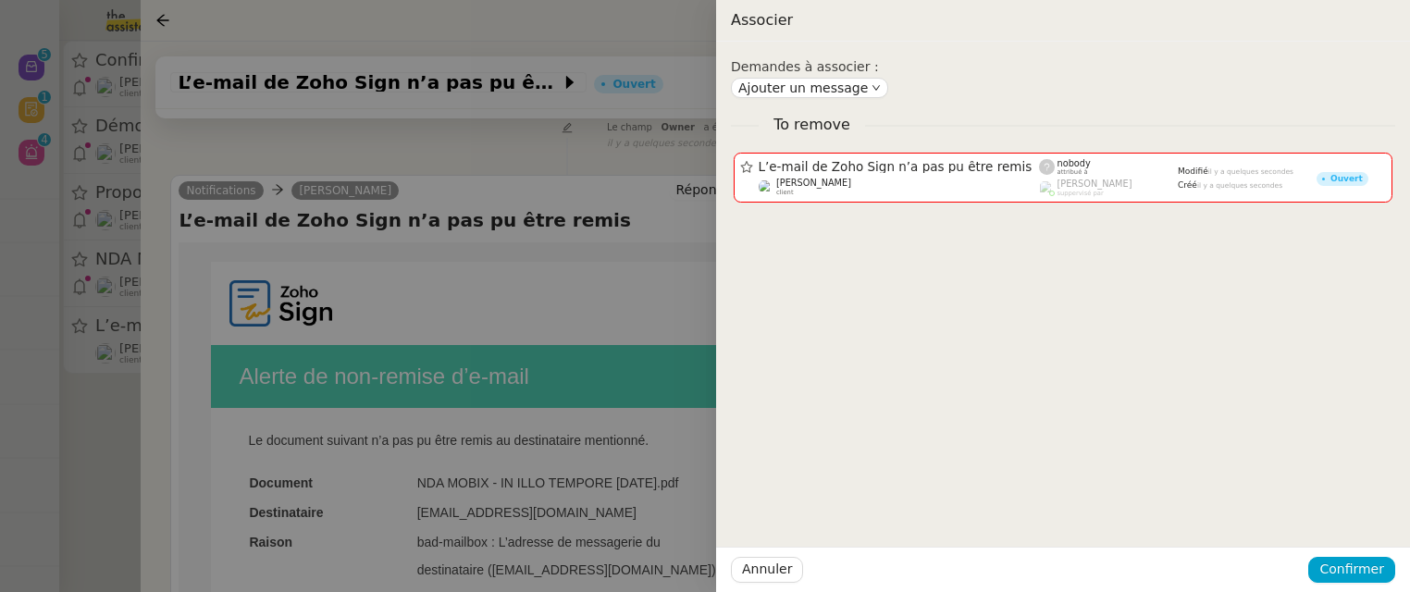
click at [370, 136] on div at bounding box center [705, 296] width 1410 height 592
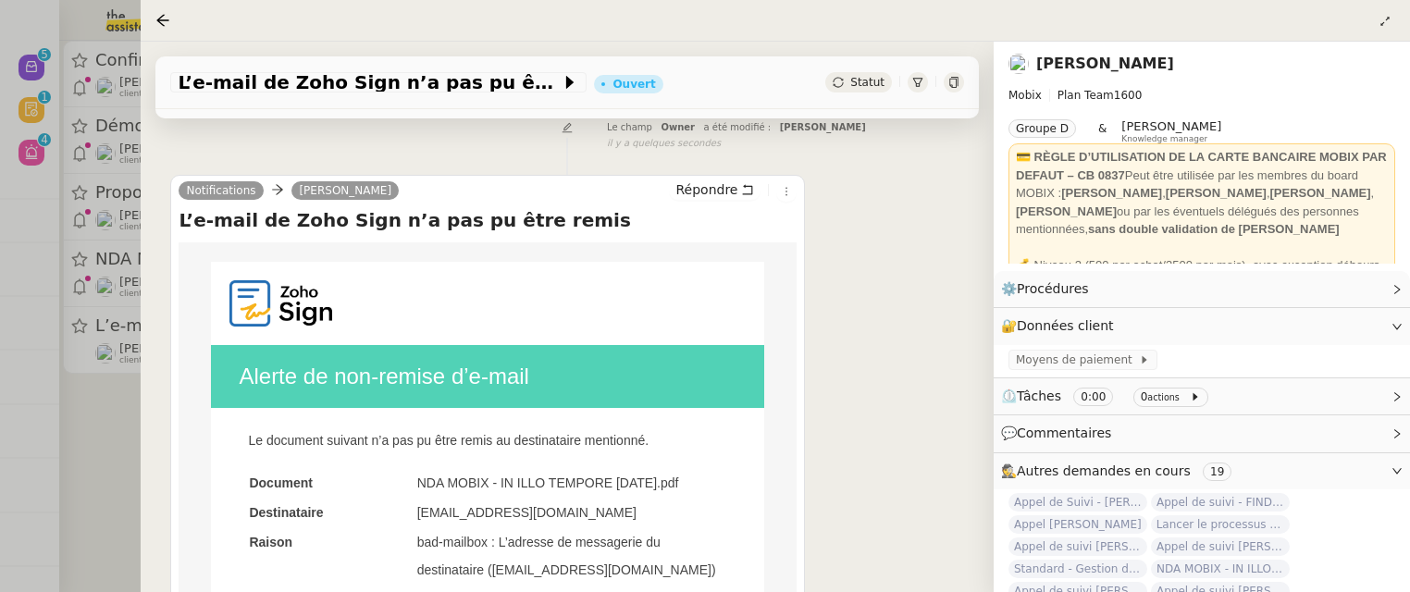
scroll to position [0, 0]
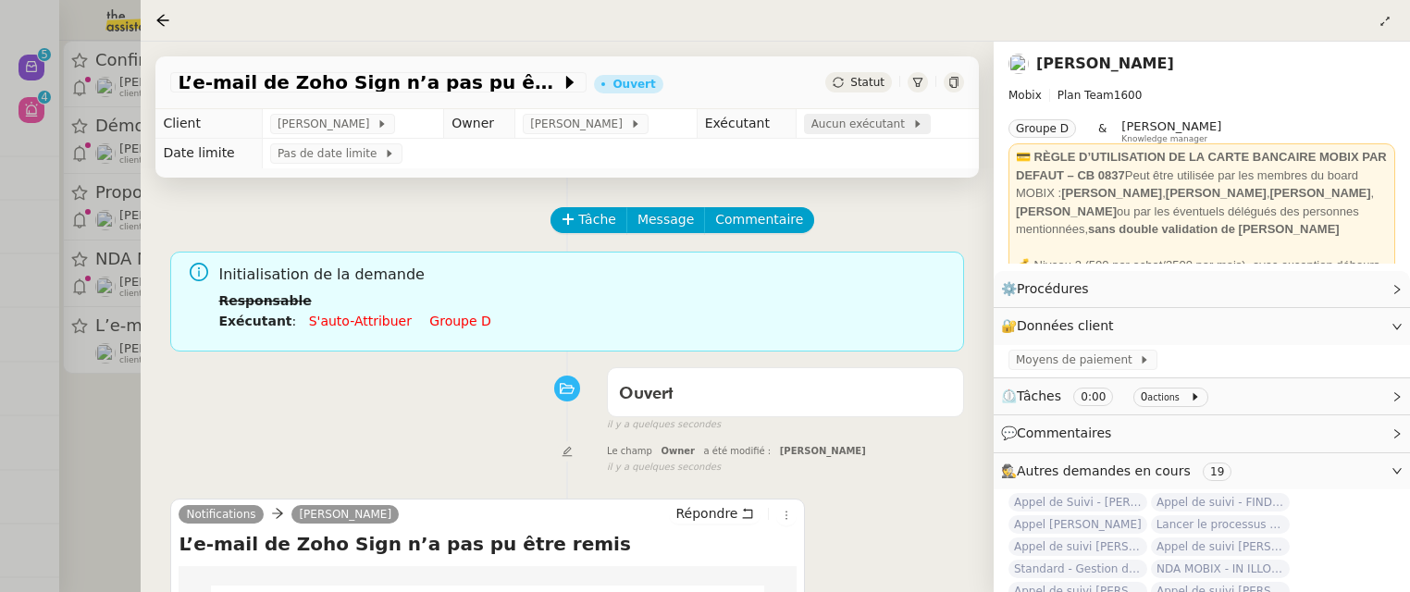
click at [873, 117] on span "Aucun exécutant" at bounding box center [861, 124] width 101 height 19
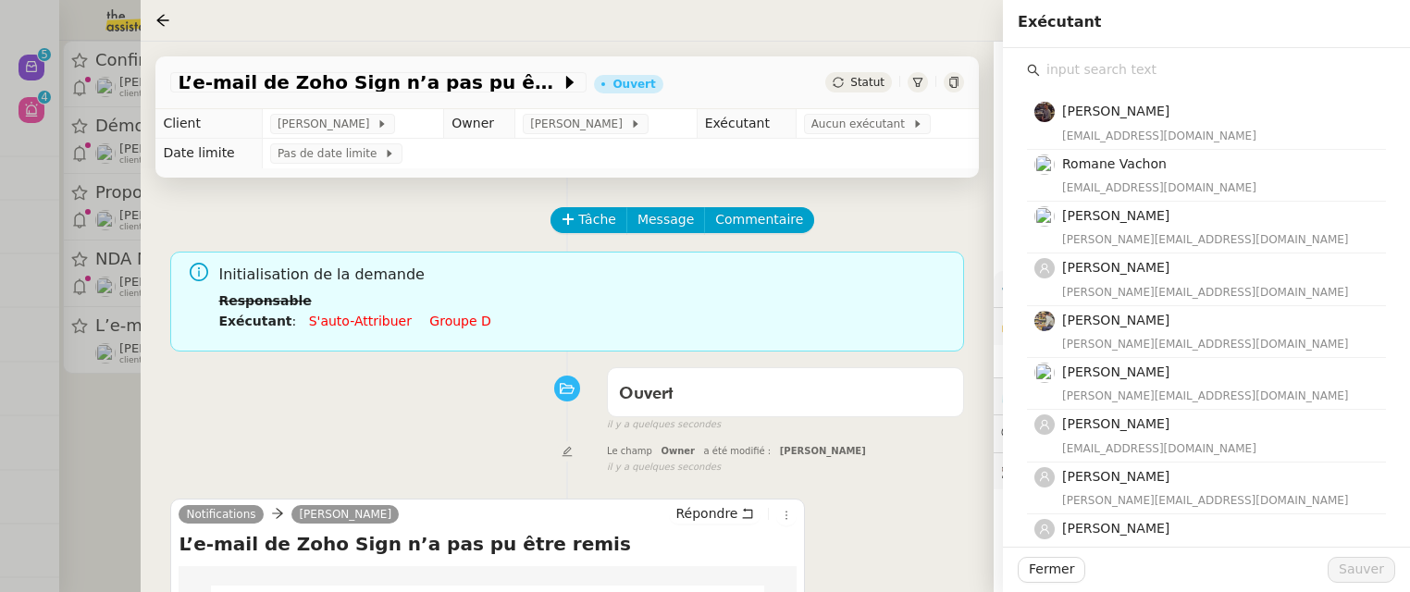
click at [1146, 79] on input "text" at bounding box center [1213, 69] width 346 height 25
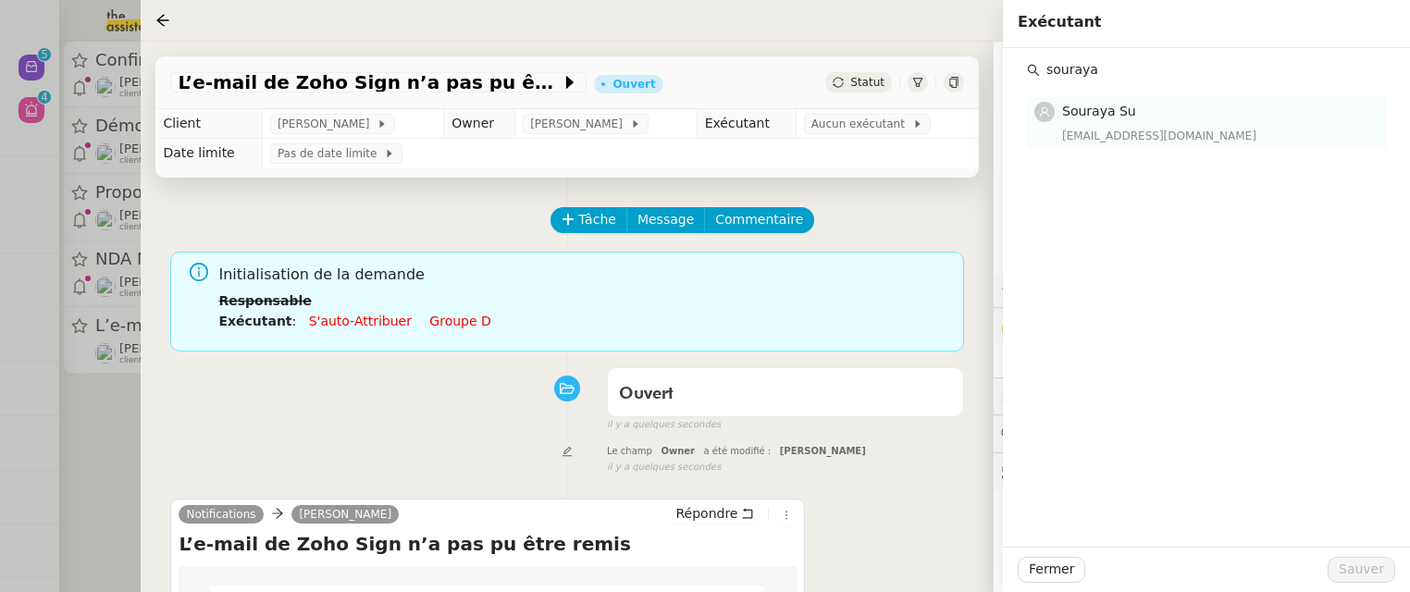
type input "souraya"
click at [1162, 110] on h4 "Souraya Su" at bounding box center [1218, 111] width 313 height 21
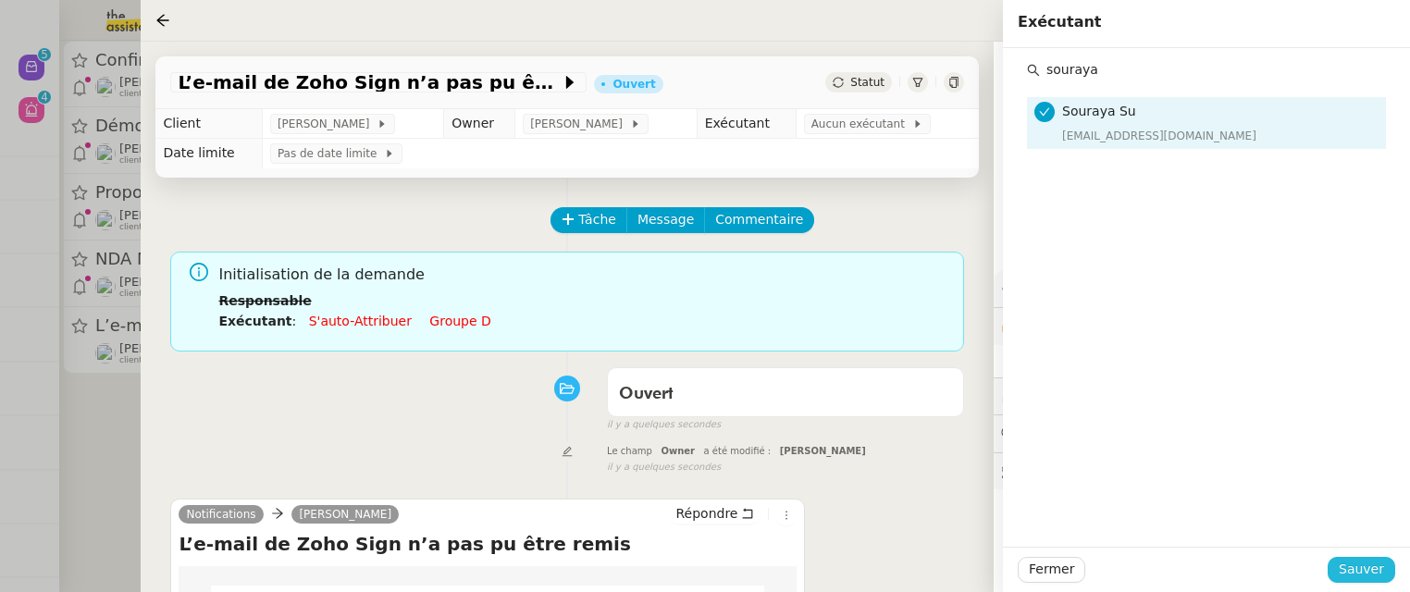
click at [1382, 578] on span "Sauver" at bounding box center [1361, 569] width 45 height 21
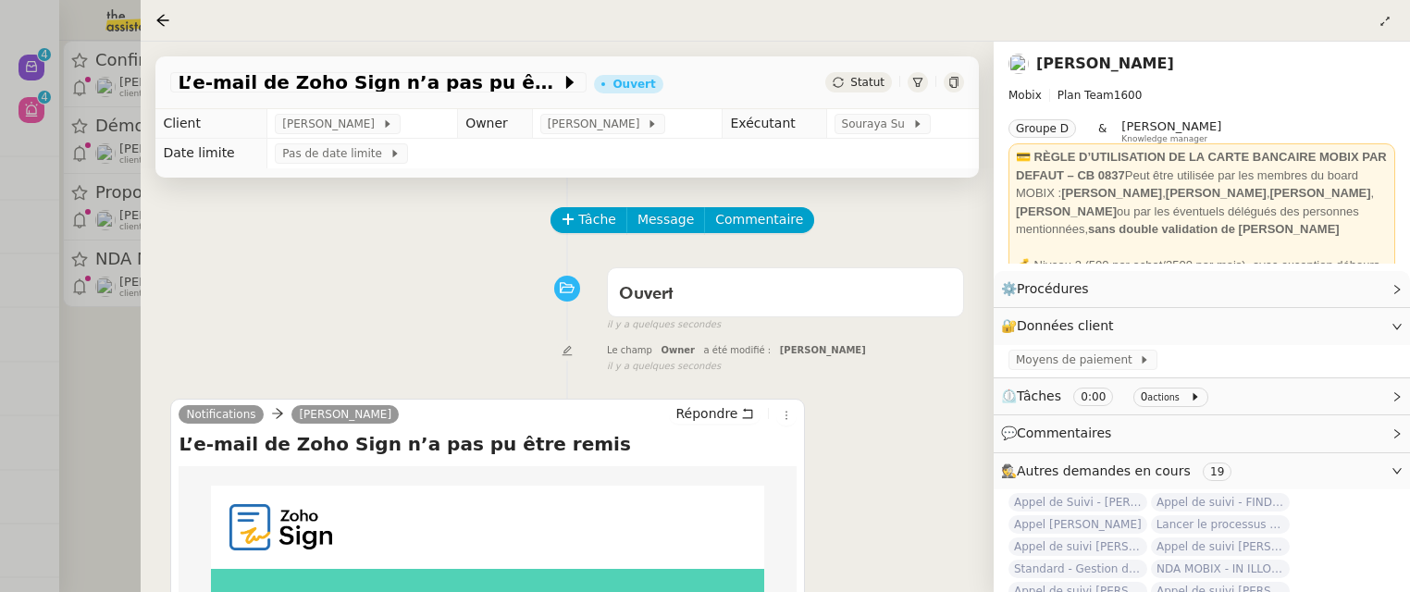
click at [127, 450] on div at bounding box center [705, 296] width 1410 height 592
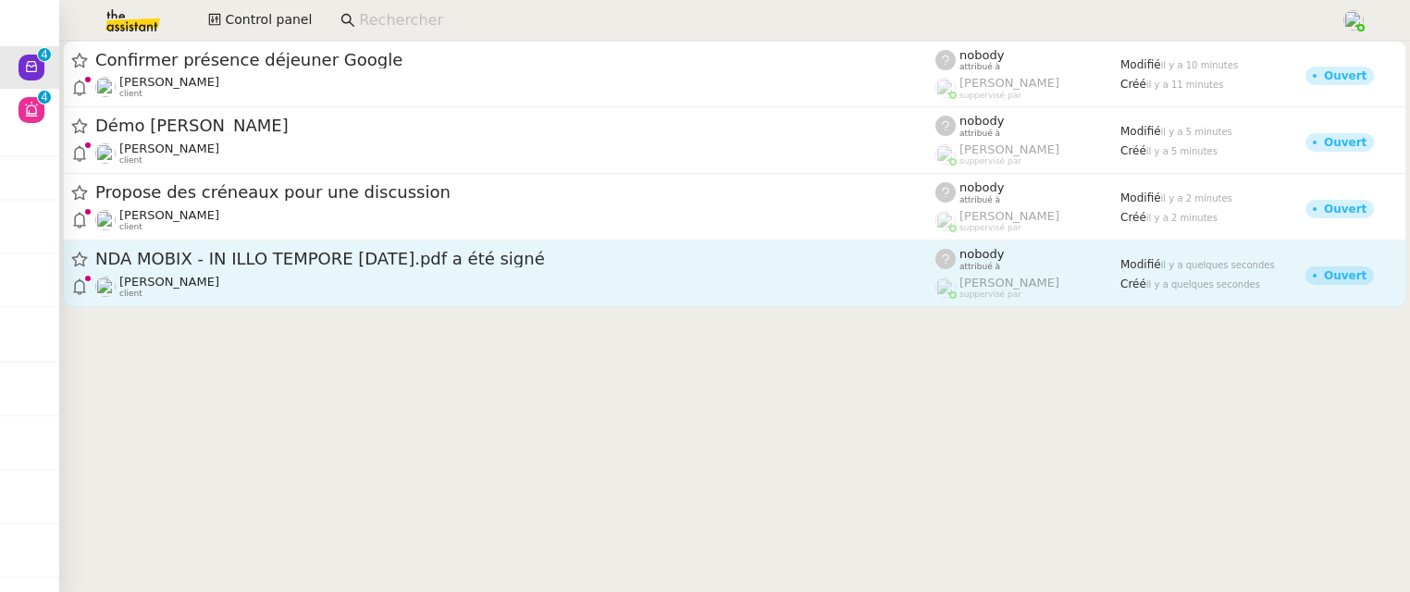
click at [474, 251] on span "NDA MOBIX - IN ILLO TEMPORE 08 09 2025.pdf a été signé" at bounding box center [515, 259] width 840 height 17
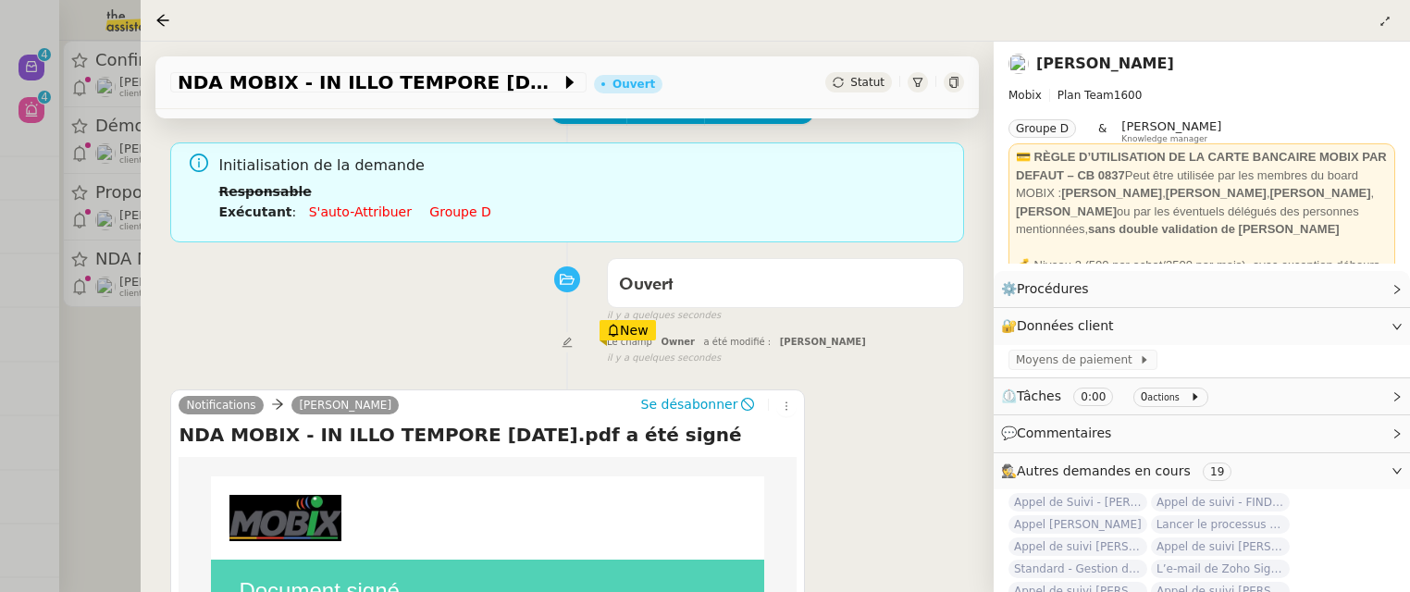
scroll to position [141, 0]
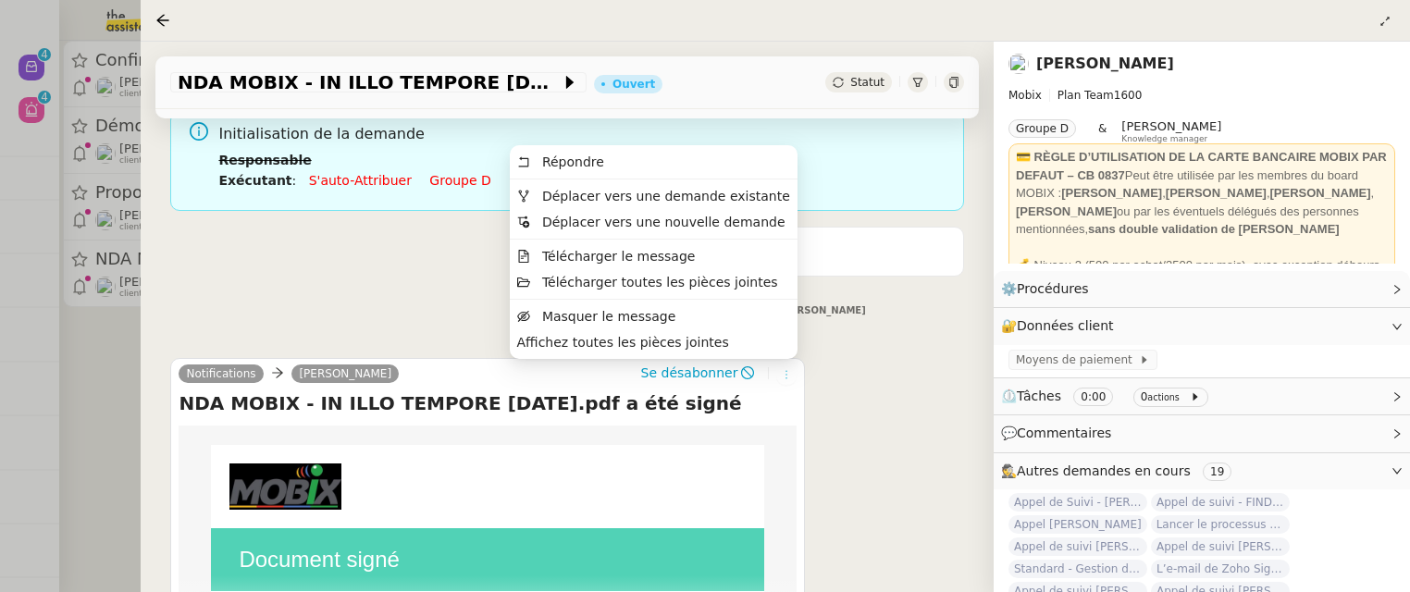
click at [779, 369] on icon at bounding box center [786, 374] width 20 height 11
click at [741, 196] on span "Déplacer vers une demande existante" at bounding box center [666, 196] width 248 height 15
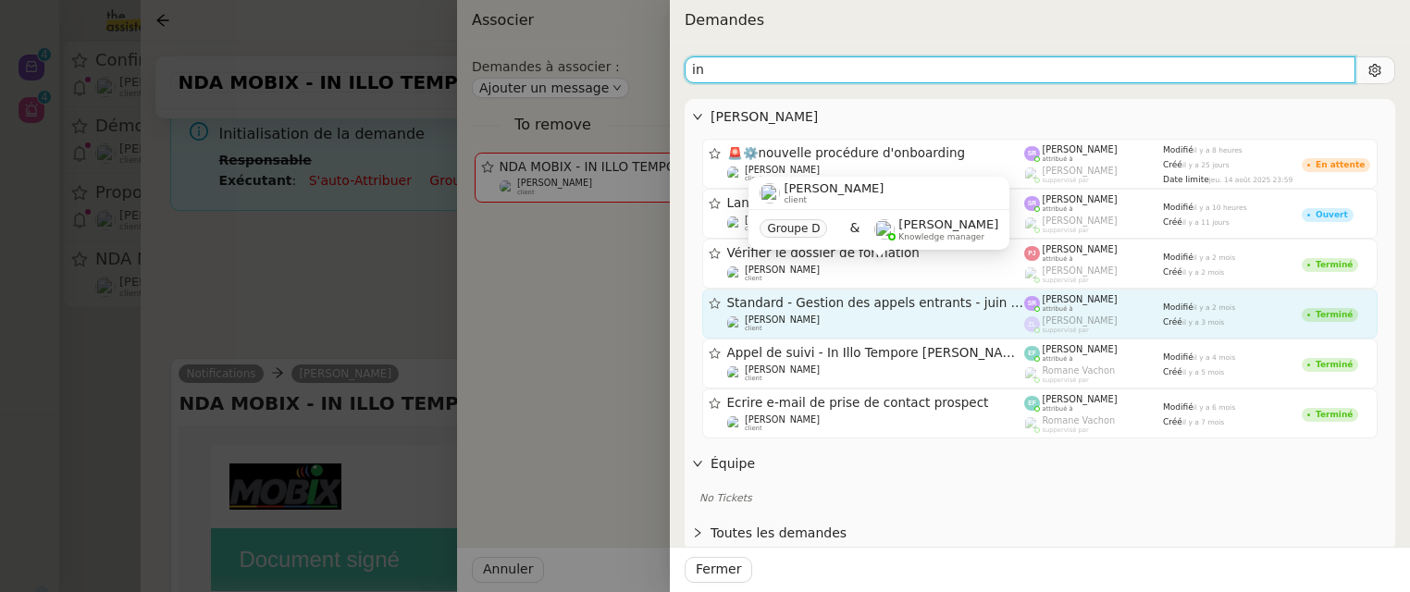
type input "i"
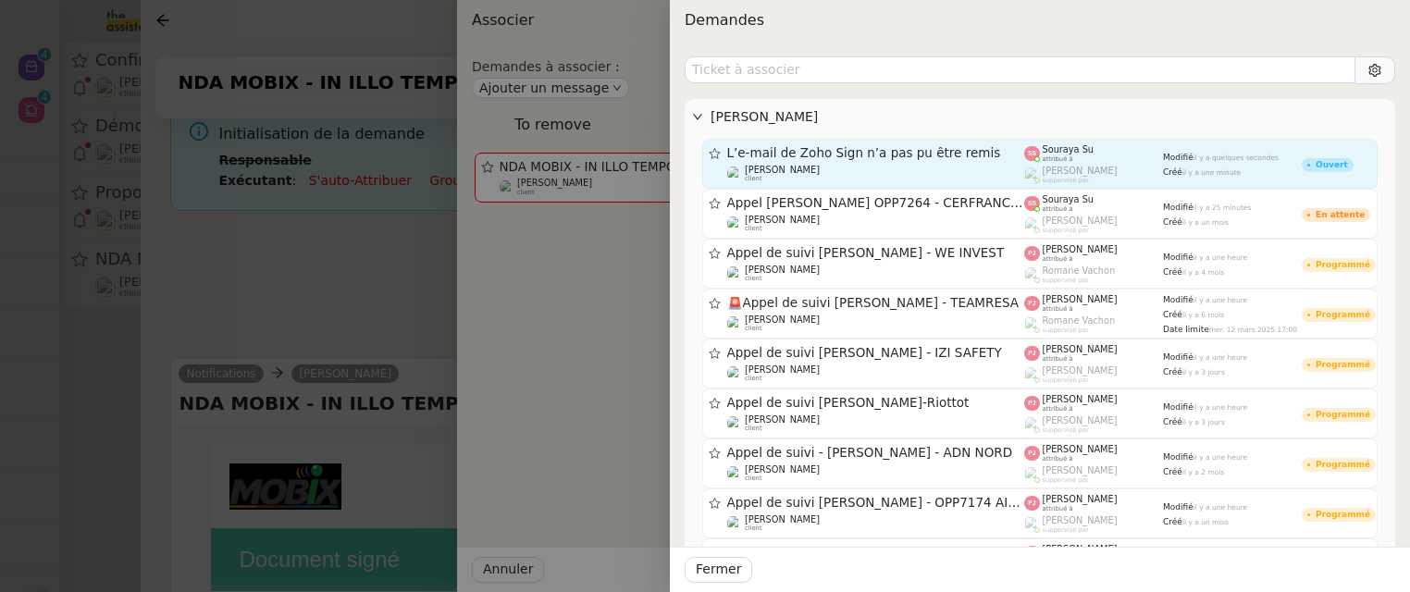
click at [1096, 156] on div "Souraya Su attribué à" at bounding box center [1093, 153] width 139 height 19
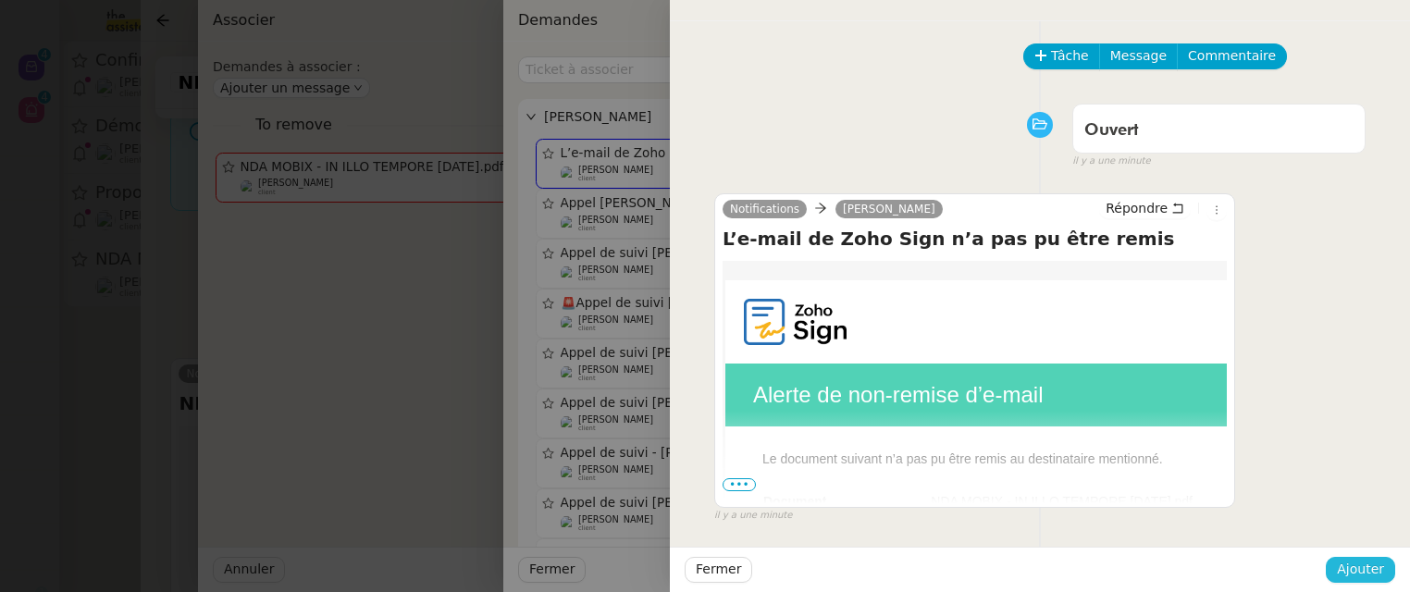
click at [1356, 572] on span "Ajouter" at bounding box center [1360, 569] width 47 height 21
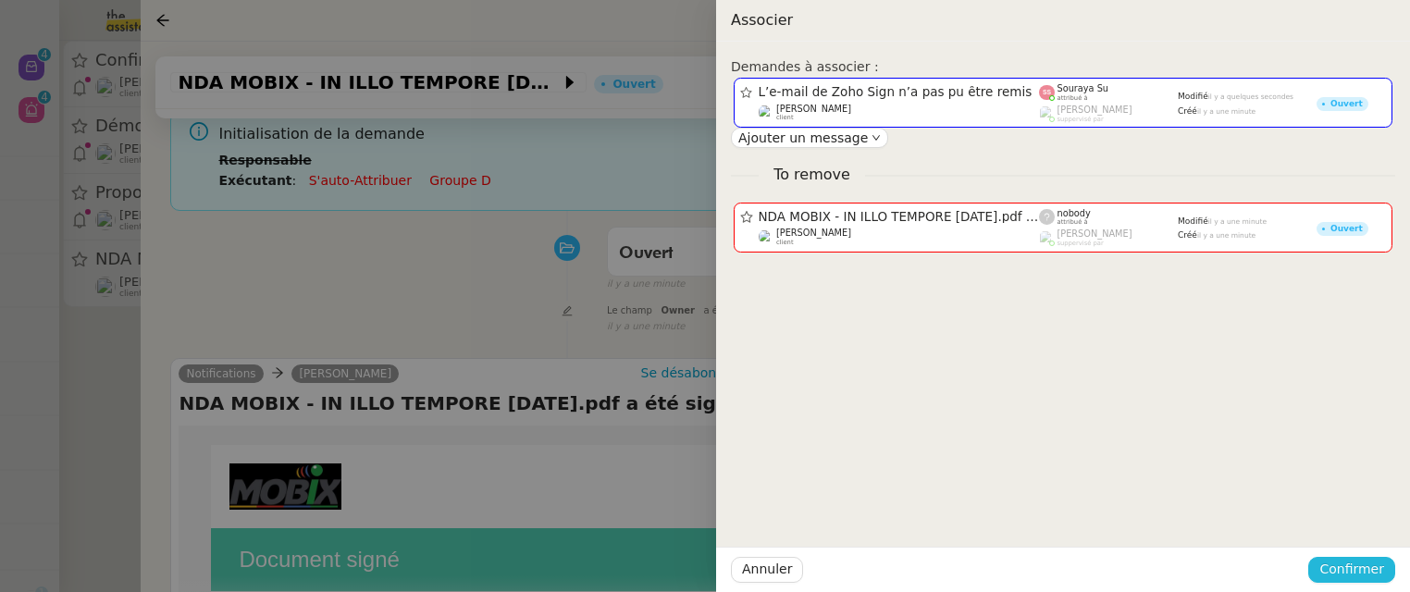
click at [1356, 572] on span "Confirmer" at bounding box center [1351, 569] width 65 height 21
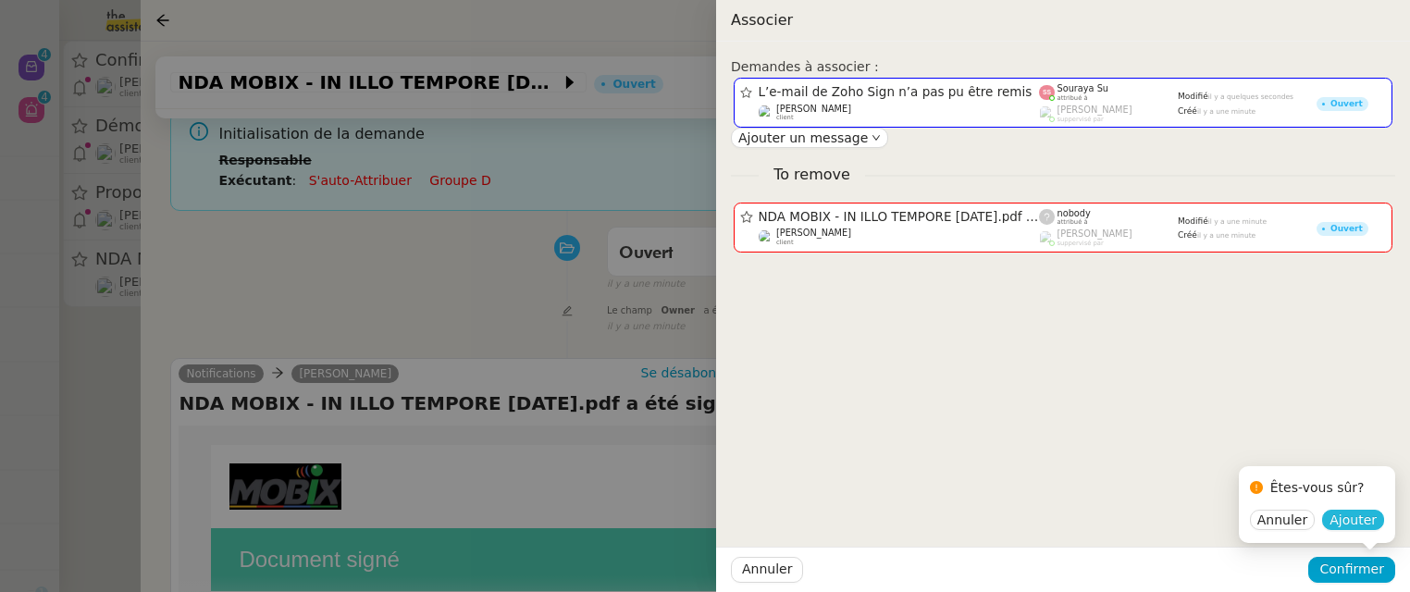
click at [1363, 511] on span "Ajouter" at bounding box center [1352, 520] width 47 height 19
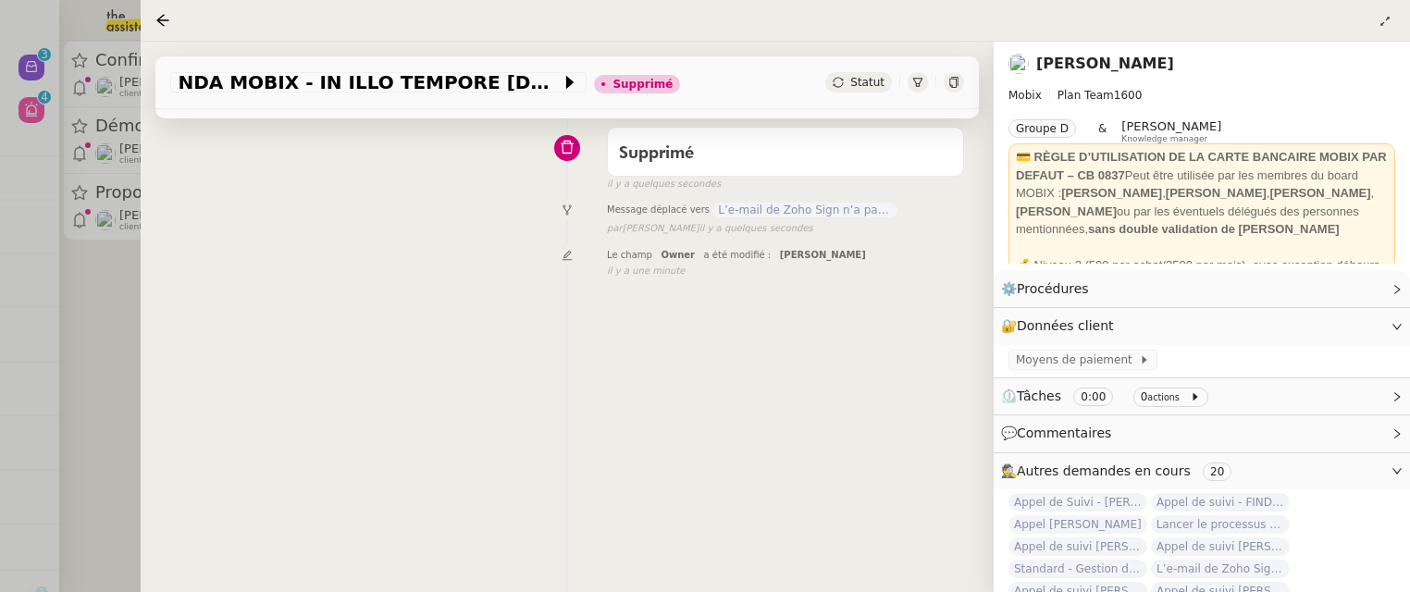
click at [115, 385] on div at bounding box center [705, 296] width 1410 height 592
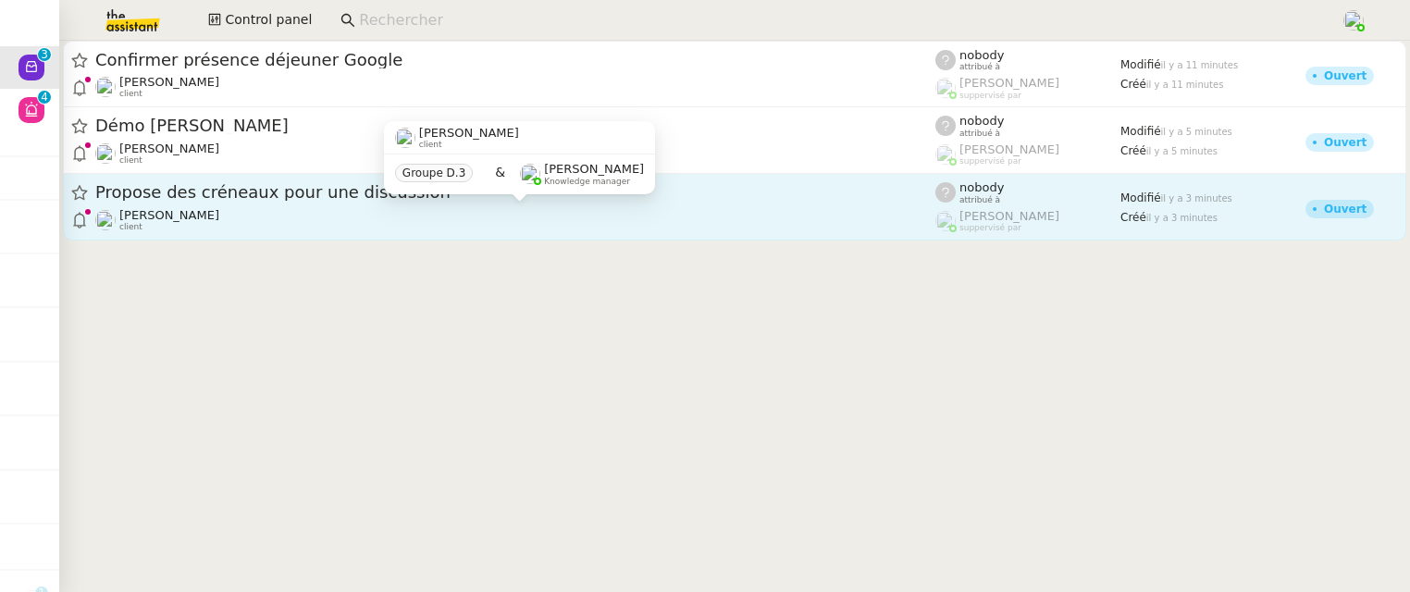
click at [339, 228] on div "Michael Khayat client" at bounding box center [515, 220] width 840 height 24
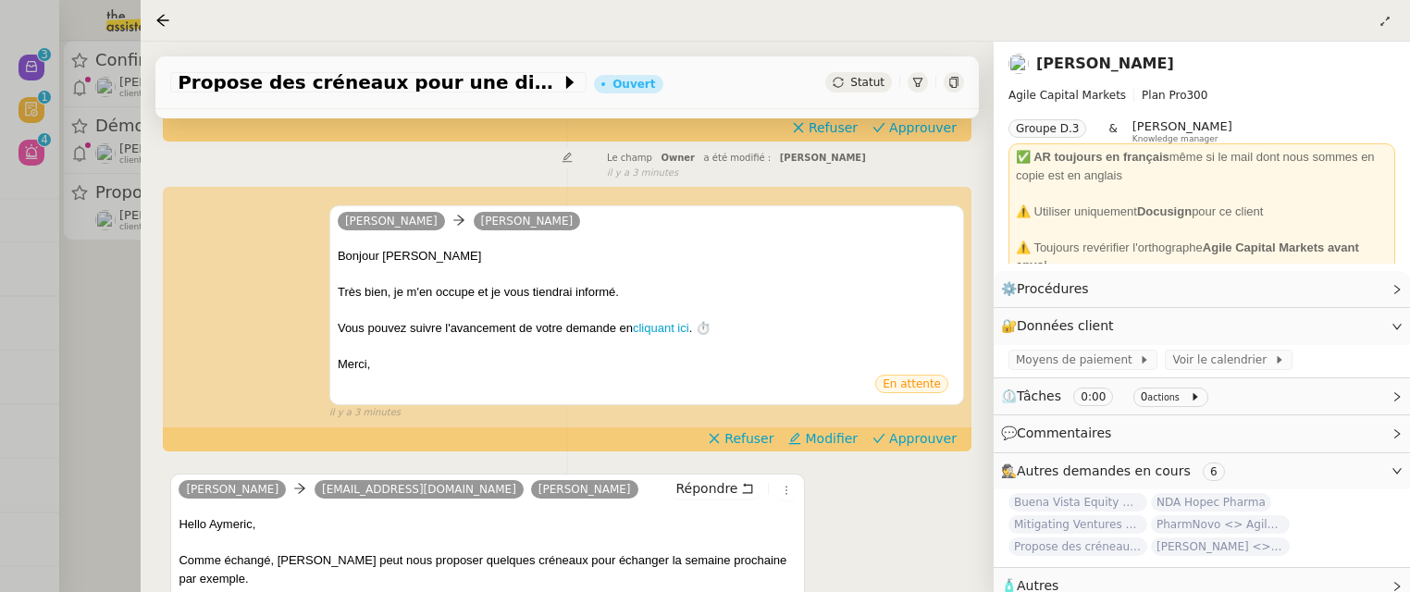
scroll to position [339, 0]
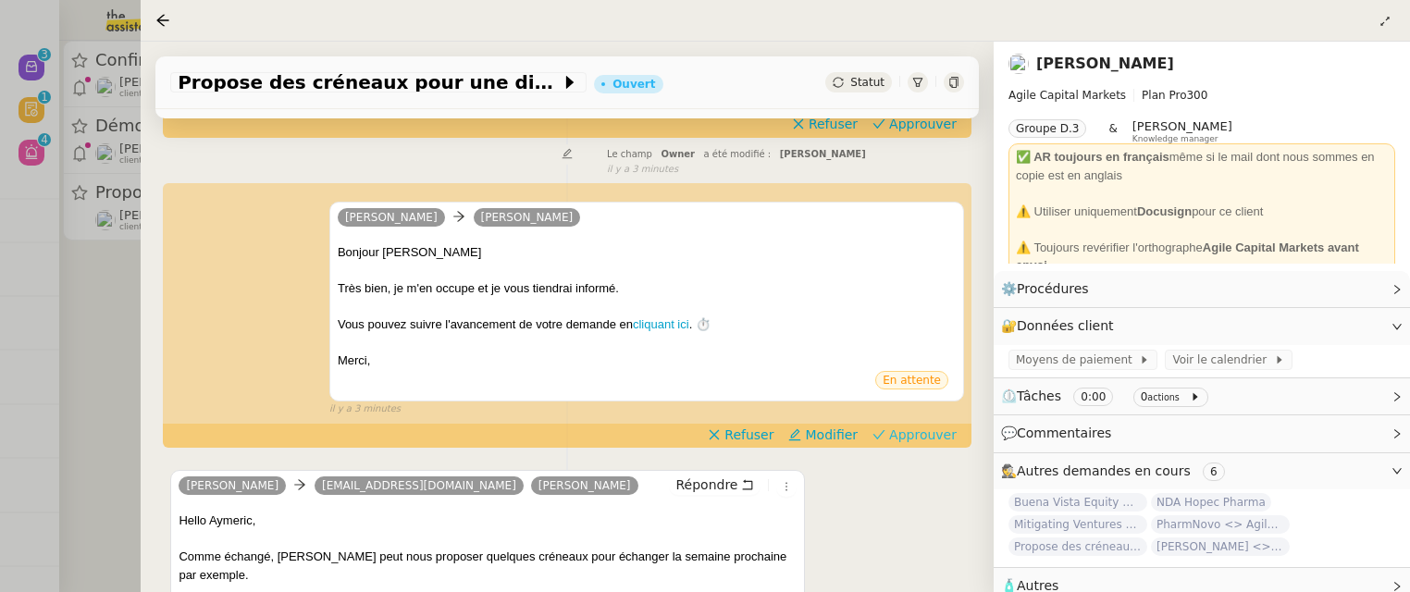
click at [923, 431] on span "Approuver" at bounding box center [923, 435] width 68 height 19
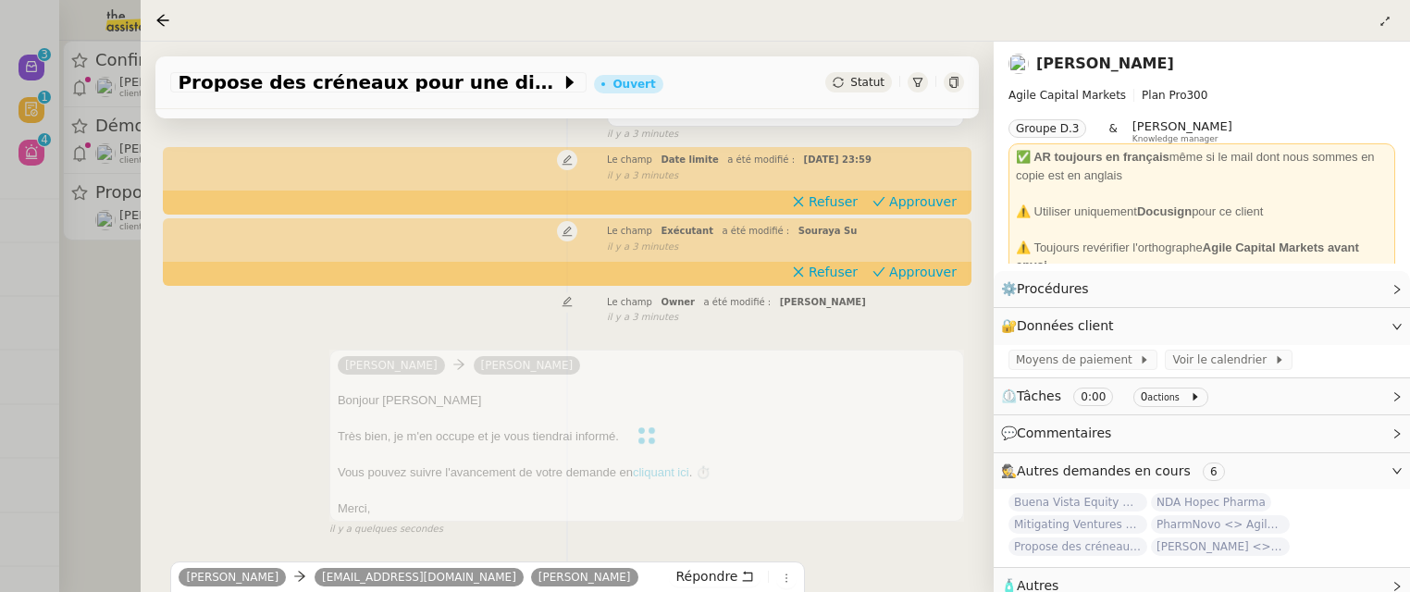
scroll to position [133, 0]
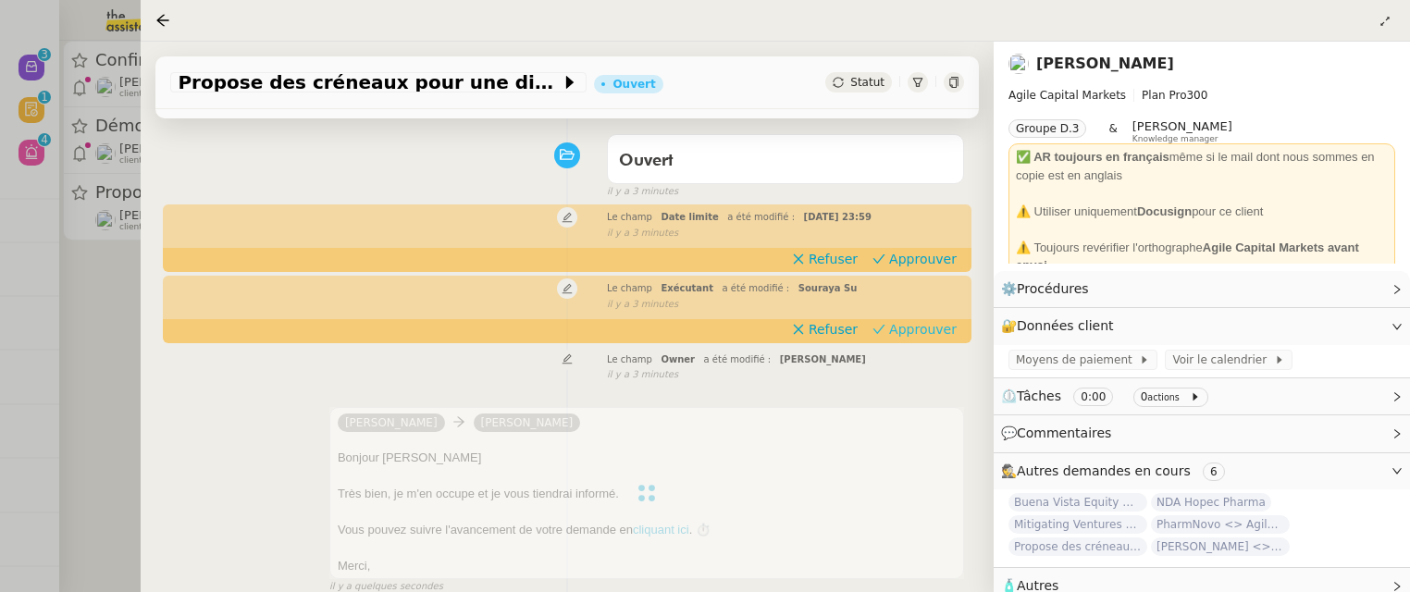
click at [944, 337] on span "Approuver" at bounding box center [923, 329] width 68 height 19
click at [921, 260] on span "Approuver" at bounding box center [923, 259] width 68 height 19
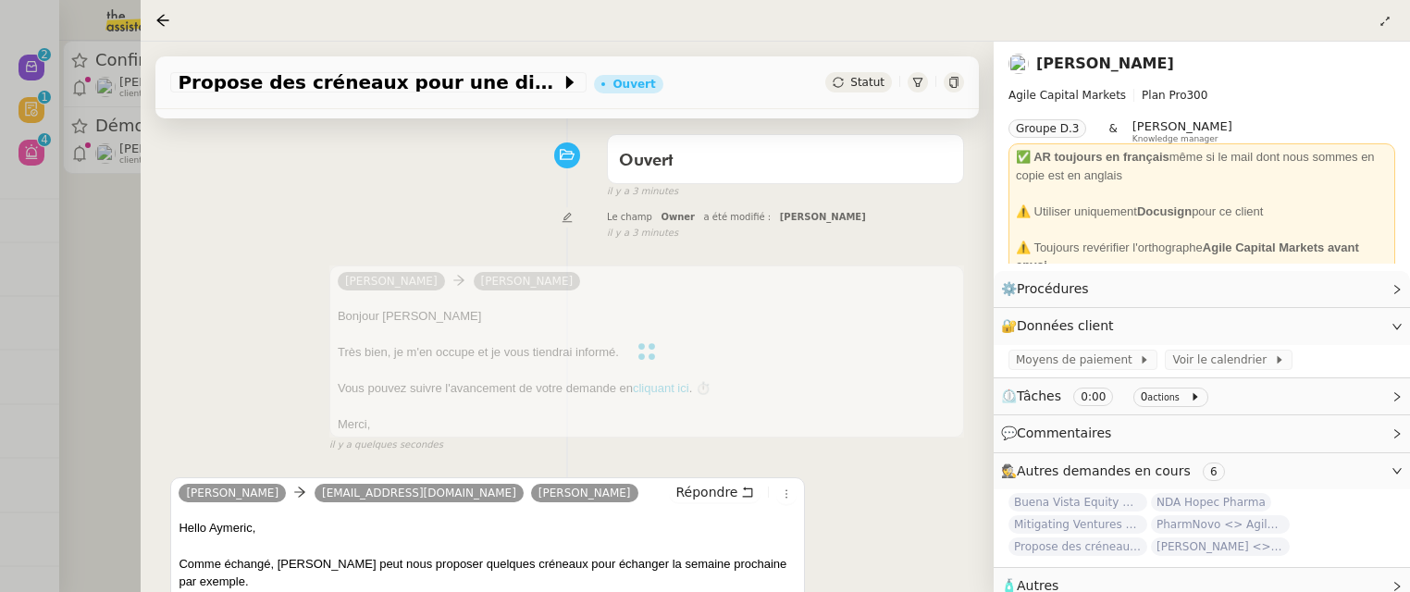
click at [106, 219] on div at bounding box center [705, 296] width 1410 height 592
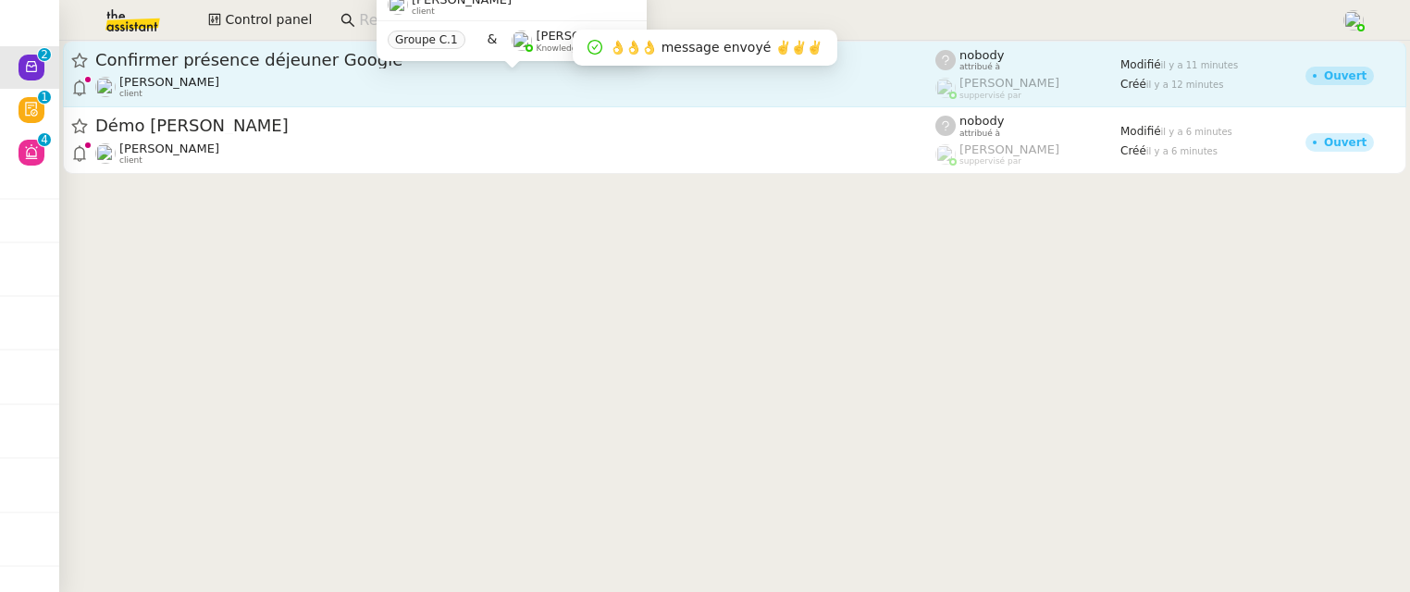
click at [352, 79] on div "David Berrebi client" at bounding box center [515, 87] width 840 height 24
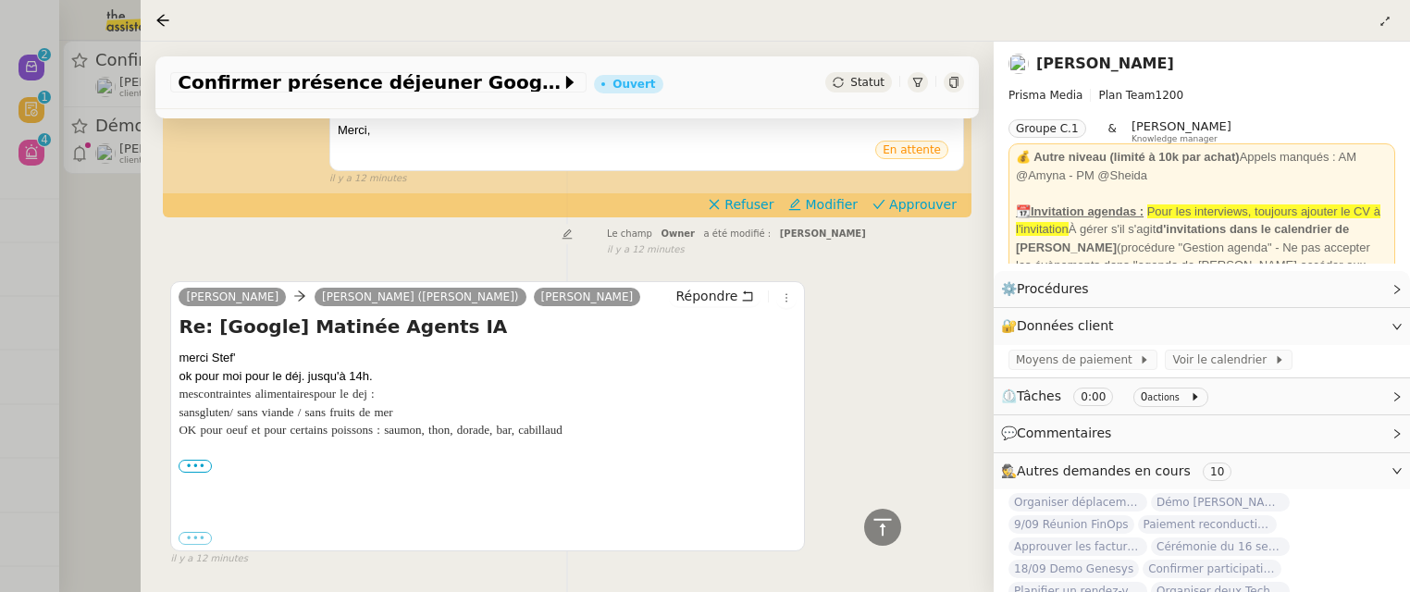
scroll to position [563, 0]
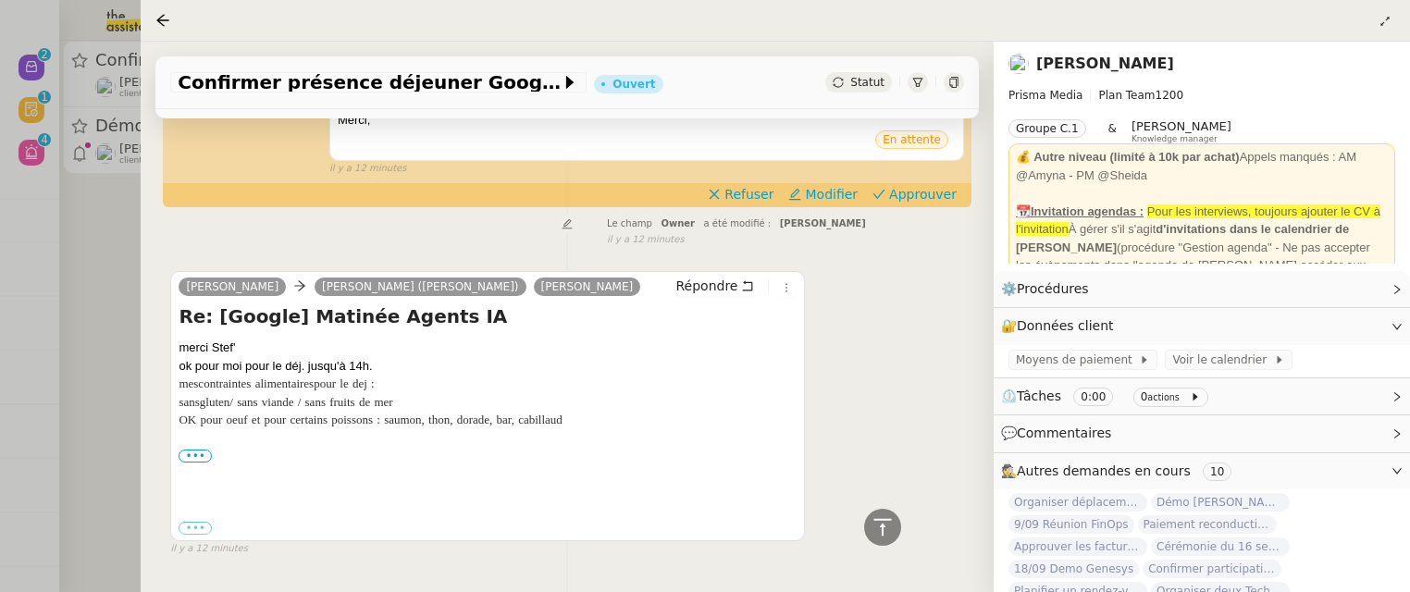
click at [195, 447] on div "••• d" at bounding box center [488, 456] width 618 height 19
click at [195, 451] on label "•••" at bounding box center [195, 456] width 33 height 13
click at [0, 0] on input "•••" at bounding box center [0, 0] width 0 height 0
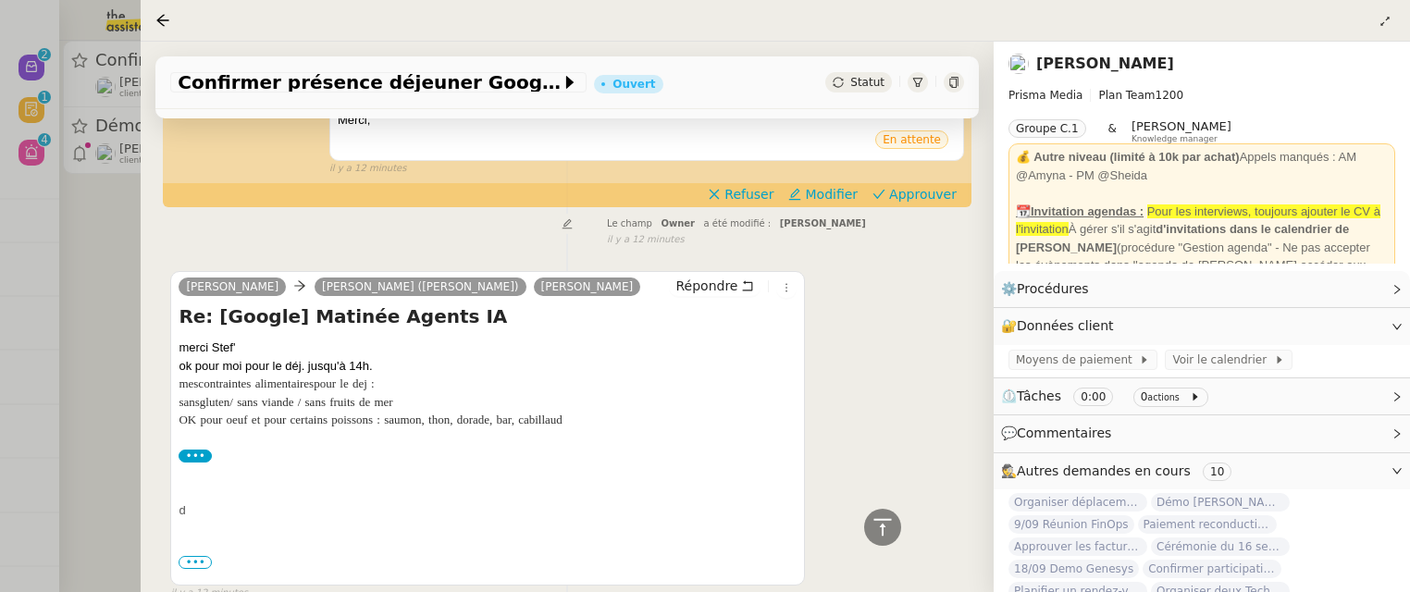
scroll to position [608, 0]
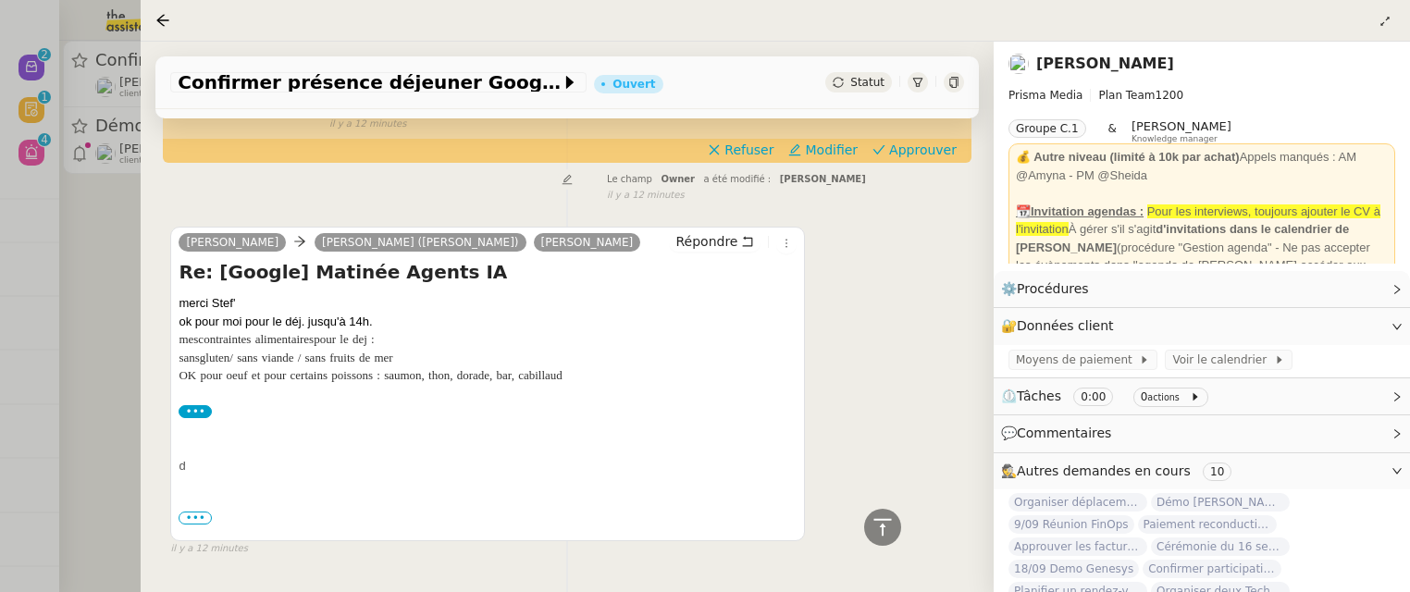
click at [179, 517] on span "•••" at bounding box center [195, 518] width 33 height 13
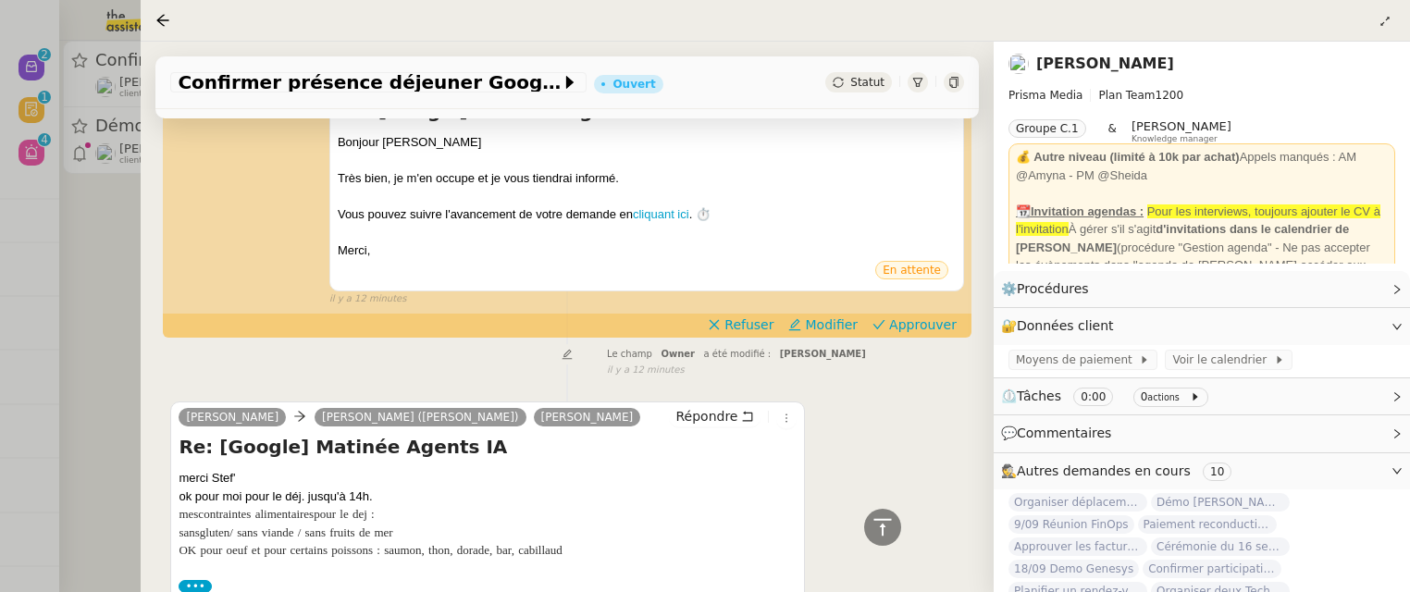
scroll to position [404, 0]
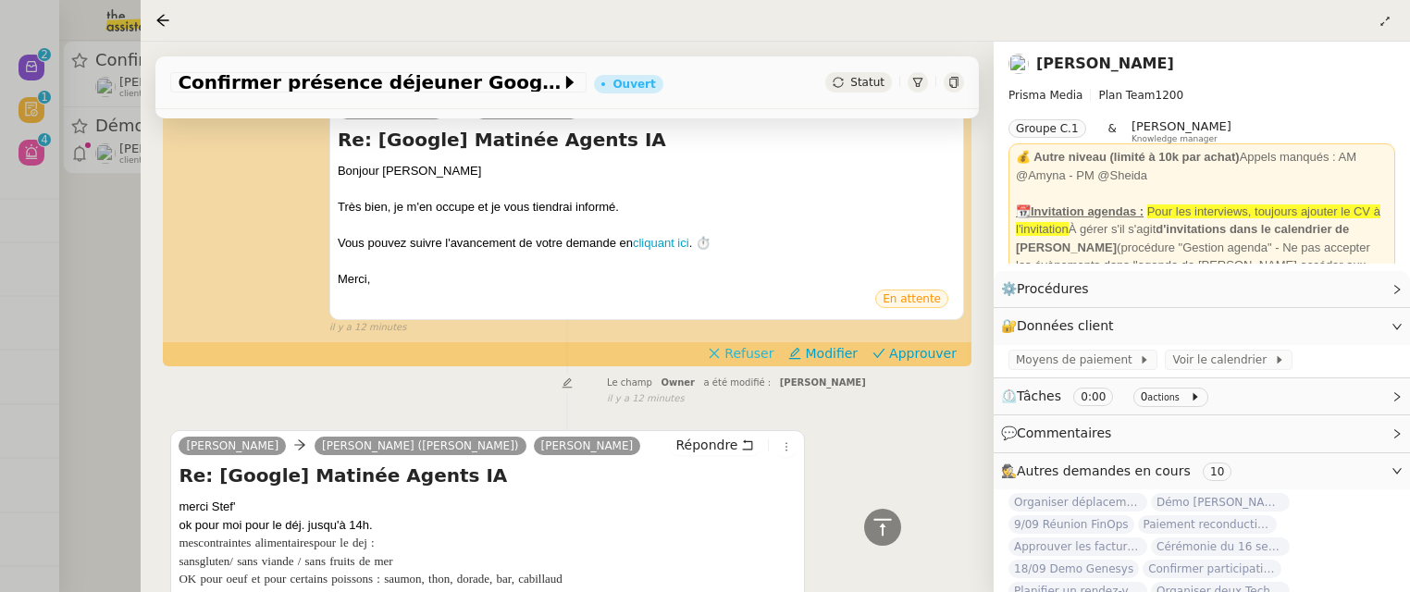
click at [759, 353] on span "Refuser" at bounding box center [748, 353] width 49 height 19
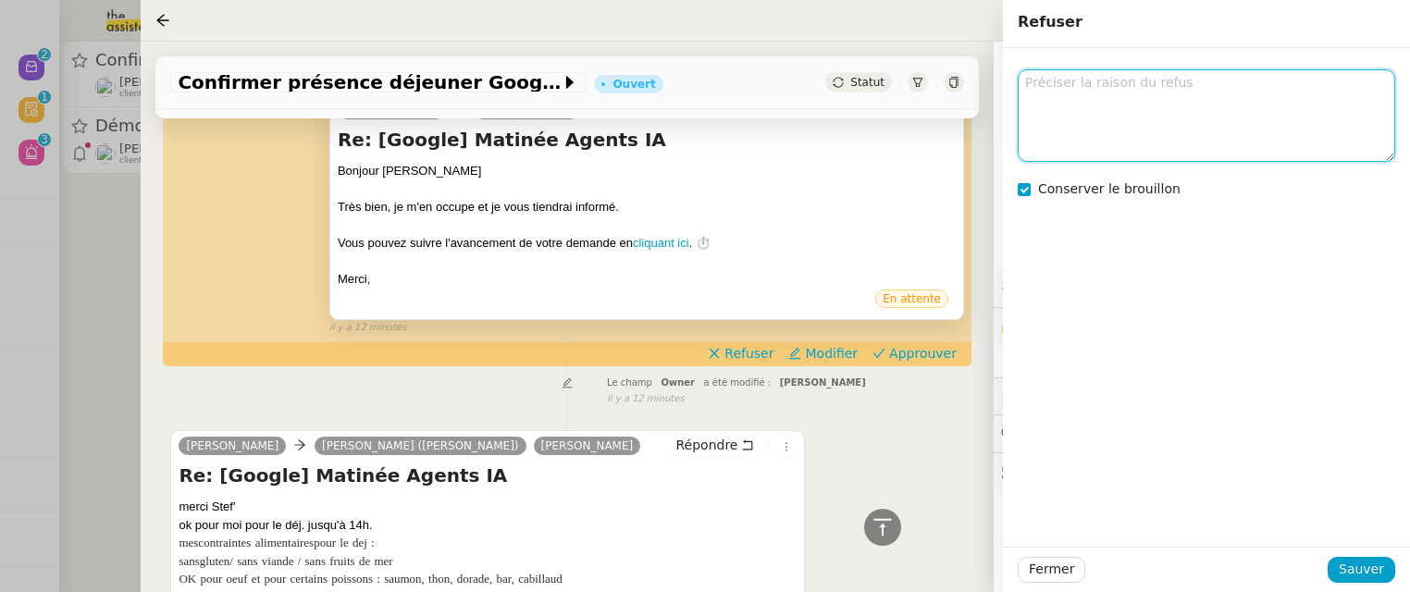
click at [1082, 150] on textarea at bounding box center [1206, 115] width 377 height 92
type textarea "à forker ?"
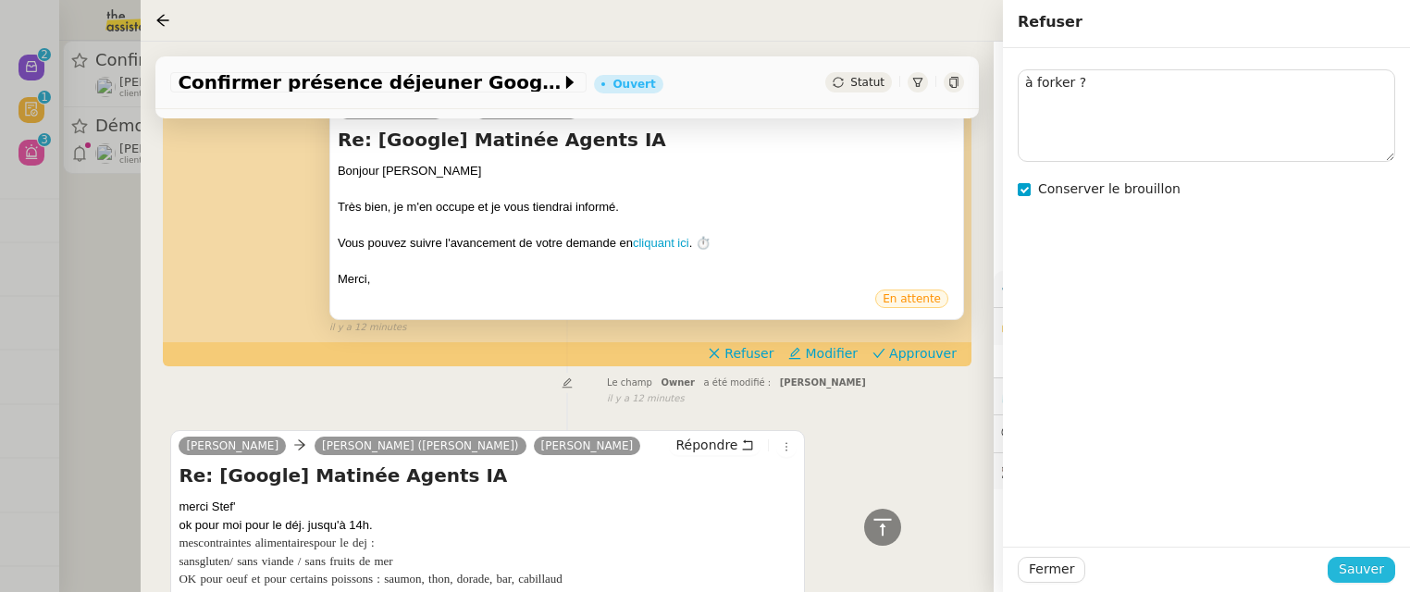
click at [1383, 575] on span "Sauver" at bounding box center [1361, 569] width 45 height 21
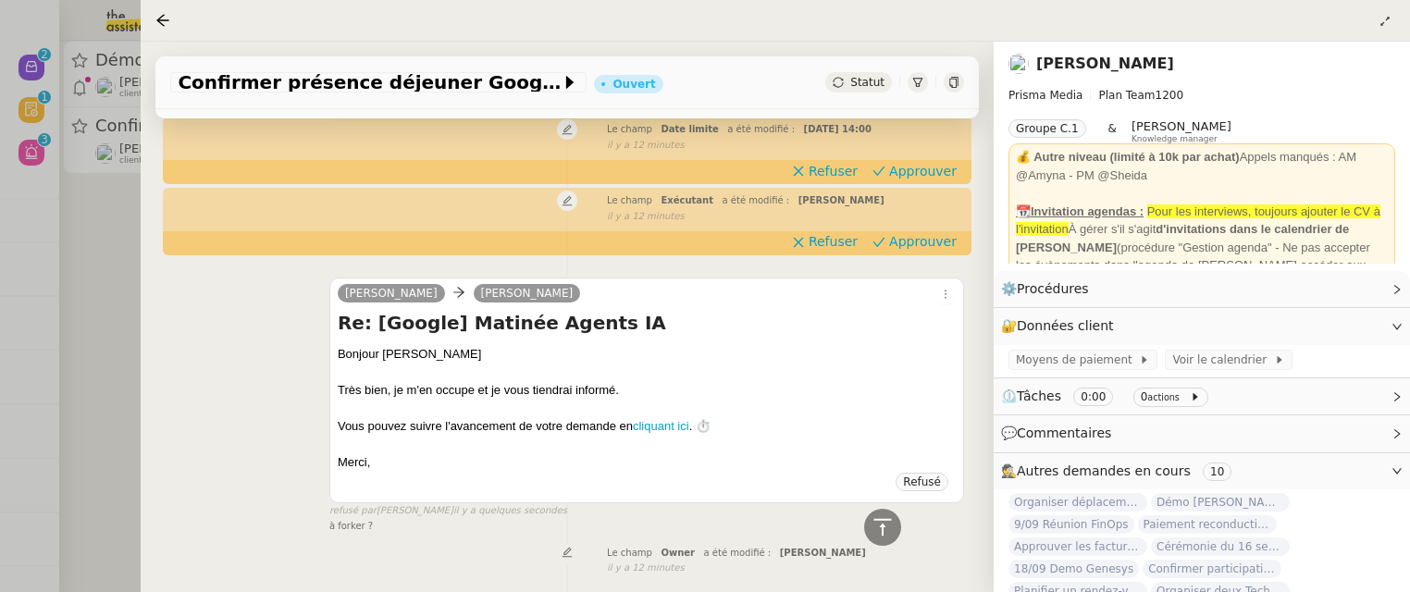
scroll to position [487, 0]
click at [117, 313] on div at bounding box center [705, 296] width 1410 height 592
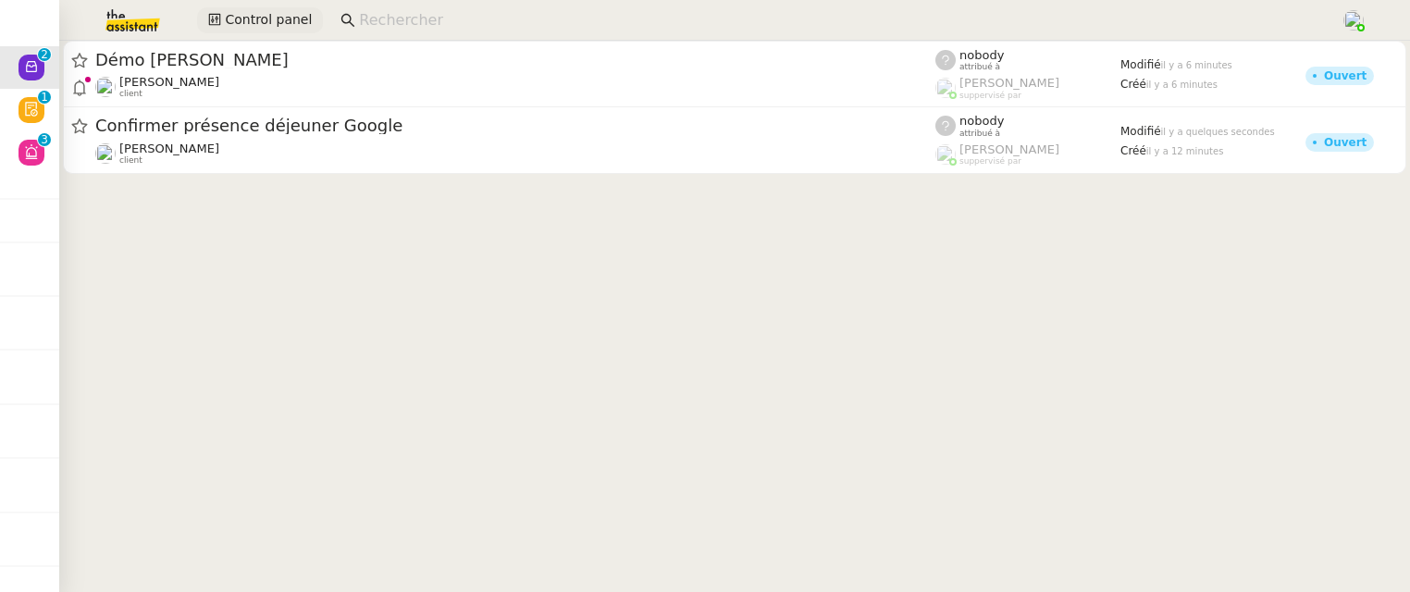
click at [257, 26] on span "Control panel" at bounding box center [268, 19] width 87 height 21
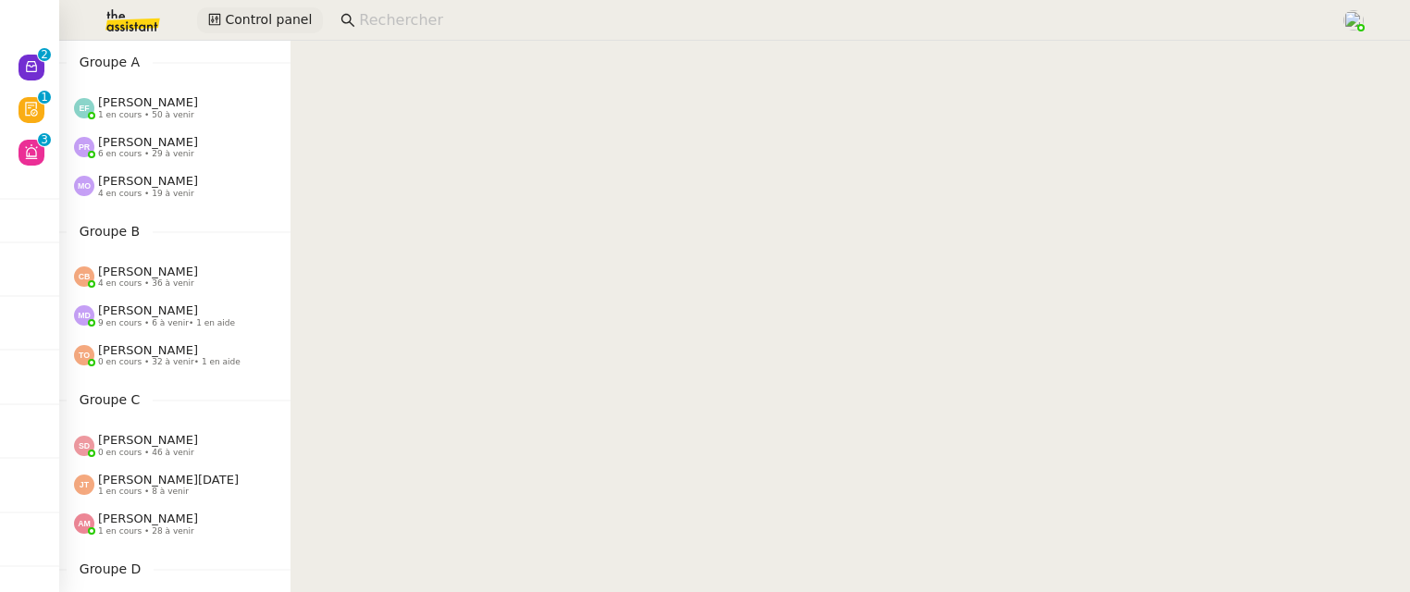
scroll to position [52, 0]
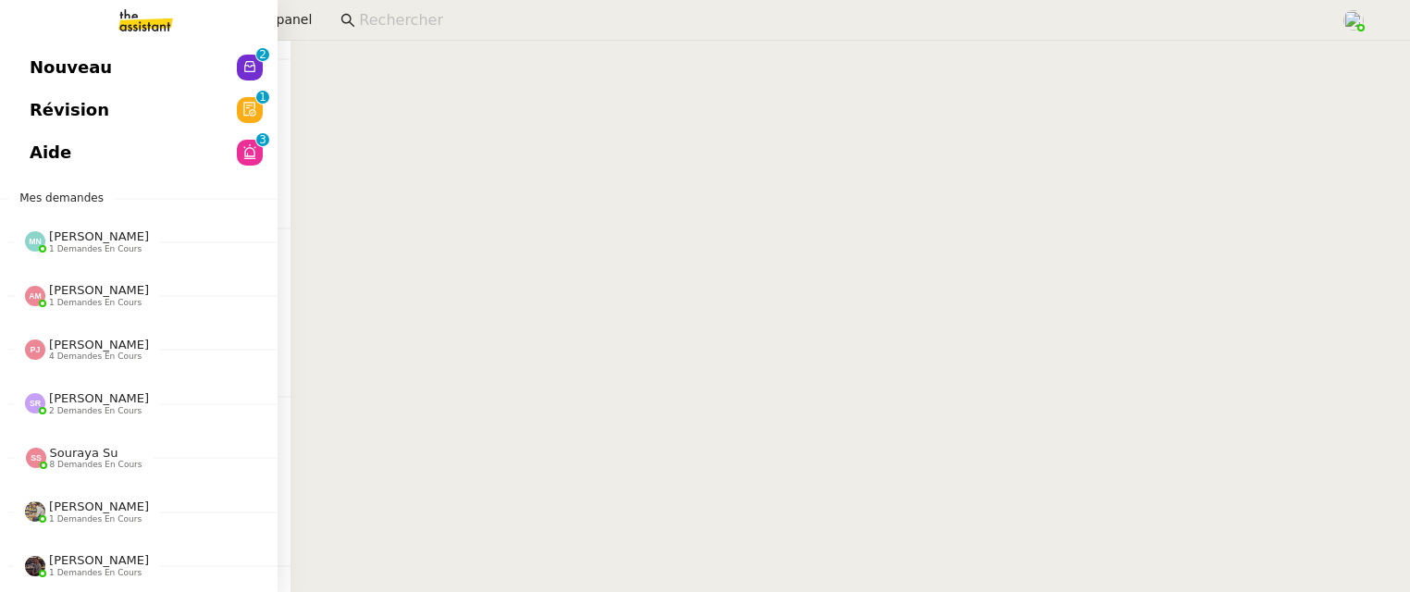
click at [59, 61] on span "Nouveau" at bounding box center [71, 68] width 82 height 28
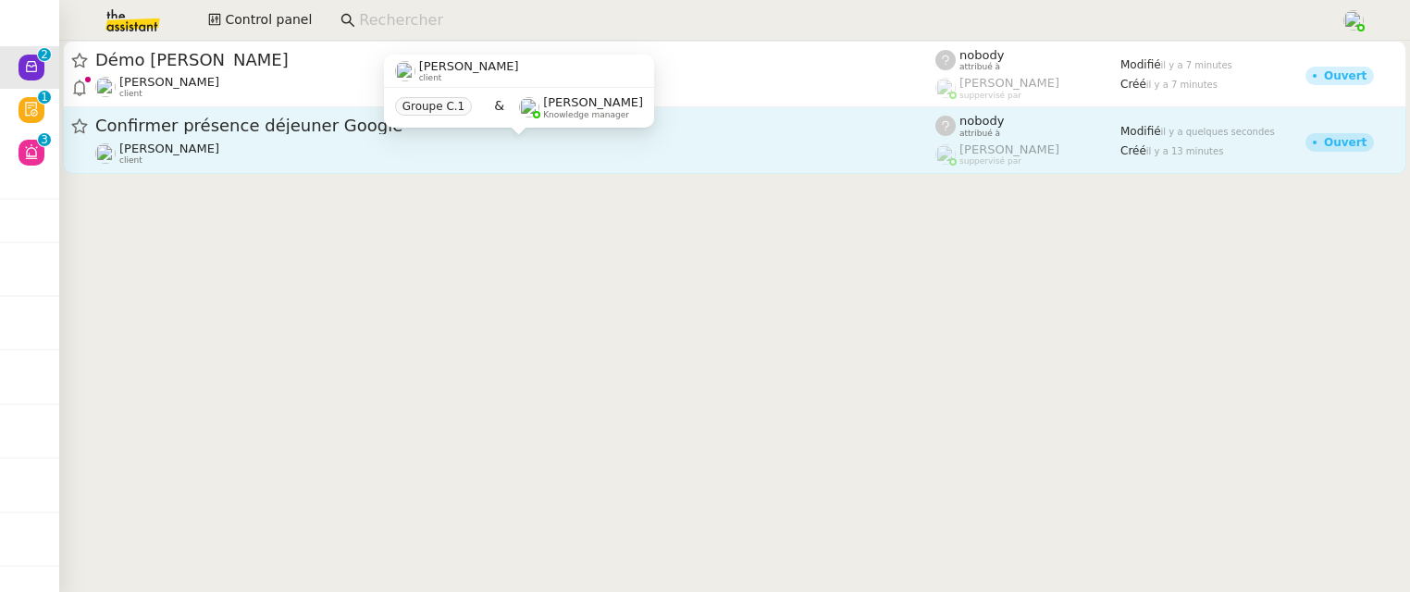
click at [706, 153] on div "David Berrebi client" at bounding box center [515, 154] width 840 height 24
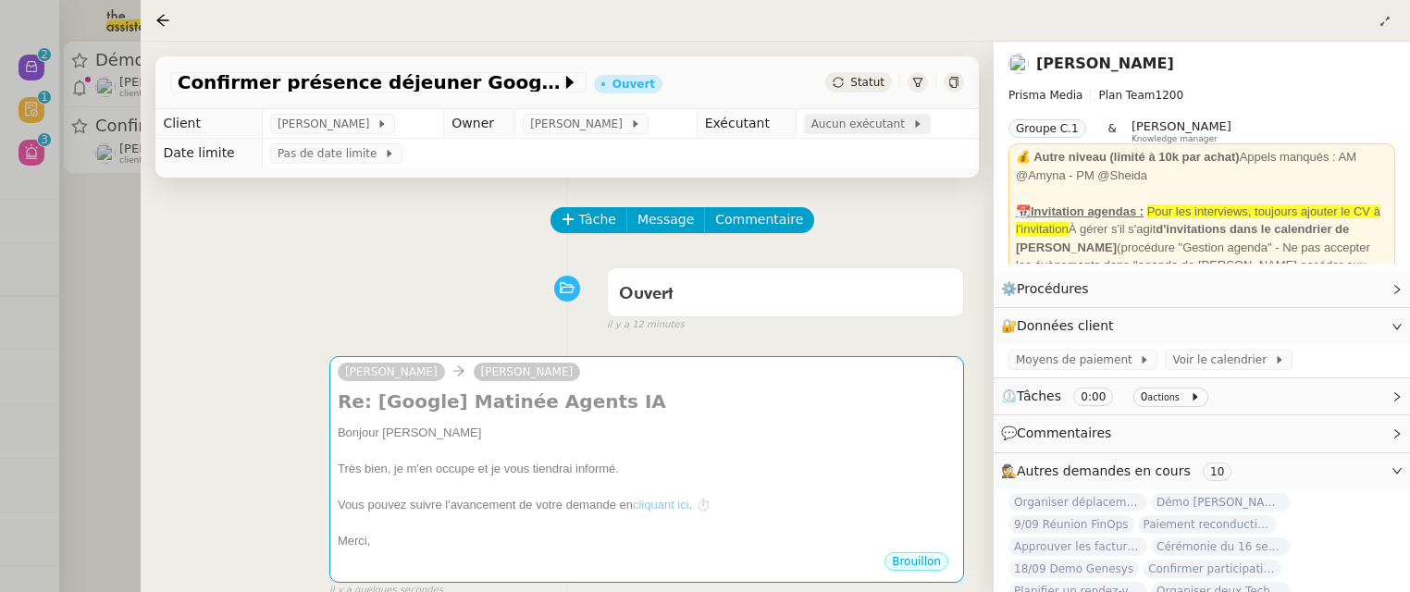
click at [885, 119] on span "Aucun exécutant" at bounding box center [861, 124] width 101 height 19
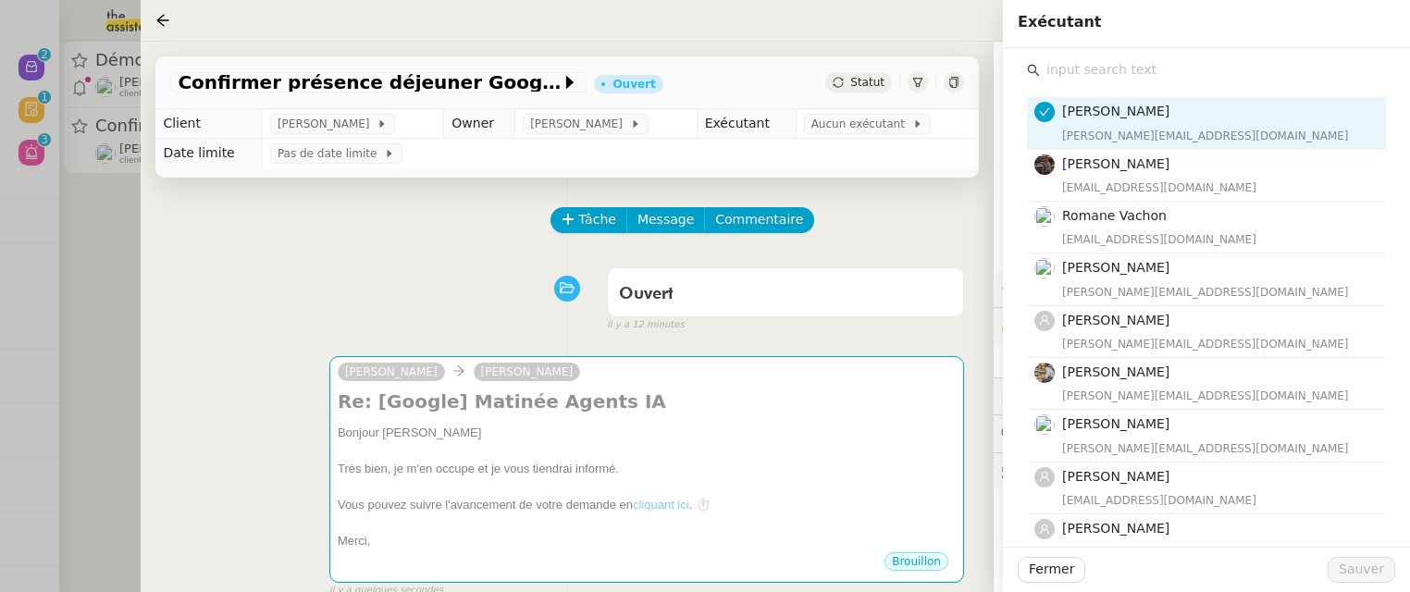
click at [1134, 72] on input "text" at bounding box center [1213, 69] width 346 height 25
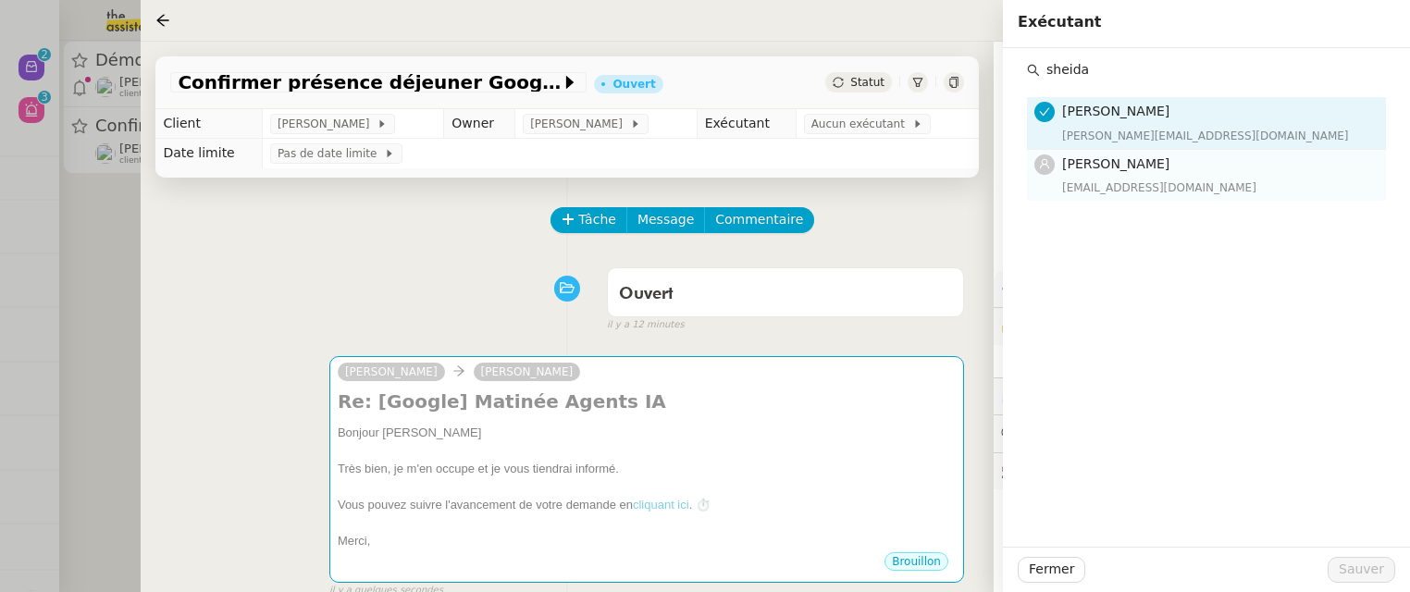
type input "sheida"
click at [1180, 154] on h4 "[PERSON_NAME]" at bounding box center [1218, 164] width 313 height 21
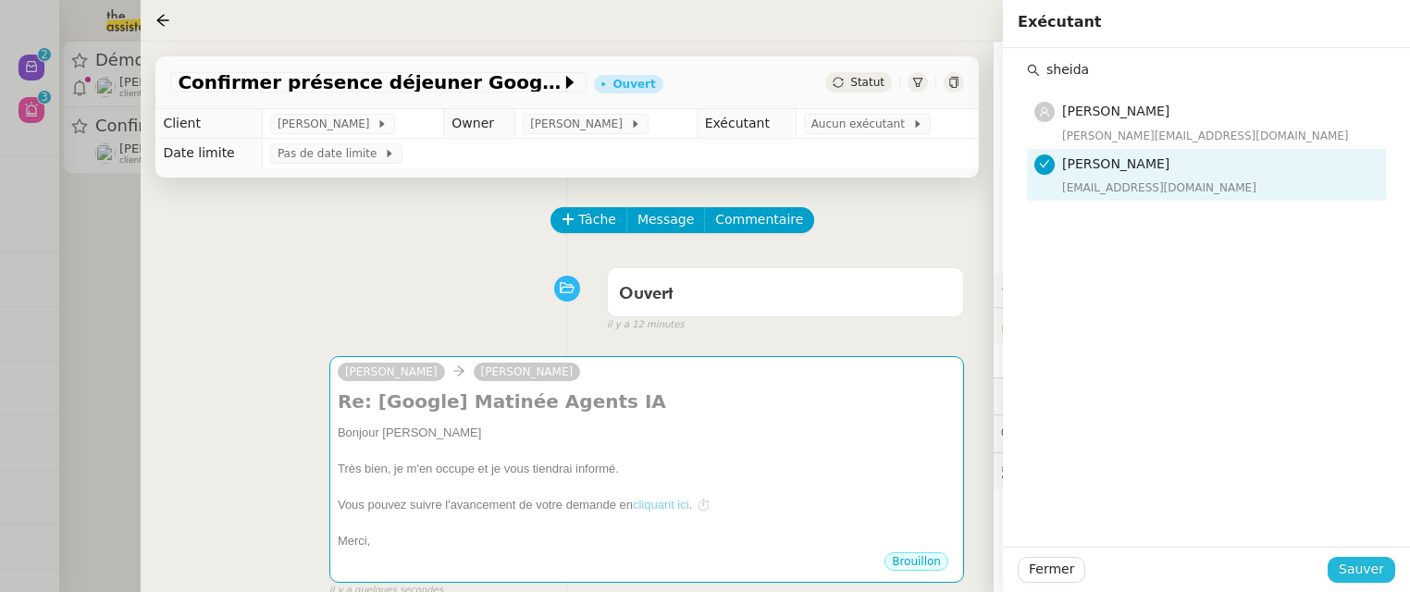
click at [1349, 566] on span "Sauver" at bounding box center [1361, 569] width 45 height 21
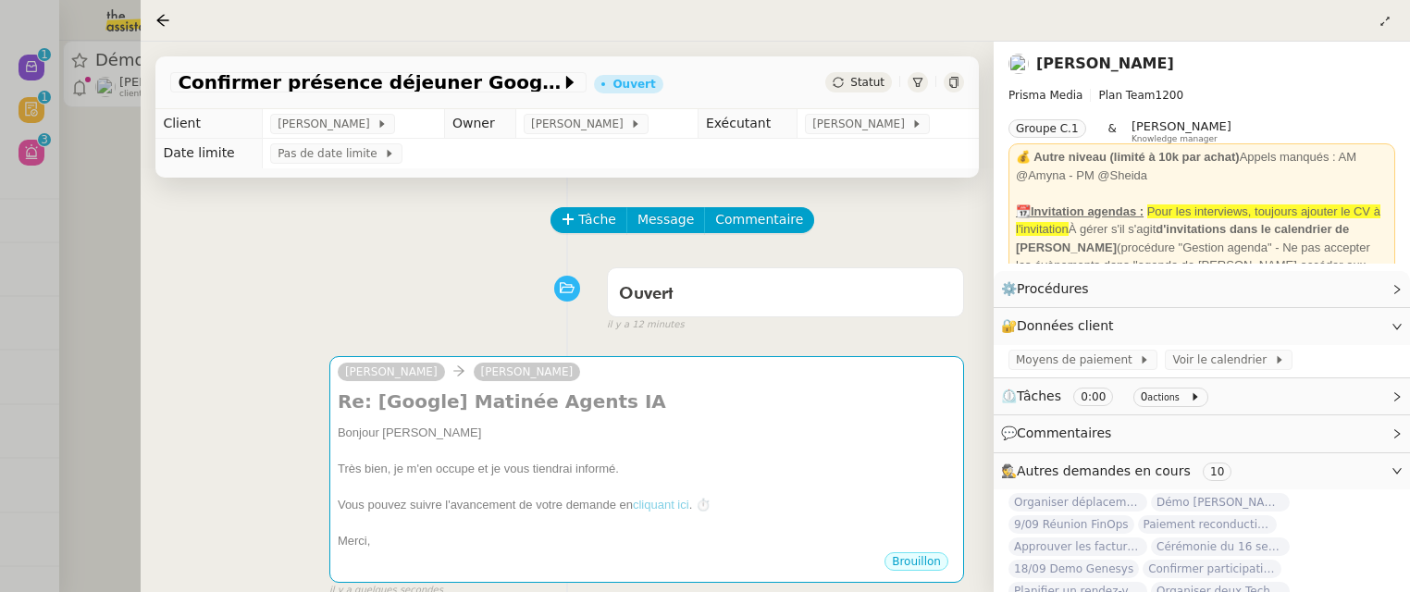
click at [130, 250] on div at bounding box center [705, 296] width 1410 height 592
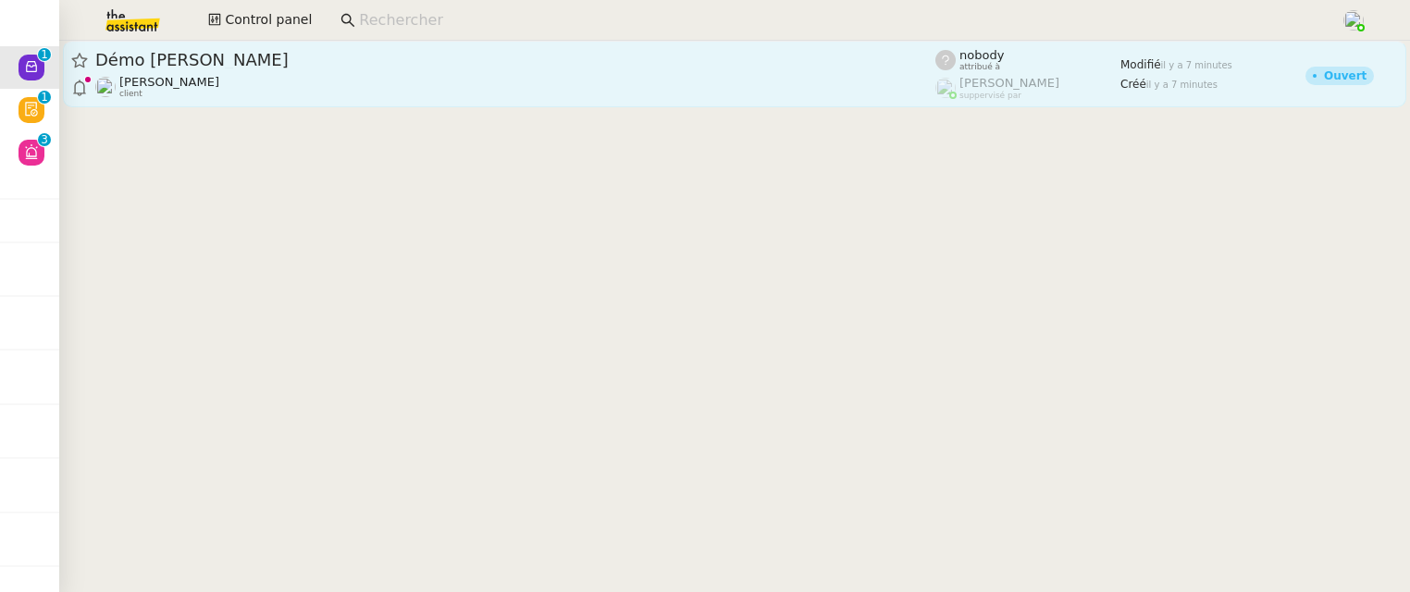
click at [364, 100] on link "Démo Genesys Majorel David Berrebi client nobody attribué à Frédérique Albert s…" at bounding box center [734, 74] width 1343 height 67
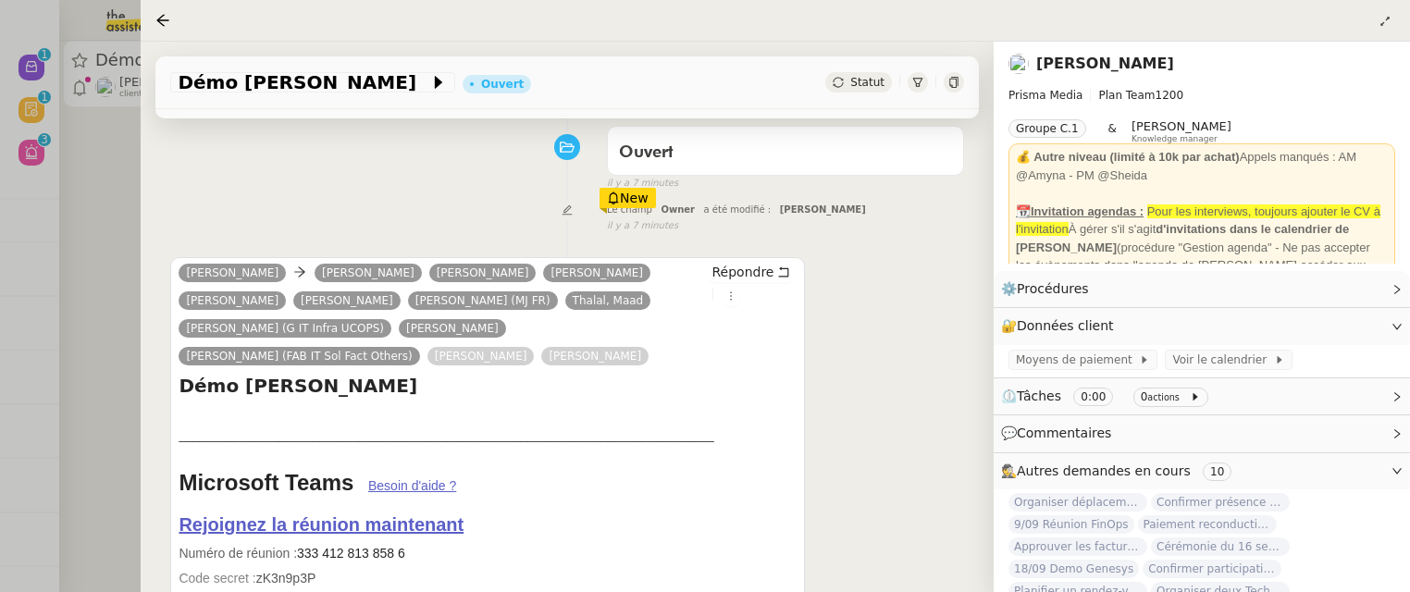
scroll to position [239, 0]
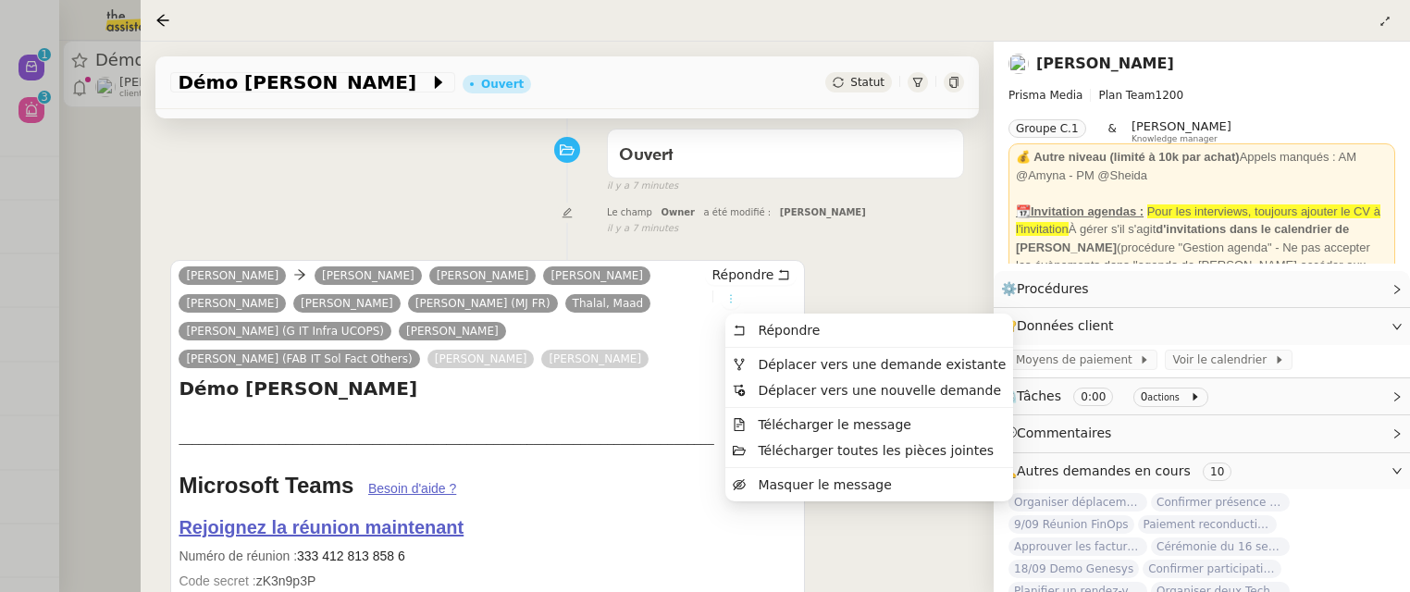
click at [726, 293] on icon at bounding box center [731, 298] width 20 height 11
click at [787, 370] on span "Déplacer vers une demande existante" at bounding box center [882, 364] width 248 height 15
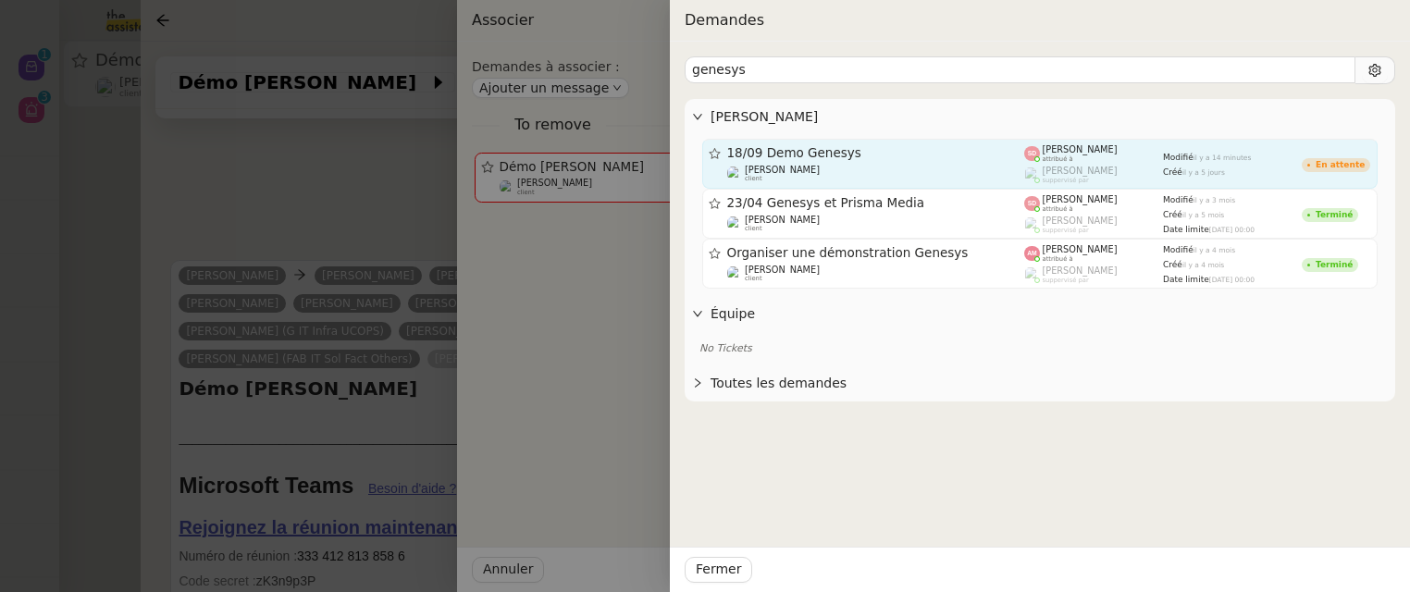
type input "genesys"
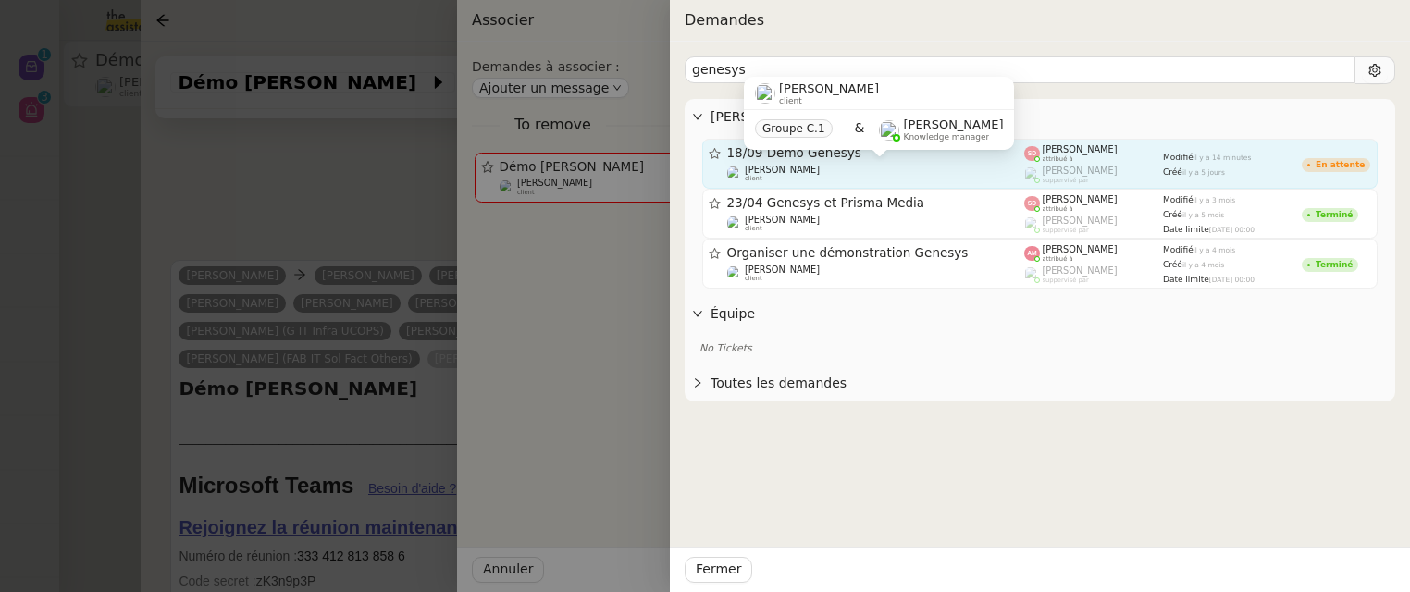
click at [909, 170] on div "David Berrebi client" at bounding box center [876, 174] width 298 height 19
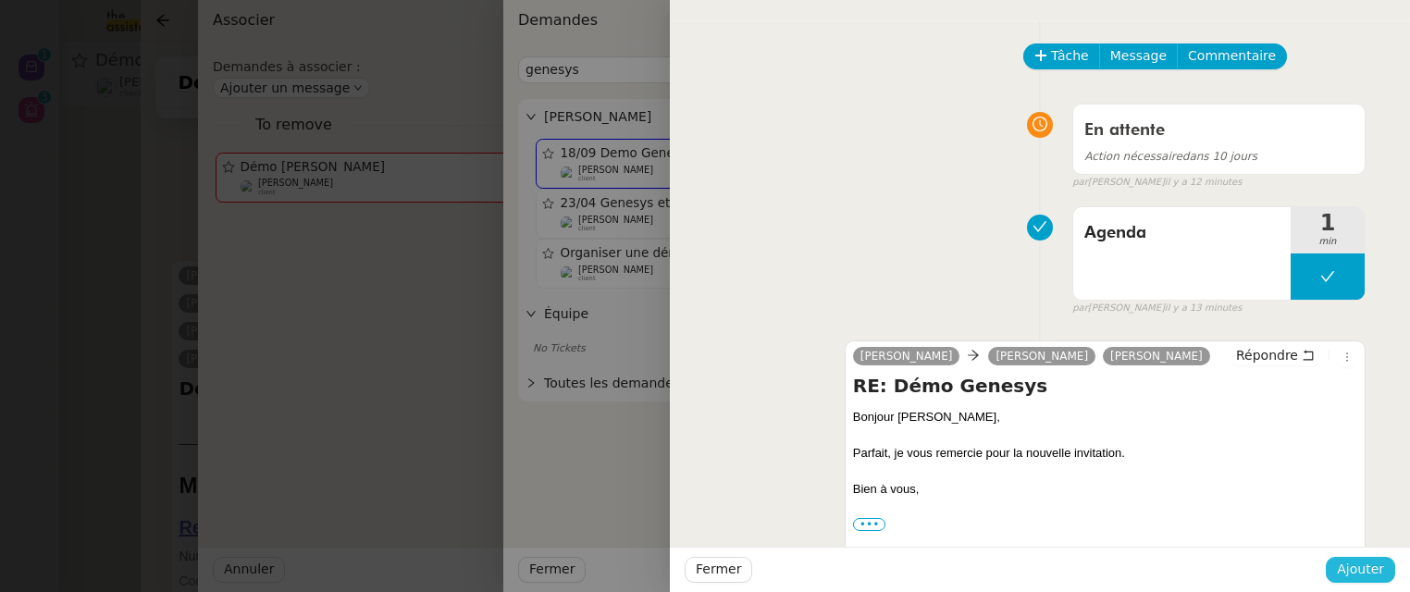
click at [1357, 563] on span "Ajouter" at bounding box center [1360, 569] width 47 height 21
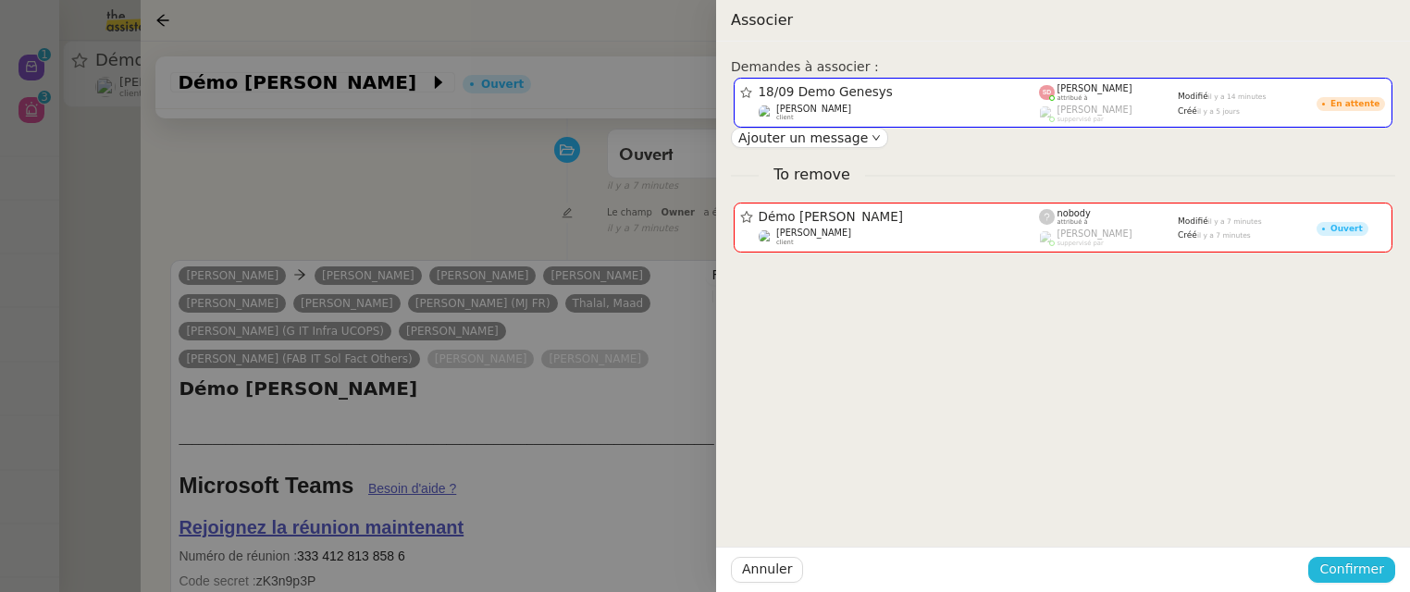
click at [1357, 565] on span "Confirmer" at bounding box center [1351, 569] width 65 height 21
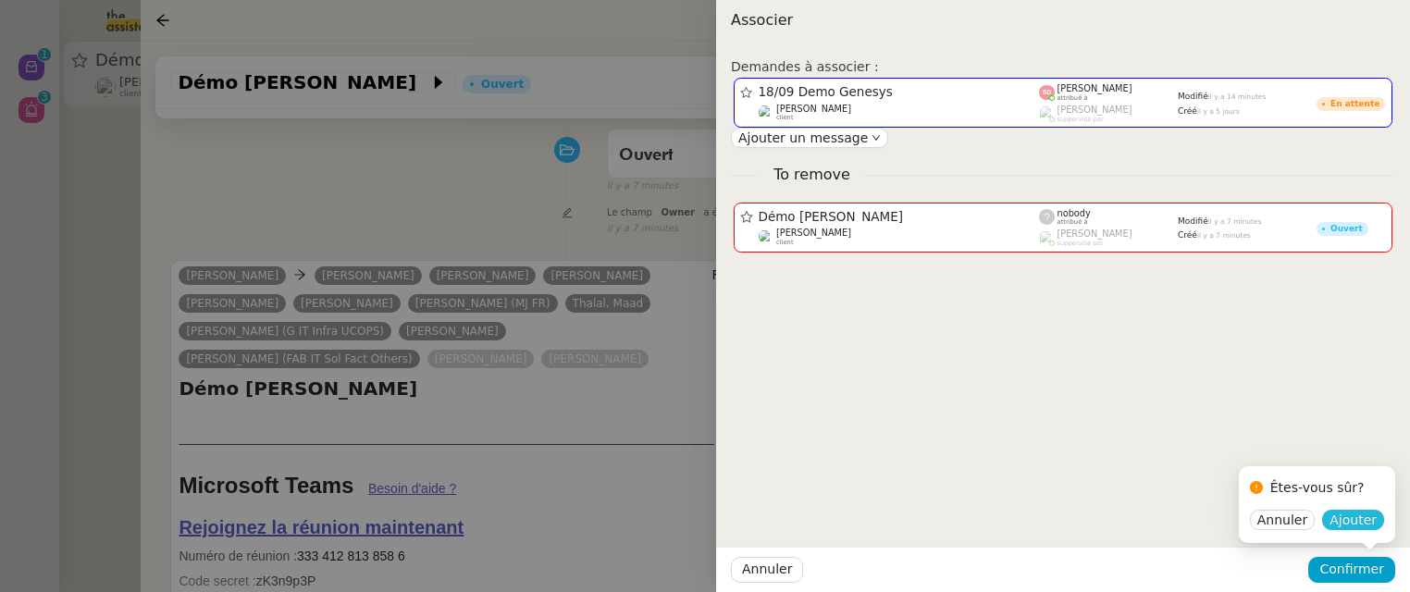
click at [1367, 518] on span "Ajouter" at bounding box center [1352, 520] width 47 height 19
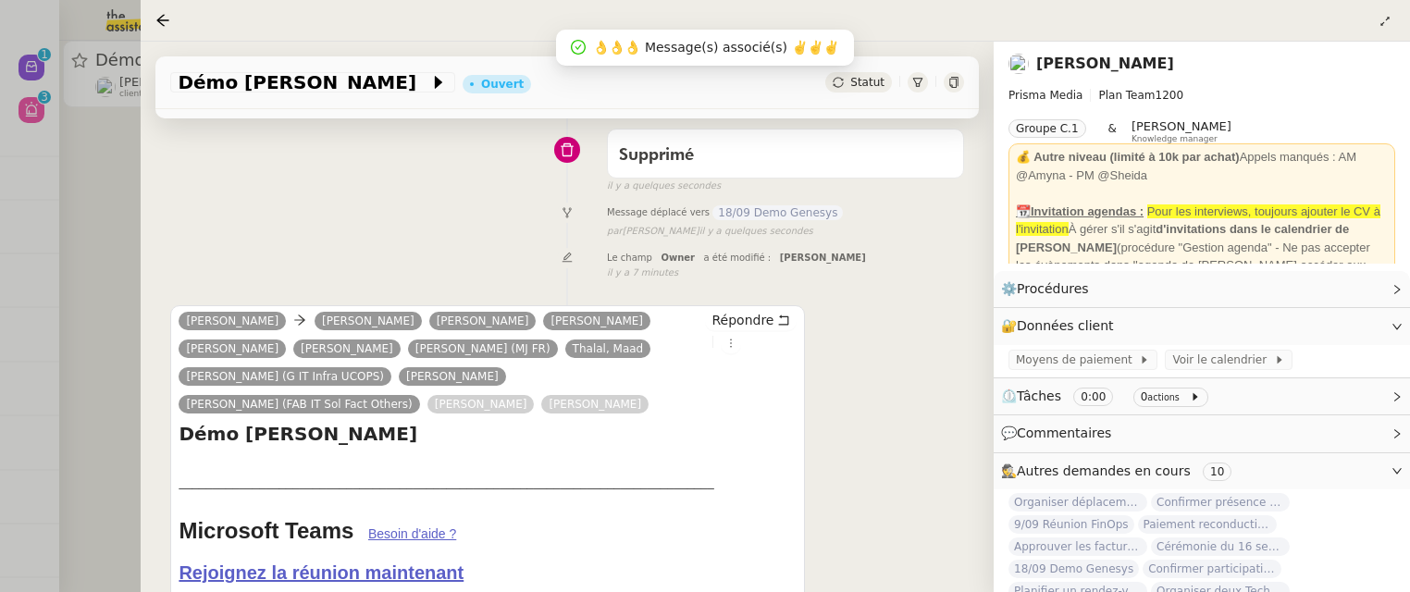
scroll to position [237, 0]
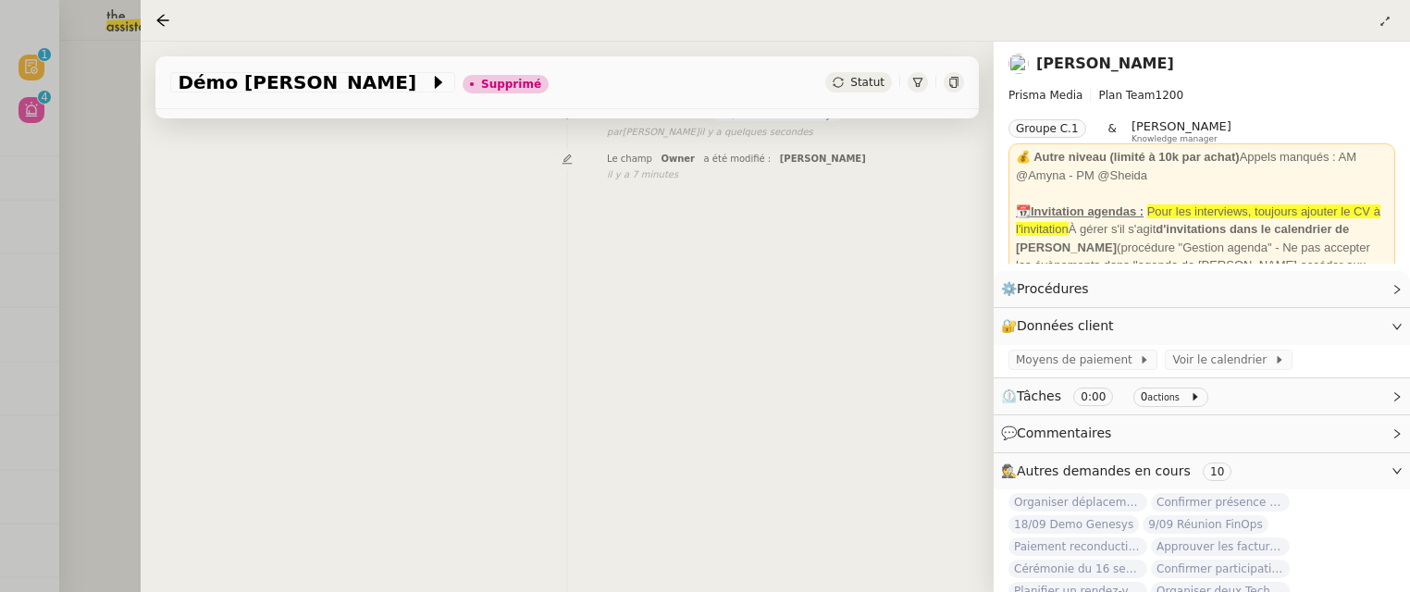
click at [105, 181] on div at bounding box center [705, 296] width 1410 height 592
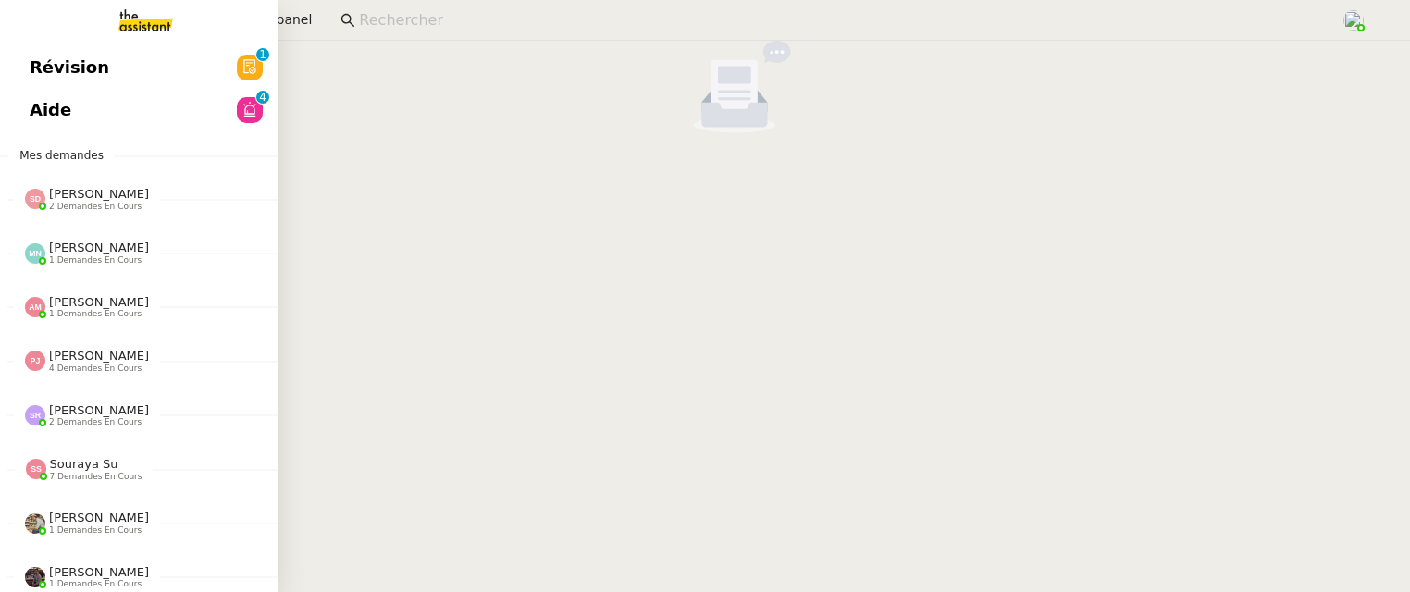
click at [37, 68] on span "Révision" at bounding box center [70, 68] width 80 height 28
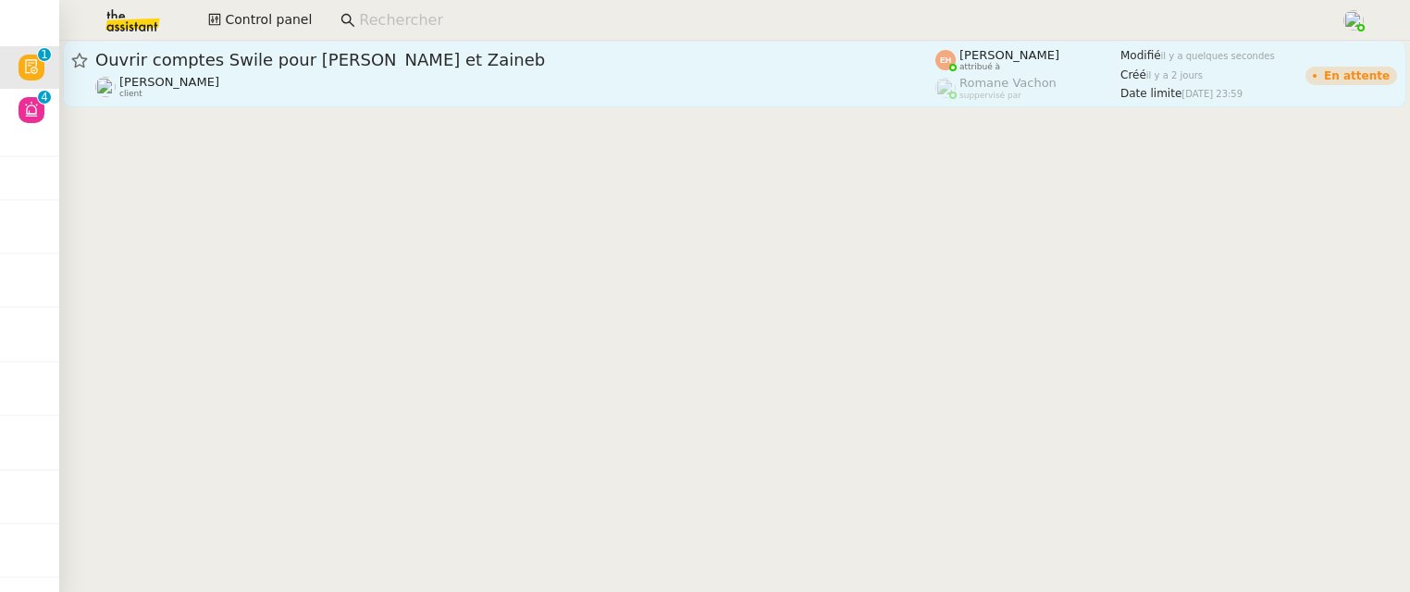
click at [573, 58] on span "Ouvrir comptes Swile pour Nassim et Zaineb" at bounding box center [515, 60] width 840 height 17
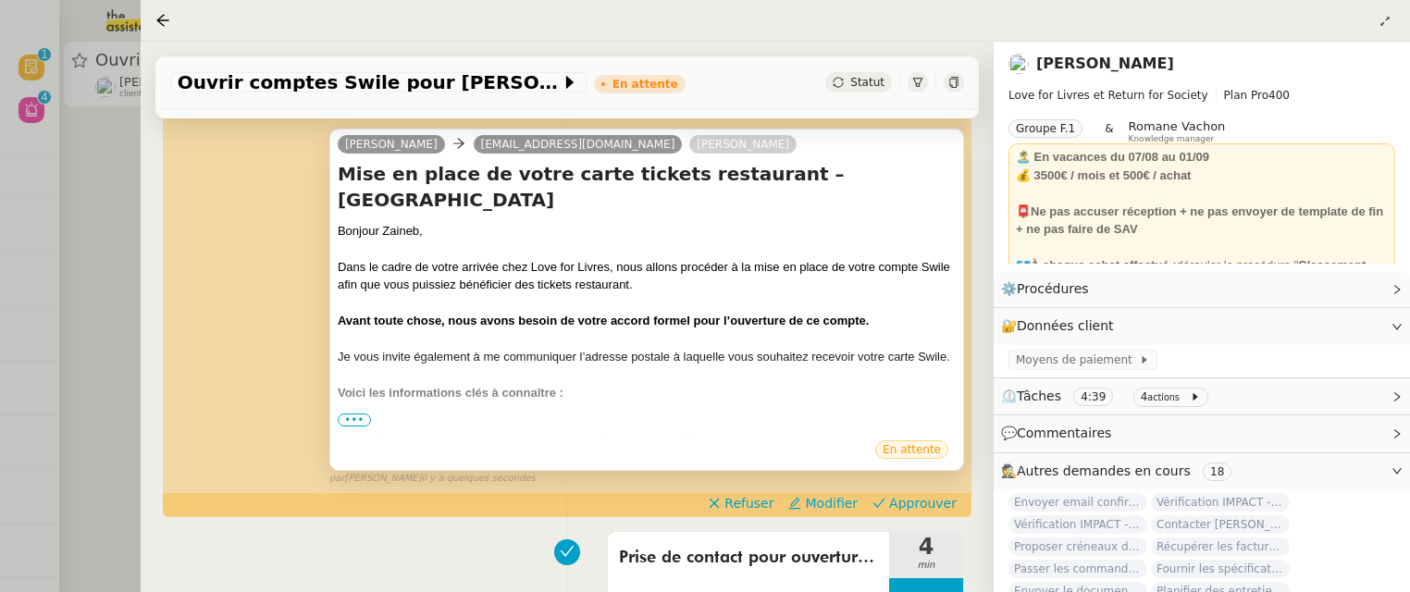
scroll to position [249, 0]
click at [362, 421] on span "•••" at bounding box center [354, 420] width 33 height 13
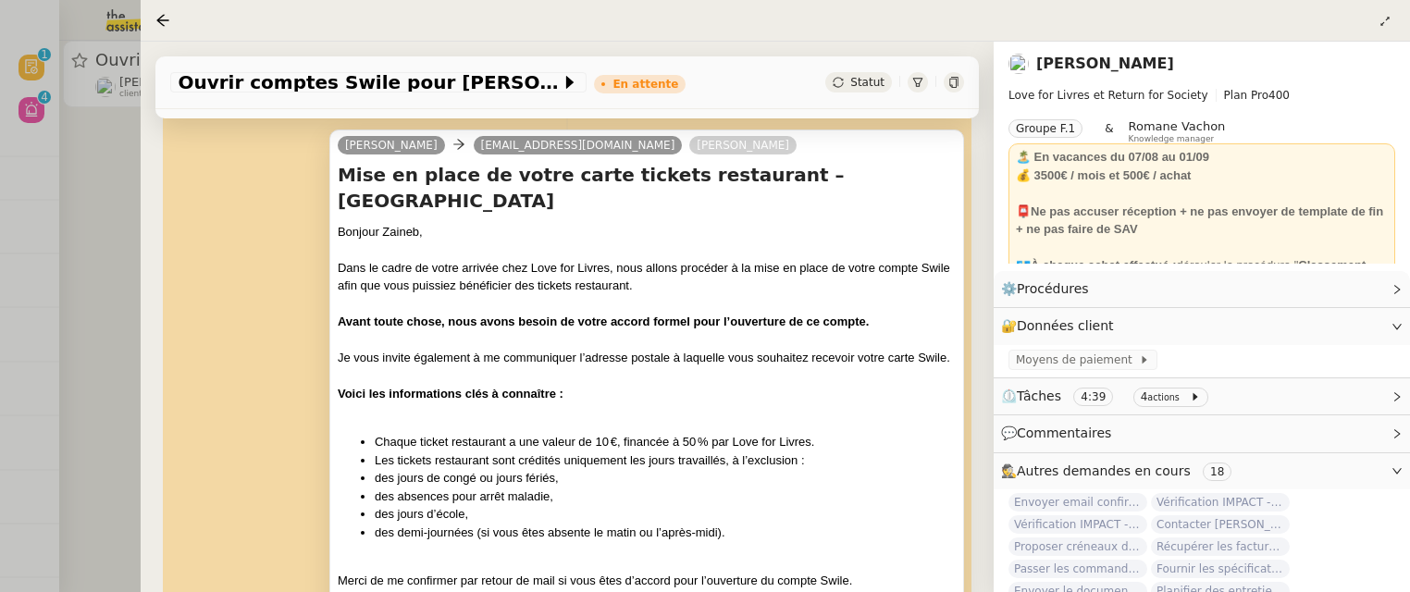
click at [98, 180] on div at bounding box center [705, 296] width 1410 height 592
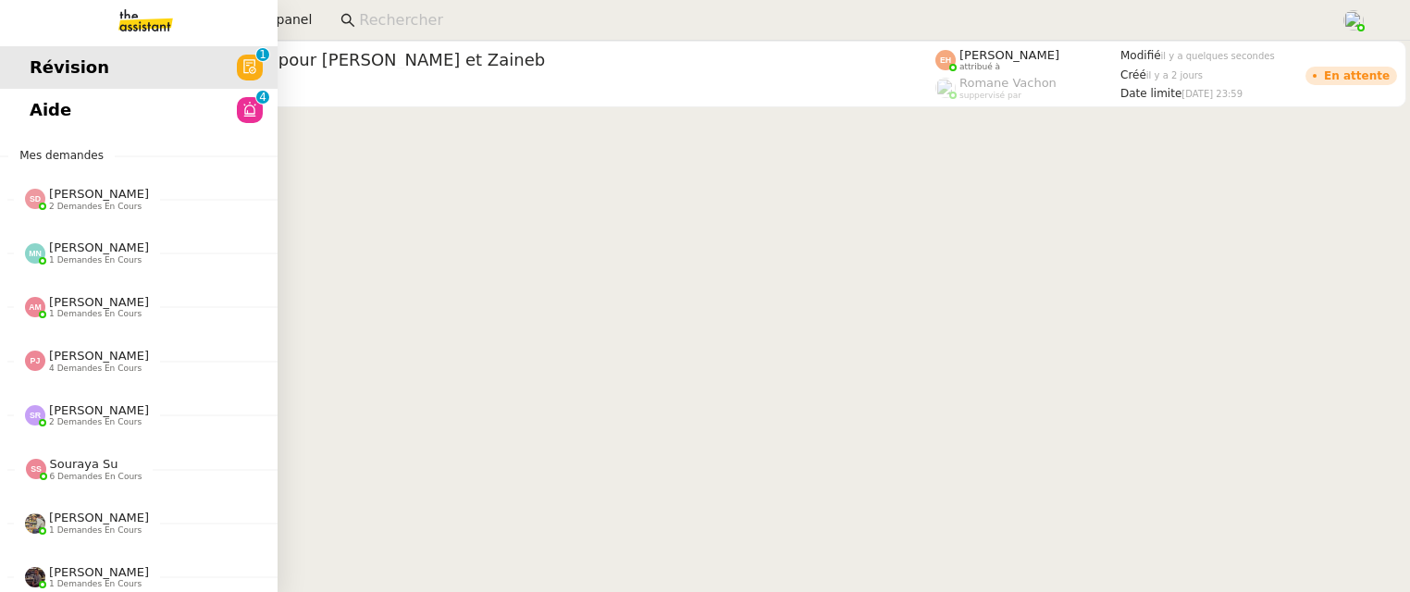
click at [39, 114] on link "Aide 0 1 2 3 4 5 6 7 8 9" at bounding box center [139, 110] width 278 height 43
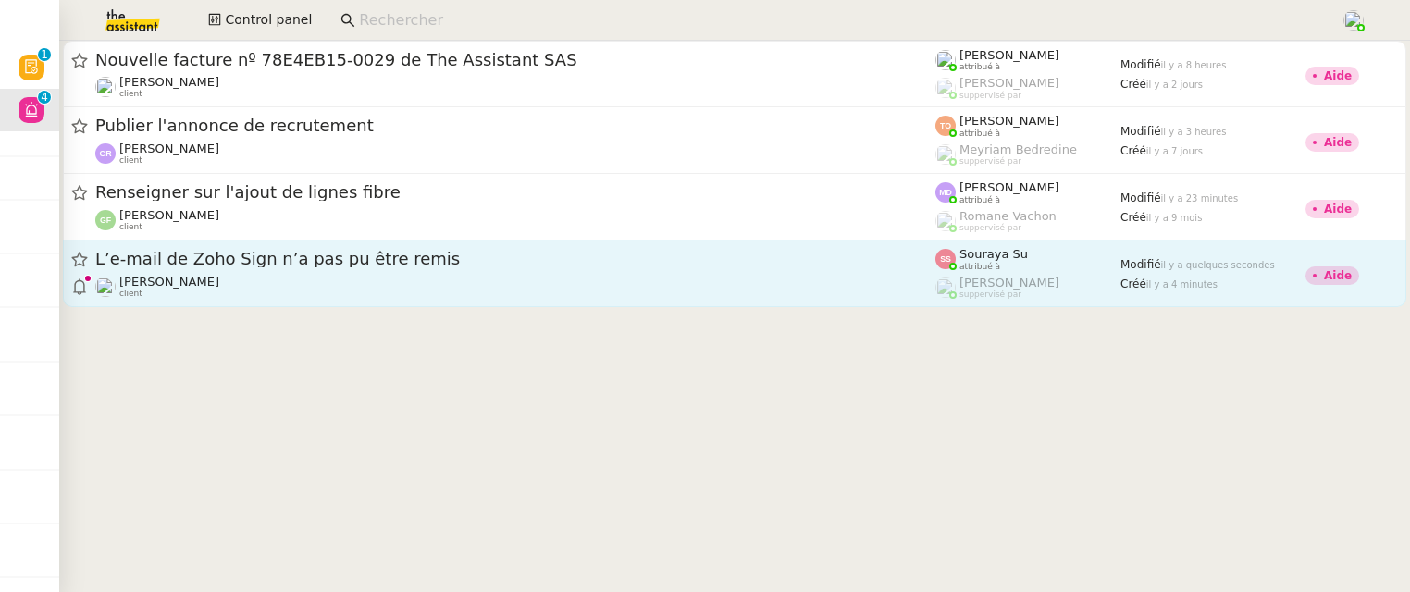
click at [610, 270] on div "L’e-mail de Zoho Sign n’a pas pu être remis" at bounding box center [515, 259] width 840 height 23
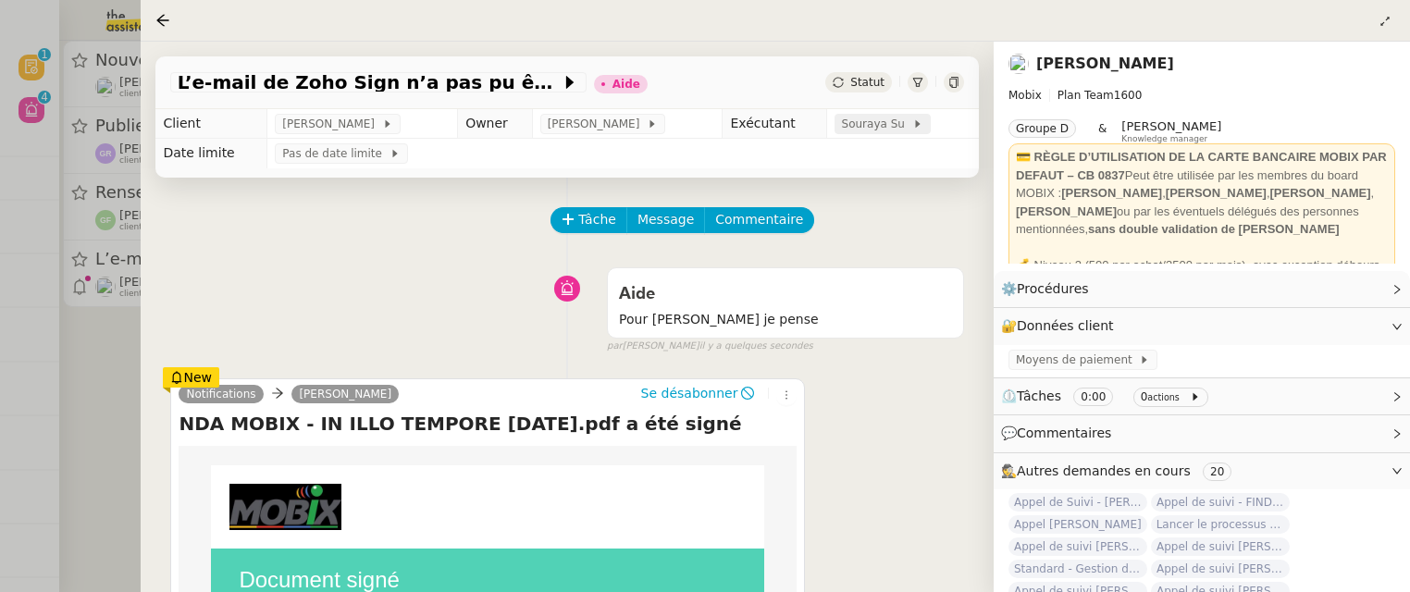
click at [882, 124] on span "Souraya Su" at bounding box center [877, 124] width 70 height 19
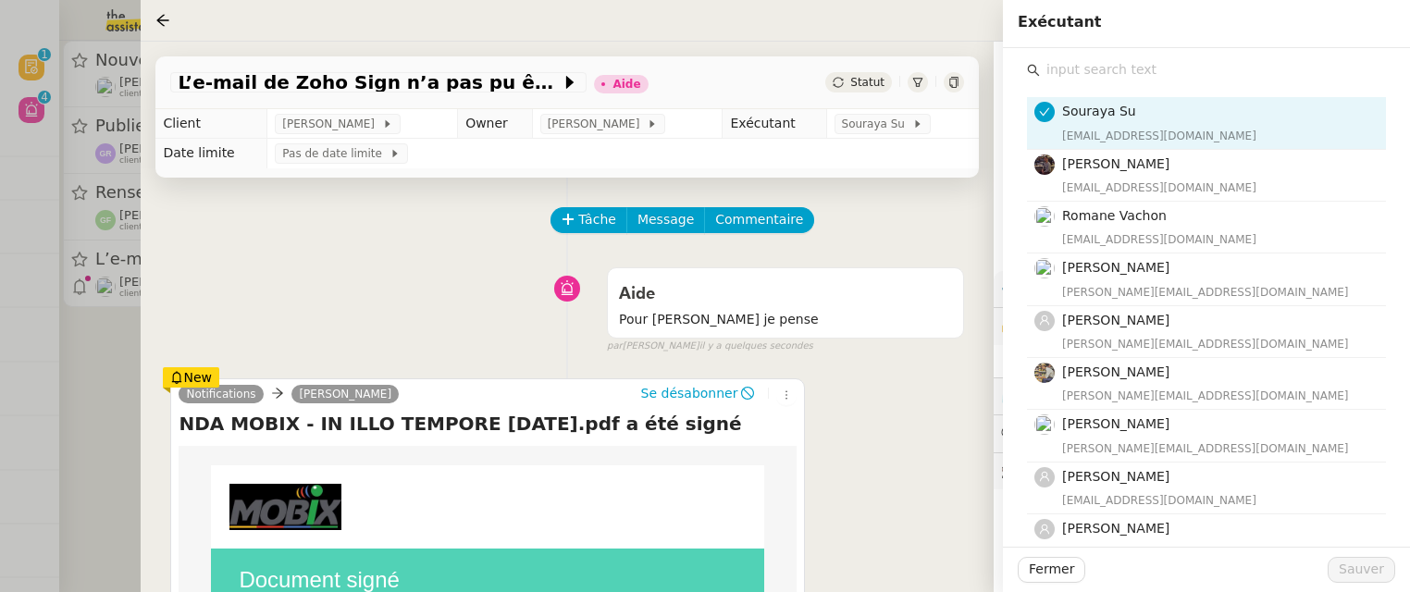
click at [1152, 71] on input "text" at bounding box center [1213, 69] width 346 height 25
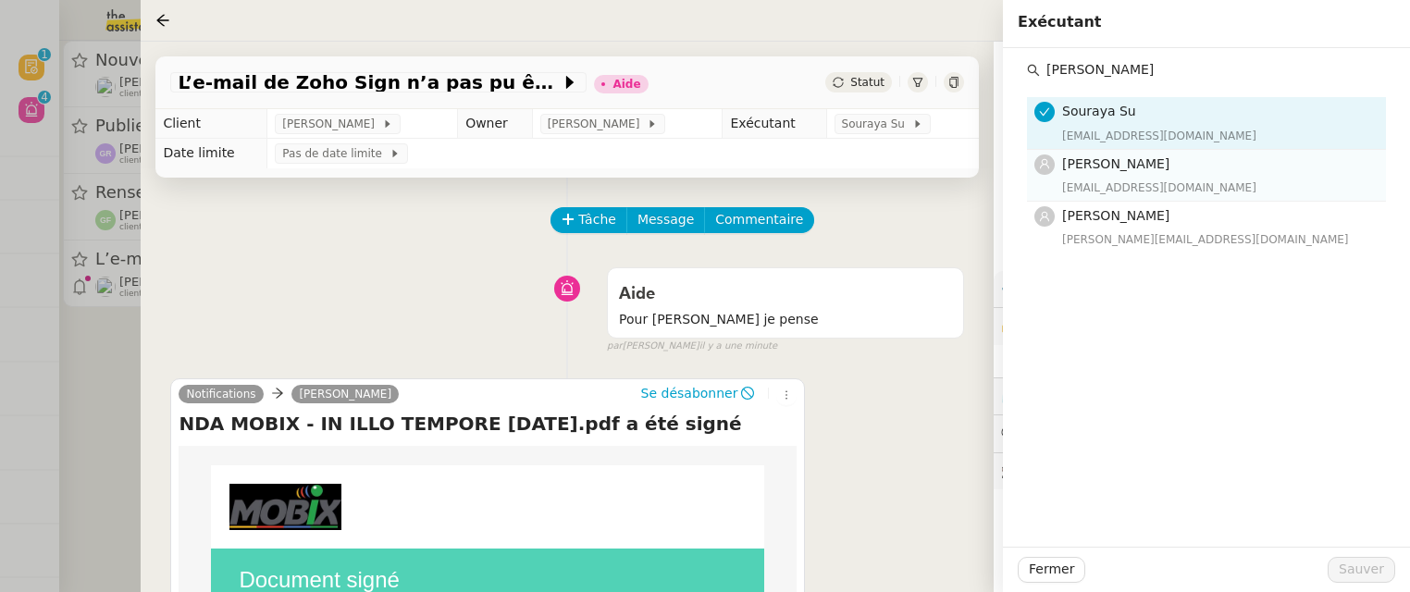
type input "pauline"
click at [1165, 176] on div "Pauline Jennah paulinej@team.theassistant.com" at bounding box center [1218, 175] width 313 height 43
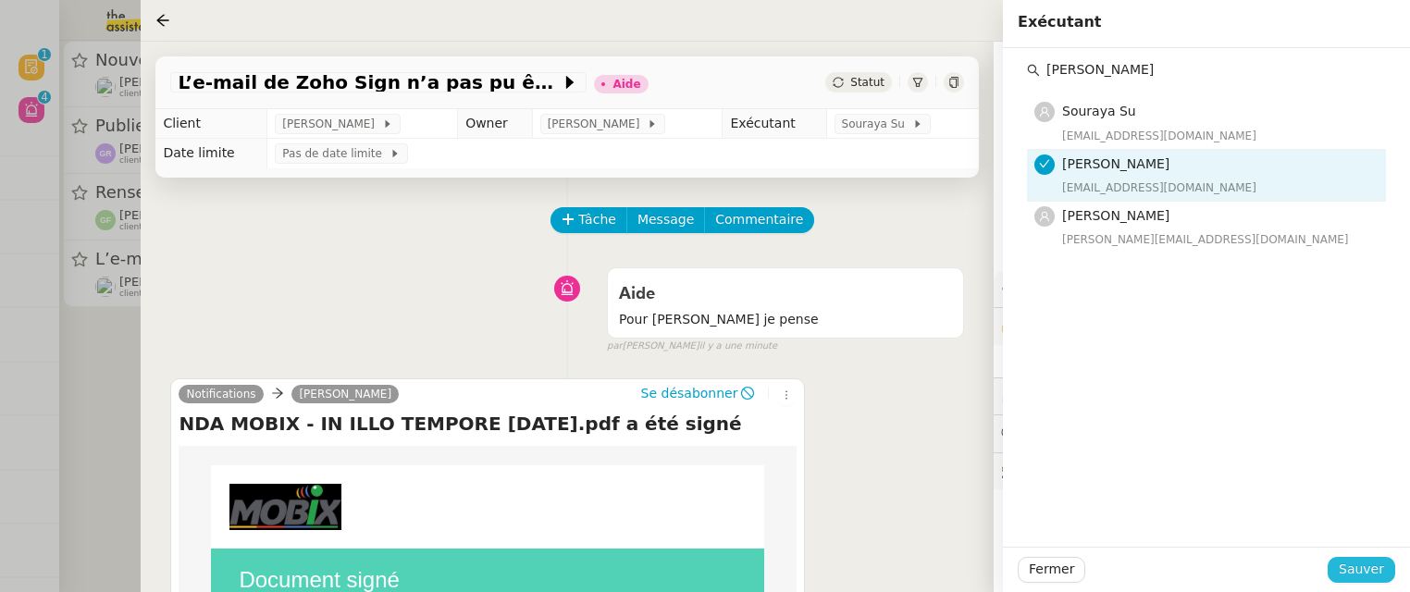
click at [1354, 566] on span "Sauver" at bounding box center [1361, 569] width 45 height 21
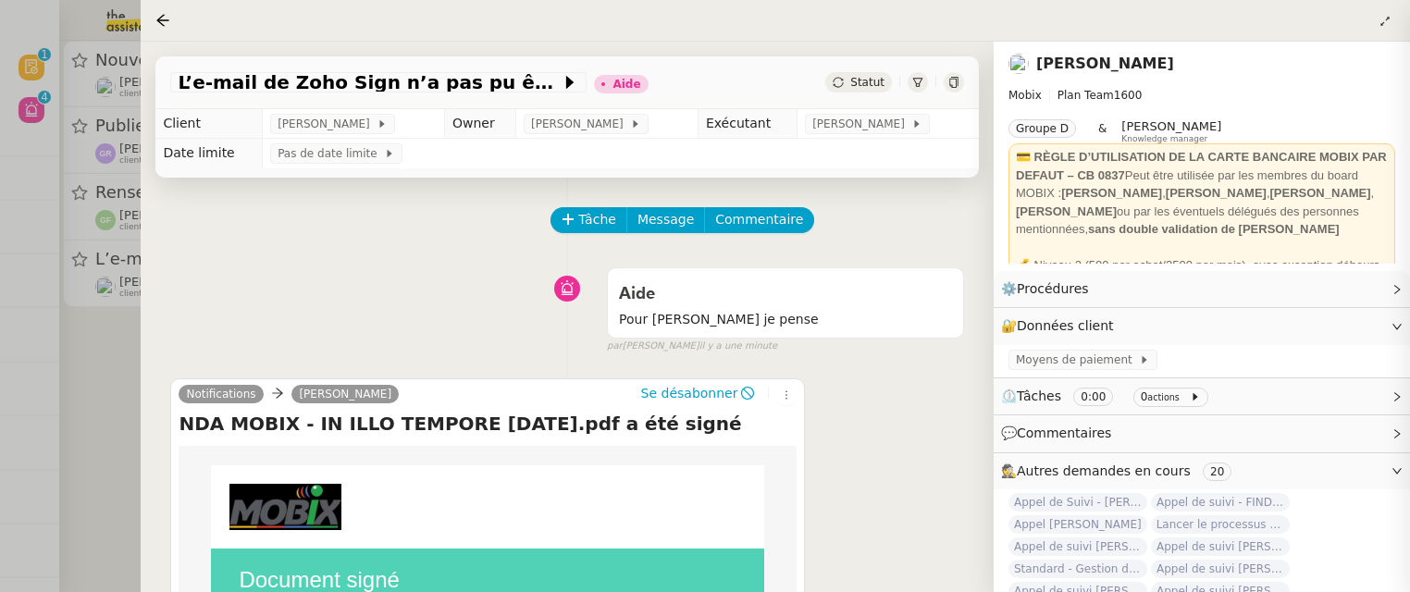
click at [864, 78] on span "Statut" at bounding box center [867, 82] width 34 height 13
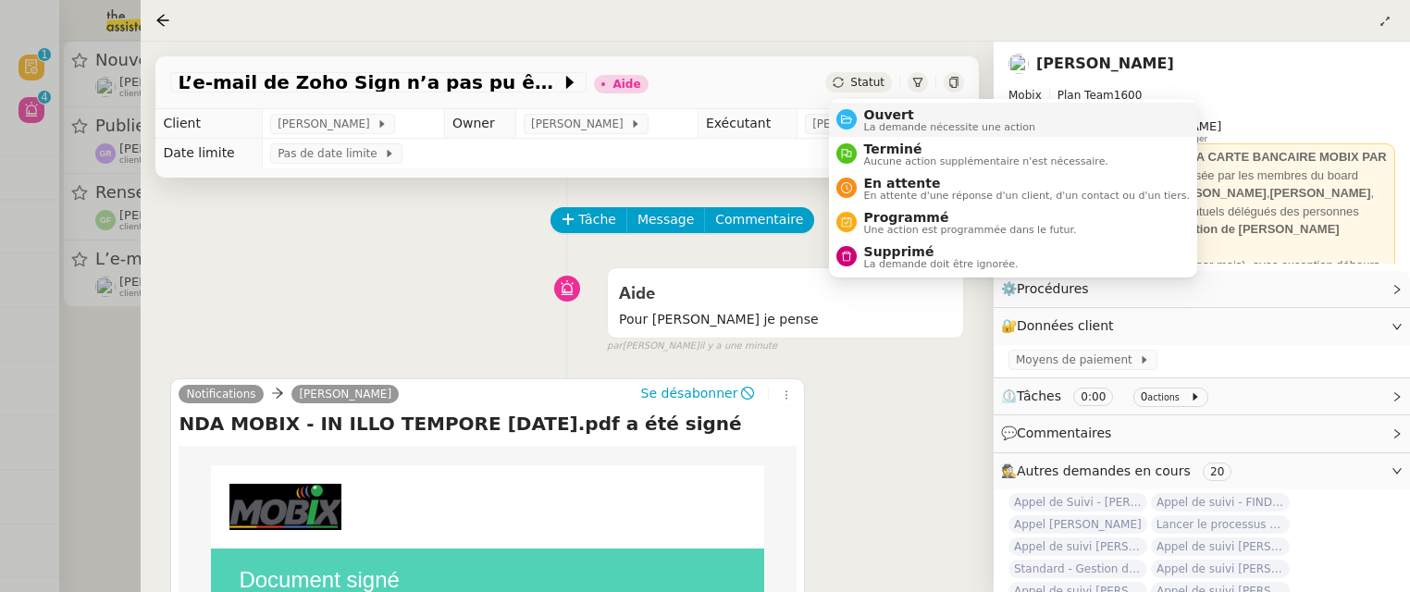
click at [879, 115] on span "Ouvert" at bounding box center [950, 114] width 172 height 15
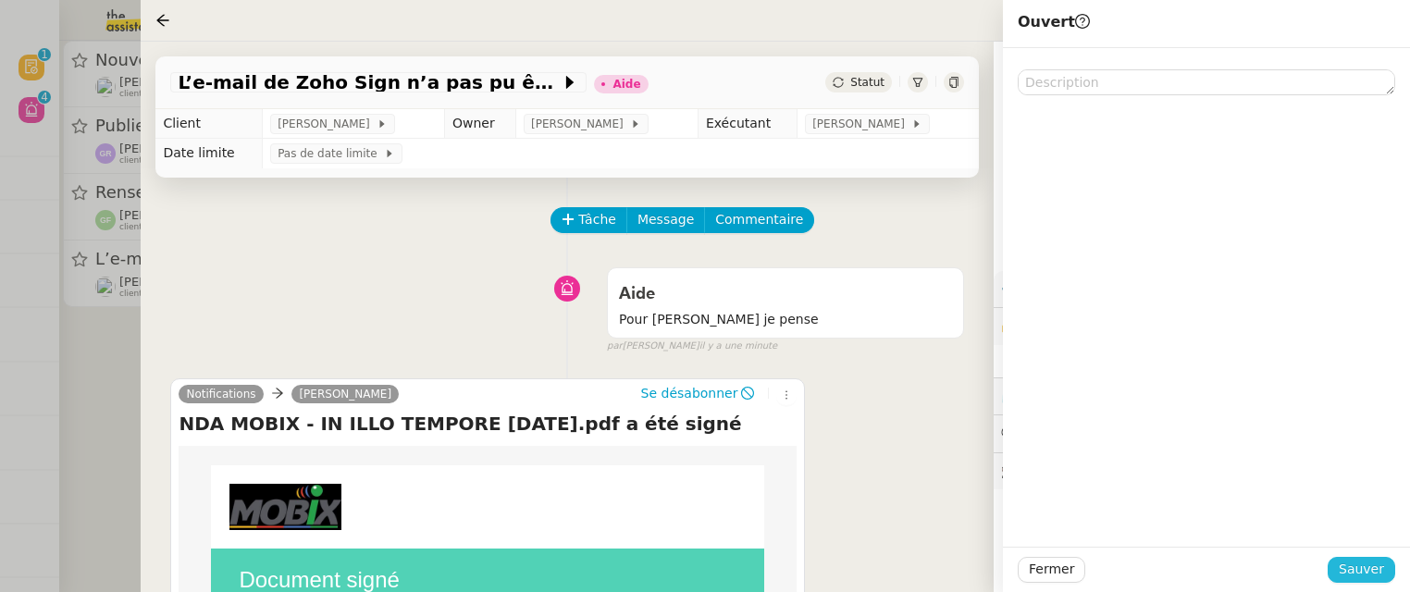
click at [1357, 564] on span "Sauver" at bounding box center [1361, 569] width 45 height 21
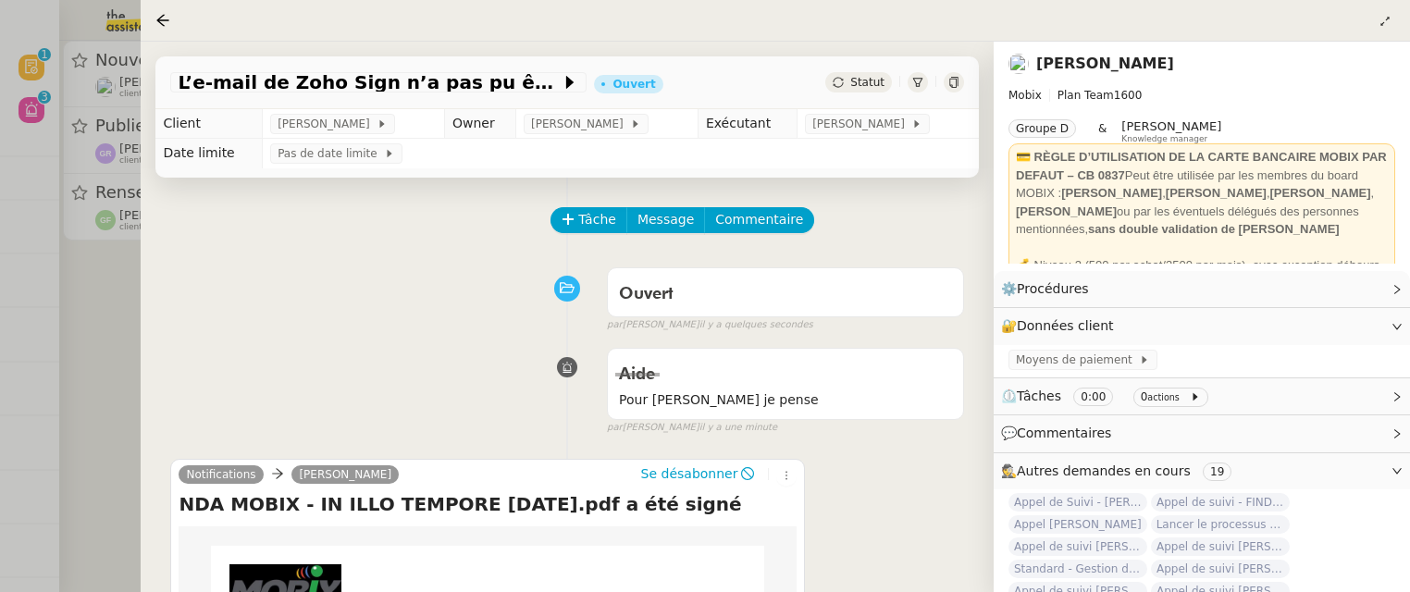
click at [116, 343] on div at bounding box center [705, 296] width 1410 height 592
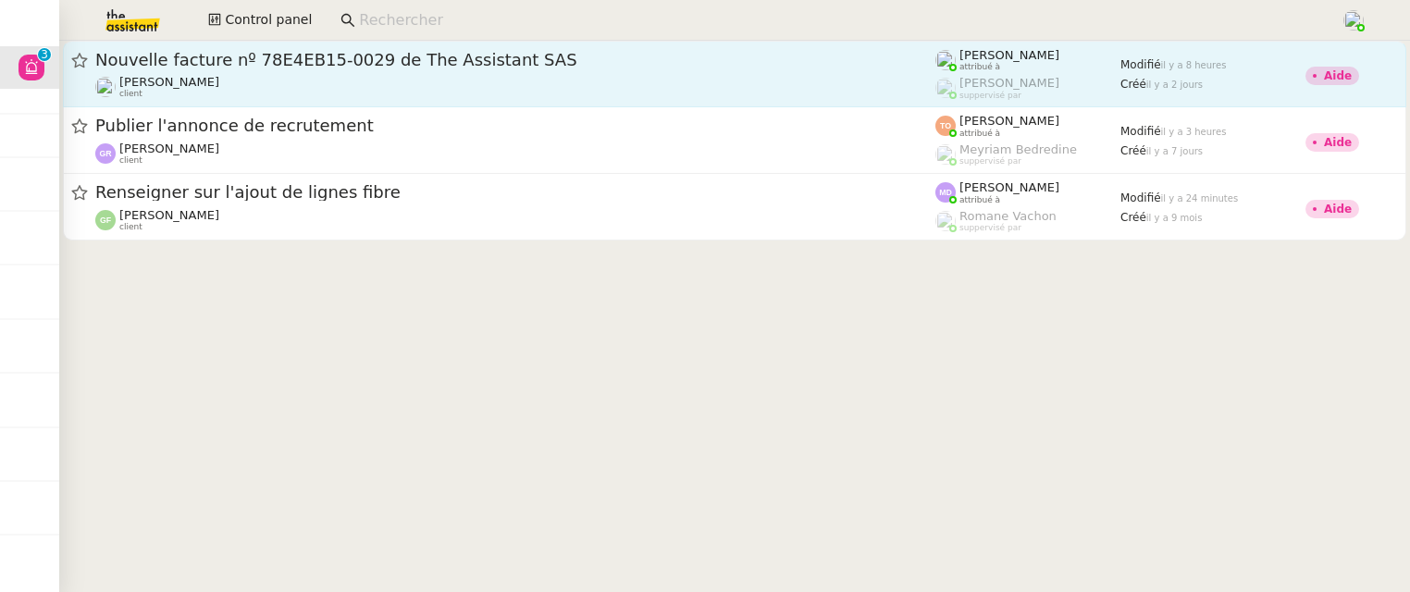
click at [456, 43] on link "Nouvelle facture nº 78E4EB15-0029 de The Assistant SAS Kevin AUBERT client Fréd…" at bounding box center [734, 74] width 1343 height 67
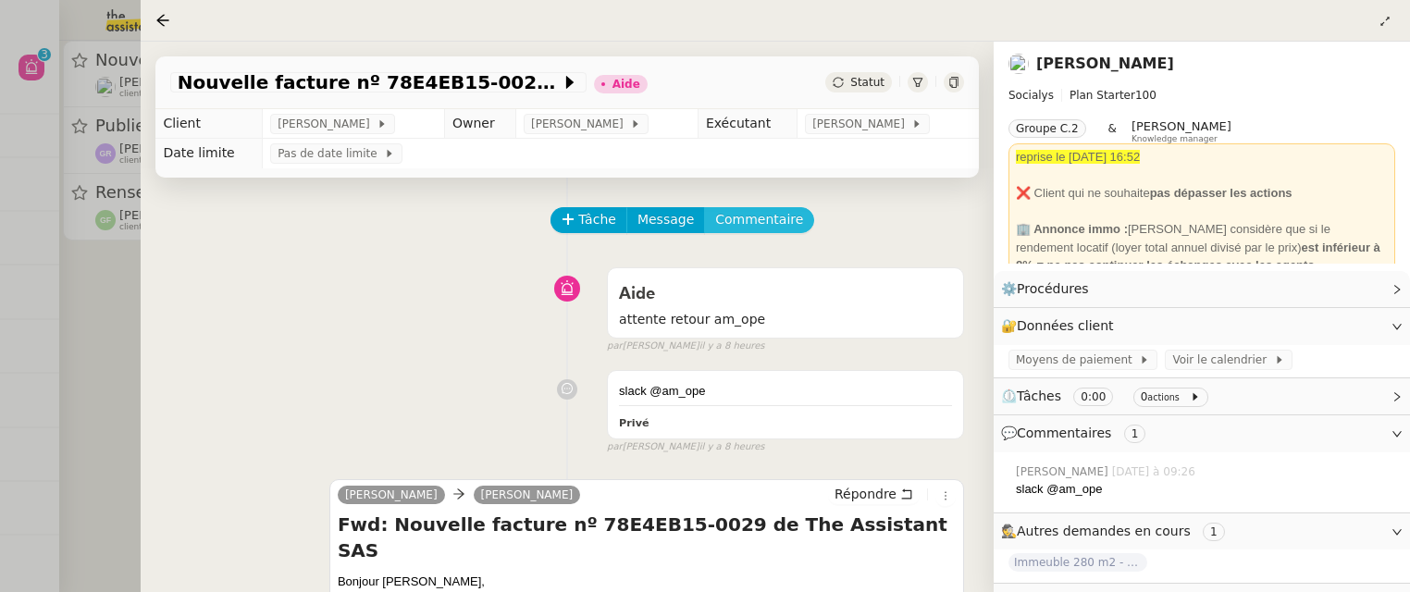
click at [748, 211] on span "Commentaire" at bounding box center [759, 219] width 88 height 21
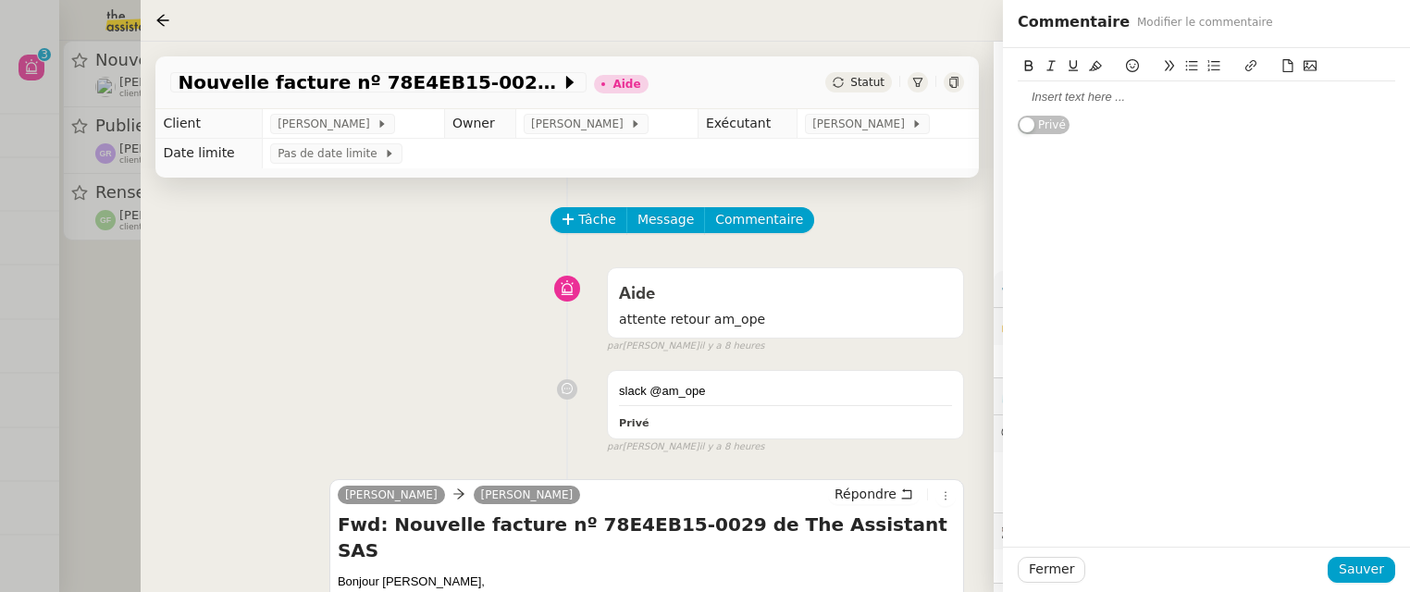
click at [1111, 107] on div at bounding box center [1206, 96] width 377 height 31
click at [1363, 559] on span "Sauver" at bounding box center [1361, 569] width 45 height 21
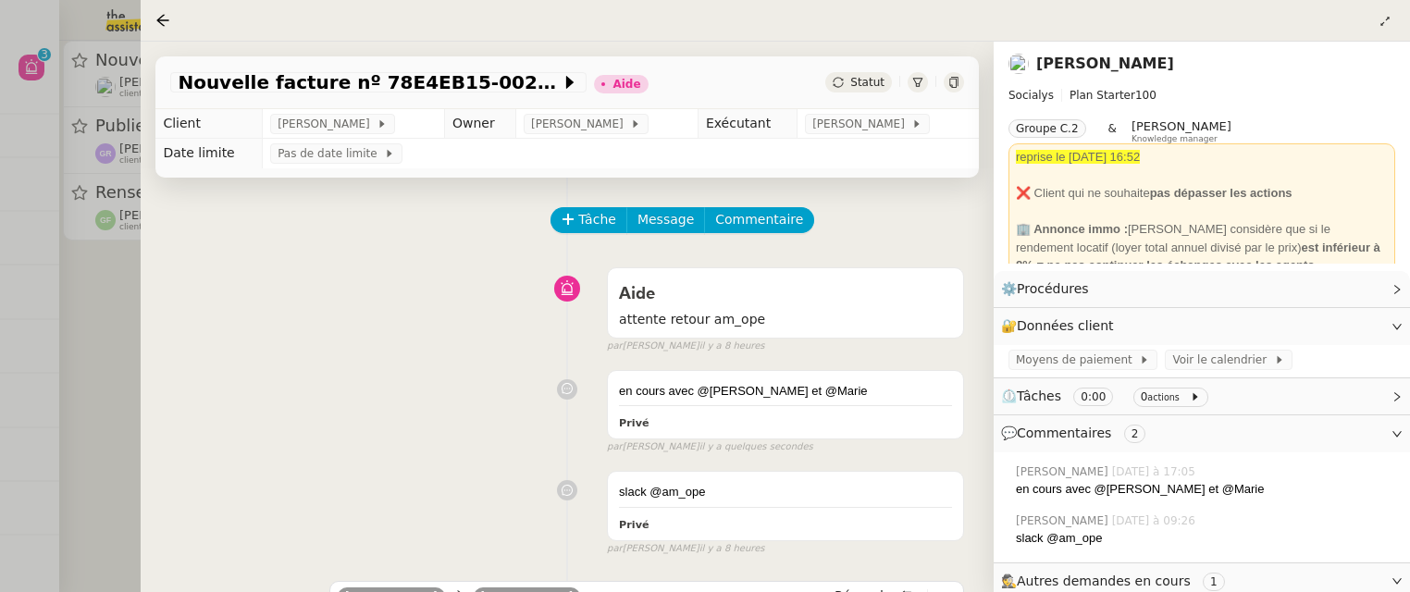
click at [855, 81] on span "Statut" at bounding box center [867, 82] width 34 height 13
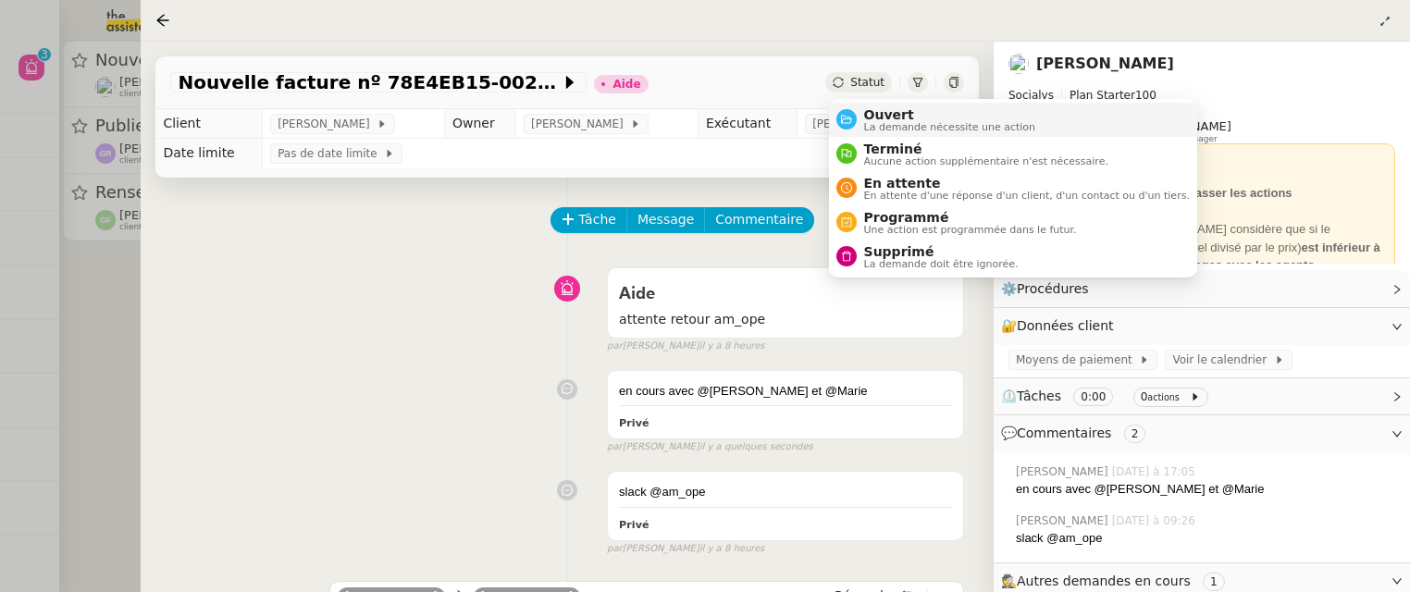
click at [872, 116] on span "Ouvert" at bounding box center [950, 114] width 172 height 15
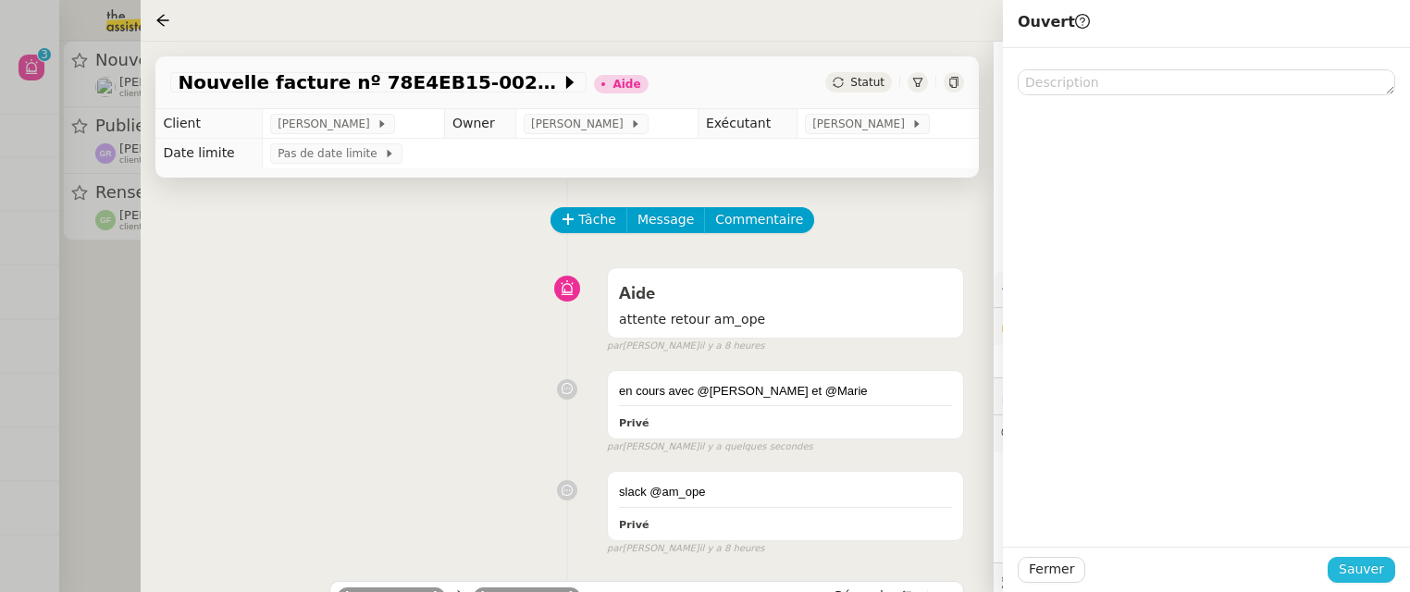
click at [1367, 569] on span "Sauver" at bounding box center [1361, 569] width 45 height 21
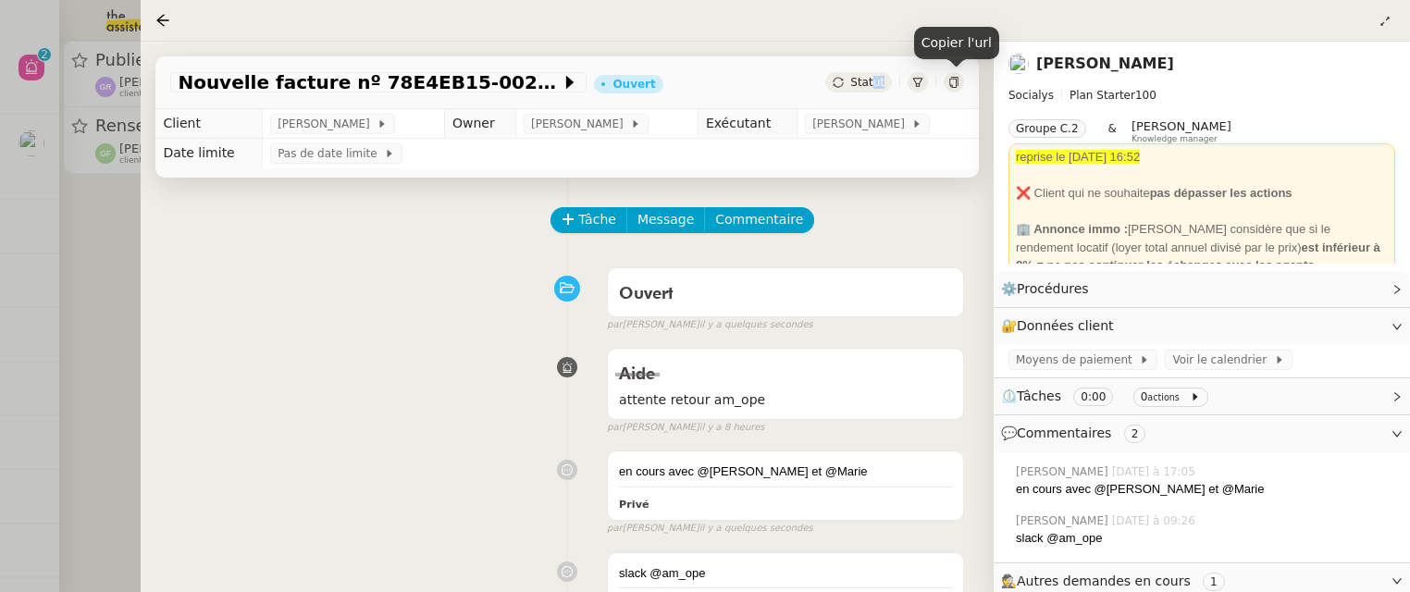
click at [873, 89] on div "Statut" at bounding box center [858, 82] width 67 height 20
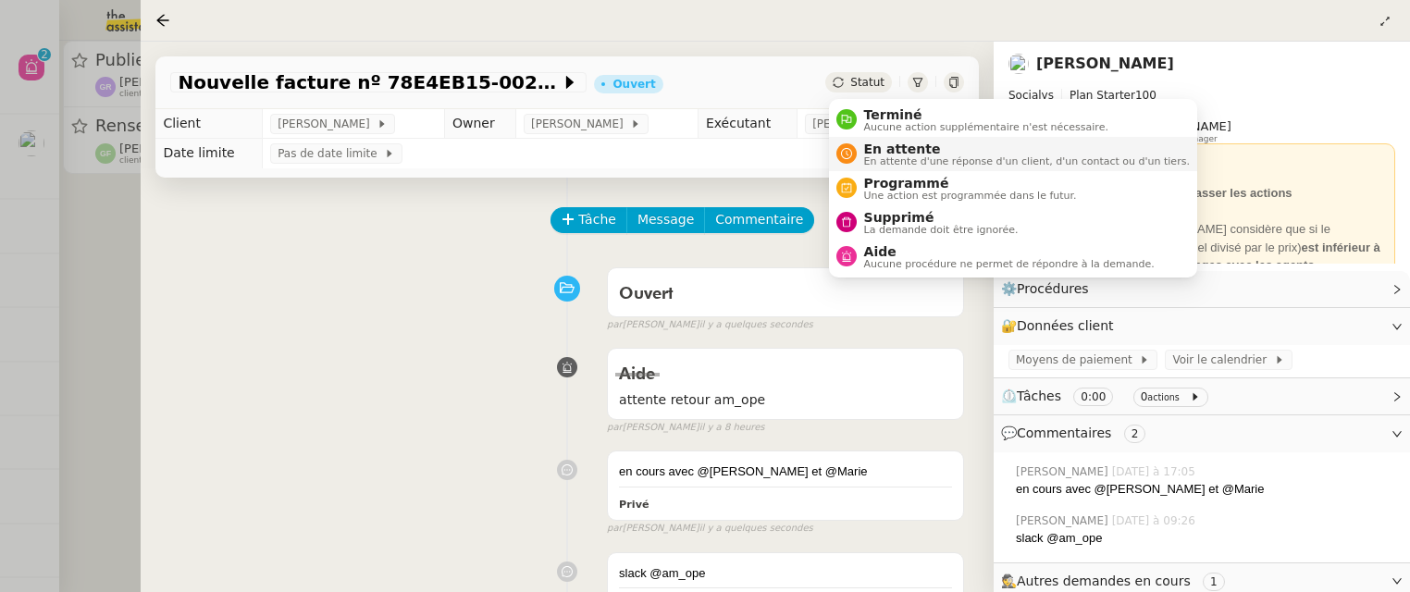
click at [911, 148] on span "En attente" at bounding box center [1027, 149] width 326 height 15
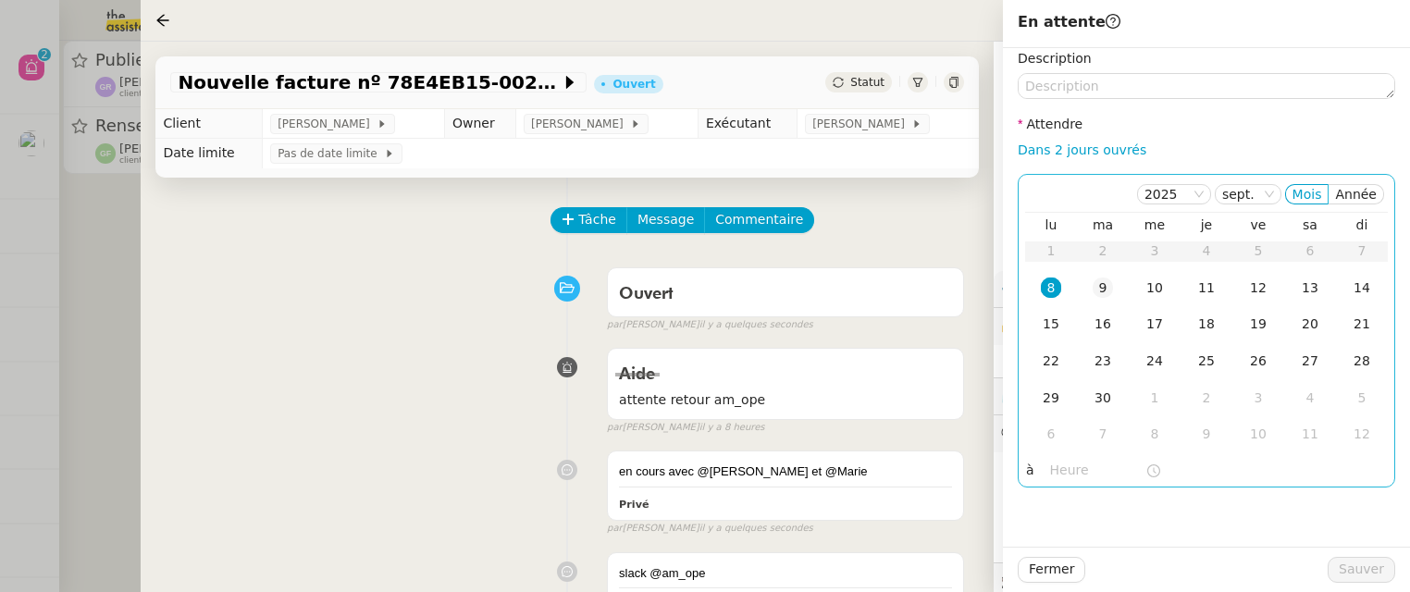
click at [1106, 291] on div "9" at bounding box center [1103, 288] width 20 height 20
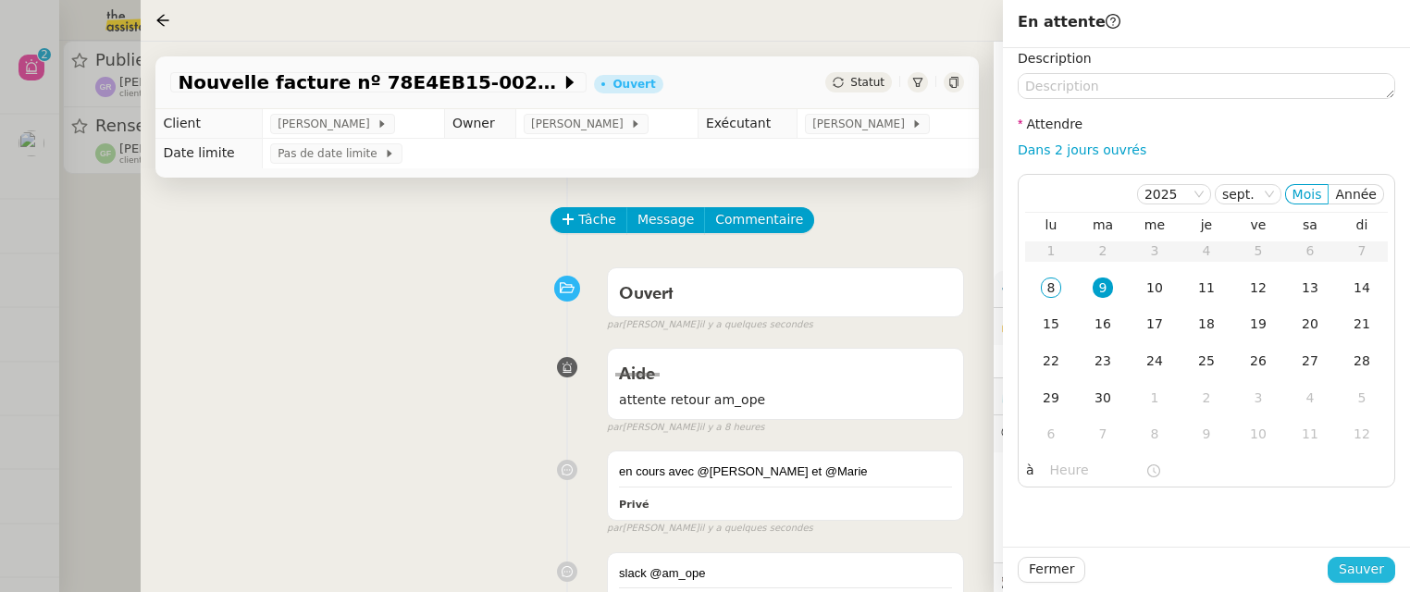
click at [1370, 578] on span "Sauver" at bounding box center [1361, 569] width 45 height 21
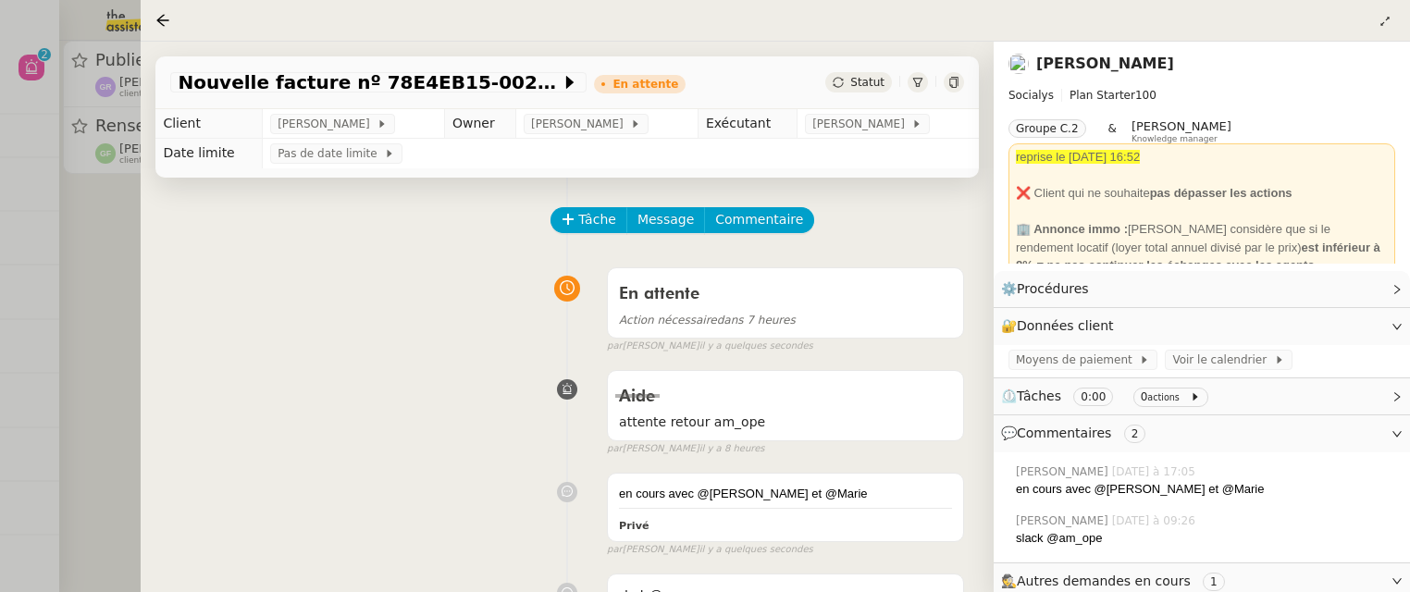
click at [111, 276] on div at bounding box center [705, 296] width 1410 height 592
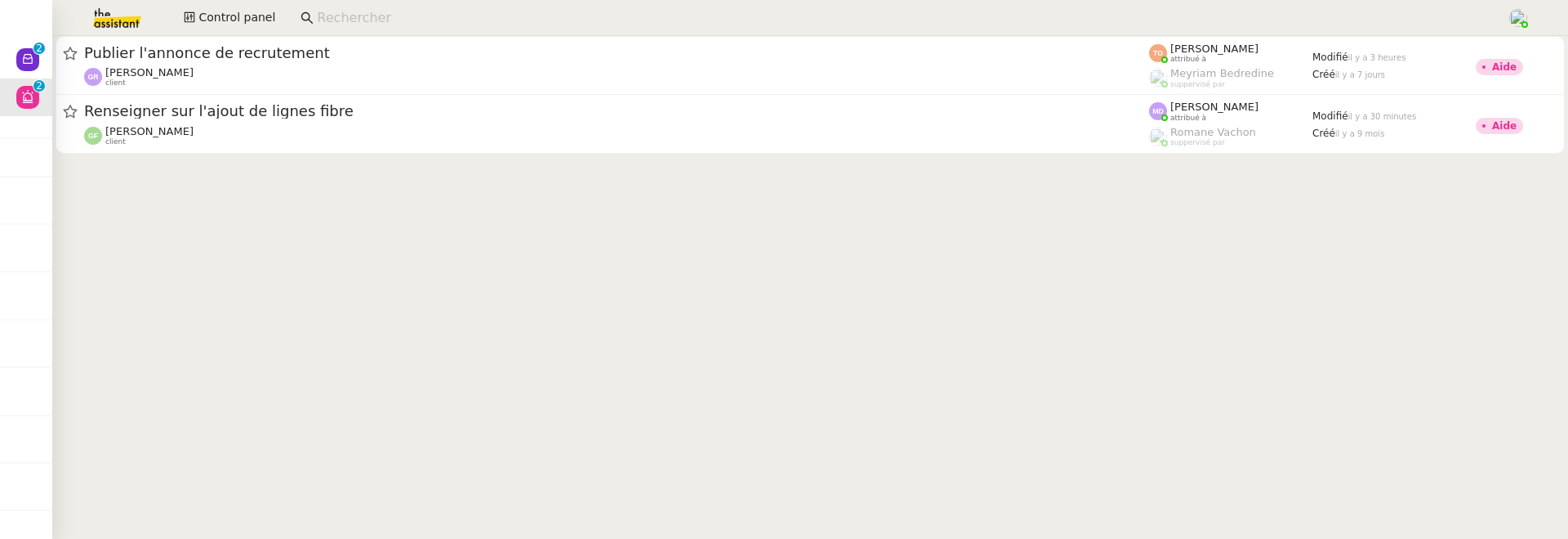
click at [54, 60] on div "Publier l'annonce de recrutement Guillaume Rouvroy client Tatyana Orec attribué…" at bounding box center [810, 65] width 1516 height 59
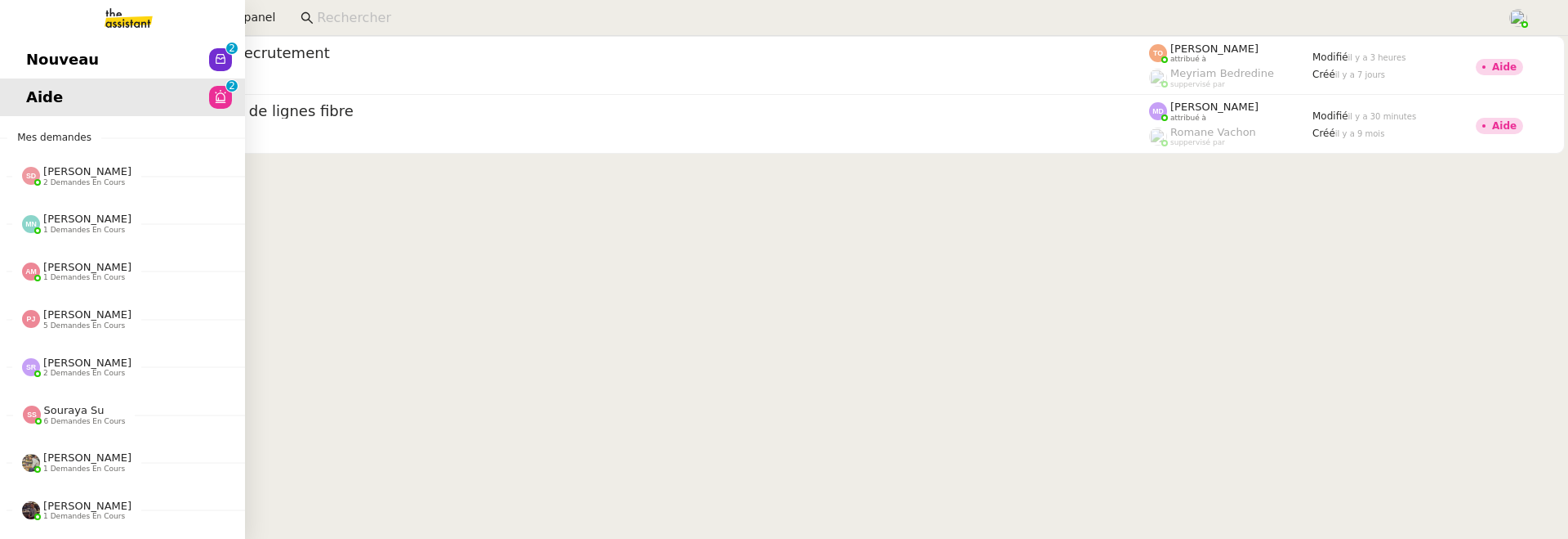
click at [41, 58] on link "Nouveau 0 1 2 3 4 5 6 7 8 9" at bounding box center [123, 59] width 245 height 38
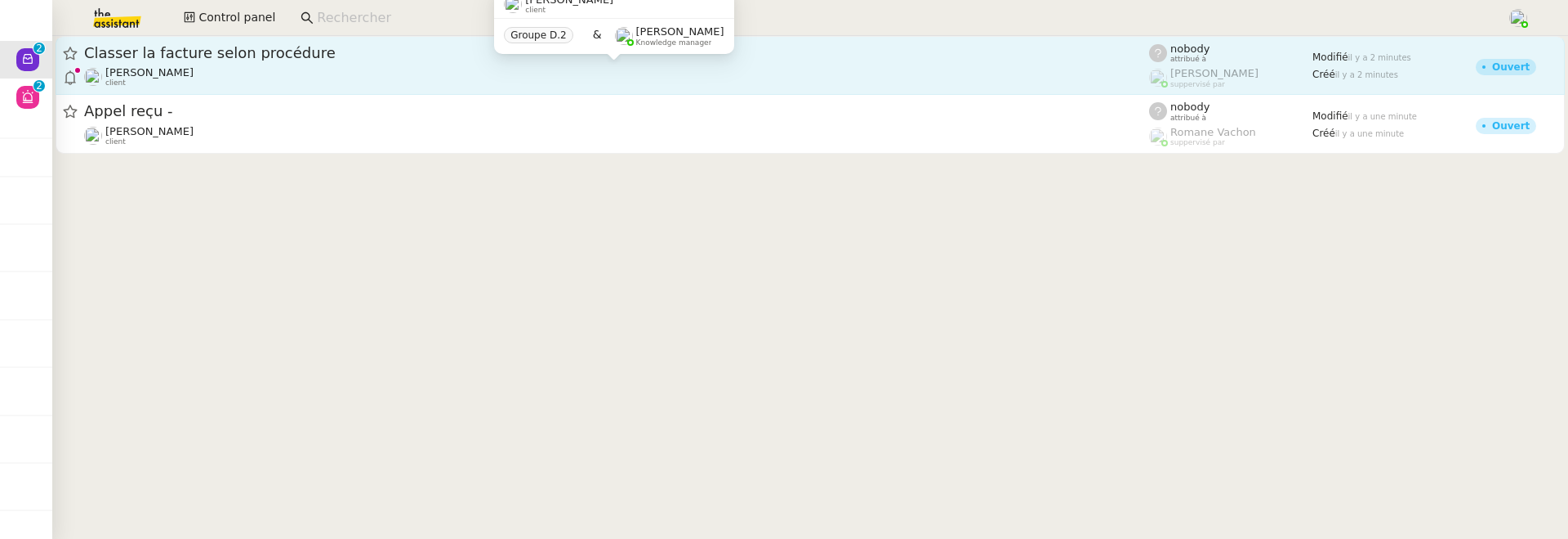
click at [365, 69] on div "Benjamin Delahaye client" at bounding box center [616, 77] width 1065 height 21
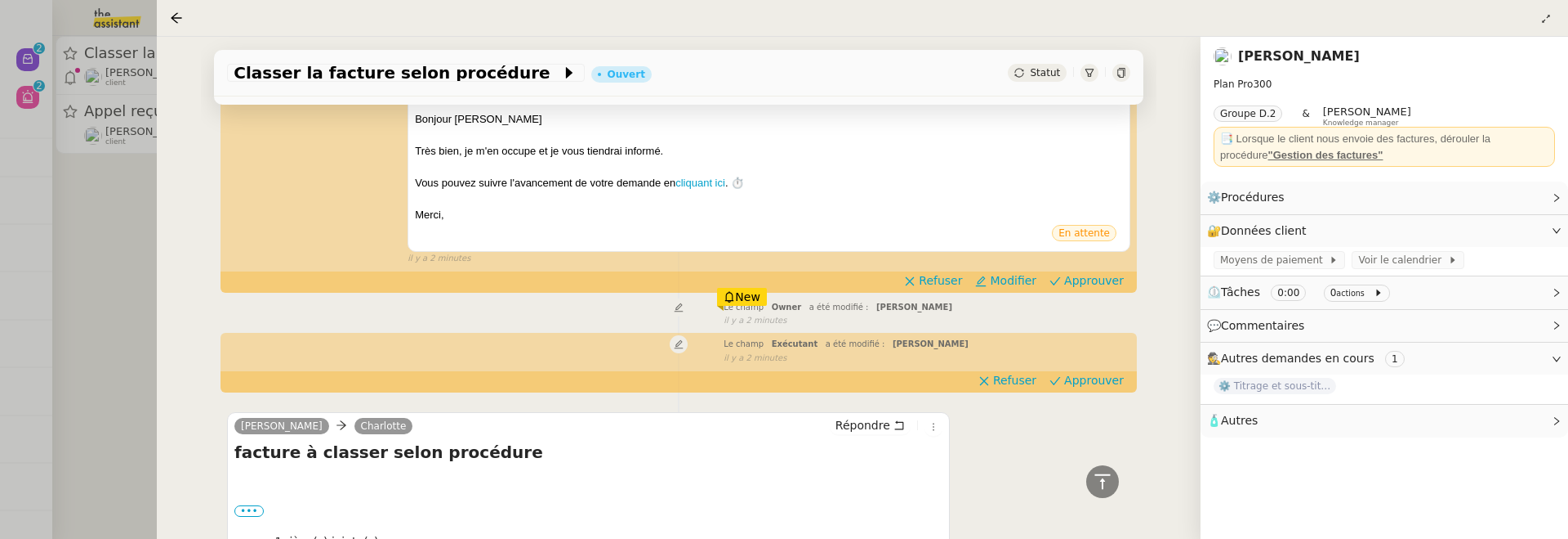
scroll to position [272, 0]
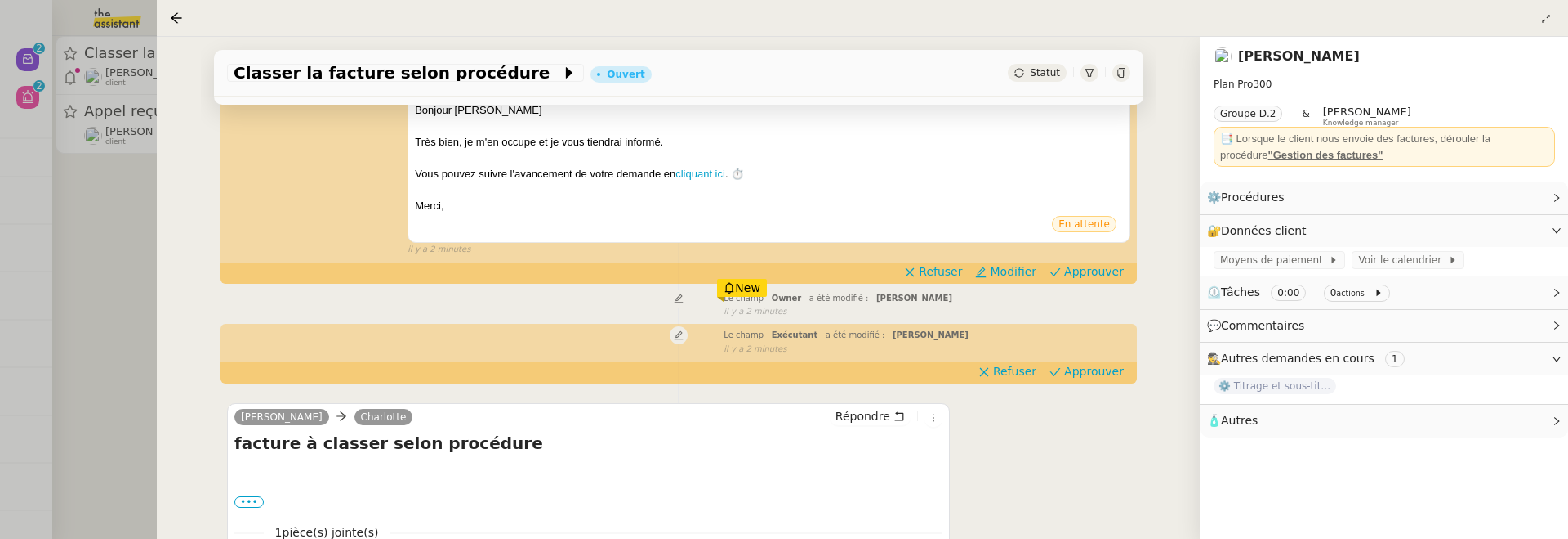
click at [137, 267] on div at bounding box center [784, 270] width 1568 height 539
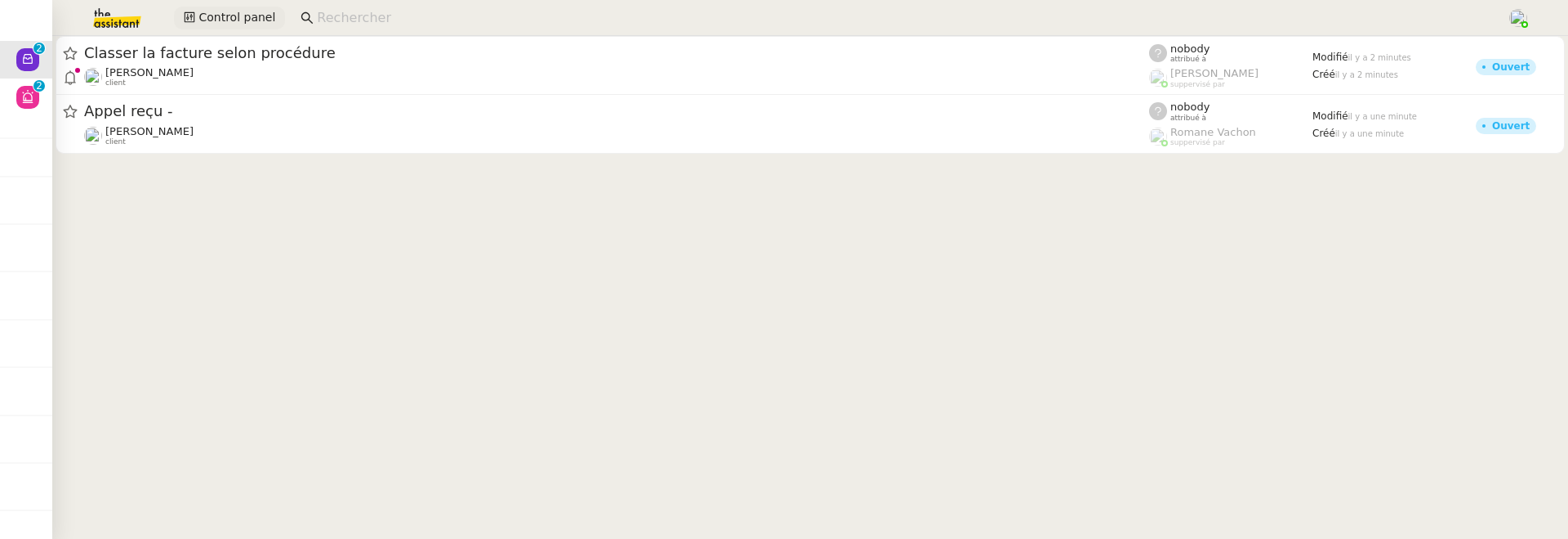
click at [255, 19] on span "Control panel" at bounding box center [237, 17] width 77 height 19
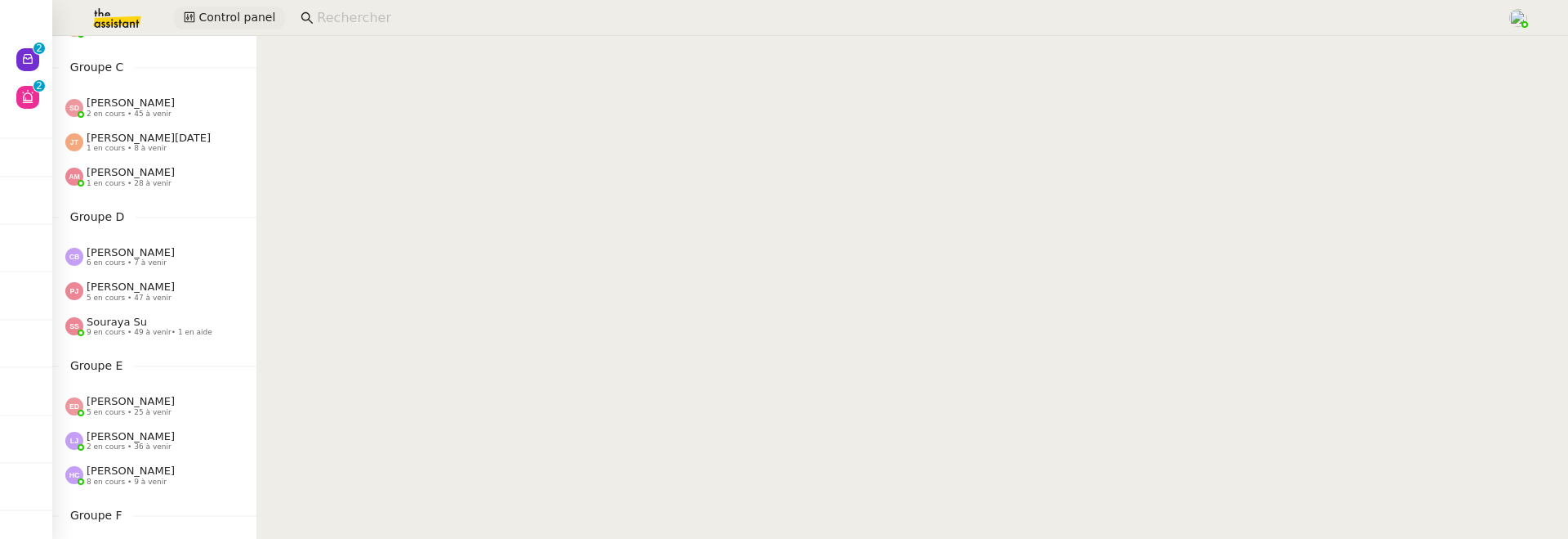
scroll to position [342, 0]
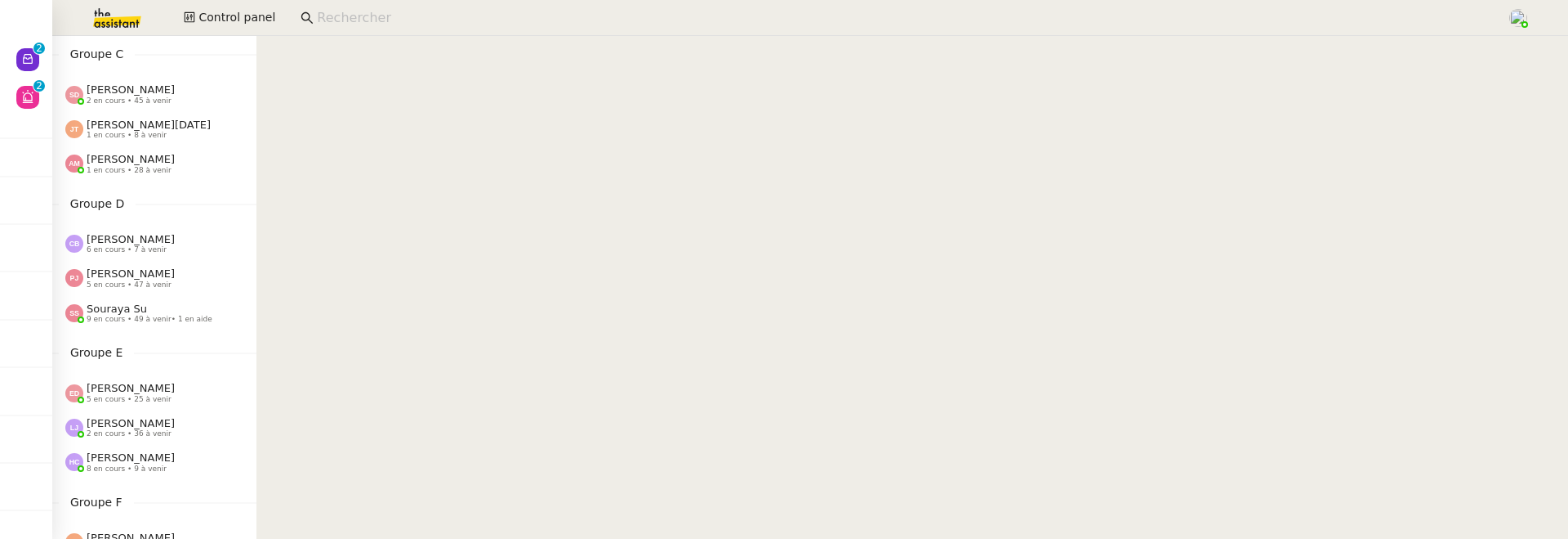
click at [191, 235] on div "Camille Barthès 6 en cours • 7 à venir" at bounding box center [161, 244] width 191 height 21
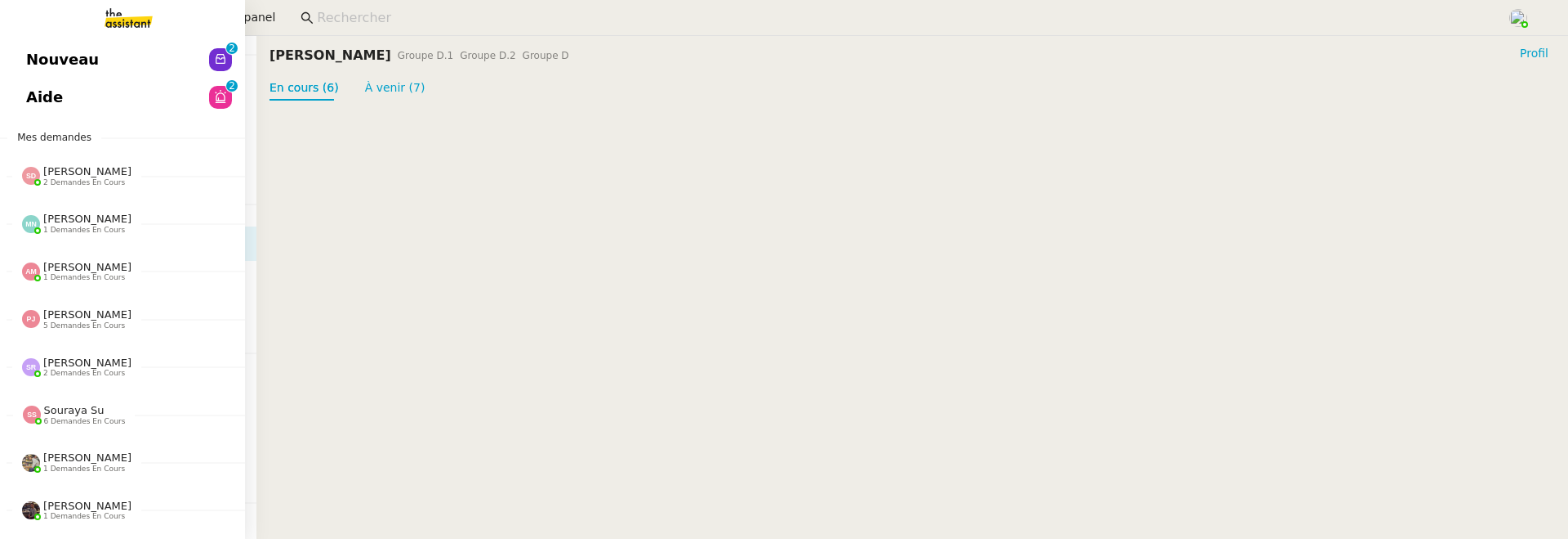
click at [28, 57] on span "Nouveau" at bounding box center [63, 60] width 72 height 25
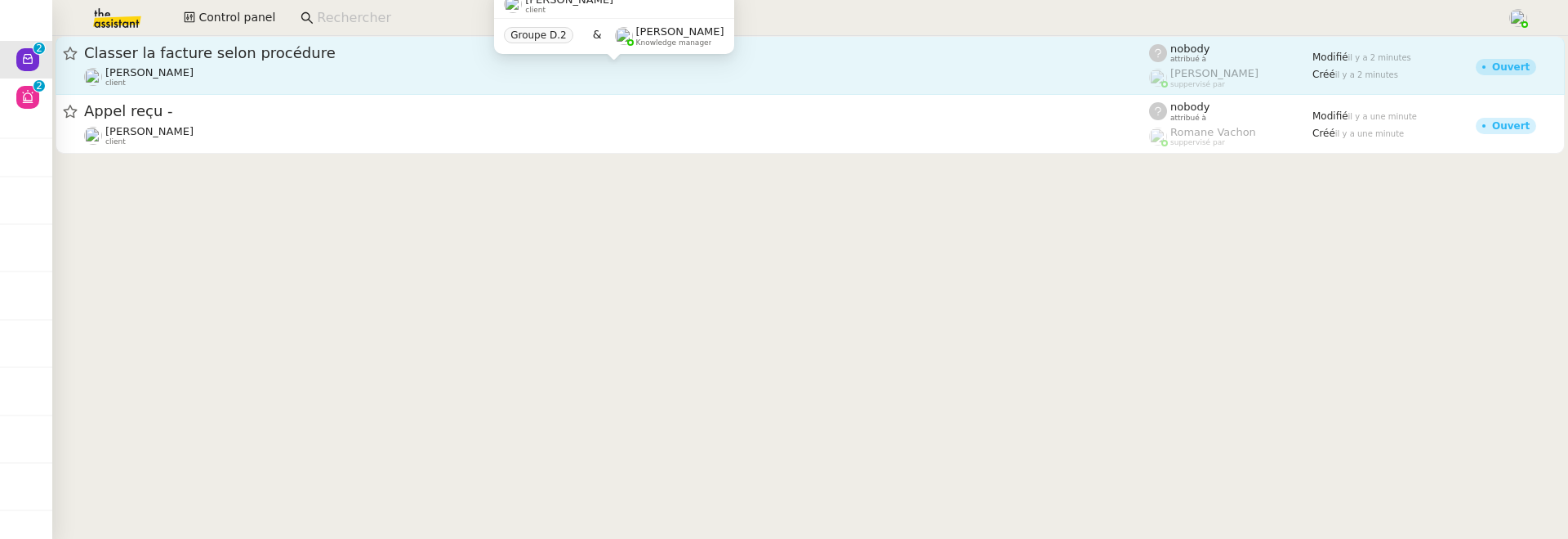
click at [584, 80] on div "Benjamin Delahaye client" at bounding box center [616, 77] width 1065 height 21
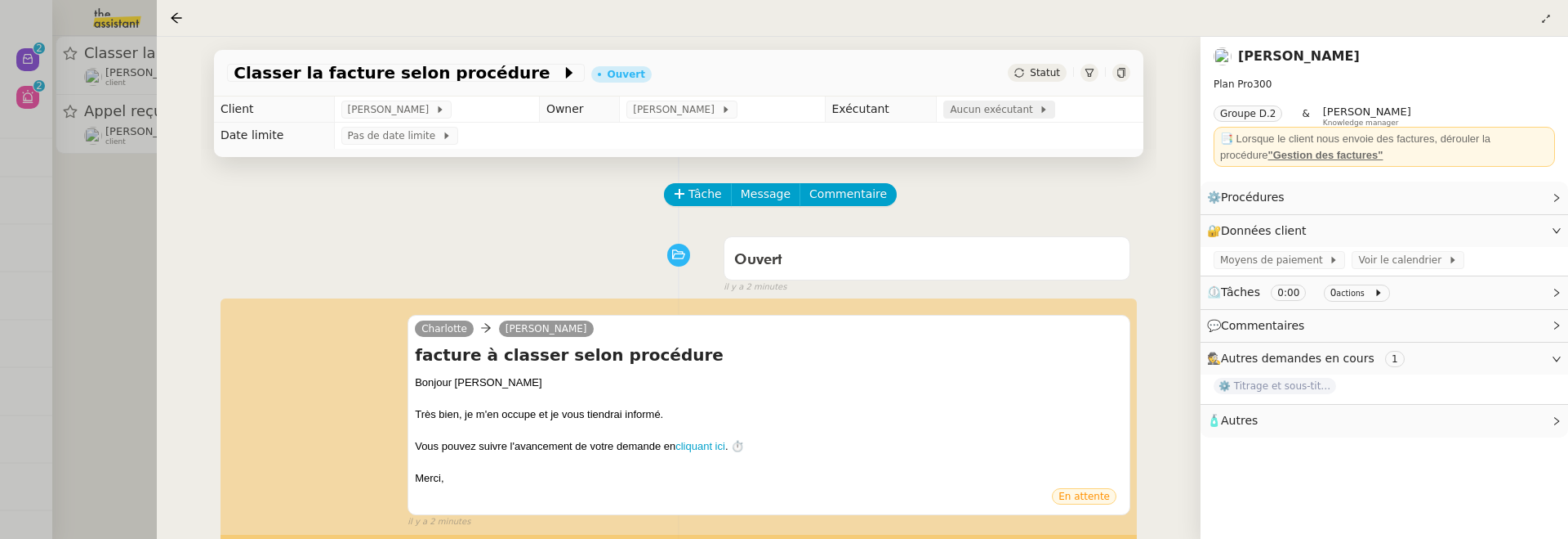
click at [1004, 105] on span "Aucun exécutant" at bounding box center [994, 110] width 89 height 17
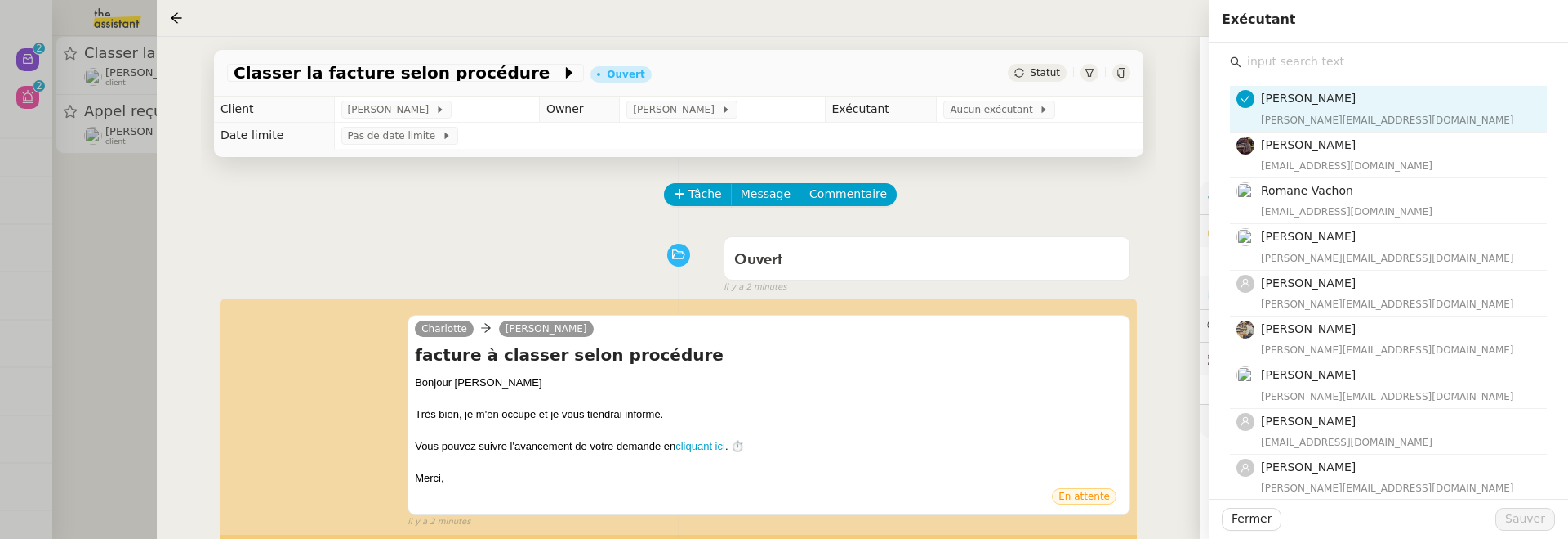
click at [1244, 57] on input "text" at bounding box center [1394, 61] width 305 height 22
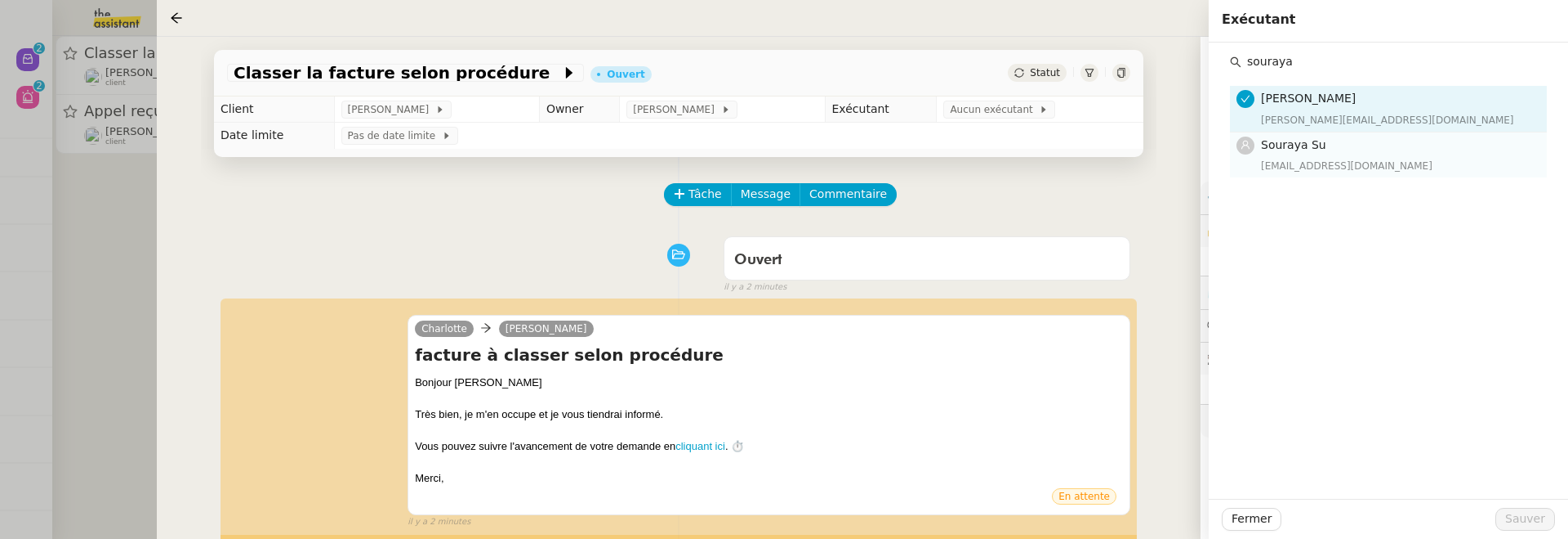
type input "souraya"
click at [1244, 154] on h4 "Souraya Su" at bounding box center [1398, 145] width 276 height 19
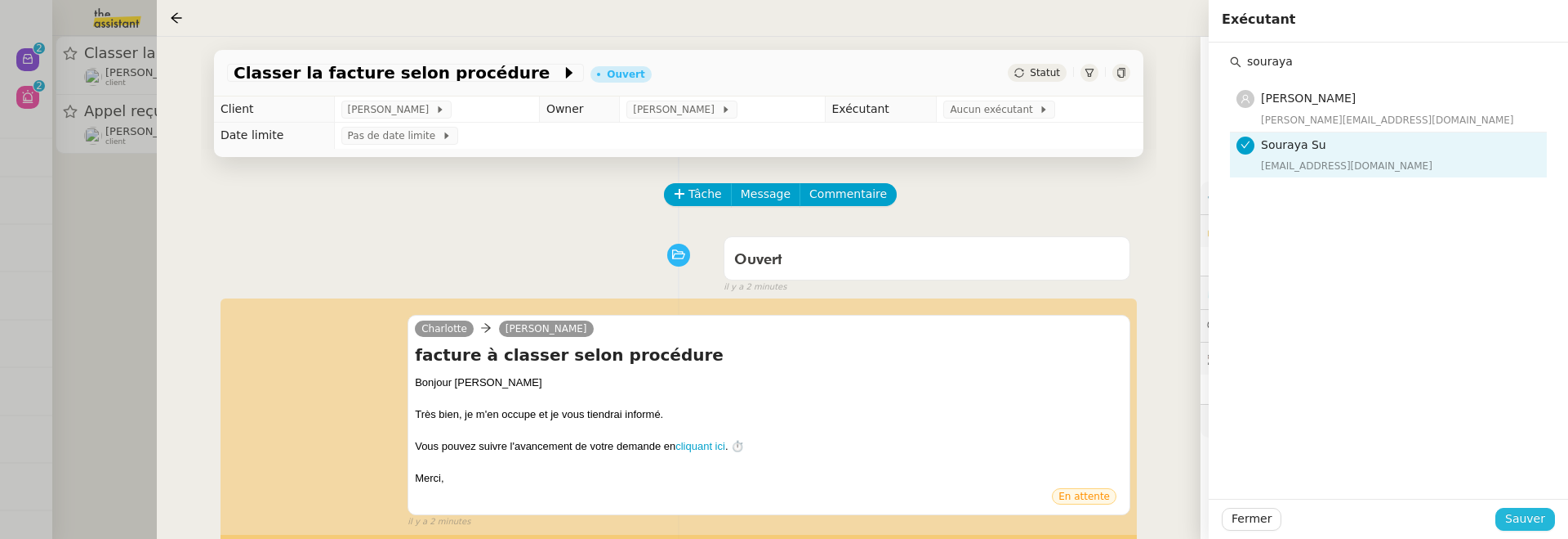
click at [1244, 519] on span "Sauver" at bounding box center [1525, 518] width 40 height 19
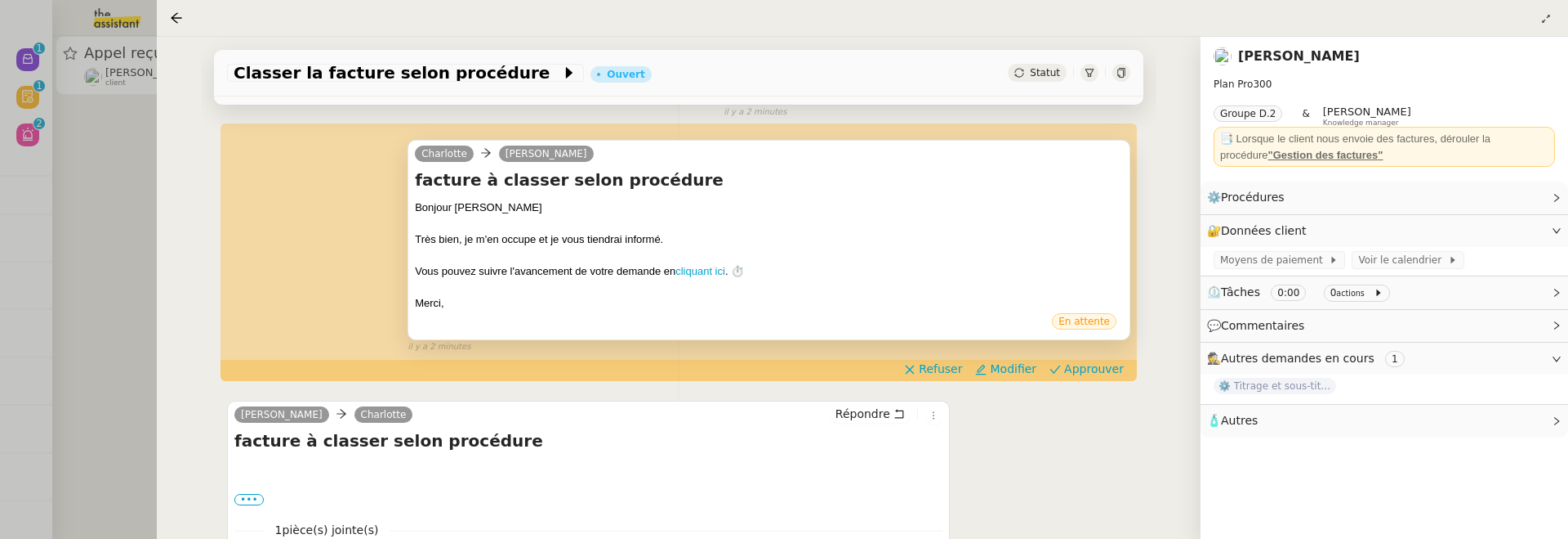
scroll to position [178, 0]
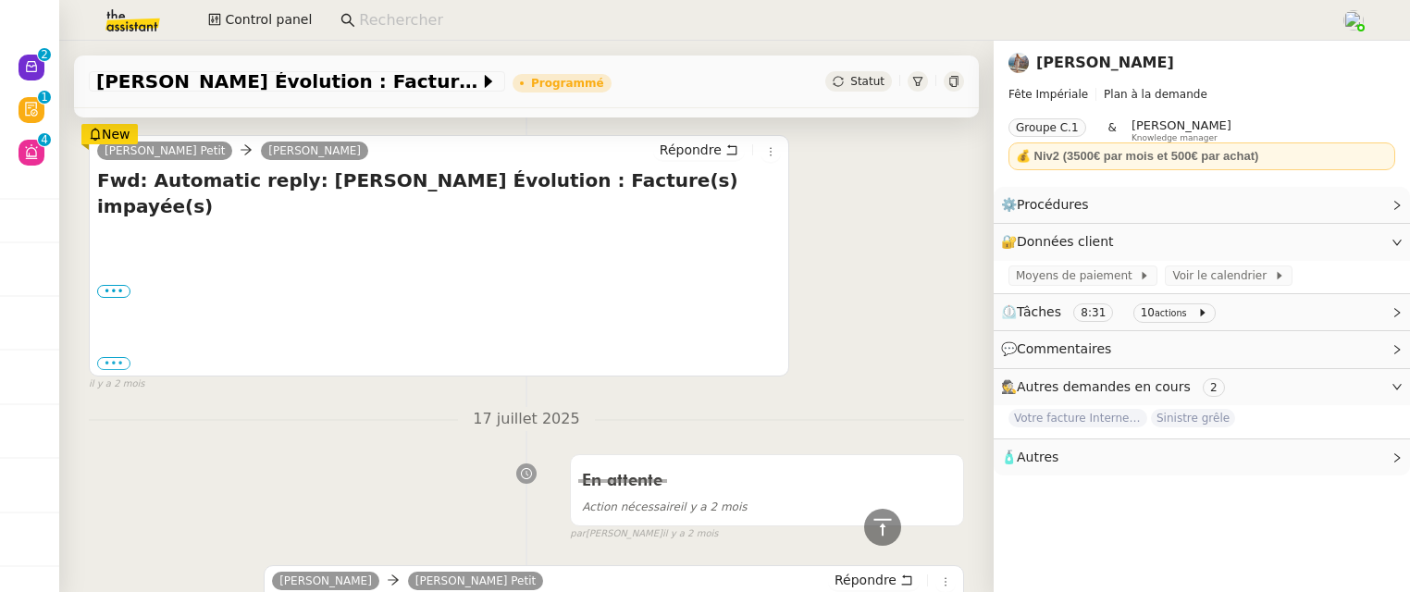
scroll to position [2568, 0]
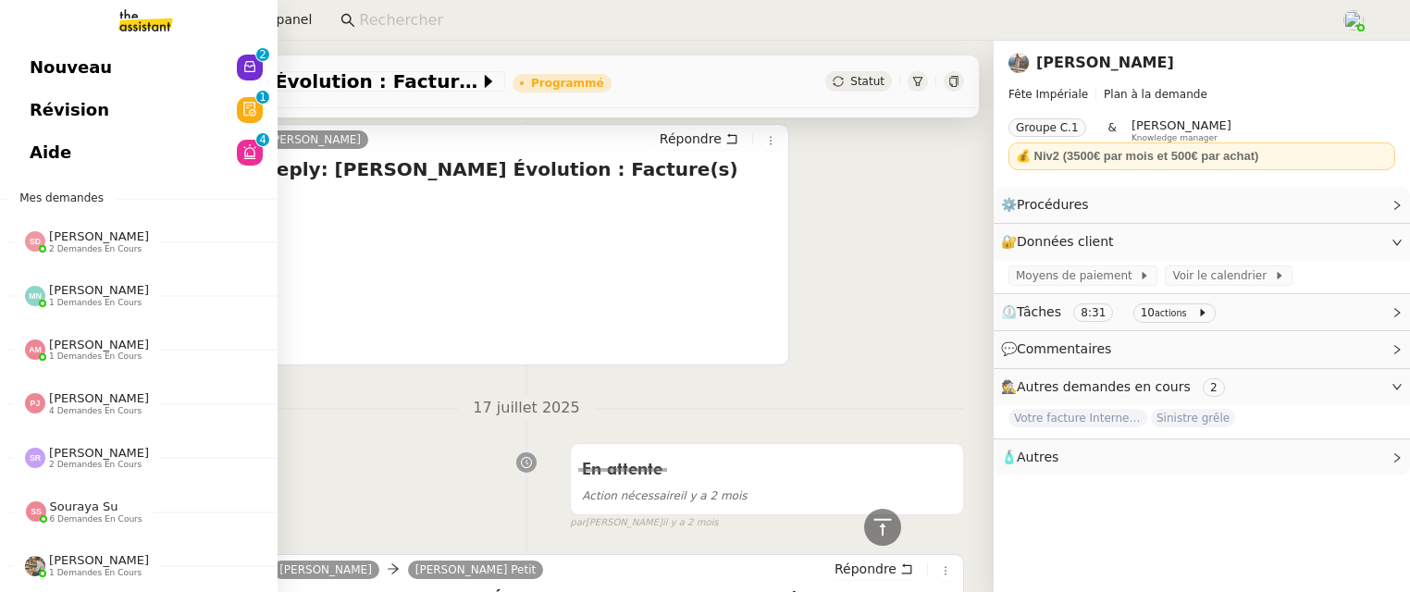
click at [9, 147] on link "Aide 0 1 2 3 4 5 6 7 8 9" at bounding box center [139, 152] width 278 height 43
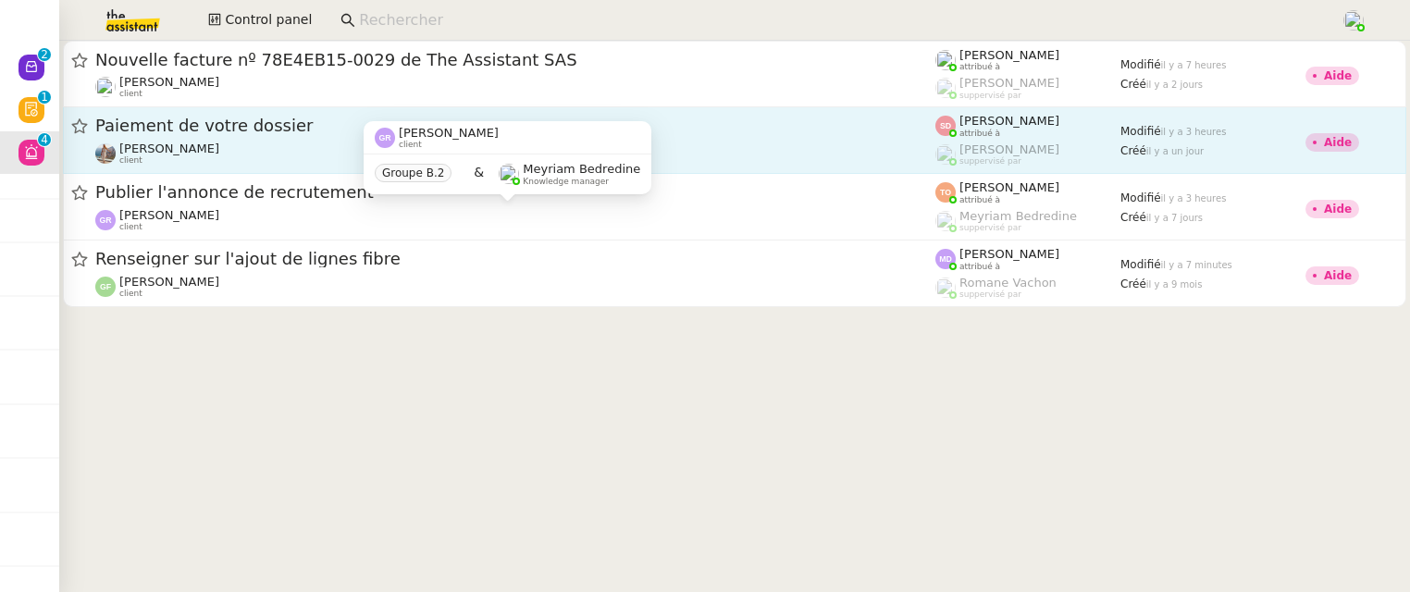
click at [701, 130] on span "Paiement de votre dossier" at bounding box center [515, 125] width 840 height 17
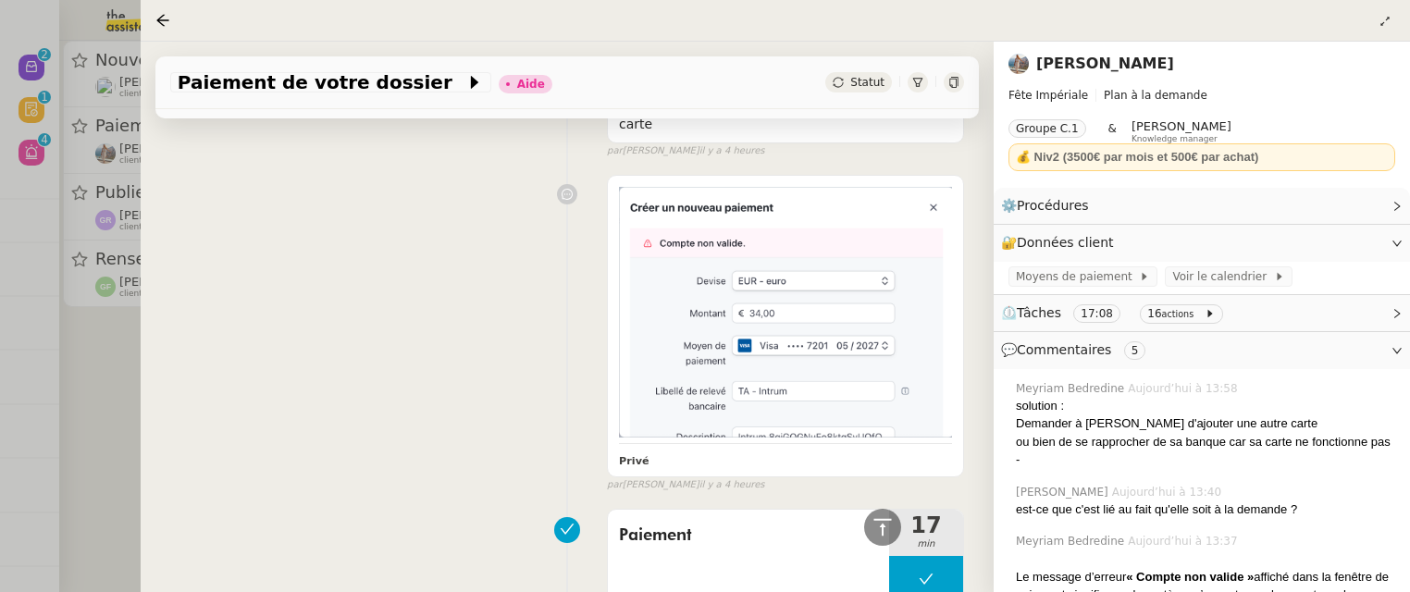
scroll to position [1825, 0]
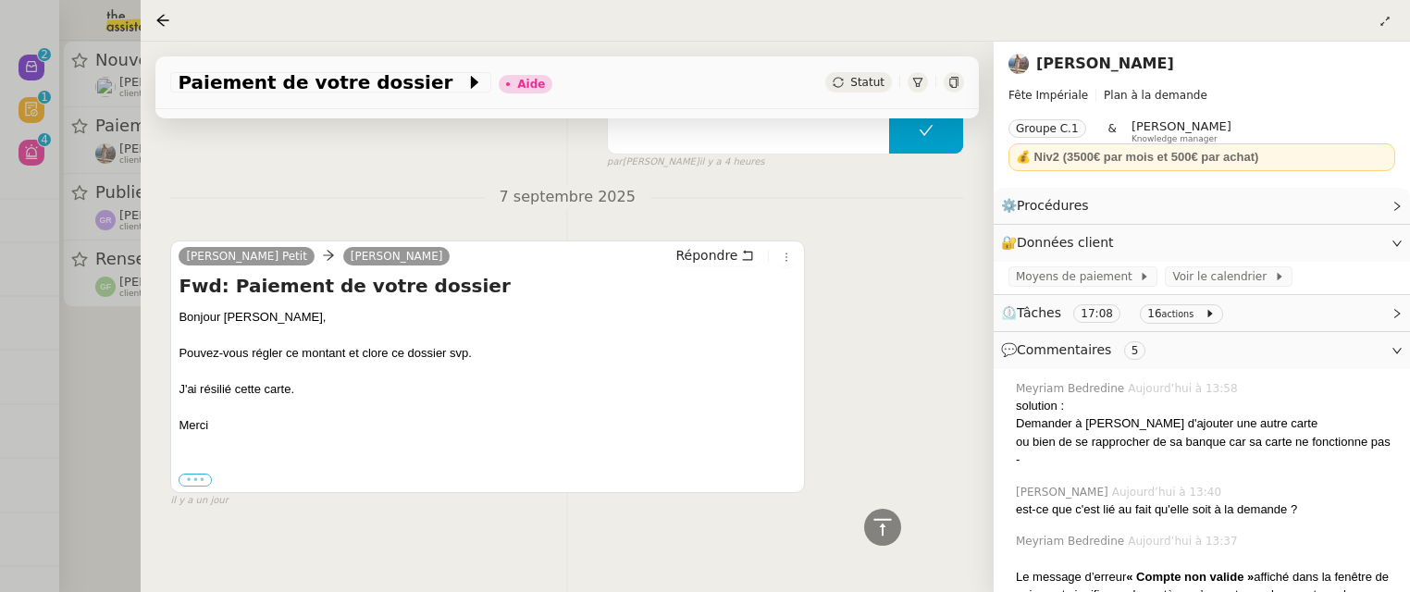
click at [202, 474] on label "•••" at bounding box center [195, 480] width 33 height 13
click at [0, 0] on input "•••" at bounding box center [0, 0] width 0 height 0
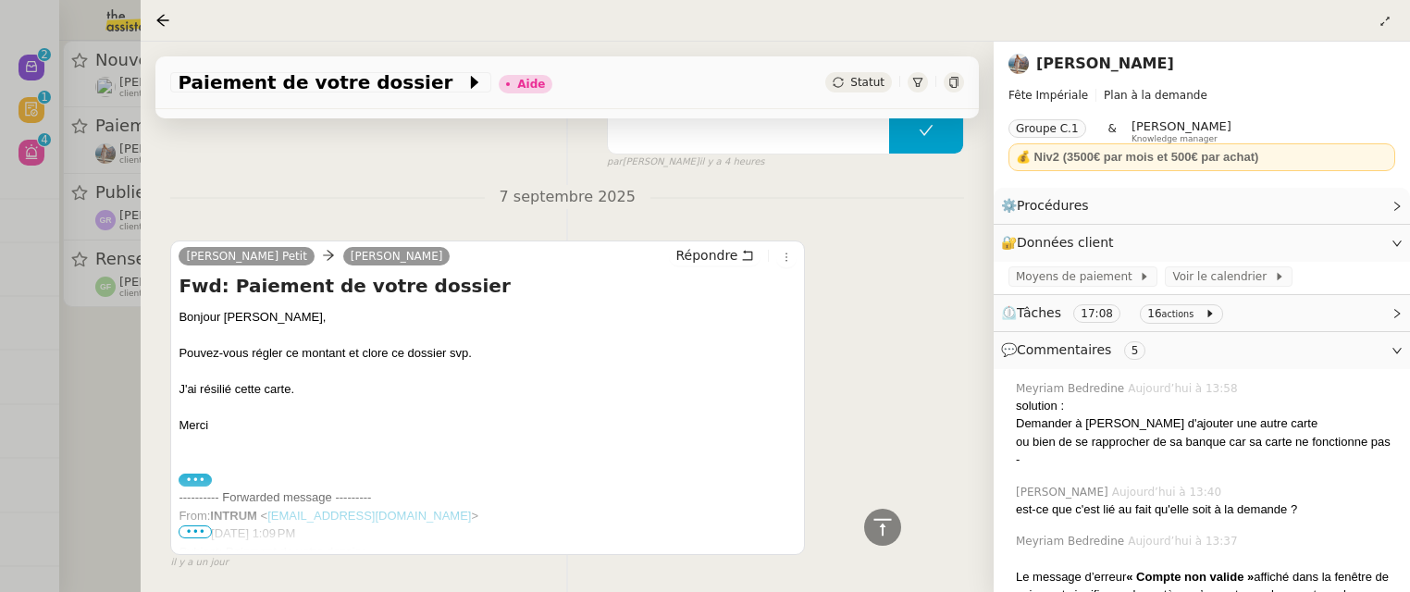
scroll to position [1851, 0]
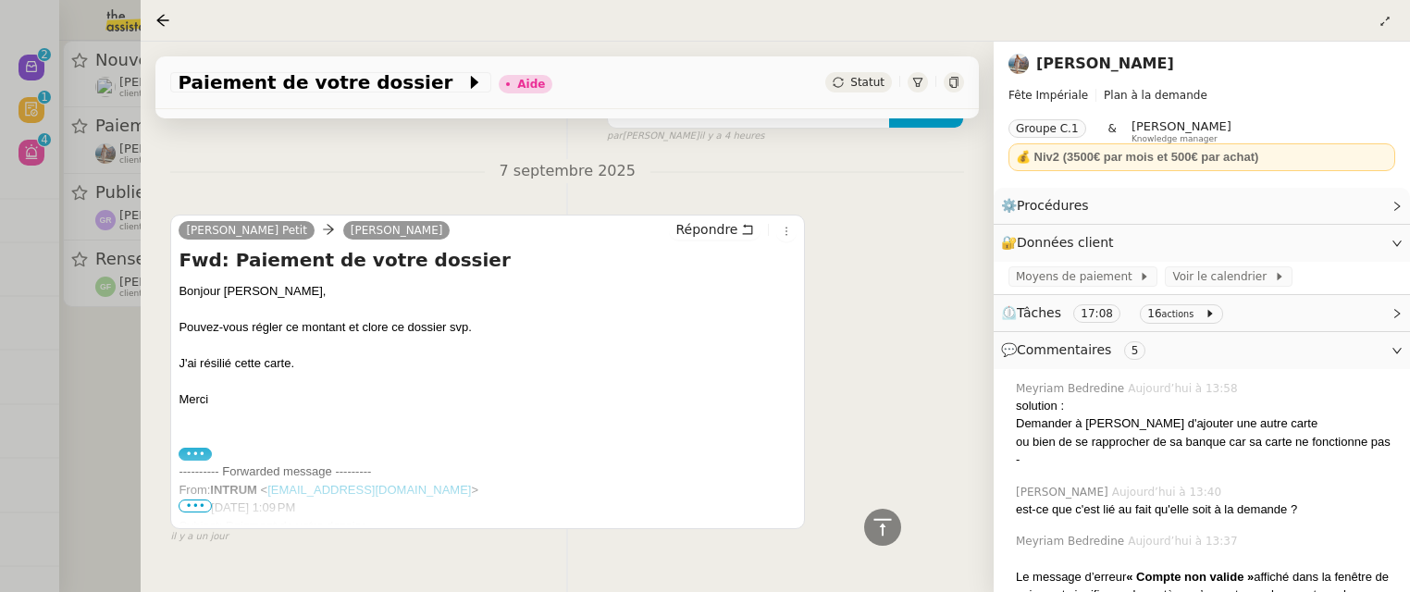
click at [196, 502] on span "•••" at bounding box center [195, 506] width 33 height 13
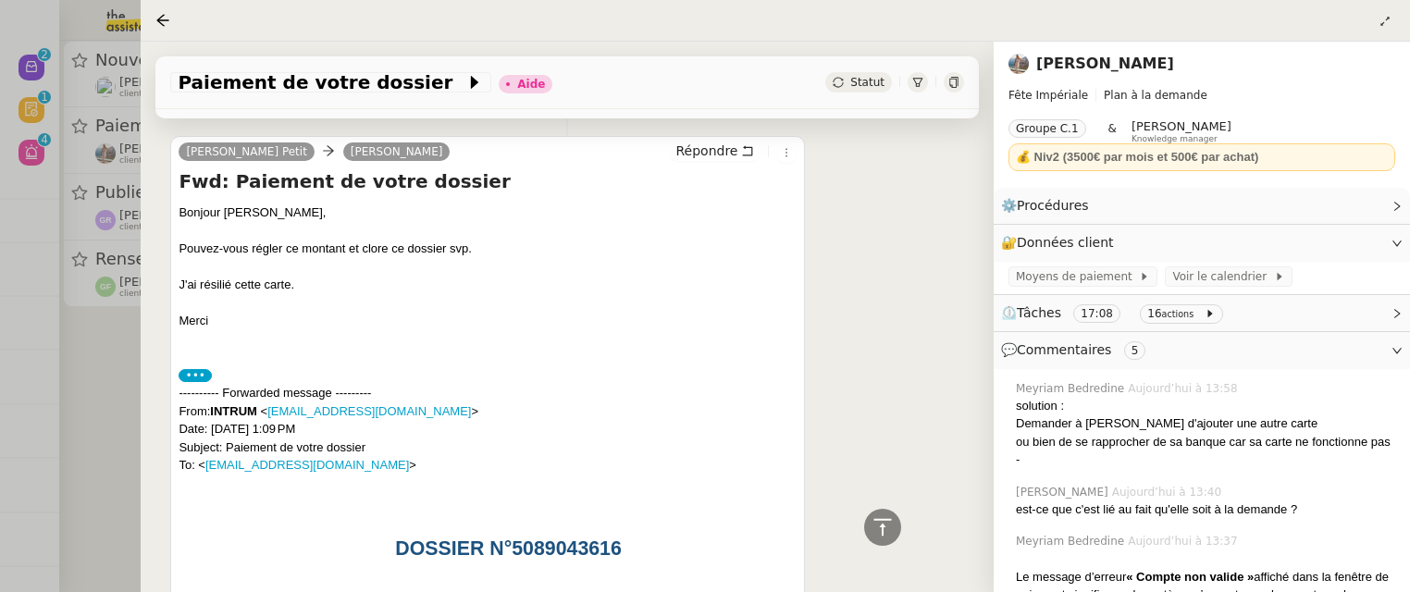
scroll to position [1947, 0]
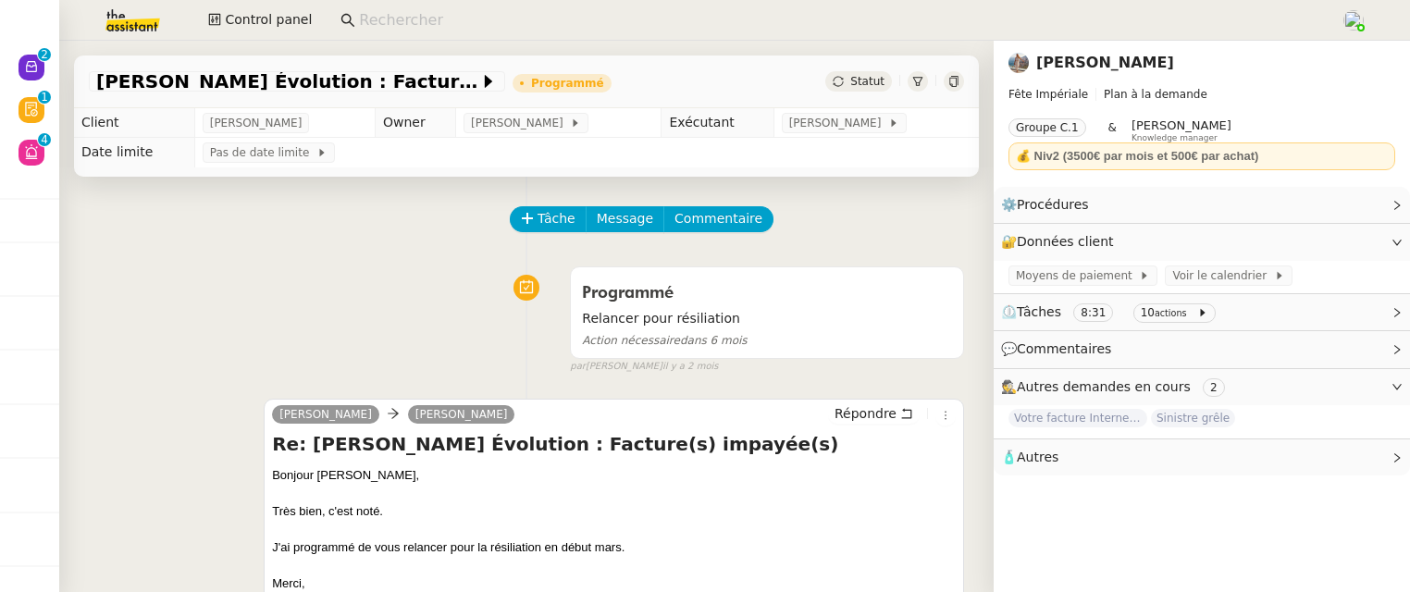
click at [953, 87] on div at bounding box center [954, 81] width 20 height 20
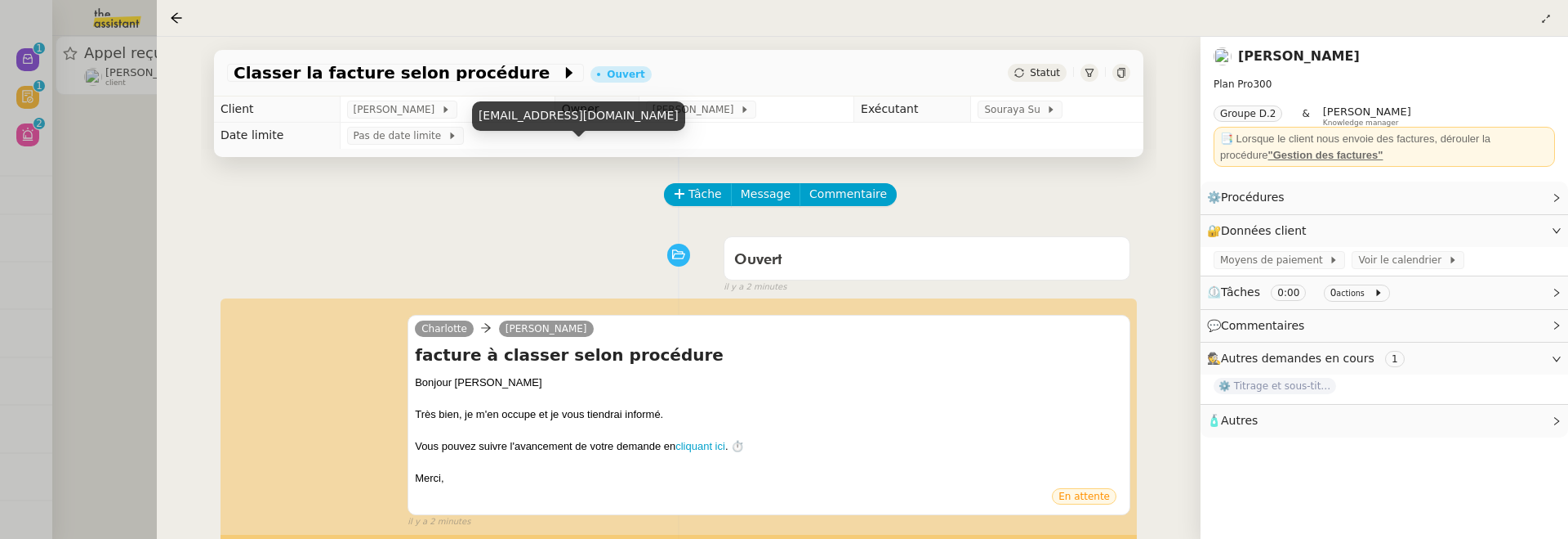
scroll to position [178, 0]
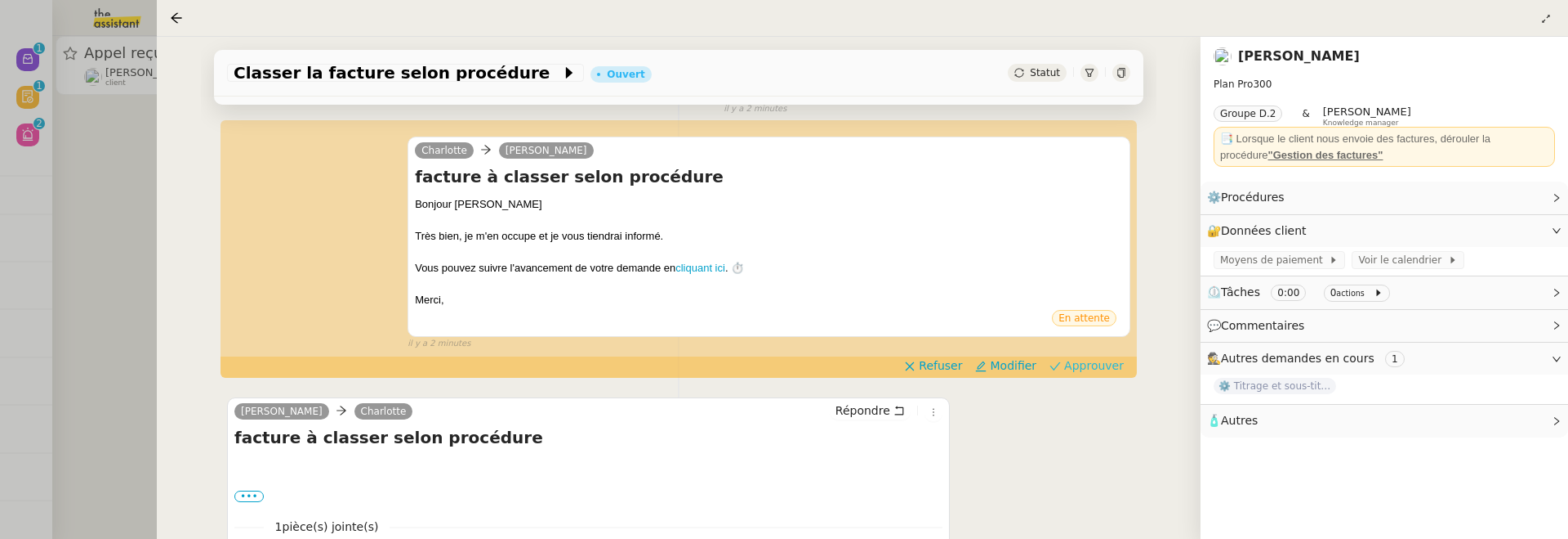
click at [1097, 370] on span "Approuver" at bounding box center [1095, 365] width 60 height 17
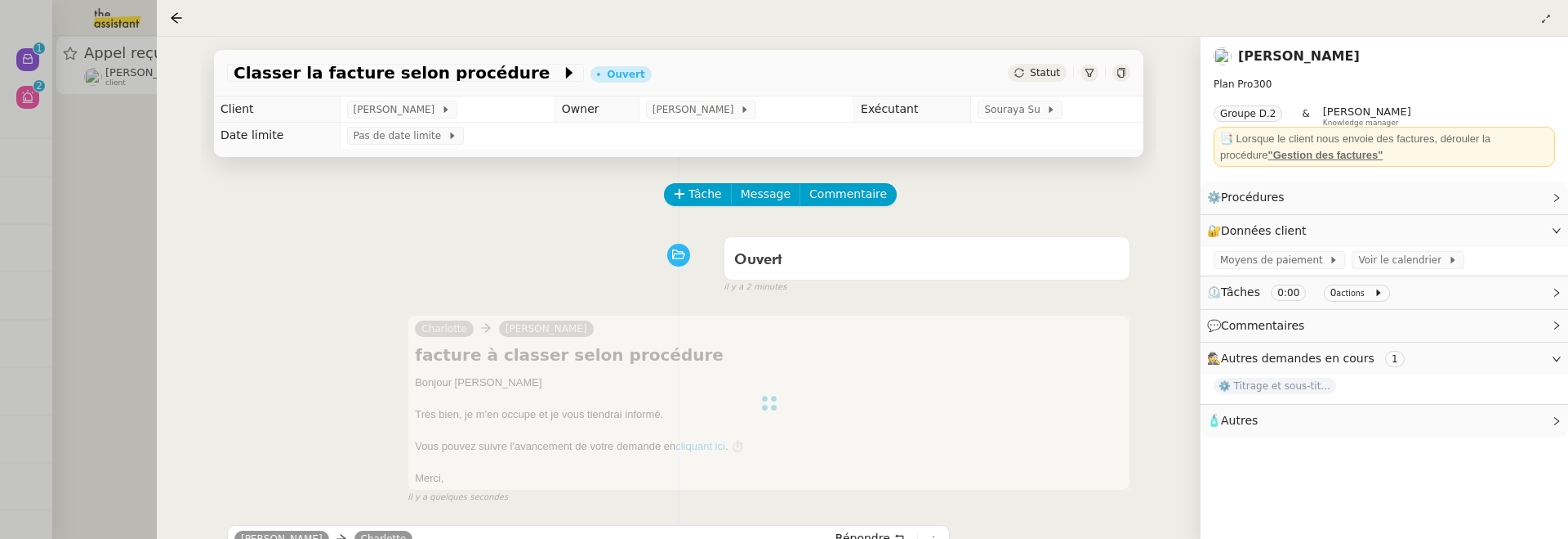
click at [108, 179] on div at bounding box center [784, 270] width 1568 height 539
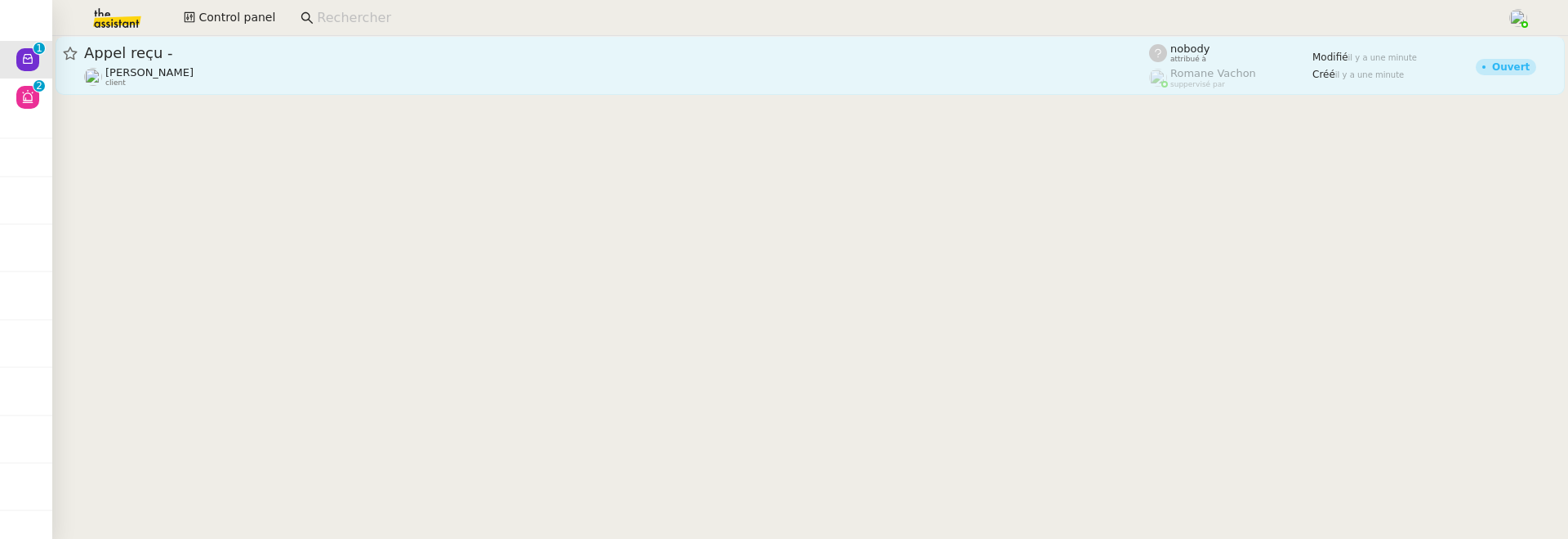
click at [274, 89] on link "Appel reçu - [PERSON_NAME] client nobody attribué à [PERSON_NAME] suppervisé pa…" at bounding box center [810, 65] width 1510 height 59
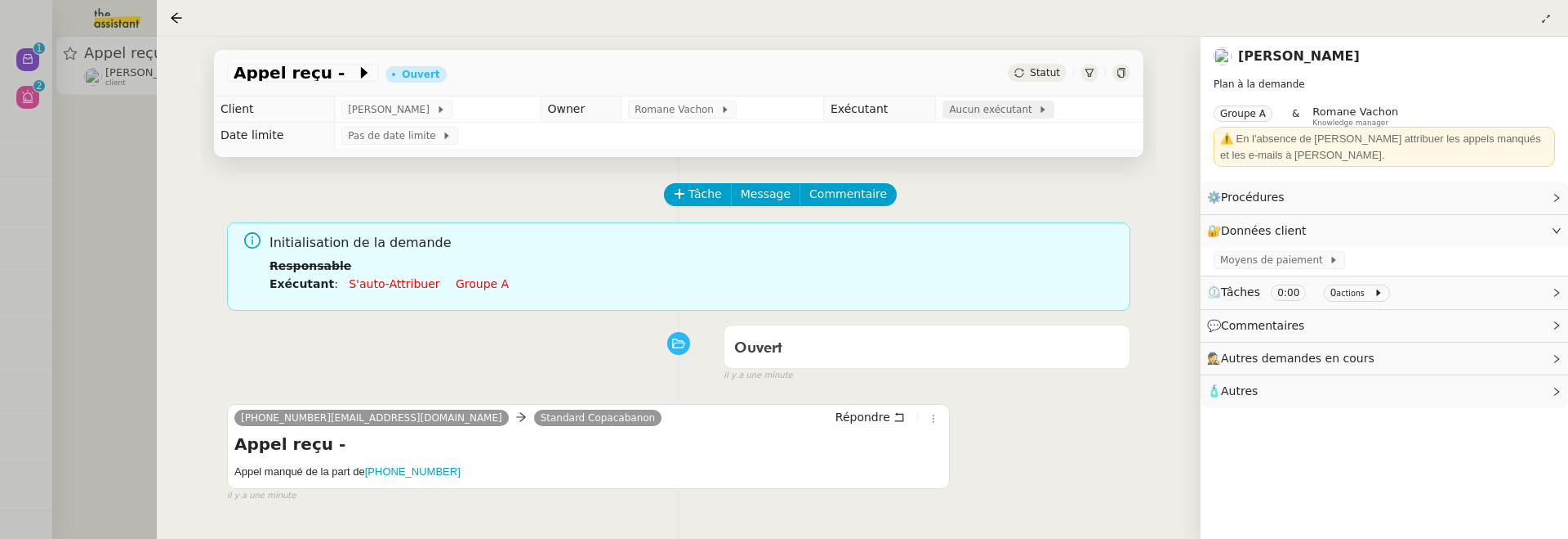
click at [1010, 118] on div "Aucun exécutant" at bounding box center [999, 110] width 112 height 18
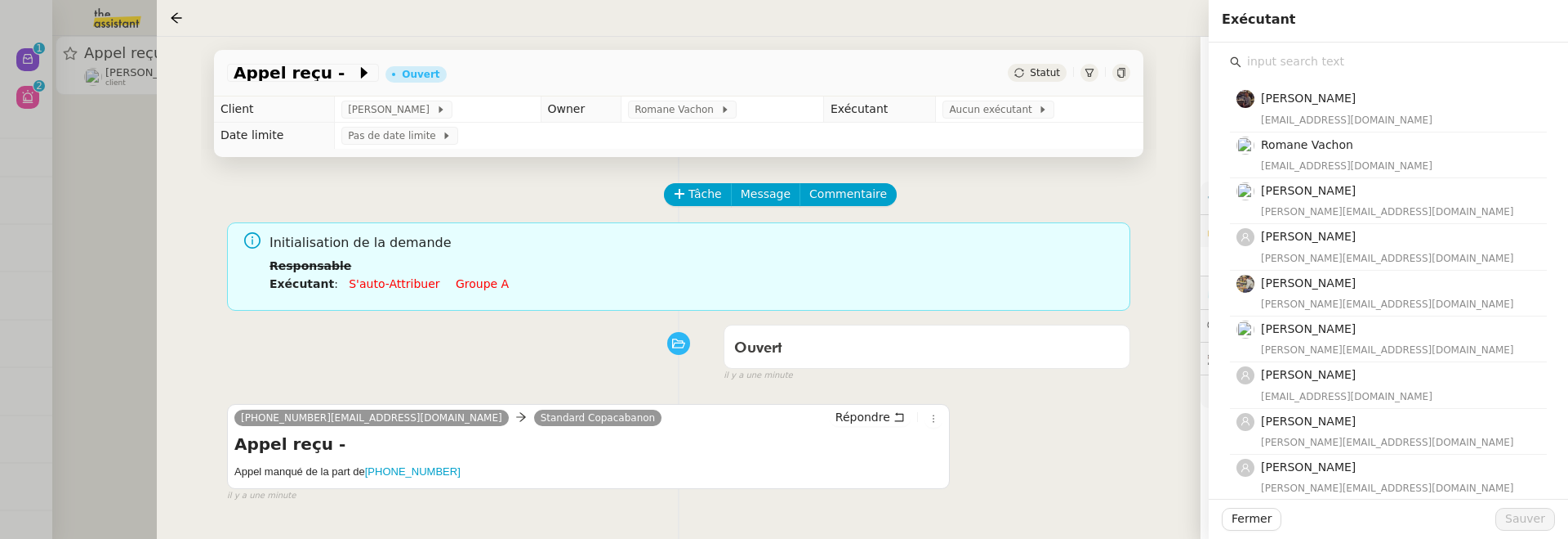
click at [1271, 65] on input "text" at bounding box center [1394, 61] width 305 height 22
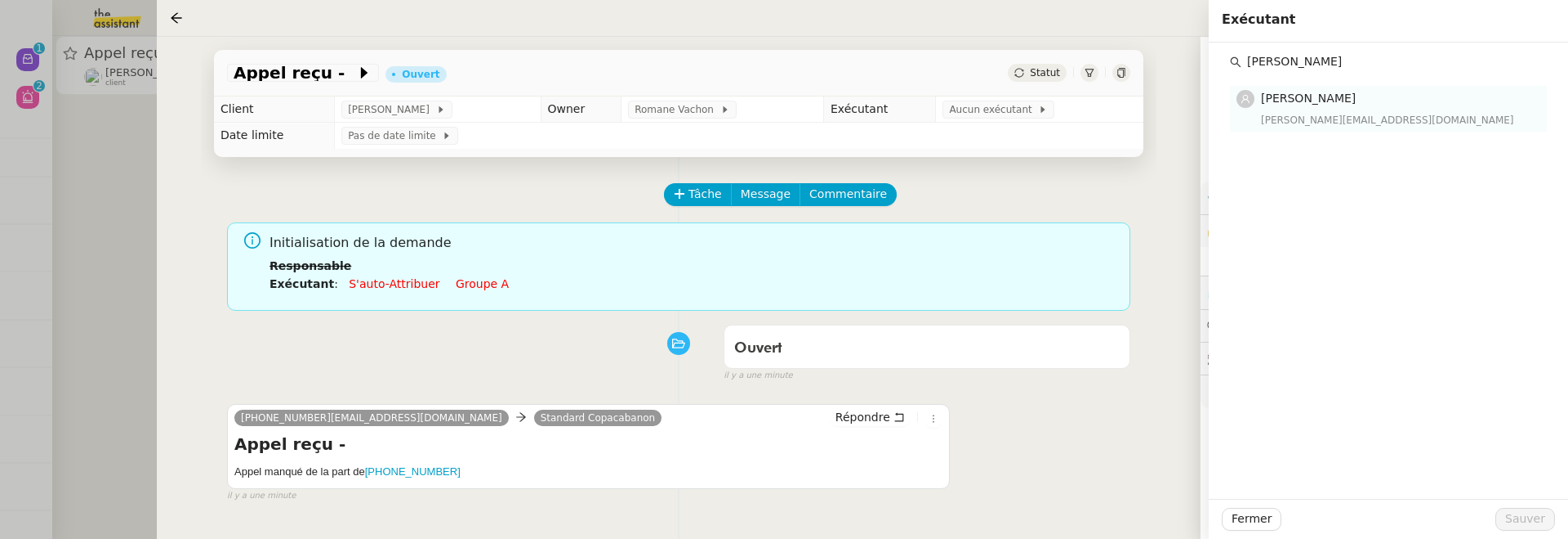
type input "[PERSON_NAME]"
click at [1302, 113] on div "[PERSON_NAME][EMAIL_ADDRESS][DOMAIN_NAME]" at bounding box center [1398, 120] width 276 height 17
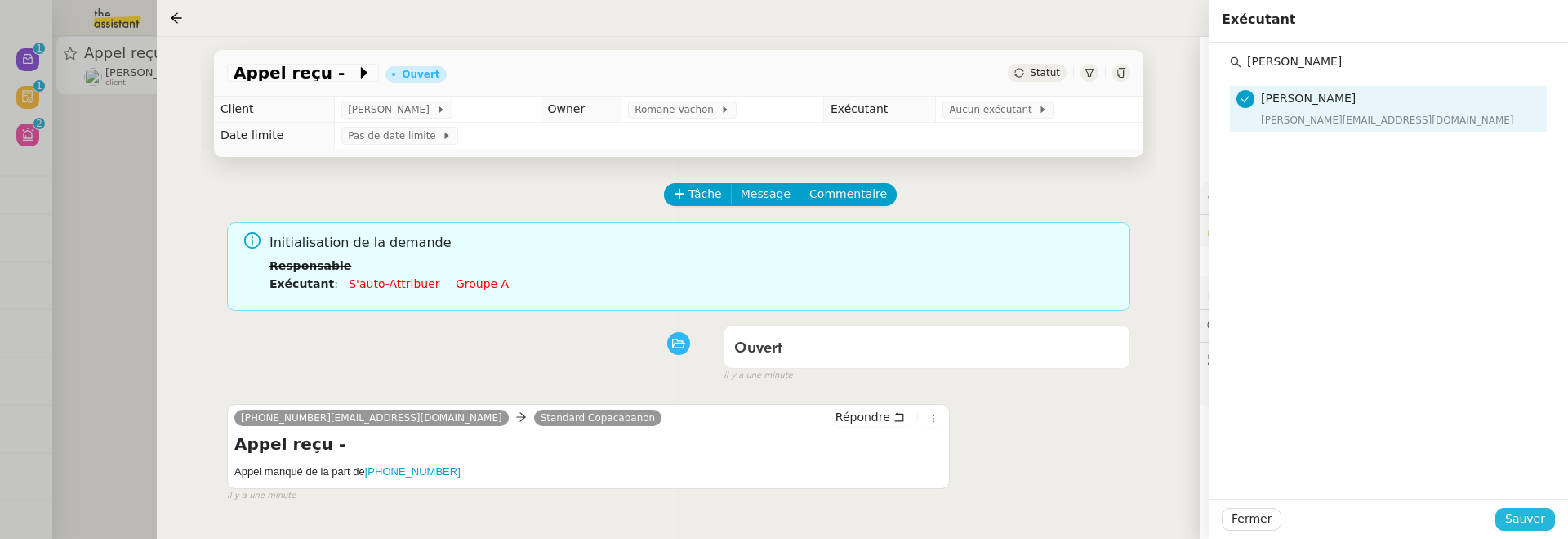
click at [1534, 519] on span "Sauver" at bounding box center [1525, 518] width 40 height 19
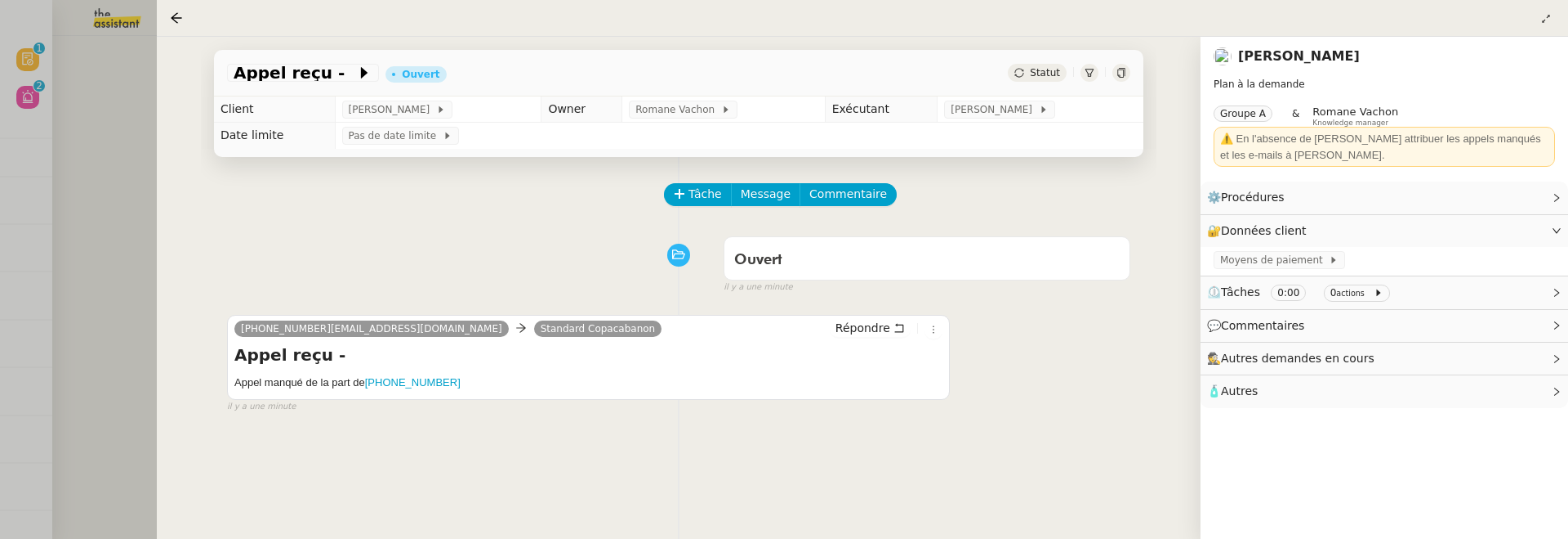
click at [118, 125] on div at bounding box center [784, 270] width 1568 height 539
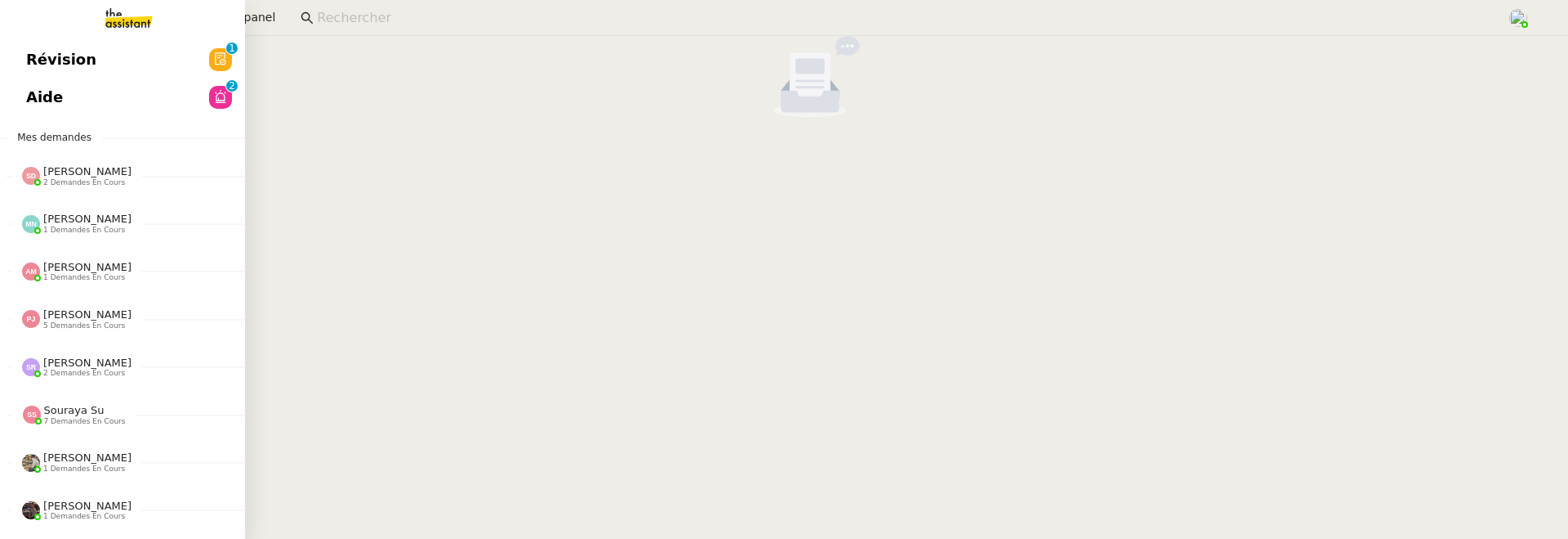
click at [44, 62] on span "Révision" at bounding box center [62, 60] width 71 height 25
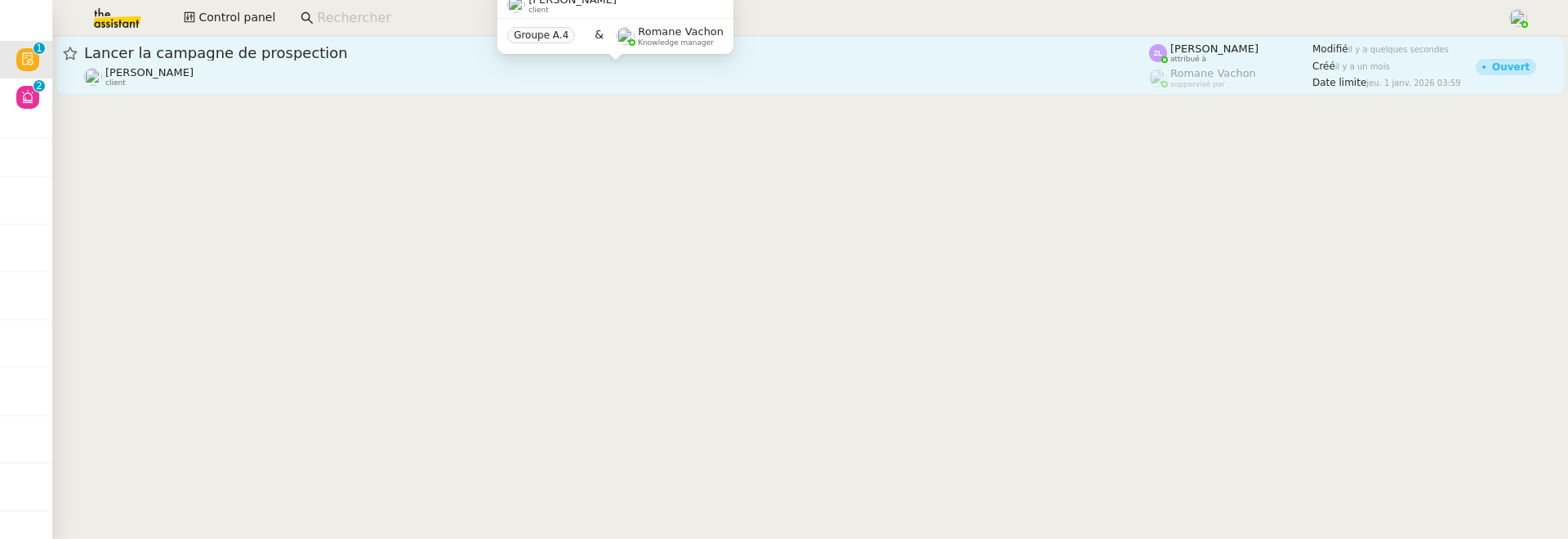
click at [422, 67] on div "[PERSON_NAME] client" at bounding box center [616, 77] width 1065 height 21
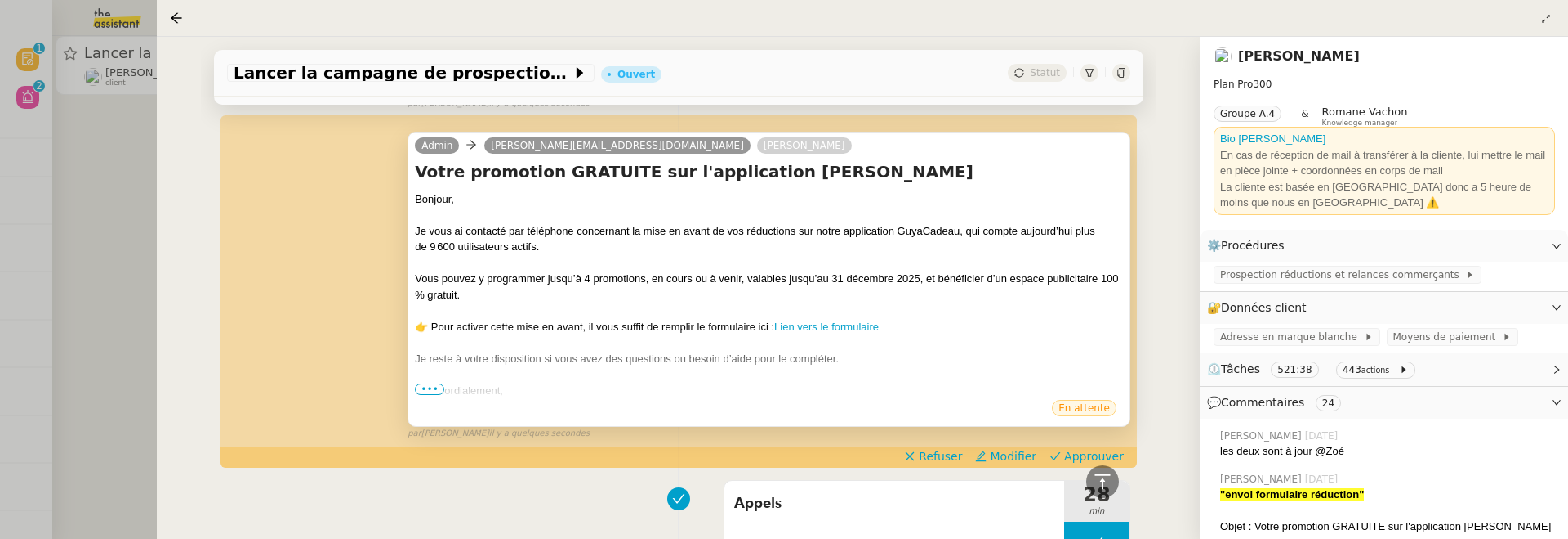
scroll to position [573, 0]
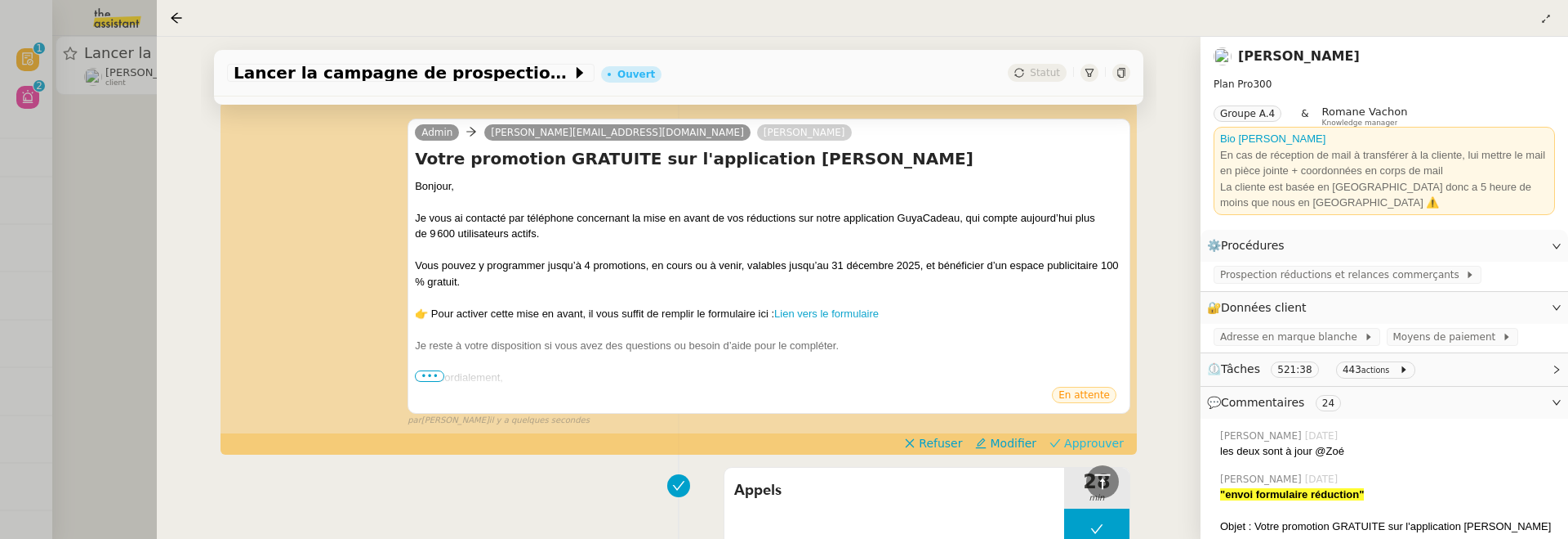
click at [1091, 444] on span "Approuver" at bounding box center [1095, 443] width 60 height 17
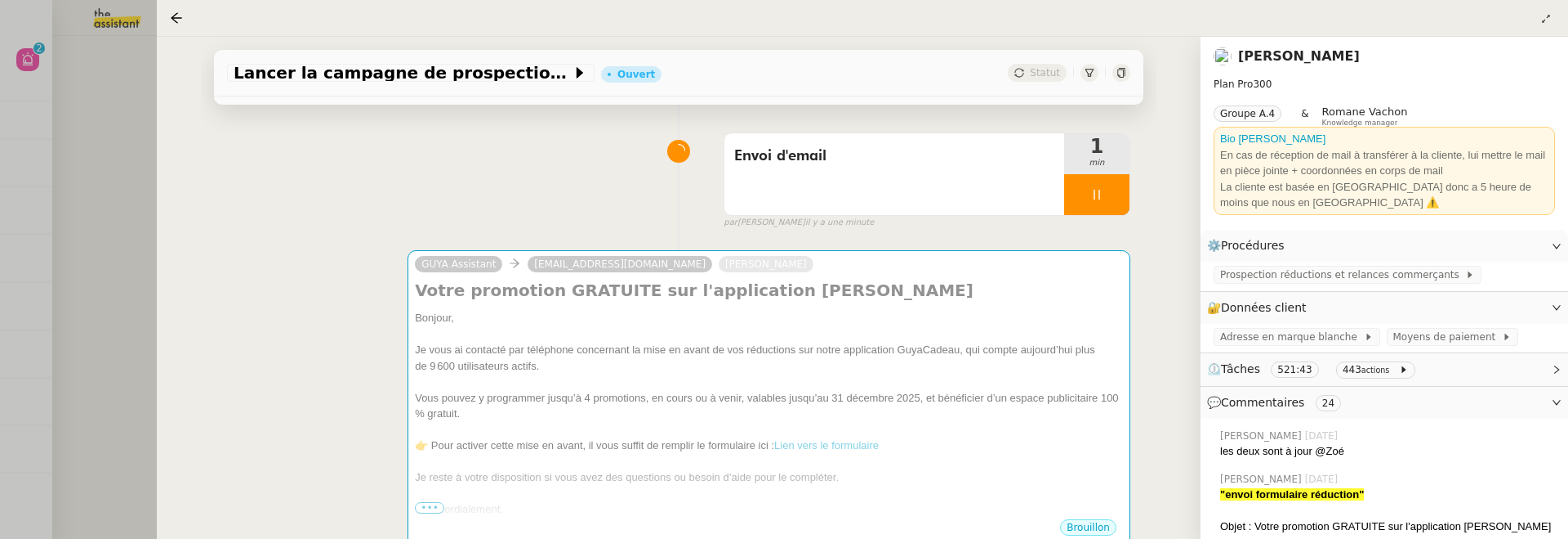
scroll to position [0, 0]
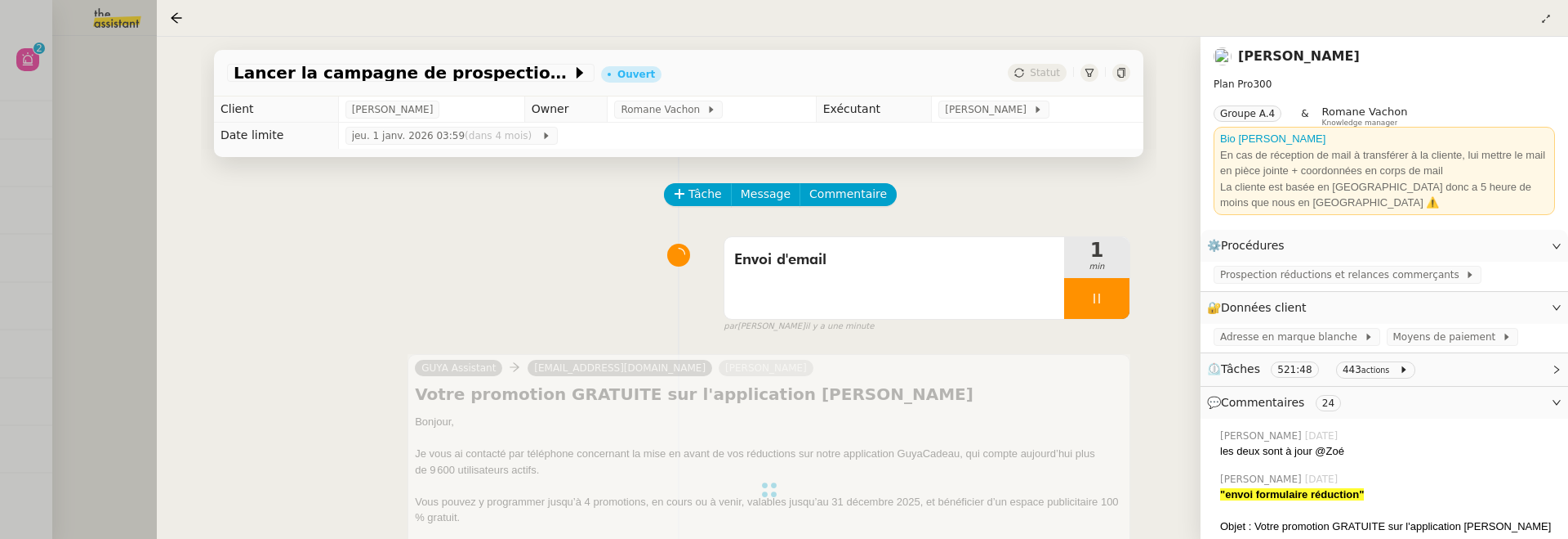
click at [68, 113] on div at bounding box center [784, 270] width 1568 height 539
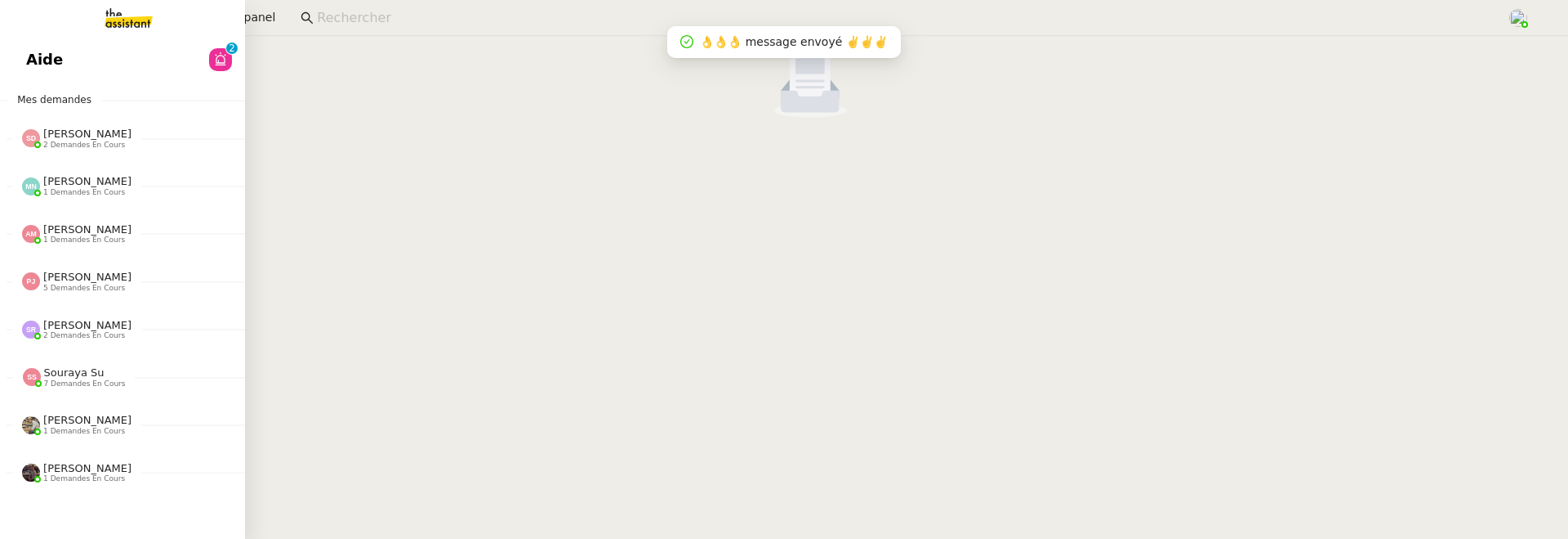
click at [27, 63] on link "Aide 0 1 2 3 4 5 6 7 8 9" at bounding box center [123, 59] width 245 height 38
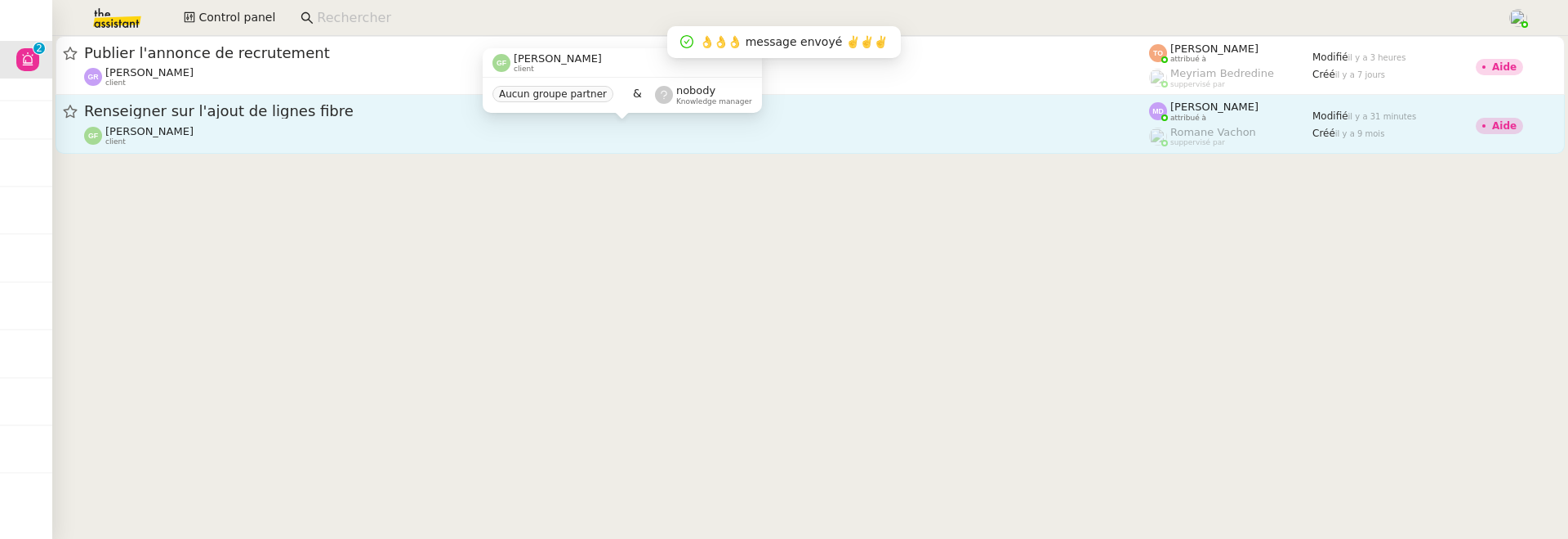
click at [453, 138] on div "[PERSON_NAME] client" at bounding box center [616, 136] width 1065 height 21
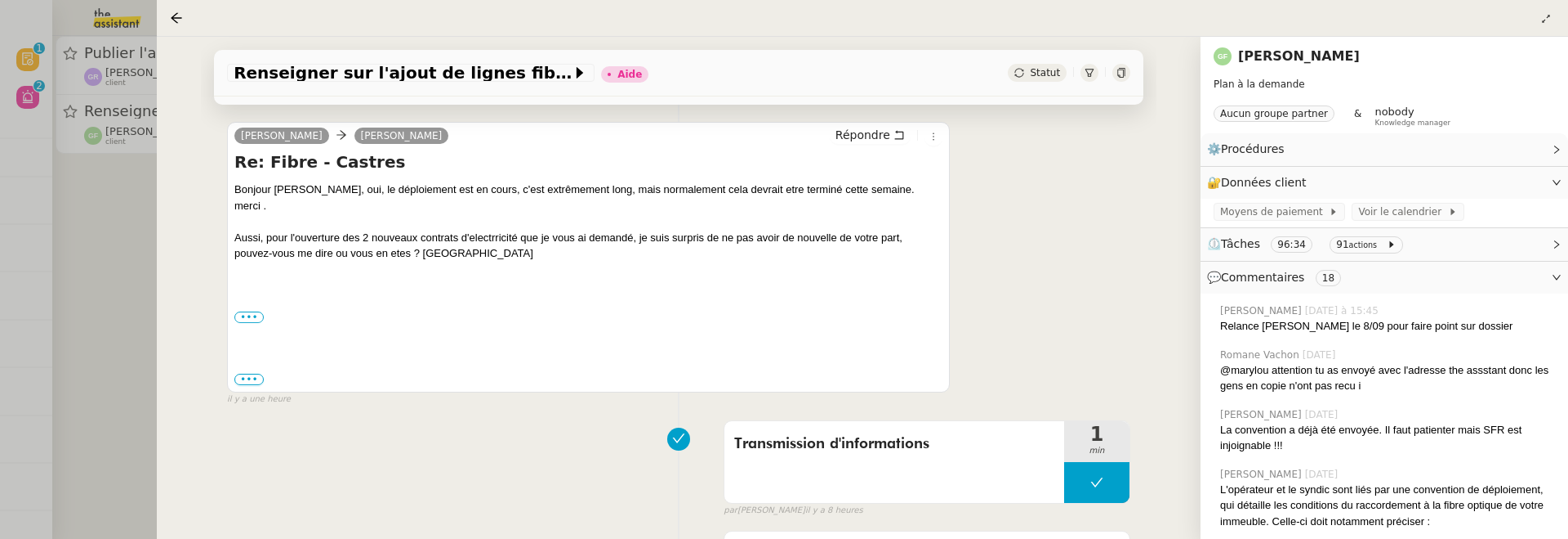
scroll to position [458, 0]
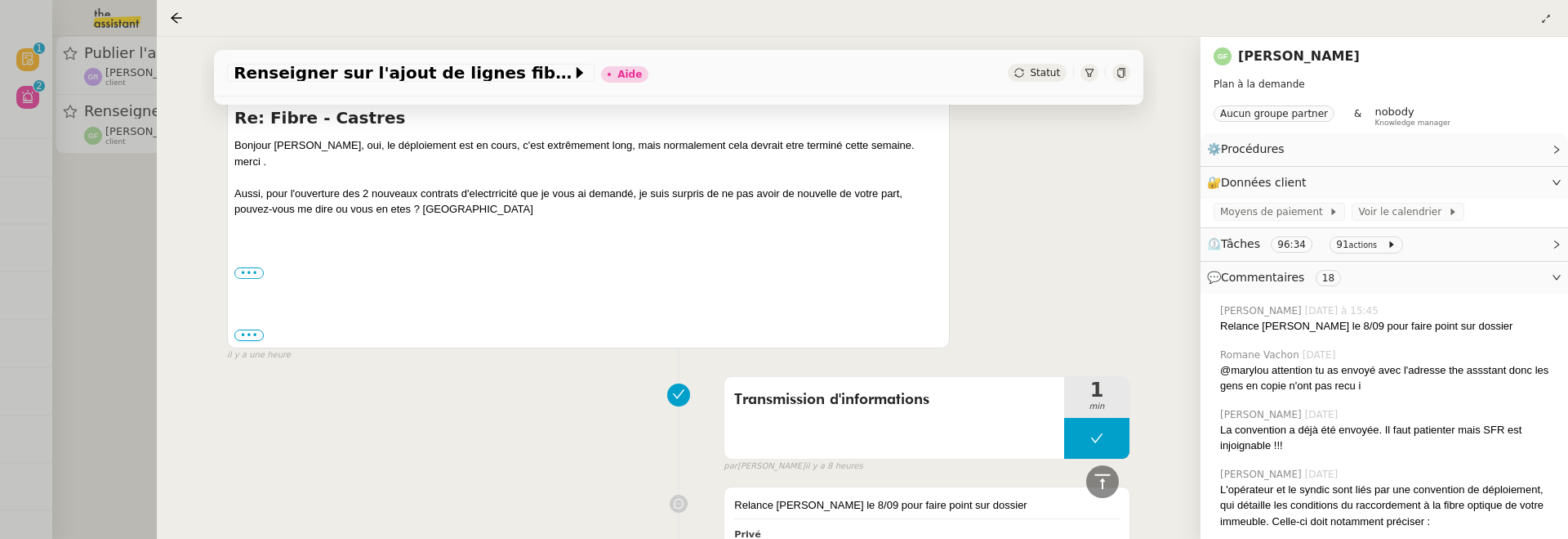
click at [126, 253] on div at bounding box center [784, 270] width 1568 height 539
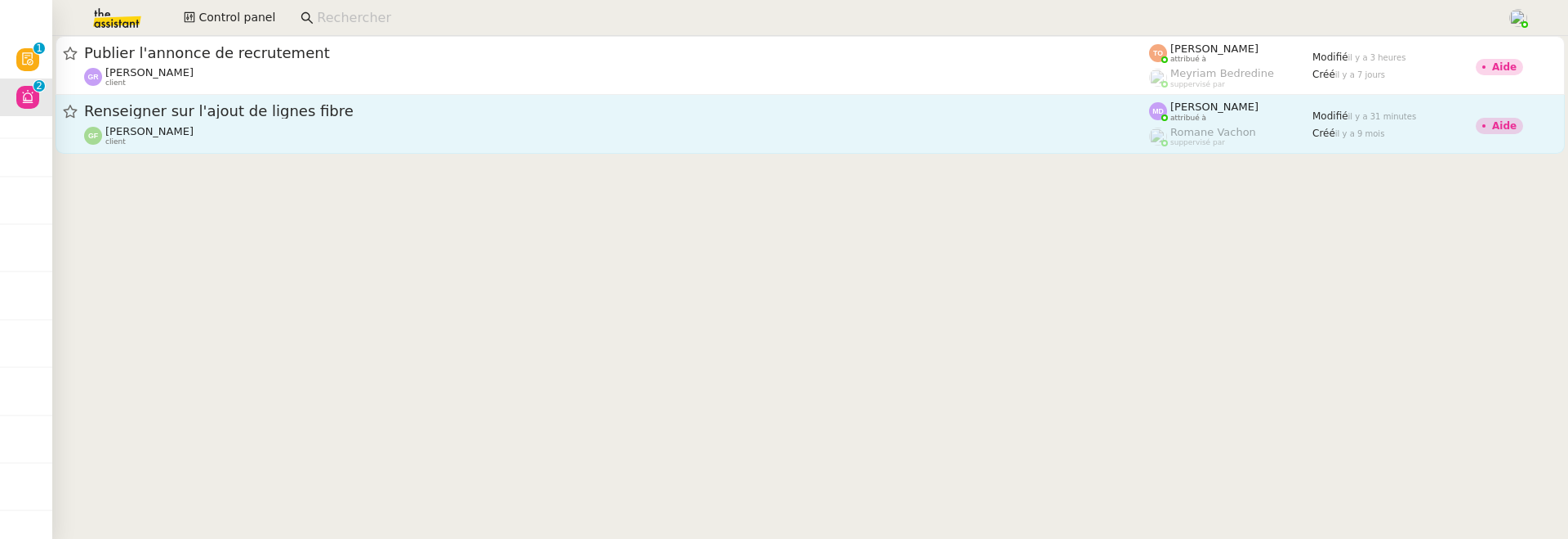
click at [233, 123] on div "Renseigner sur l'ajout de lignes fibre [PERSON_NAME] client" at bounding box center [616, 124] width 1065 height 45
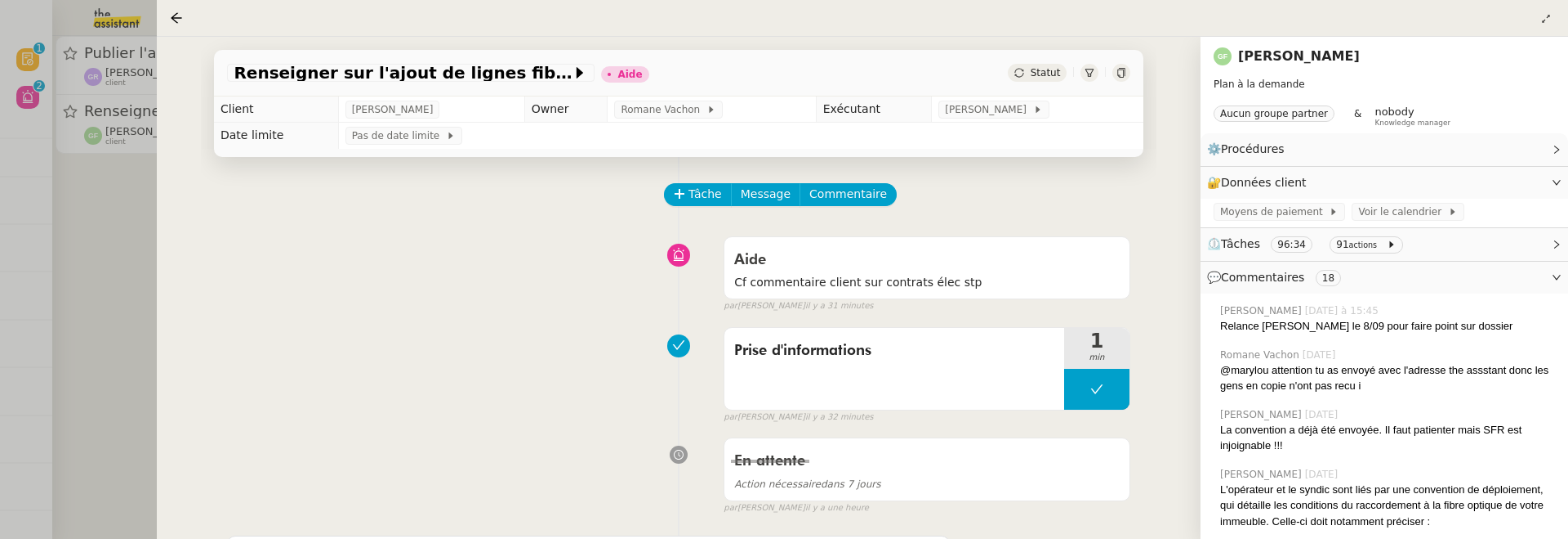
click at [96, 194] on div at bounding box center [784, 270] width 1568 height 539
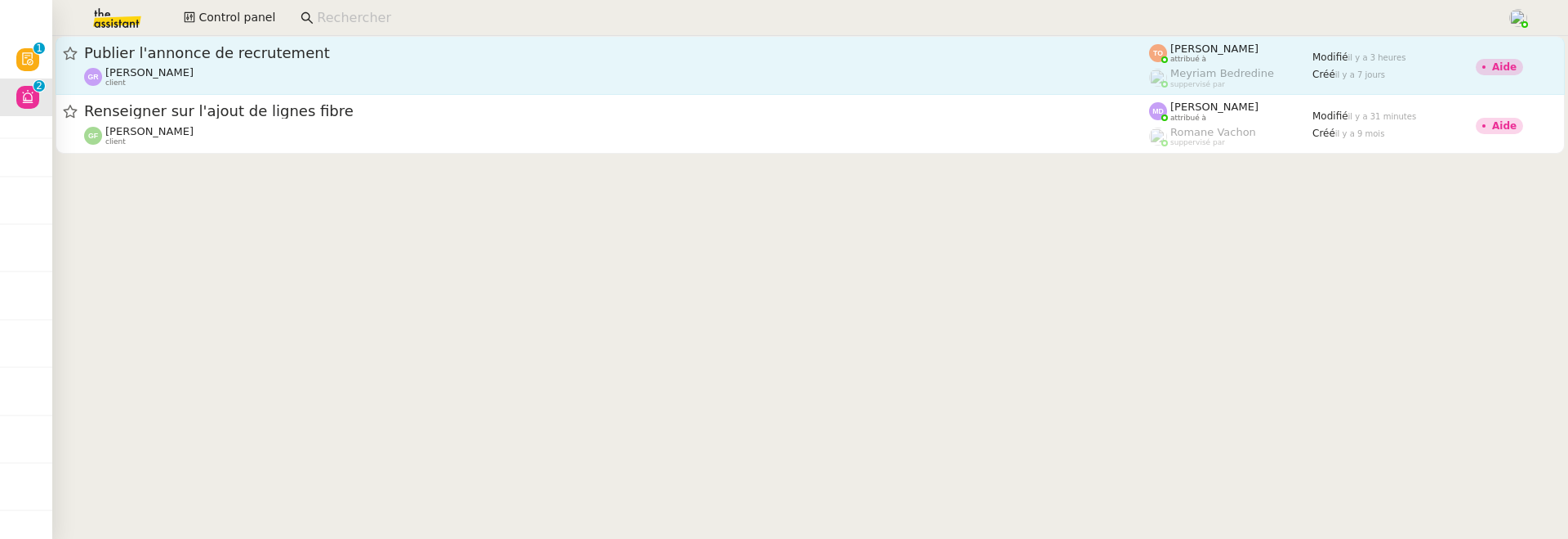
click at [207, 63] on div "Publier l'annonce de recrutement [PERSON_NAME] client" at bounding box center [616, 65] width 1065 height 44
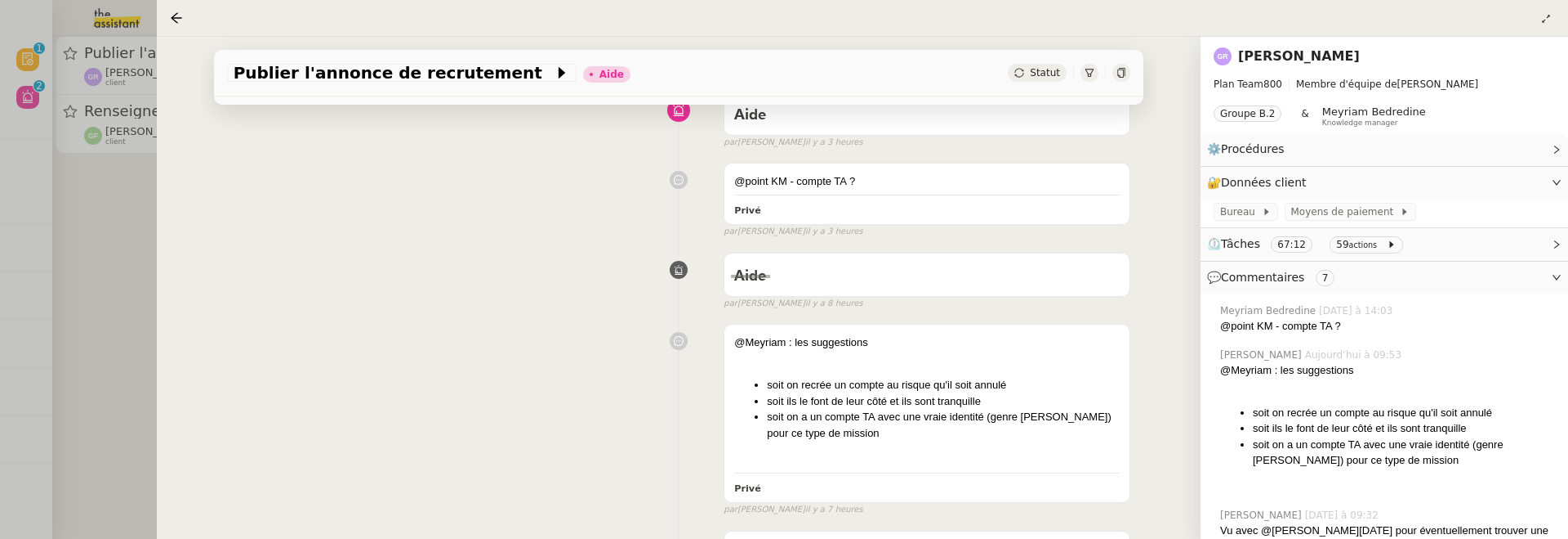
scroll to position [175, 0]
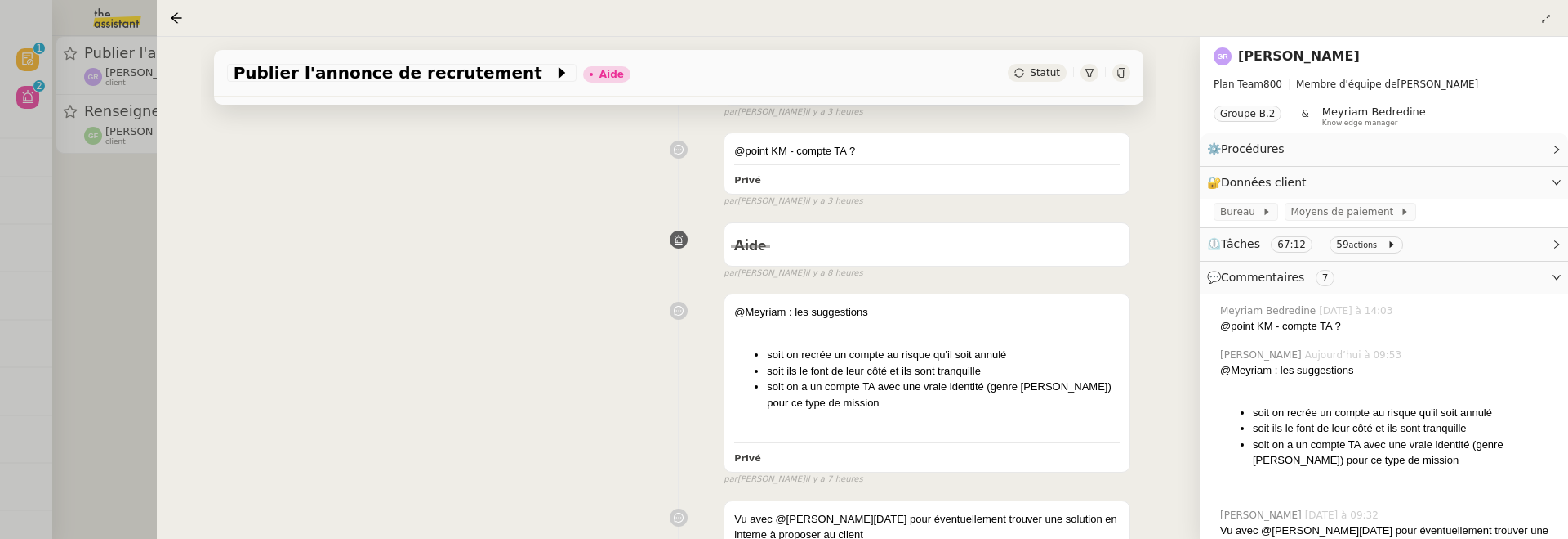
click at [112, 237] on div at bounding box center [784, 270] width 1568 height 539
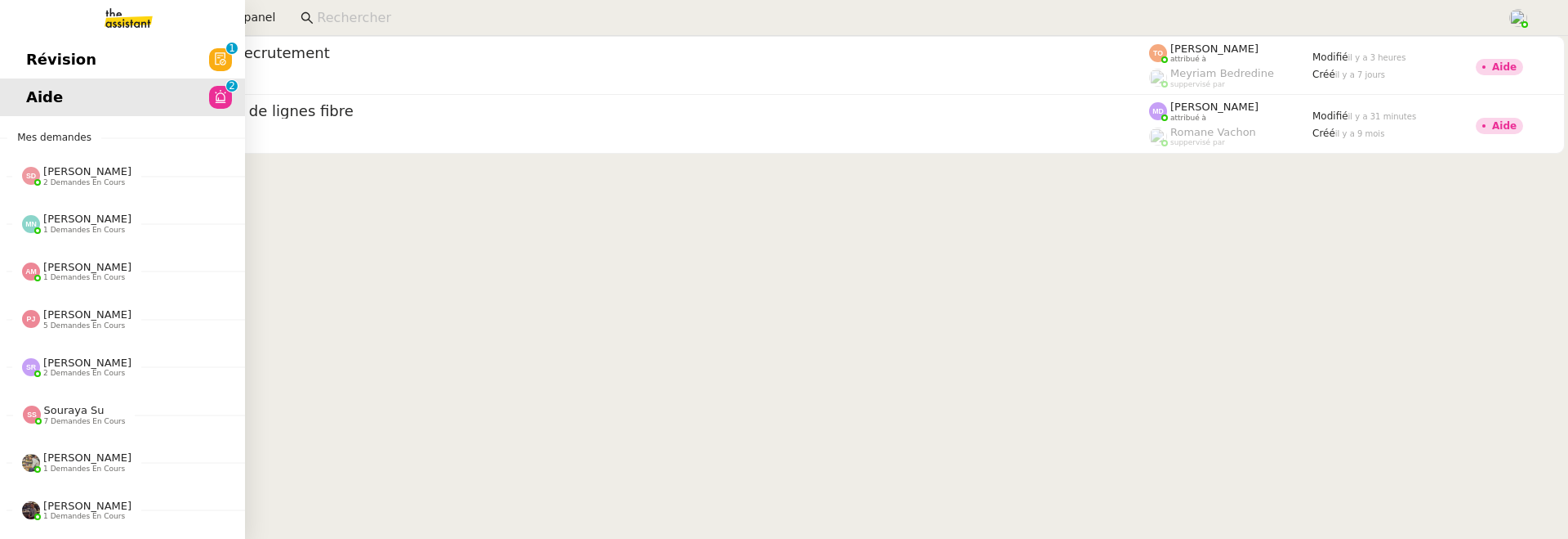
click at [42, 46] on link "Révision 0 1 2 3 4 5 6 7 8 9" at bounding box center [123, 59] width 245 height 38
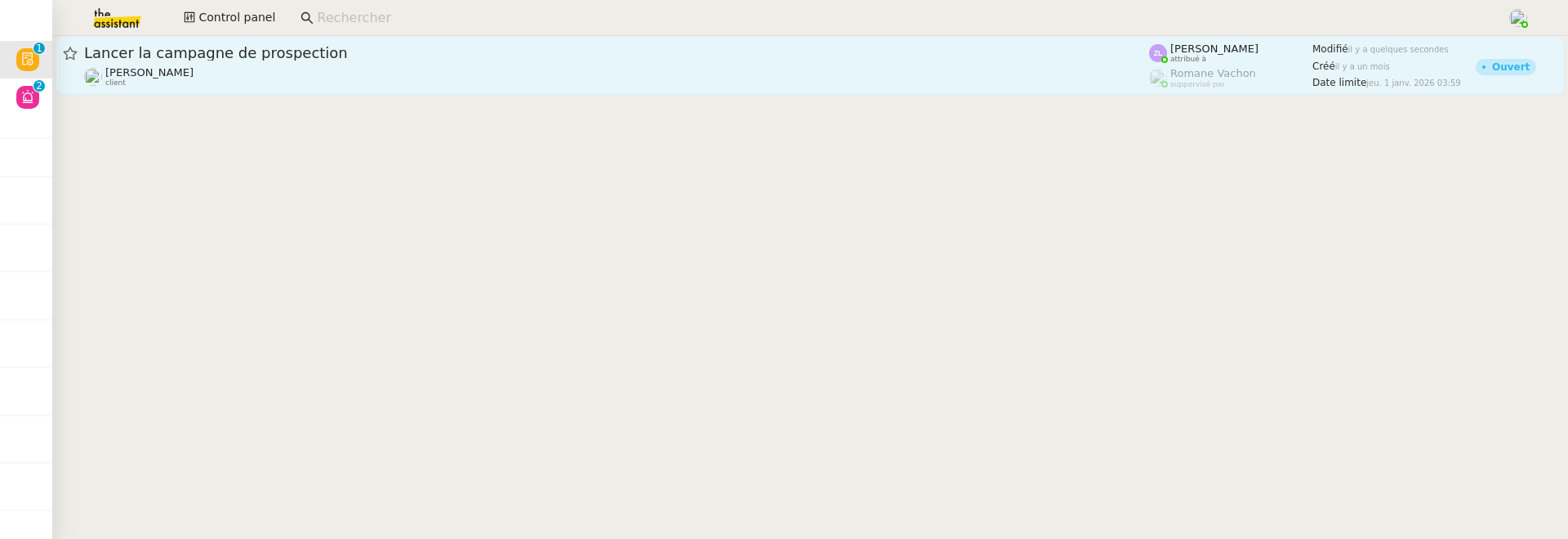
click at [398, 72] on div "[PERSON_NAME] client" at bounding box center [616, 77] width 1065 height 21
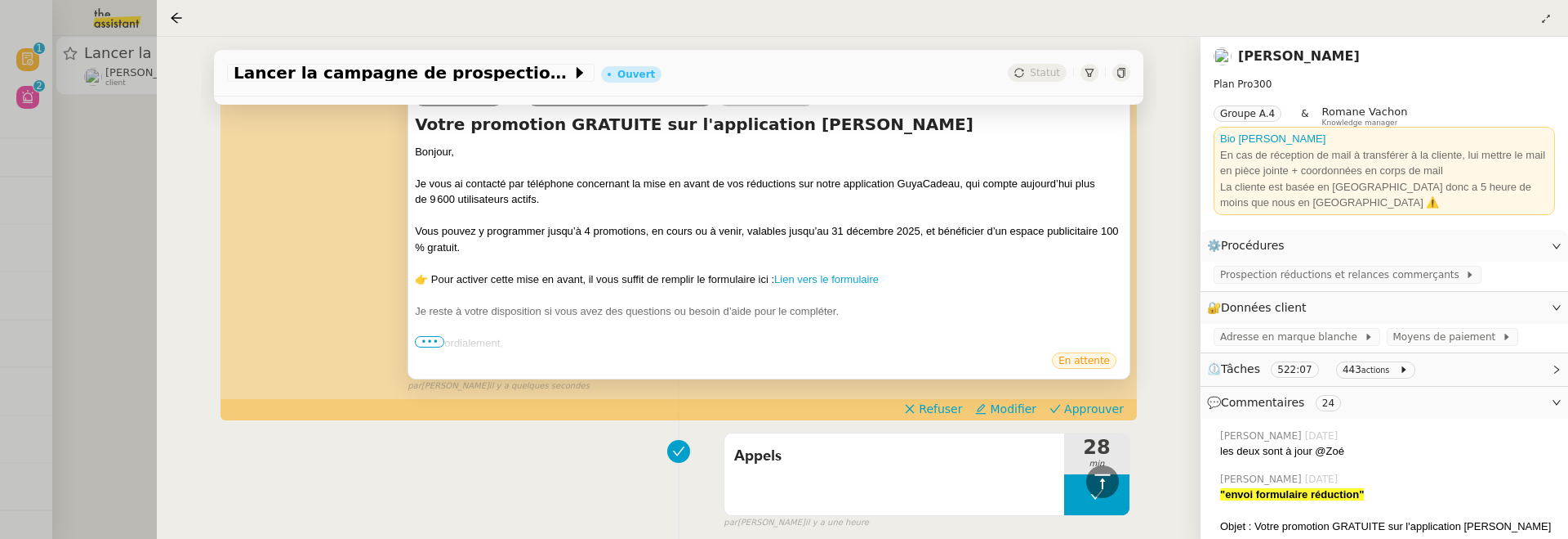
scroll to position [744, 0]
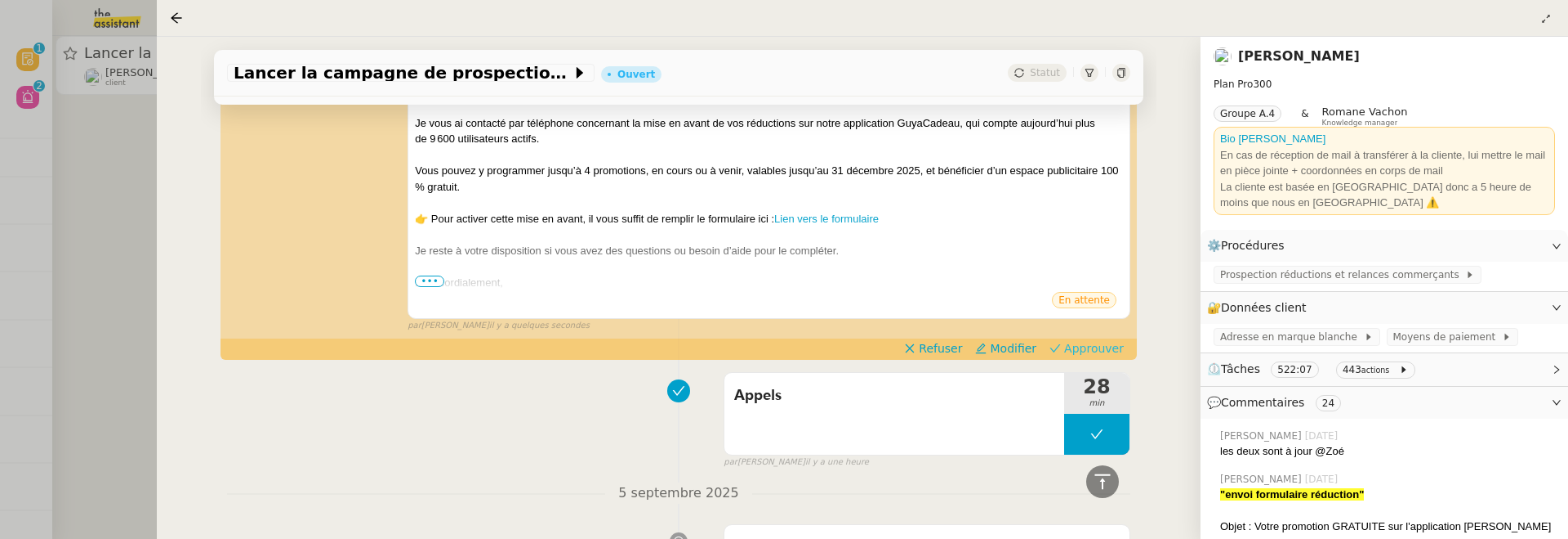
click at [1074, 347] on span "Approuver" at bounding box center [1095, 348] width 60 height 17
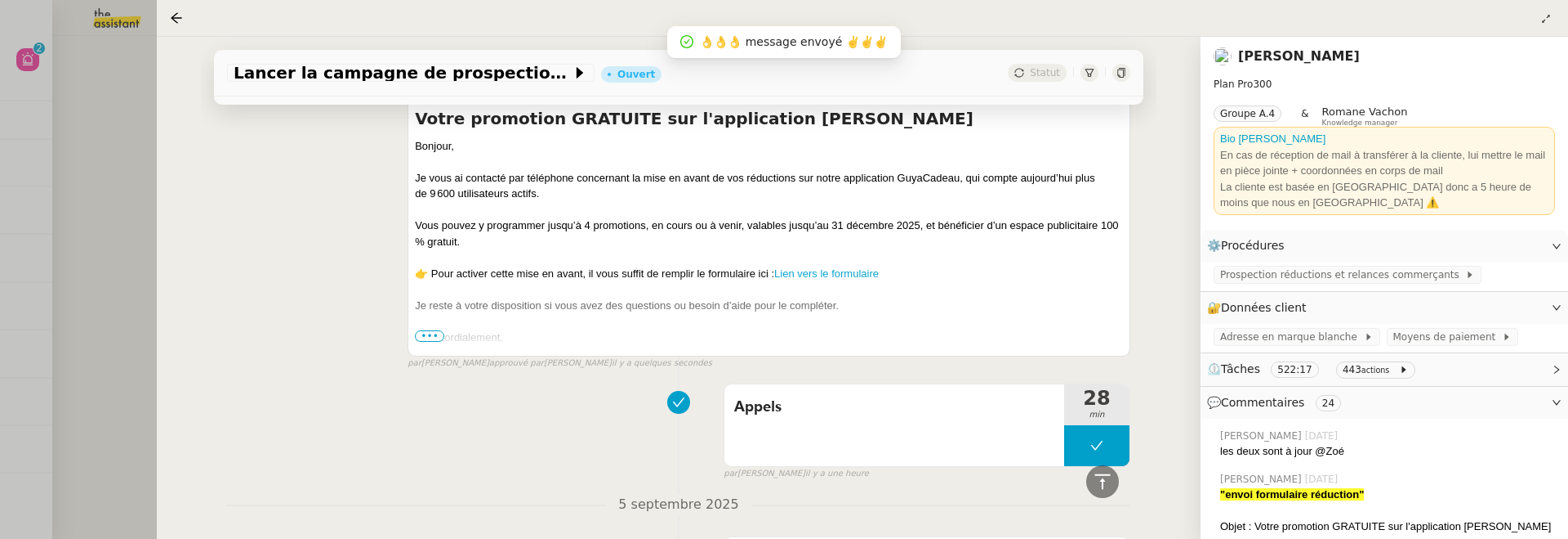
scroll to position [0, 0]
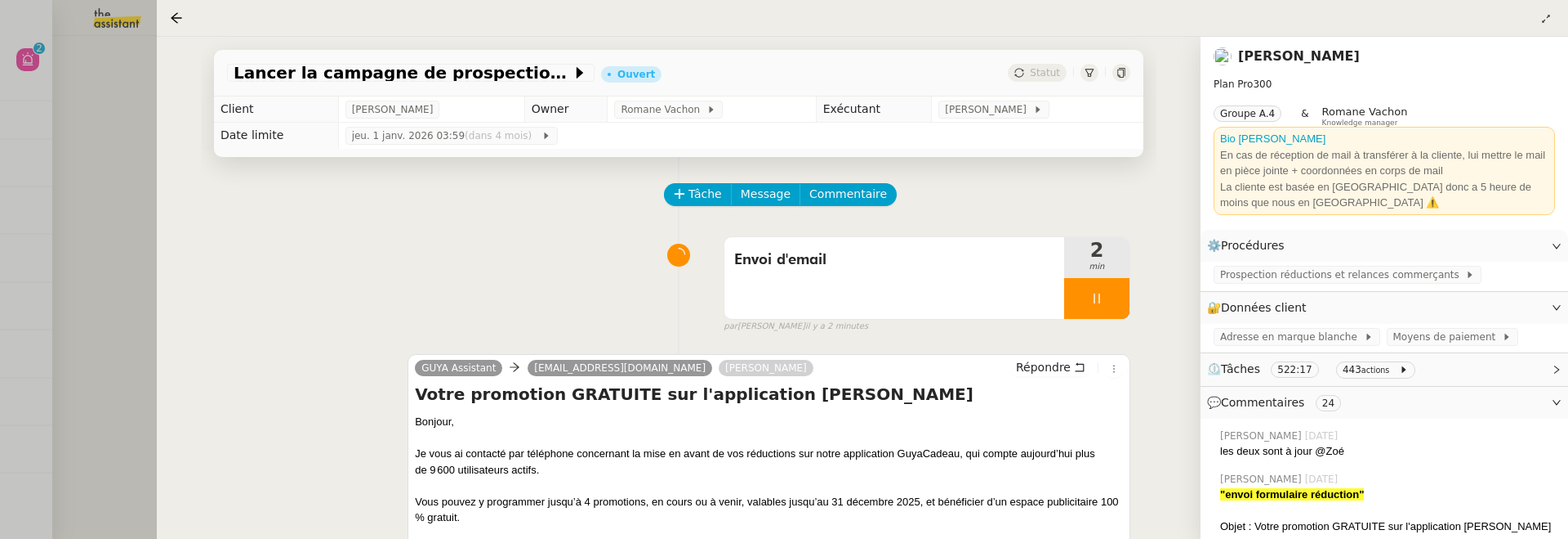
click at [109, 138] on div at bounding box center [784, 270] width 1568 height 539
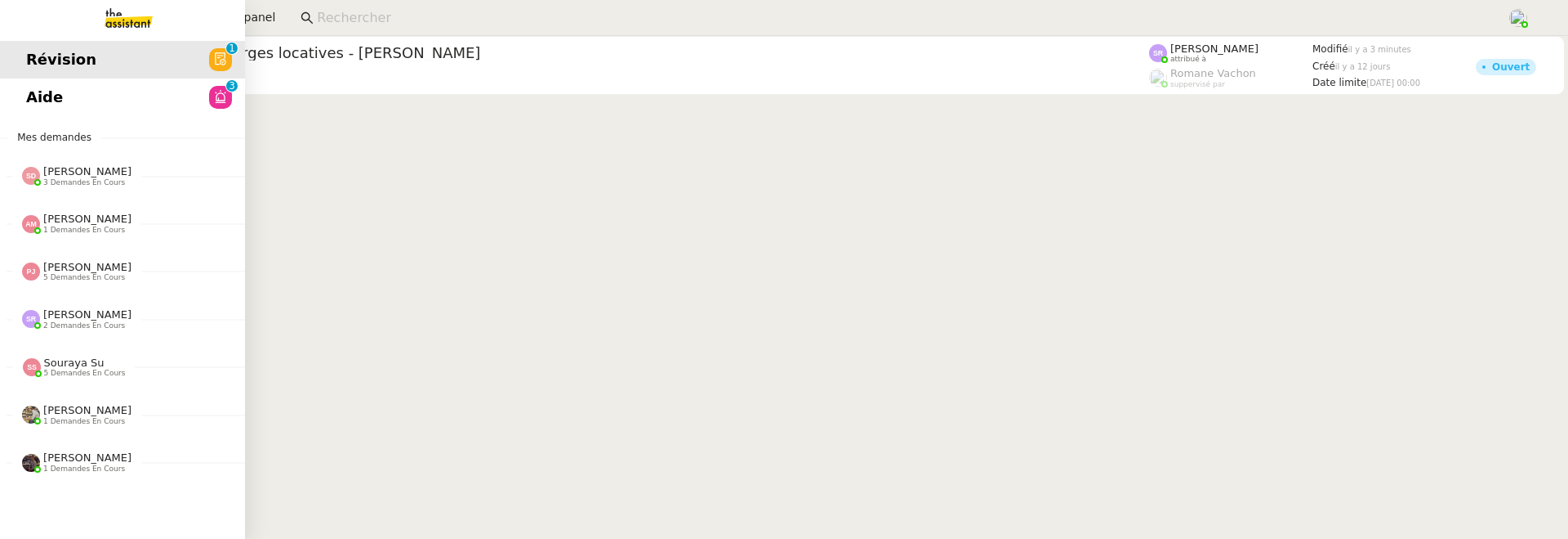
click at [31, 106] on span "Aide" at bounding box center [45, 97] width 37 height 25
